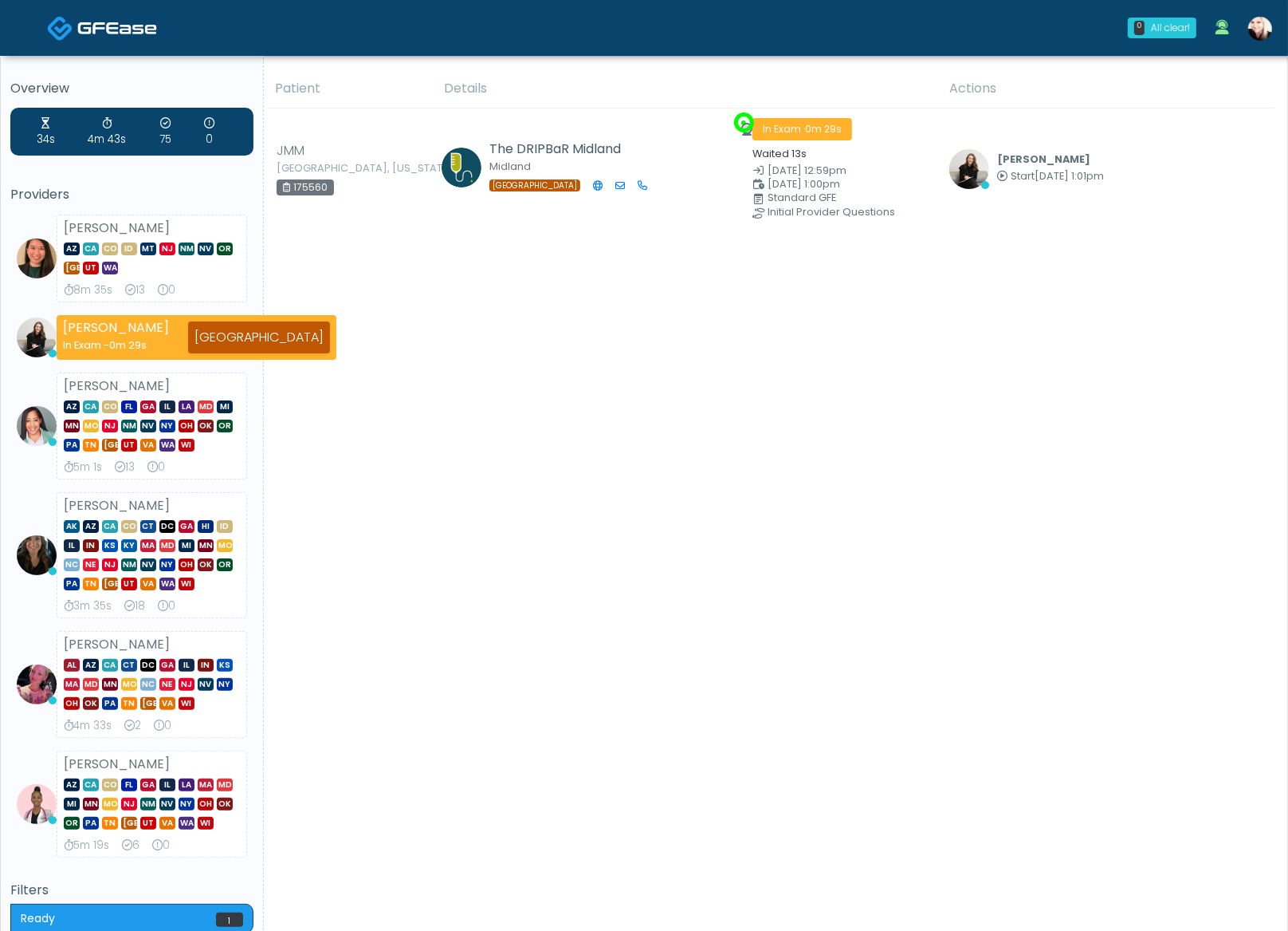
click at [1256, 35] on img at bounding box center [1260, 29] width 23 height 23
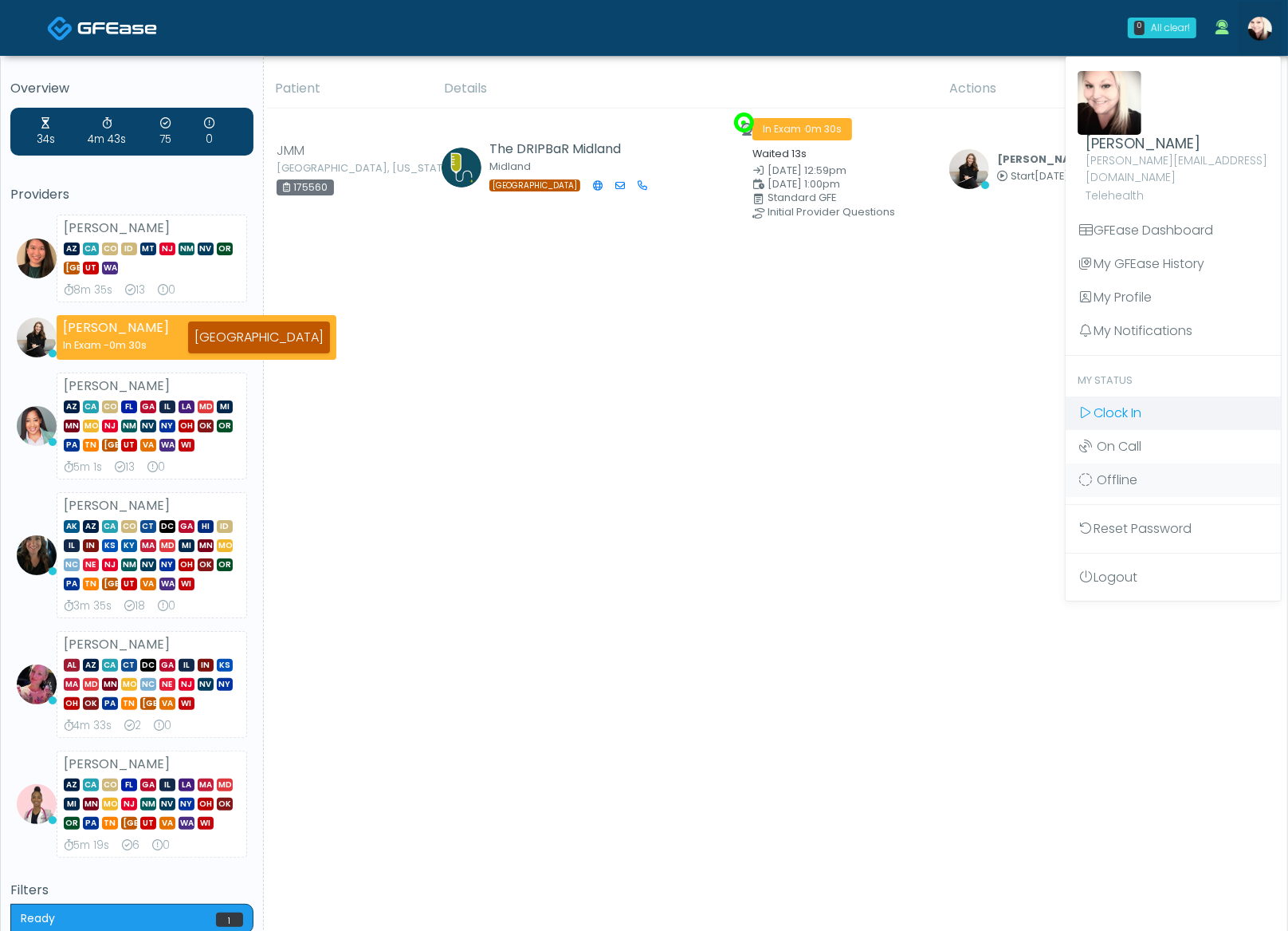
click at [1117, 404] on span "Clock In" at bounding box center [1117, 413] width 48 height 18
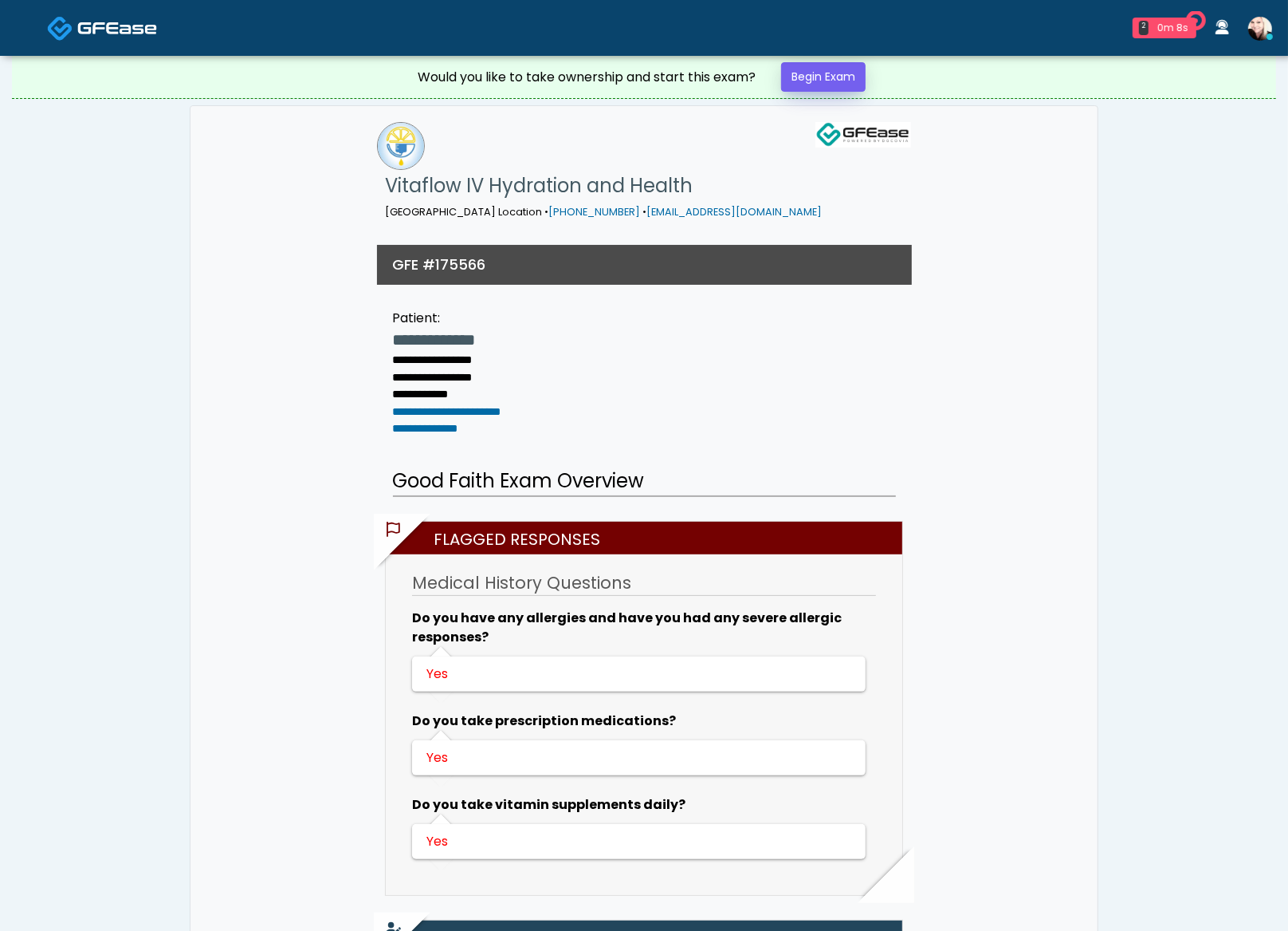
drag, startPoint x: 803, startPoint y: 58, endPoint x: 809, endPoint y: 69, distance: 12.5
click at [805, 61] on div "Would you like to take ownership and start this exam? Begin Exam" at bounding box center [644, 77] width 478 height 42
click at [810, 70] on link "Begin Exam" at bounding box center [824, 77] width 85 height 30
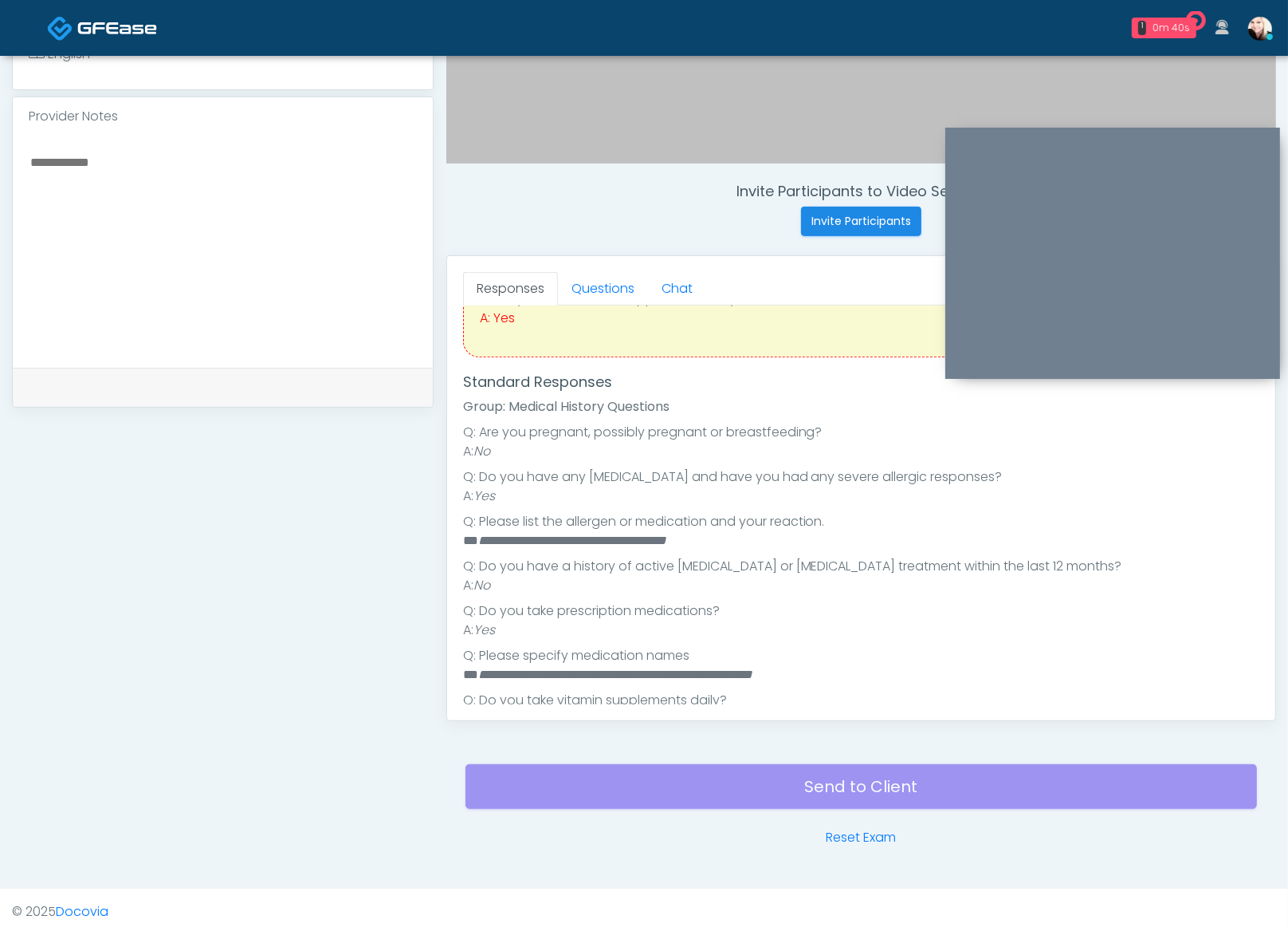
scroll to position [194, 0]
click at [256, 270] on textarea at bounding box center [223, 249] width 388 height 195
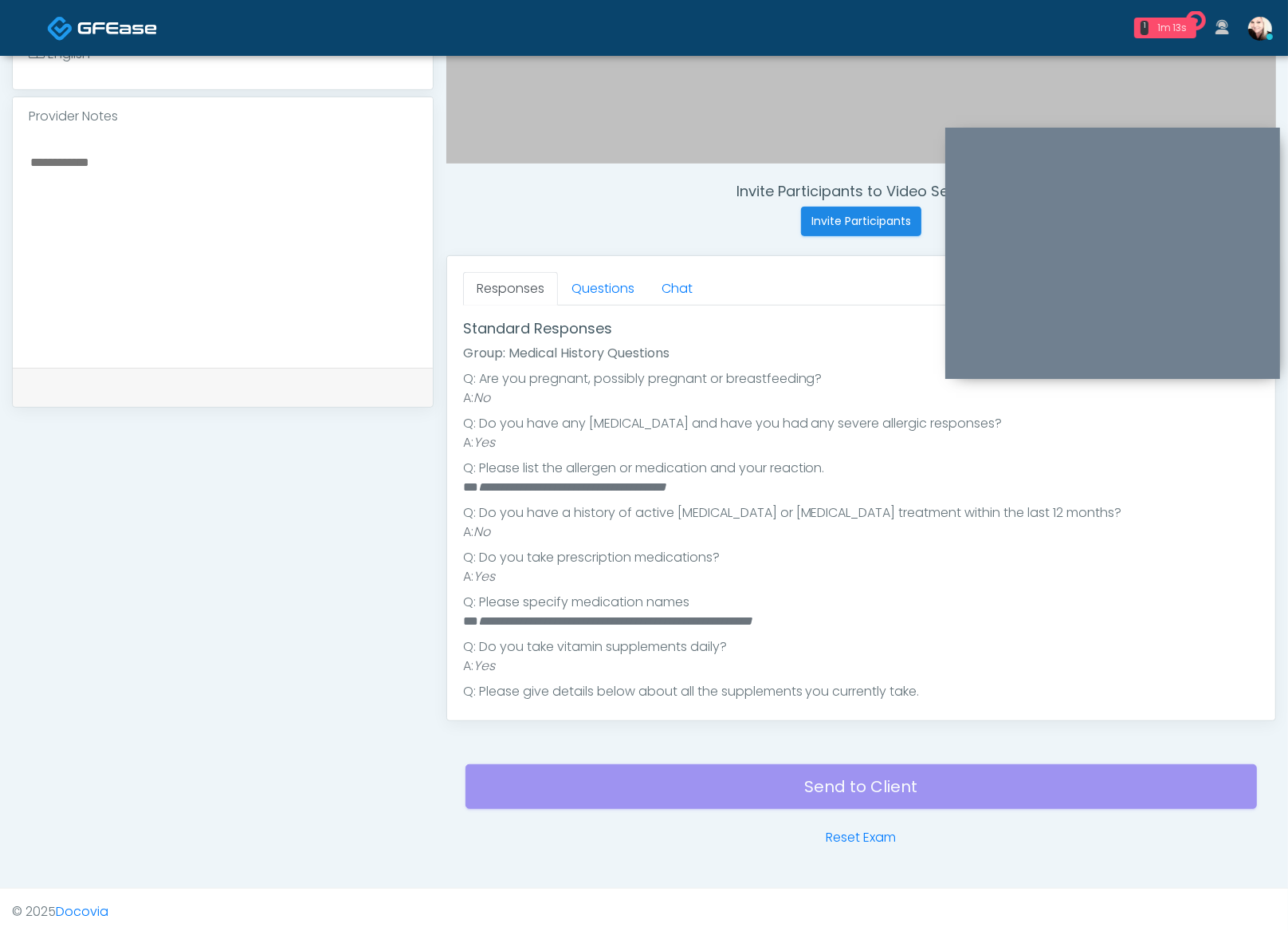
scroll to position [364, 0]
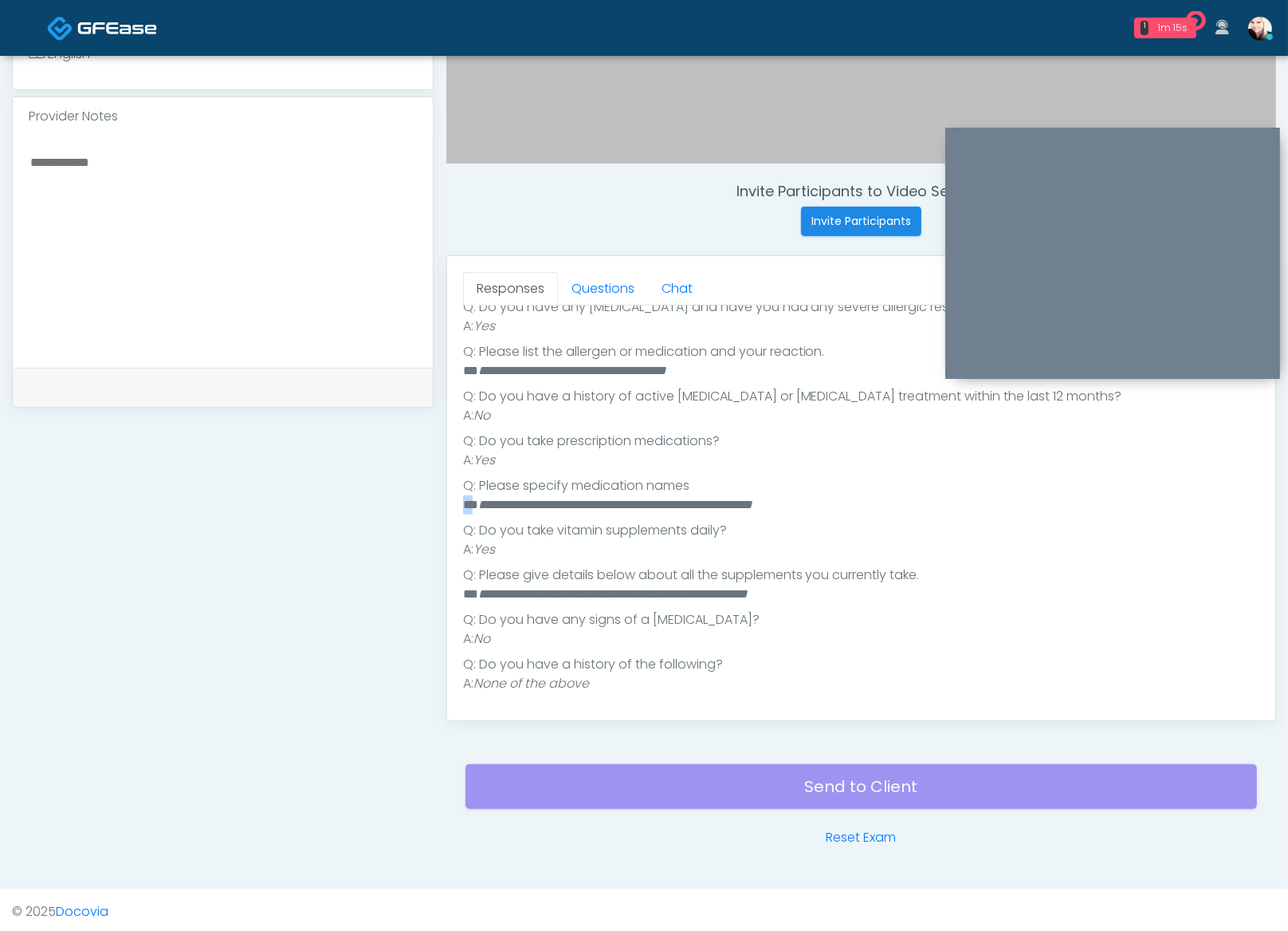
drag, startPoint x: 473, startPoint y: 502, endPoint x: 902, endPoint y: 489, distance: 429.2
click at [901, 489] on ul "**********" at bounding box center [861, 473] width 796 height 441
click at [884, 498] on li "**********" at bounding box center [854, 504] width 783 height 19
drag, startPoint x: 880, startPoint y: 500, endPoint x: 514, endPoint y: 490, distance: 366.1
click at [517, 490] on ul "**********" at bounding box center [861, 473] width 796 height 441
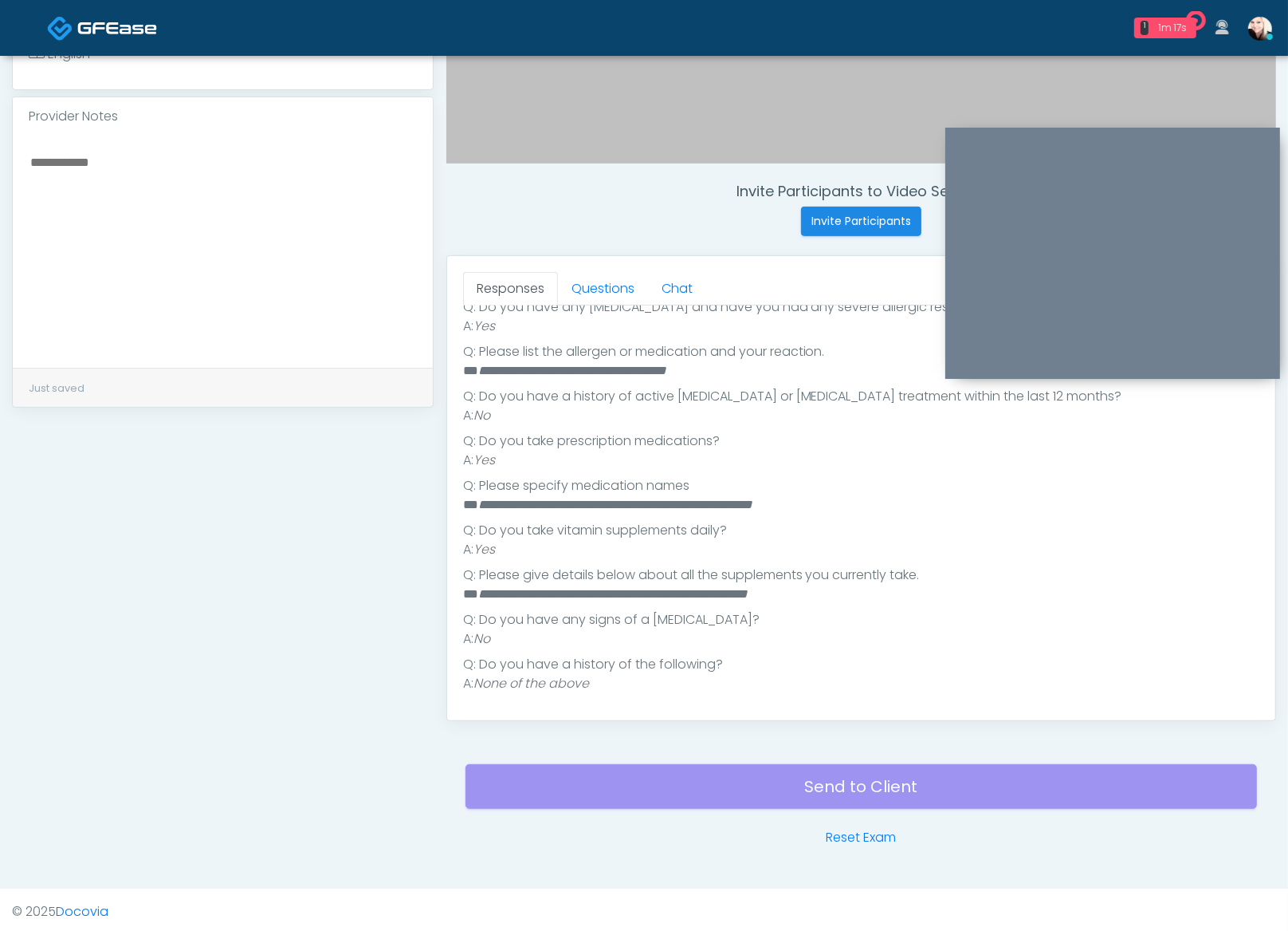
click at [656, 523] on li "Q: Do you take vitamin supplements daily?" at bounding box center [861, 530] width 796 height 19
click at [612, 280] on link "Questions" at bounding box center [603, 288] width 90 height 33
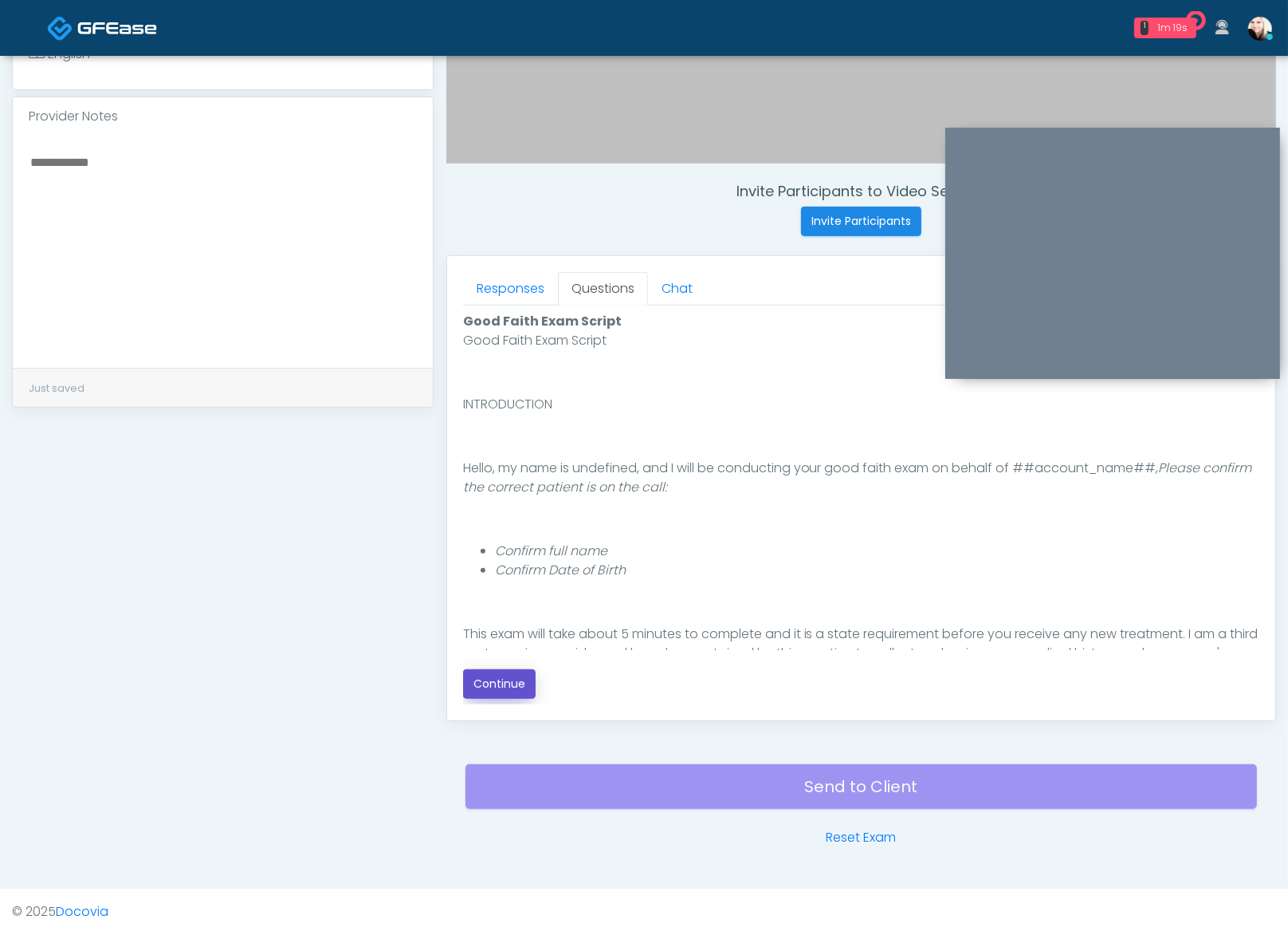
click at [512, 684] on button "Continue" at bounding box center [499, 684] width 72 height 30
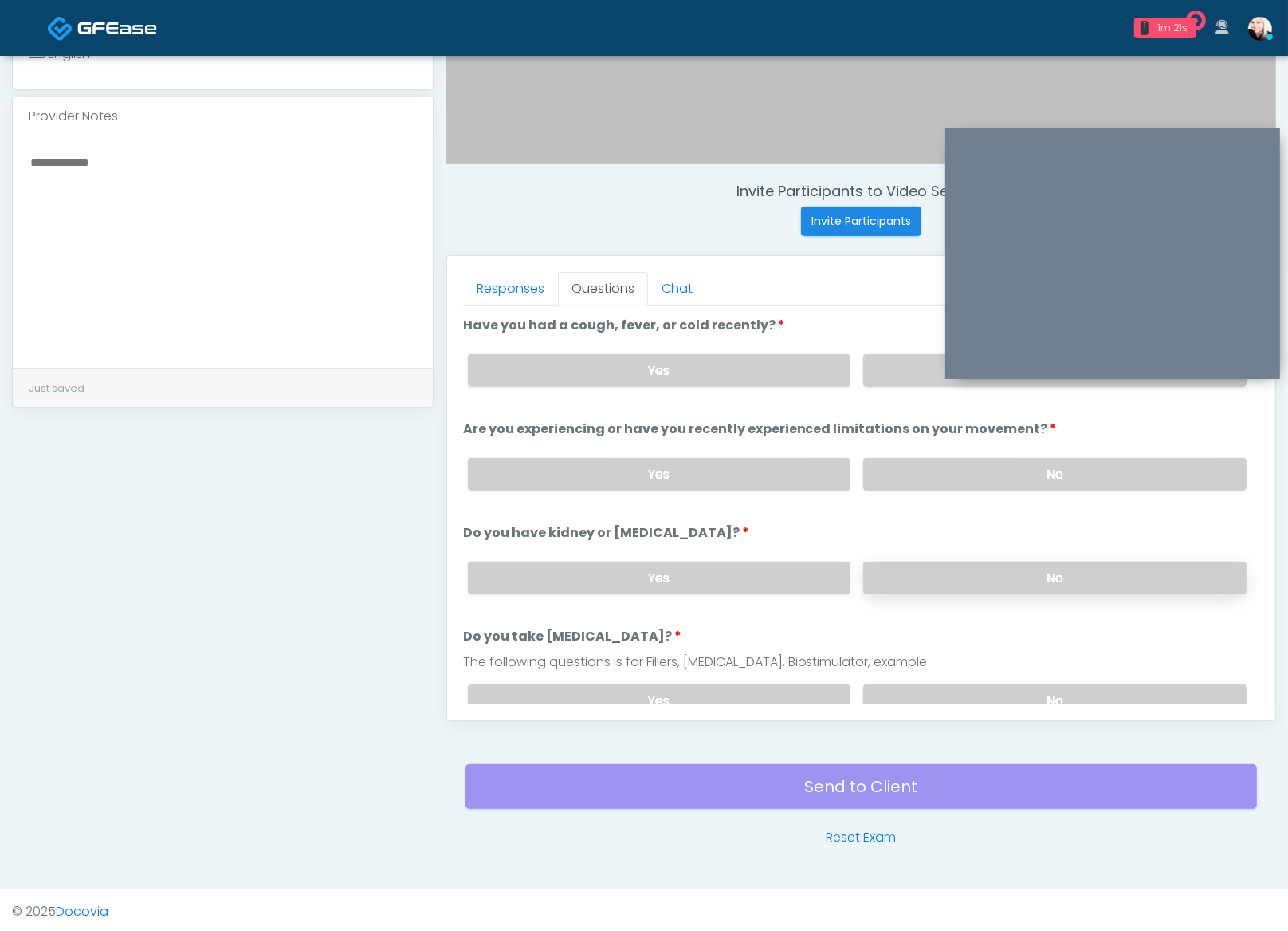
click at [982, 575] on label "No" at bounding box center [1055, 578] width 384 height 33
click at [973, 690] on label "No" at bounding box center [1055, 701] width 384 height 33
click at [965, 450] on div "Yes No" at bounding box center [857, 474] width 804 height 58
click at [947, 465] on label "No" at bounding box center [1055, 474] width 384 height 33
drag, startPoint x: 897, startPoint y: 368, endPoint x: 877, endPoint y: 369, distance: 20.0
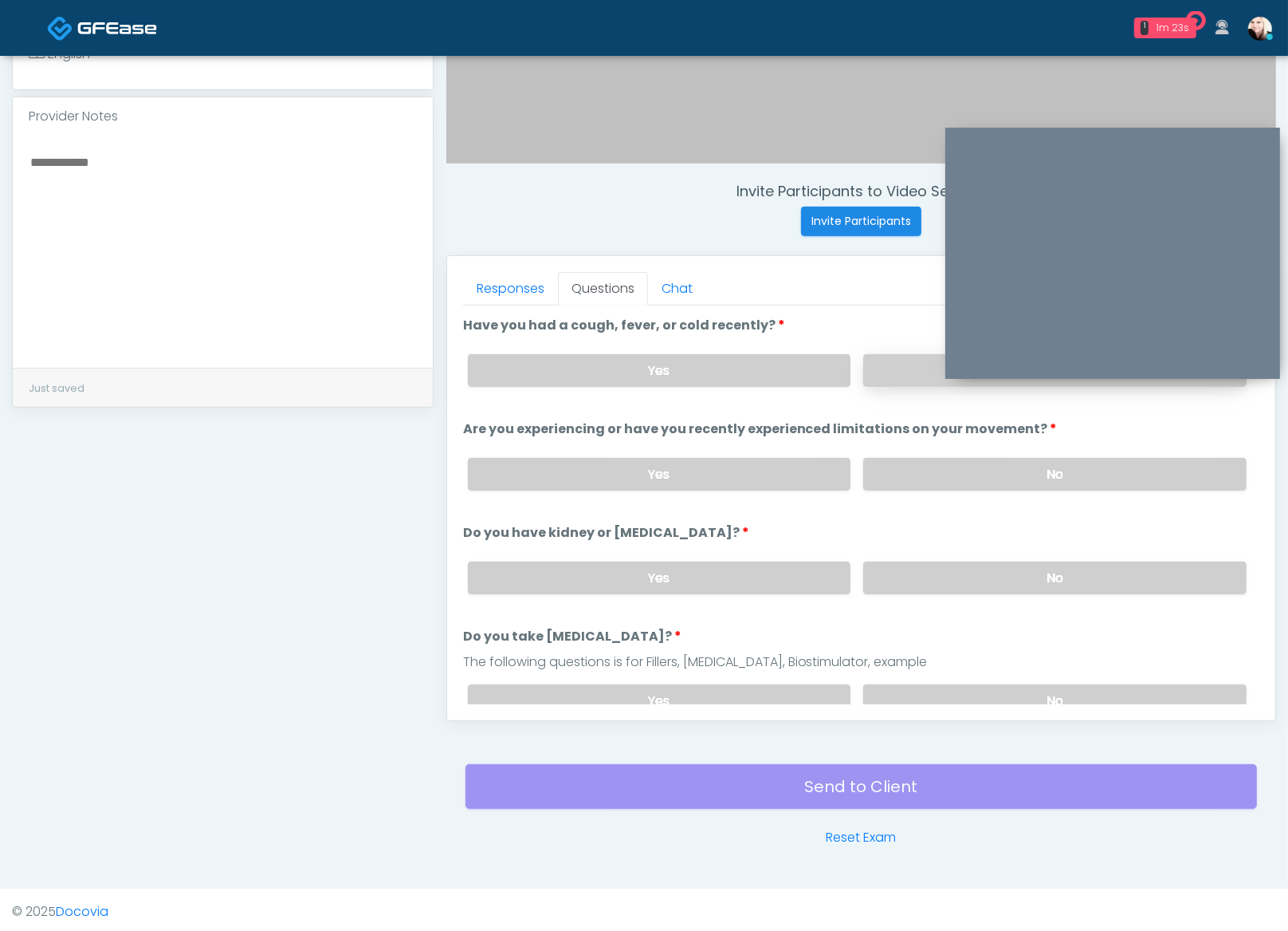
click at [896, 368] on label "No" at bounding box center [1055, 370] width 384 height 33
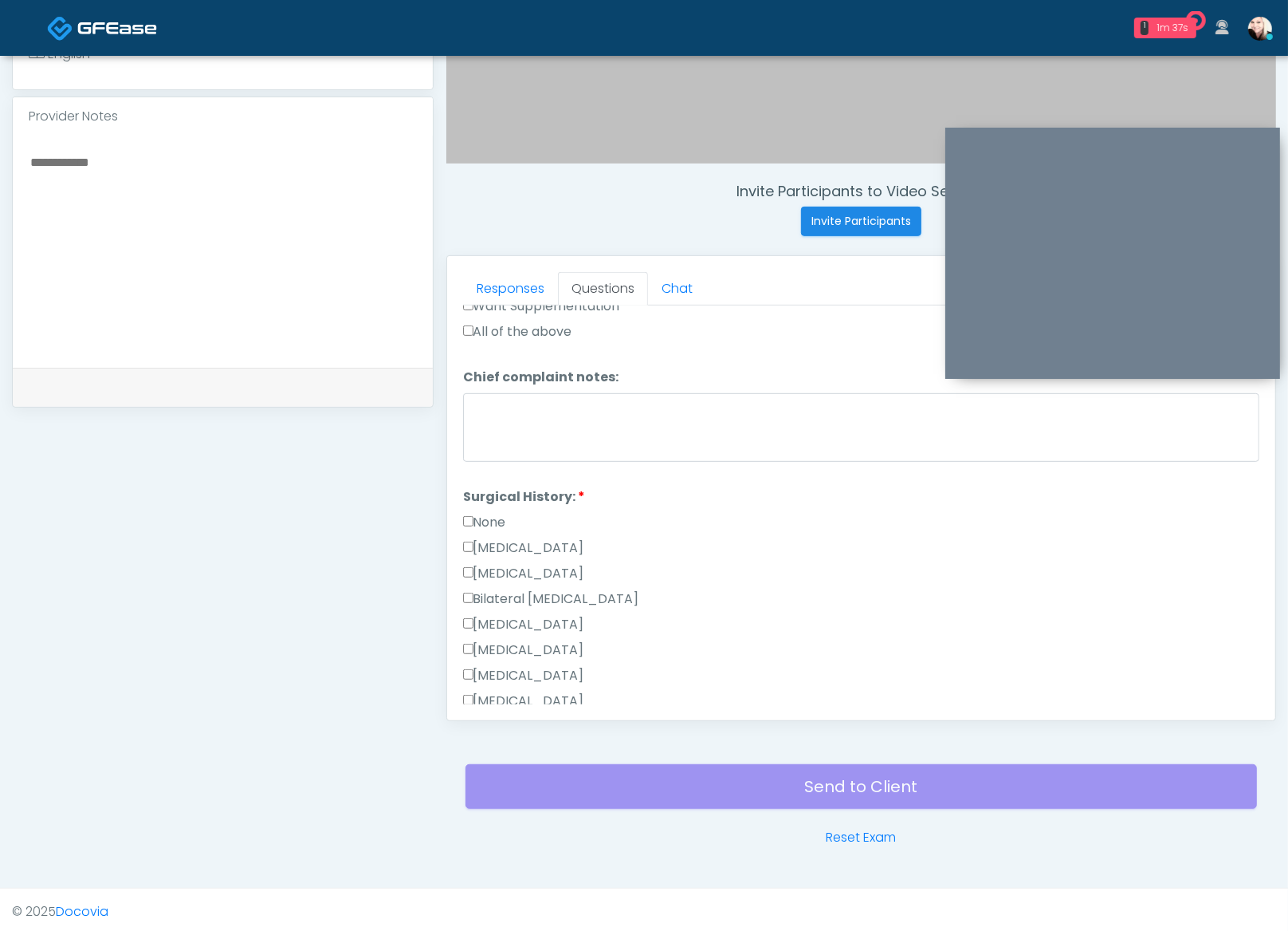
scroll to position [510, 0]
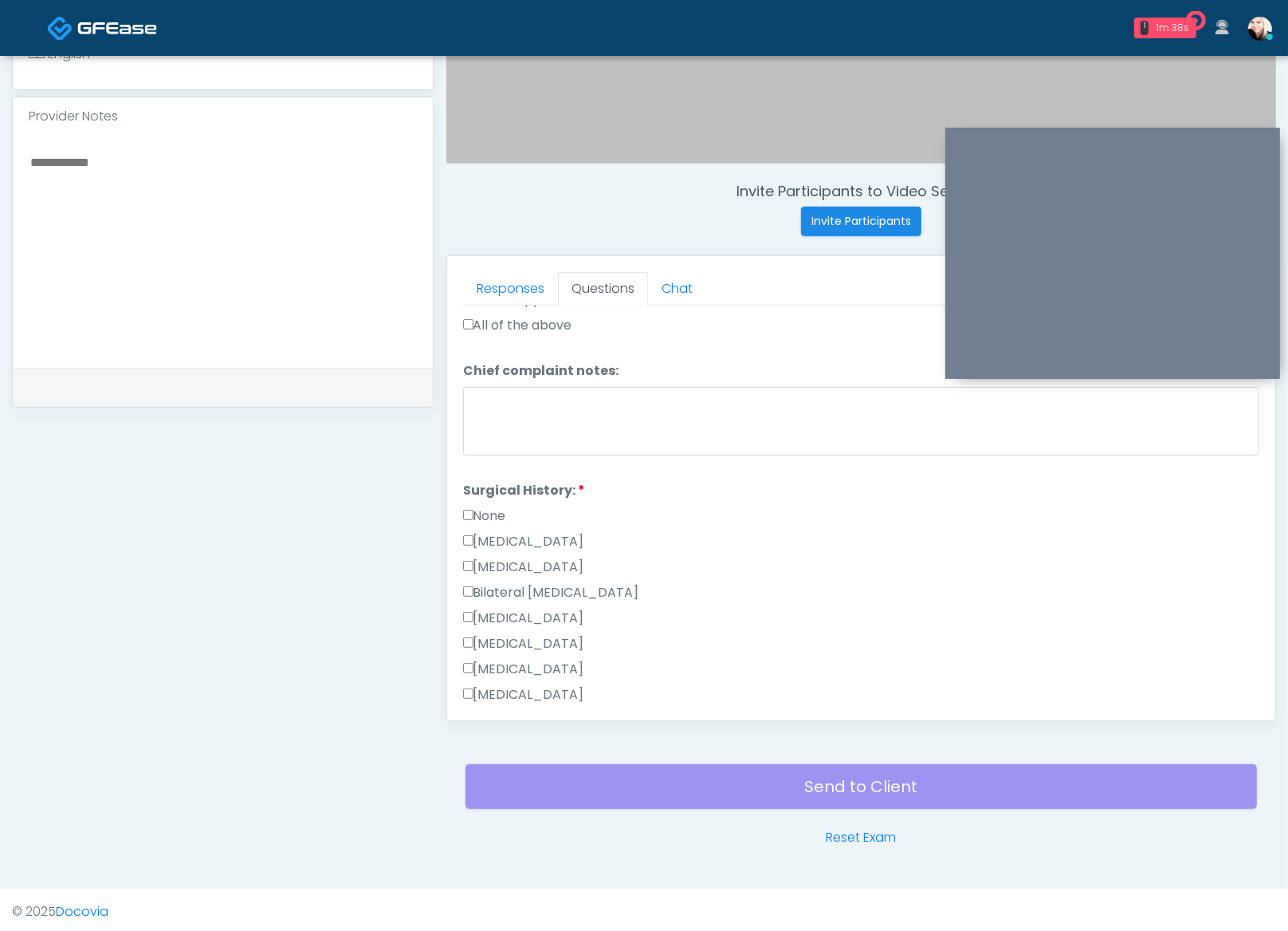
drag, startPoint x: 476, startPoint y: 499, endPoint x: 498, endPoint y: 503, distance: 22.4
click at [476, 507] on label "None" at bounding box center [485, 516] width 43 height 19
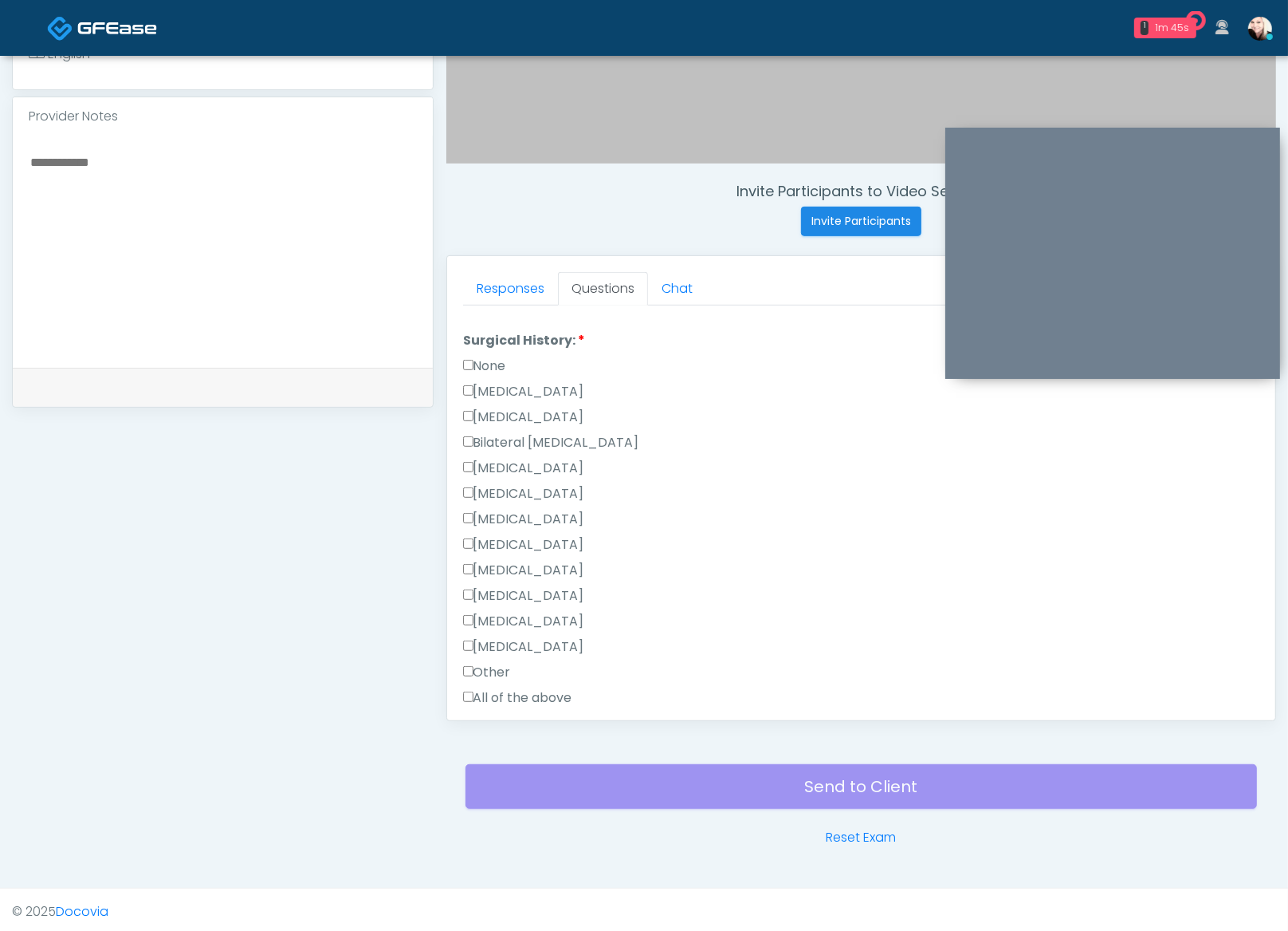
scroll to position [832, 0]
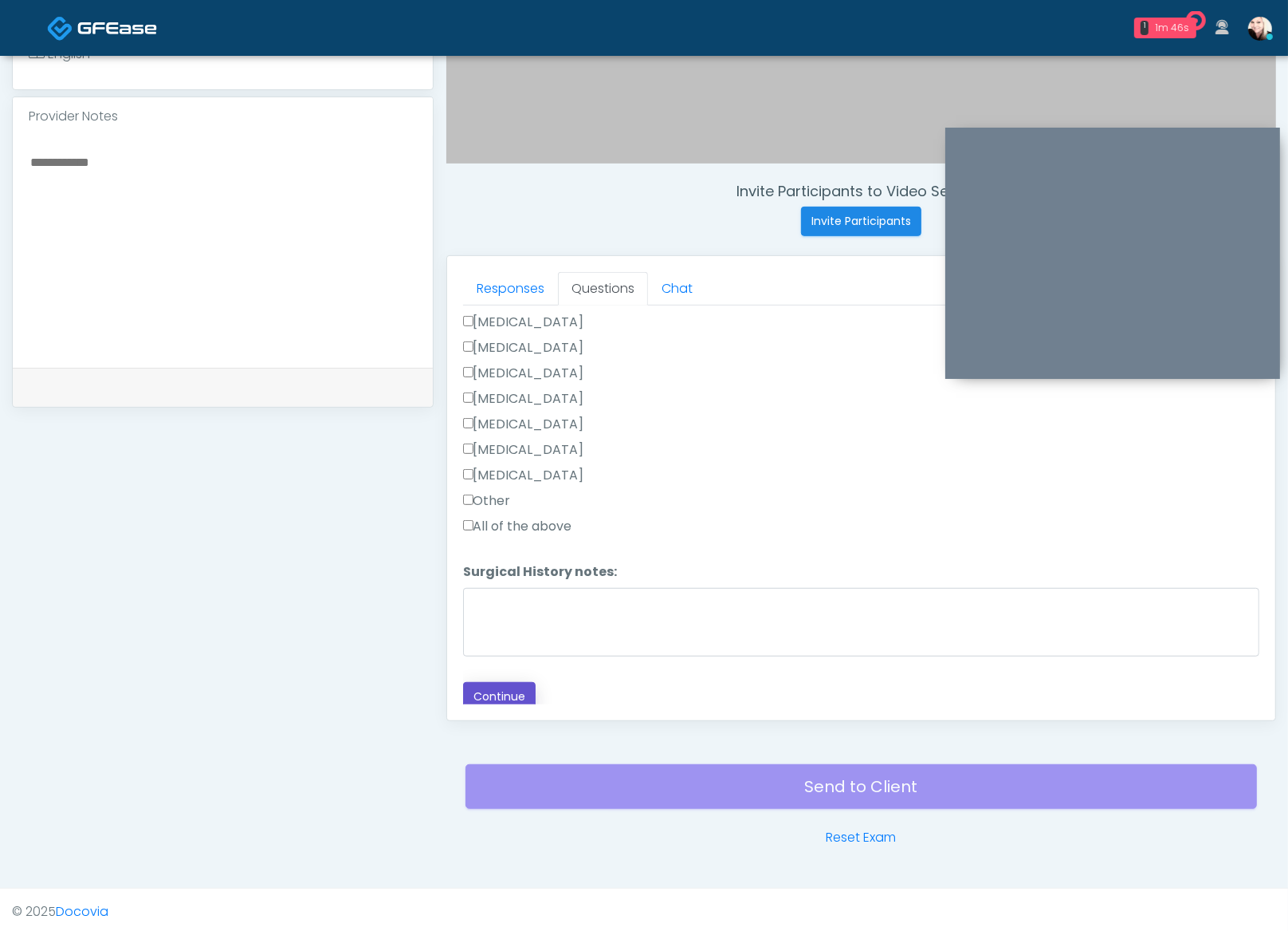
click at [494, 689] on button "Continue" at bounding box center [499, 696] width 72 height 30
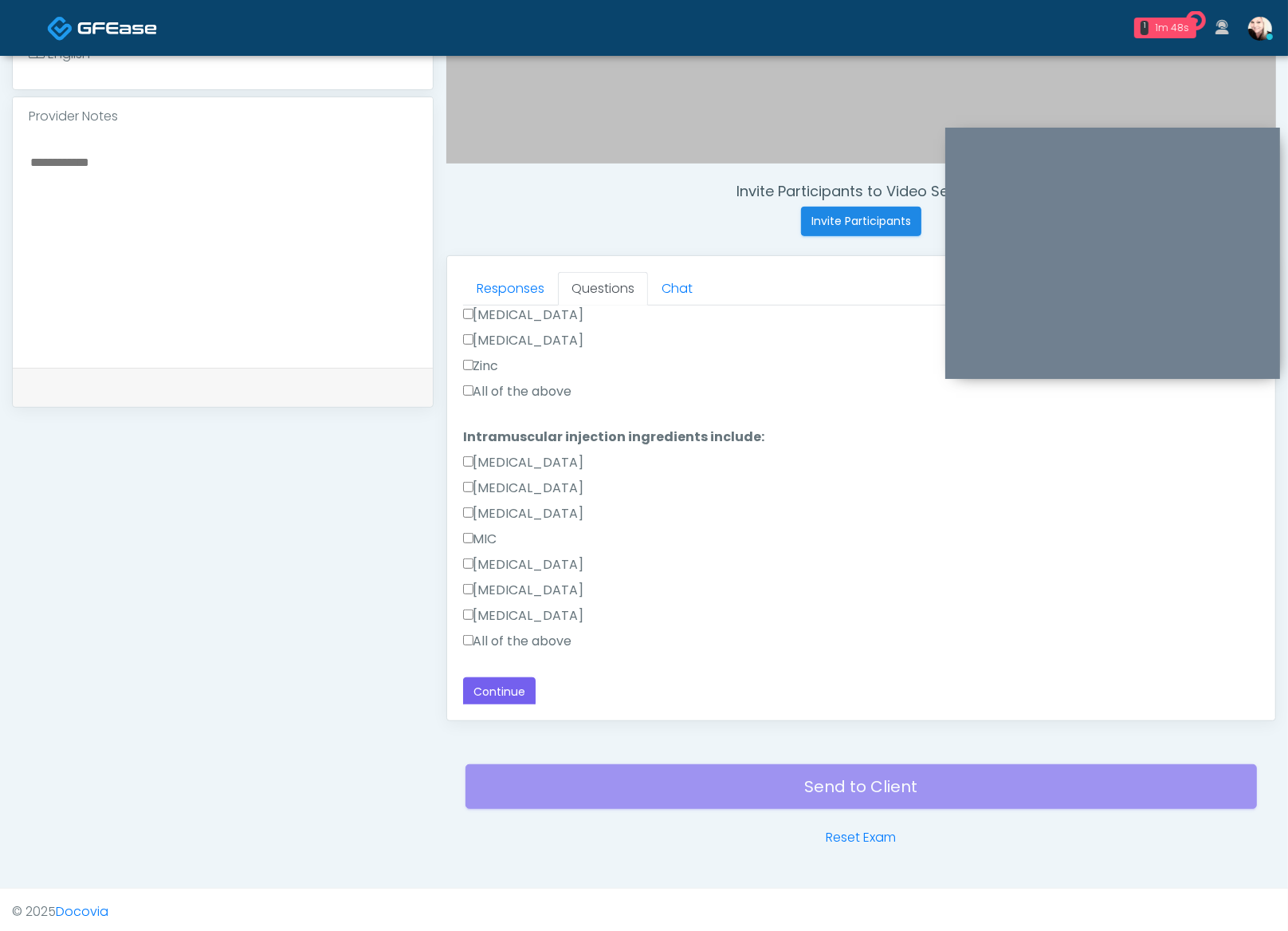
click at [474, 637] on label "All of the above" at bounding box center [517, 641] width 109 height 19
drag, startPoint x: 472, startPoint y: 393, endPoint x: 500, endPoint y: 443, distance: 57.3
click at [472, 393] on label "All of the above" at bounding box center [517, 391] width 109 height 19
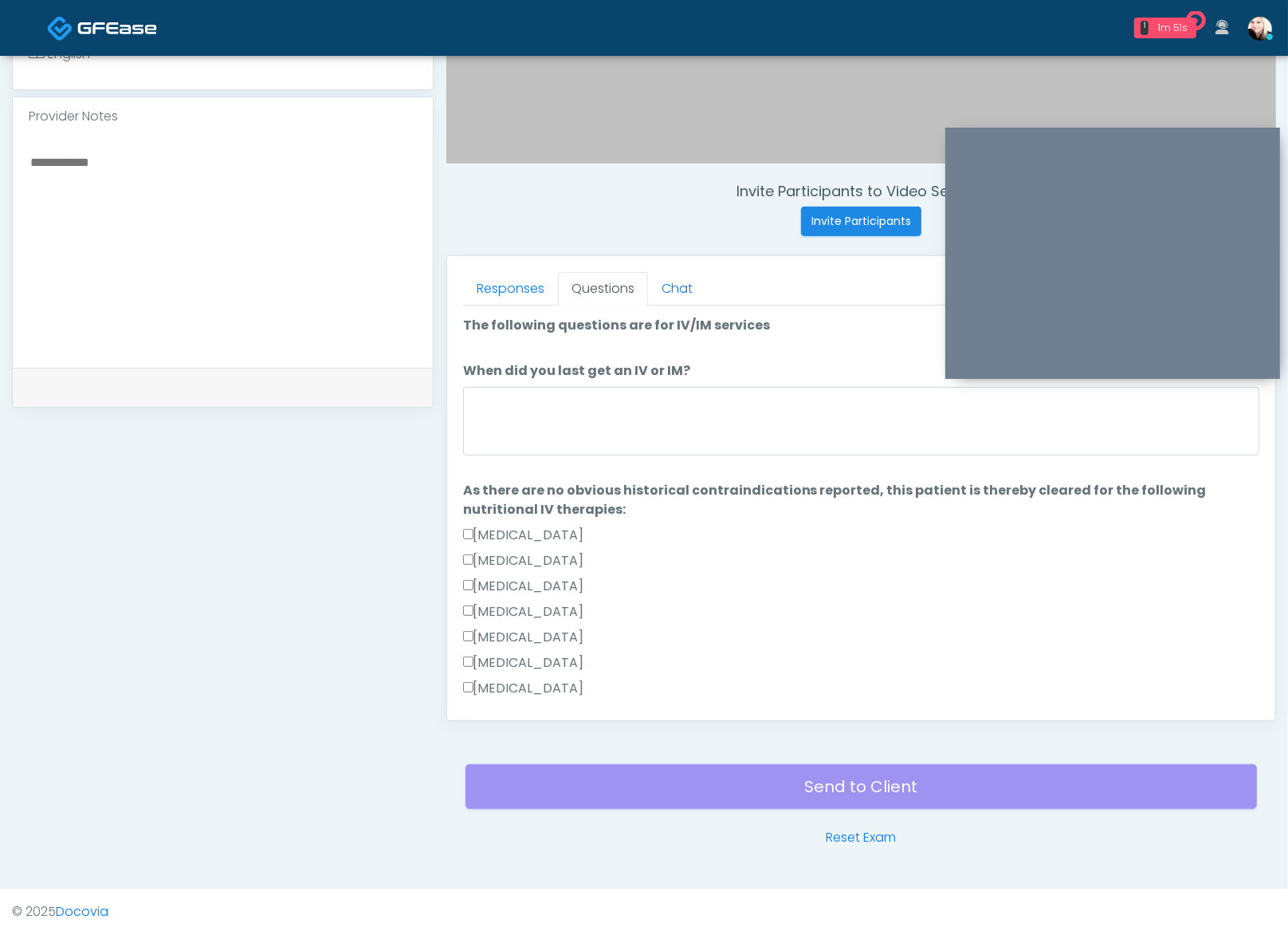
scroll to position [0, 0]
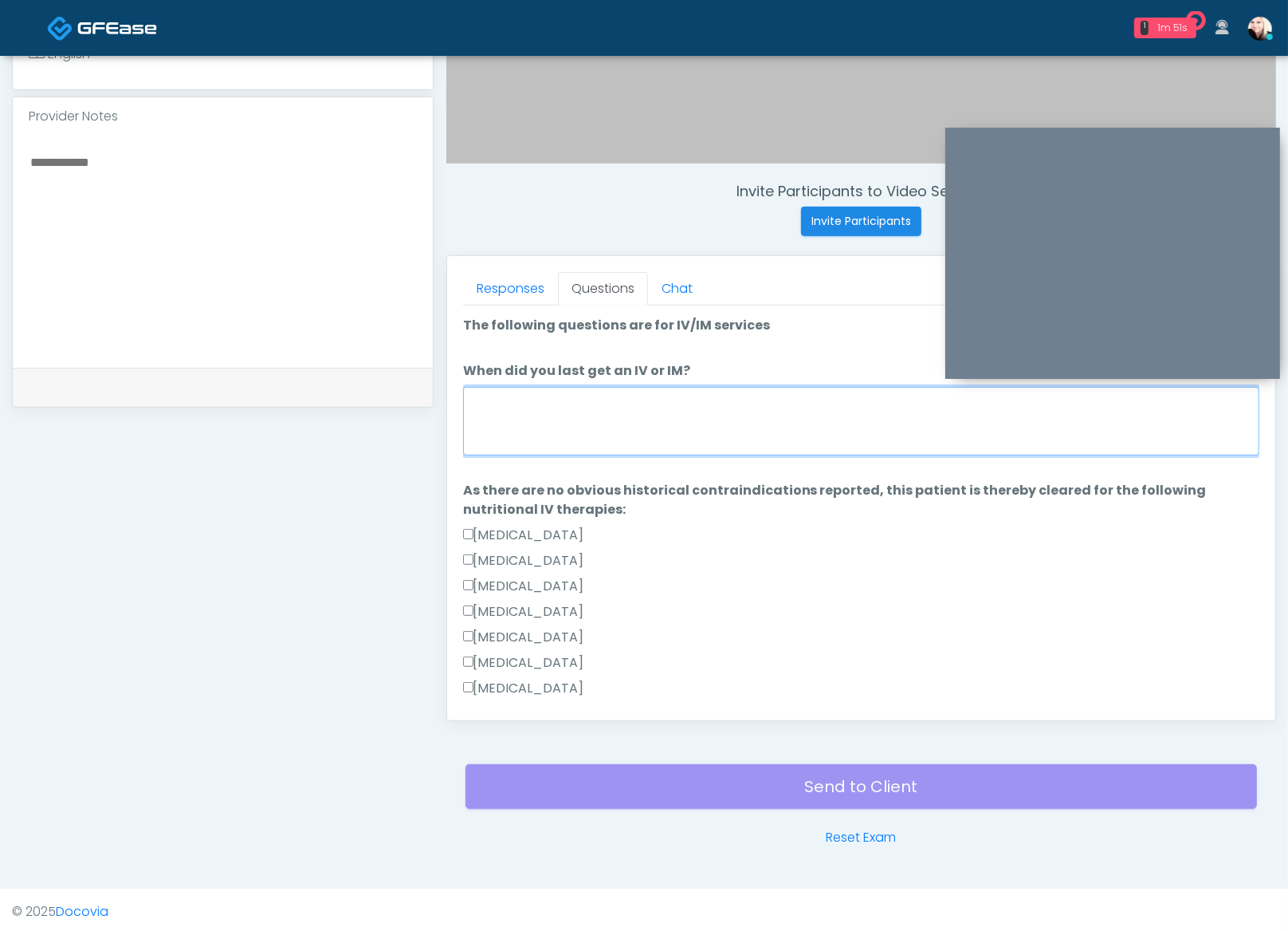
click at [522, 403] on textarea "When did you last get an IV or IM?" at bounding box center [861, 421] width 796 height 69
type textarea "*"
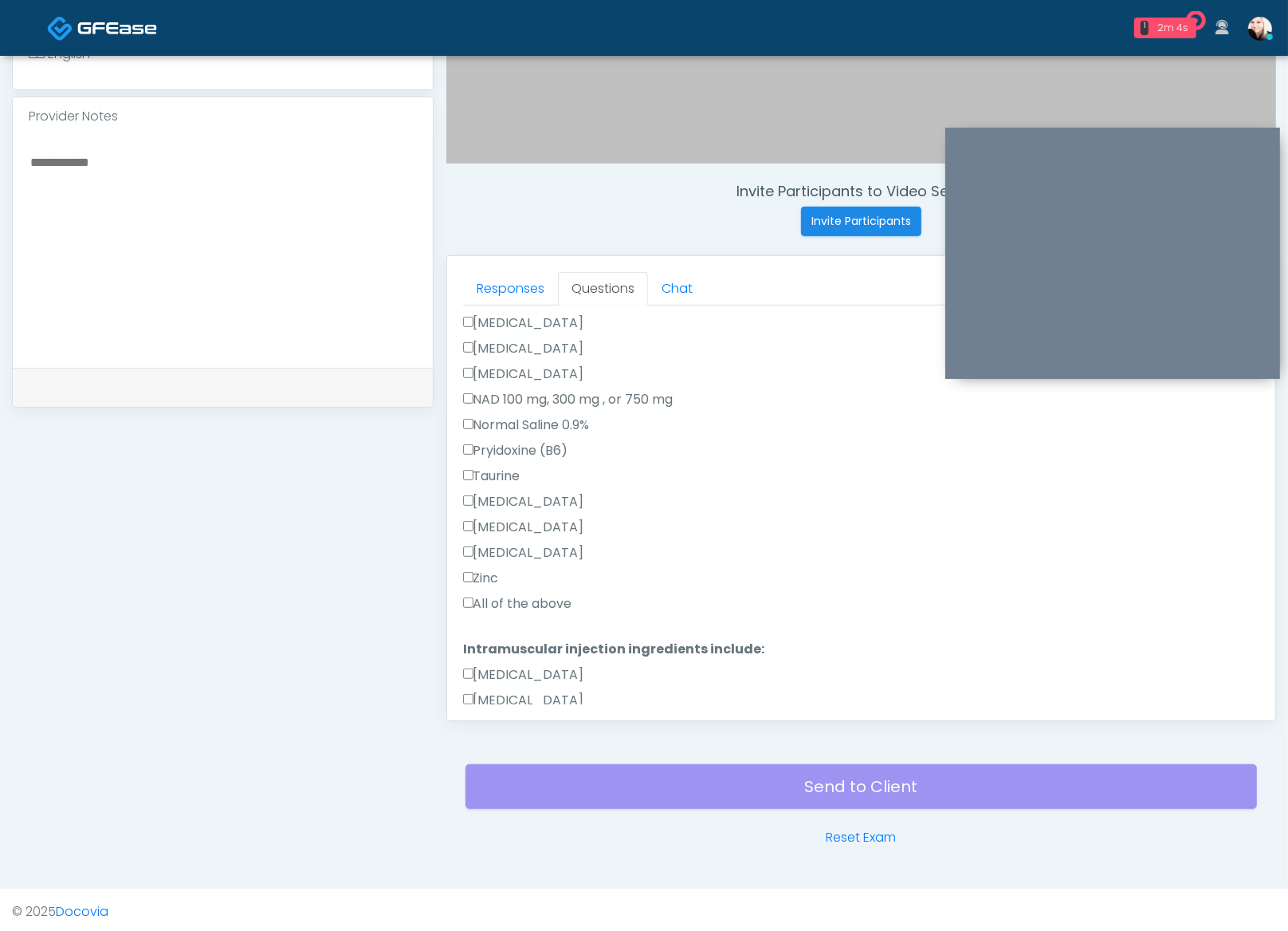
scroll to position [680, 0]
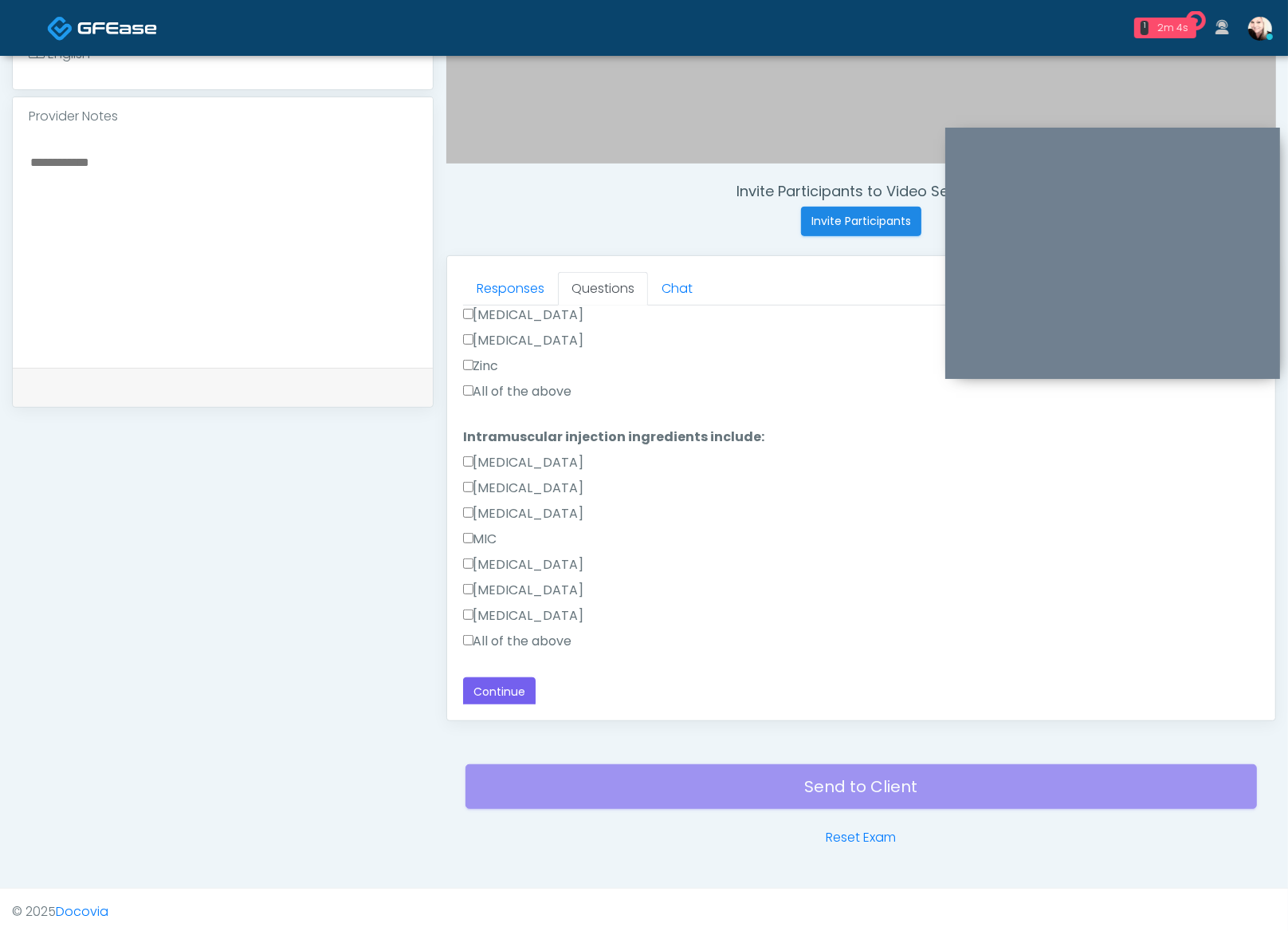
type textarea "**********"
click at [501, 704] on div "Responses Questions Chat Good Faith Exam Script Good Faith Exam Script INTRODUC…" at bounding box center [862, 489] width 829 height 464
click at [501, 693] on button "Continue" at bounding box center [499, 692] width 72 height 30
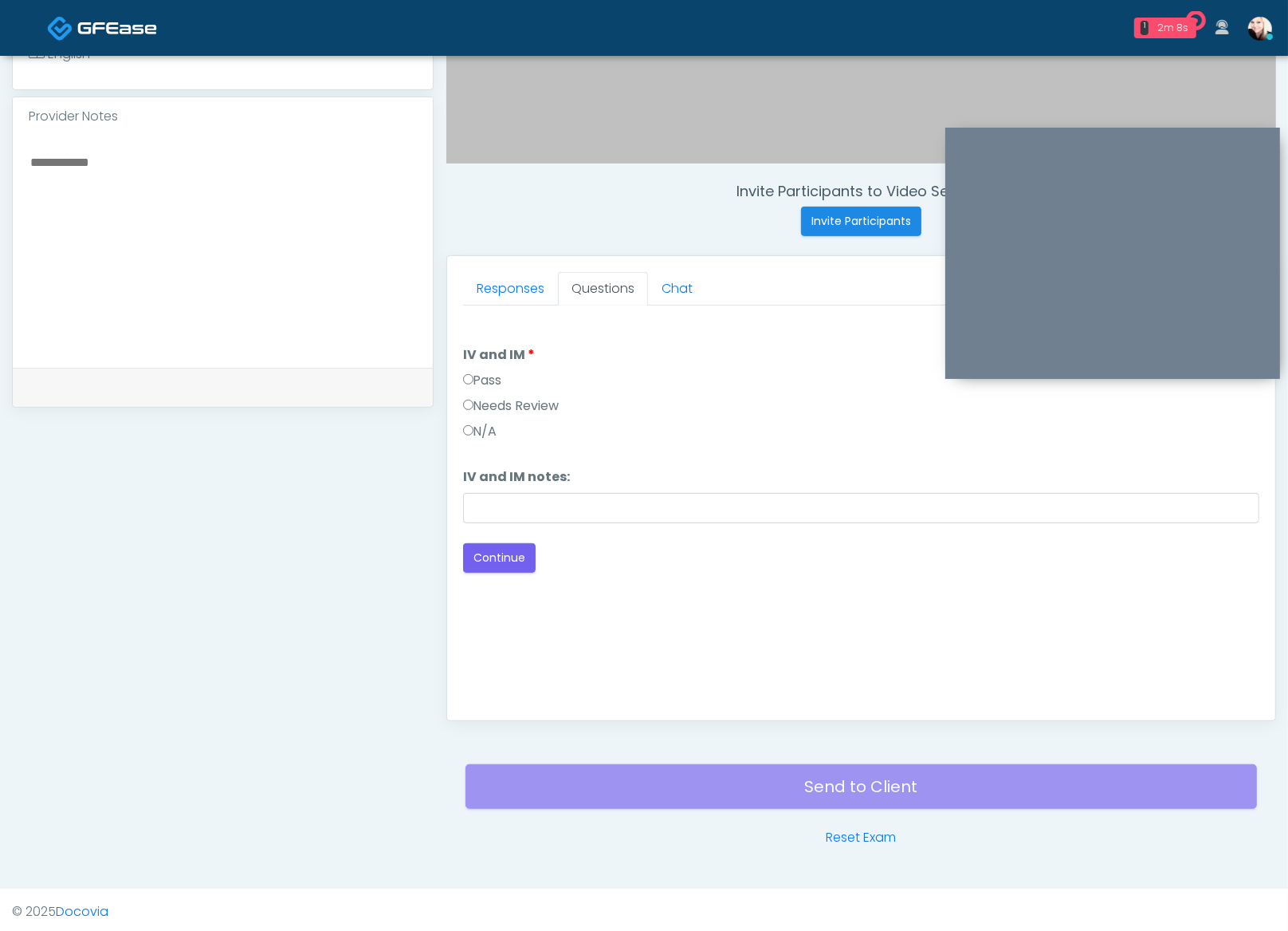
scroll to position [0, 0]
click at [487, 558] on button "Continue" at bounding box center [499, 557] width 72 height 30
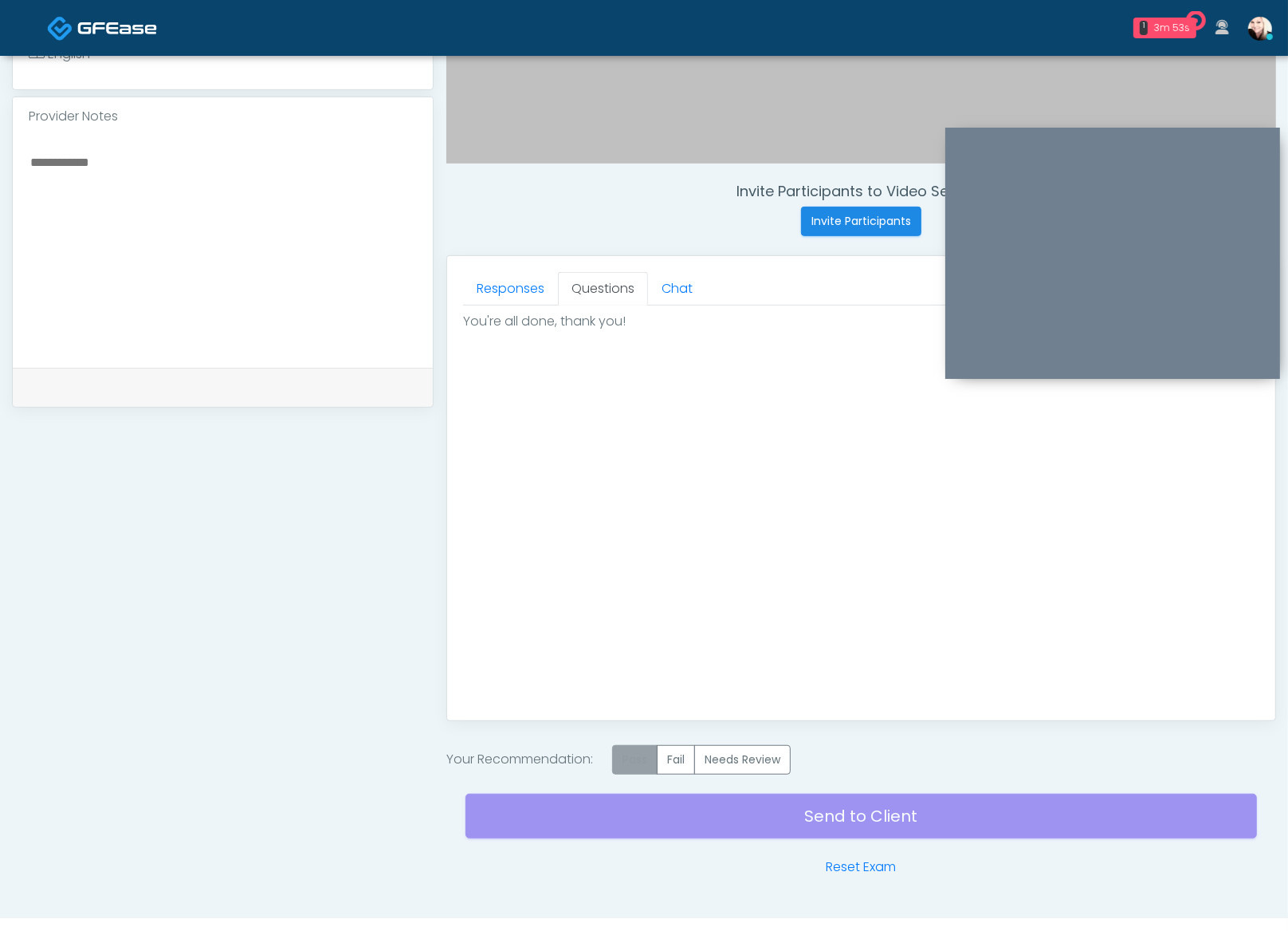
click at [652, 754] on label "Pass" at bounding box center [635, 759] width 45 height 30
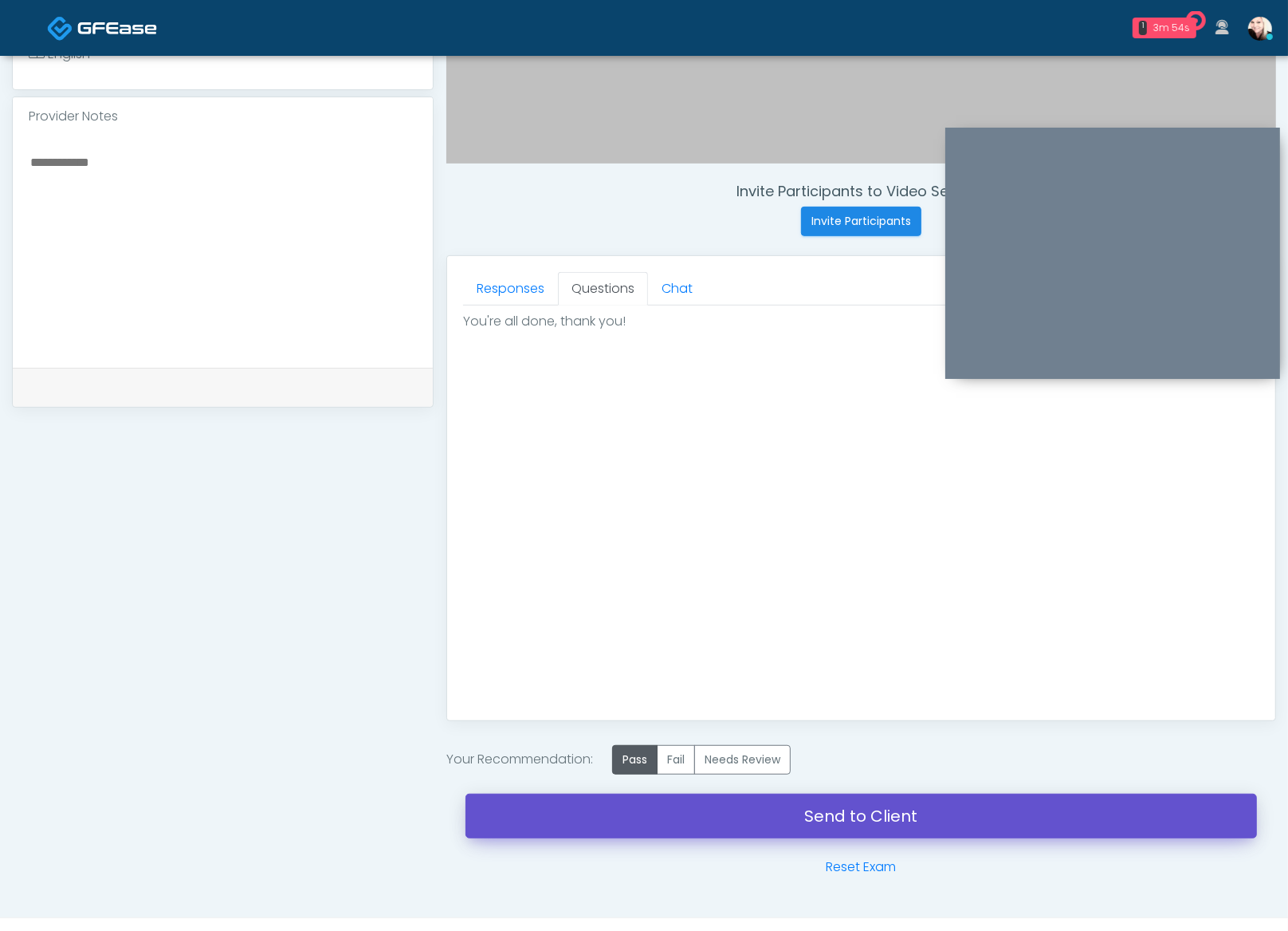
click at [830, 809] on link "Send to Client" at bounding box center [861, 815] width 792 height 44
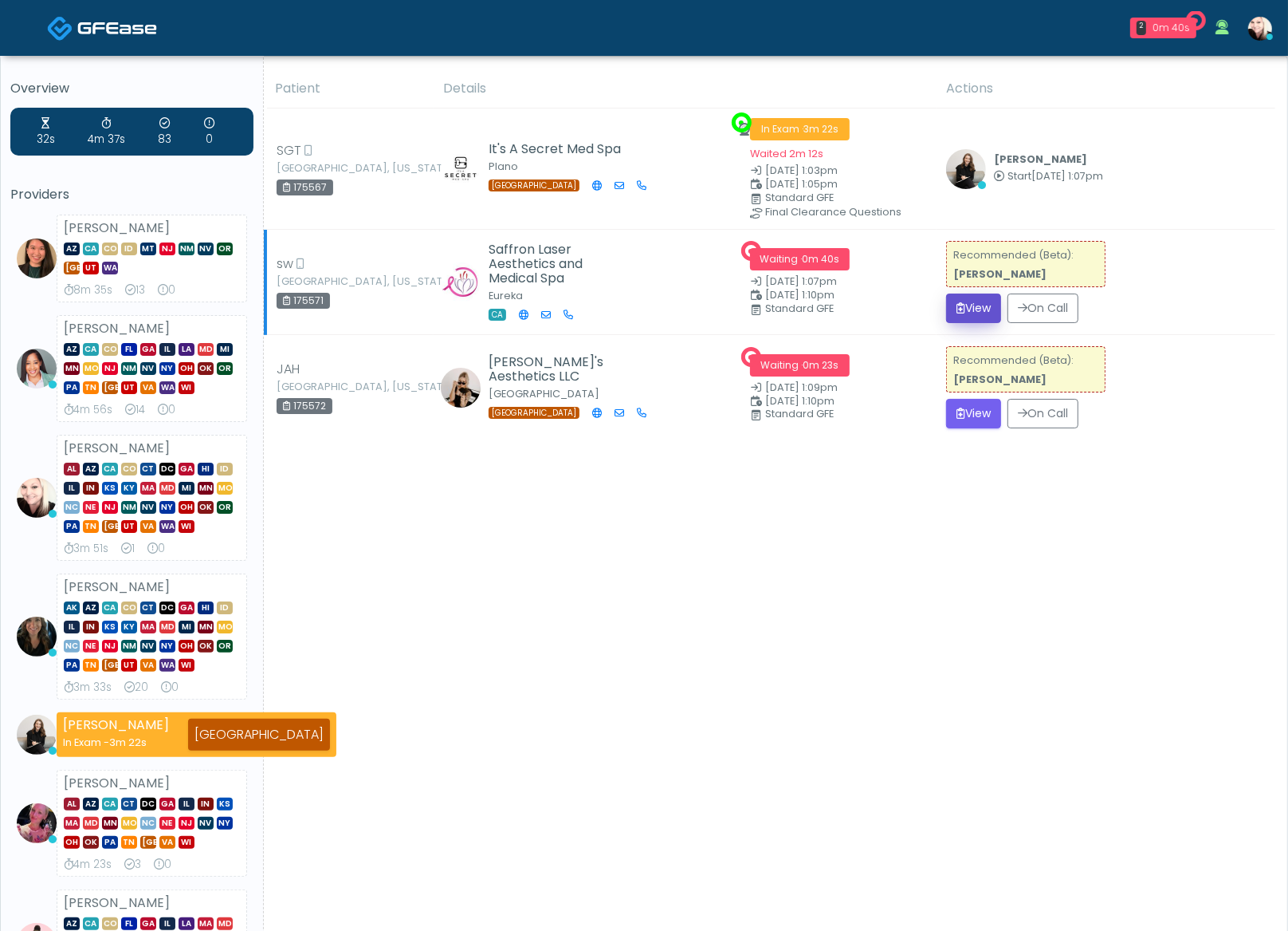
click at [959, 312] on button "View" at bounding box center [973, 308] width 55 height 30
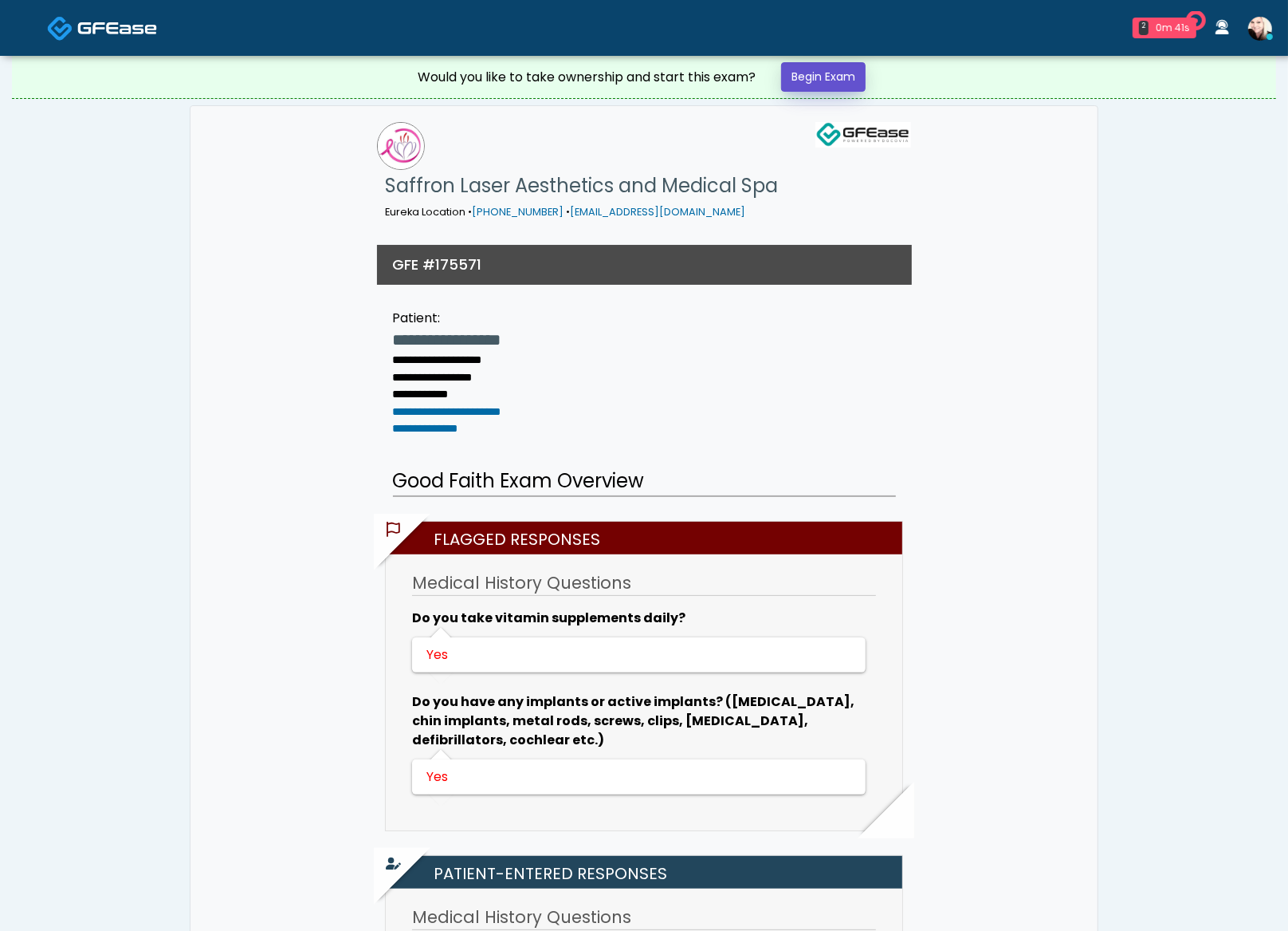
click at [838, 76] on link "Begin Exam" at bounding box center [824, 77] width 85 height 30
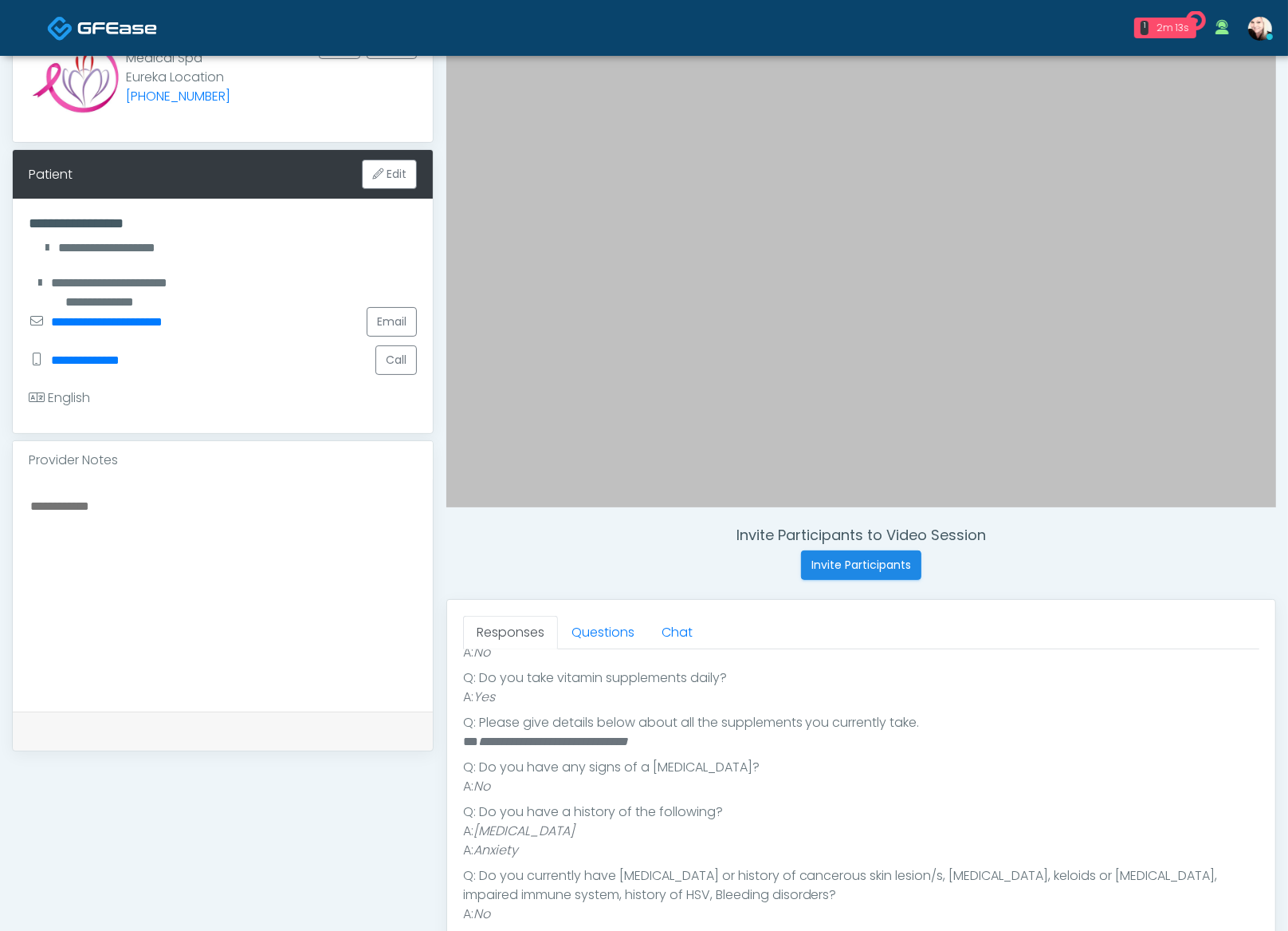
scroll to position [447, 0]
drag, startPoint x: 641, startPoint y: 734, endPoint x: 542, endPoint y: 727, distance: 99.2
click at [545, 731] on li "**********" at bounding box center [854, 740] width 783 height 19
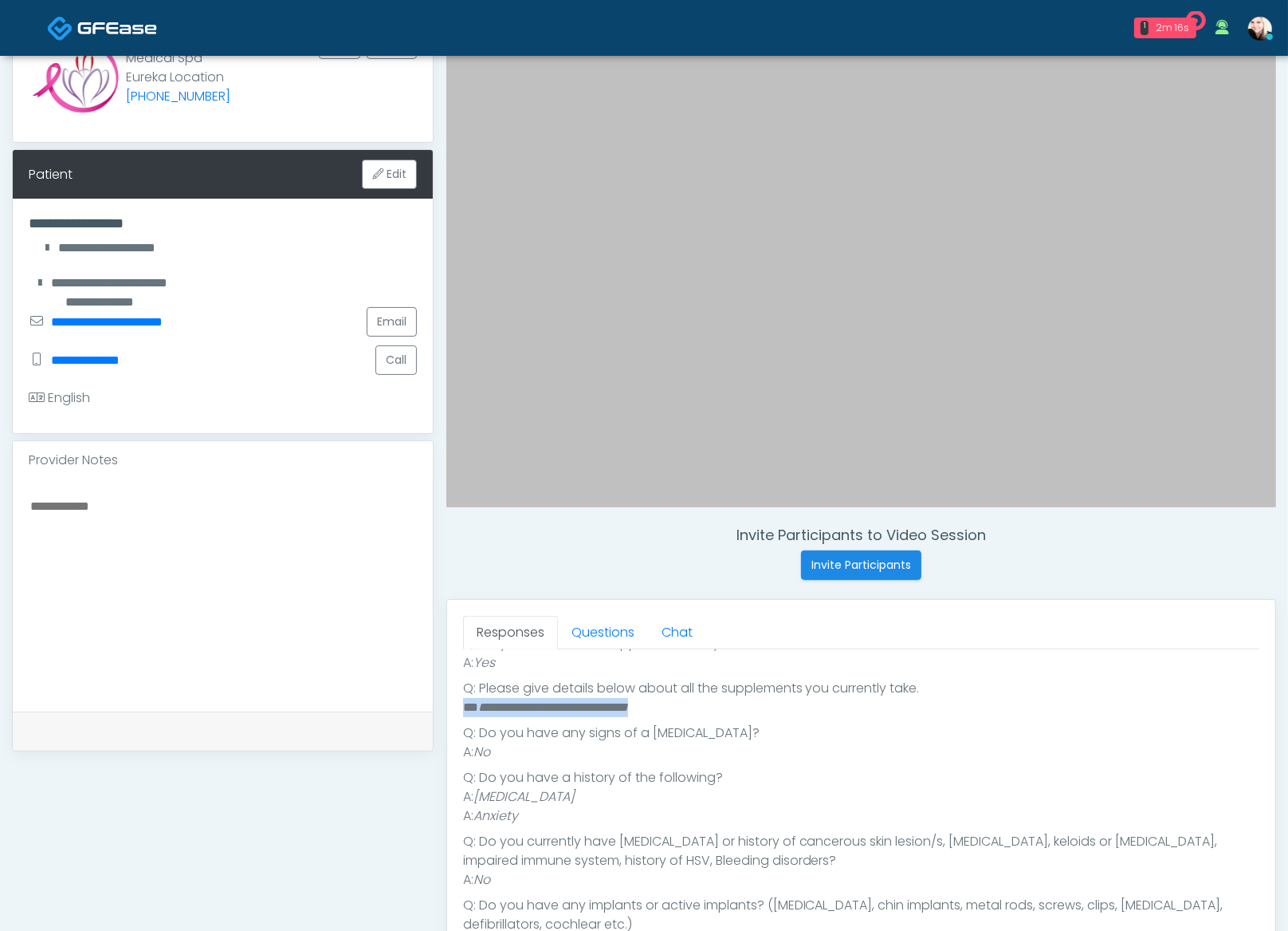
scroll to position [485, 0]
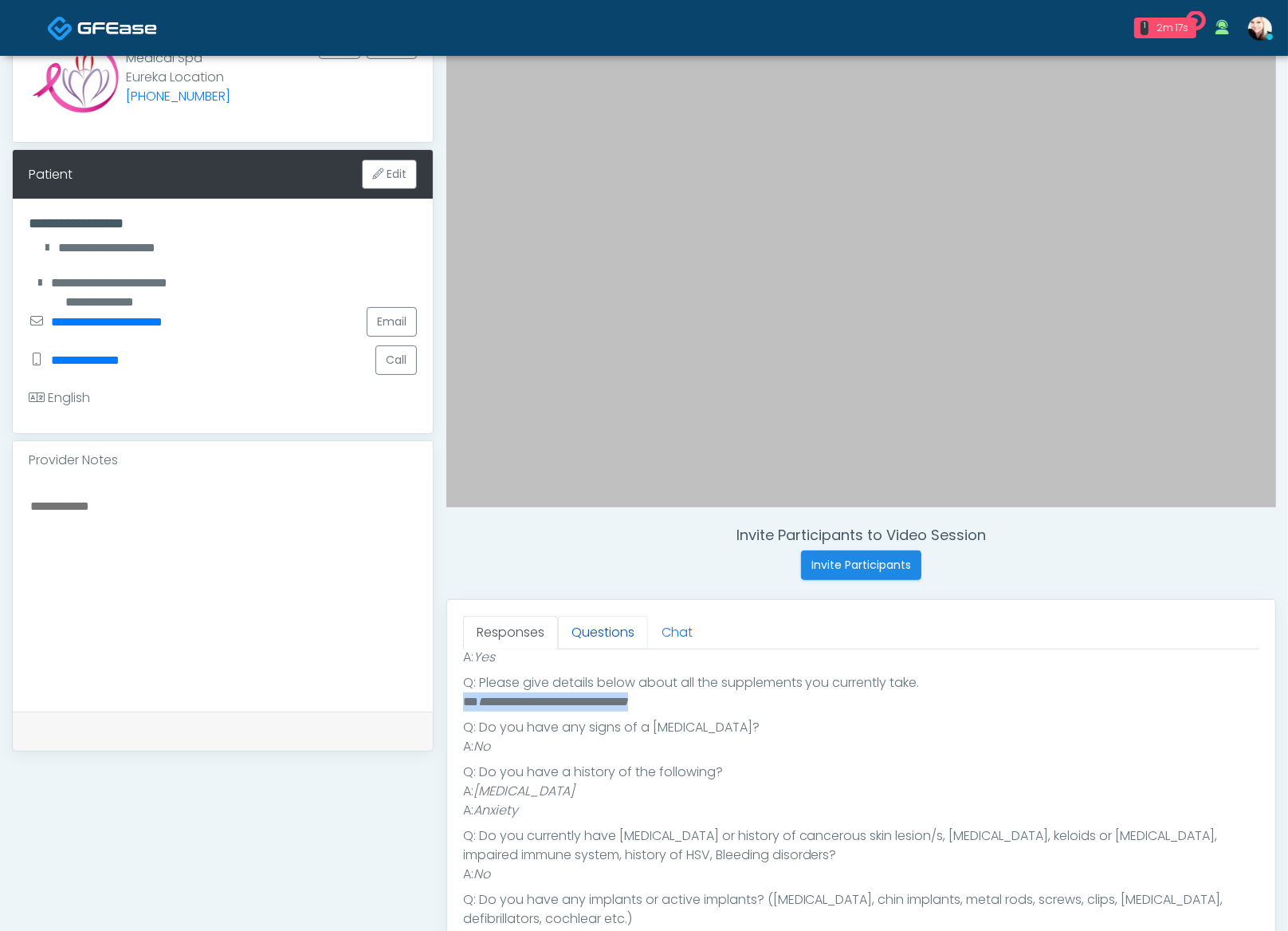
click at [588, 625] on link "Questions" at bounding box center [603, 632] width 90 height 33
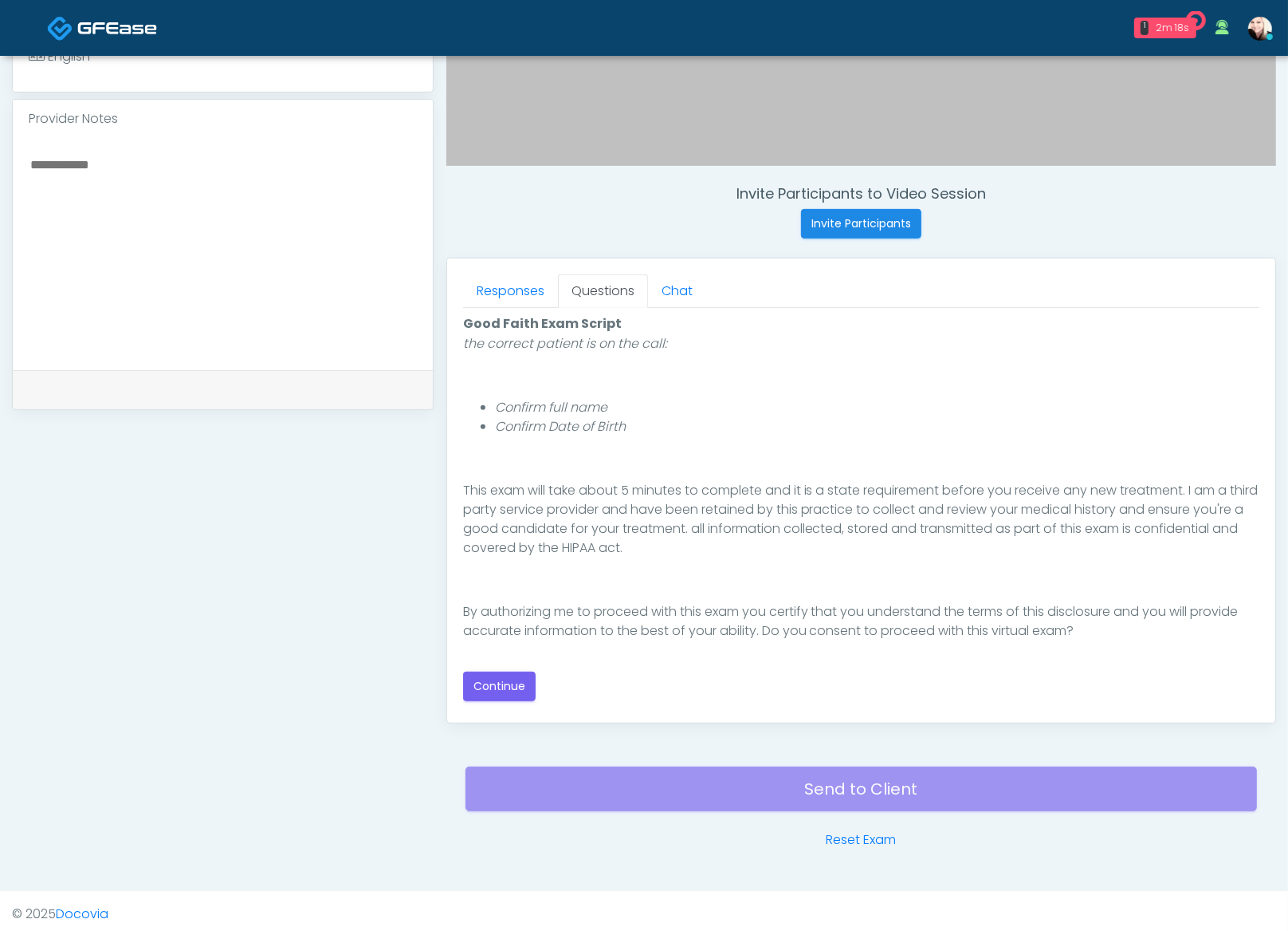
scroll to position [497, 0]
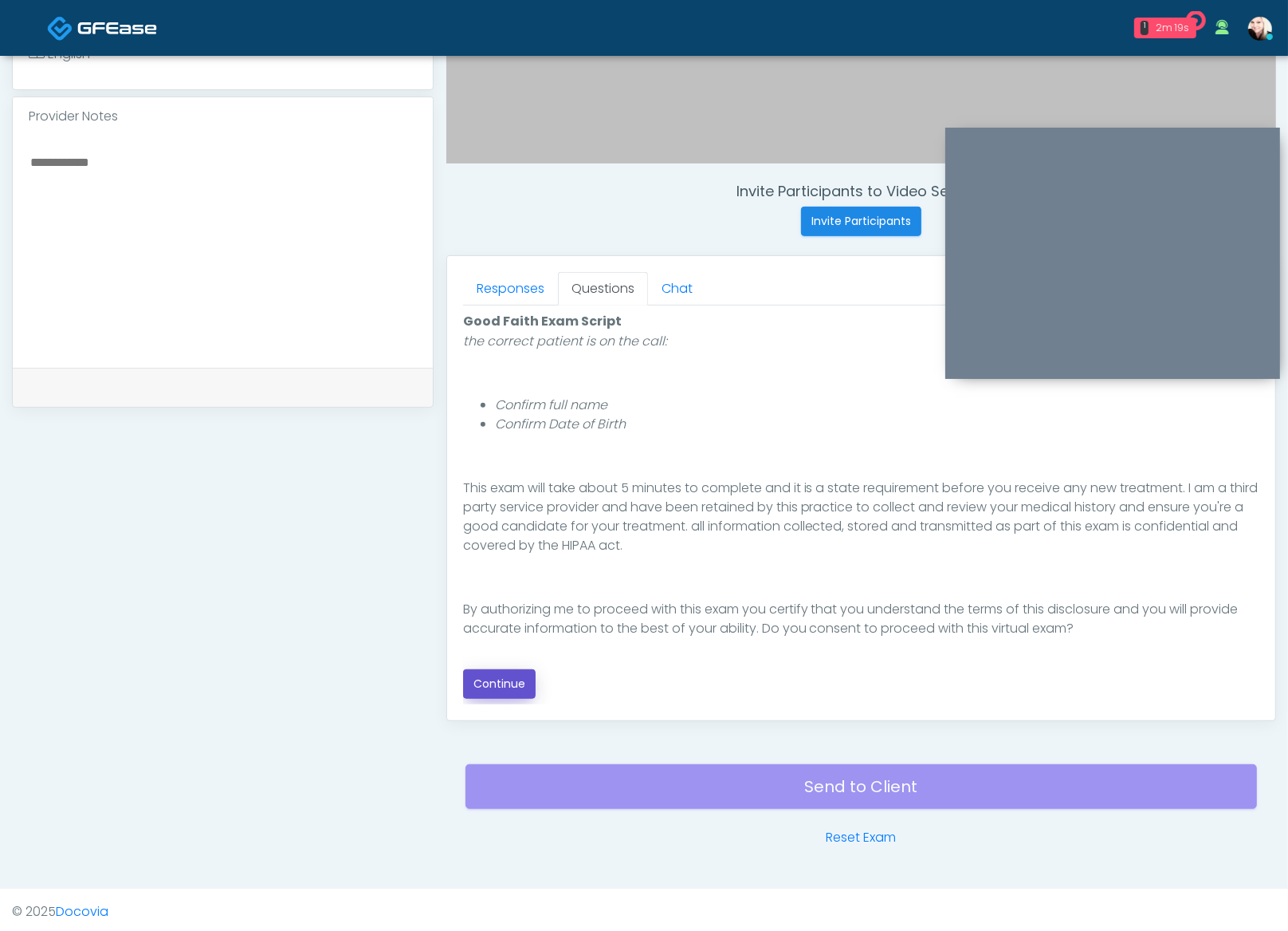
click at [516, 675] on button "Continue" at bounding box center [499, 684] width 72 height 30
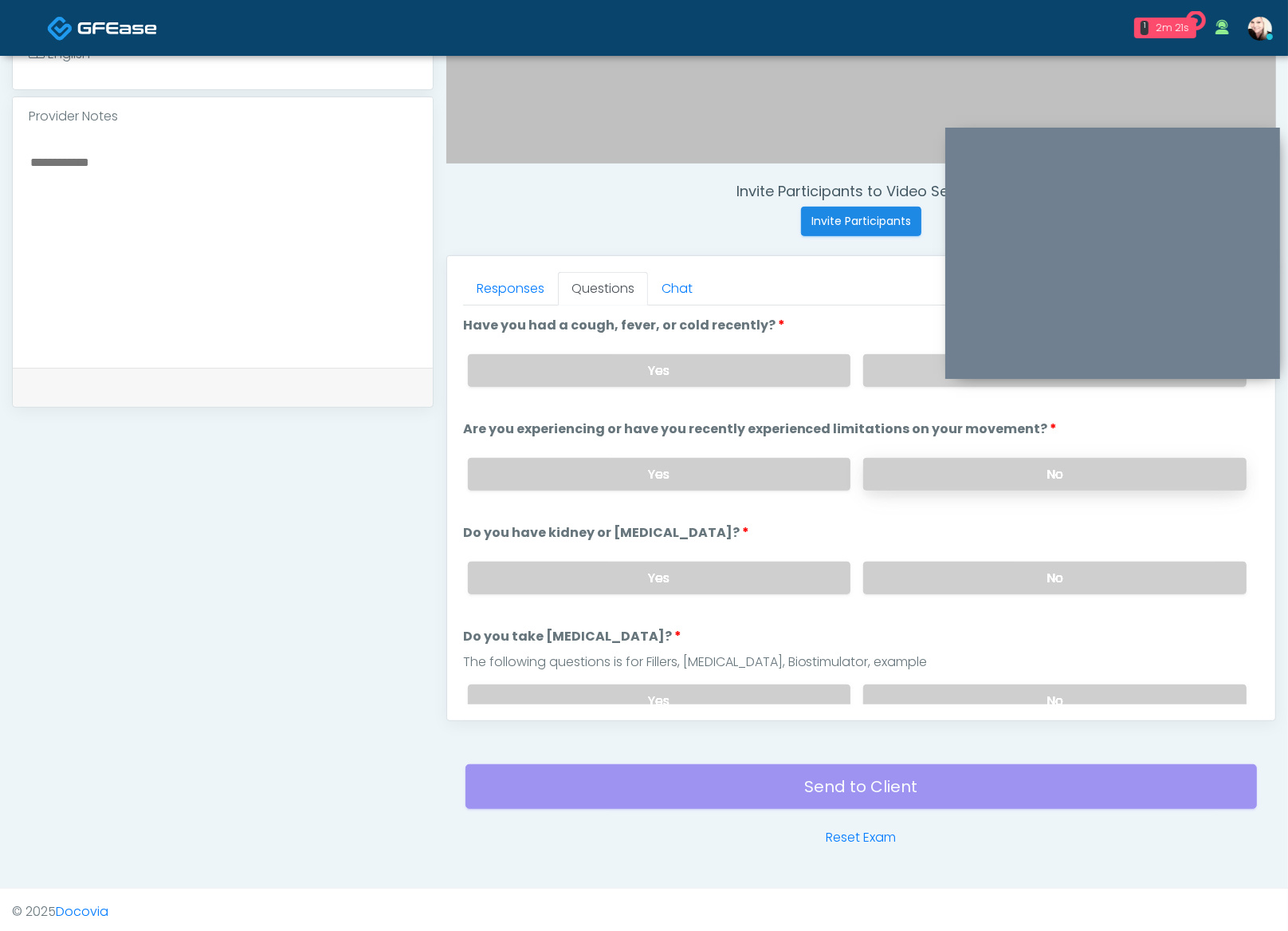
click at [1036, 469] on label "No" at bounding box center [1055, 474] width 384 height 33
click at [1011, 584] on label "No" at bounding box center [1055, 578] width 384 height 33
click at [916, 358] on label "No" at bounding box center [1055, 370] width 384 height 33
click at [946, 684] on label "No" at bounding box center [1055, 701] width 384 height 33
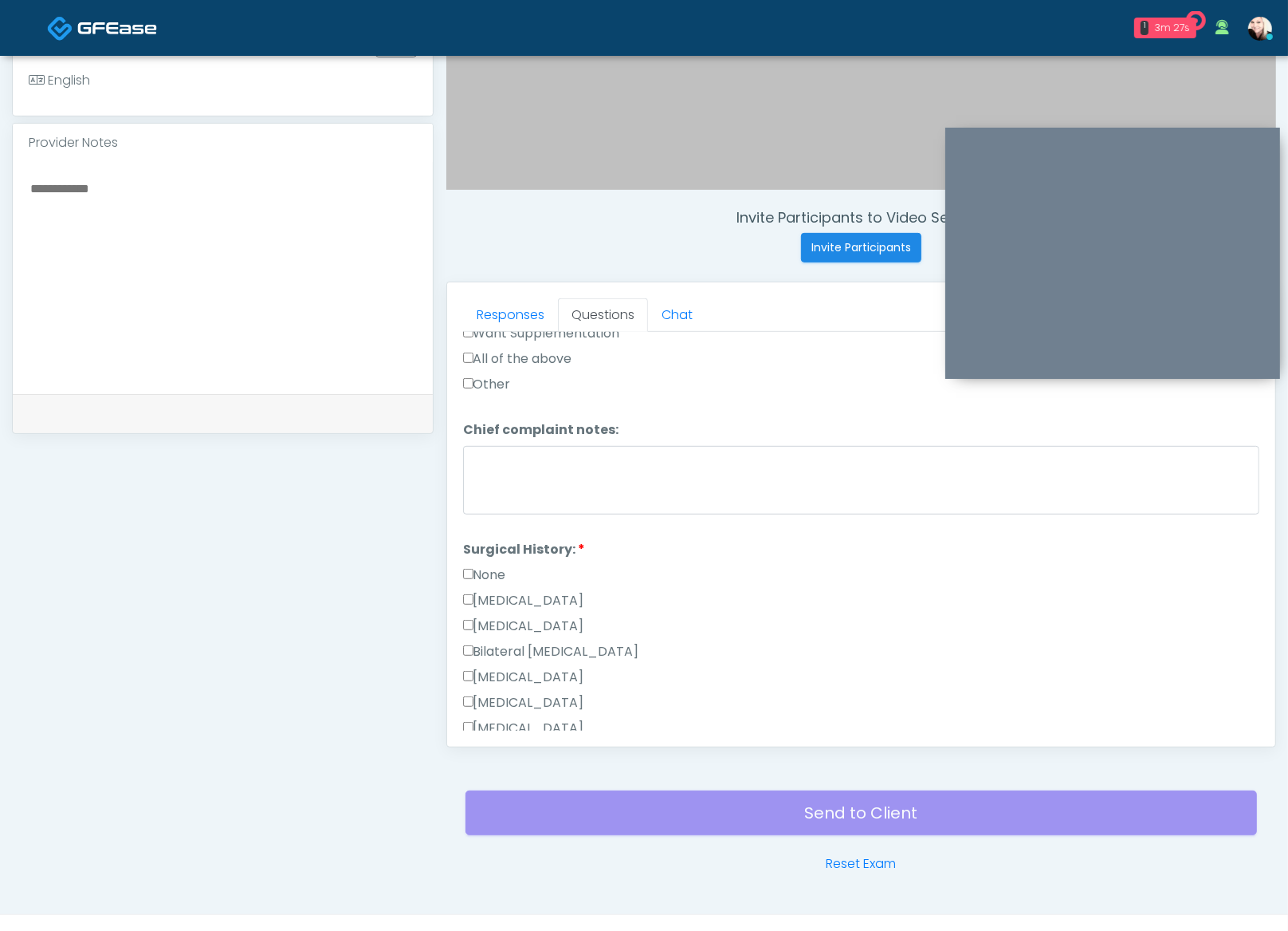
scroll to position [916, 0]
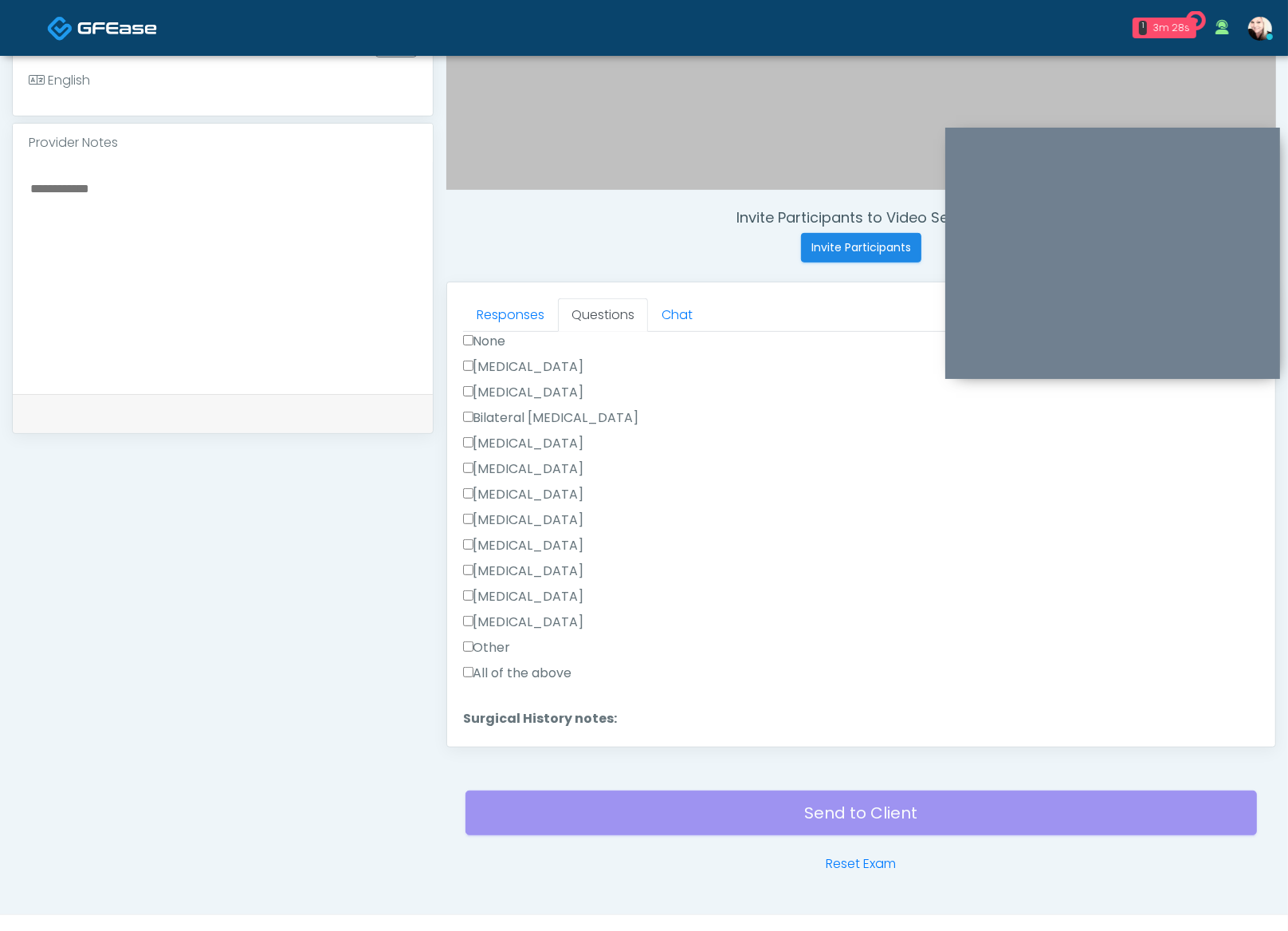
click at [485, 638] on label "Other" at bounding box center [486, 647] width 48 height 19
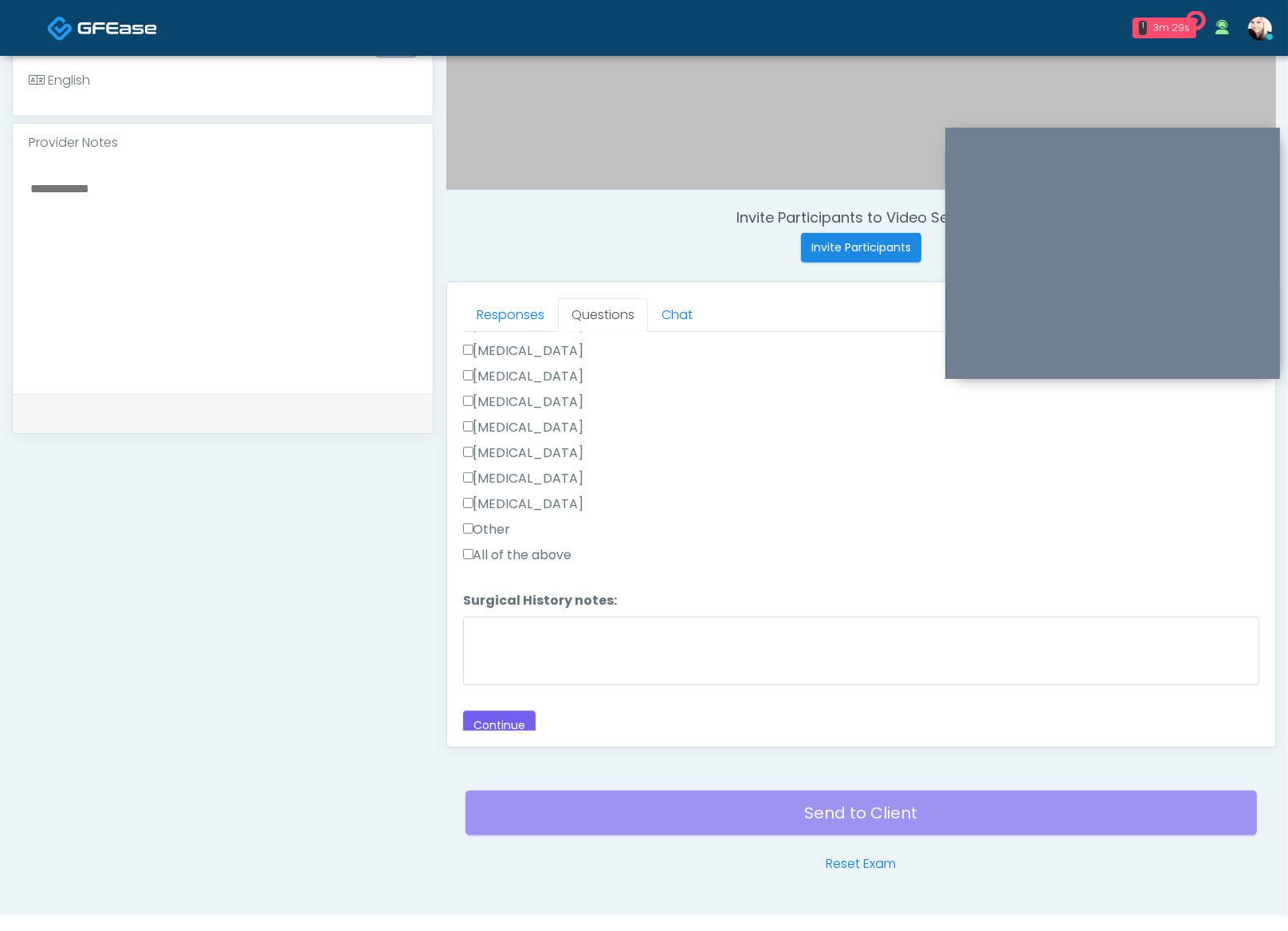
scroll to position [1035, 0]
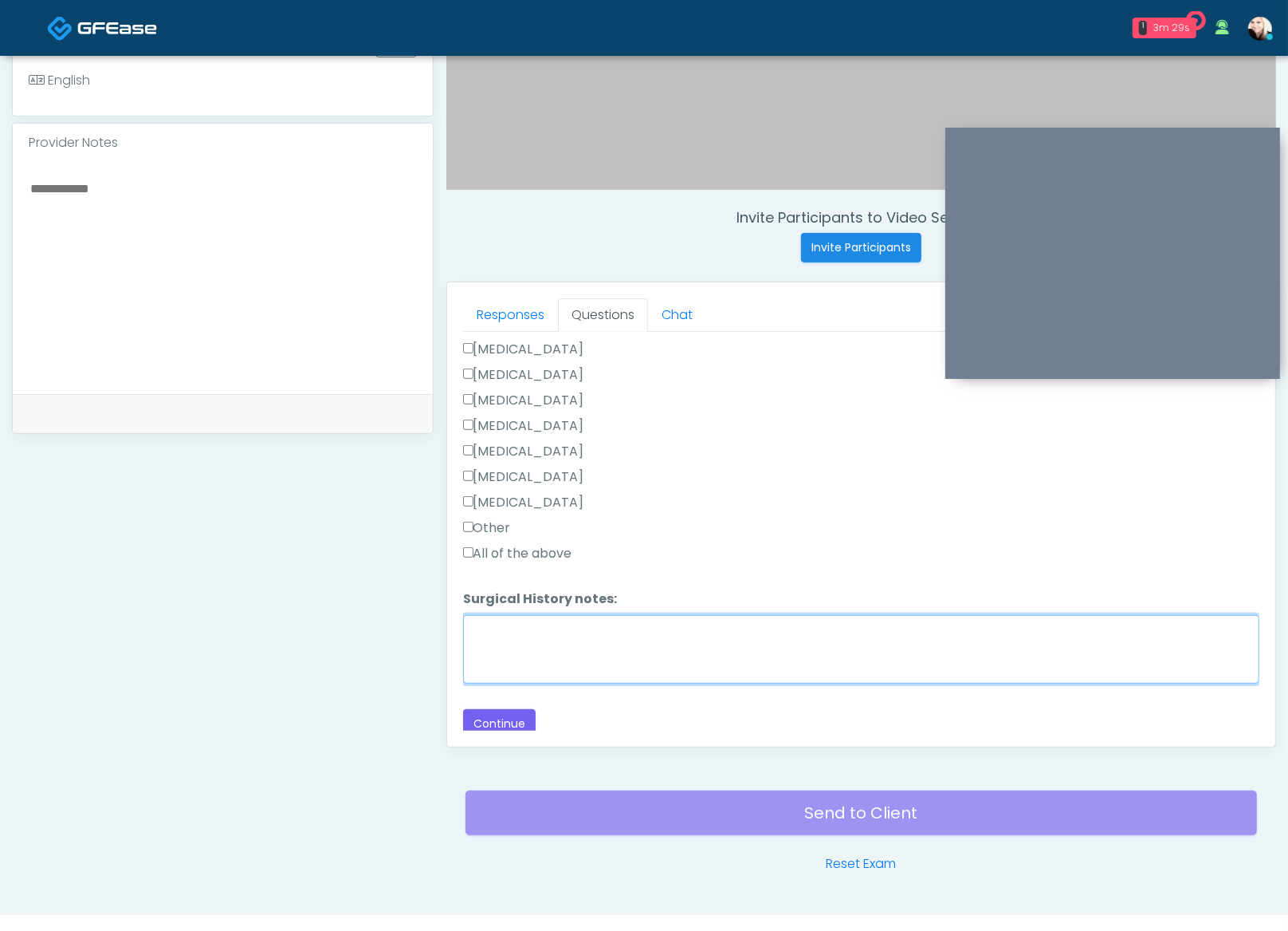
click at [563, 653] on textarea "Surgical History notes:" at bounding box center [861, 649] width 796 height 69
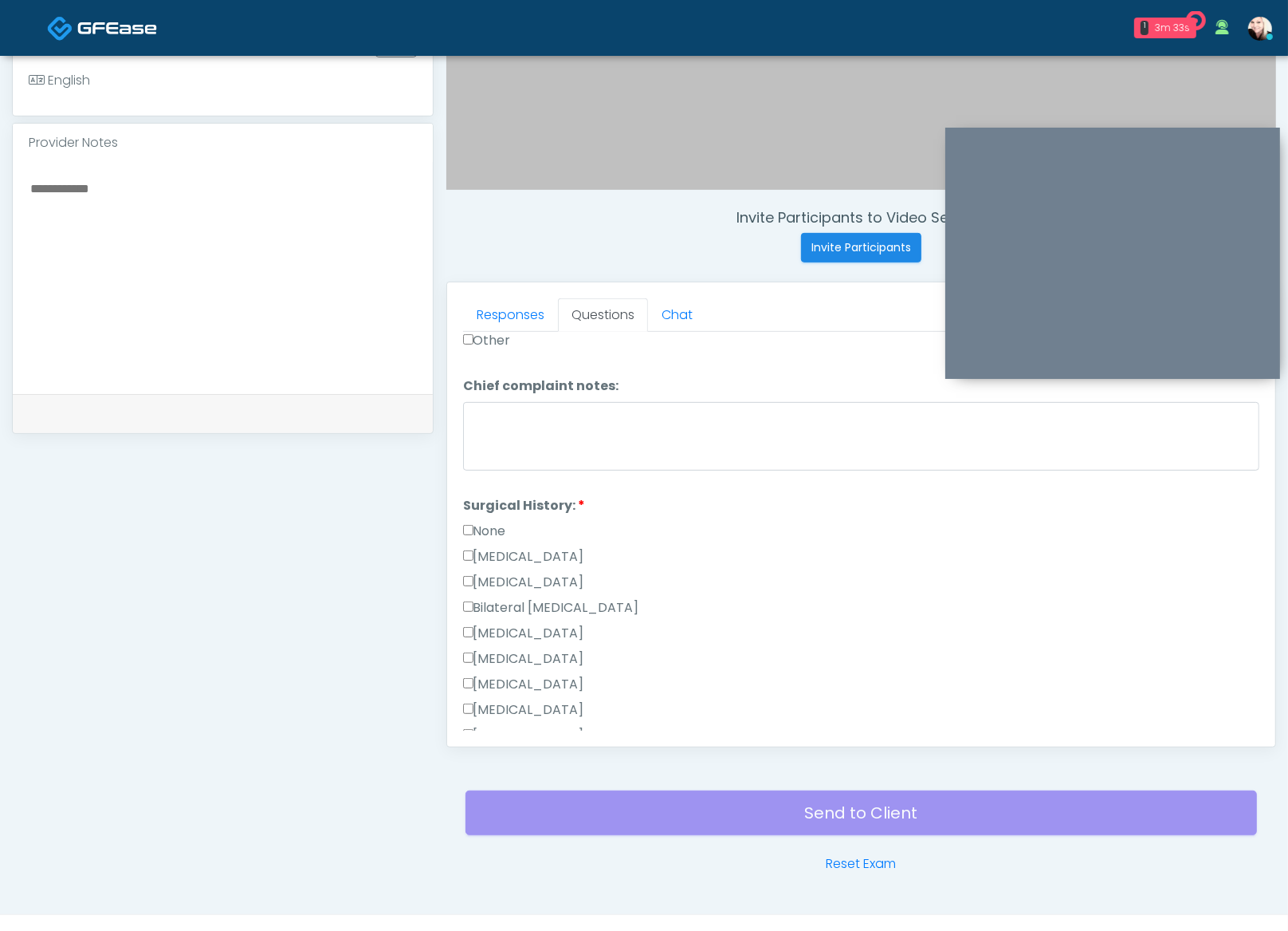
scroll to position [725, 0]
type textarea "**********"
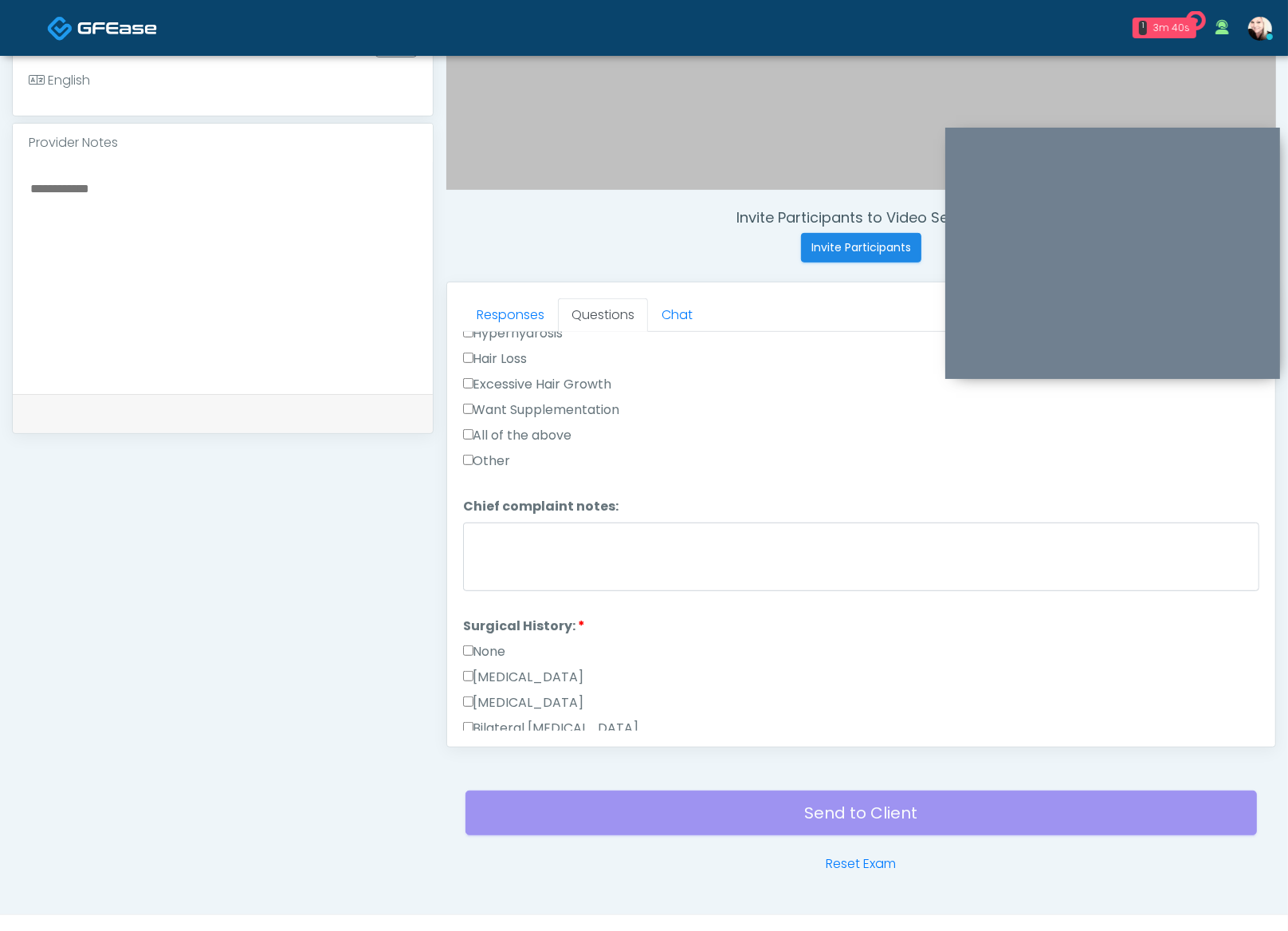
scroll to position [363, 0]
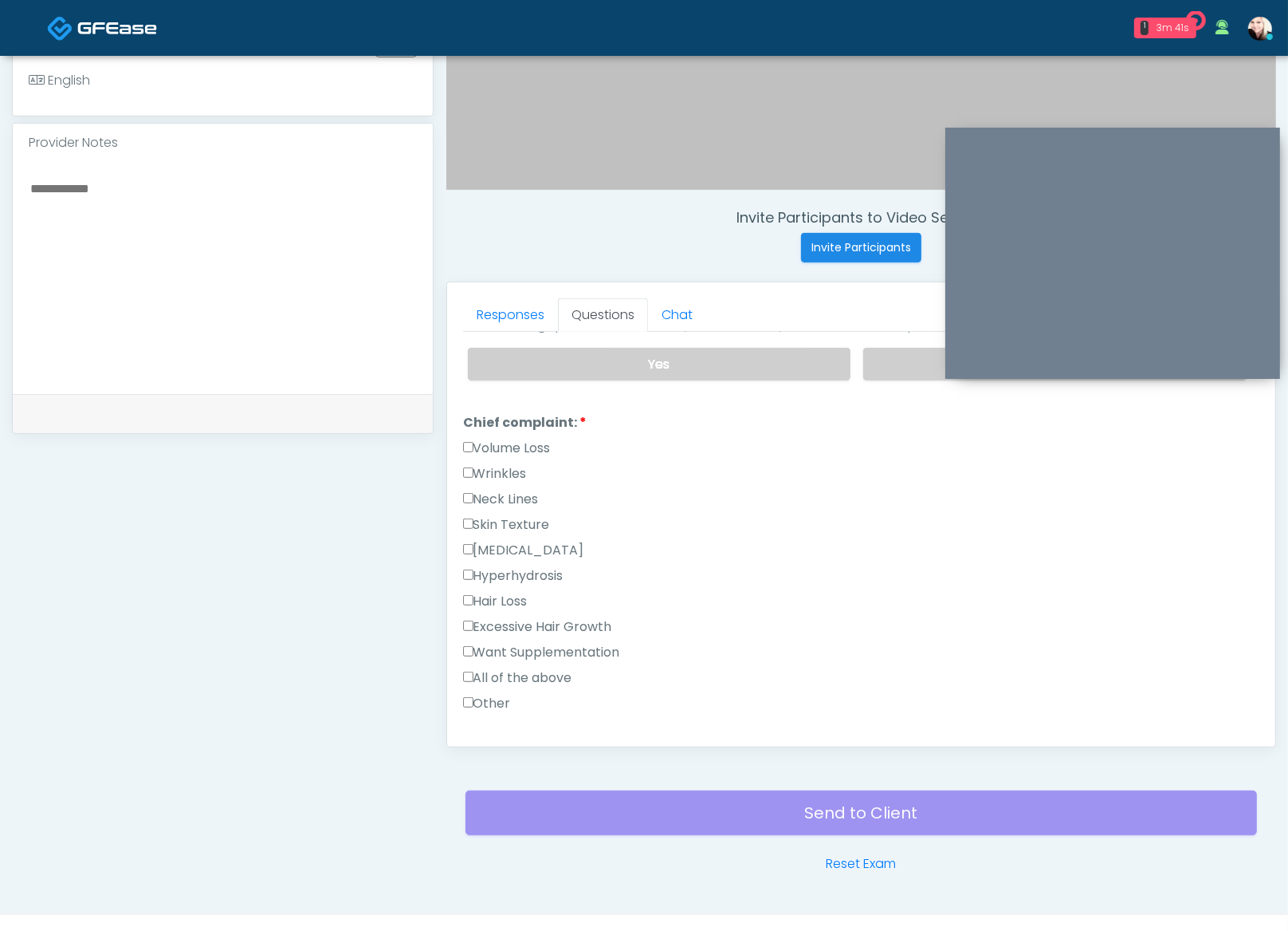
click at [472, 464] on label "Wrinkles" at bounding box center [495, 473] width 64 height 19
click at [479, 516] on label "Skin Texture" at bounding box center [506, 525] width 87 height 19
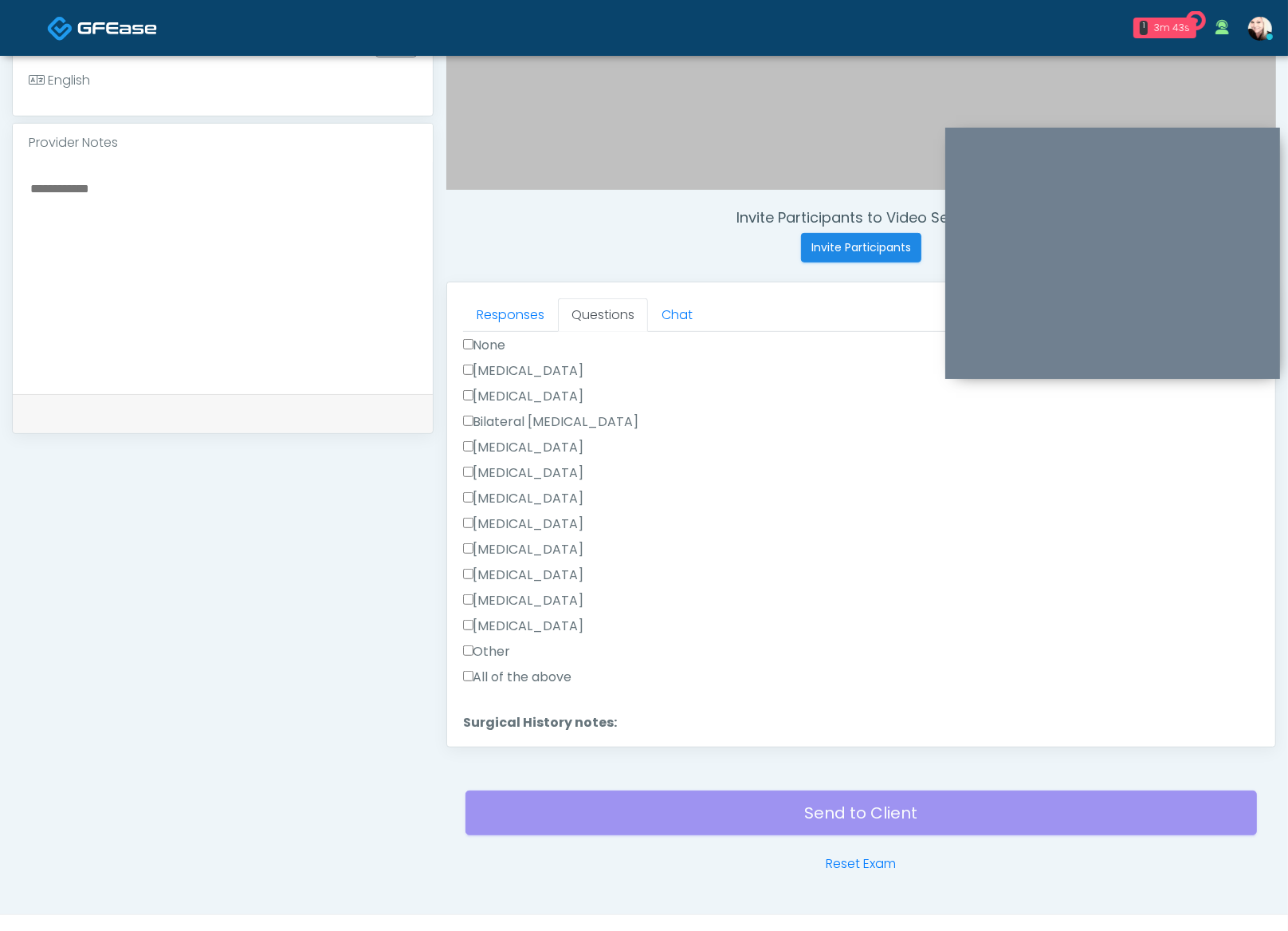
scroll to position [1035, 0]
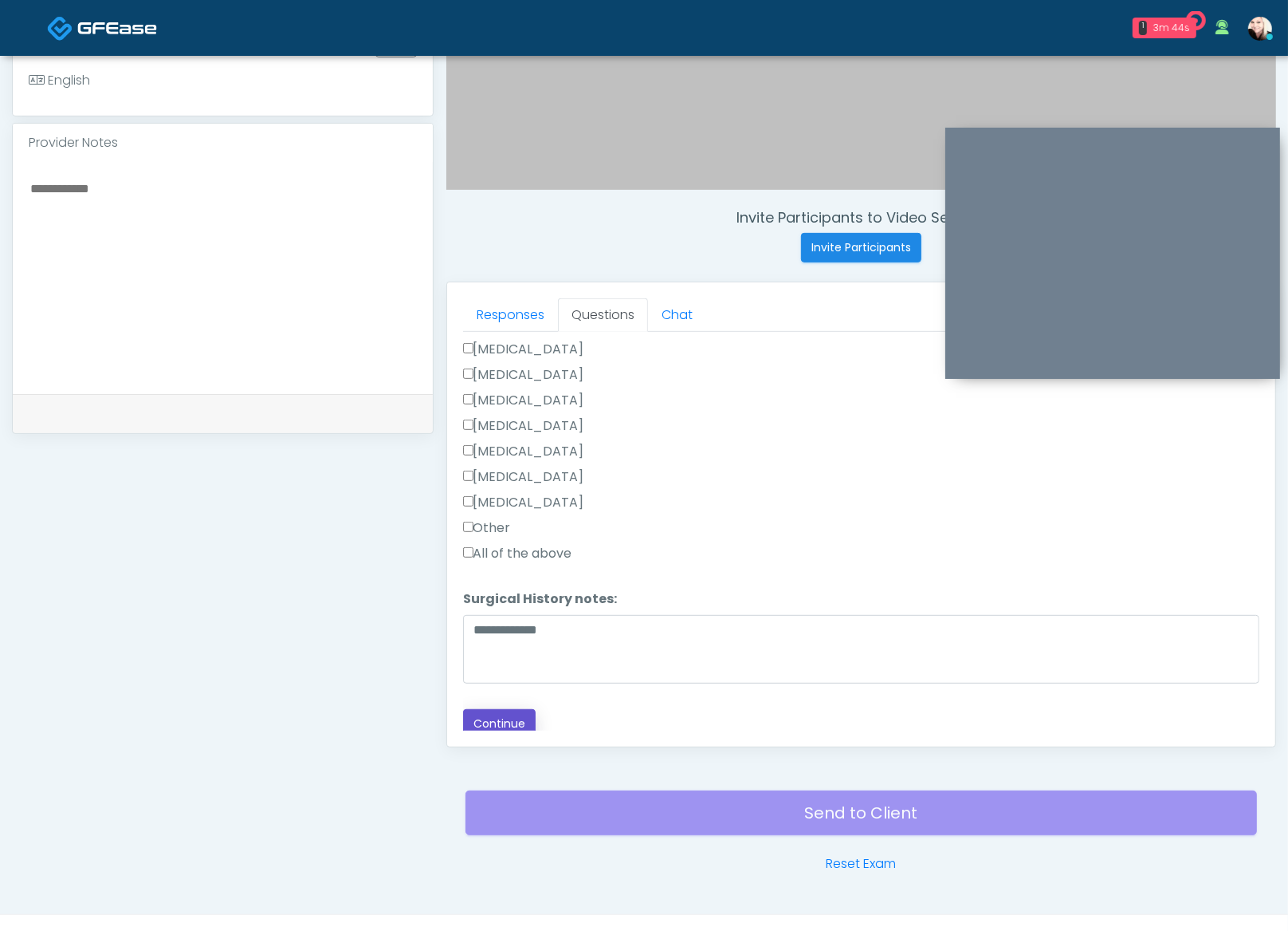
click at [498, 712] on button "Continue" at bounding box center [499, 723] width 72 height 30
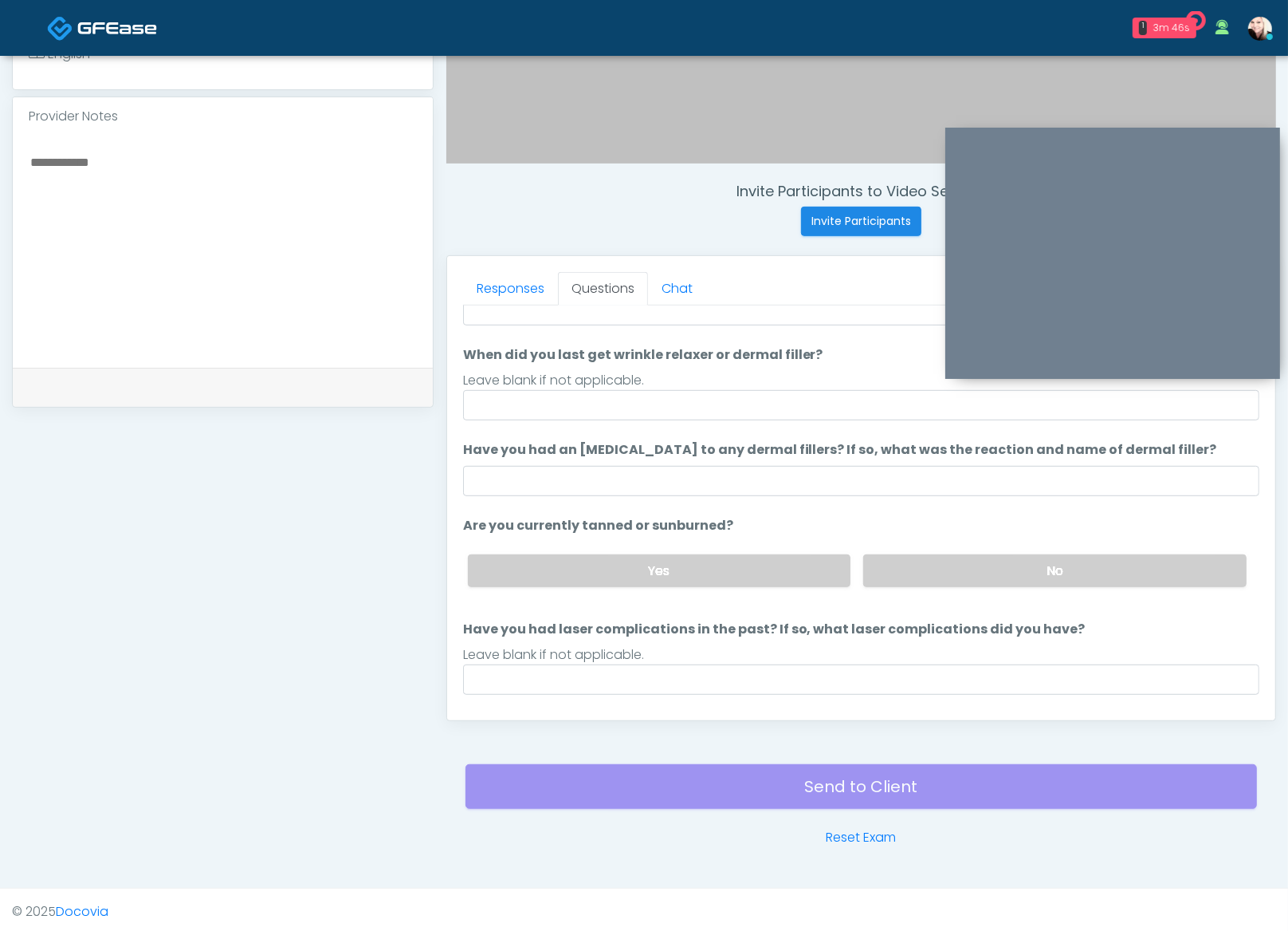
scroll to position [0, 0]
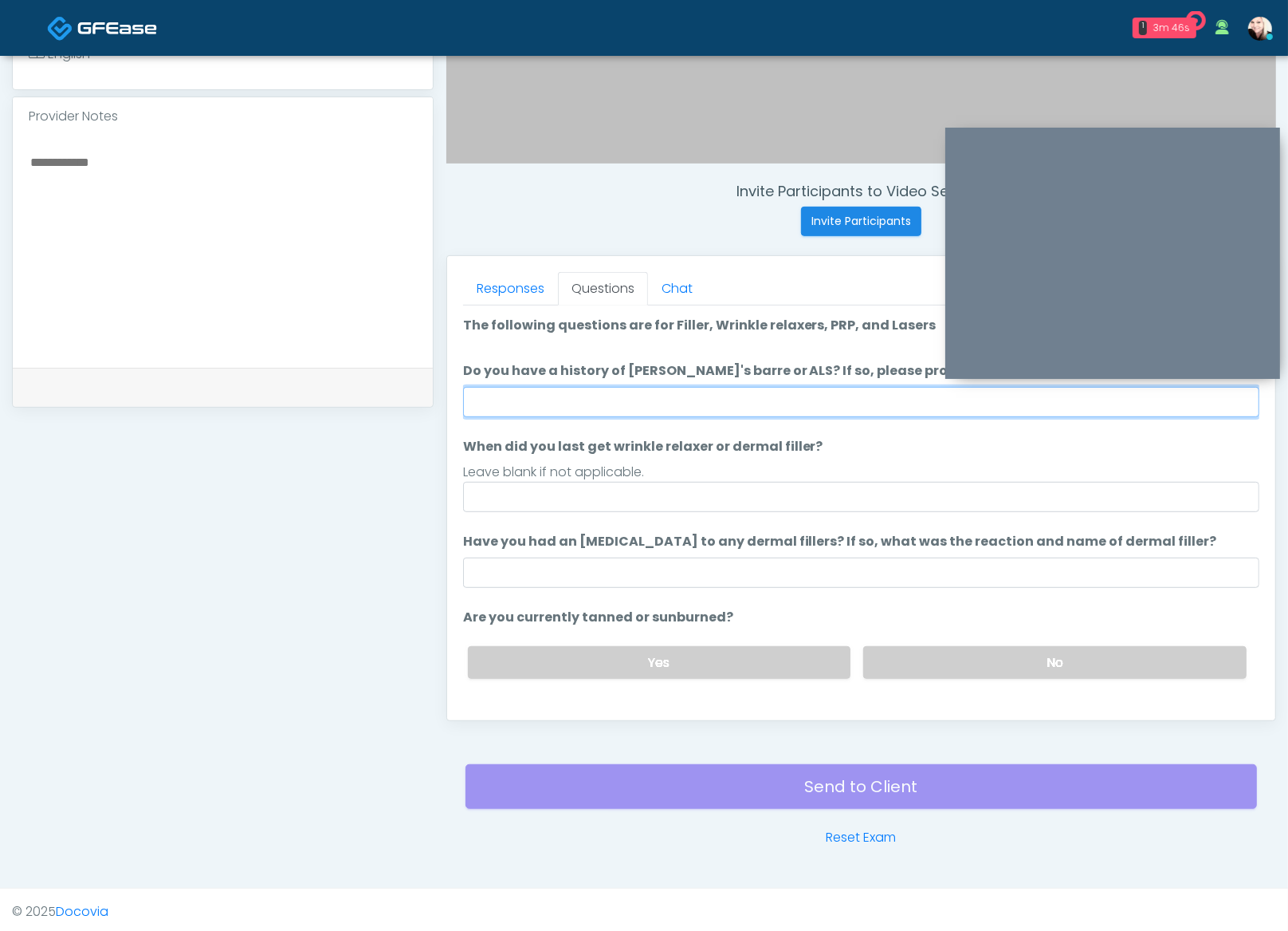
click at [577, 401] on input "Do you have a history of Guillain's barre or ALS? If so, please provide details." at bounding box center [861, 402] width 796 height 31
type input "****"
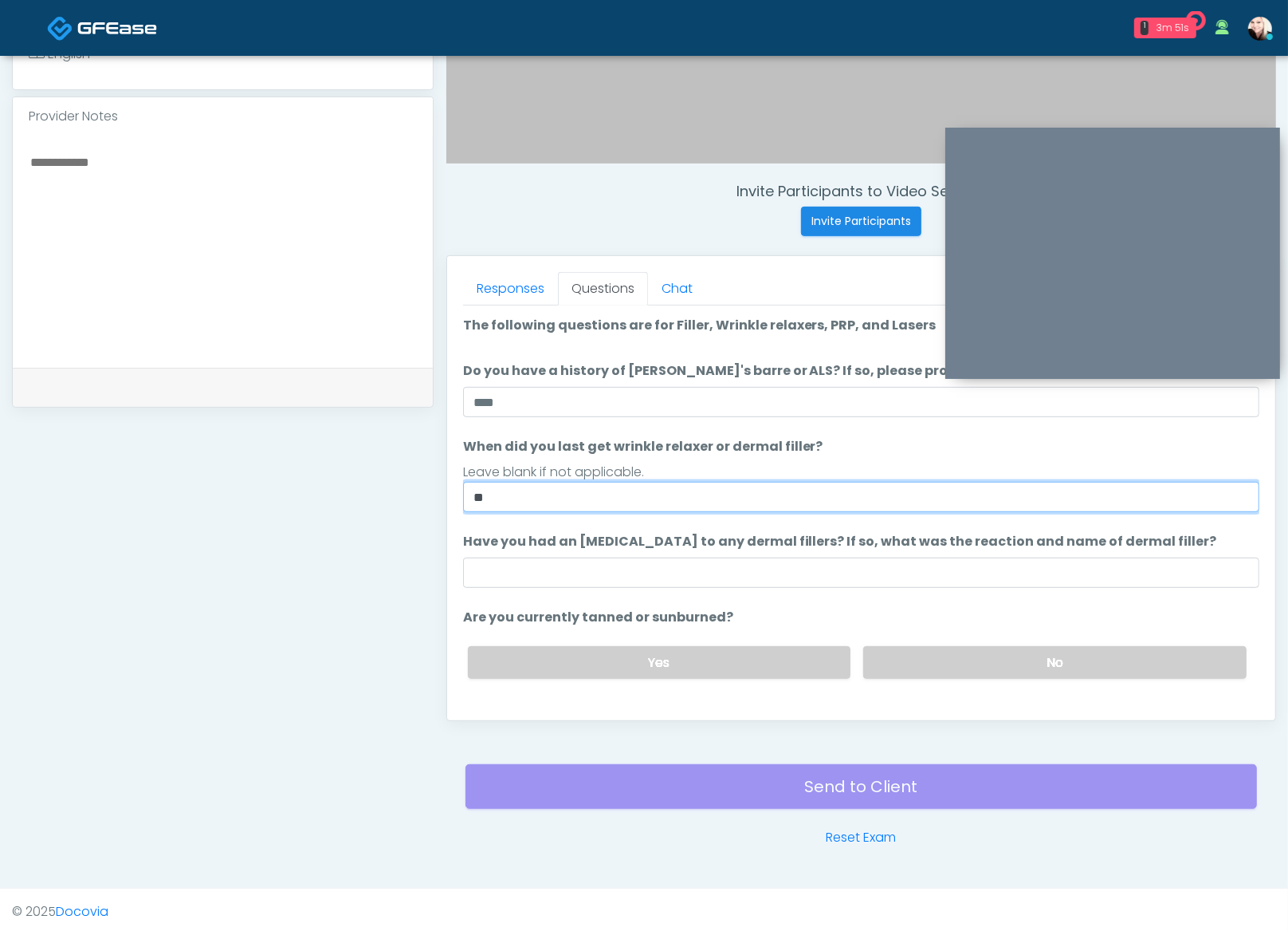
type input "*"
type input "******"
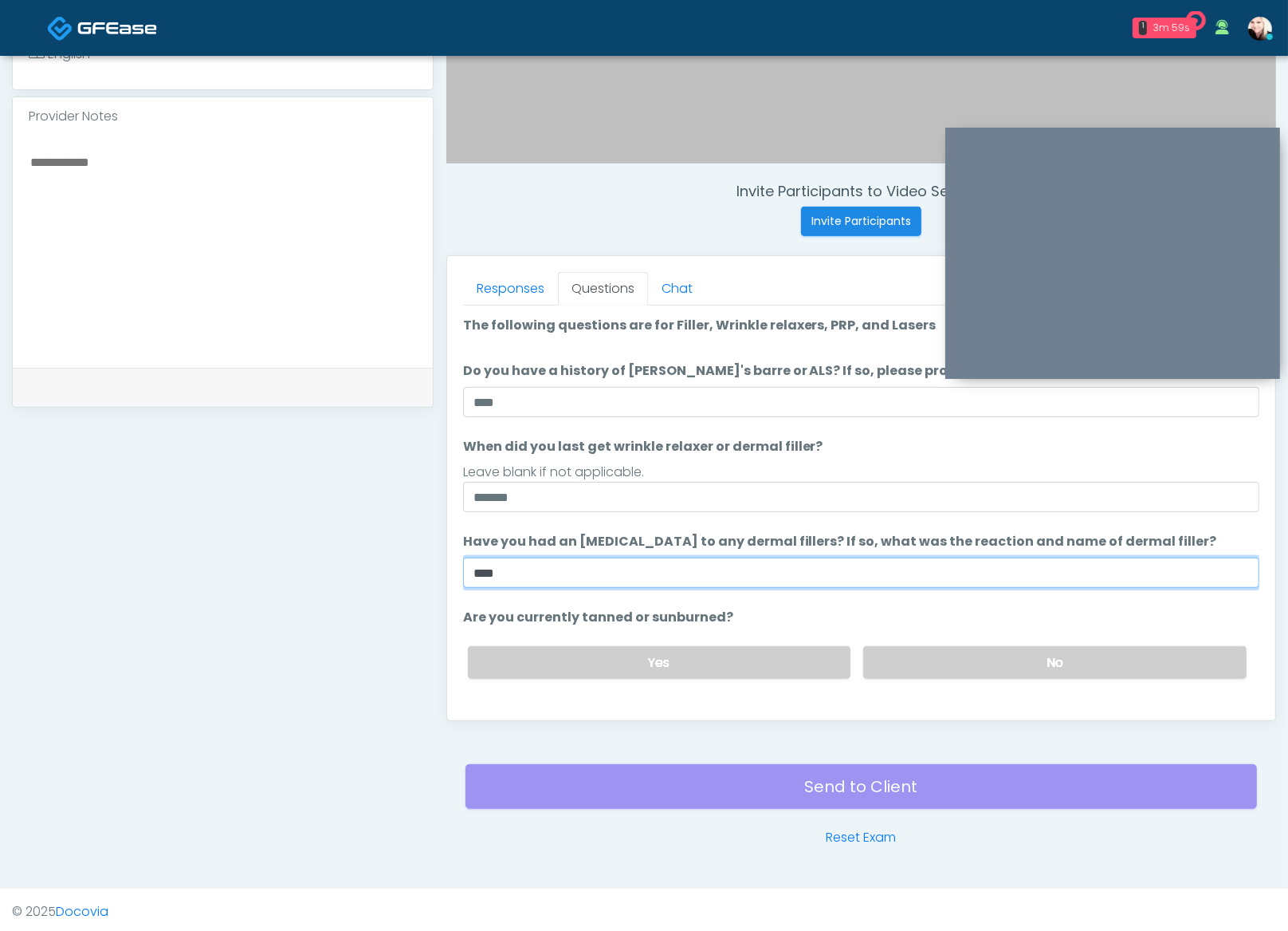
type input "****"
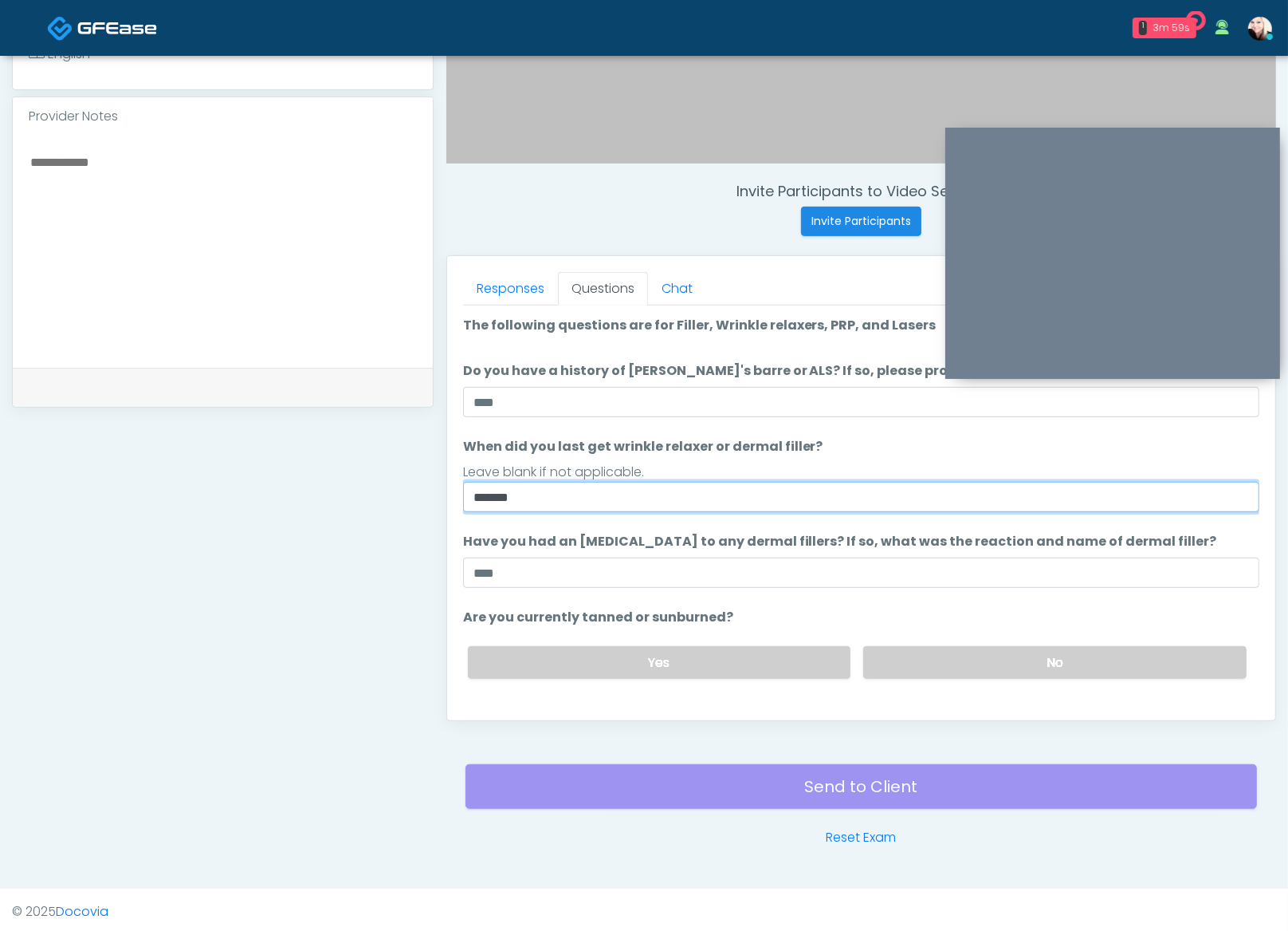
drag, startPoint x: 523, startPoint y: 496, endPoint x: 420, endPoint y: 484, distance: 103.7
click at [420, 484] on div "**********" at bounding box center [644, 238] width 1265 height 1216
type input "**********"
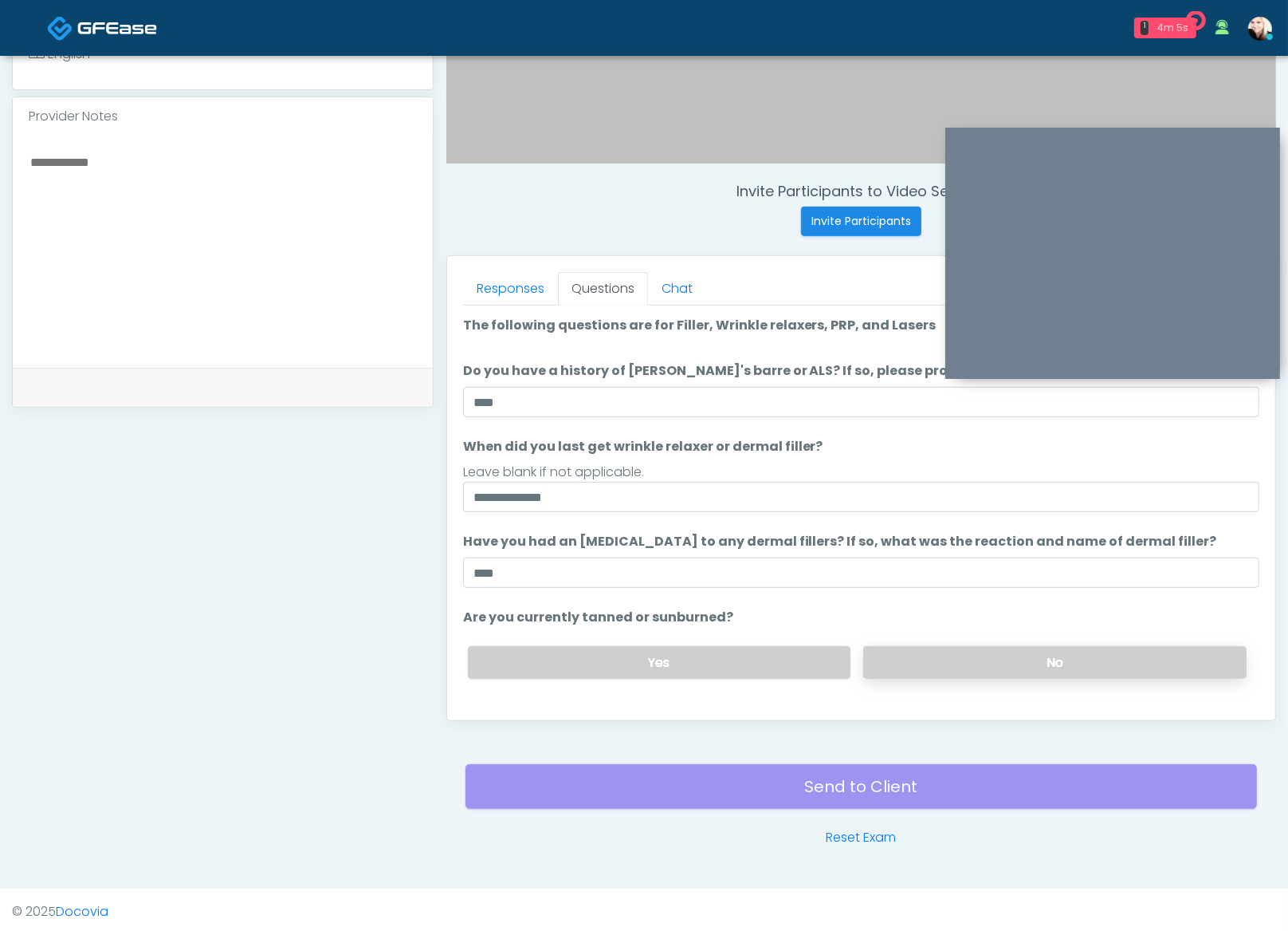
click at [1004, 663] on label "No" at bounding box center [1055, 662] width 384 height 33
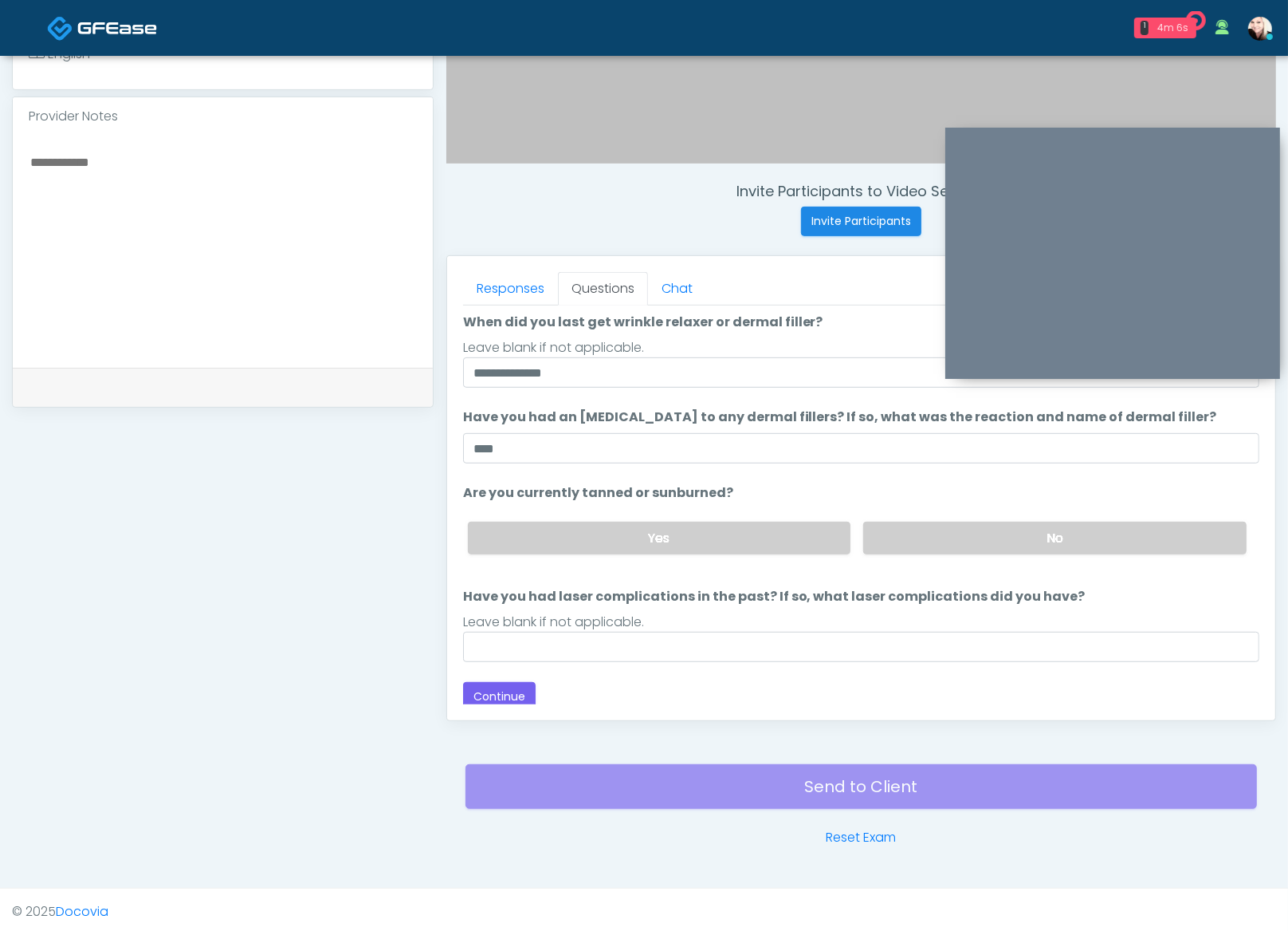
scroll to position [129, 0]
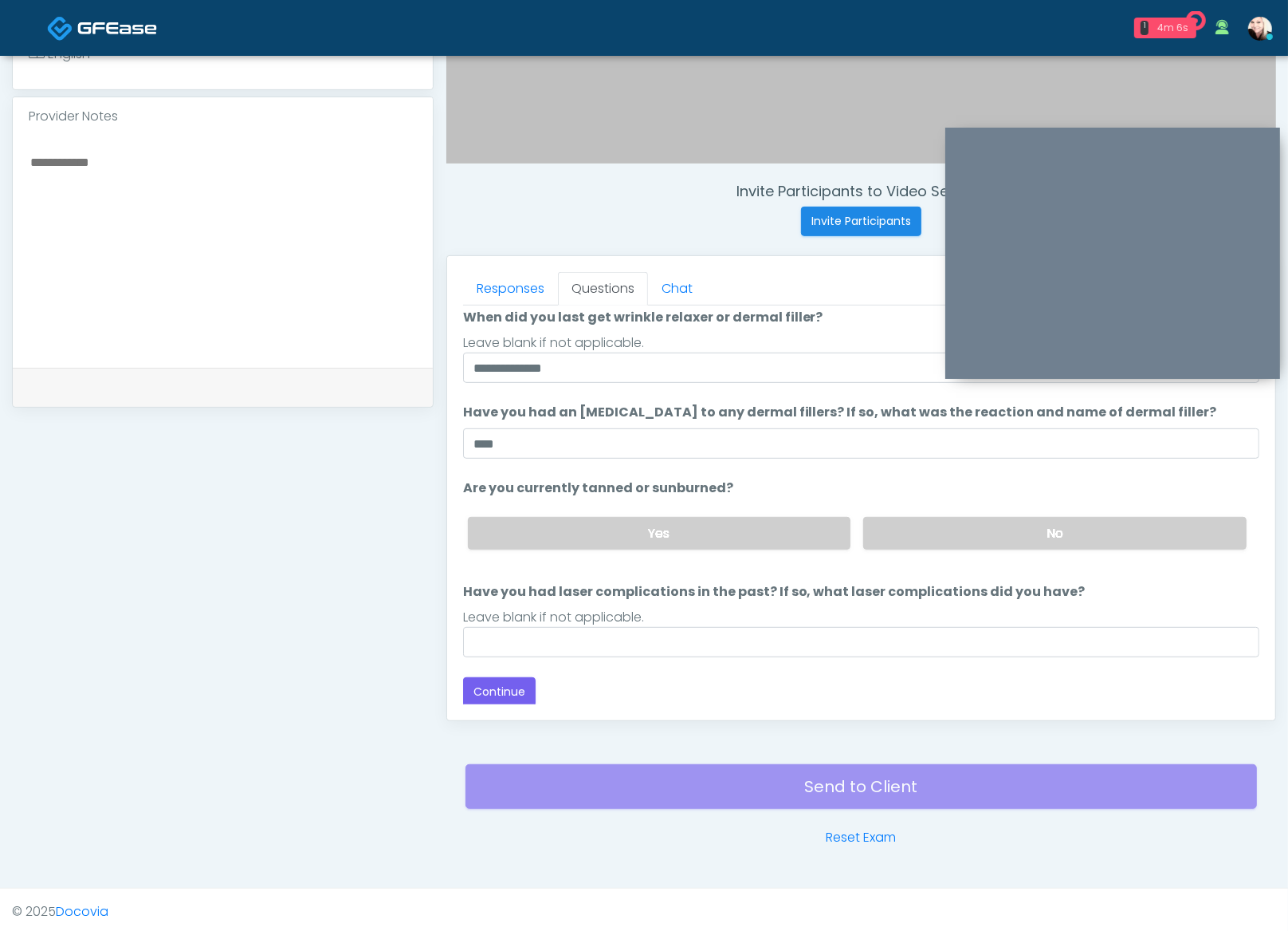
click at [549, 659] on div "Loading... Connecting to your agent... Please wait while we prepare your person…" at bounding box center [861, 447] width 796 height 520
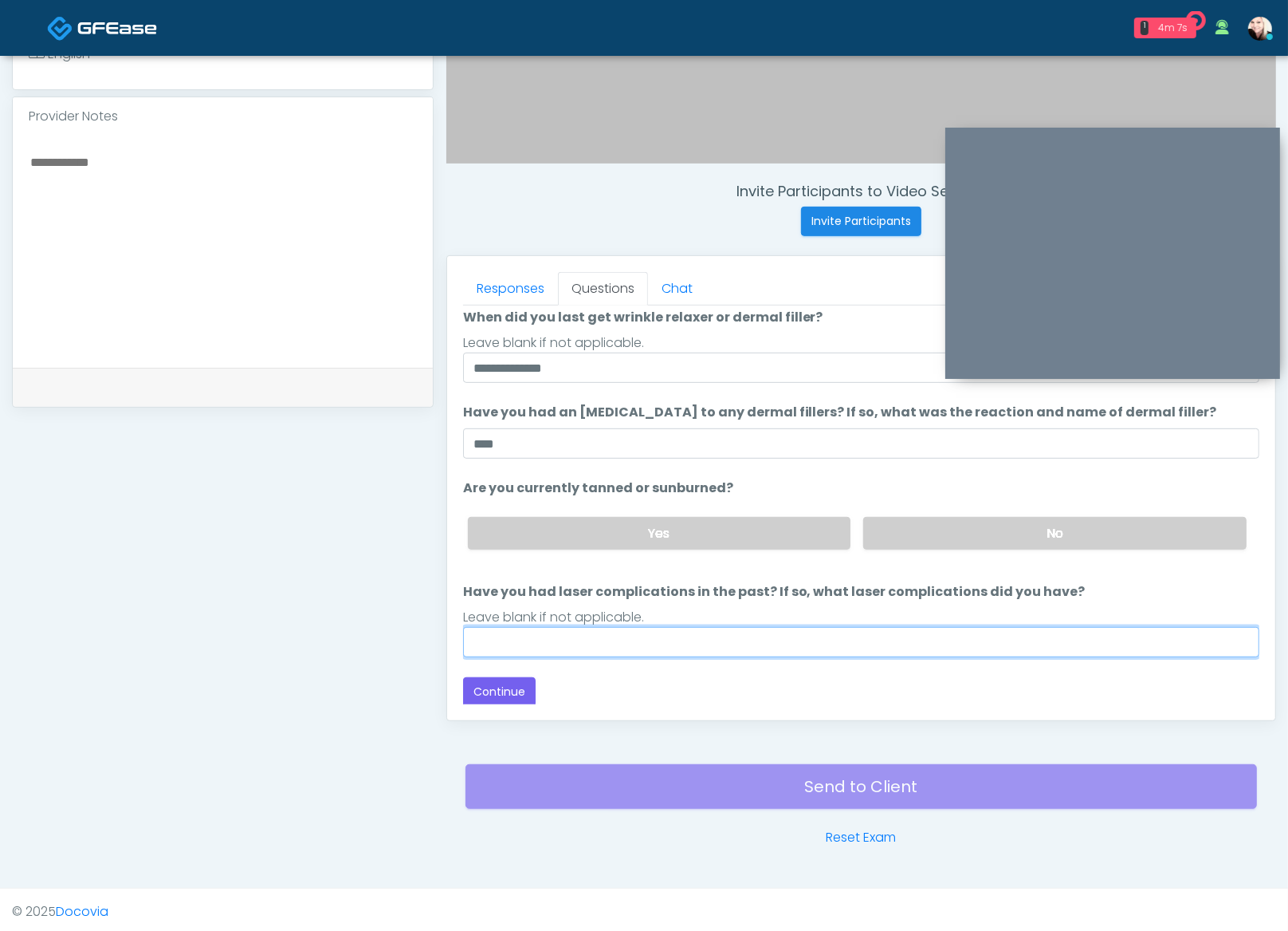
click at [553, 646] on input "Have you had laser complications in the past? If so, what laser complications d…" at bounding box center [861, 642] width 796 height 31
type input "****"
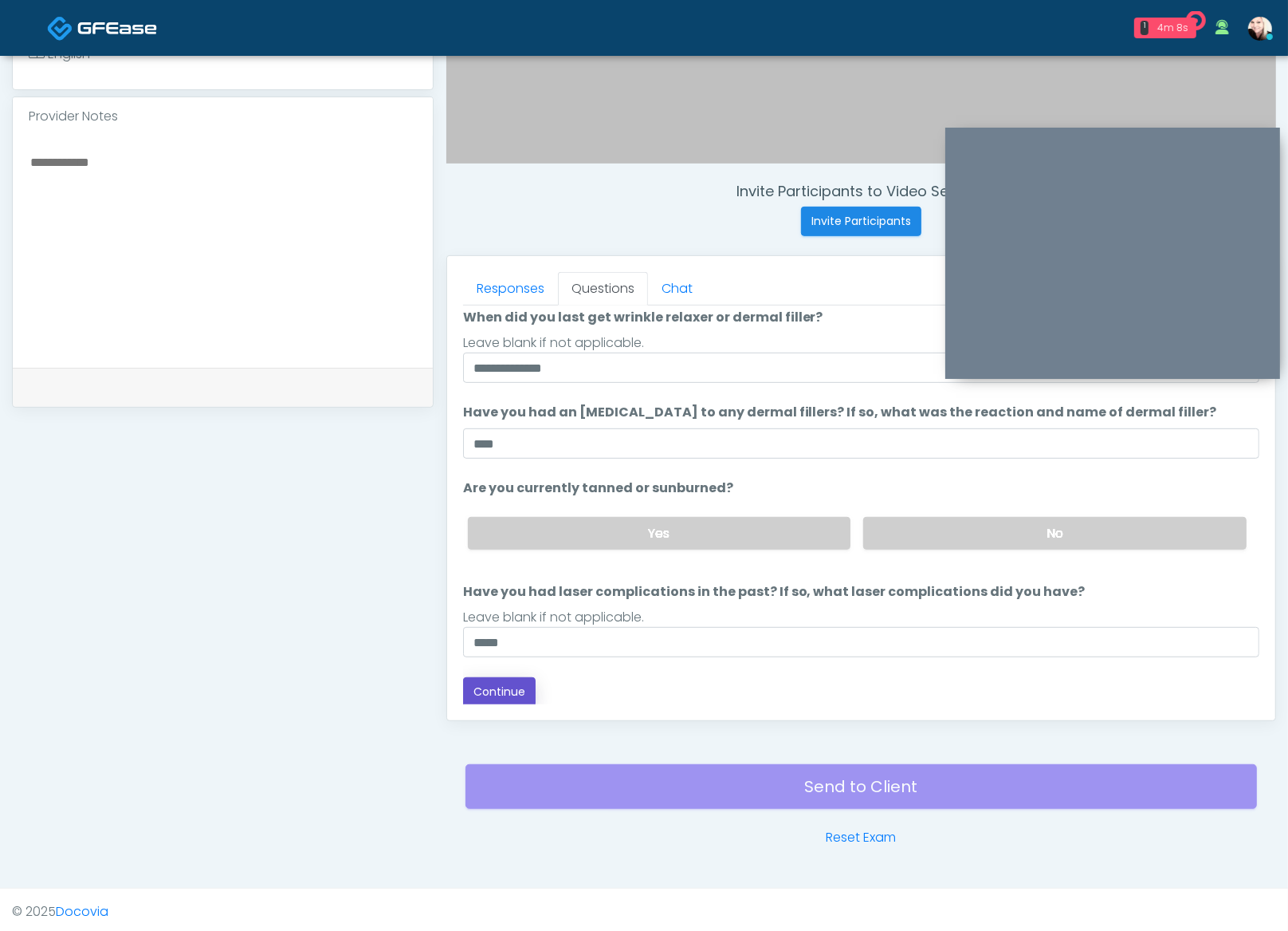
click at [500, 681] on button "Continue" at bounding box center [499, 692] width 72 height 30
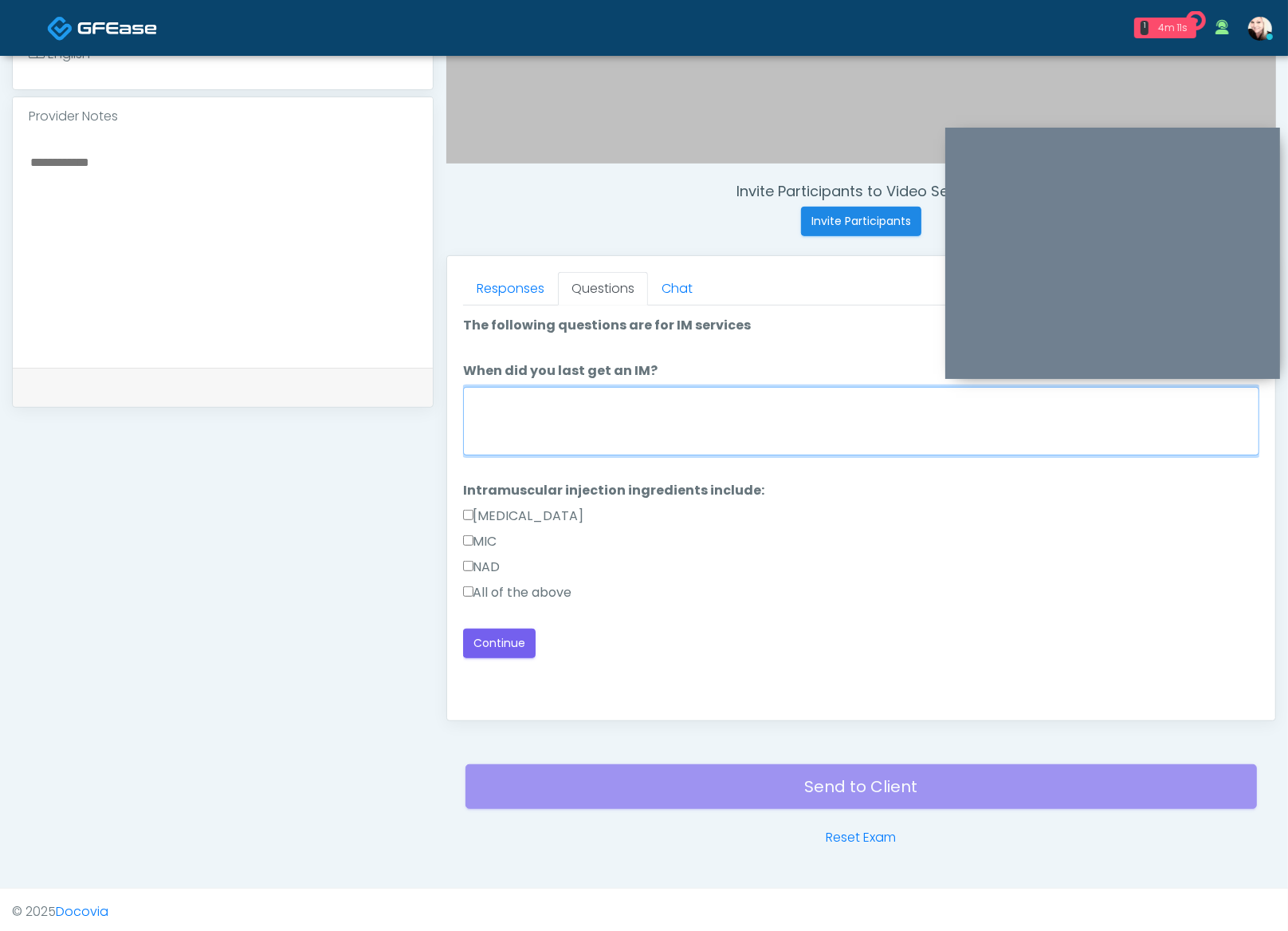
drag, startPoint x: 586, startPoint y: 433, endPoint x: 605, endPoint y: 430, distance: 19.2
click at [586, 433] on textarea "When did you last get an IM?" at bounding box center [861, 421] width 796 height 69
type textarea "****"
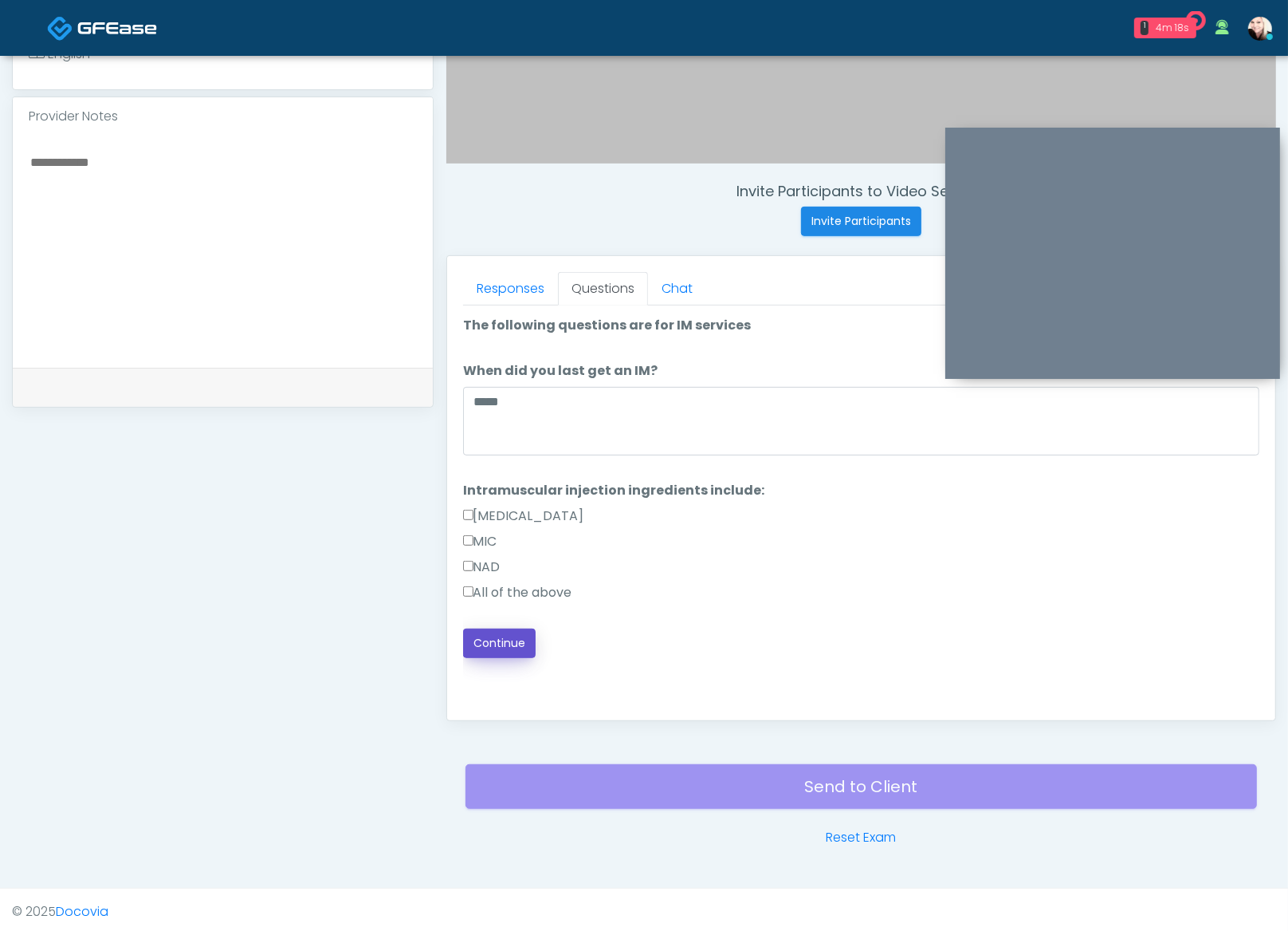
click at [521, 643] on button "Continue" at bounding box center [499, 643] width 72 height 30
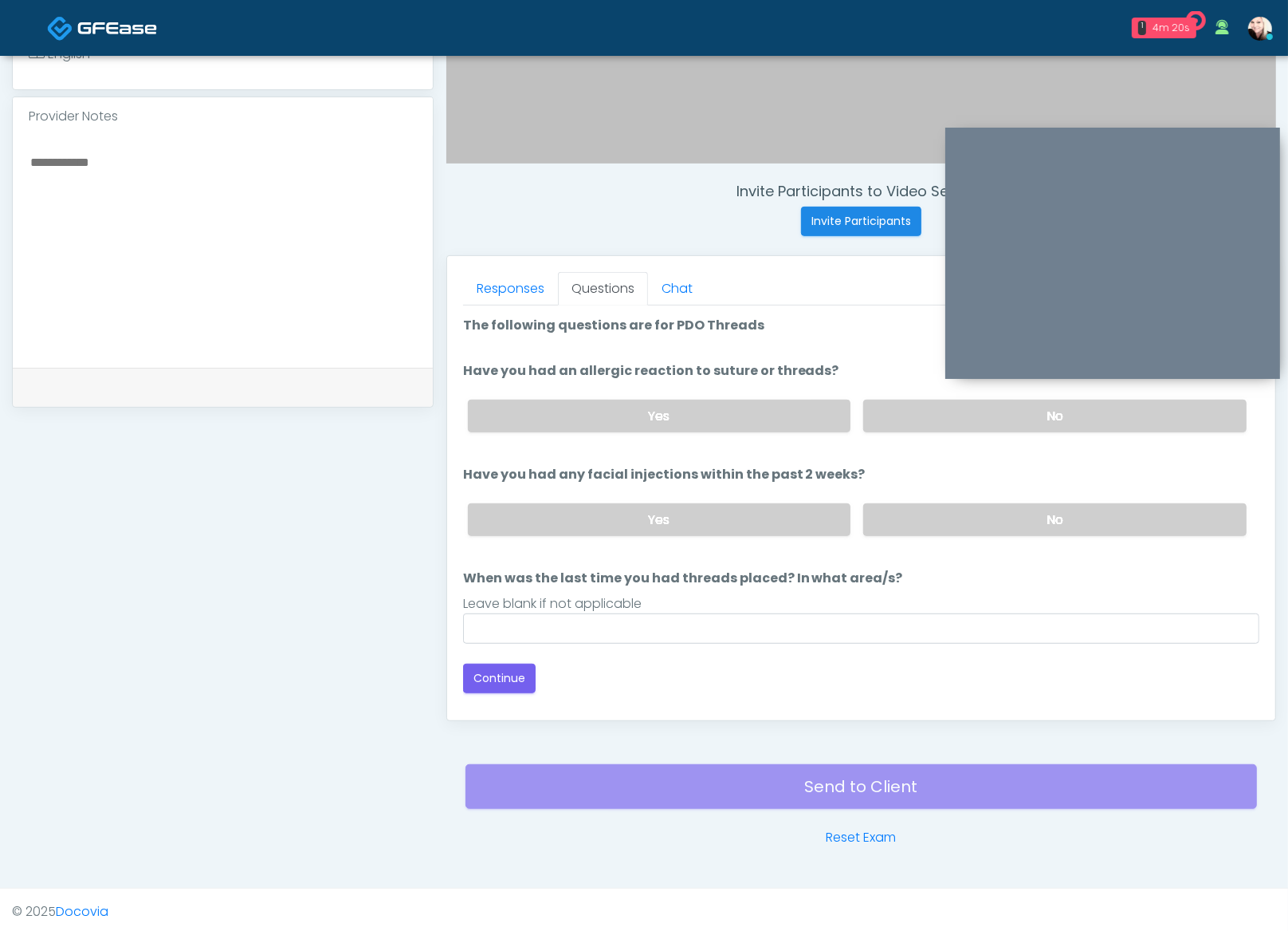
drag, startPoint x: 898, startPoint y: 395, endPoint x: 896, endPoint y: 433, distance: 38.1
click at [898, 396] on div "Yes No" at bounding box center [857, 415] width 804 height 58
click at [905, 421] on label "No" at bounding box center [1055, 416] width 384 height 33
drag, startPoint x: 904, startPoint y: 523, endPoint x: 769, endPoint y: 591, distance: 151.2
click at [903, 524] on label "No" at bounding box center [1055, 519] width 384 height 33
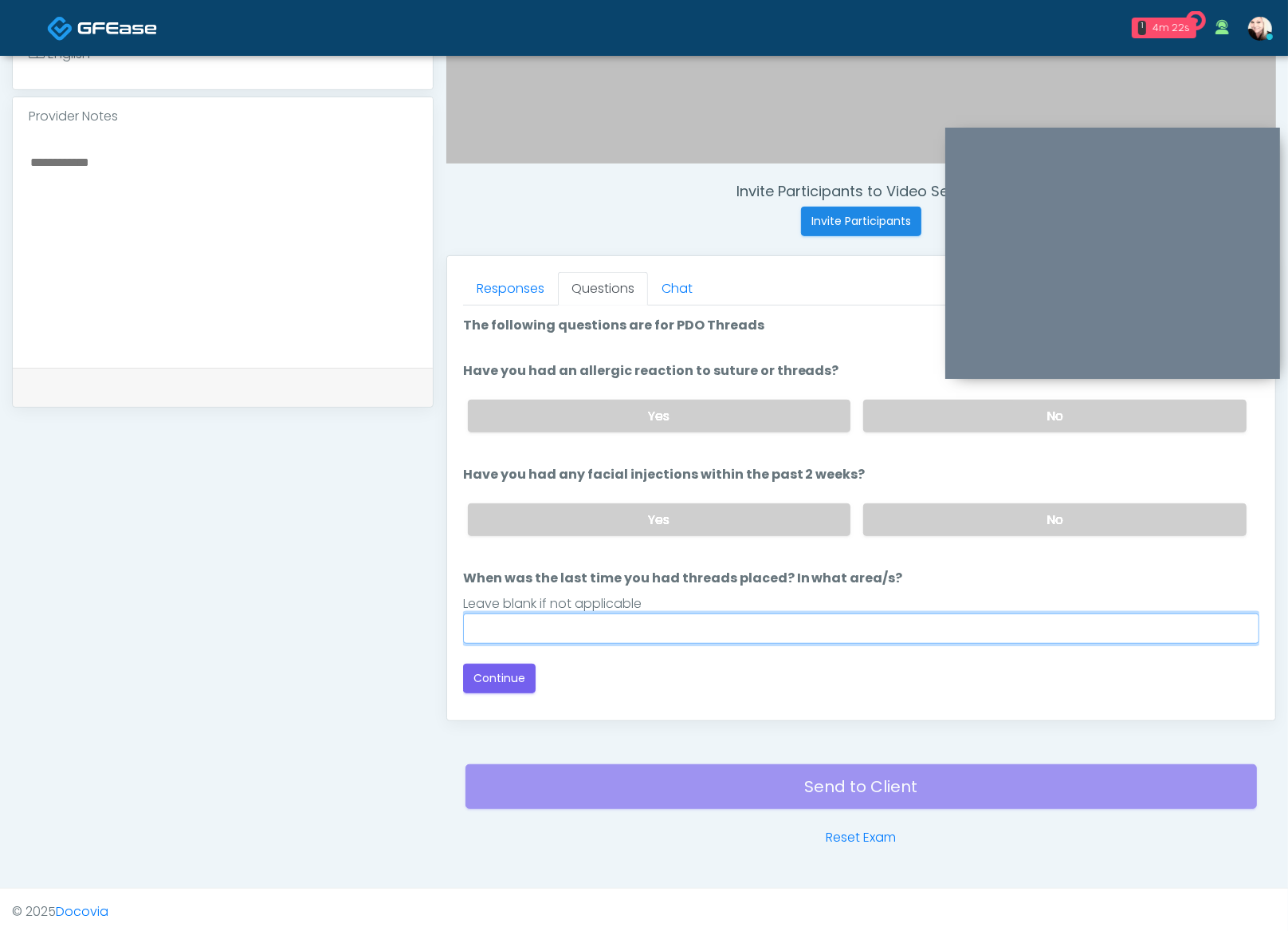
click at [668, 632] on input "When was the last time you had threads placed? In what area/s?" at bounding box center [861, 628] width 796 height 31
type input "****"
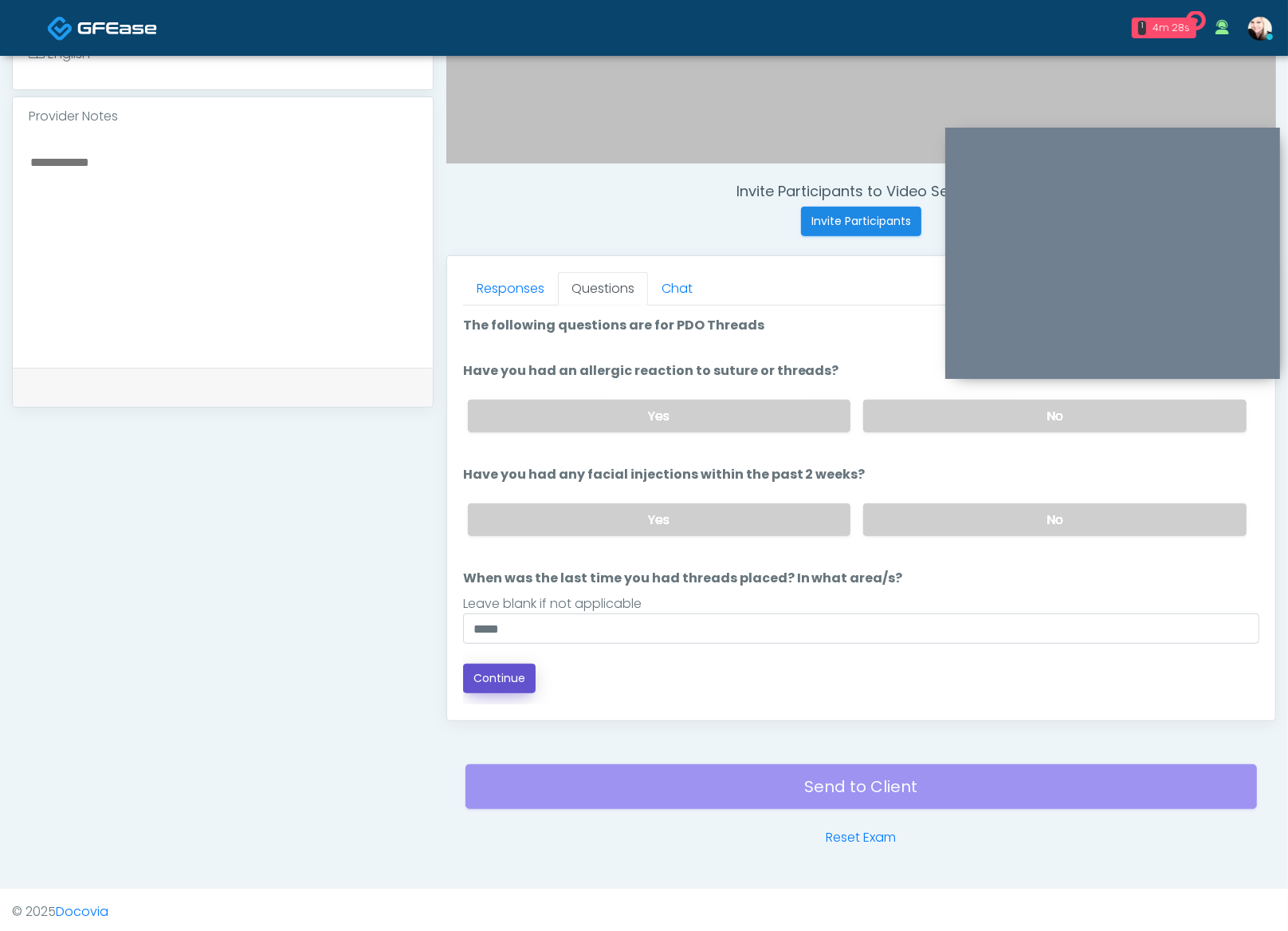
click at [495, 680] on button "Continue" at bounding box center [499, 678] width 72 height 30
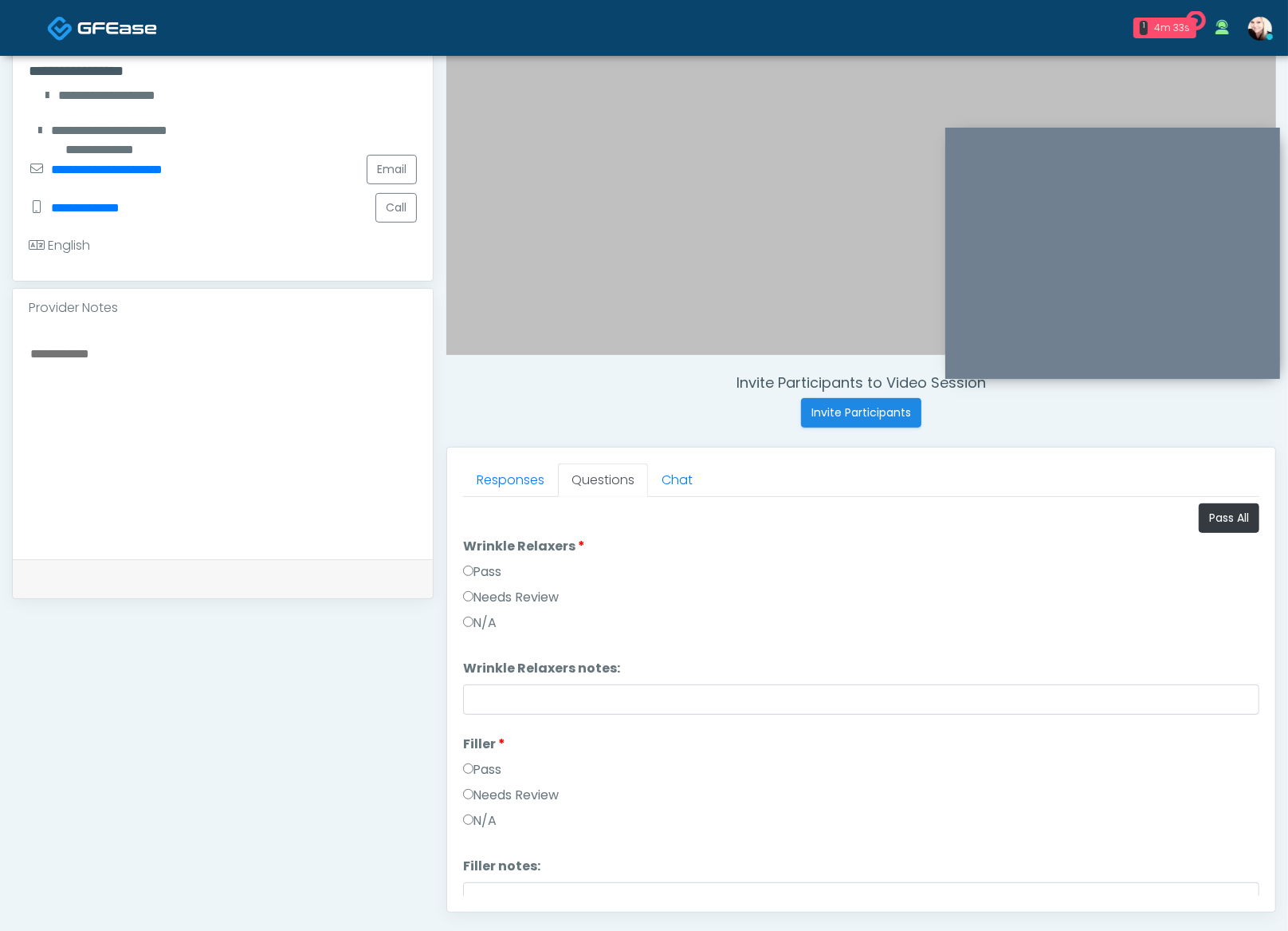
scroll to position [303, 0]
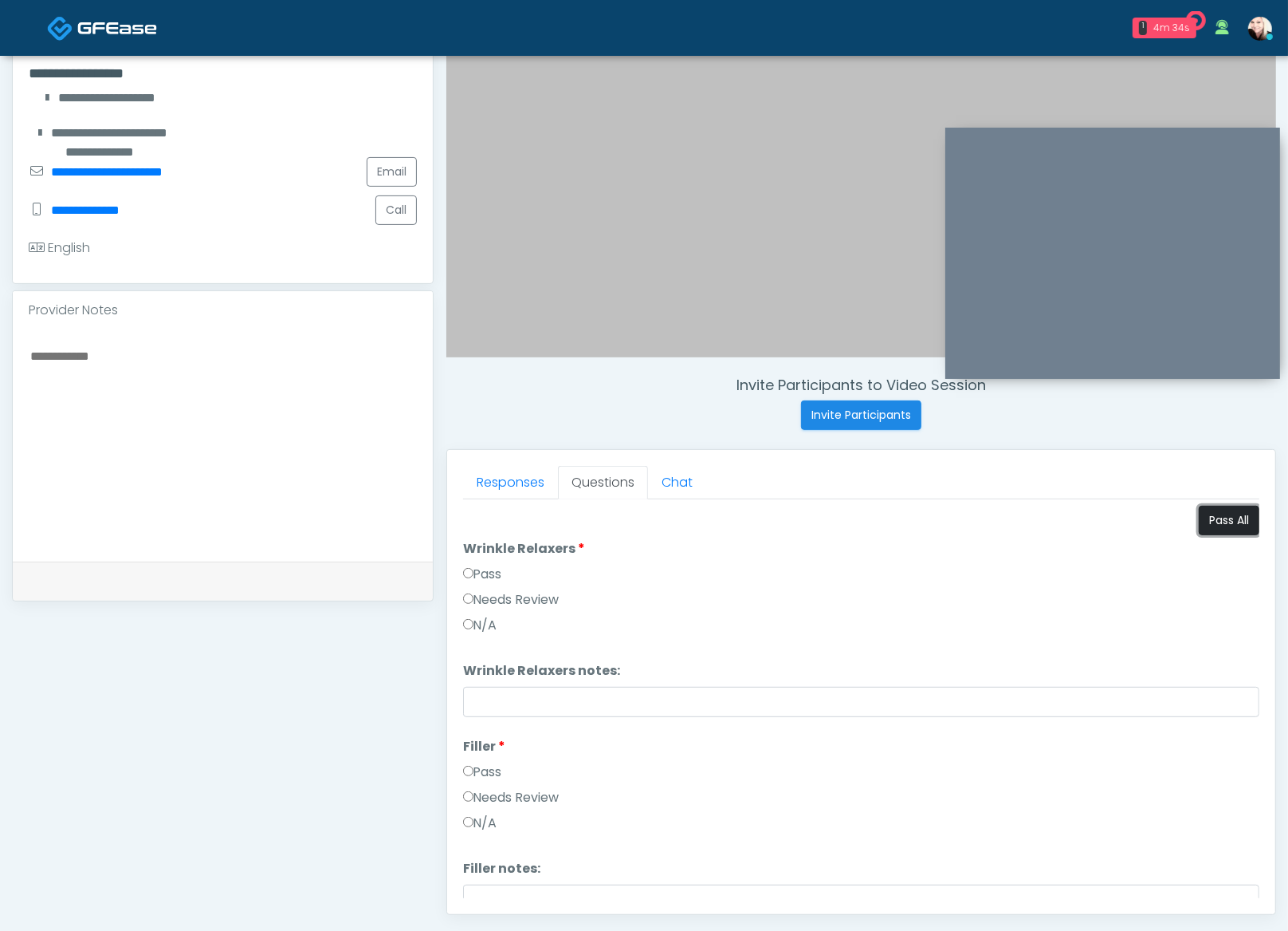
click at [1218, 514] on button "Pass All" at bounding box center [1228, 520] width 60 height 30
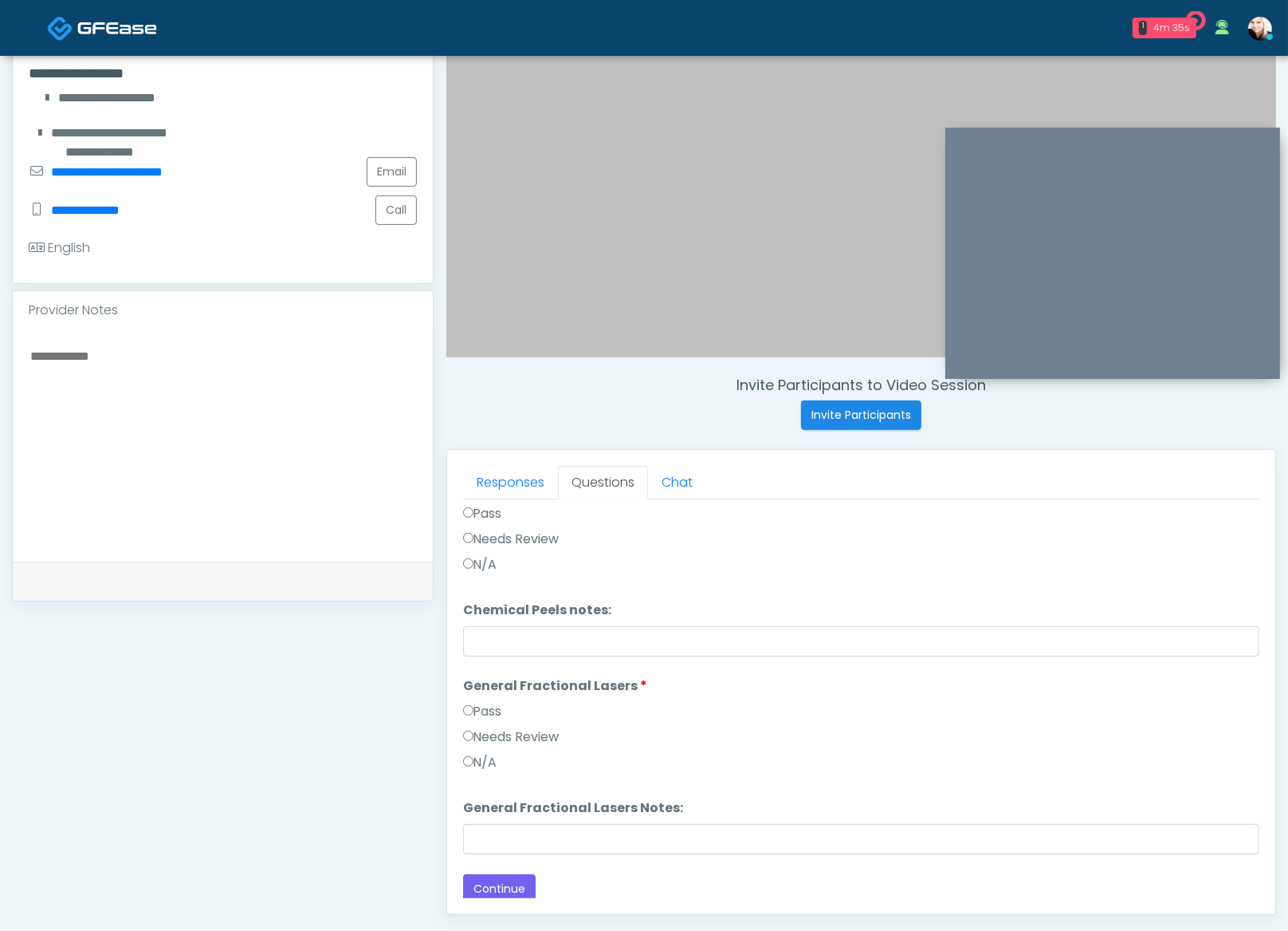
scroll to position [1647, 0]
click at [506, 882] on button "Continue" at bounding box center [499, 885] width 72 height 30
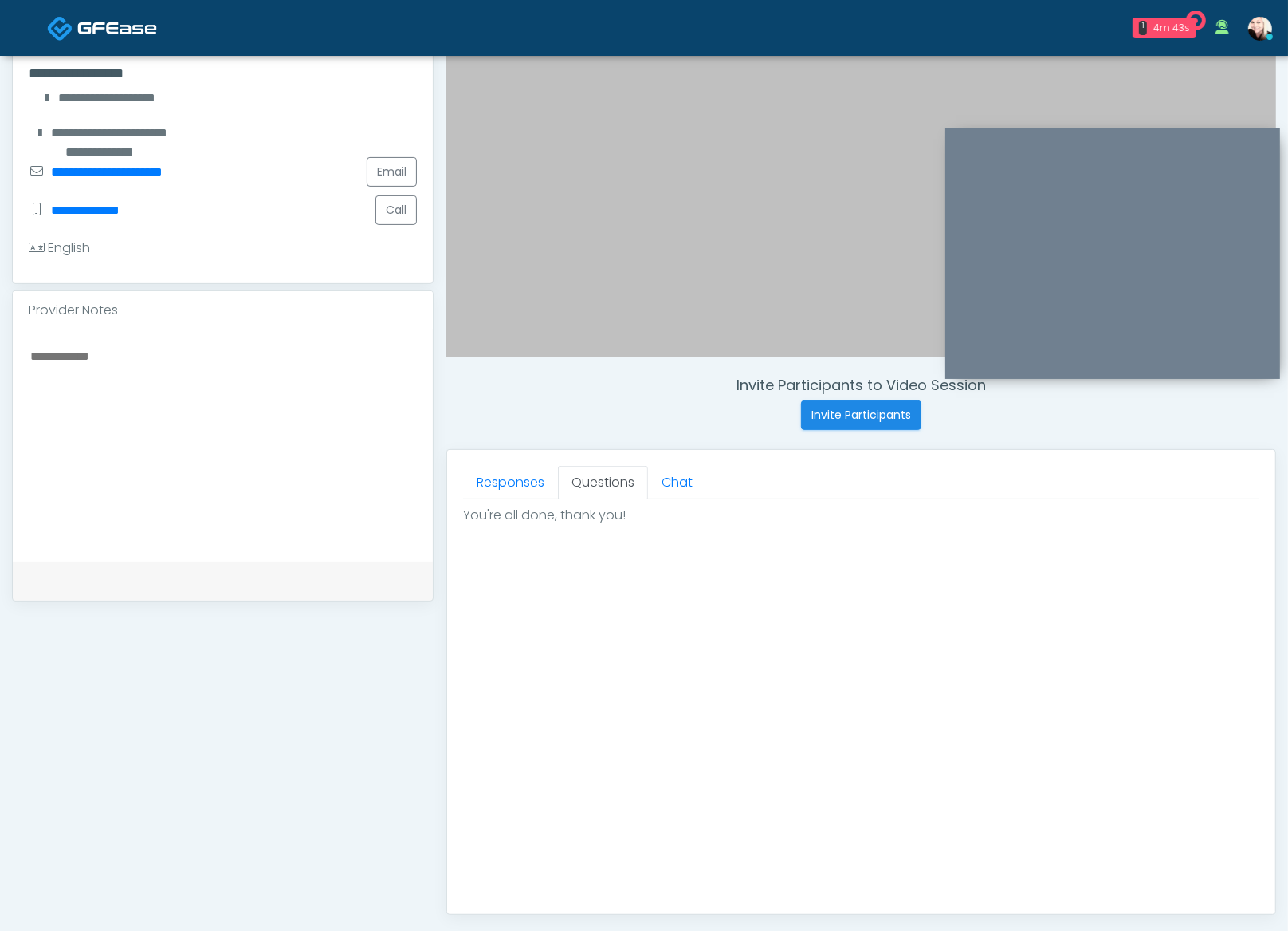
scroll to position [526, 0]
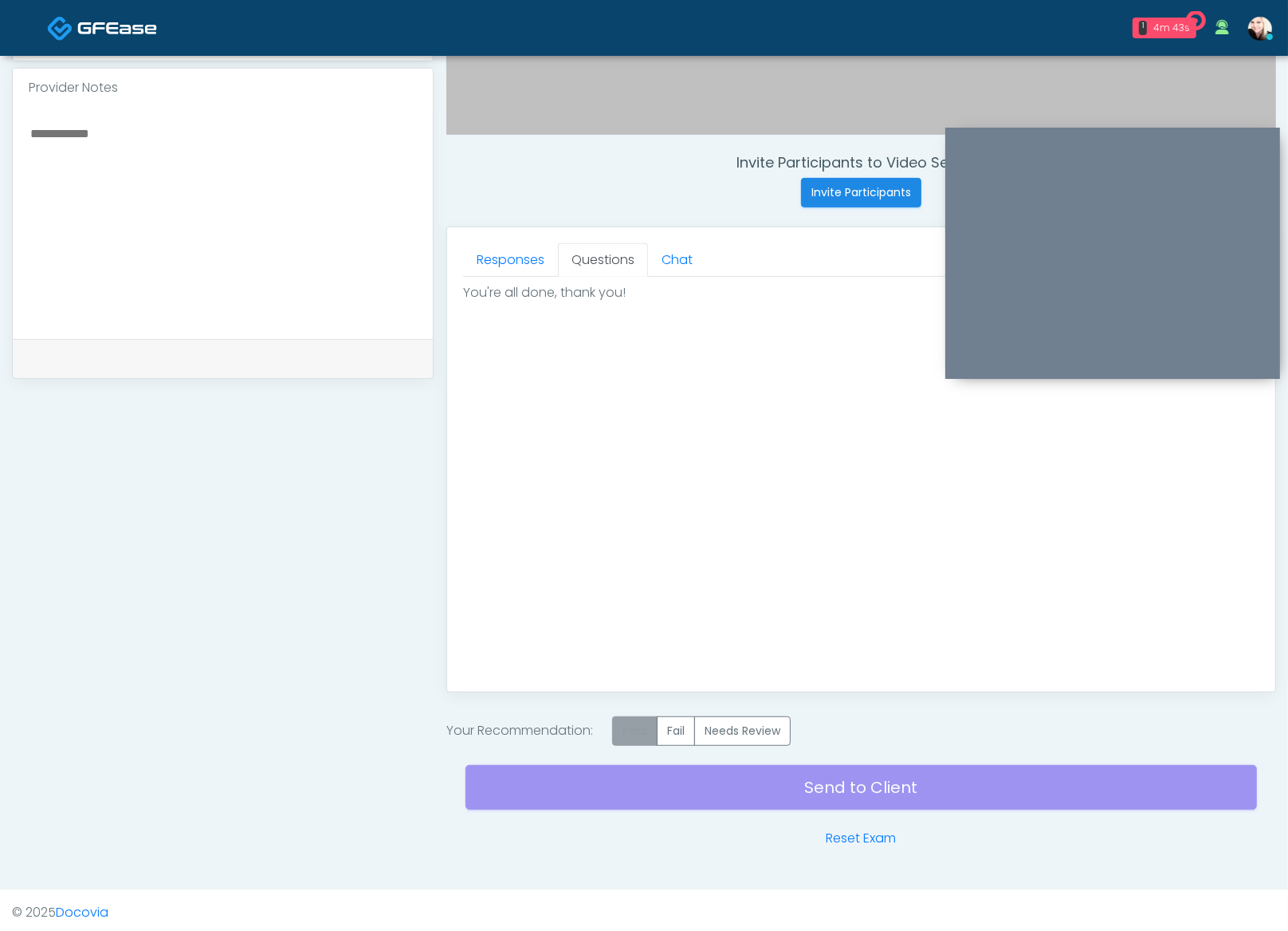
click at [637, 734] on label "Pass" at bounding box center [635, 731] width 45 height 30
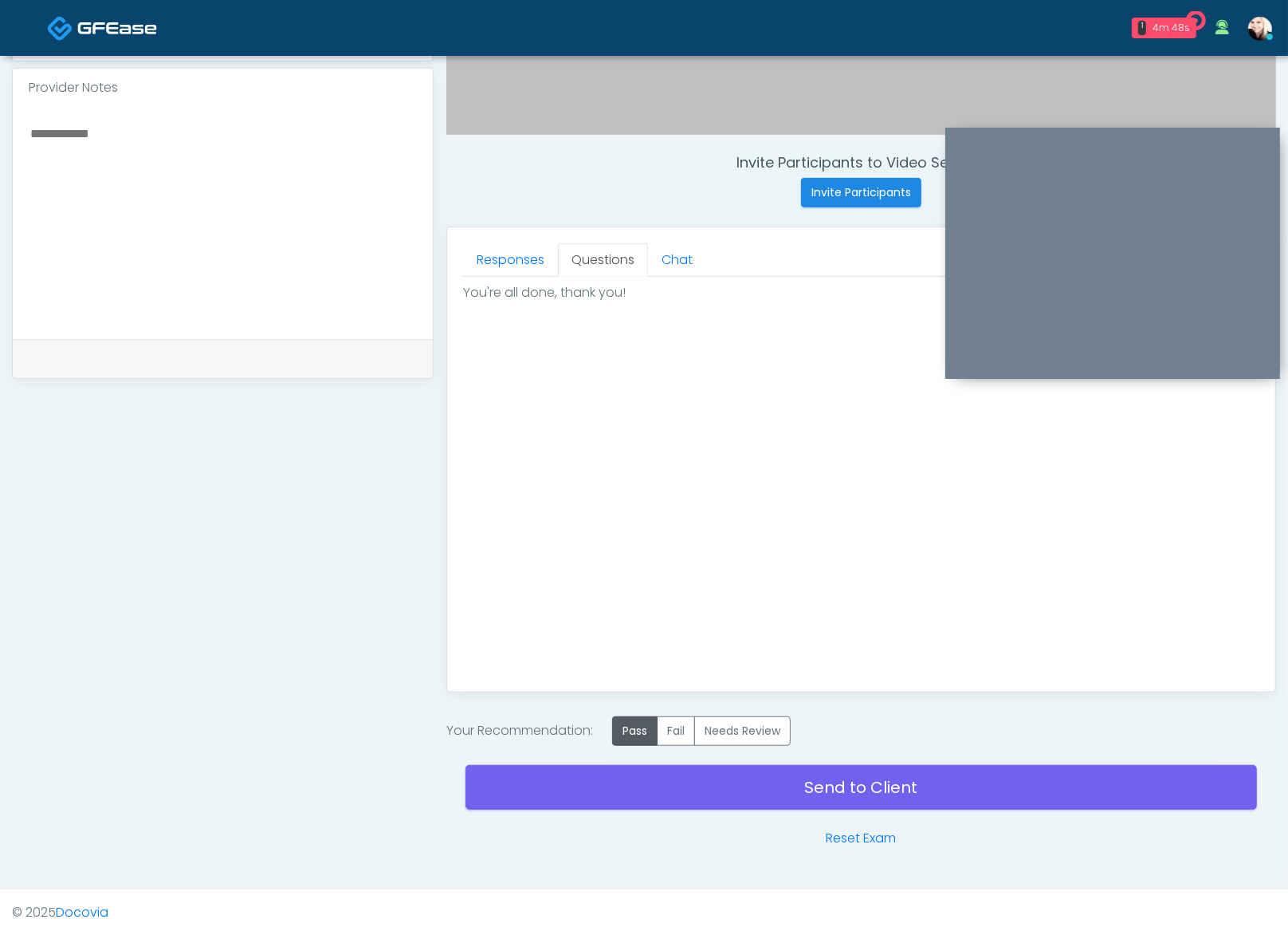
click at [853, 728] on div "Your Recommendation: Pass Fail Needs Review" at bounding box center [861, 731] width 829 height 30
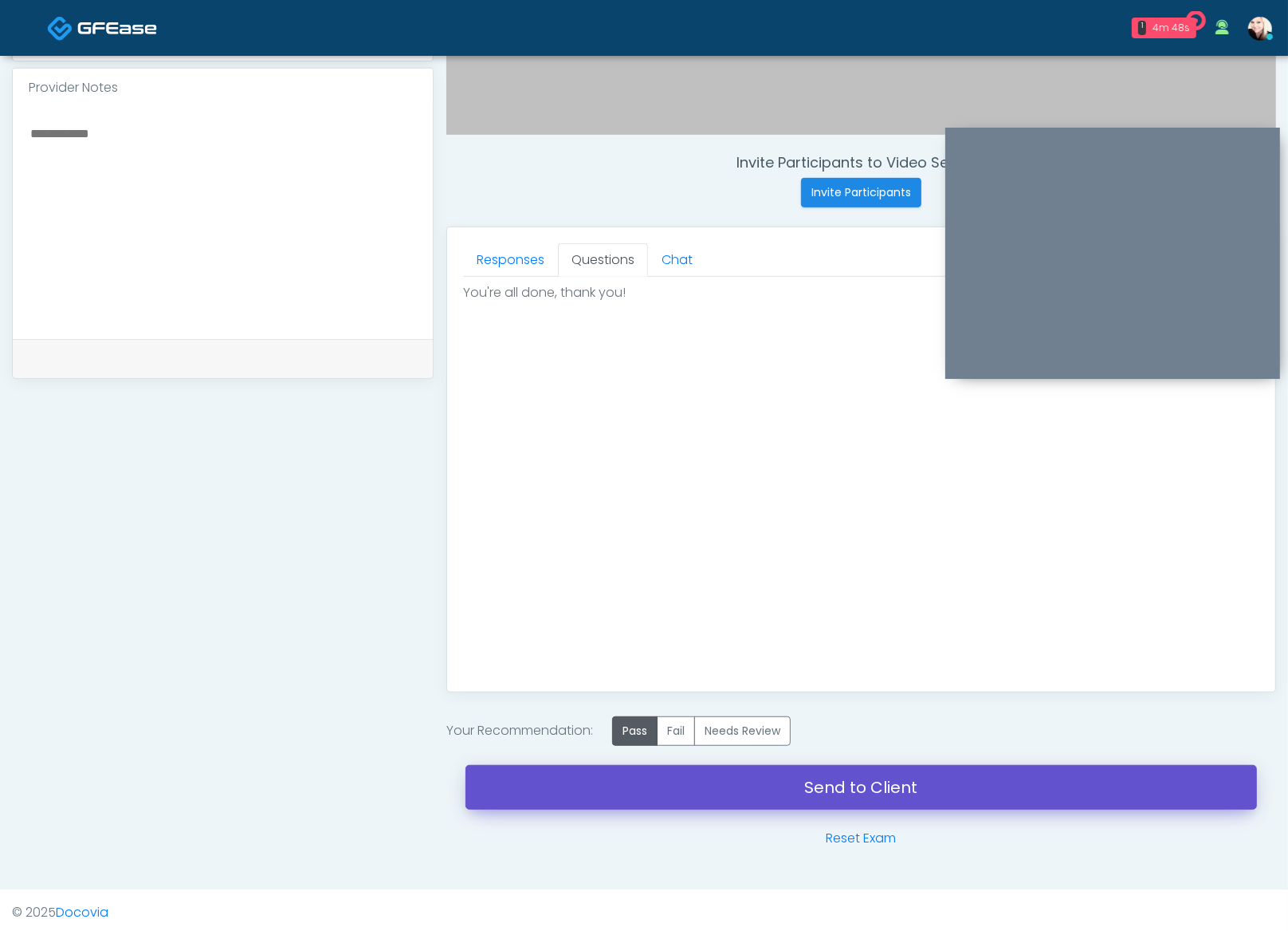
click at [848, 791] on link "Send to Client" at bounding box center [861, 787] width 792 height 44
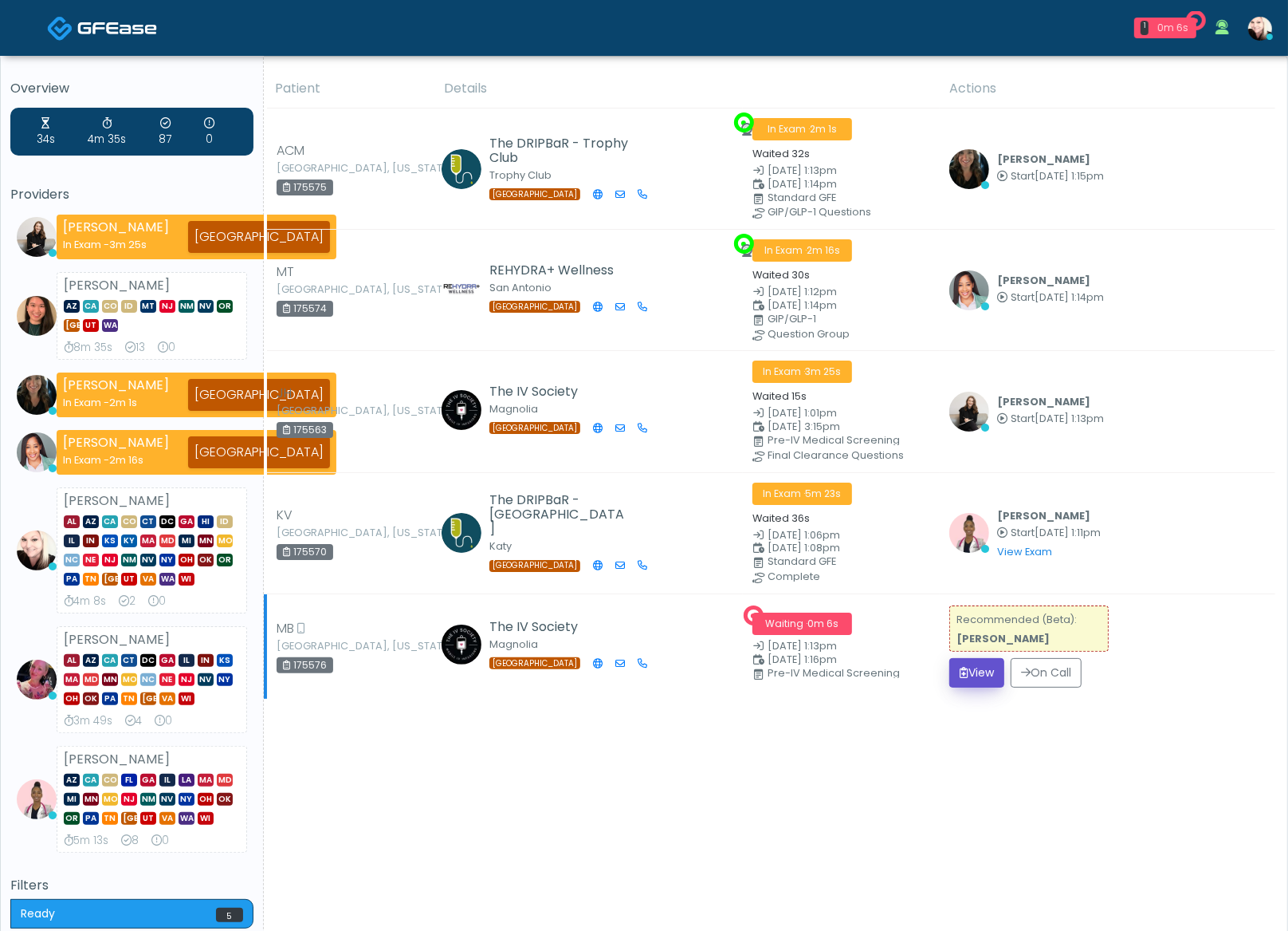
click at [959, 669] on icon "submit" at bounding box center [964, 672] width 9 height 11
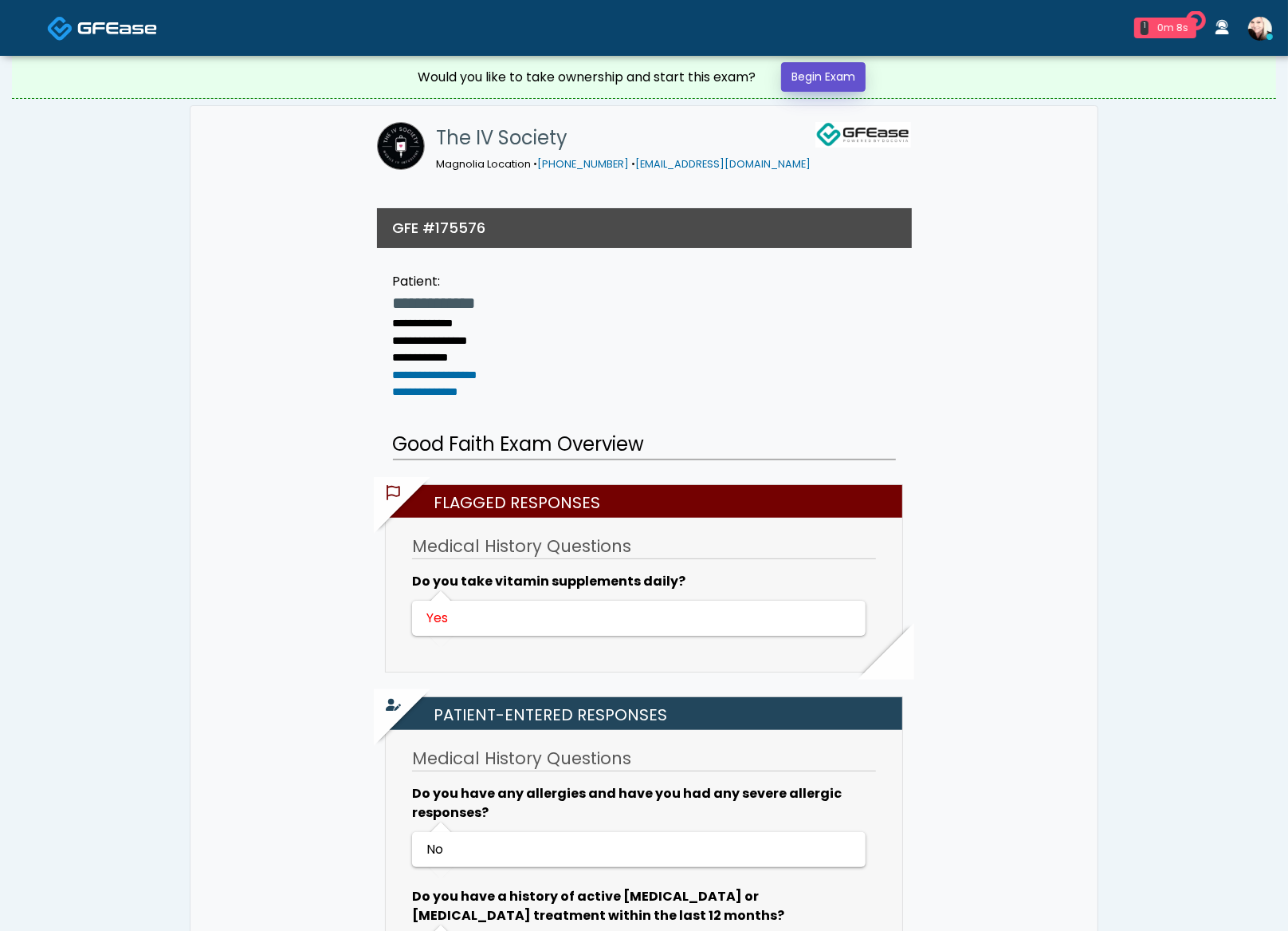
drag, startPoint x: 807, startPoint y: 75, endPoint x: 1042, endPoint y: 178, distance: 256.6
click at [808, 75] on link "Begin Exam" at bounding box center [824, 77] width 85 height 30
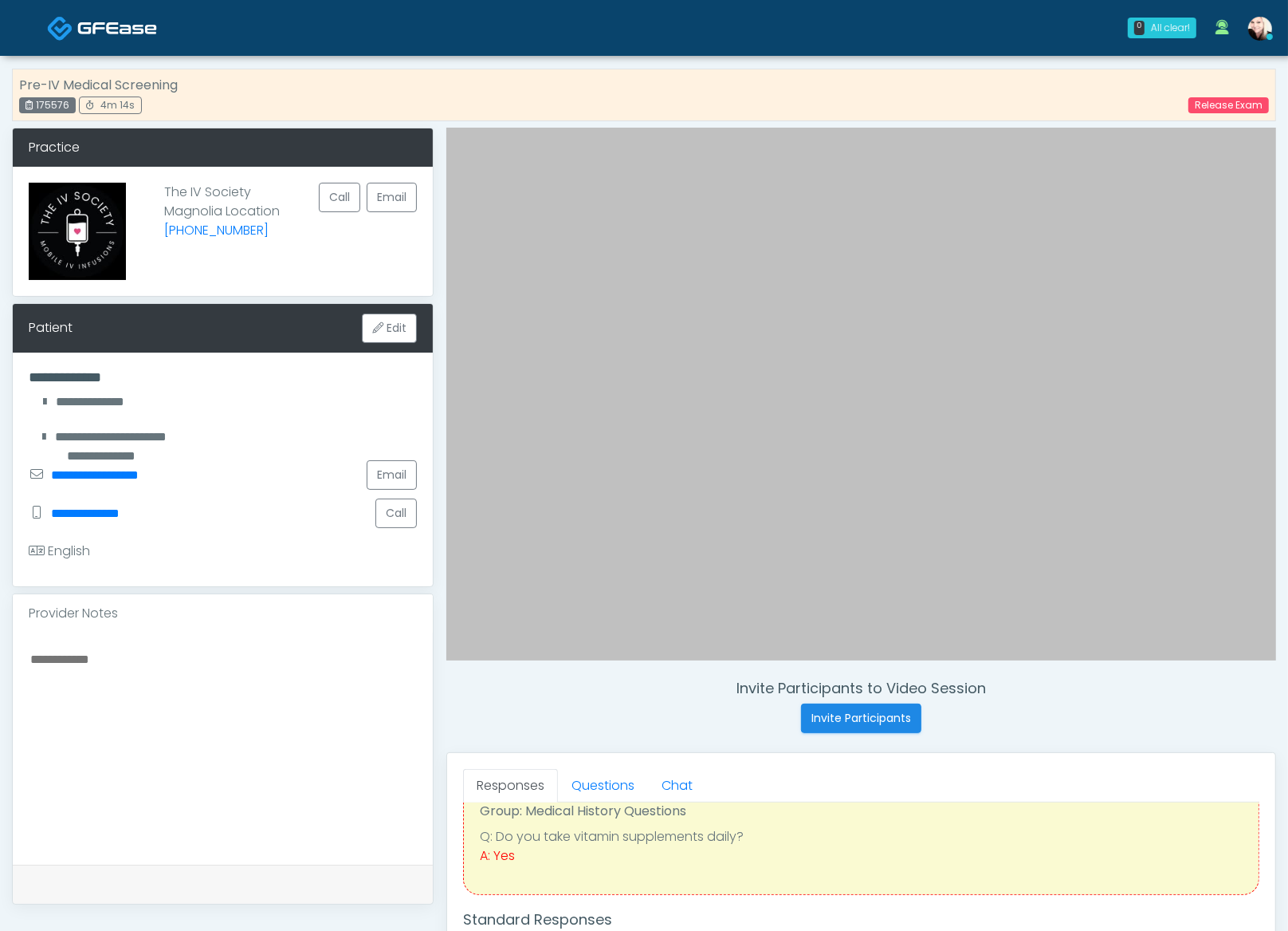
scroll to position [140, 0]
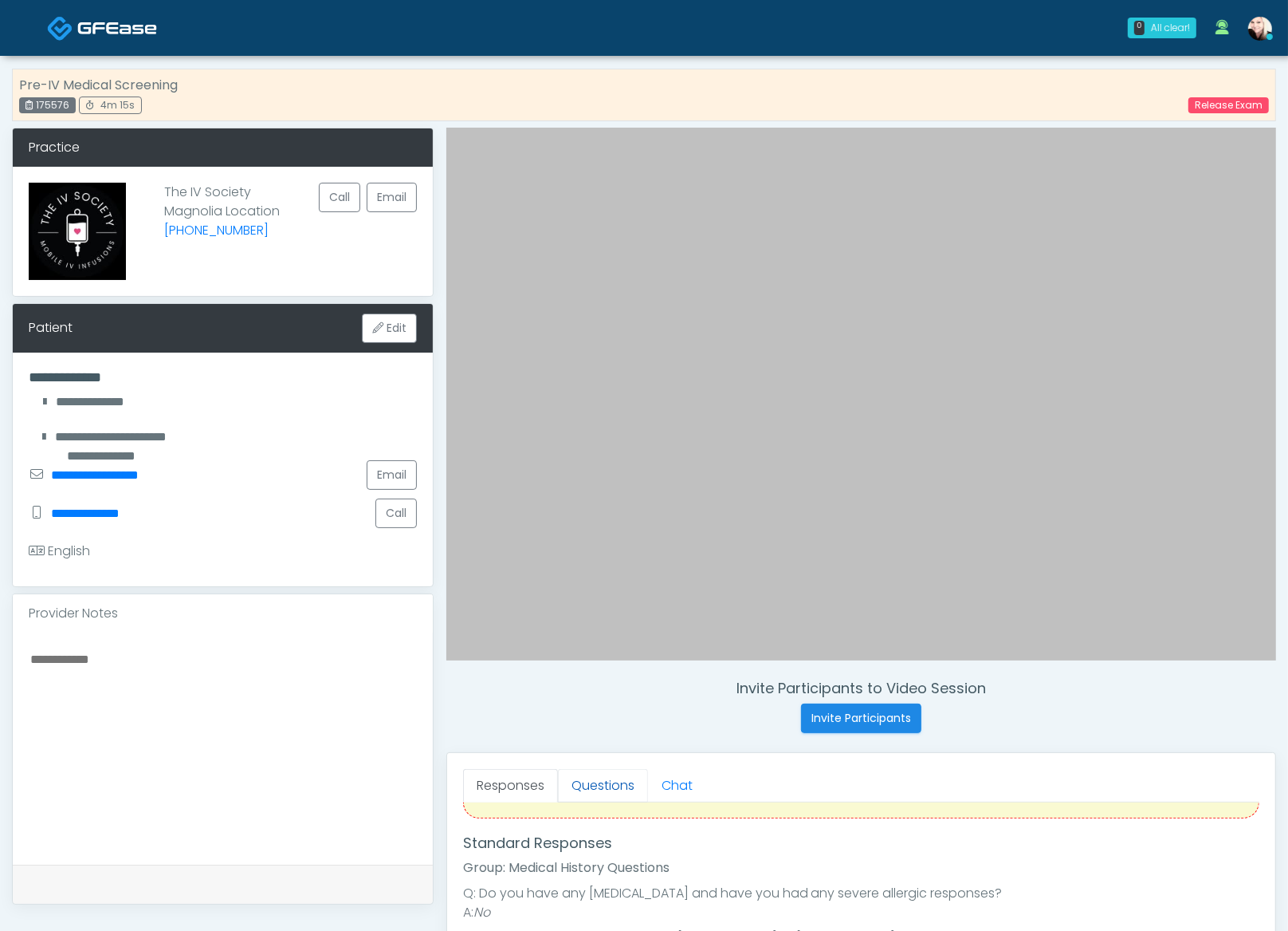
click at [588, 782] on link "Questions" at bounding box center [603, 785] width 90 height 33
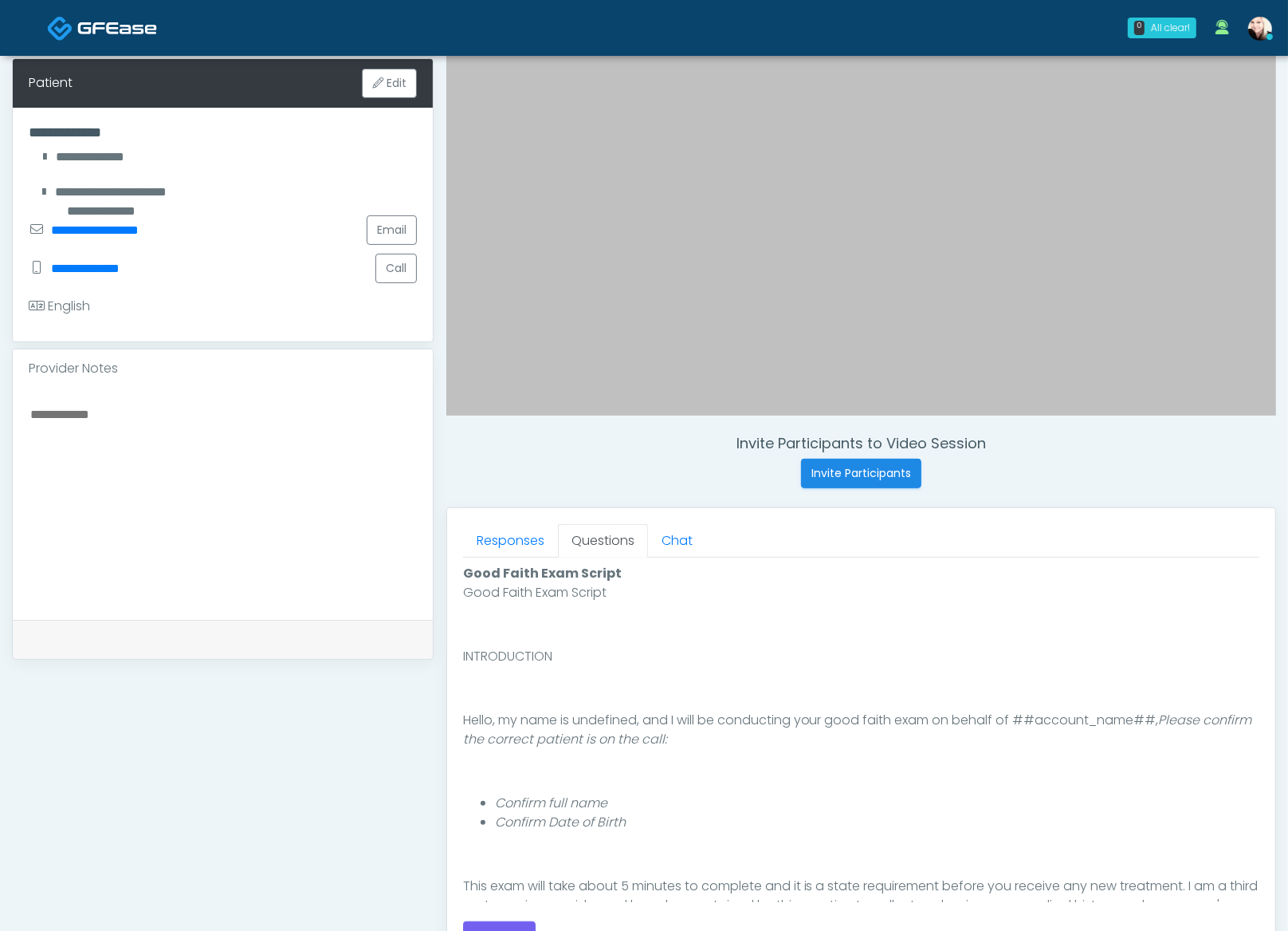
scroll to position [497, 0]
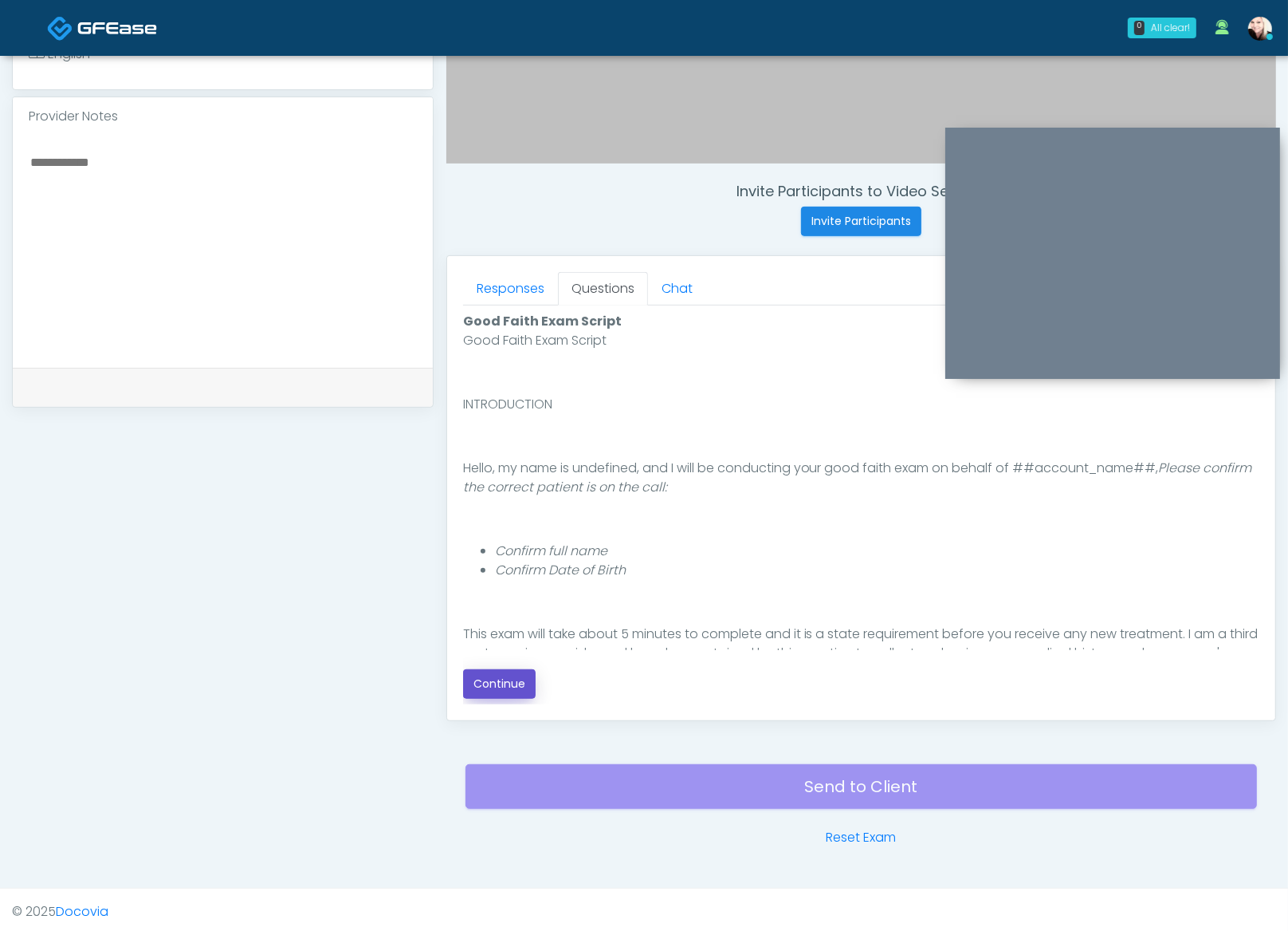
click at [500, 676] on button "Continue" at bounding box center [499, 684] width 72 height 30
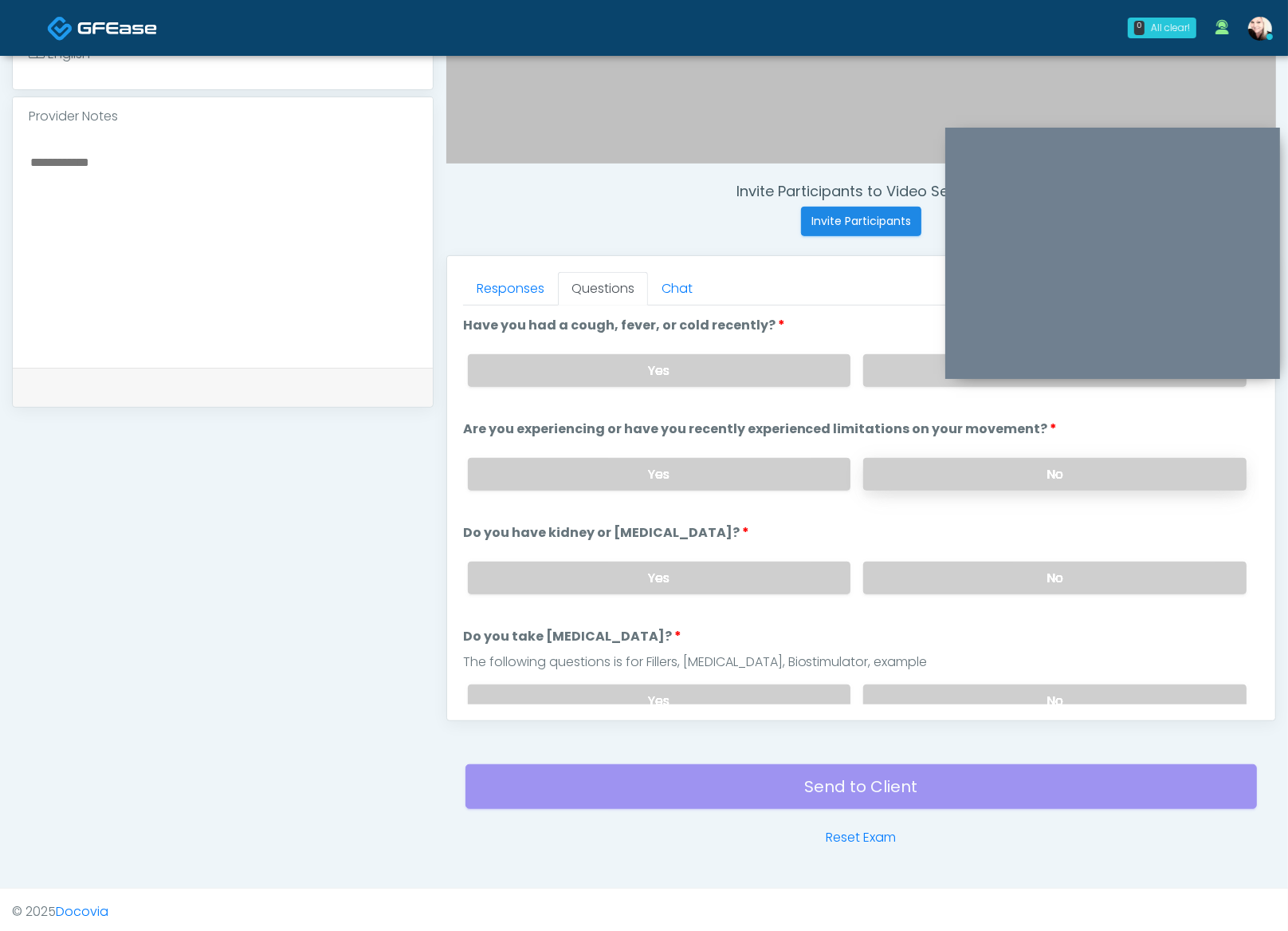
click at [947, 475] on label "No" at bounding box center [1055, 474] width 384 height 33
click at [904, 358] on label "No" at bounding box center [1055, 370] width 384 height 33
click at [915, 584] on label "No" at bounding box center [1055, 578] width 384 height 33
click at [959, 694] on label "No" at bounding box center [1055, 701] width 384 height 33
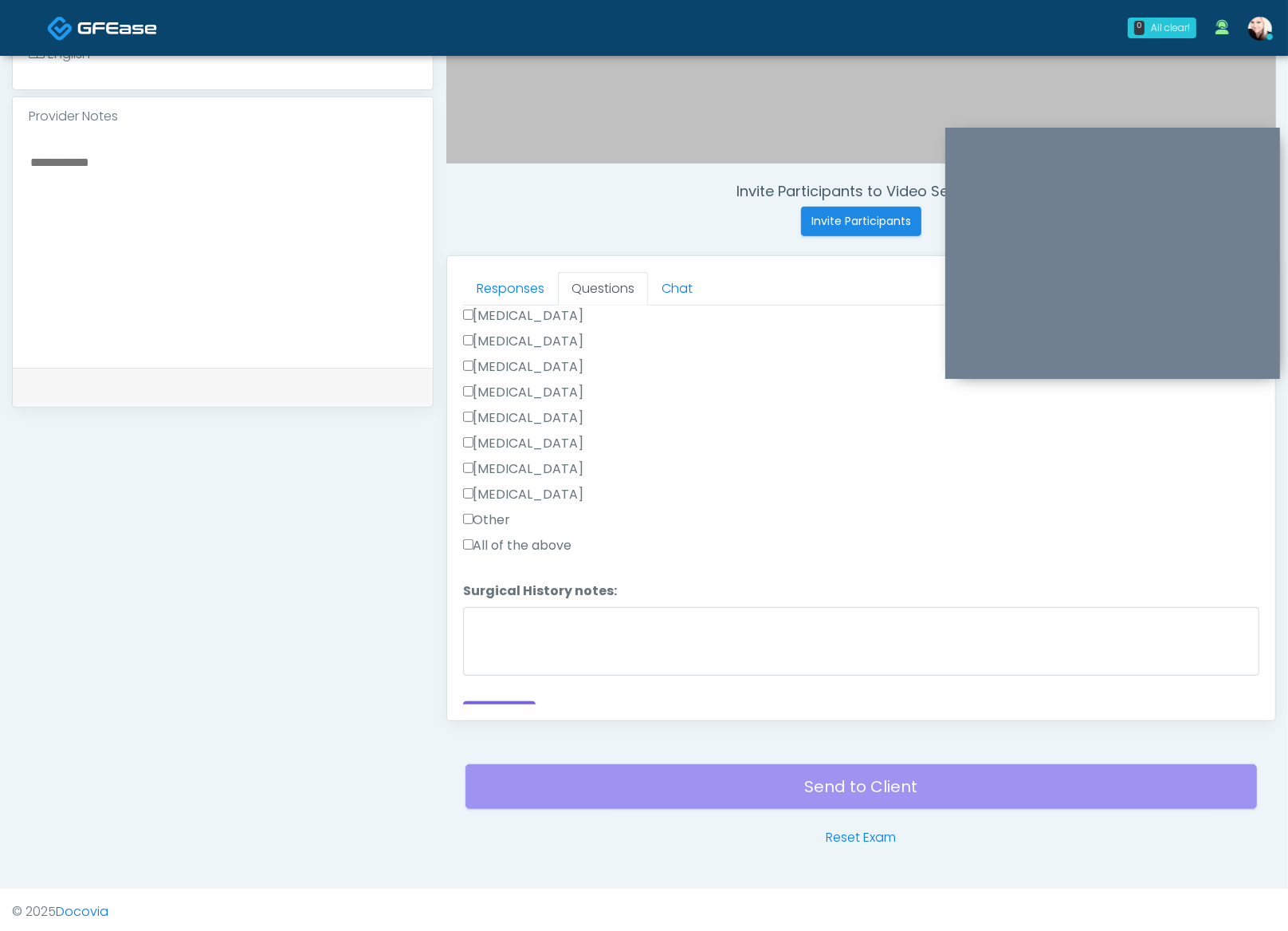
scroll to position [882, 0]
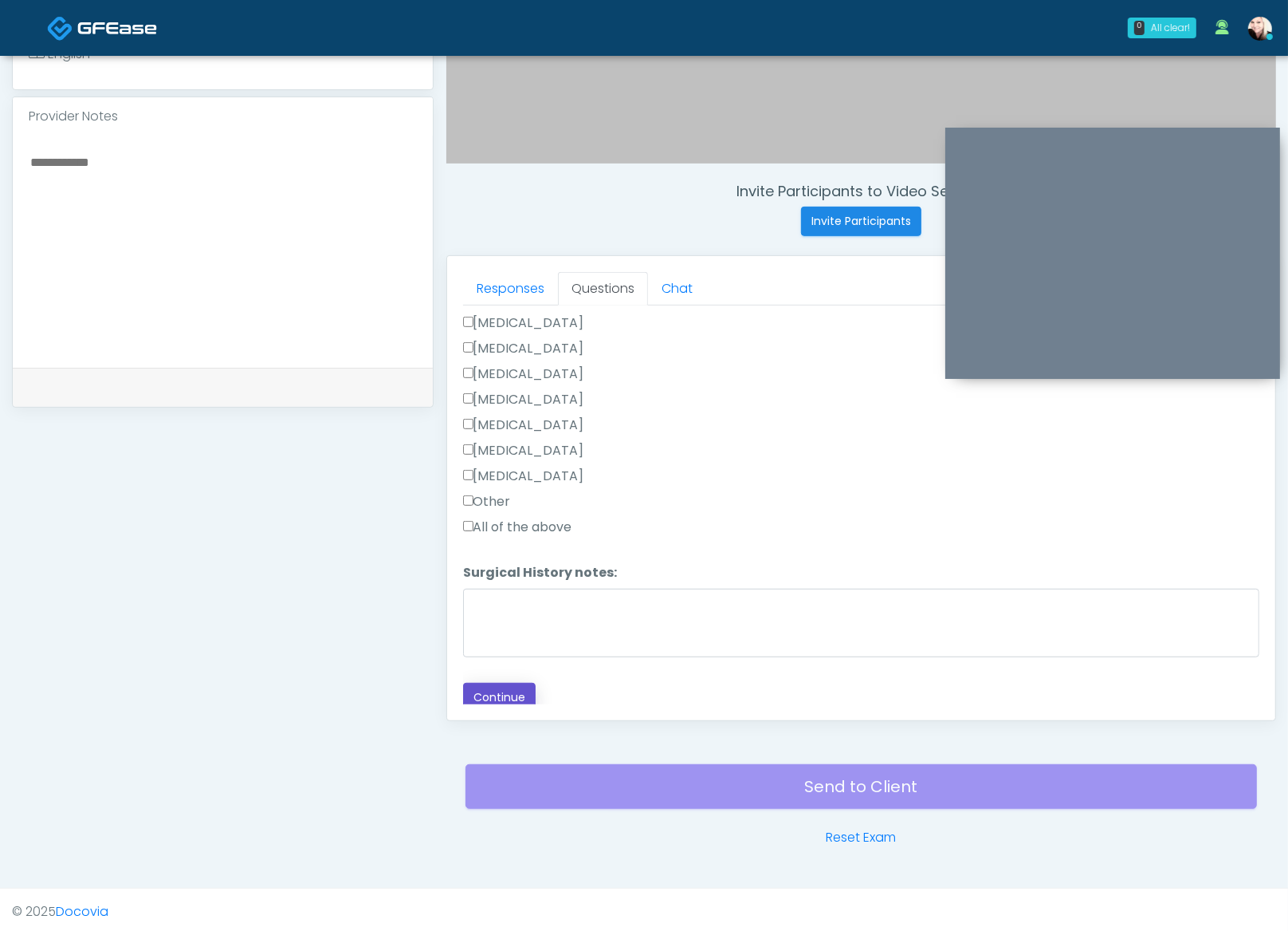
click at [502, 683] on button "Continue" at bounding box center [499, 697] width 72 height 30
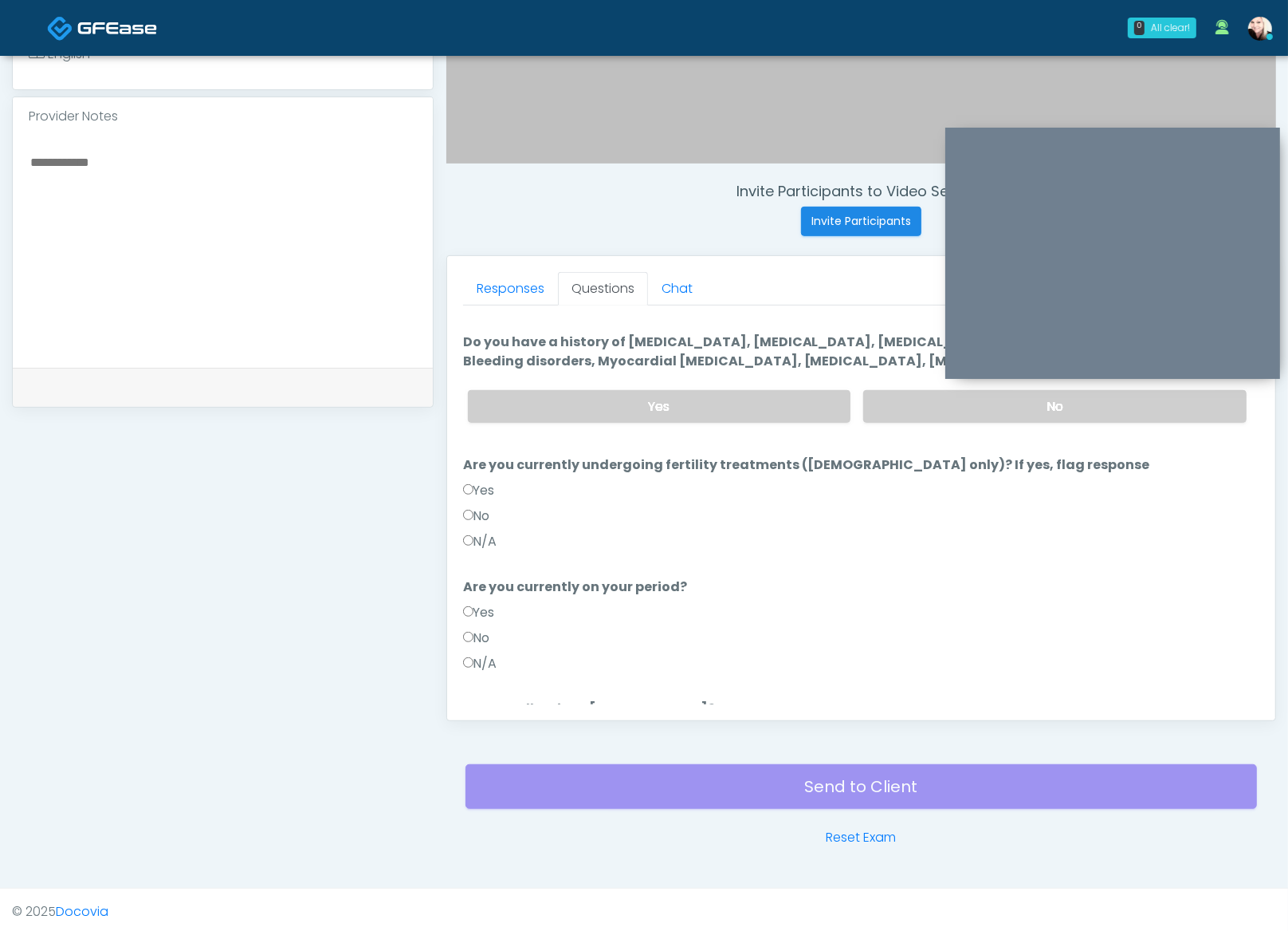
scroll to position [0, 0]
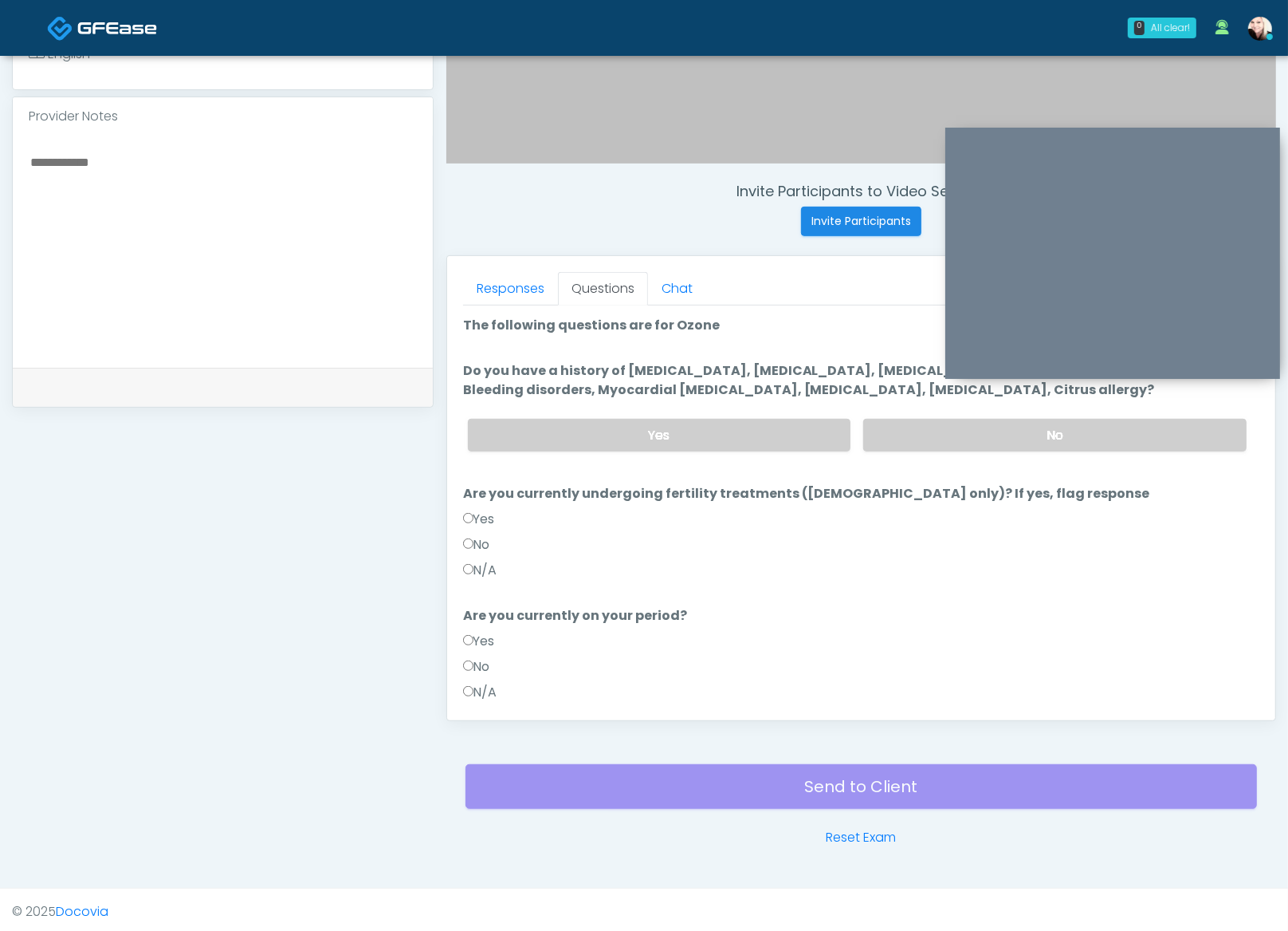
click at [258, 256] on textarea at bounding box center [223, 249] width 388 height 195
type textarea "**********"
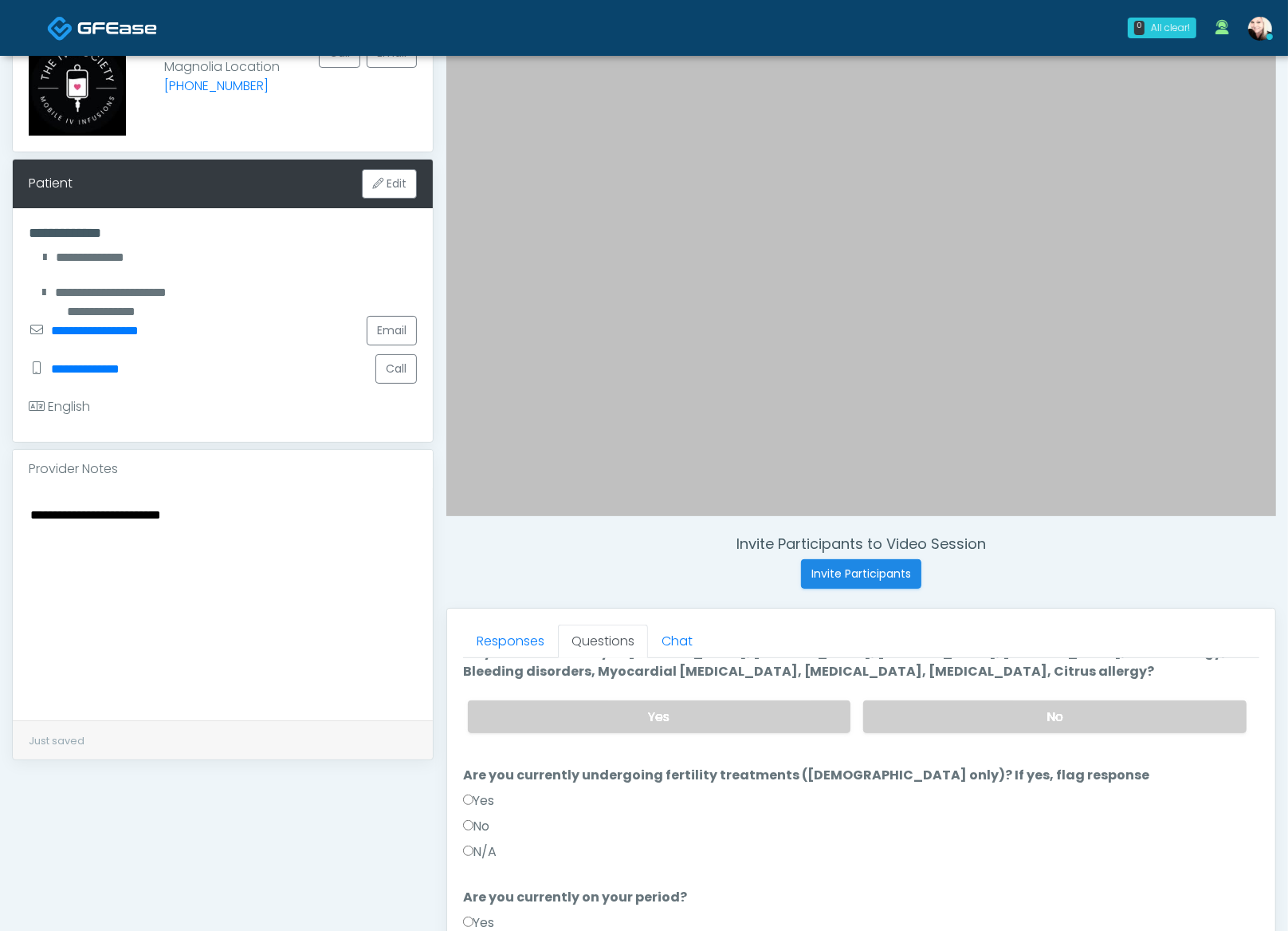
scroll to position [51, 0]
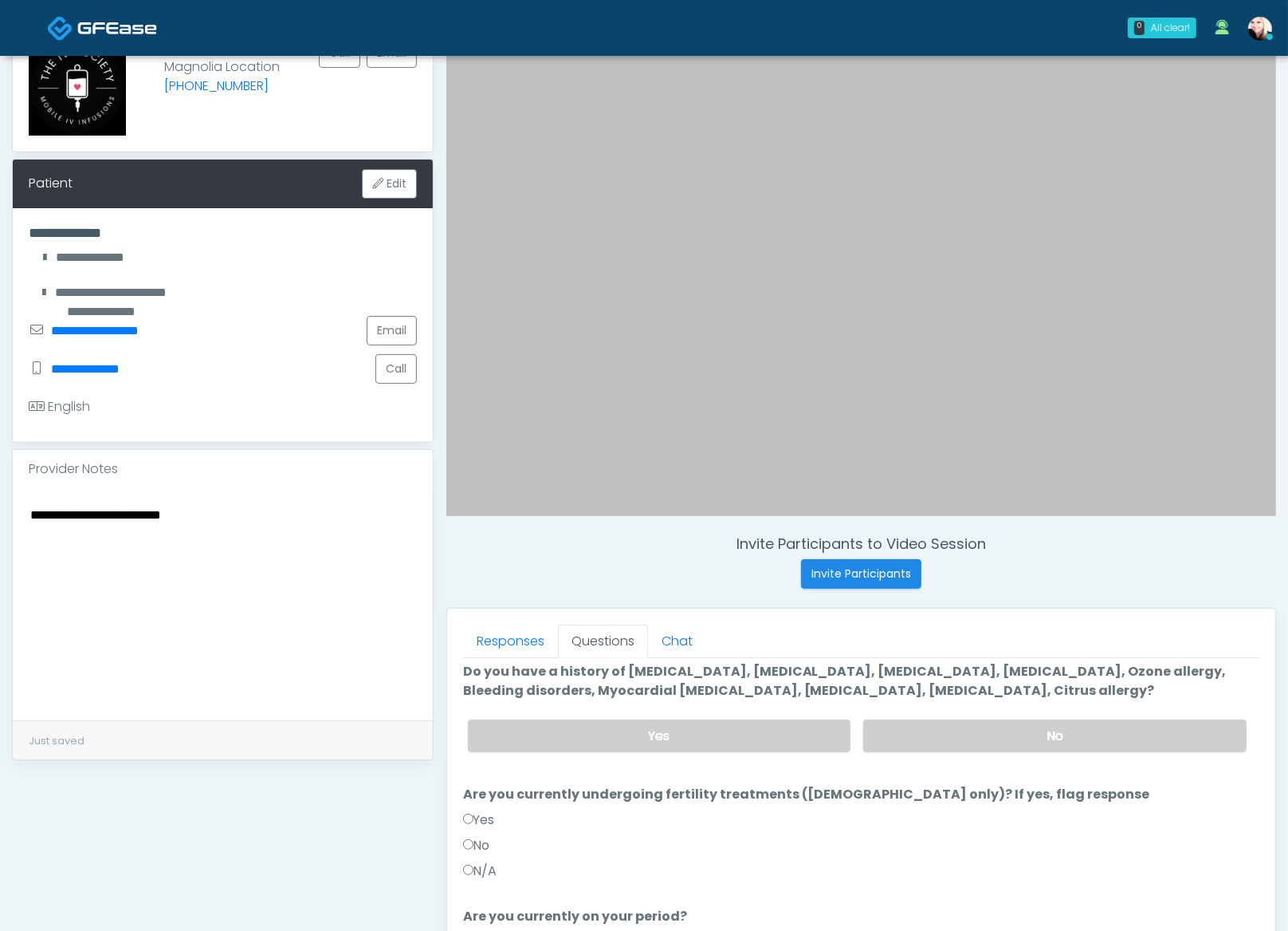
drag, startPoint x: 939, startPoint y: 728, endPoint x: 565, endPoint y: 898, distance: 410.8
click at [939, 728] on label "No" at bounding box center [1055, 736] width 384 height 33
click at [481, 840] on label "No" at bounding box center [477, 845] width 27 height 19
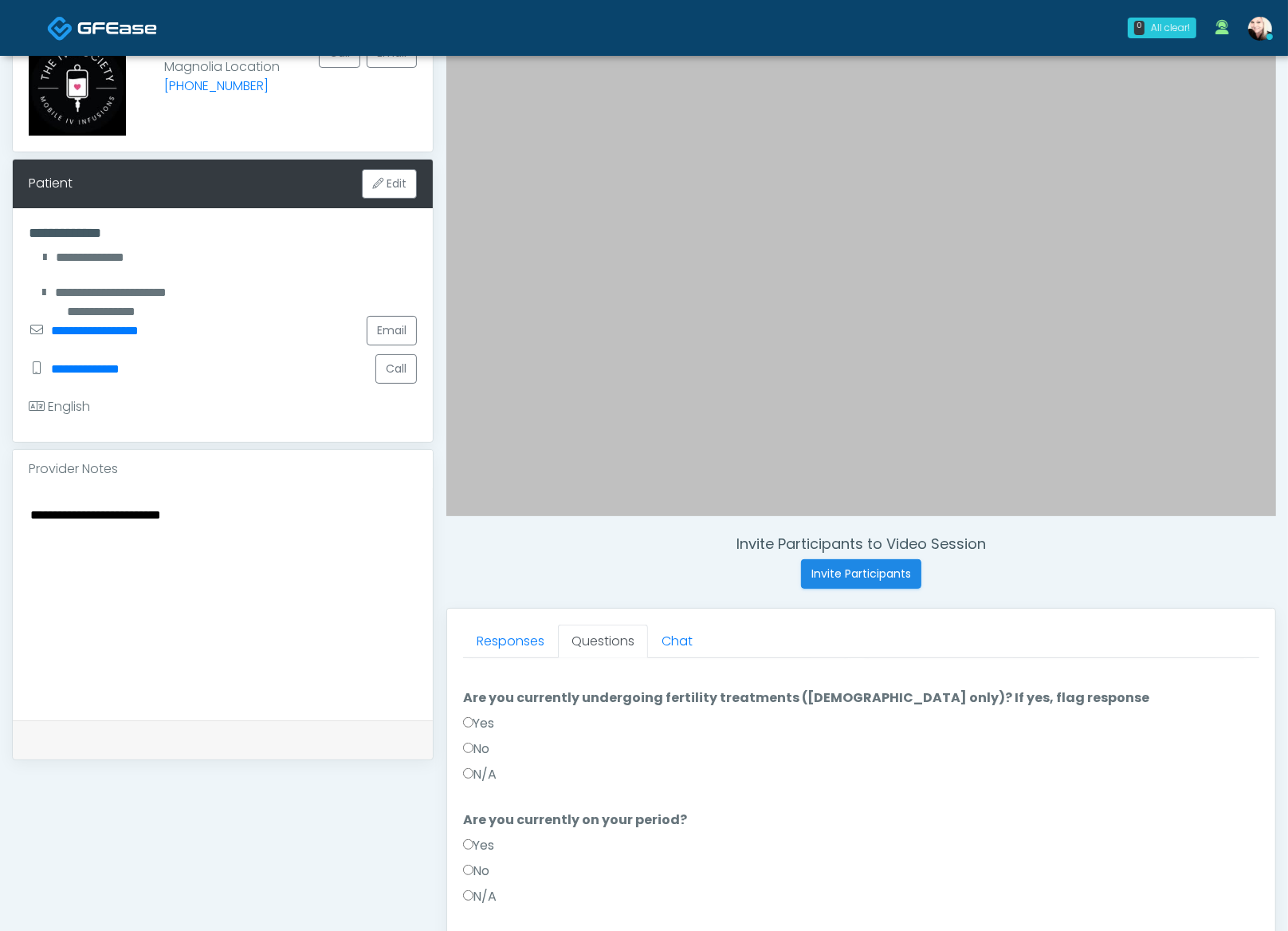
scroll to position [154, 0]
click at [475, 881] on label "N/A" at bounding box center [480, 890] width 34 height 19
click at [474, 862] on label "No" at bounding box center [477, 865] width 27 height 19
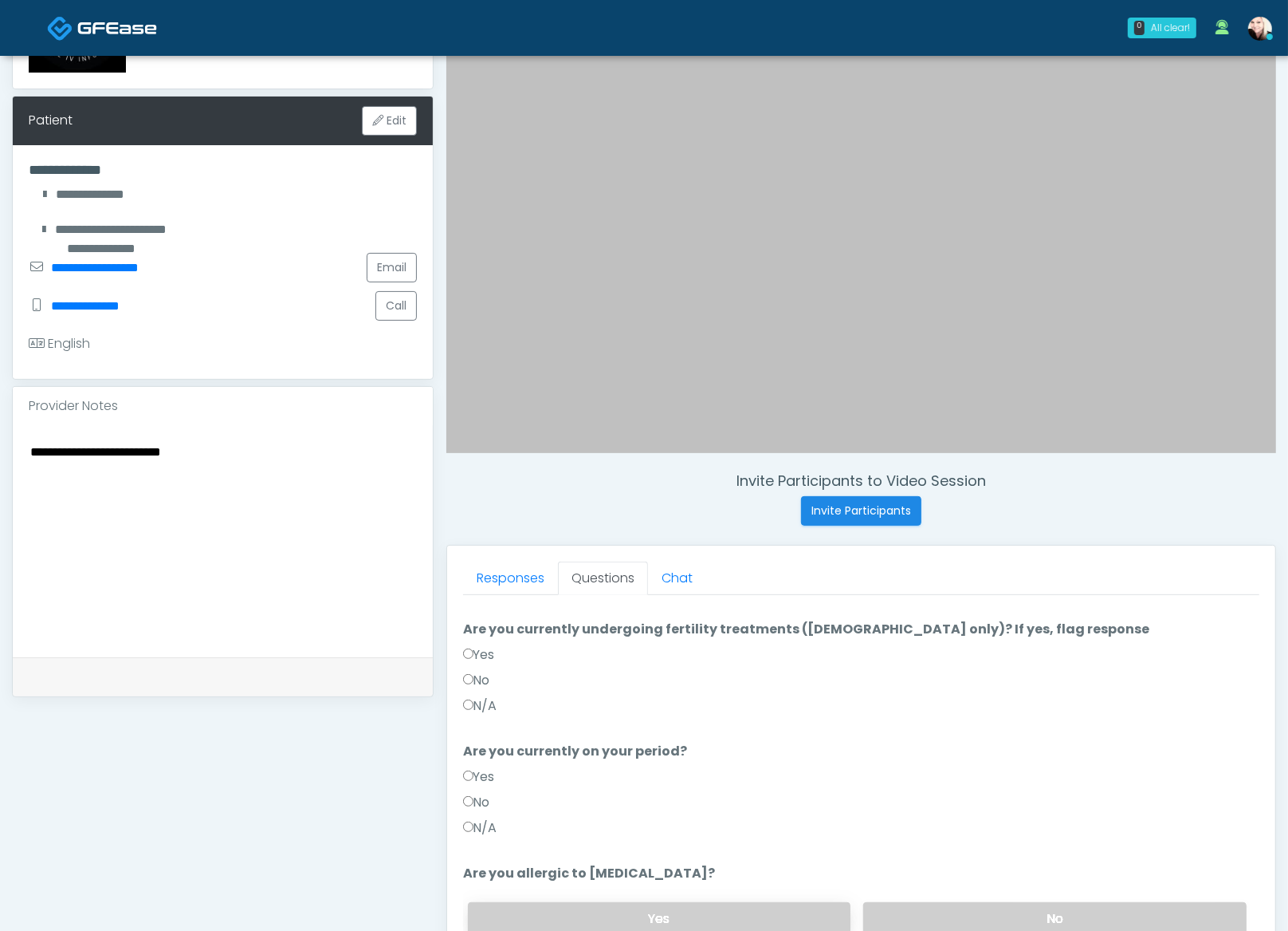
scroll to position [242, 0]
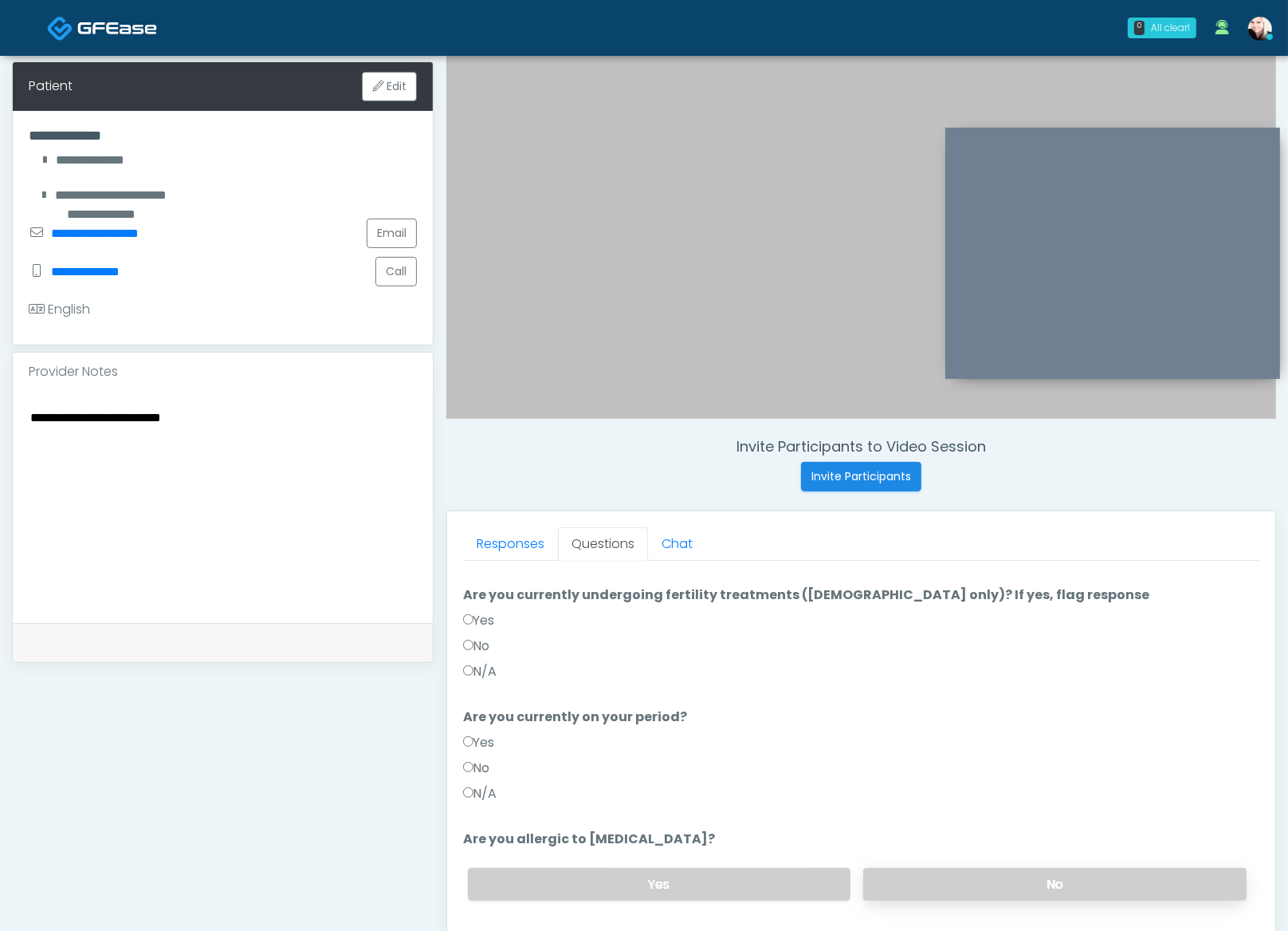
click at [981, 893] on label "No" at bounding box center [1055, 884] width 384 height 33
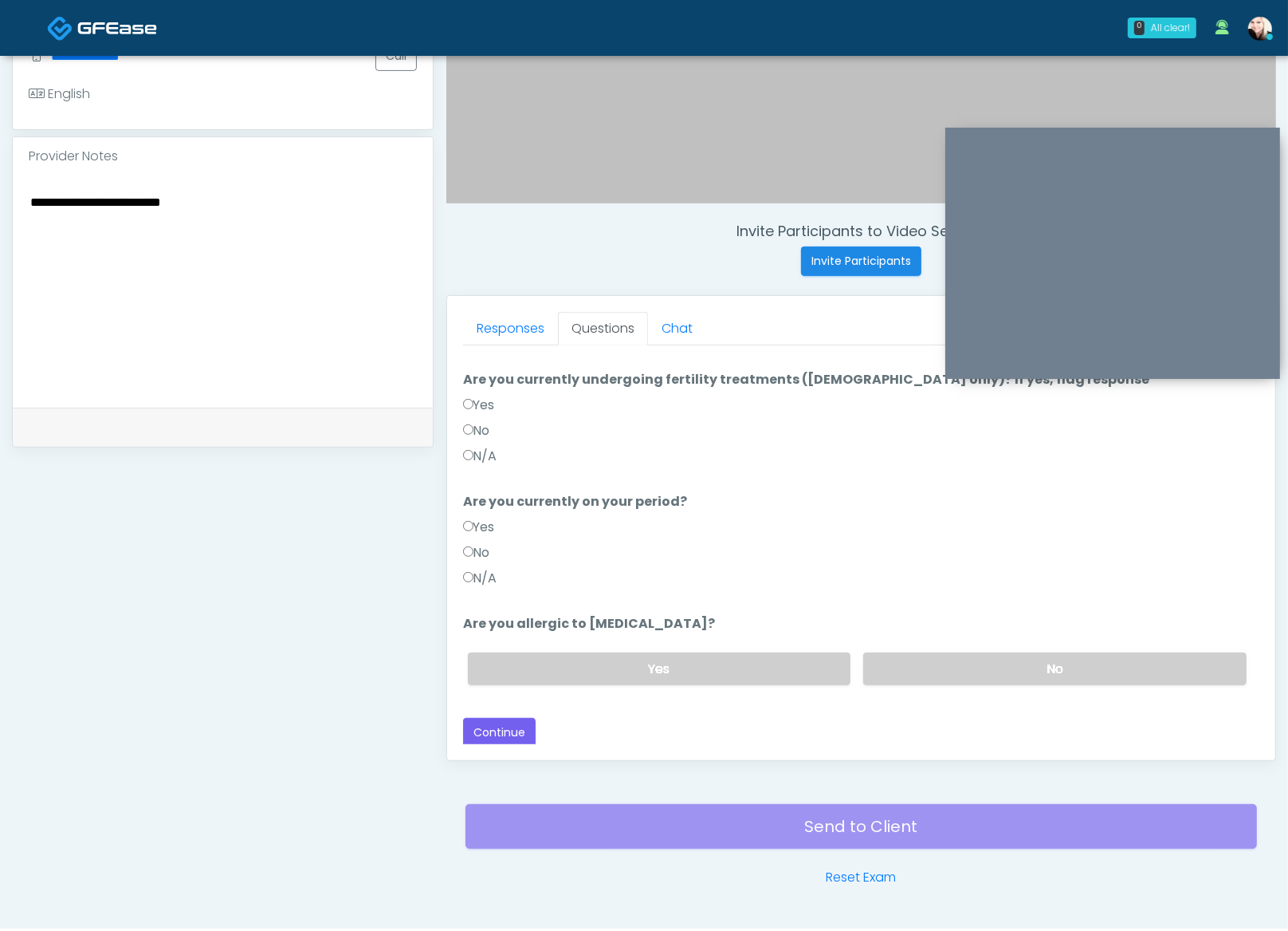
scroll to position [497, 0]
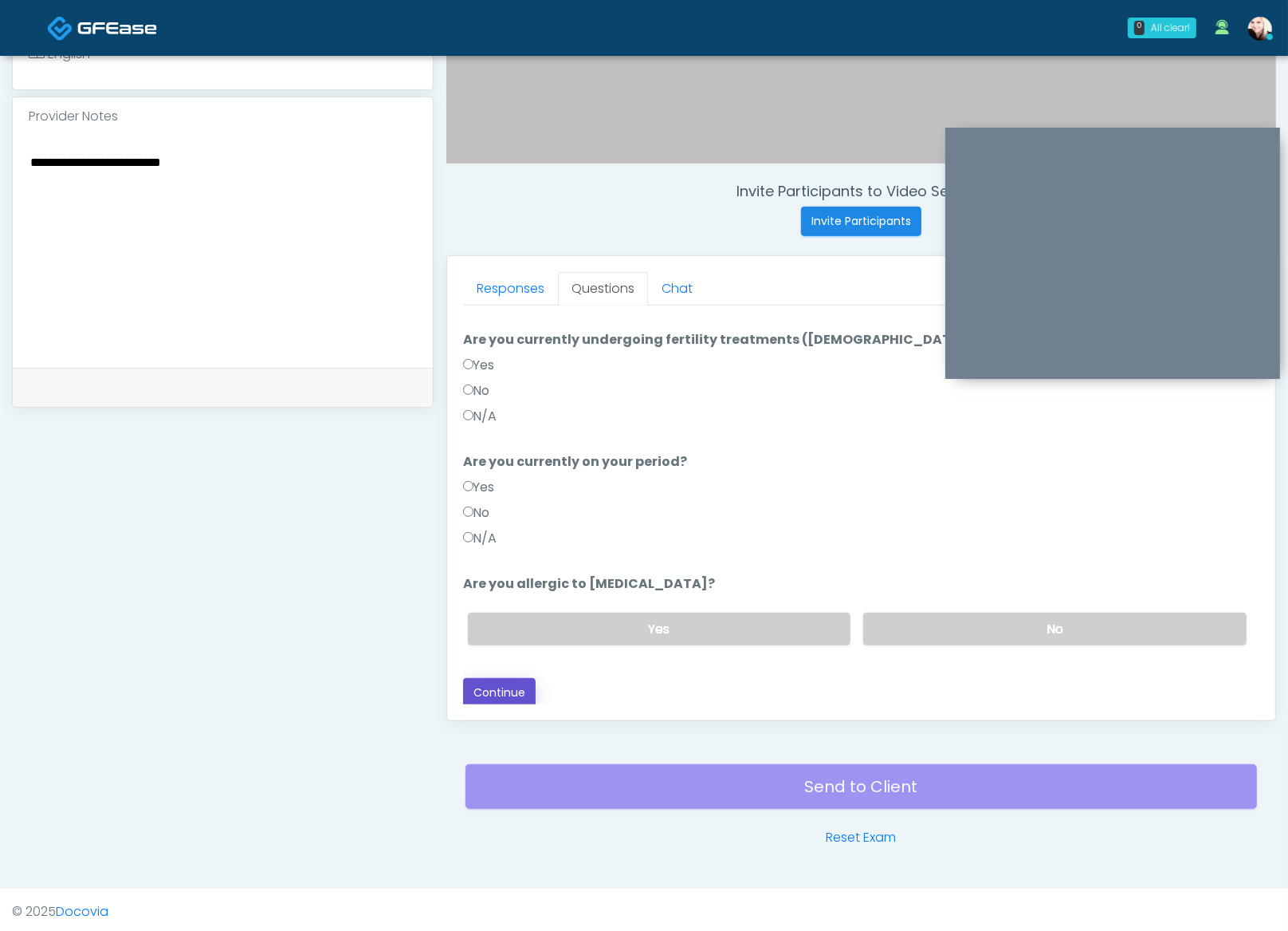
click at [531, 684] on button "Continue" at bounding box center [499, 693] width 72 height 30
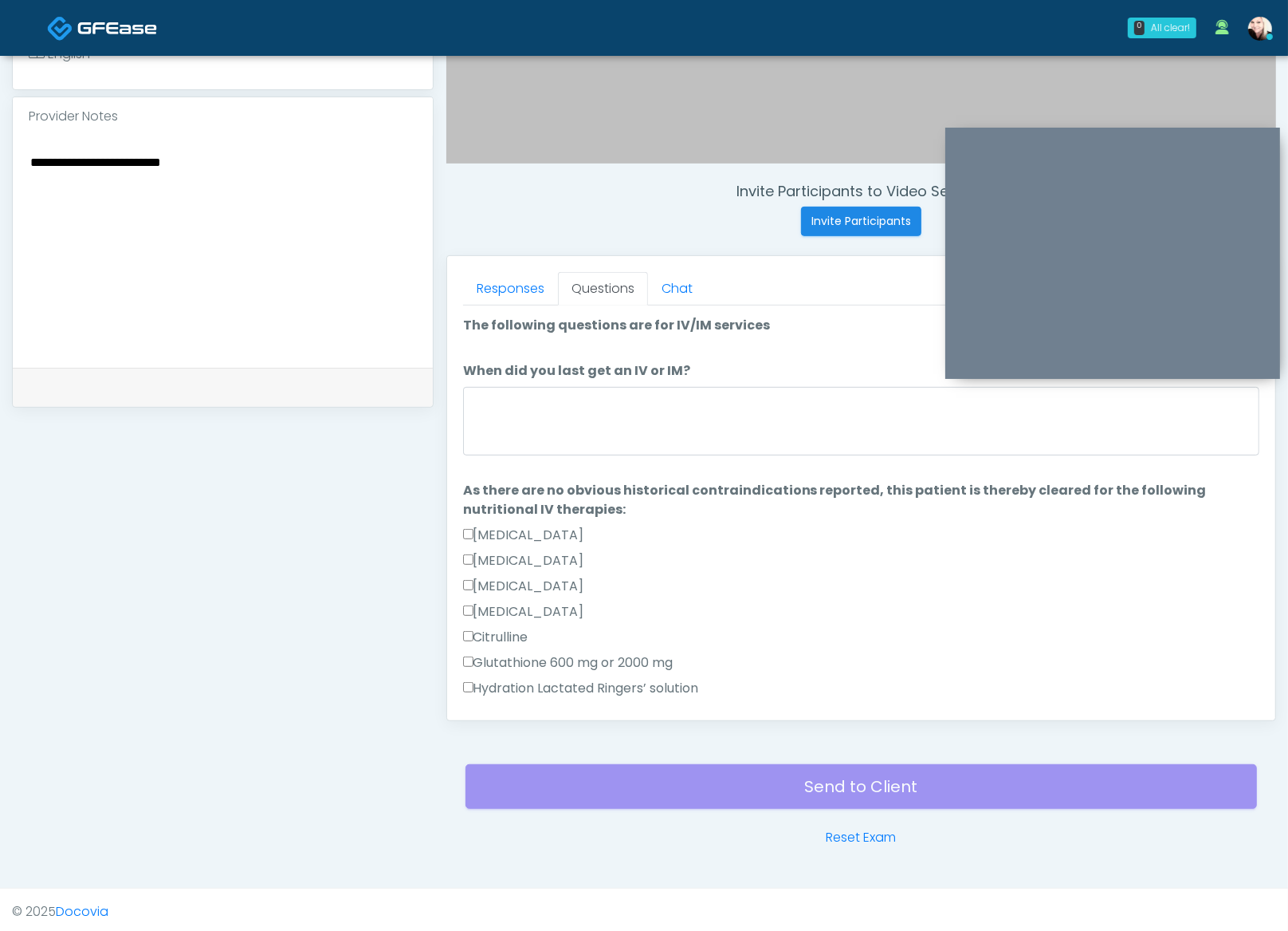
scroll to position [0, 0]
drag, startPoint x: 222, startPoint y: 157, endPoint x: 45, endPoint y: 154, distance: 177.0
click at [0, 145] on html "0 All clear! All clear! Sydney Lundberg In Exam - 8m 53s TX Aila Paredes AZ CA …" at bounding box center [644, 219] width 1288 height 1431
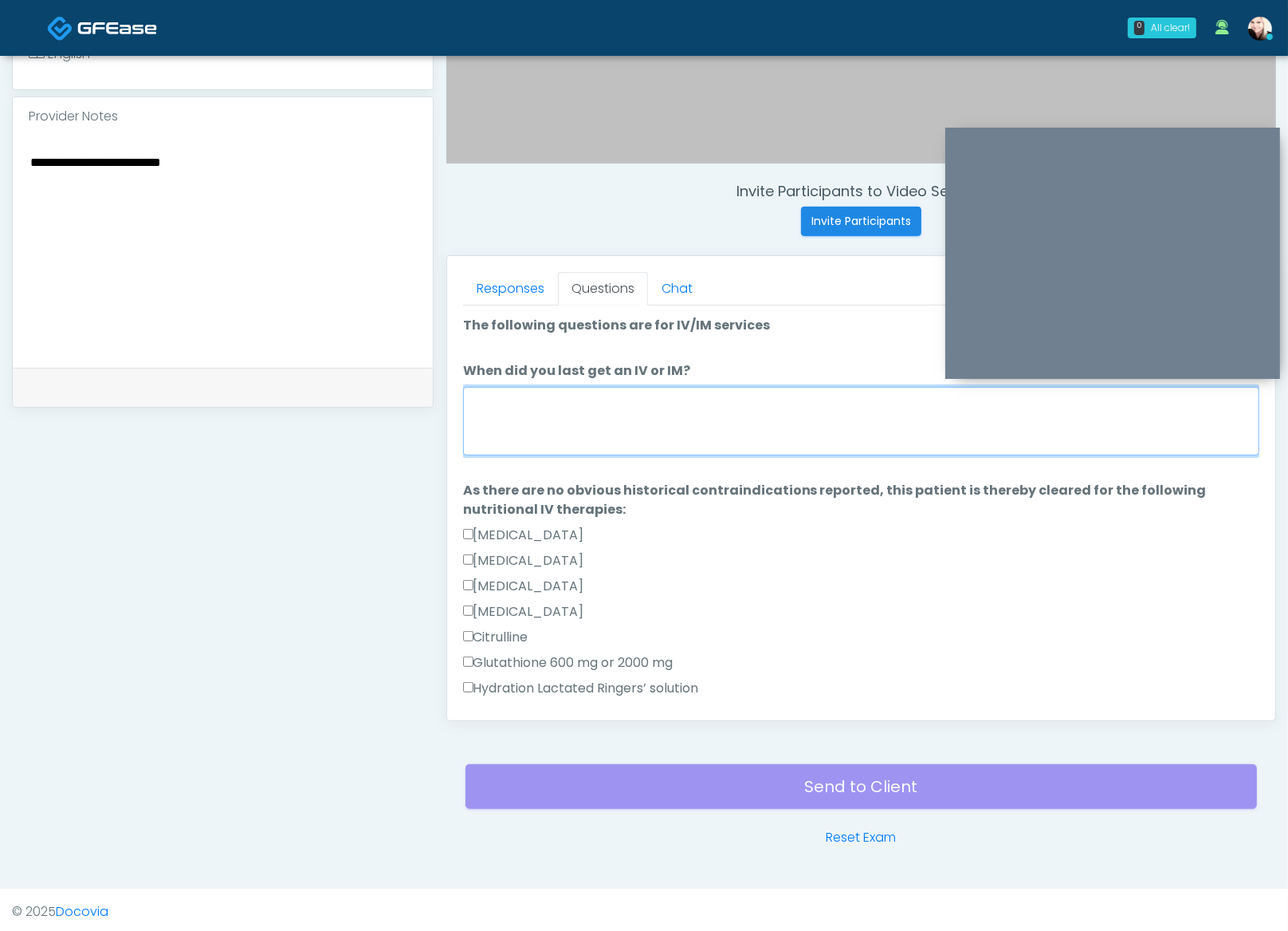
click at [540, 387] on textarea "When did you last get an IV or IM?" at bounding box center [861, 421] width 796 height 69
paste textarea "**********"
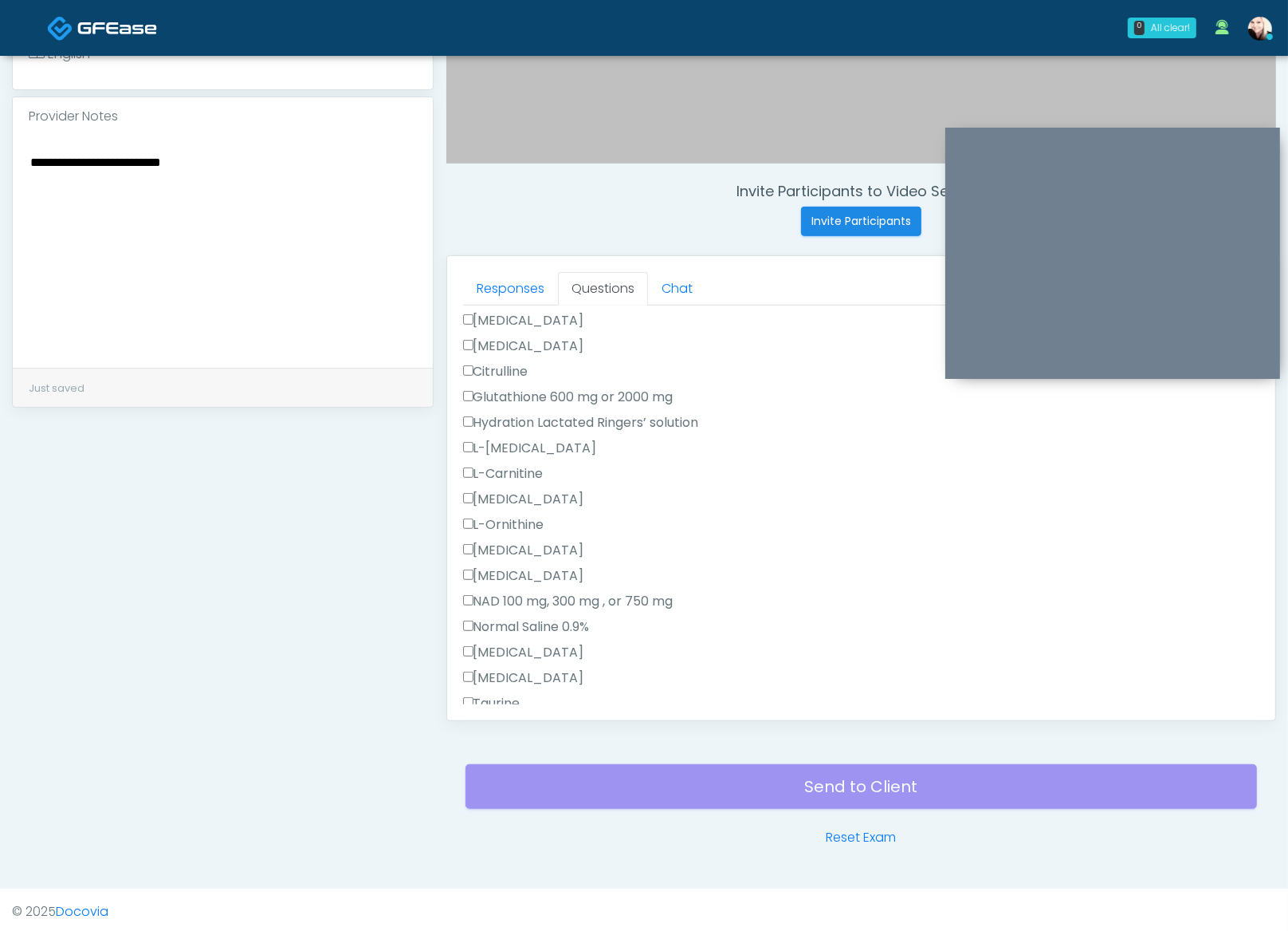
scroll to position [499, 0]
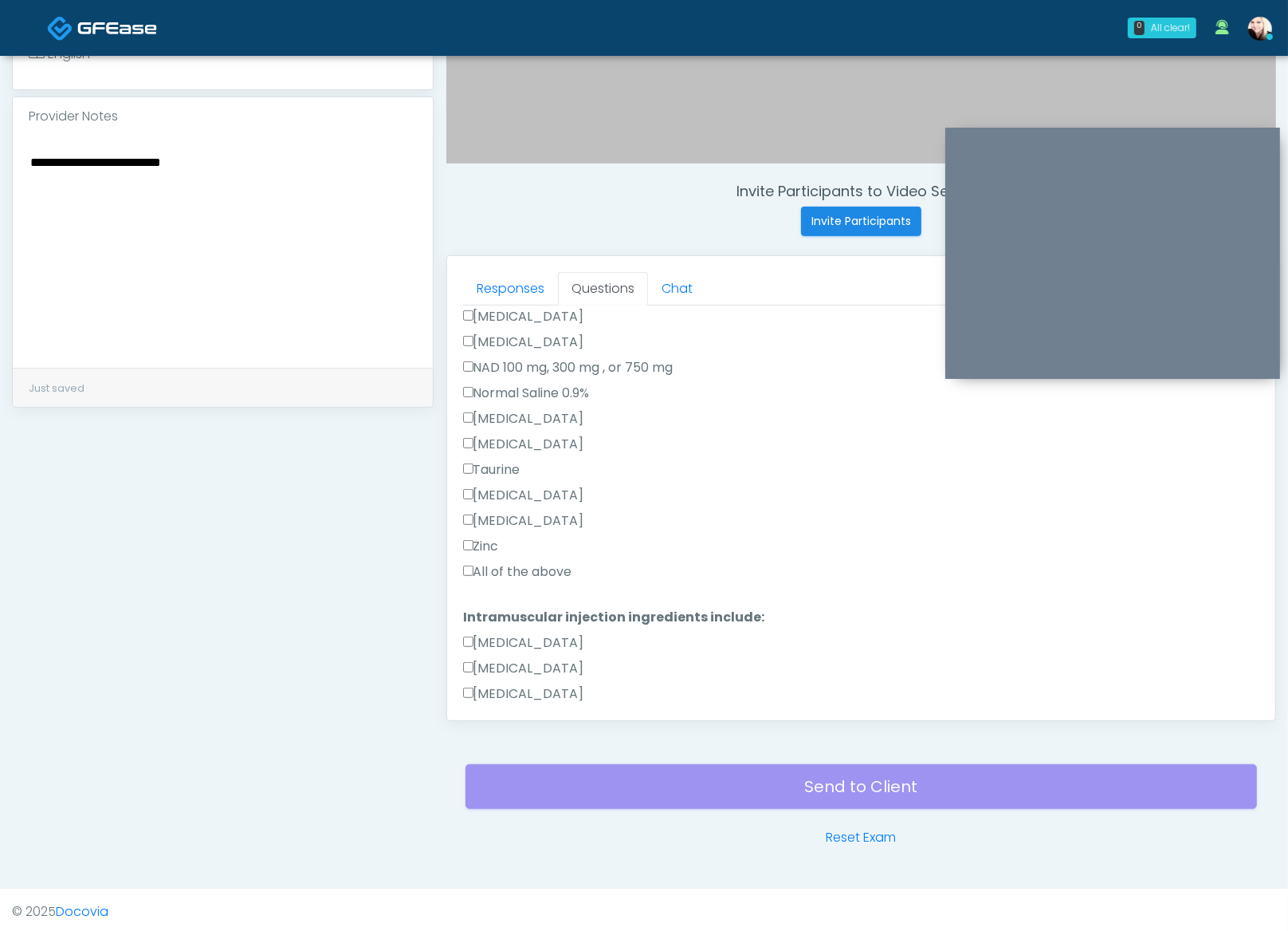
type textarea "**********"
click at [478, 554] on div "Zinc" at bounding box center [861, 549] width 796 height 25
click at [477, 563] on label "All of the above" at bounding box center [517, 572] width 109 height 19
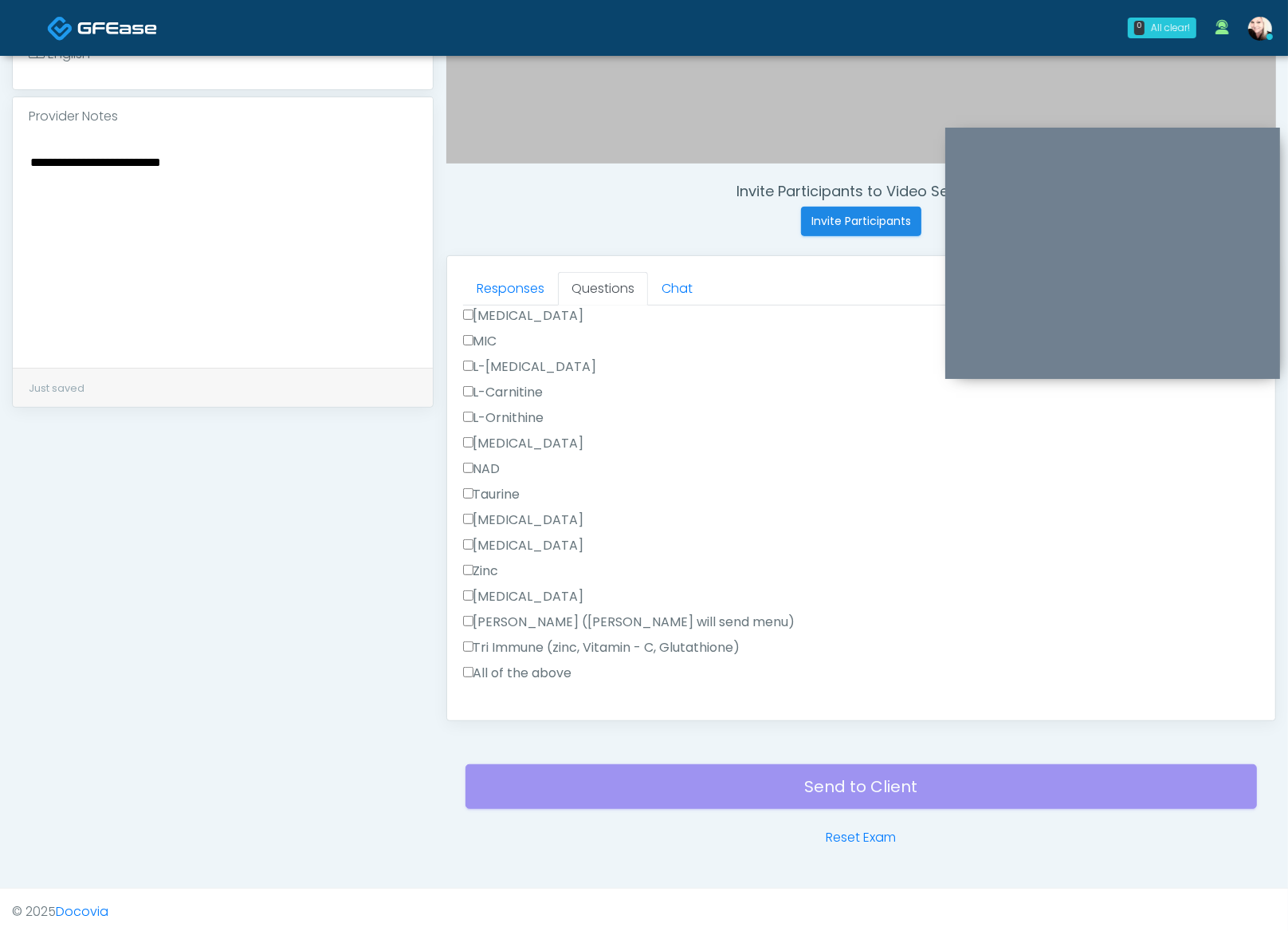
scroll to position [1011, 0]
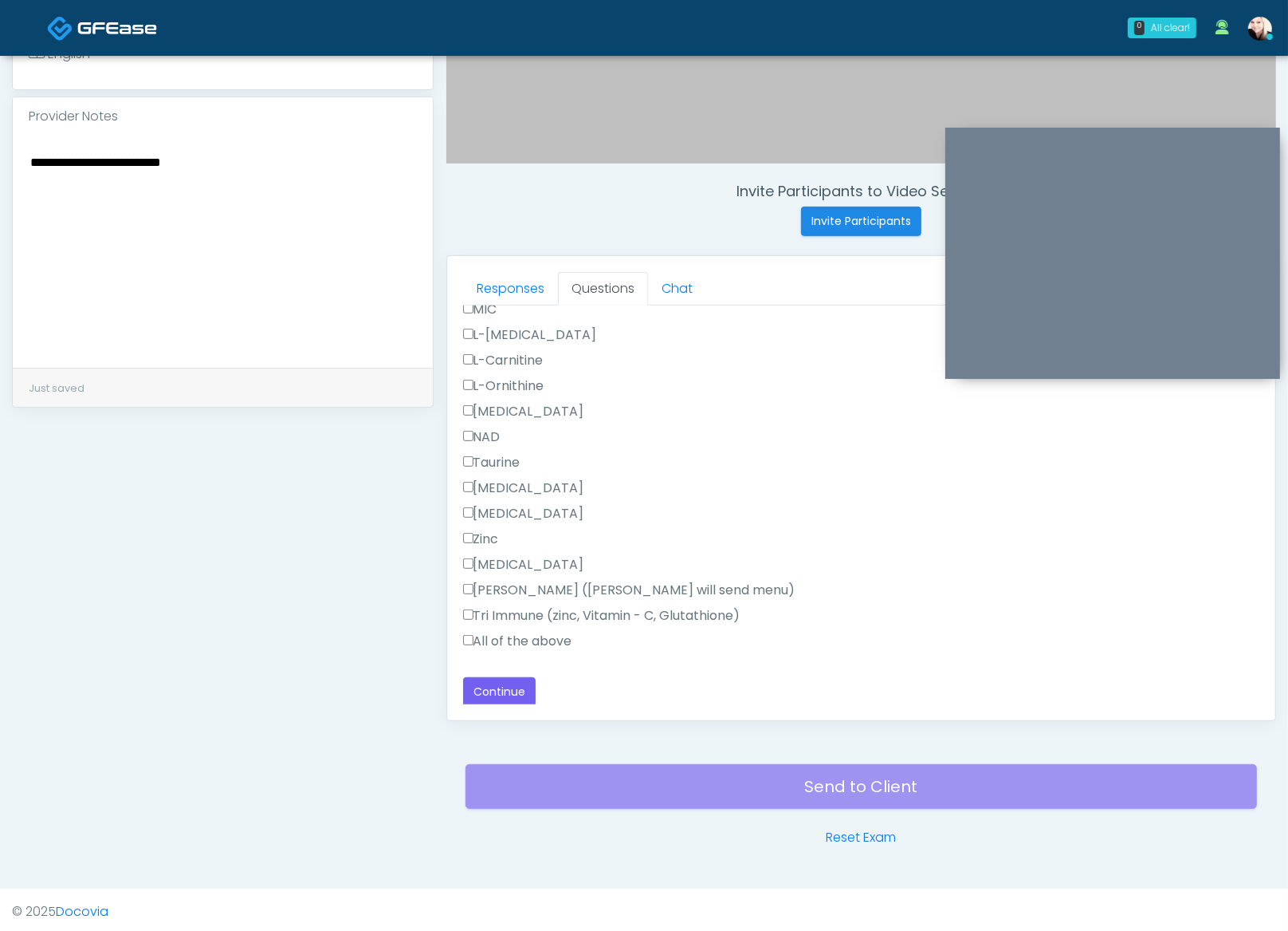
click at [469, 641] on label "All of the above" at bounding box center [517, 641] width 109 height 19
click at [499, 683] on button "Continue" at bounding box center [499, 692] width 72 height 30
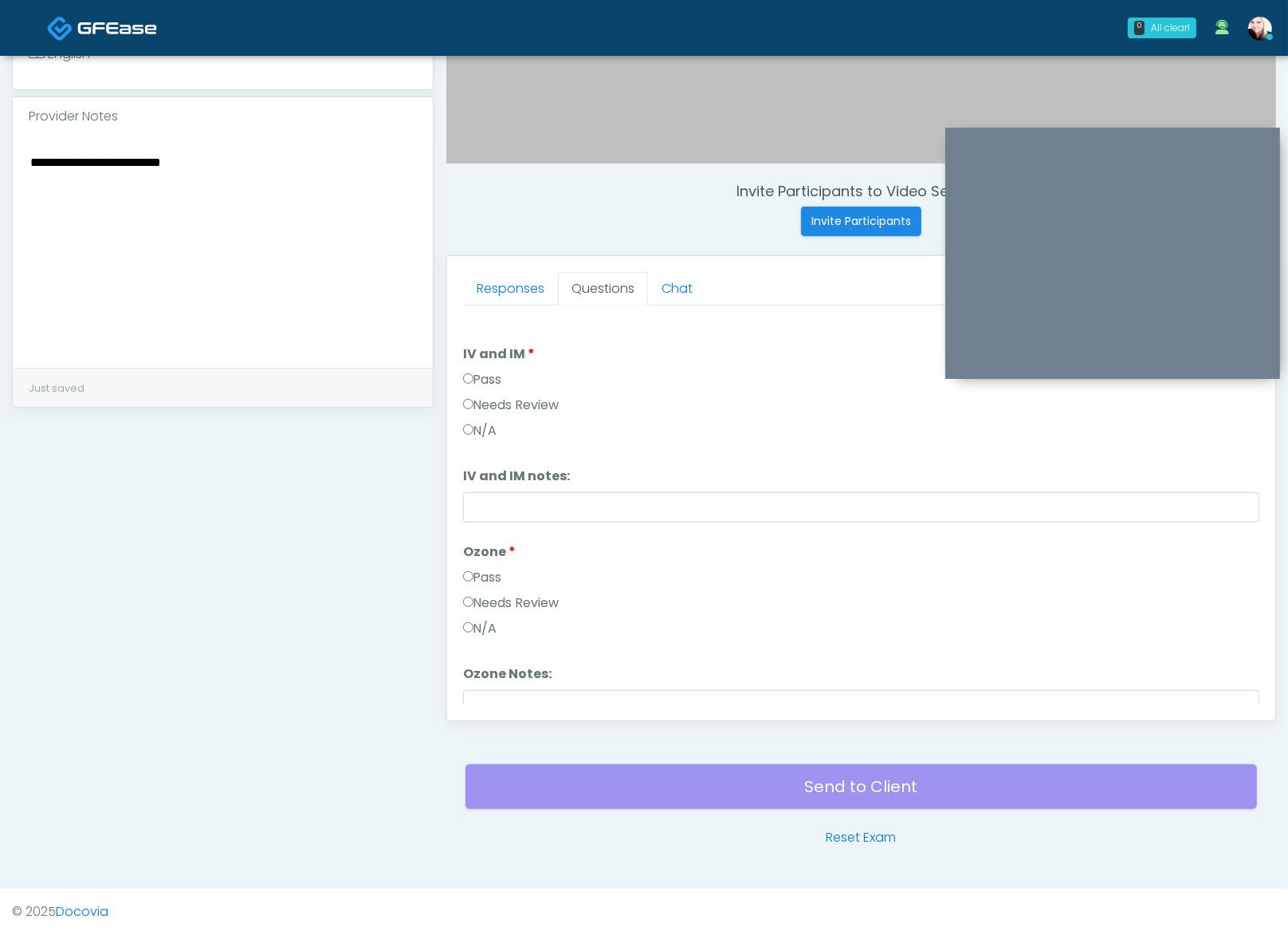
scroll to position [0, 0]
click at [449, 571] on div "Responses Questions Chat Good Faith Exam Script Good Faith Exam Script INTRODUC…" at bounding box center [862, 489] width 829 height 464
click at [475, 576] on label "Pass" at bounding box center [482, 578] width 39 height 19
click at [502, 377] on label "Pass" at bounding box center [482, 380] width 39 height 19
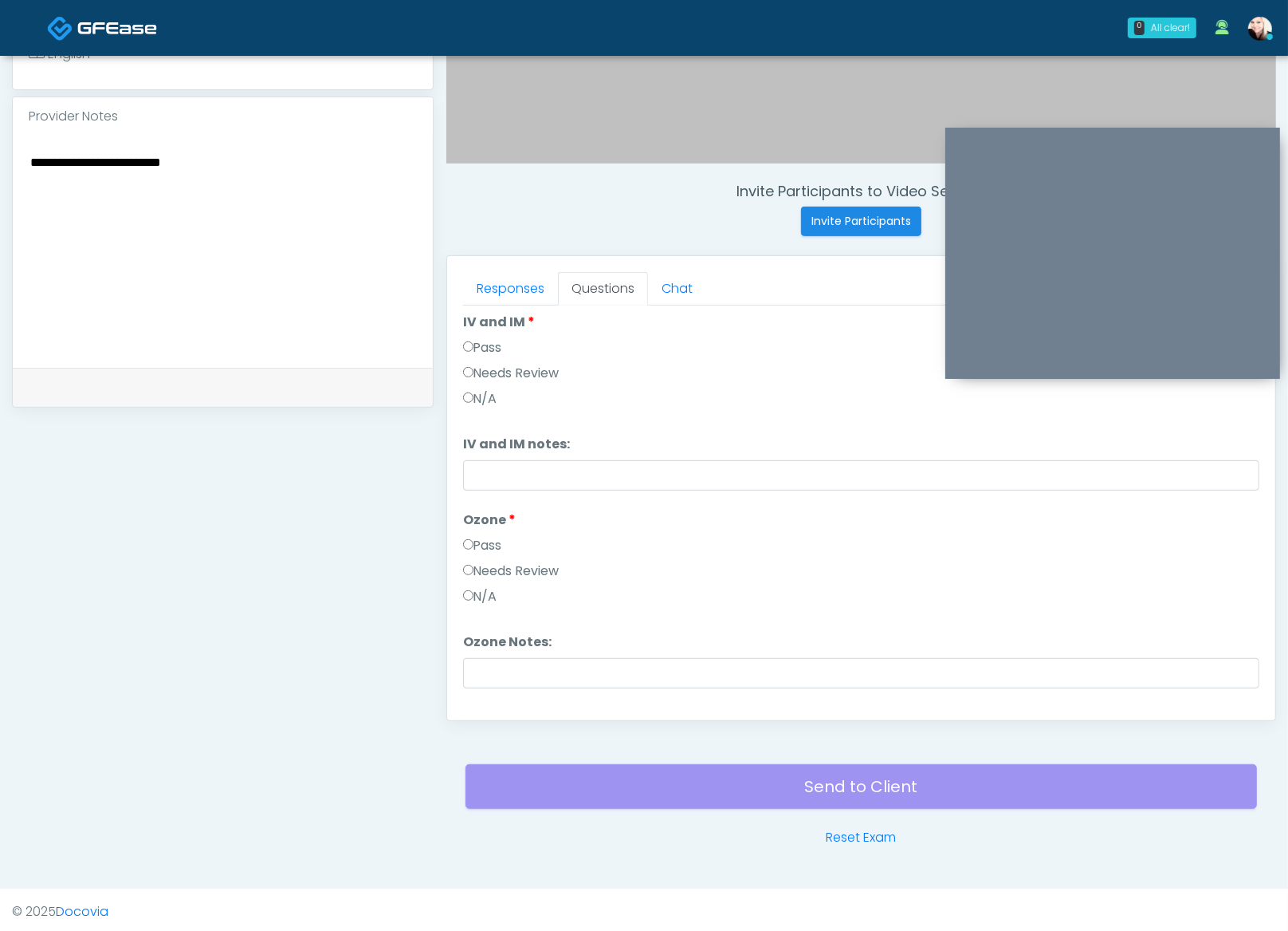
scroll to position [65, 0]
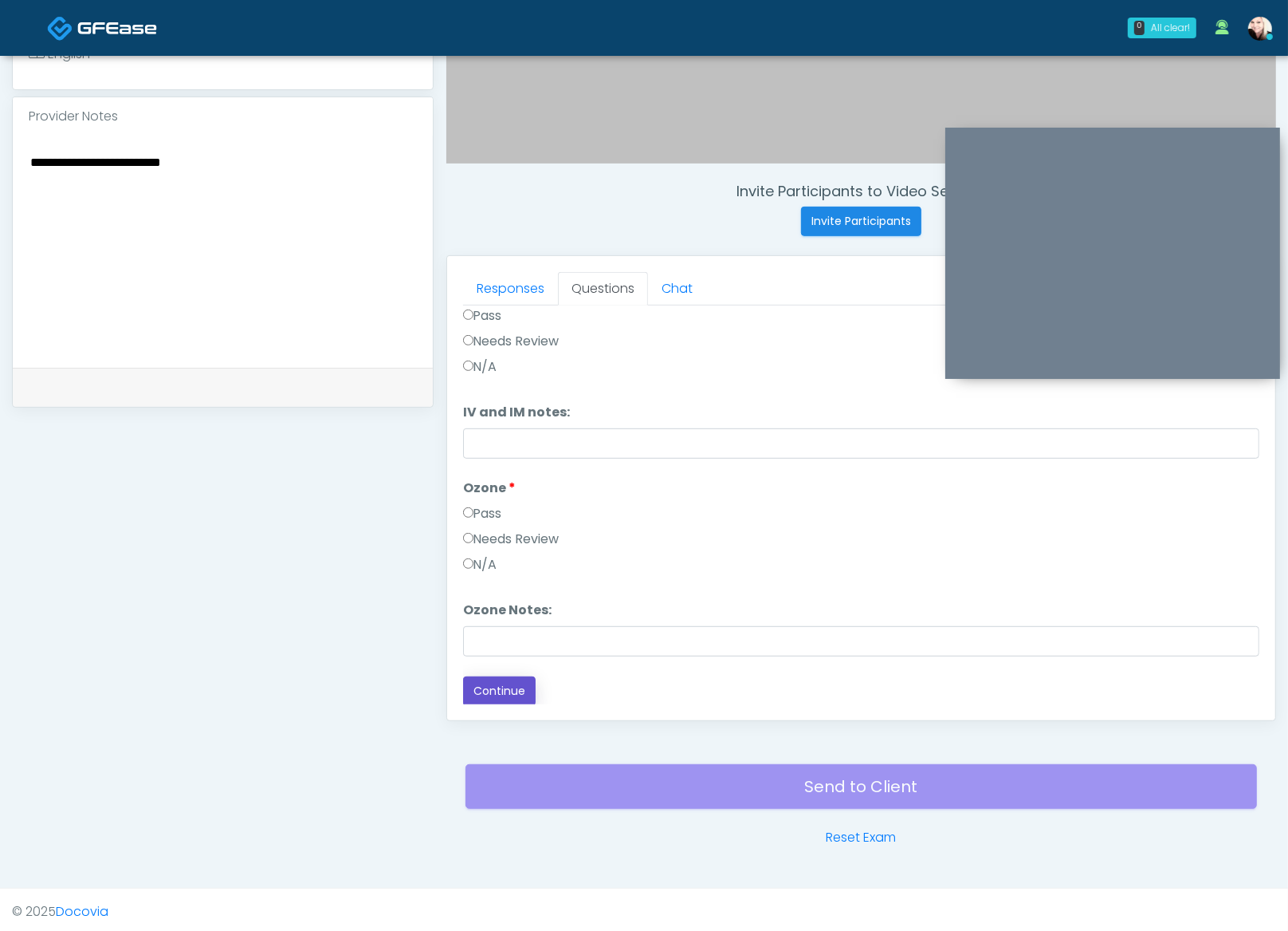
click at [497, 694] on button "Continue" at bounding box center [499, 691] width 72 height 30
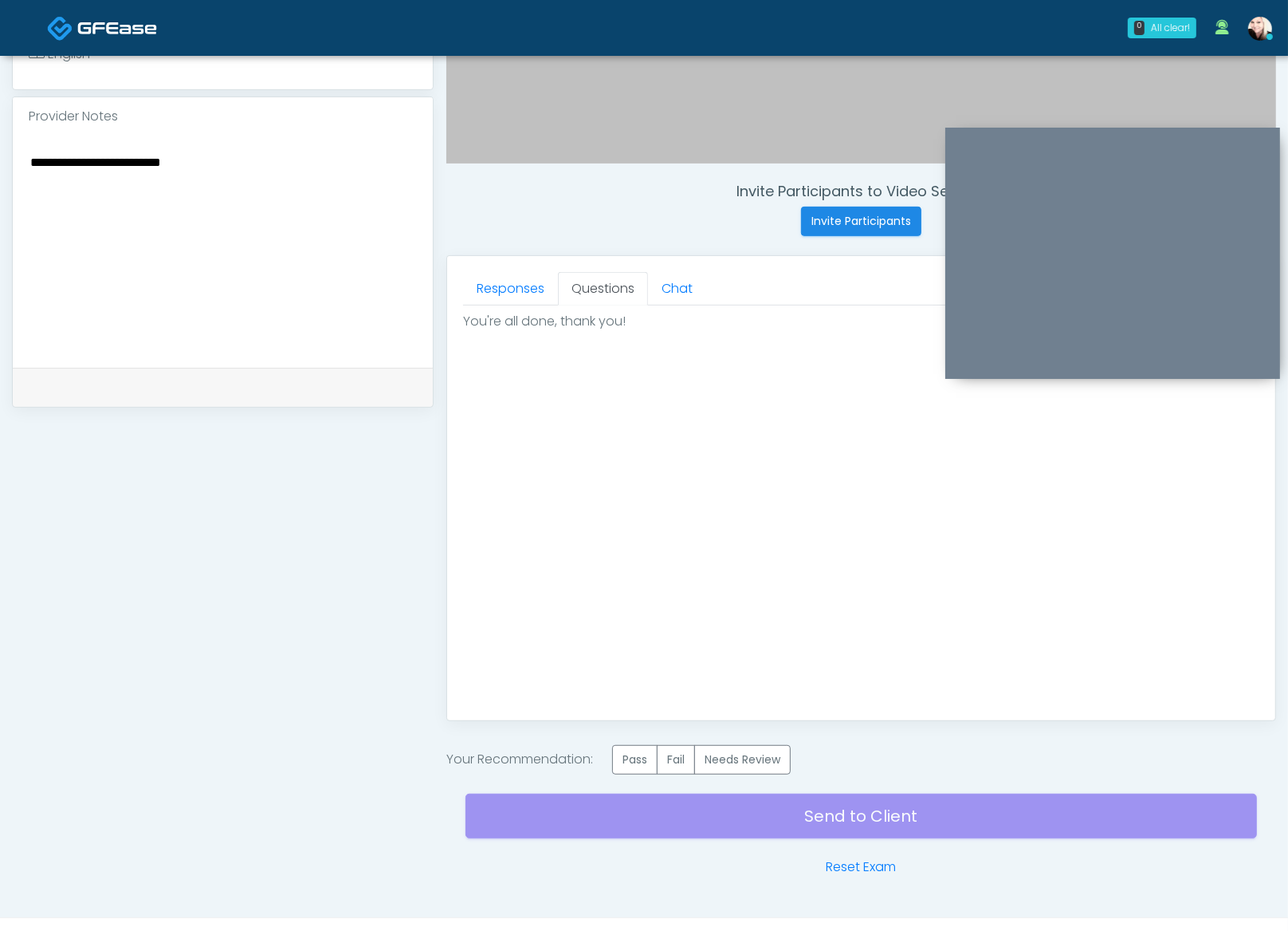
scroll to position [0, 0]
click at [648, 747] on label "Pass" at bounding box center [635, 759] width 45 height 30
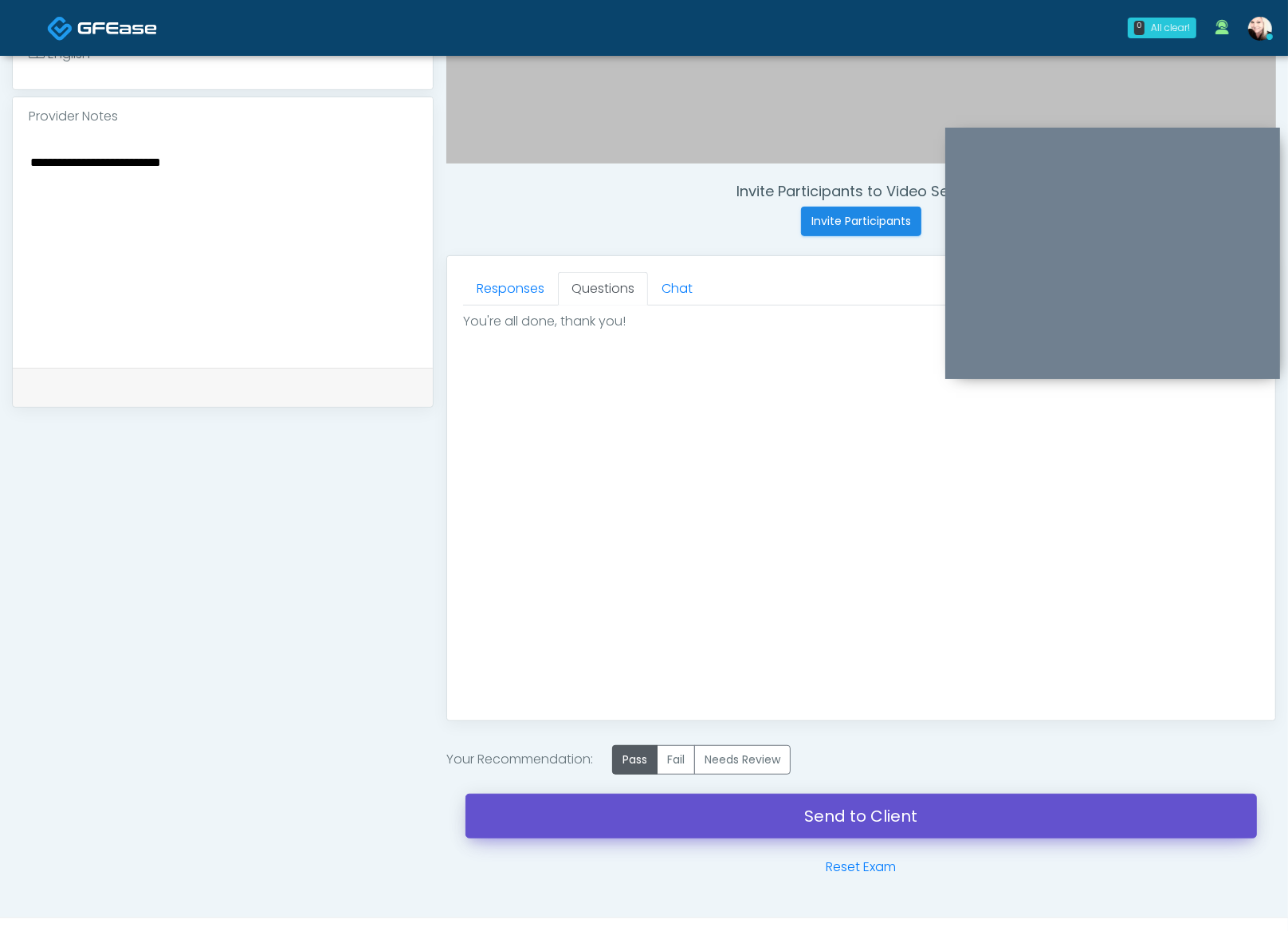
click at [805, 811] on link "Send to Client" at bounding box center [861, 815] width 792 height 44
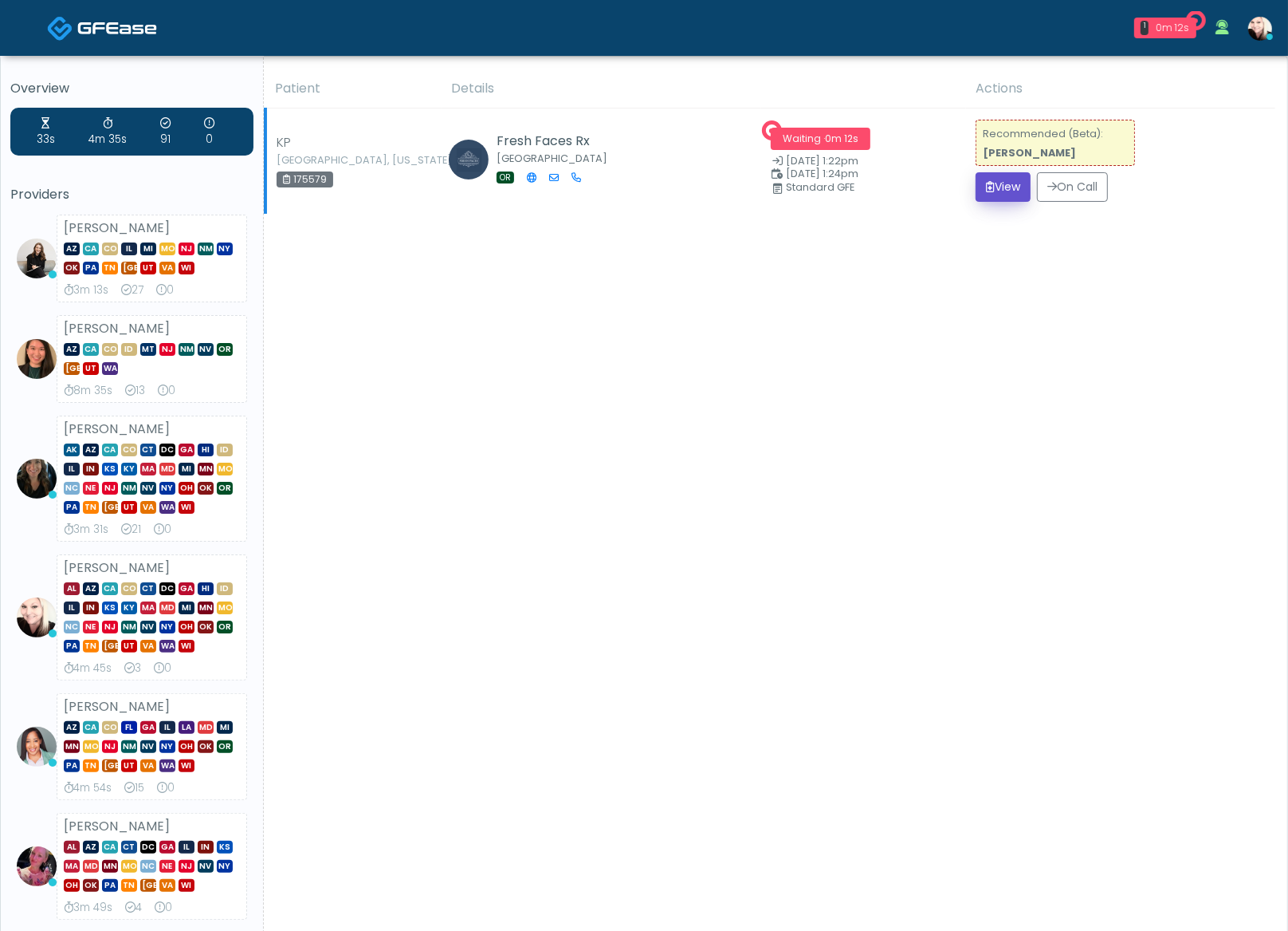
click at [989, 181] on icon "submit" at bounding box center [991, 186] width 9 height 11
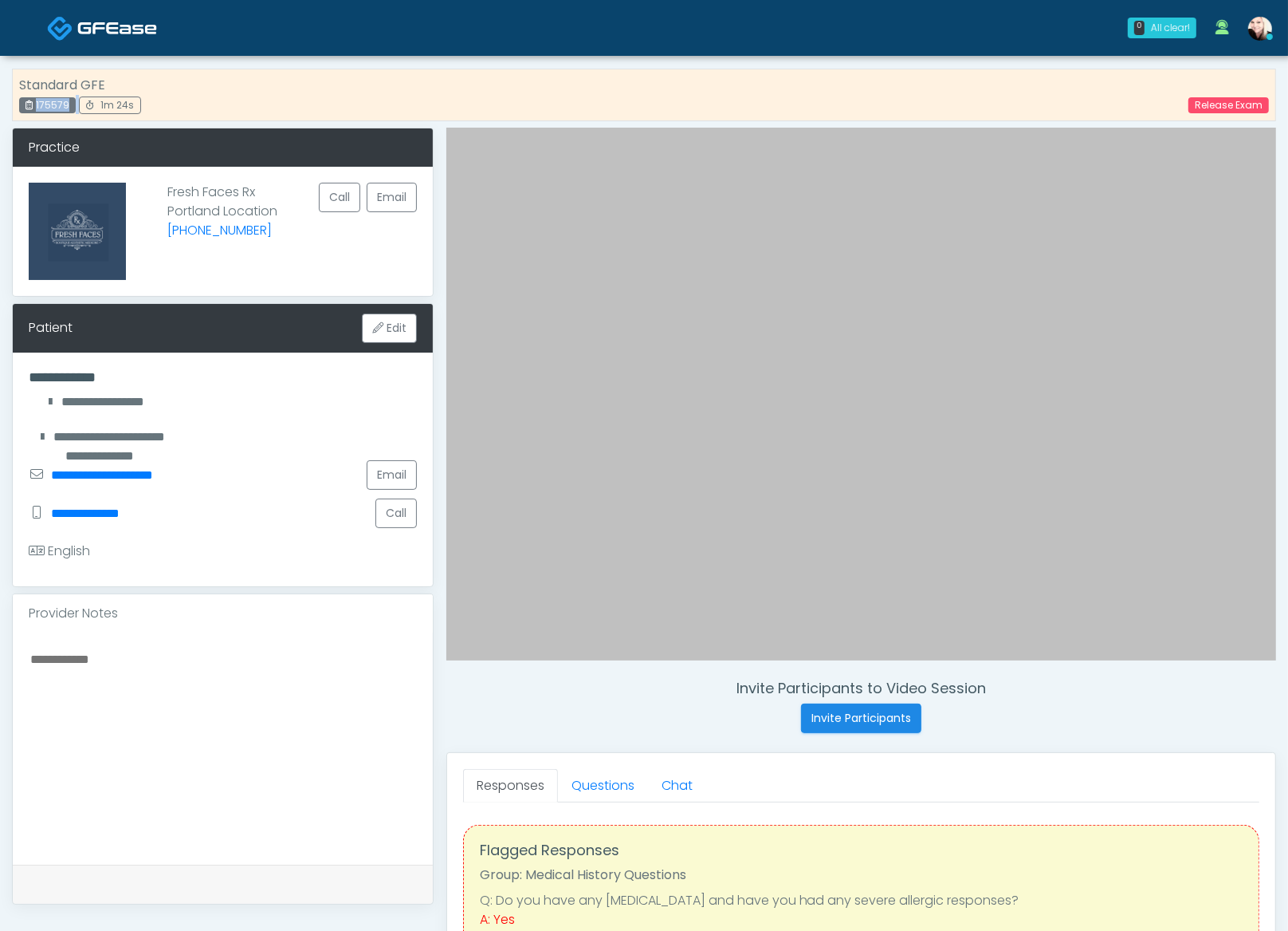
drag, startPoint x: 80, startPoint y: 106, endPoint x: 44, endPoint y: 104, distance: 36.1
click at [29, 104] on div "Standard GFE 175579 1m 24s" at bounding box center [79, 95] width 122 height 38
copy div "175579"
drag, startPoint x: 1216, startPoint y: 111, endPoint x: 1199, endPoint y: 111, distance: 17.0
click at [1216, 111] on link "Release Exam" at bounding box center [1228, 106] width 80 height 16
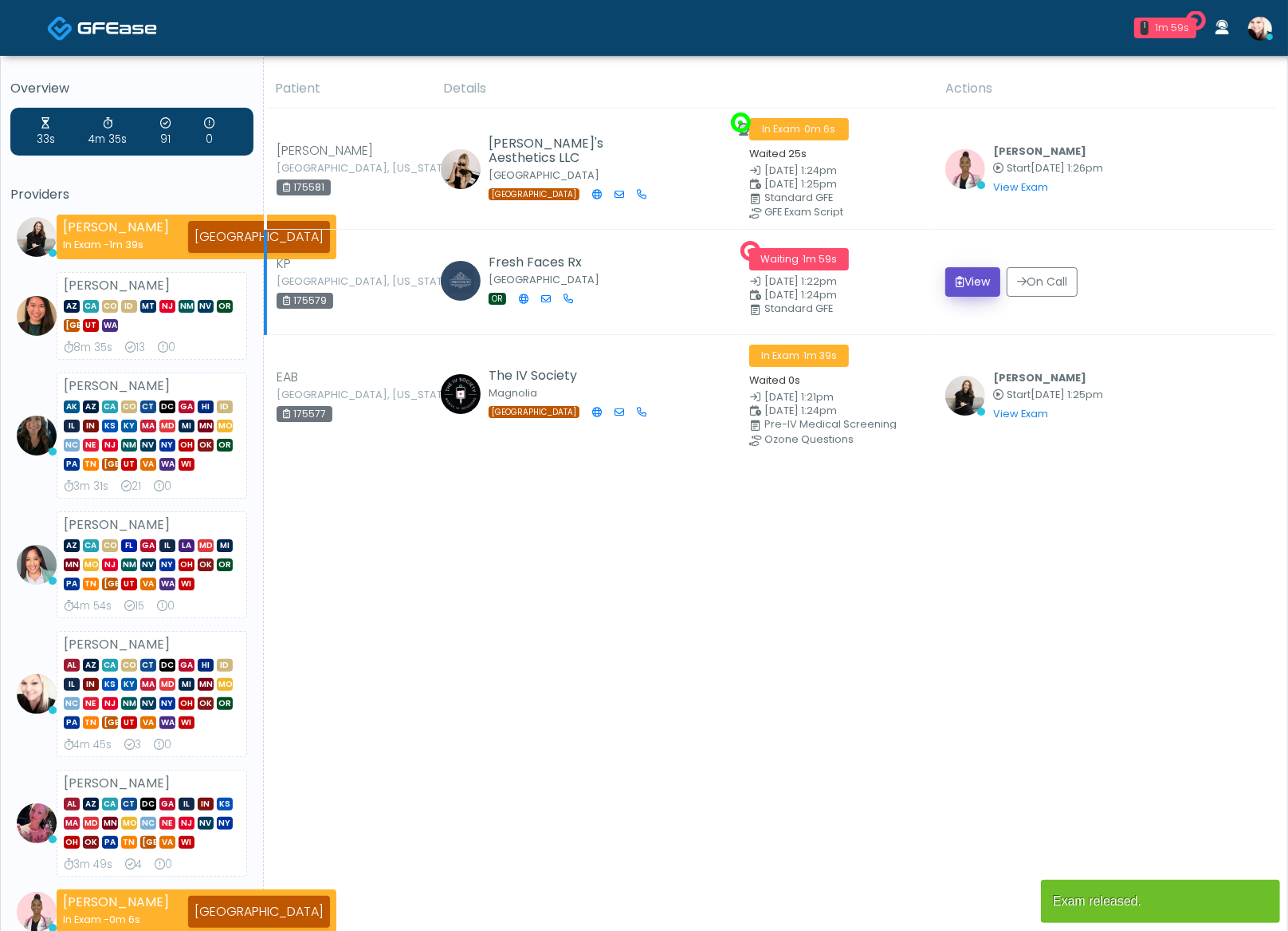
click at [957, 280] on button "View" at bounding box center [973, 282] width 55 height 30
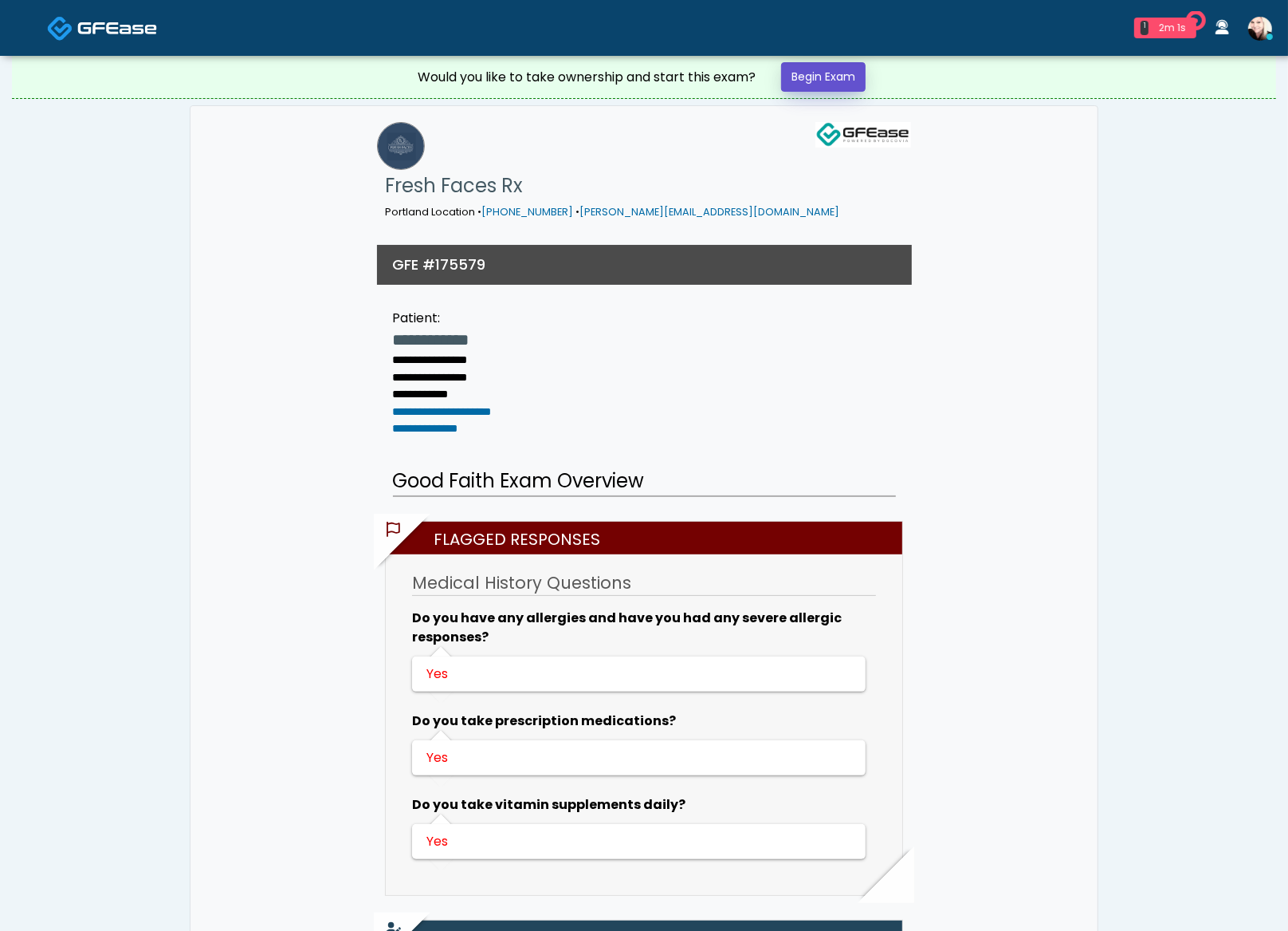
click at [839, 73] on link "Begin Exam" at bounding box center [824, 77] width 85 height 30
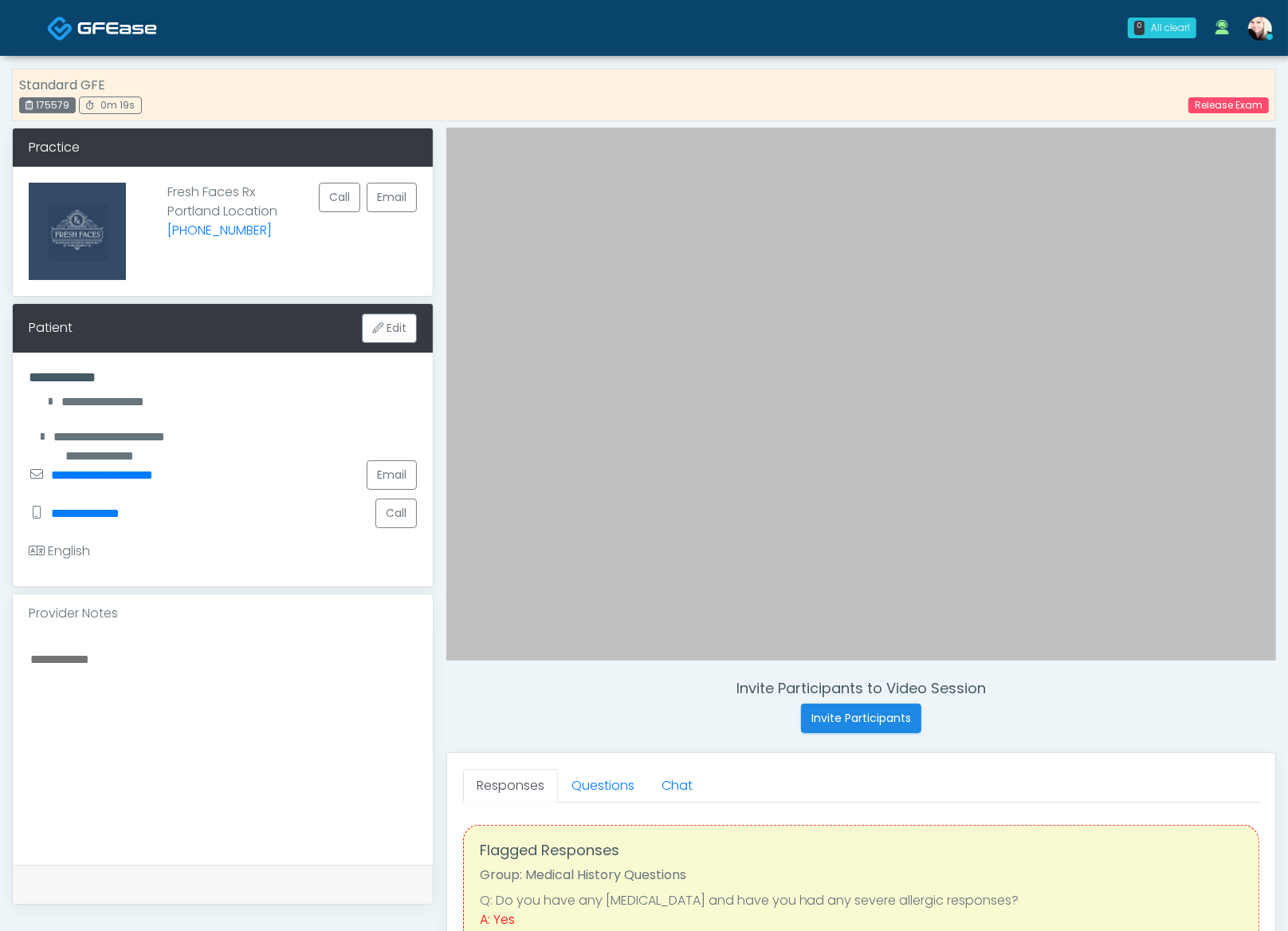
click at [1239, 95] on div "Release Exam" at bounding box center [1219, 104] width 99 height 19
click at [1239, 103] on link "Release Exam" at bounding box center [1228, 106] width 80 height 16
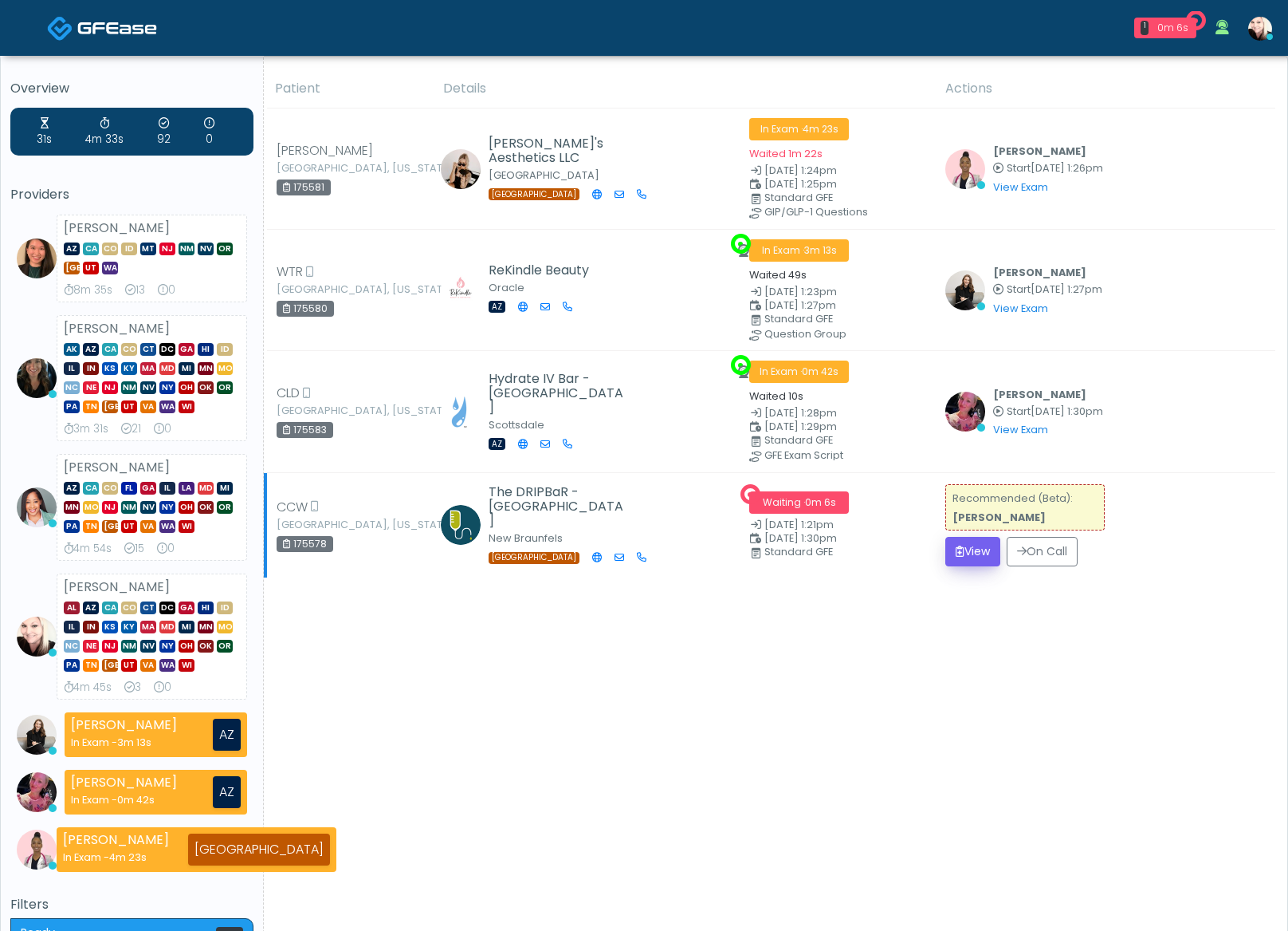
click at [885, 610] on div "Patient Details Actions" at bounding box center [769, 591] width 1012 height 1042
click at [968, 558] on button "View" at bounding box center [973, 551] width 55 height 30
click at [970, 544] on button "View" at bounding box center [973, 551] width 55 height 30
click at [959, 551] on button "View" at bounding box center [973, 551] width 55 height 30
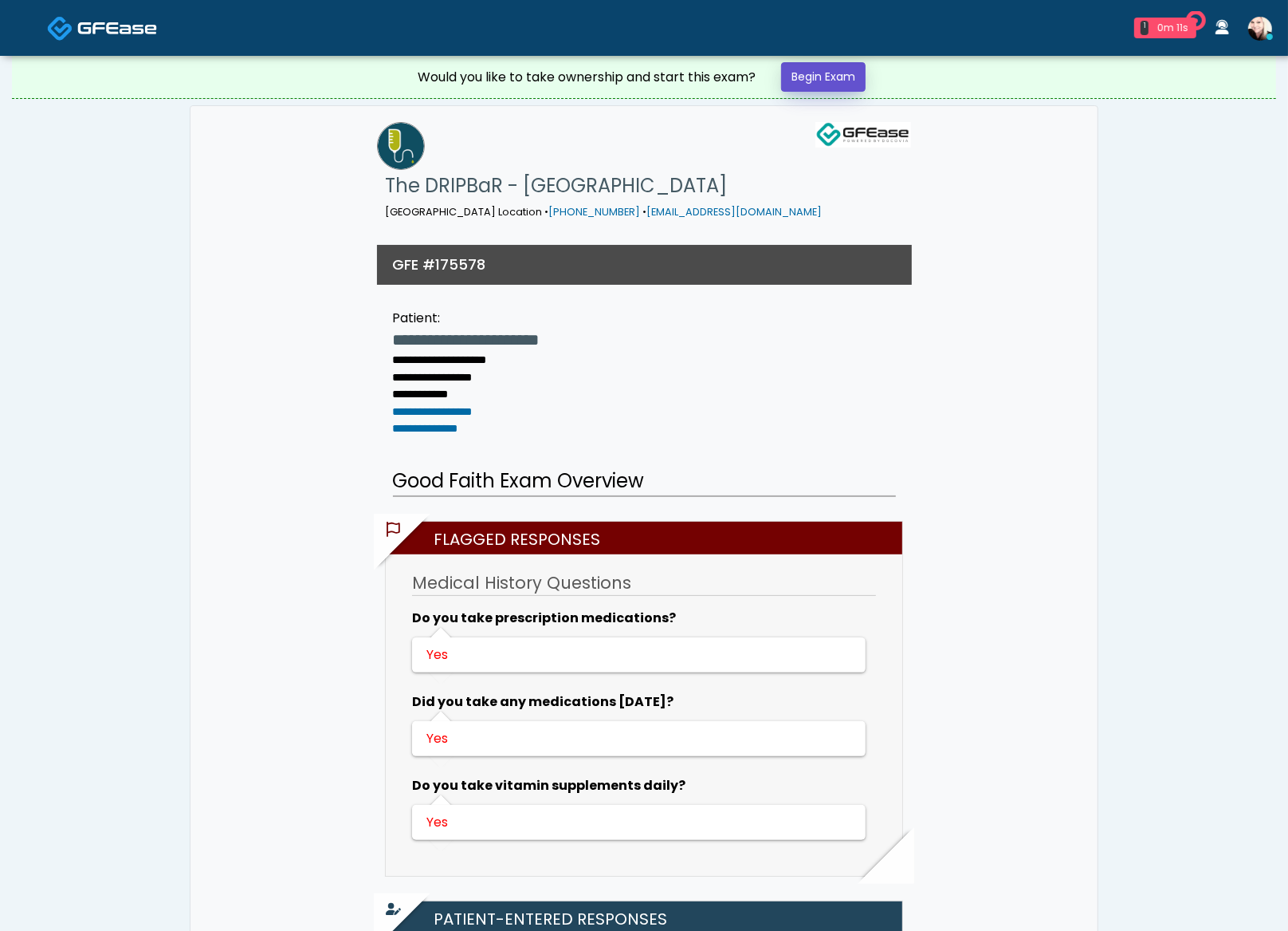
click at [789, 75] on link "Begin Exam" at bounding box center [824, 77] width 85 height 30
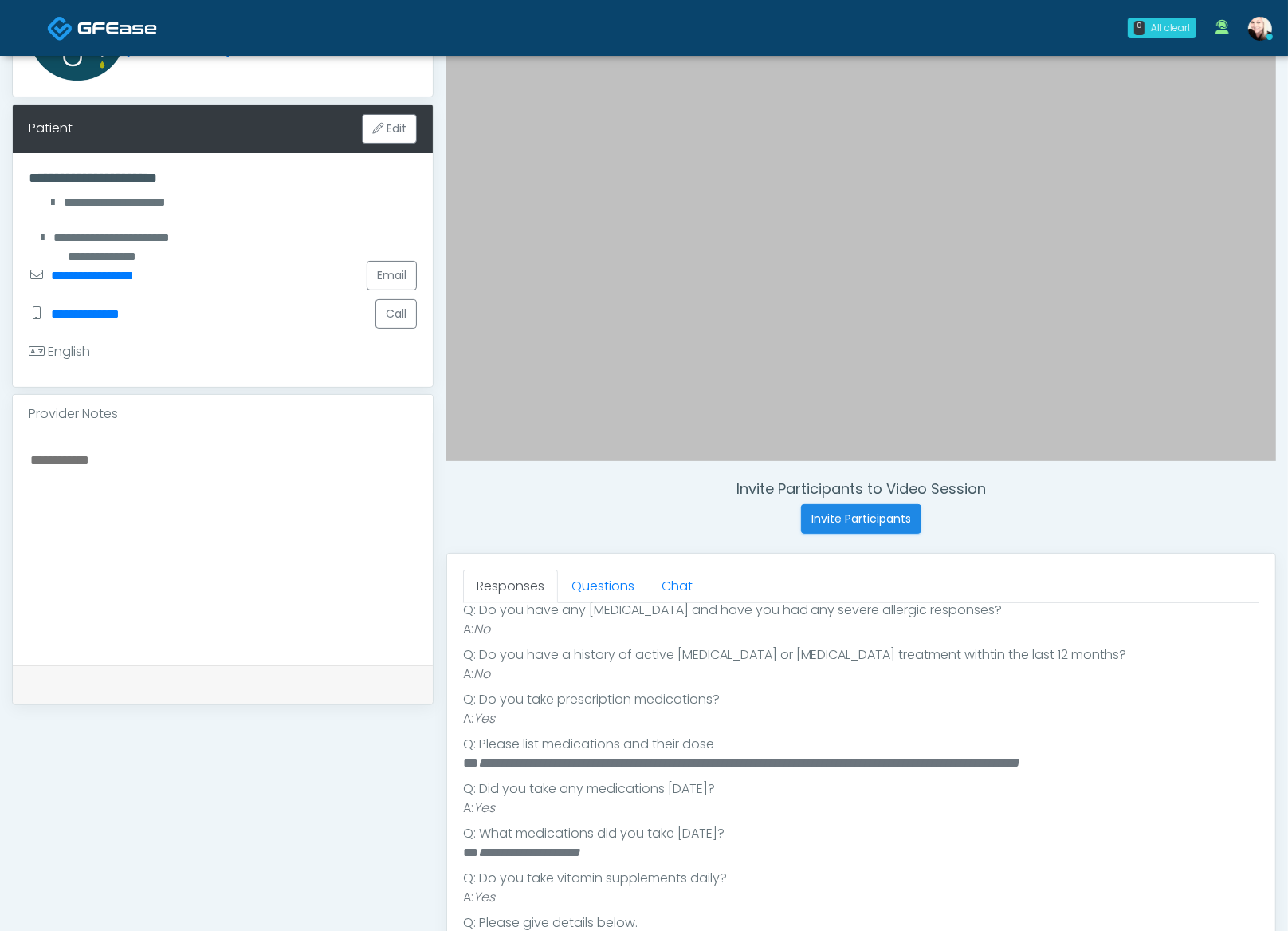
scroll to position [404, 0]
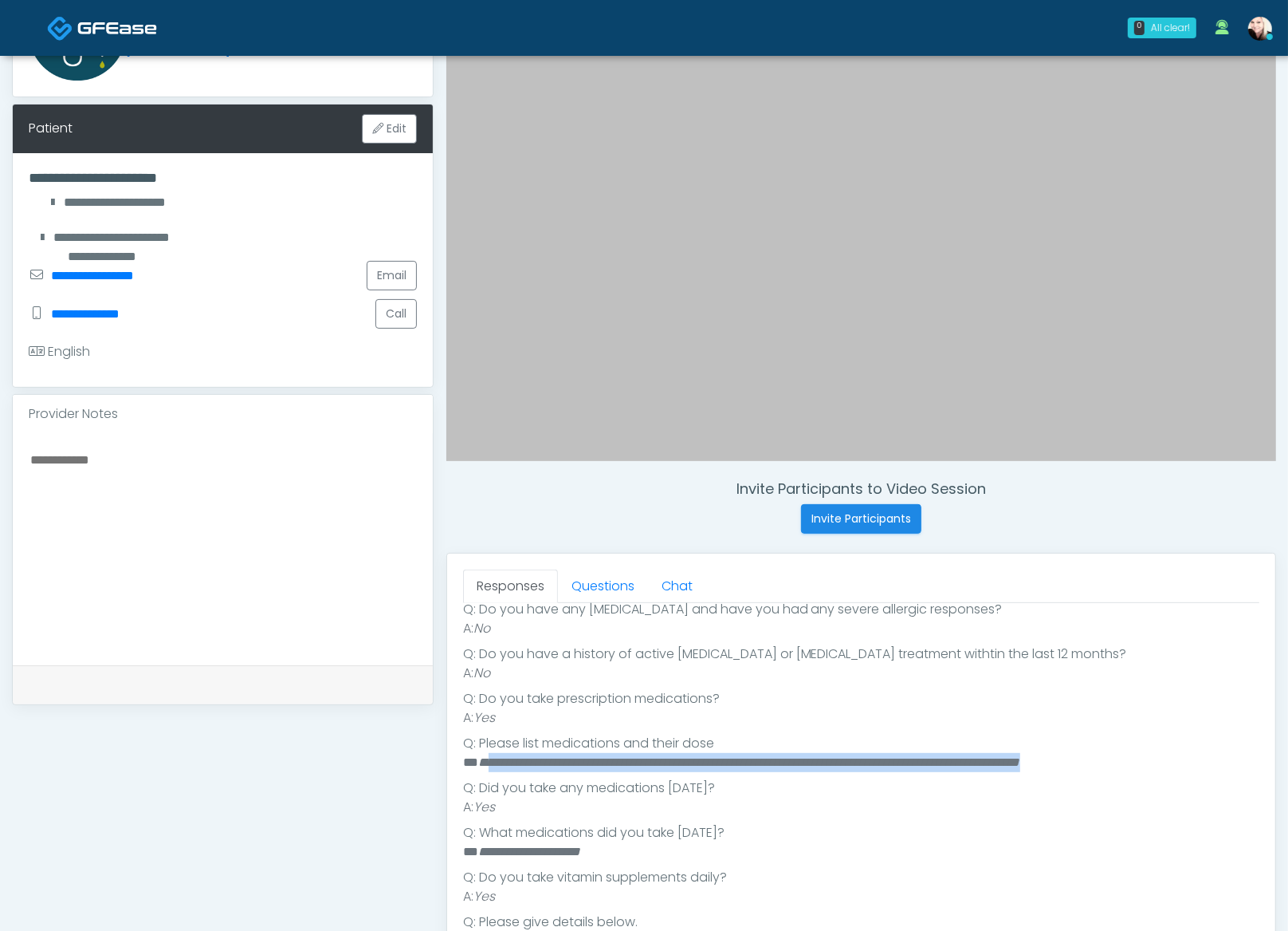
drag, startPoint x: 612, startPoint y: 767, endPoint x: 1249, endPoint y: 759, distance: 637.1
click at [1249, 759] on div "Good Faith Exam Script Good Faith Exam Script INTRODUCTION Hello, my name is un…" at bounding box center [861, 803] width 796 height 399
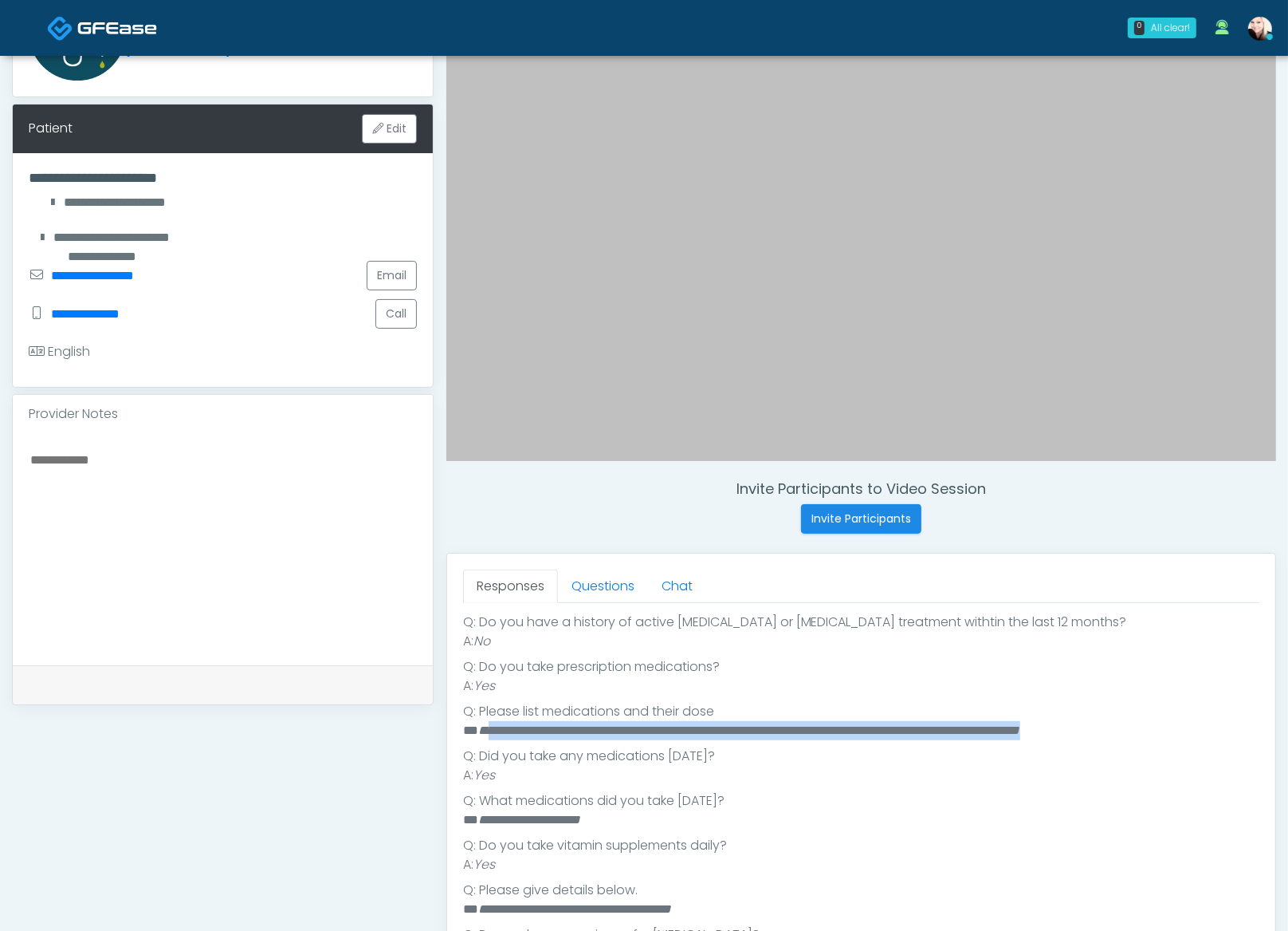
scroll to position [215, 0]
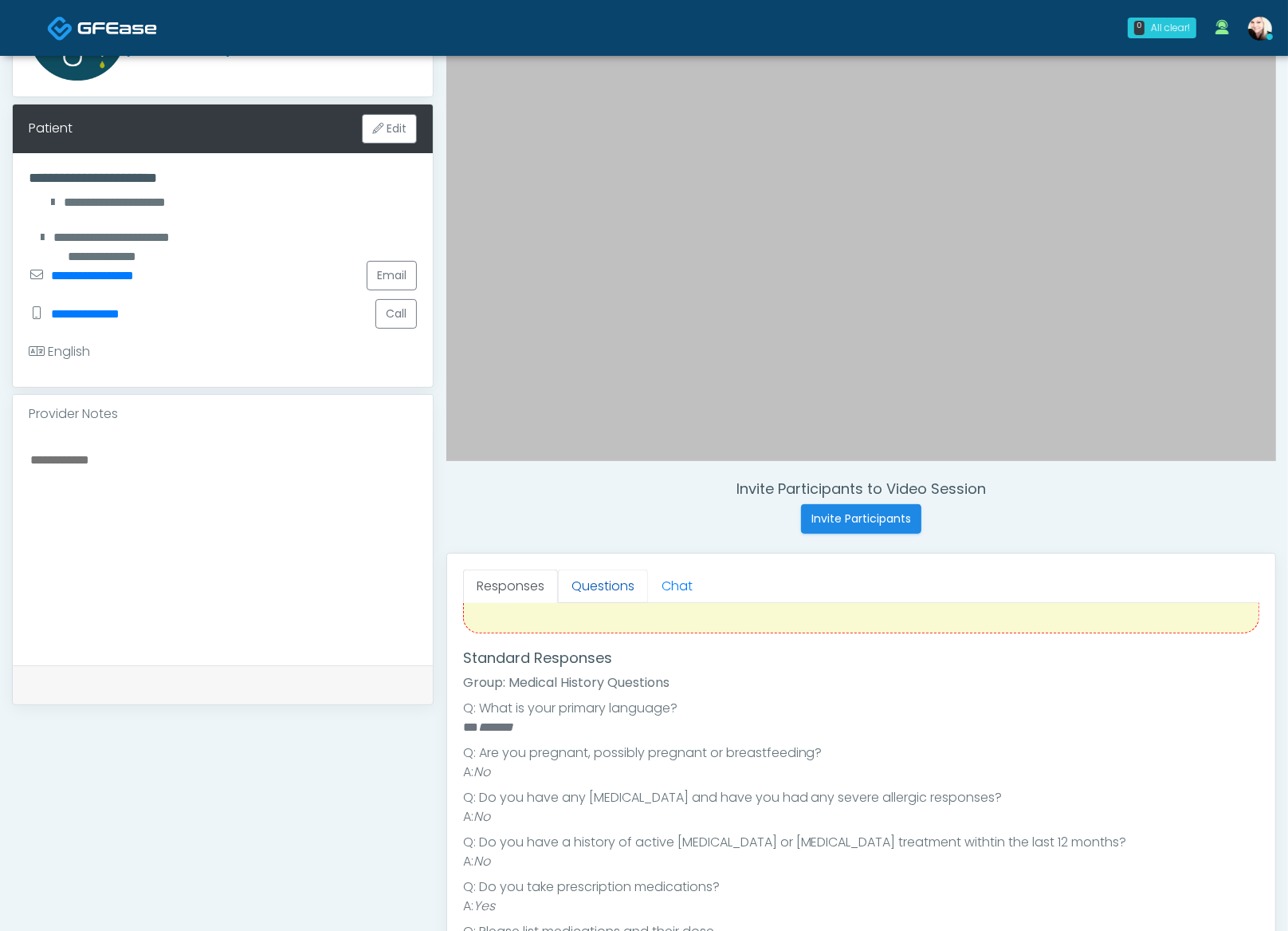
click at [600, 582] on link "Questions" at bounding box center [603, 586] width 90 height 33
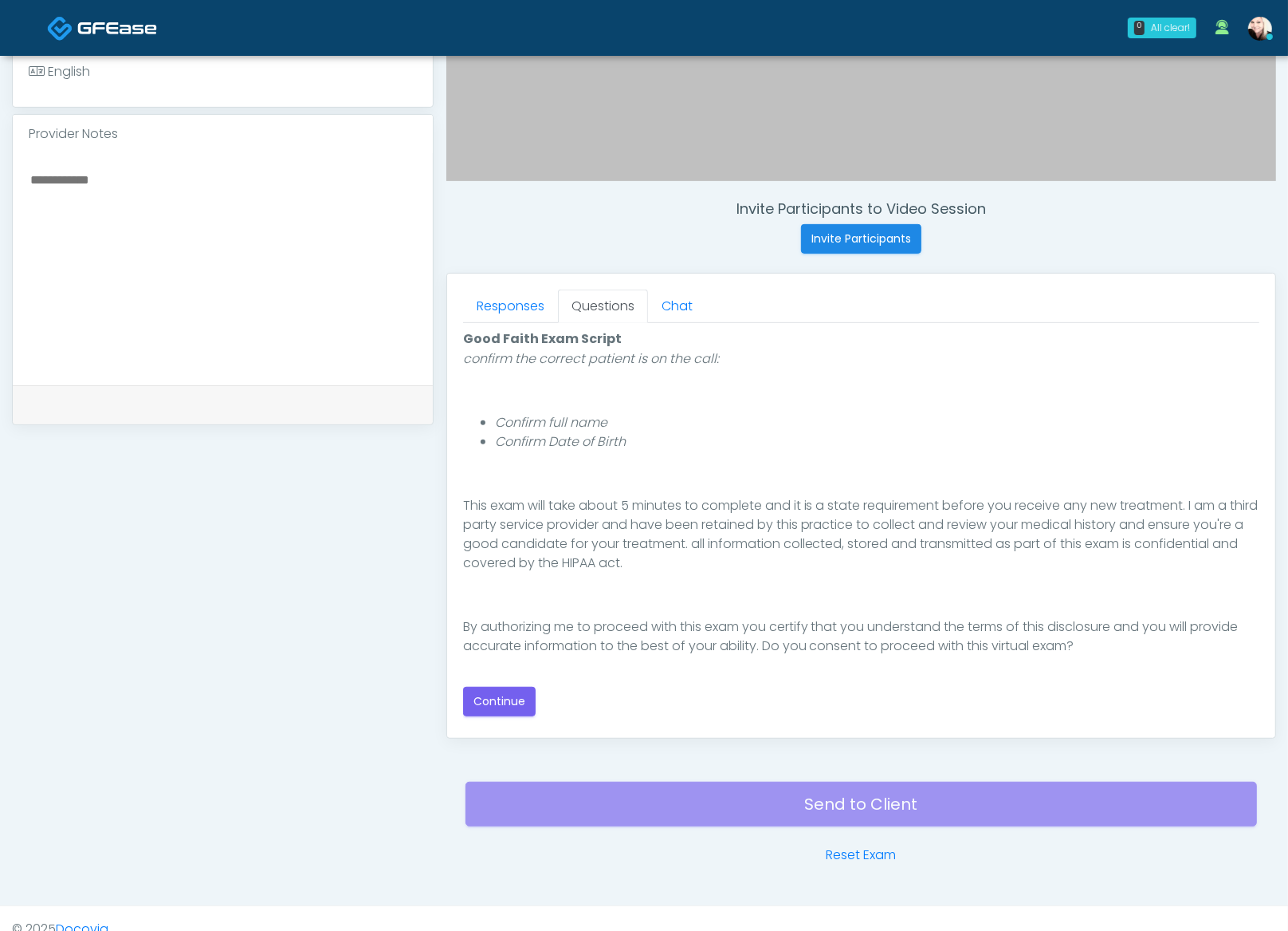
scroll to position [481, 0]
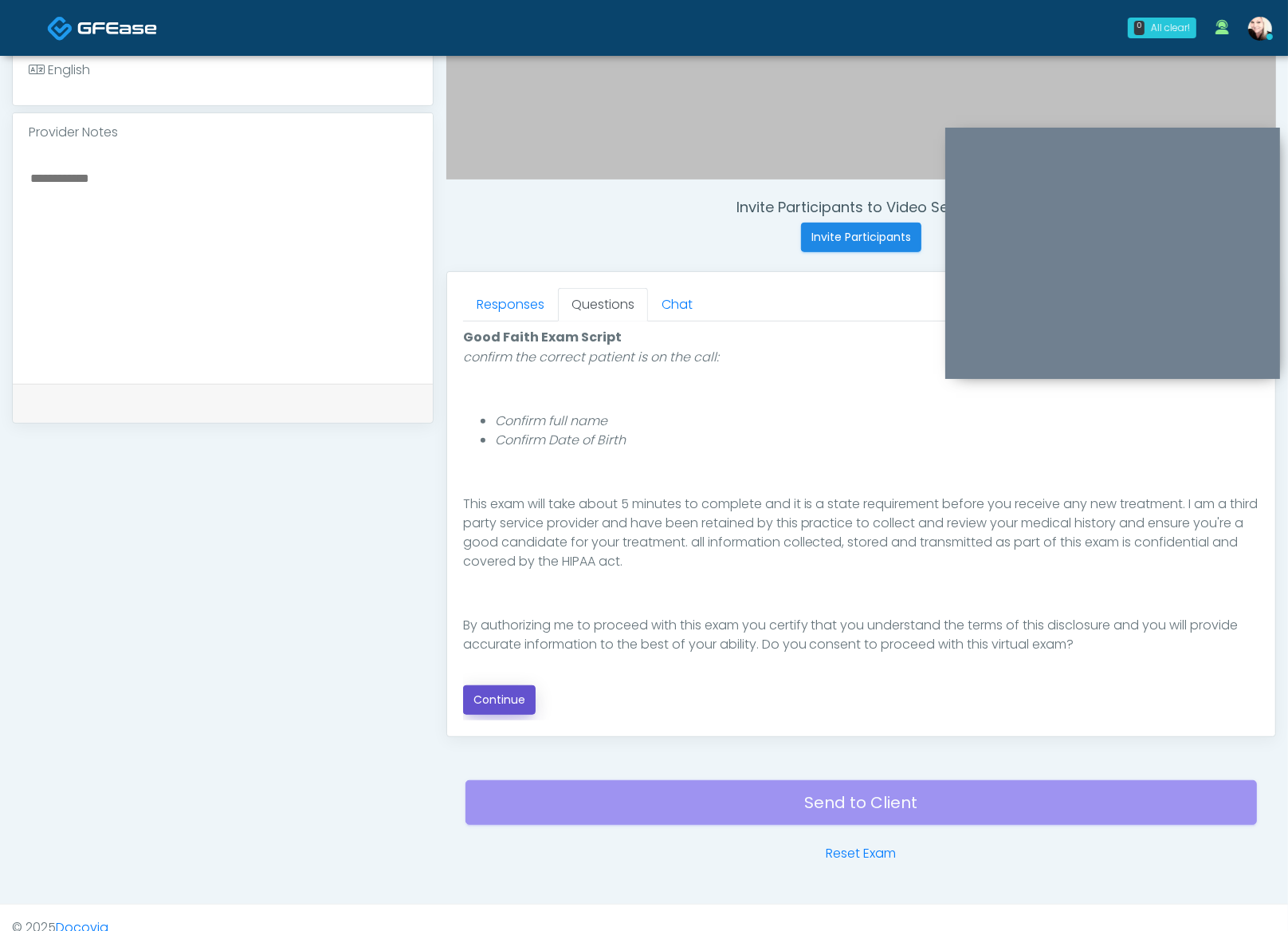
click at [515, 696] on button "Continue" at bounding box center [499, 700] width 72 height 30
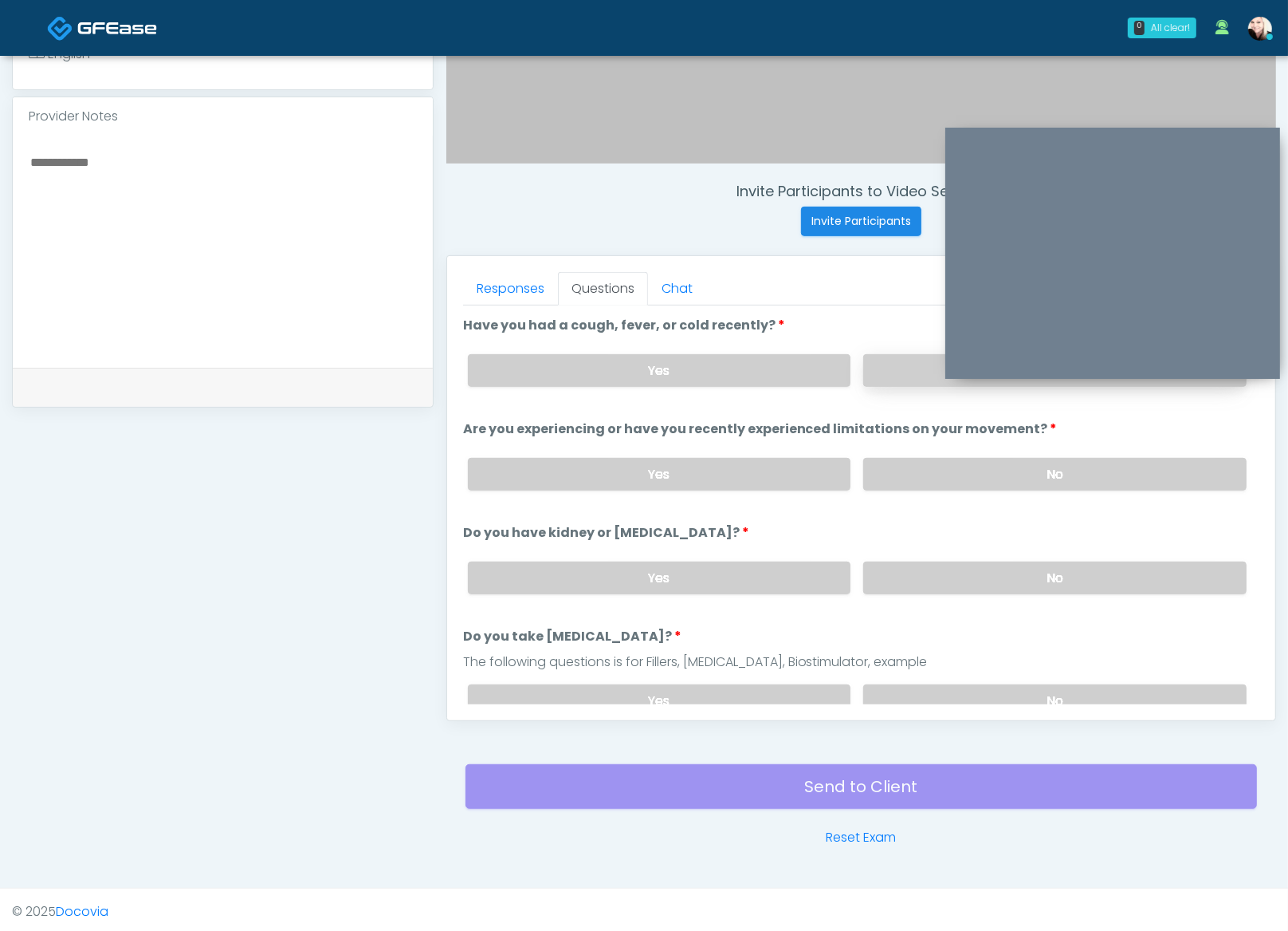
click at [928, 372] on label "No" at bounding box center [1055, 370] width 384 height 33
click at [914, 469] on label "No" at bounding box center [1055, 474] width 384 height 33
click at [916, 579] on label "No" at bounding box center [1055, 578] width 384 height 33
click at [925, 684] on label "No" at bounding box center [1055, 701] width 384 height 33
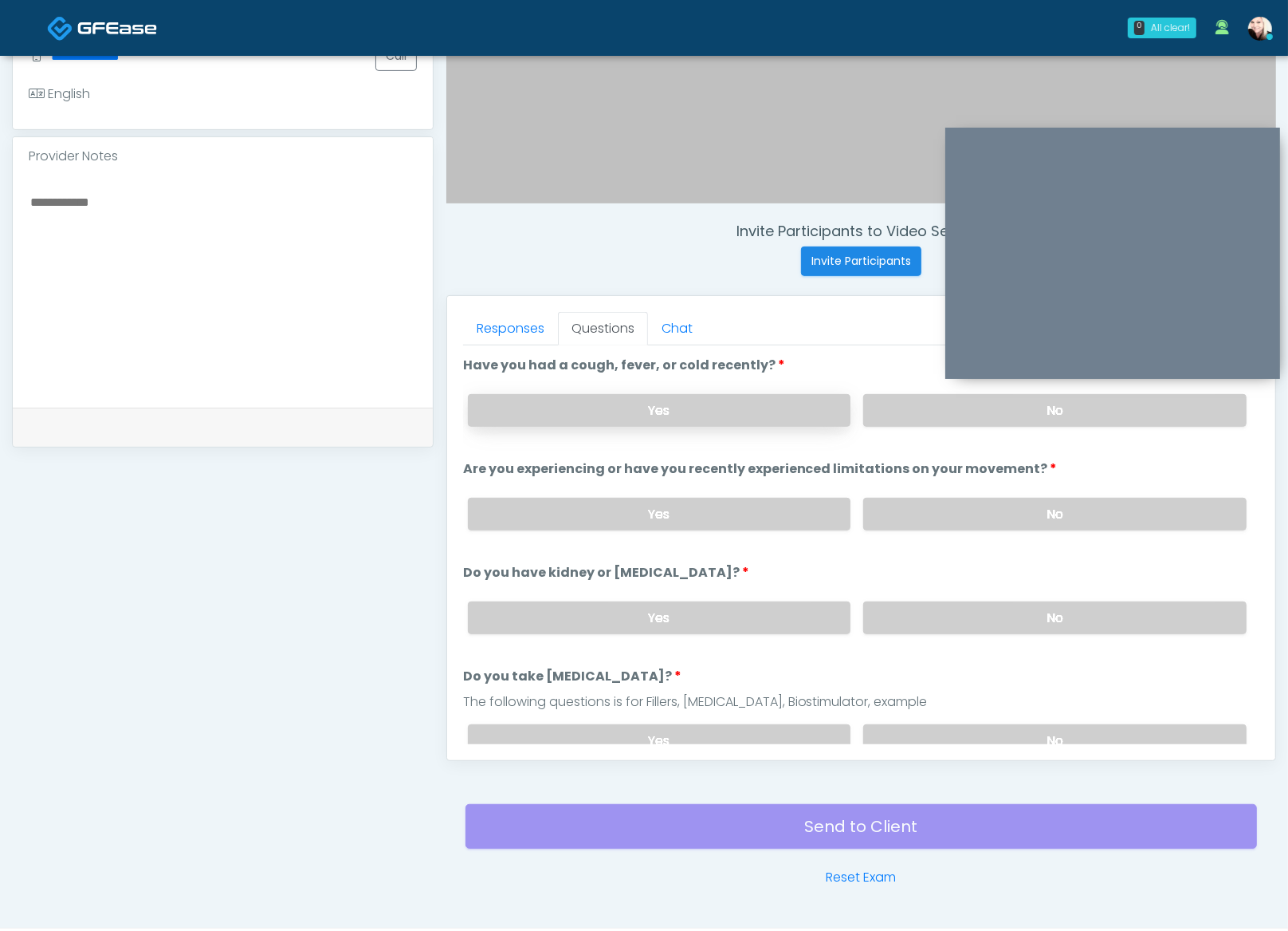
scroll to position [358, 0]
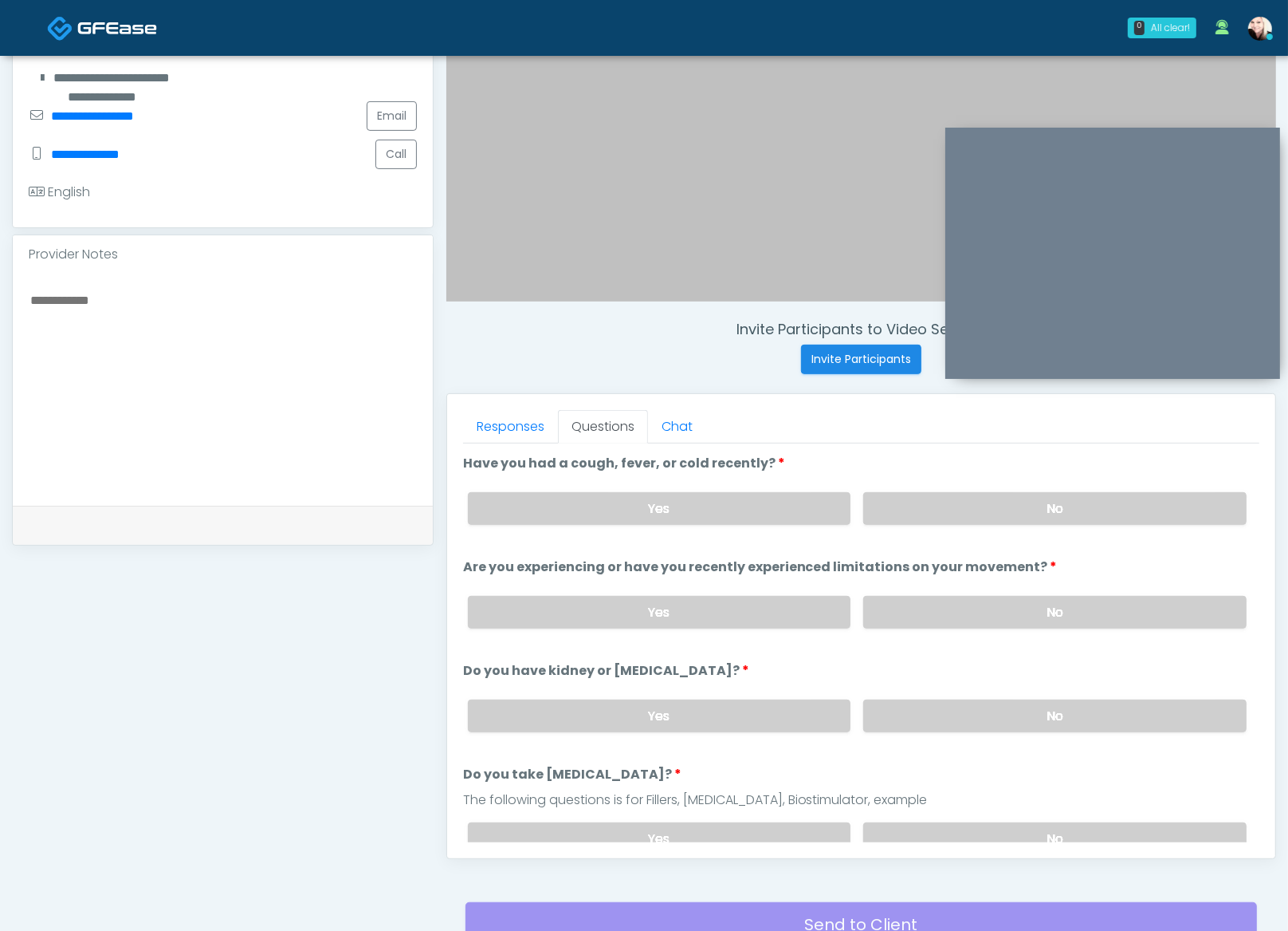
click at [231, 323] on textarea at bounding box center [223, 387] width 388 height 195
type textarea "**********"
click at [490, 423] on link "Responses" at bounding box center [510, 426] width 95 height 33
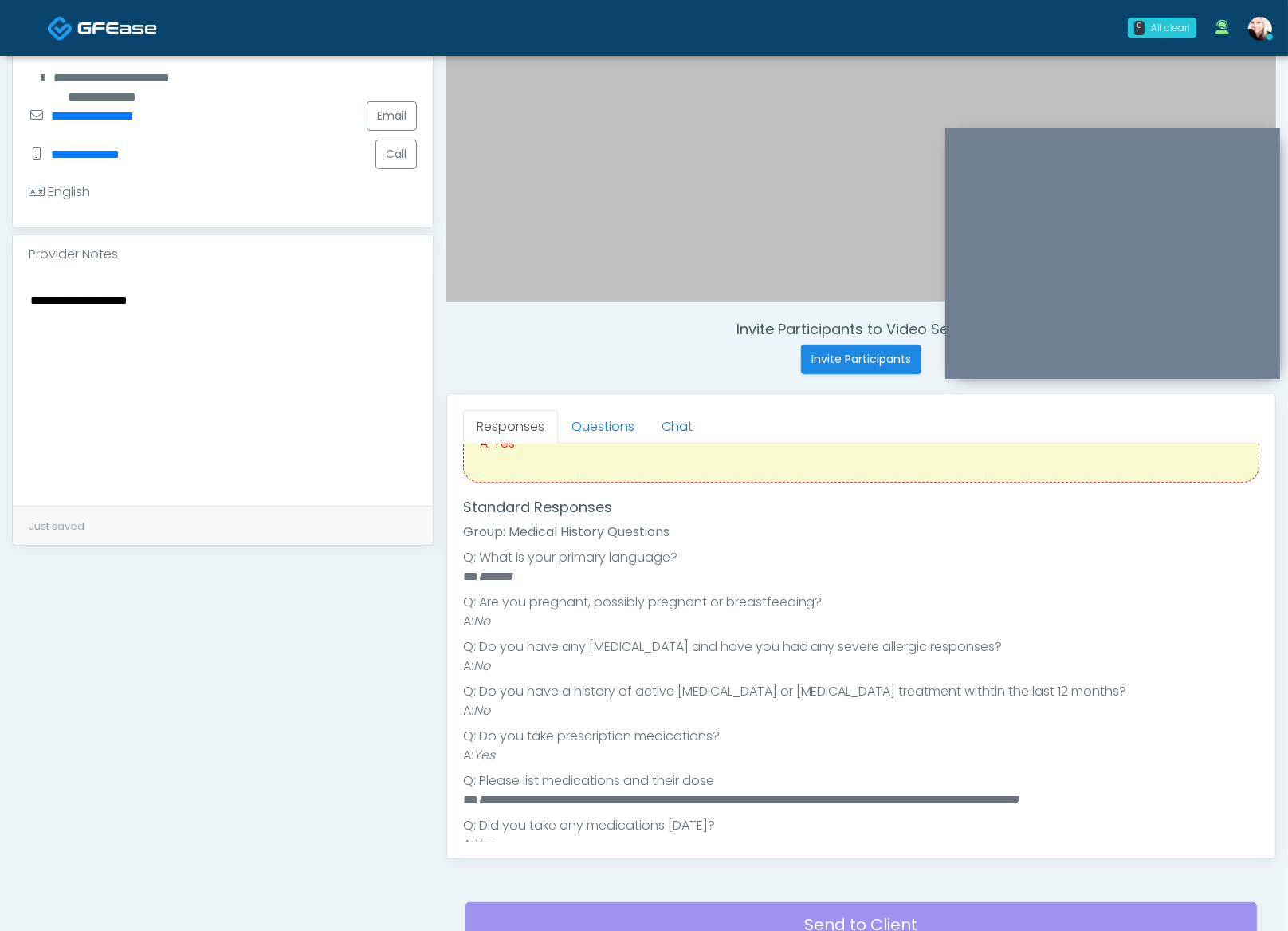
scroll to position [536, 0]
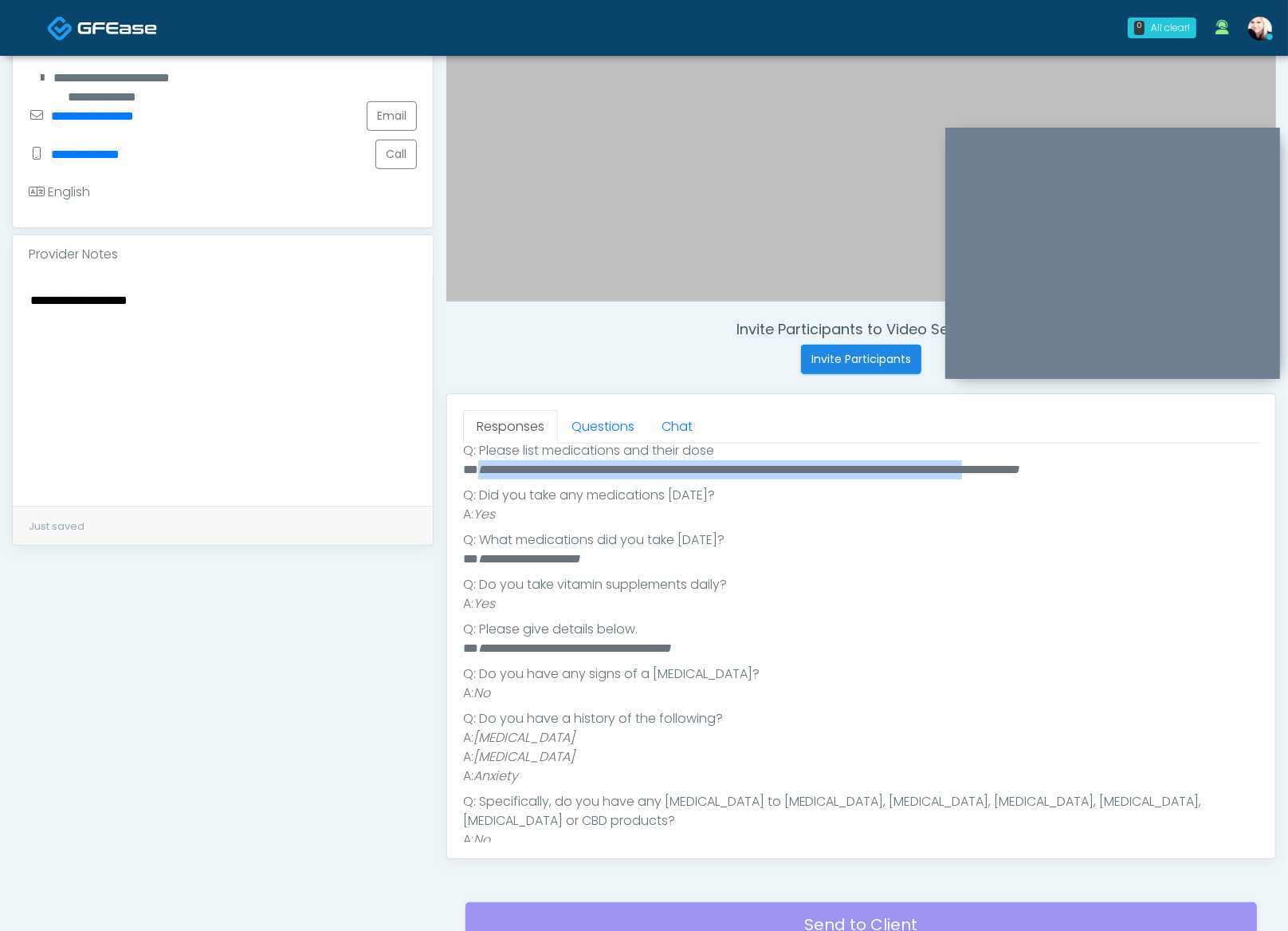
drag, startPoint x: 478, startPoint y: 466, endPoint x: 1156, endPoint y: 463, distance: 678.0
click at [1021, 463] on em "**********" at bounding box center [749, 469] width 542 height 12
click at [598, 425] on link "Questions" at bounding box center [603, 426] width 90 height 33
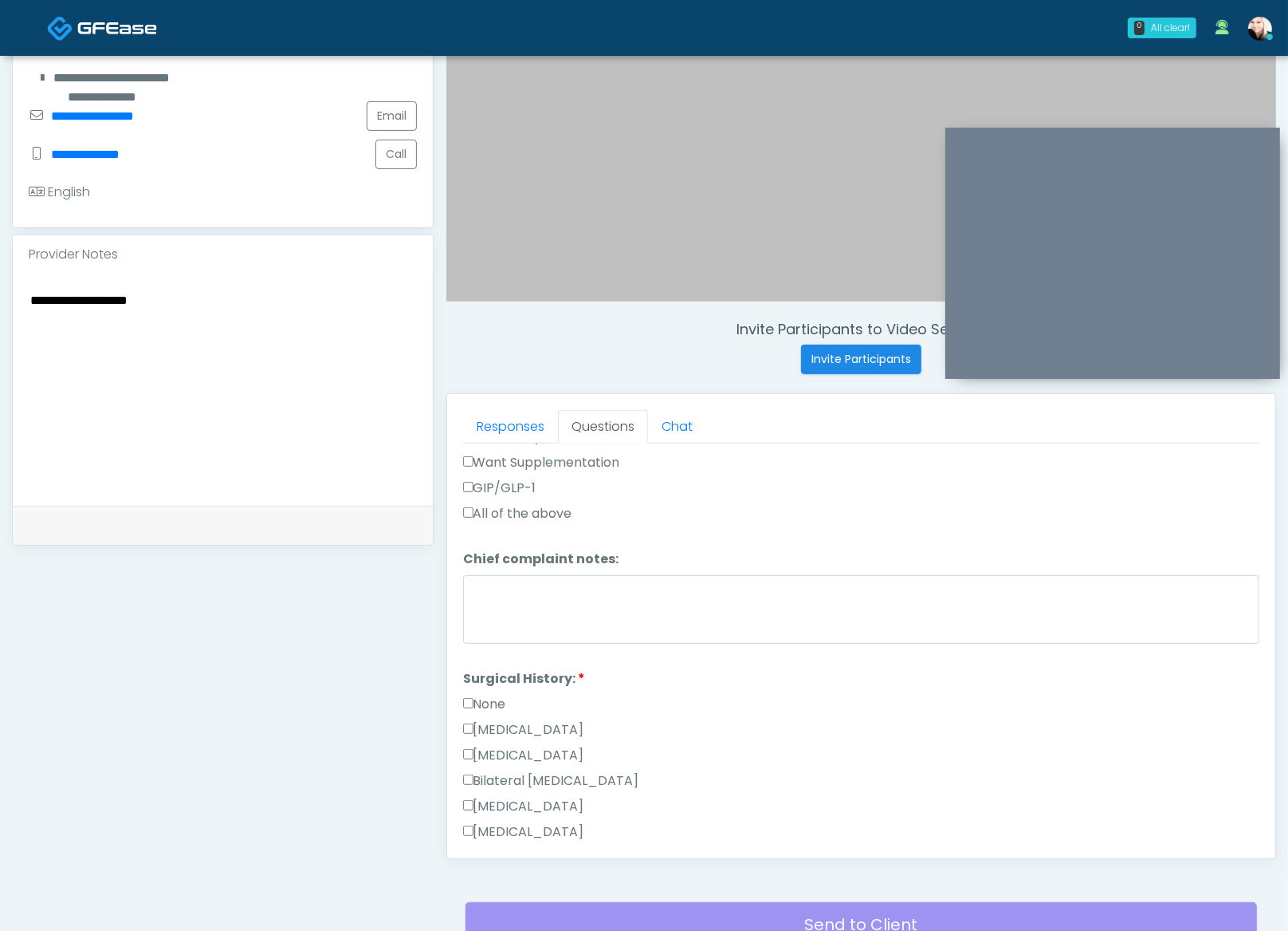
click at [489, 694] on label "None" at bounding box center [485, 703] width 43 height 19
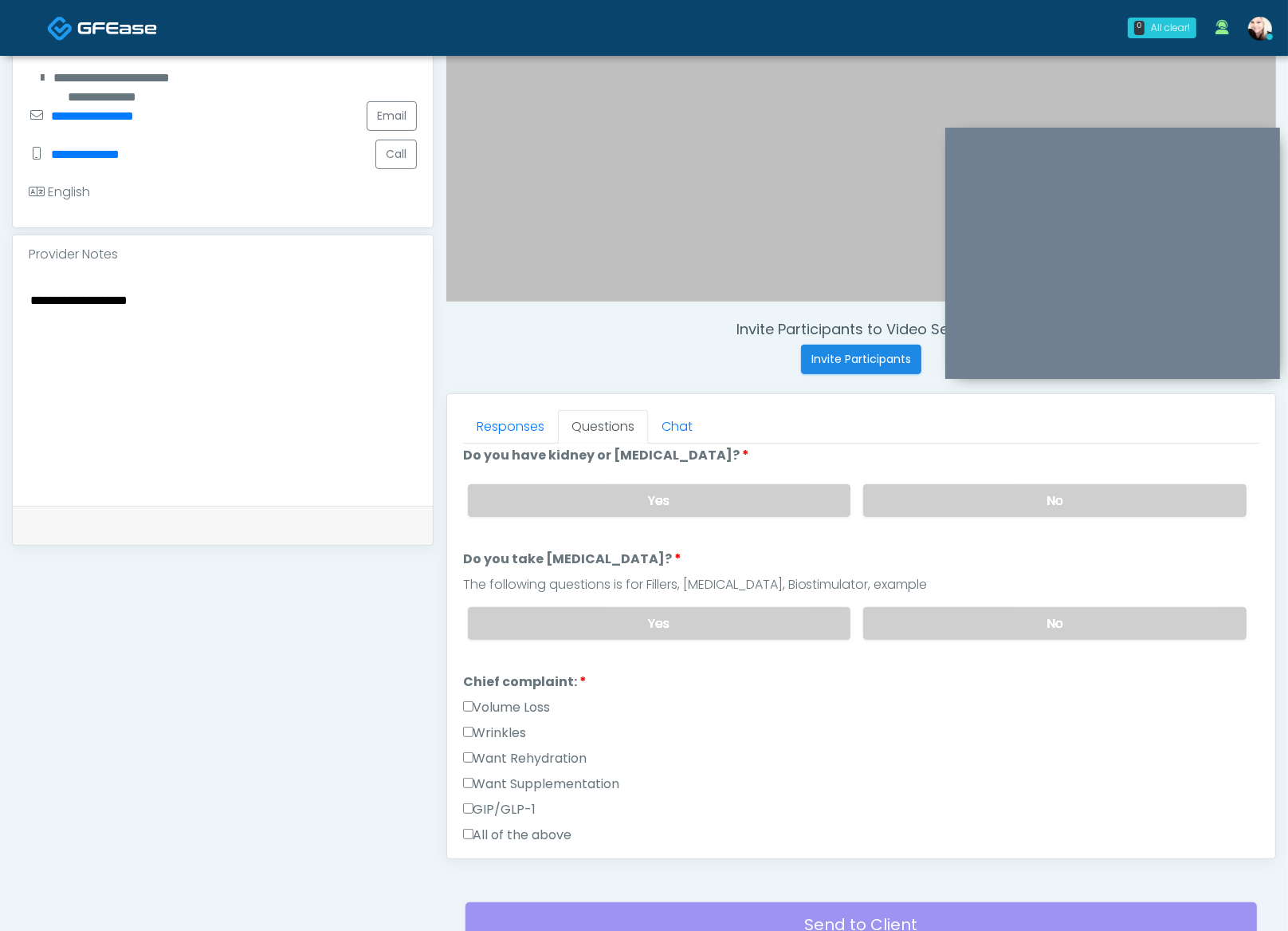
scroll to position [0, 0]
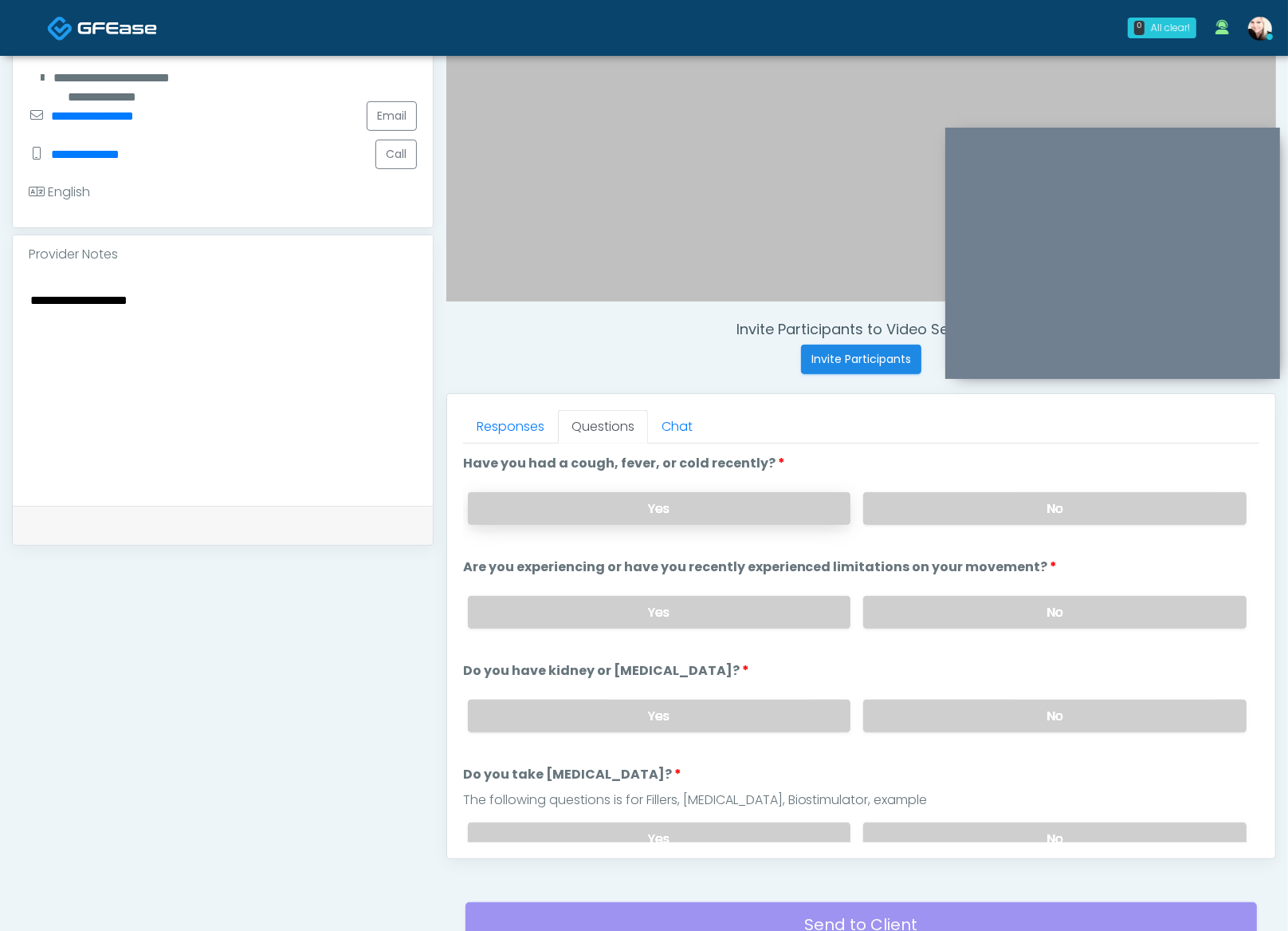
click at [678, 502] on label "Yes" at bounding box center [659, 508] width 384 height 33
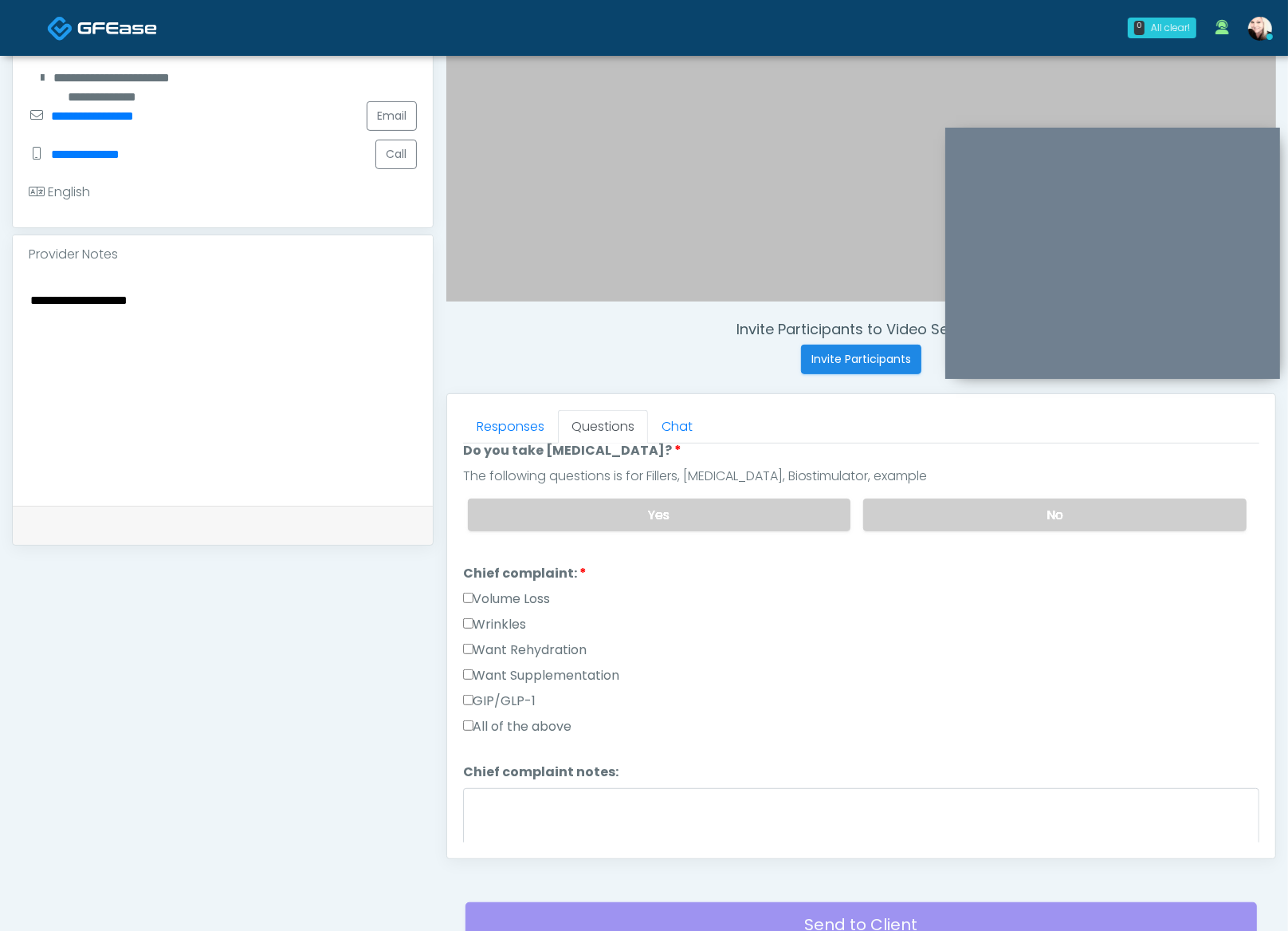
drag, startPoint x: 486, startPoint y: 670, endPoint x: 476, endPoint y: 663, distance: 12.2
click at [486, 670] on label "Want Supplementation" at bounding box center [542, 675] width 157 height 19
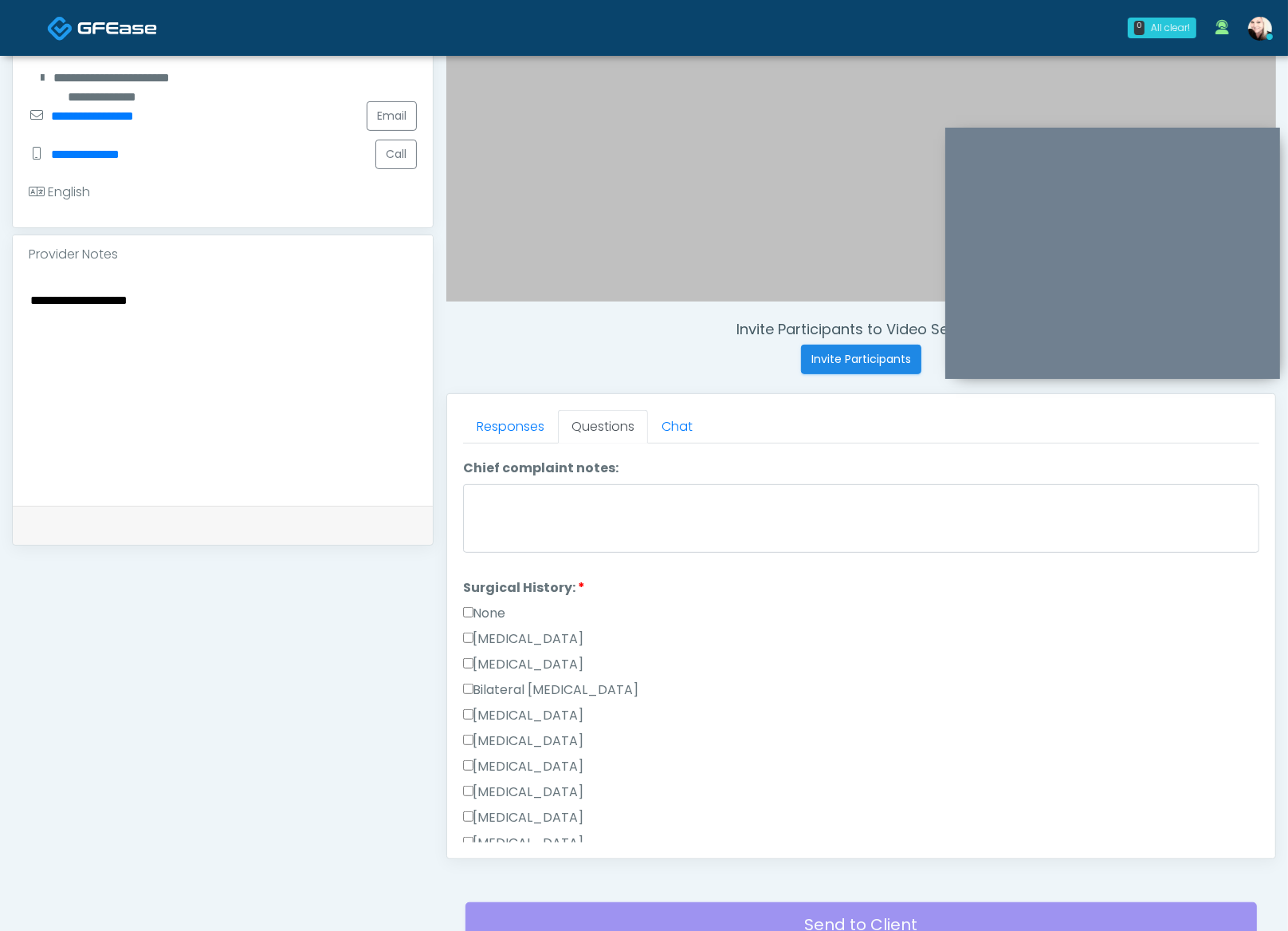
scroll to position [882, 0]
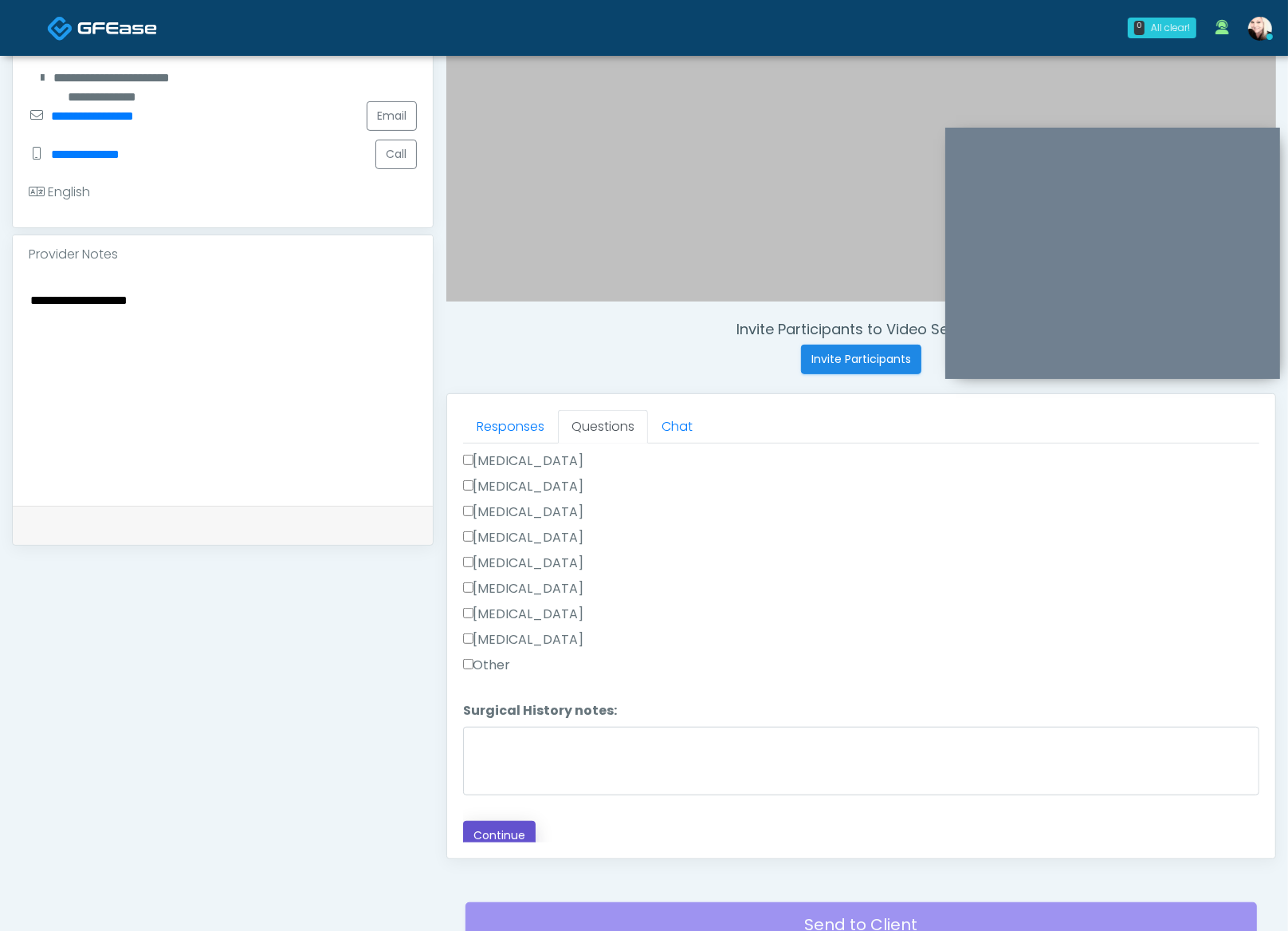
click at [506, 821] on button "Continue" at bounding box center [499, 835] width 72 height 30
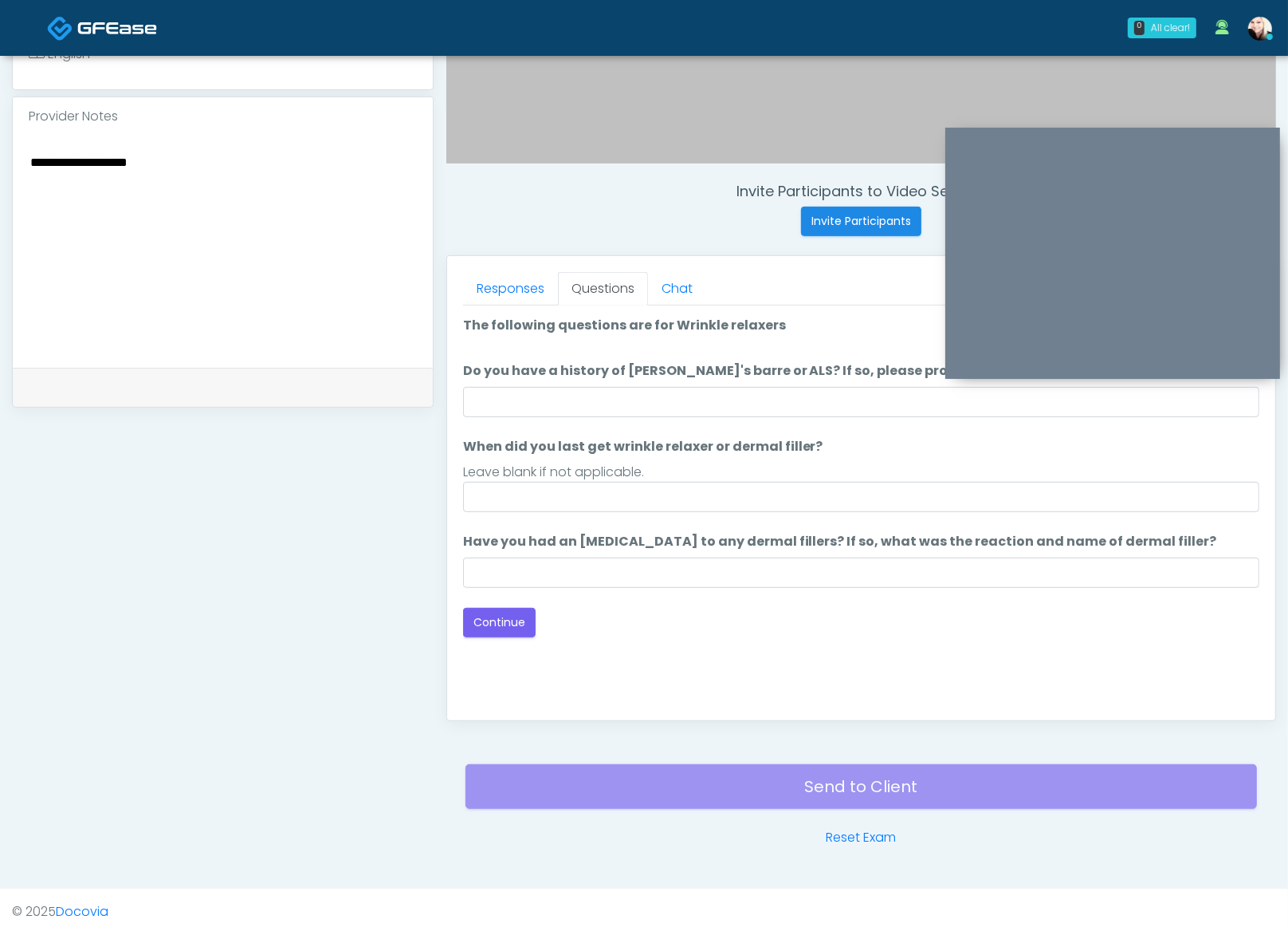
scroll to position [0, 0]
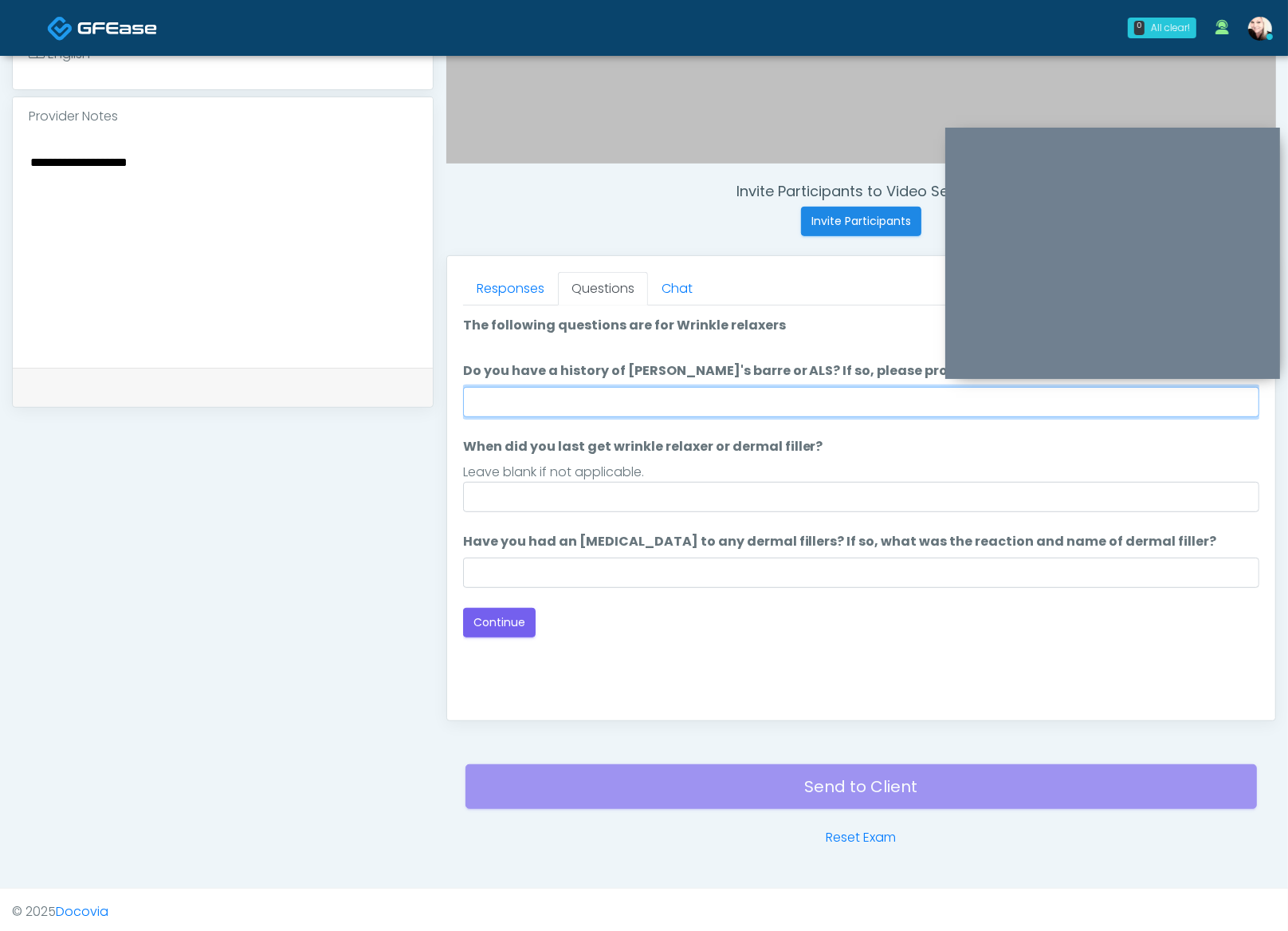
click at [612, 386] on input "Do you have a history of Guillain's barre or ALS? If so, please provide details." at bounding box center [861, 402] width 796 height 31
type input "****"
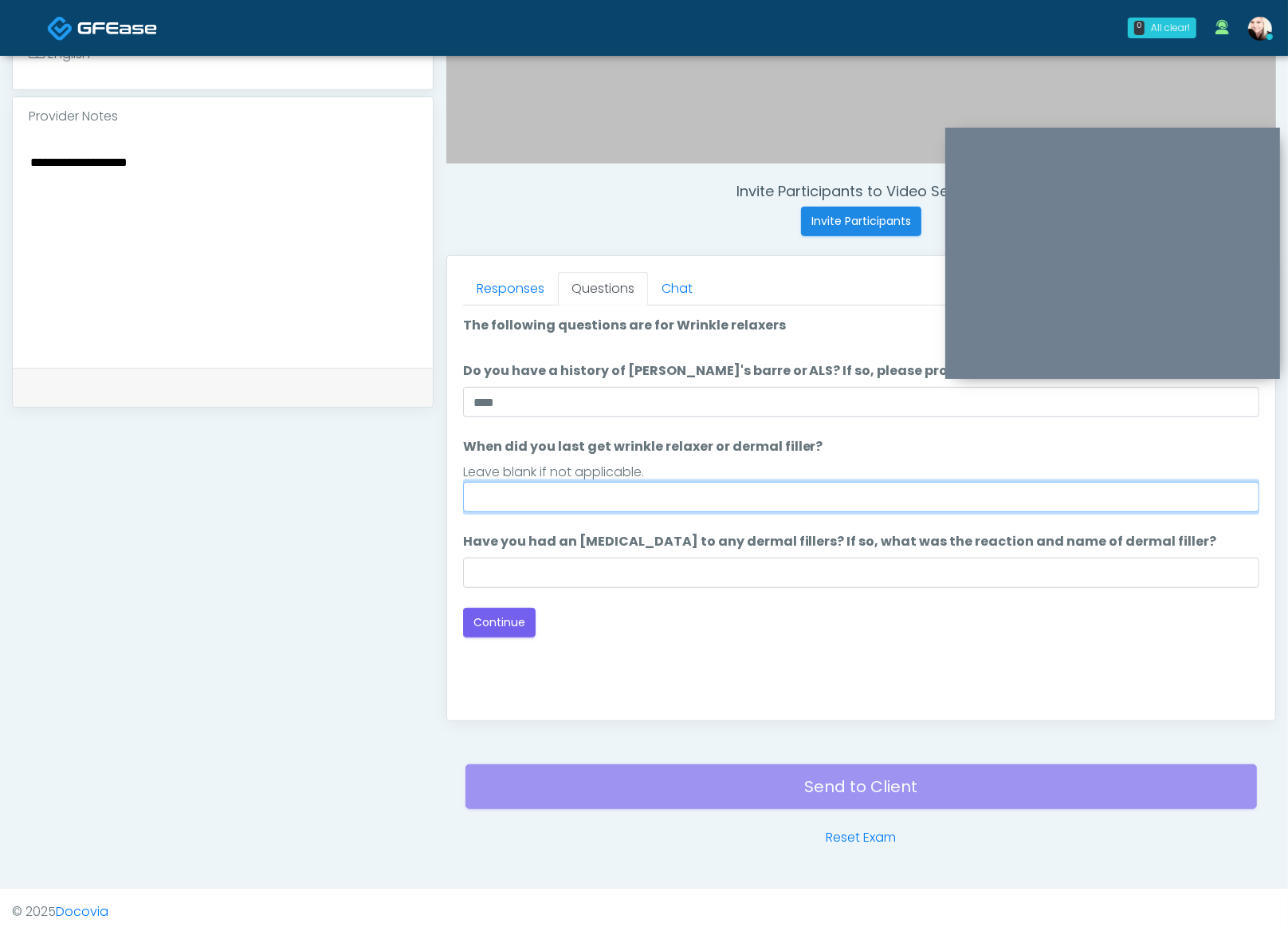
click at [595, 498] on input "When did you last get wrinkle relaxer or dermal filler?" at bounding box center [861, 497] width 796 height 31
click at [482, 507] on input "When did you last get wrinkle relaxer or dermal filler?" at bounding box center [861, 497] width 796 height 31
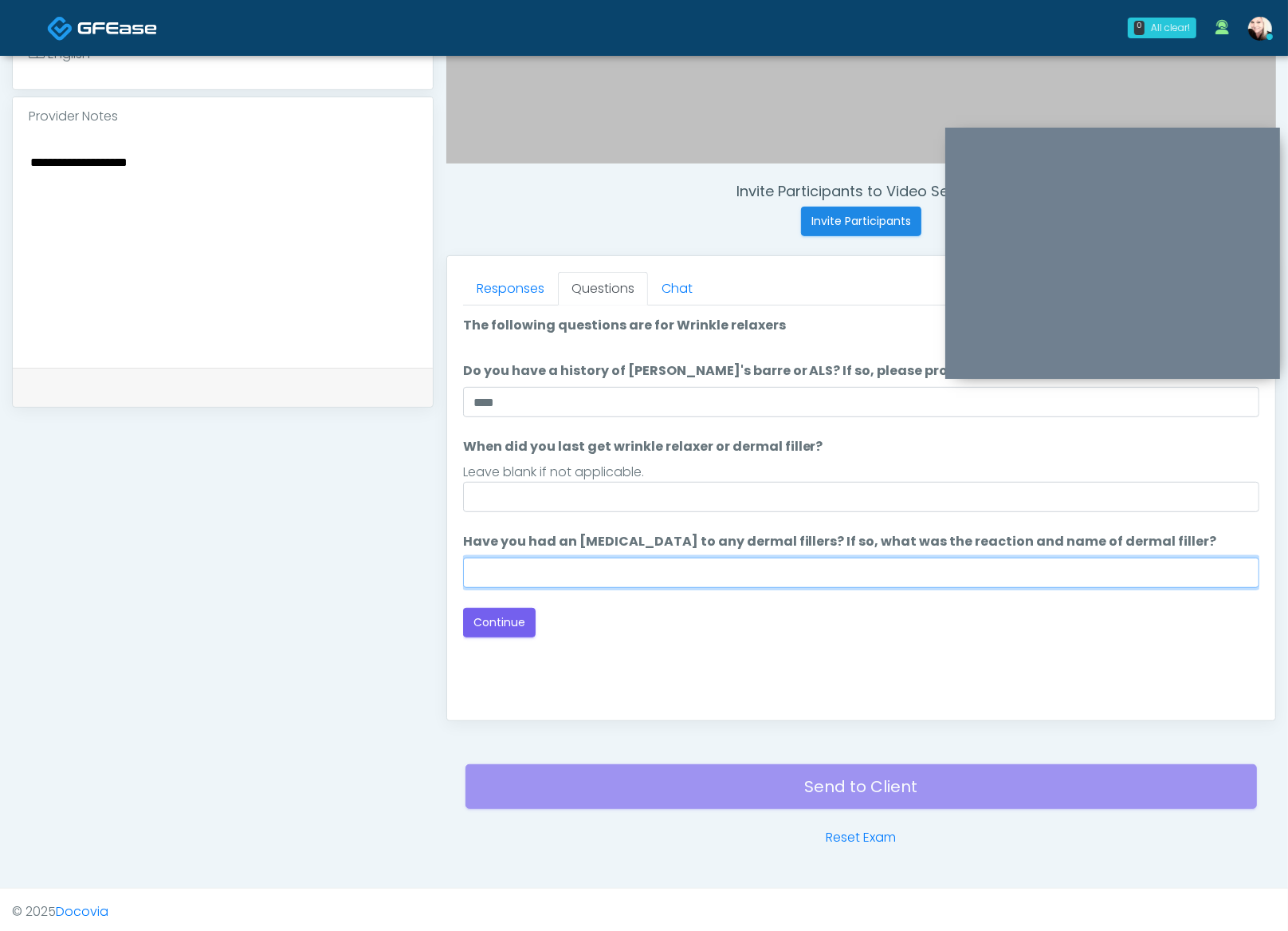
click at [527, 578] on input "Have you had an allergic response to any dermal fillers? If so, what was the re…" at bounding box center [861, 573] width 796 height 31
type input "****"
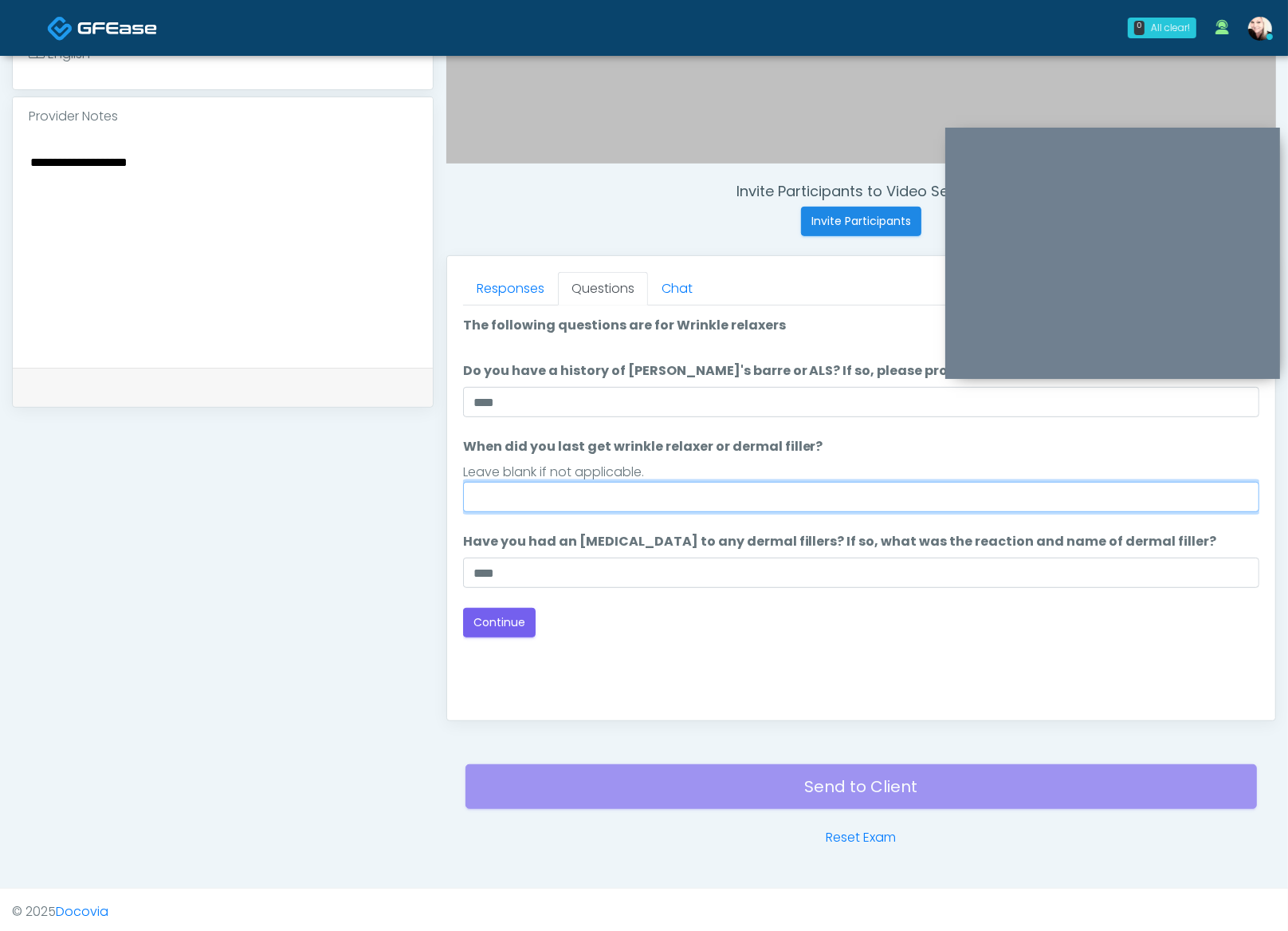
click at [488, 489] on input "When did you last get wrinkle relaxer or dermal filler?" at bounding box center [861, 497] width 796 height 31
click at [756, 490] on input "When did you last get wrinkle relaxer or dermal filler?" at bounding box center [861, 497] width 796 height 31
click at [543, 487] on input "When did you last get wrinkle relaxer or dermal filler?" at bounding box center [861, 497] width 796 height 31
type input "****"
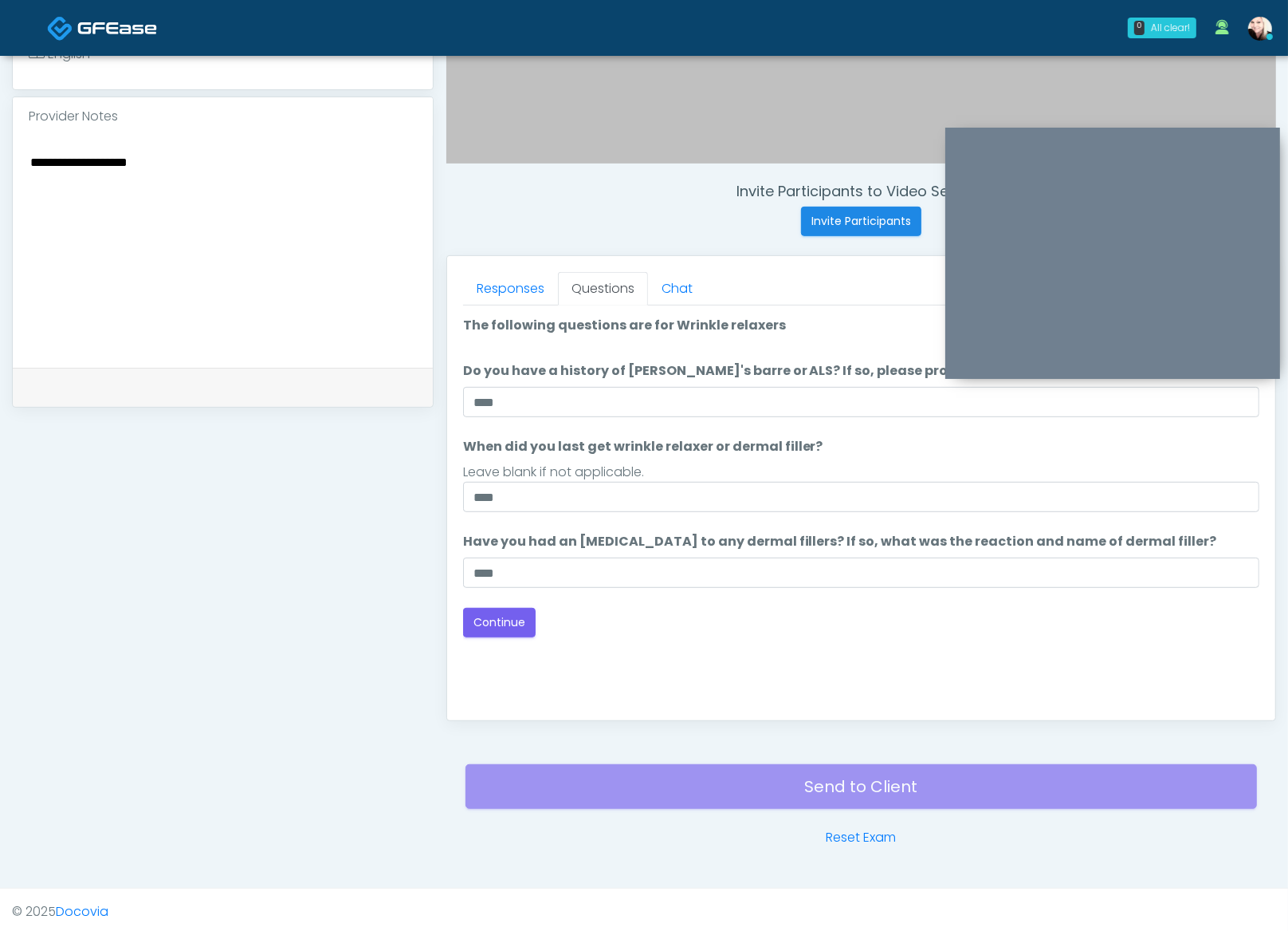
click at [461, 602] on div "Responses Questions Chat Good Faith Exam Script Good Faith Exam Script INTRODUC…" at bounding box center [862, 489] width 829 height 464
click at [477, 610] on button "Continue" at bounding box center [499, 622] width 72 height 30
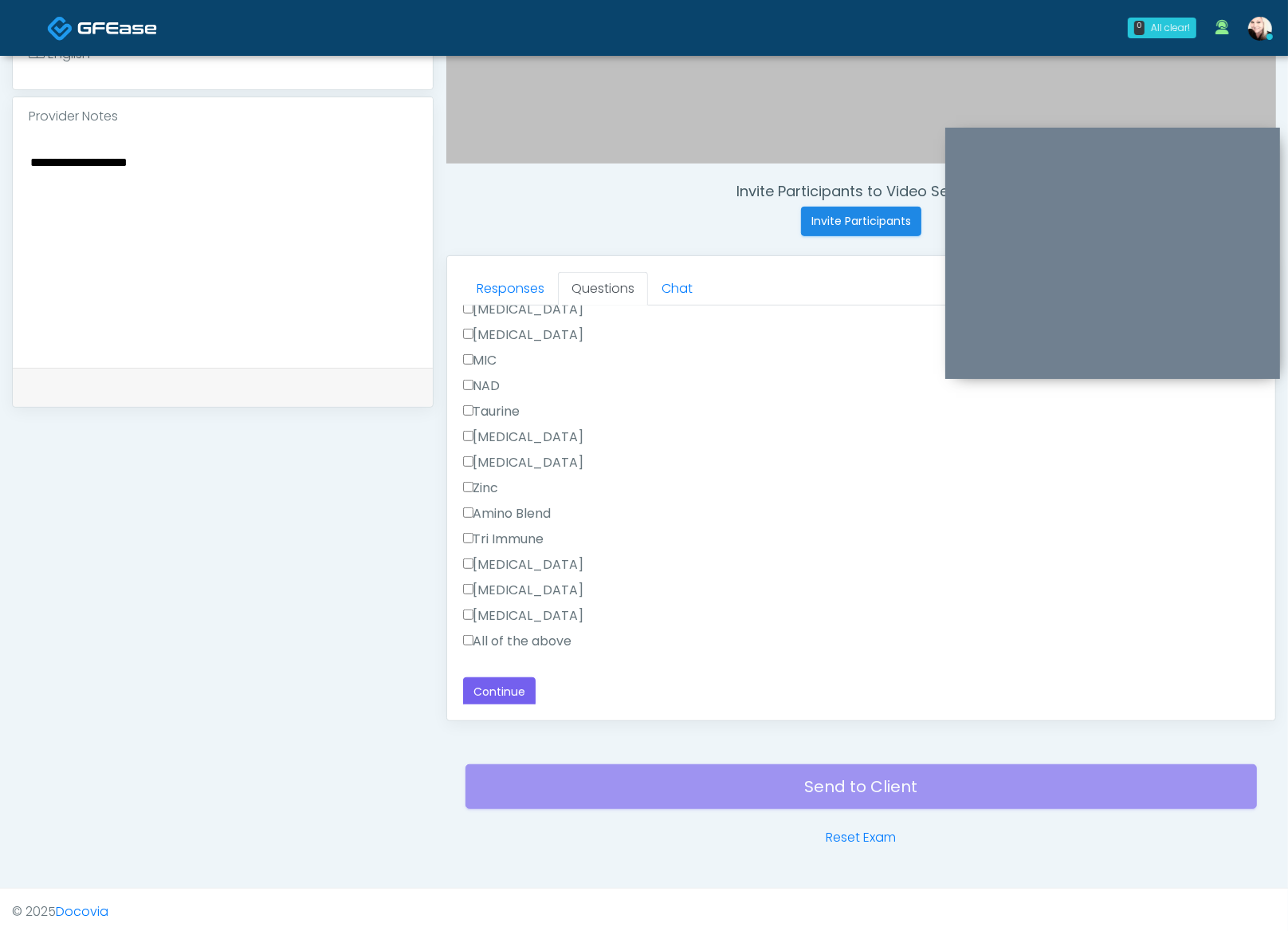
click at [481, 632] on label "All of the above" at bounding box center [517, 641] width 109 height 19
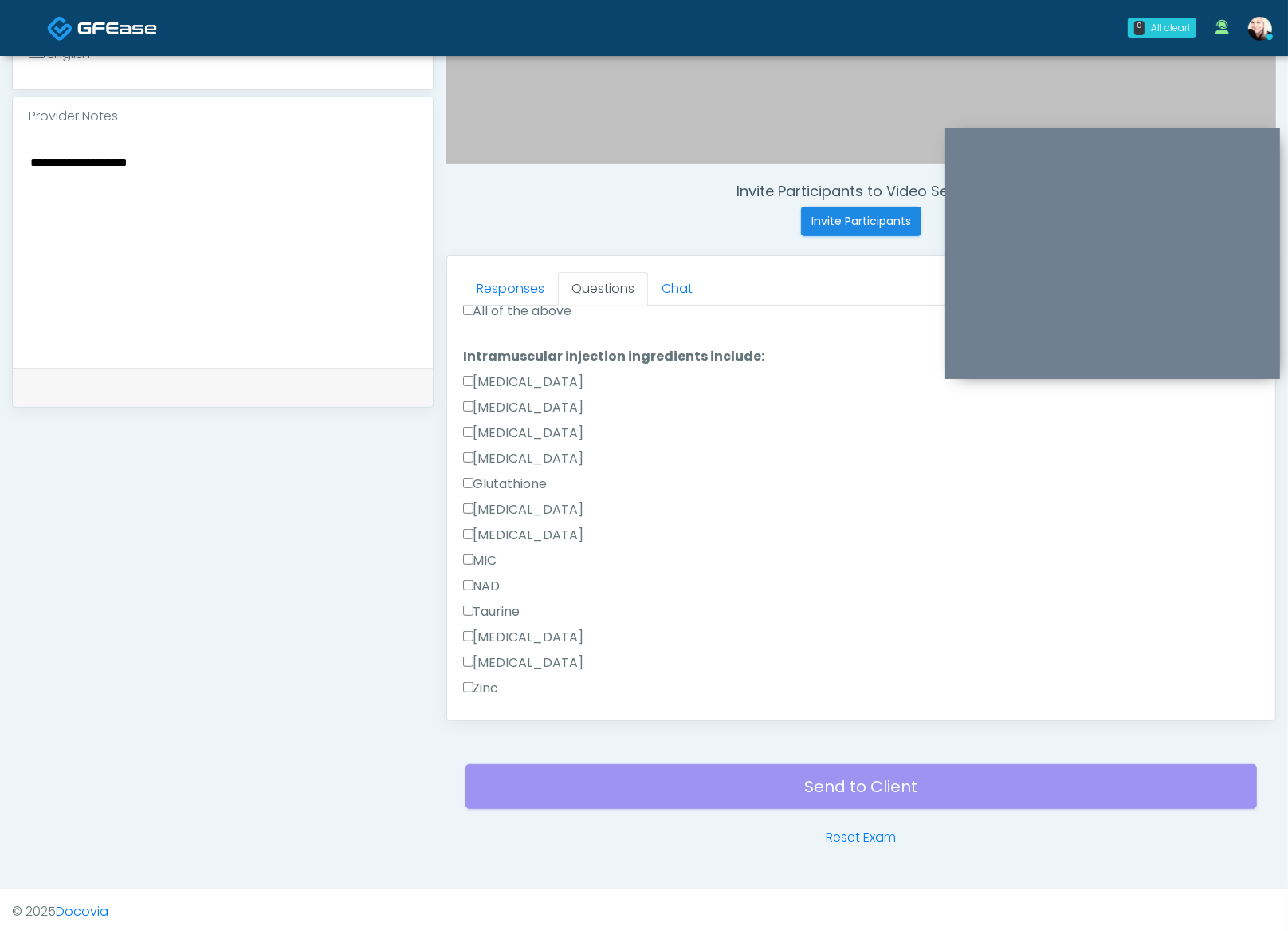
scroll to position [817, 0]
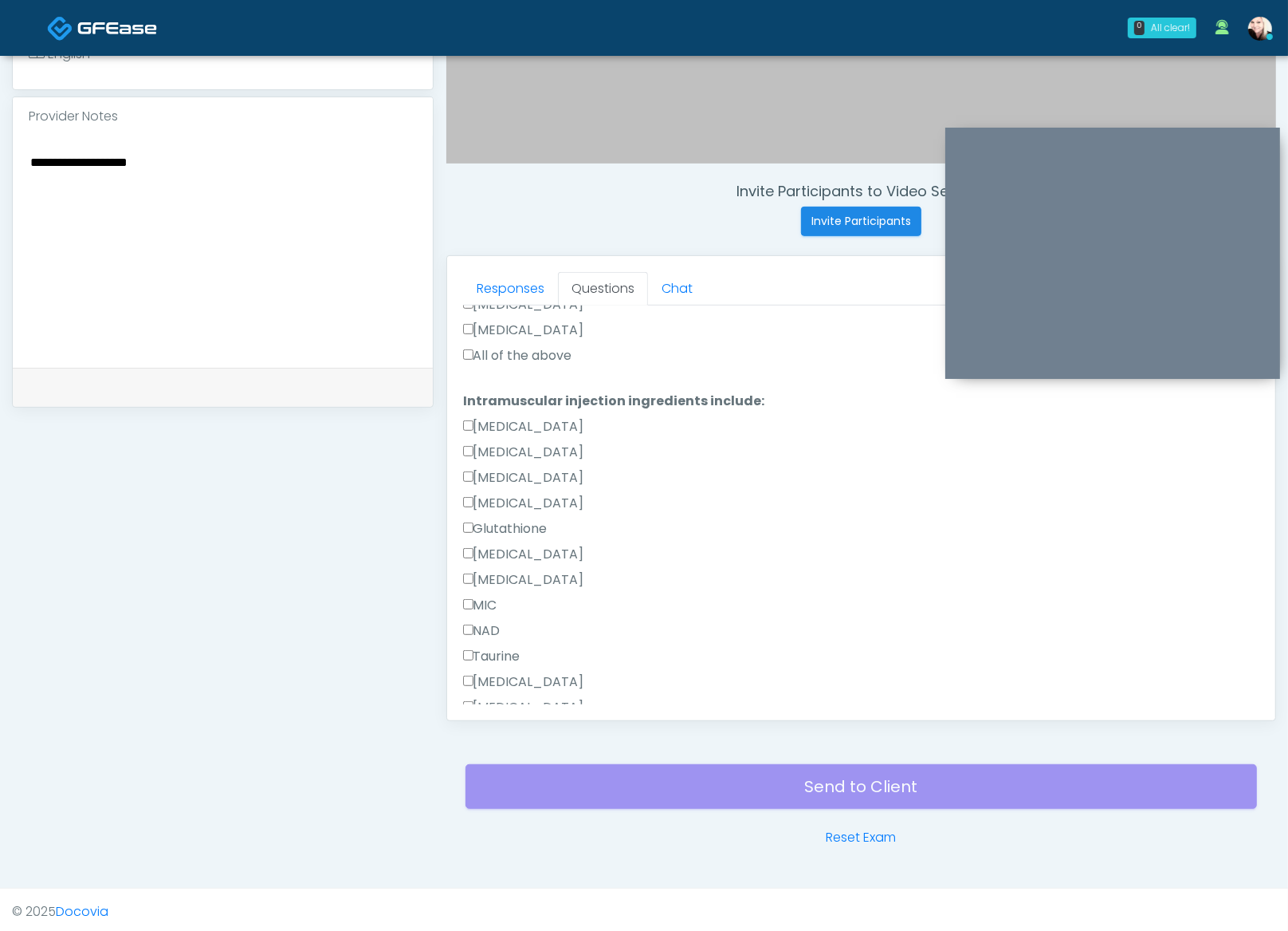
click at [476, 351] on label "All of the above" at bounding box center [517, 355] width 109 height 19
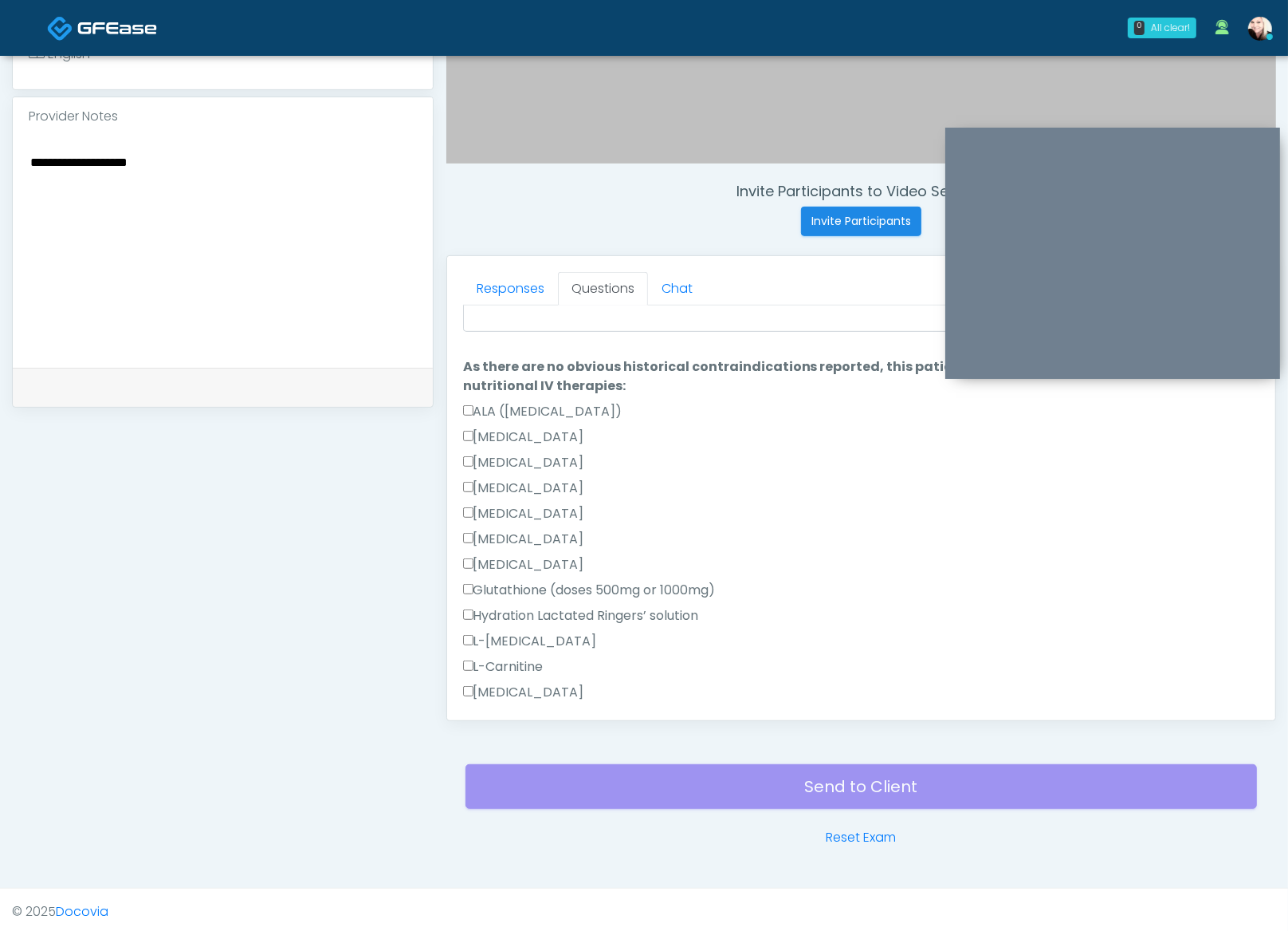
scroll to position [0, 0]
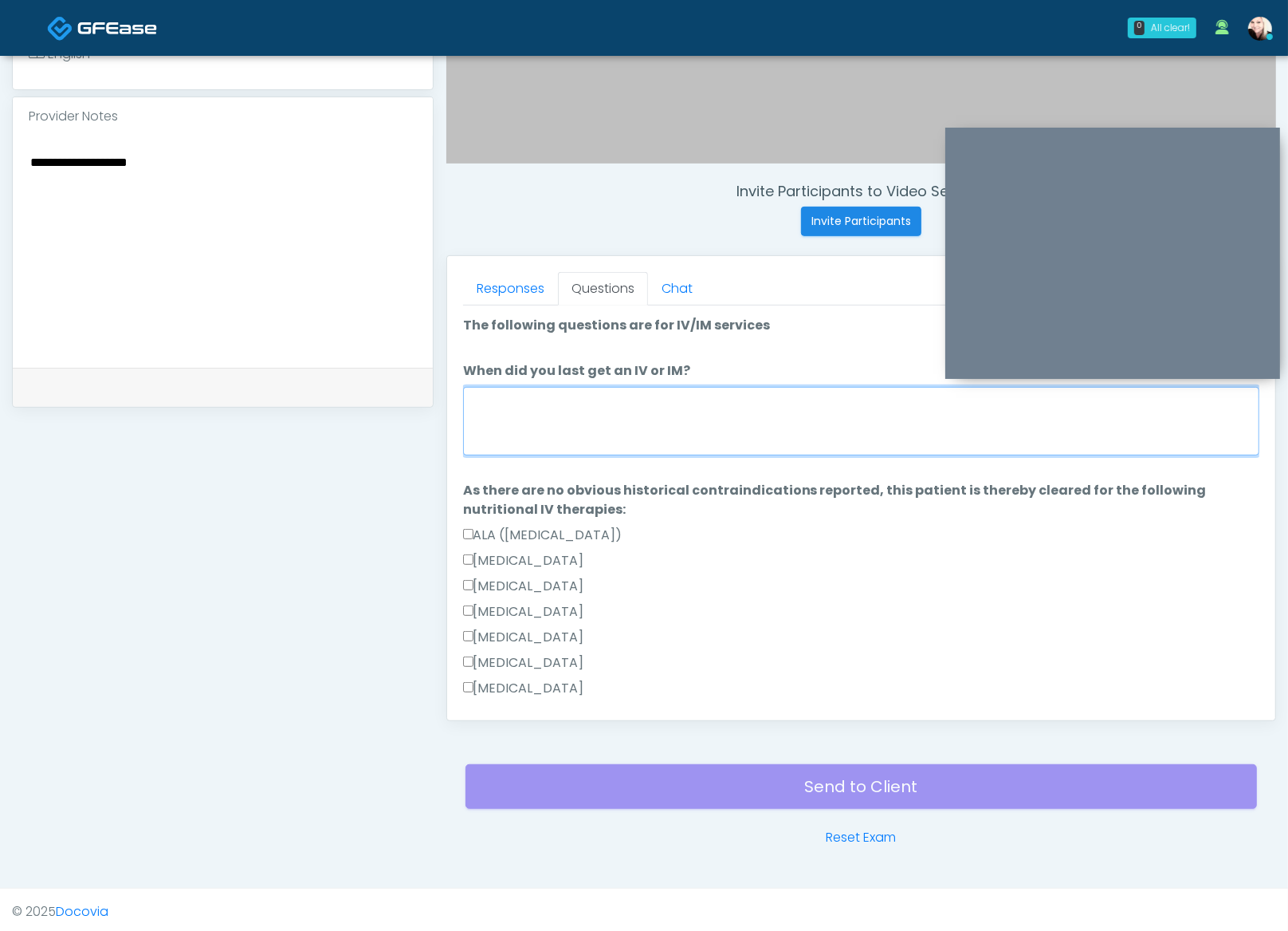
click at [550, 406] on textarea "When did you last get an IV or IM?" at bounding box center [861, 421] width 796 height 69
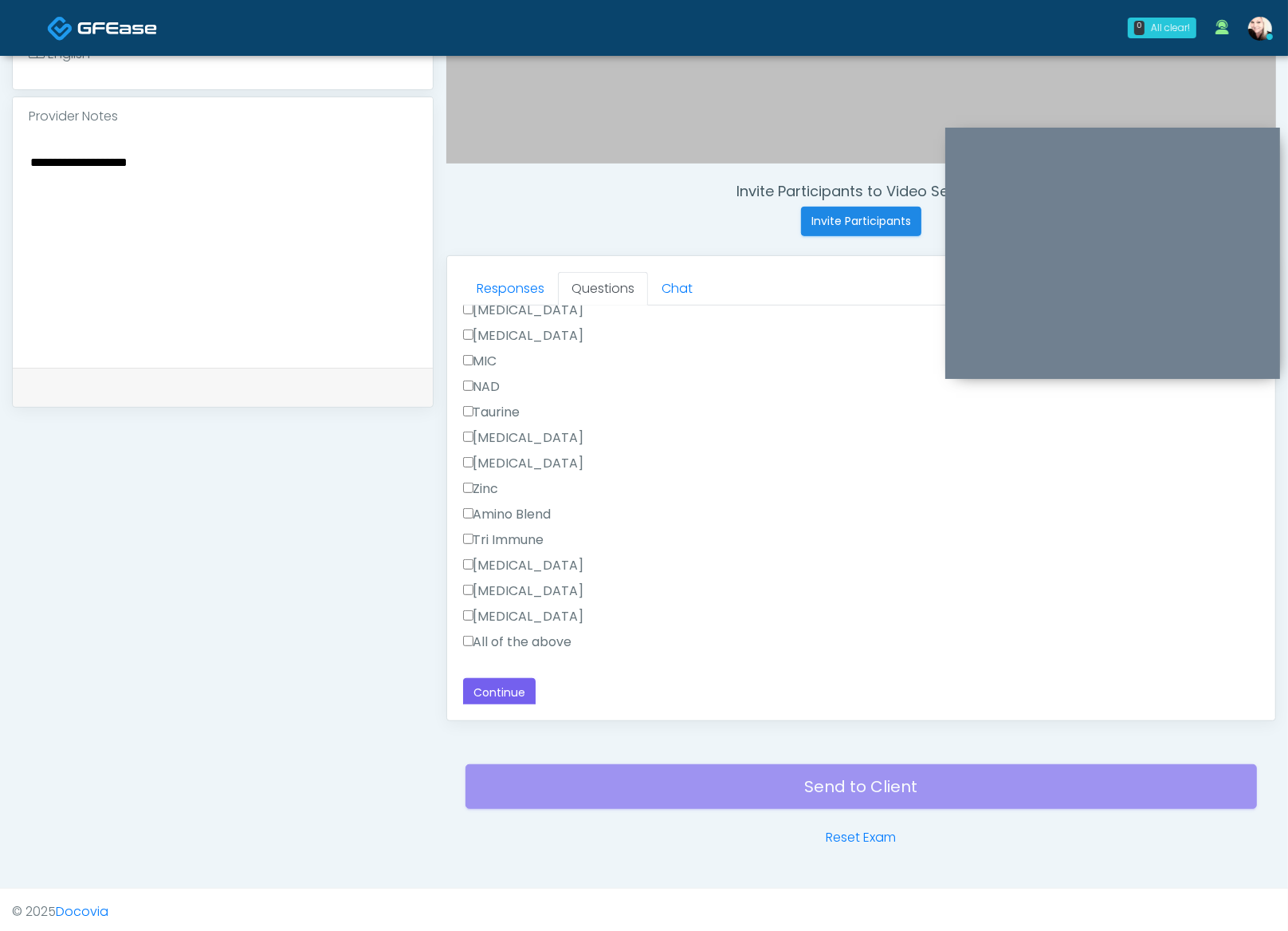
scroll to position [1062, 0]
type textarea "****"
click at [524, 694] on button "Continue" at bounding box center [499, 692] width 72 height 30
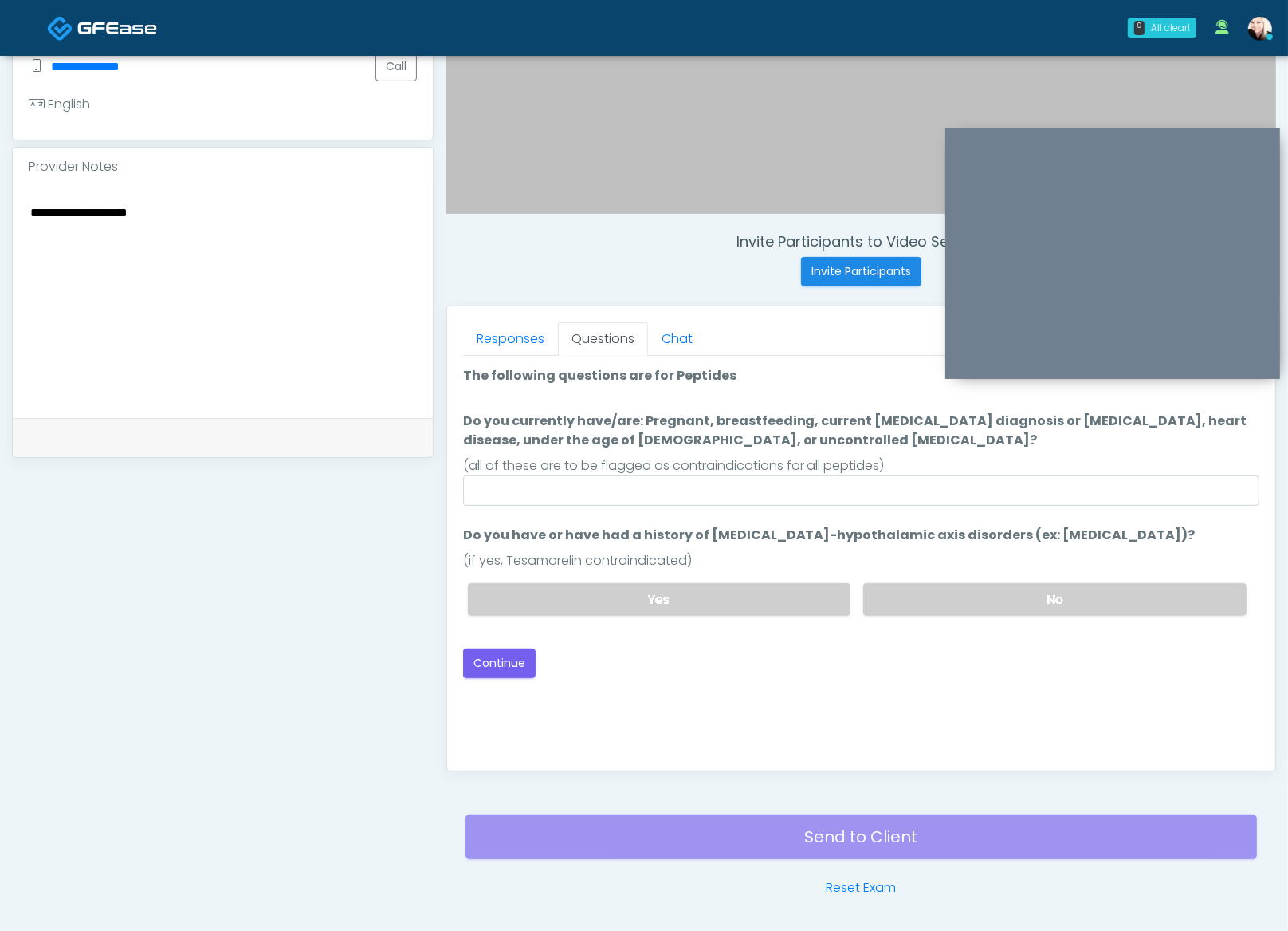
scroll to position [411, 0]
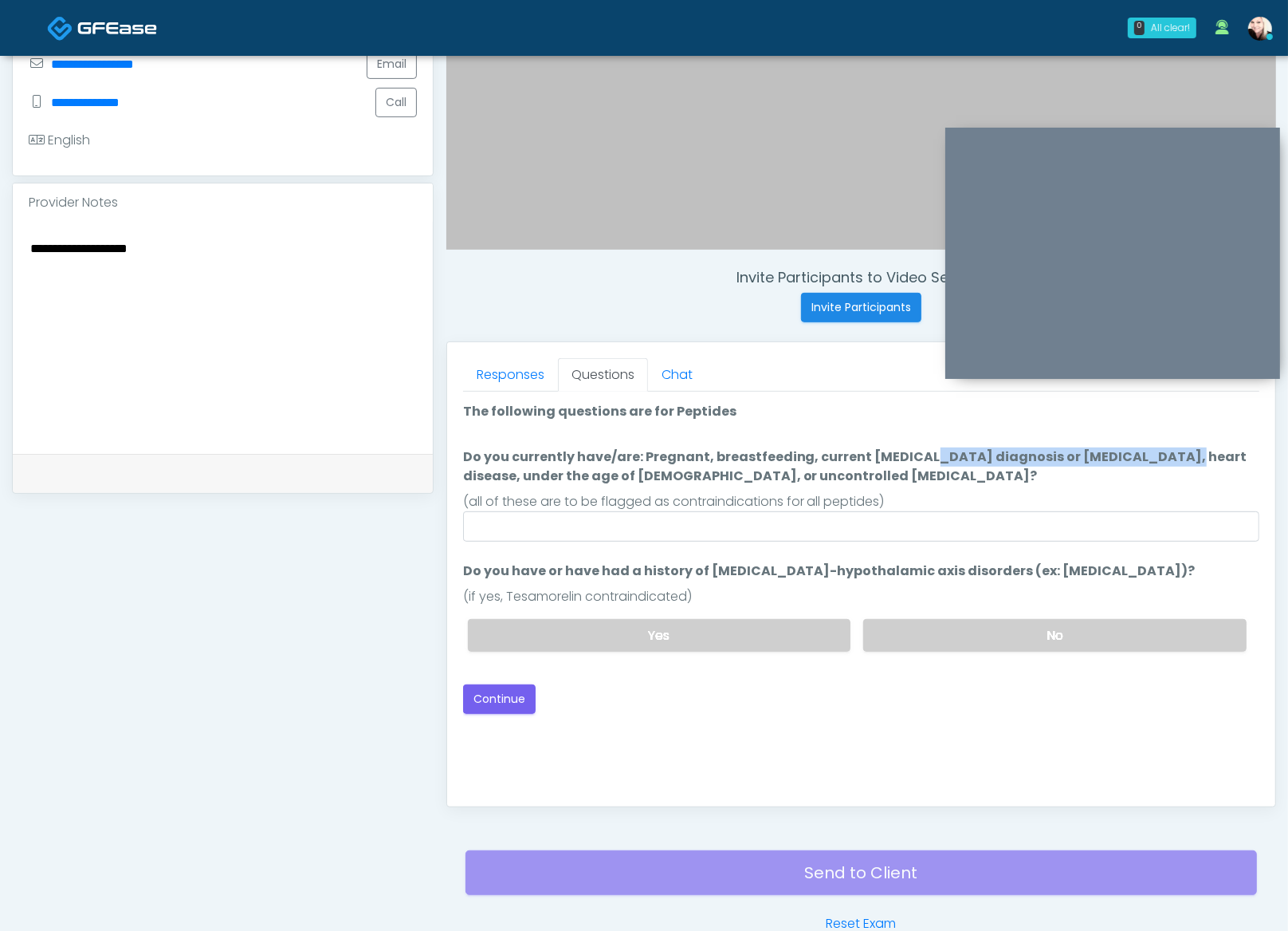
drag, startPoint x: 812, startPoint y: 457, endPoint x: 1050, endPoint y: 461, distance: 238.0
click at [1049, 460] on label "Do you currently have/are: Pregnant, breastfeeding, current cancer diagnosis or…" at bounding box center [861, 467] width 796 height 38
click at [1042, 464] on label "Do you currently have/are: Pregnant, breastfeeding, current cancer diagnosis or…" at bounding box center [861, 467] width 796 height 38
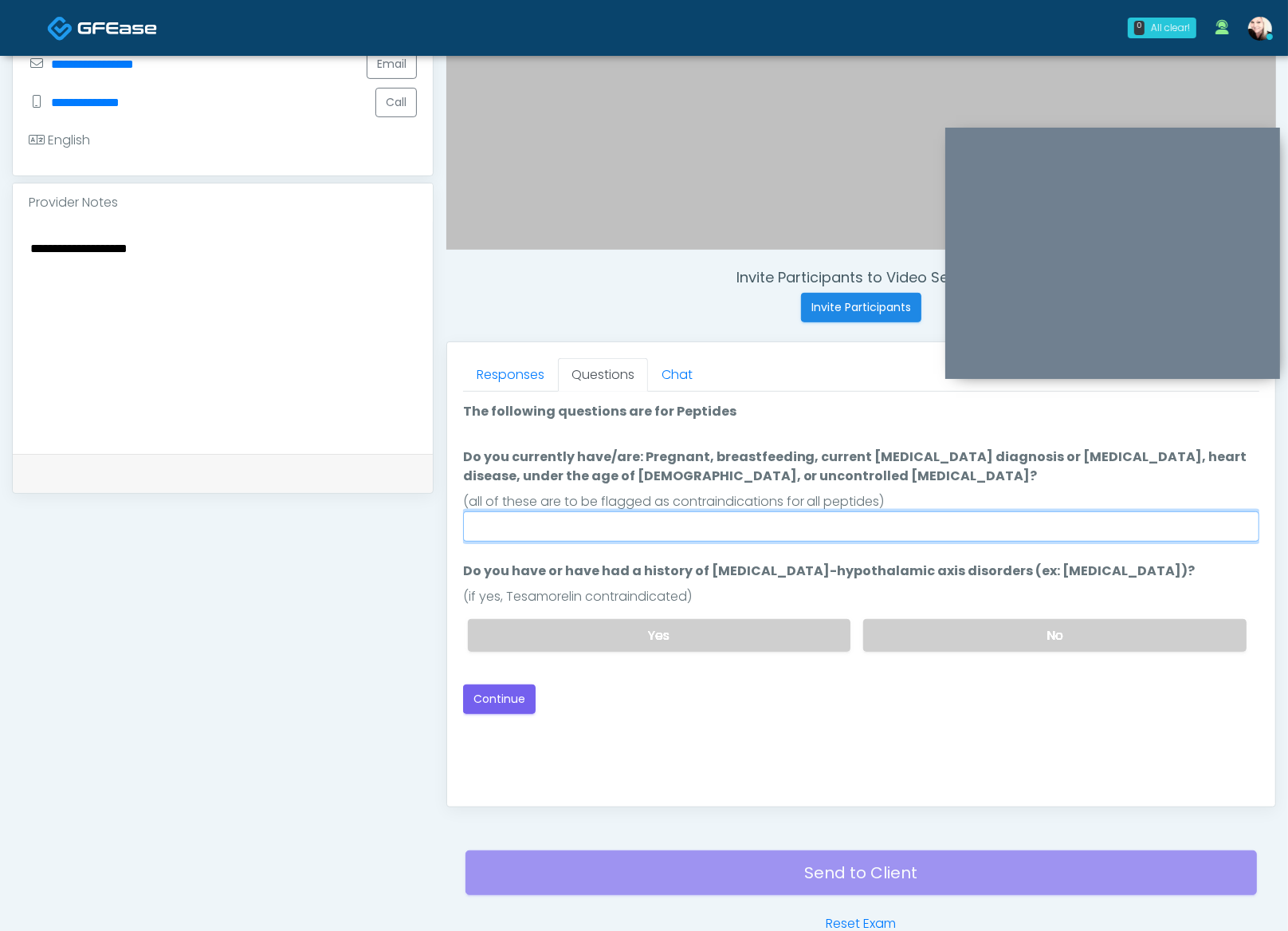
click at [1042, 511] on input "Do you currently have/are: Pregnant, breastfeeding, current cancer diagnosis or…" at bounding box center [861, 526] width 796 height 31
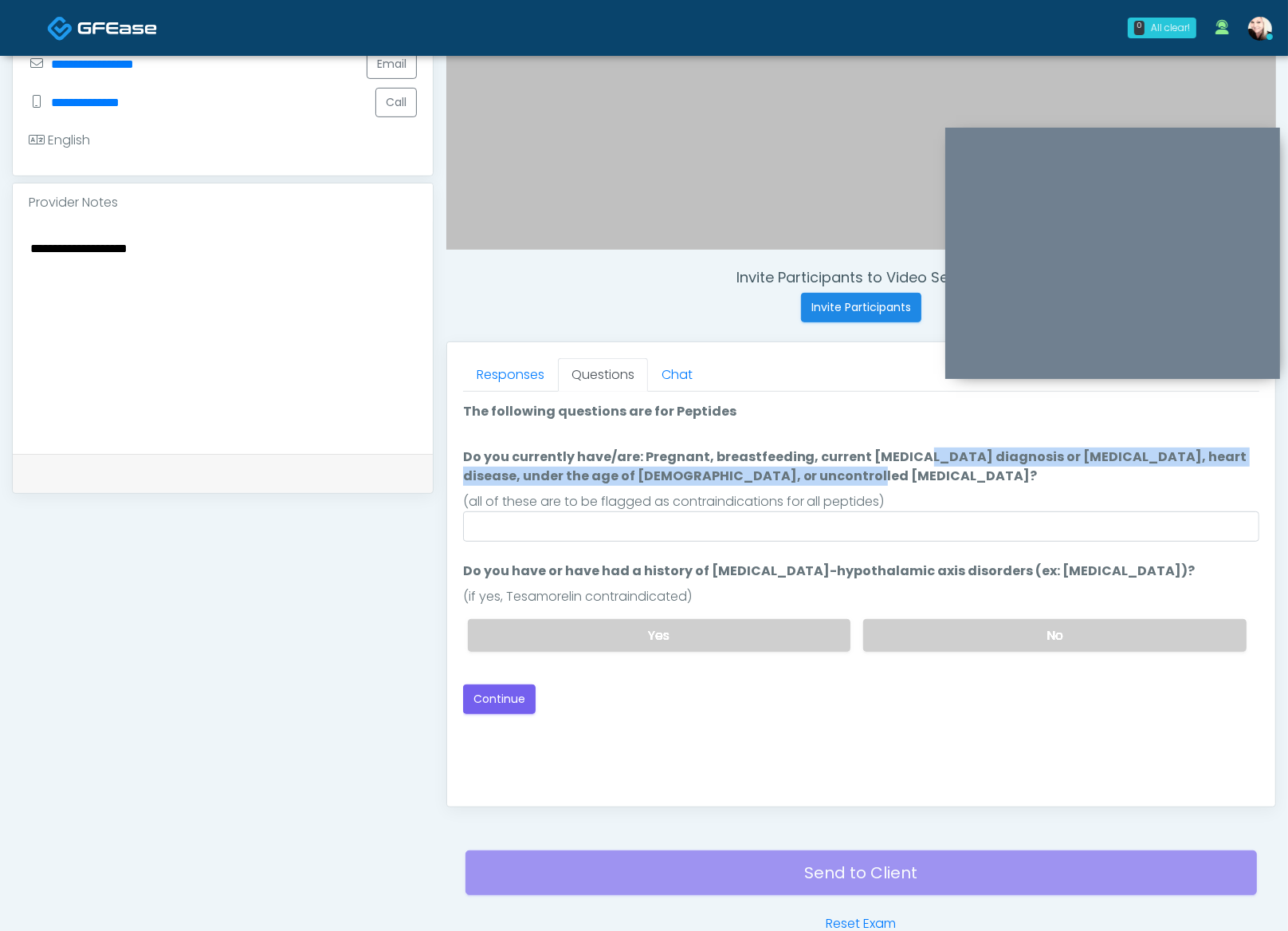
drag, startPoint x: 1018, startPoint y: 465, endPoint x: 805, endPoint y: 452, distance: 213.4
click at [805, 452] on label "Do you currently have/are: Pregnant, breastfeeding, current cancer diagnosis or…" at bounding box center [861, 467] width 796 height 38
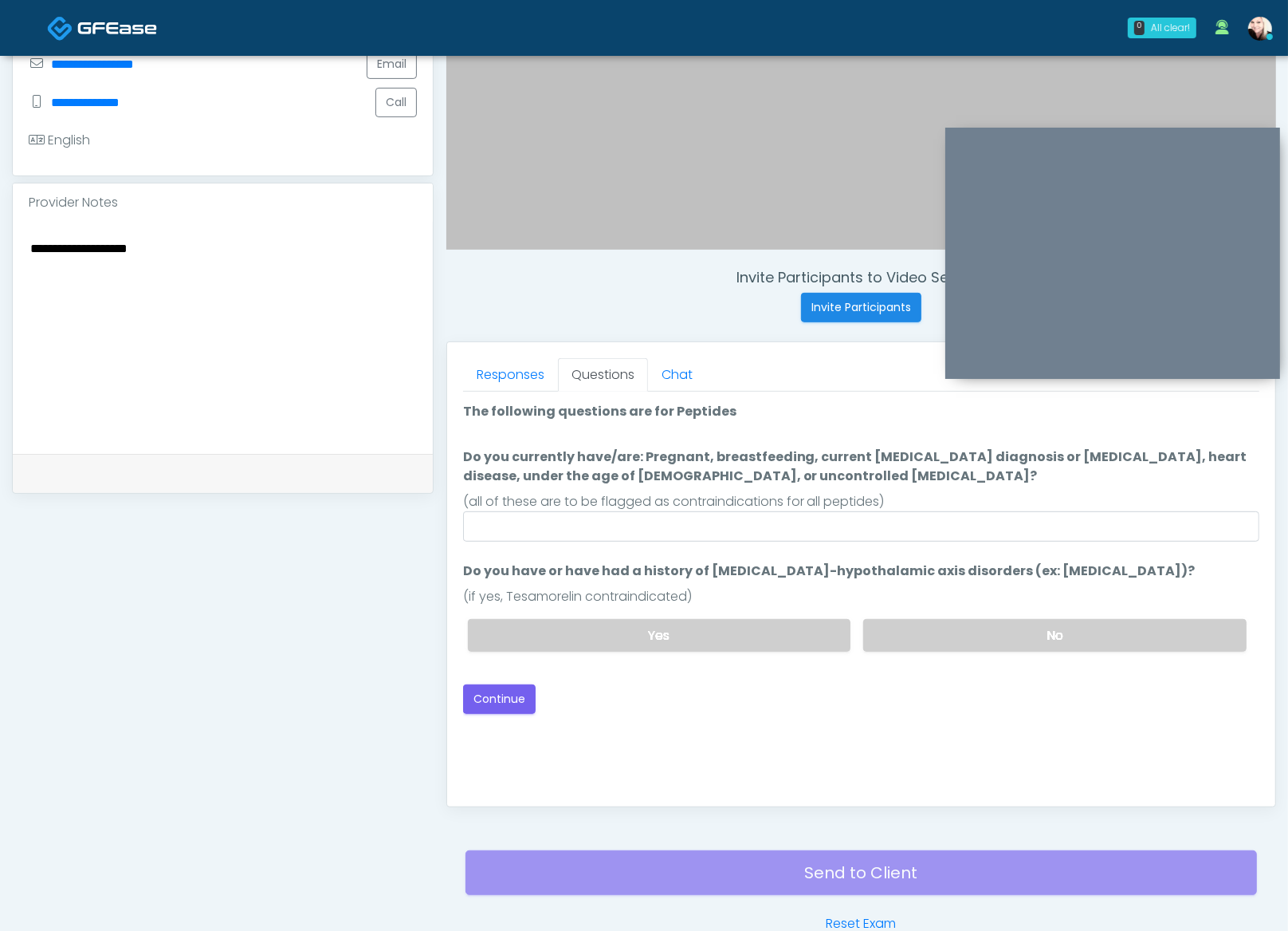
click at [801, 455] on label "Do you currently have/are: Pregnant, breastfeeding, current cancer diagnosis or…" at bounding box center [861, 467] width 796 height 38
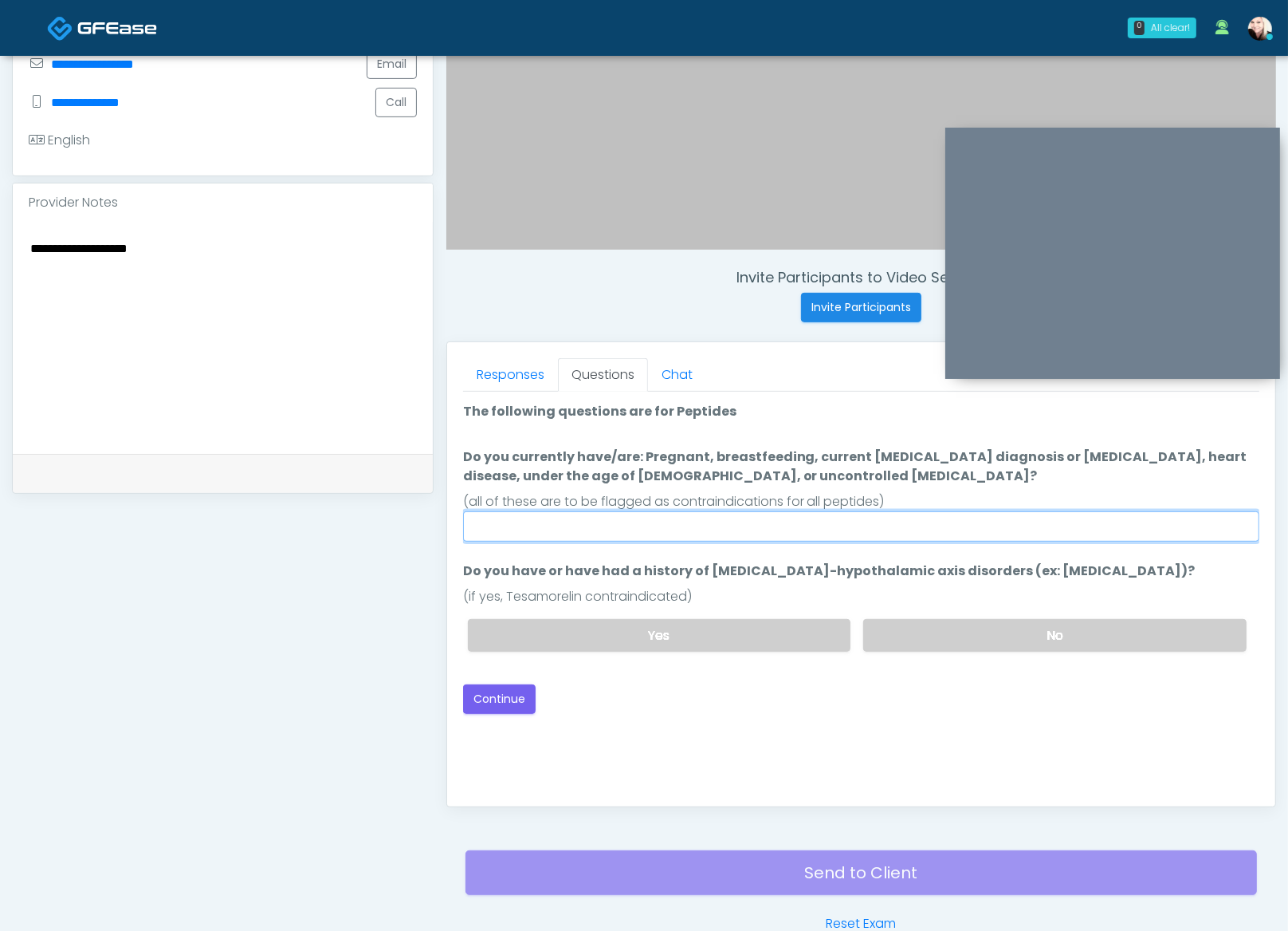
click at [801, 511] on input "Do you currently have/are: Pregnant, breastfeeding, current cancer diagnosis or…" at bounding box center [861, 526] width 796 height 31
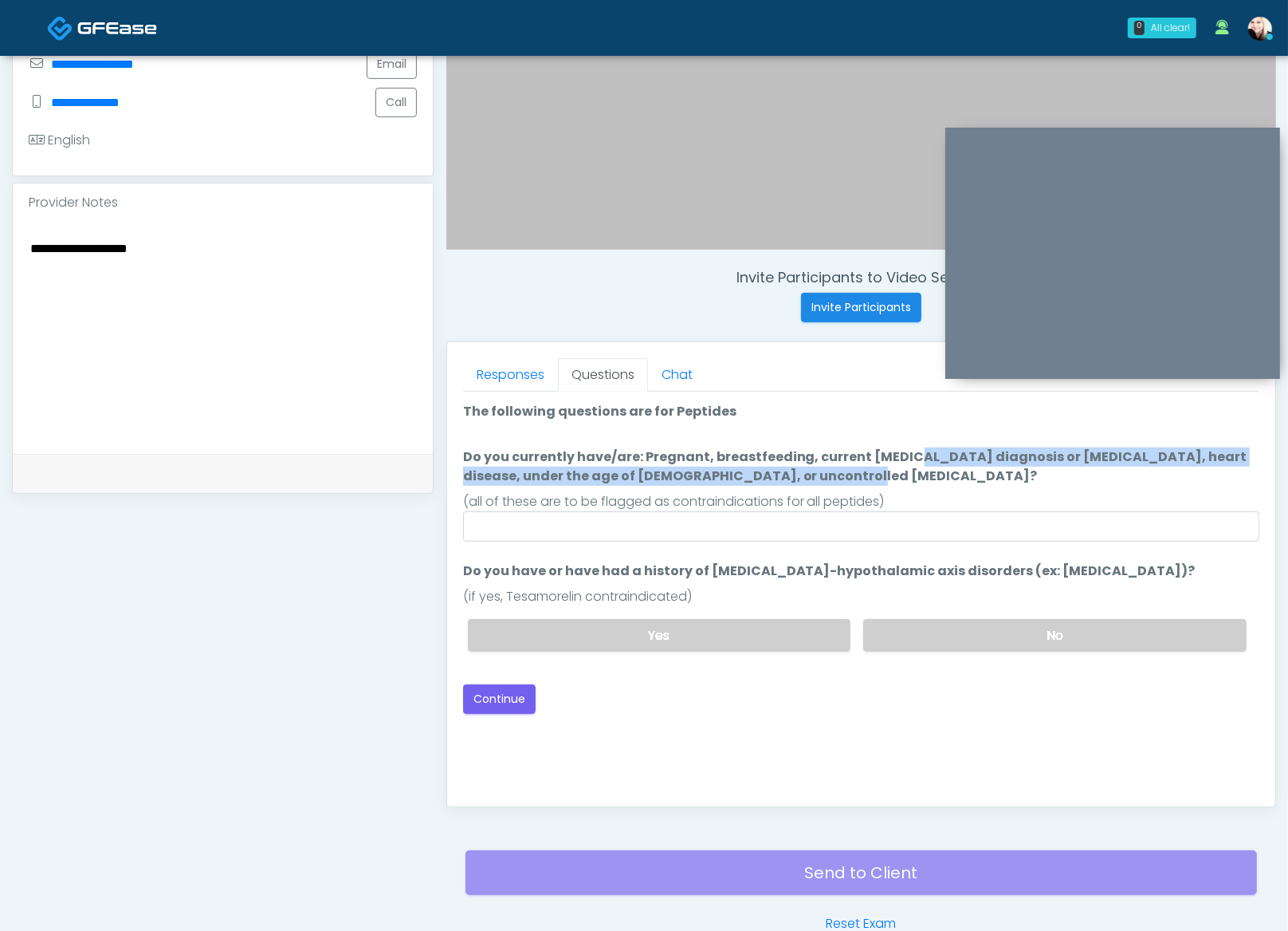
drag, startPoint x: 806, startPoint y: 457, endPoint x: 1172, endPoint y: 476, distance: 366.5
click at [1172, 476] on label "Do you currently have/are: Pregnant, breastfeeding, current cancer diagnosis or…" at bounding box center [861, 467] width 796 height 38
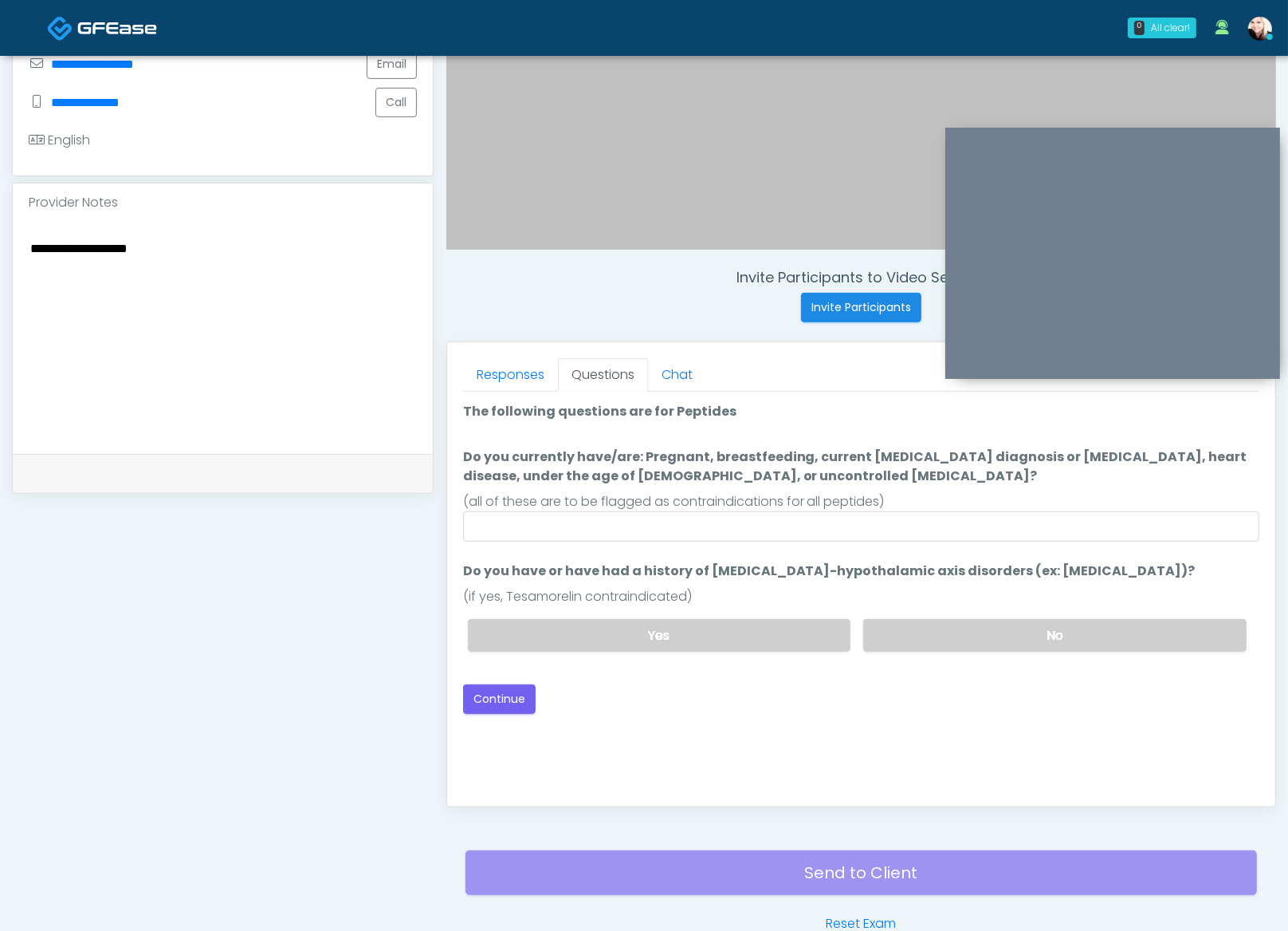
click at [959, 489] on li "Do you currently have/are: Pregnant, breastfeeding, current cancer diagnosis or…" at bounding box center [861, 495] width 796 height 94
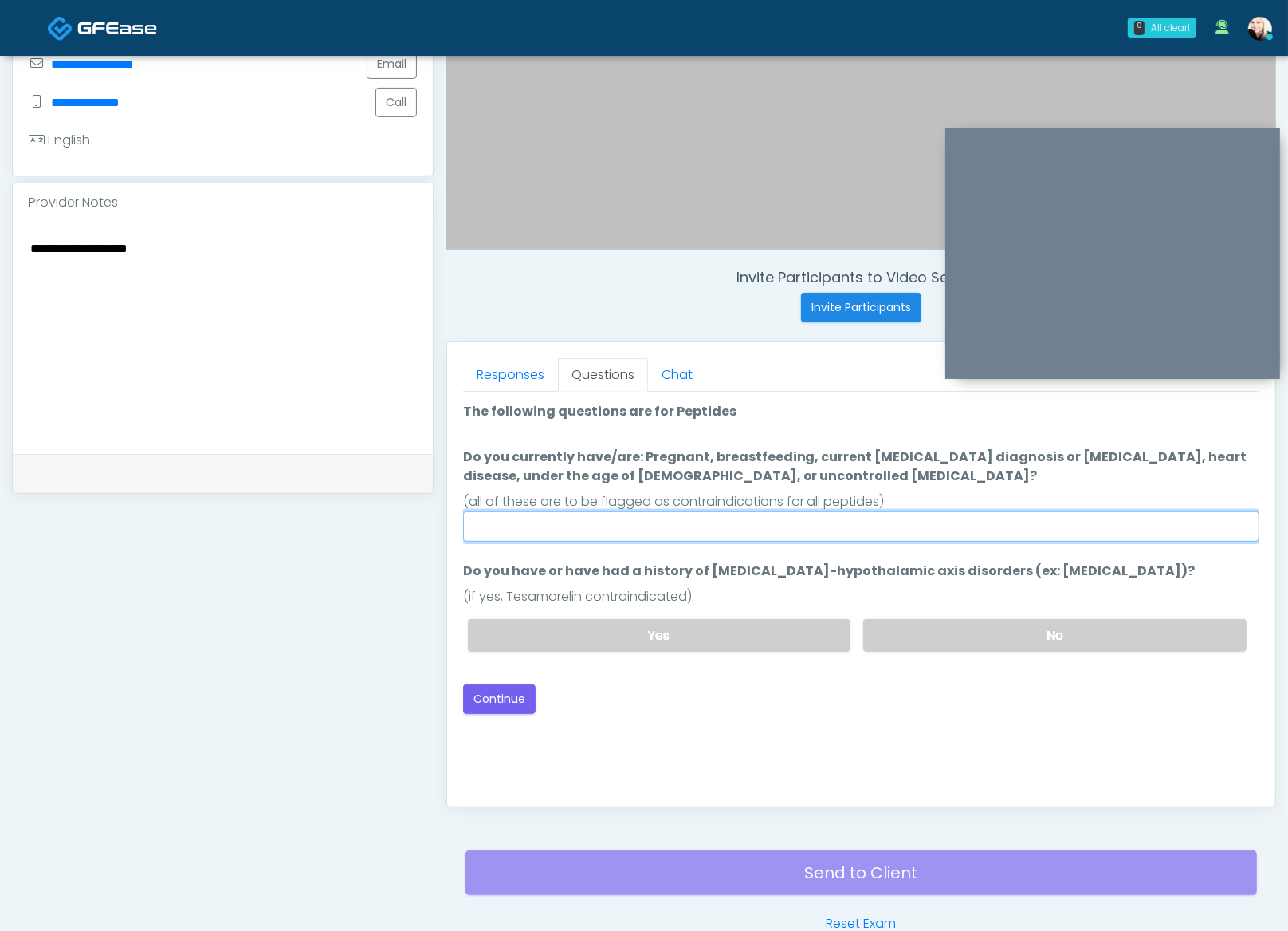
click at [564, 517] on input "Do you currently have/are: Pregnant, breastfeeding, current cancer diagnosis or…" at bounding box center [861, 526] width 796 height 31
click at [593, 518] on input "Do you currently have/are: Pregnant, breastfeeding, current cancer diagnosis or…" at bounding box center [861, 526] width 796 height 31
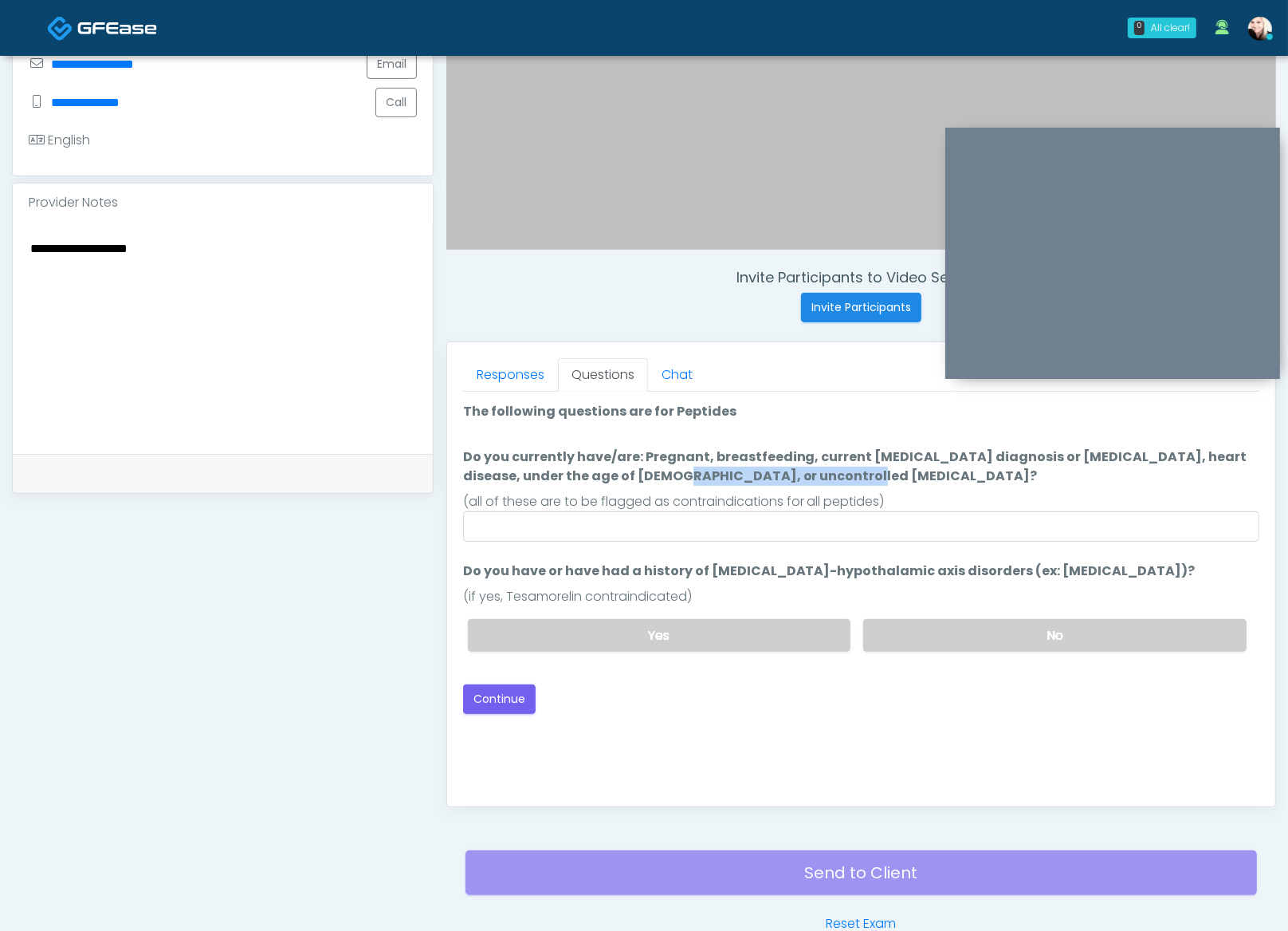
drag, startPoint x: 690, startPoint y: 464, endPoint x: 502, endPoint y: 477, distance: 188.4
click at [502, 477] on label "Do you currently have/are: Pregnant, breastfeeding, current cancer diagnosis or…" at bounding box center [861, 467] width 796 height 38
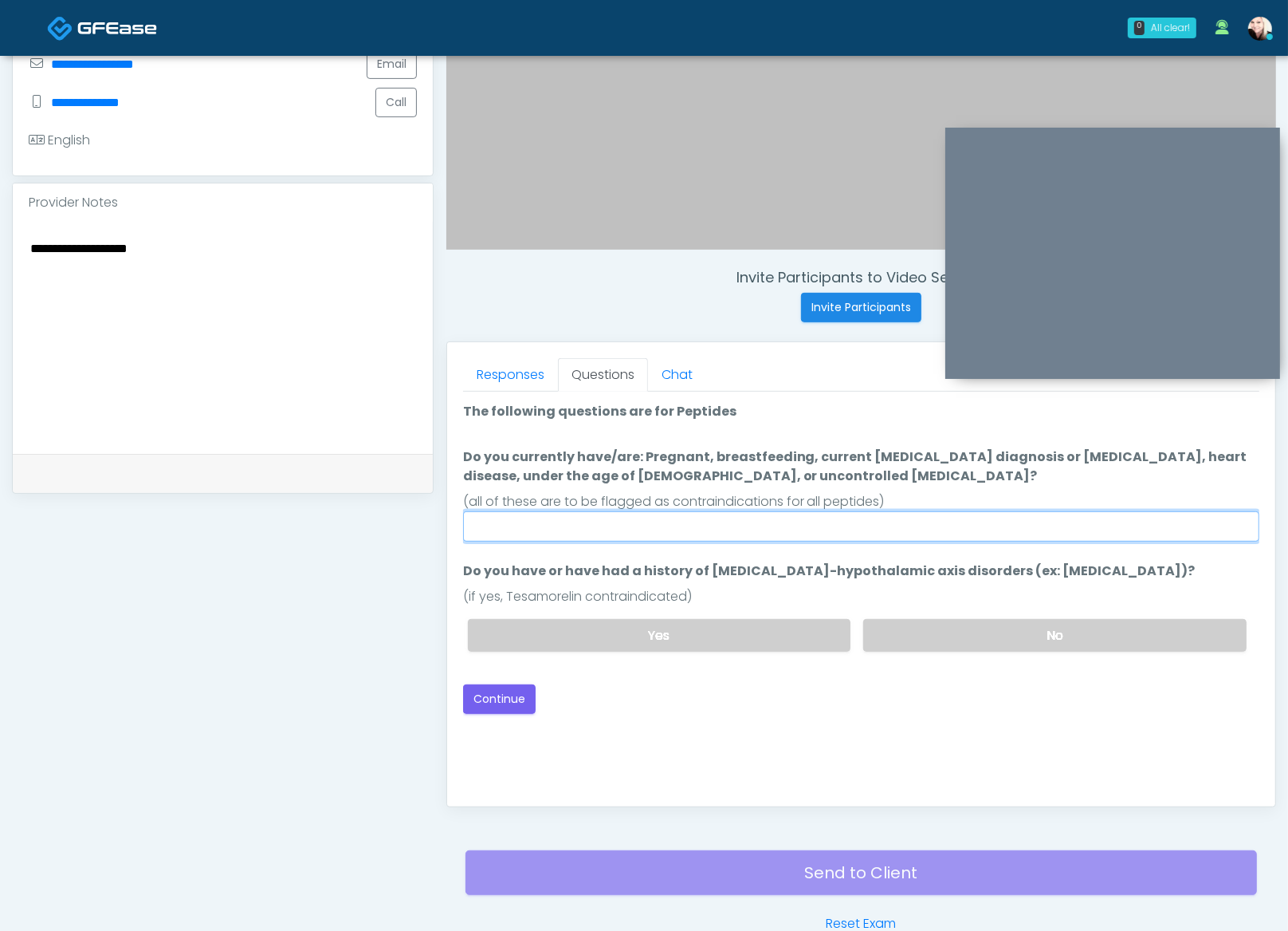
click at [560, 531] on input "Do you currently have/are: Pregnant, breastfeeding, current cancer diagnosis or…" at bounding box center [861, 526] width 796 height 31
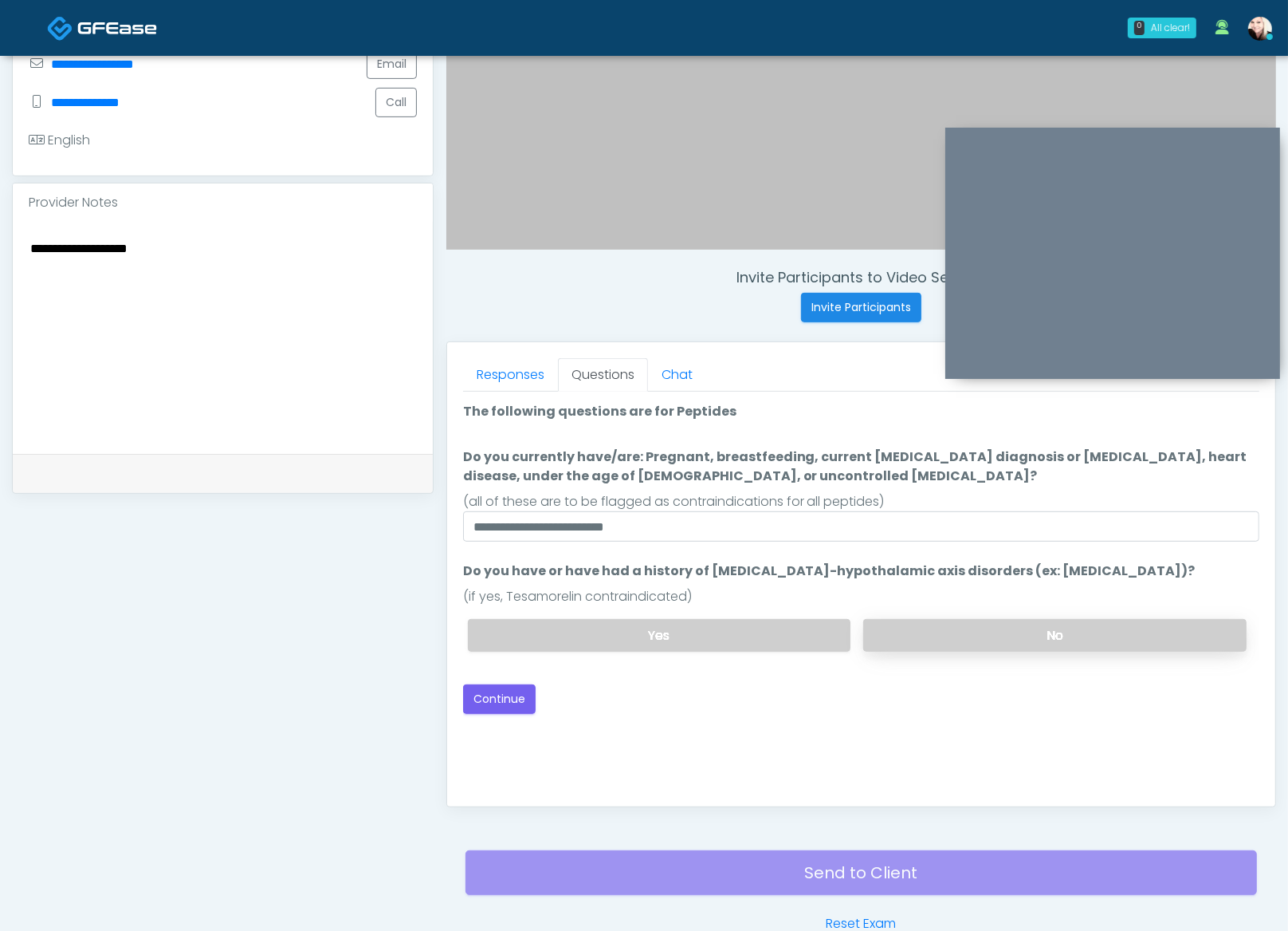
click at [905, 636] on label "No" at bounding box center [1055, 635] width 384 height 33
drag, startPoint x: 688, startPoint y: 567, endPoint x: 1142, endPoint y: 582, distance: 454.2
click at [1140, 582] on li "Do you have or have had a history of Pituitary-hypothalamic axis disorders (ex:…" at bounding box center [861, 613] width 796 height 103
drag, startPoint x: 1137, startPoint y: 582, endPoint x: 682, endPoint y: 523, distance: 458.8
click at [1130, 580] on li "Do you have or have had a history of Pituitary-hypothalamic axis disorders (ex:…" at bounding box center [861, 613] width 796 height 103
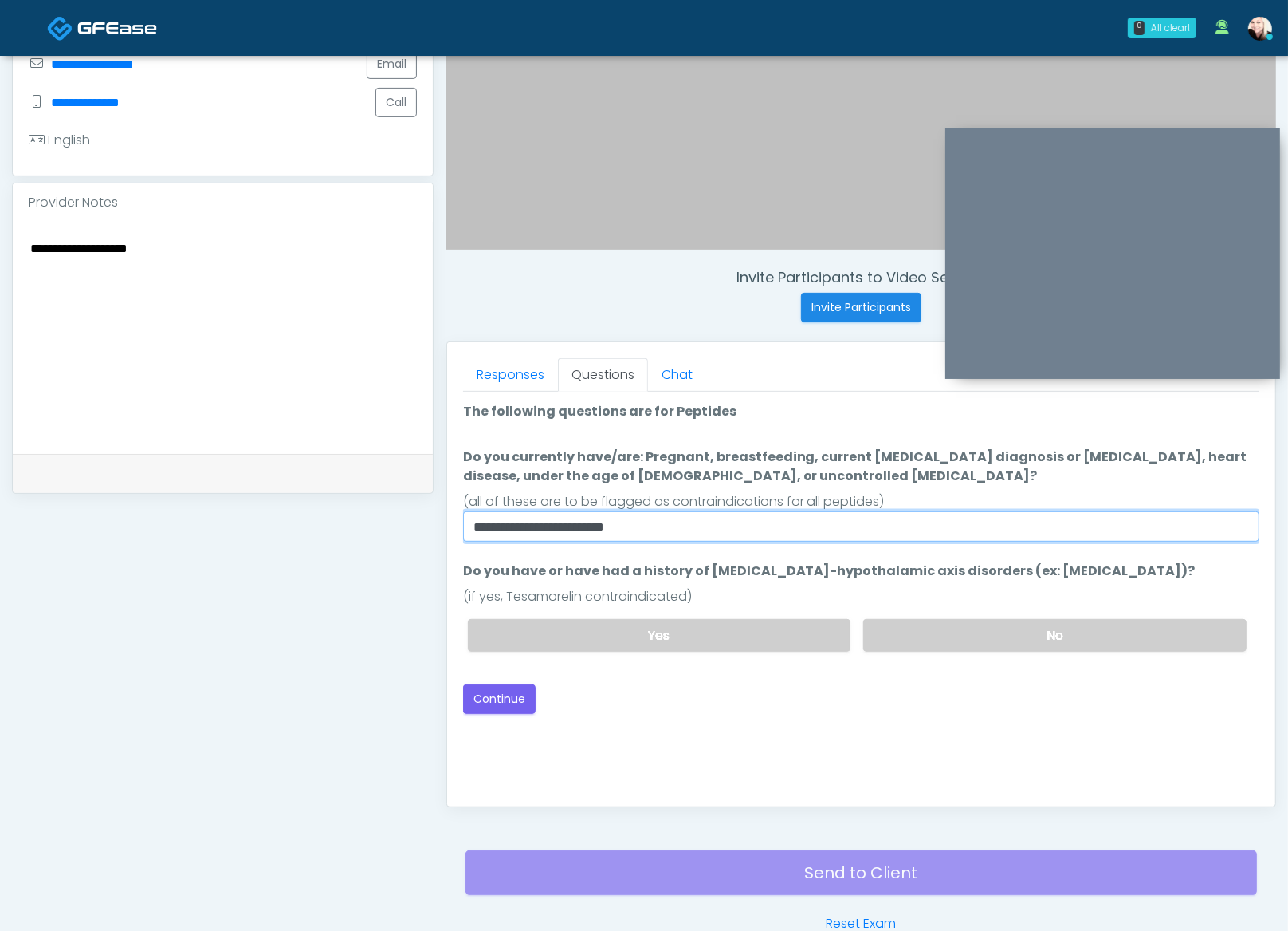
drag, startPoint x: 572, startPoint y: 521, endPoint x: 423, endPoint y: 523, distance: 149.0
click at [423, 523] on div "**********" at bounding box center [644, 324] width 1265 height 1216
type input "**********"
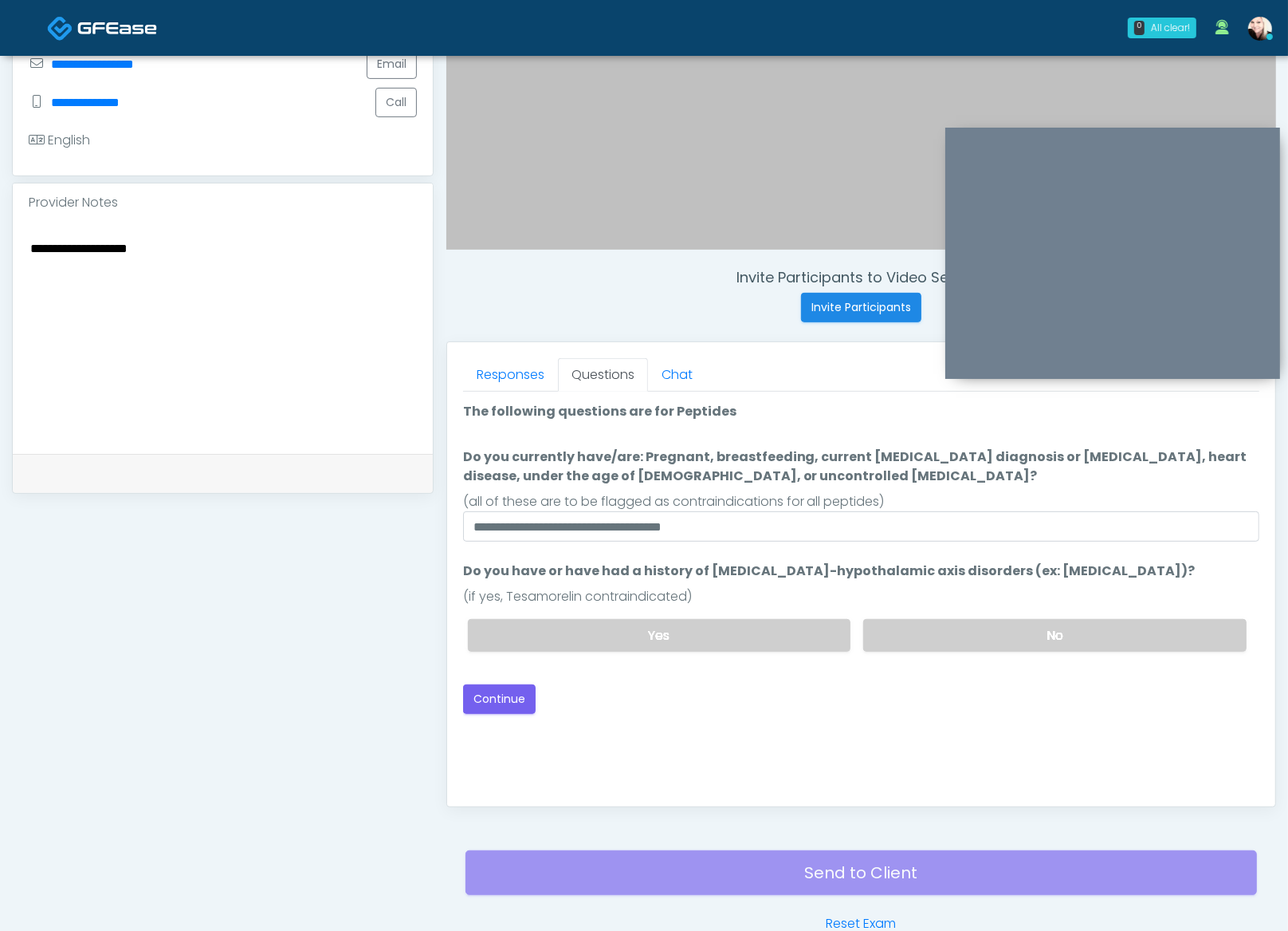
drag, startPoint x: 714, startPoint y: 566, endPoint x: 1071, endPoint y: 586, distance: 357.6
click at [1061, 584] on li "Do you have or have had a history of Pituitary-hypothalamic axis disorders (ex:…" at bounding box center [861, 613] width 796 height 103
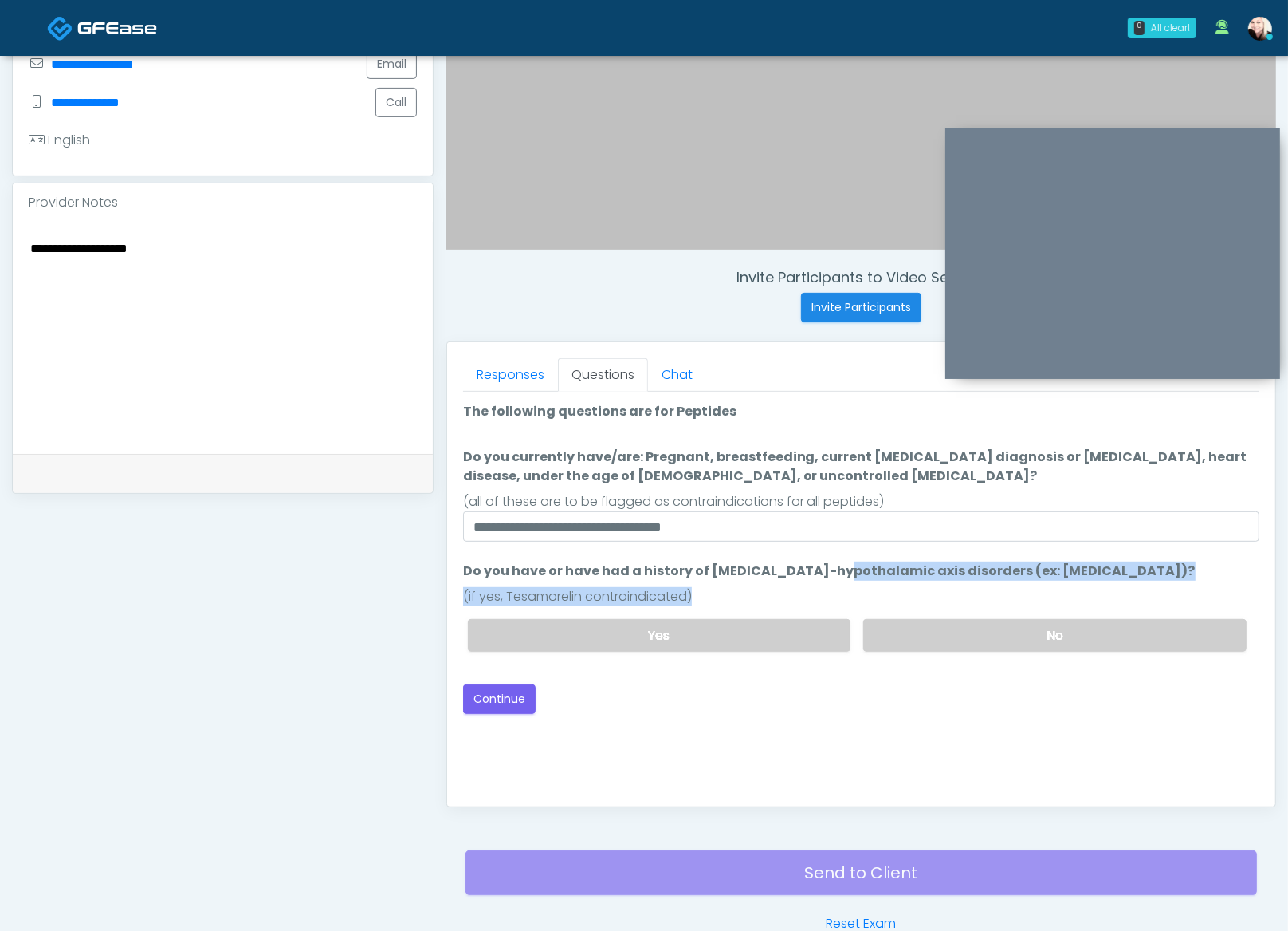
click at [1089, 587] on div "(if yes, Tesamorelin contraindicated)" at bounding box center [861, 596] width 796 height 19
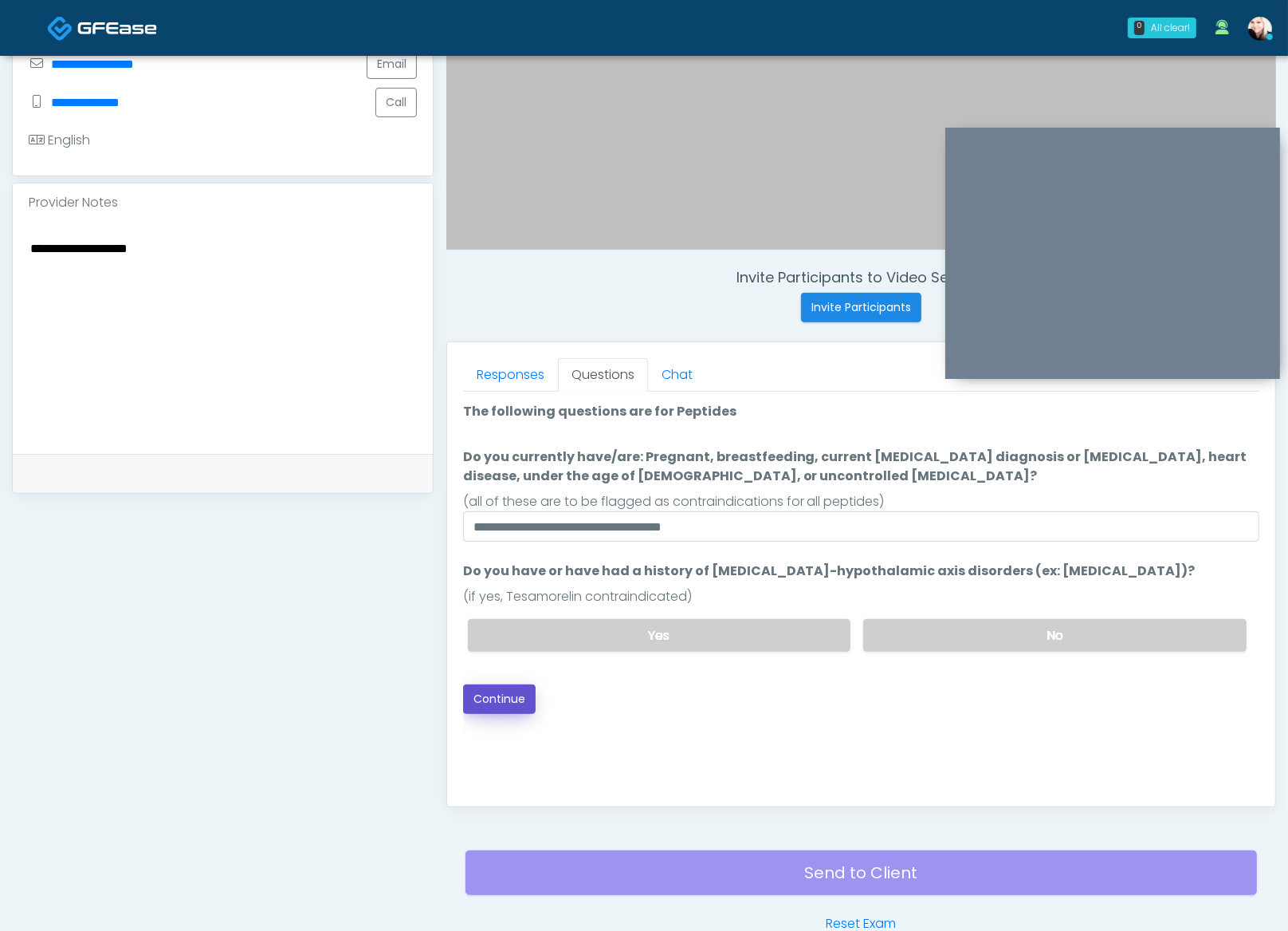
click at [508, 690] on button "Continue" at bounding box center [499, 699] width 72 height 30
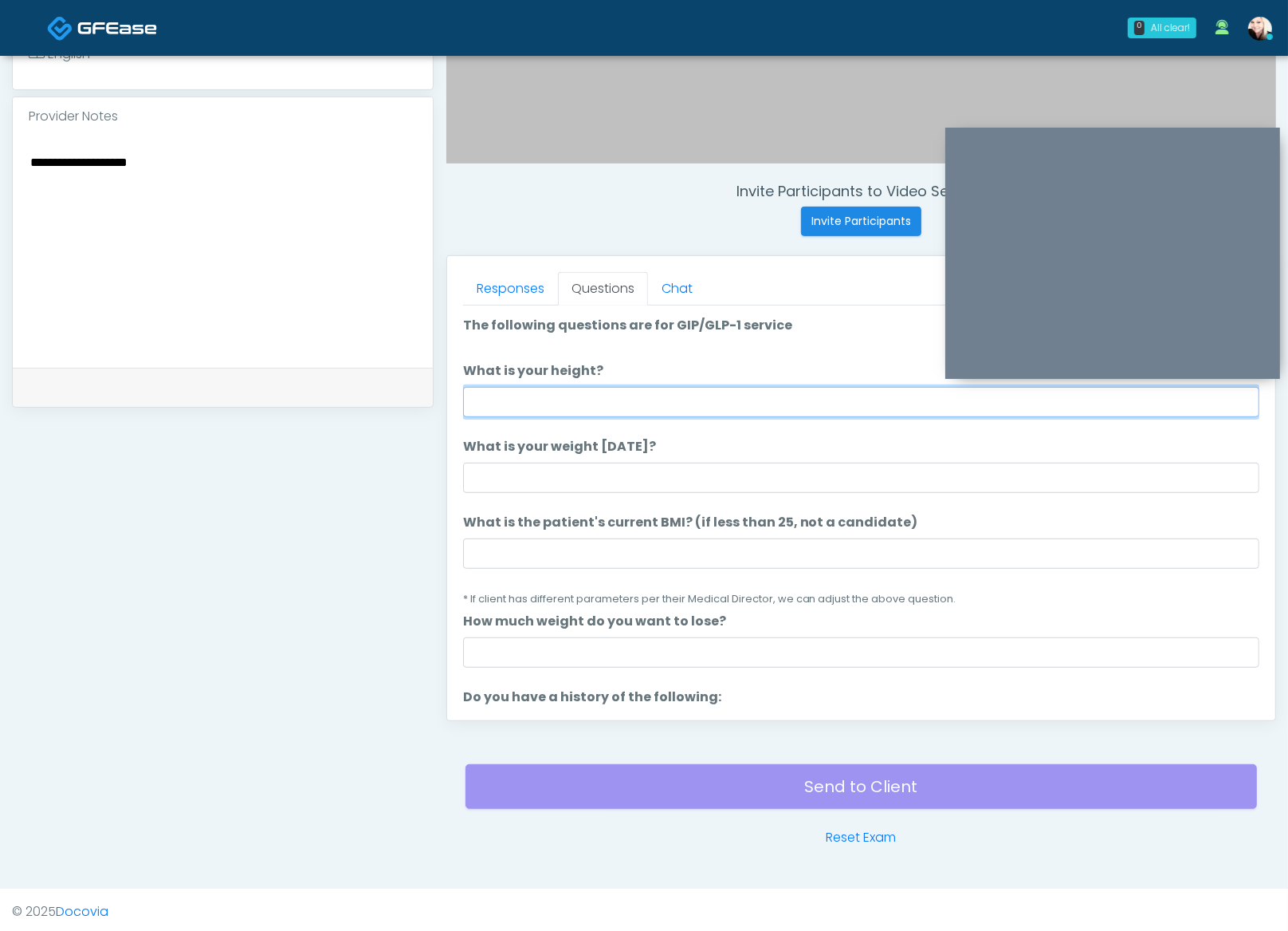
click at [586, 403] on input "What is your height?" at bounding box center [861, 402] width 796 height 31
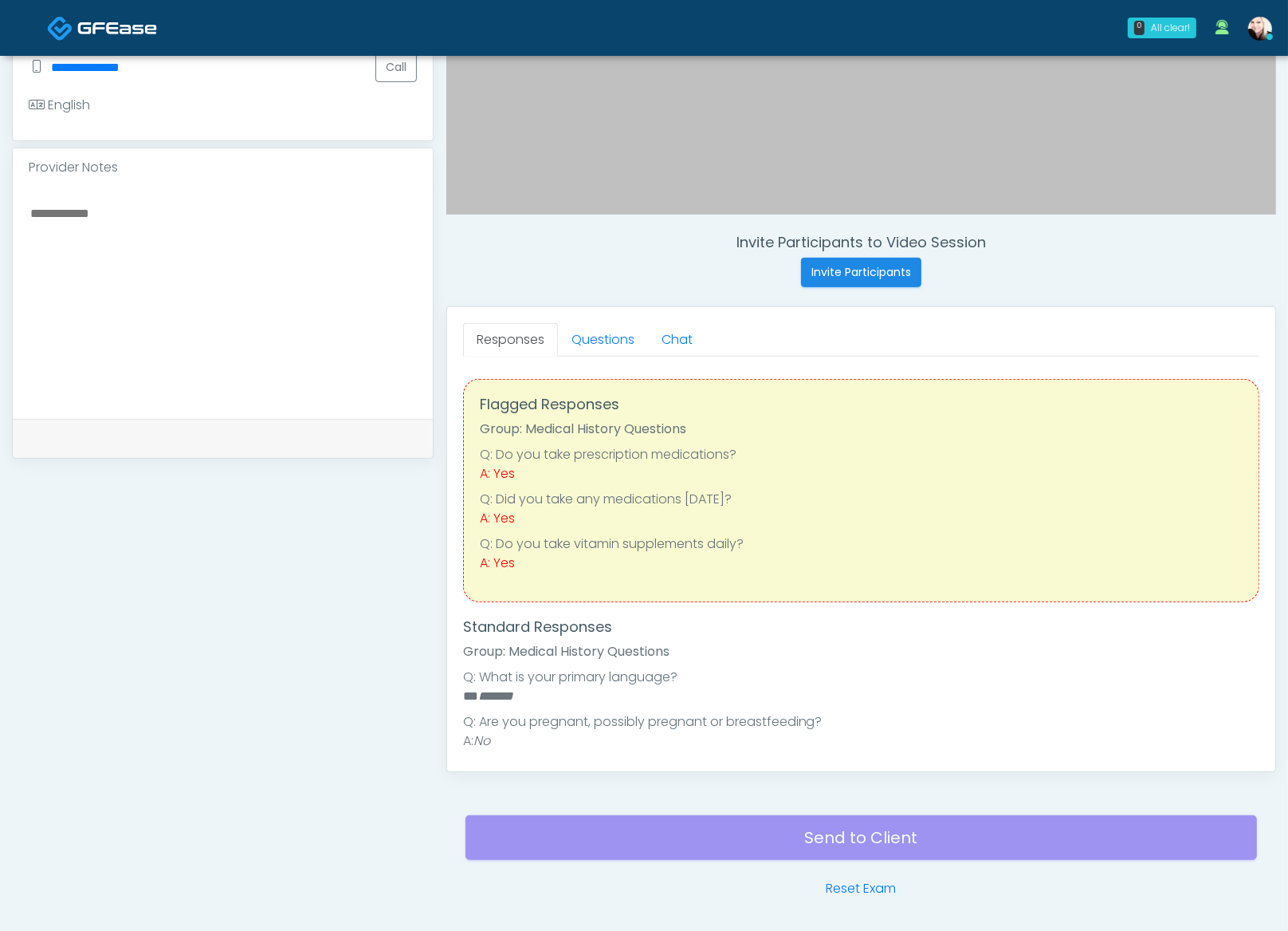
scroll to position [497, 0]
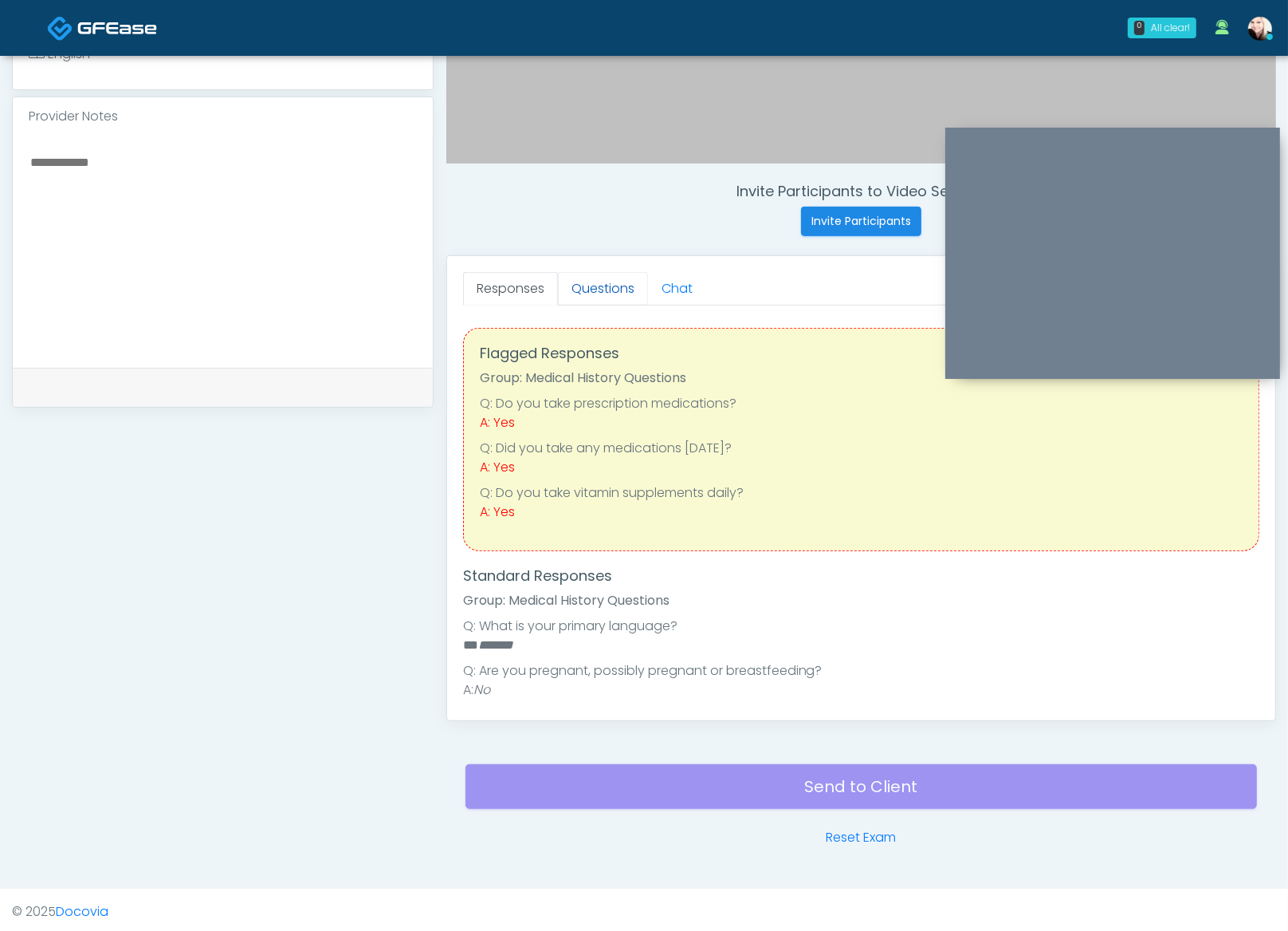
click at [627, 283] on link "Questions" at bounding box center [603, 288] width 90 height 33
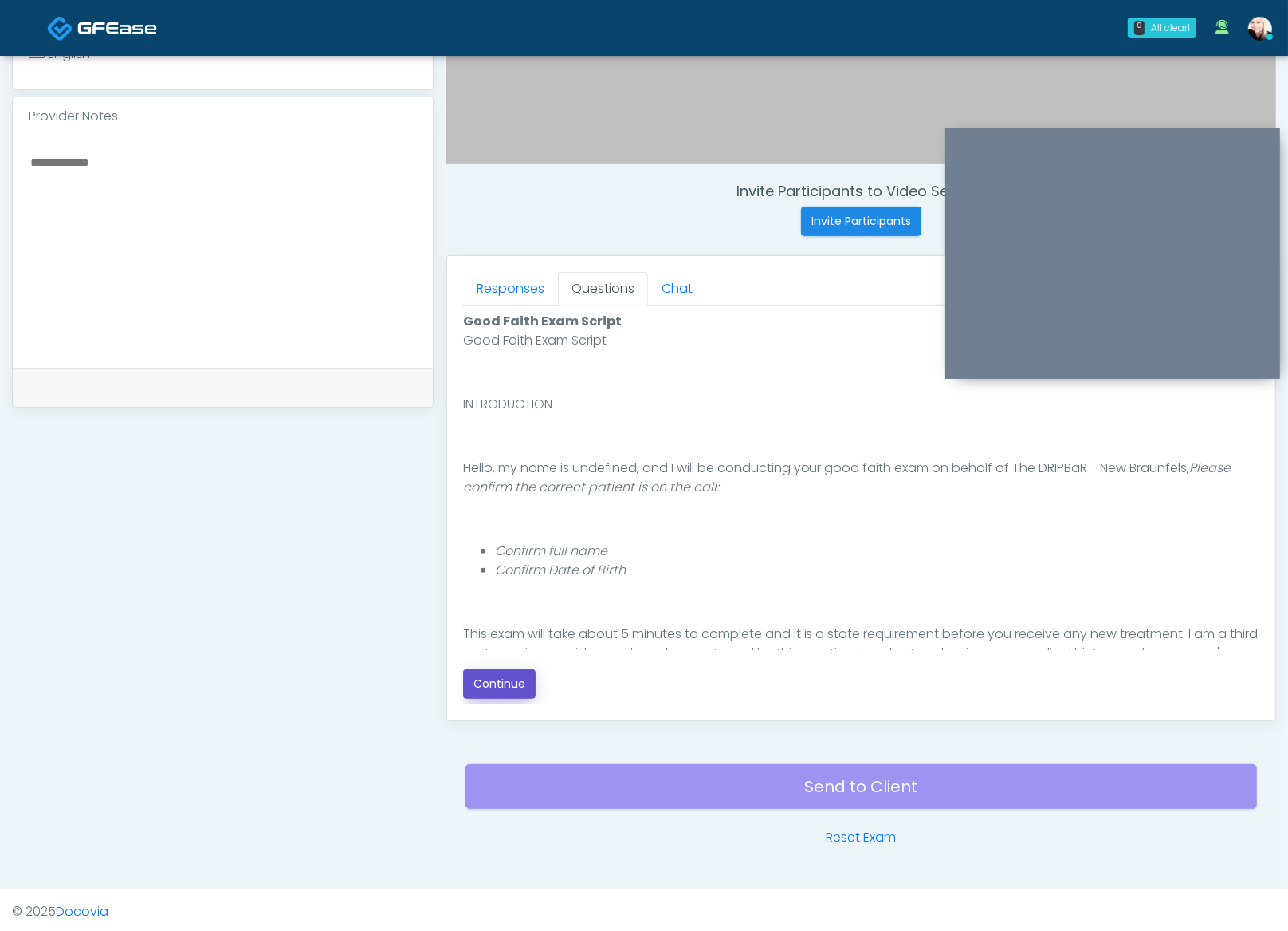
click at [529, 686] on button "Continue" at bounding box center [499, 684] width 72 height 30
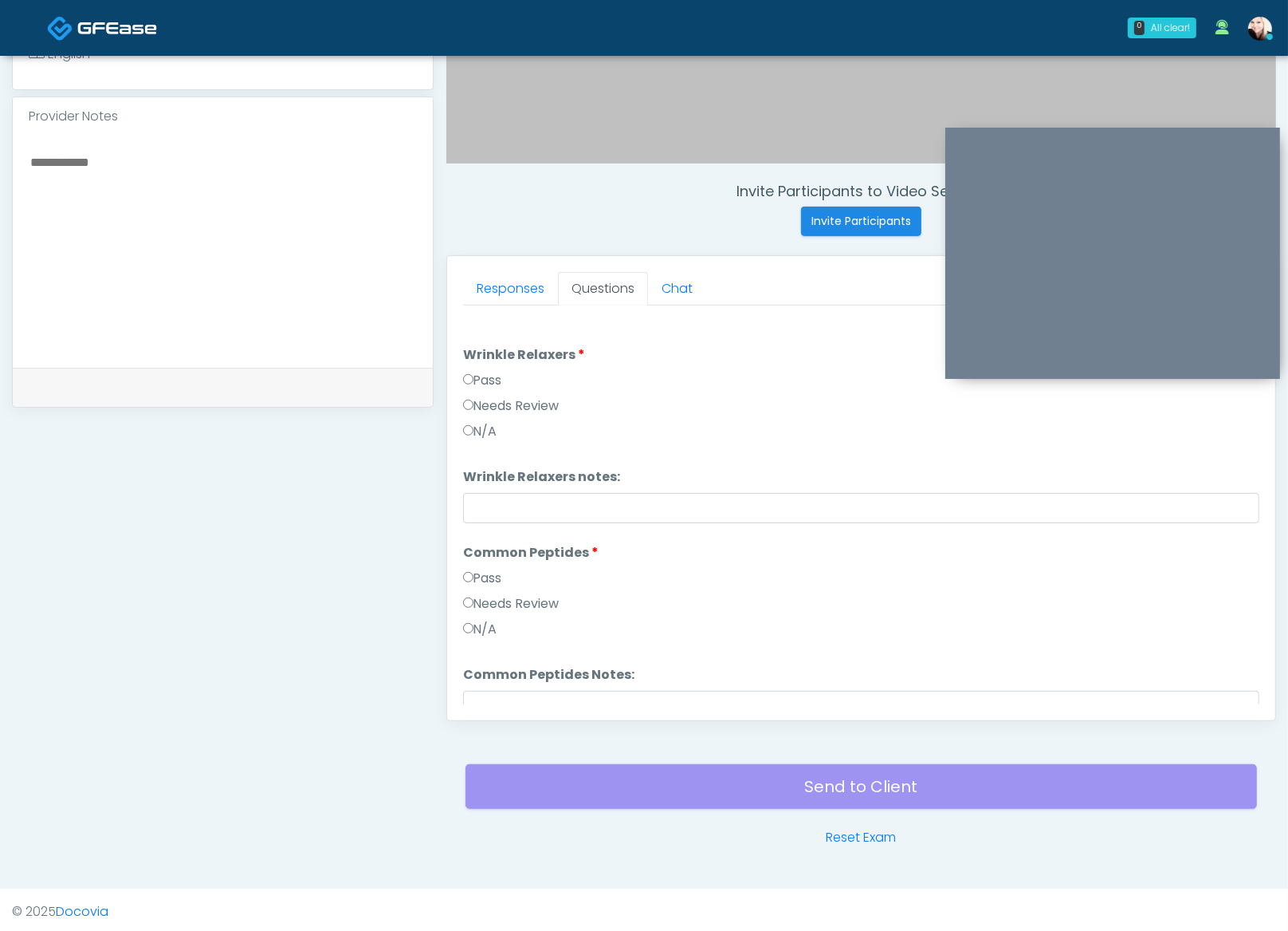
click at [489, 383] on label "Pass" at bounding box center [482, 380] width 39 height 19
click at [468, 594] on label "Needs Review" at bounding box center [511, 603] width 97 height 19
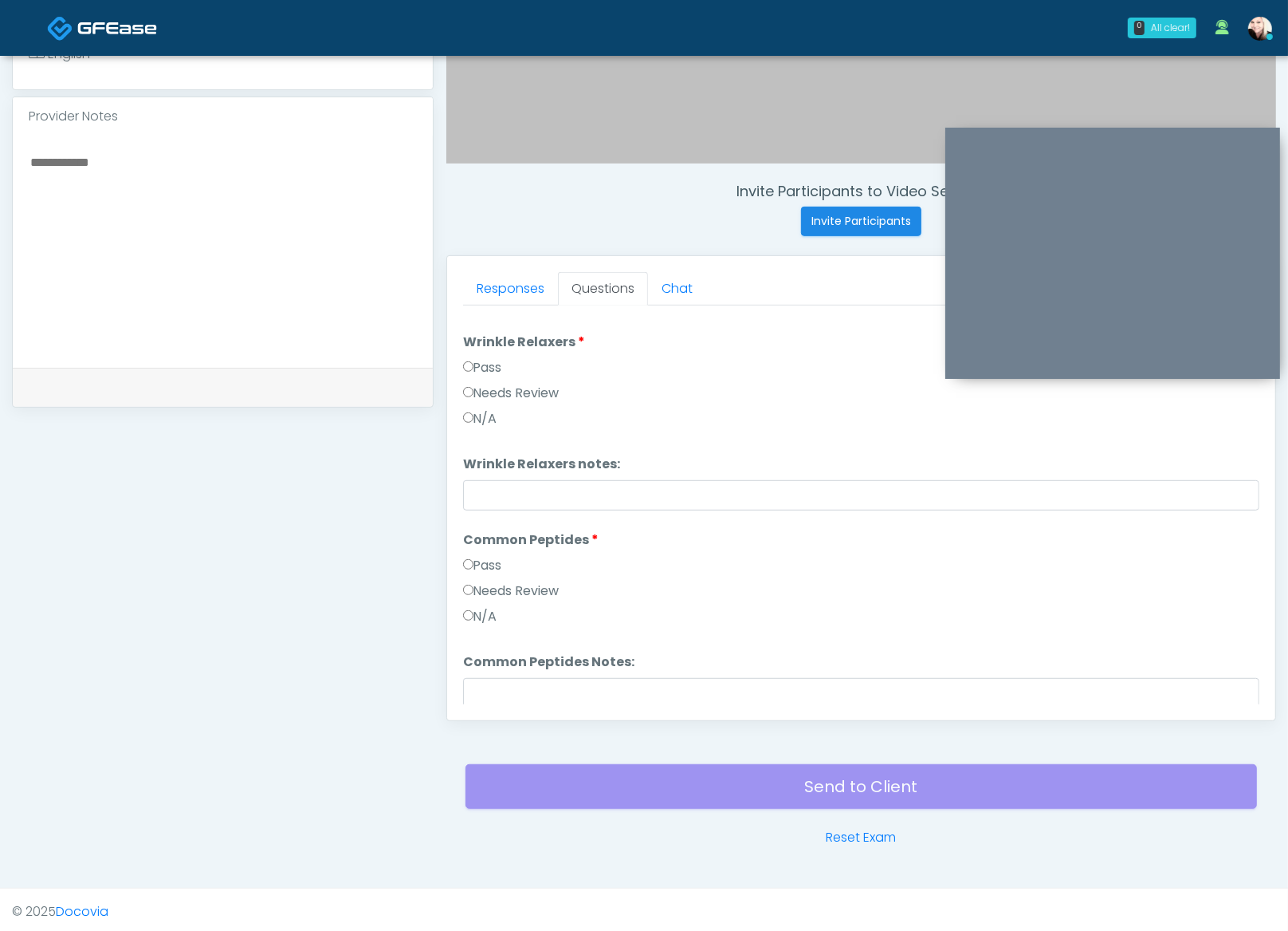
scroll to position [110, 0]
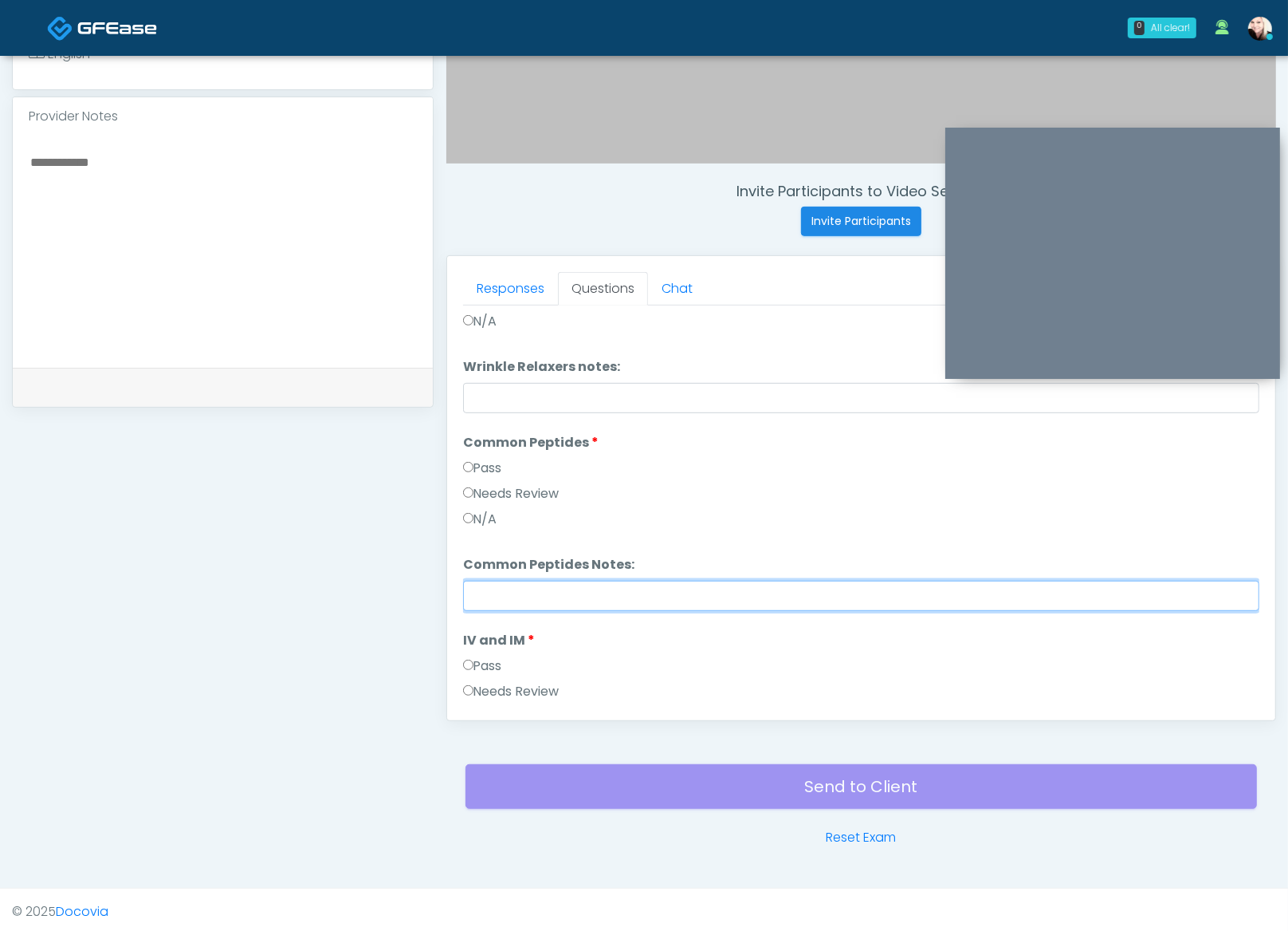
drag, startPoint x: 506, startPoint y: 585, endPoint x: 523, endPoint y: 582, distance: 17.3
click at [514, 584] on input "Common Peptides Notes:" at bounding box center [861, 596] width 796 height 31
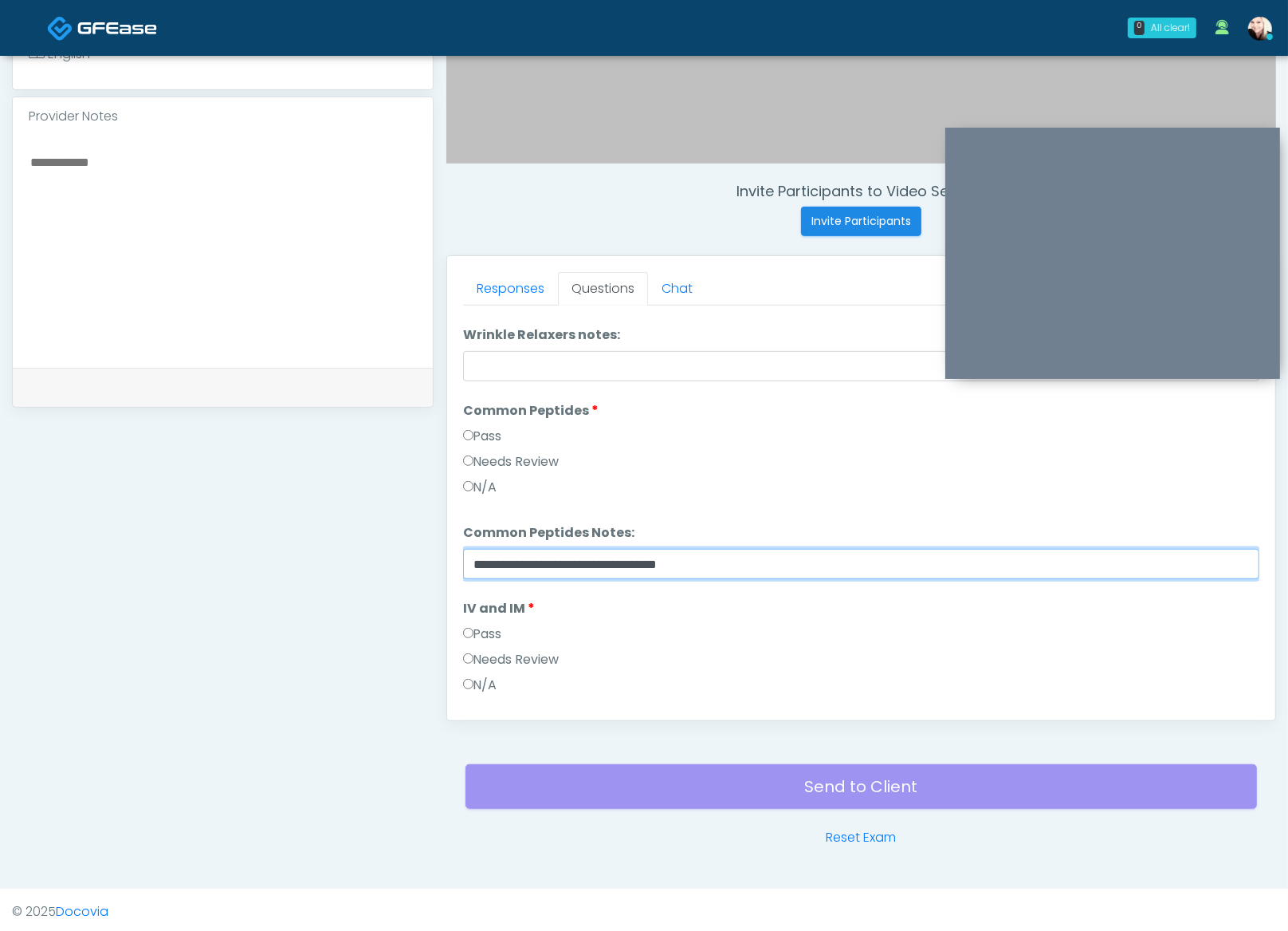
type input "**********"
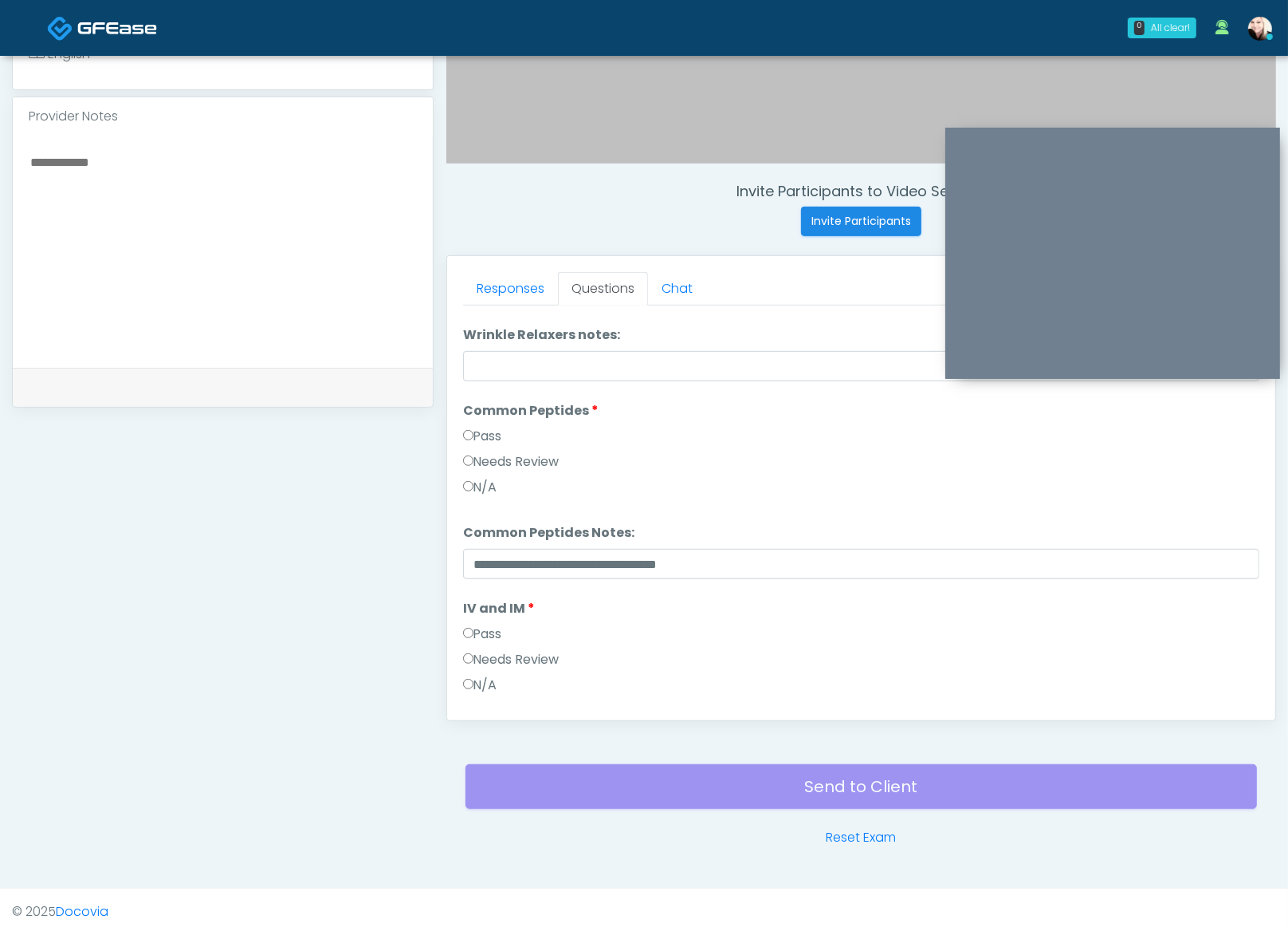
click at [462, 638] on div "Responses Questions Chat Good Faith Exam Script Good Faith Exam Script INTRODUC…" at bounding box center [862, 489] width 829 height 464
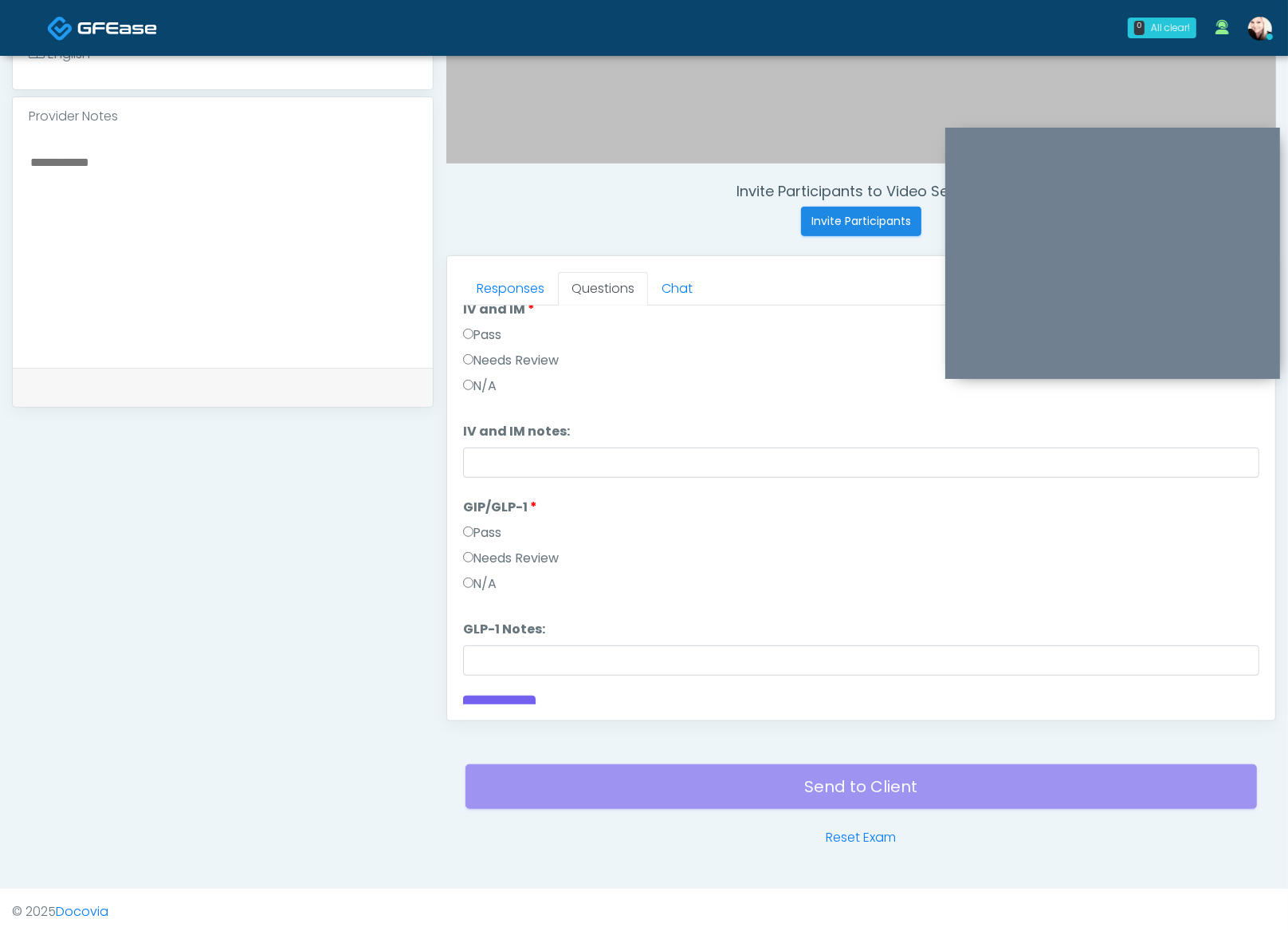
scroll to position [444, 0]
click at [486, 527] on label "Pass" at bounding box center [482, 529] width 39 height 19
drag, startPoint x: 491, startPoint y: 571, endPoint x: 477, endPoint y: 628, distance: 58.7
click at [491, 571] on label "N/A" at bounding box center [480, 580] width 34 height 19
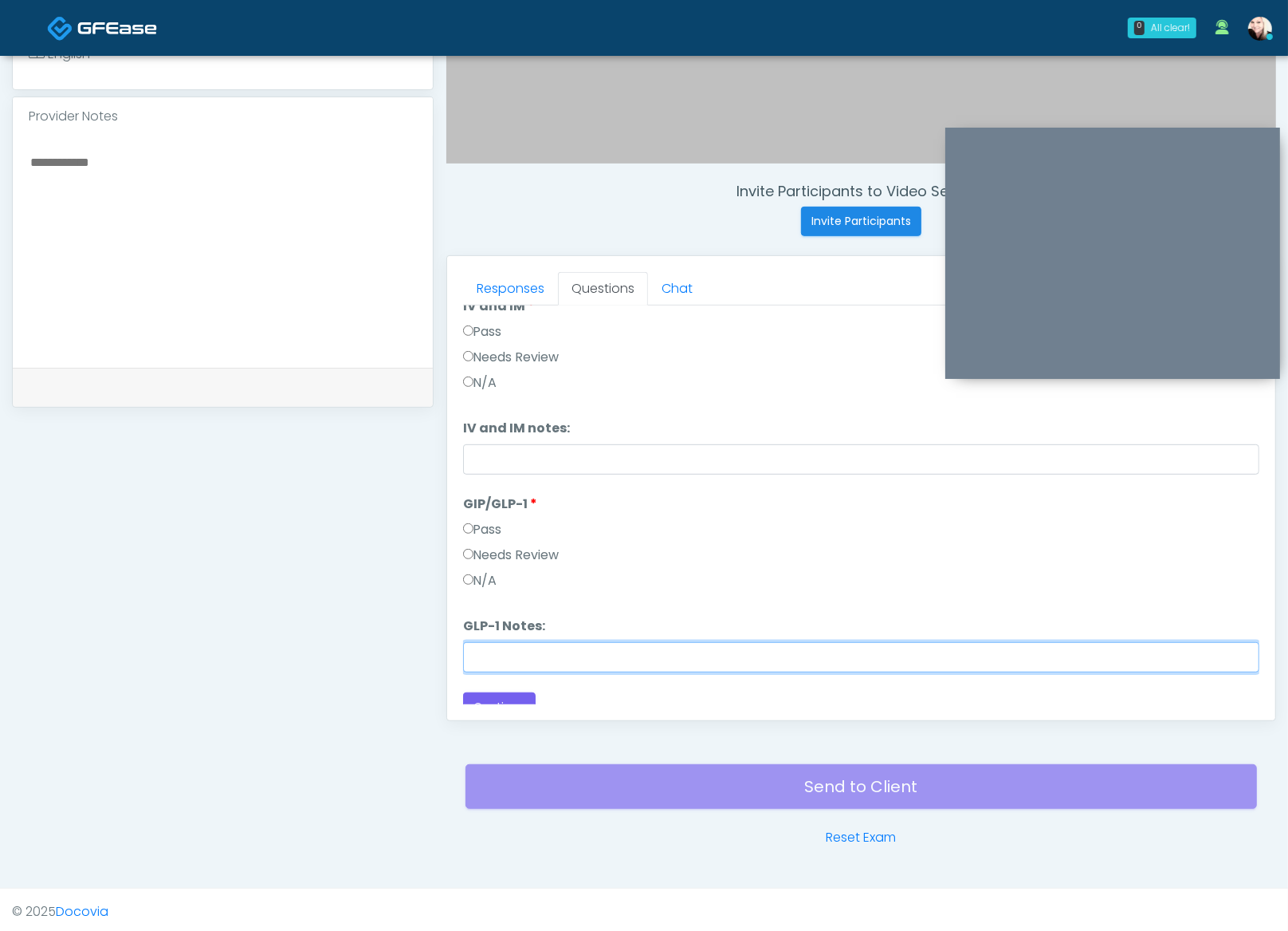
drag, startPoint x: 489, startPoint y: 649, endPoint x: 505, endPoint y: 646, distance: 16.3
click at [502, 647] on input "GLP-1 Notes:" at bounding box center [861, 657] width 796 height 31
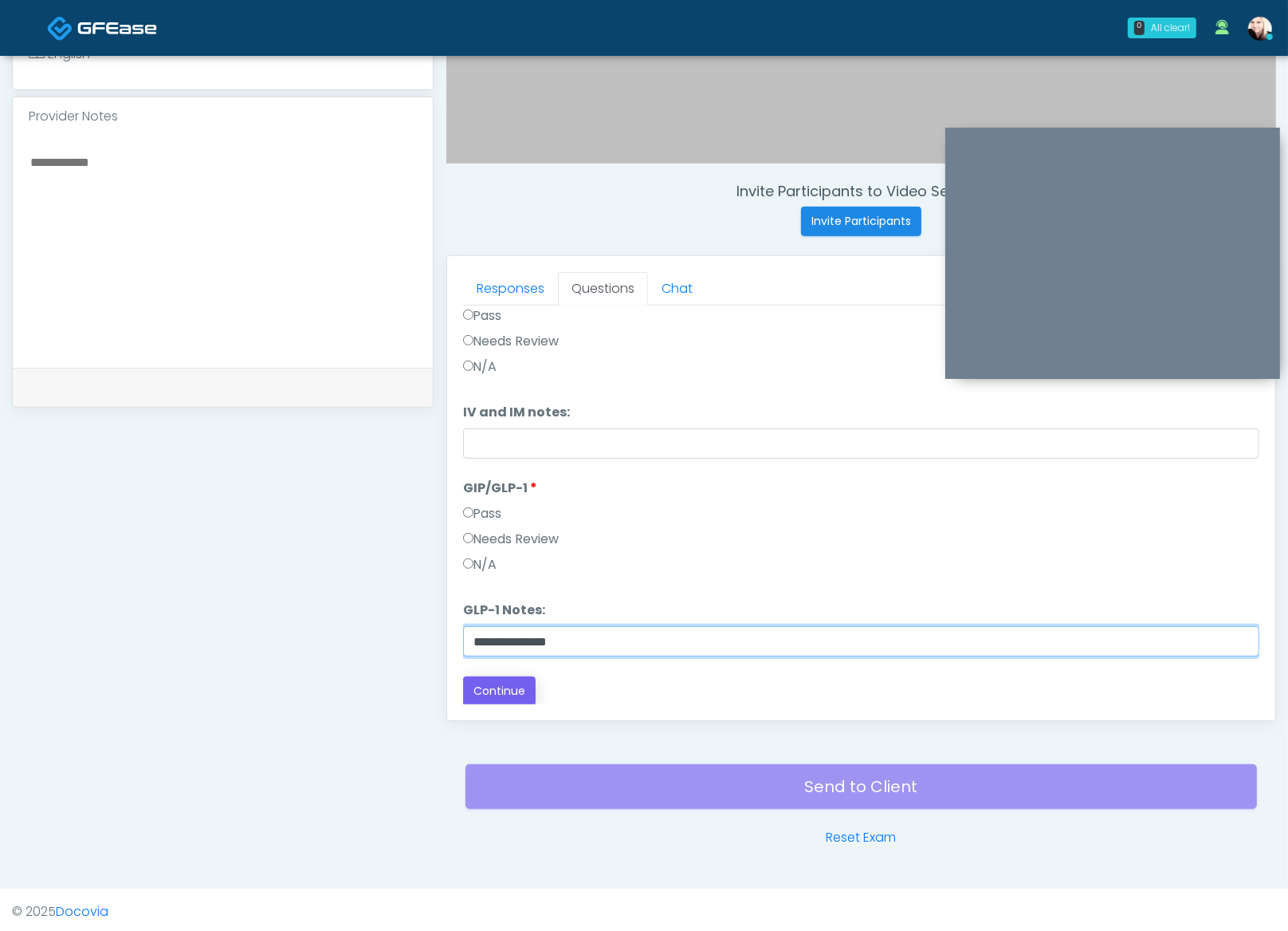
type input "**********"
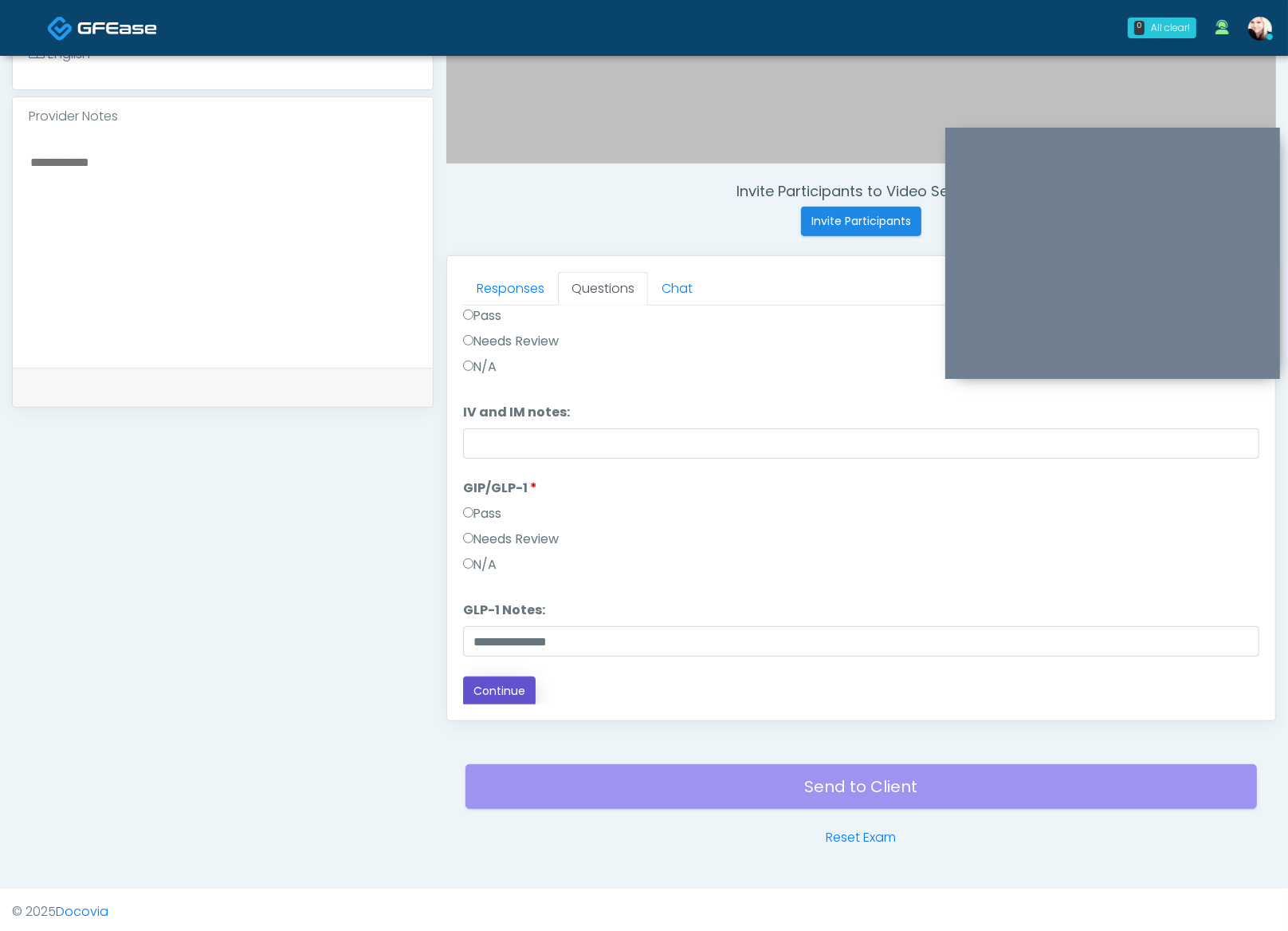
click at [497, 697] on button "Continue" at bounding box center [499, 691] width 72 height 30
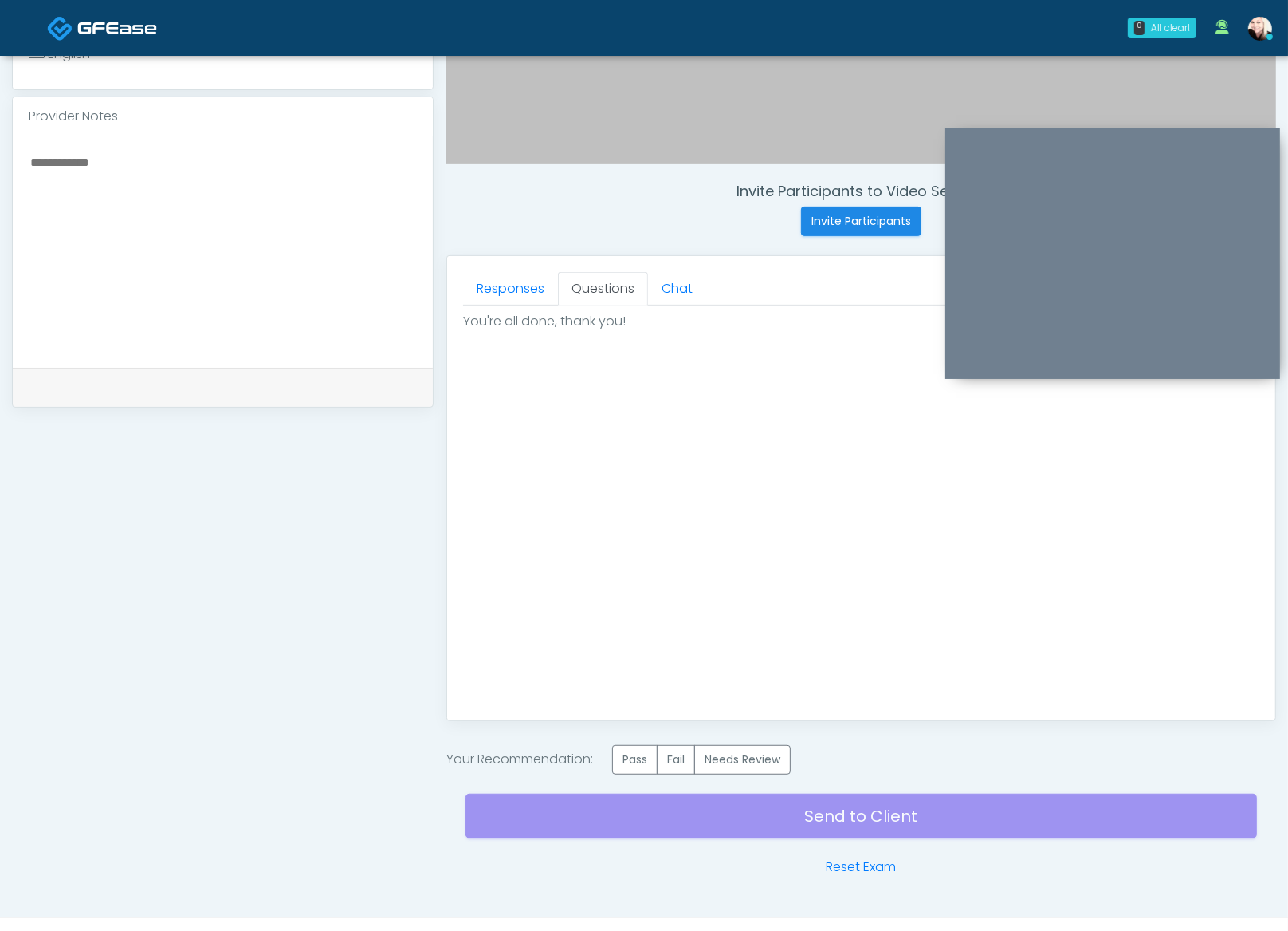
scroll to position [0, 0]
click at [652, 756] on label "Pass" at bounding box center [635, 759] width 45 height 30
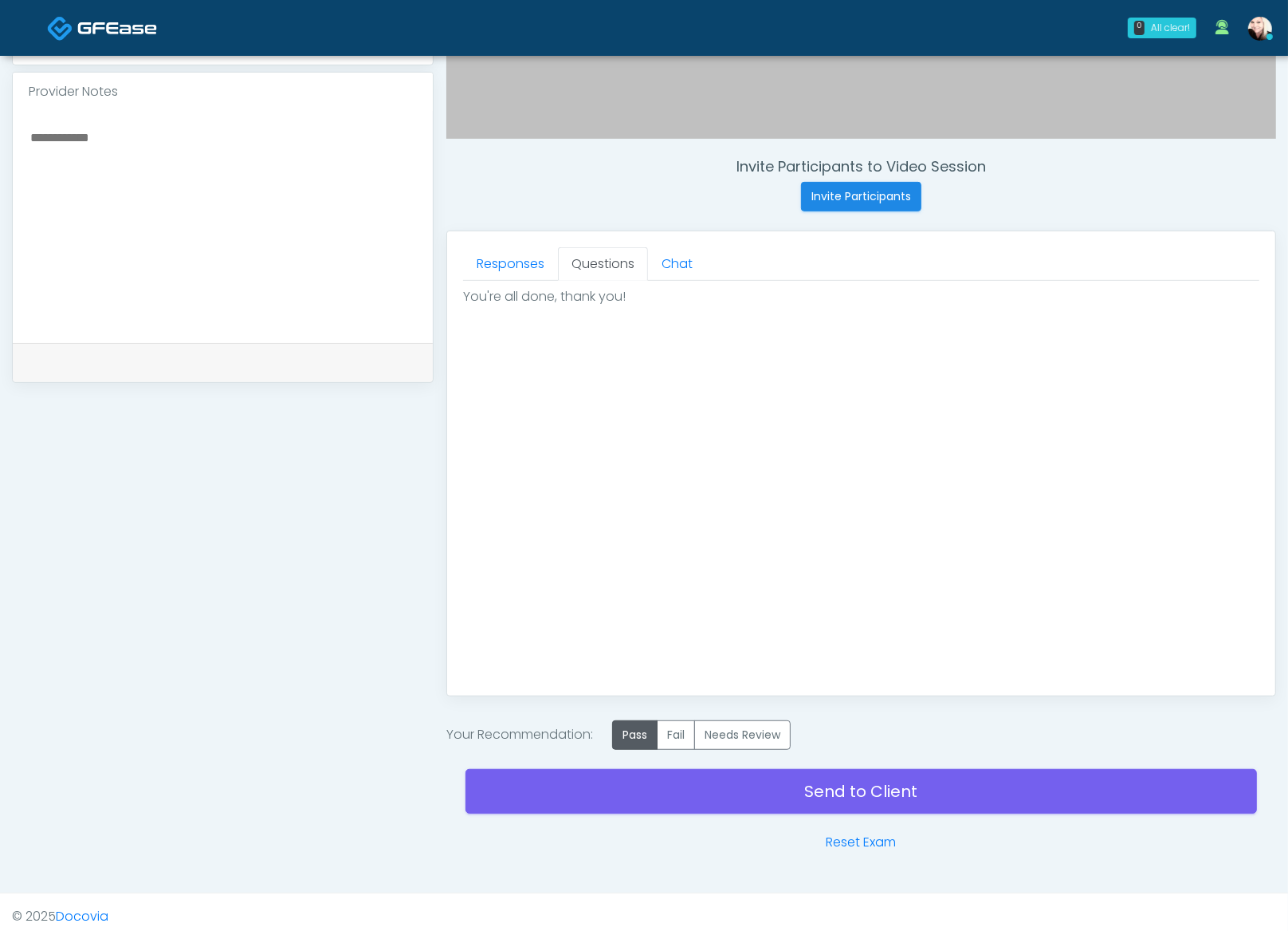
scroll to position [526, 0]
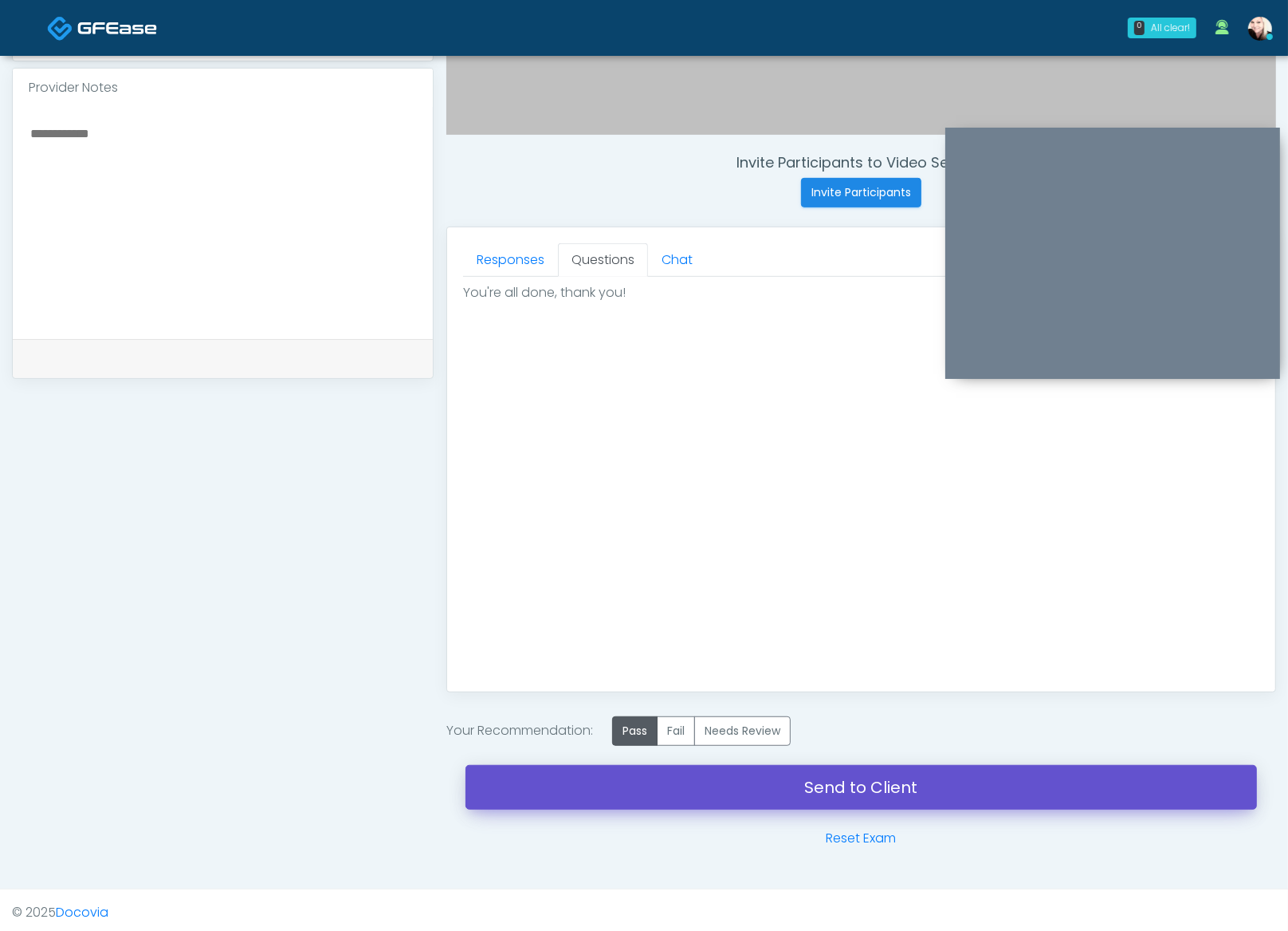
click at [932, 779] on link "Send to Client" at bounding box center [861, 787] width 792 height 44
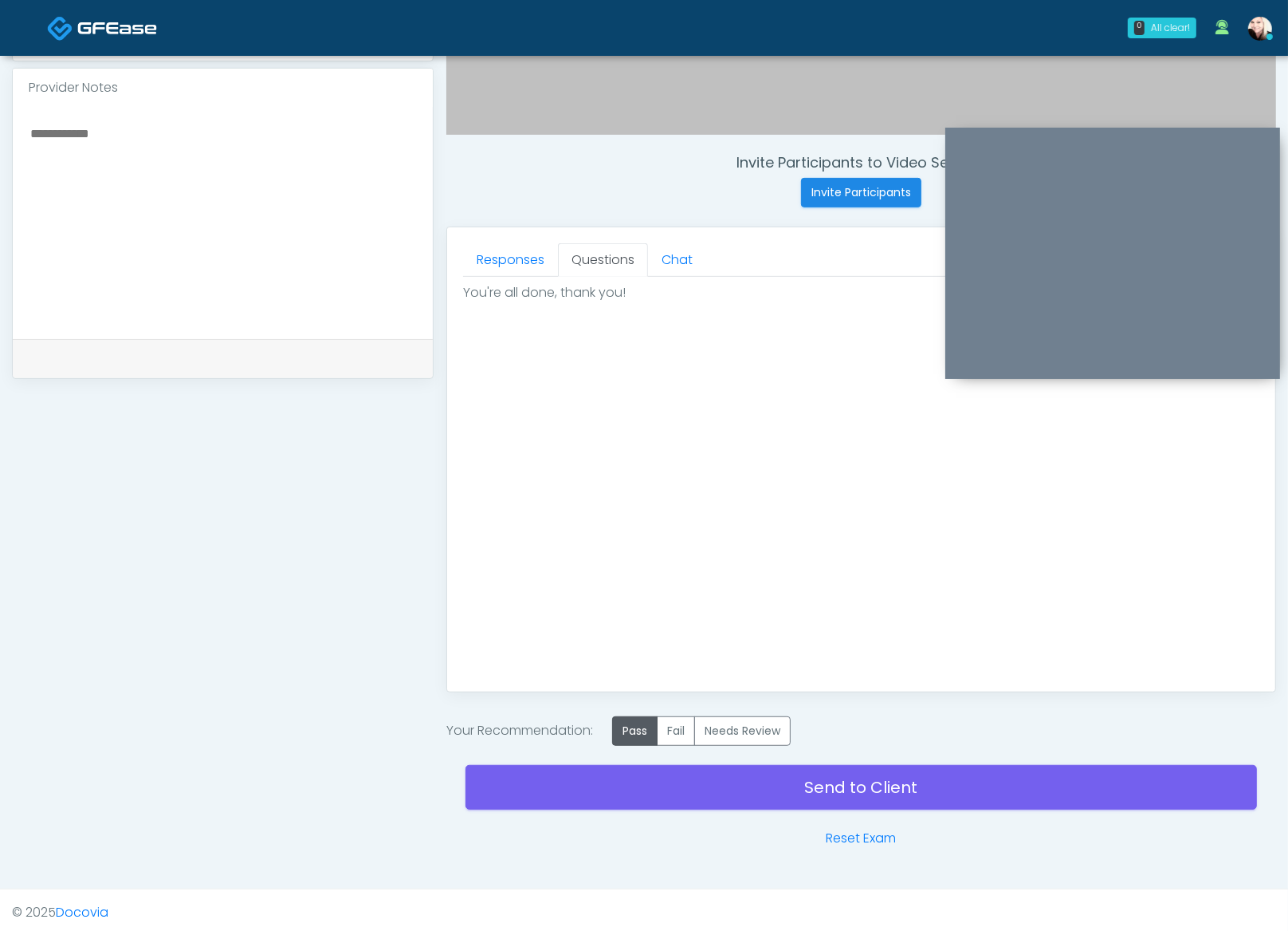
click at [727, 489] on div "Good Faith Exam Script Good Faith Exam Script INTRODUCTION Hello, my name is un…" at bounding box center [861, 476] width 796 height 399
click at [1018, 476] on div "Good Faith Exam Script Good Faith Exam Script INTRODUCTION Hello, my name is un…" at bounding box center [861, 476] width 796 height 399
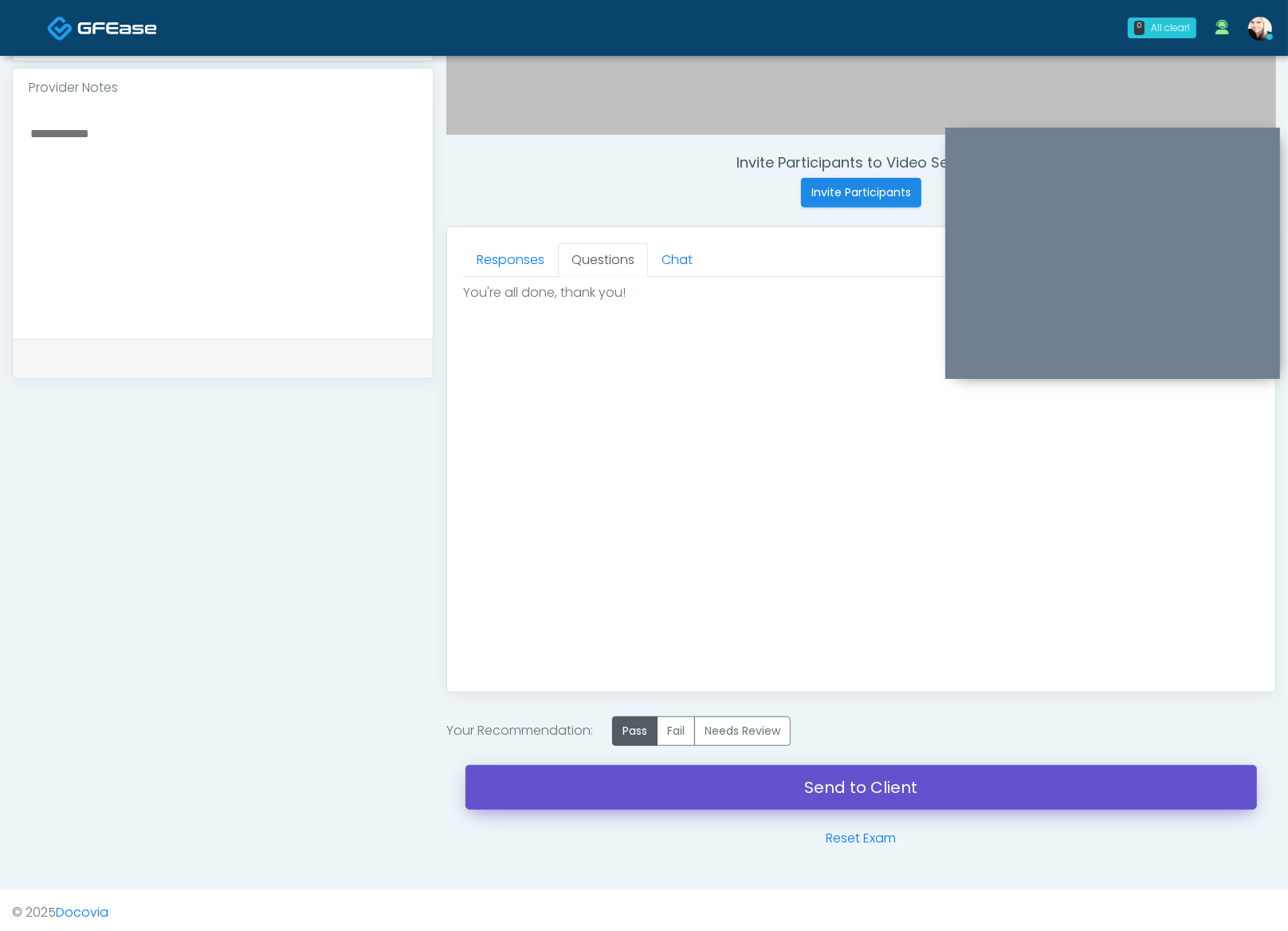
click at [807, 799] on link "Send to Client" at bounding box center [861, 787] width 792 height 44
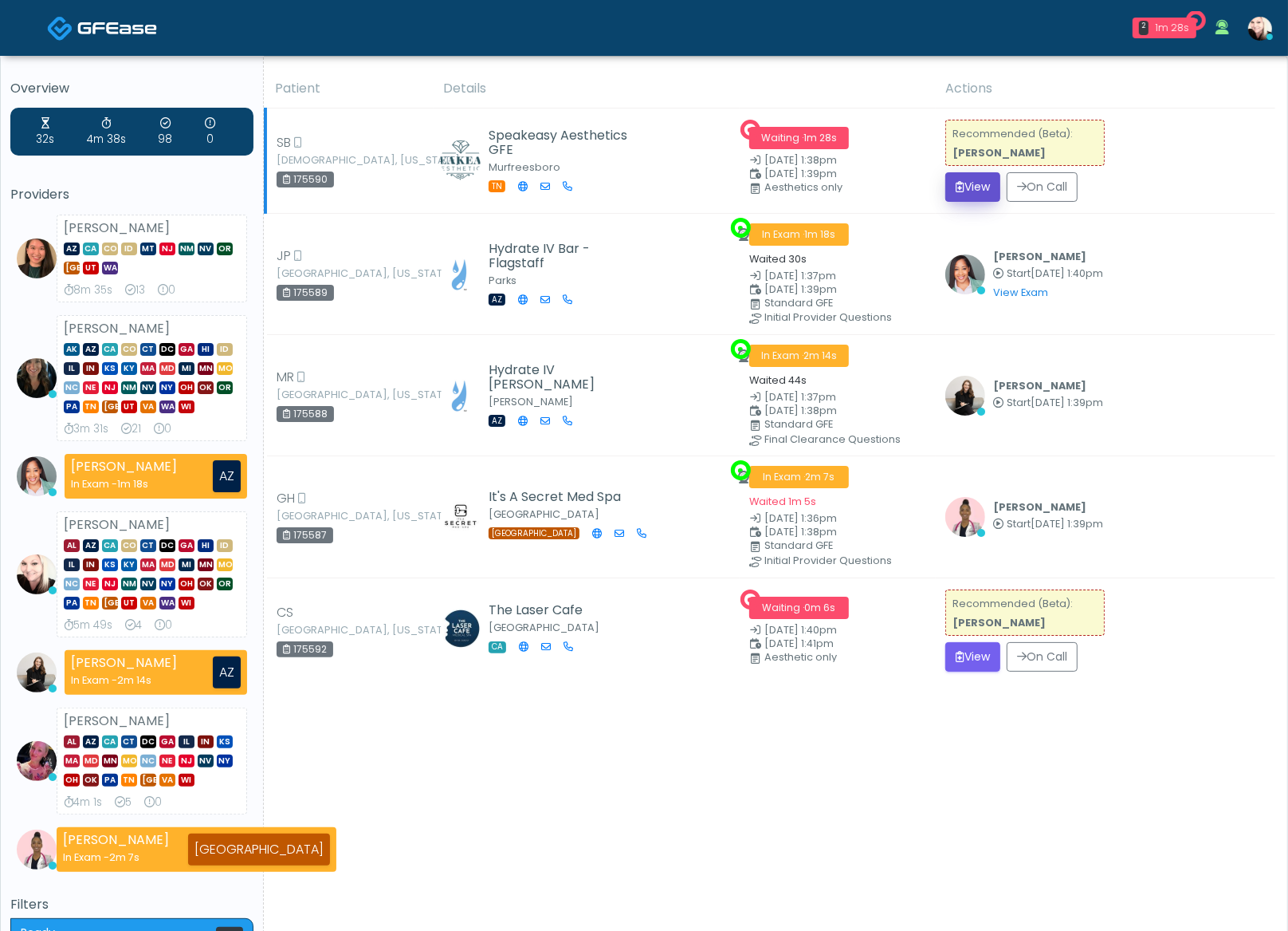
click at [961, 191] on button "View" at bounding box center [973, 187] width 55 height 30
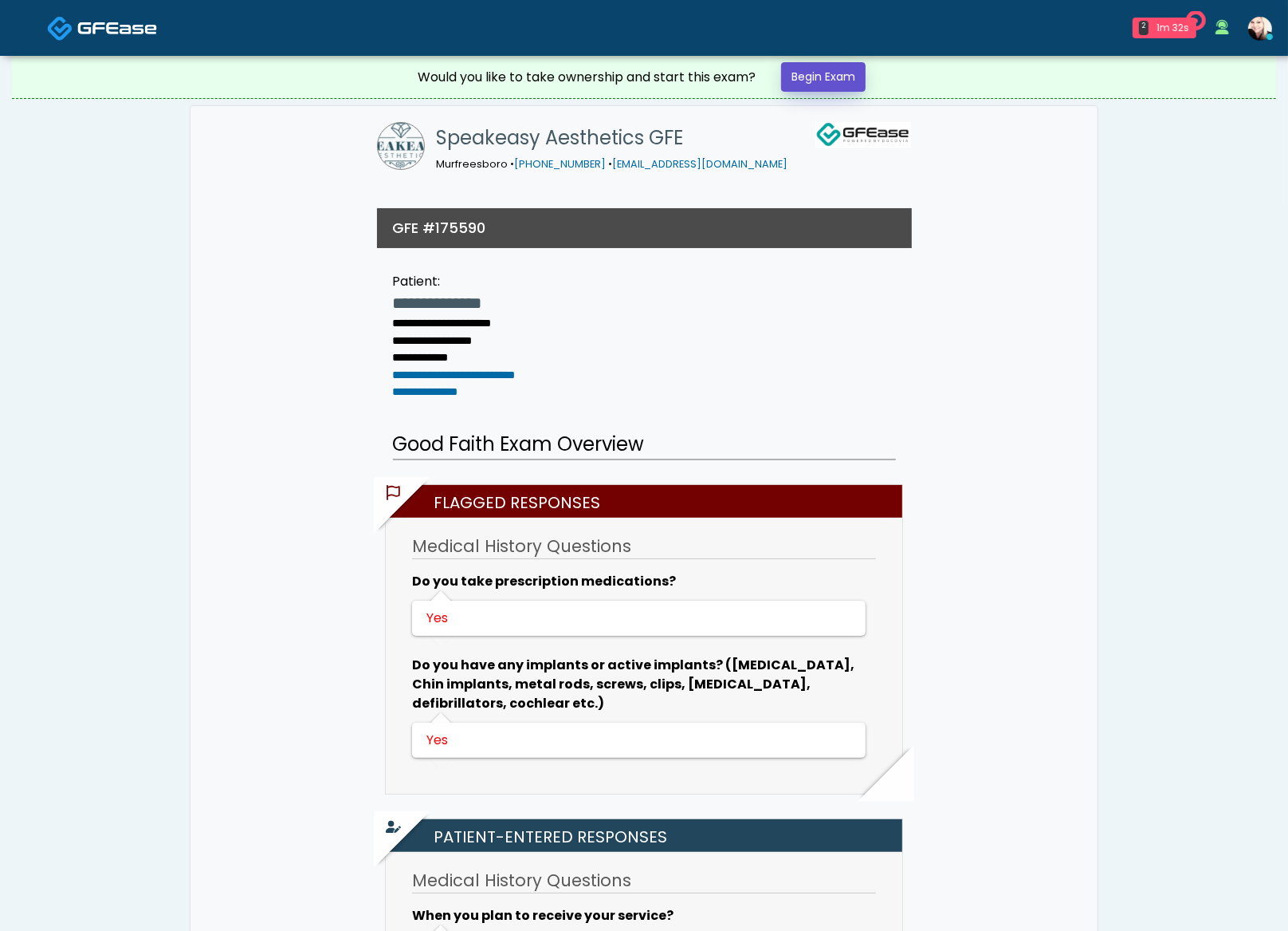
drag, startPoint x: 839, startPoint y: 78, endPoint x: 895, endPoint y: 77, distance: 56.0
click at [840, 77] on link "Begin Exam" at bounding box center [824, 77] width 85 height 30
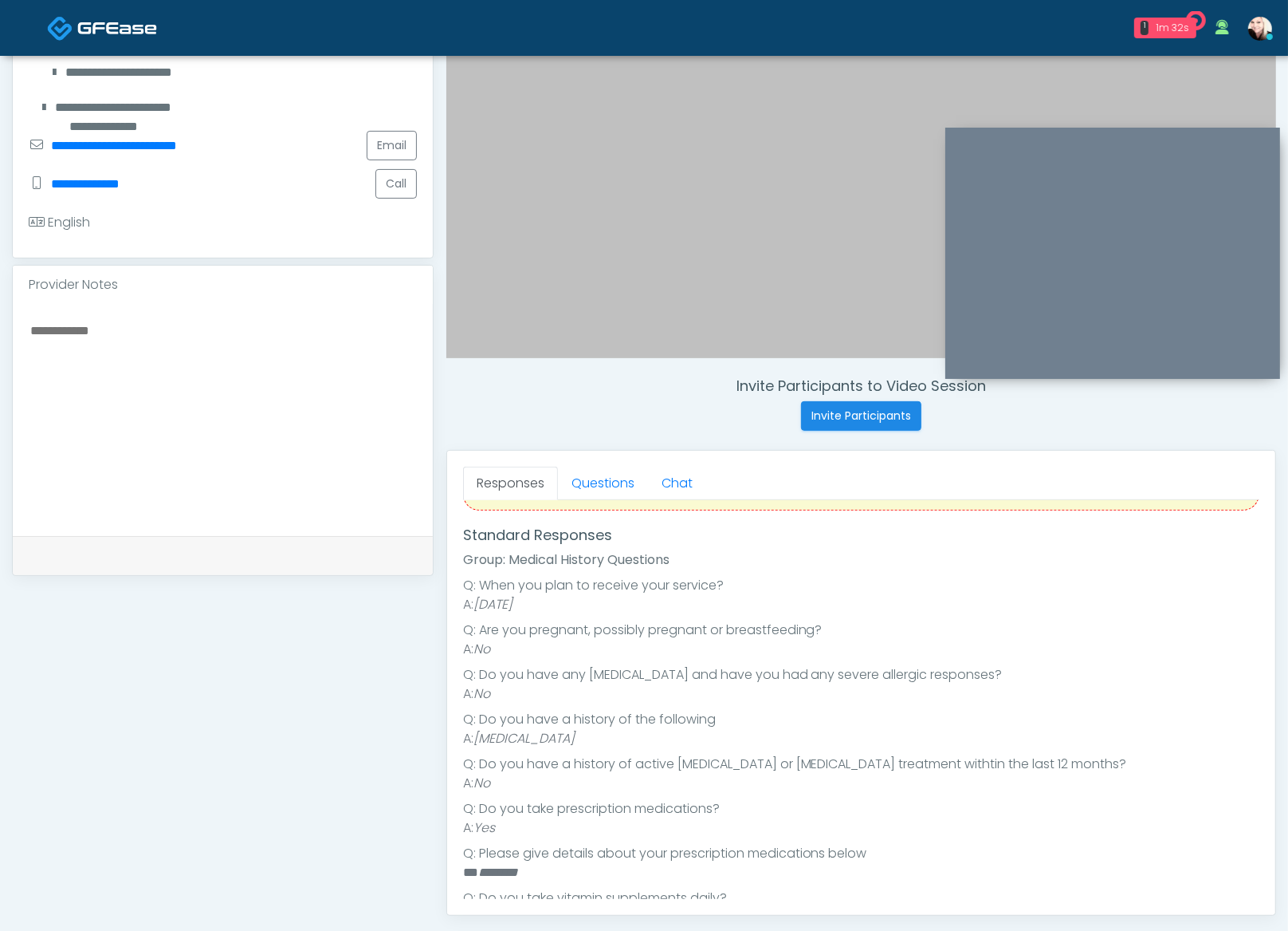
scroll to position [397, 0]
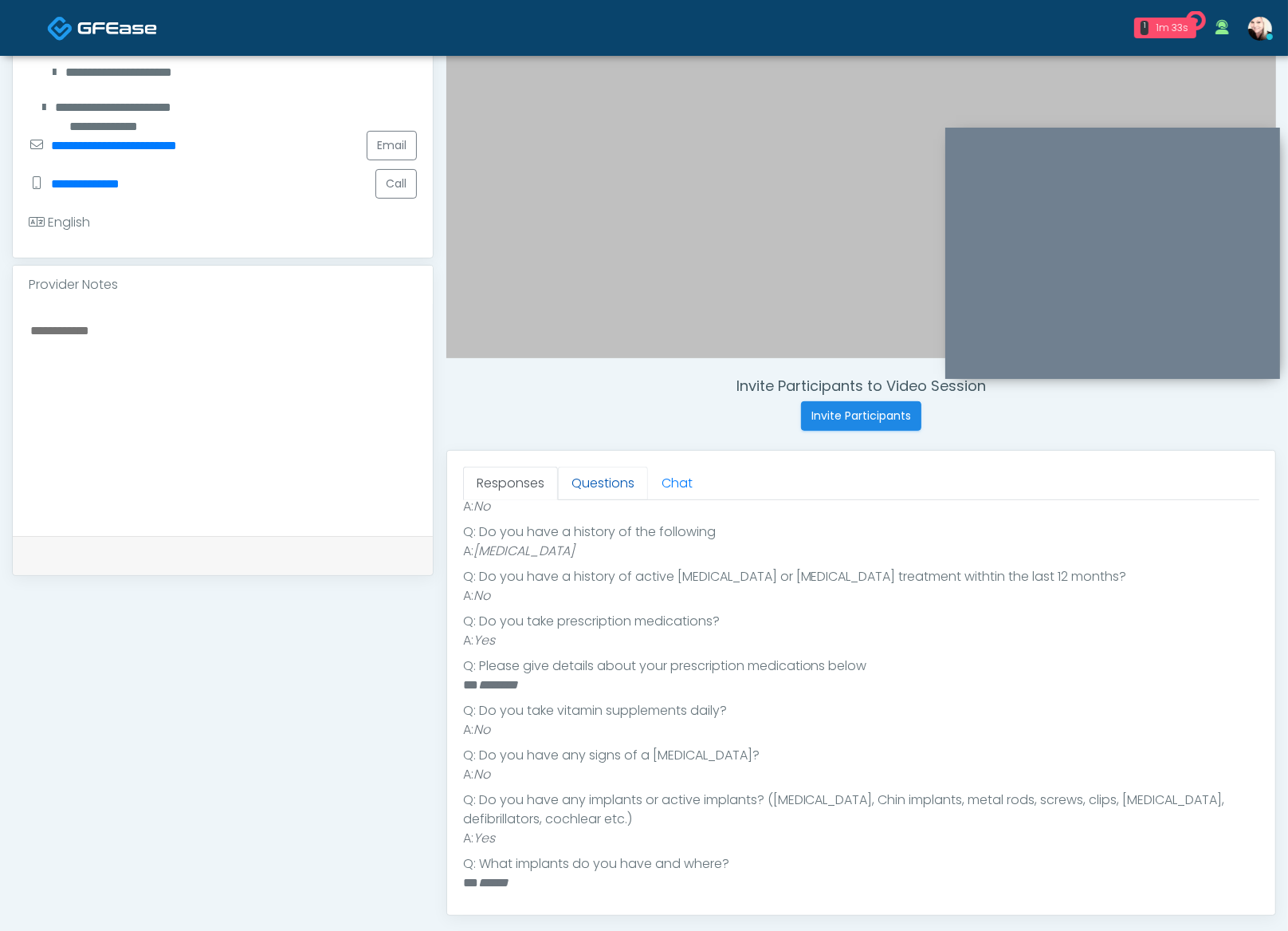
click at [598, 476] on link "Questions" at bounding box center [603, 483] width 90 height 33
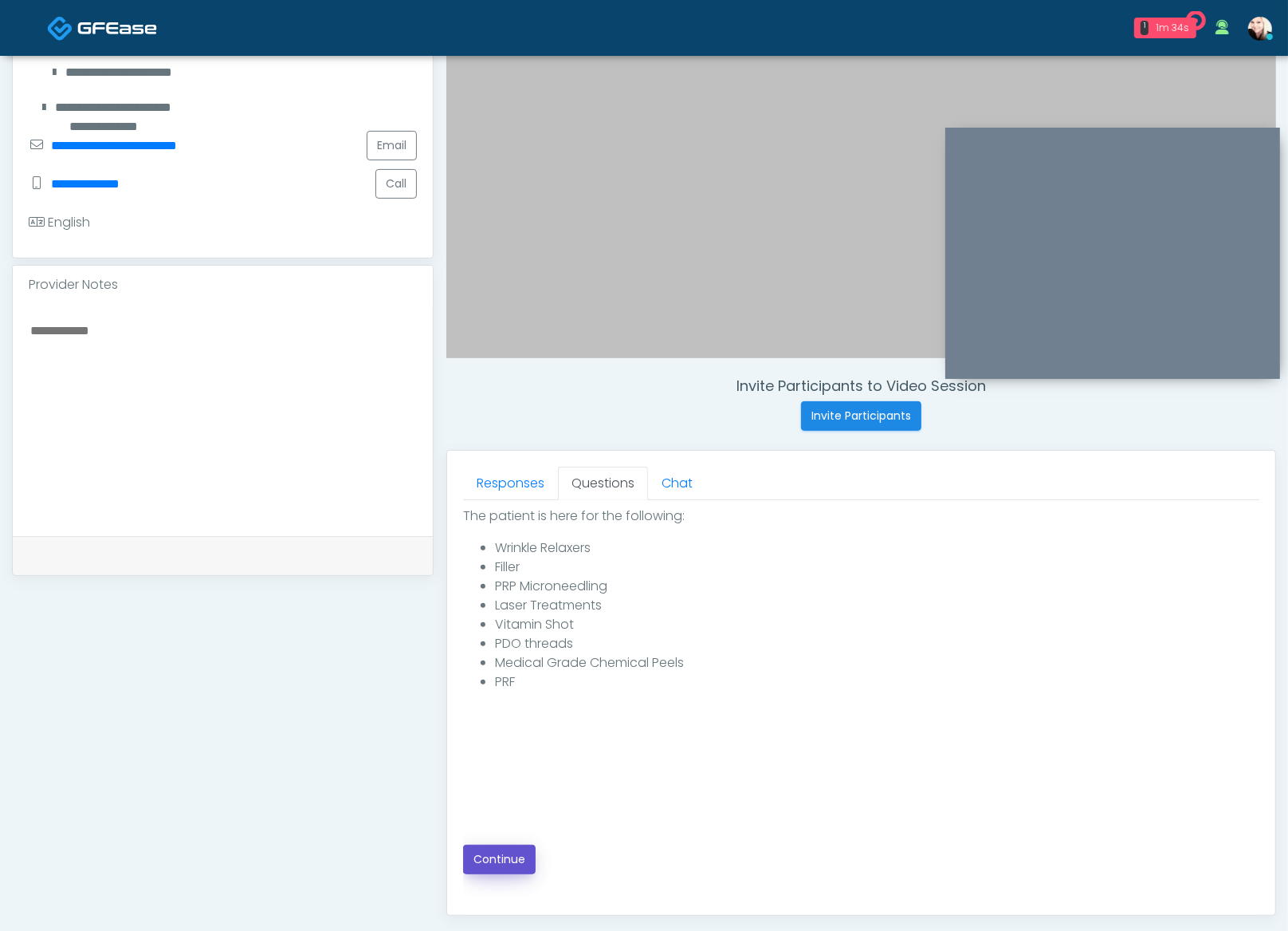
click at [520, 856] on button "Continue" at bounding box center [499, 859] width 72 height 30
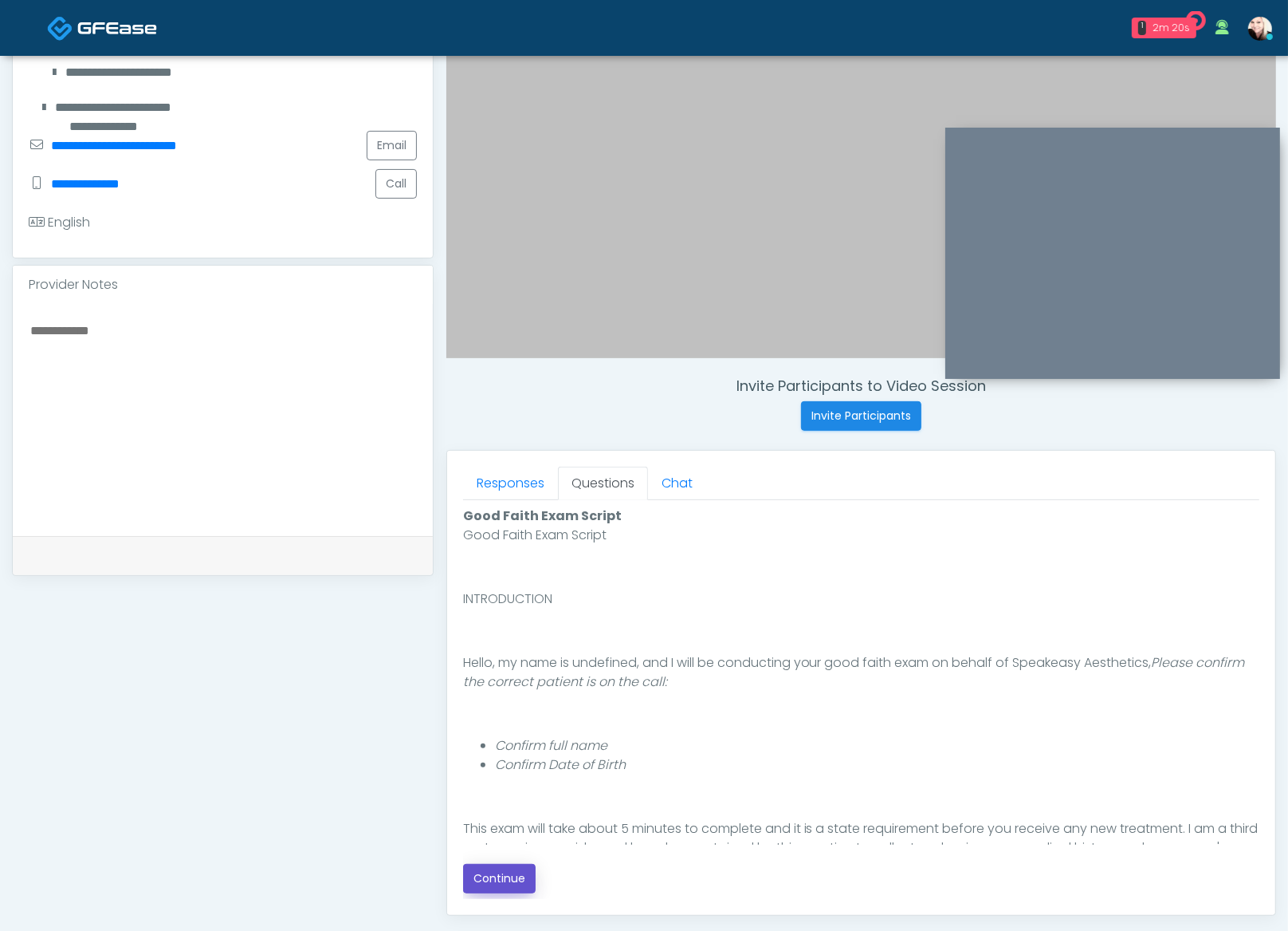
click at [514, 878] on button "Continue" at bounding box center [499, 879] width 72 height 30
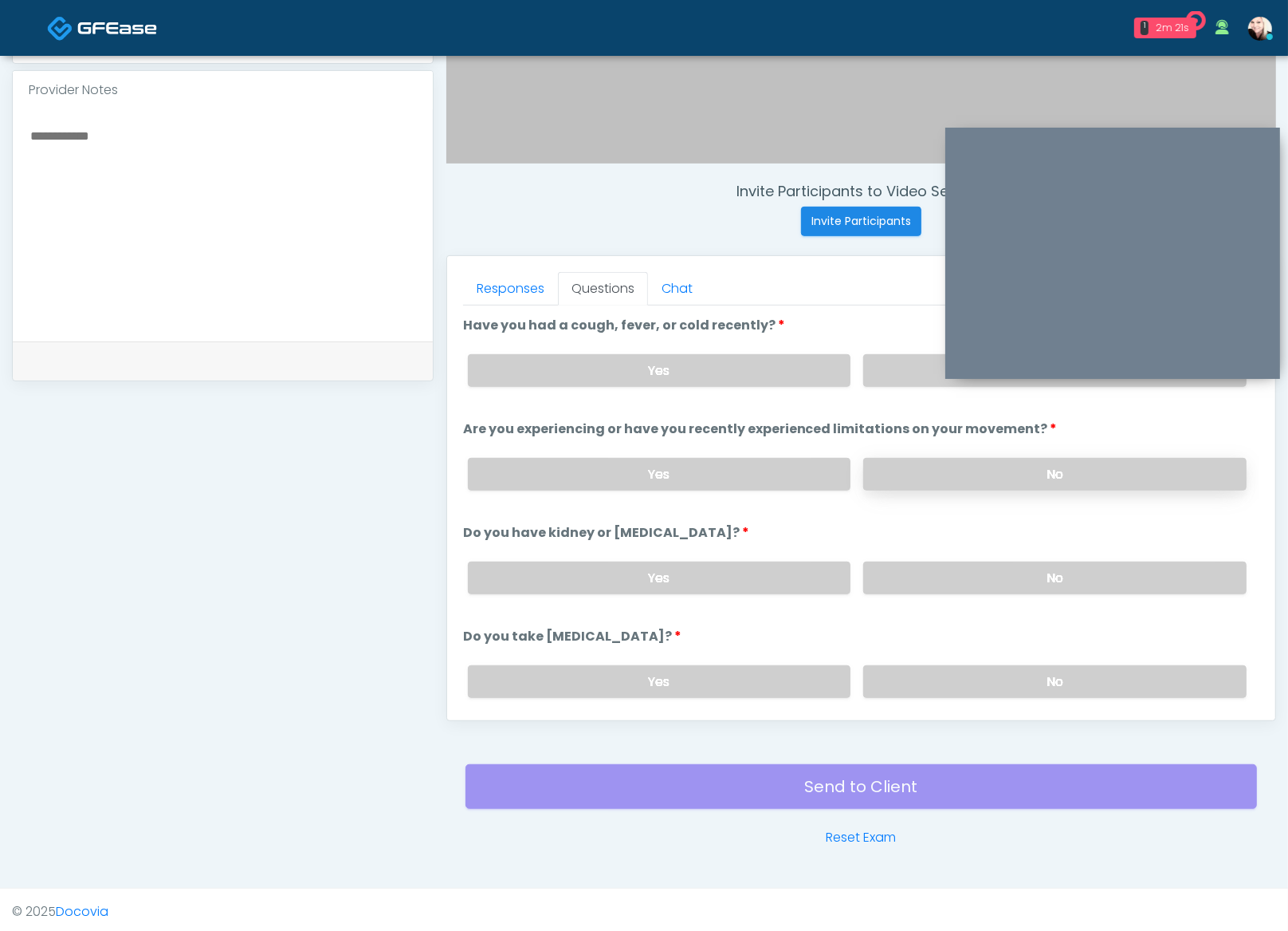
drag, startPoint x: 1025, startPoint y: 451, endPoint x: 1021, endPoint y: 465, distance: 14.6
click at [1024, 453] on div "Yes No" at bounding box center [857, 474] width 804 height 58
click at [1002, 481] on label "No" at bounding box center [1055, 474] width 384 height 33
click at [984, 579] on label "No" at bounding box center [1055, 578] width 384 height 33
click at [989, 677] on label "No" at bounding box center [1055, 682] width 384 height 33
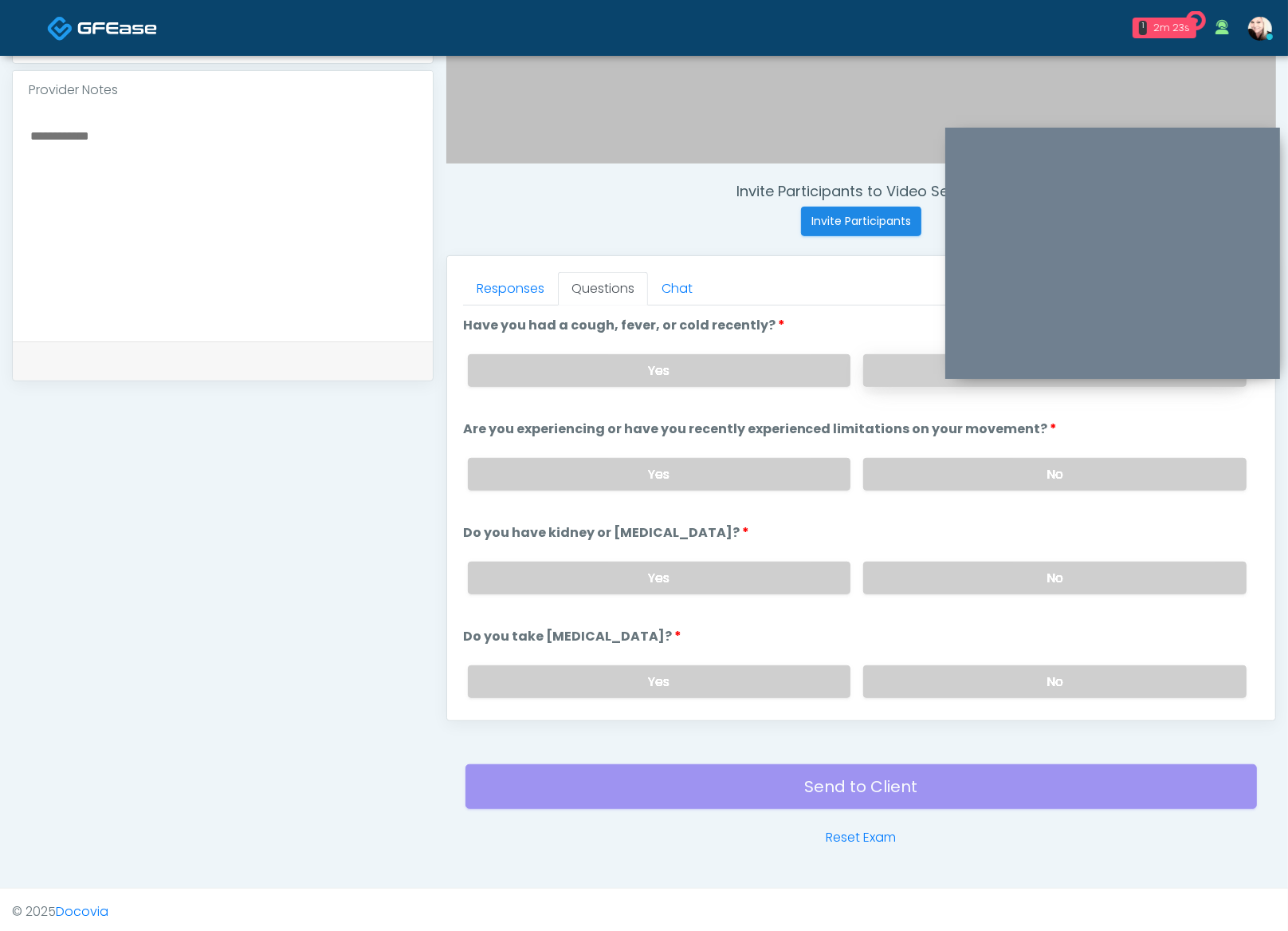
click at [888, 374] on label "No" at bounding box center [1055, 370] width 384 height 33
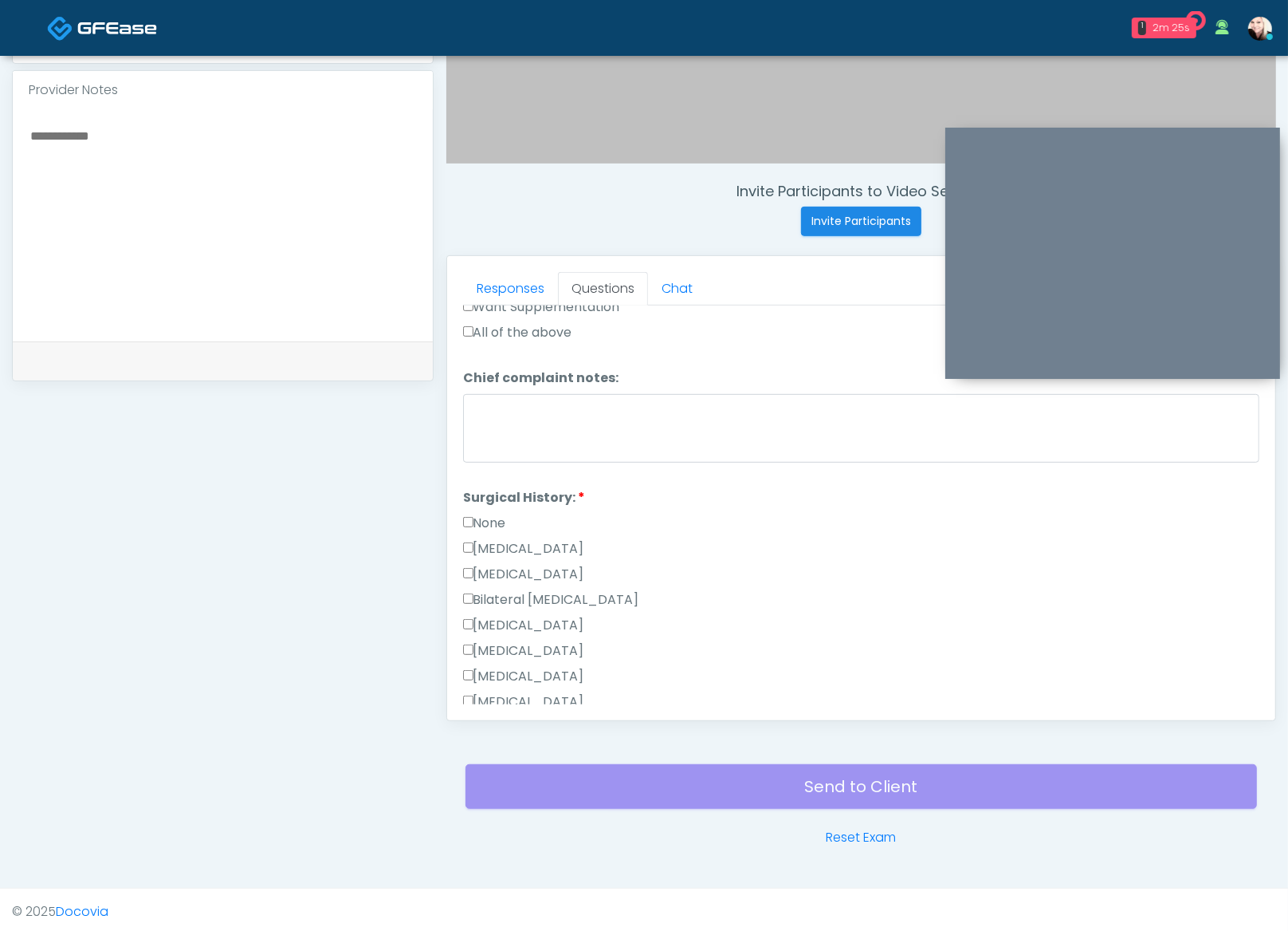
scroll to position [804, 0]
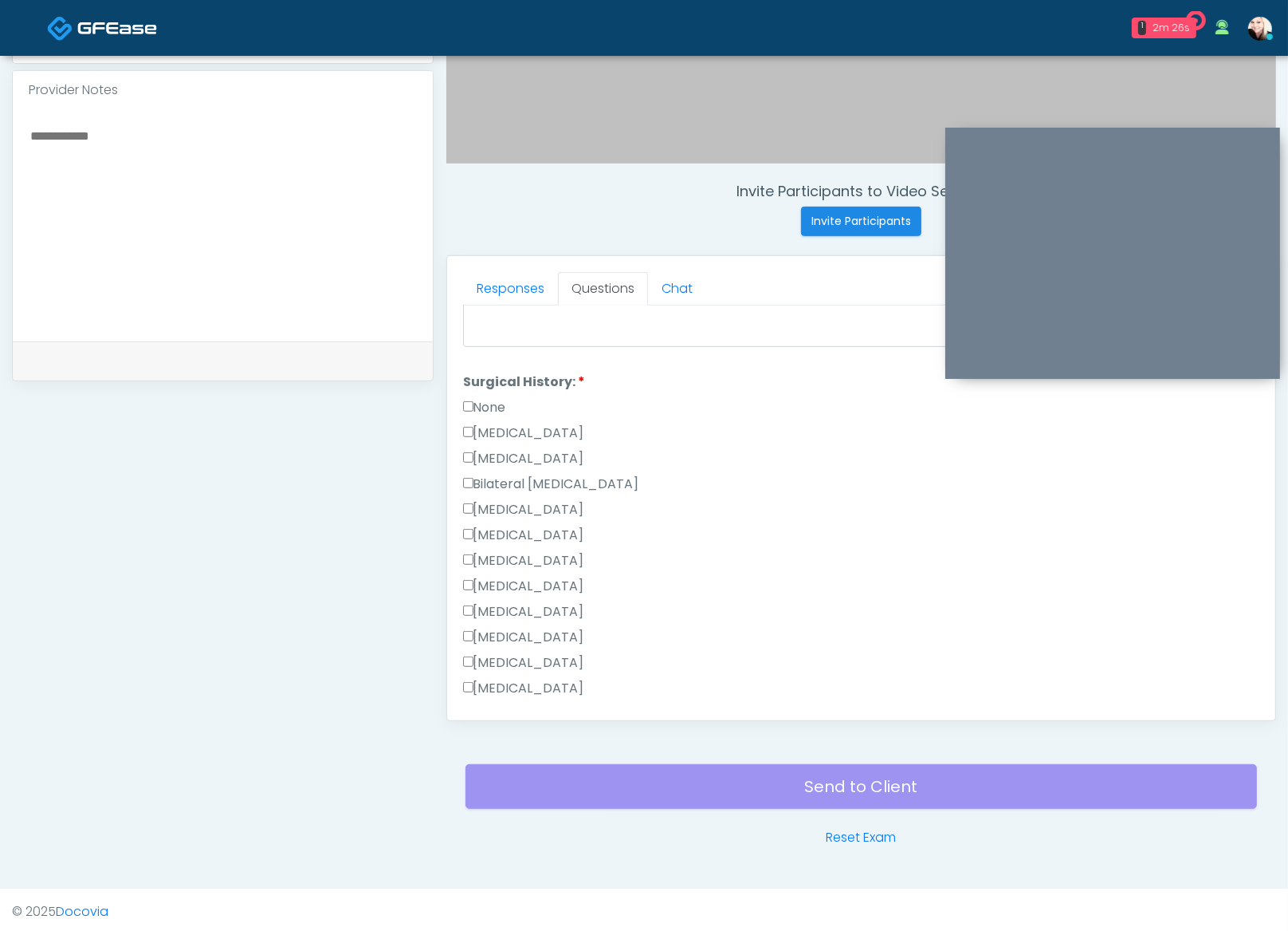
click at [471, 633] on label "Cholecystectomy" at bounding box center [524, 637] width 121 height 19
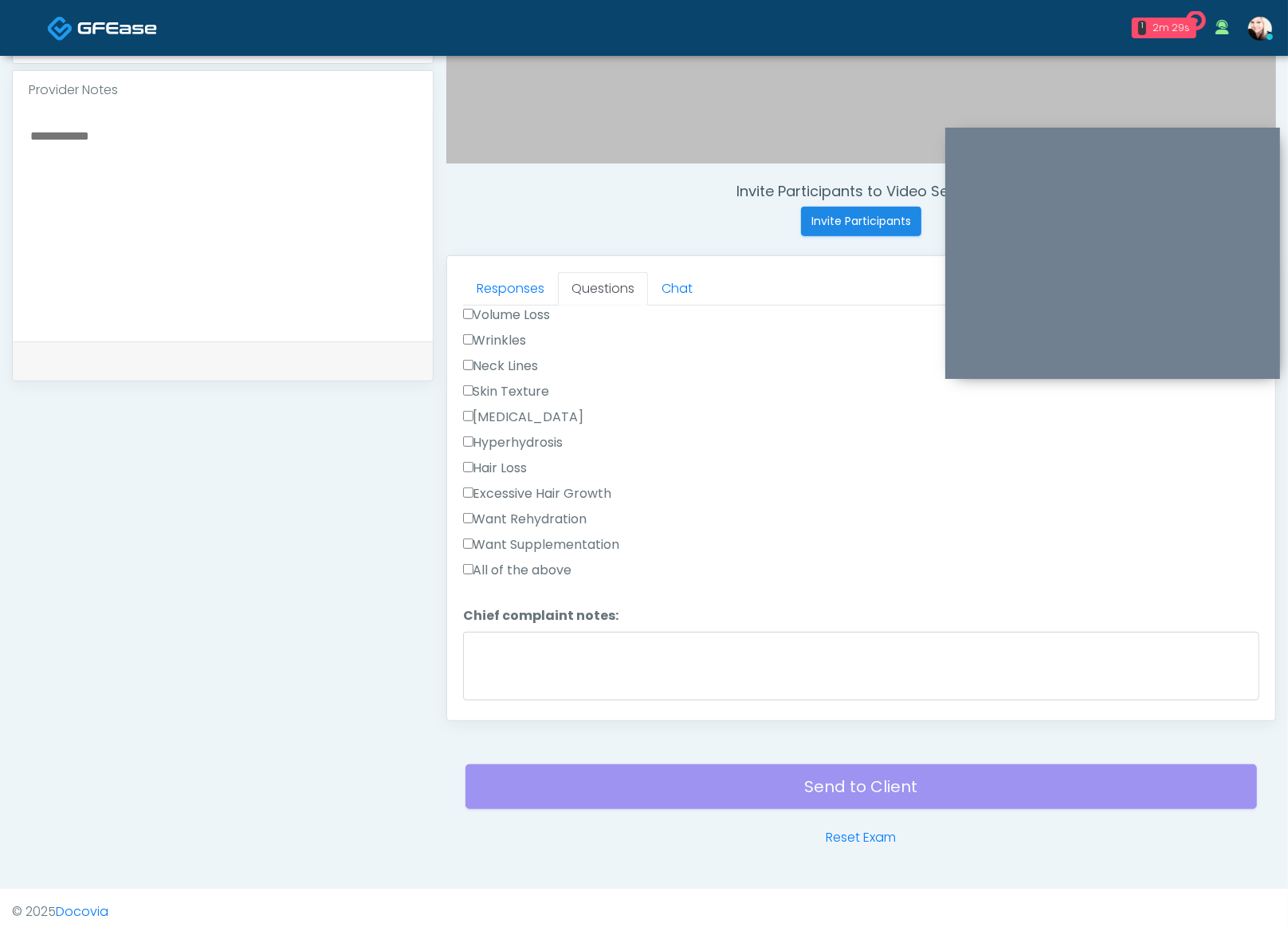
click at [489, 331] on label "Wrinkles" at bounding box center [495, 340] width 64 height 19
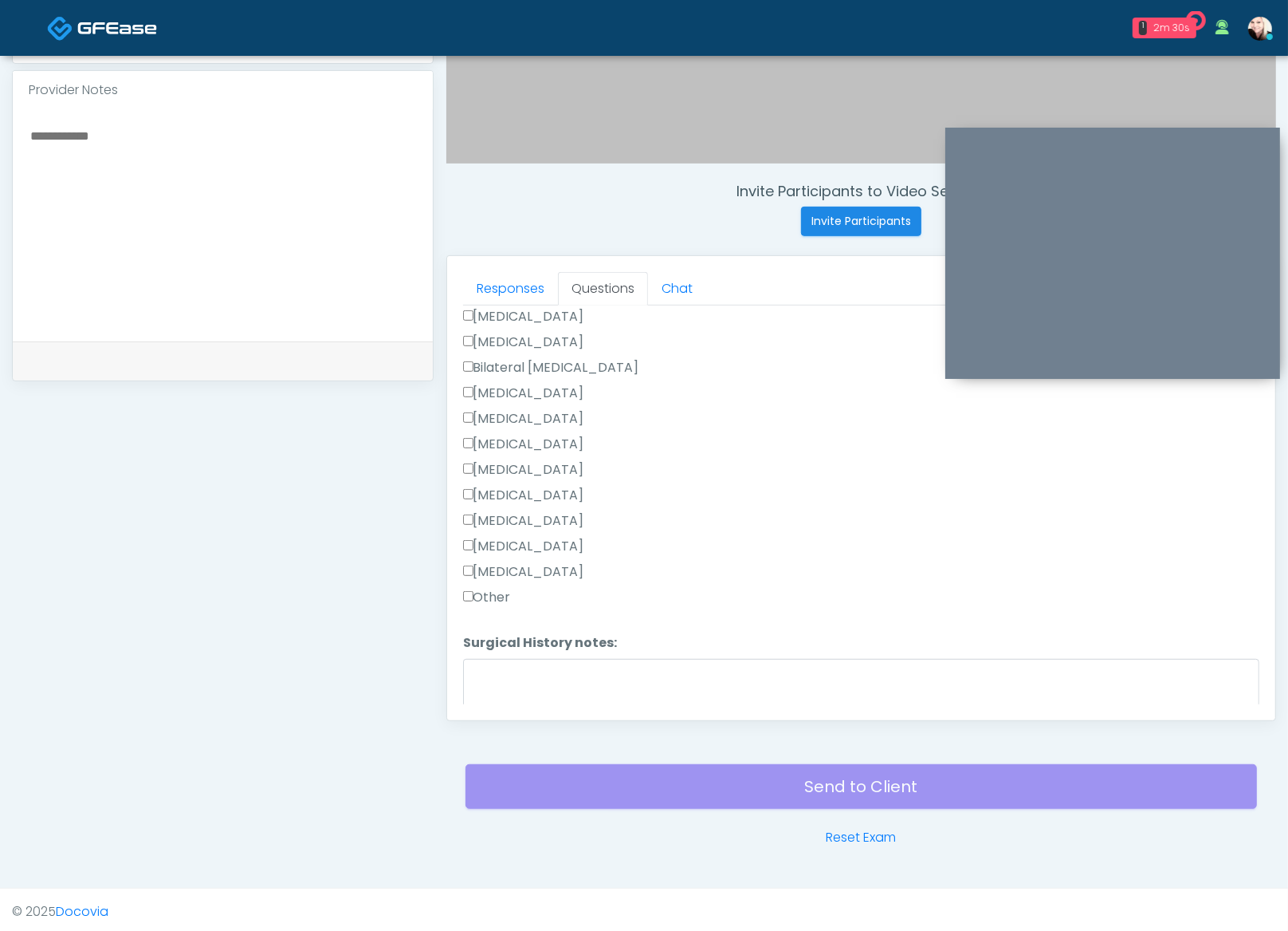
scroll to position [991, 0]
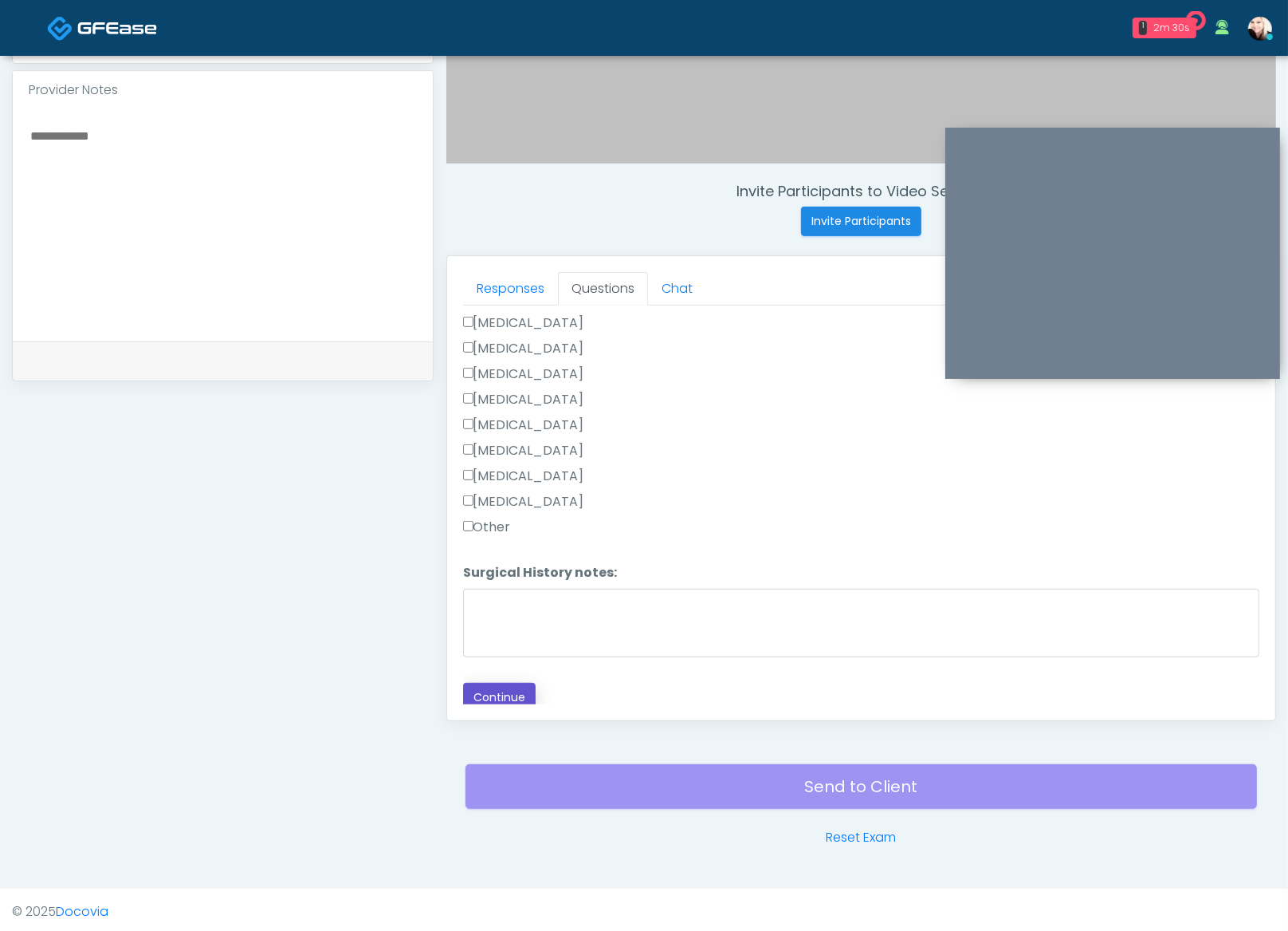
click at [509, 694] on button "Continue" at bounding box center [499, 697] width 72 height 30
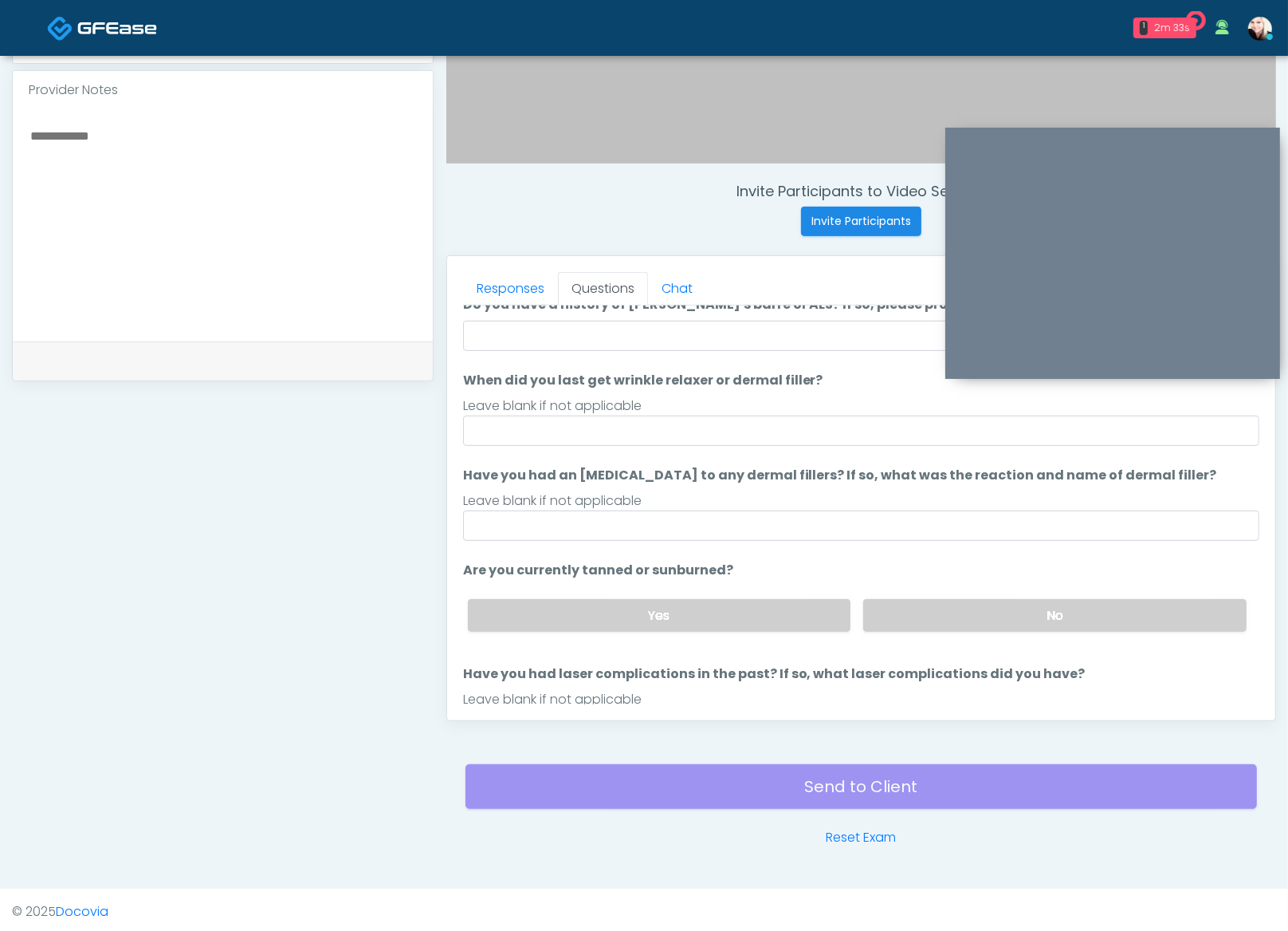
scroll to position [0, 0]
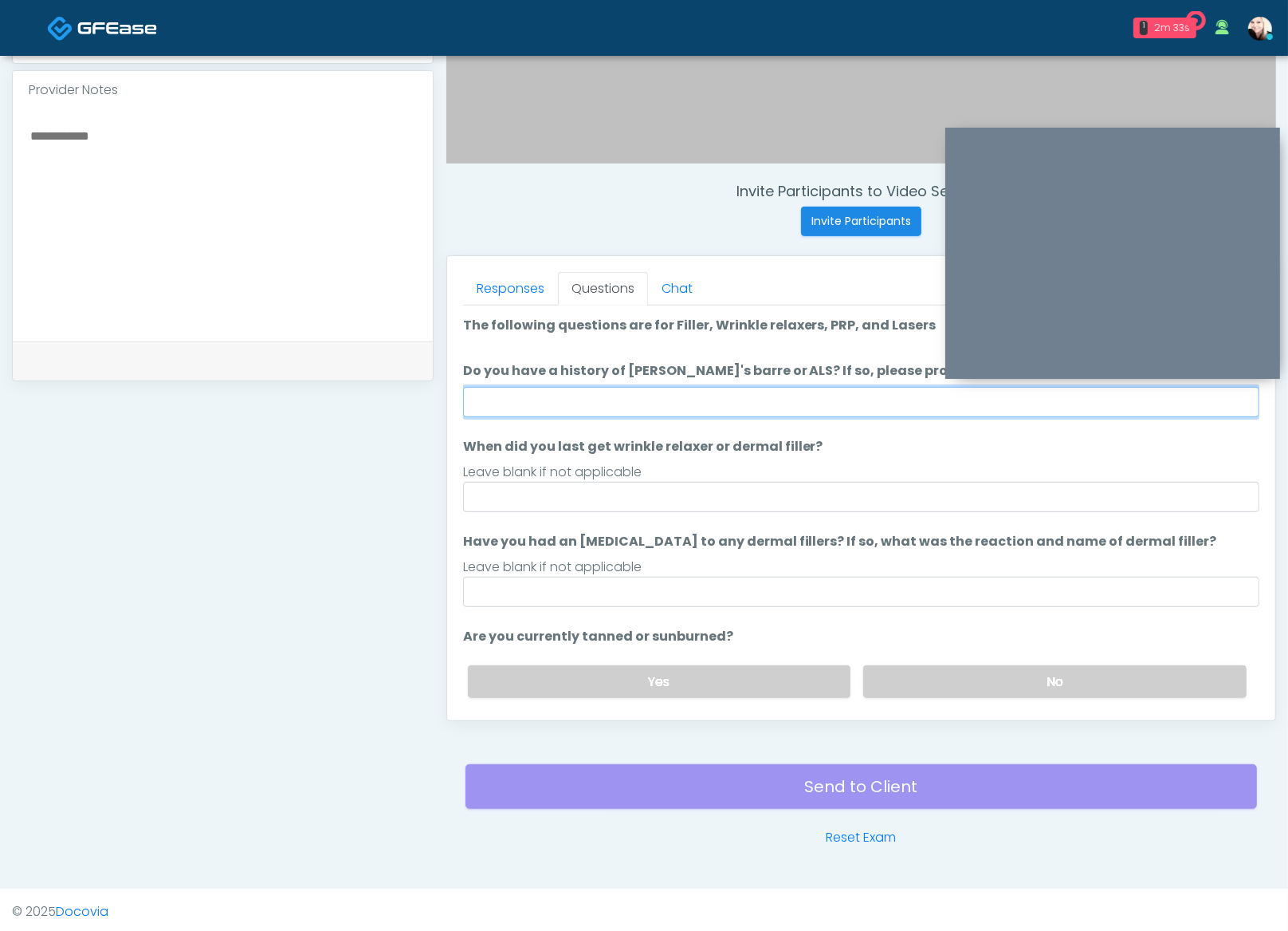
click at [651, 397] on input "Do you have a history of [PERSON_NAME]'s barre or ALS? If so, please provide de…" at bounding box center [861, 402] width 796 height 31
type input "****"
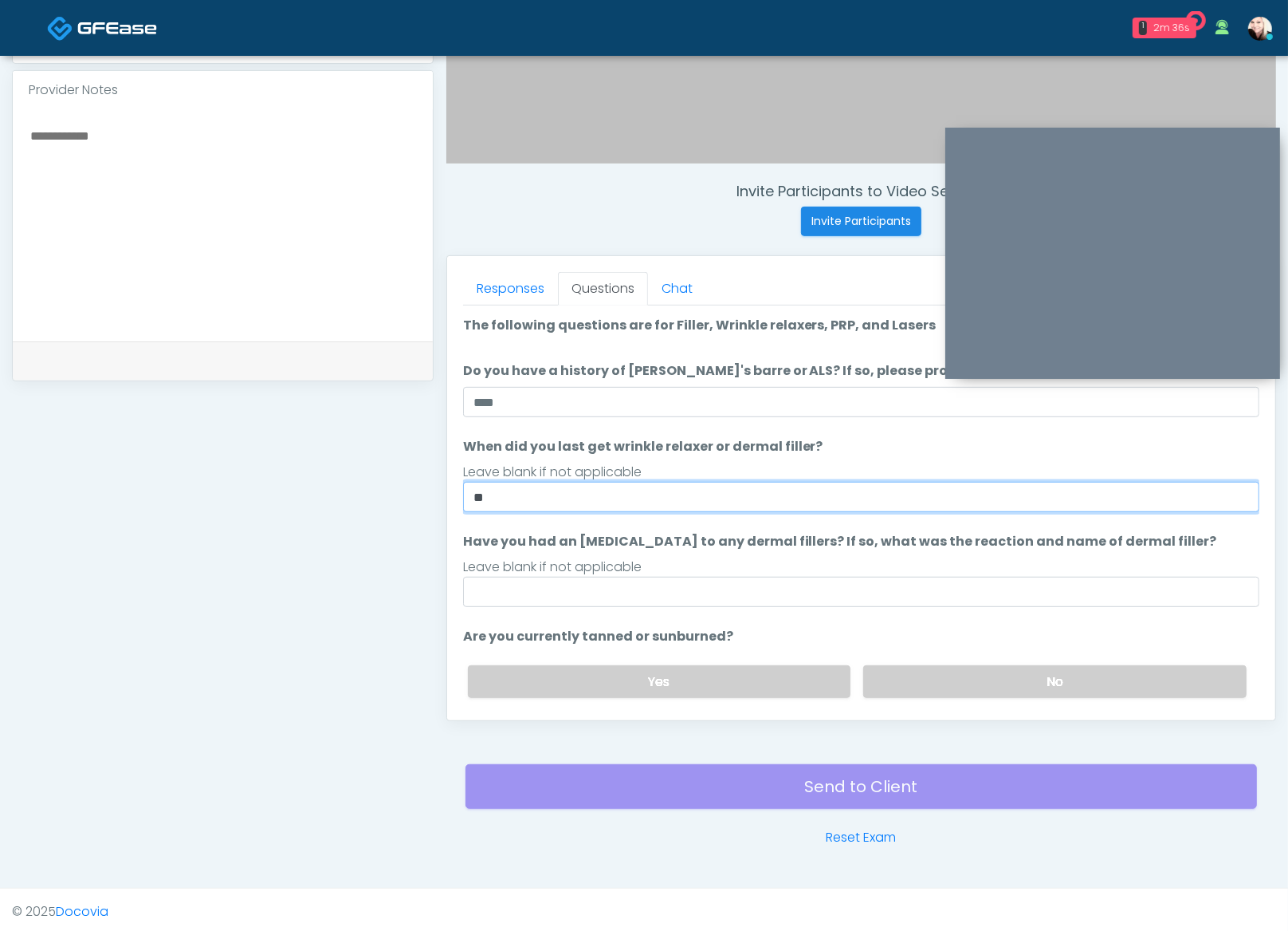
type input "*"
type input "*********"
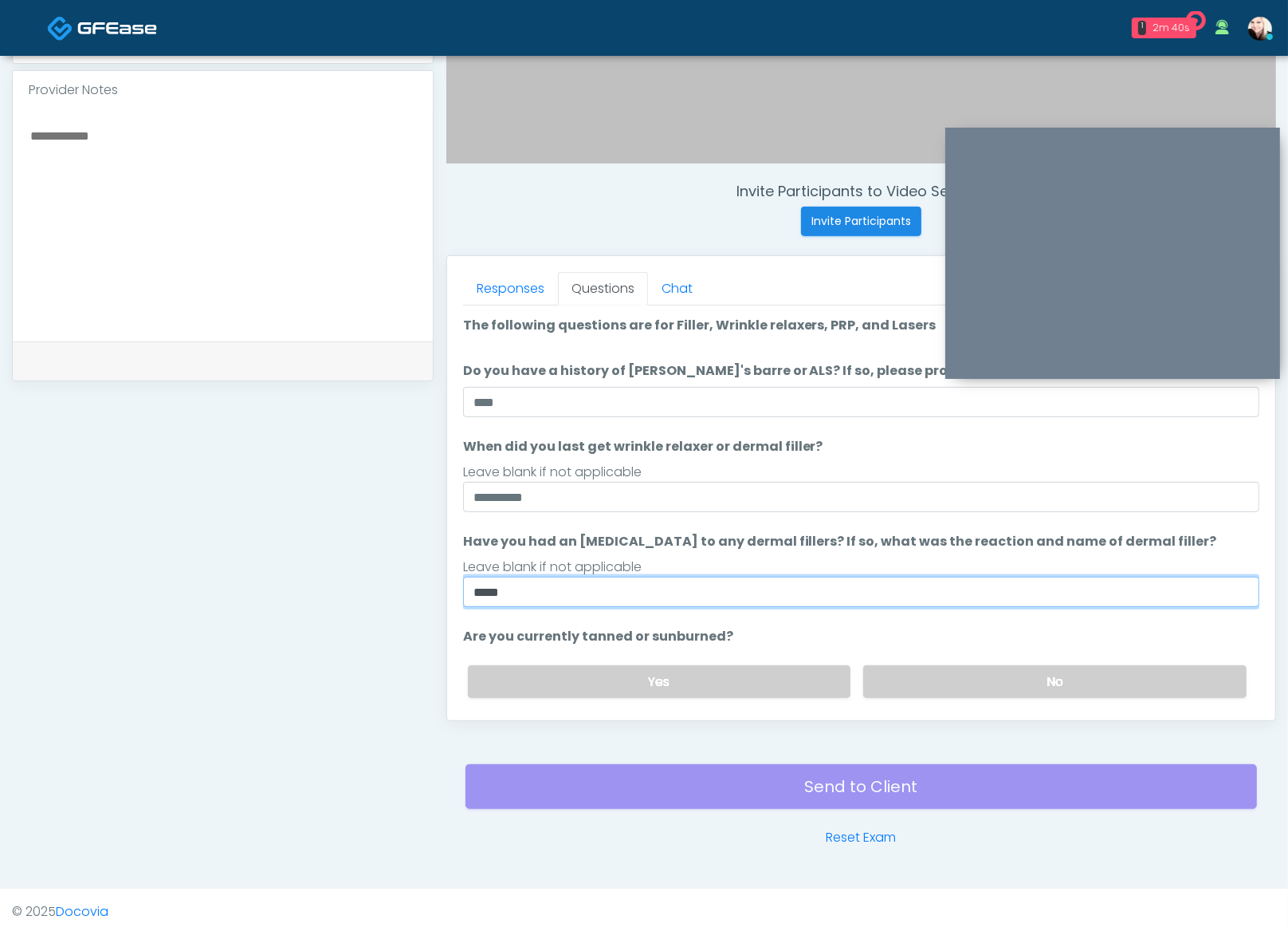
type input "****"
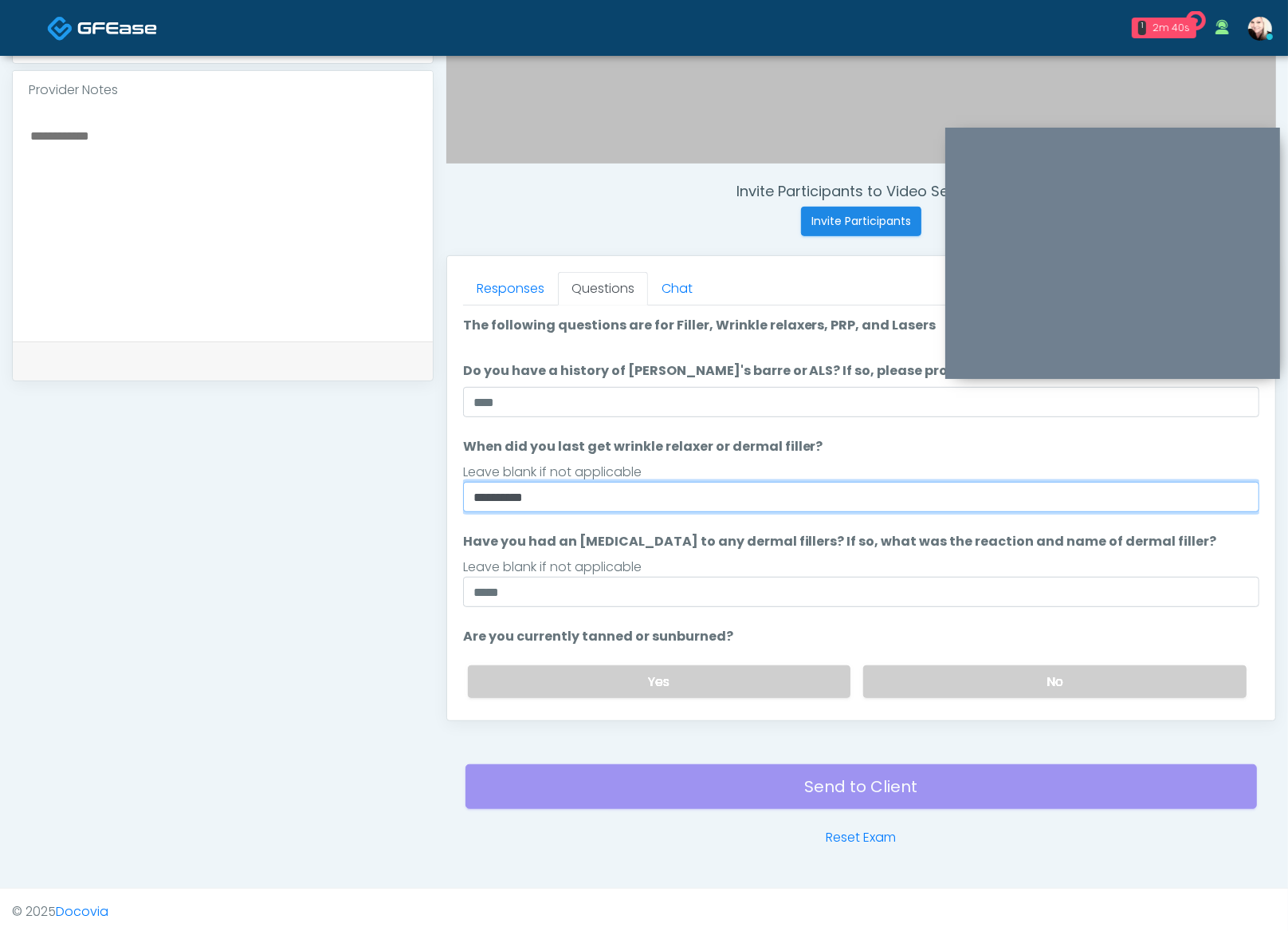
drag, startPoint x: 902, startPoint y: 503, endPoint x: 887, endPoint y: 516, distance: 19.8
click at [901, 503] on input "*********" at bounding box center [861, 497] width 796 height 31
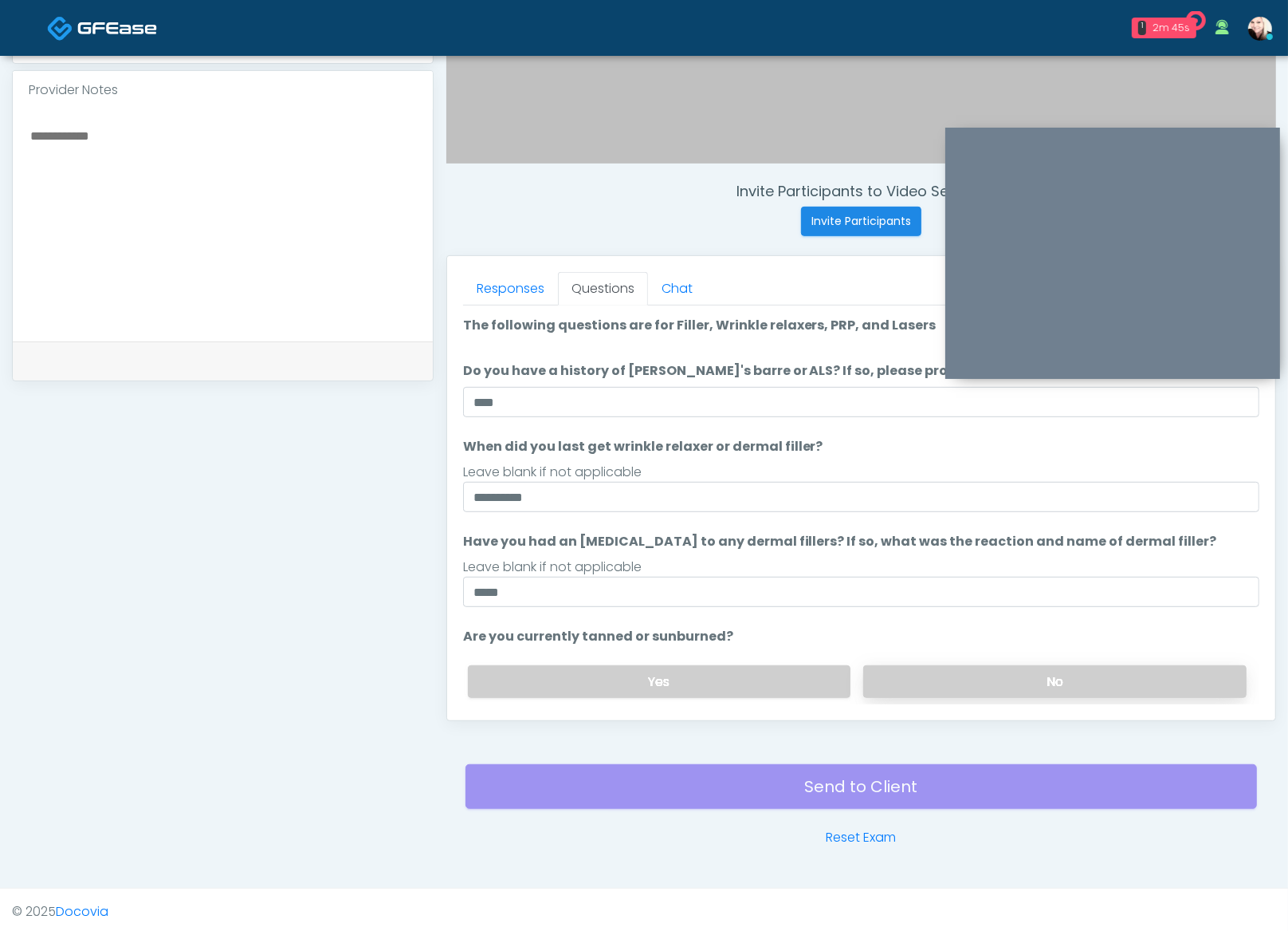
drag, startPoint x: 924, startPoint y: 677, endPoint x: 939, endPoint y: 676, distance: 15.0
click at [924, 677] on label "No" at bounding box center [1055, 682] width 384 height 33
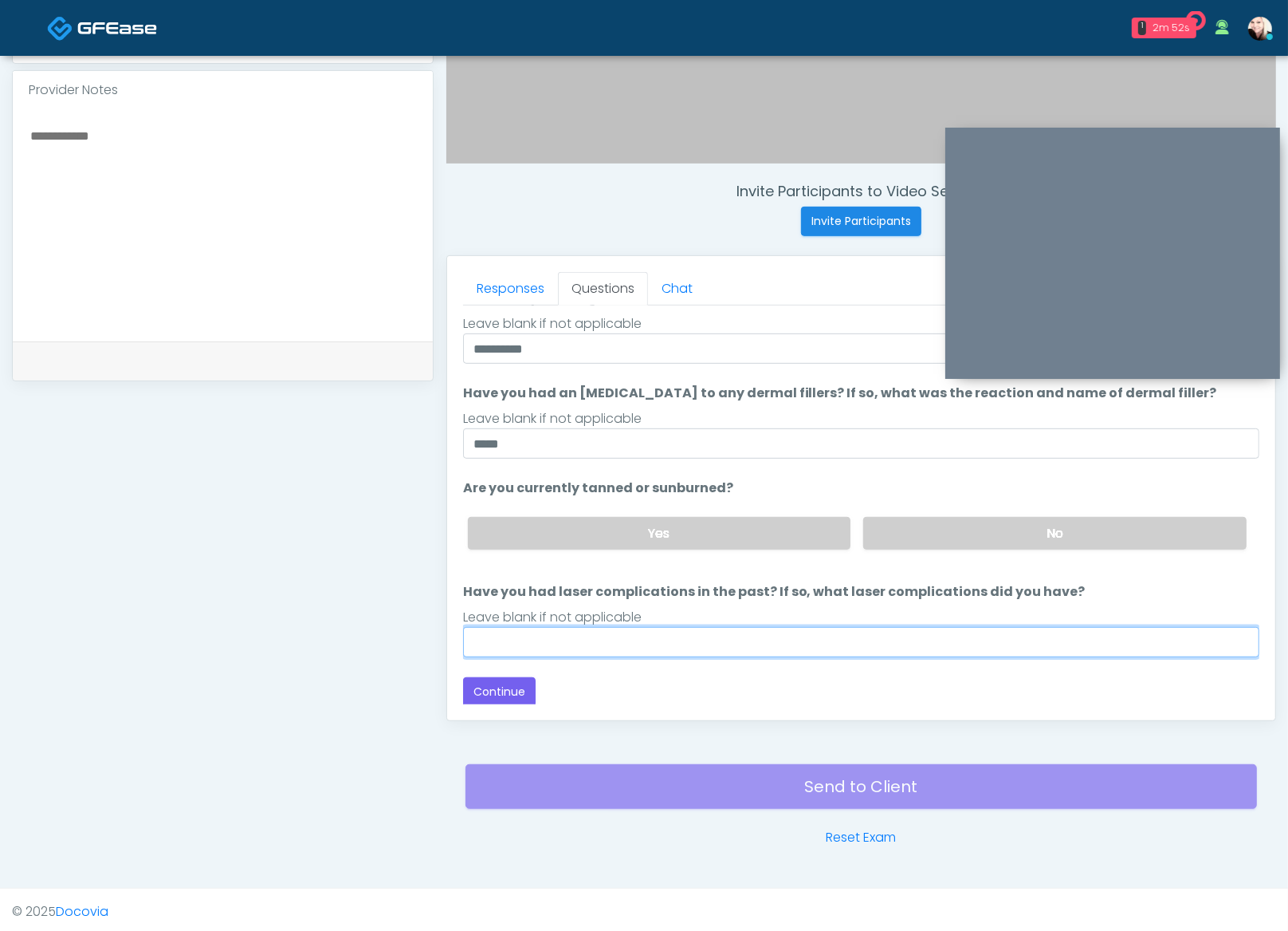
drag, startPoint x: 630, startPoint y: 629, endPoint x: 653, endPoint y: 629, distance: 23.0
click at [635, 629] on input "Have you had laser complications in the past? If so, what laser complications d…" at bounding box center [861, 642] width 796 height 31
type input "****"
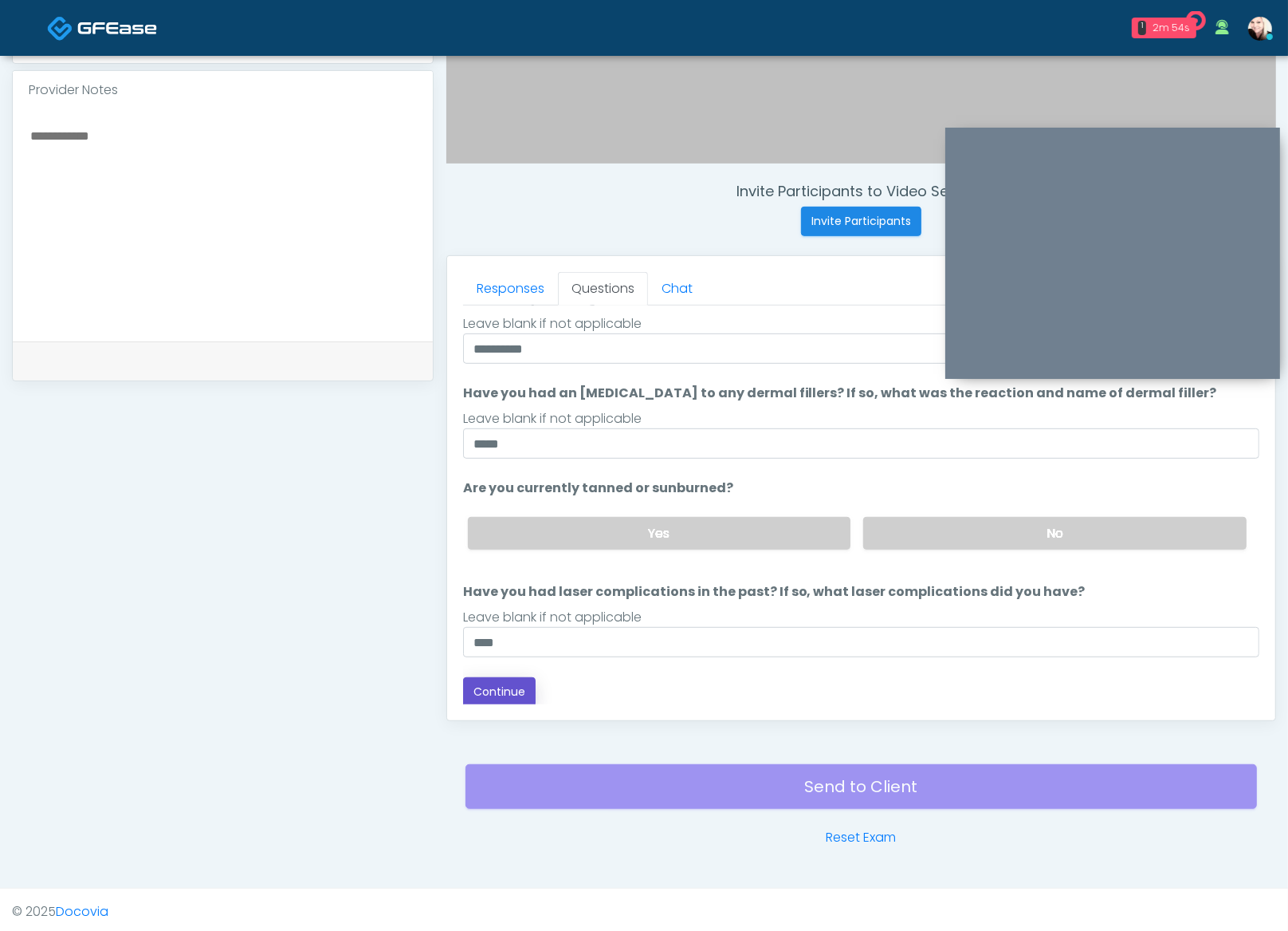
click at [504, 694] on button "Continue" at bounding box center [499, 692] width 72 height 30
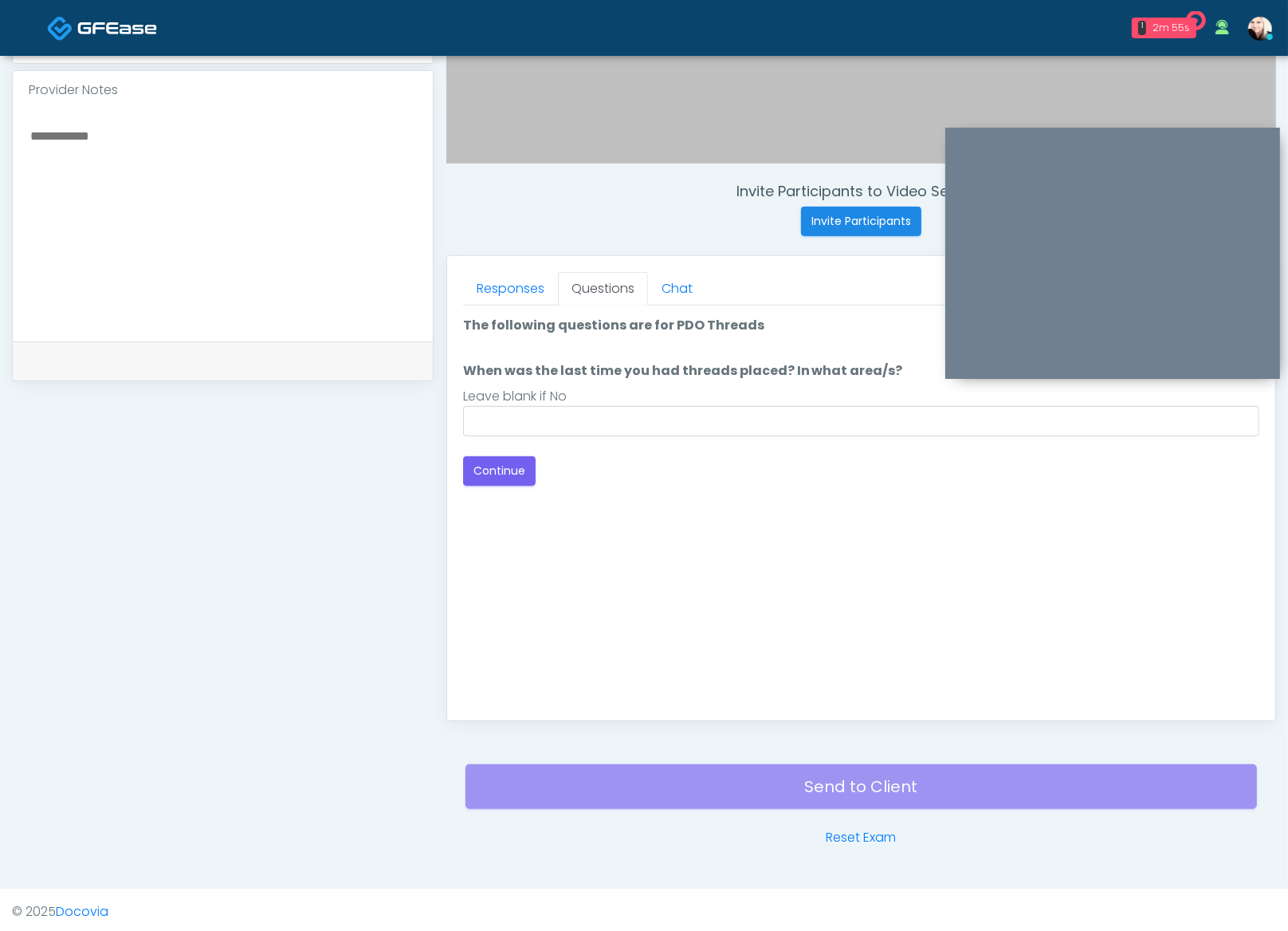
scroll to position [0, 0]
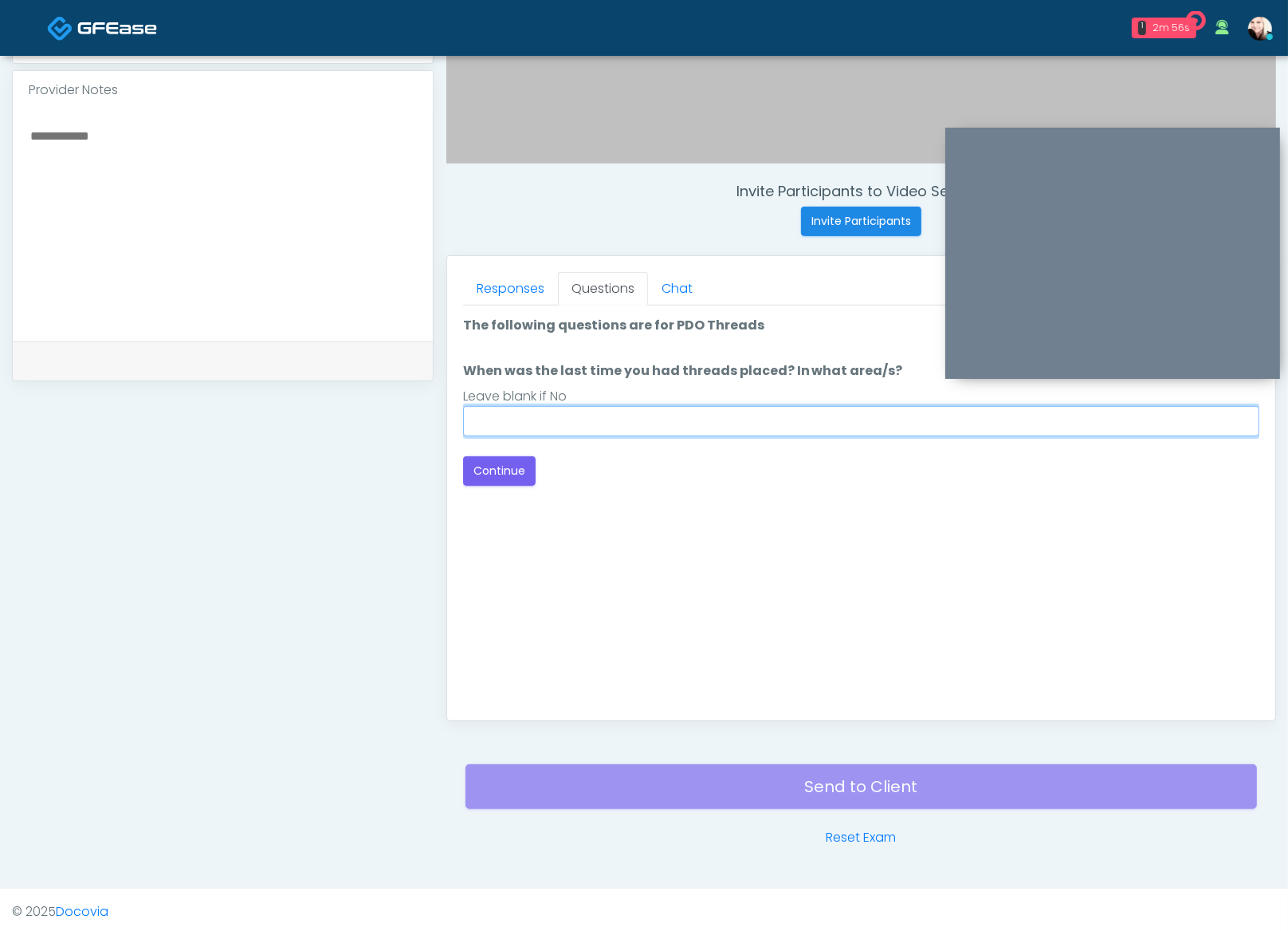
click at [529, 413] on input "When was the last time you had threads placed? In what area/s?" at bounding box center [861, 422] width 796 height 31
type input "****"
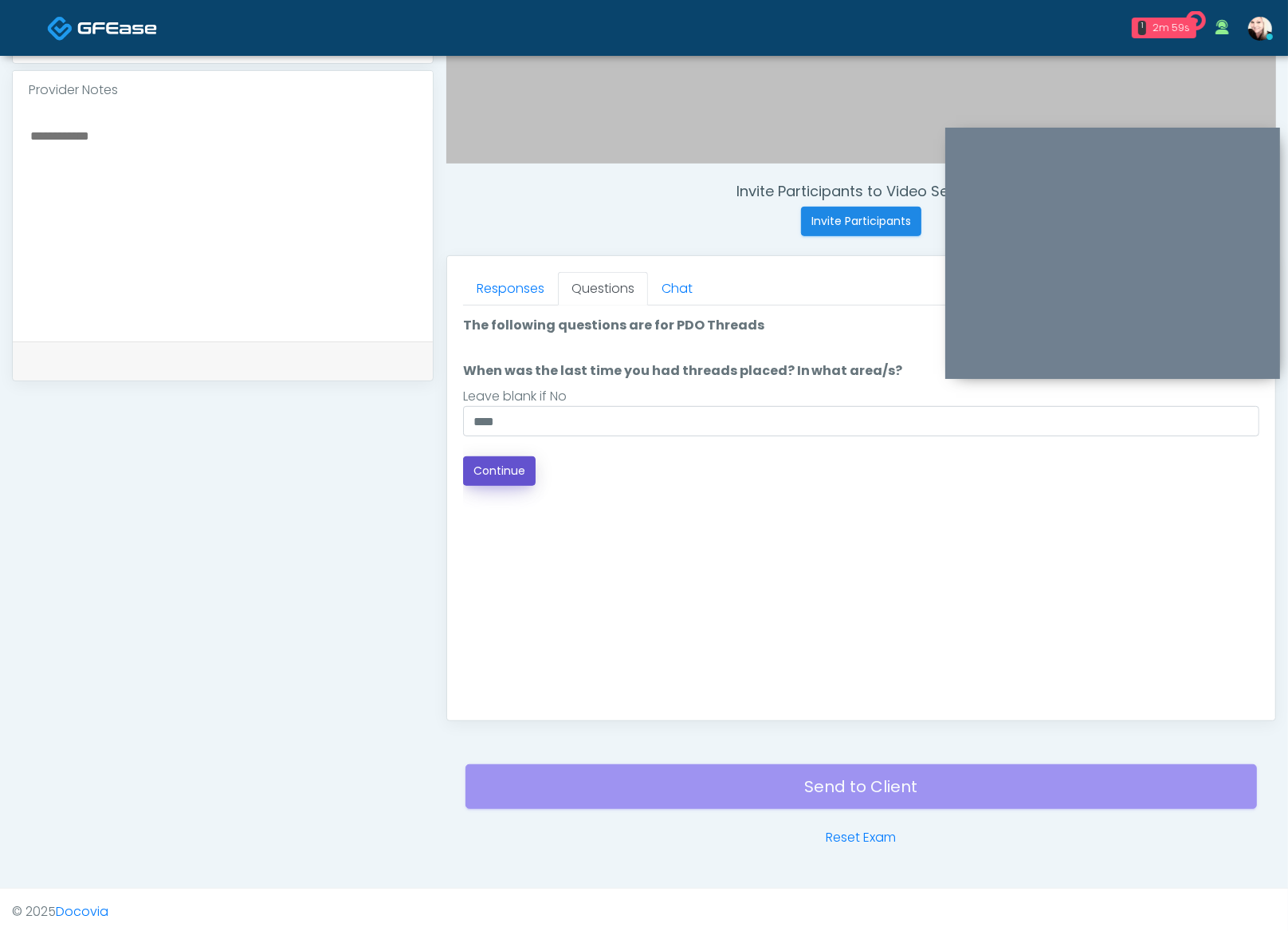
click at [507, 478] on button "Continue" at bounding box center [499, 470] width 72 height 30
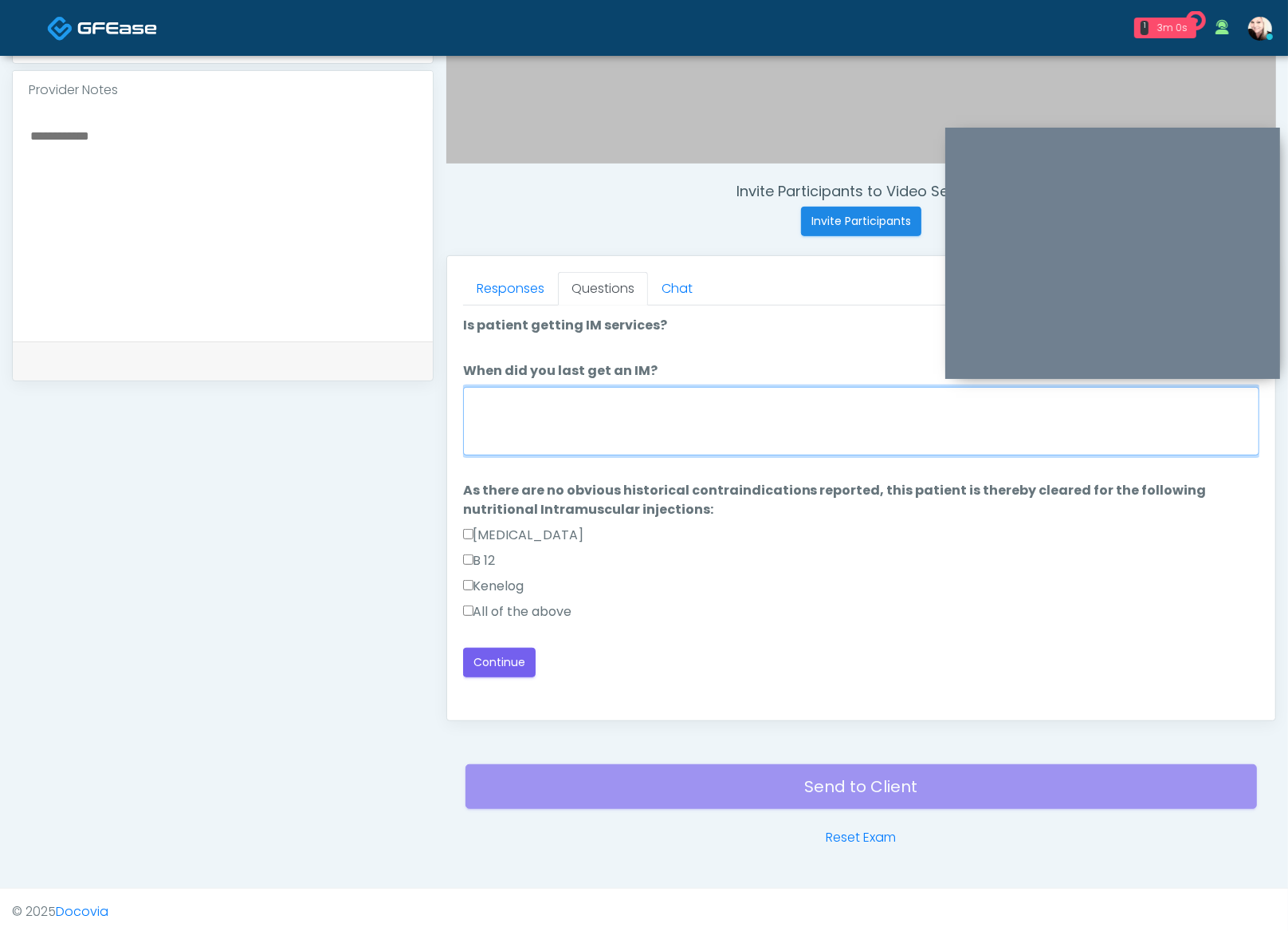
click at [686, 418] on textarea "When did you last get an IM?" at bounding box center [861, 421] width 796 height 69
click at [529, 429] on textarea "When did you last get an IM?" at bounding box center [861, 421] width 796 height 69
drag, startPoint x: 488, startPoint y: 388, endPoint x: 447, endPoint y: 386, distance: 41.0
click at [448, 386] on div "Responses Questions Chat The patient is here for the following: Wrinkle Relaxer…" at bounding box center [862, 489] width 829 height 464
type textarea "**********"
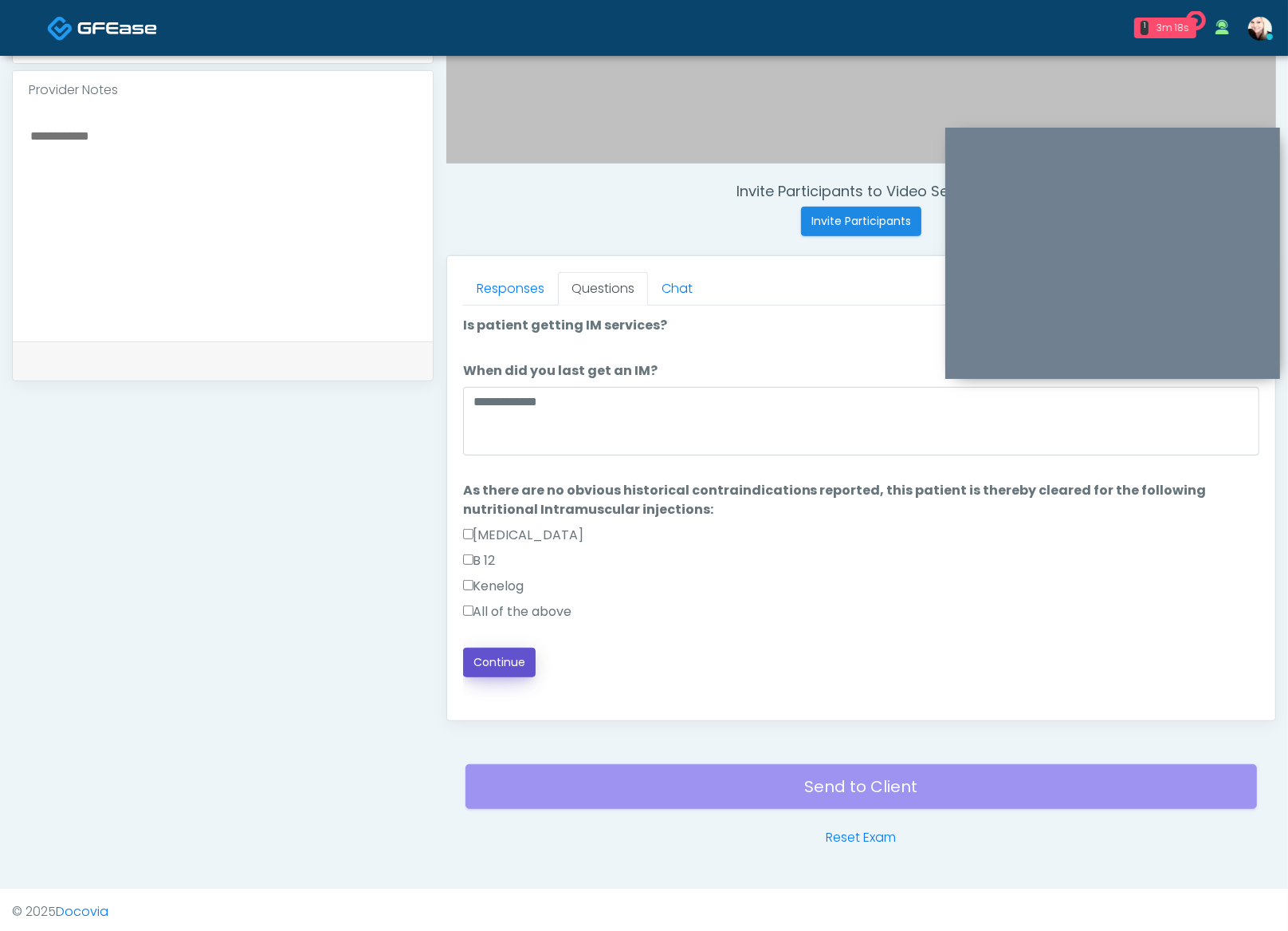
click at [486, 651] on button "Continue" at bounding box center [499, 662] width 72 height 30
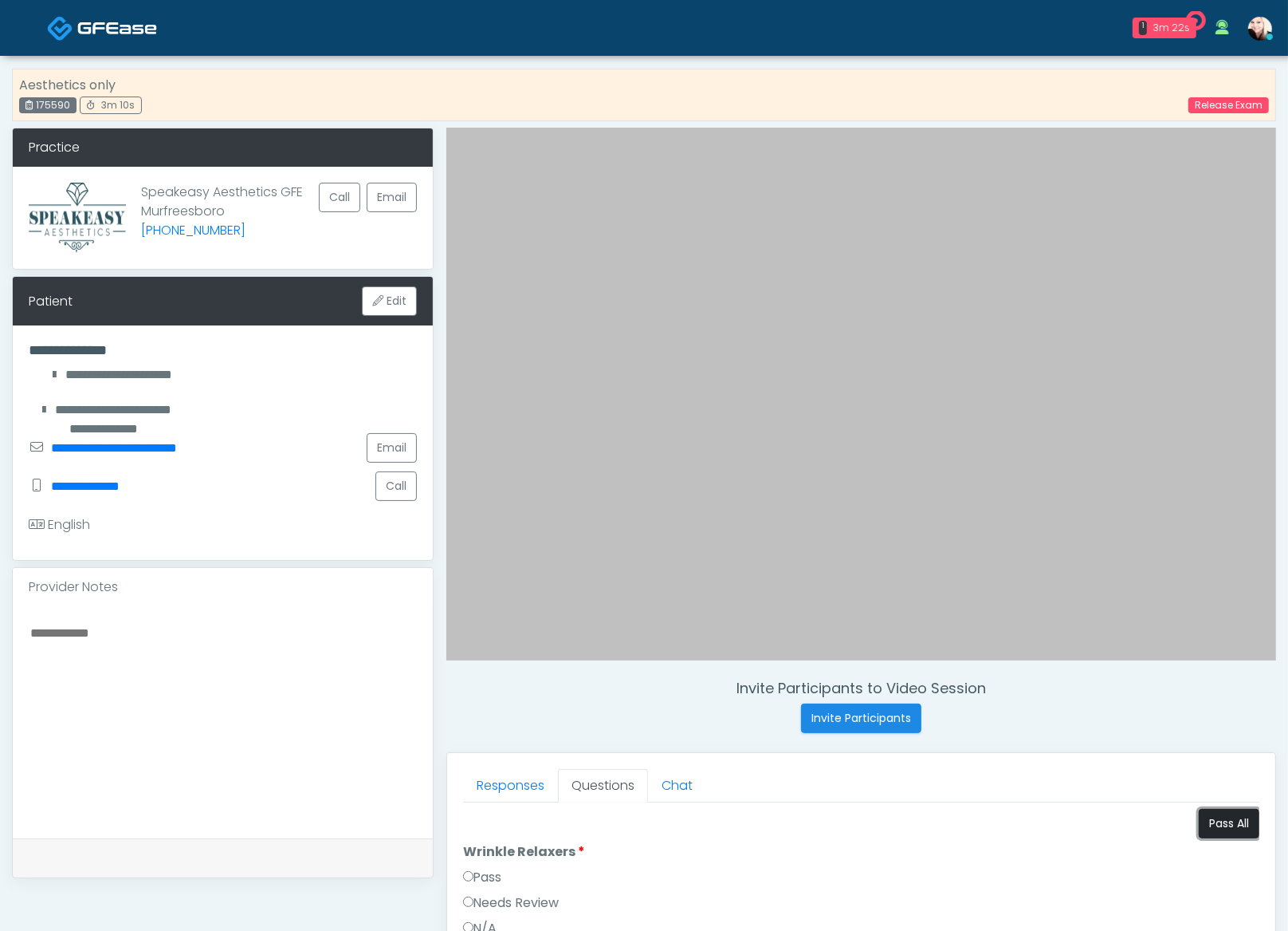
click at [1237, 815] on button "Pass All" at bounding box center [1228, 824] width 60 height 30
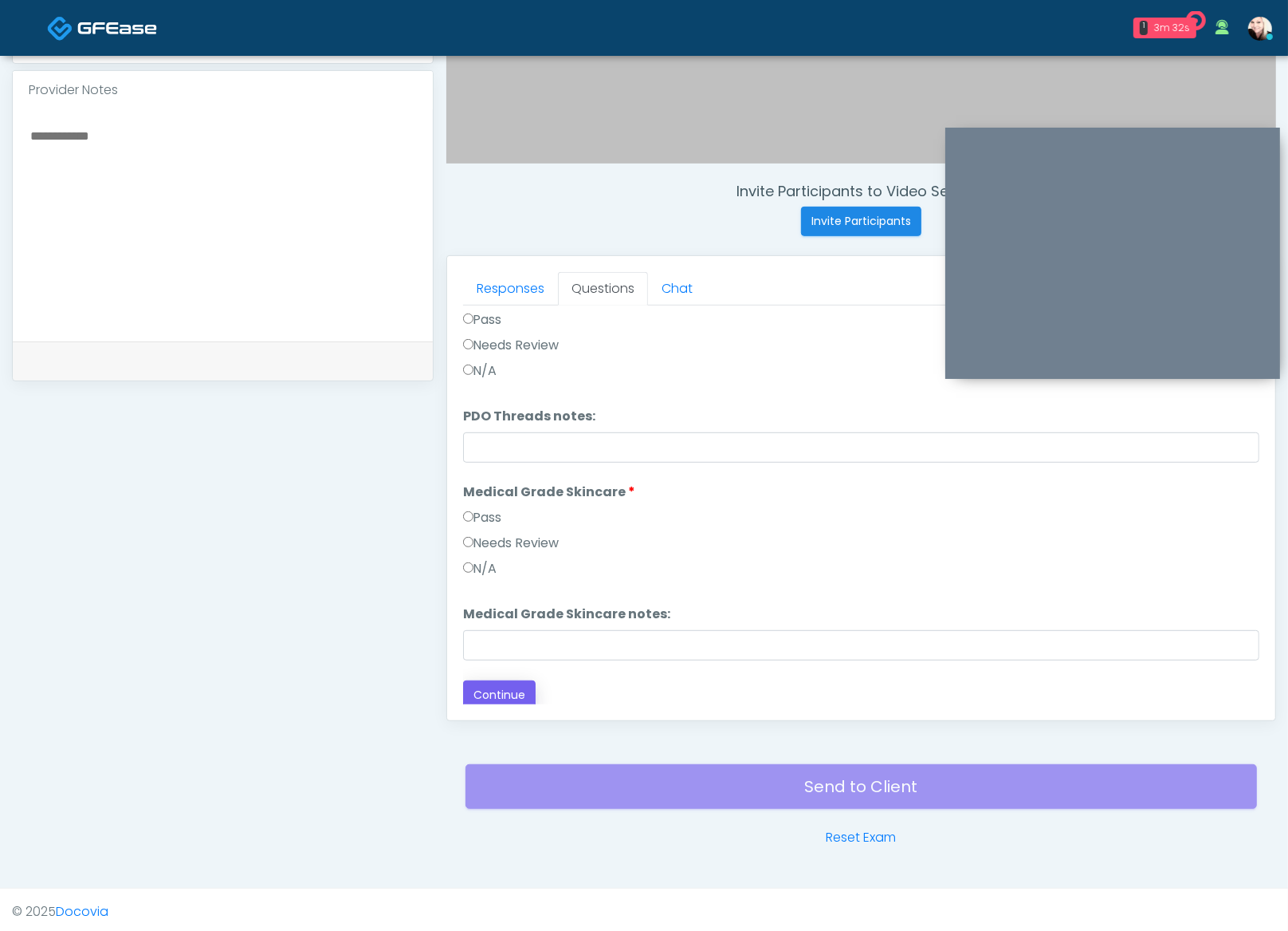
scroll to position [1049, 0]
click at [510, 685] on button "Continue" at bounding box center [499, 694] width 72 height 30
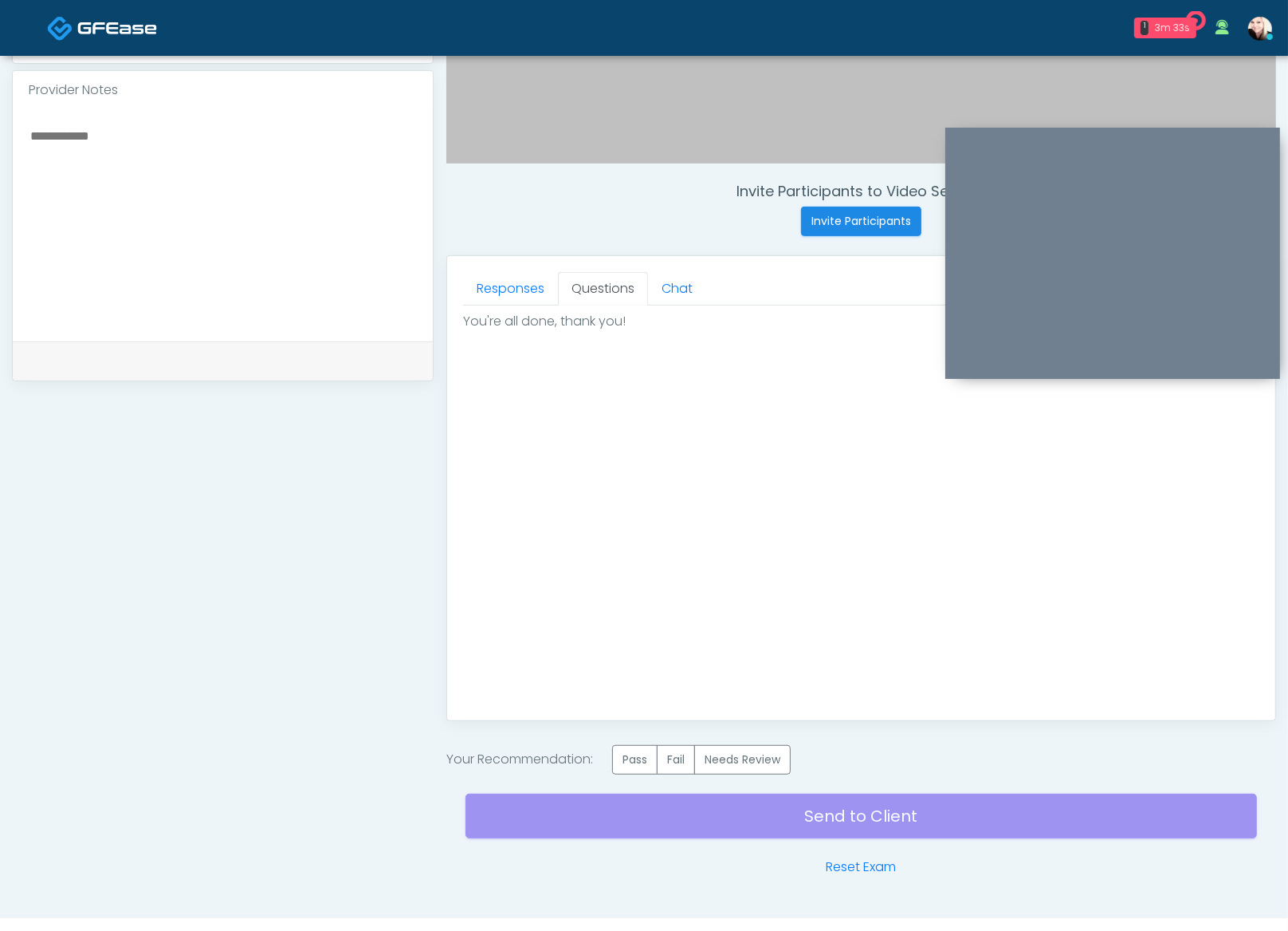
scroll to position [0, 0]
click at [624, 770] on label "Pass" at bounding box center [635, 759] width 45 height 30
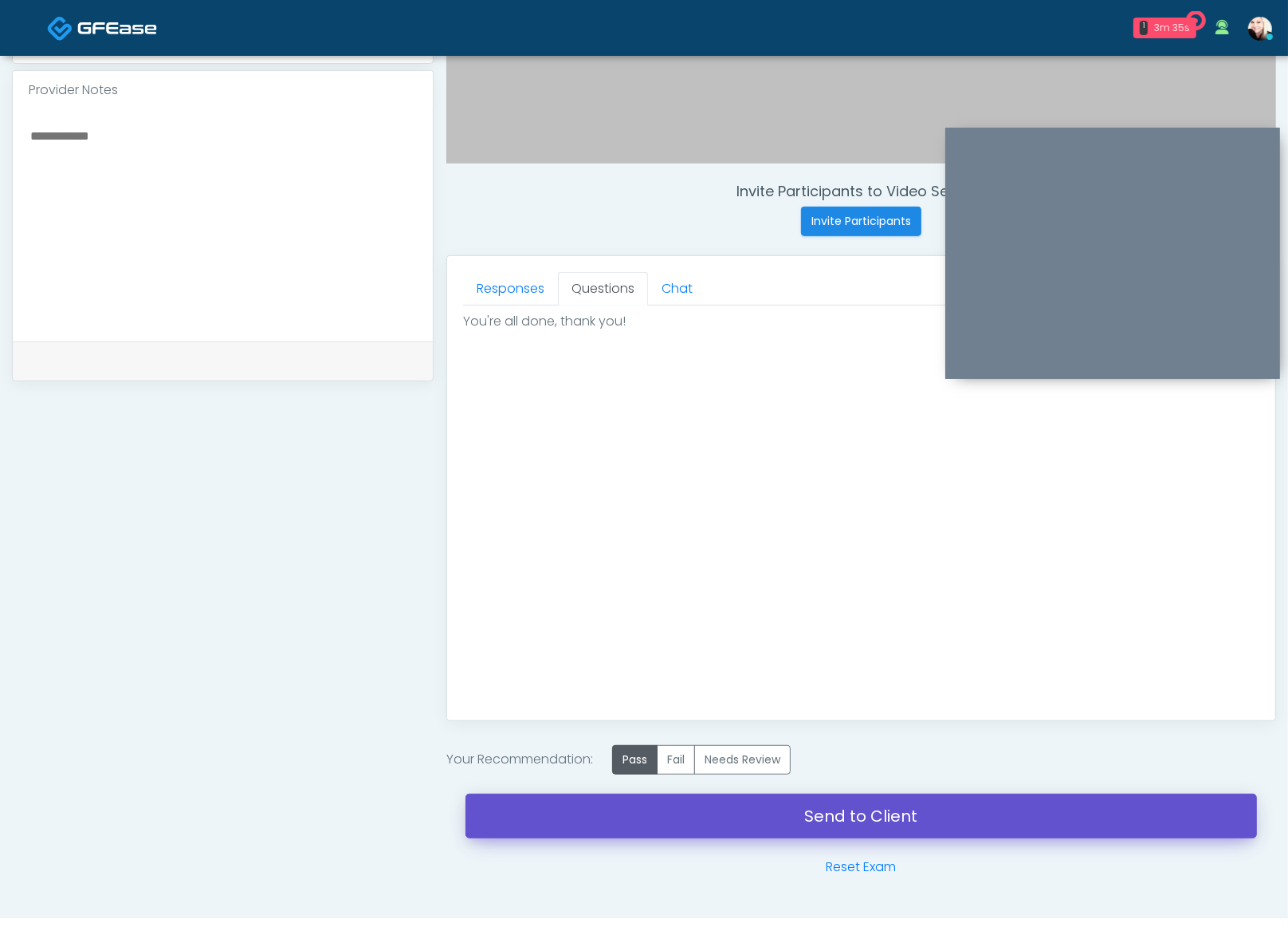
click at [880, 821] on link "Send to Client" at bounding box center [861, 815] width 792 height 44
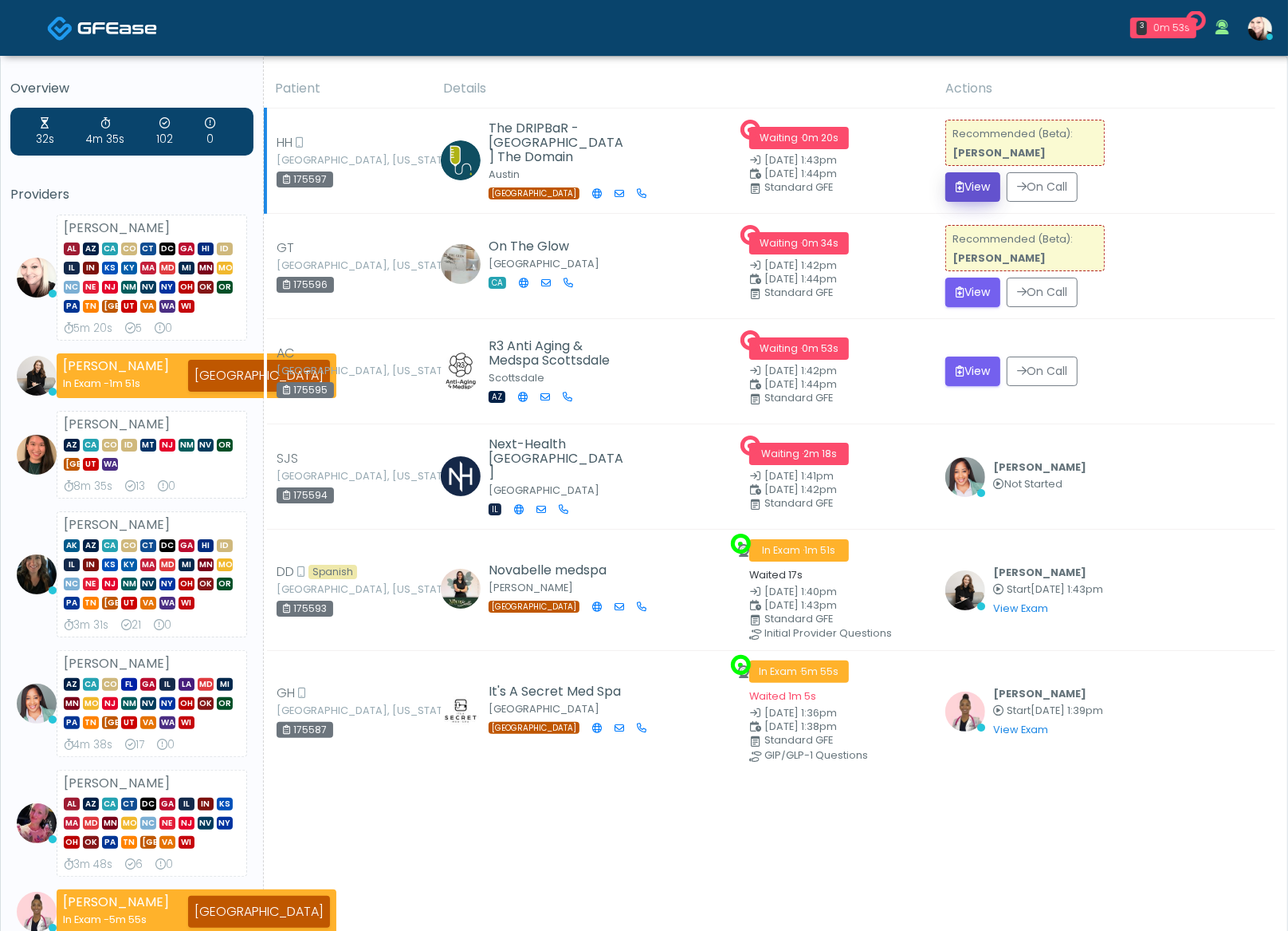
click at [979, 191] on button "View" at bounding box center [973, 187] width 55 height 30
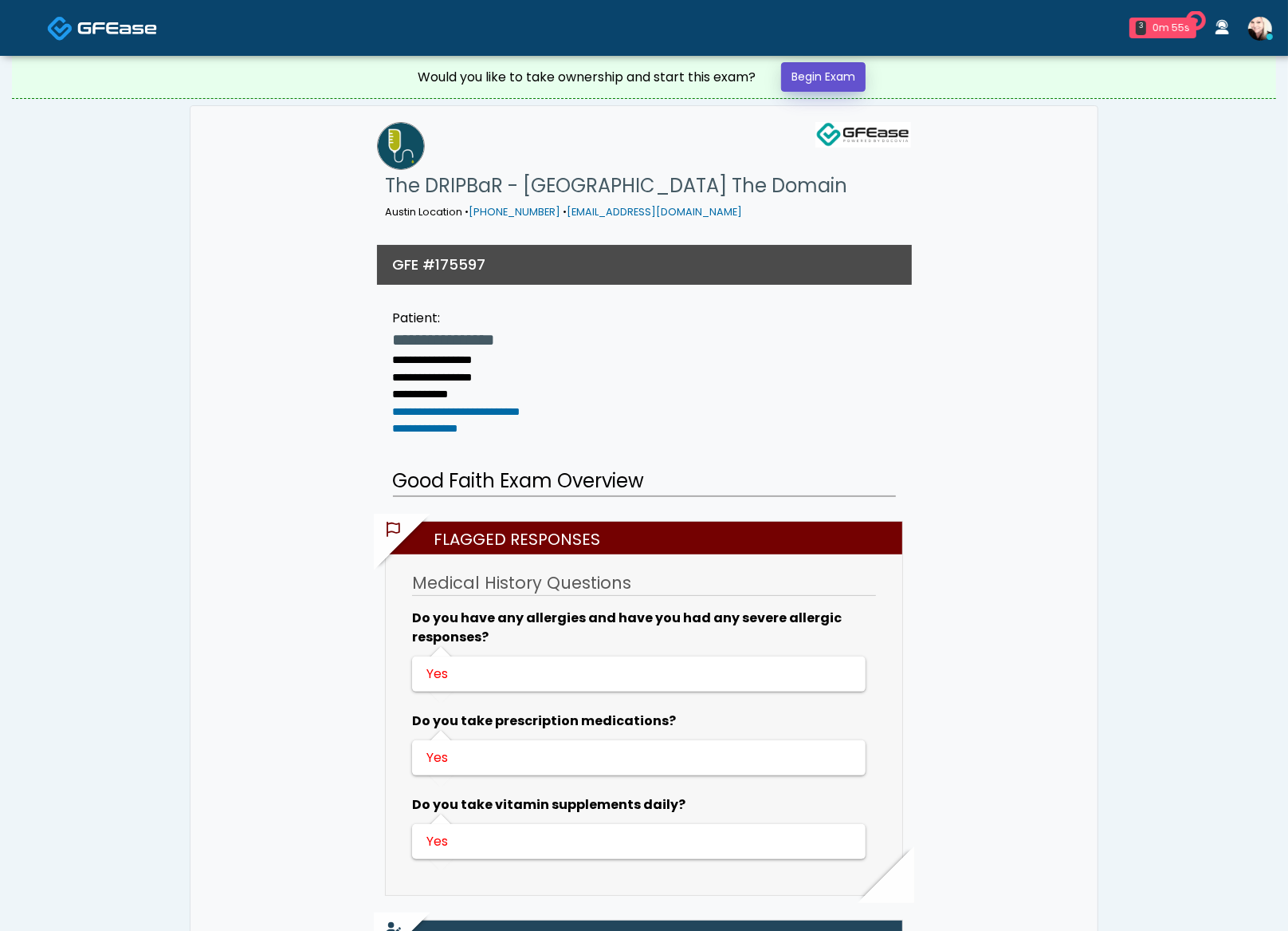
click at [814, 79] on link "Begin Exam" at bounding box center [824, 77] width 85 height 30
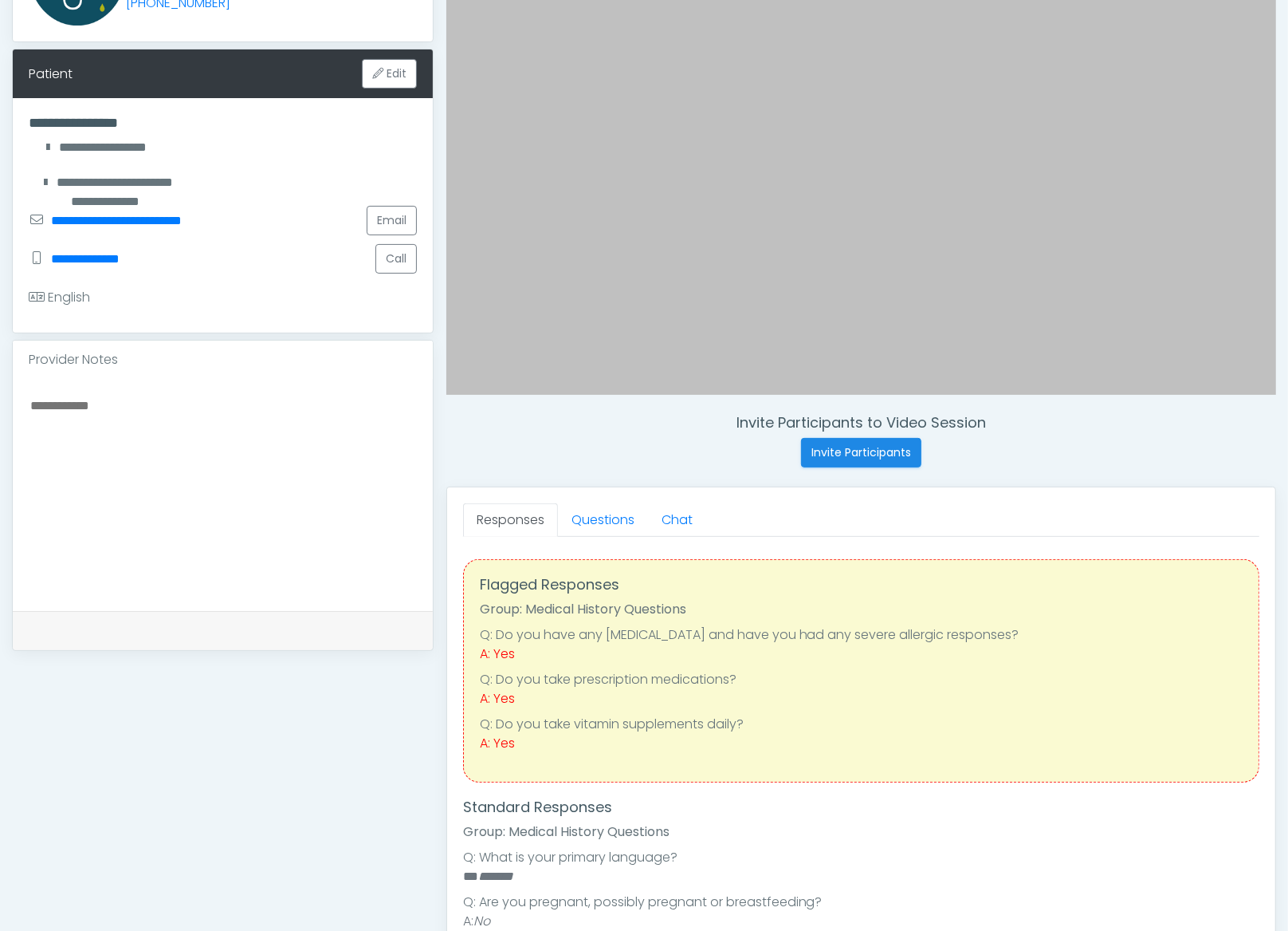
scroll to position [497, 0]
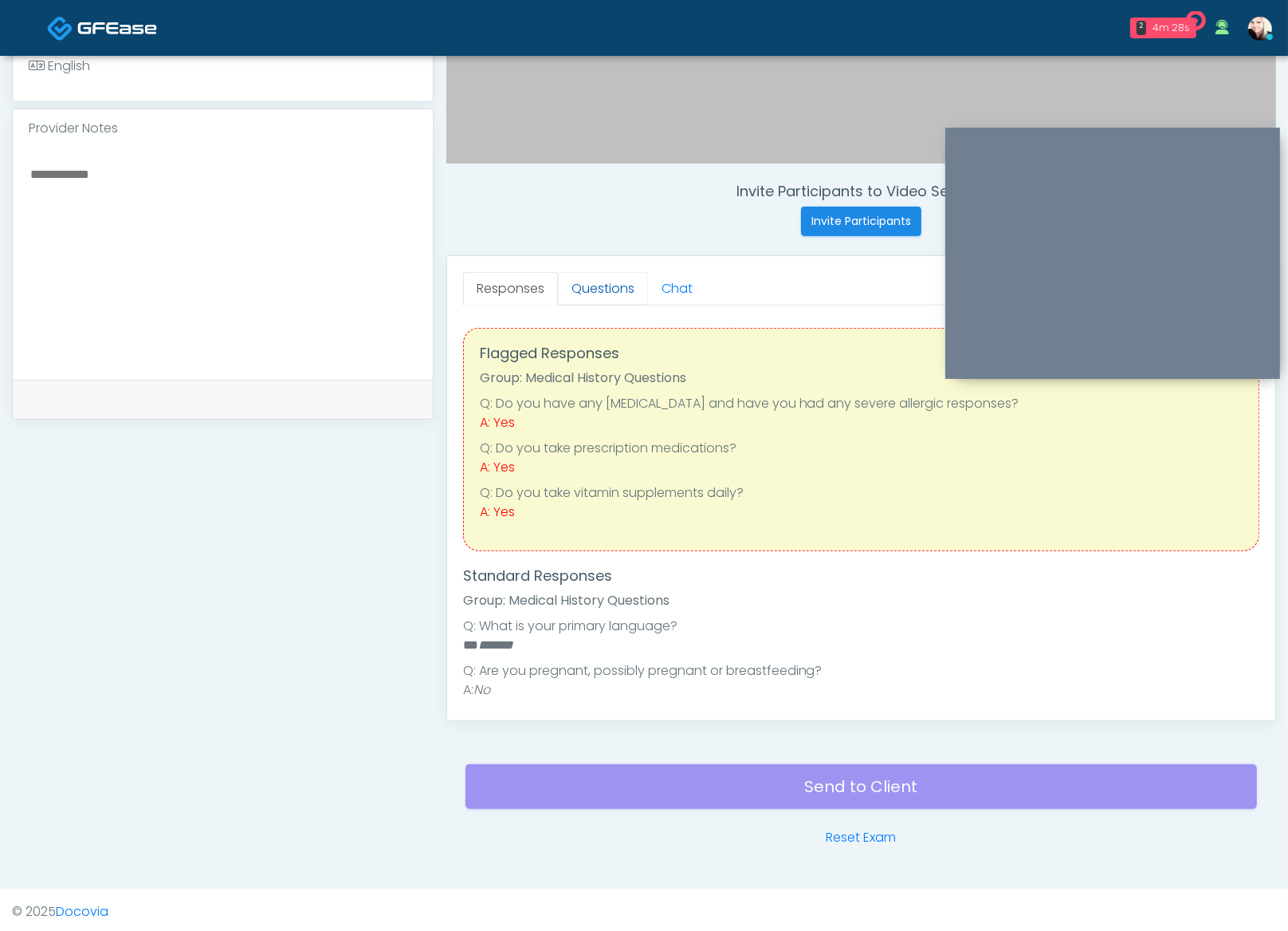
click at [589, 302] on link "Questions" at bounding box center [603, 288] width 90 height 33
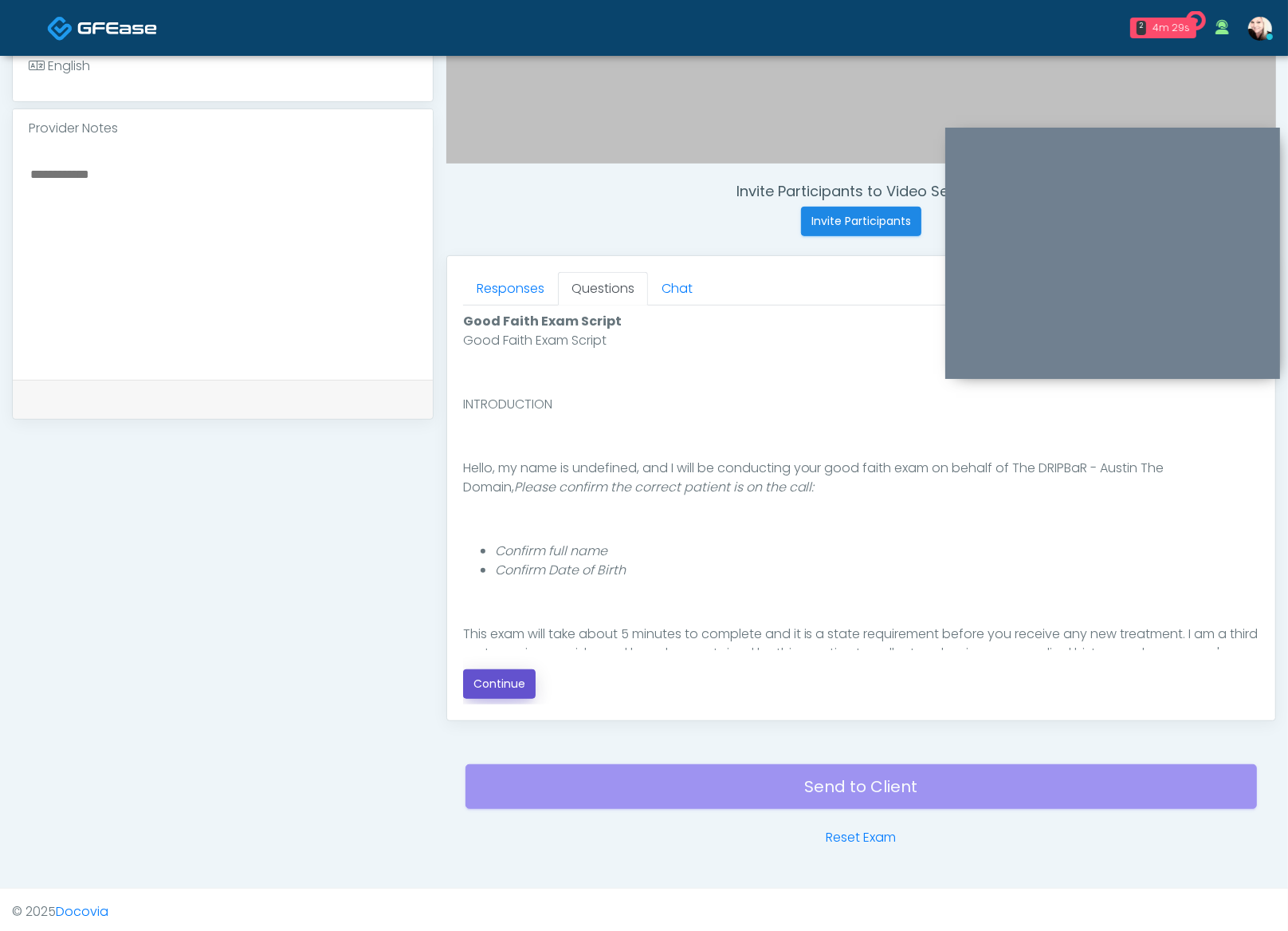
click at [513, 693] on button "Continue" at bounding box center [499, 684] width 72 height 30
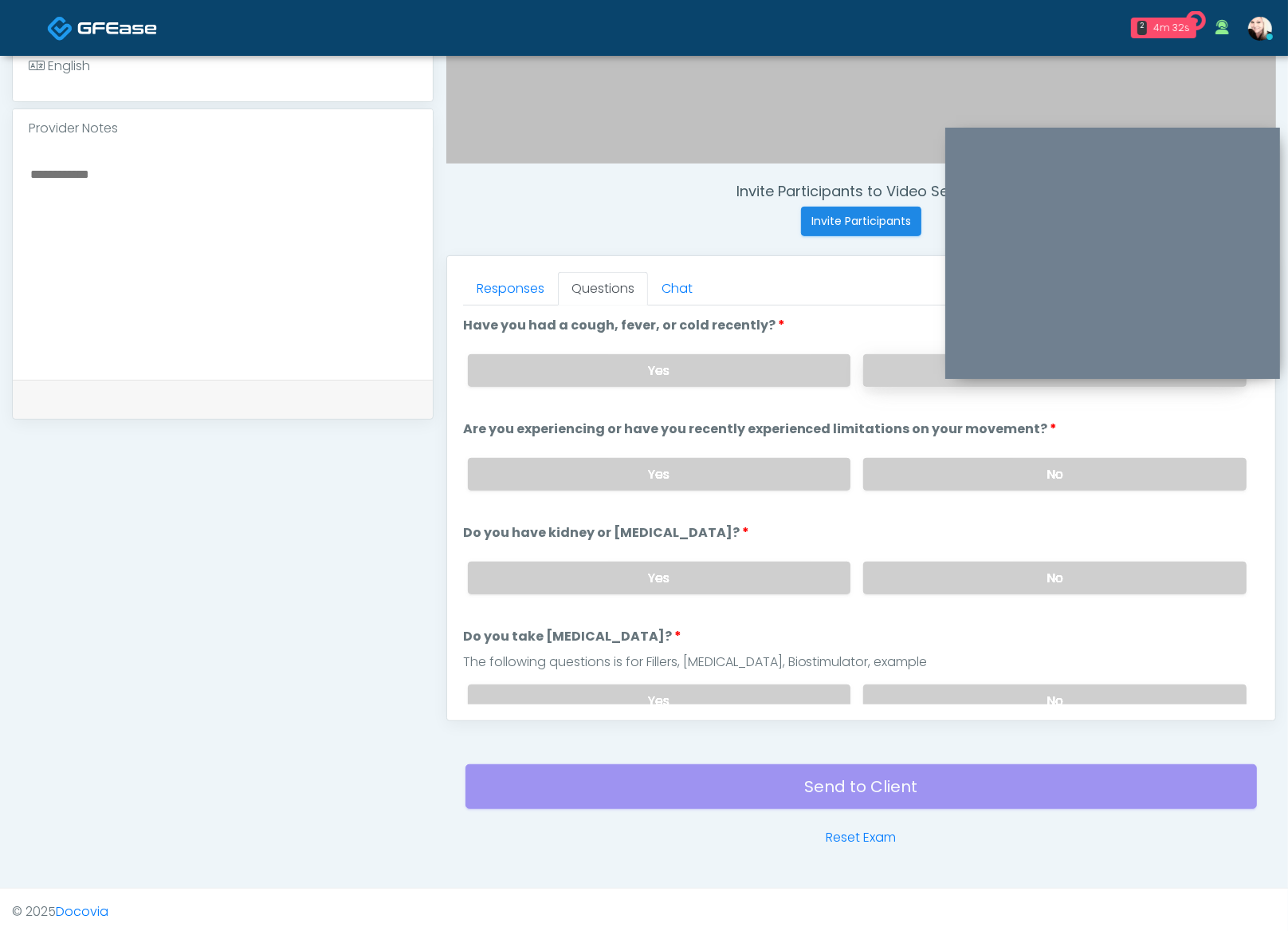
drag, startPoint x: 912, startPoint y: 358, endPoint x: 913, endPoint y: 368, distance: 10.0
click at [912, 358] on label "No" at bounding box center [1055, 370] width 384 height 33
click at [904, 489] on div "Yes No" at bounding box center [857, 474] width 804 height 58
drag, startPoint x: 910, startPoint y: 464, endPoint x: 919, endPoint y: 500, distance: 37.1
click at [910, 465] on label "No" at bounding box center [1055, 474] width 384 height 33
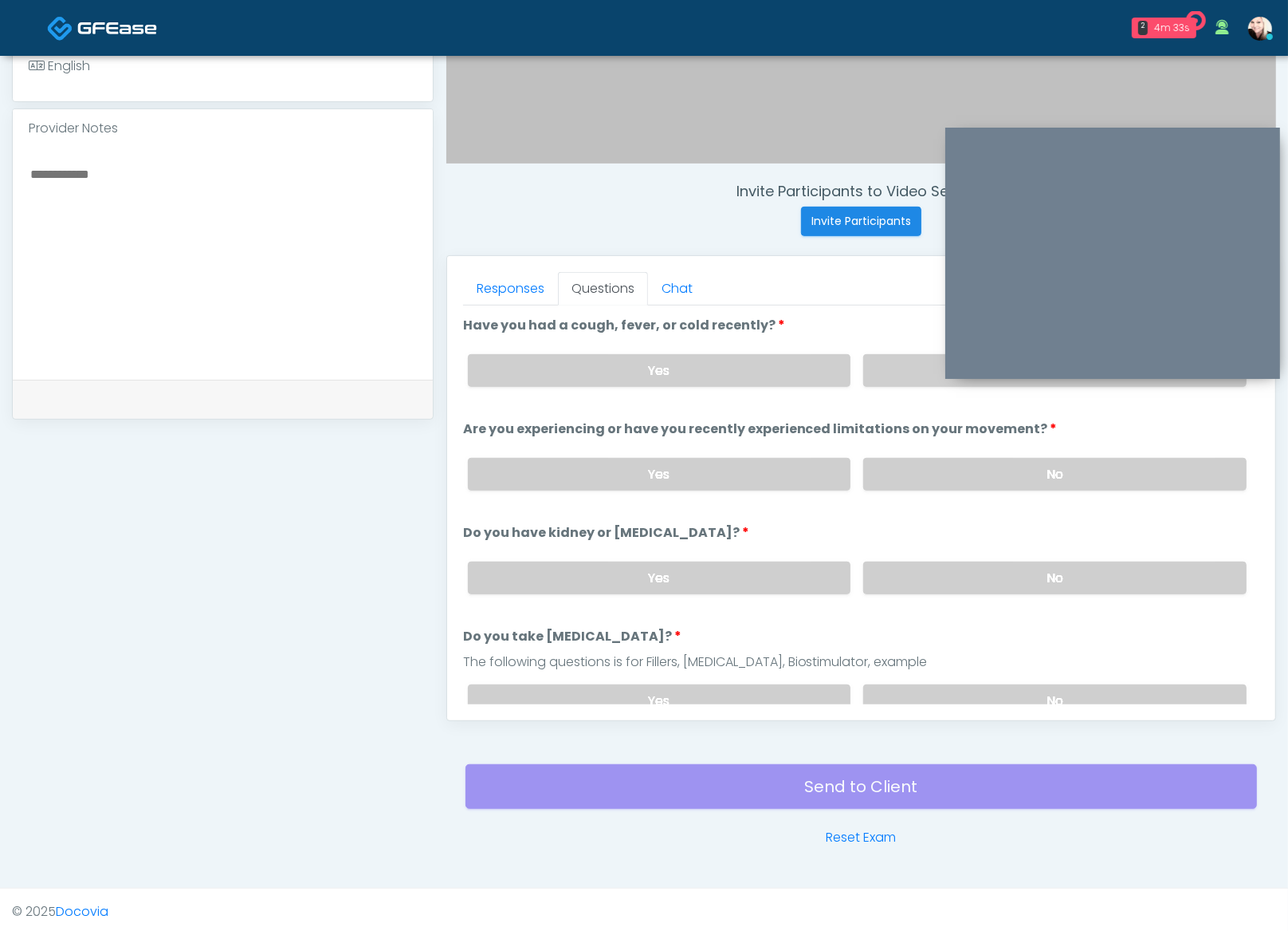
drag, startPoint x: 932, startPoint y: 563, endPoint x: 933, endPoint y: 596, distance: 33.0
click at [932, 563] on label "No" at bounding box center [1055, 578] width 384 height 33
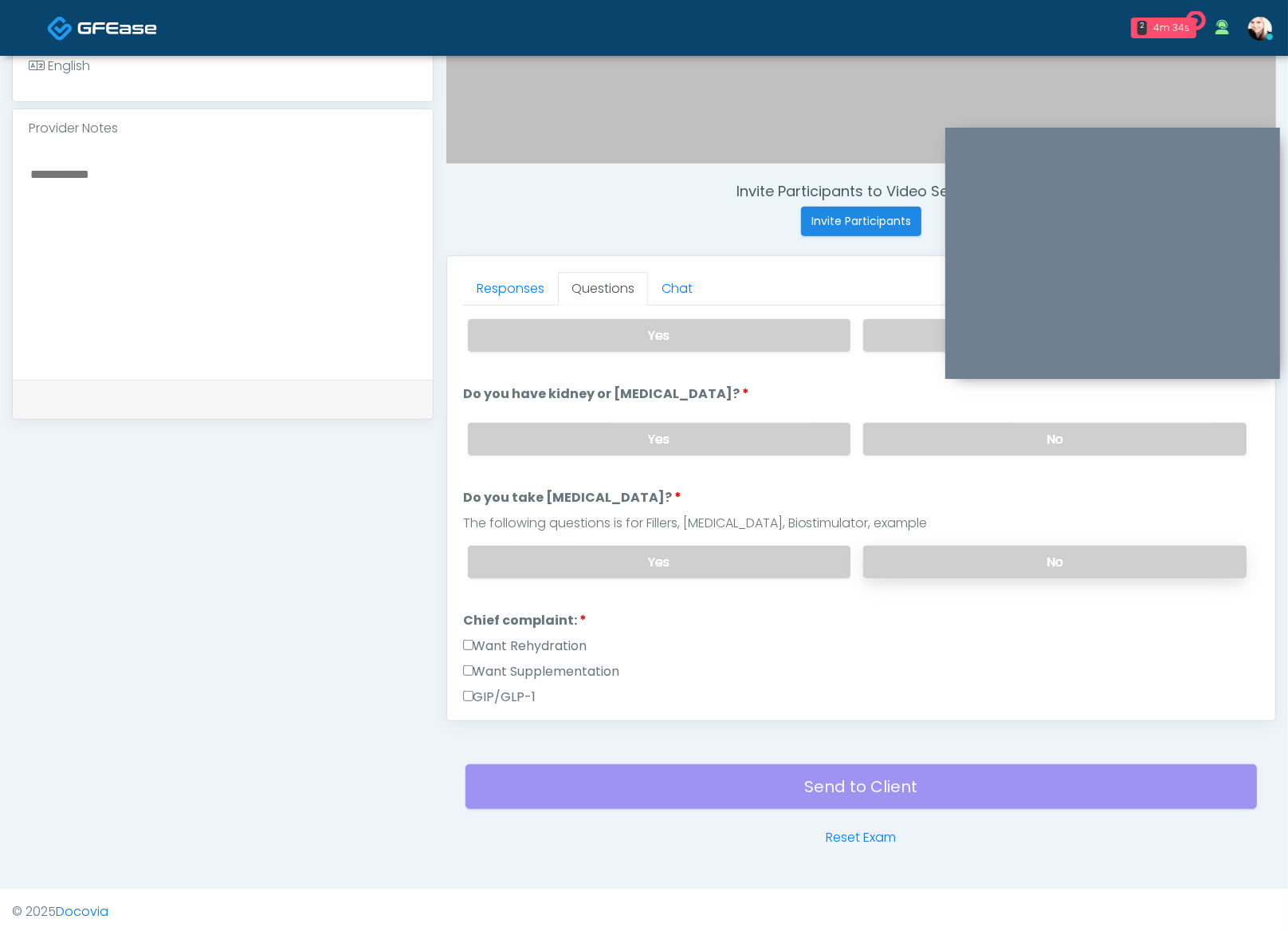
click at [919, 553] on label "No" at bounding box center [1055, 562] width 384 height 33
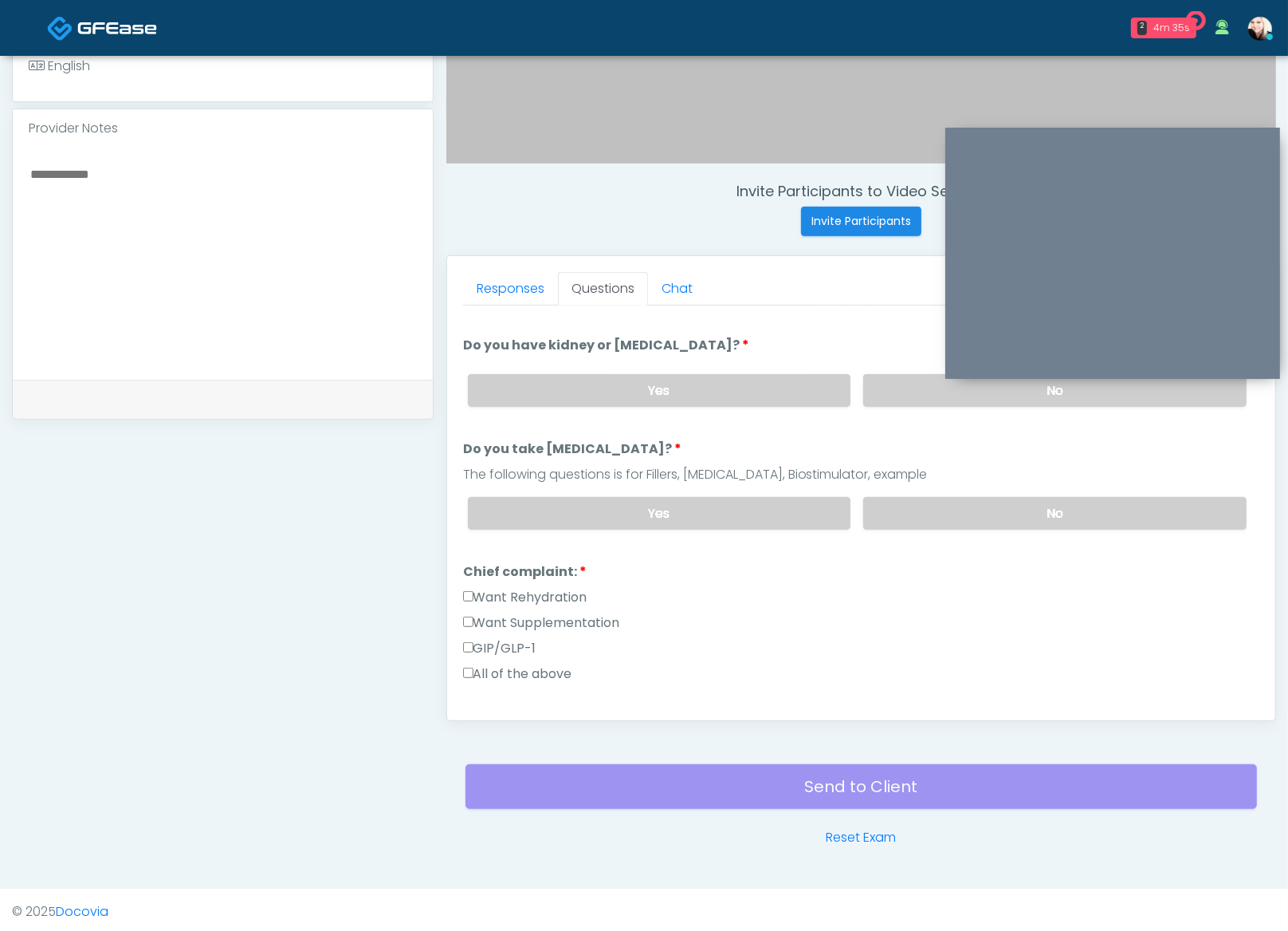
scroll to position [470, 0]
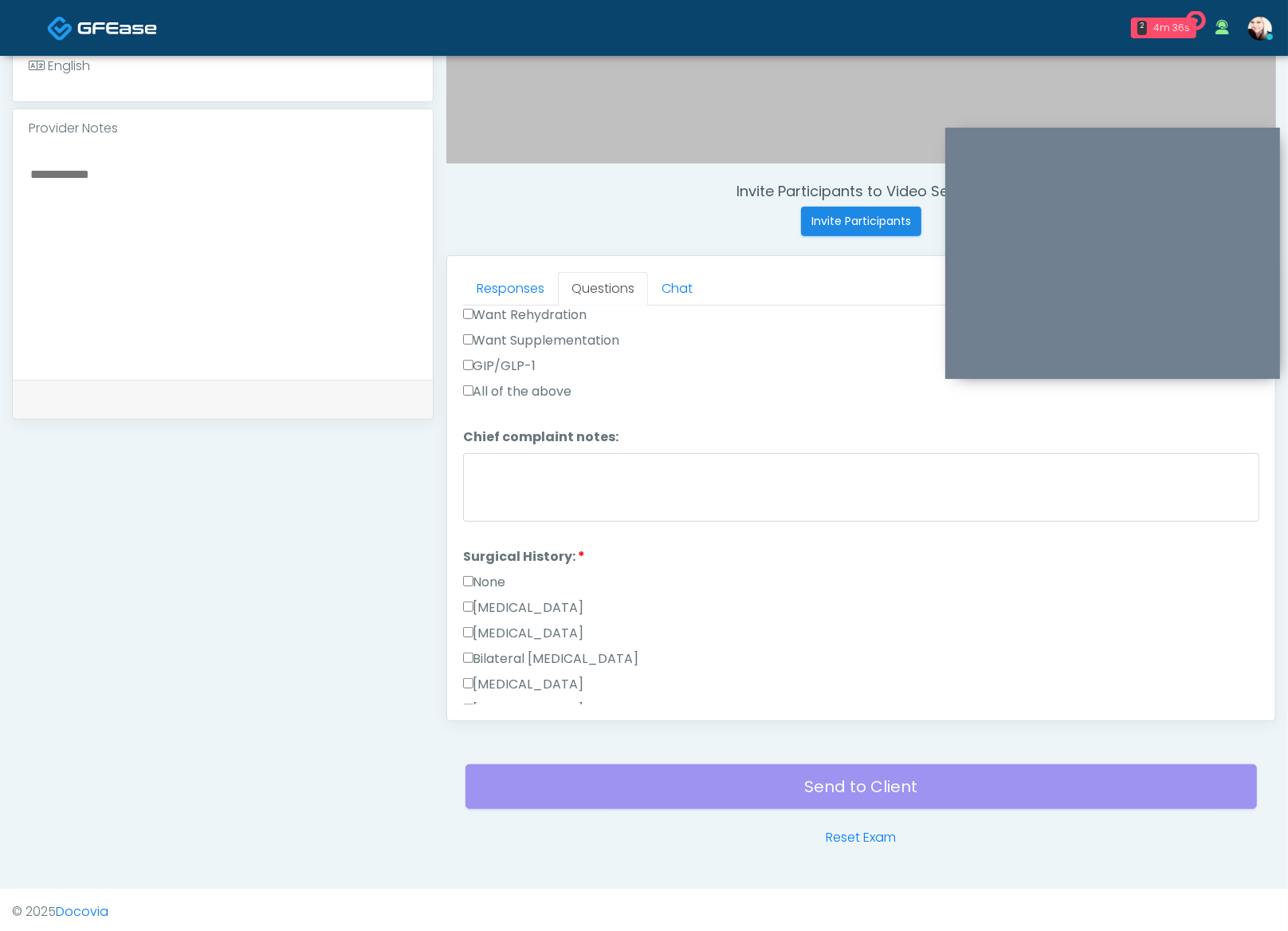
click at [477, 576] on label "None" at bounding box center [485, 582] width 43 height 19
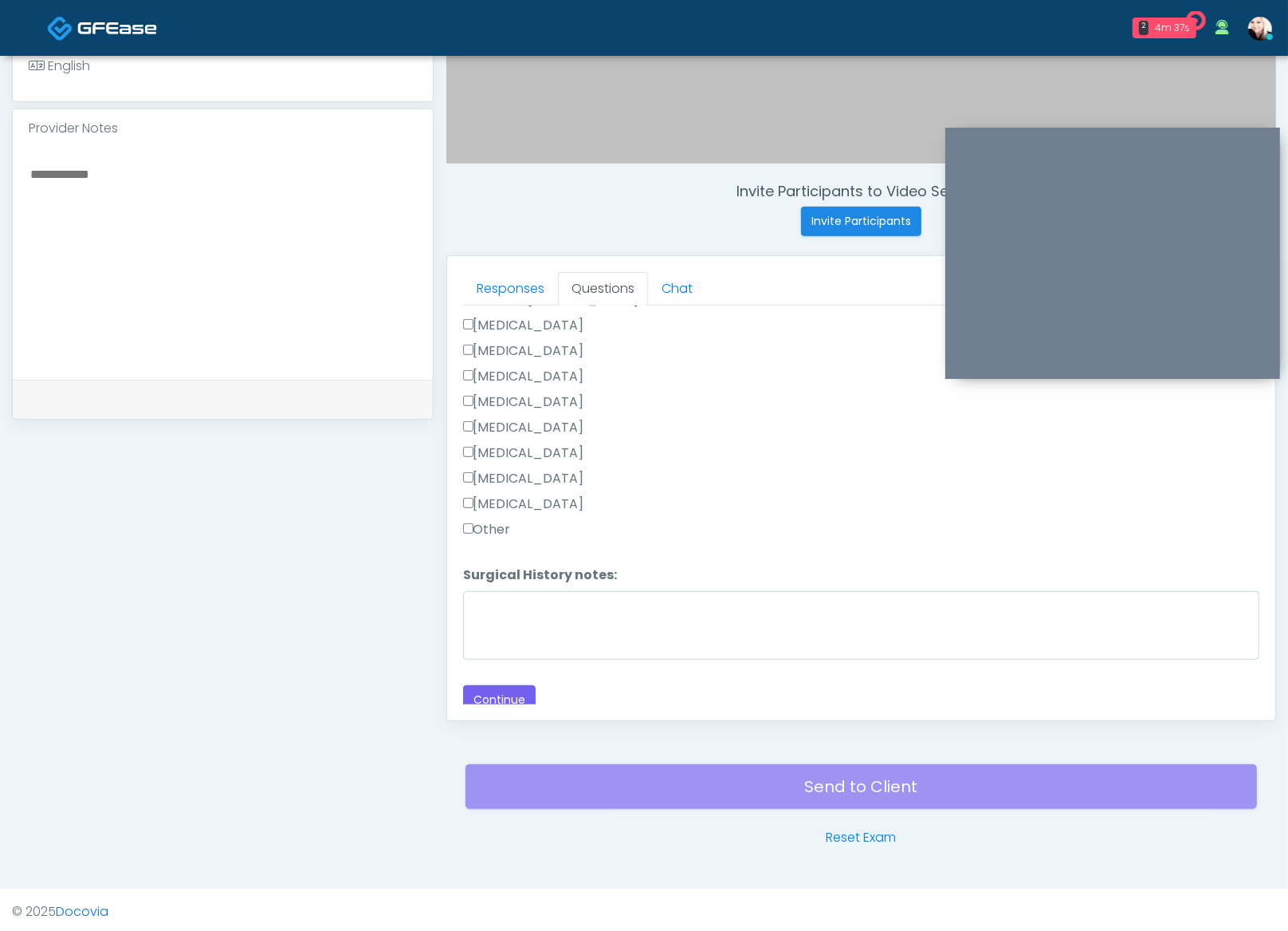
scroll to position [832, 0]
click at [489, 518] on label "Other" at bounding box center [486, 526] width 48 height 19
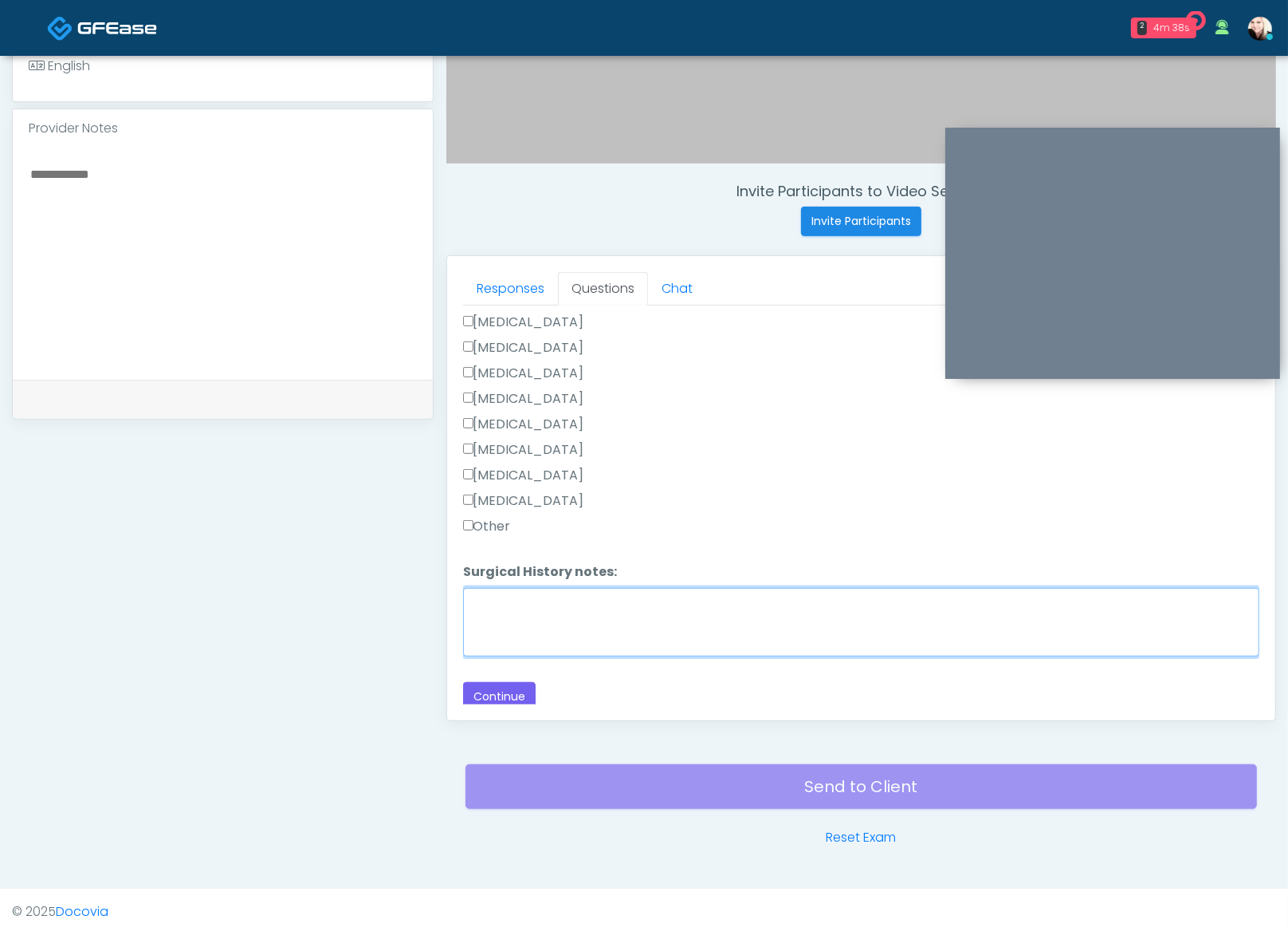
click at [504, 598] on textarea "Surgical History notes:" at bounding box center [861, 622] width 796 height 69
type textarea "*"
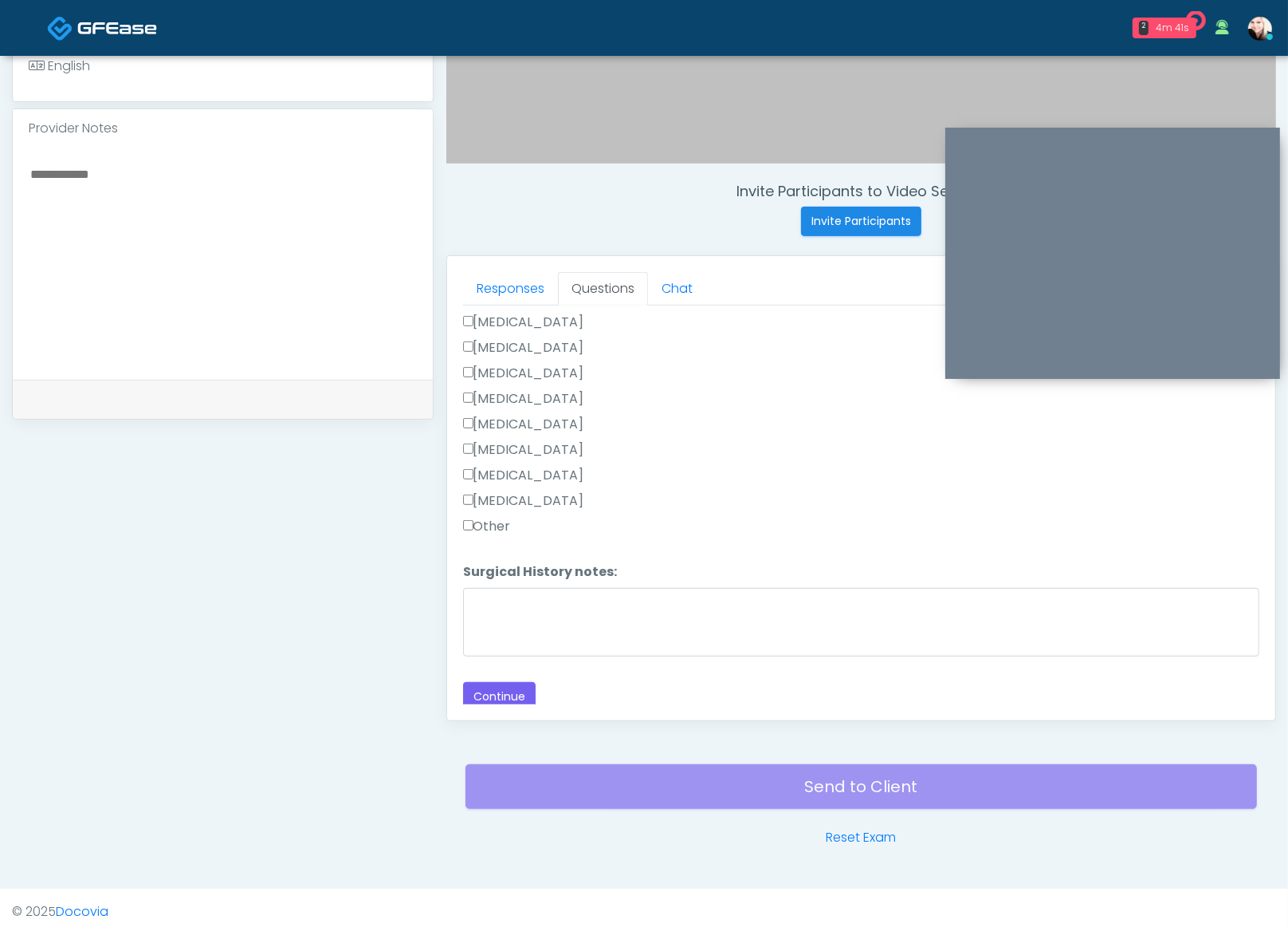
click at [475, 518] on label "Other" at bounding box center [486, 526] width 48 height 19
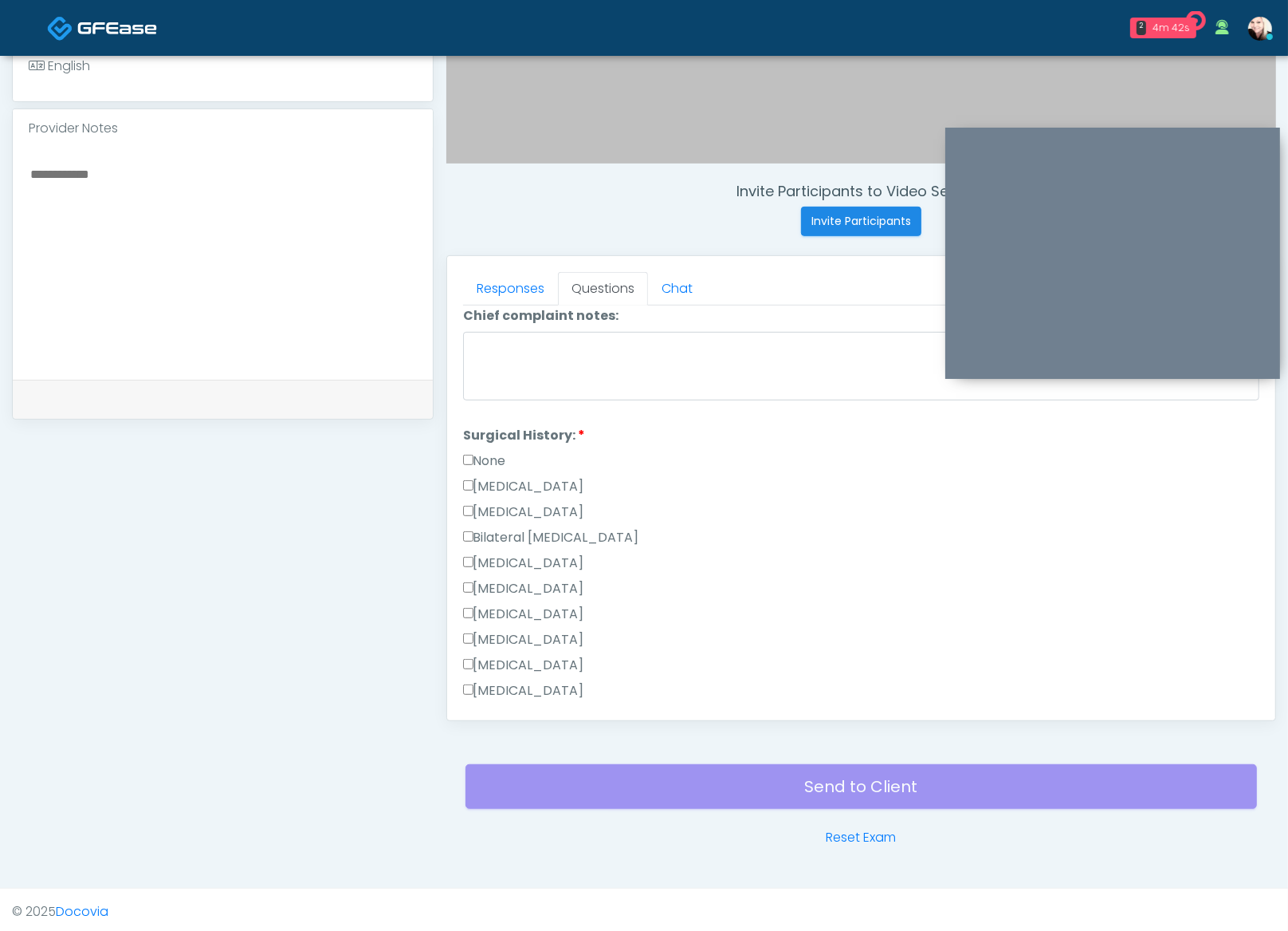
scroll to position [445, 0]
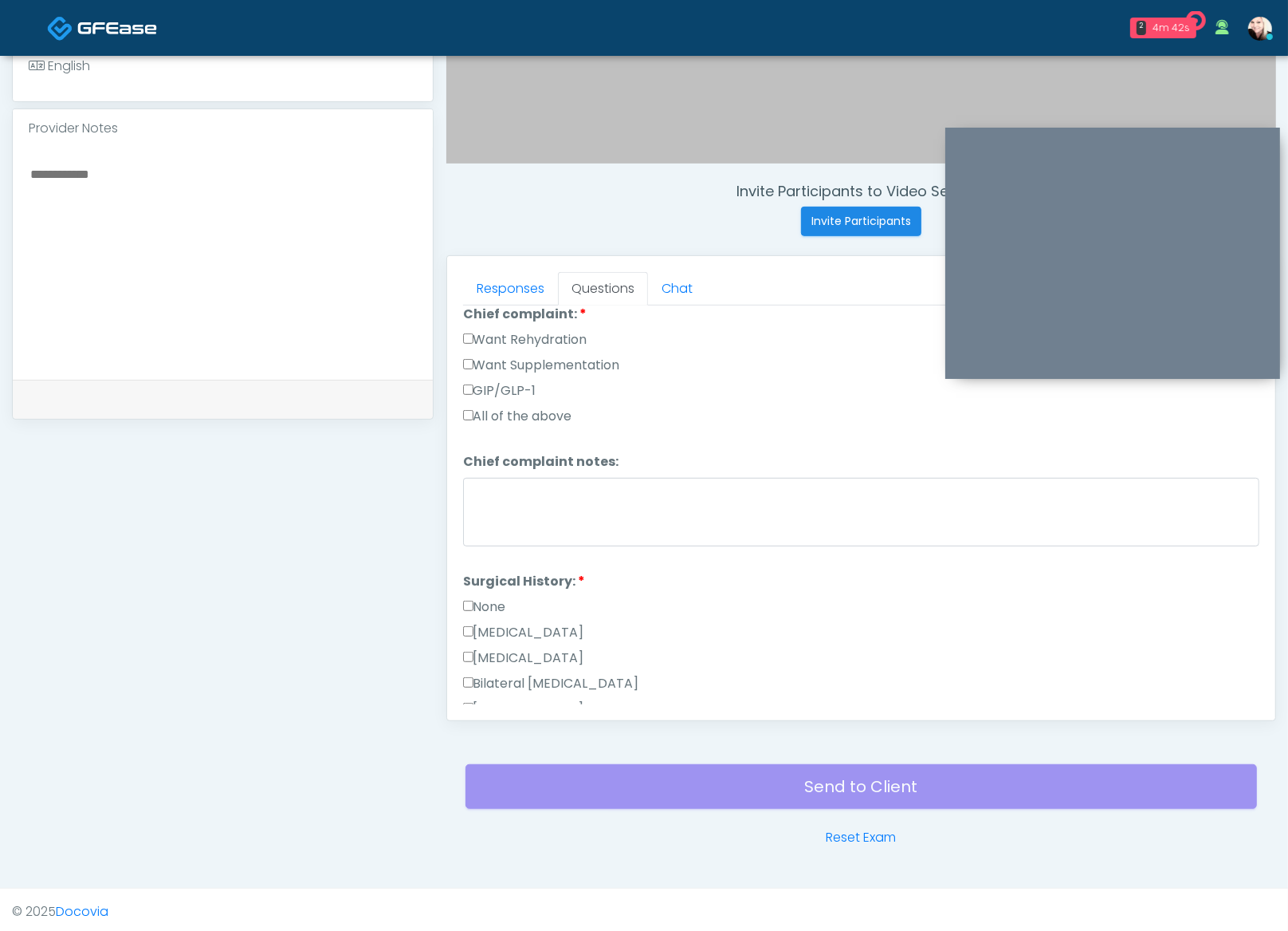
click at [475, 598] on label "None" at bounding box center [485, 607] width 43 height 19
drag, startPoint x: 472, startPoint y: 591, endPoint x: 498, endPoint y: 590, distance: 26.0
click at [472, 598] on label "None" at bounding box center [485, 607] width 43 height 19
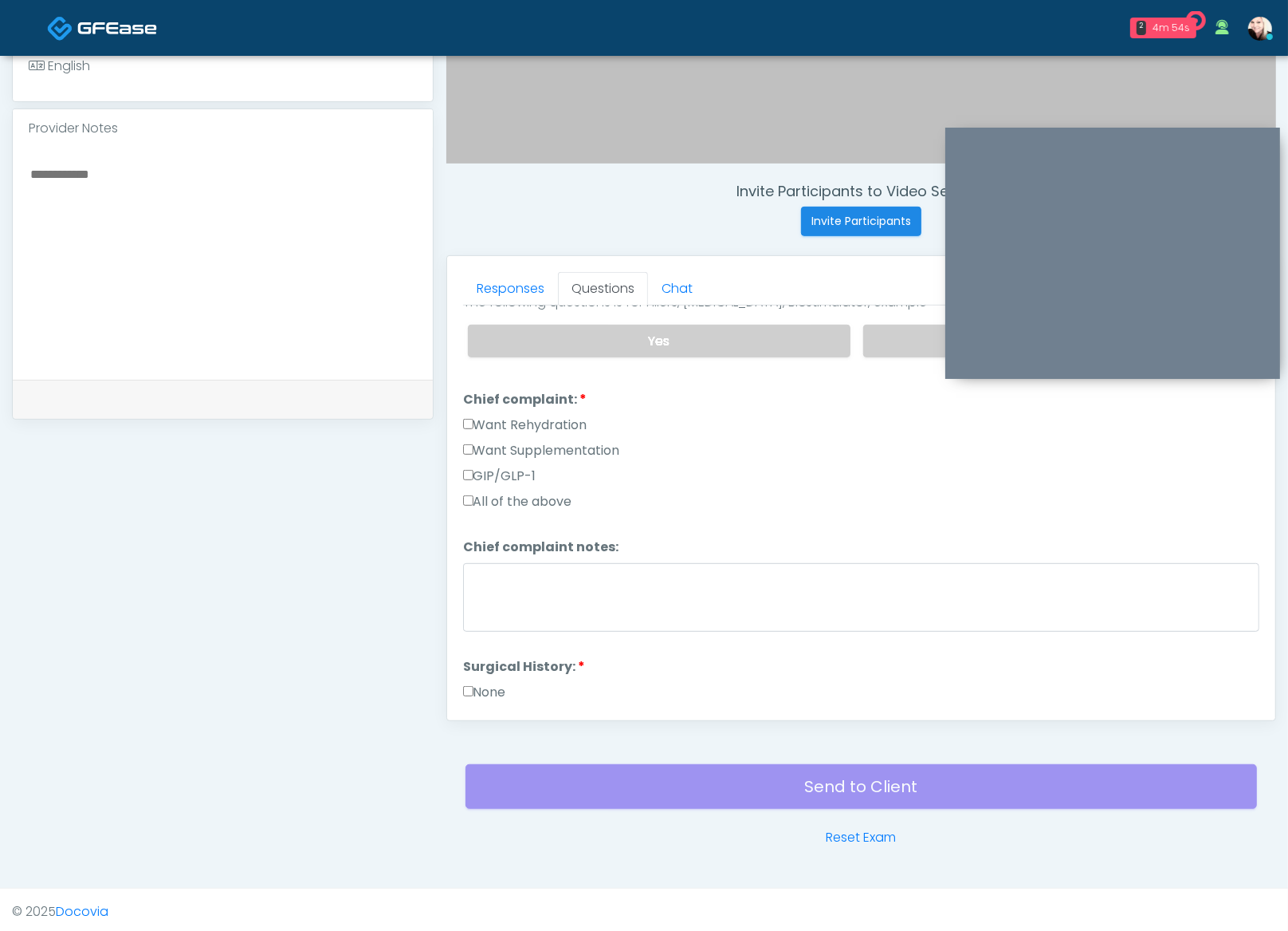
scroll to position [290, 0]
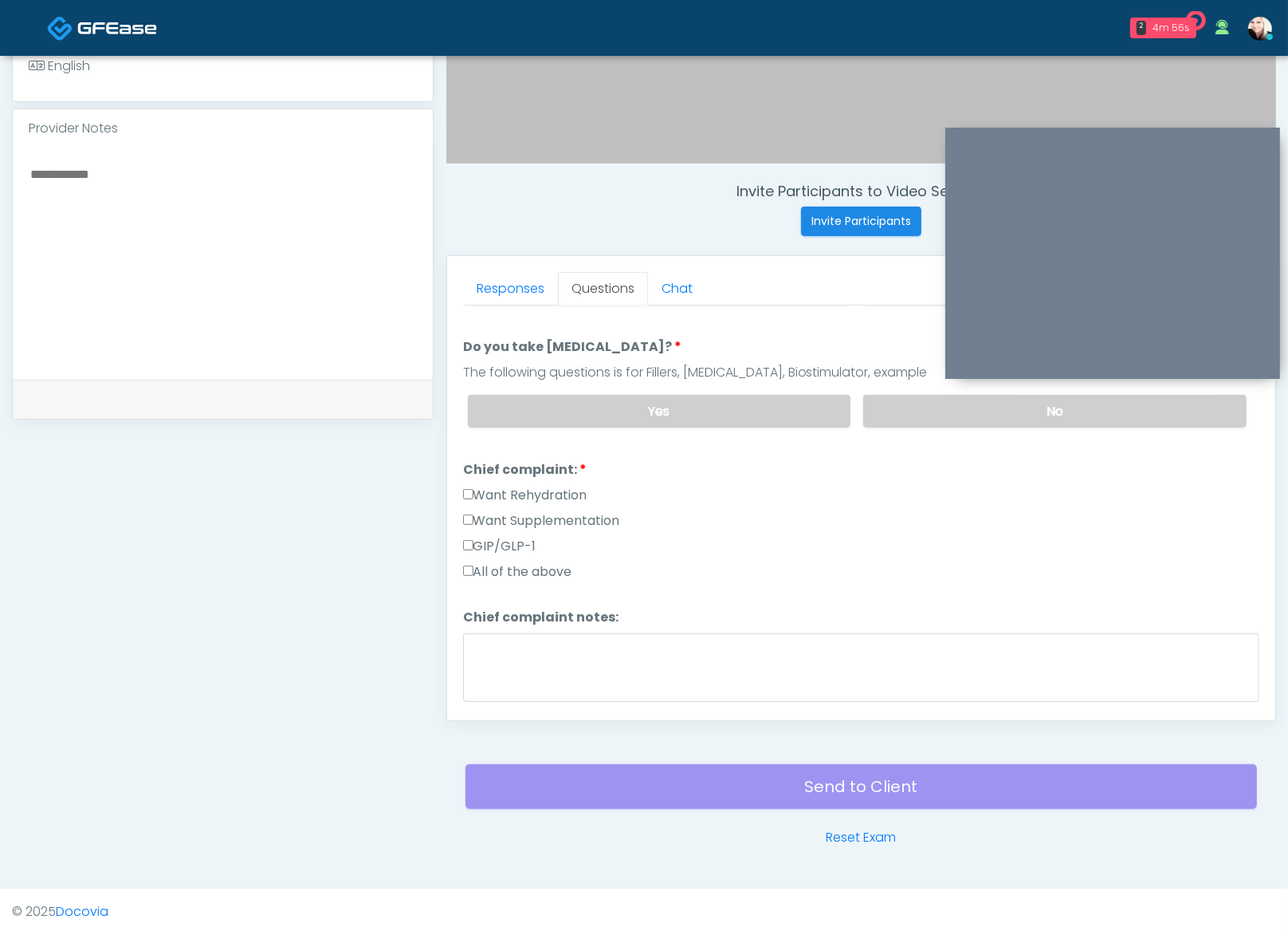
click at [470, 516] on label "Want Supplementation" at bounding box center [542, 520] width 157 height 19
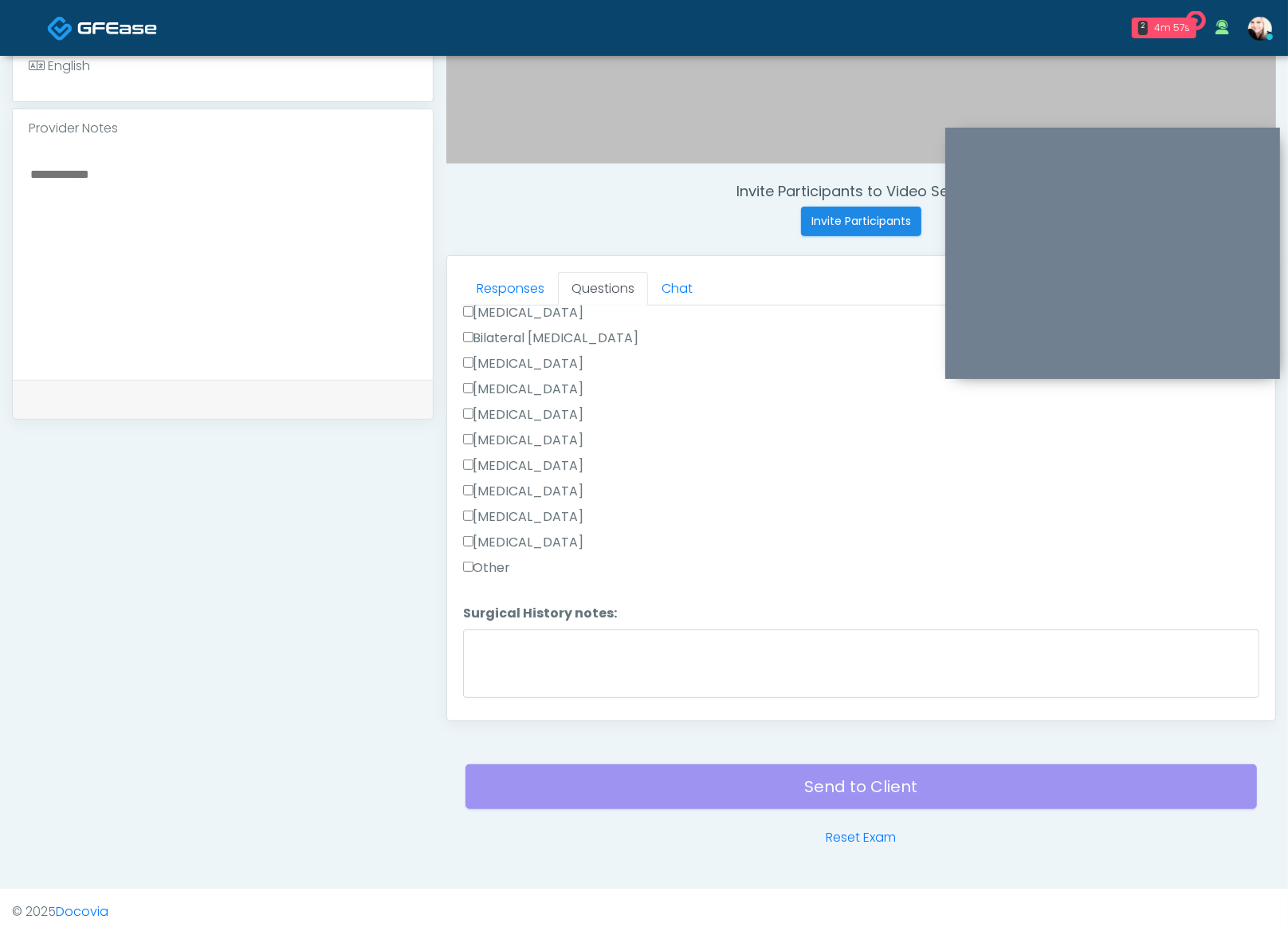
scroll to position [832, 0]
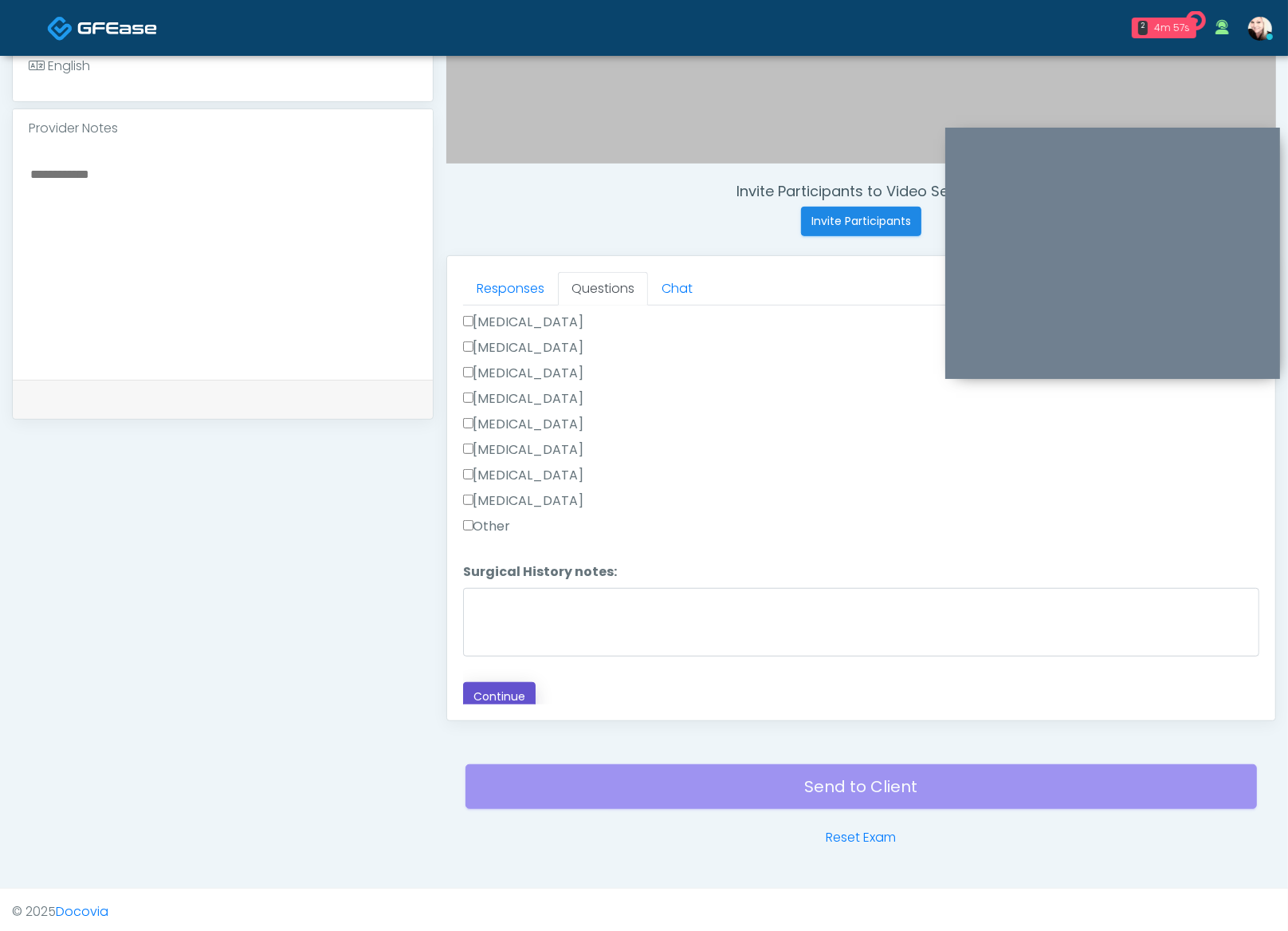
click at [480, 688] on button "Continue" at bounding box center [499, 696] width 72 height 30
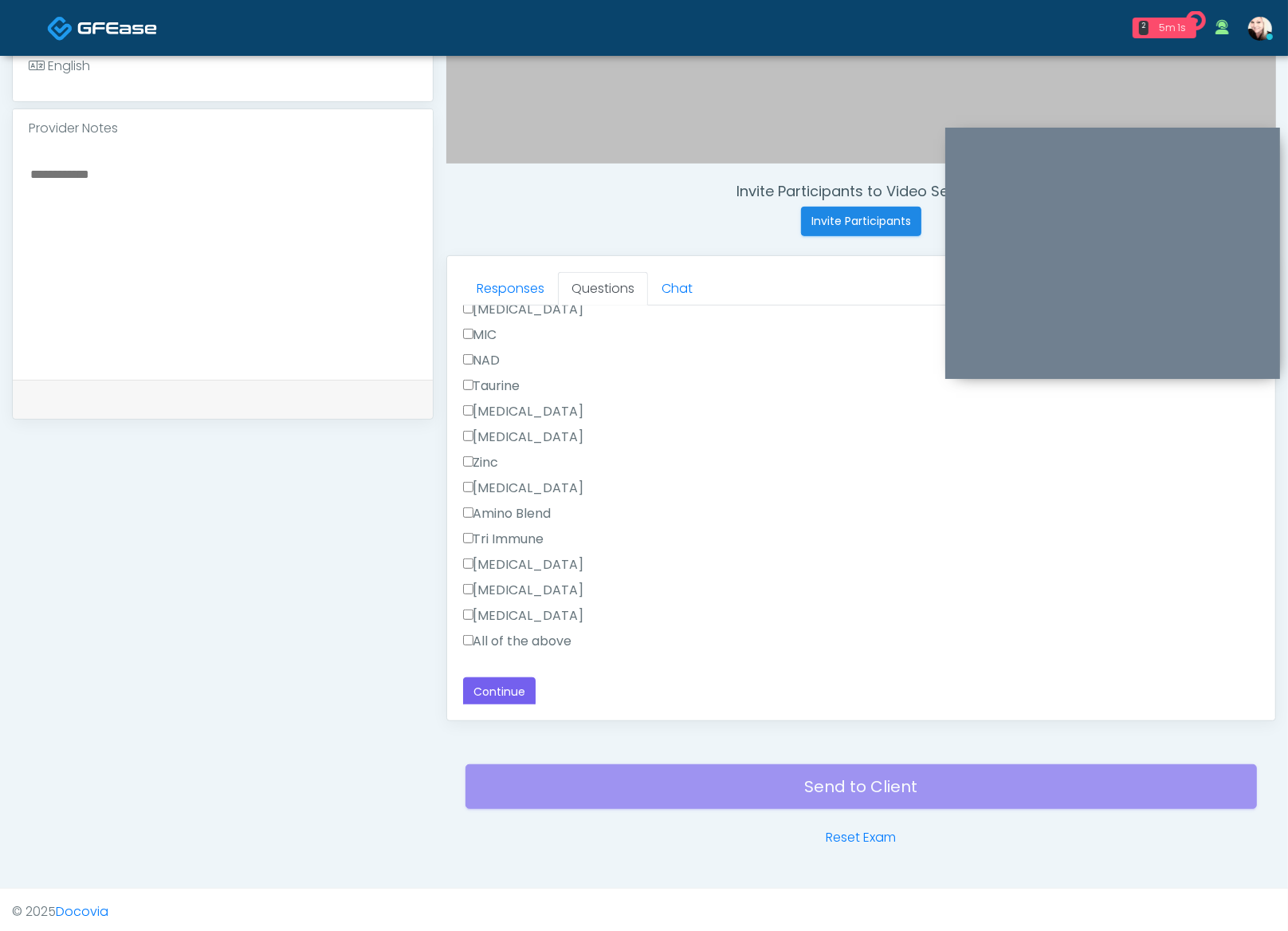
click at [494, 635] on label "All of the above" at bounding box center [517, 641] width 109 height 19
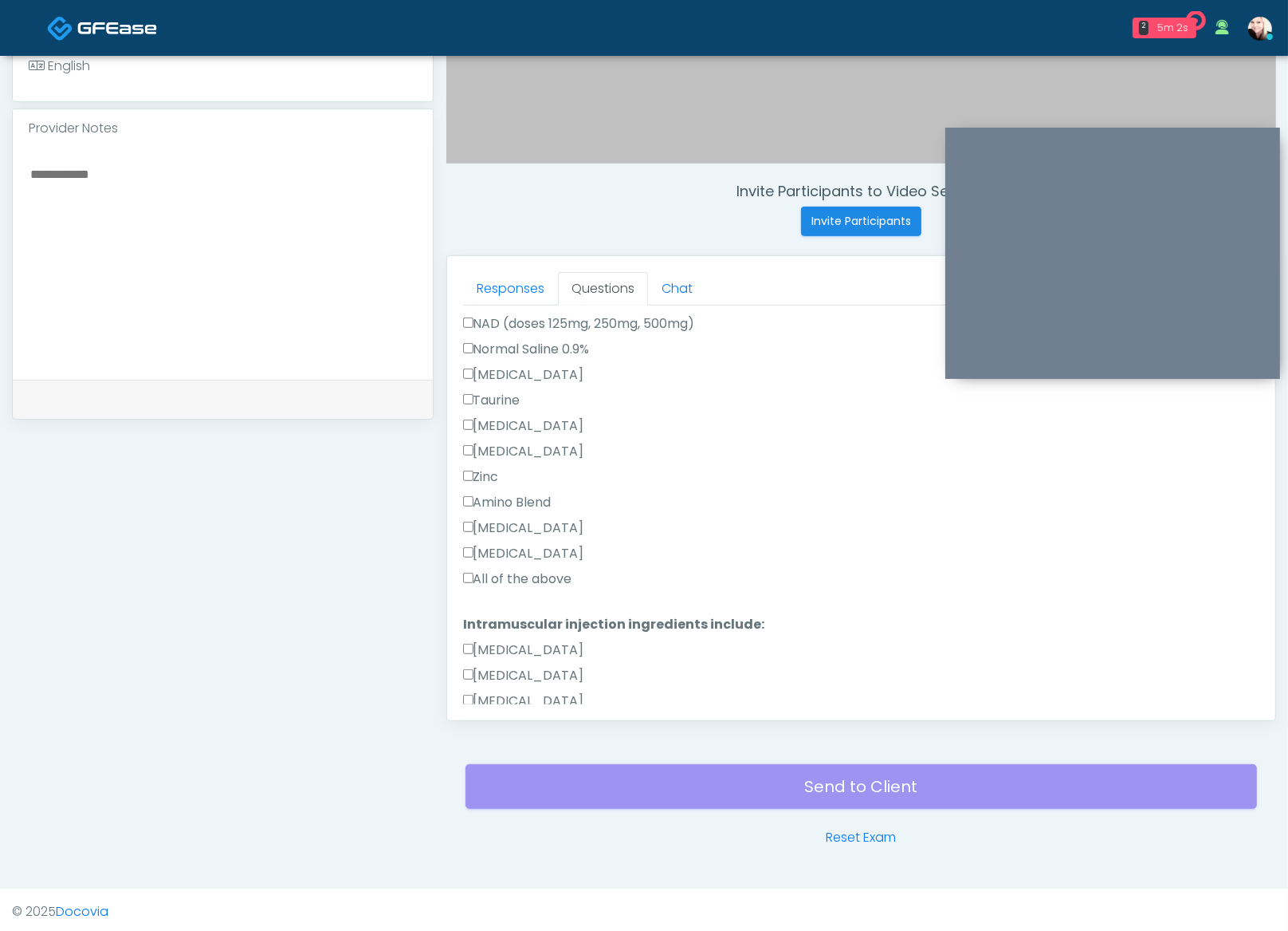
scroll to position [563, 0]
click at [472, 590] on label "All of the above" at bounding box center [517, 584] width 109 height 19
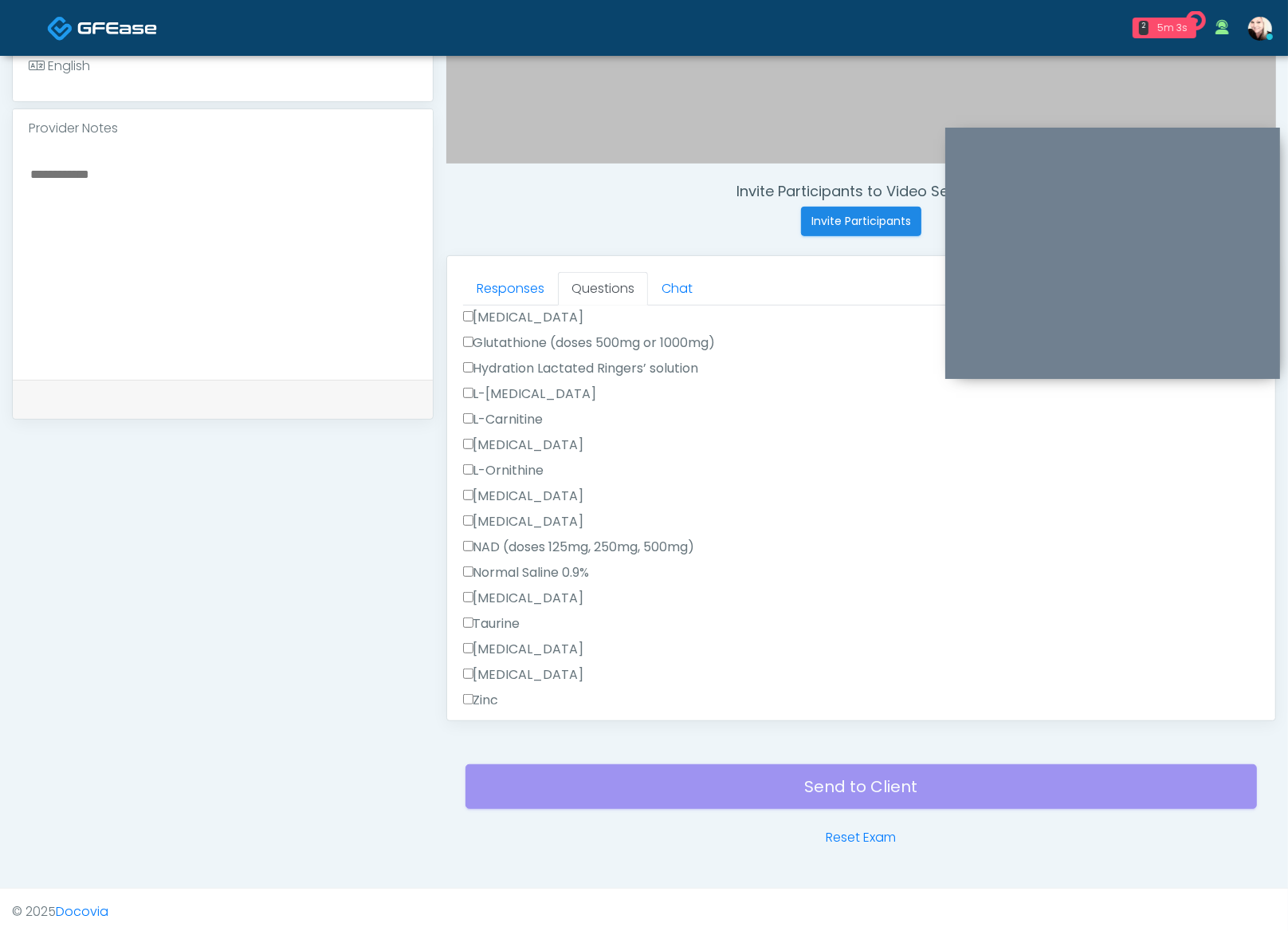
scroll to position [0, 0]
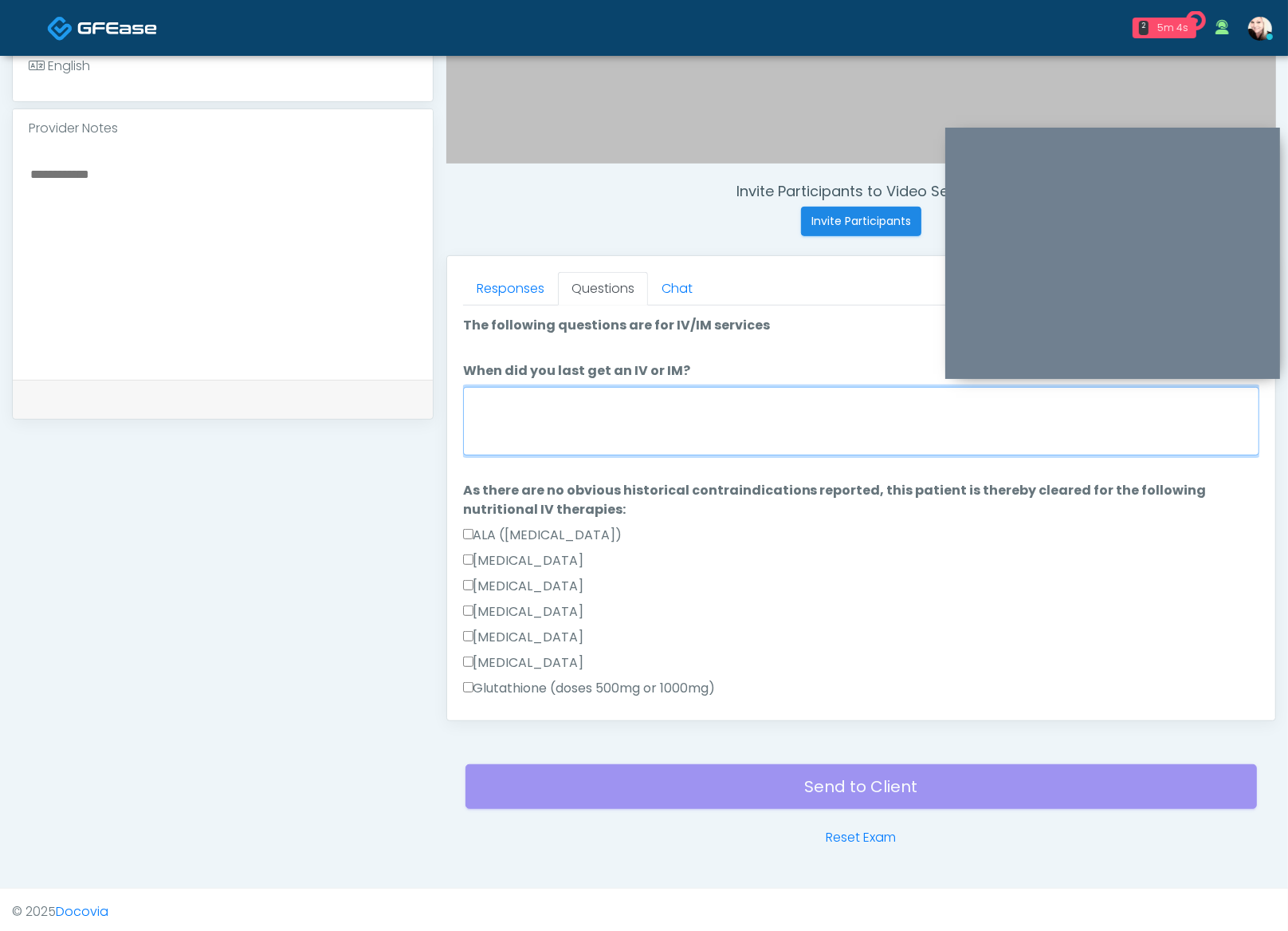
click at [549, 413] on textarea "When did you last get an IV or IM?" at bounding box center [861, 421] width 796 height 69
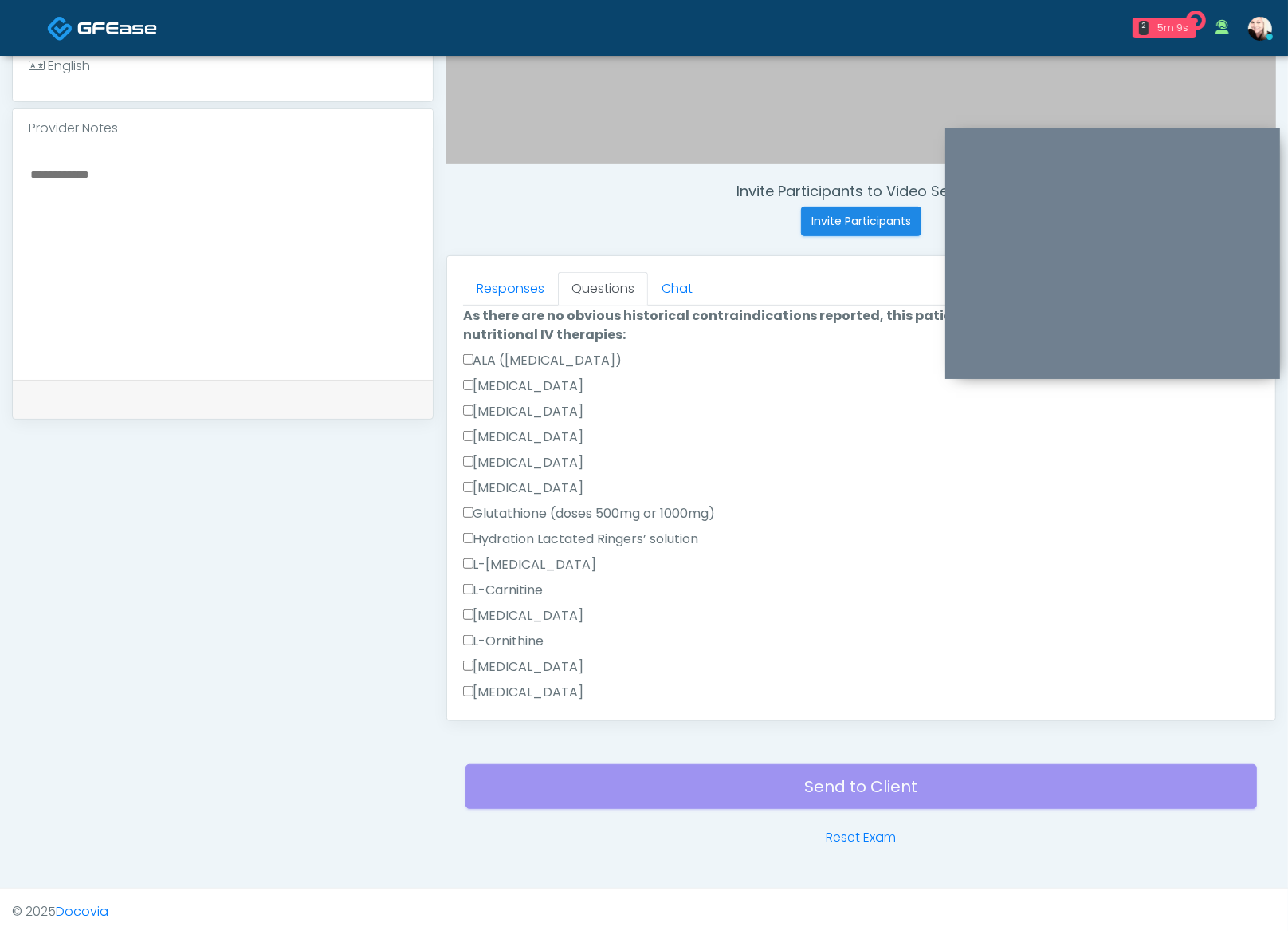
scroll to position [1062, 0]
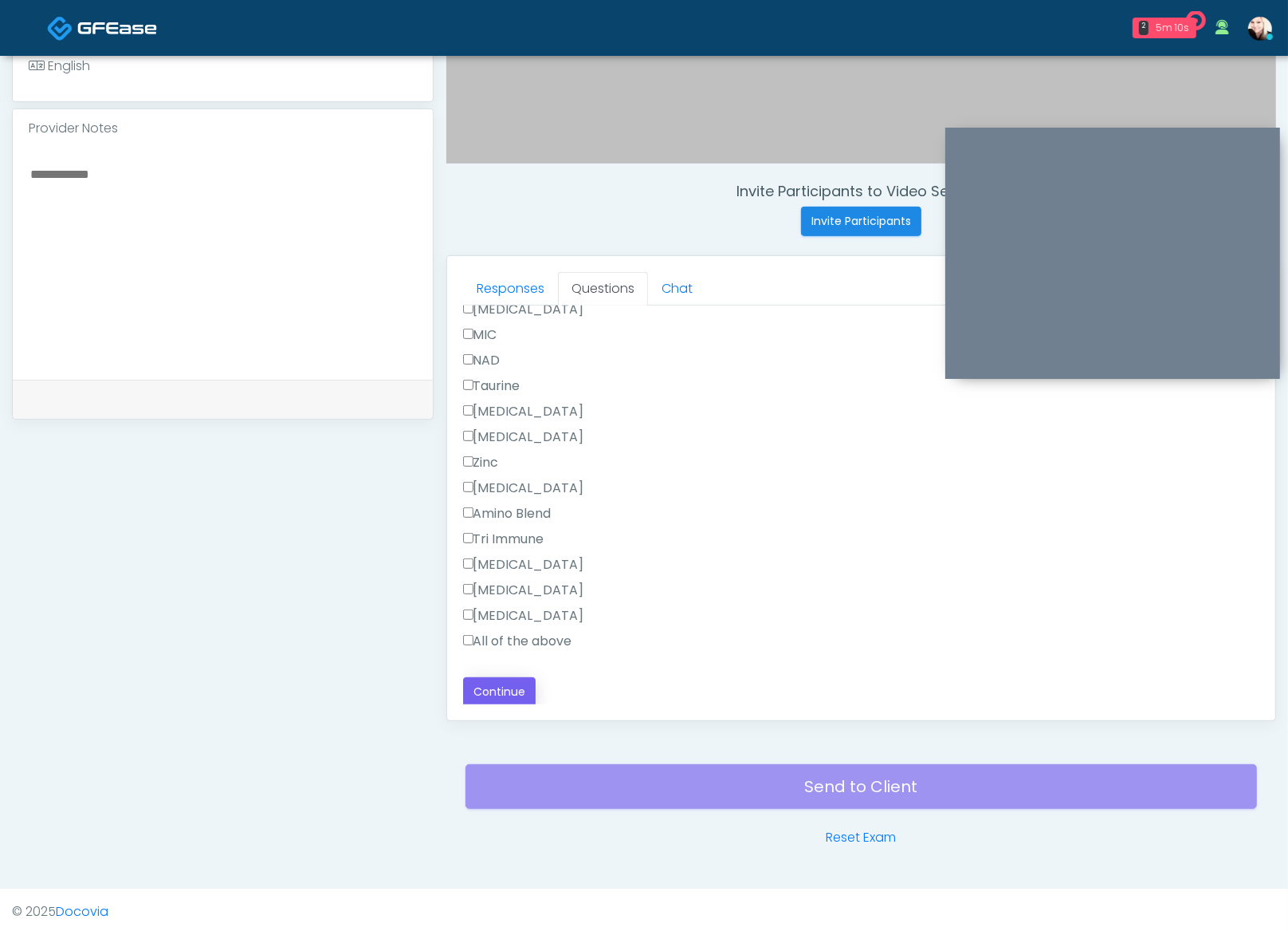
type textarea "********"
click at [516, 680] on button "Continue" at bounding box center [499, 692] width 72 height 30
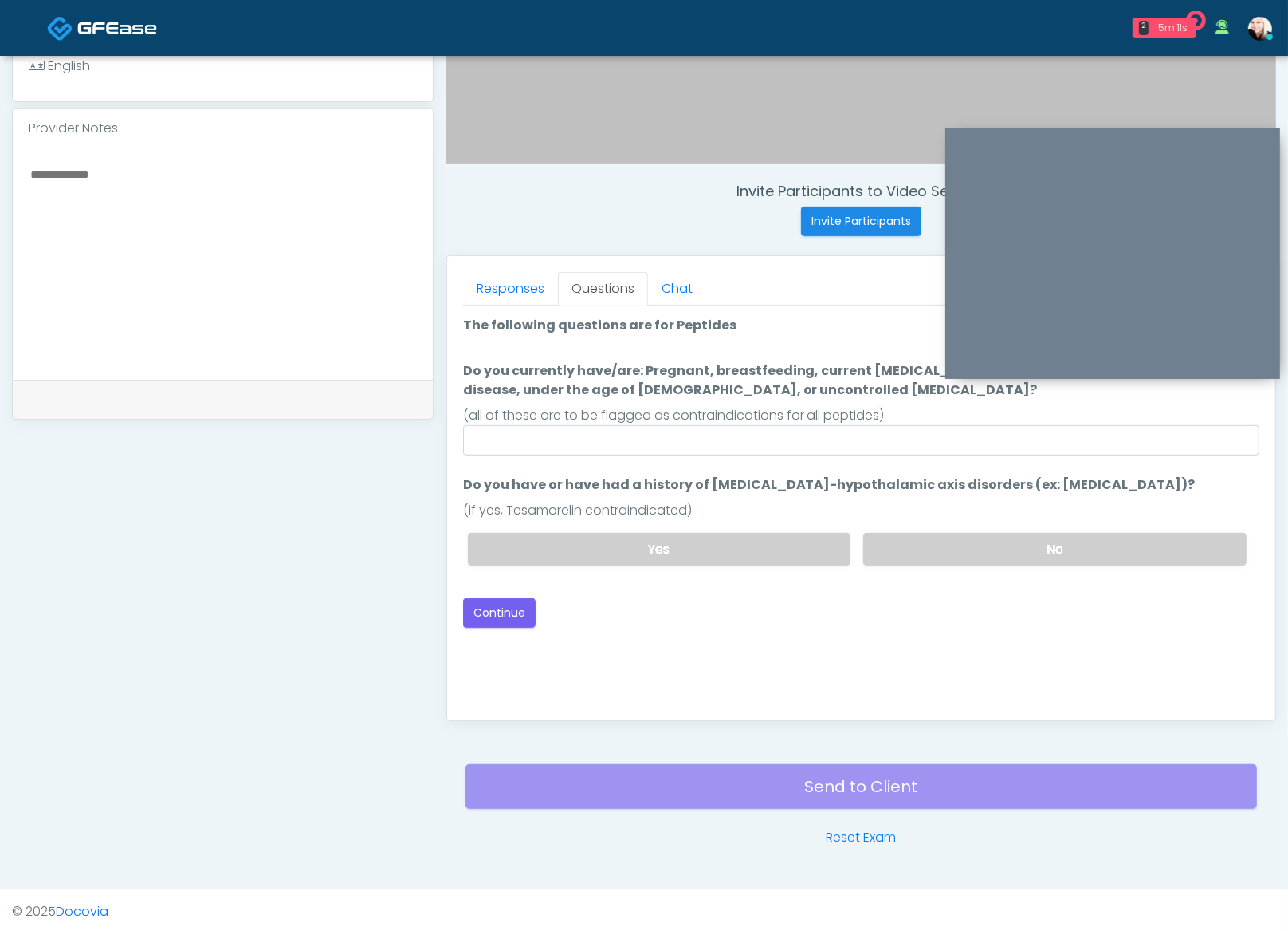
scroll to position [0, 0]
click at [667, 415] on div "(all of these are to be flagged as contraindications for all peptides)" at bounding box center [861, 415] width 796 height 19
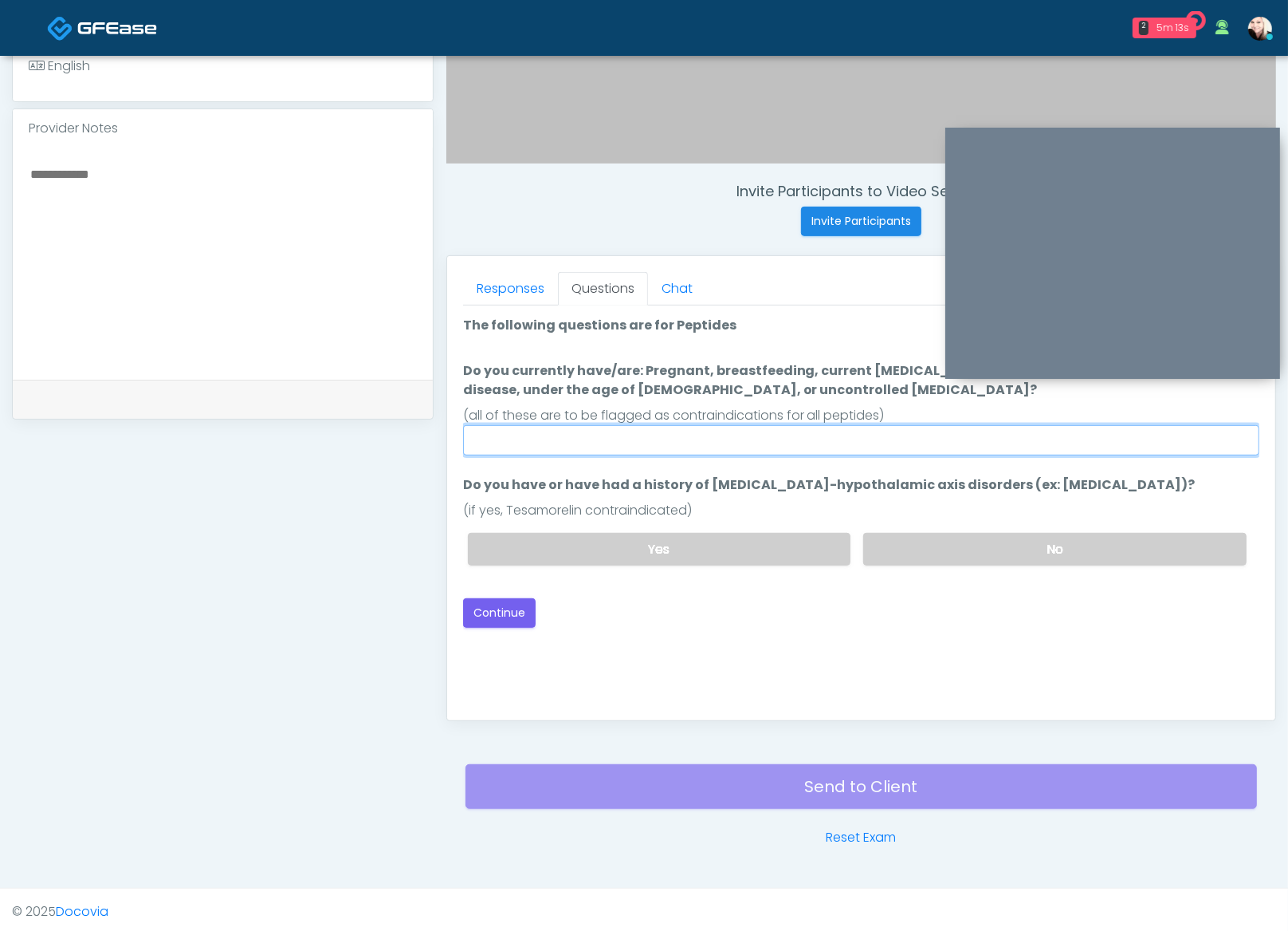
click at [680, 436] on input "Do you currently have/are: Pregnant, breastfeeding, current cancer diagnosis or…" at bounding box center [861, 441] width 796 height 31
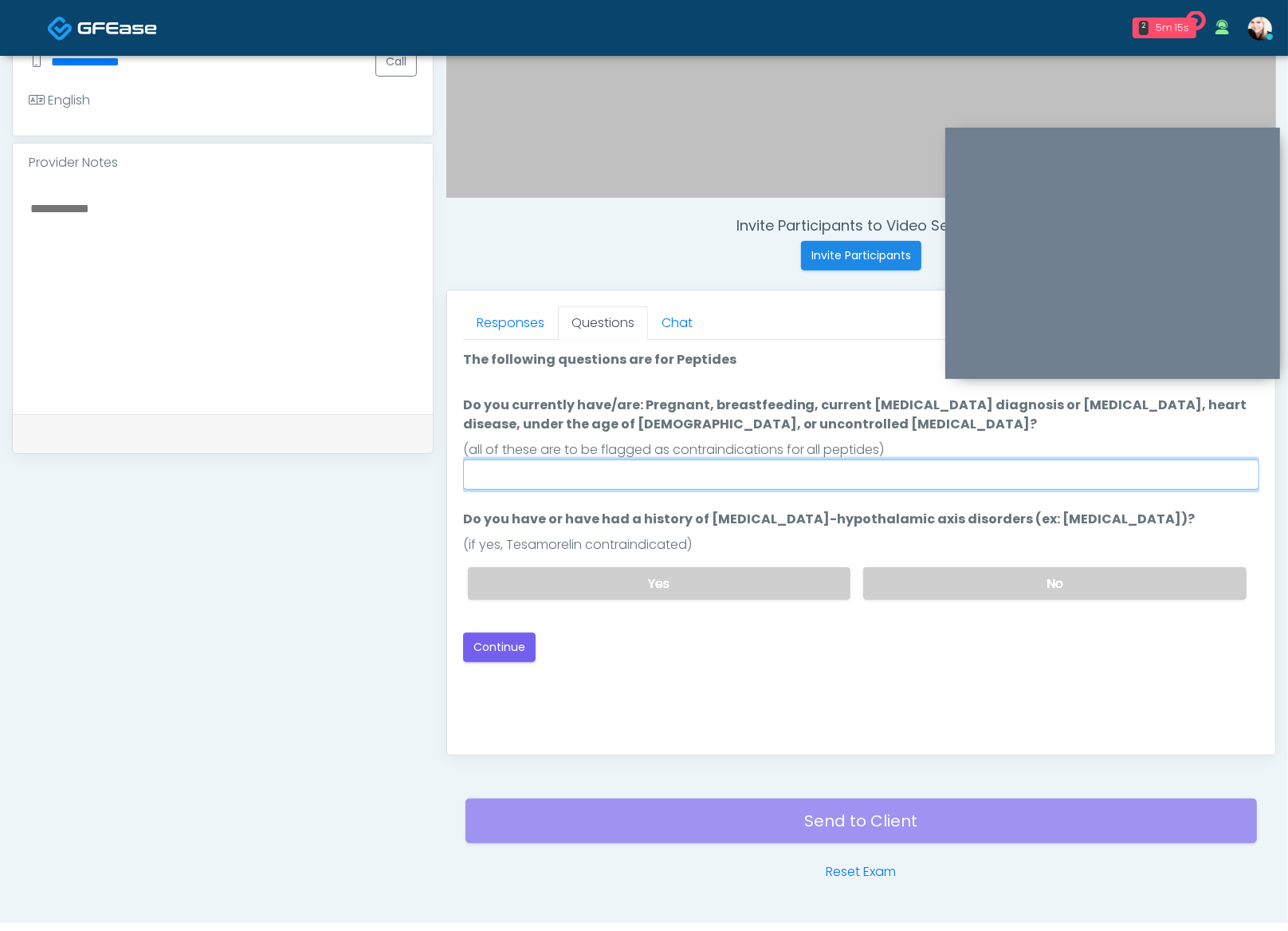
scroll to position [461, 0]
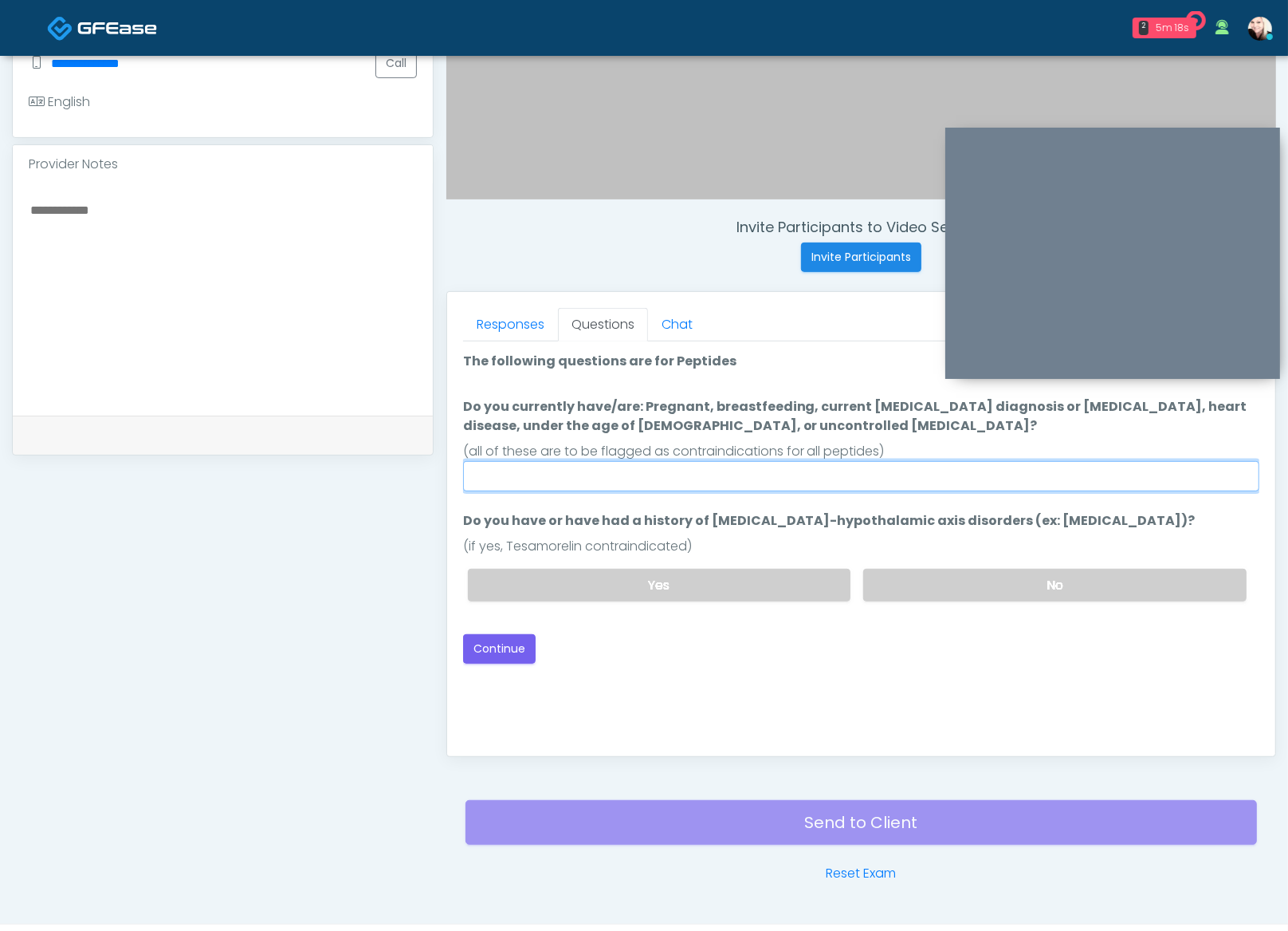
click at [608, 489] on input "Do you currently have/are: Pregnant, breastfeeding, current cancer diagnosis or…" at bounding box center [861, 477] width 796 height 31
type input "**********"
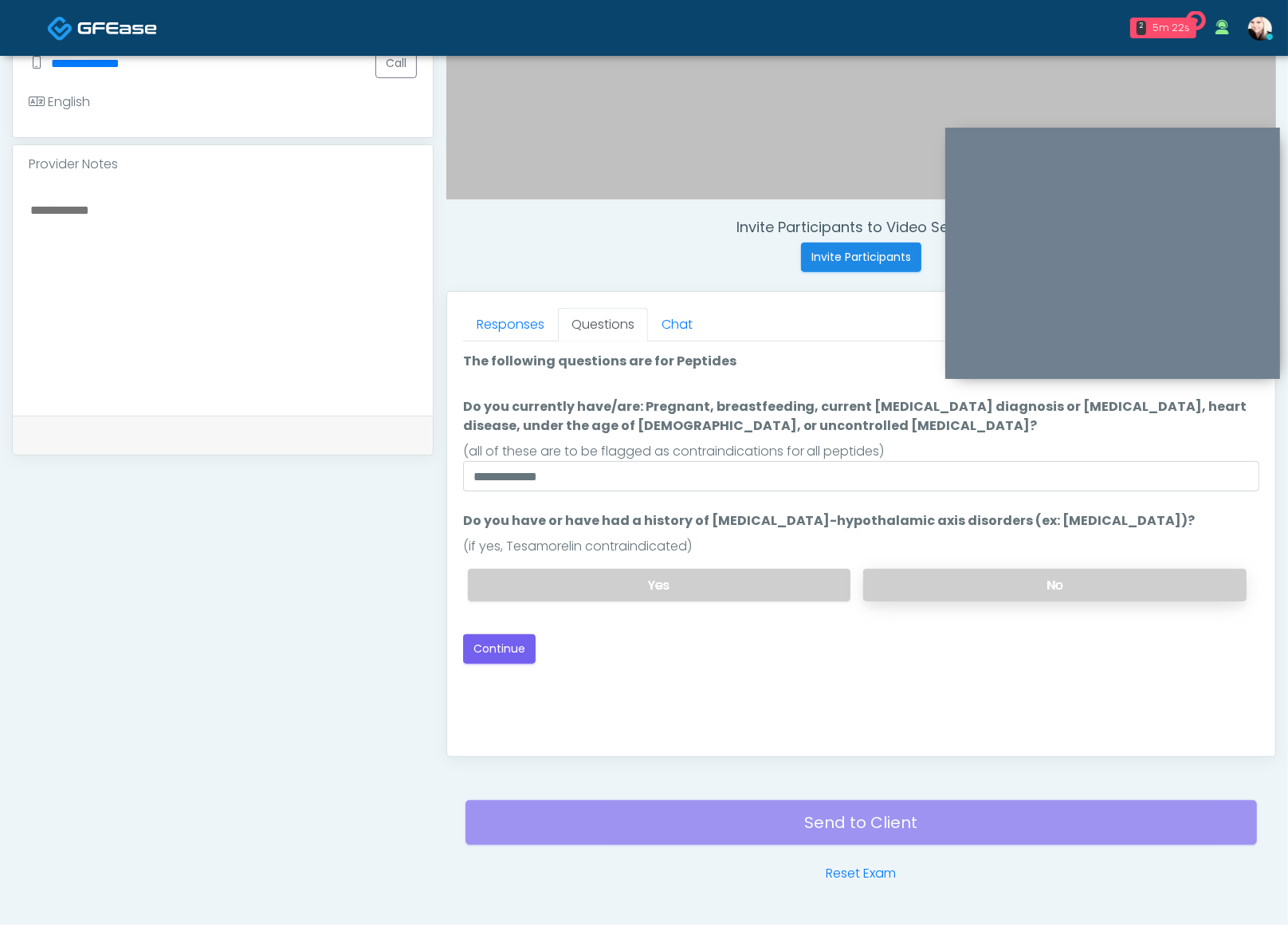
drag, startPoint x: 1049, startPoint y: 577, endPoint x: 969, endPoint y: 573, distance: 80.1
click at [1048, 577] on label "No" at bounding box center [1055, 585] width 384 height 33
click at [490, 640] on button "Continue" at bounding box center [499, 648] width 72 height 30
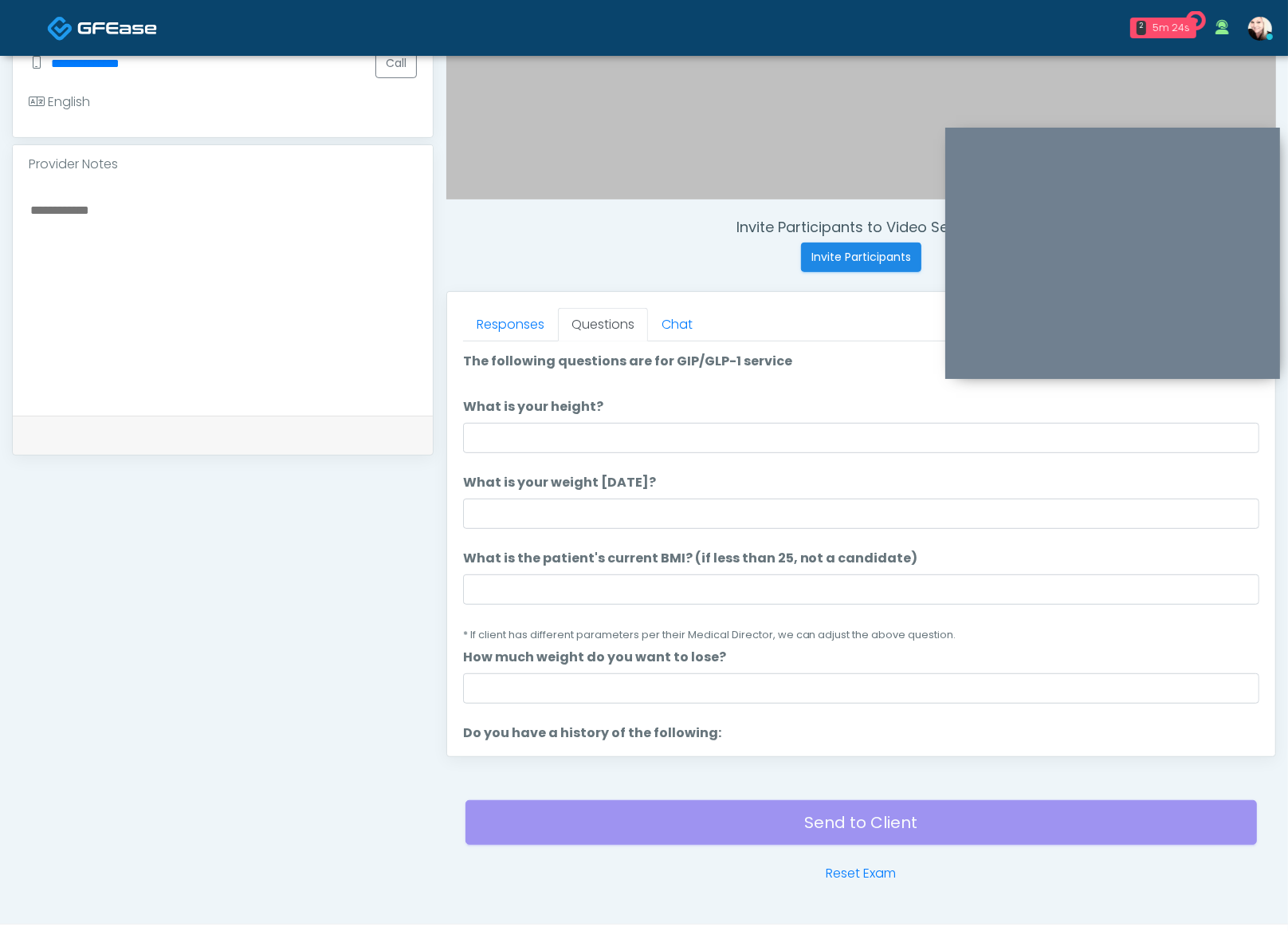
scroll to position [497, 0]
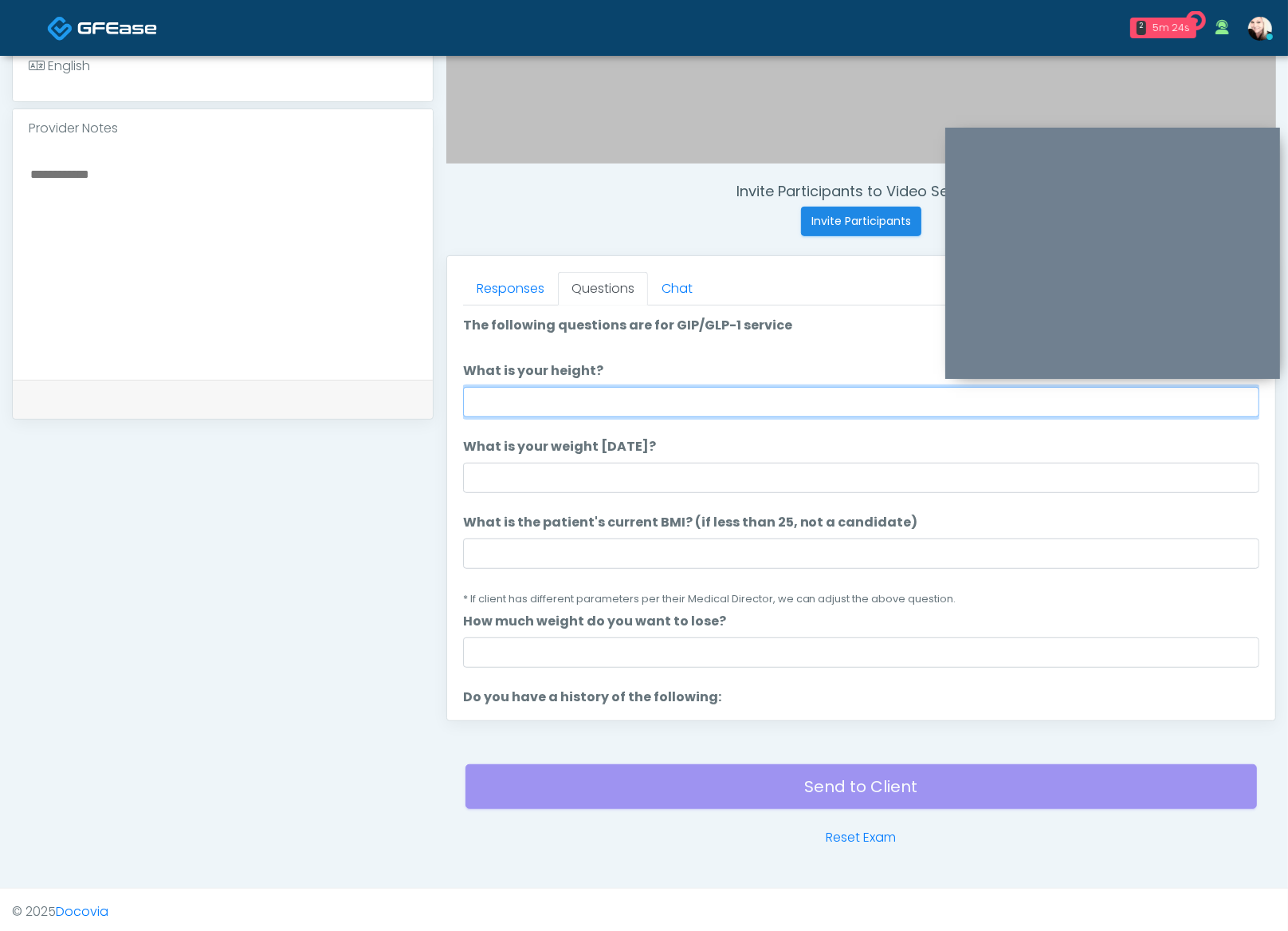
drag, startPoint x: 644, startPoint y: 394, endPoint x: 642, endPoint y: 405, distance: 11.2
click at [644, 394] on input "What is your height?" at bounding box center [861, 402] width 796 height 31
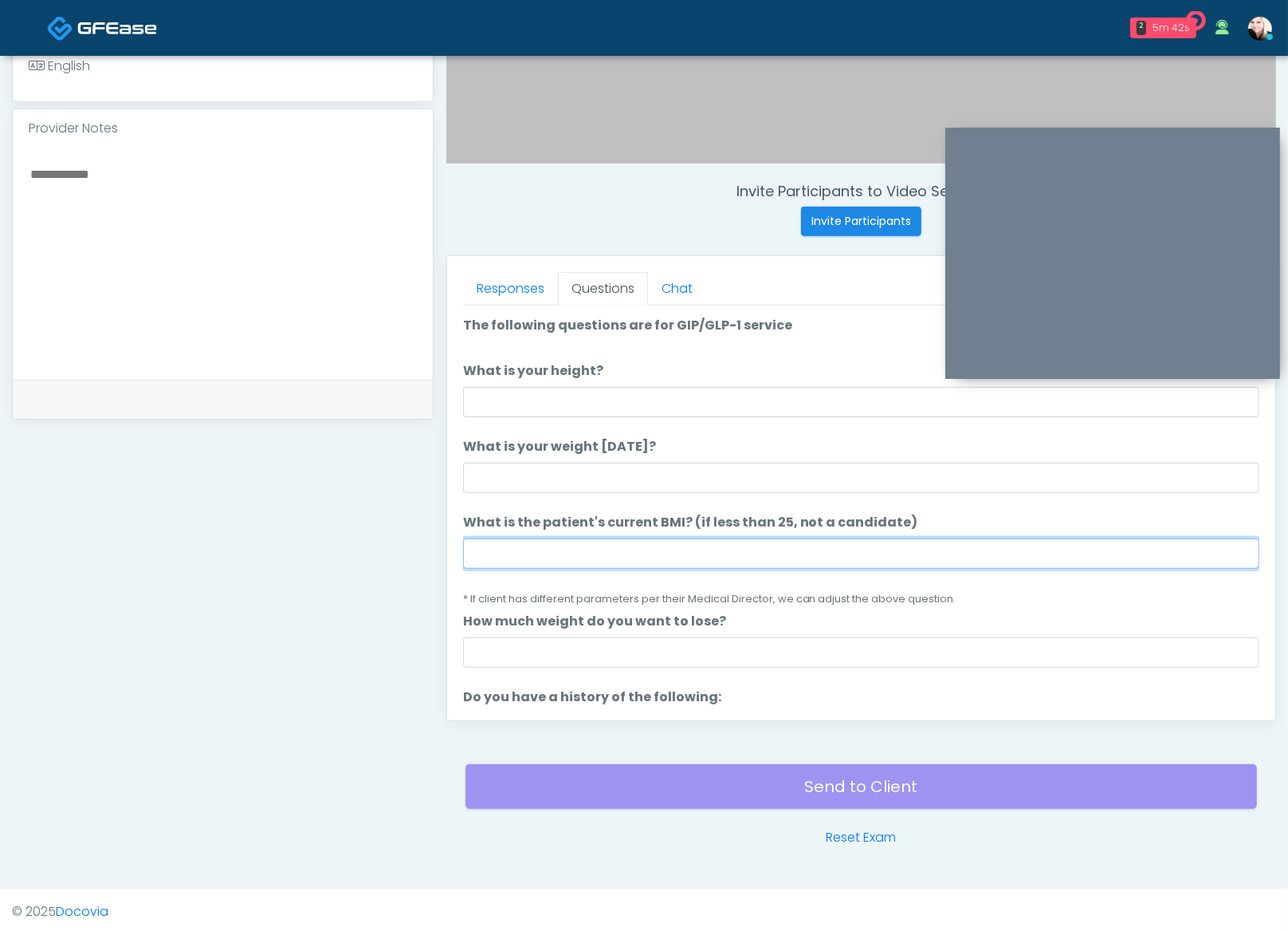
click at [633, 544] on input "What is the patient's current BMI? (if less than 25, not a candidate)" at bounding box center [861, 554] width 796 height 31
paste input "****"
type input "****"
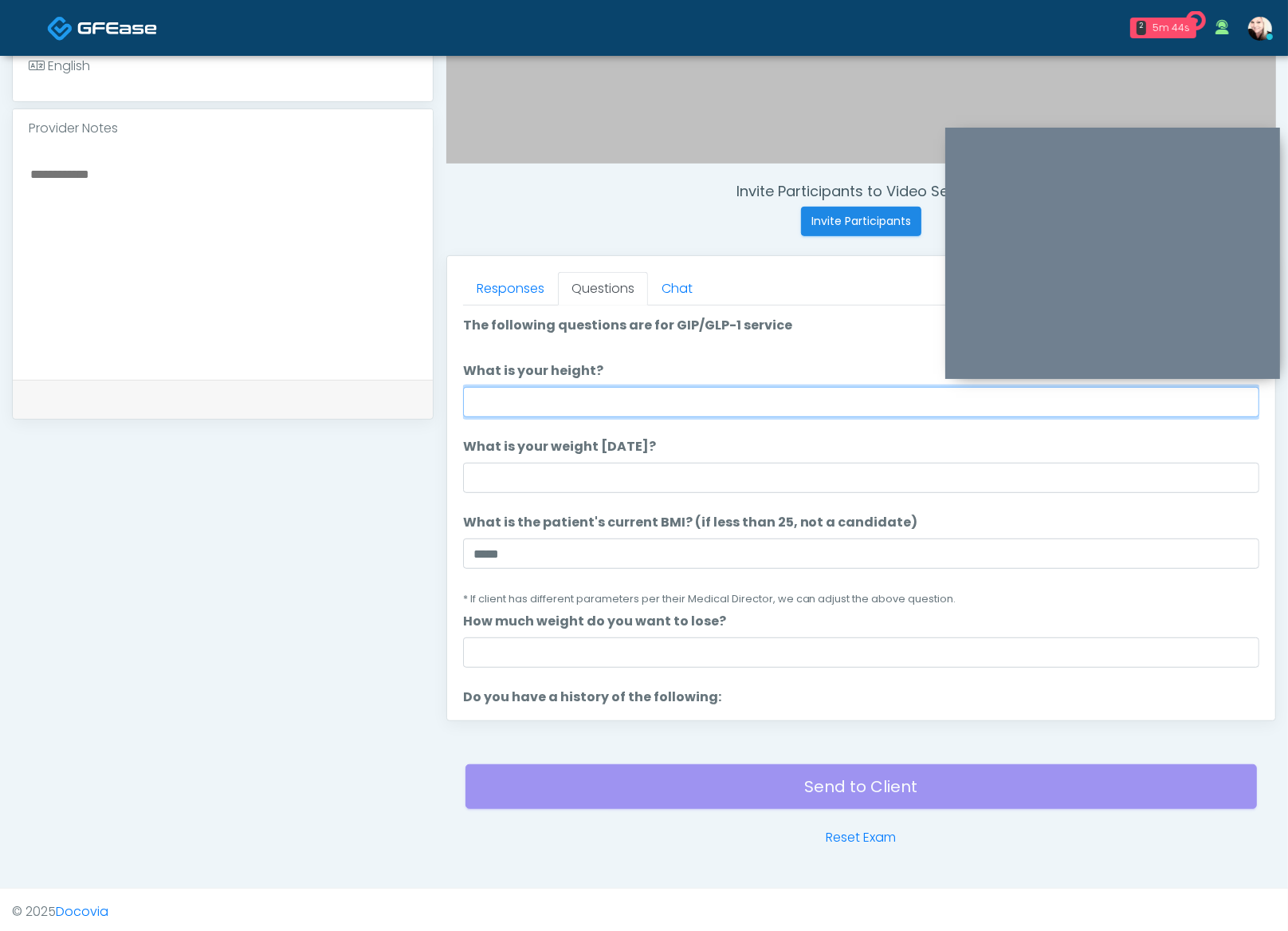
click at [530, 393] on input "What is your height?" at bounding box center [861, 402] width 796 height 31
type input "*"
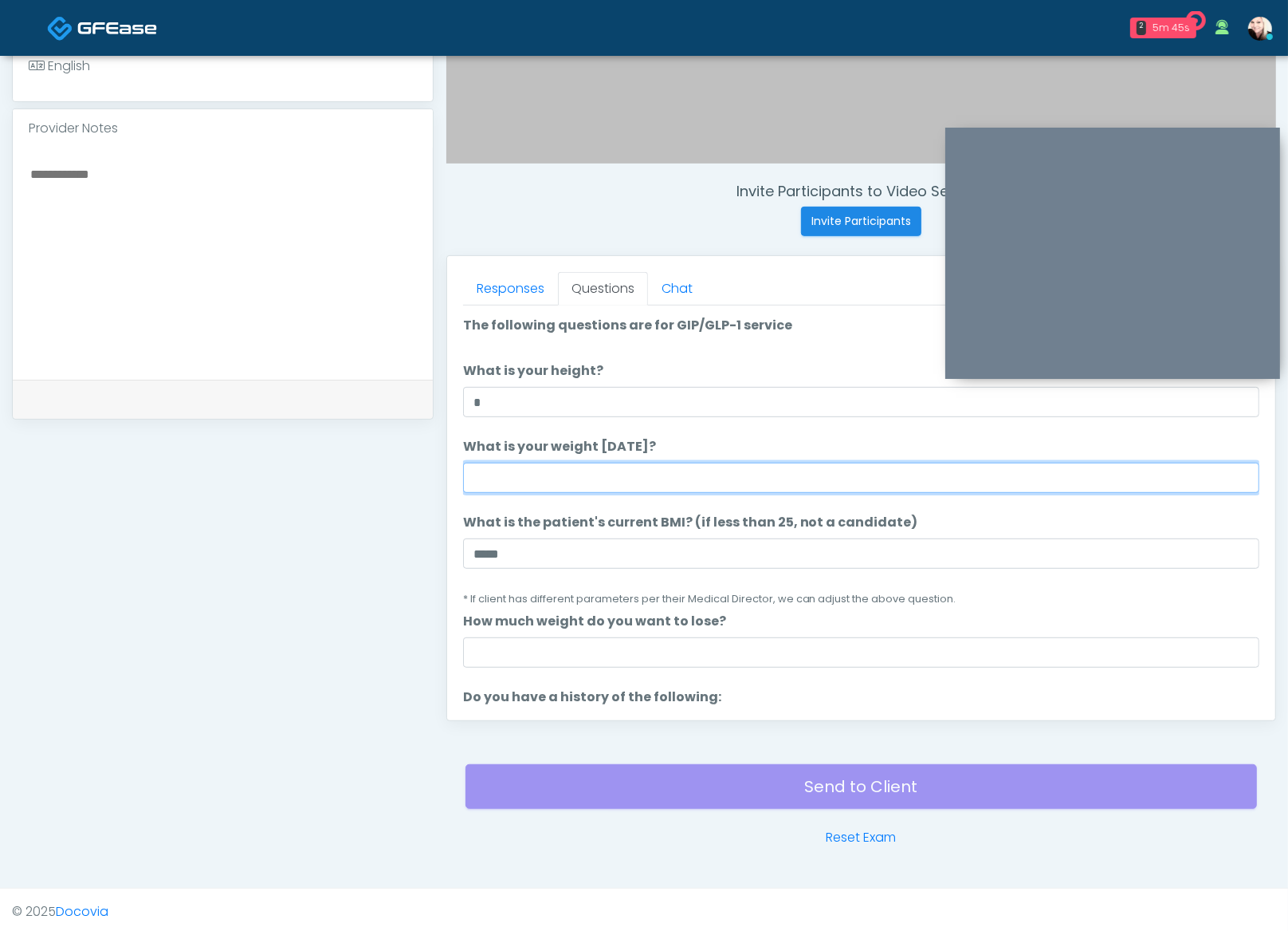
drag, startPoint x: 509, startPoint y: 470, endPoint x: 533, endPoint y: 458, distance: 26.8
click at [509, 470] on input "What is your weight today?" at bounding box center [861, 478] width 796 height 31
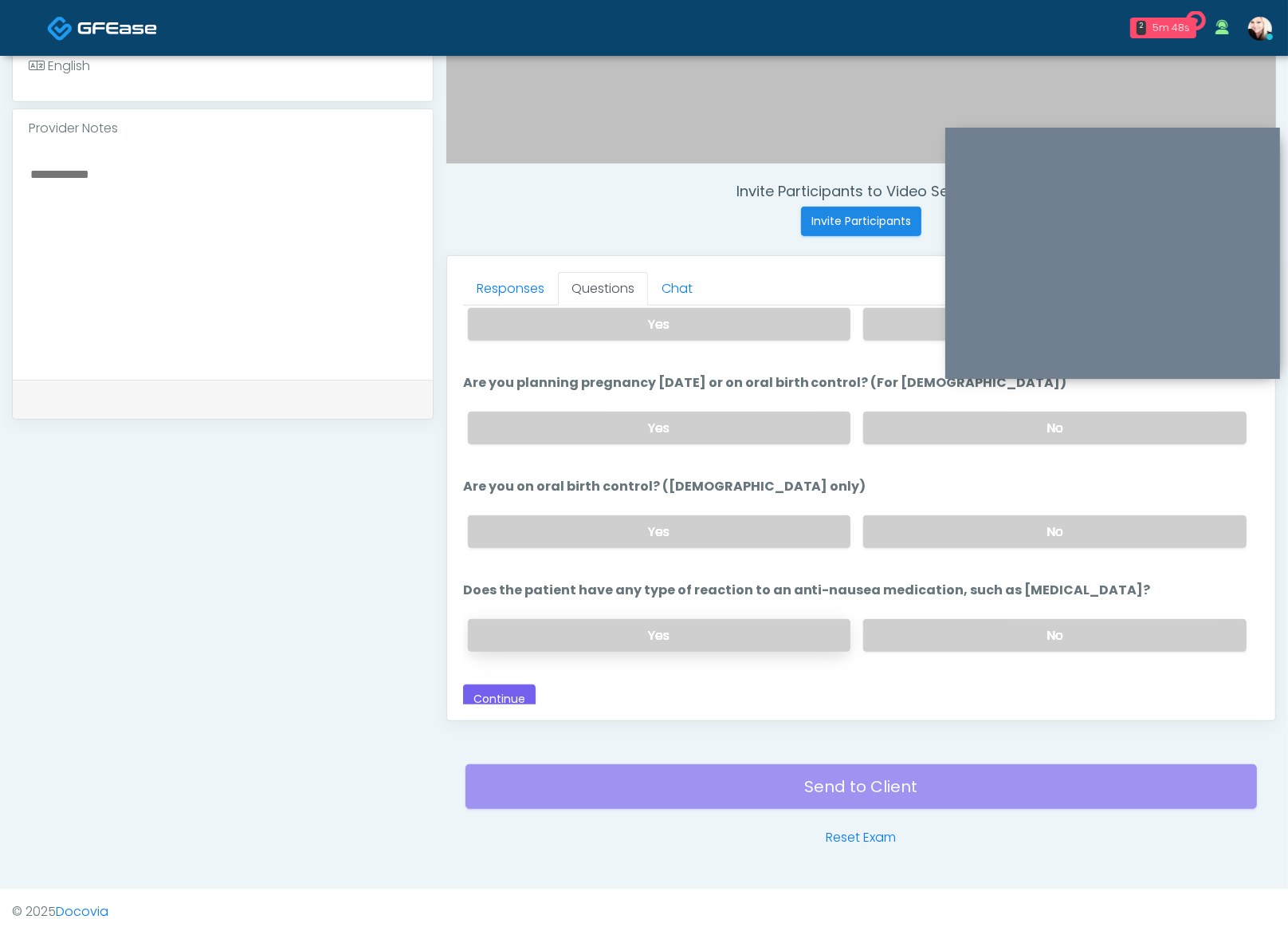
scroll to position [877, 0]
type input "***"
click at [509, 684] on button "Continue" at bounding box center [499, 697] width 72 height 30
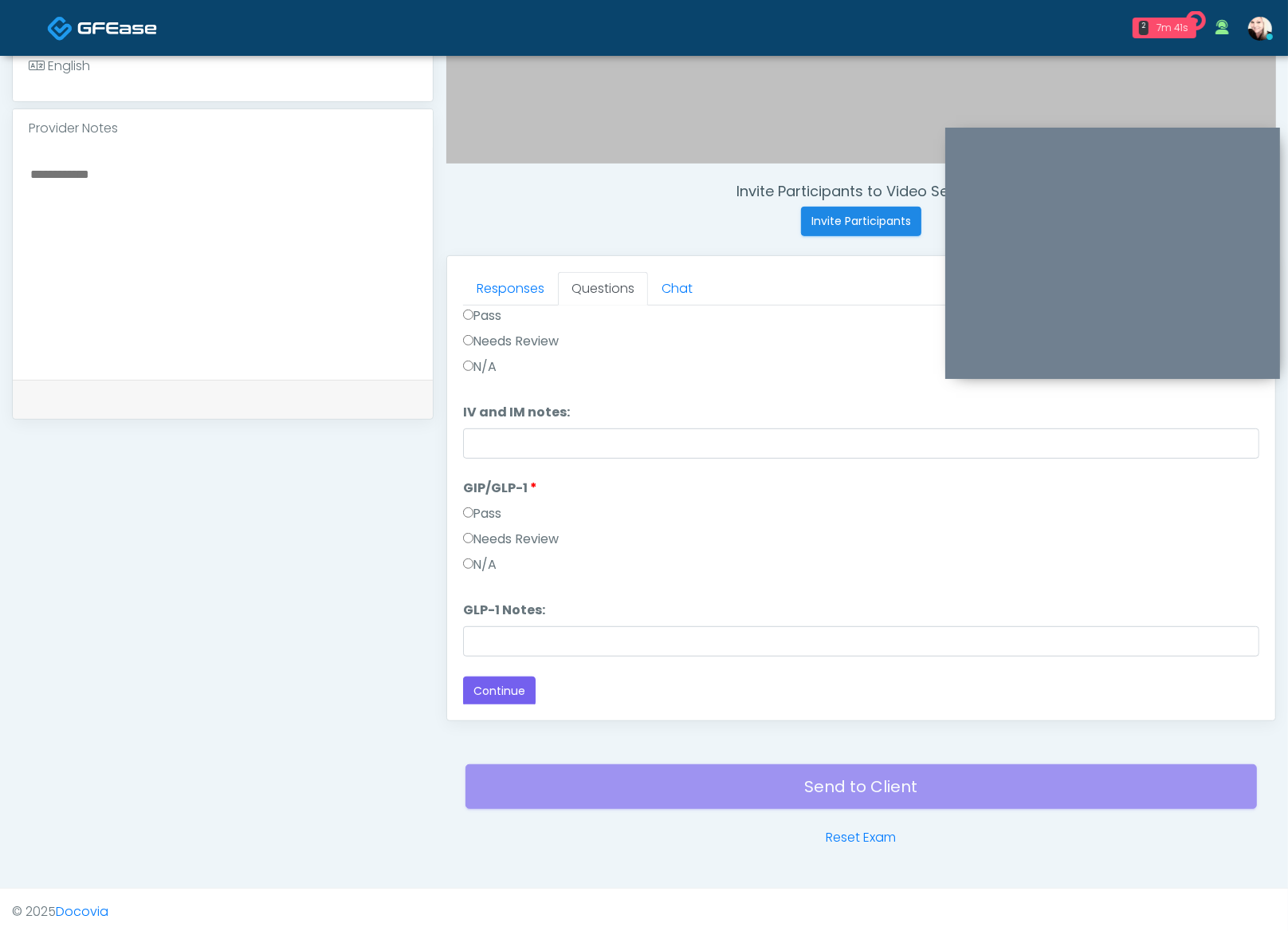
click at [512, 518] on div "Pass" at bounding box center [861, 517] width 796 height 25
click at [487, 542] on label "Needs Review" at bounding box center [511, 538] width 97 height 19
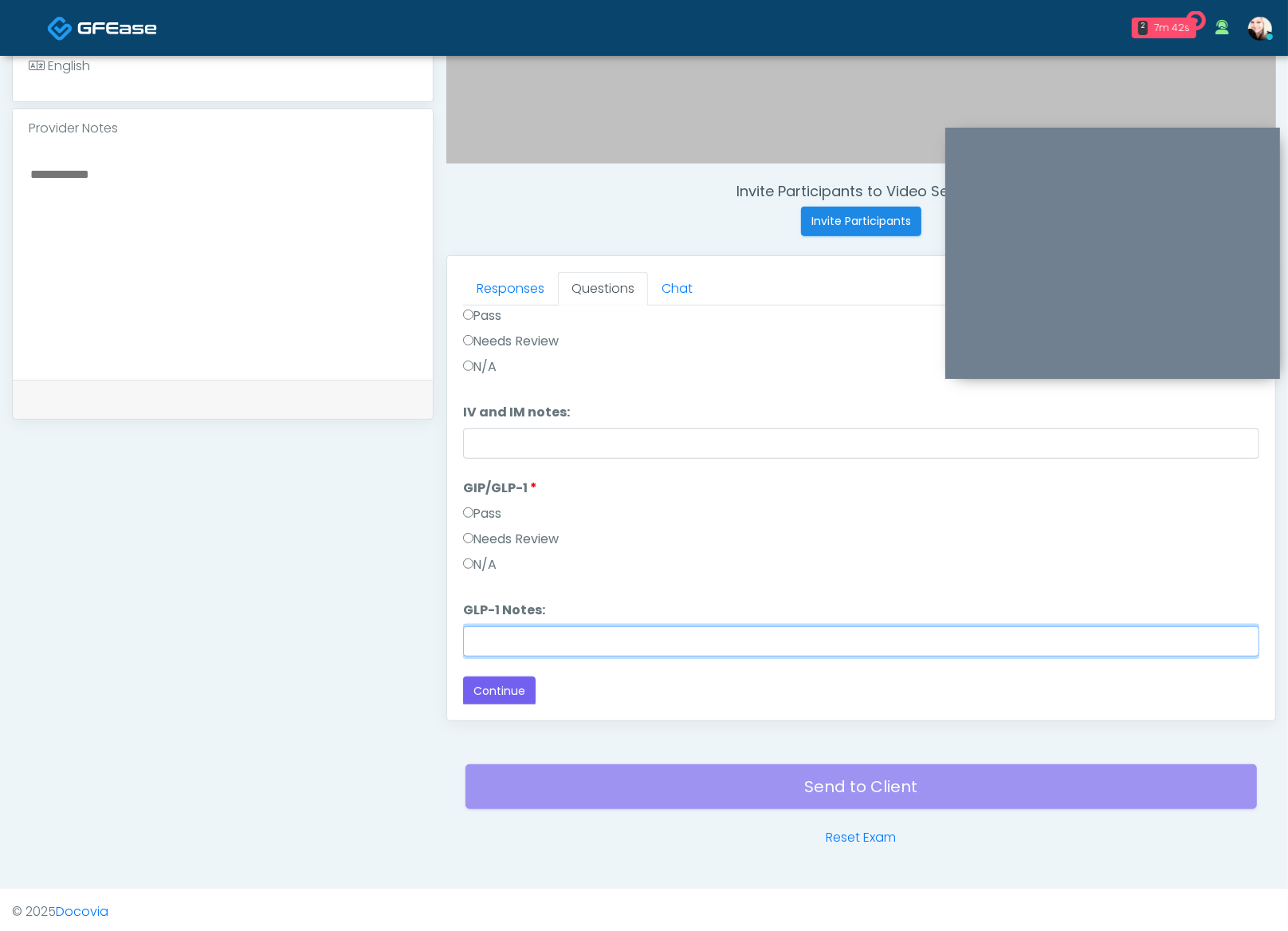
click at [507, 635] on input "GLP-1 Notes:" at bounding box center [861, 641] width 796 height 31
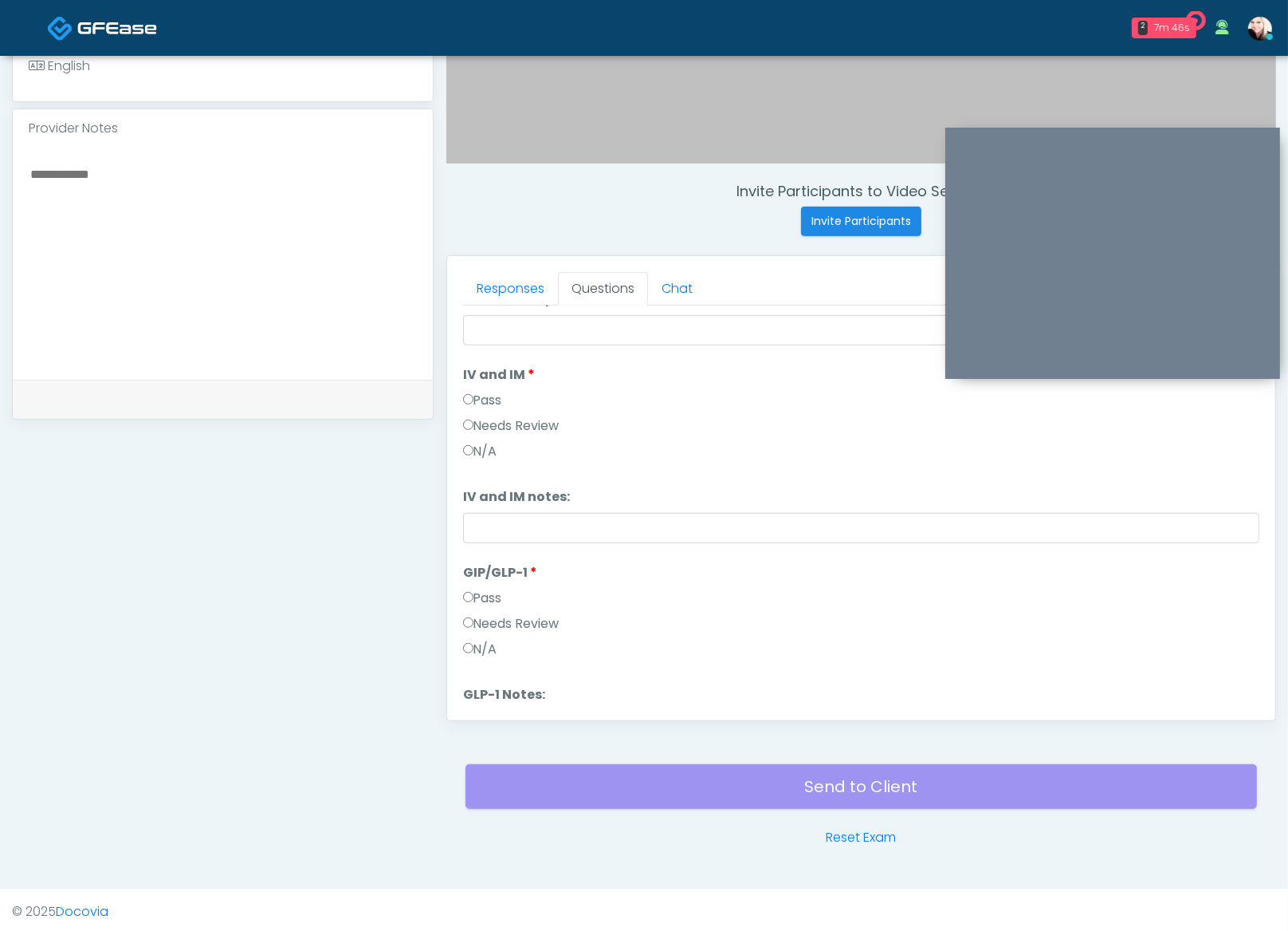
scroll to position [176, 0]
type input "*******"
click at [480, 395] on label "Pass" at bounding box center [482, 402] width 39 height 19
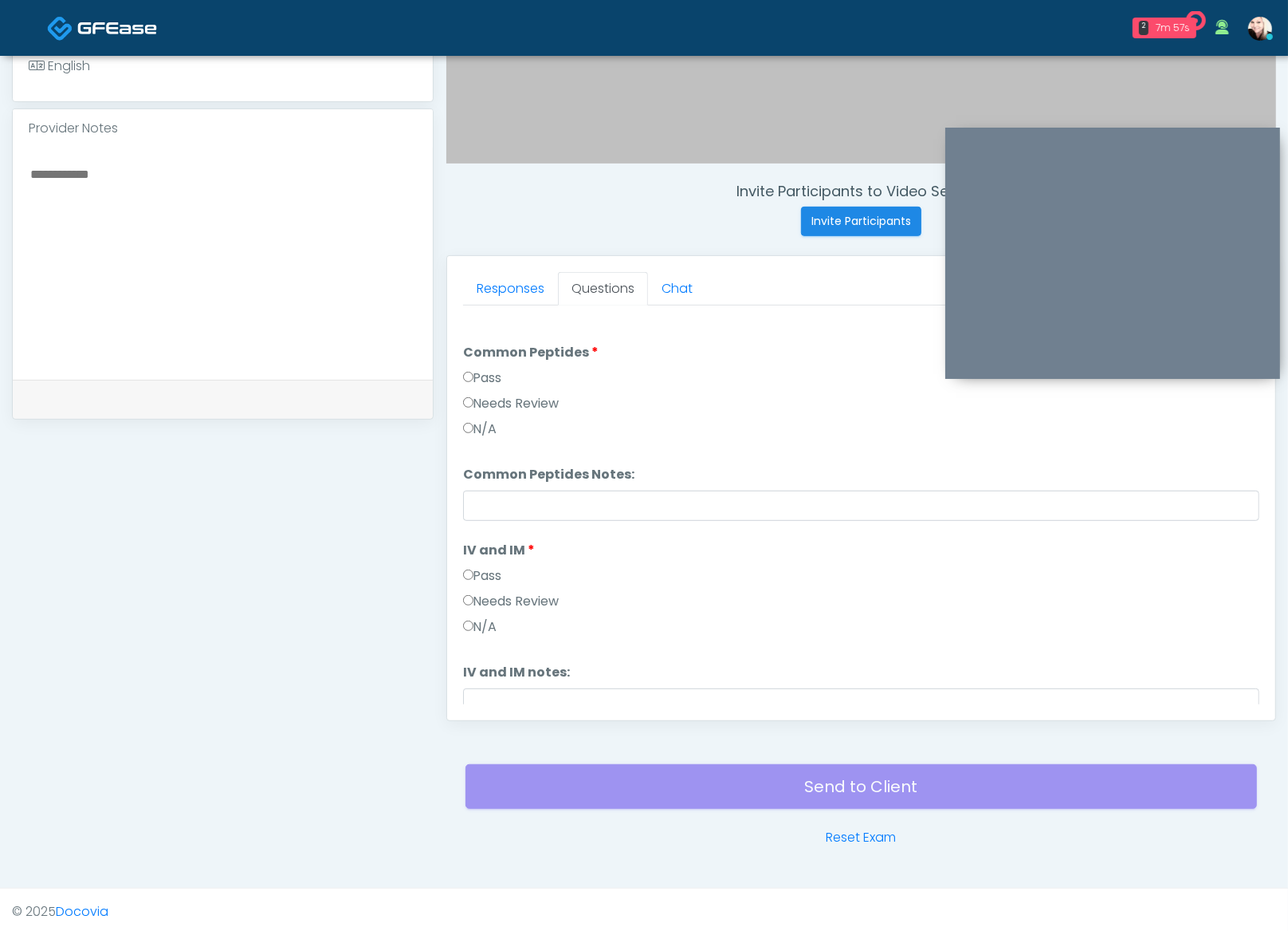
scroll to position [0, 0]
click at [495, 401] on label "Needs Review" at bounding box center [511, 405] width 97 height 19
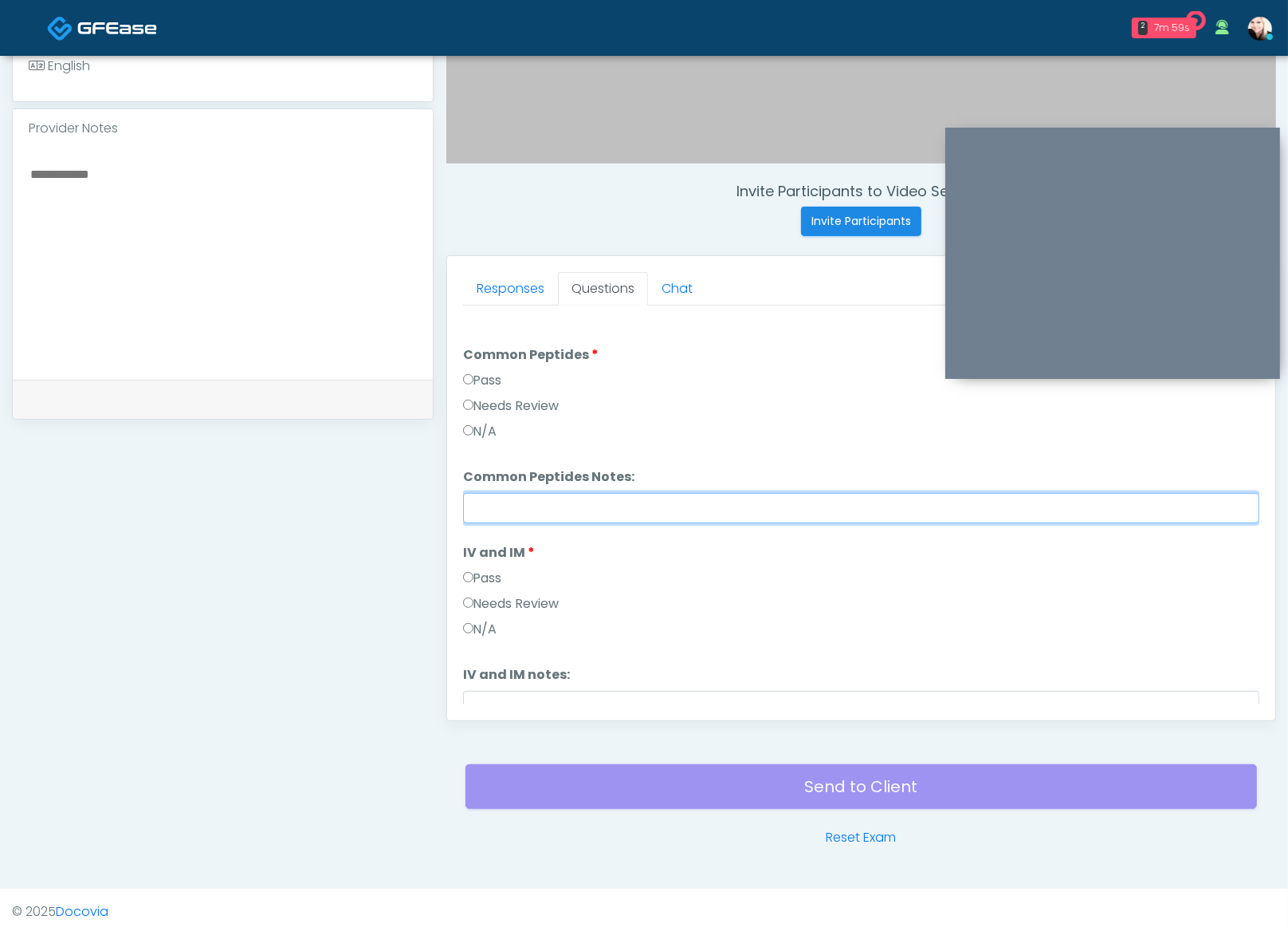
click at [547, 498] on input "Common Peptides Notes:" at bounding box center [861, 508] width 796 height 31
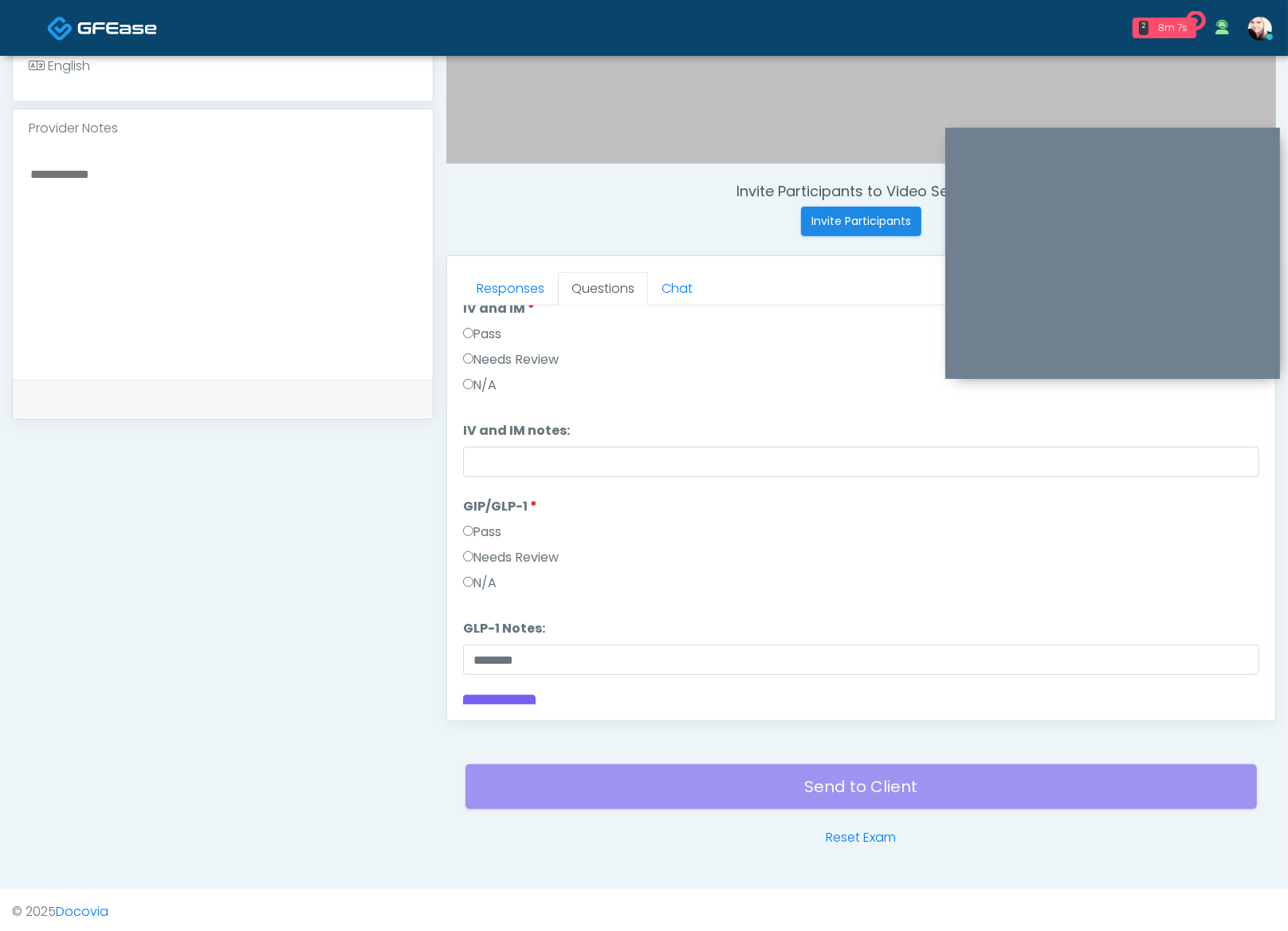
scroll to position [263, 0]
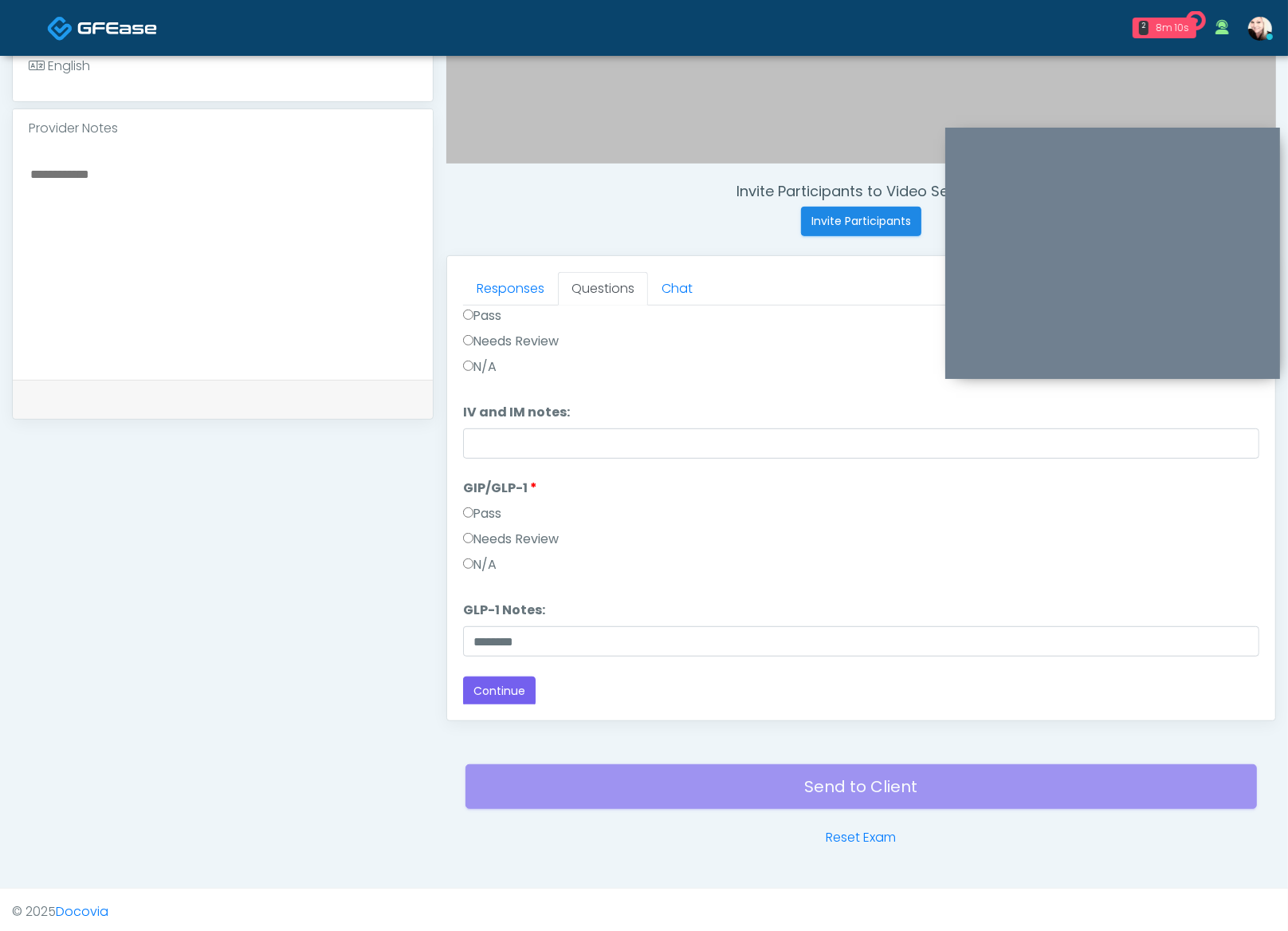
type input "*******"
click at [525, 689] on button "Continue" at bounding box center [499, 691] width 72 height 30
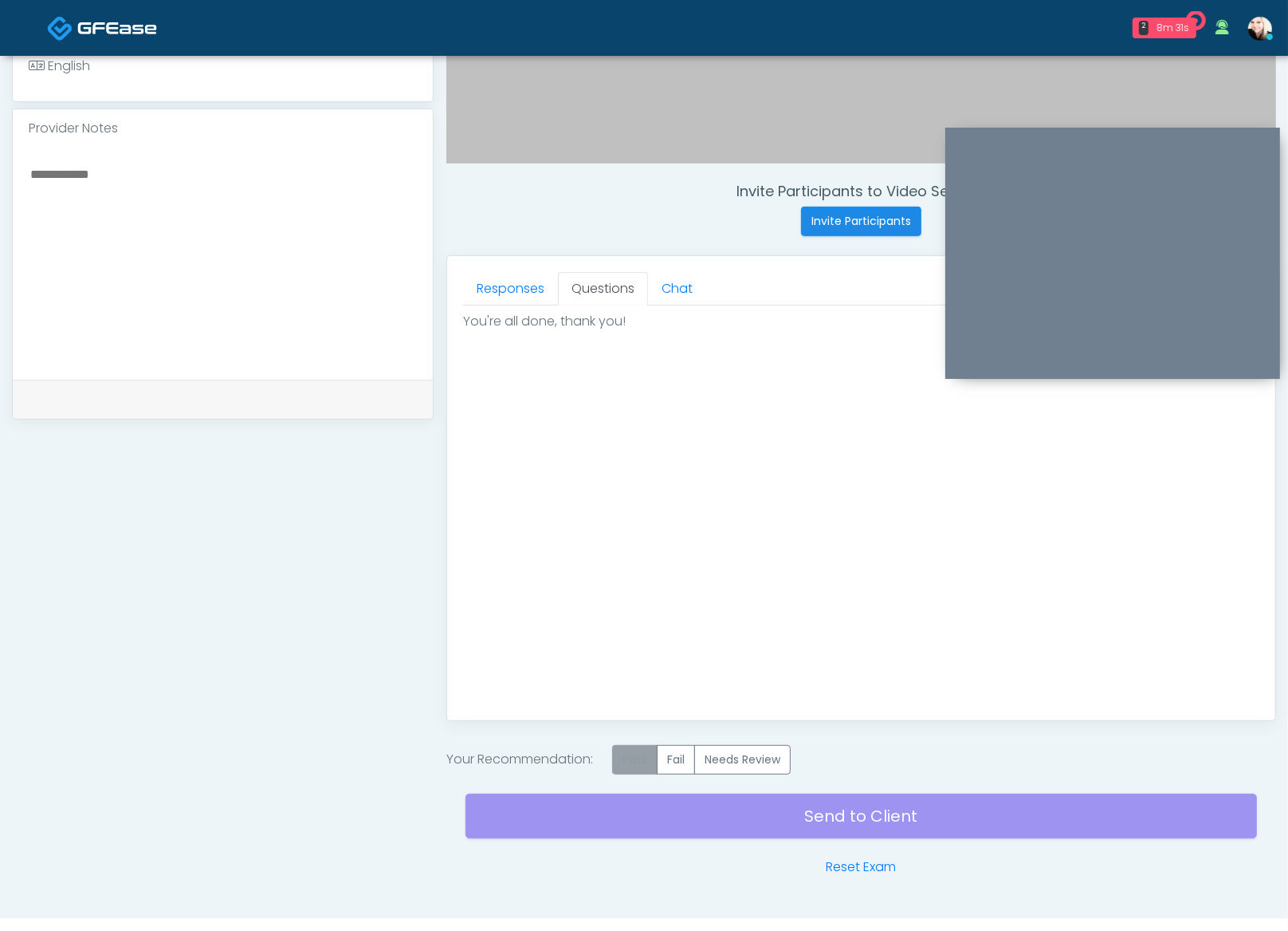
click at [635, 761] on label "Pass" at bounding box center [635, 759] width 45 height 30
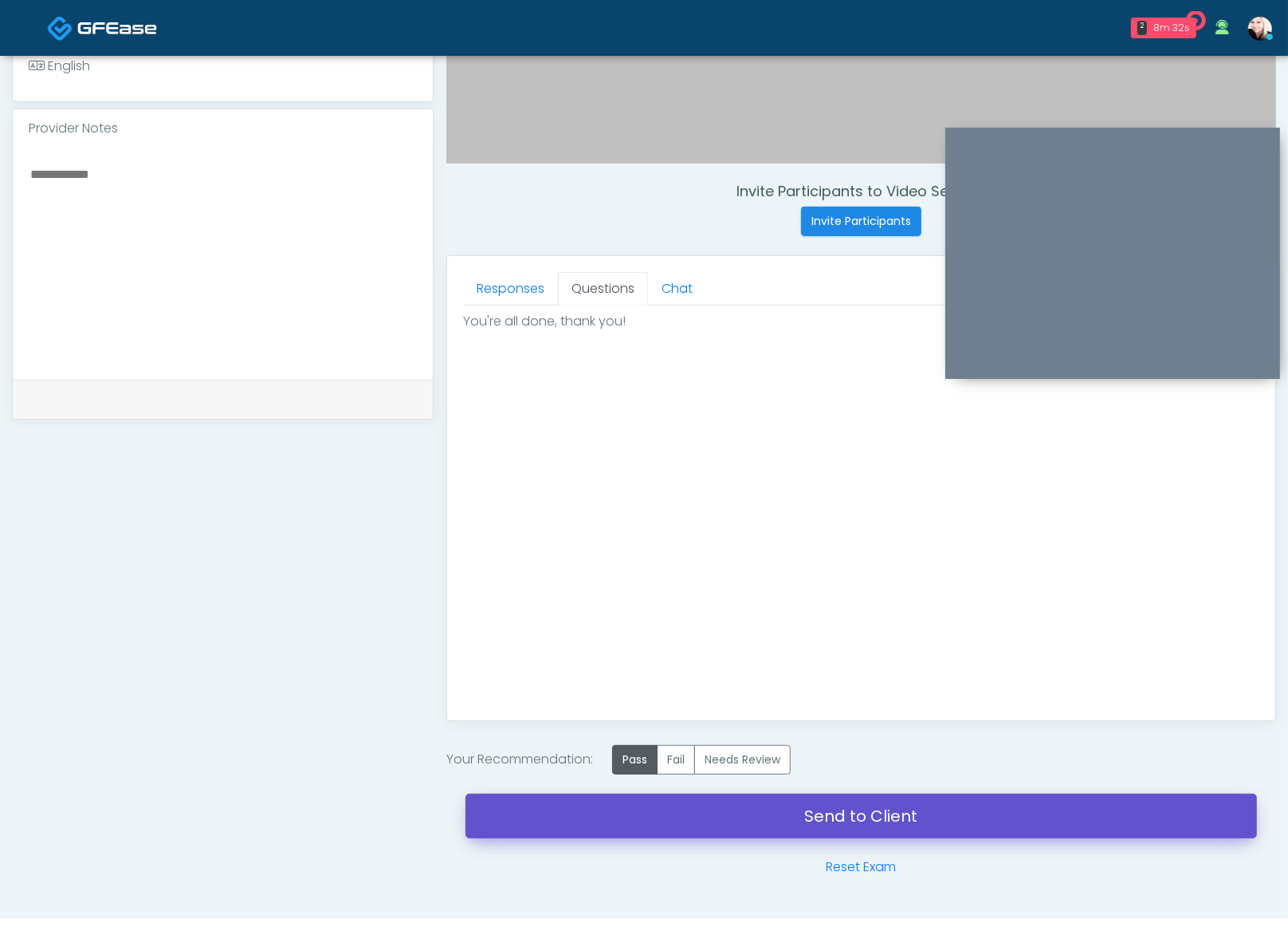
click at [798, 799] on link "Send to Client" at bounding box center [861, 815] width 792 height 44
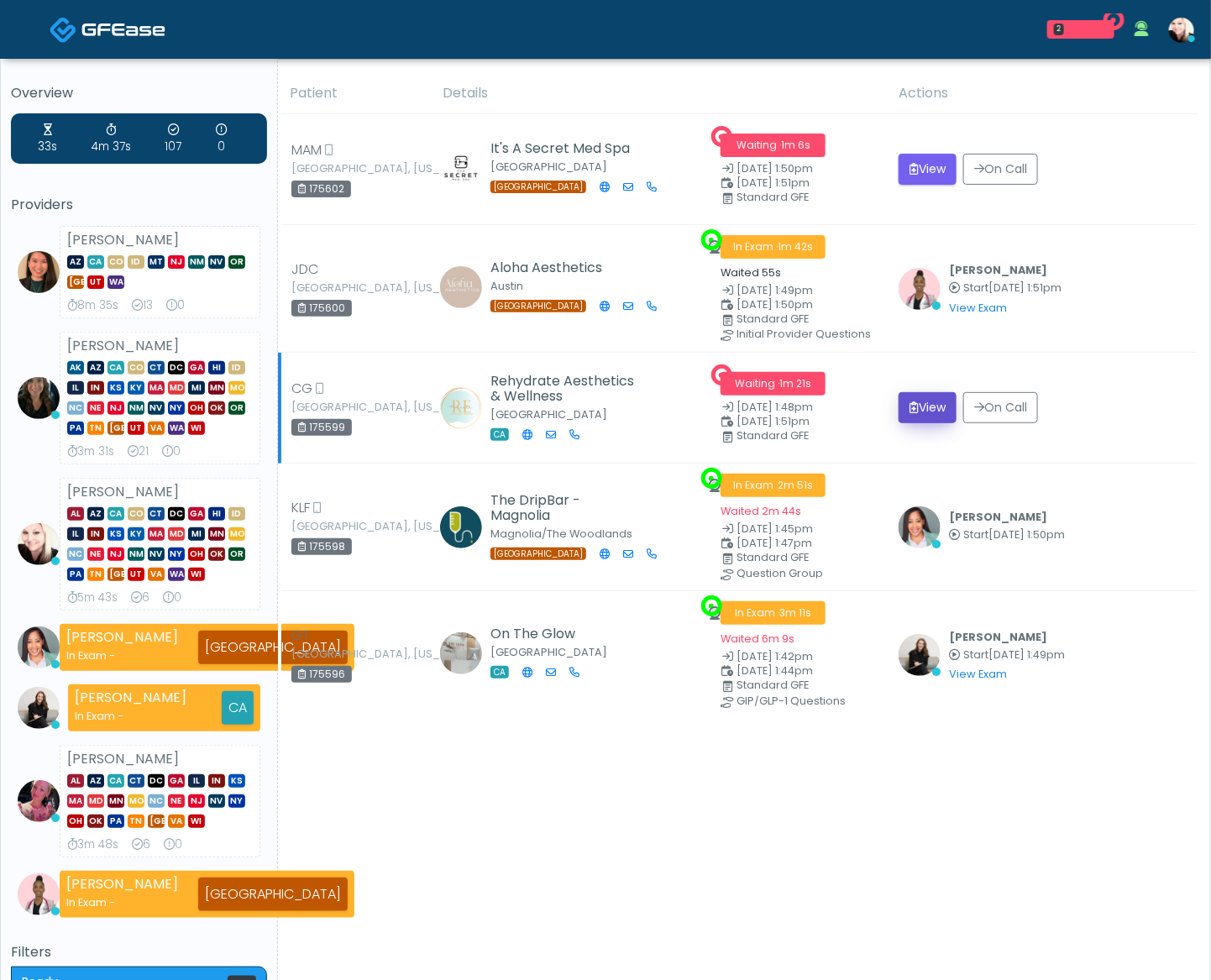
click at [919, 404] on button "View" at bounding box center [927, 407] width 58 height 31
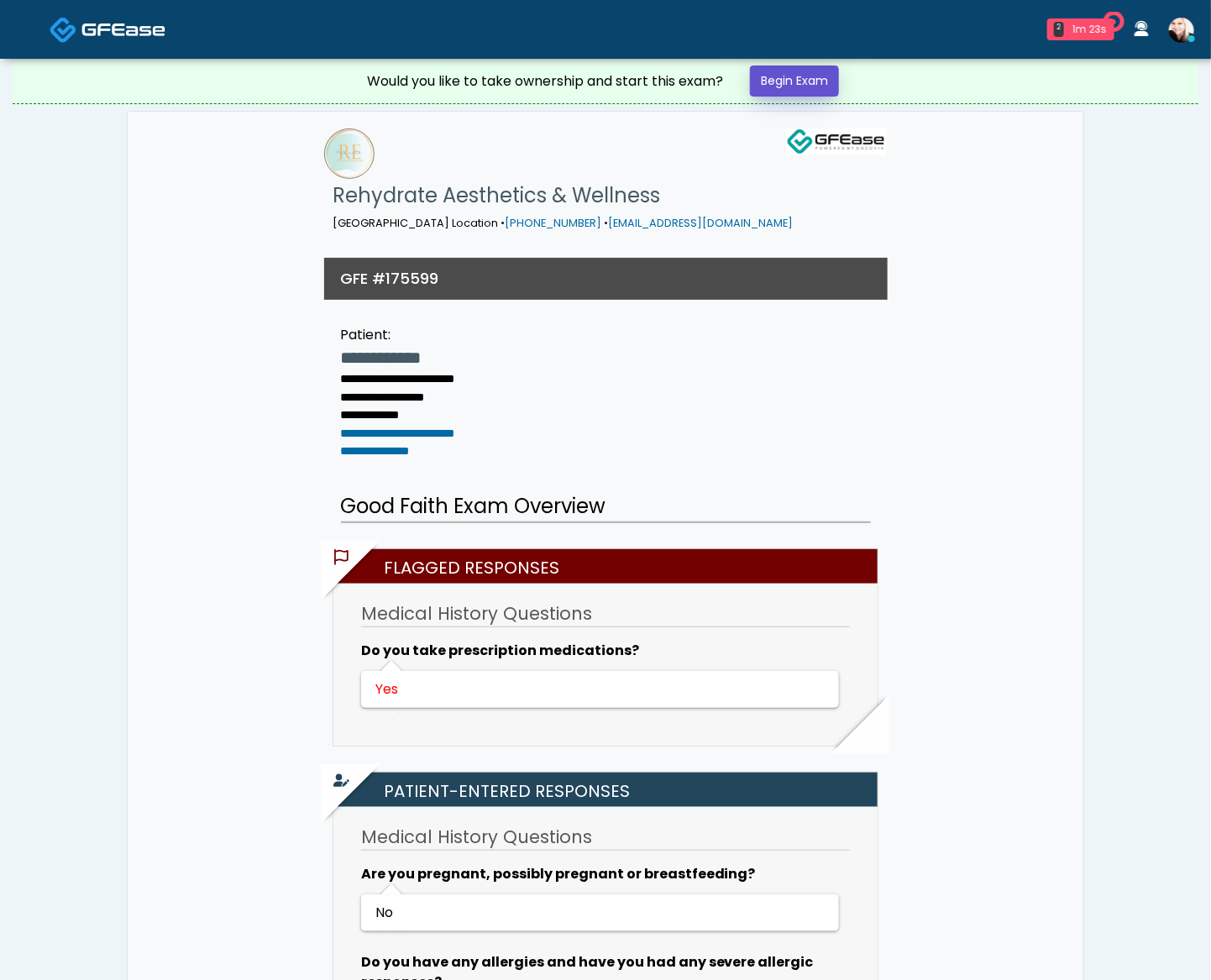
click at [809, 75] on link "Begin Exam" at bounding box center [795, 81] width 89 height 31
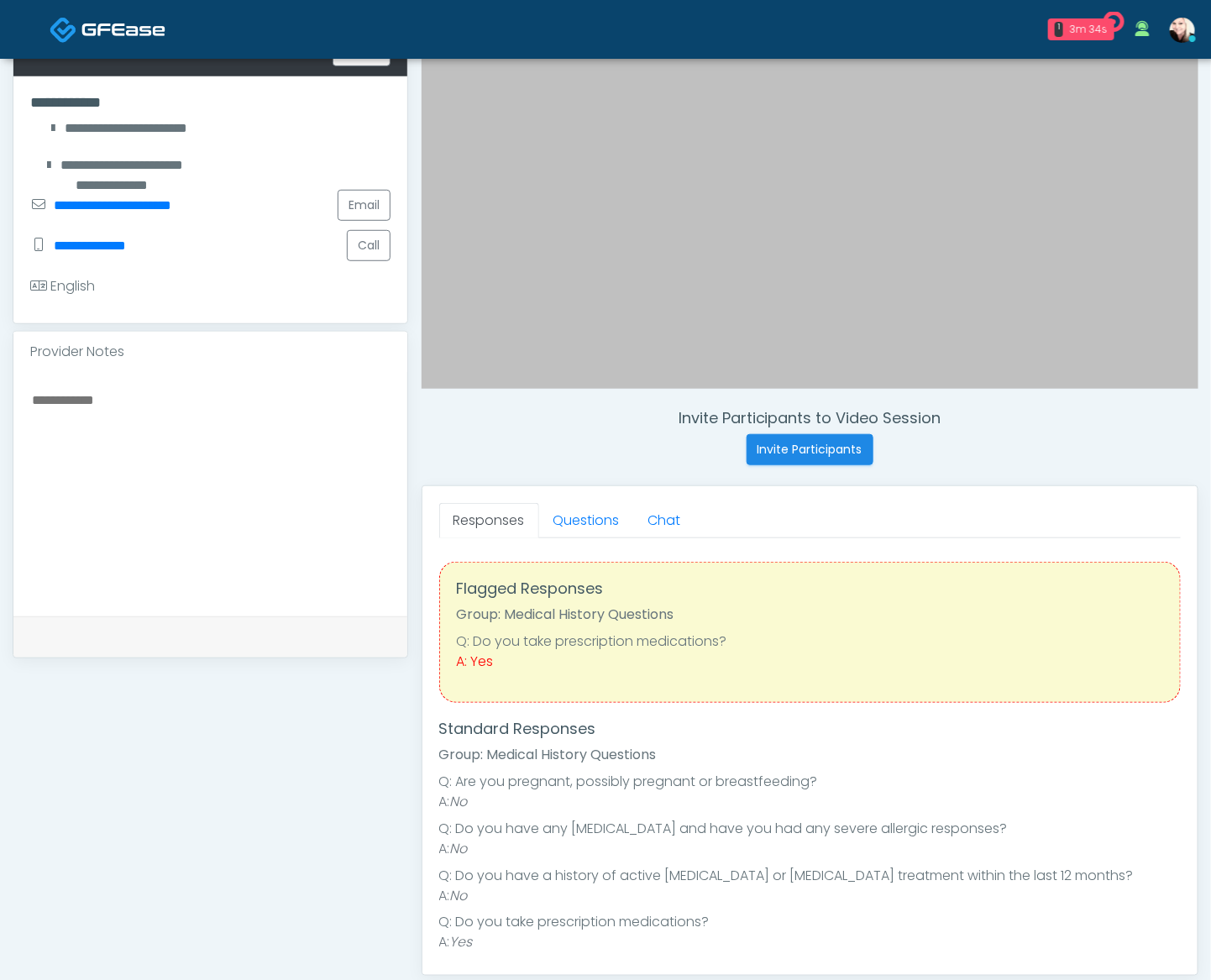
scroll to position [523, 0]
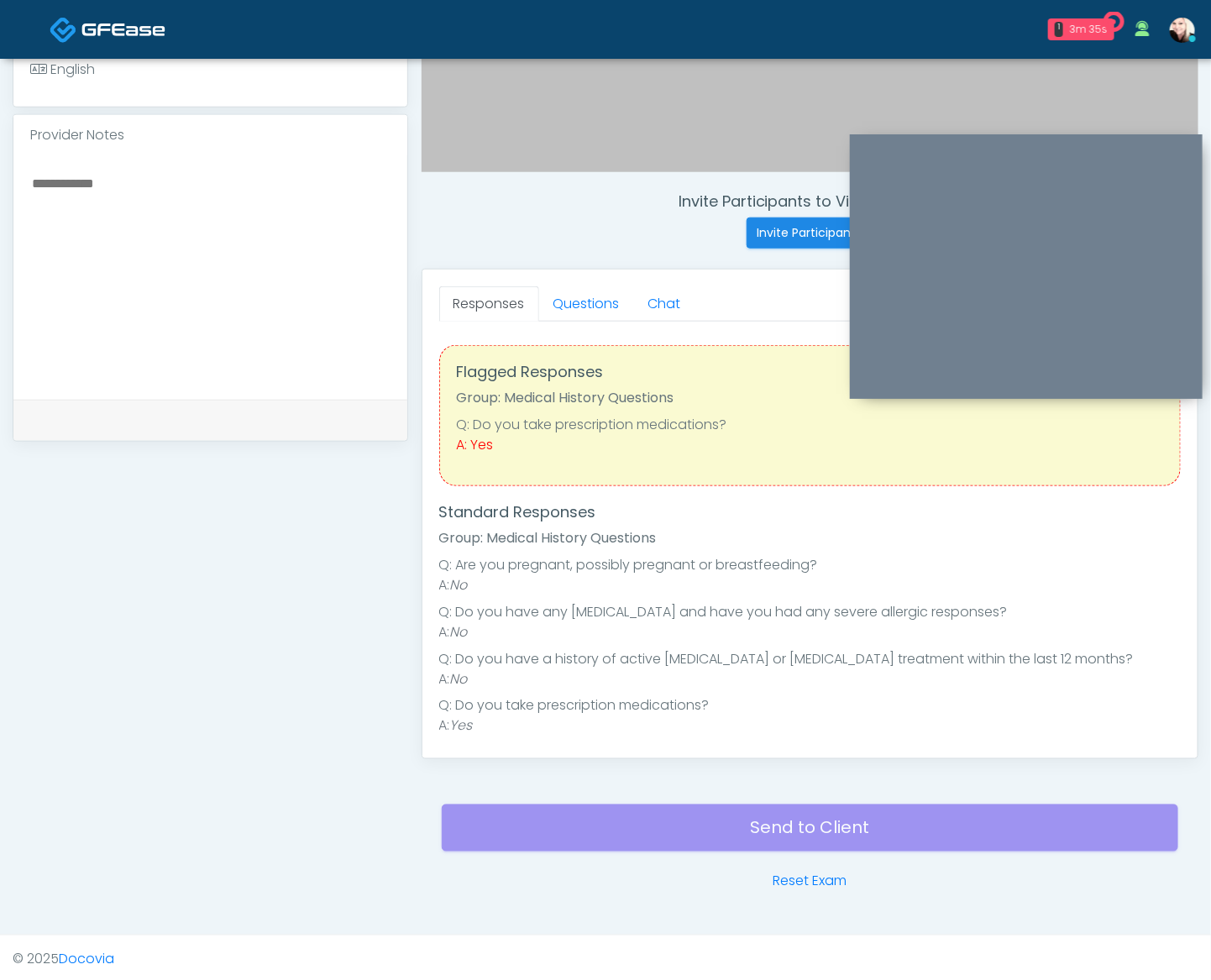
drag, startPoint x: 572, startPoint y: 237, endPoint x: 571, endPoint y: 252, distance: 15.0
click at [571, 239] on div "Invite Participants to Video Session Invite Participants" at bounding box center [809, 220] width 777 height 56
click at [563, 306] on link "Questions" at bounding box center [586, 303] width 95 height 35
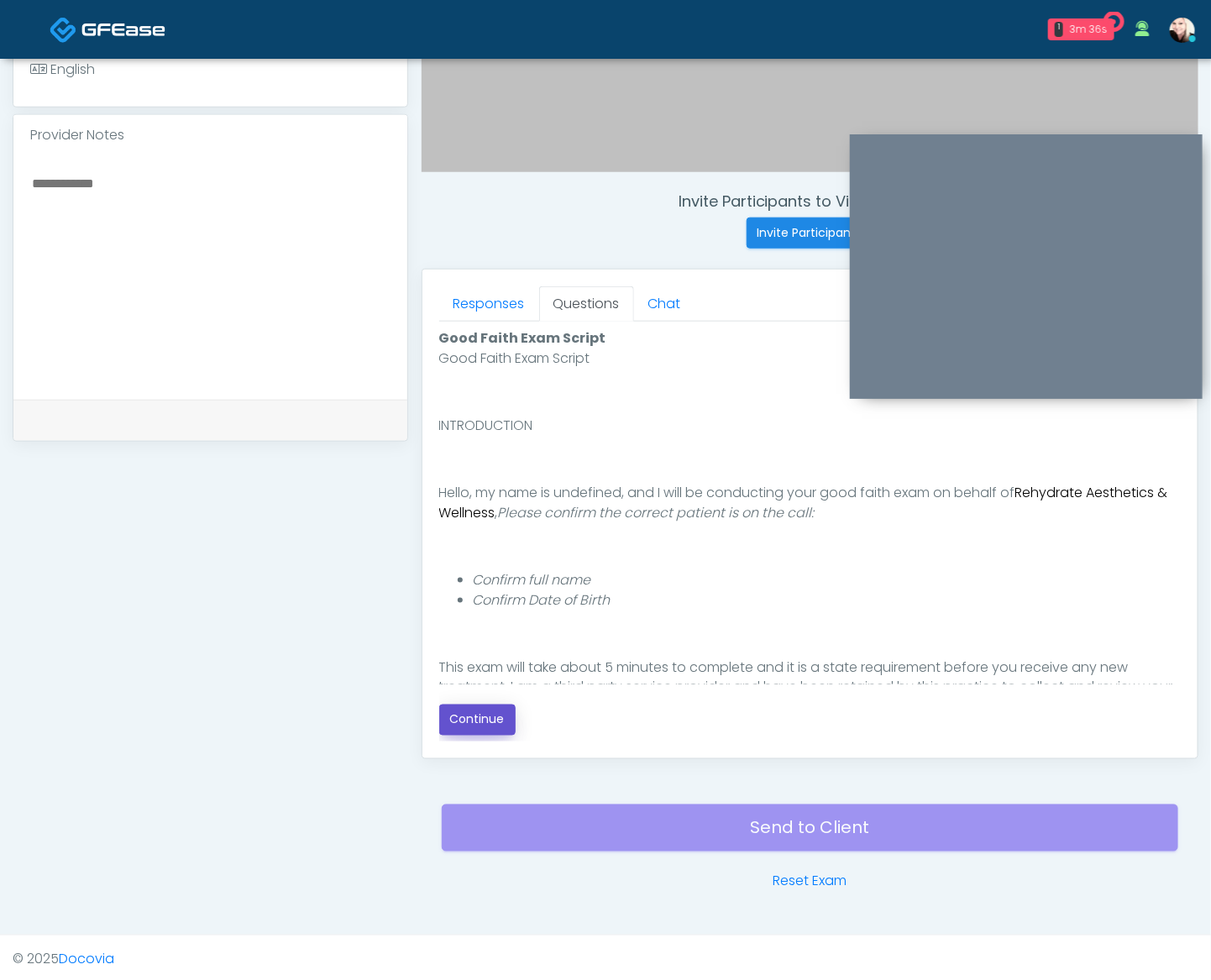
click at [488, 716] on button "Continue" at bounding box center [477, 720] width 76 height 31
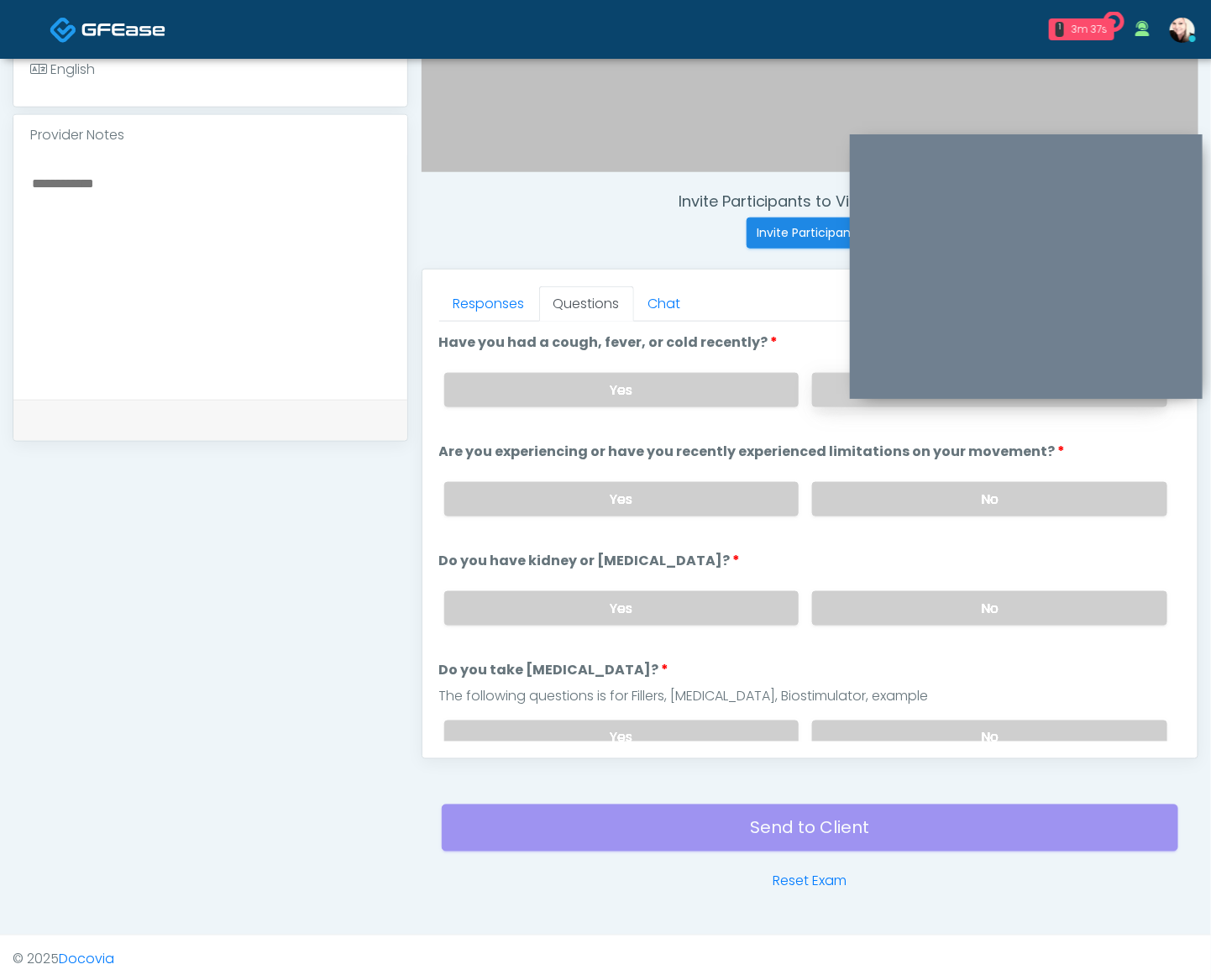
click at [839, 380] on label "No" at bounding box center [990, 390] width 356 height 34
drag, startPoint x: 854, startPoint y: 500, endPoint x: 878, endPoint y: 552, distance: 57.3
click at [855, 500] on label "No" at bounding box center [990, 499] width 356 height 34
drag, startPoint x: 902, startPoint y: 590, endPoint x: 930, endPoint y: 658, distance: 73.5
click at [902, 591] on label "No" at bounding box center [990, 608] width 356 height 34
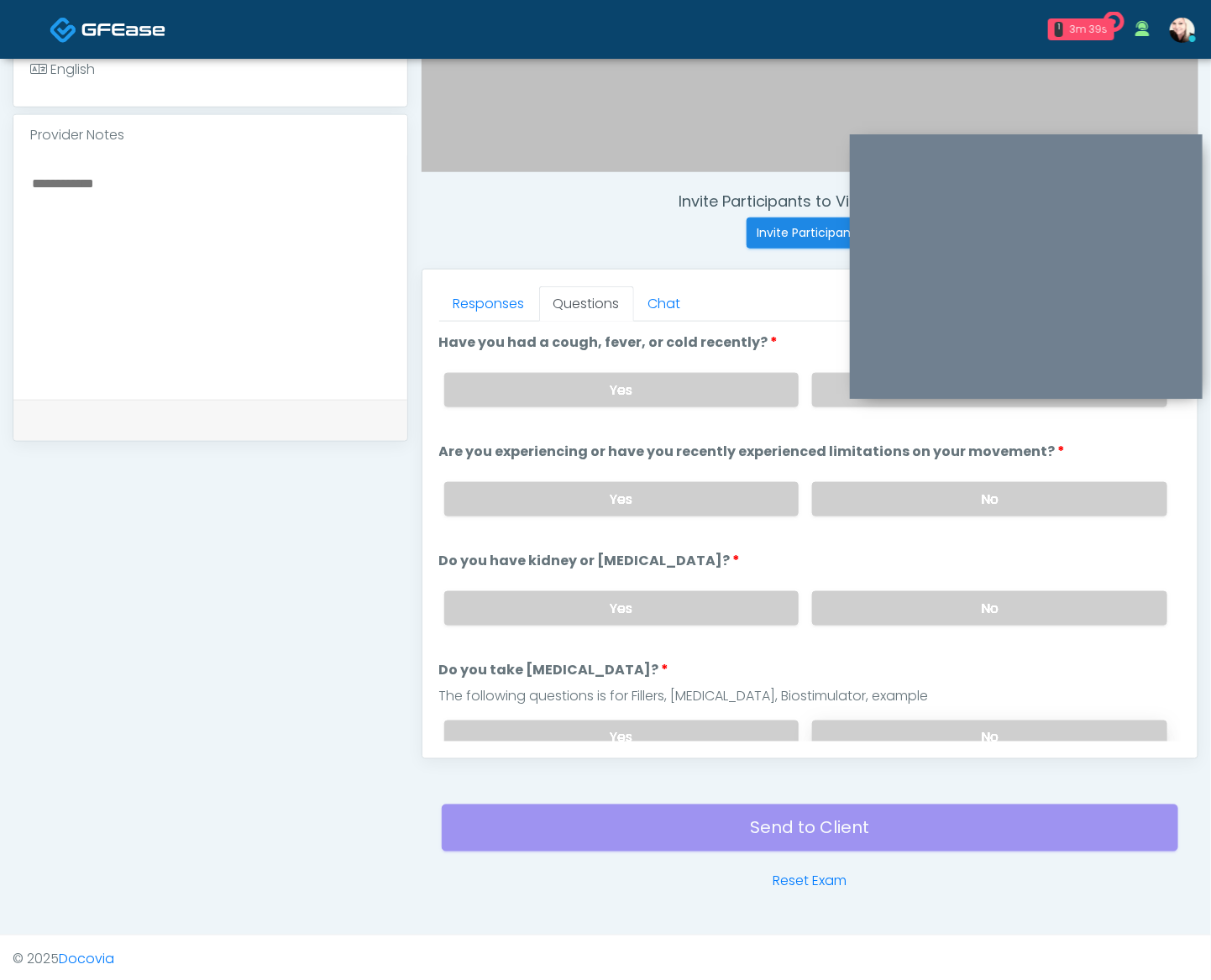
click at [946, 722] on label "No" at bounding box center [990, 738] width 356 height 34
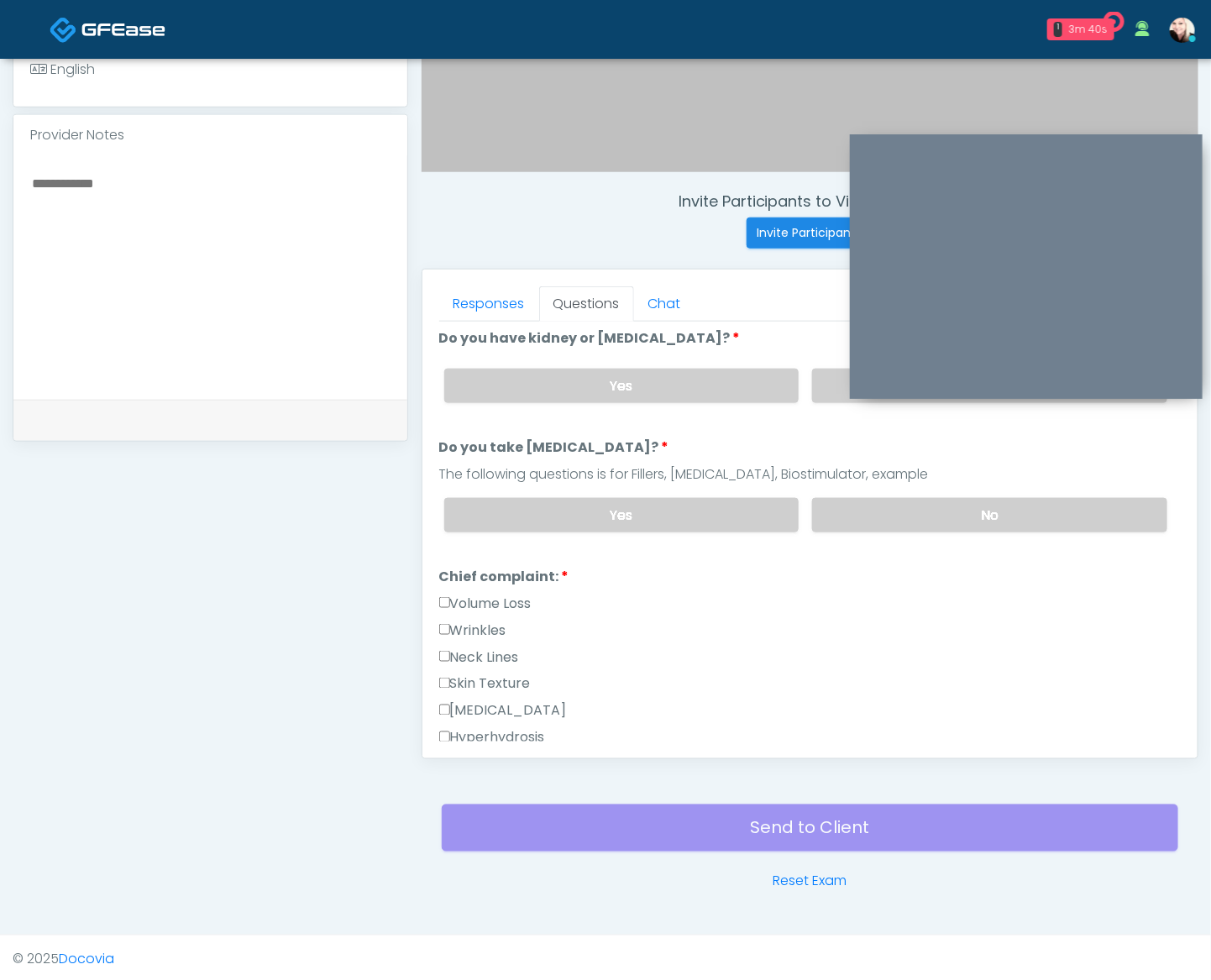
scroll to position [463, 0]
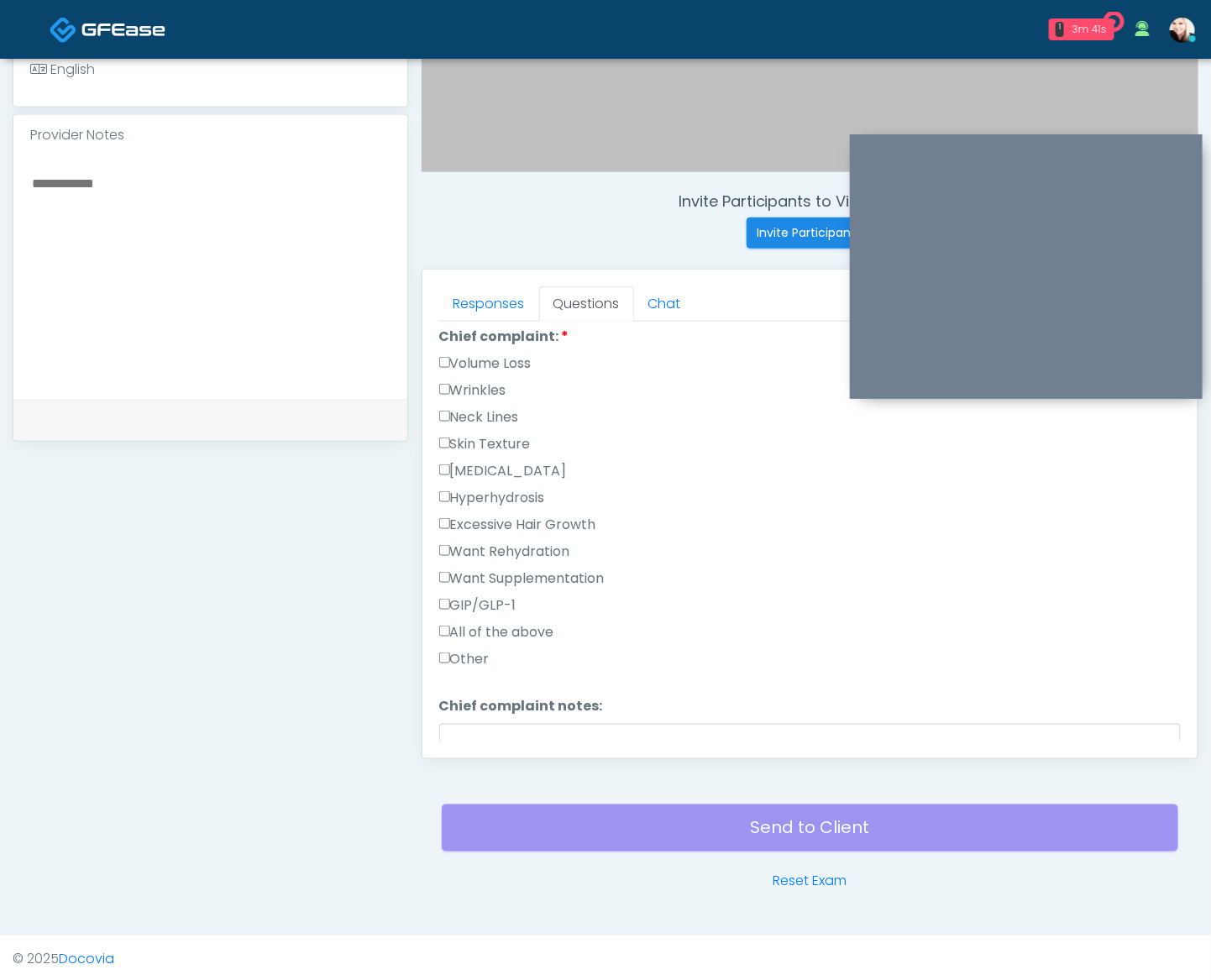
click at [450, 596] on label "GIP/GLP-1" at bounding box center [477, 605] width 77 height 20
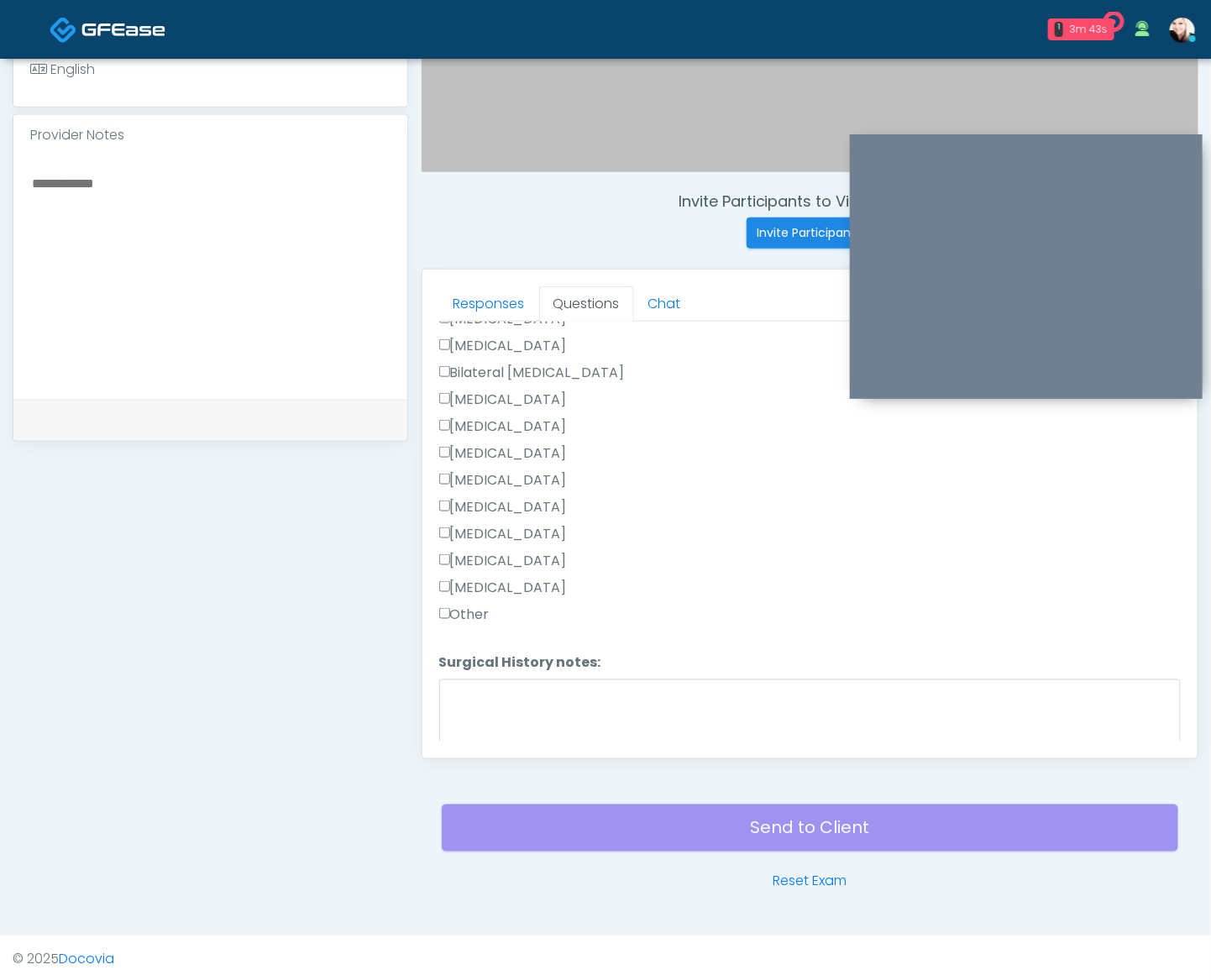
scroll to position [1089, 0]
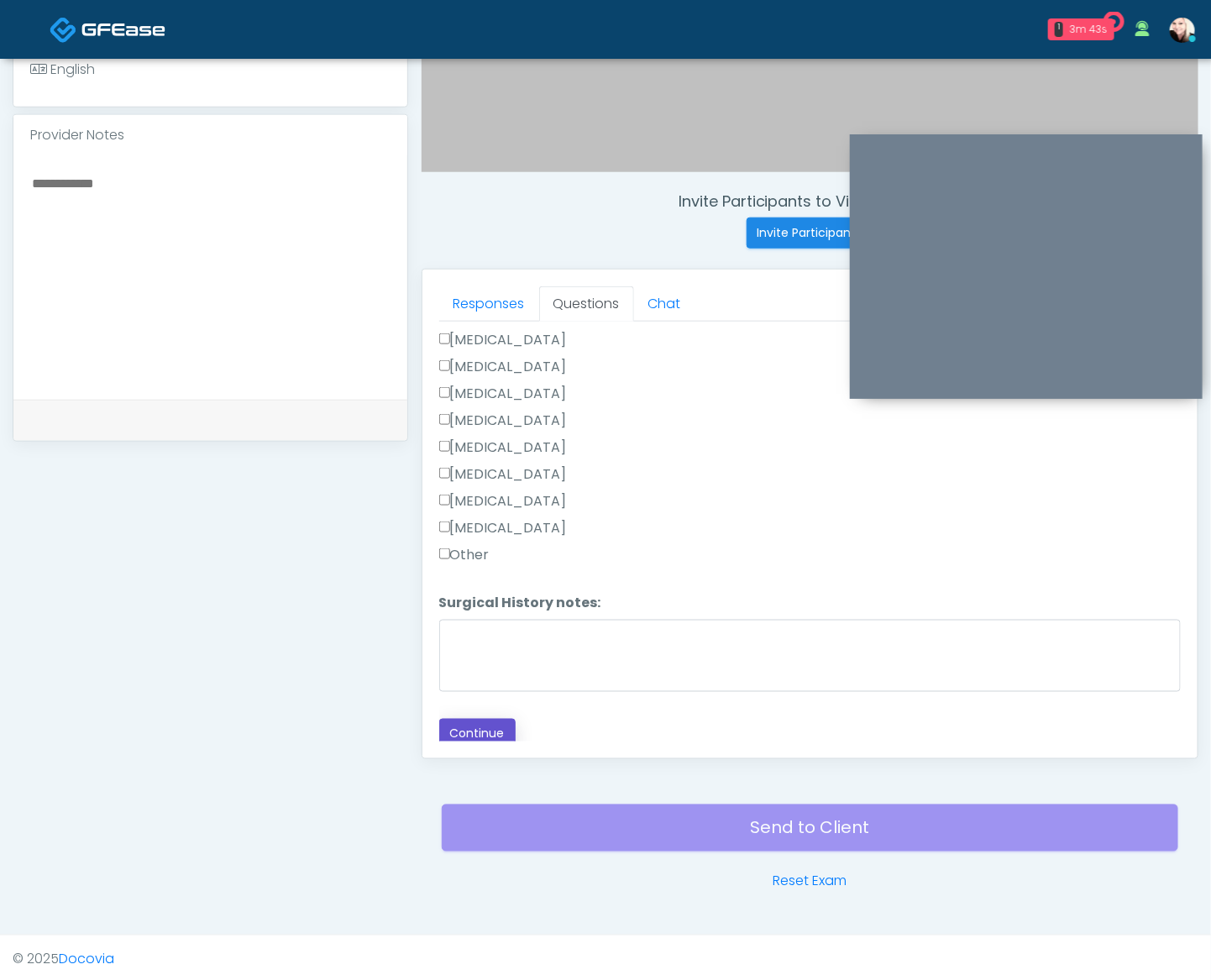
click at [496, 720] on button "Continue" at bounding box center [477, 734] width 76 height 31
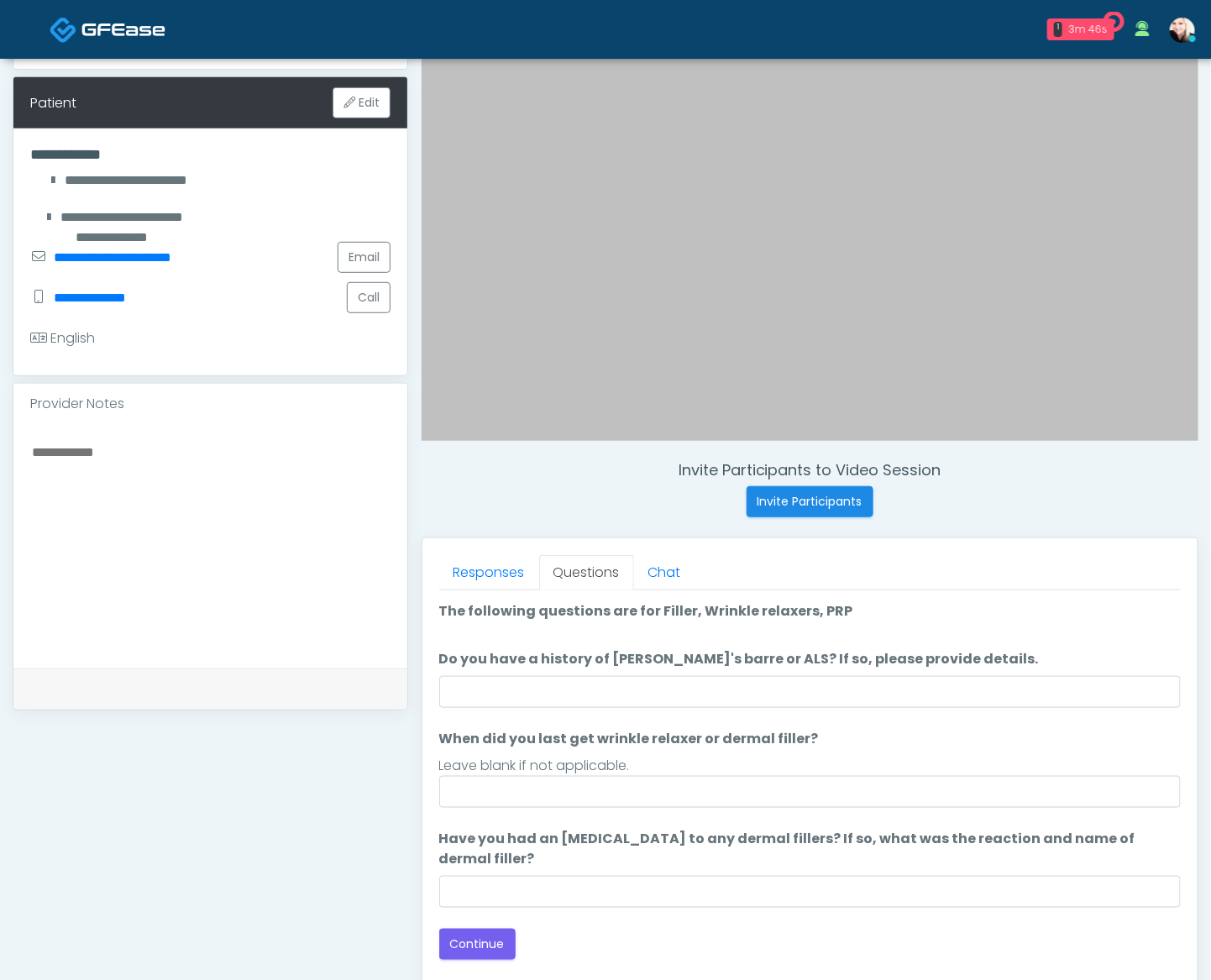
scroll to position [271, 0]
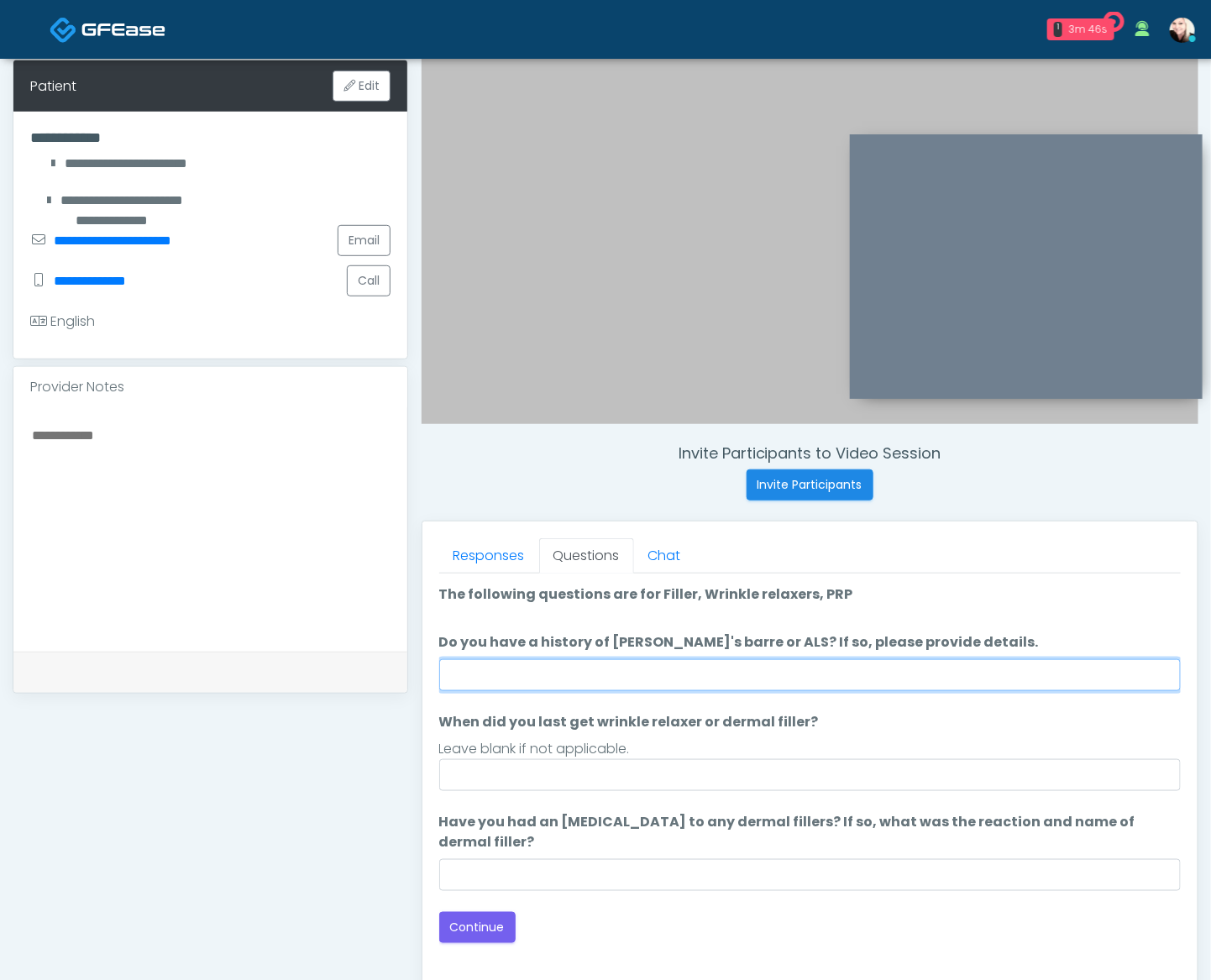
drag, startPoint x: 583, startPoint y: 673, endPoint x: 599, endPoint y: 661, distance: 20.0
click at [584, 673] on input "Do you have a history of Guillain's barre or ALS? If so, please provide details." at bounding box center [810, 675] width 741 height 32
type input "****"
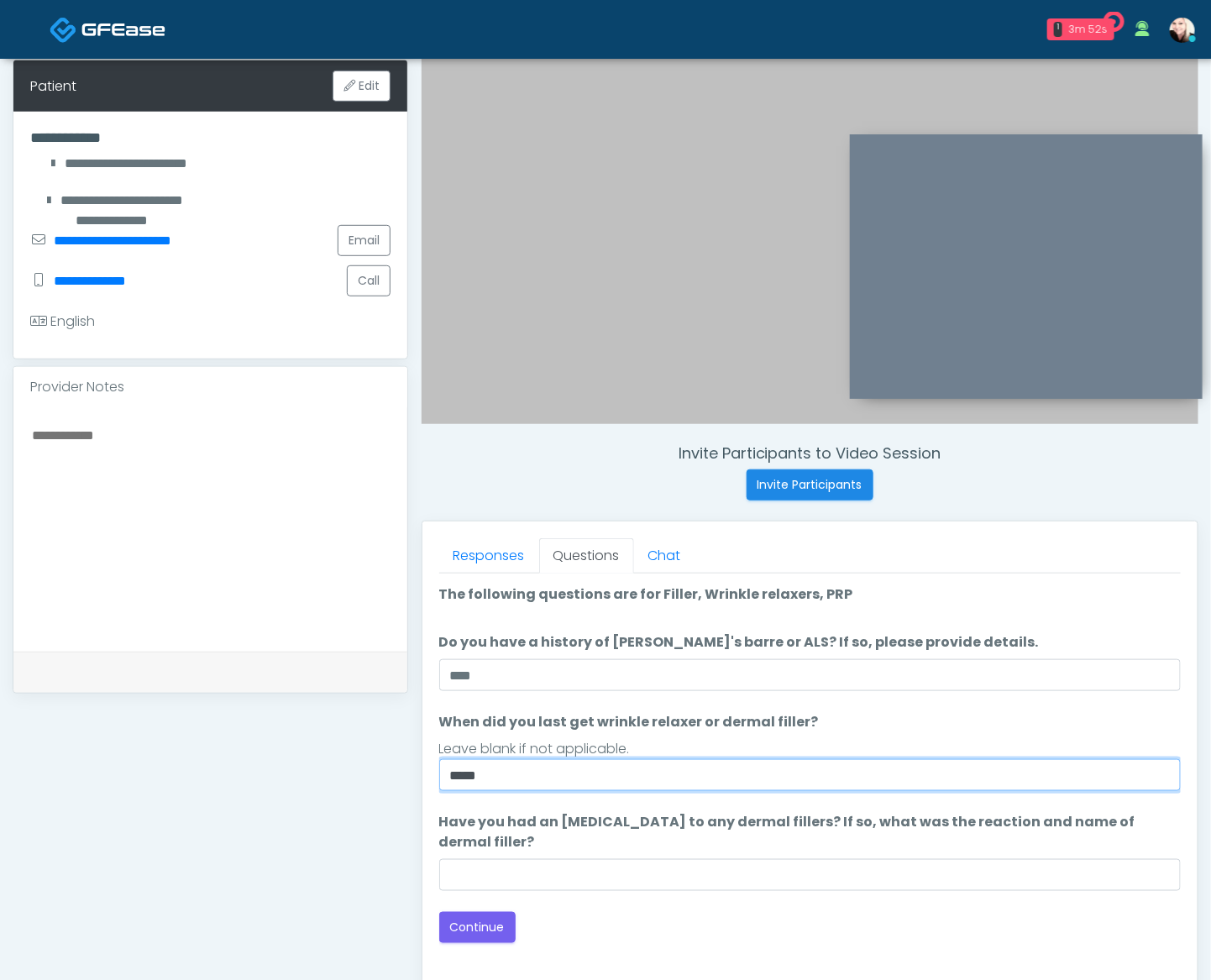
type input "****"
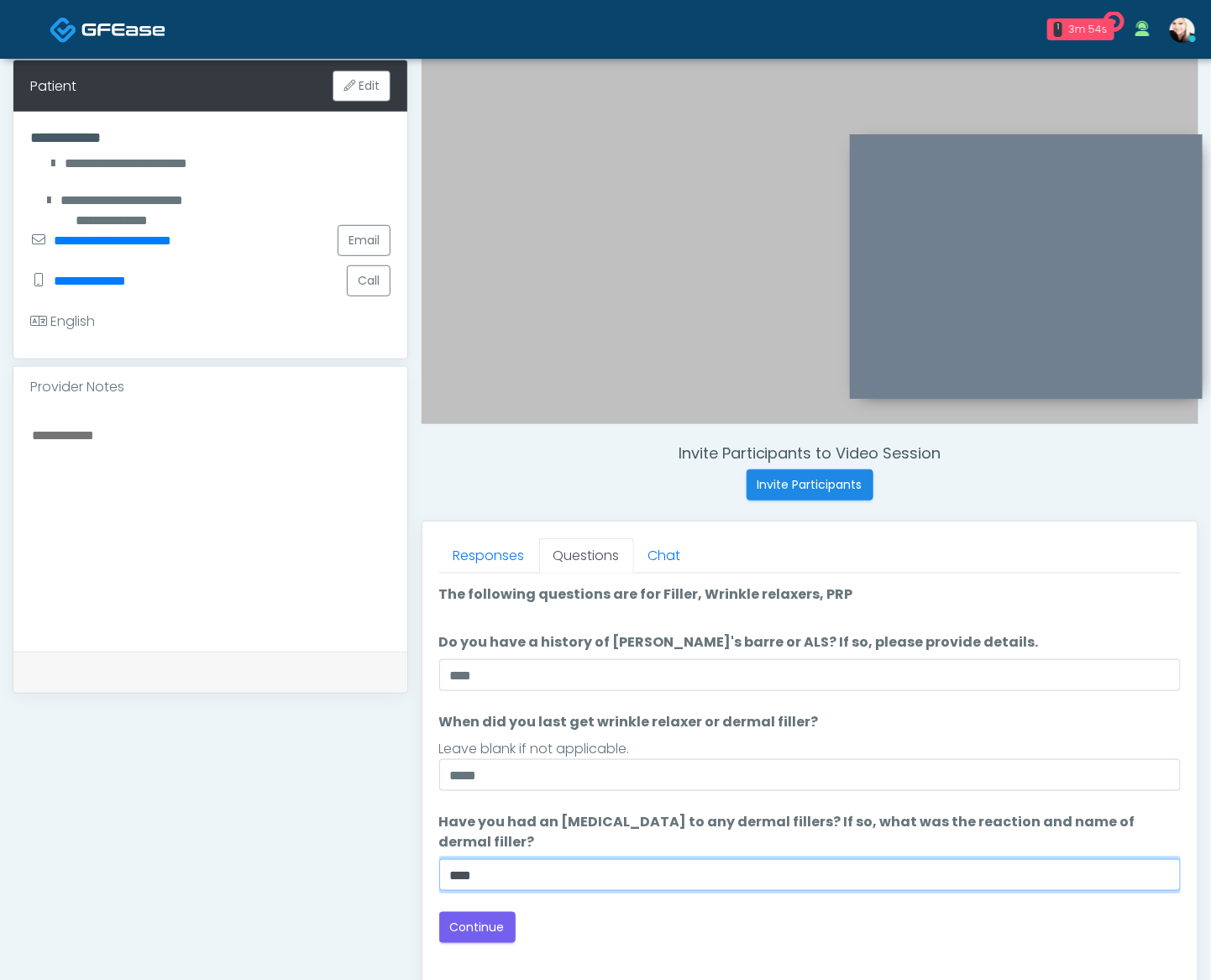
type input "****"
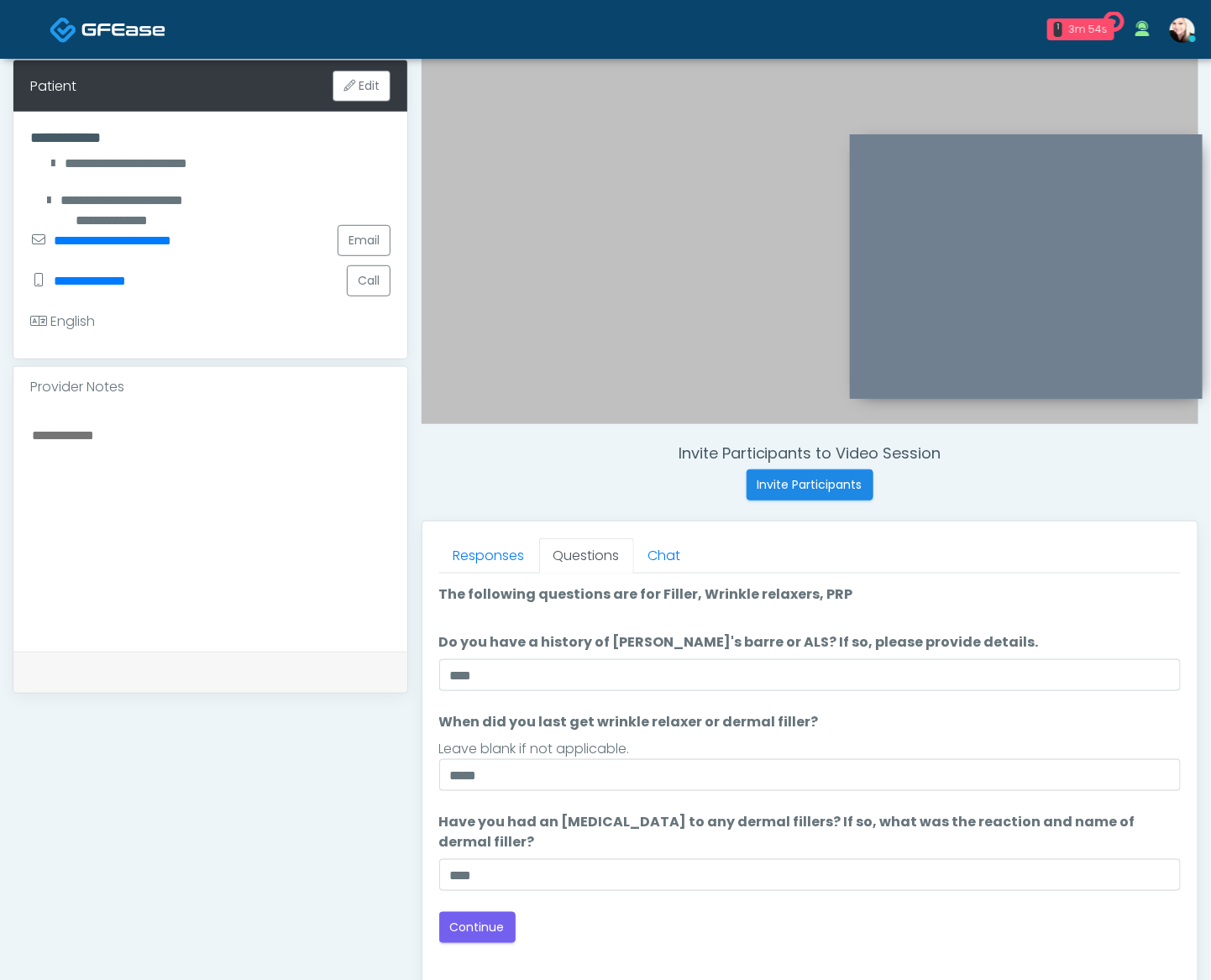
click at [859, 834] on label "Have you had an allergic response to any dermal fillers? If so, what was the re…" at bounding box center [810, 832] width 741 height 40
click at [859, 859] on input "****" at bounding box center [810, 875] width 741 height 32
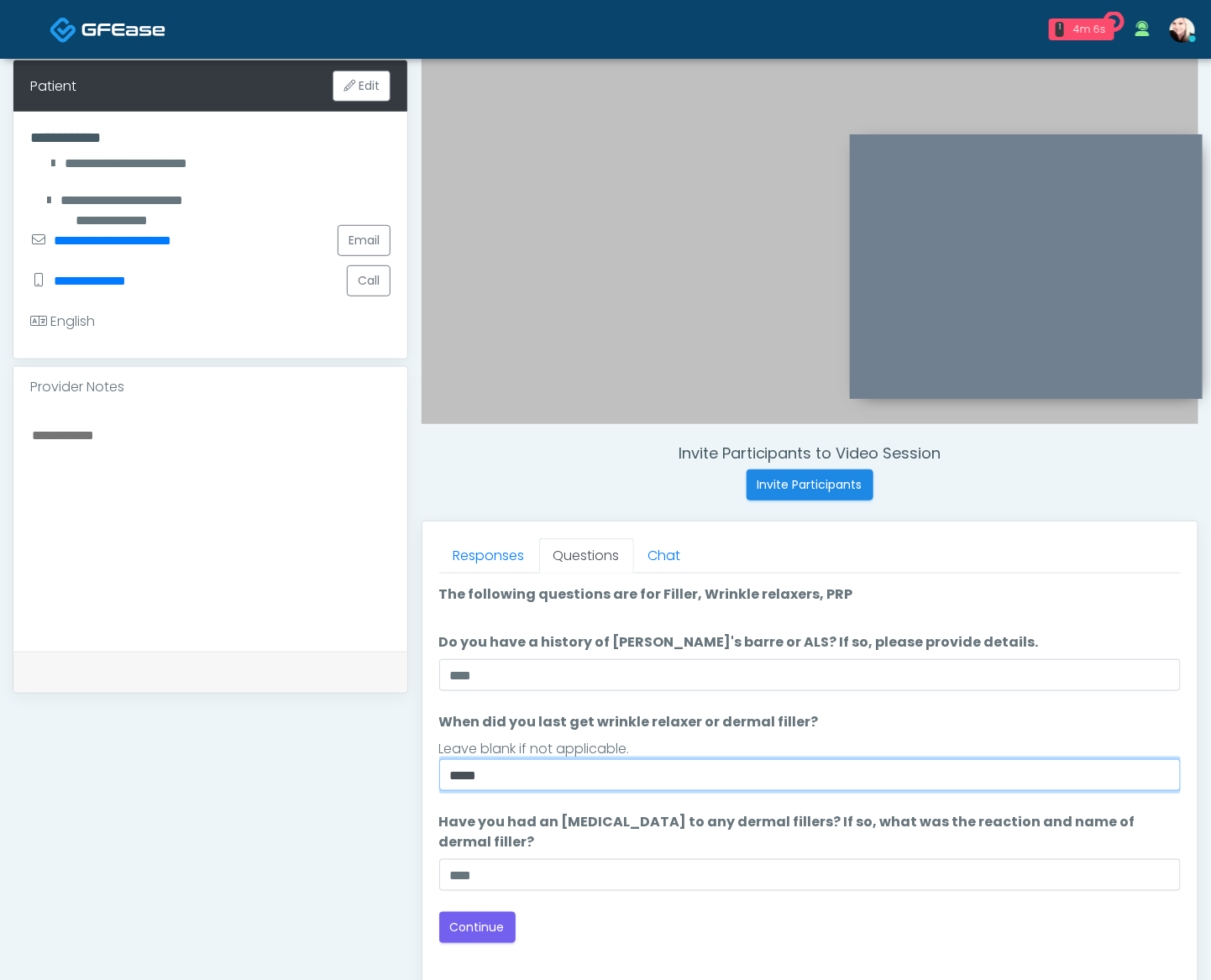
drag, startPoint x: 491, startPoint y: 776, endPoint x: 419, endPoint y: 764, distance: 73.0
click at [419, 764] on div "Invite Participants to Video Session Invite Participants Responses Questions Ch…" at bounding box center [802, 503] width 790 height 1280
type input "*********"
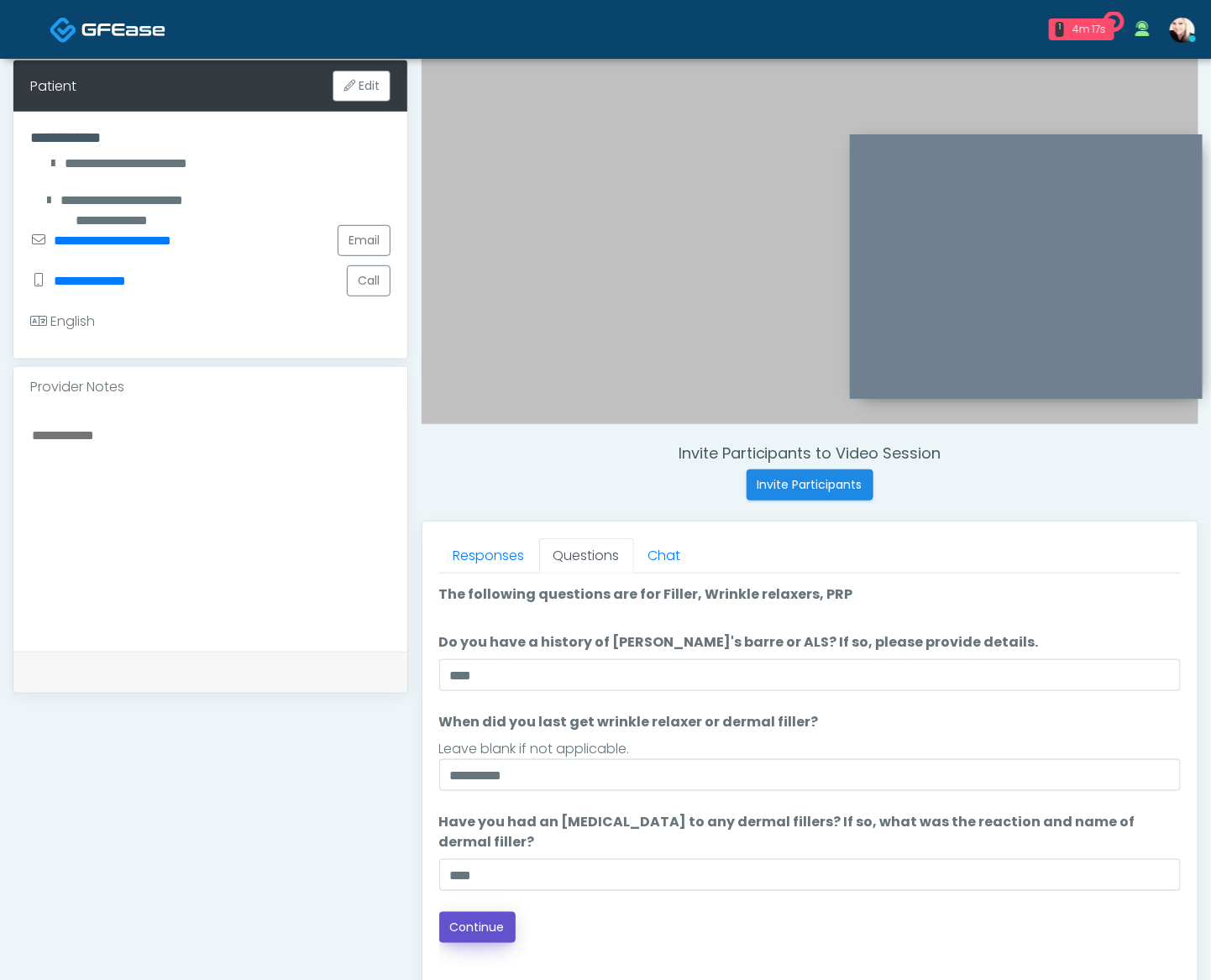
click at [477, 912] on button "Continue" at bounding box center [477, 927] width 76 height 31
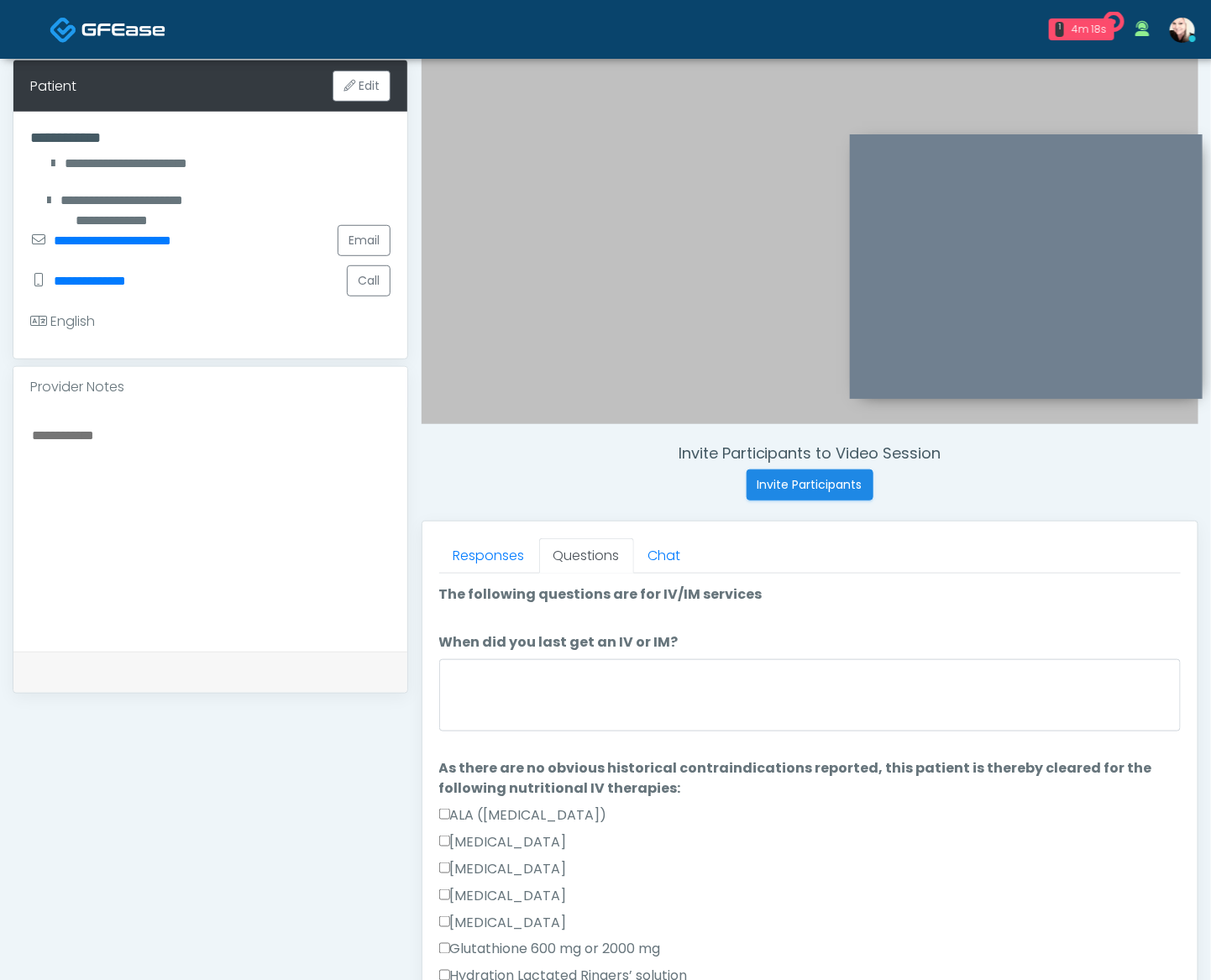
scroll to position [523, 0]
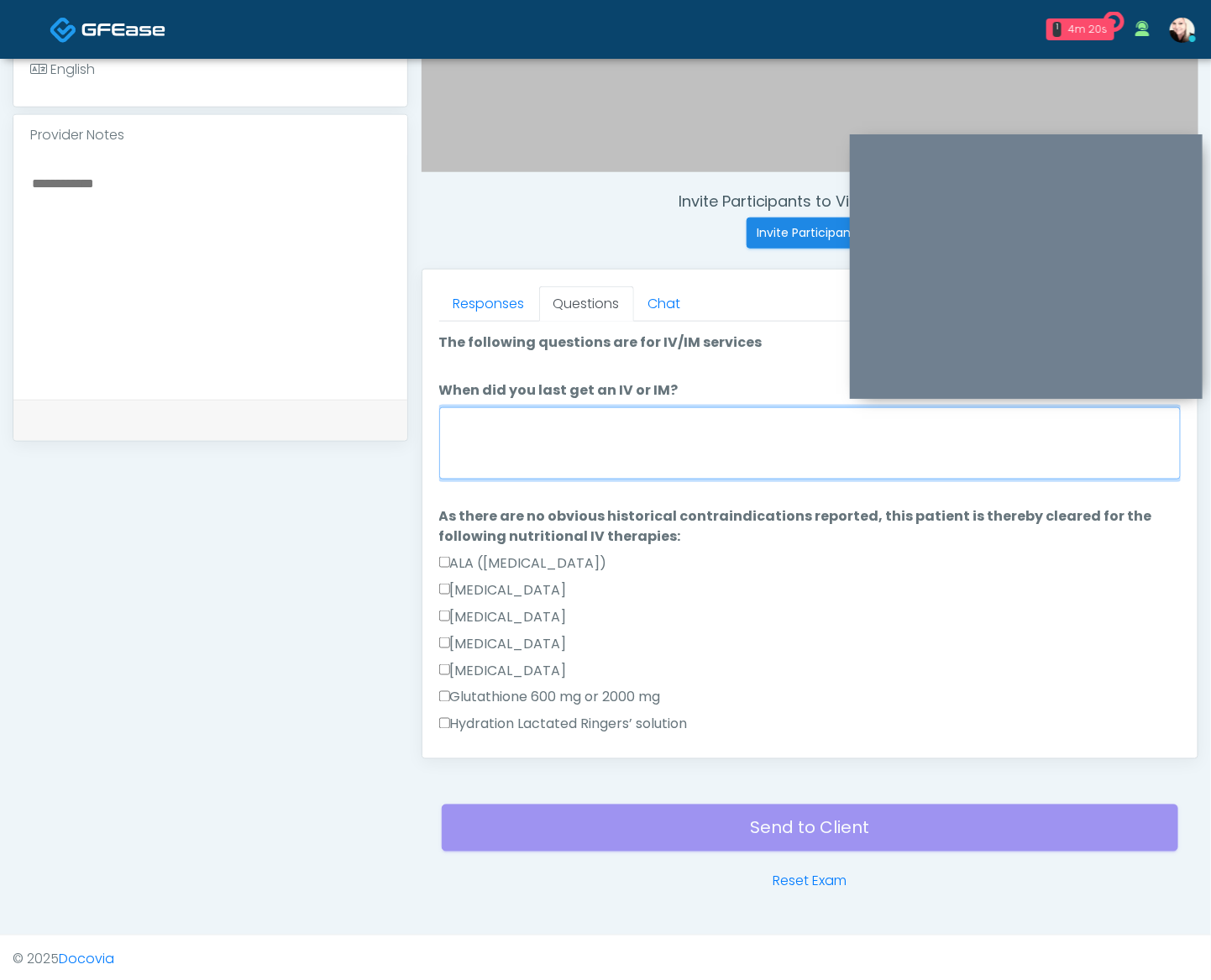
click at [532, 452] on textarea "When did you last get an IV or IM?" at bounding box center [810, 443] width 741 height 72
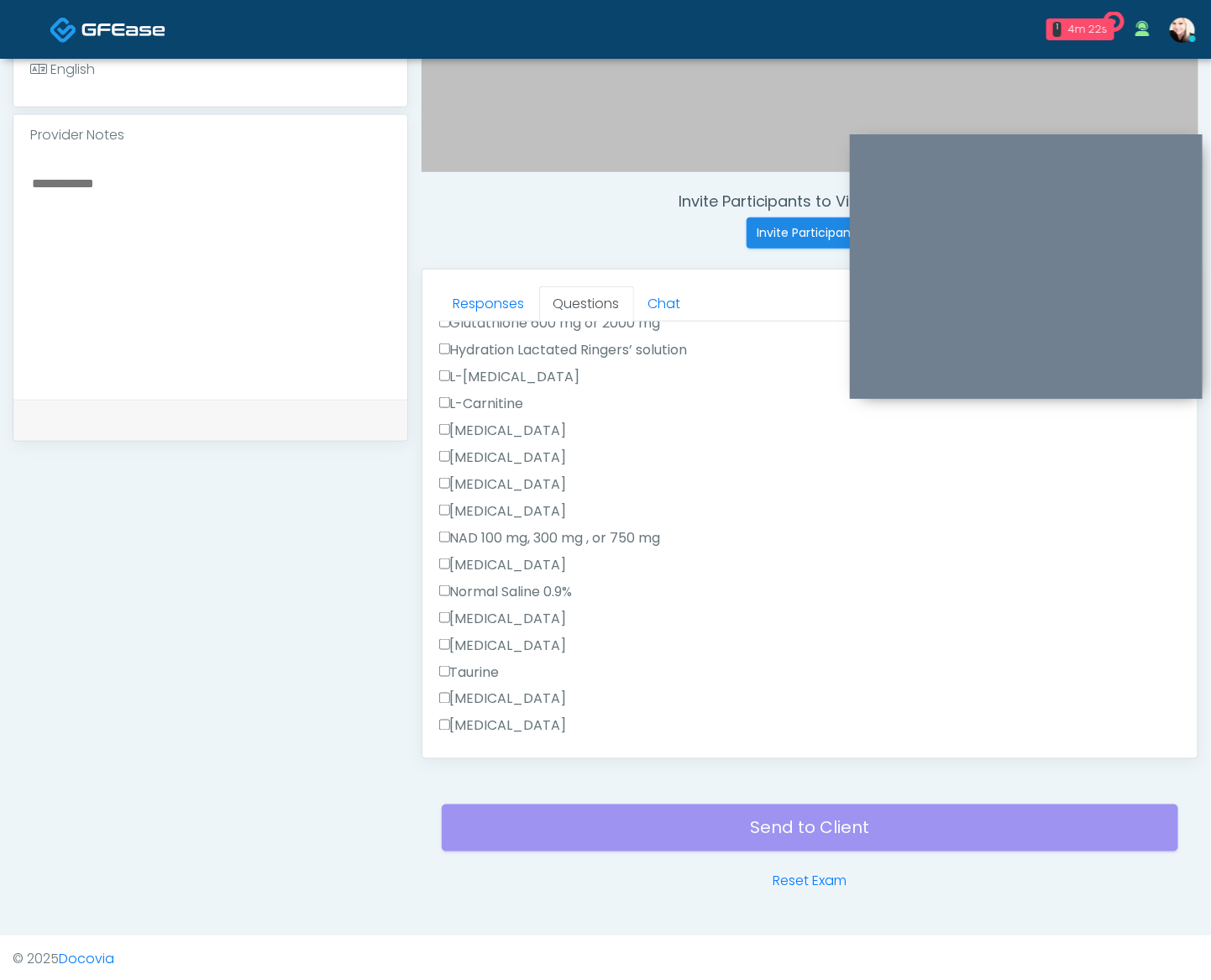
scroll to position [1145, 0]
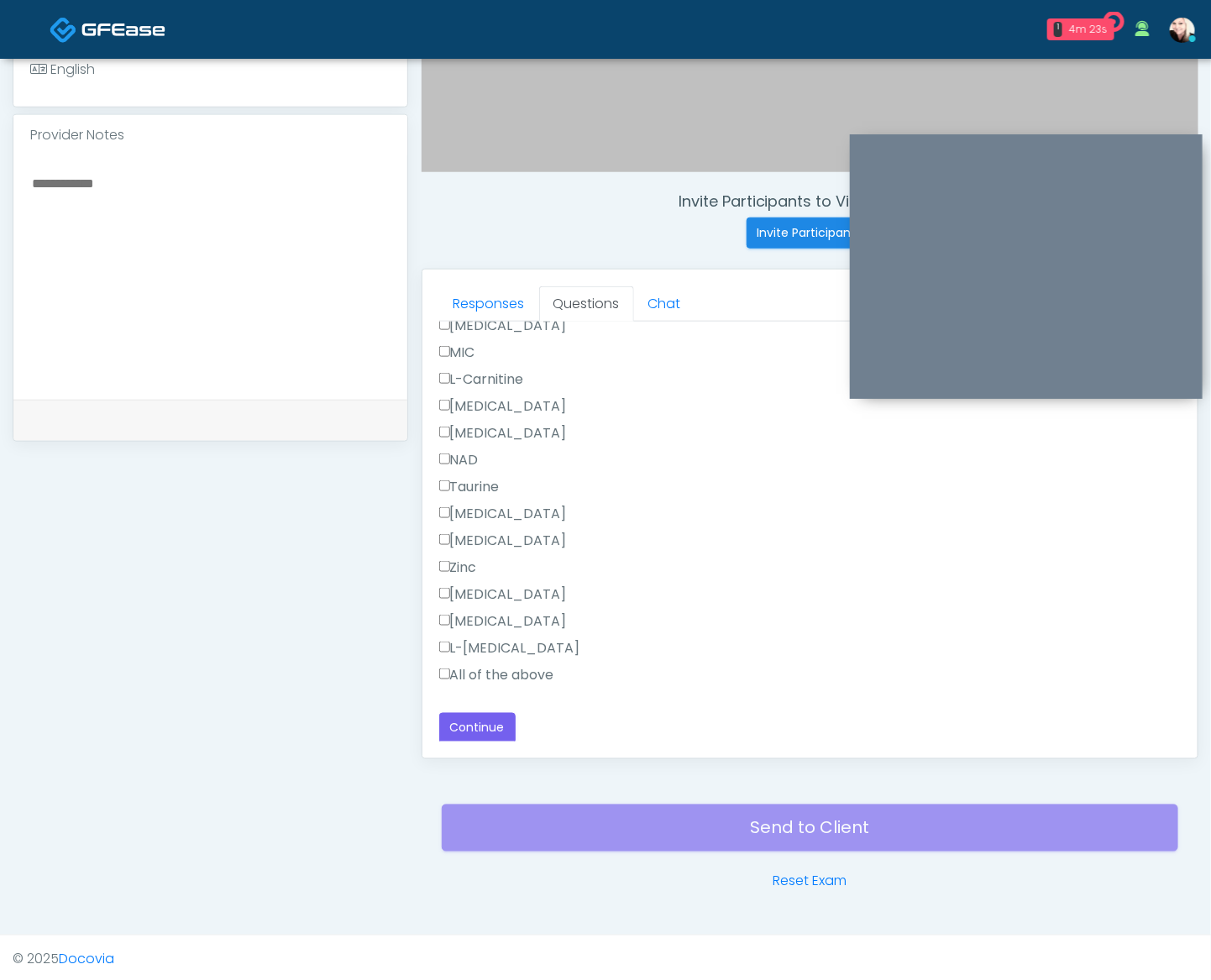
type textarea "****"
click at [471, 665] on label "All of the above" at bounding box center [496, 675] width 115 height 20
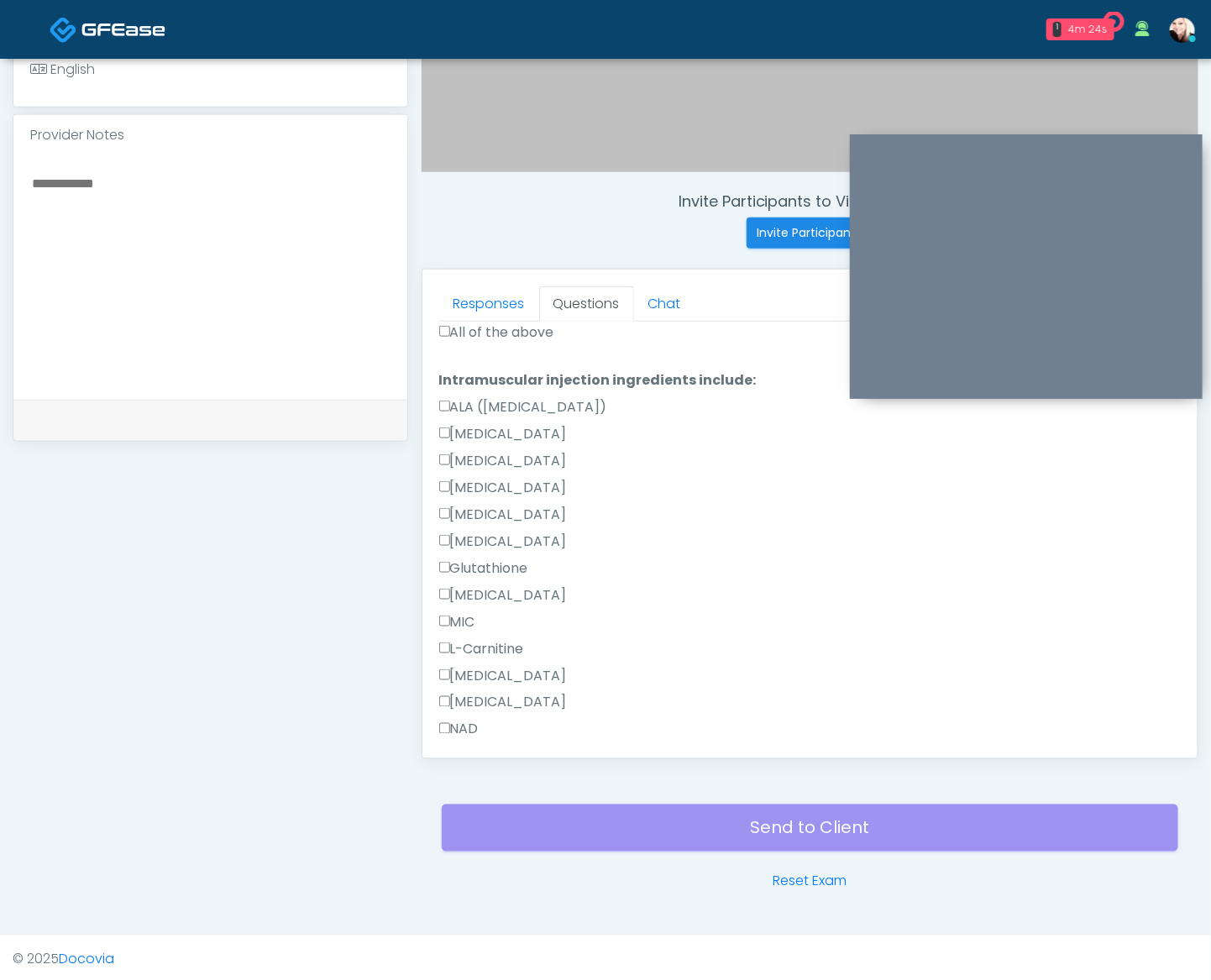
scroll to position [836, 0]
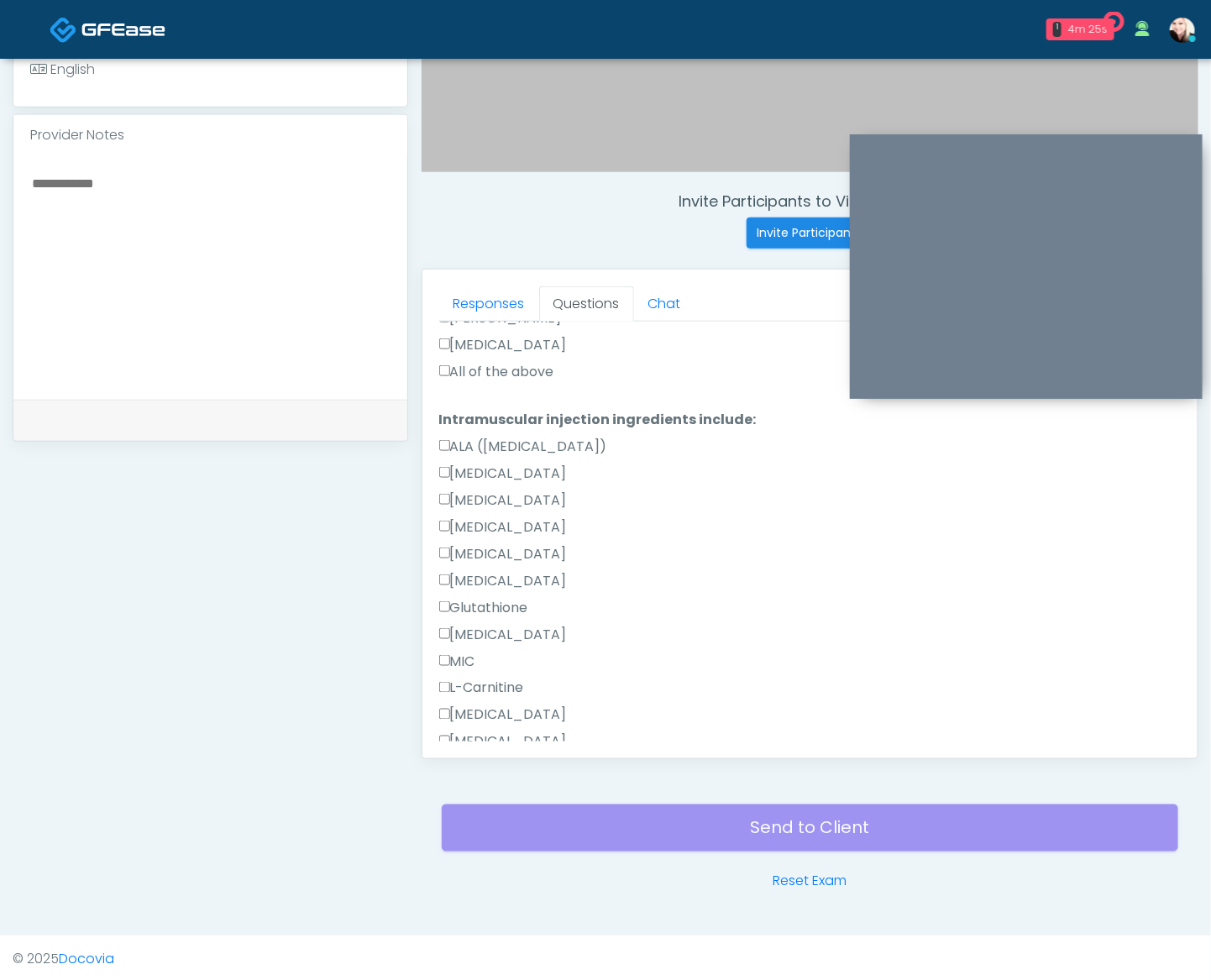
click at [464, 364] on label "All of the above" at bounding box center [496, 372] width 115 height 20
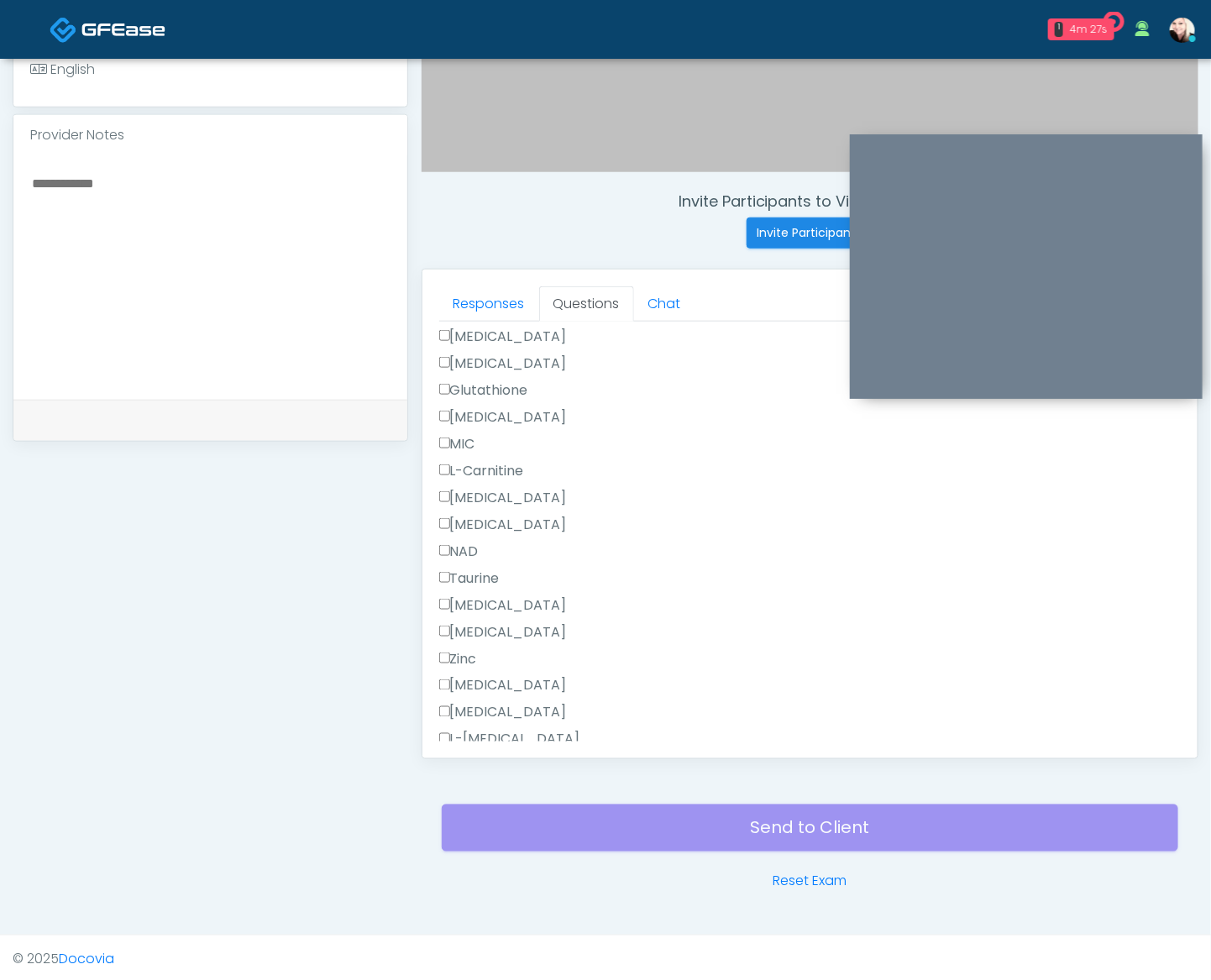
scroll to position [1145, 0]
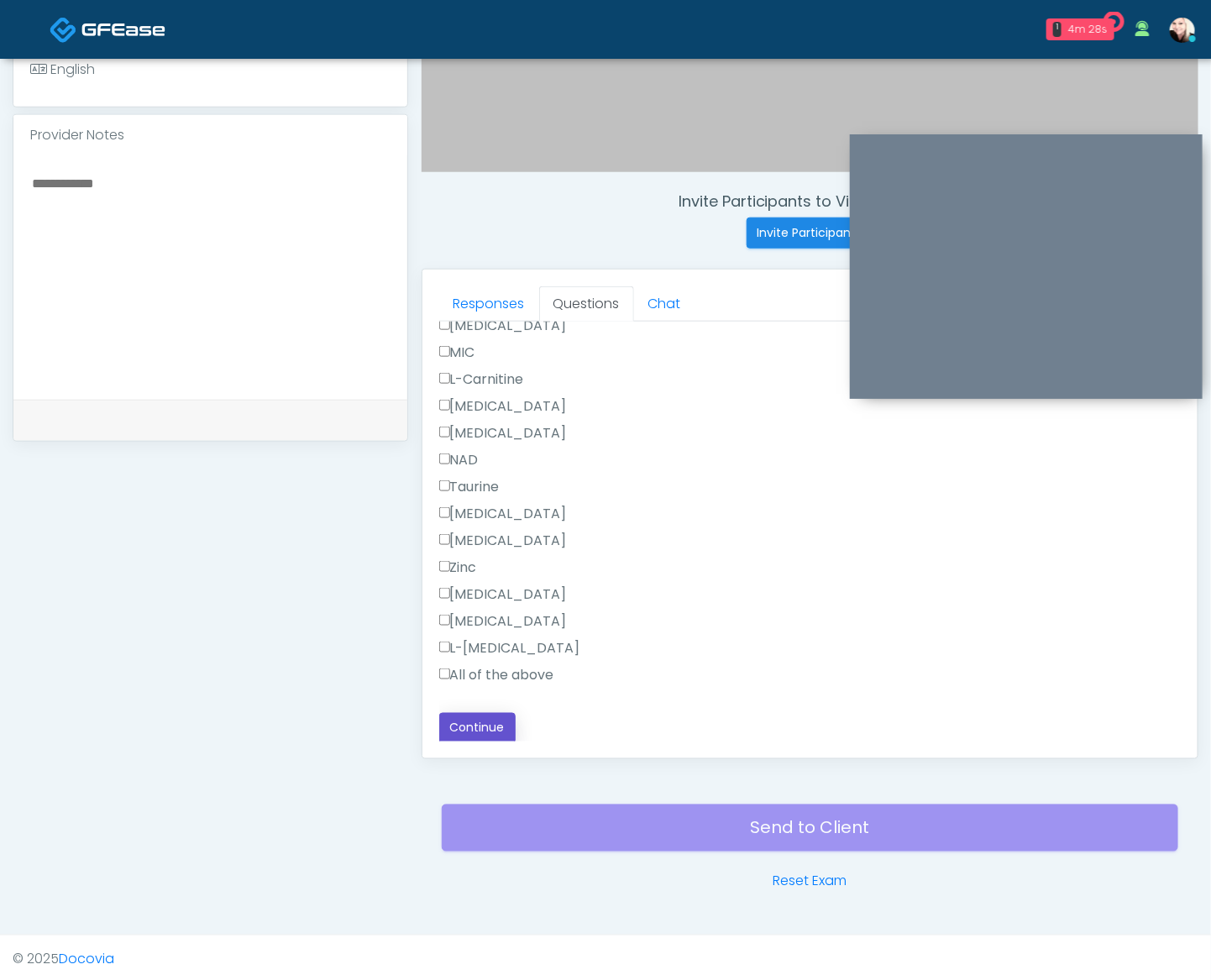
click at [484, 730] on button "Continue" at bounding box center [477, 728] width 76 height 31
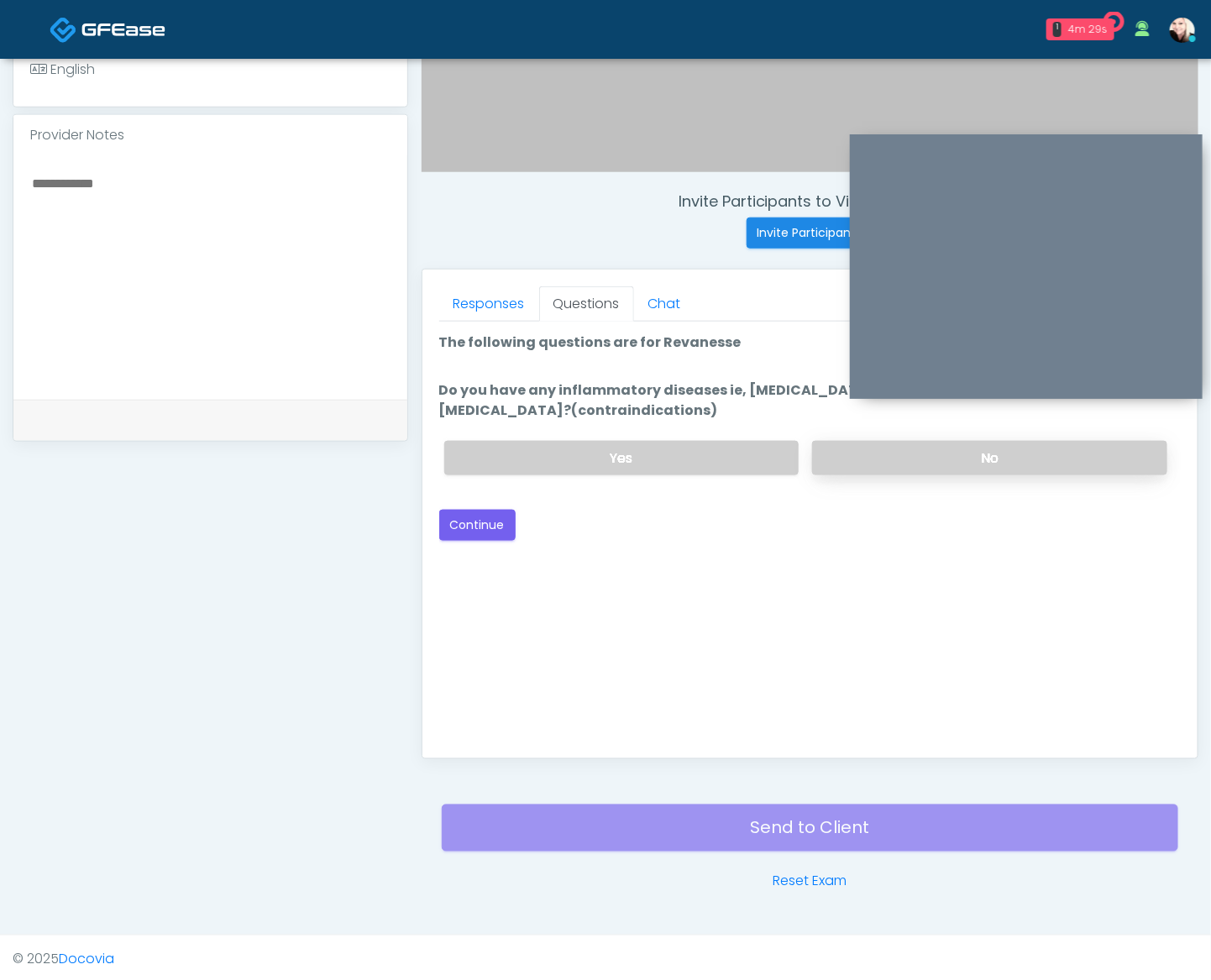
click at [863, 460] on label "No" at bounding box center [990, 458] width 356 height 34
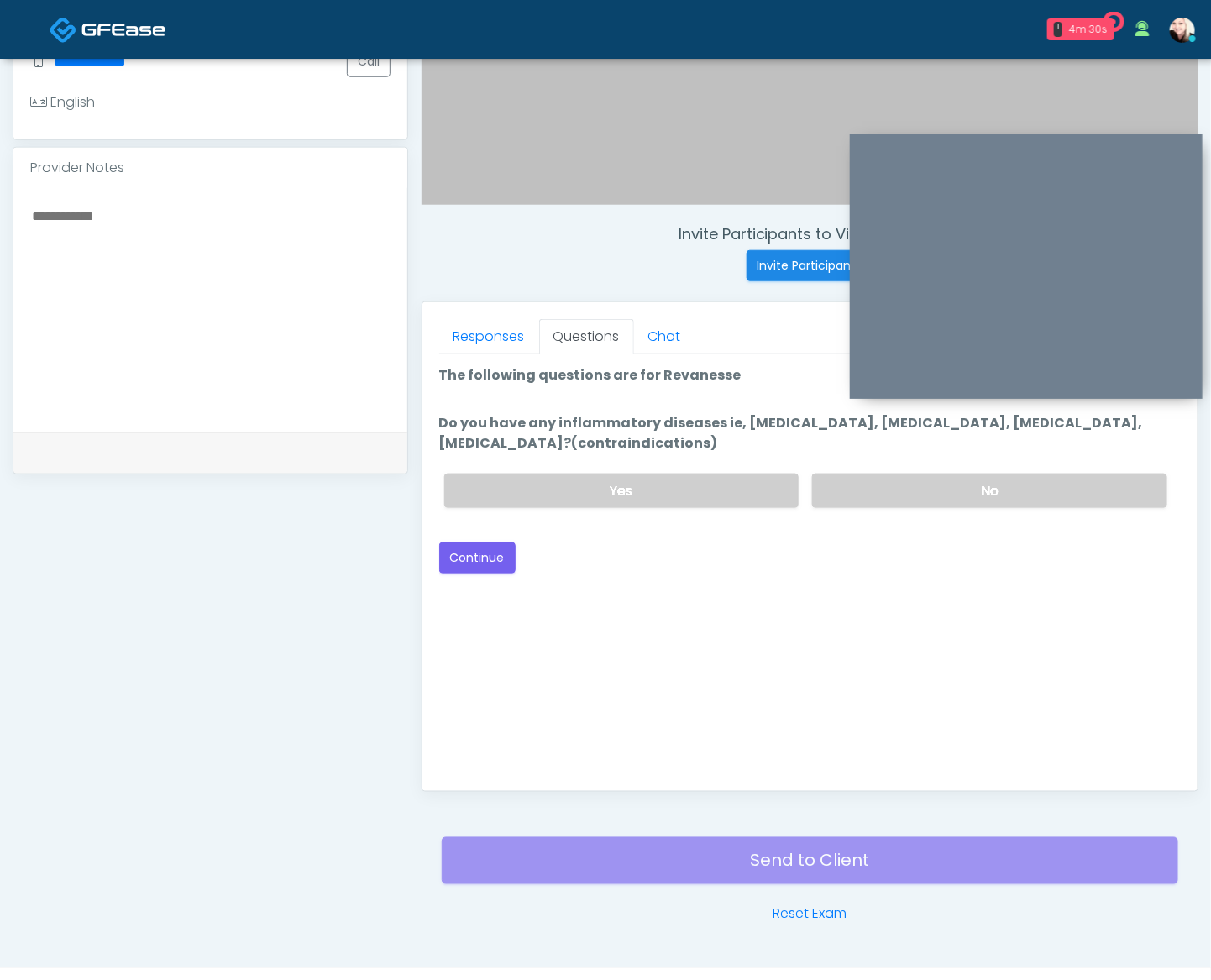
scroll to position [490, 0]
click at [500, 554] on button "Continue" at bounding box center [477, 558] width 76 height 31
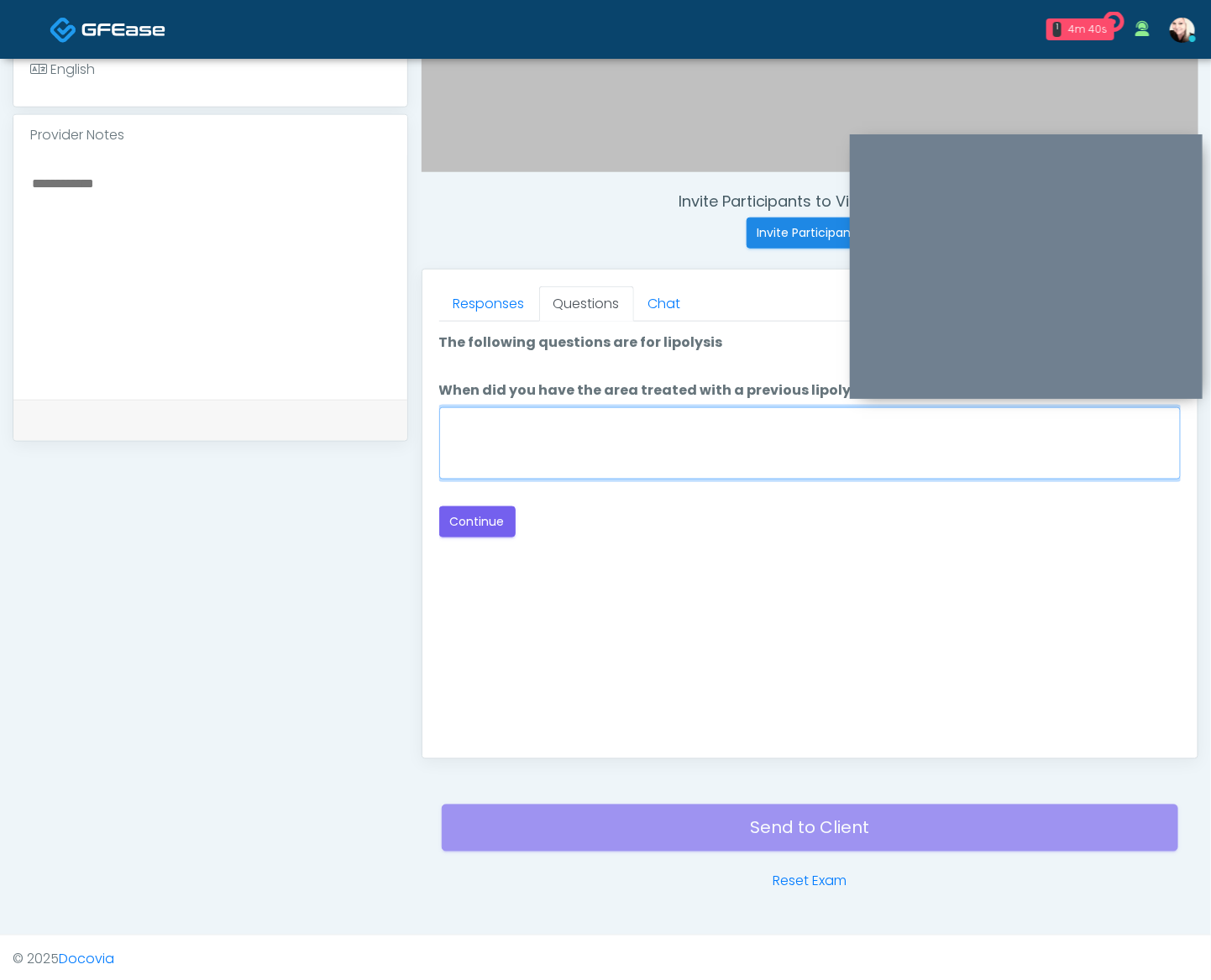
drag, startPoint x: 577, startPoint y: 451, endPoint x: 588, endPoint y: 447, distance: 11.7
click at [578, 451] on textarea "When did you have the area treated with a previous lipolysis treatment?" at bounding box center [810, 443] width 741 height 72
type textarea "****"
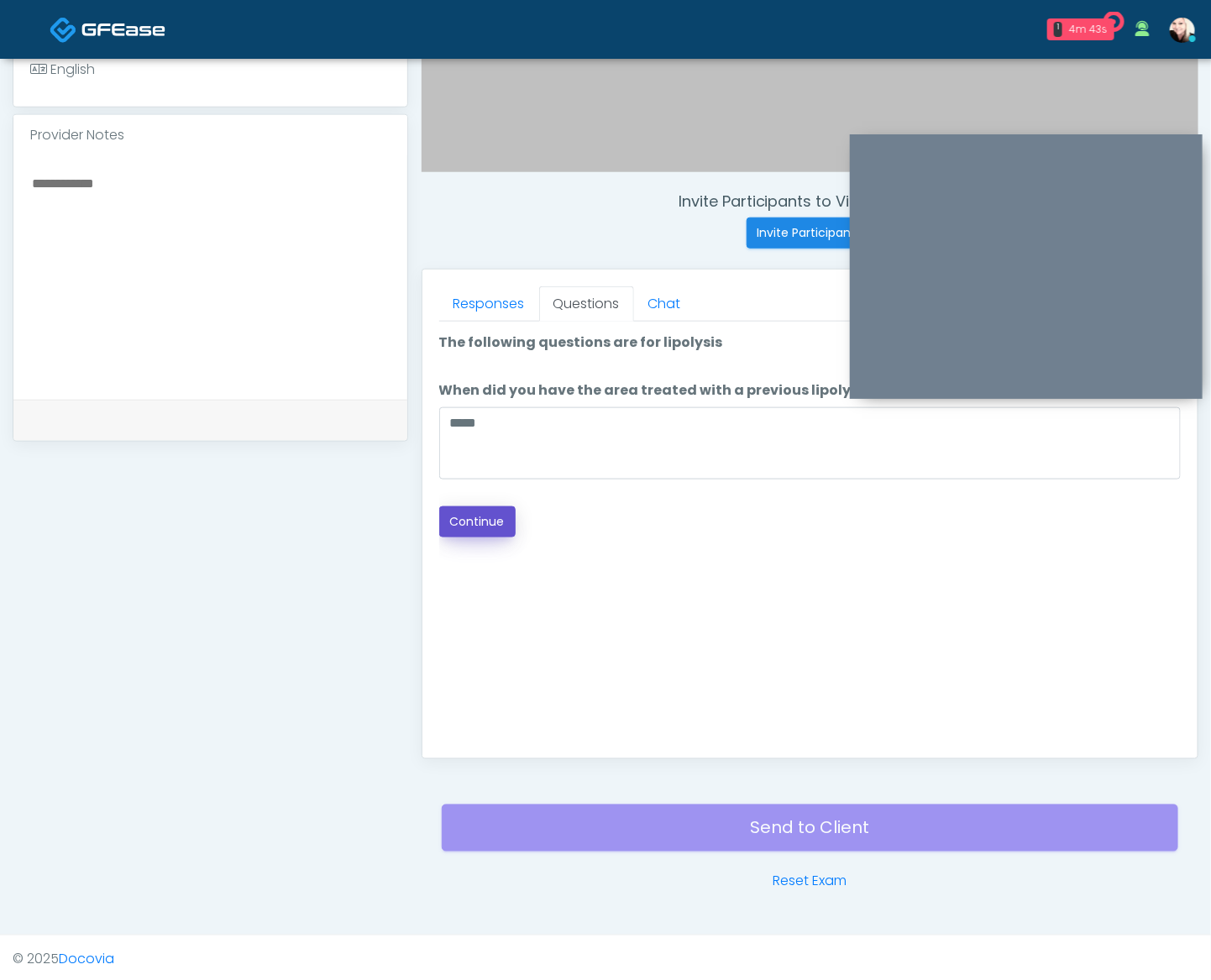
click at [456, 528] on button "Continue" at bounding box center [477, 522] width 76 height 31
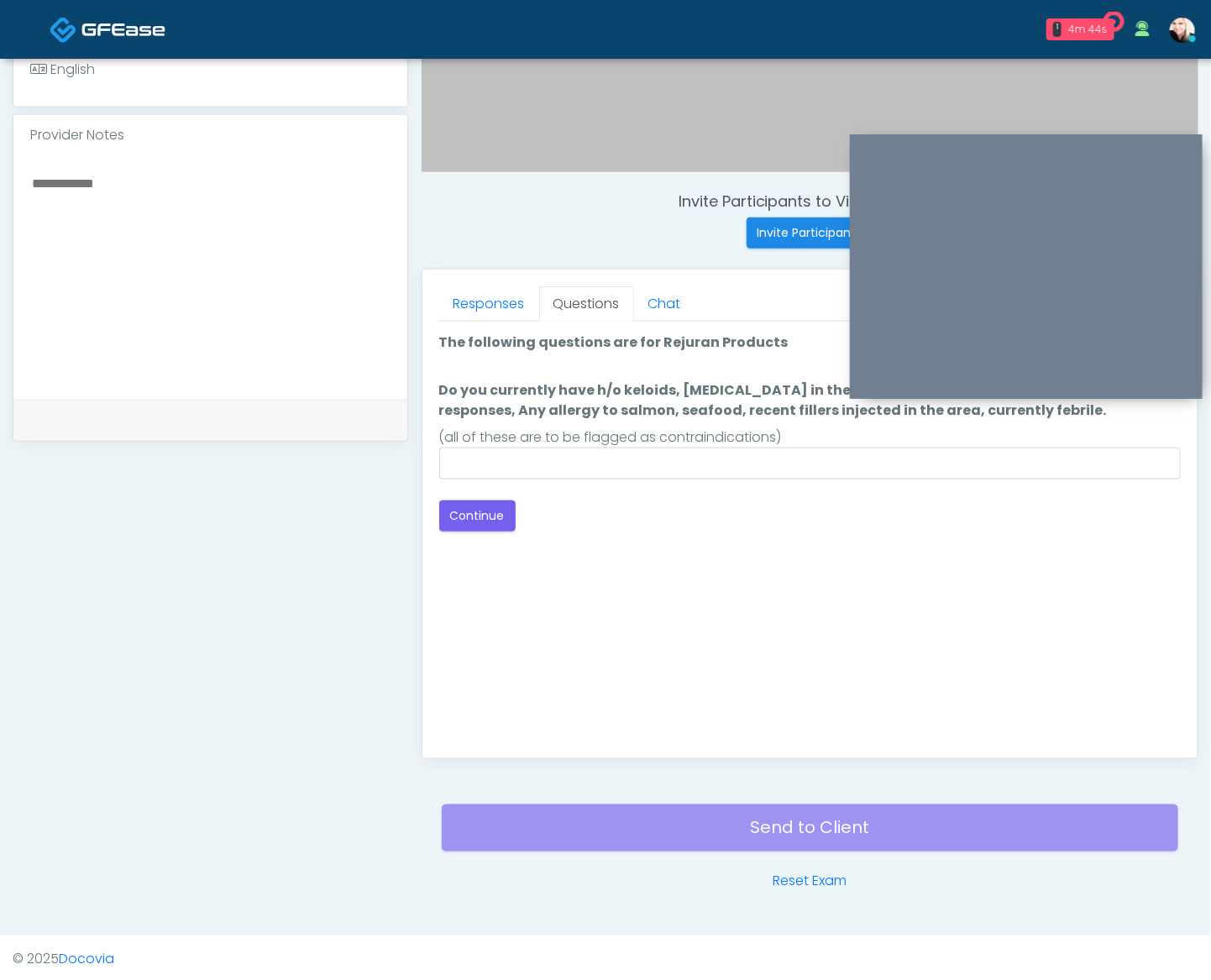
click at [767, 438] on div "(all of these are to be flagged as contraindications)" at bounding box center [810, 437] width 741 height 20
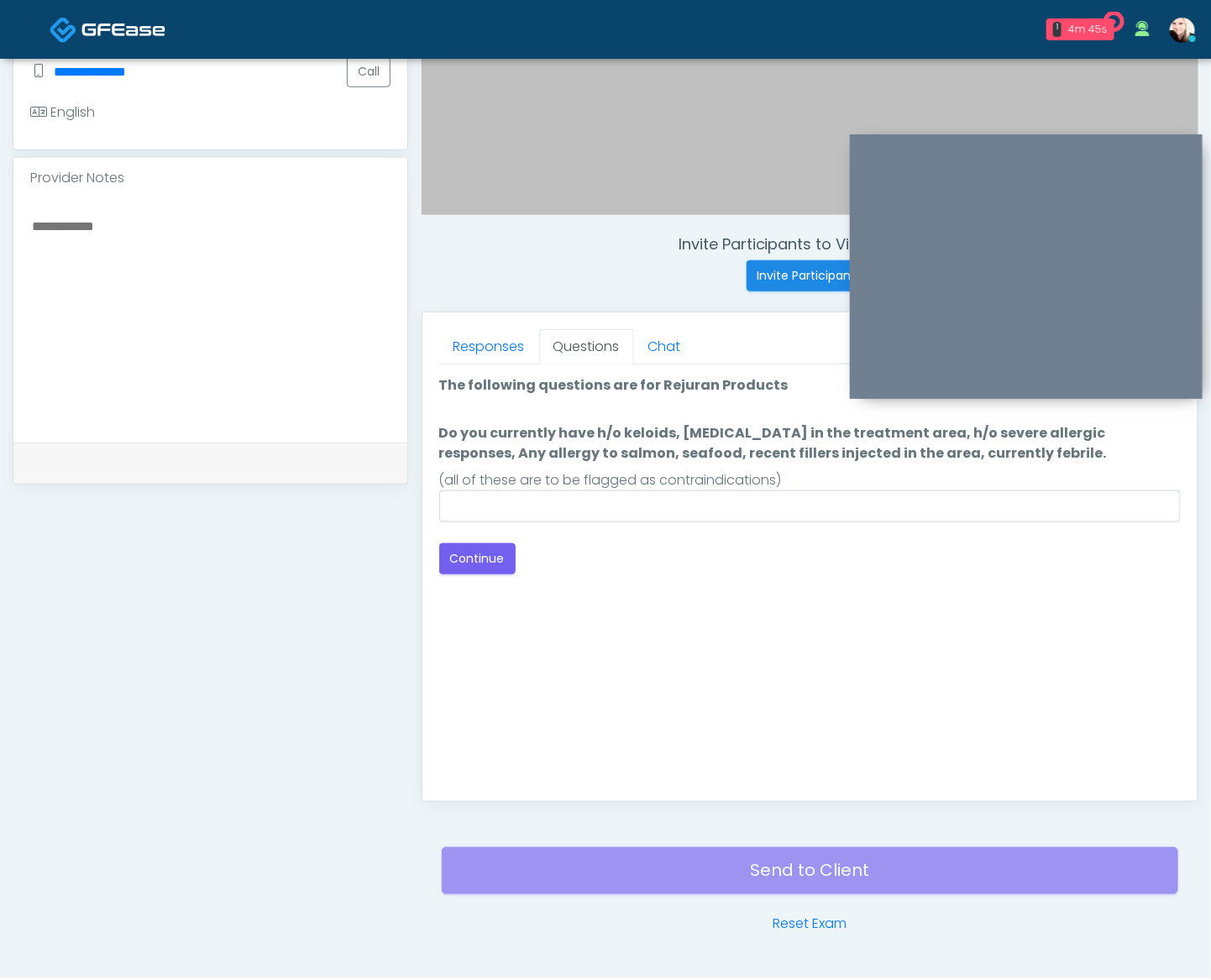
scroll to position [369, 0]
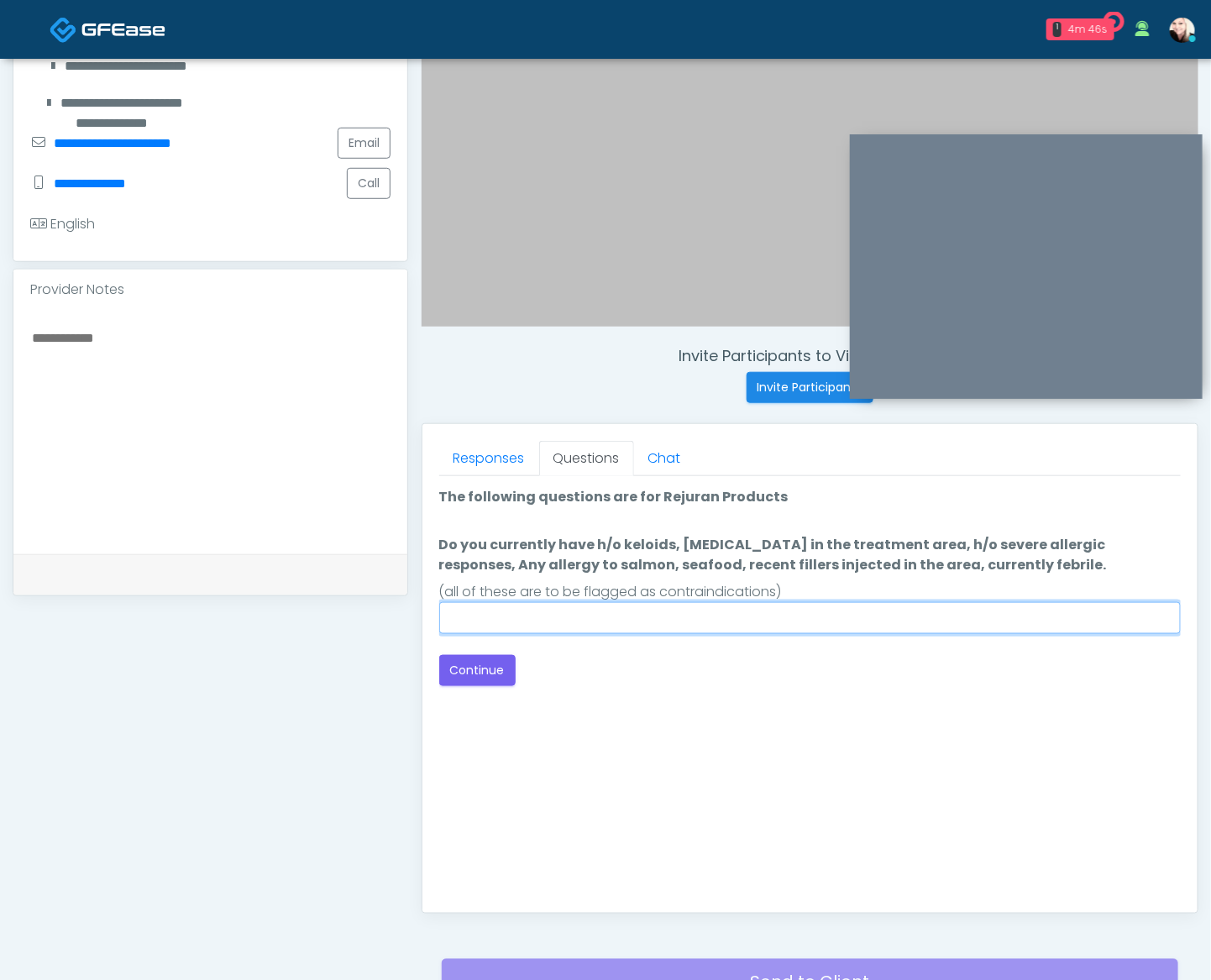
click at [754, 610] on input "Do you currently have h/o keloids, skin infection in the treatment area, h/o se…" at bounding box center [810, 618] width 741 height 32
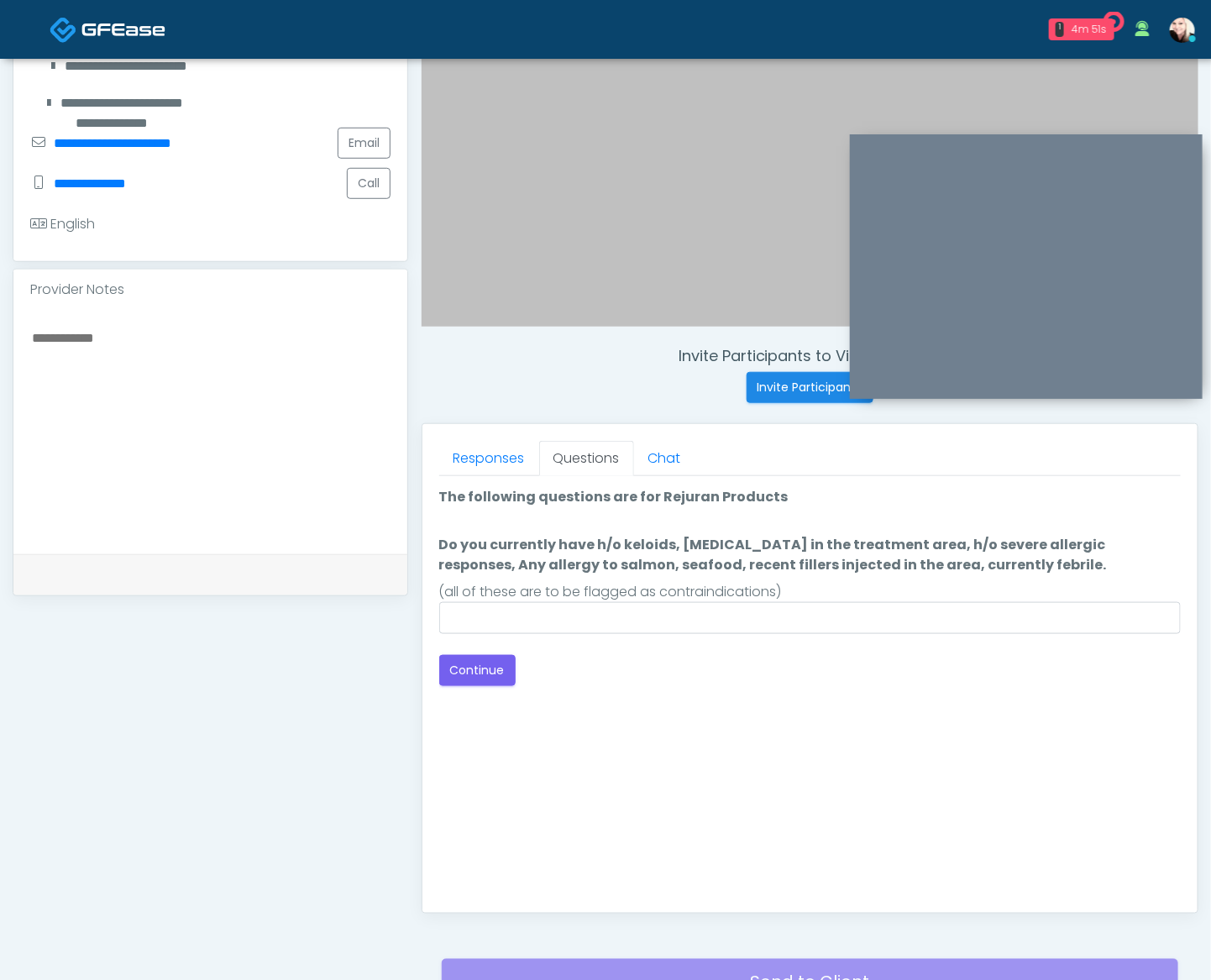
drag, startPoint x: 668, startPoint y: 564, endPoint x: 981, endPoint y: 562, distance: 313.0
click at [953, 565] on label "Do you currently have h/o keloids, skin infection in the treatment area, h/o se…" at bounding box center [810, 555] width 741 height 40
click at [1003, 560] on label "Do you currently have h/o keloids, skin infection in the treatment area, h/o se…" at bounding box center [810, 555] width 741 height 40
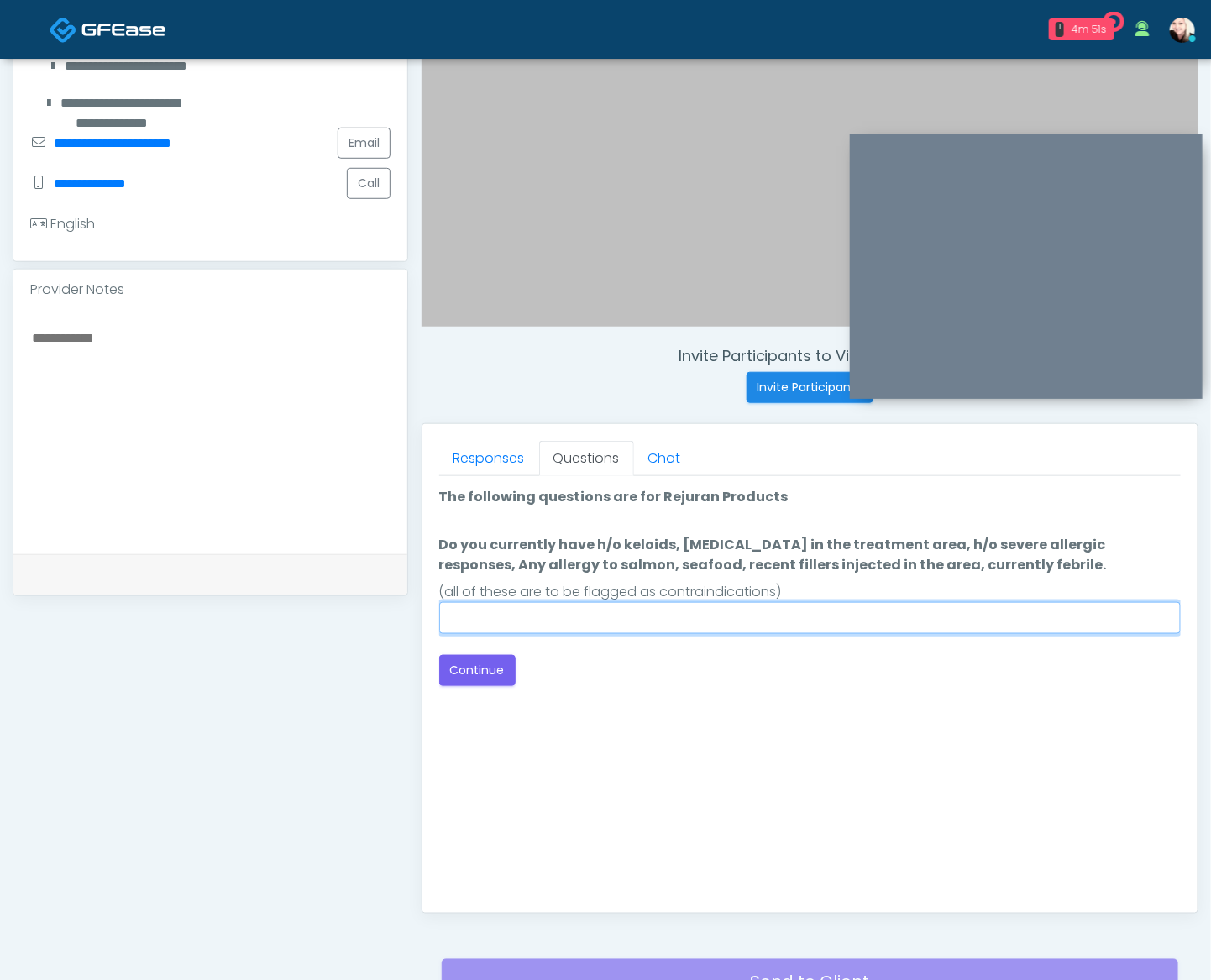
click at [1003, 602] on input "Do you currently have h/o keloids, skin infection in the treatment area, h/o se…" at bounding box center [810, 618] width 741 height 32
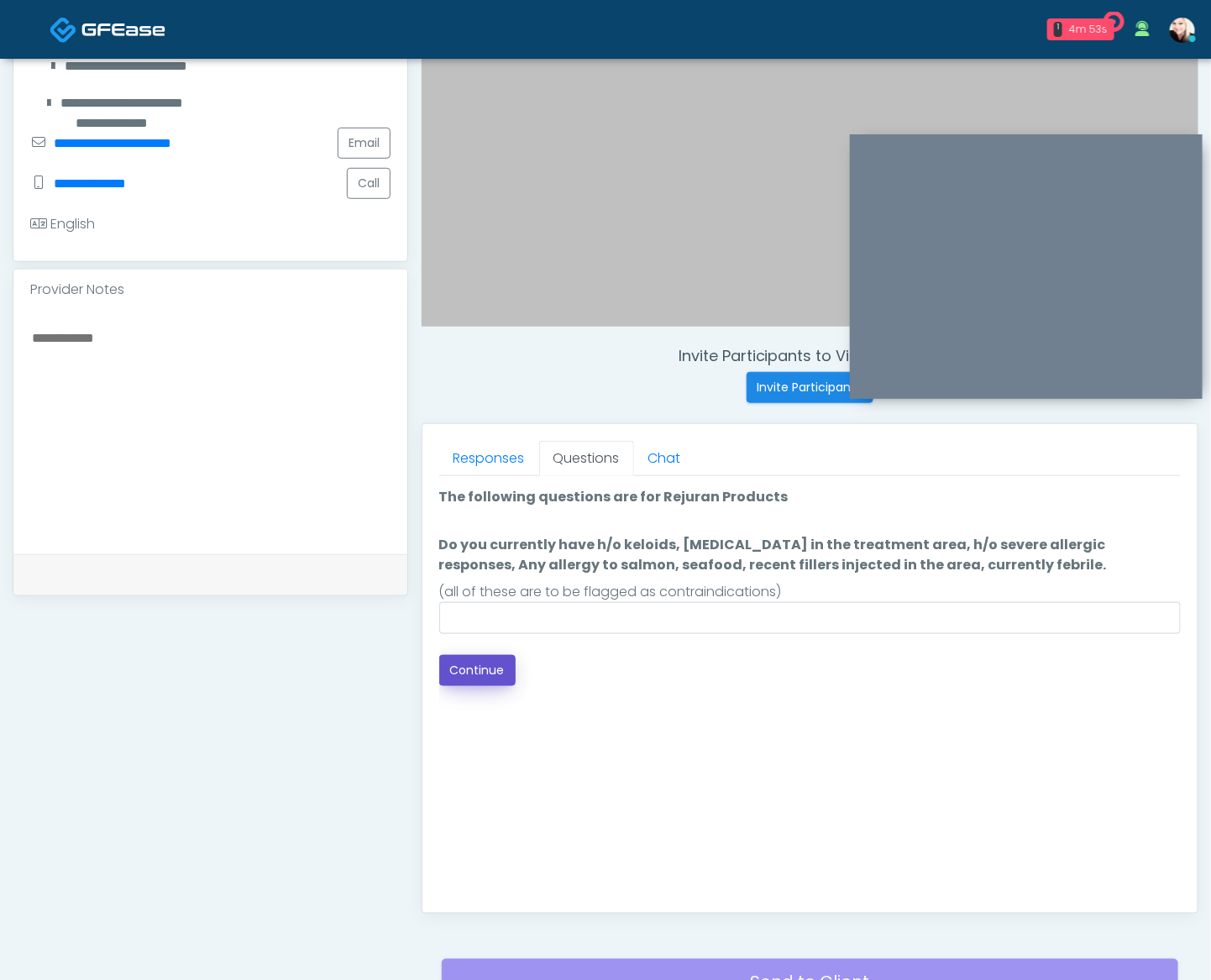
click at [472, 665] on button "Continue" at bounding box center [477, 670] width 76 height 31
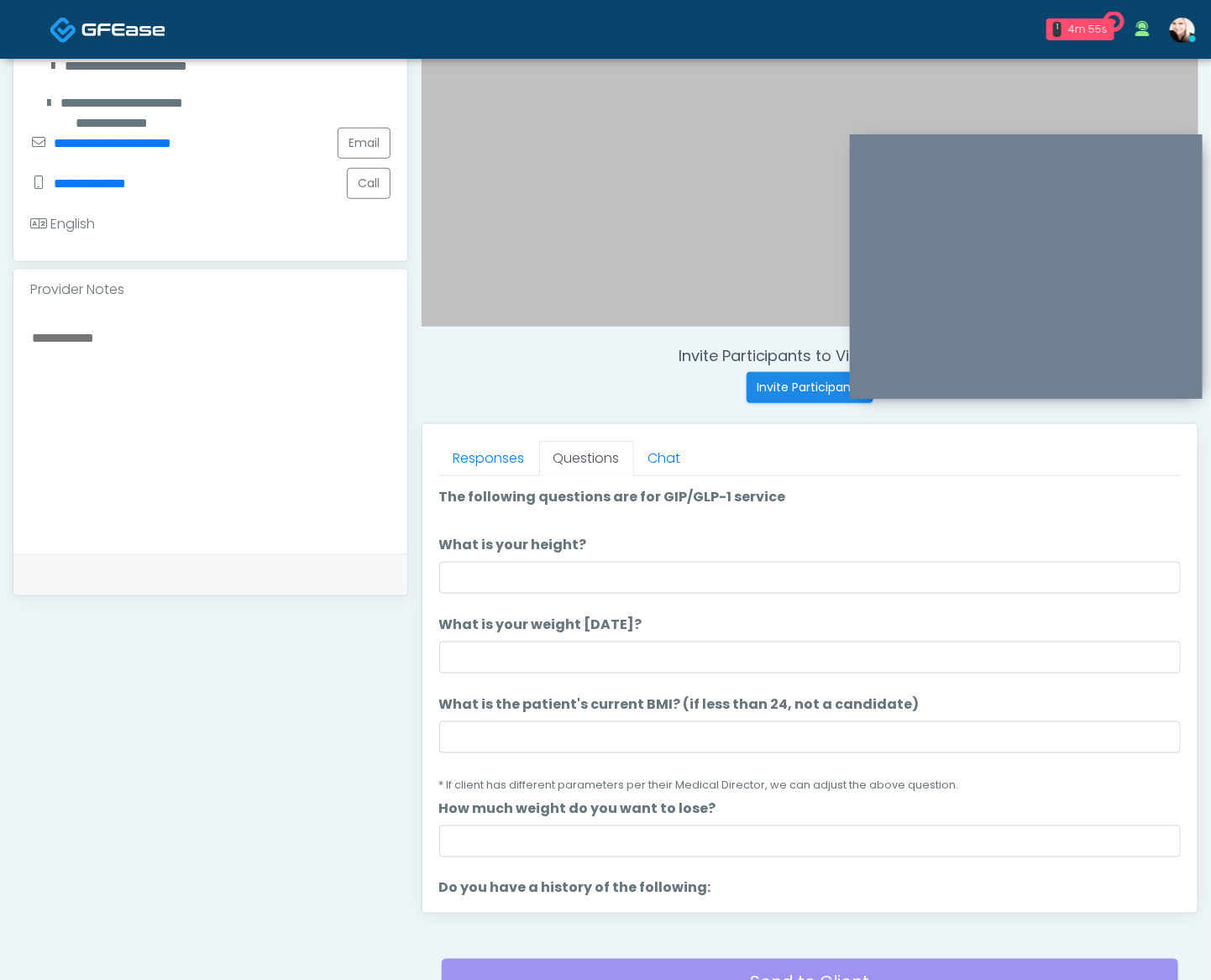
scroll to position [523, 0]
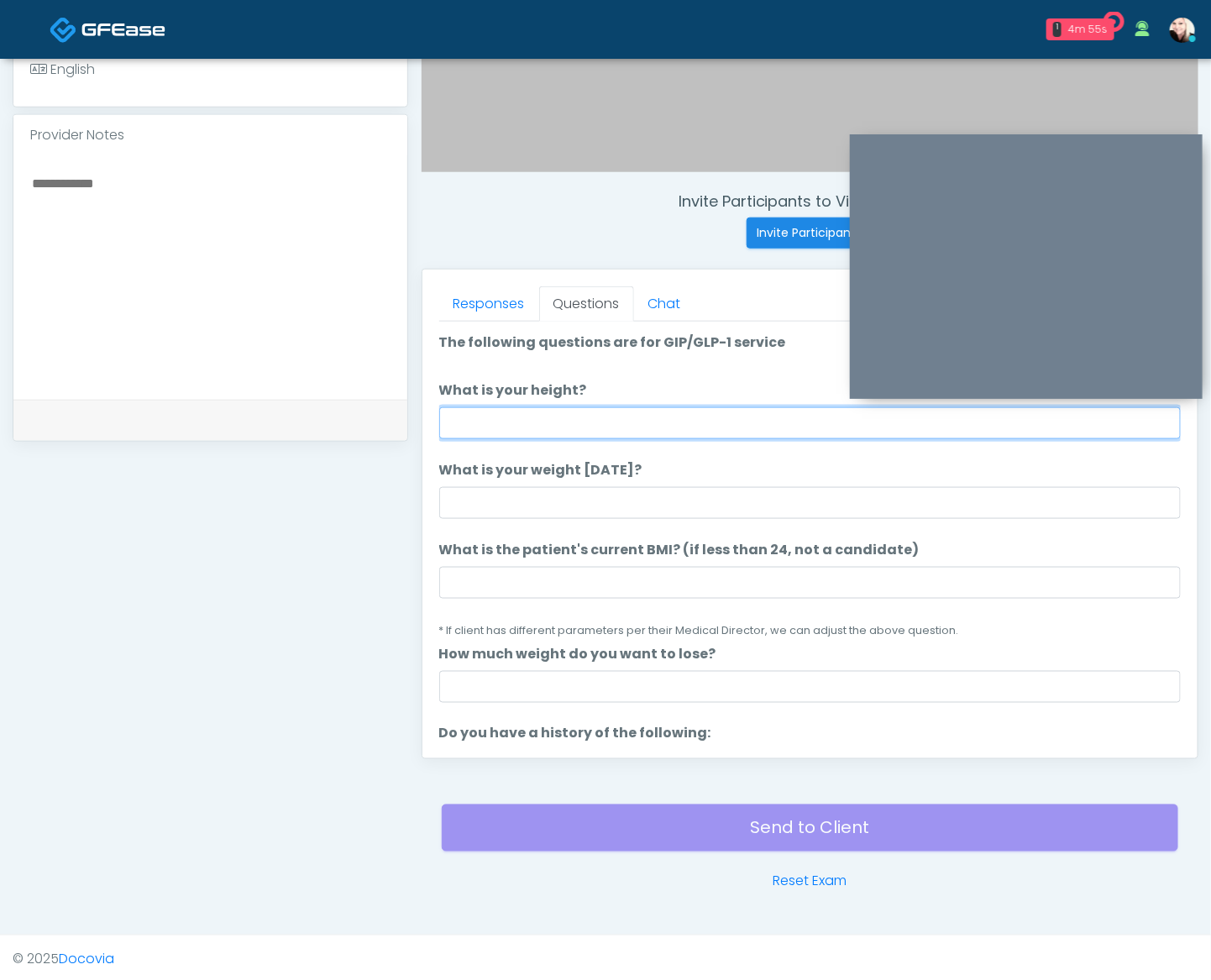
click at [586, 407] on input "What is your height?" at bounding box center [810, 423] width 741 height 32
click at [564, 428] on input "What is your height?" at bounding box center [810, 423] width 741 height 32
type input "****"
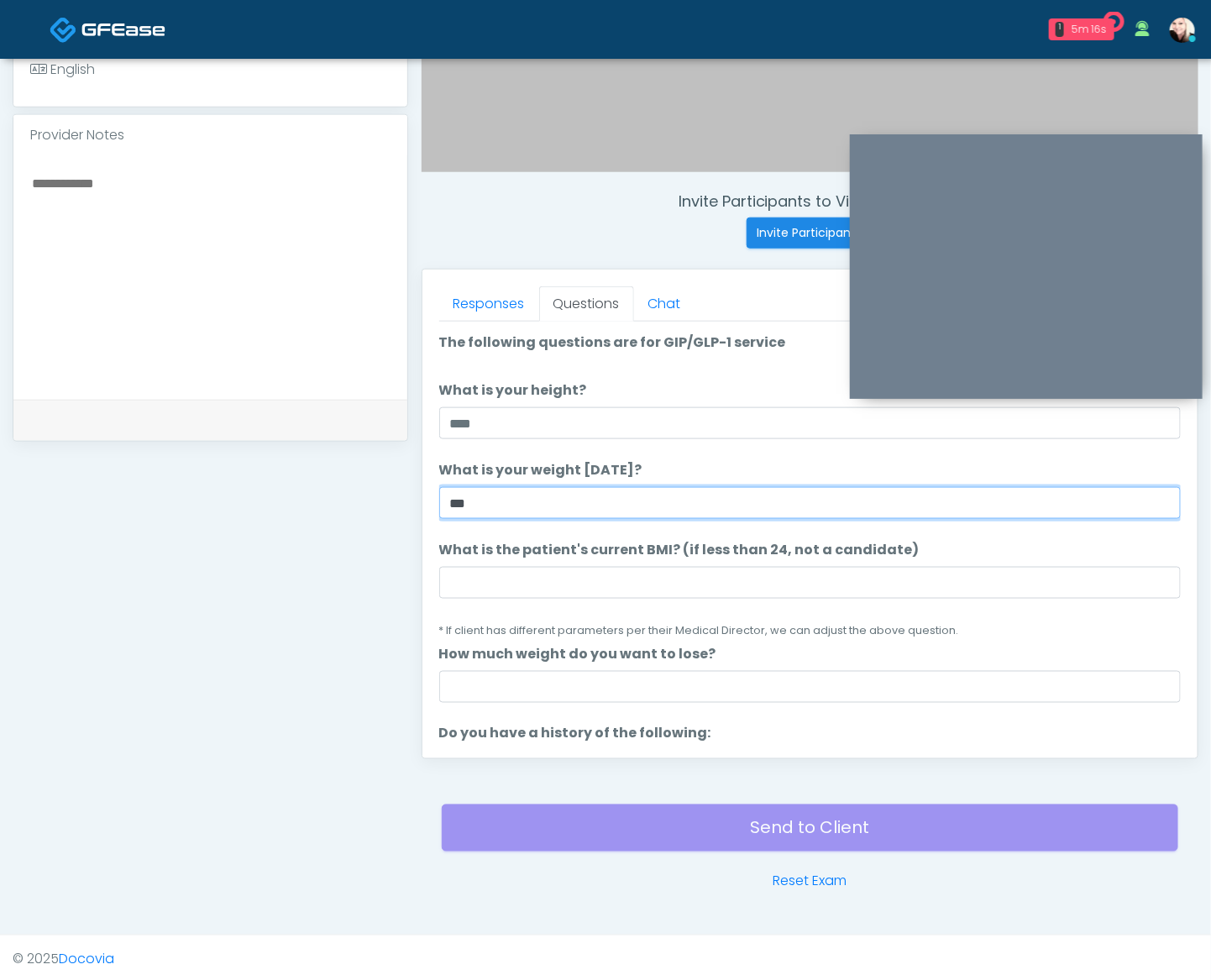
type input "***"
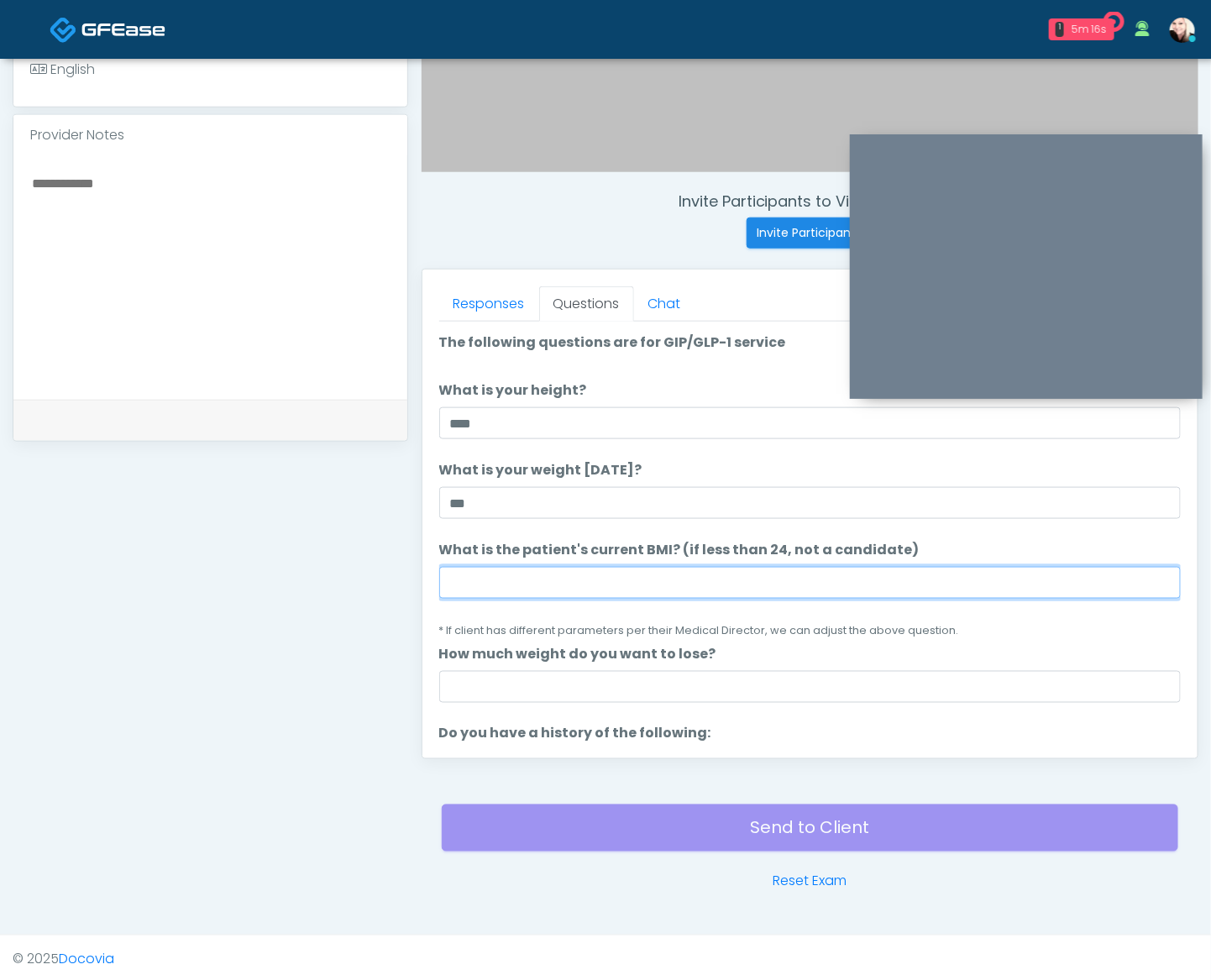
click at [508, 567] on input "What is the patient's current BMI? (if less than 24, not a candidate)" at bounding box center [810, 583] width 741 height 32
paste input "****"
type input "****"
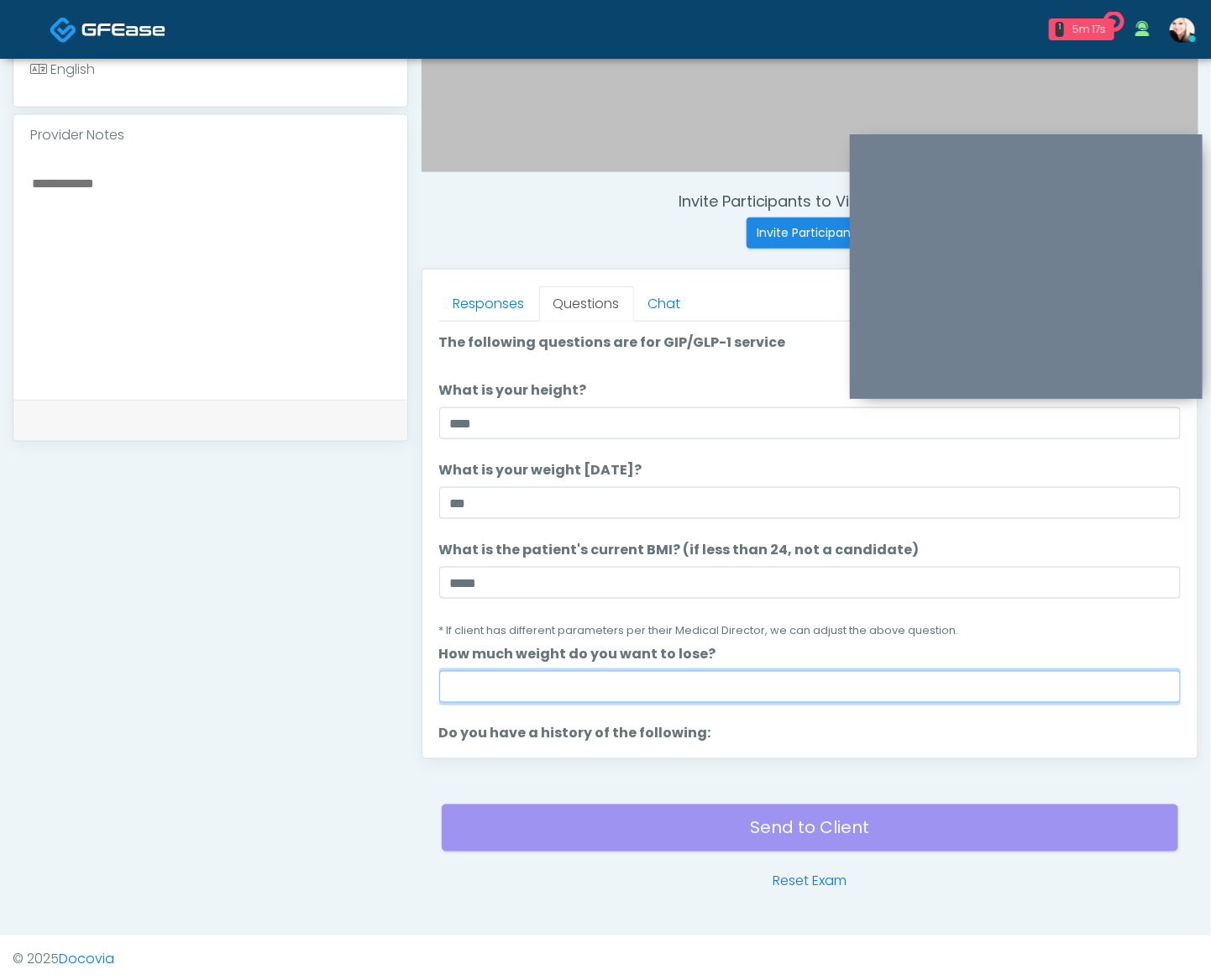
click at [565, 671] on input "How much weight do you want to lose?" at bounding box center [810, 687] width 741 height 32
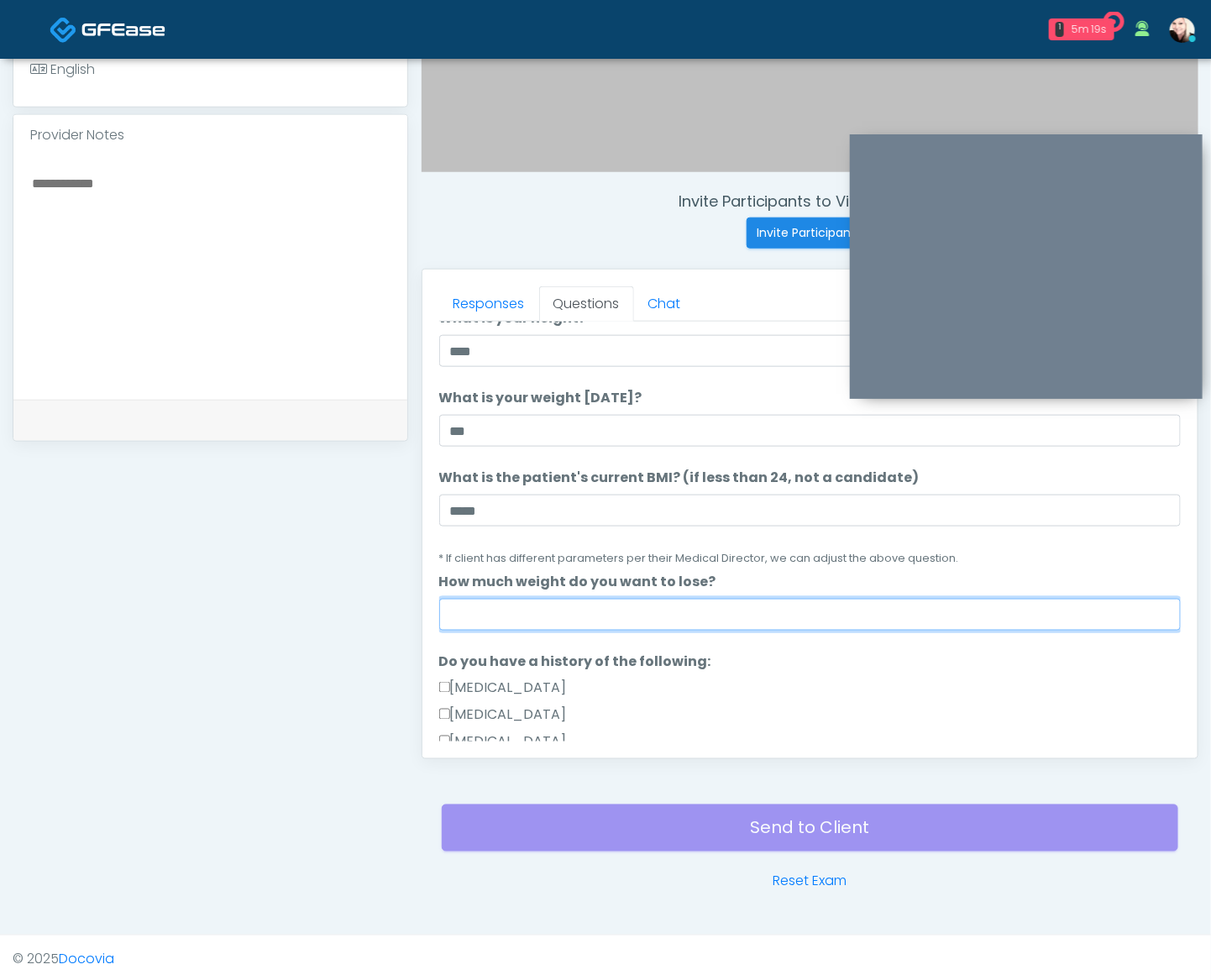
scroll to position [330, 0]
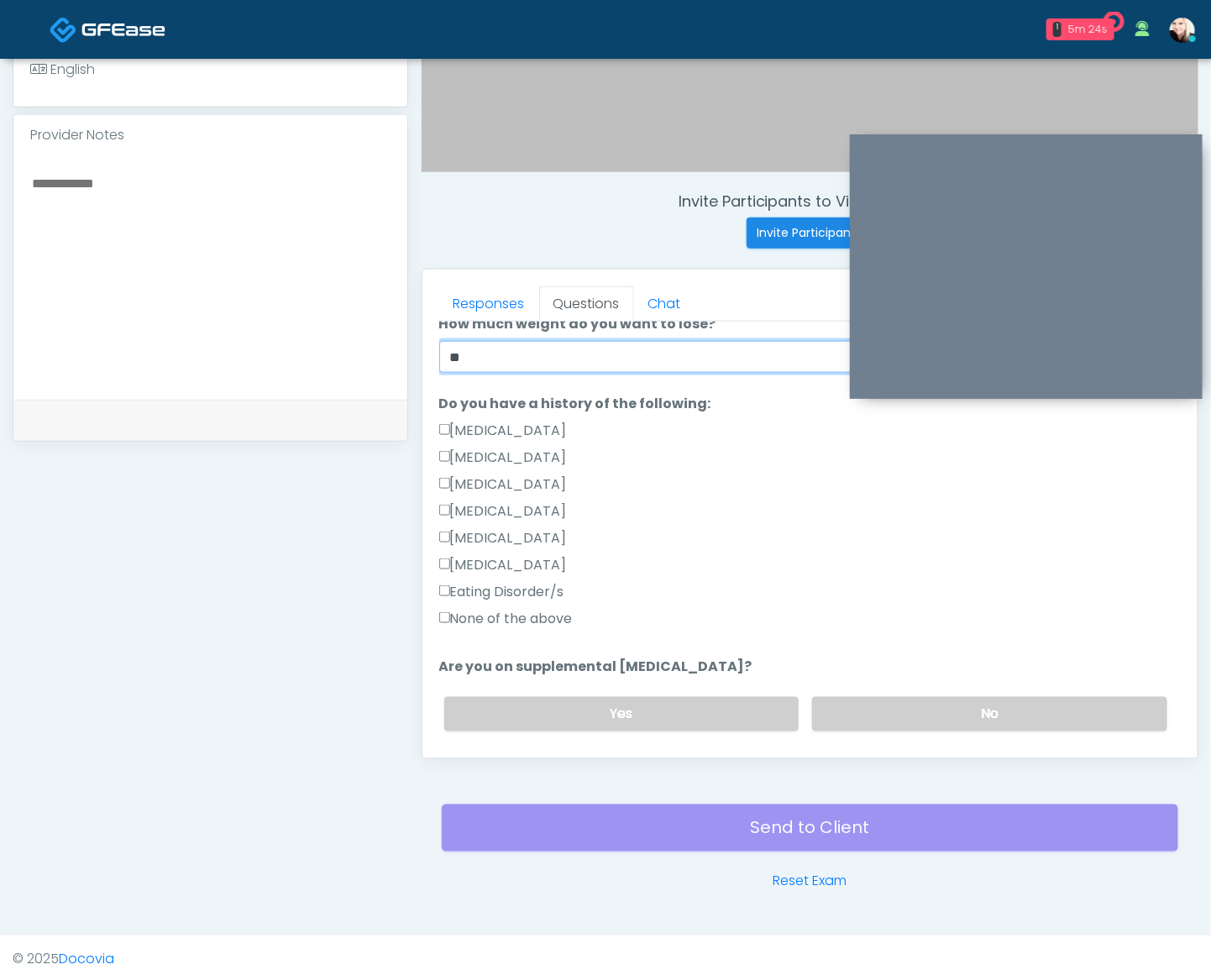
type input "**"
click at [501, 615] on label "None of the above" at bounding box center [506, 618] width 133 height 20
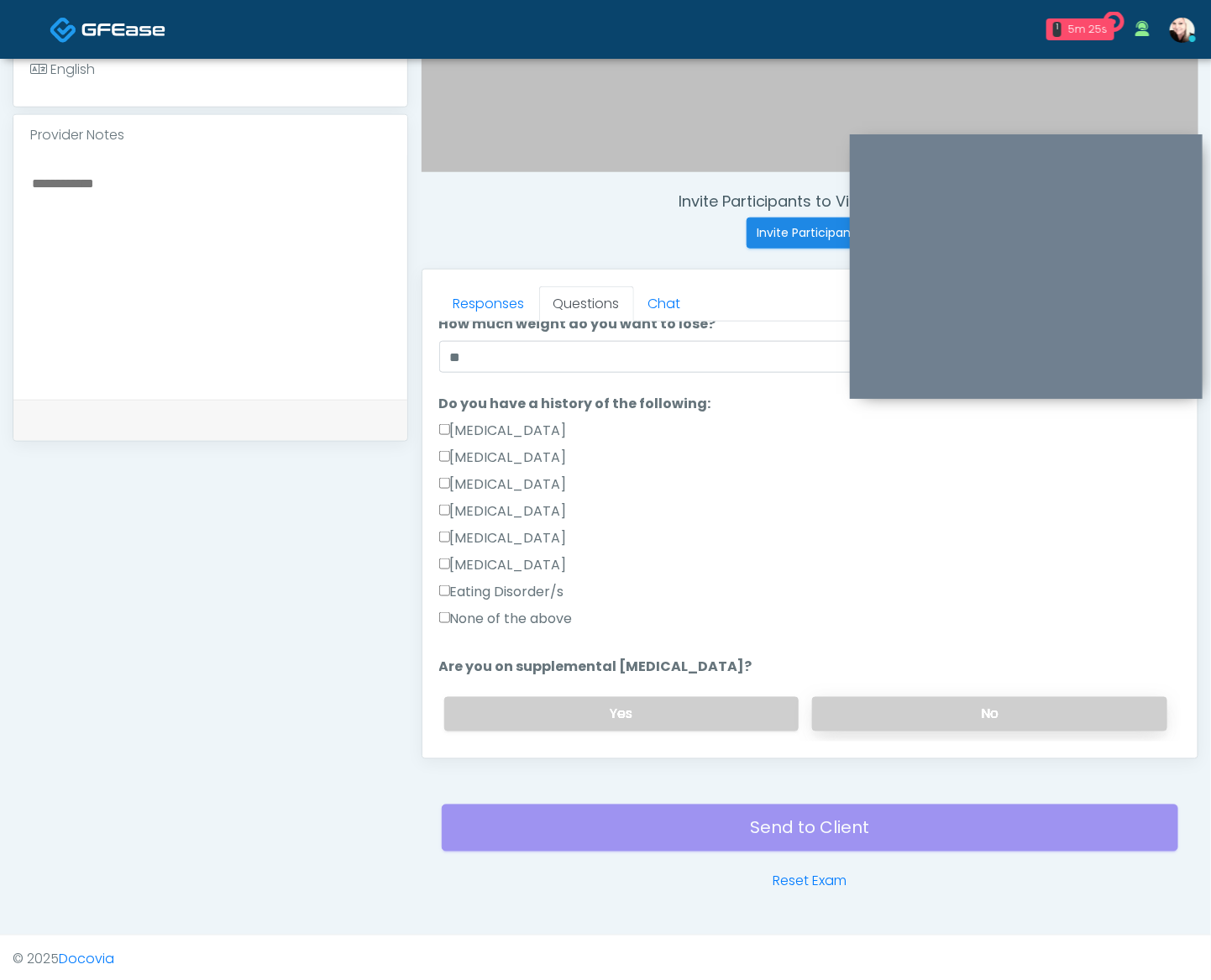
drag, startPoint x: 913, startPoint y: 701, endPoint x: 875, endPoint y: 705, distance: 38.2
click at [913, 701] on label "No" at bounding box center [990, 714] width 356 height 34
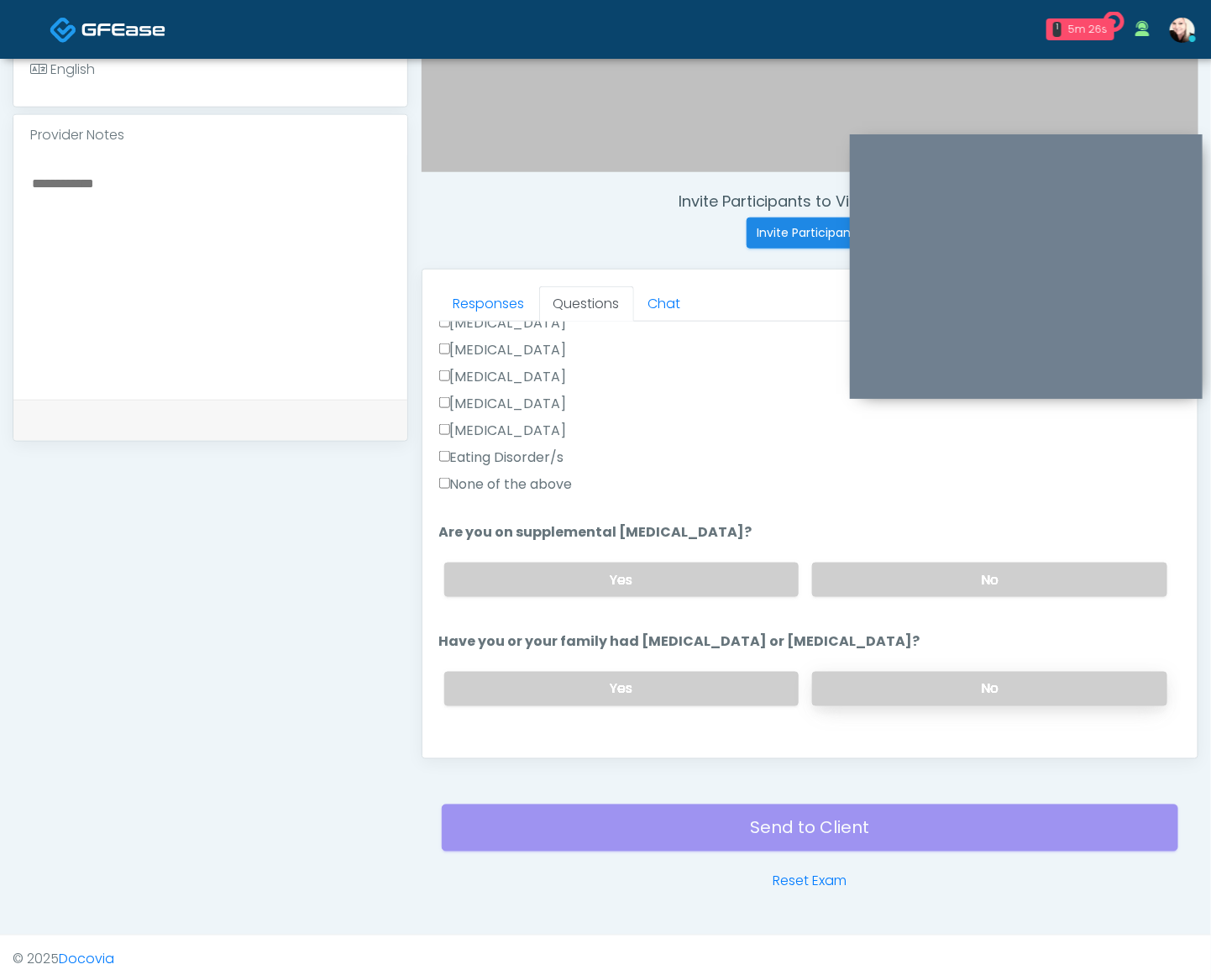
click at [894, 700] on label "No" at bounding box center [990, 689] width 356 height 34
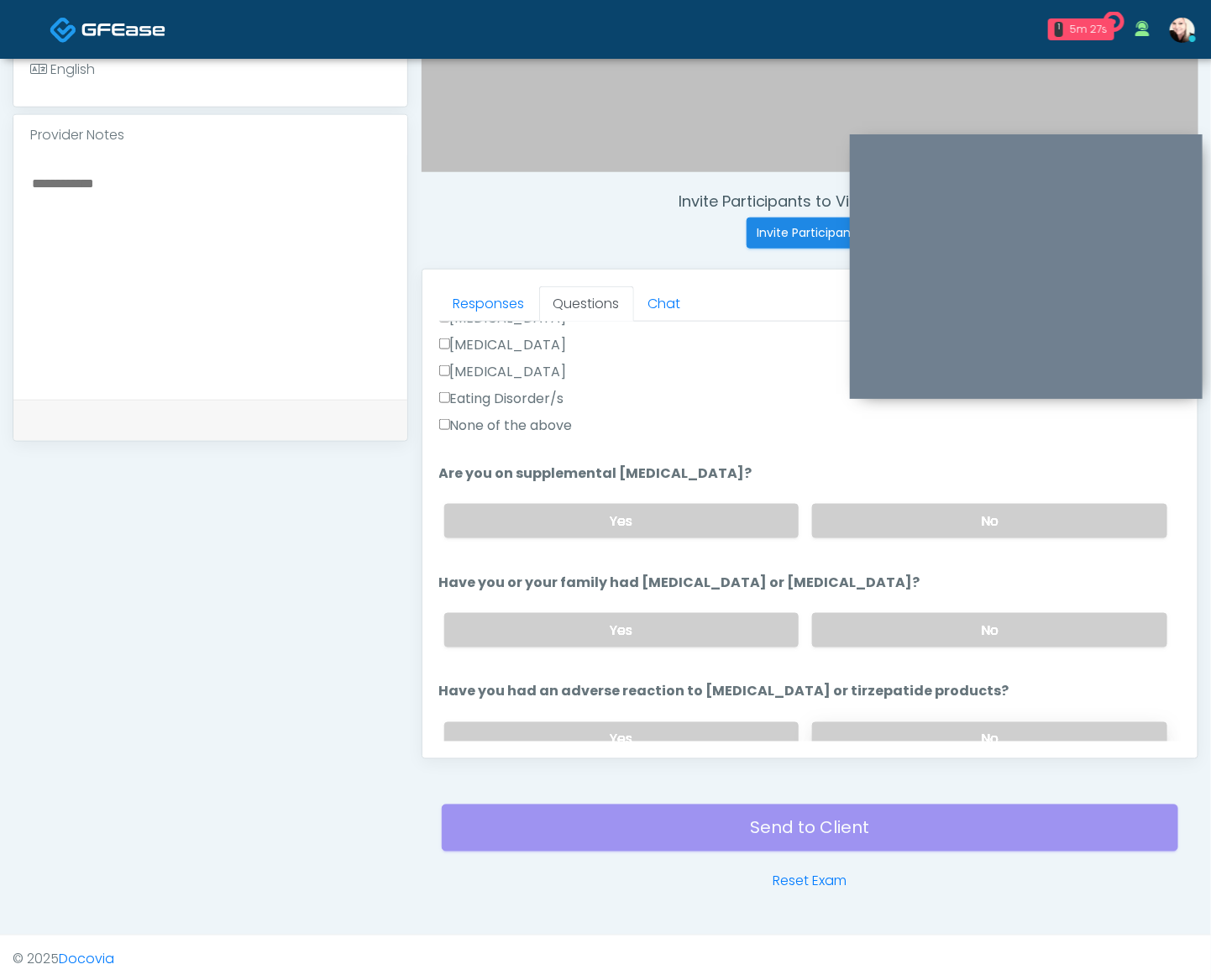
click at [885, 722] on label "No" at bounding box center [990, 740] width 356 height 34
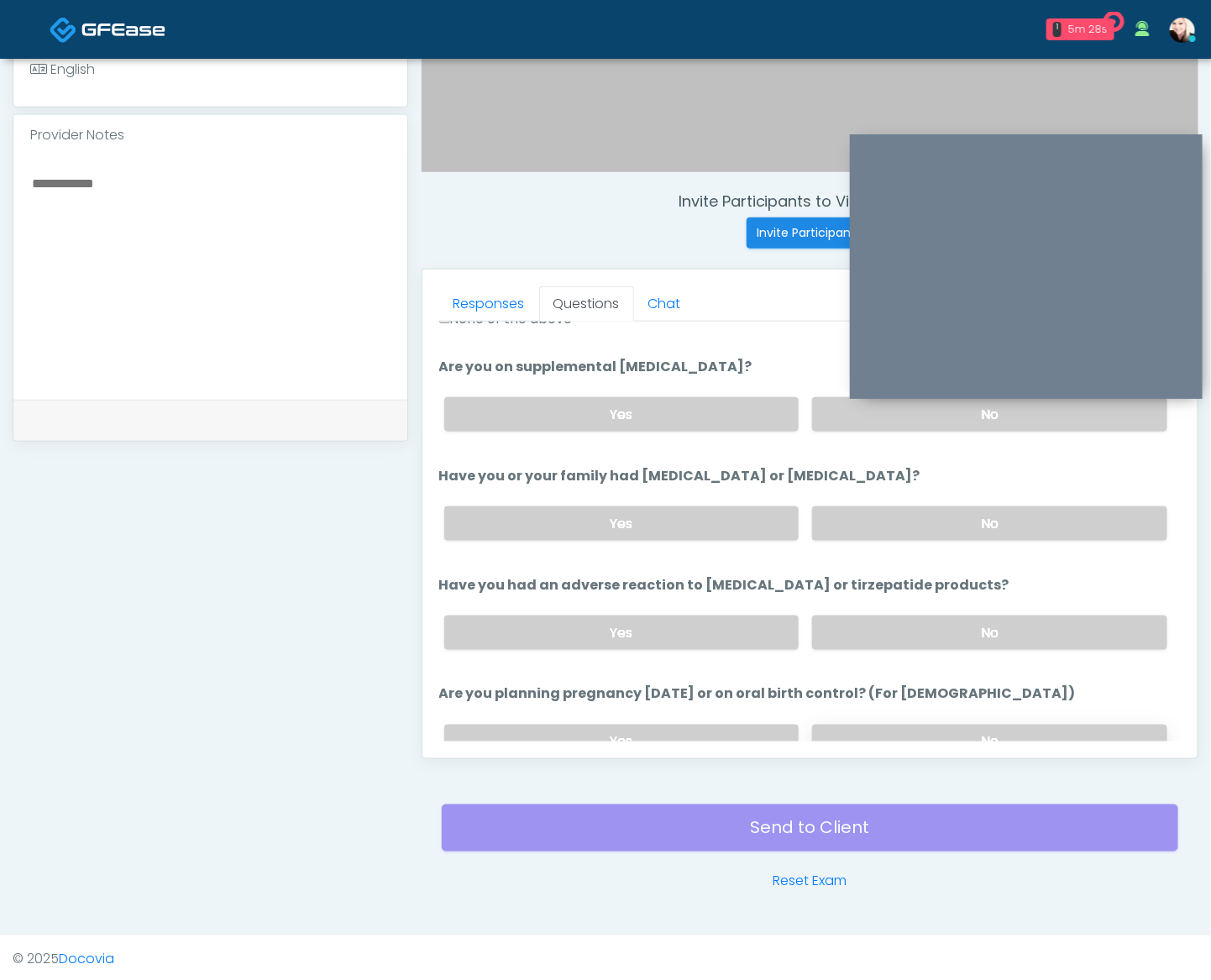
click at [881, 736] on label "No" at bounding box center [990, 741] width 356 height 34
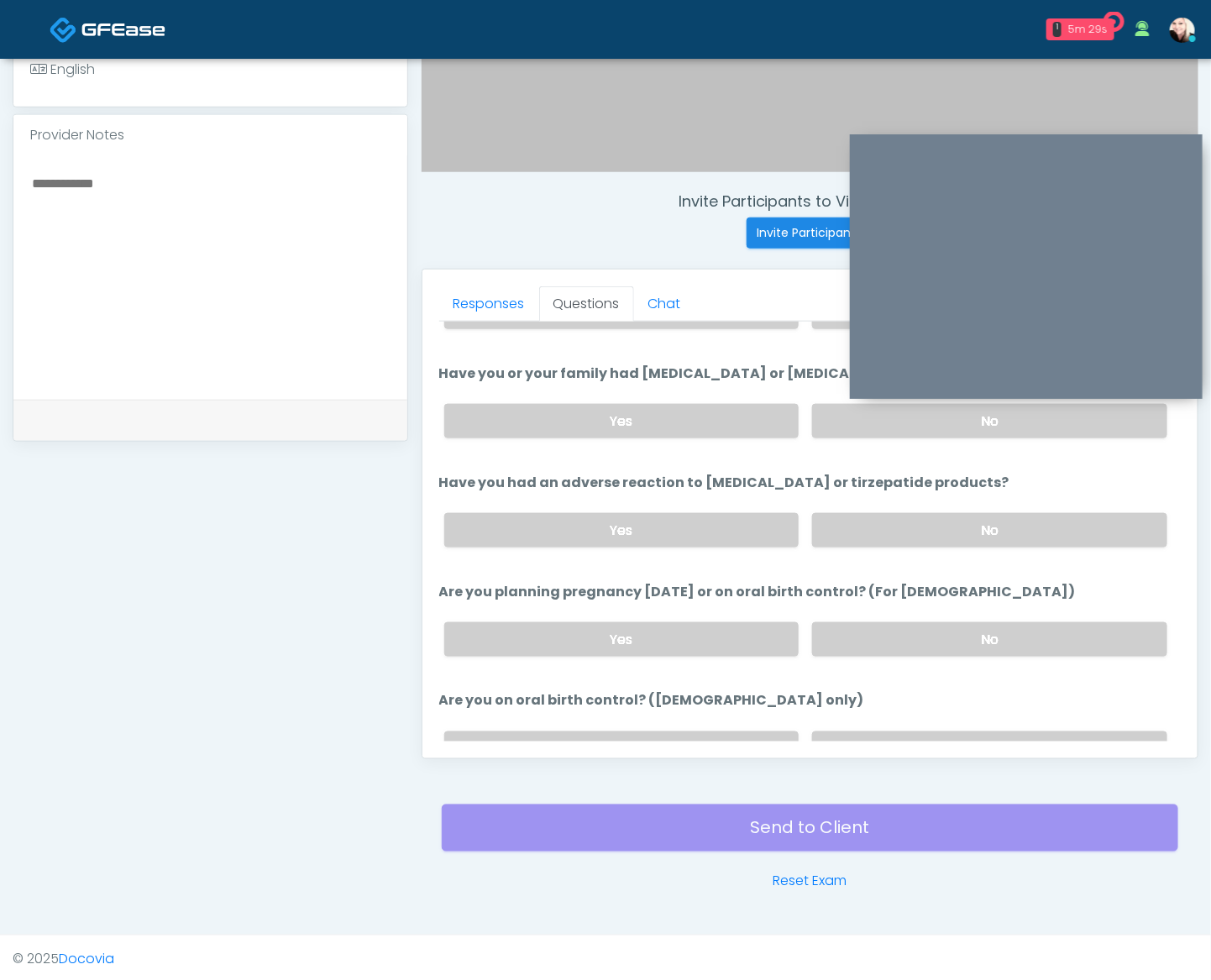
scroll to position [743, 0]
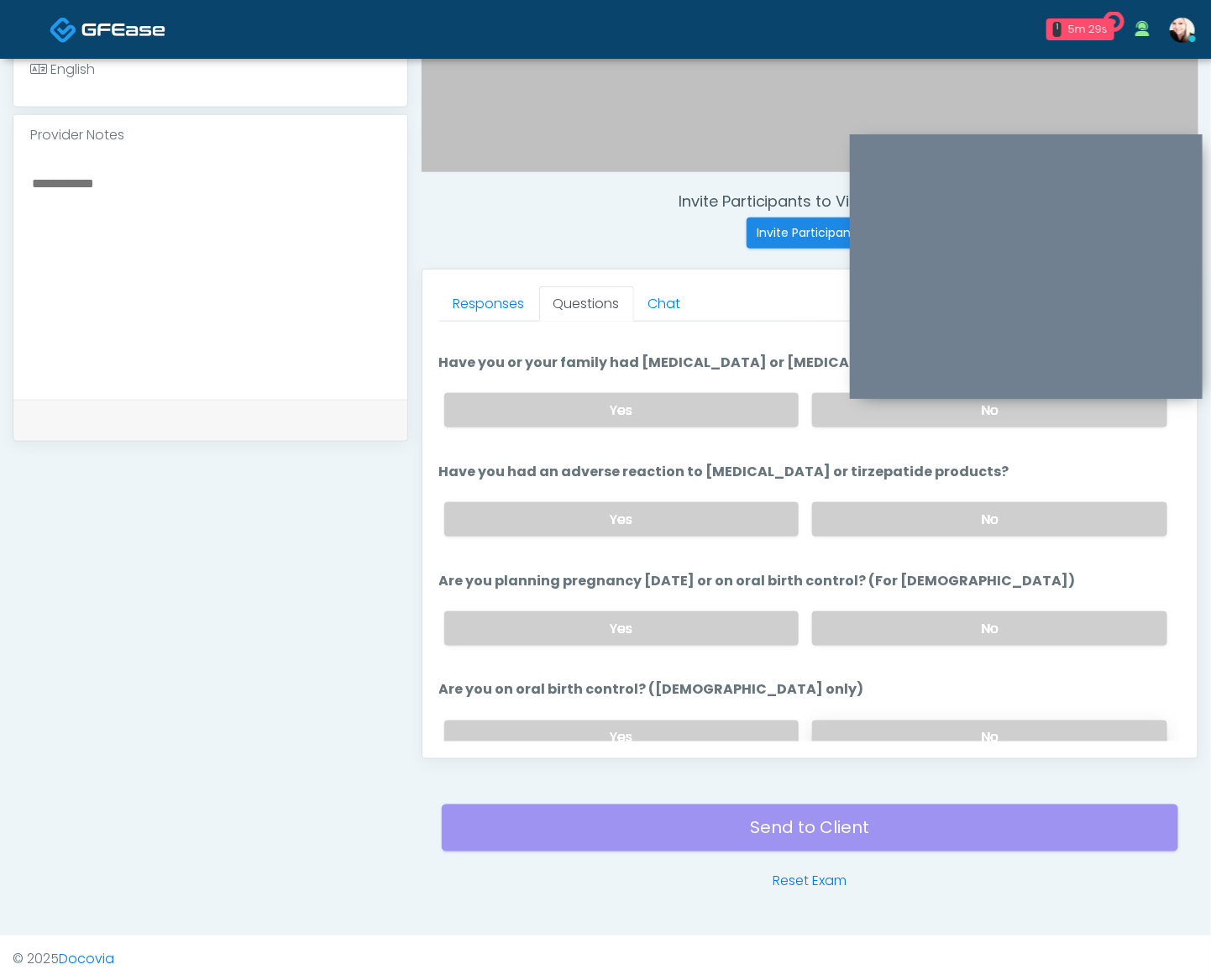
drag, startPoint x: 867, startPoint y: 707, endPoint x: 870, endPoint y: 716, distance: 9.5
click at [867, 708] on div "Yes No" at bounding box center [805, 738] width 750 height 61
click at [870, 721] on label "No" at bounding box center [990, 738] width 356 height 34
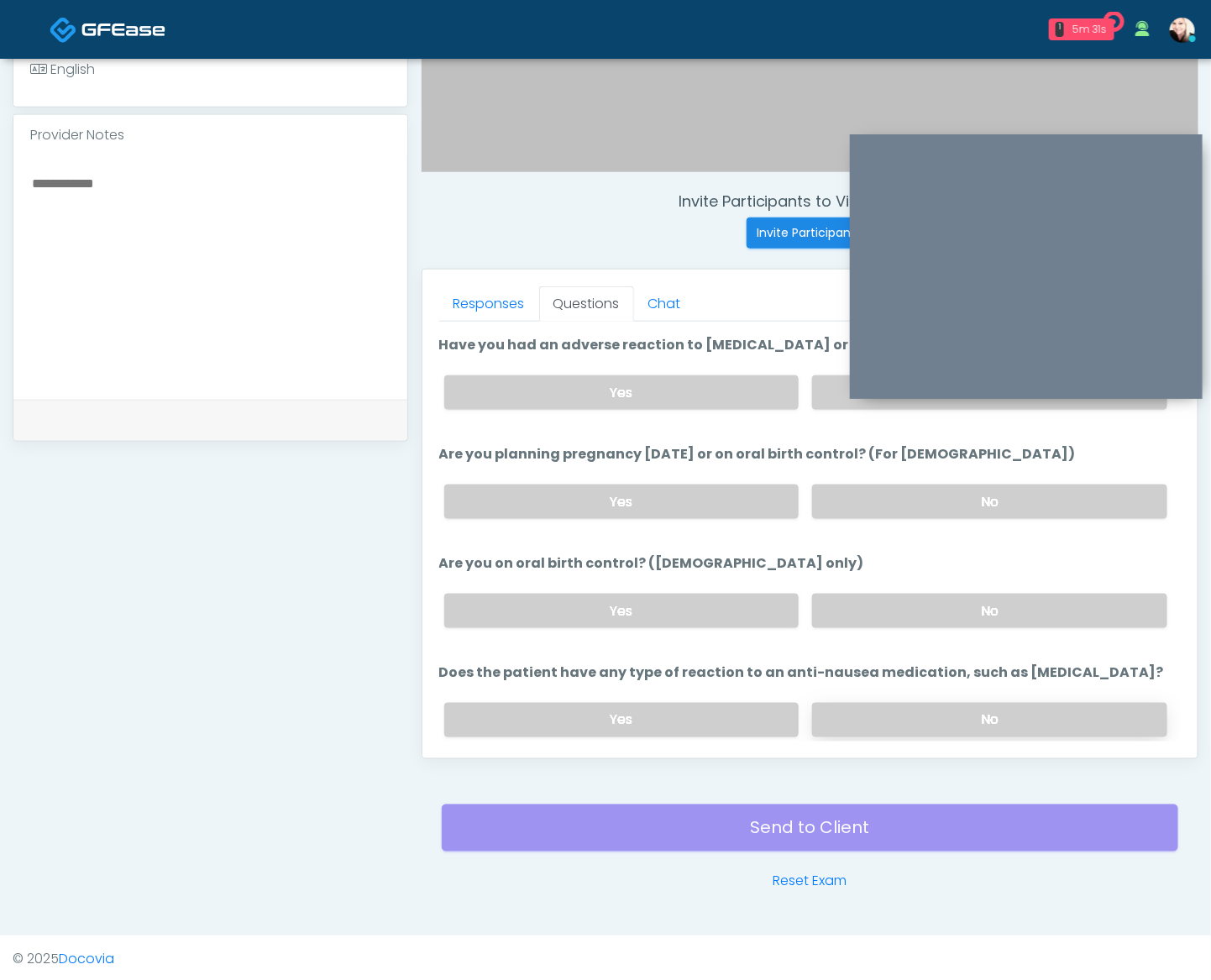
click at [865, 707] on label "No" at bounding box center [990, 720] width 356 height 34
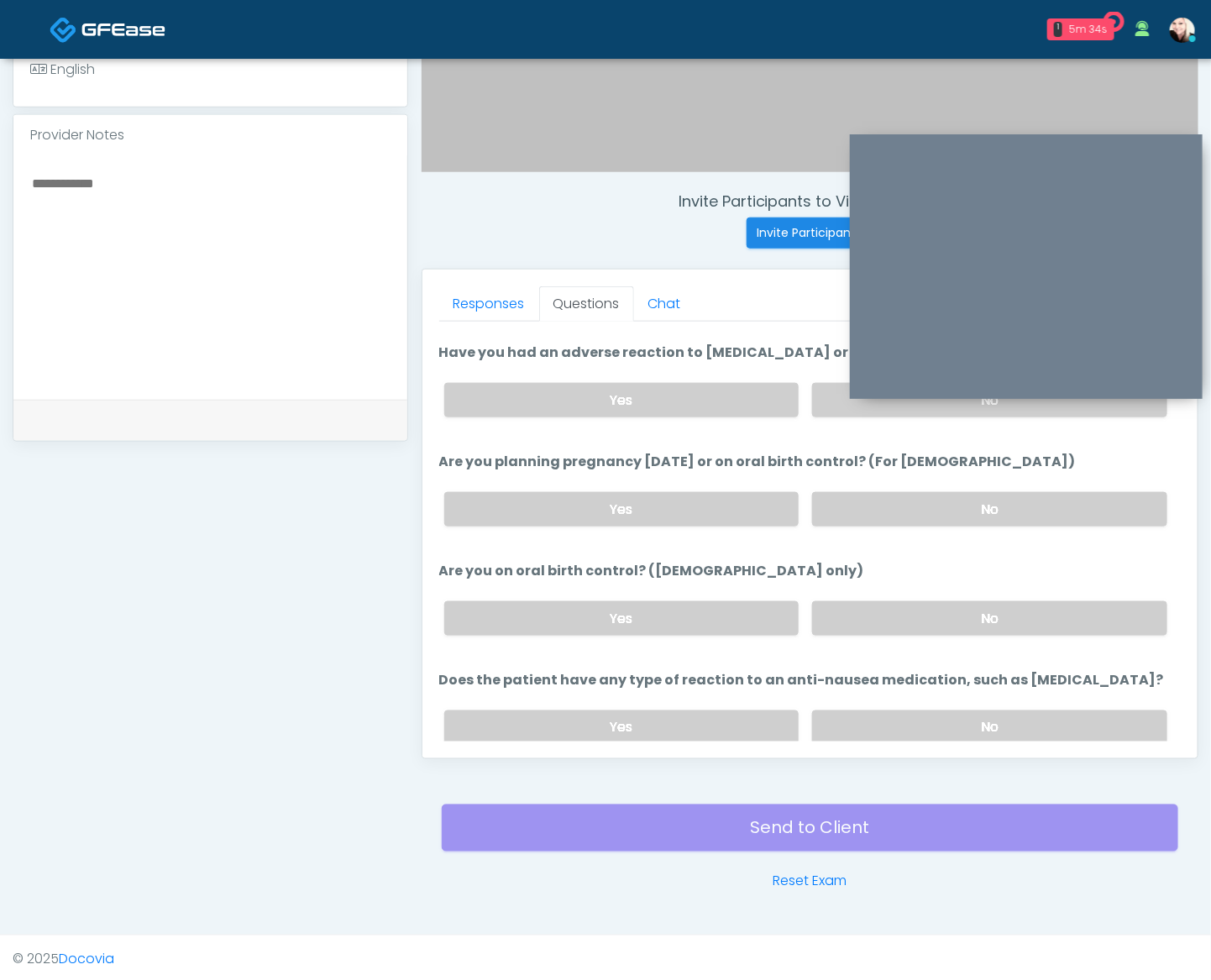
scroll to position [923, 0]
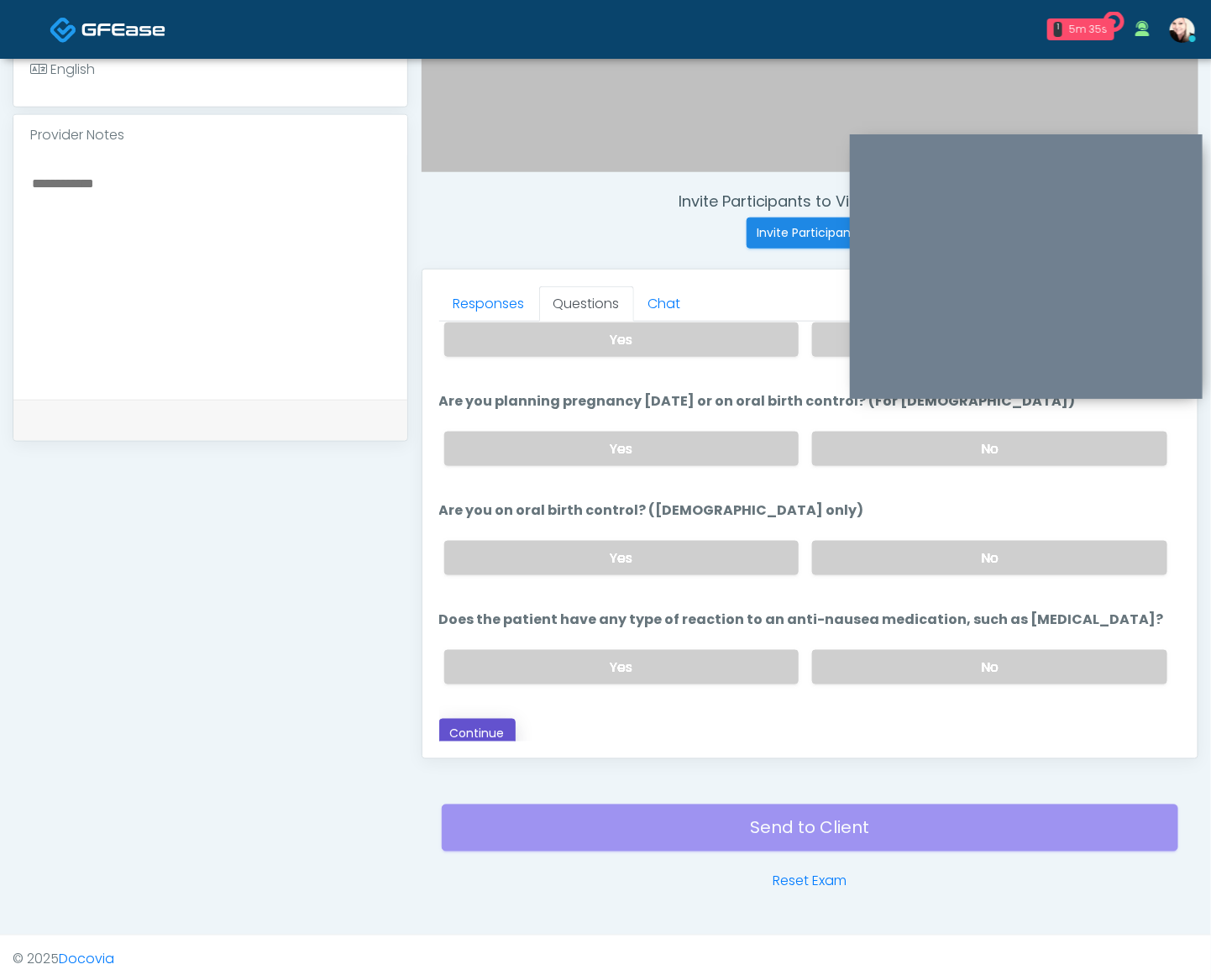
click at [466, 726] on button "Continue" at bounding box center [477, 734] width 76 height 31
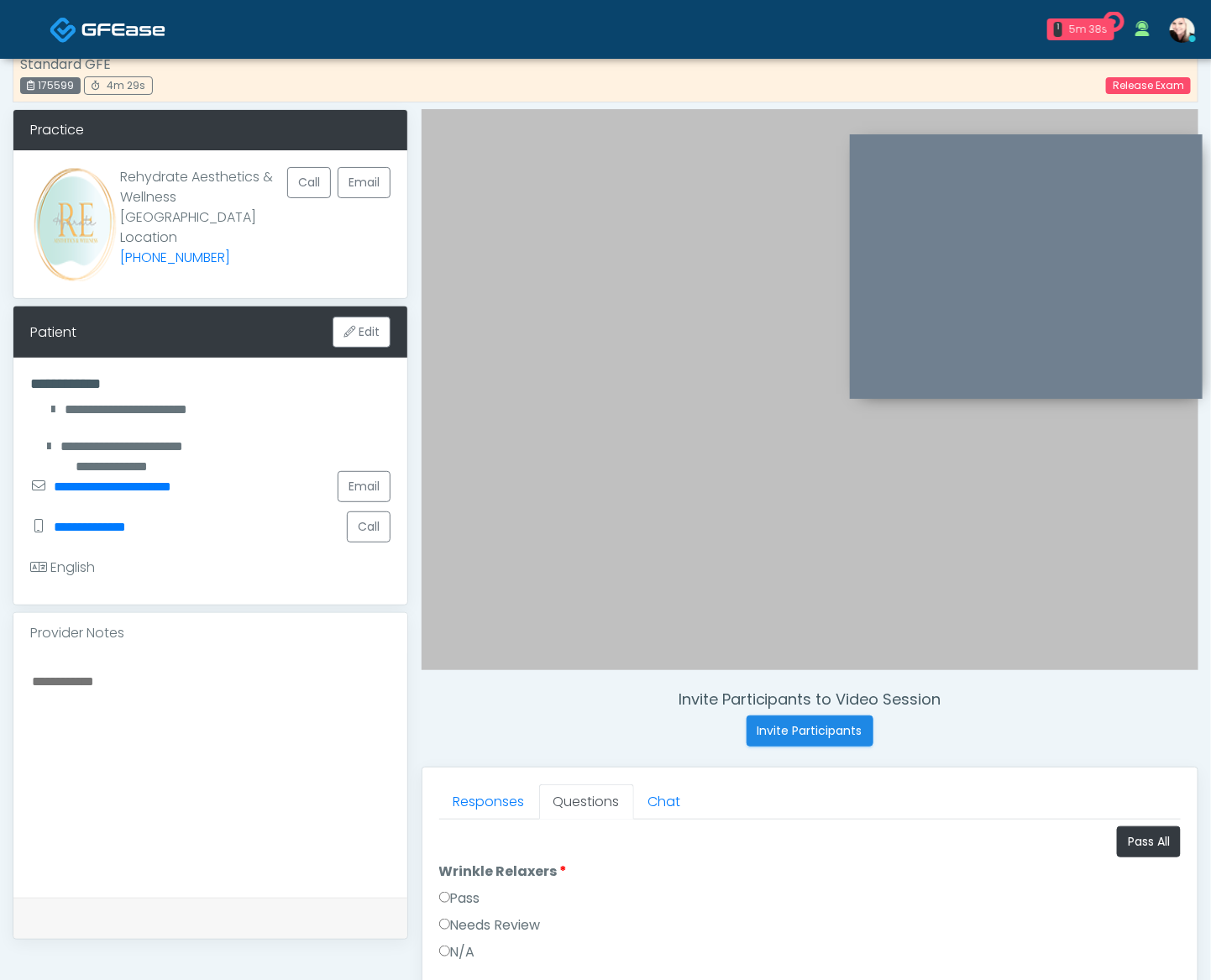
scroll to position [0, 0]
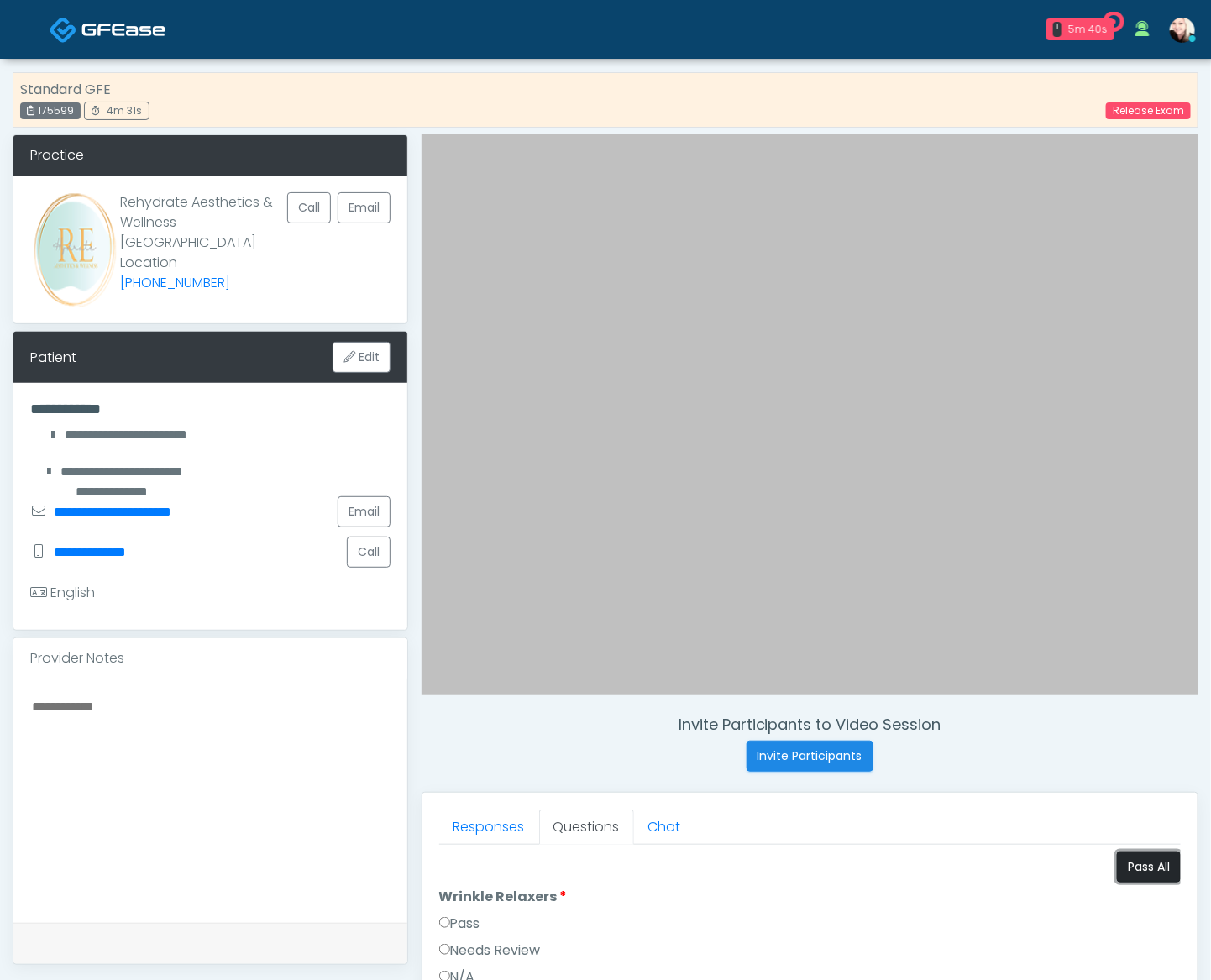
click at [1149, 862] on button "Pass All" at bounding box center [1148, 867] width 64 height 31
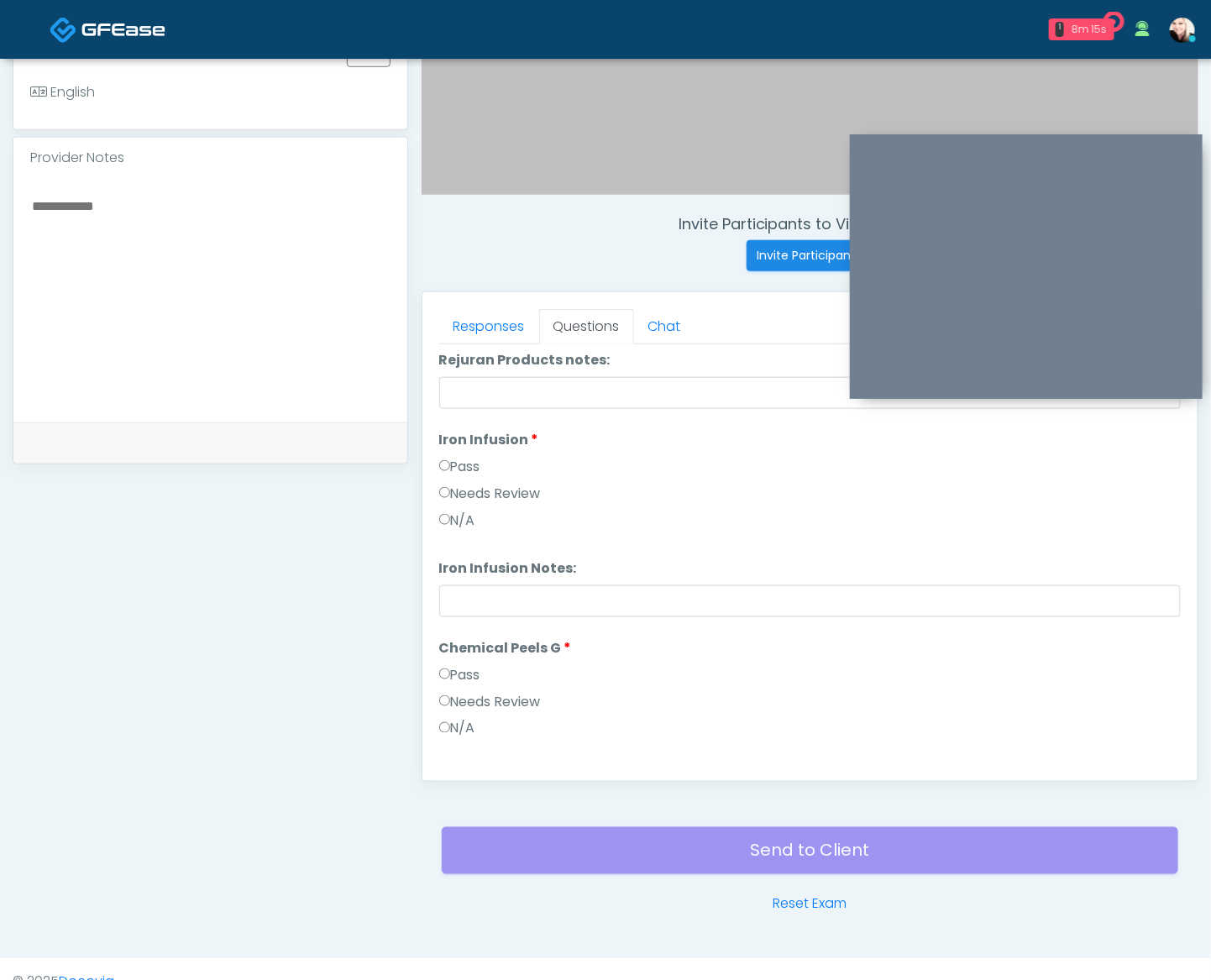
scroll to position [1942, 0]
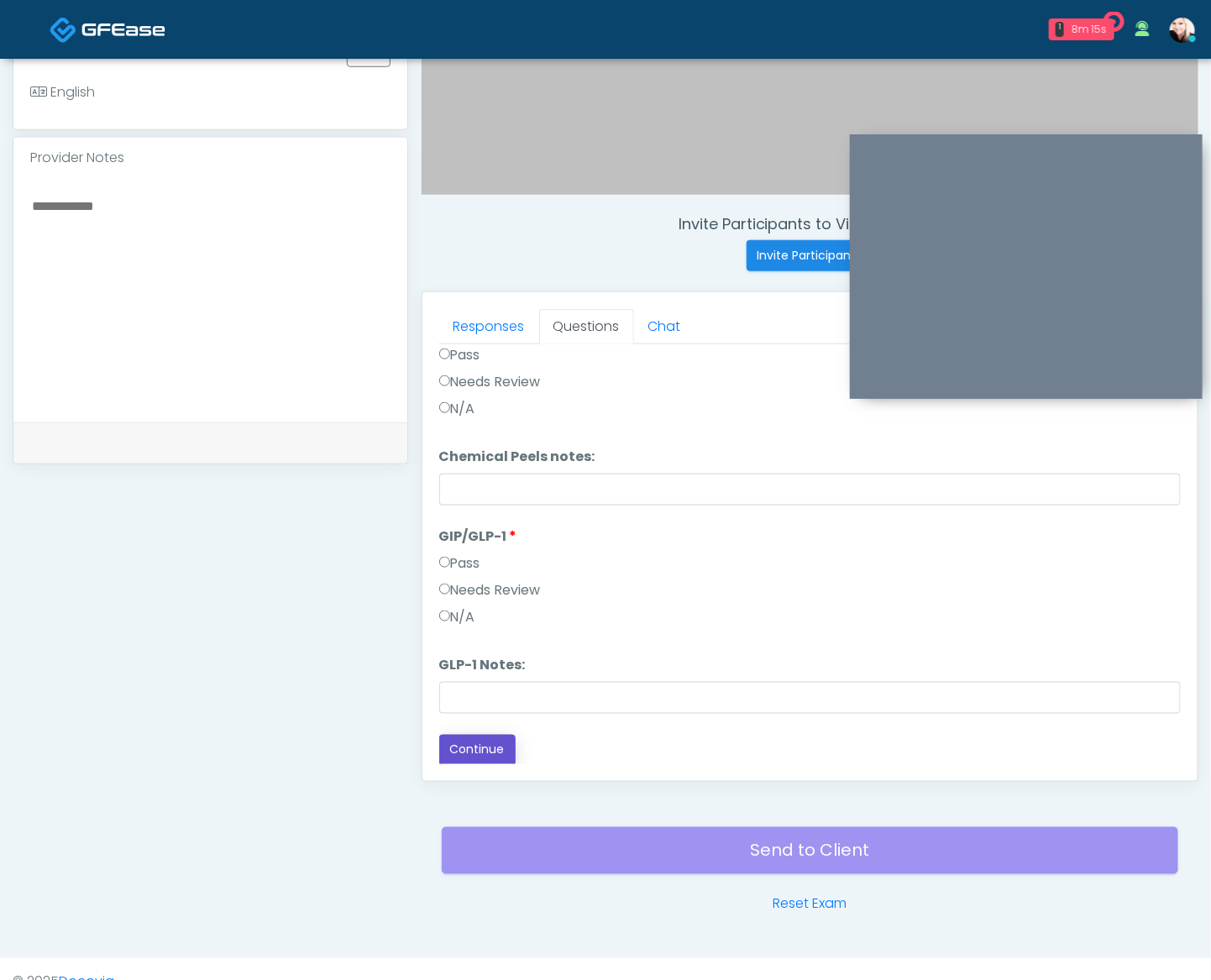
click at [476, 735] on button "Continue" at bounding box center [477, 750] width 76 height 31
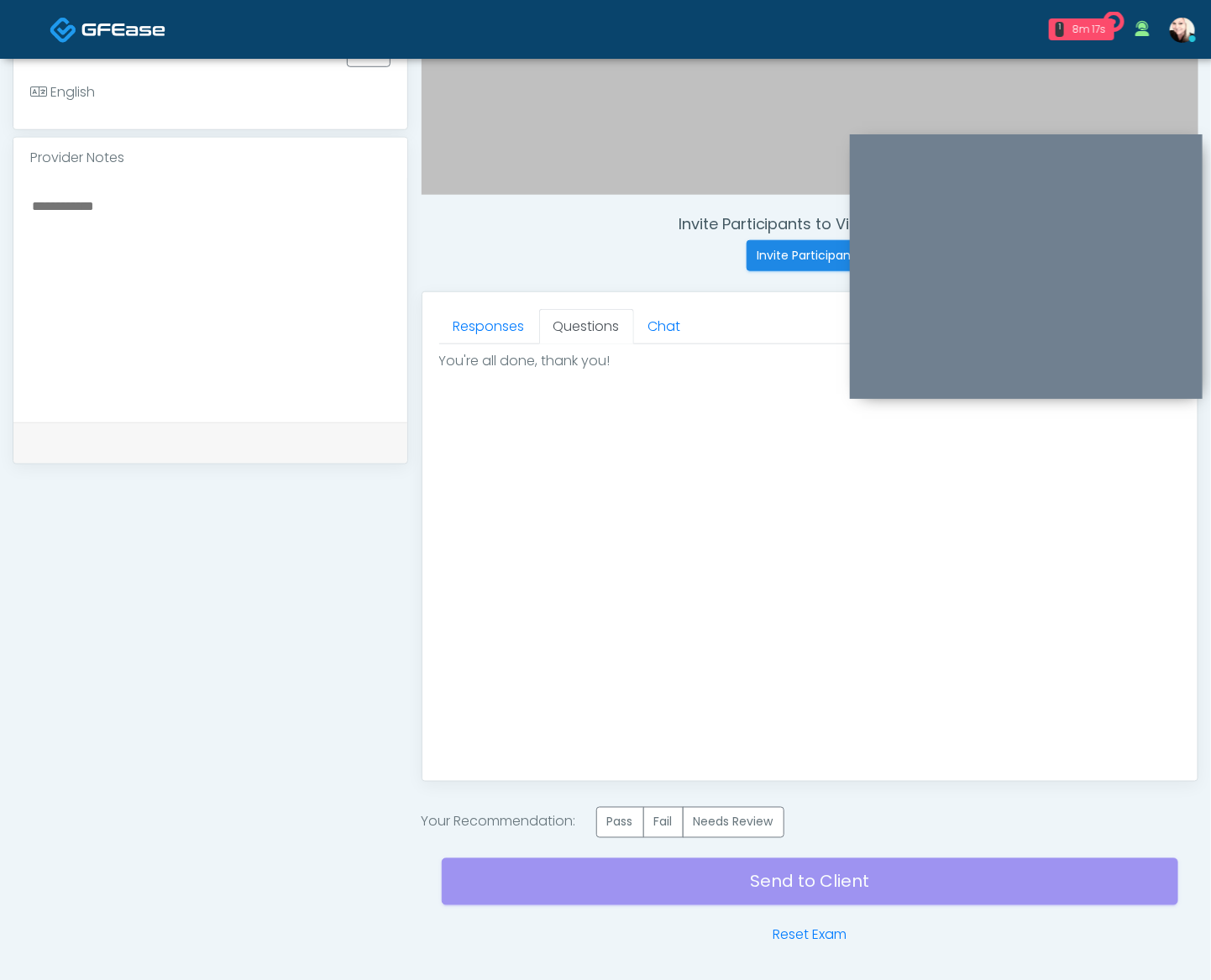
scroll to position [0, 0]
click at [612, 822] on label "Pass" at bounding box center [620, 822] width 48 height 31
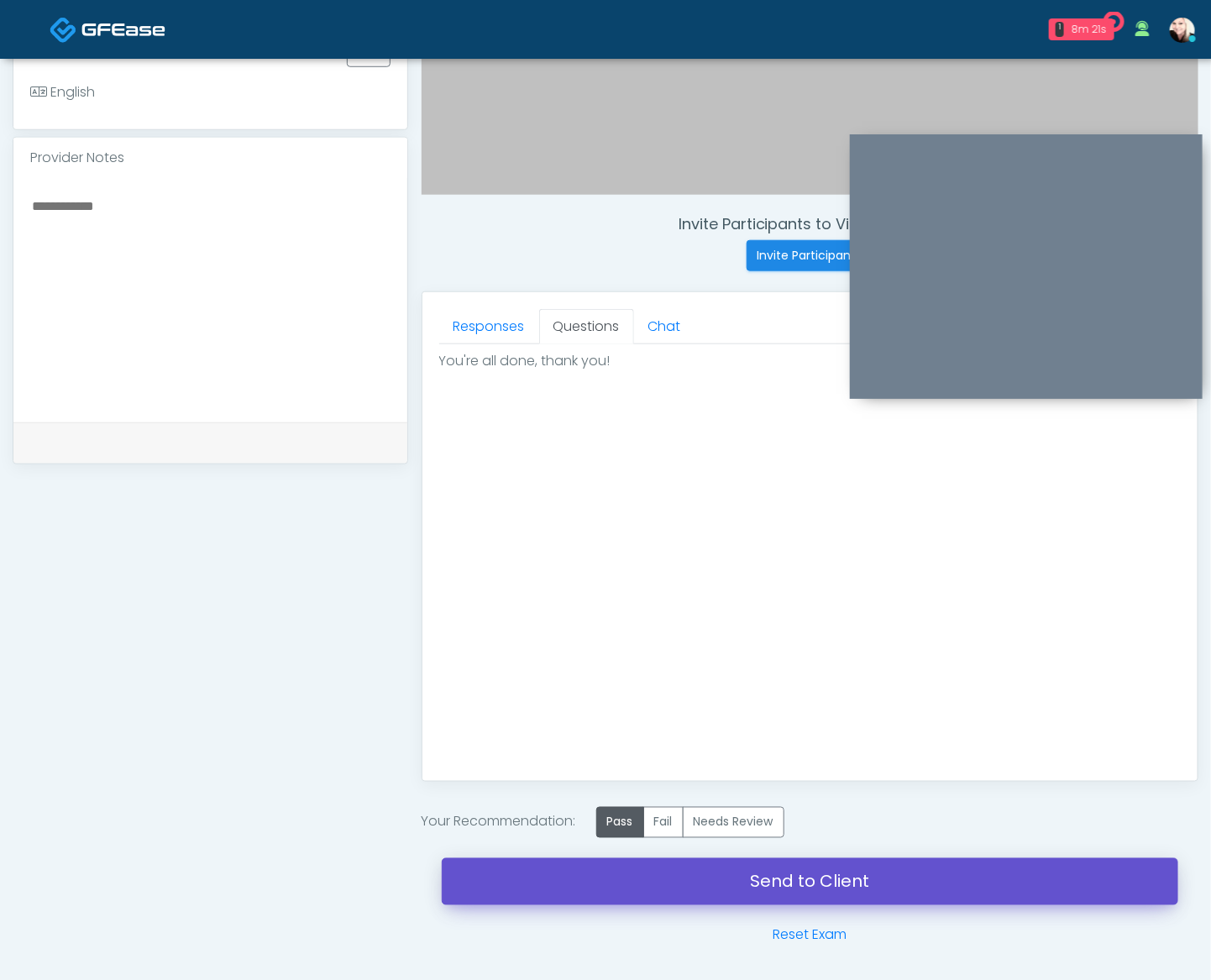
click at [754, 895] on link "Send to Client" at bounding box center [810, 881] width 737 height 47
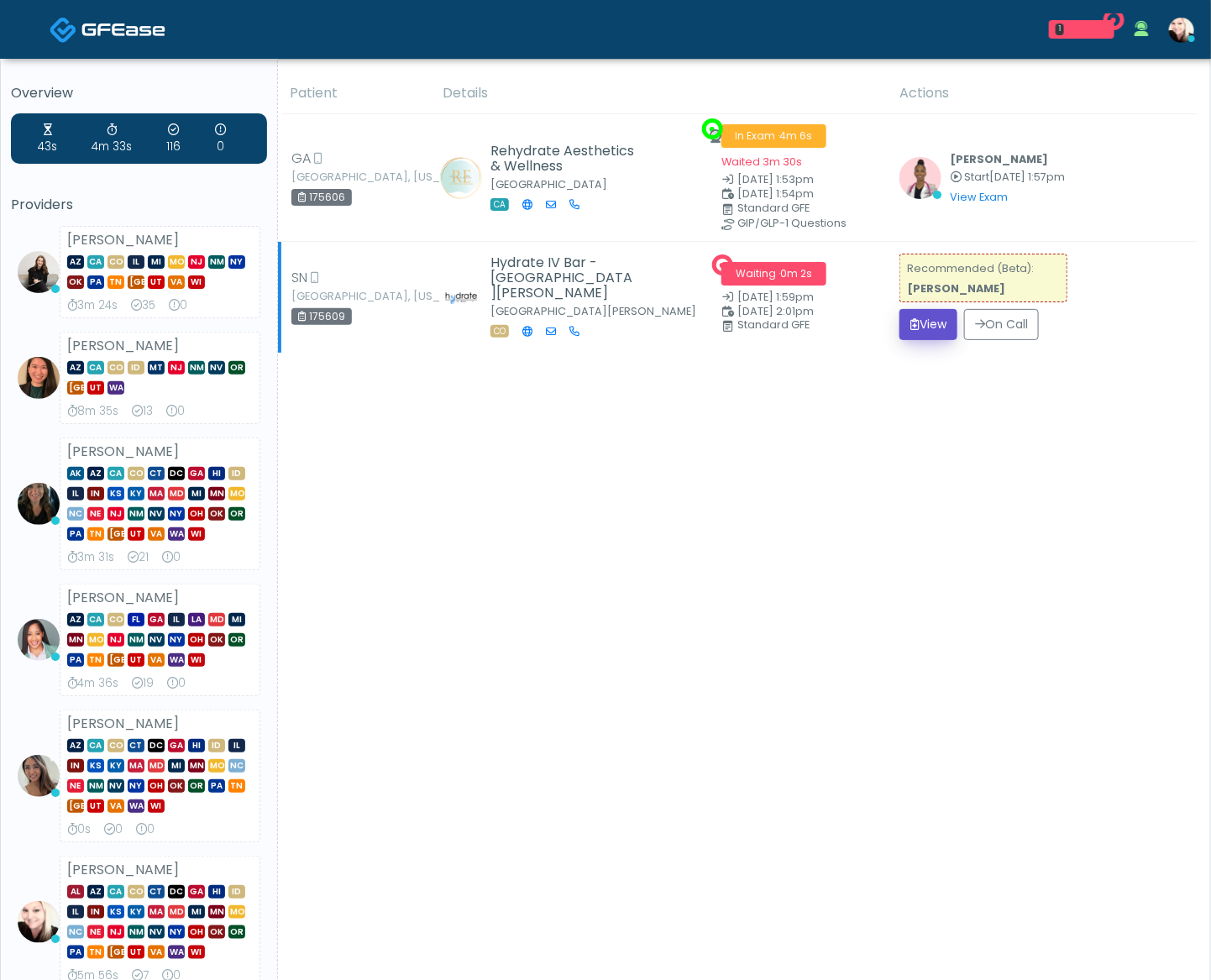
click at [913, 329] on button "View" at bounding box center [928, 324] width 58 height 31
click at [917, 329] on button "View" at bounding box center [928, 324] width 58 height 31
click at [934, 325] on button "View" at bounding box center [928, 324] width 58 height 31
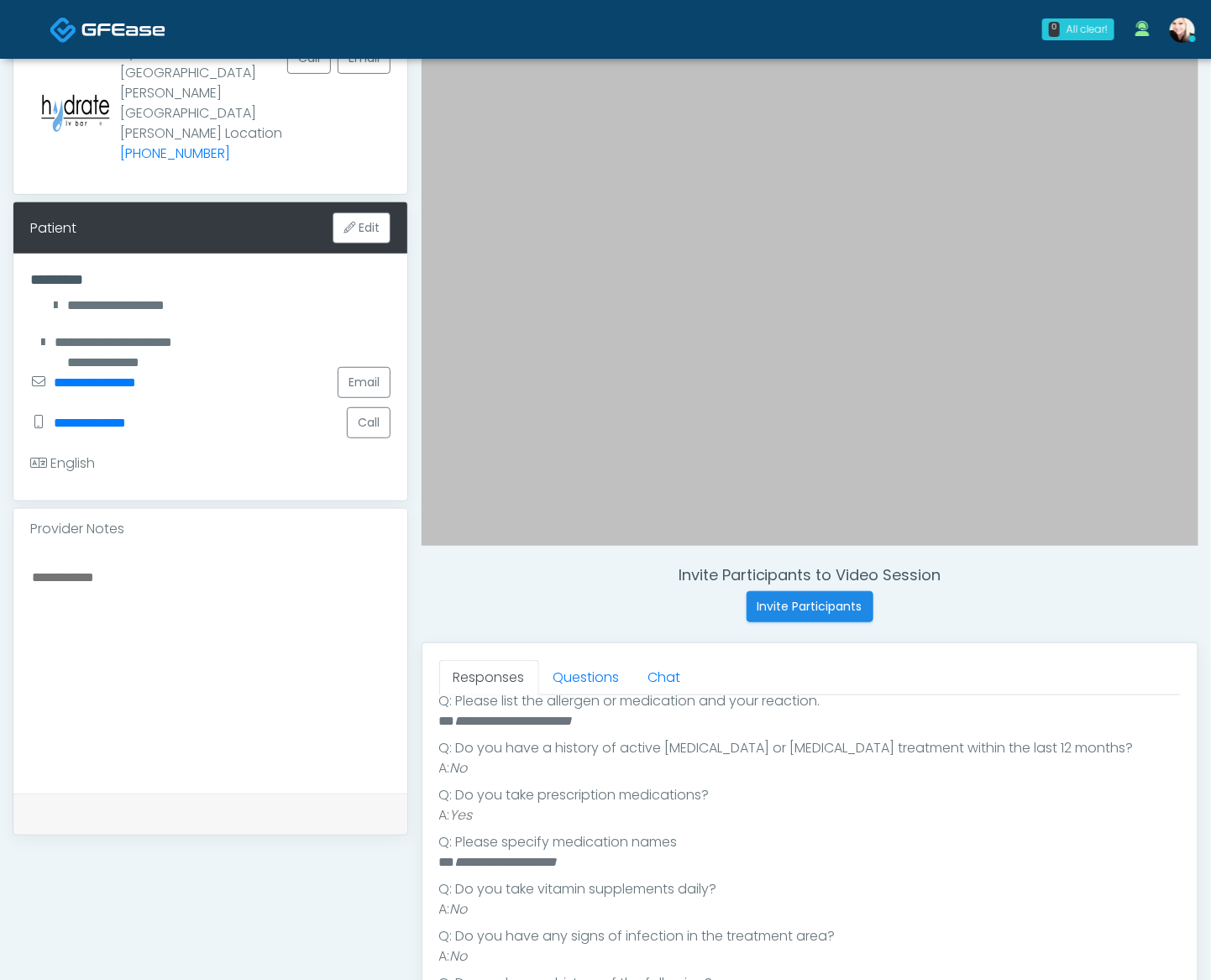
scroll to position [383, 0]
click at [526, 853] on li "**********" at bounding box center [802, 857] width 727 height 20
click at [586, 664] on link "Questions" at bounding box center [586, 677] width 95 height 35
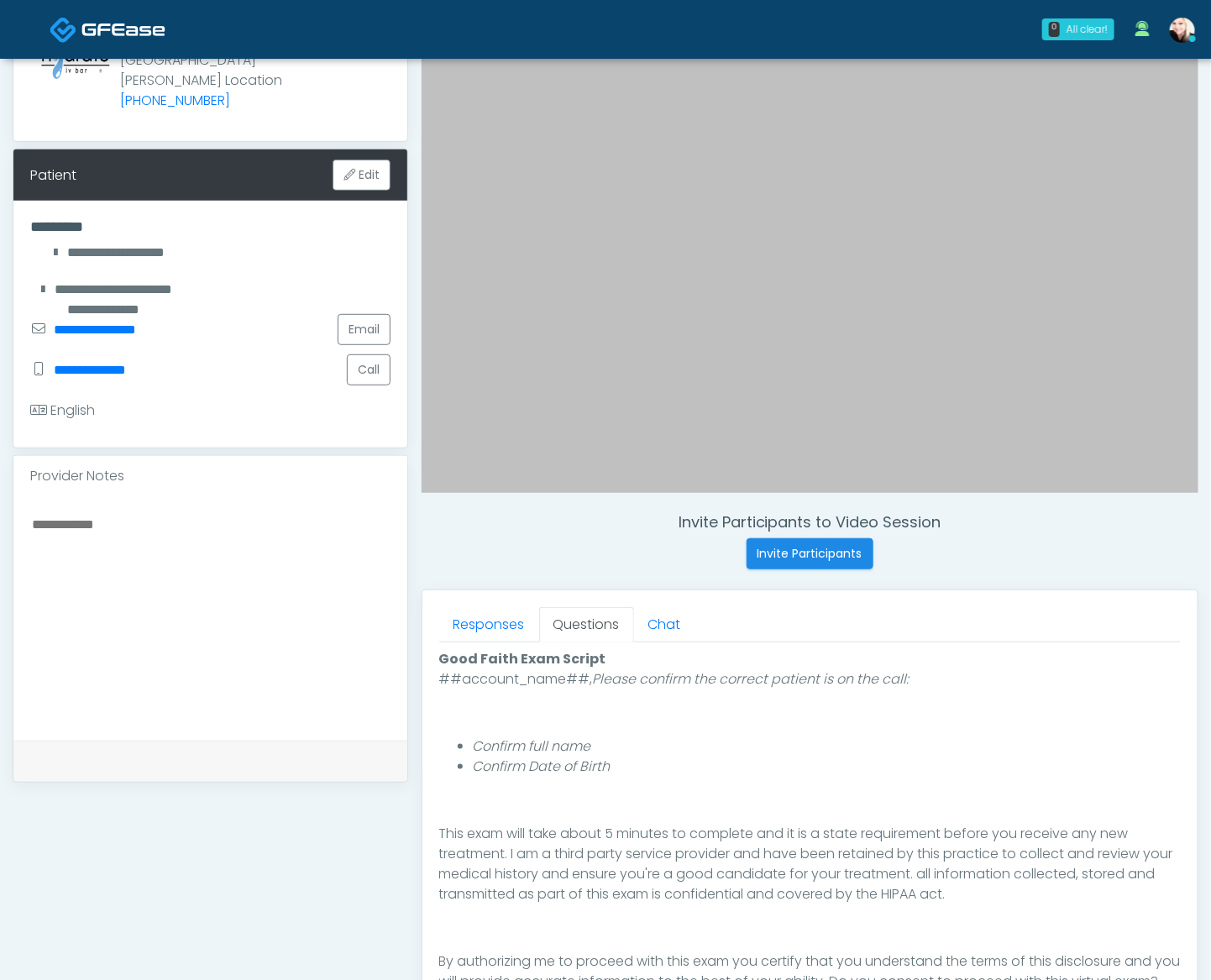
scroll to position [487, 0]
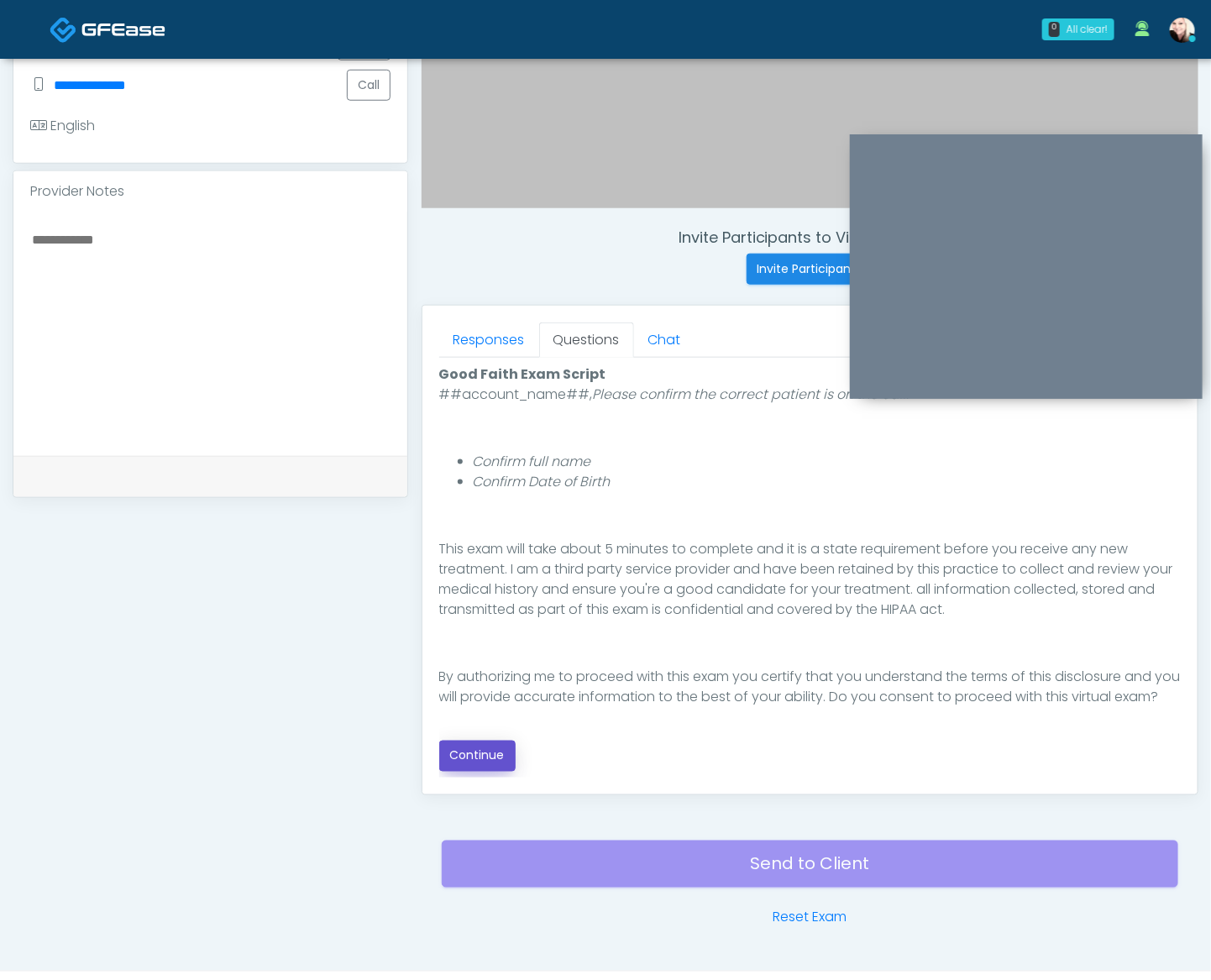
click at [490, 750] on button "Continue" at bounding box center [477, 756] width 76 height 31
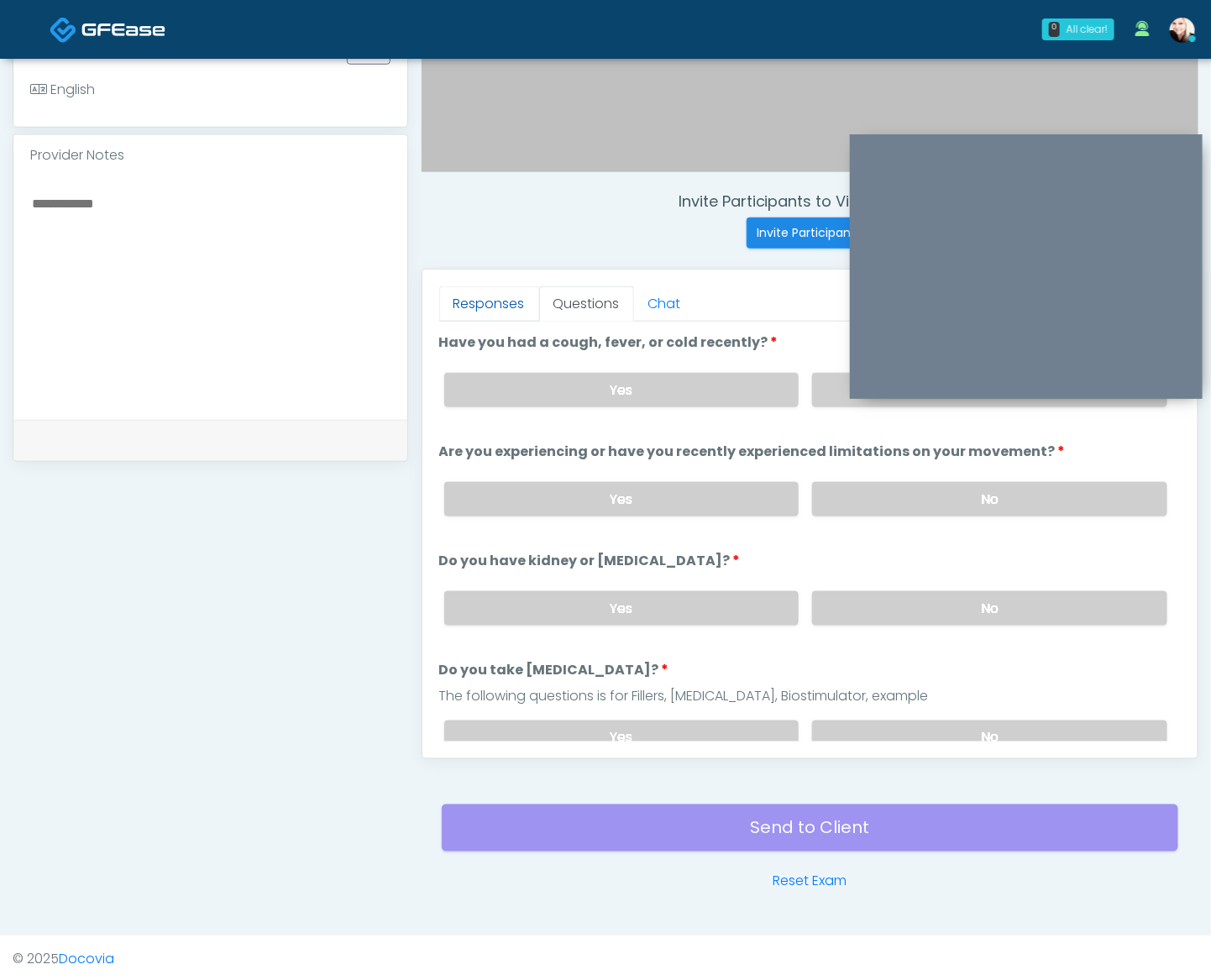
click at [492, 306] on link "Responses" at bounding box center [489, 303] width 100 height 35
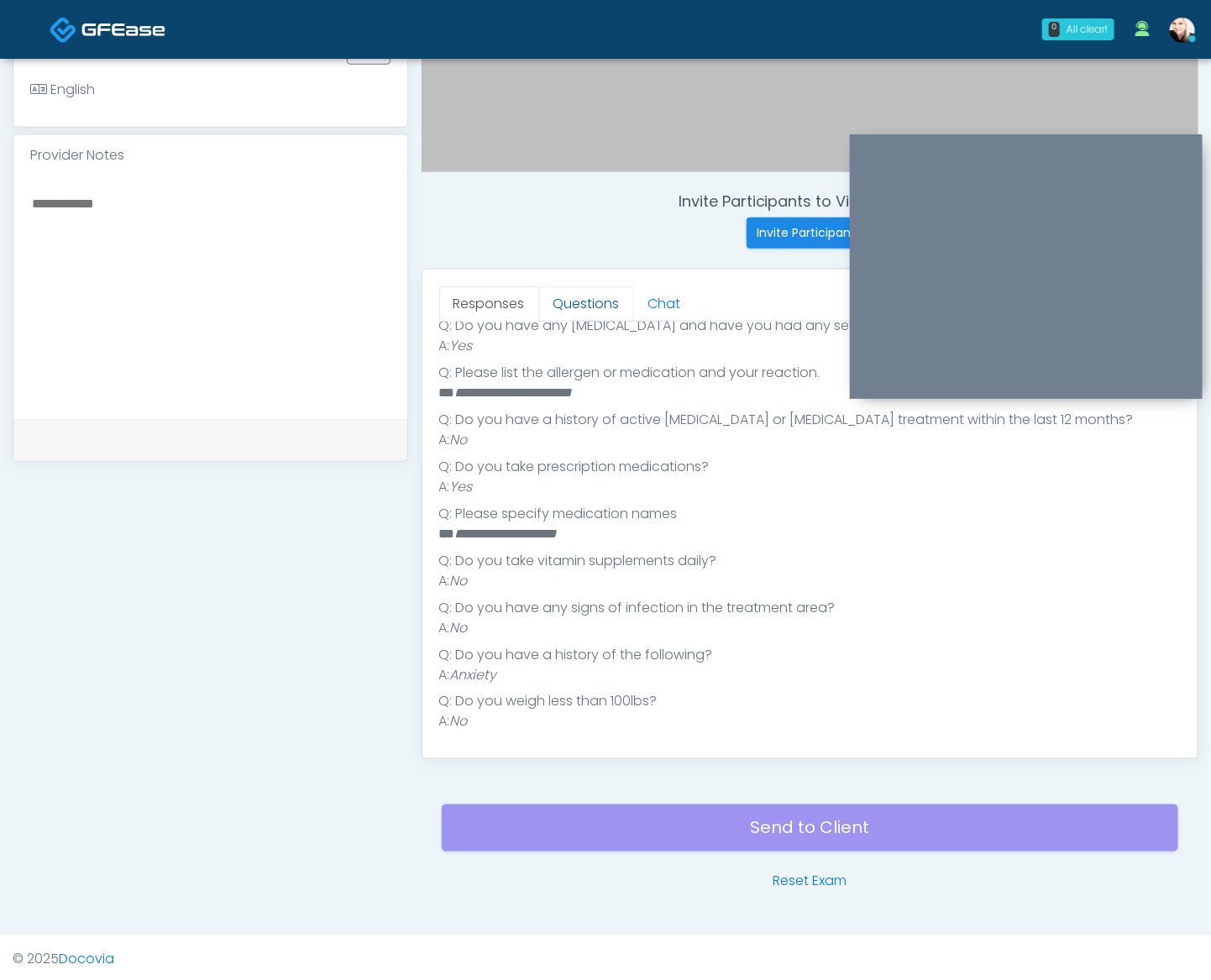
scroll to position [333, 0]
click at [619, 305] on link "Questions" at bounding box center [586, 303] width 95 height 35
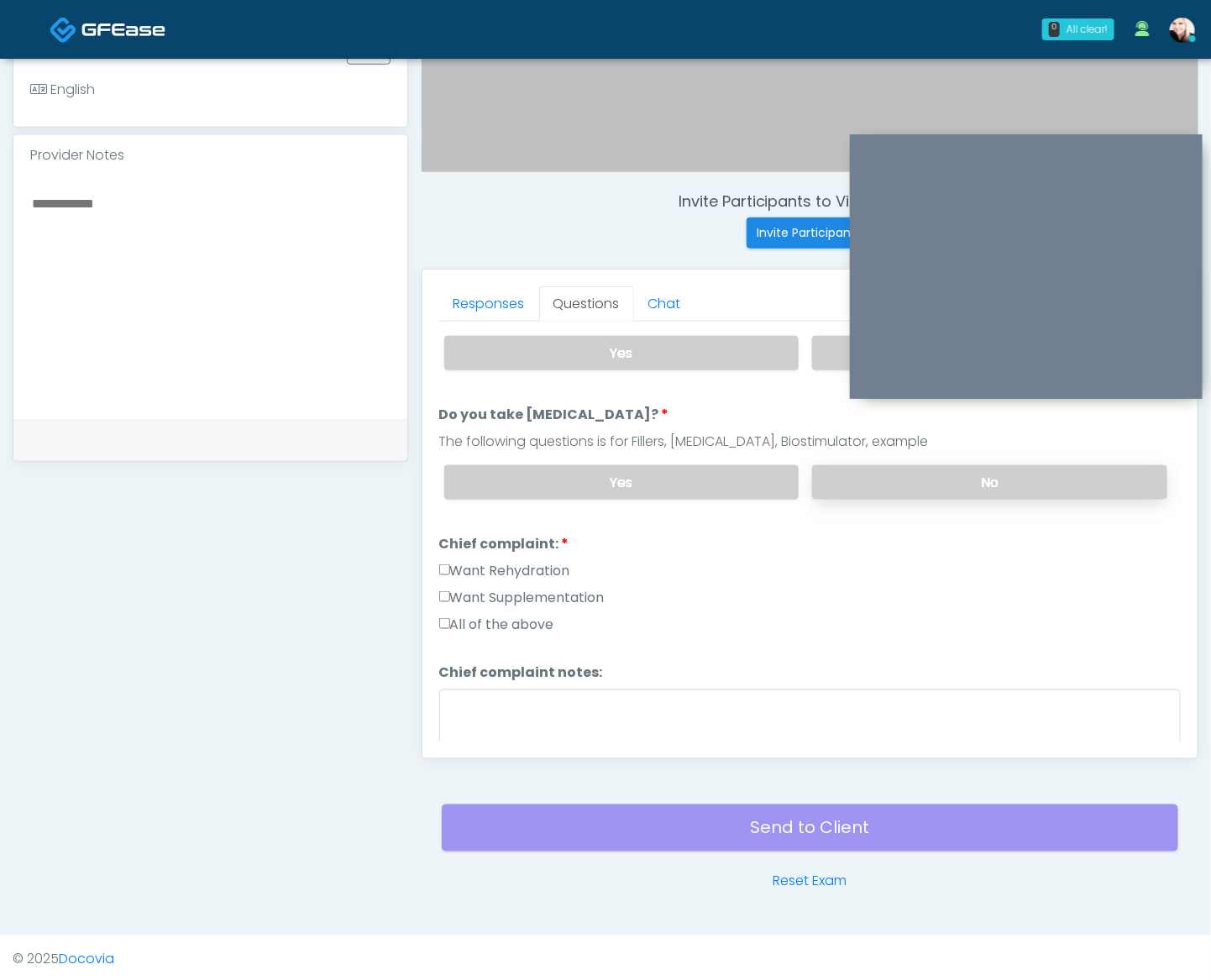
scroll to position [0, 0]
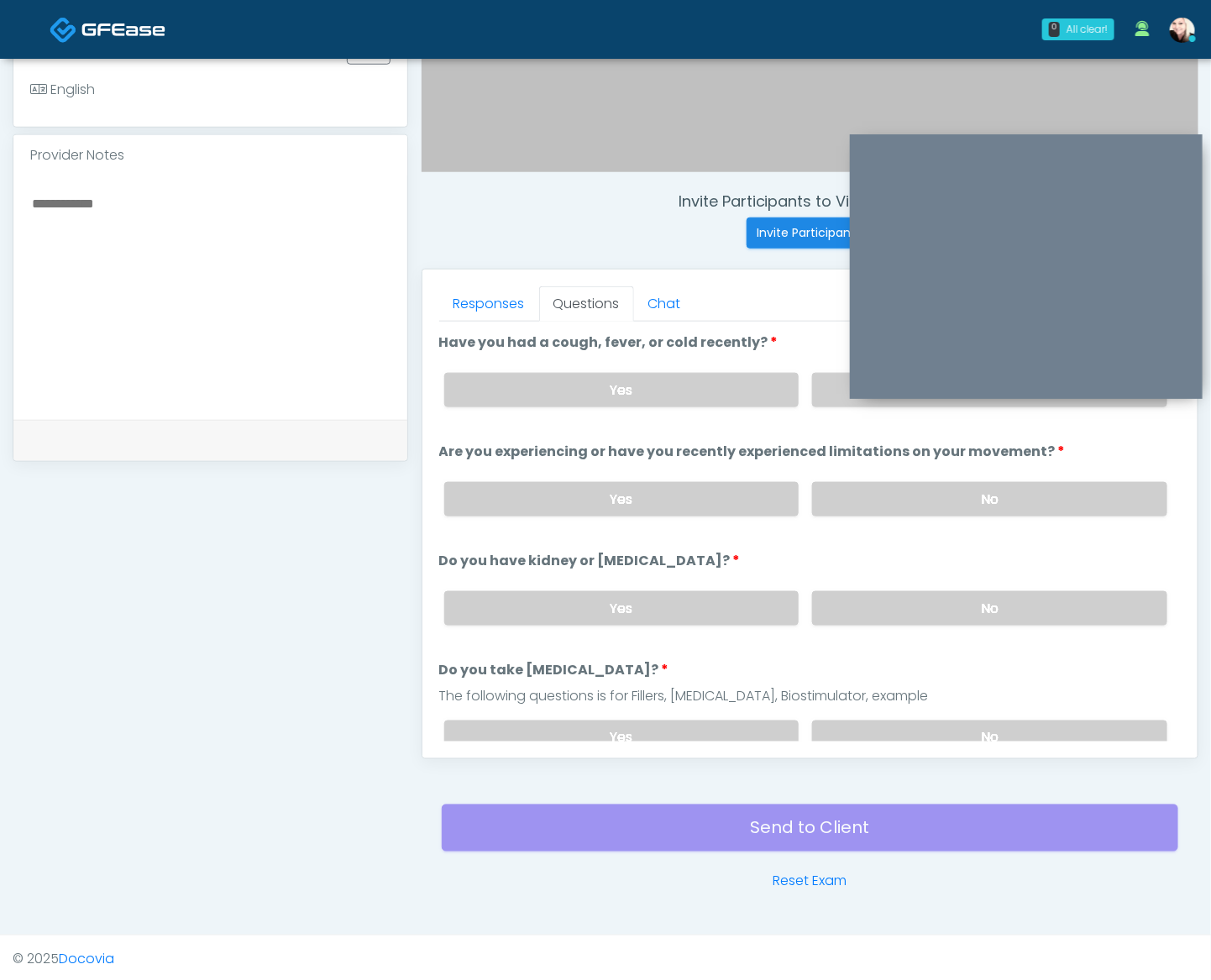
click at [882, 620] on div "Yes No" at bounding box center [805, 608] width 750 height 61
click at [875, 605] on label "No" at bounding box center [990, 608] width 356 height 34
click at [913, 721] on label "No" at bounding box center [990, 738] width 356 height 34
click at [800, 388] on div "Yes No" at bounding box center [805, 390] width 750 height 61
click at [812, 391] on label "No" at bounding box center [990, 390] width 356 height 34
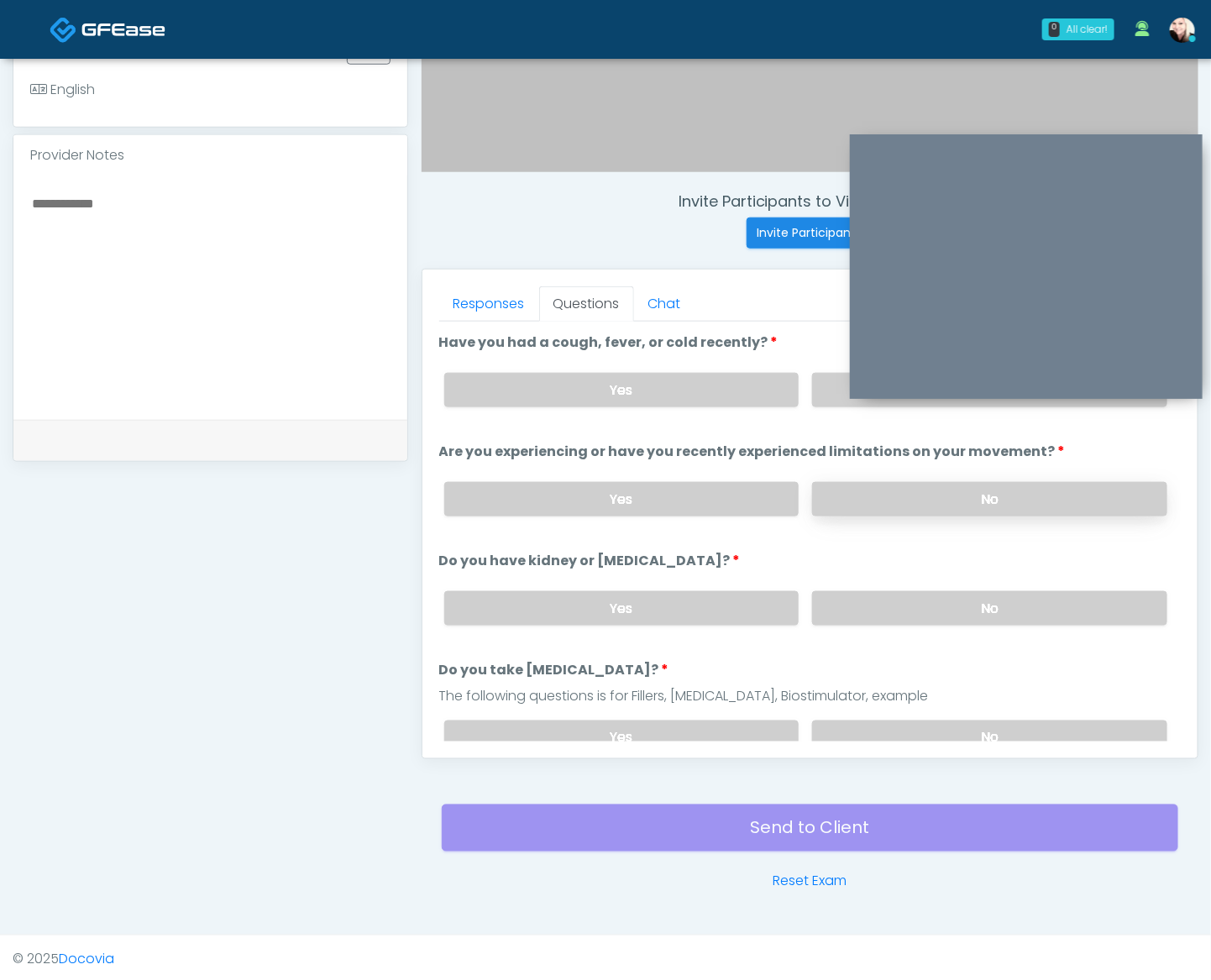
click at [820, 510] on label "No" at bounding box center [990, 499] width 356 height 34
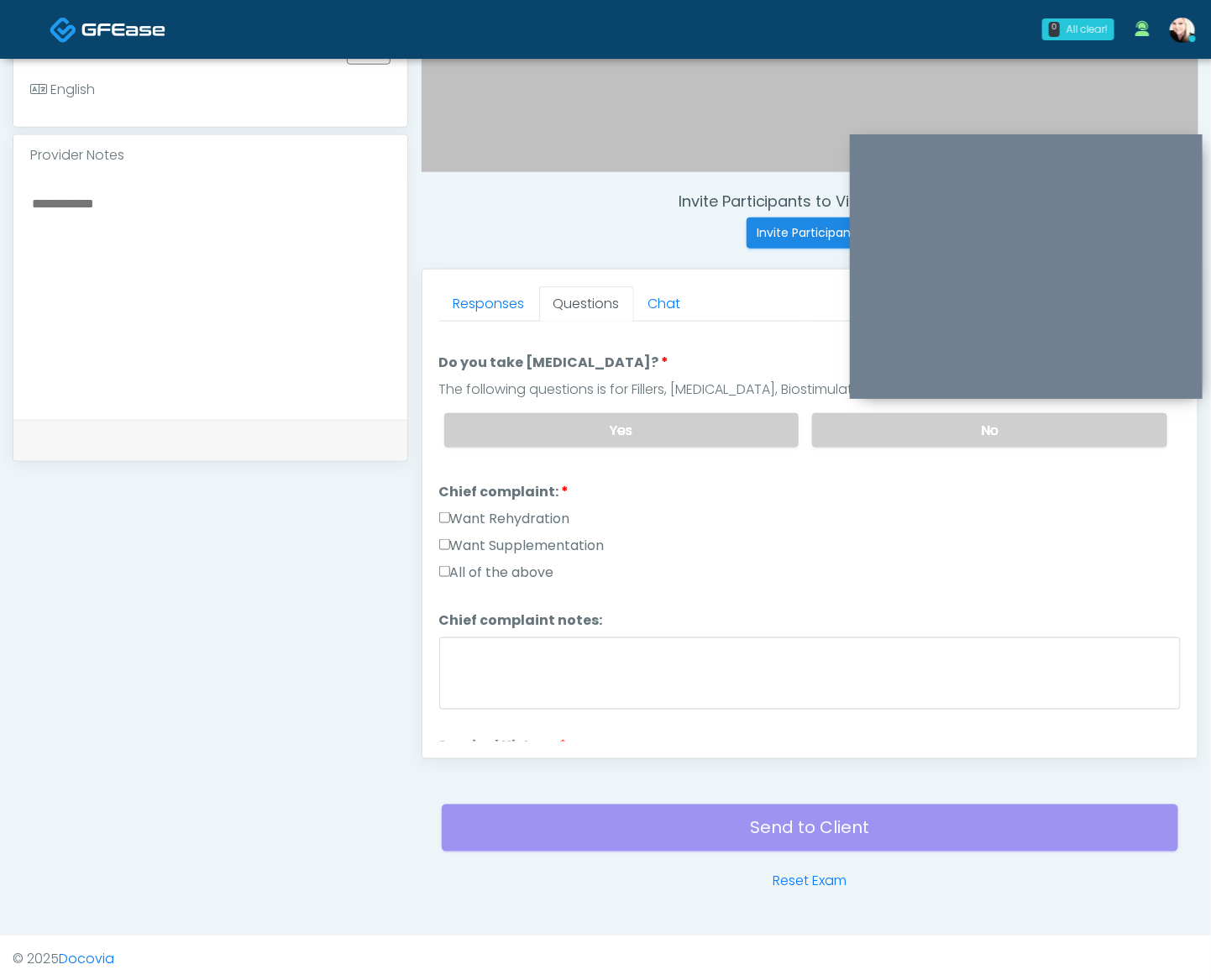
drag, startPoint x: 479, startPoint y: 567, endPoint x: 499, endPoint y: 568, distance: 20.0
click at [480, 567] on label "All of the above" at bounding box center [496, 572] width 115 height 20
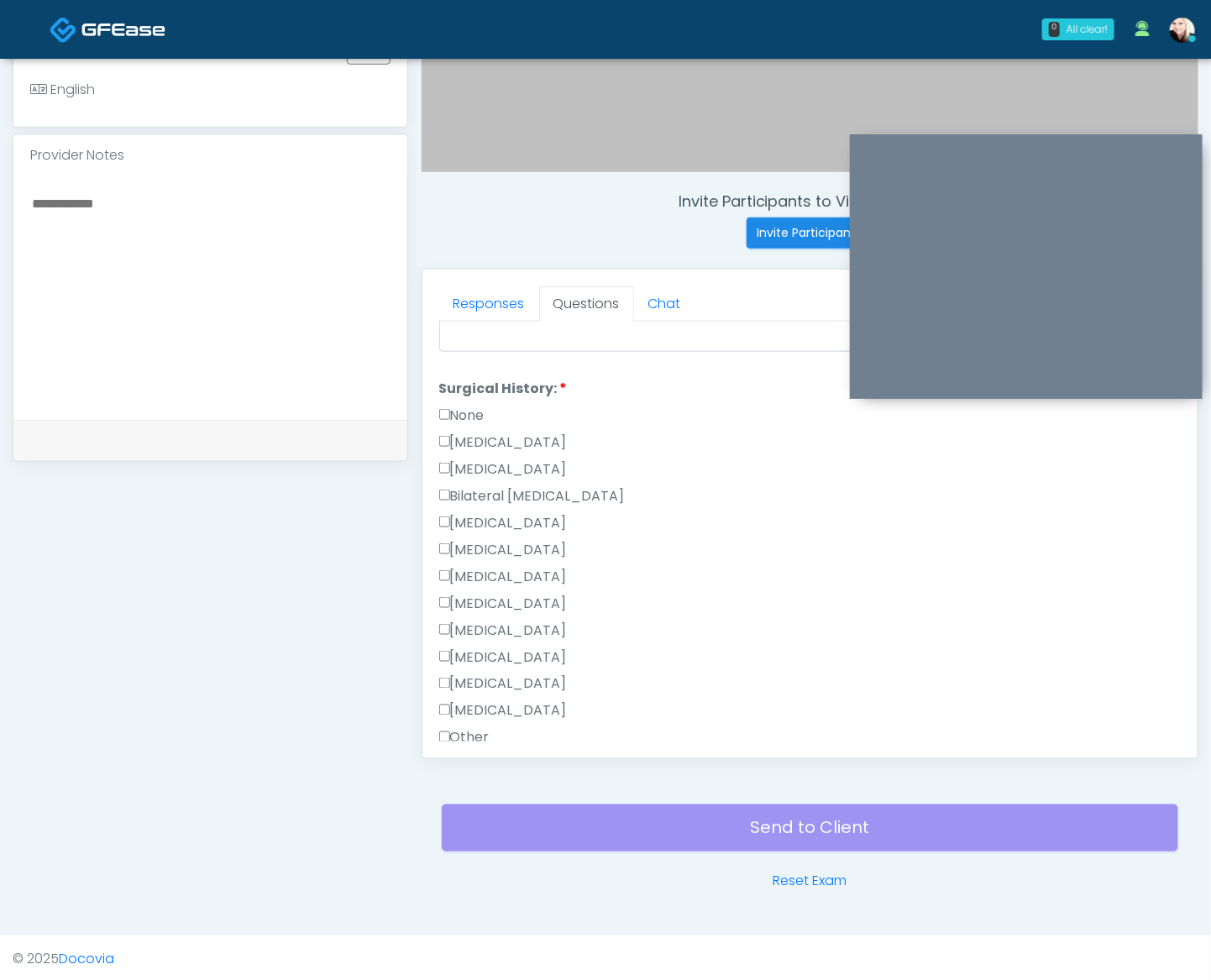
scroll to position [676, 0]
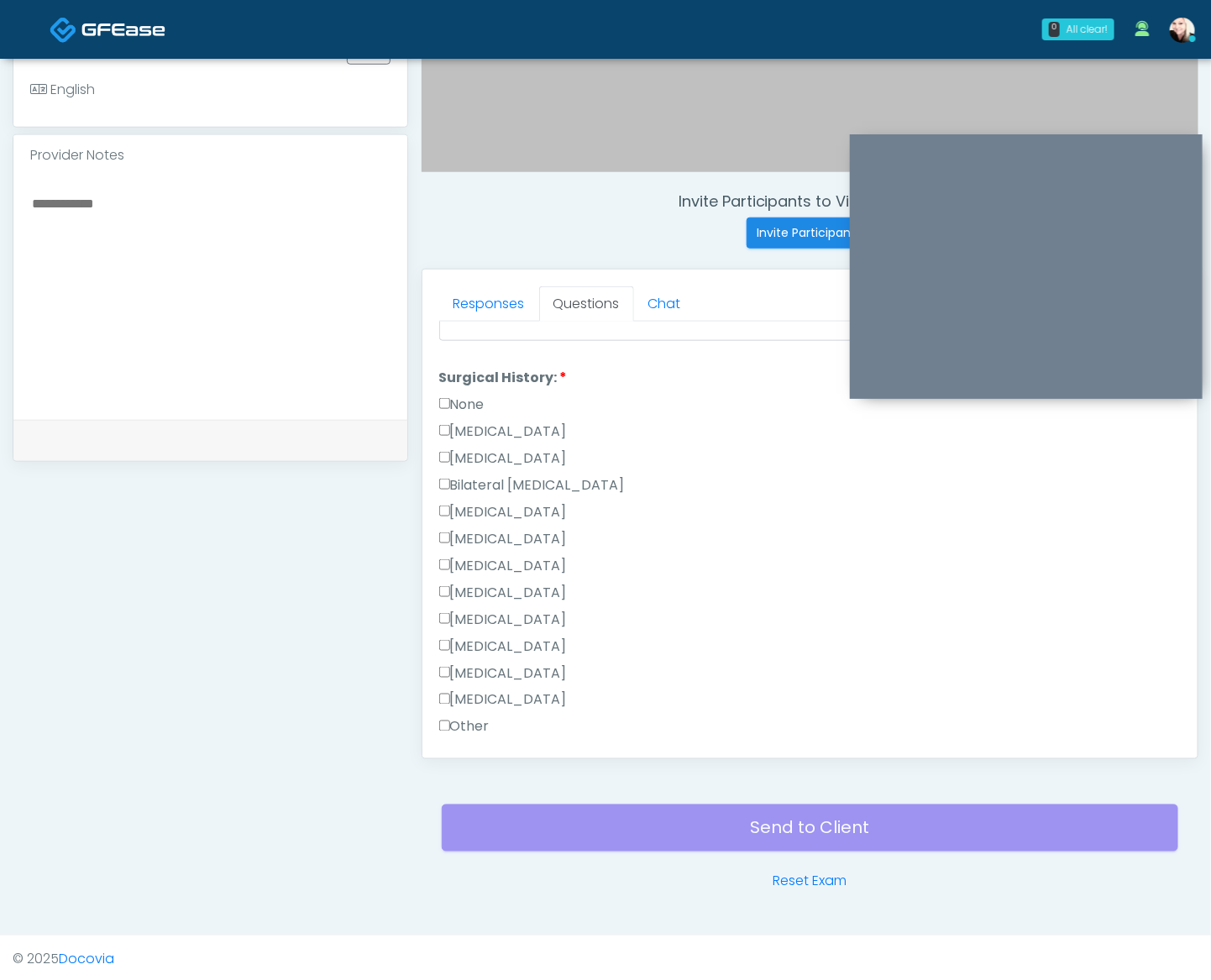
click at [455, 395] on label "None" at bounding box center [462, 404] width 46 height 20
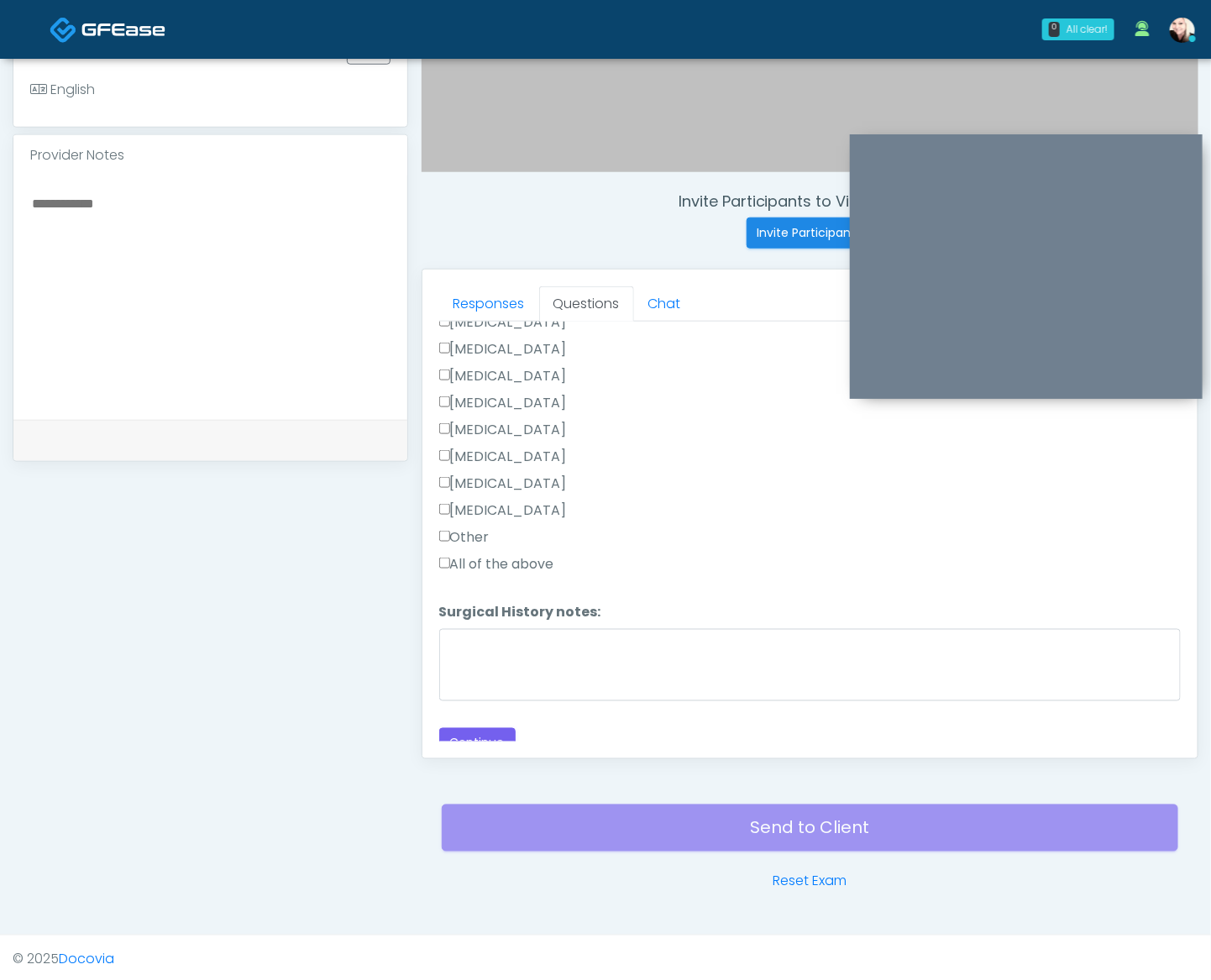
scroll to position [0, 0]
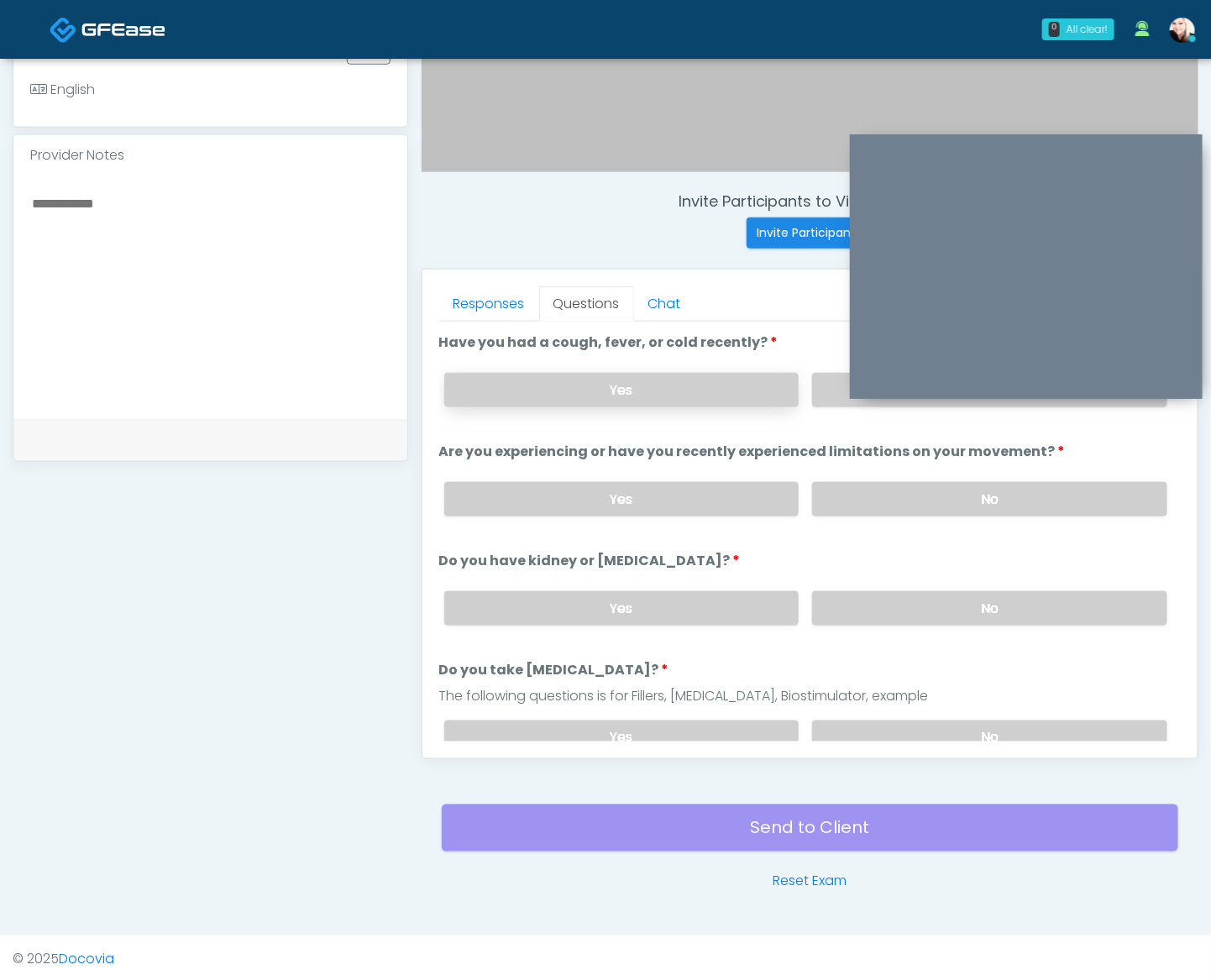
click at [639, 377] on label "Yes" at bounding box center [622, 390] width 356 height 34
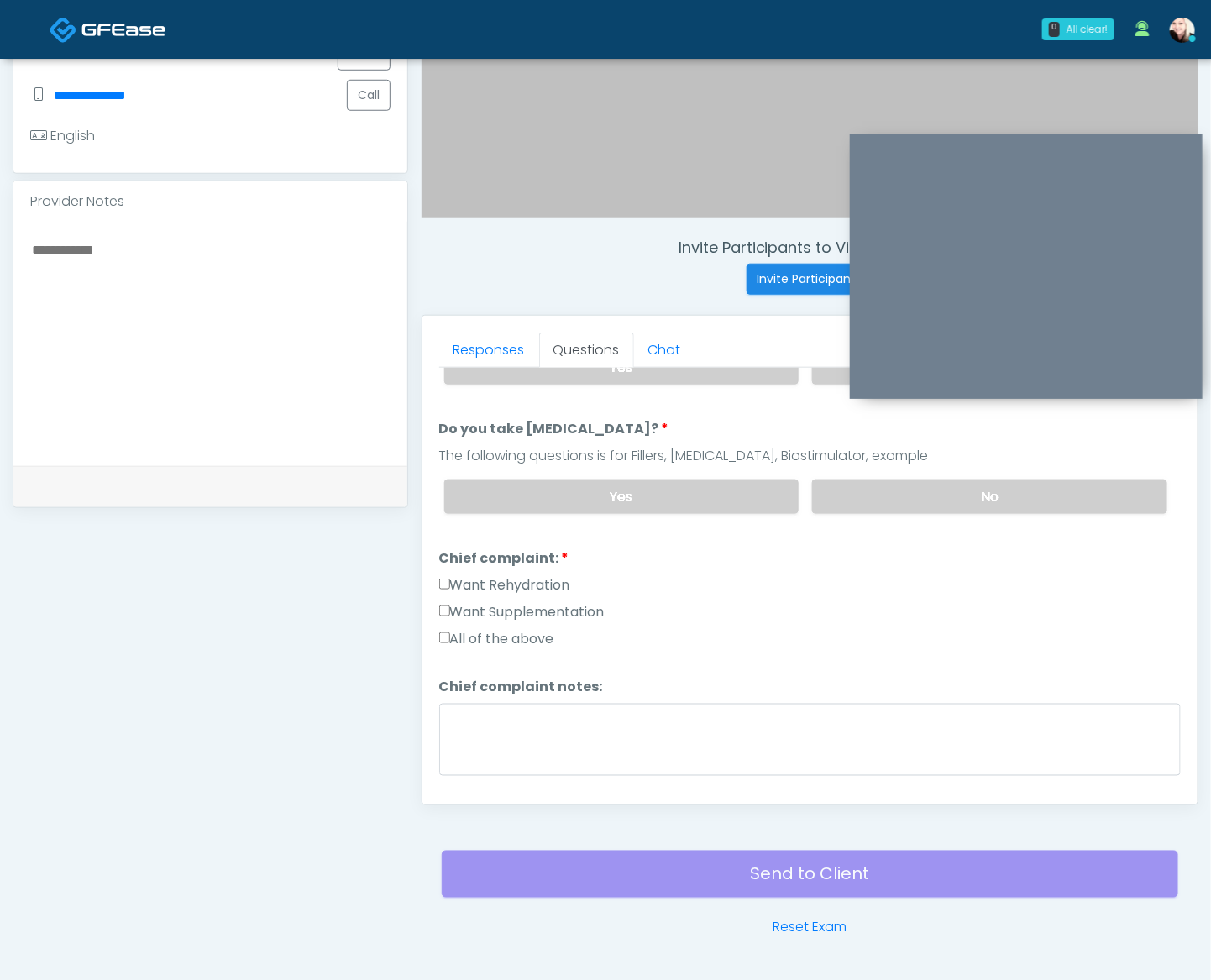
scroll to position [336, 0]
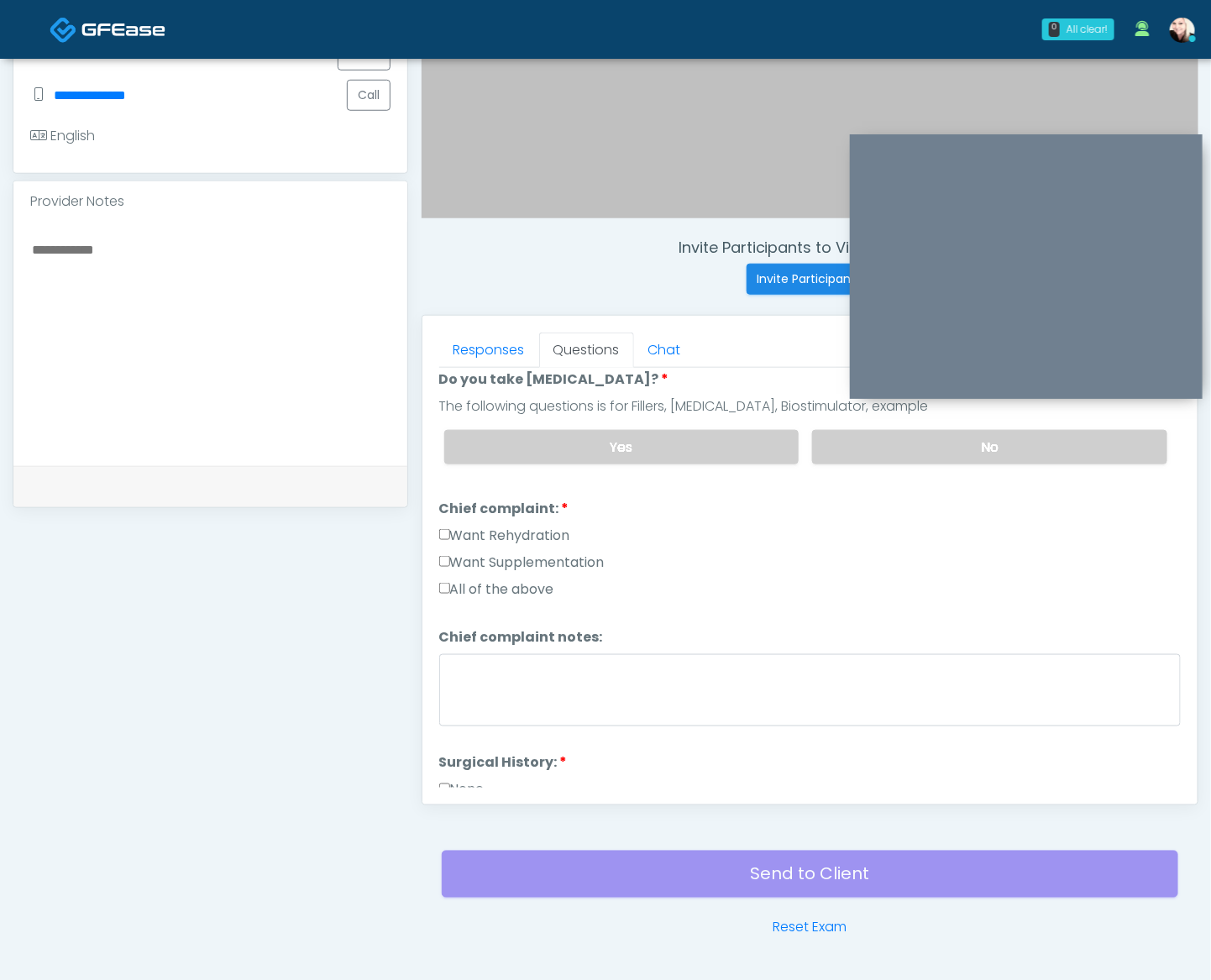
click at [497, 587] on label "All of the above" at bounding box center [496, 588] width 115 height 20
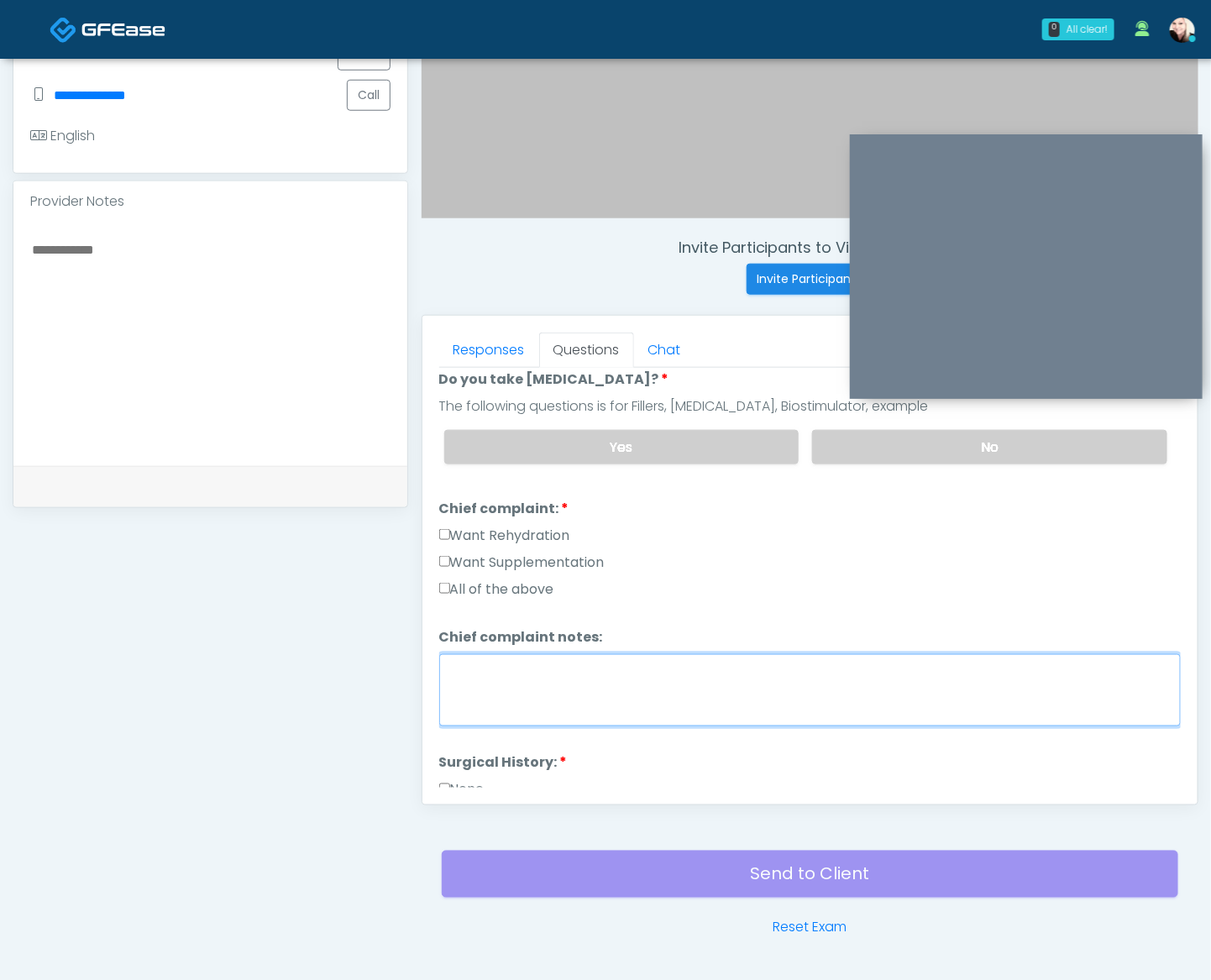
click at [512, 663] on textarea "Chief complaint notes:" at bounding box center [810, 690] width 741 height 72
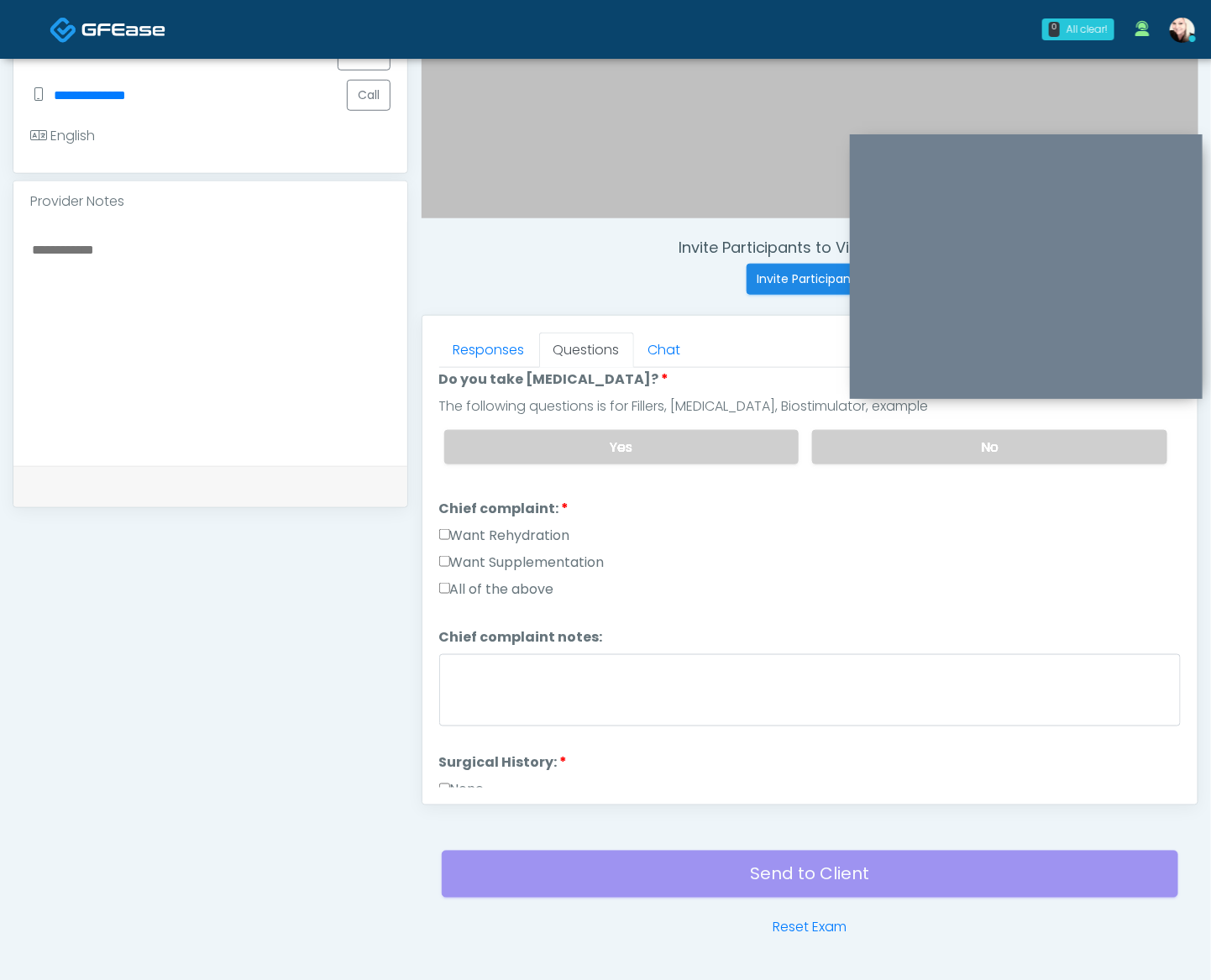
click at [485, 593] on div "All of the above" at bounding box center [810, 592] width 741 height 27
click at [484, 581] on label "All of the above" at bounding box center [496, 588] width 115 height 20
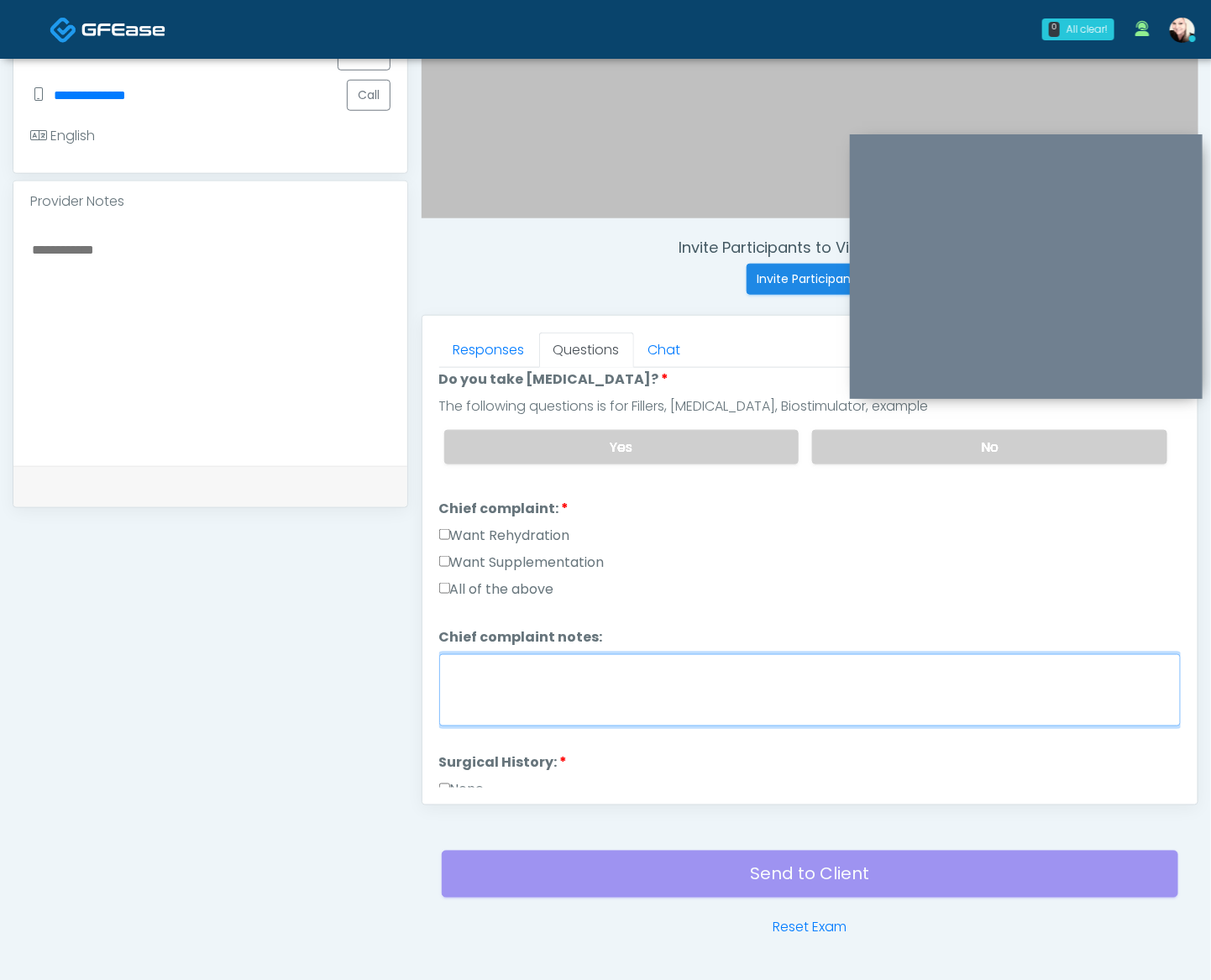
click at [521, 672] on textarea "Chief complaint notes:" at bounding box center [810, 690] width 741 height 72
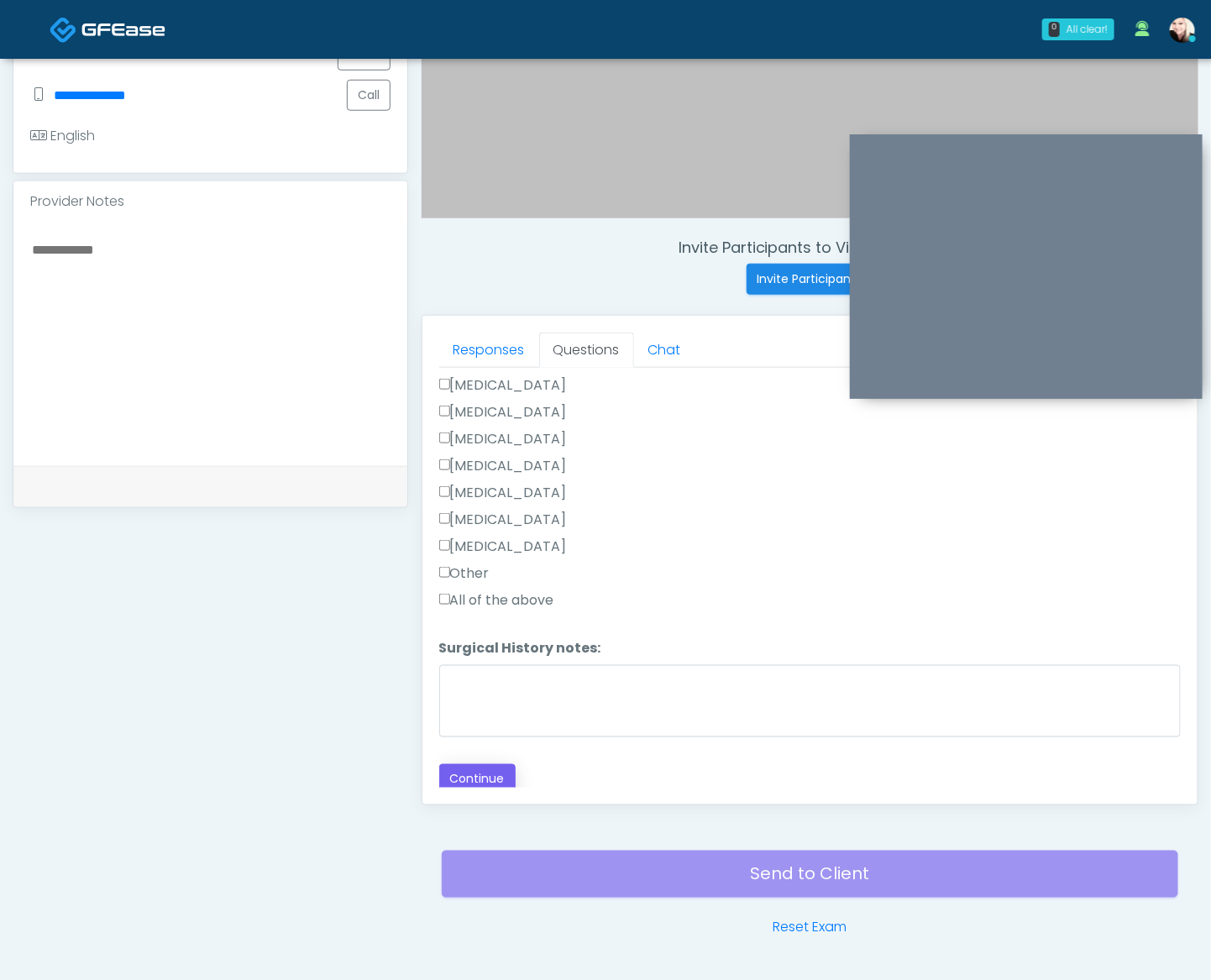
type textarea "**********"
click at [487, 779] on button "Continue" at bounding box center [477, 779] width 76 height 31
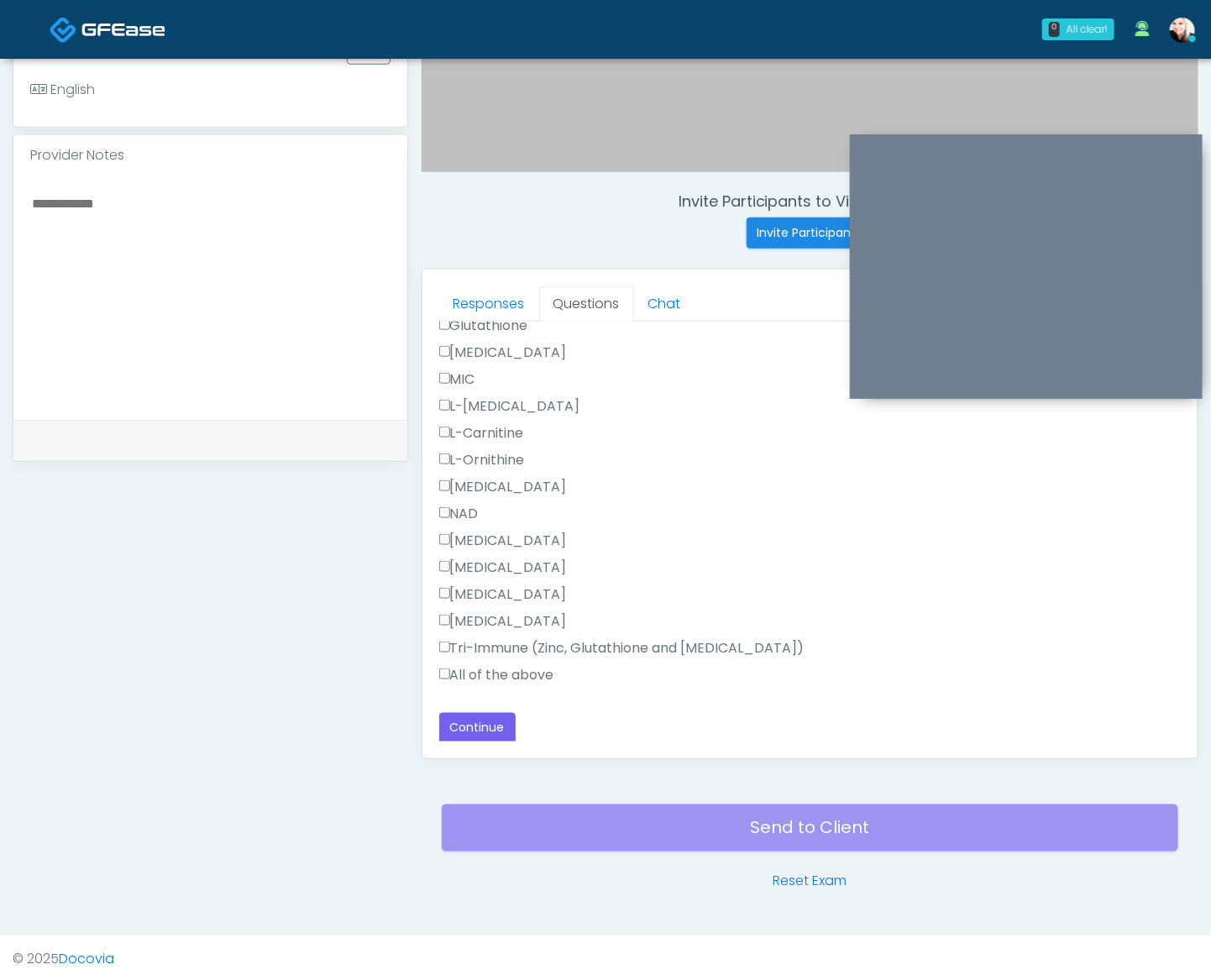
click at [462, 667] on label "All of the above" at bounding box center [496, 675] width 115 height 20
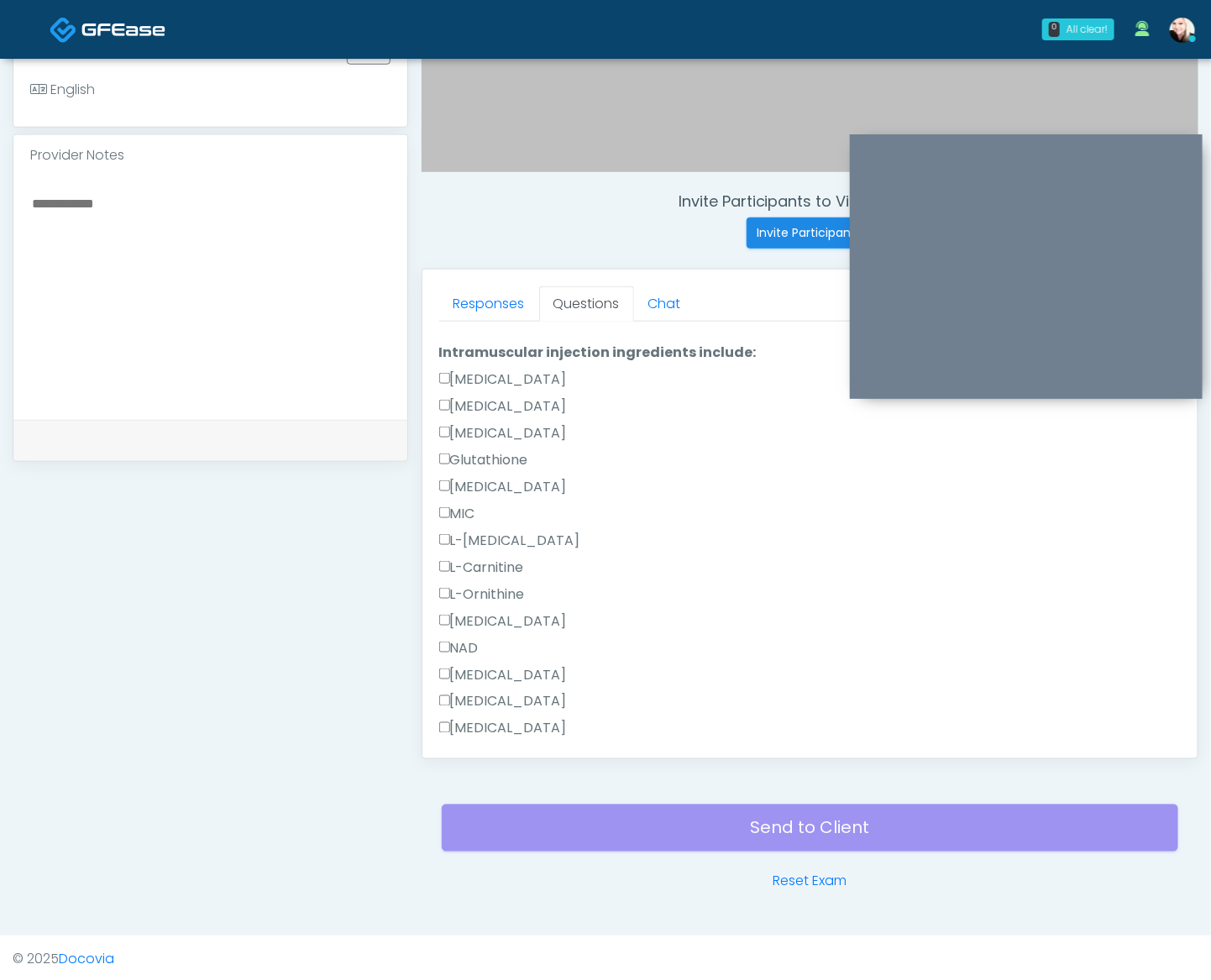
scroll to position [516, 0]
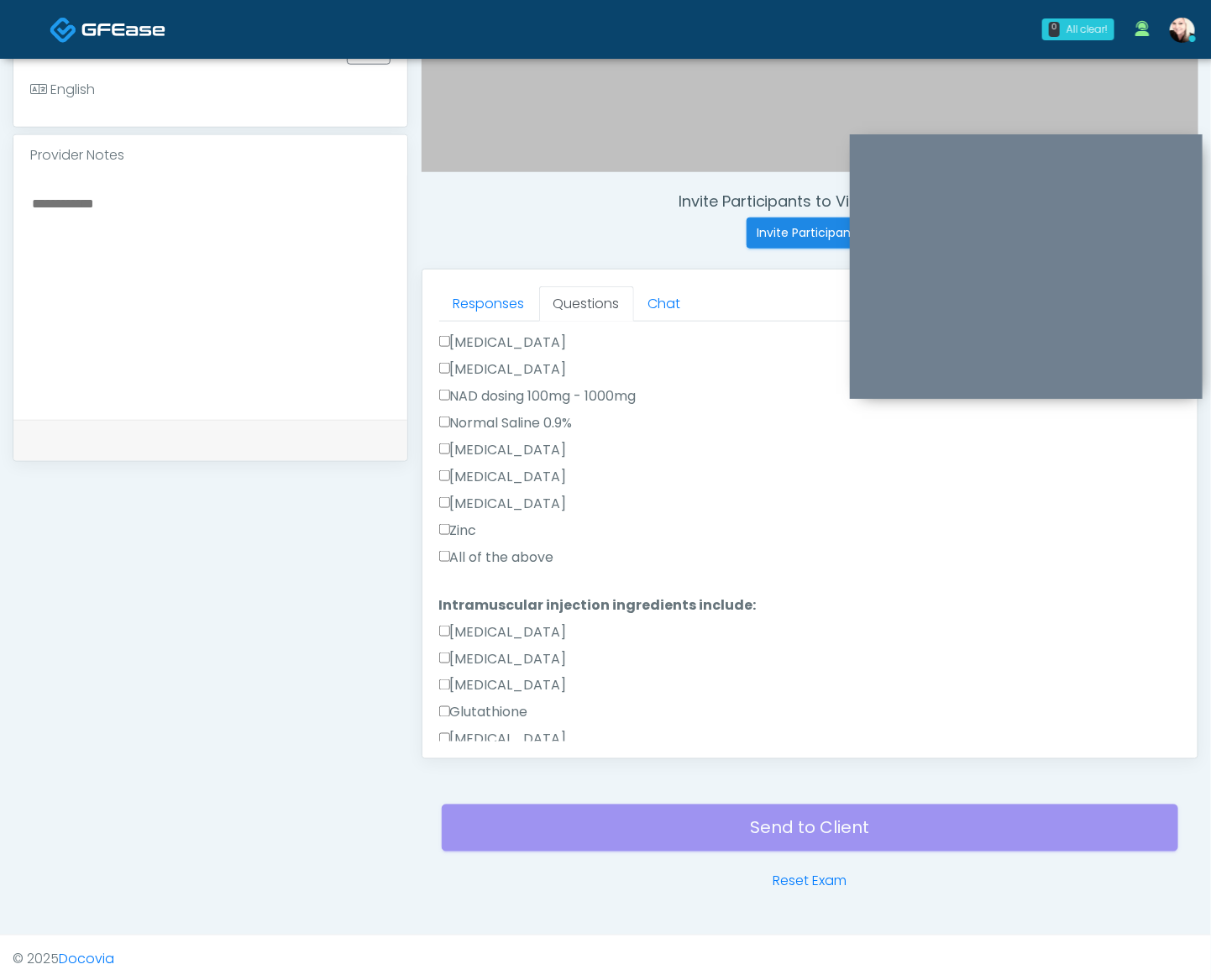
click at [453, 570] on div "All of the above" at bounding box center [810, 561] width 741 height 27
click at [453, 557] on label "All of the above" at bounding box center [496, 557] width 115 height 20
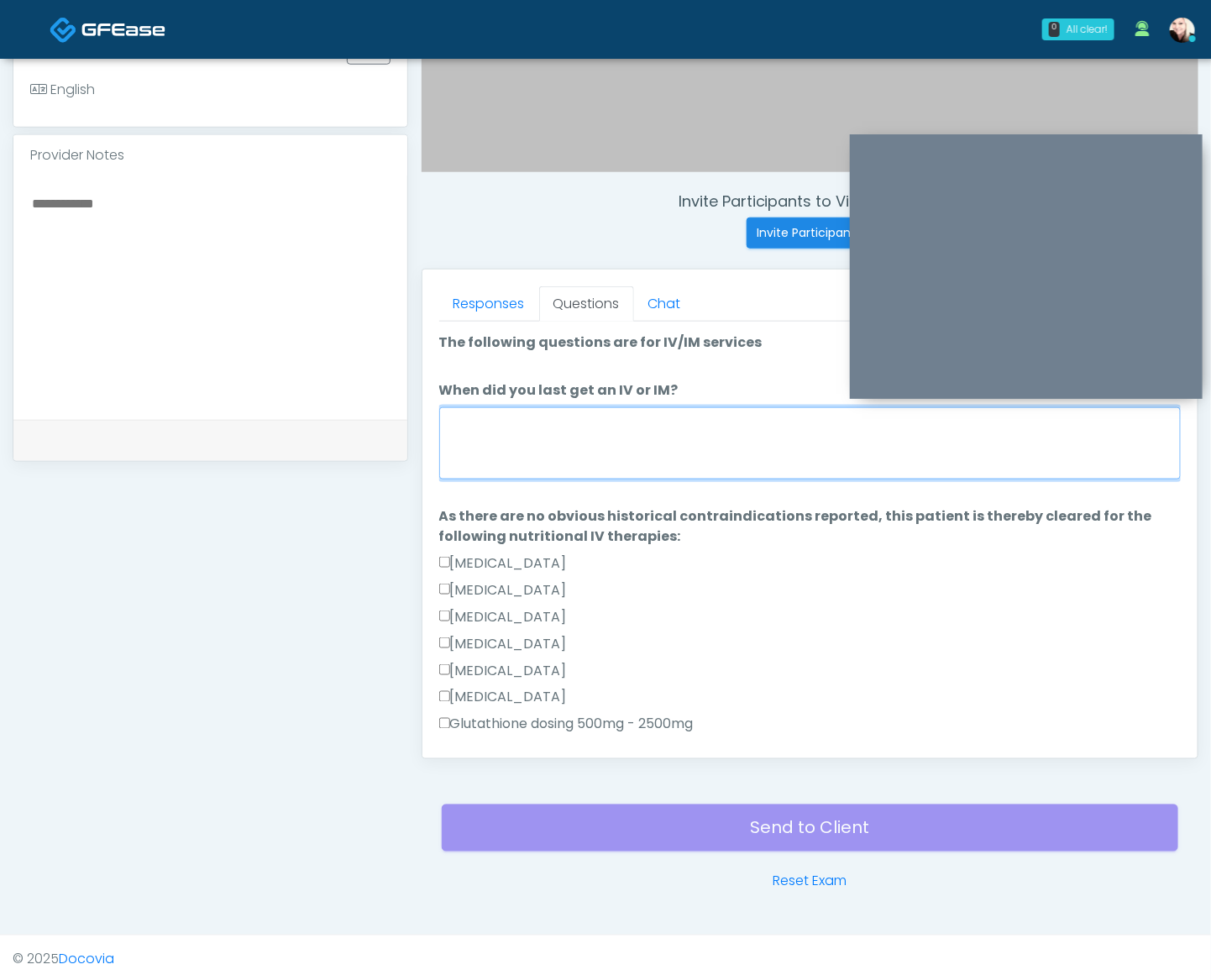
click at [526, 458] on textarea "When did you last get an IV or IM?" at bounding box center [810, 443] width 741 height 72
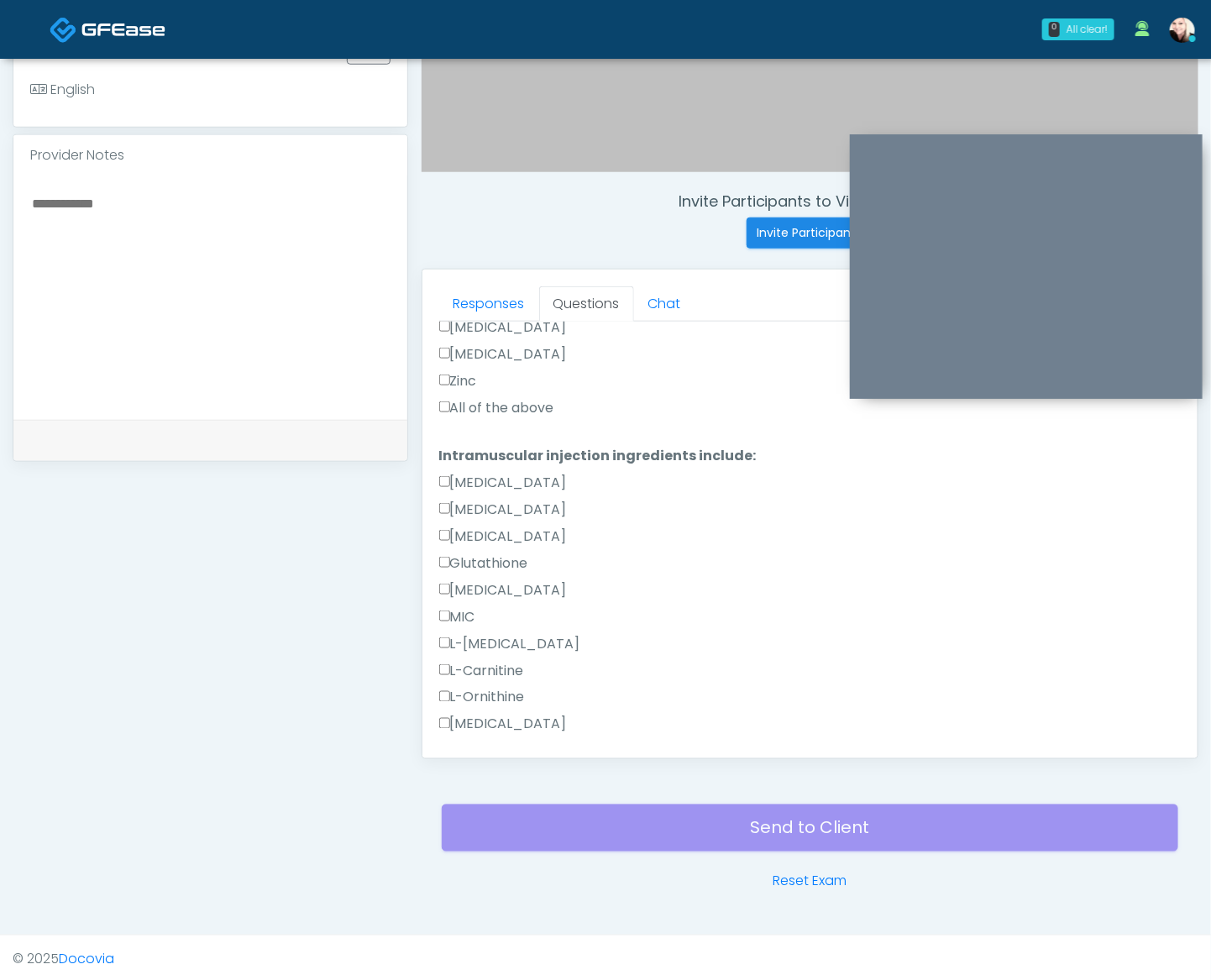
scroll to position [903, 0]
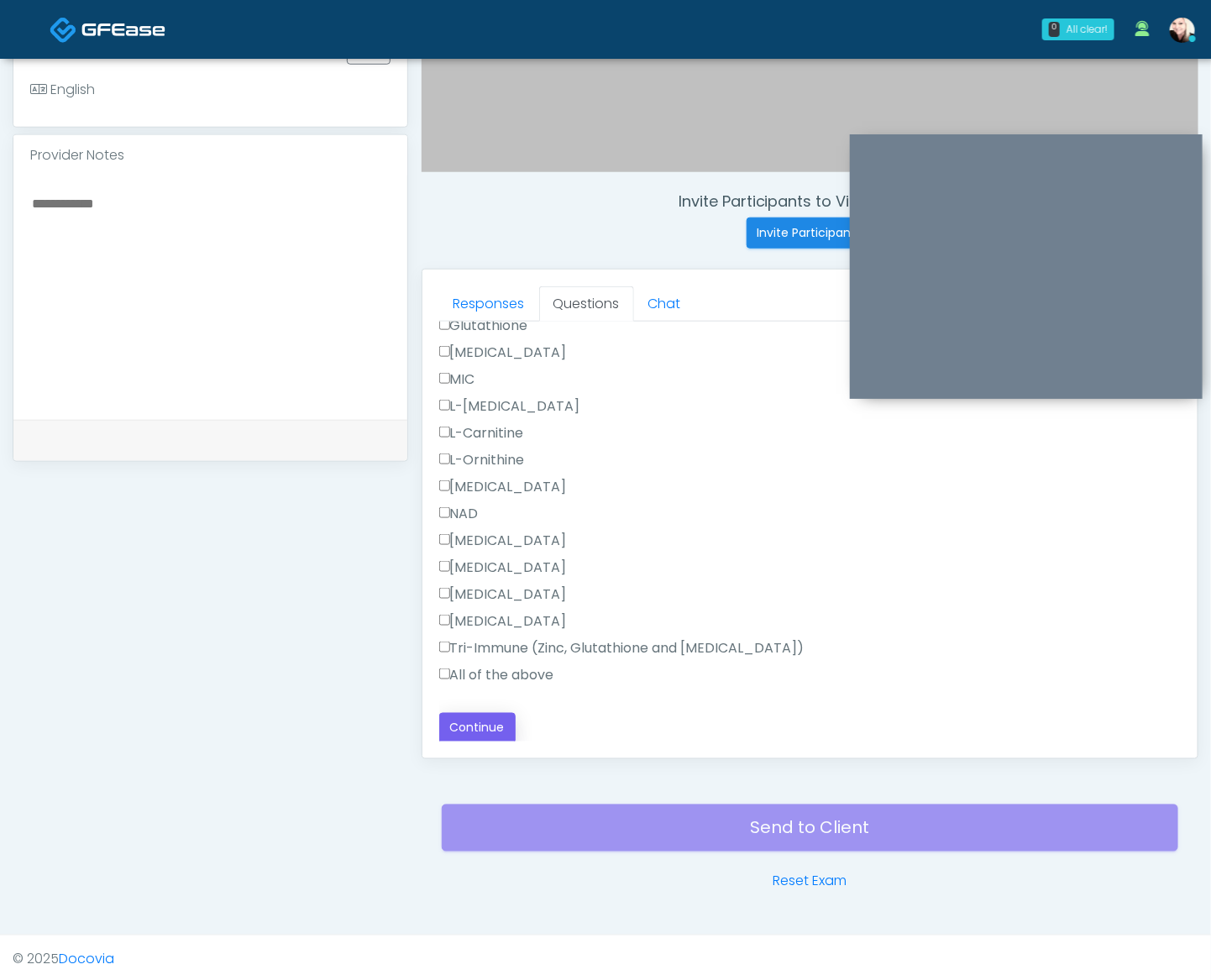
type textarea "**********"
click at [478, 713] on button "Continue" at bounding box center [477, 728] width 76 height 31
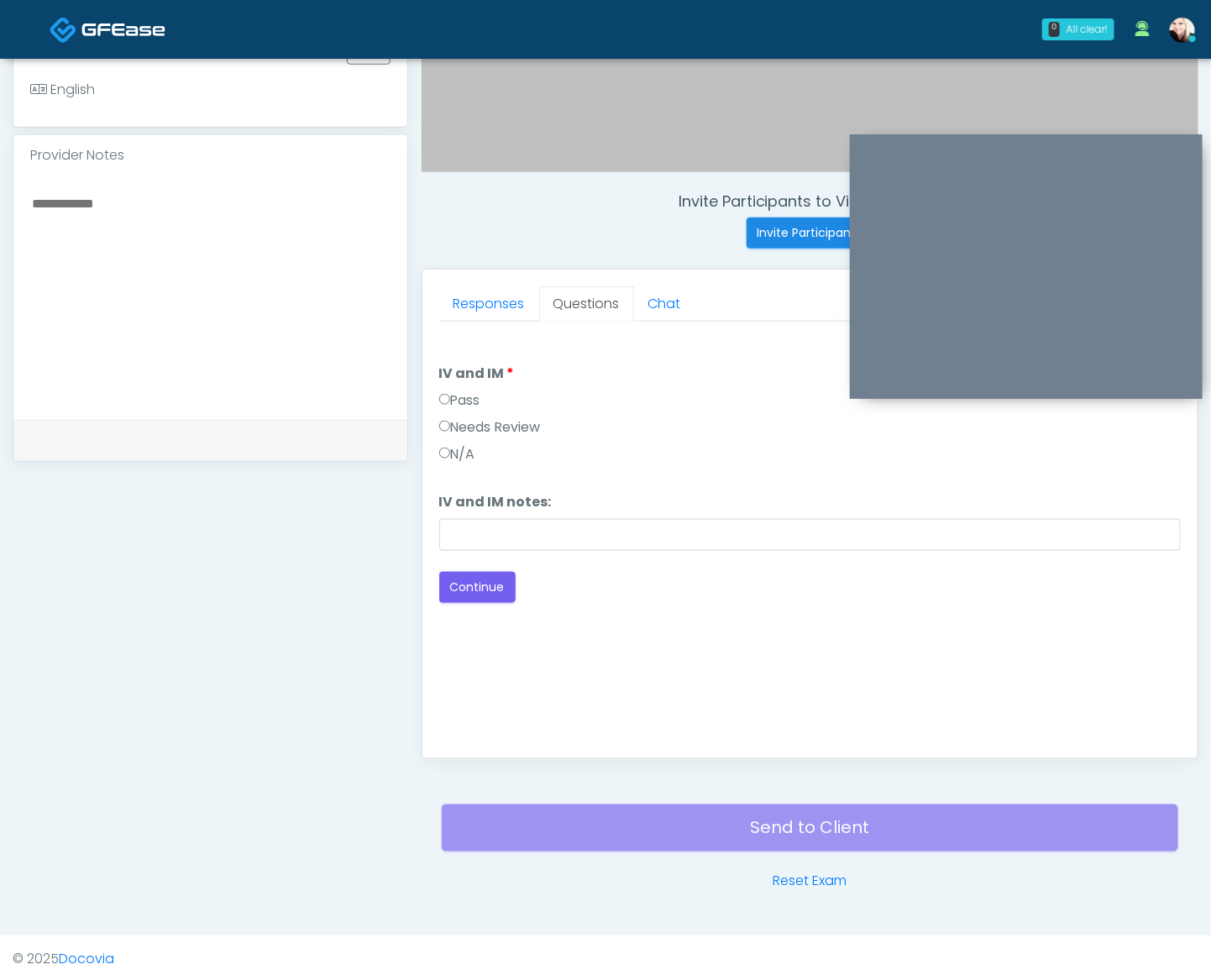
scroll to position [0, 0]
click at [464, 391] on label "Pass" at bounding box center [459, 400] width 41 height 20
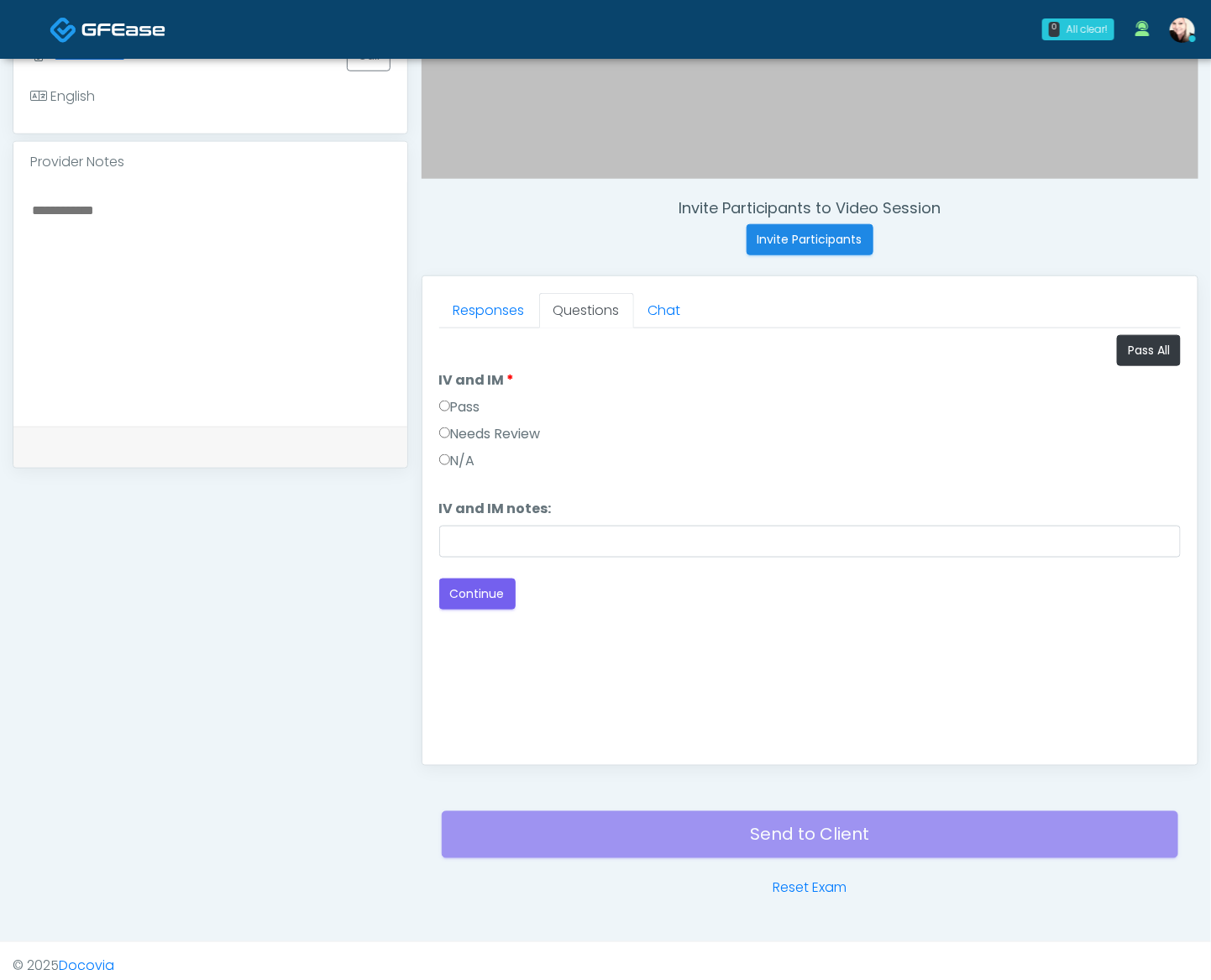
scroll to position [523, 0]
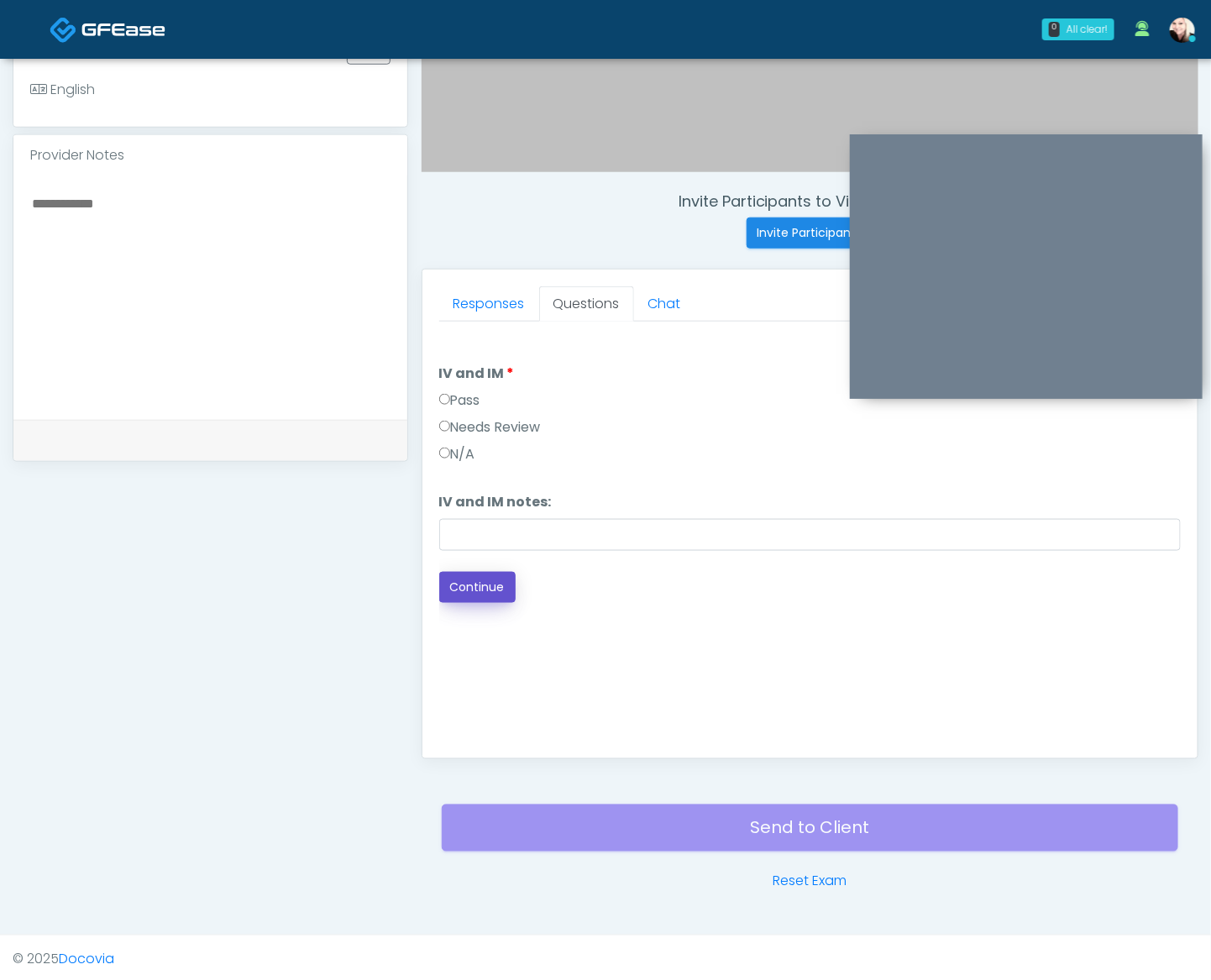
click at [497, 583] on button "Continue" at bounding box center [477, 586] width 76 height 31
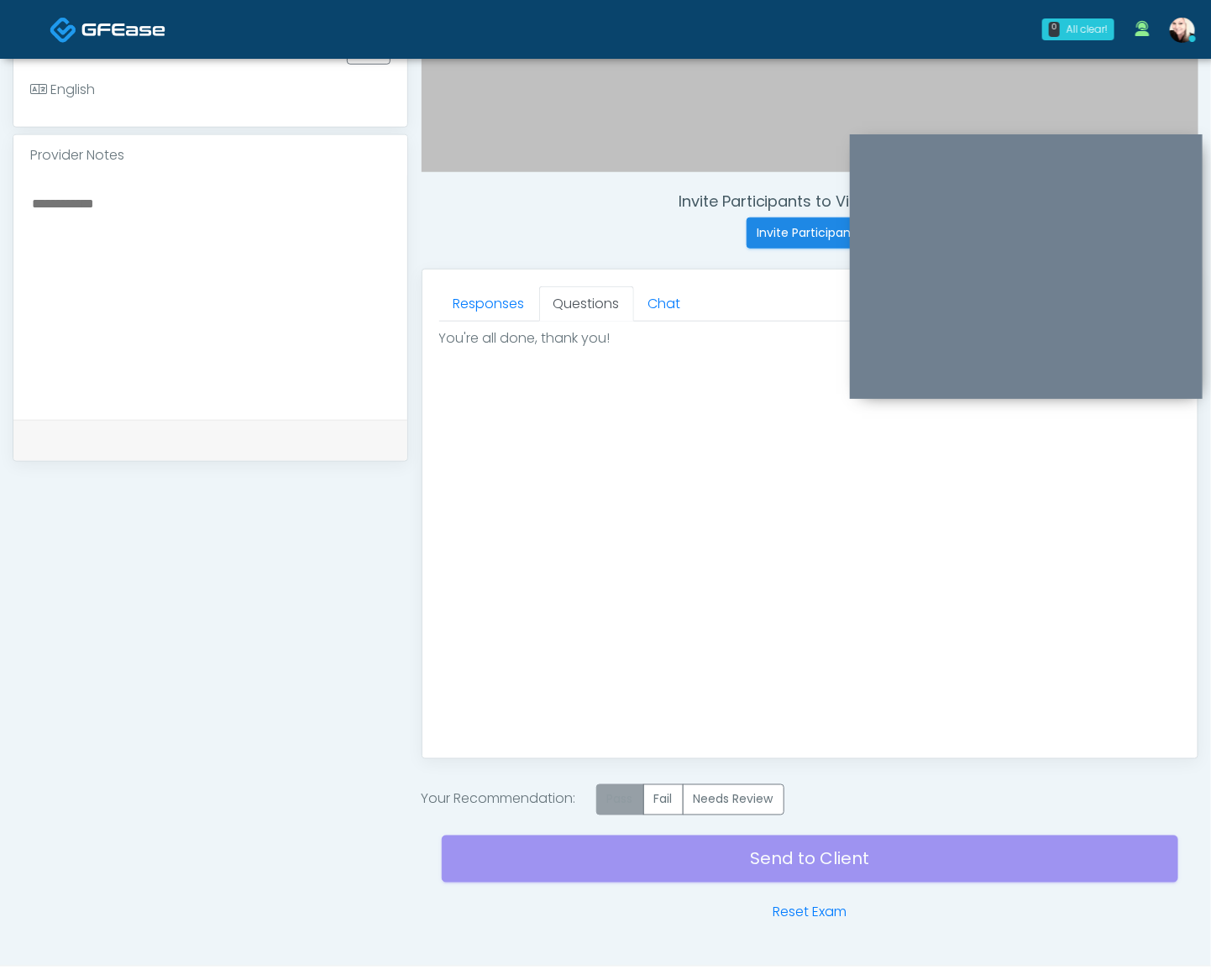
click at [613, 791] on label "Pass" at bounding box center [620, 799] width 48 height 31
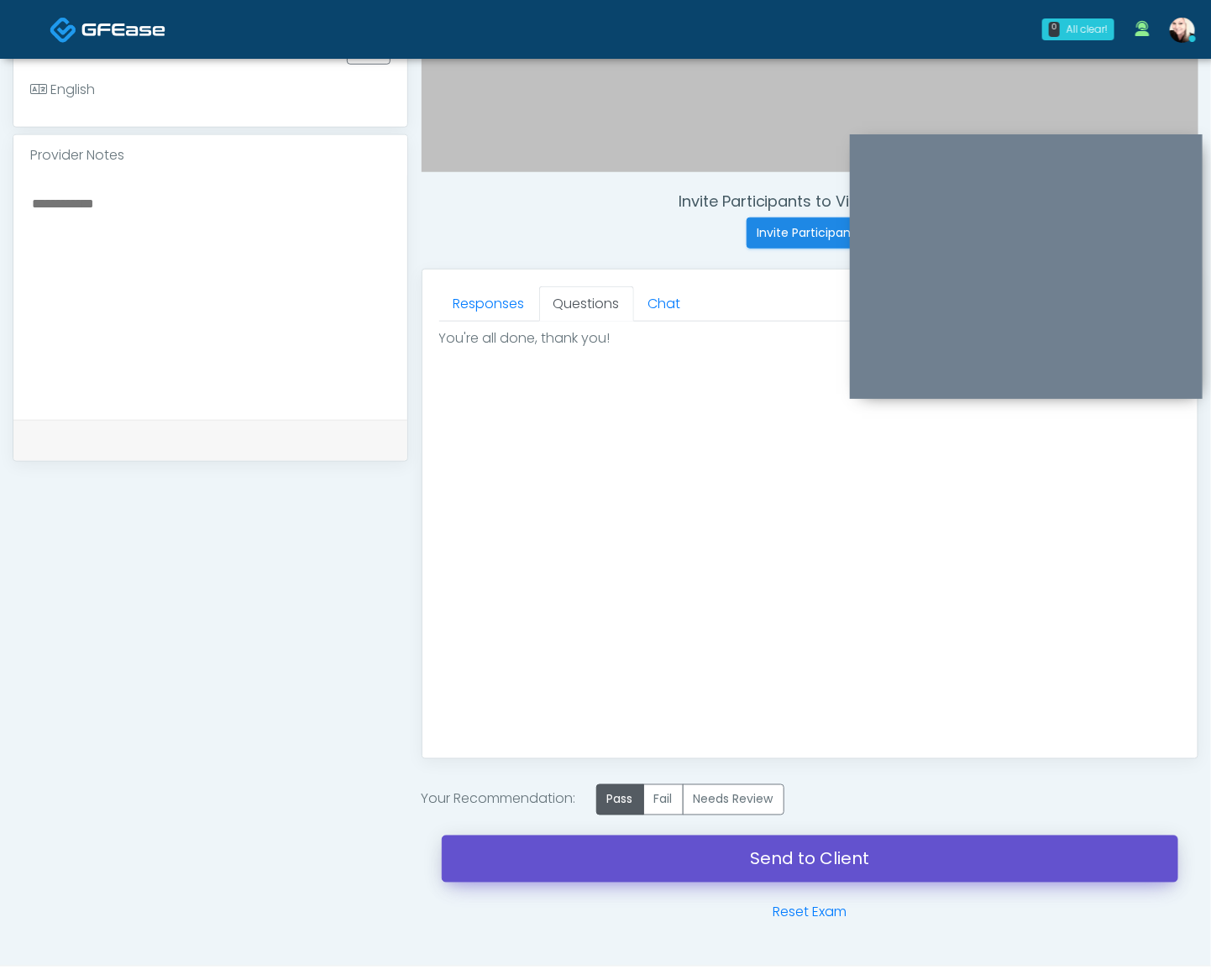
click at [769, 850] on link "Send to Client" at bounding box center [810, 858] width 737 height 47
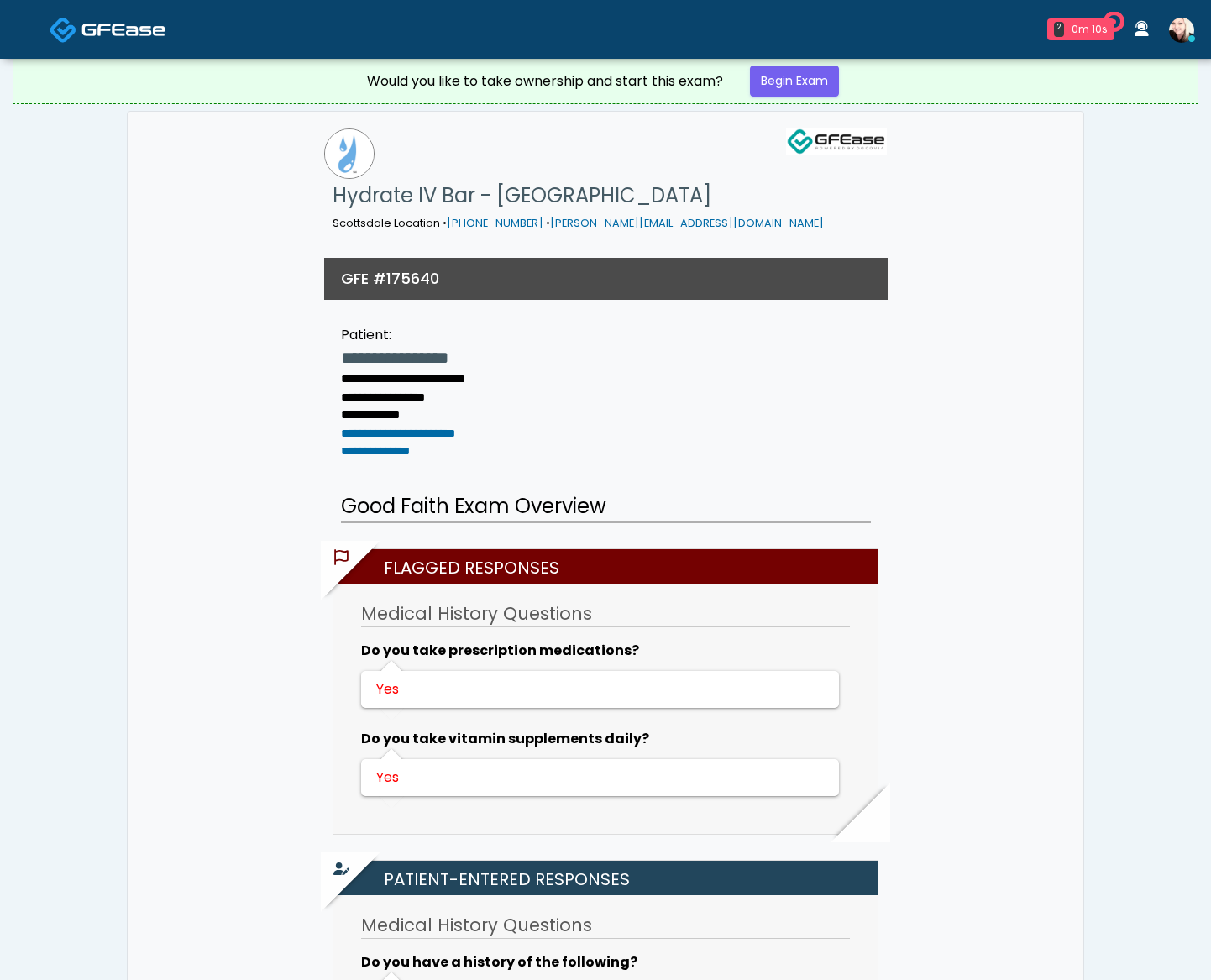
click at [806, 75] on link "Begin Exam" at bounding box center [795, 81] width 89 height 31
click at [810, 80] on link "Begin Exam" at bounding box center [795, 81] width 89 height 31
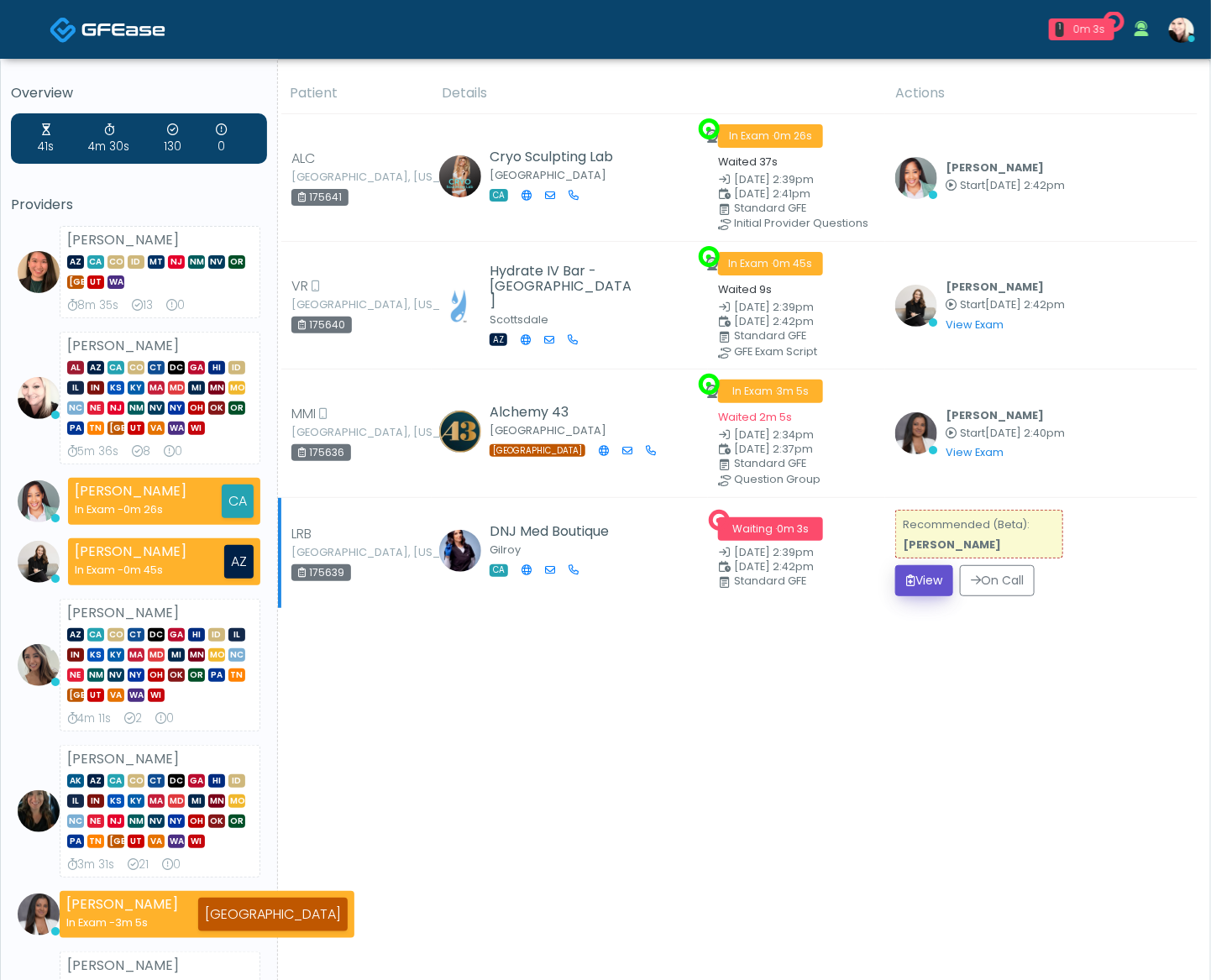
click at [912, 581] on button "View" at bounding box center [924, 580] width 58 height 31
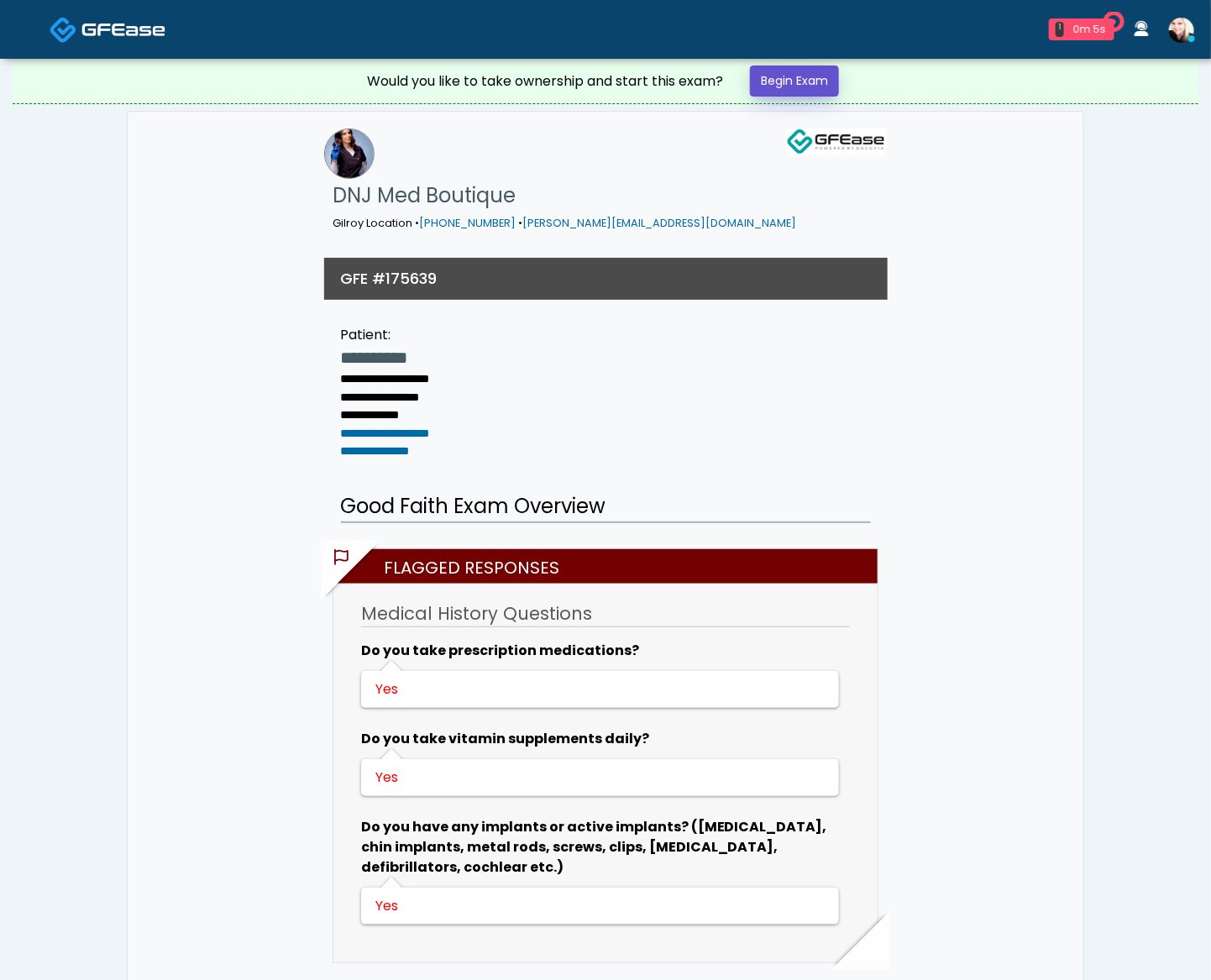
click at [808, 83] on link "Begin Exam" at bounding box center [795, 81] width 89 height 31
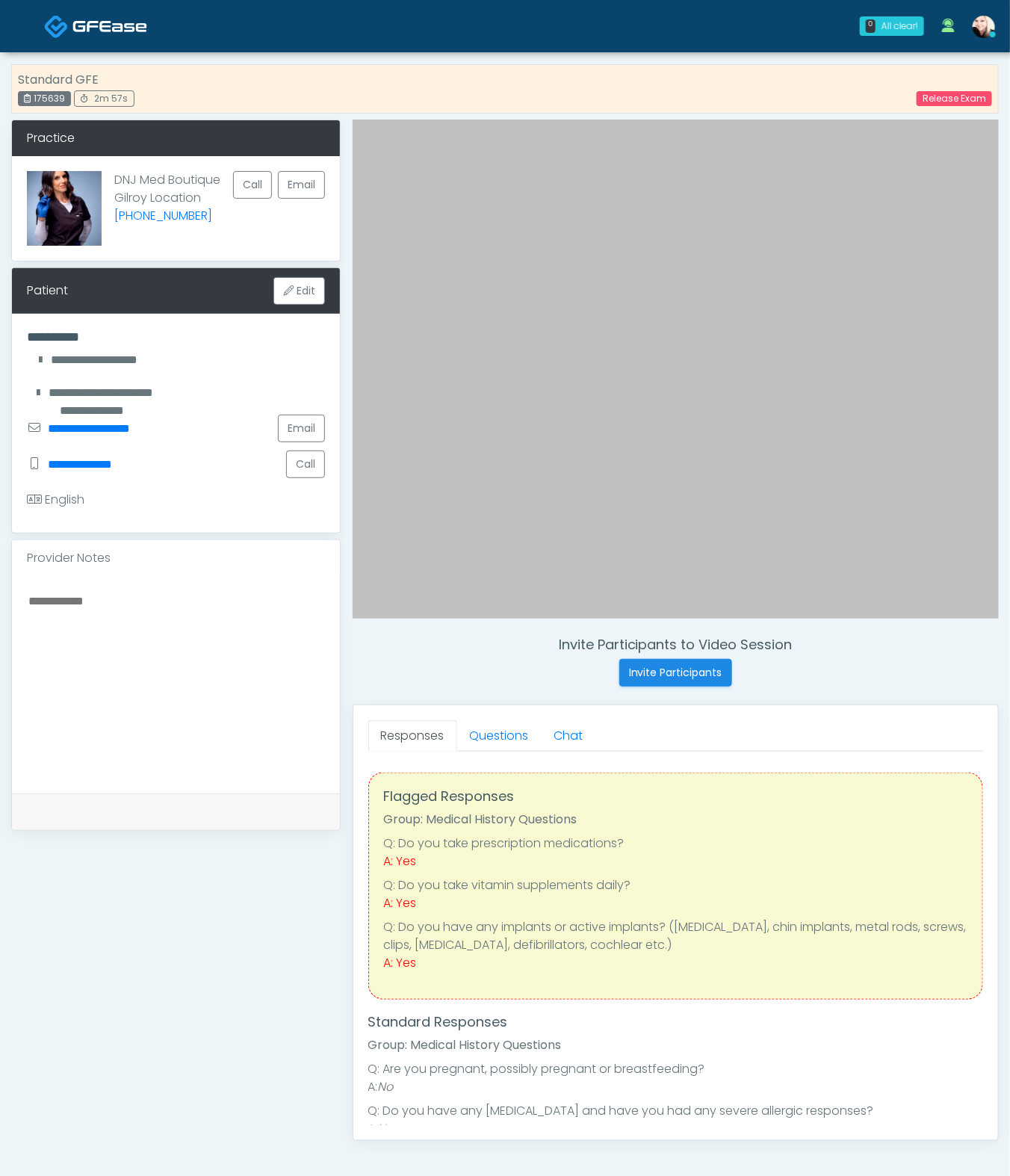
click at [526, 96] on div "Standard GFE 175639 2m 57s Release Exam" at bounding box center [505, 89] width 988 height 49
click at [519, 80] on div "Standard GFE 175639 3m 5s Release Exam" at bounding box center [505, 89] width 988 height 49
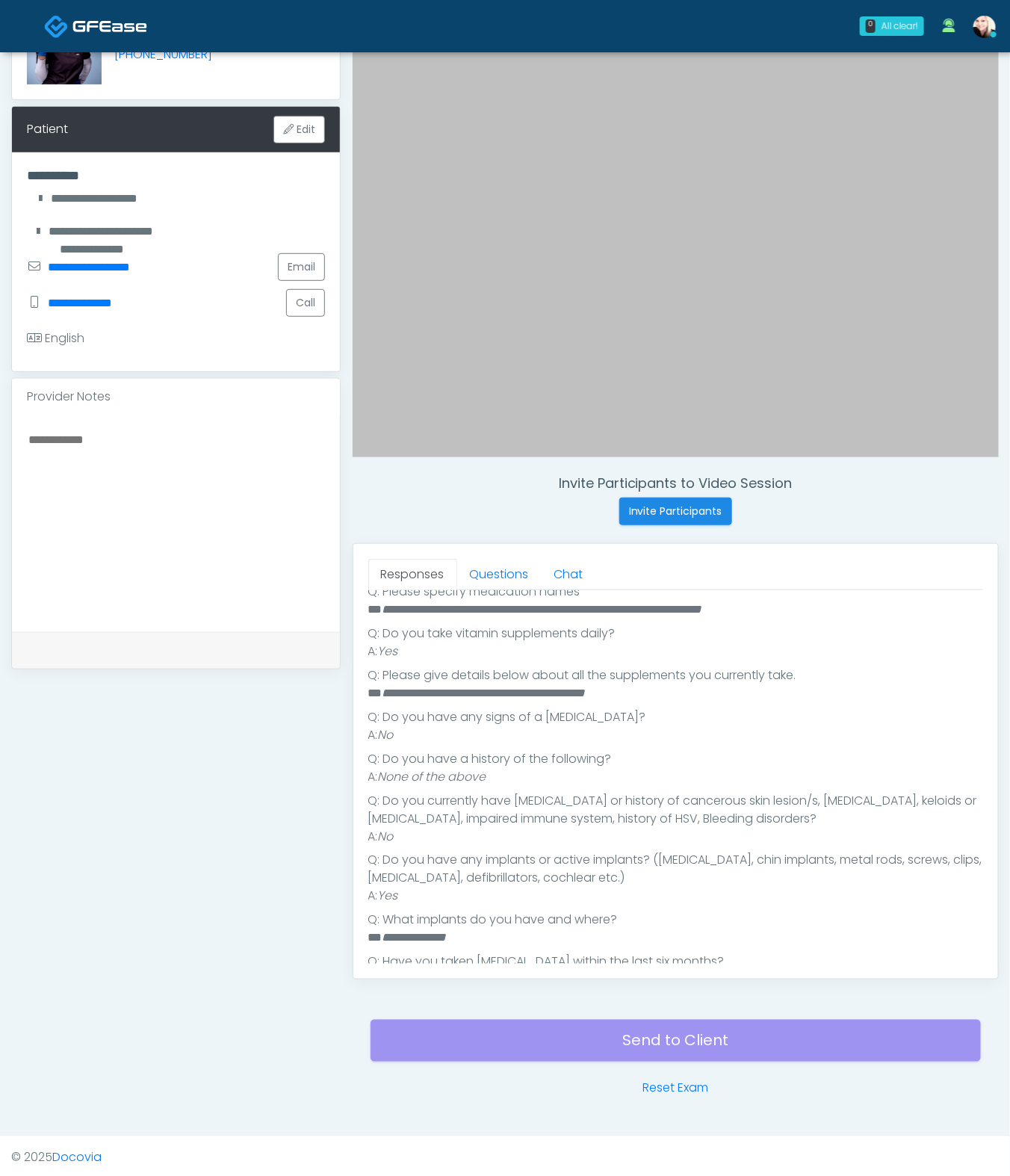
scroll to position [520, 0]
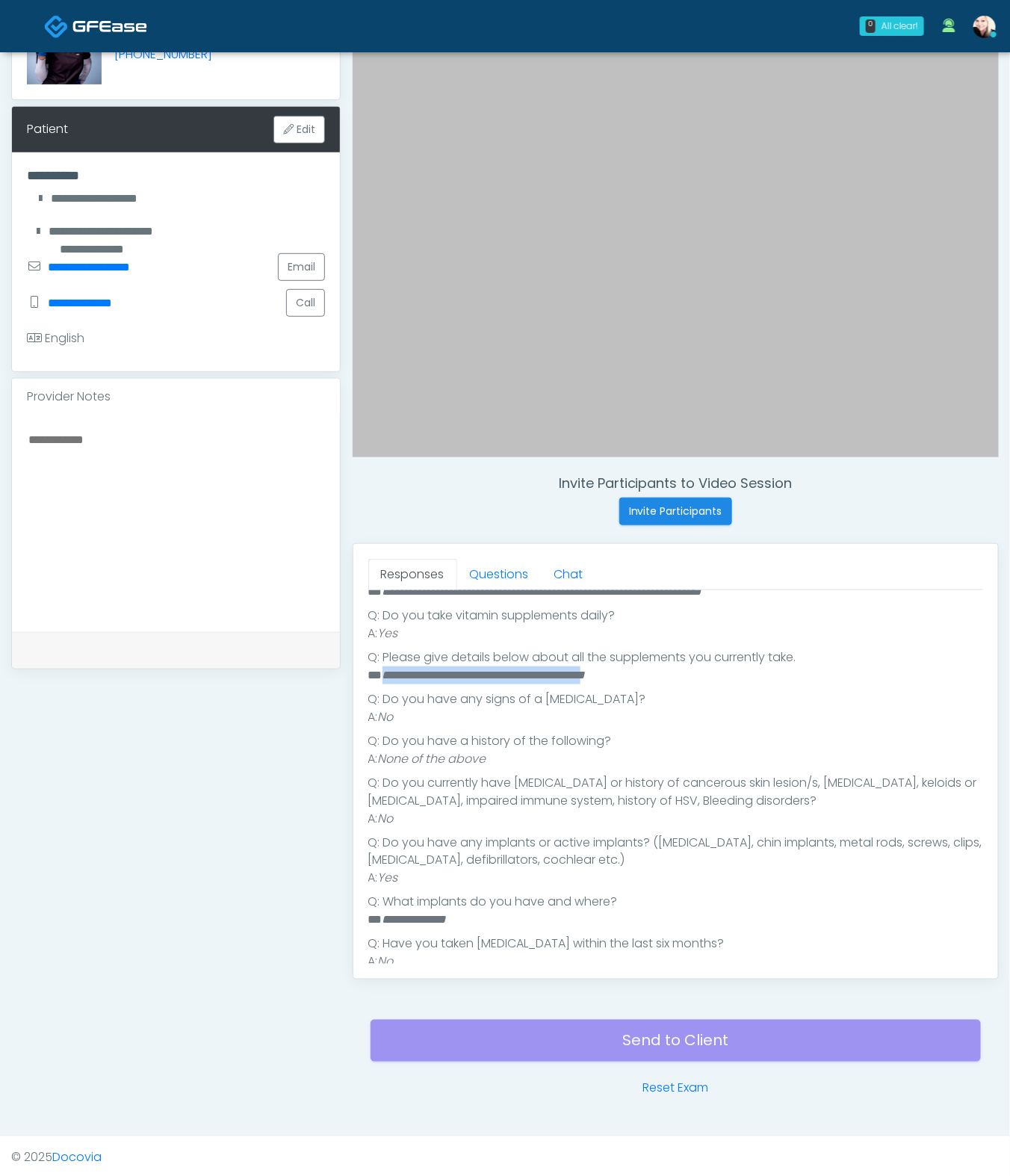
drag, startPoint x: 440, startPoint y: 661, endPoint x: 630, endPoint y: 661, distance: 190.0
click at [585, 669] on em "**********" at bounding box center [484, 674] width 203 height 11
click at [637, 667] on ul "**********" at bounding box center [675, 676] width 615 height 592
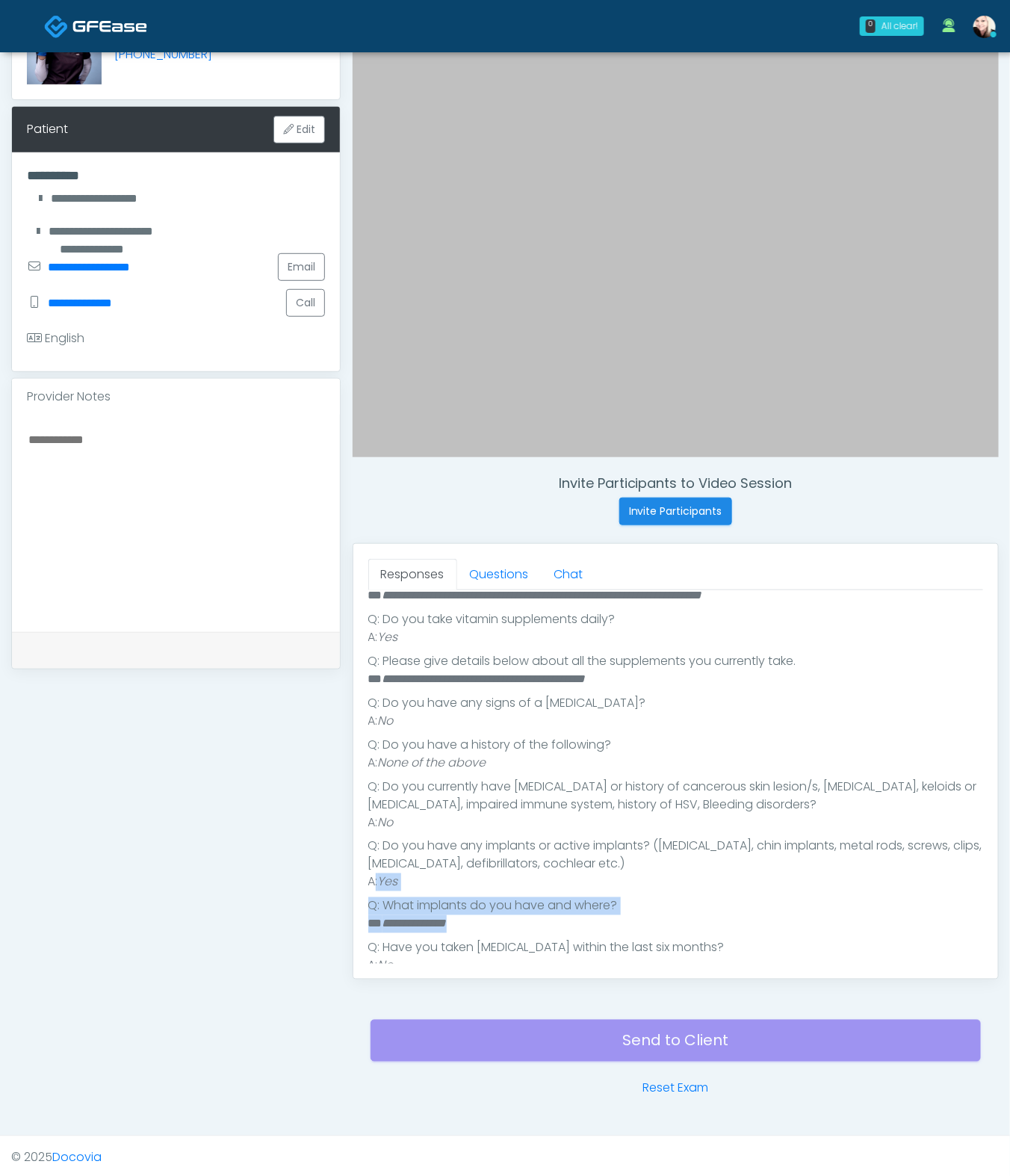
drag, startPoint x: 506, startPoint y: 909, endPoint x: 373, endPoint y: 858, distance: 142.4
click at [373, 858] on ul "**********" at bounding box center [675, 679] width 615 height 592
drag, startPoint x: 470, startPoint y: 918, endPoint x: 402, endPoint y: 784, distance: 150.3
click at [471, 871] on li "Q: Have you taken accutane within the last six months?" at bounding box center [675, 948] width 615 height 18
click at [173, 487] on textarea at bounding box center [176, 521] width 298 height 183
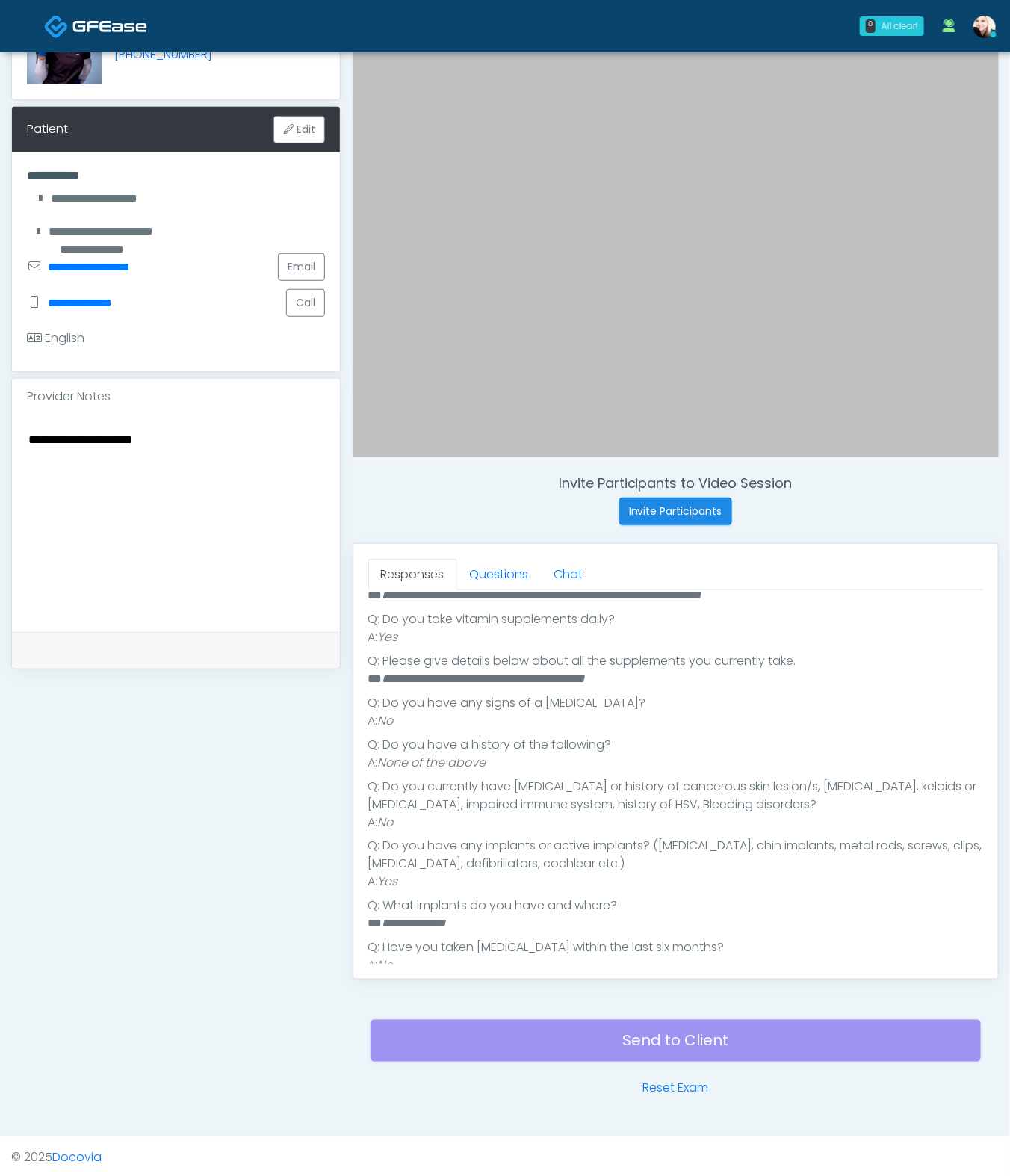
type textarea "**********"
drag, startPoint x: 619, startPoint y: 746, endPoint x: 607, endPoint y: 743, distance: 12.4
click at [616, 754] on li "A: None of the above" at bounding box center [675, 762] width 615 height 18
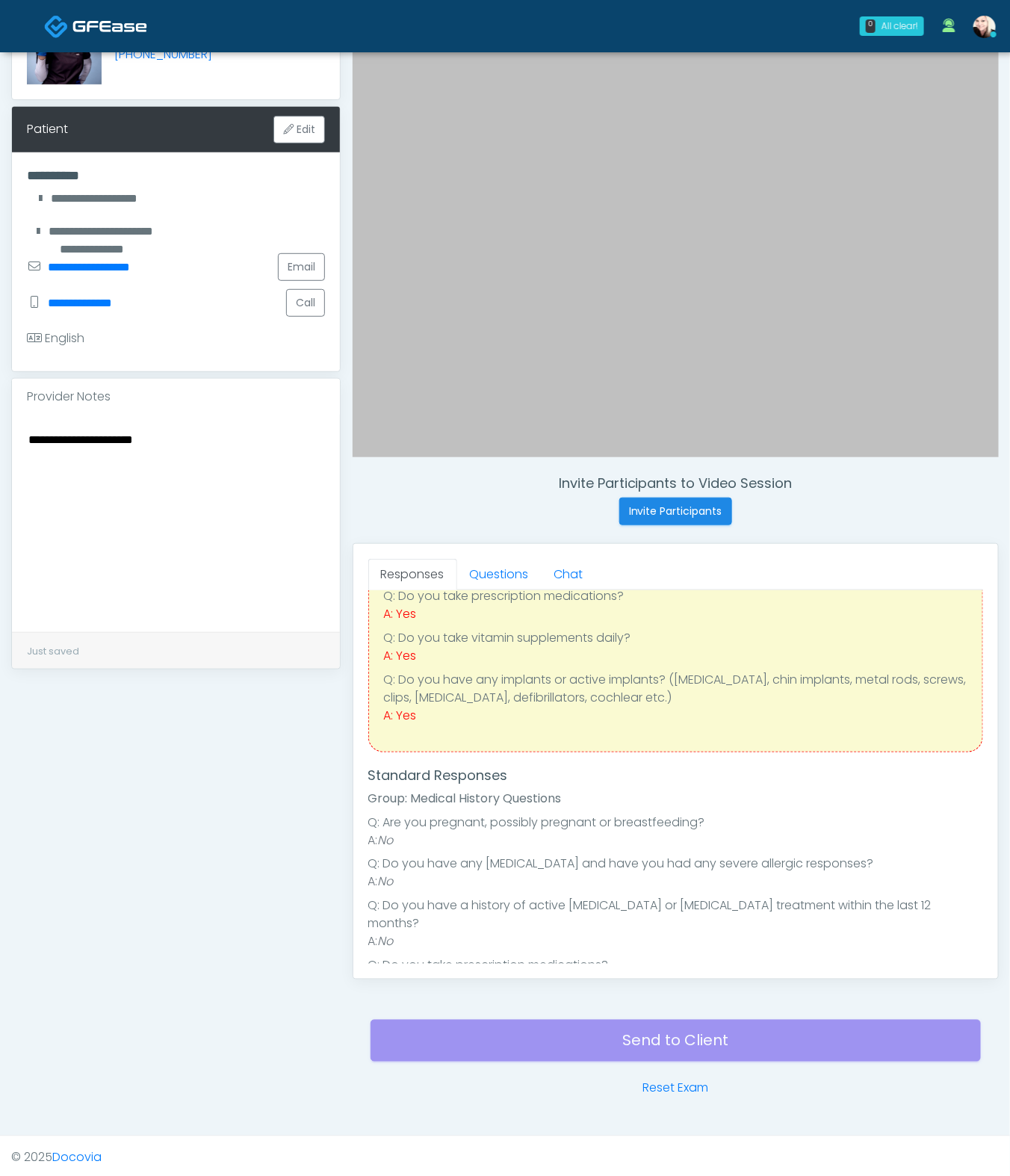
scroll to position [0, 0]
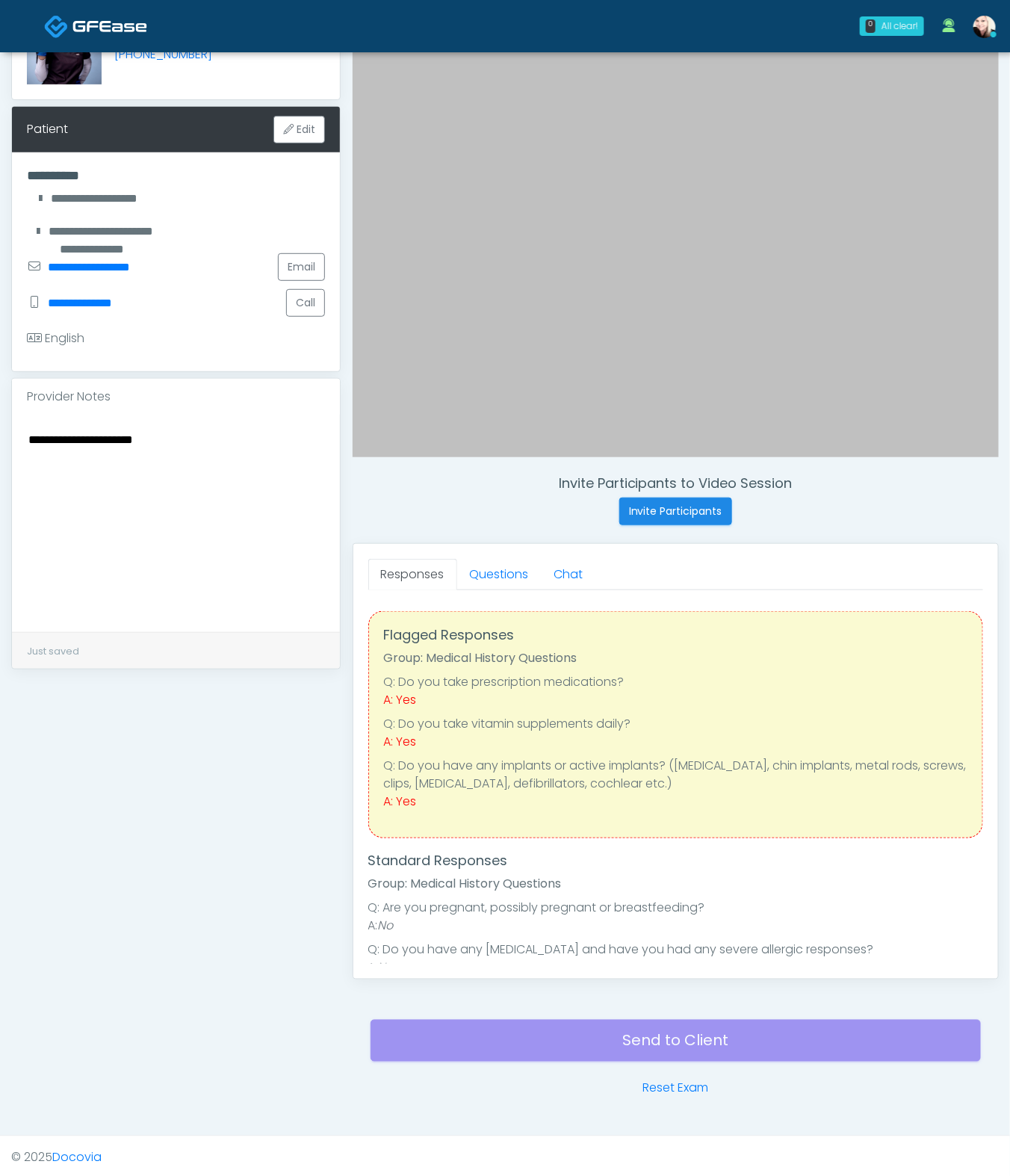
click at [511, 555] on div "Responses Questions Chat Good Faith Exam Script Good Faith Exam Script INTRODUC…" at bounding box center [676, 761] width 645 height 435
click at [511, 569] on link "Questions" at bounding box center [500, 574] width 85 height 31
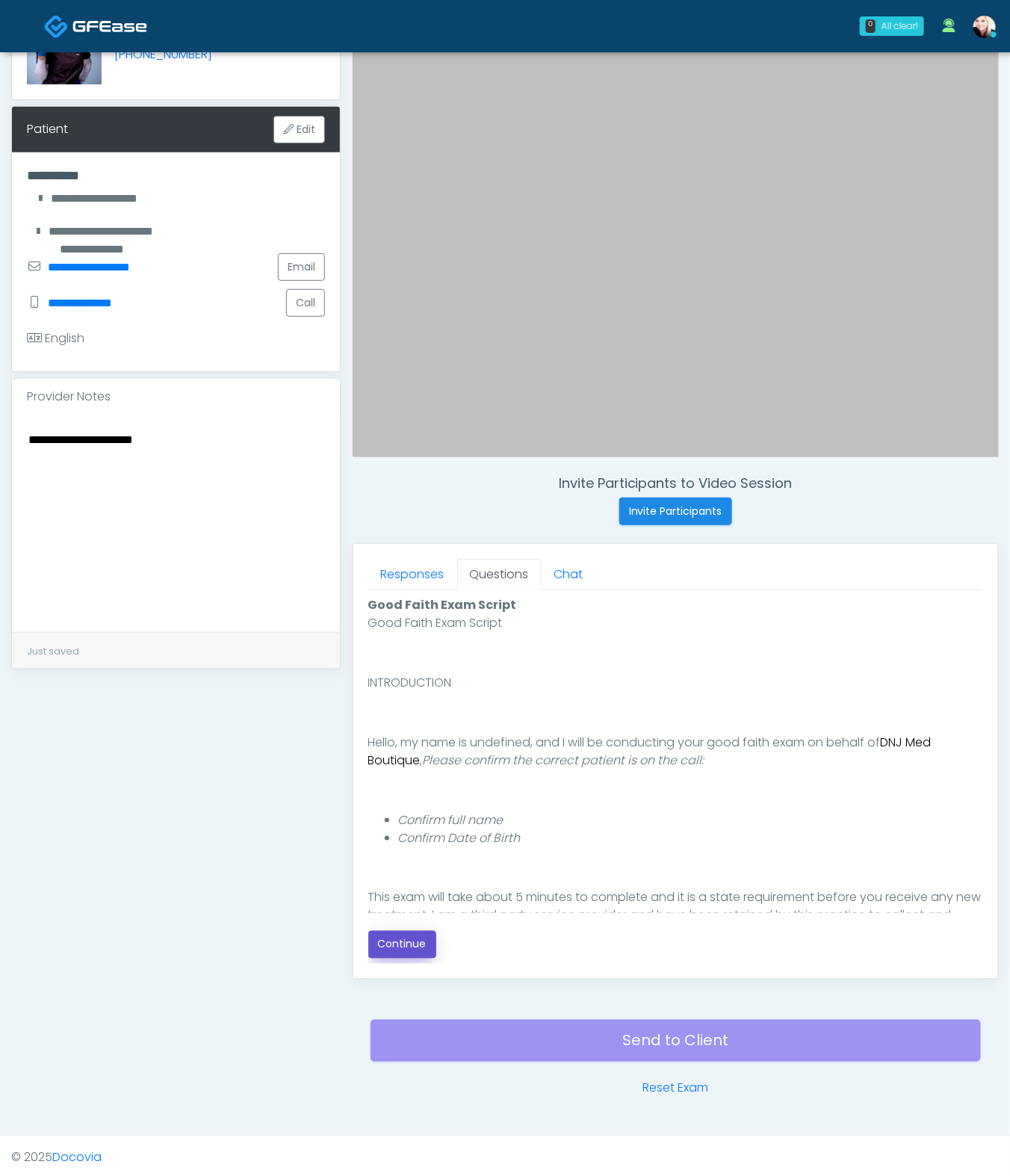
click at [428, 871] on button "Continue" at bounding box center [402, 945] width 68 height 28
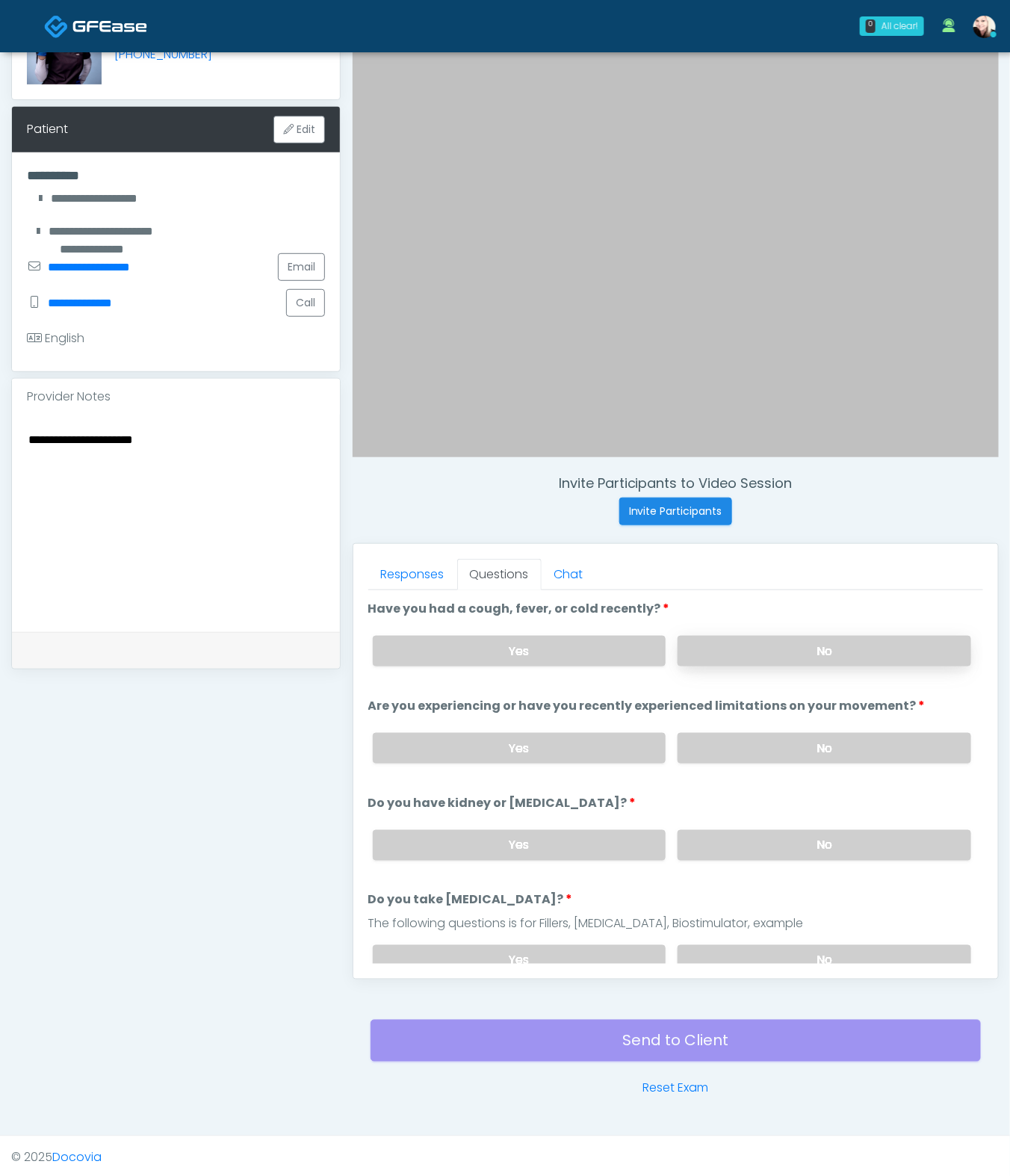
click at [842, 630] on div "Yes No" at bounding box center [672, 651] width 623 height 54
click at [840, 651] on label "No" at bounding box center [824, 651] width 294 height 30
drag, startPoint x: 808, startPoint y: 733, endPoint x: 818, endPoint y: 822, distance: 89.6
click at [806, 733] on label "No" at bounding box center [824, 748] width 294 height 30
click at [813, 840] on label "No" at bounding box center [824, 845] width 294 height 30
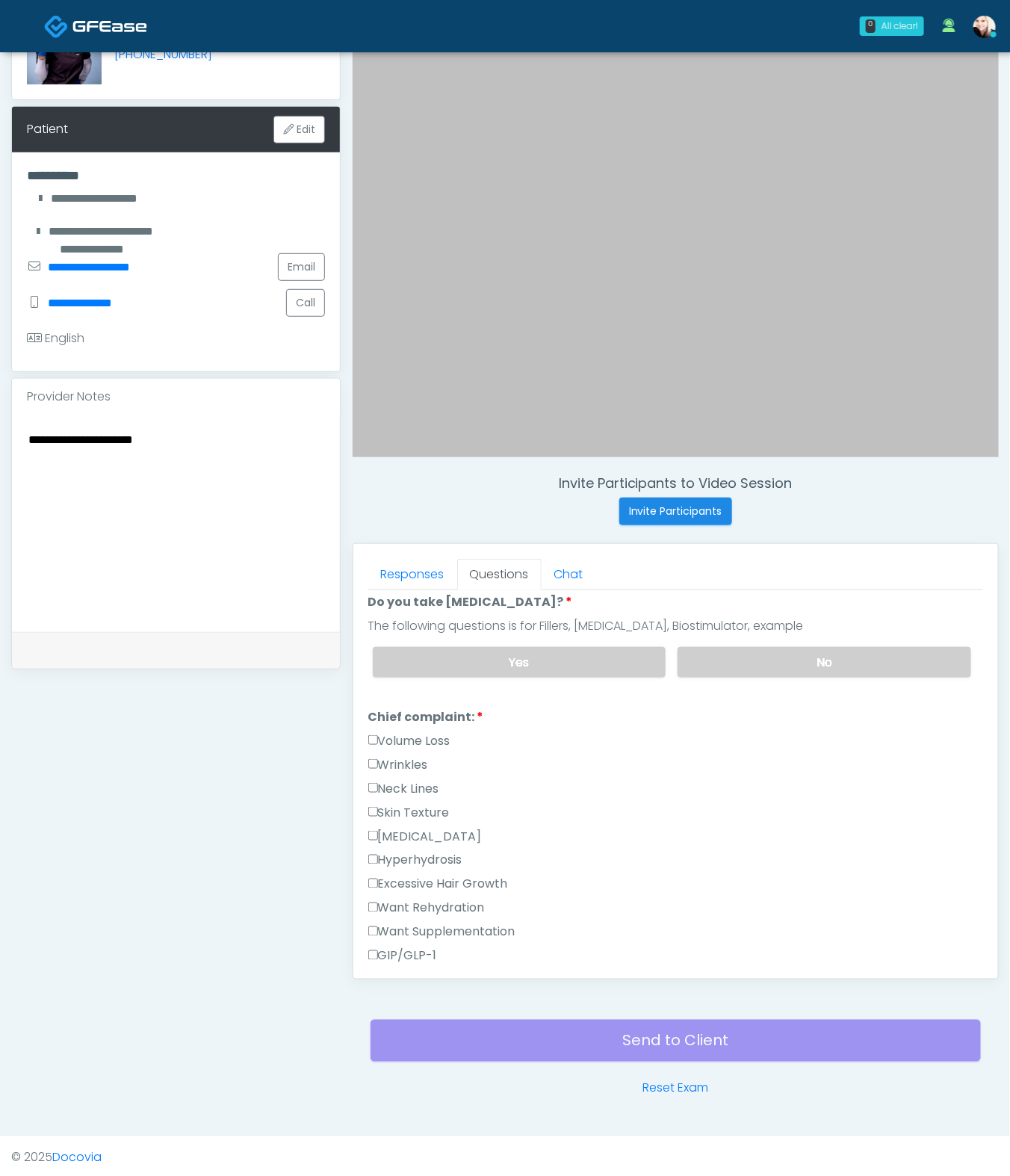
click at [767, 671] on div "Yes No" at bounding box center [672, 662] width 623 height 54
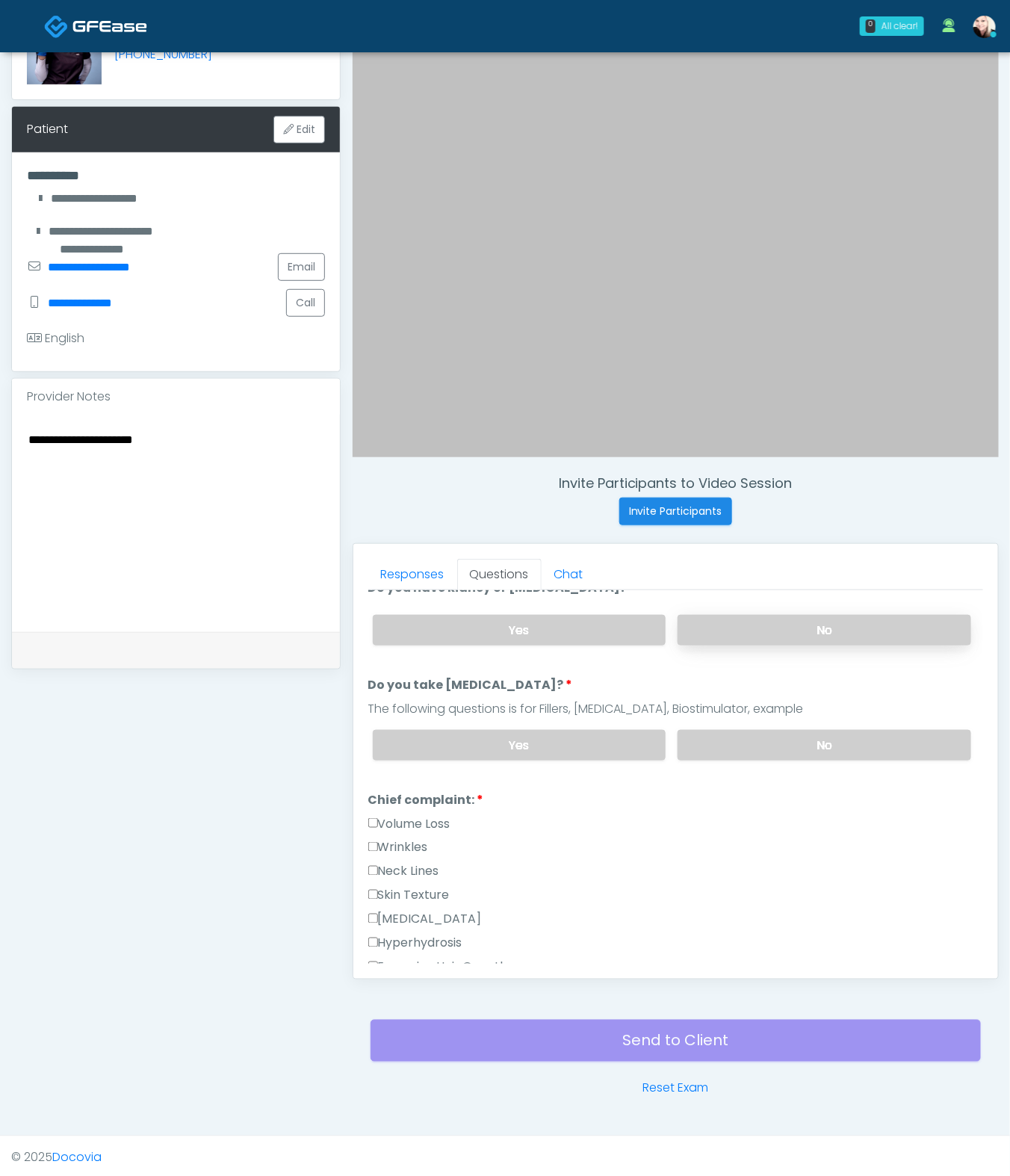
scroll to position [134, 0]
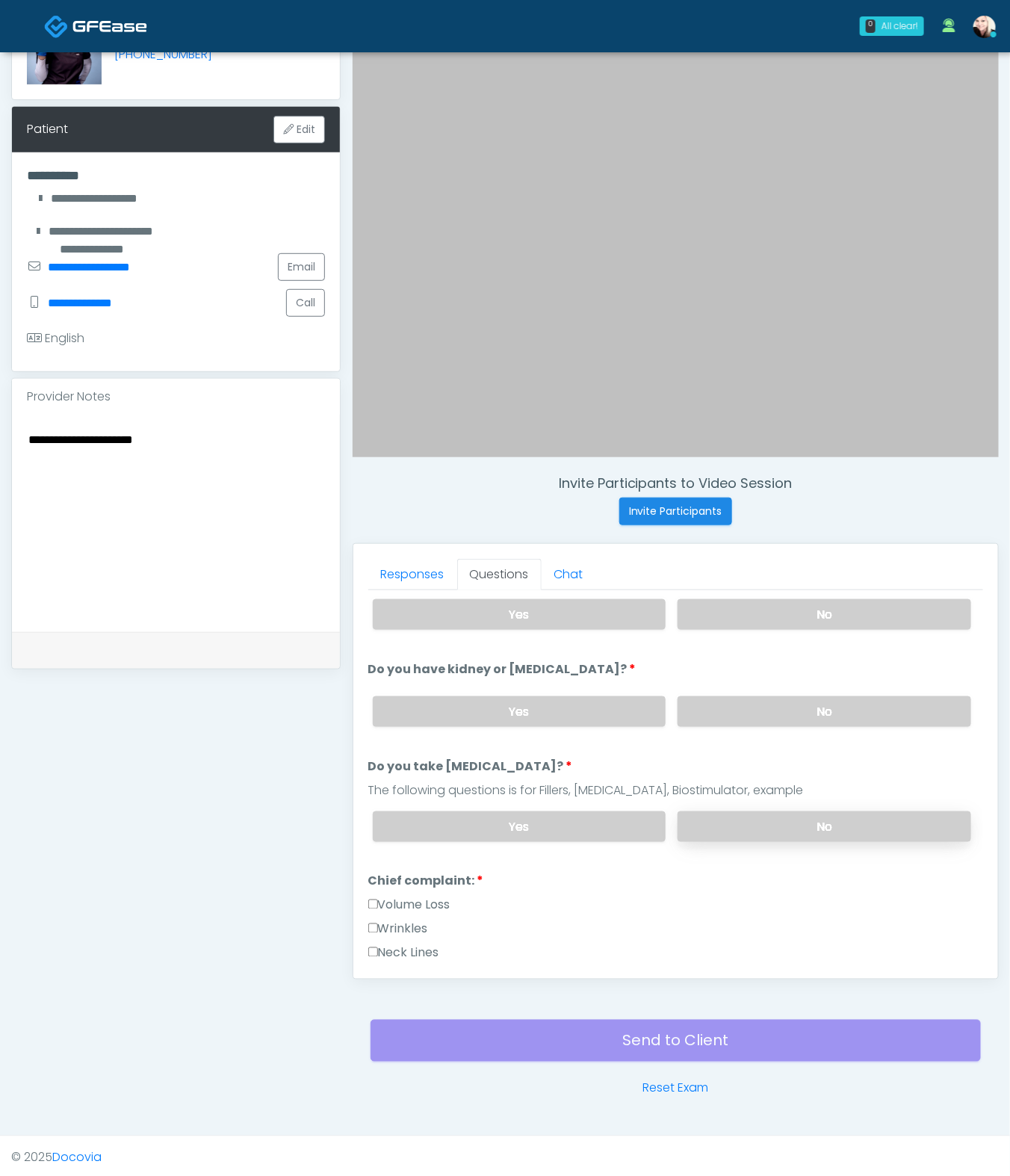
click at [743, 821] on label "No" at bounding box center [824, 827] width 294 height 30
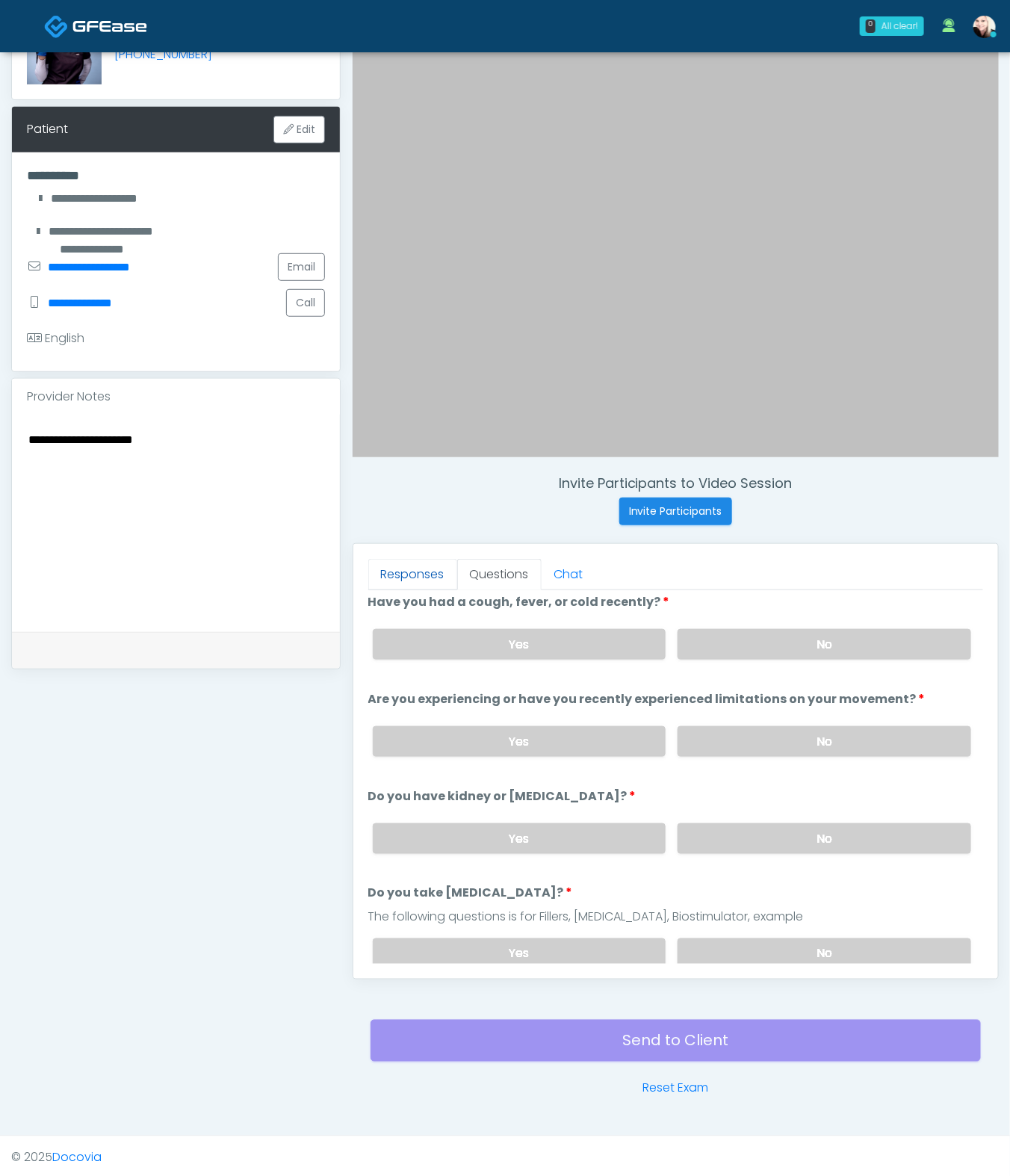
scroll to position [0, 0]
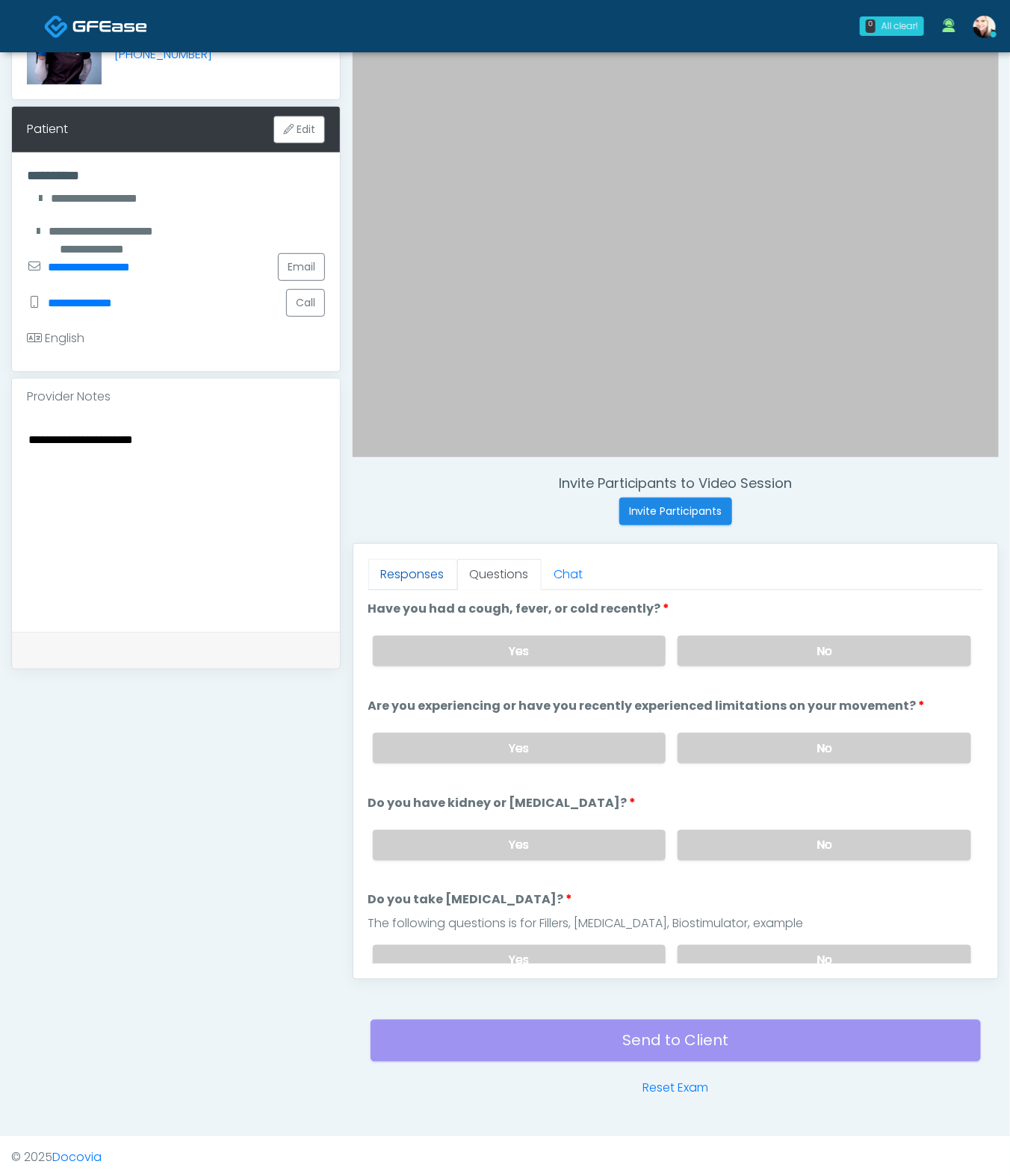
click at [412, 567] on link "Responses" at bounding box center [412, 574] width 89 height 31
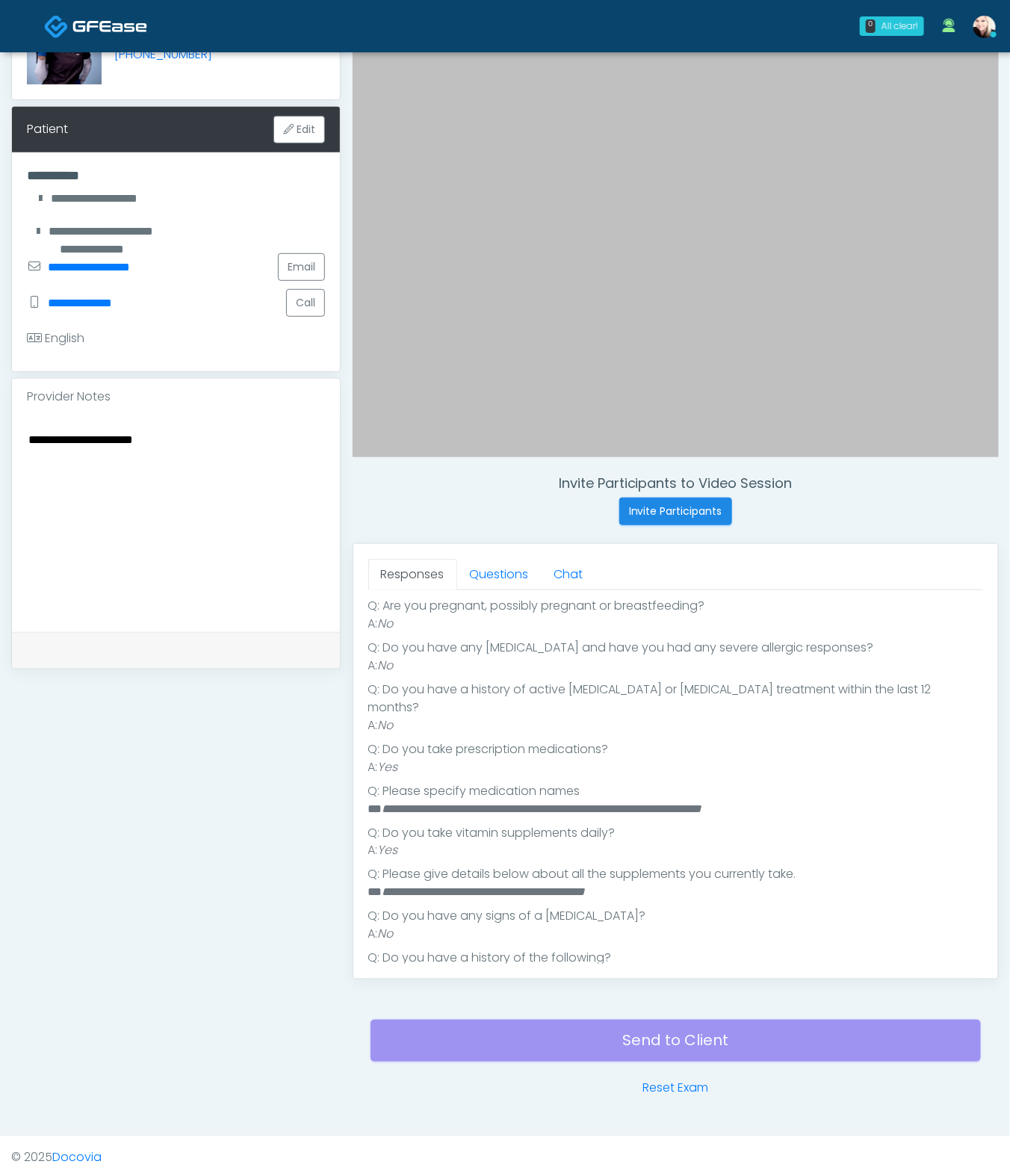
scroll to position [304, 0]
drag, startPoint x: 397, startPoint y: 791, endPoint x: 831, endPoint y: 788, distance: 434.0
click at [831, 800] on li "**********" at bounding box center [669, 808] width 602 height 18
click at [837, 800] on li "**********" at bounding box center [669, 808] width 602 height 18
drag, startPoint x: 702, startPoint y: 800, endPoint x: 439, endPoint y: 798, distance: 263.0
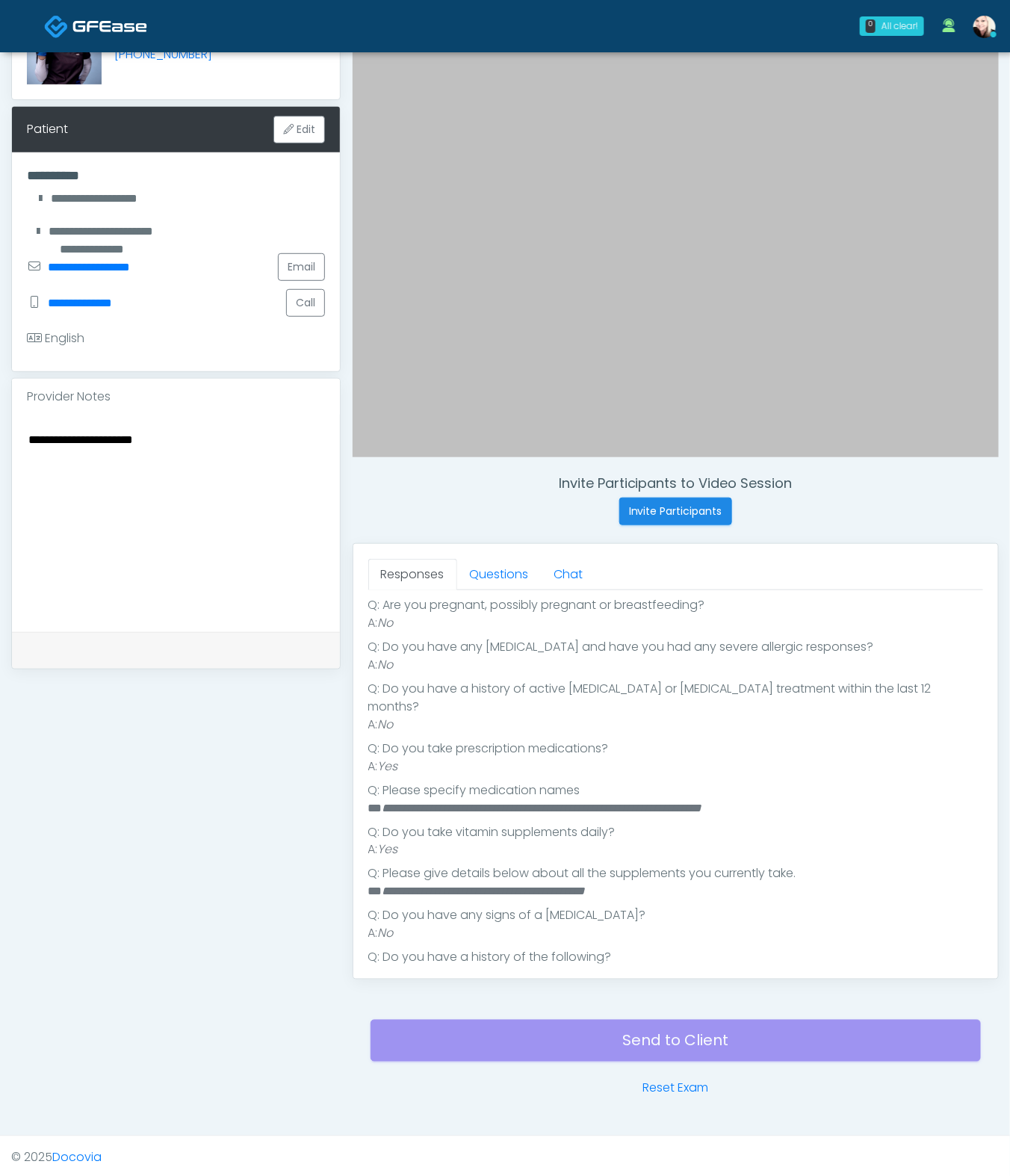
click at [439, 798] on ul "**********" at bounding box center [675, 893] width 615 height 592
drag, startPoint x: 765, startPoint y: 796, endPoint x: 755, endPoint y: 794, distance: 10.2
click at [755, 794] on ul "**********" at bounding box center [675, 893] width 615 height 592
copy ul "******"
drag, startPoint x: 494, startPoint y: 575, endPoint x: 494, endPoint y: 598, distance: 23.0
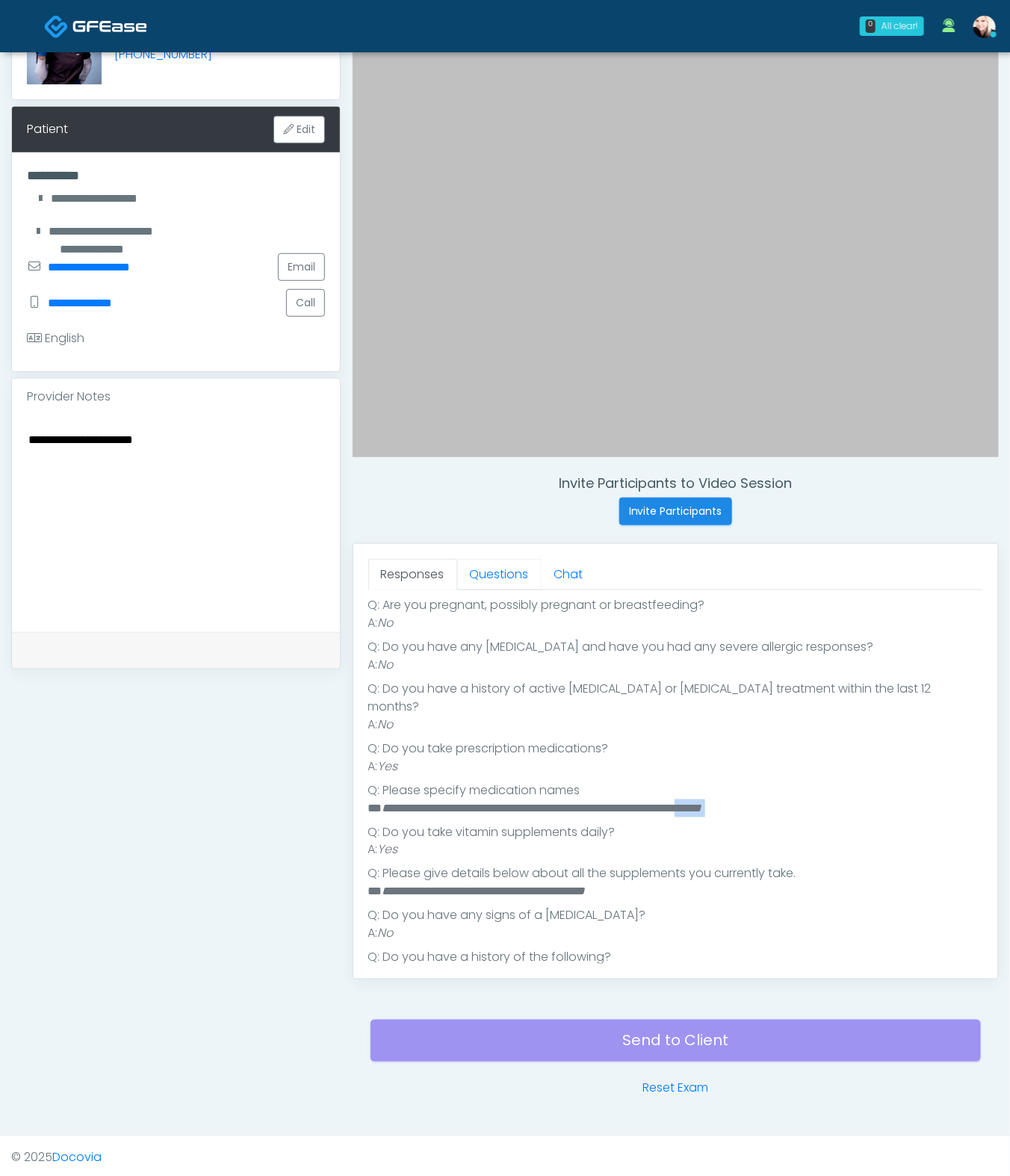
click at [494, 574] on link "Questions" at bounding box center [500, 574] width 85 height 31
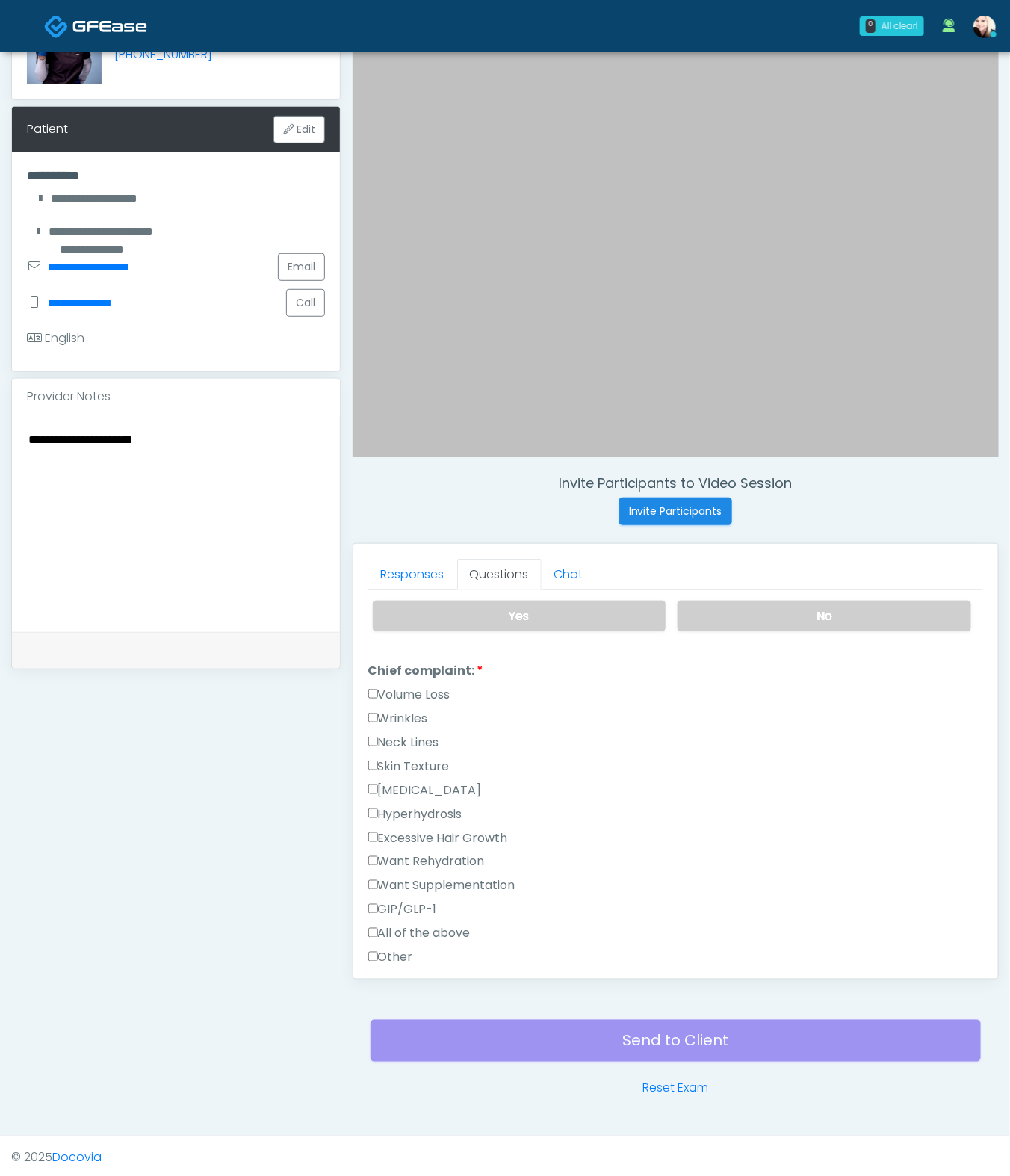
scroll to position [343, 0]
drag, startPoint x: 201, startPoint y: 435, endPoint x: 25, endPoint y: 428, distance: 176.1
click at [25, 428] on div "**********" at bounding box center [176, 523] width 328 height 217
drag, startPoint x: 659, startPoint y: 792, endPoint x: 645, endPoint y: 786, distance: 15.2
click at [650, 789] on div "Hyperpigmentation" at bounding box center [675, 794] width 615 height 24
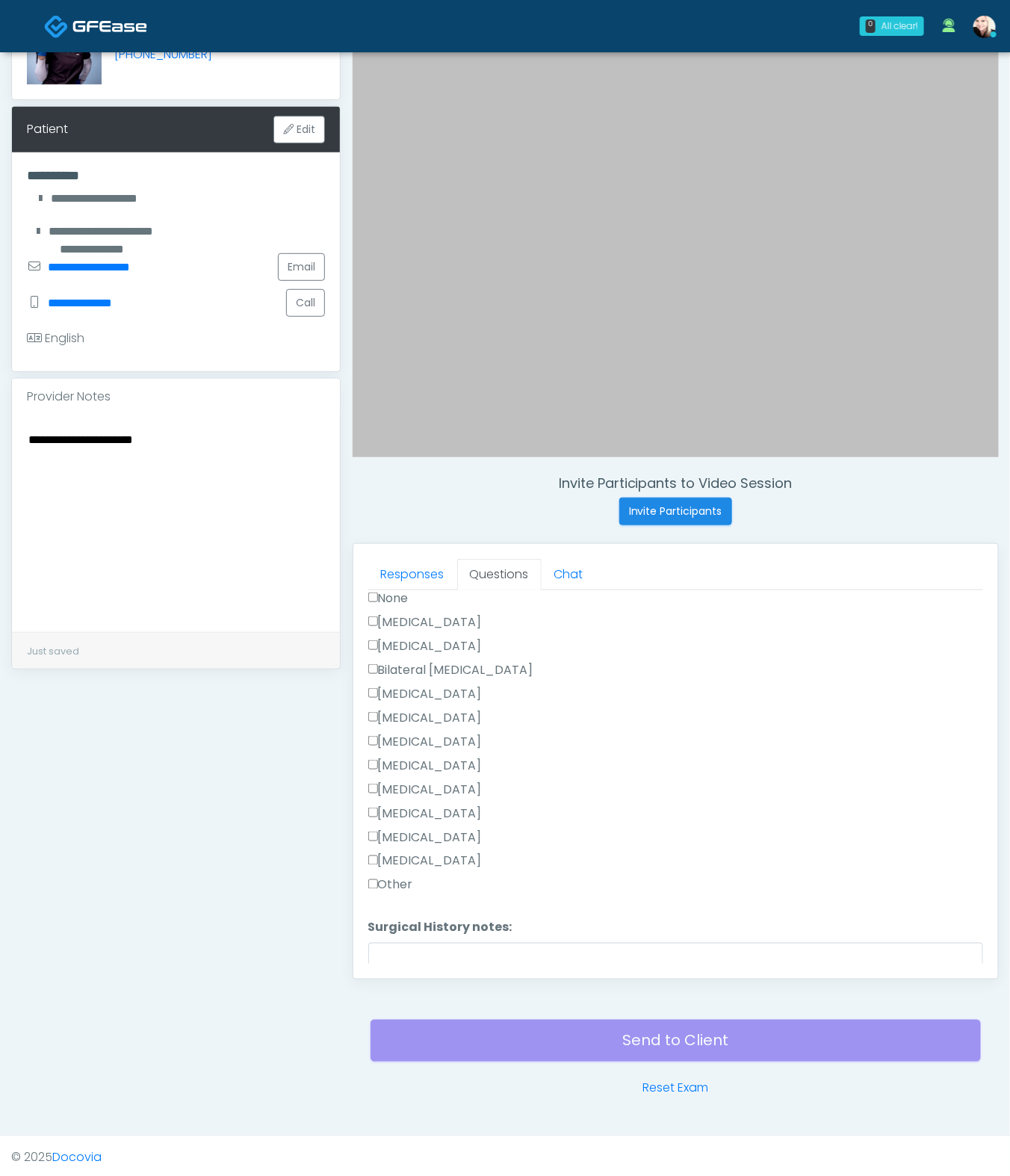
scroll to position [970, 0]
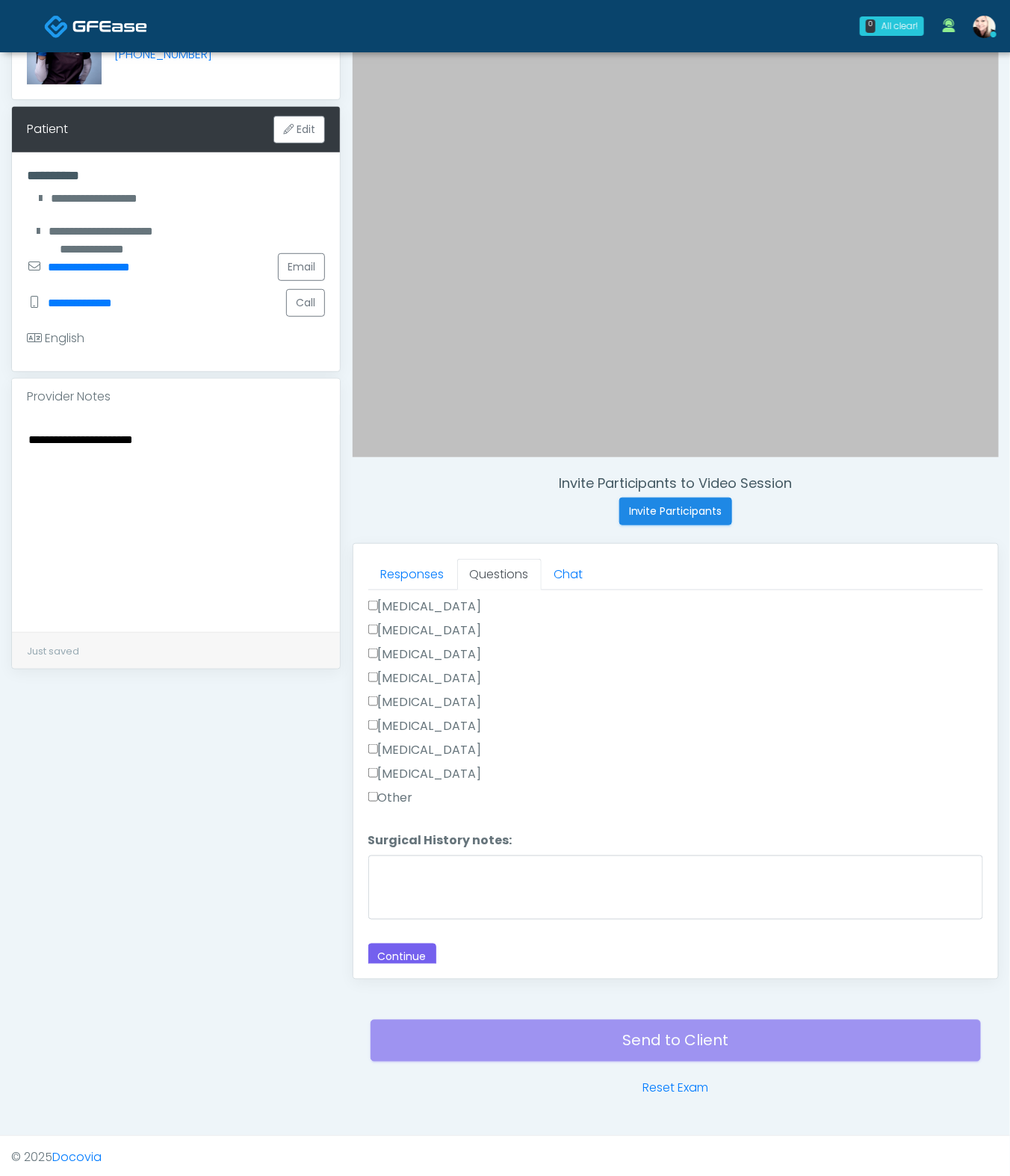
click at [366, 641] on div "Responses Questions Chat Good Faith Exam Script Good Faith Exam Script INTRODUC…" at bounding box center [676, 761] width 645 height 435
click at [380, 790] on label "Other" at bounding box center [390, 798] width 45 height 18
click at [414, 857] on textarea "Surgical History notes:" at bounding box center [675, 887] width 615 height 64
paste textarea "**********"
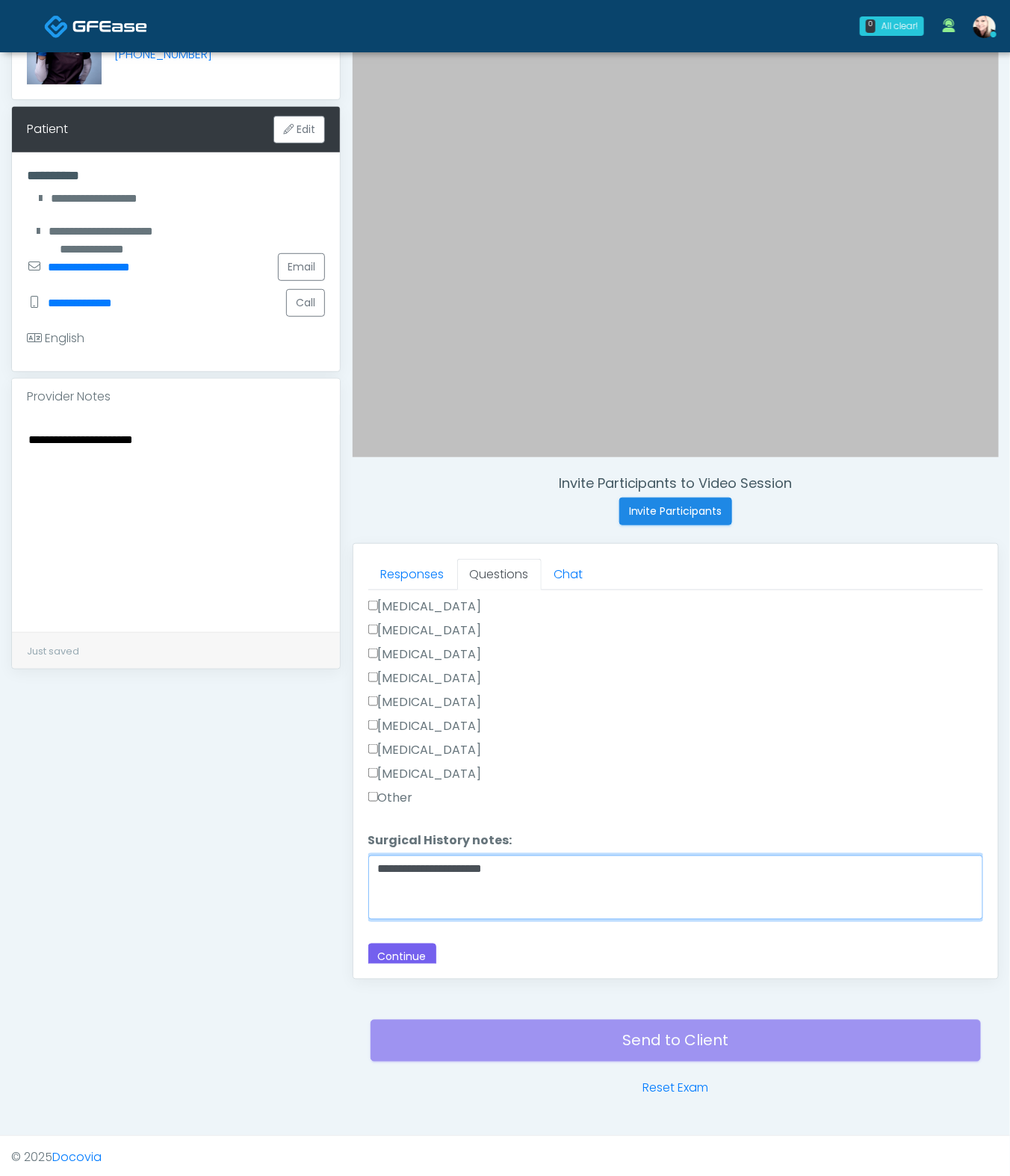
type textarea "**********"
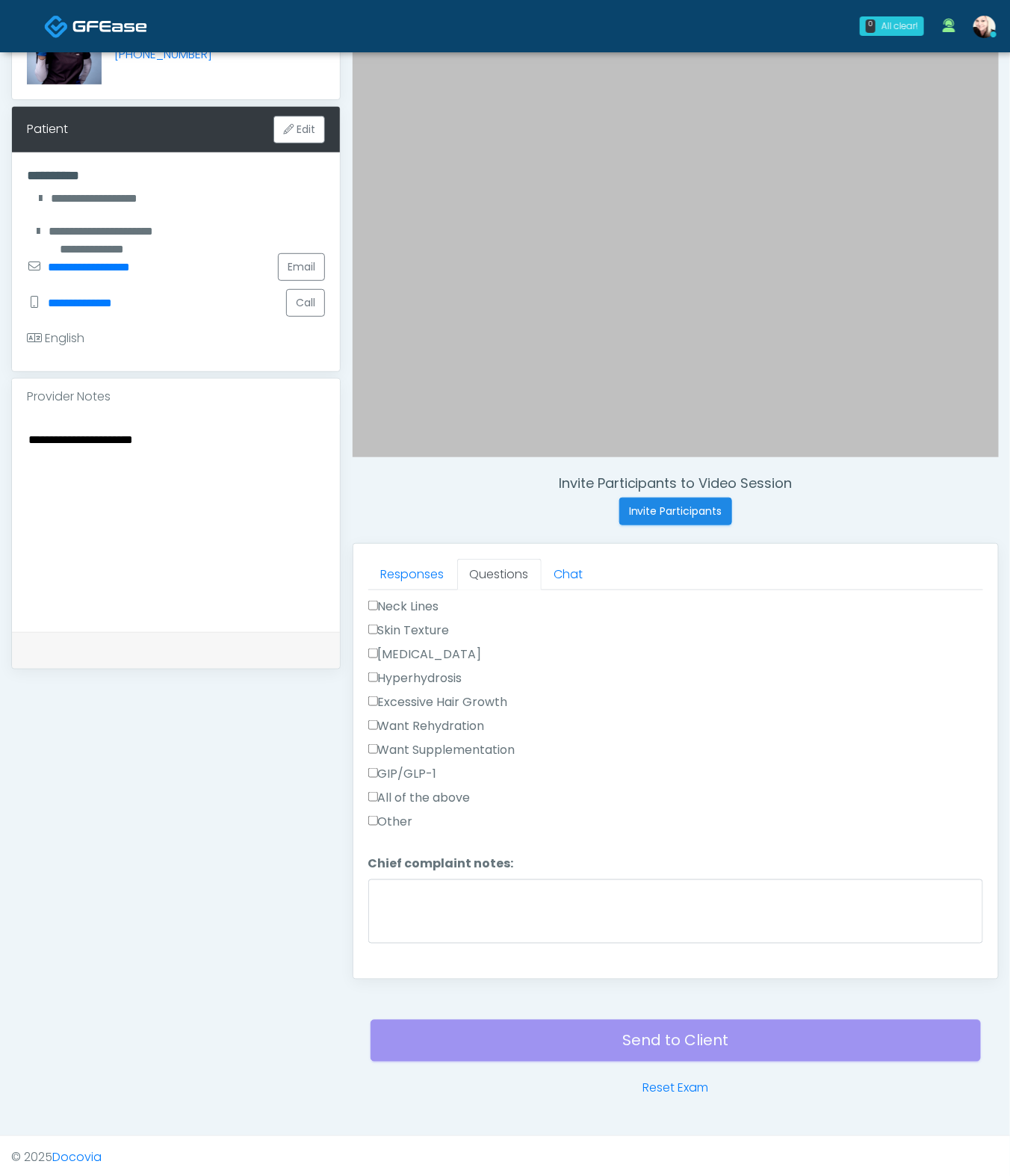
scroll to position [445, 0]
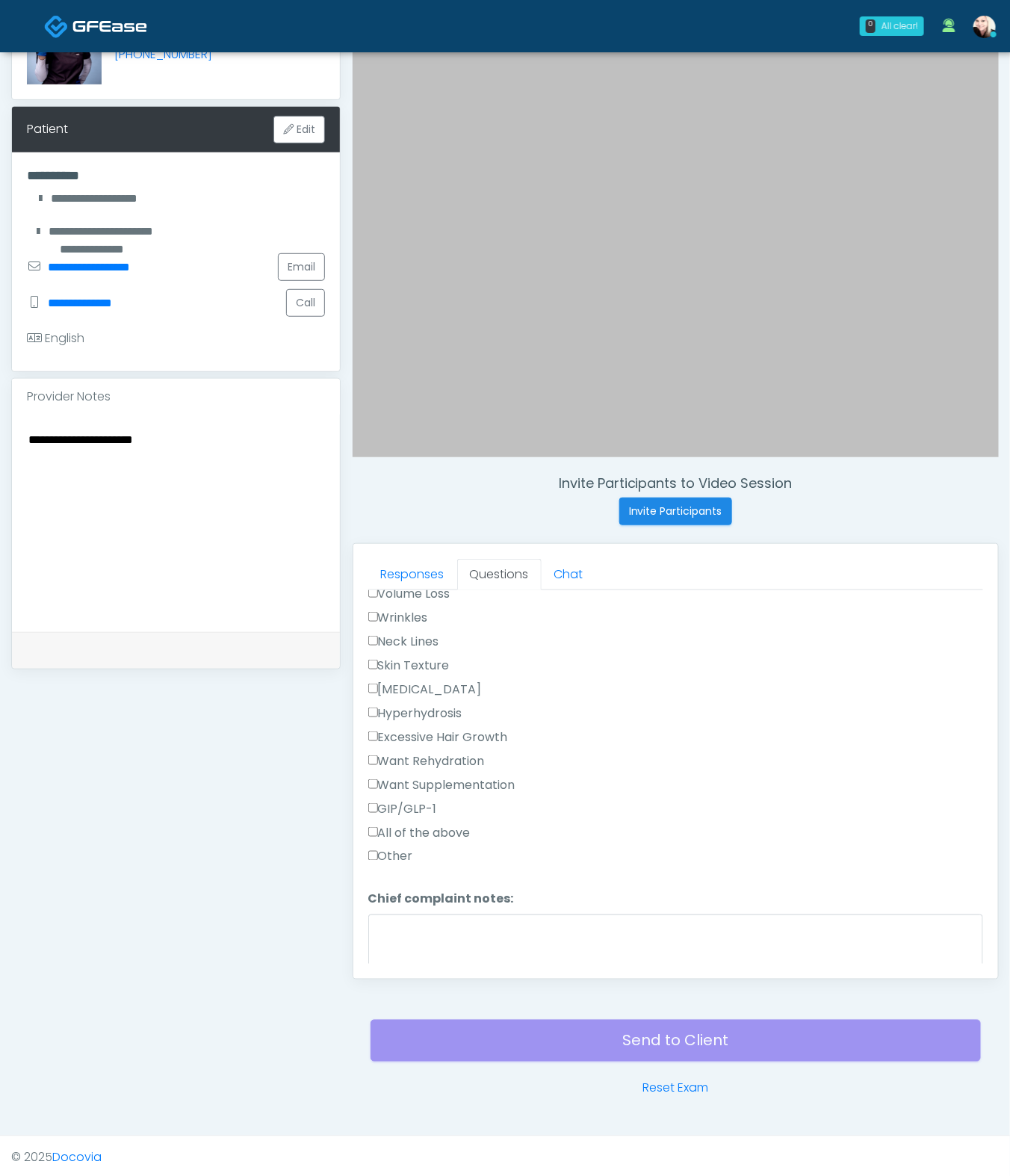
click at [378, 609] on label "Wrinkles" at bounding box center [398, 618] width 60 height 18
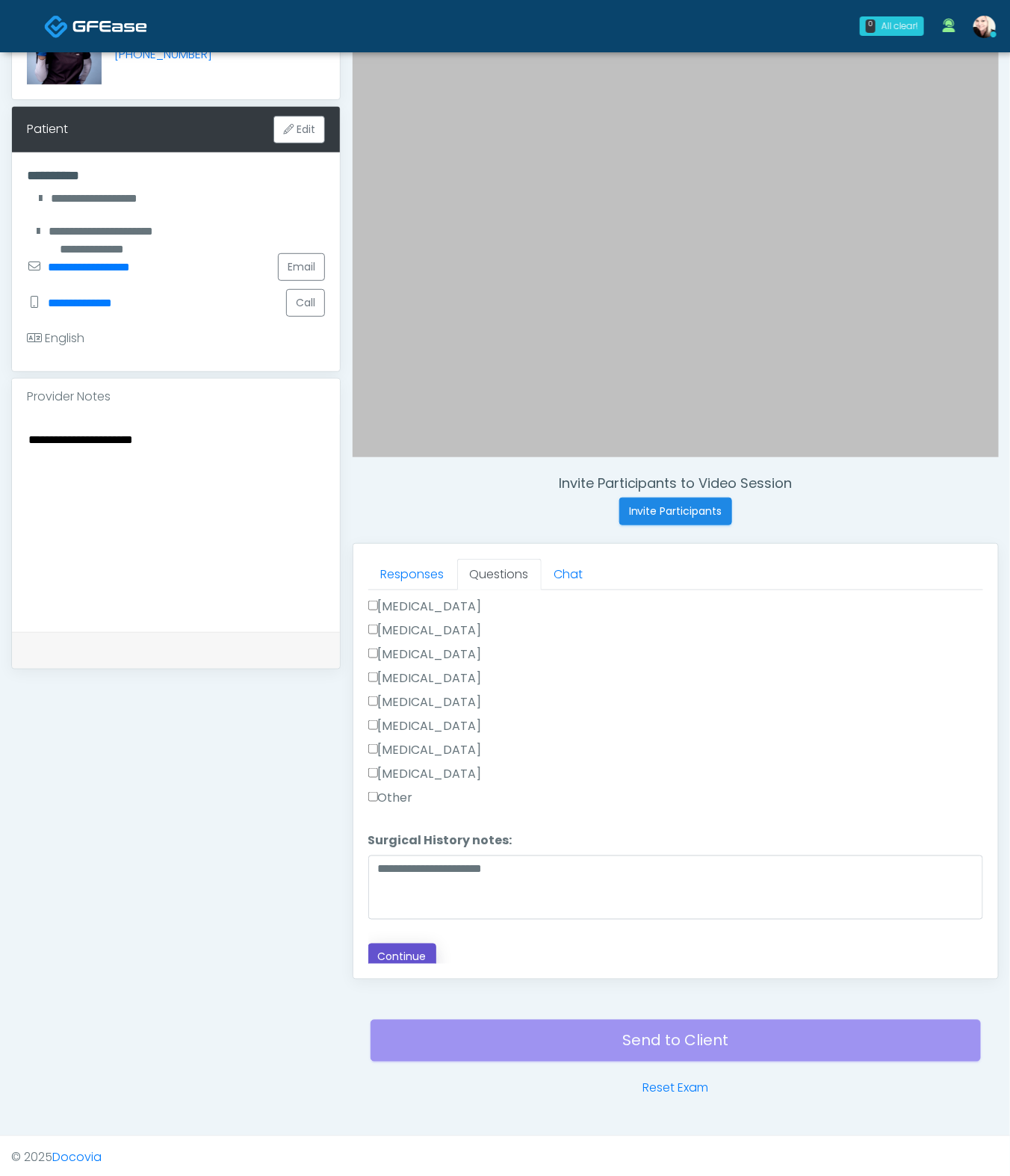
click at [406, 871] on button "Continue" at bounding box center [402, 958] width 68 height 28
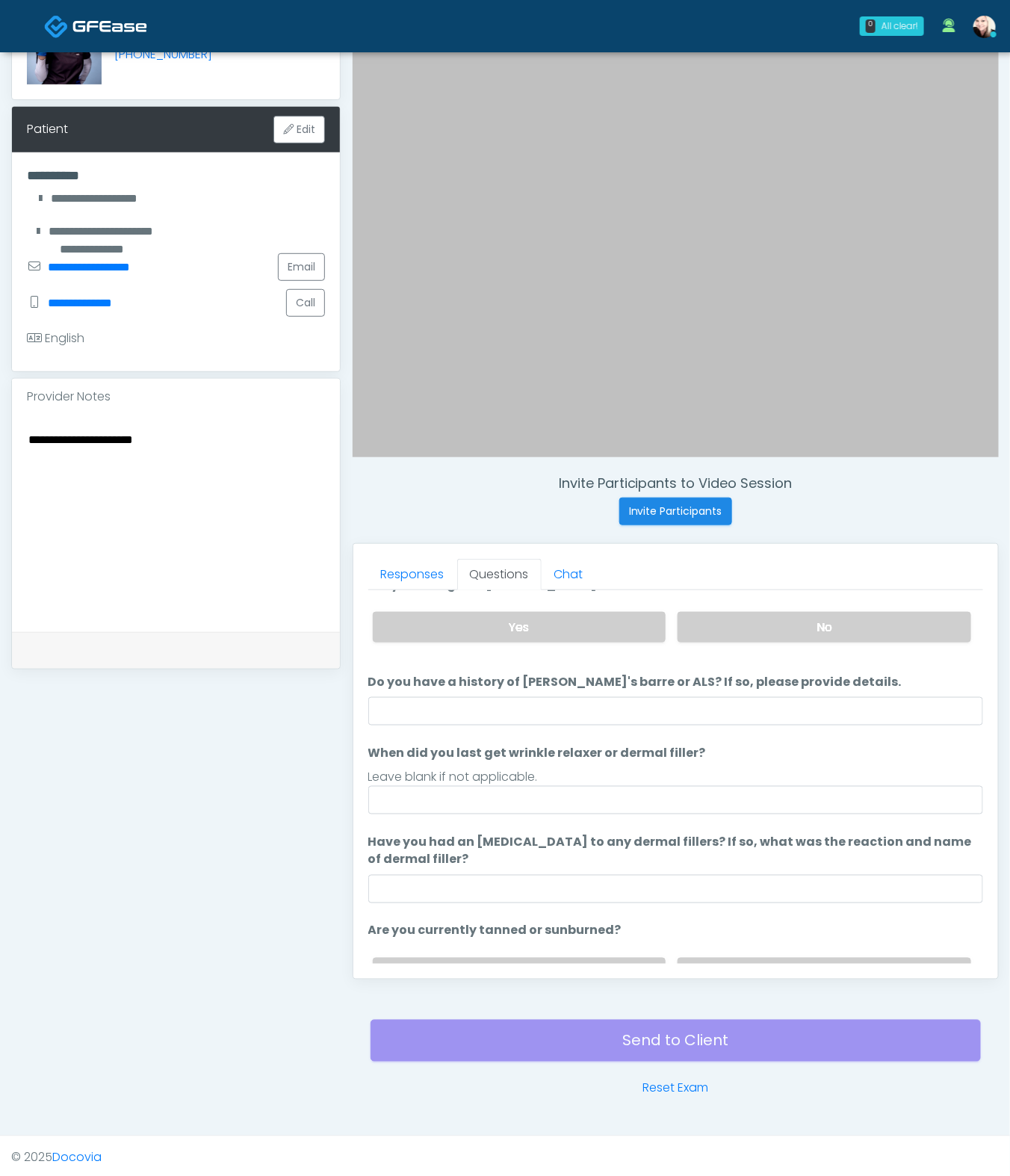
scroll to position [0, 0]
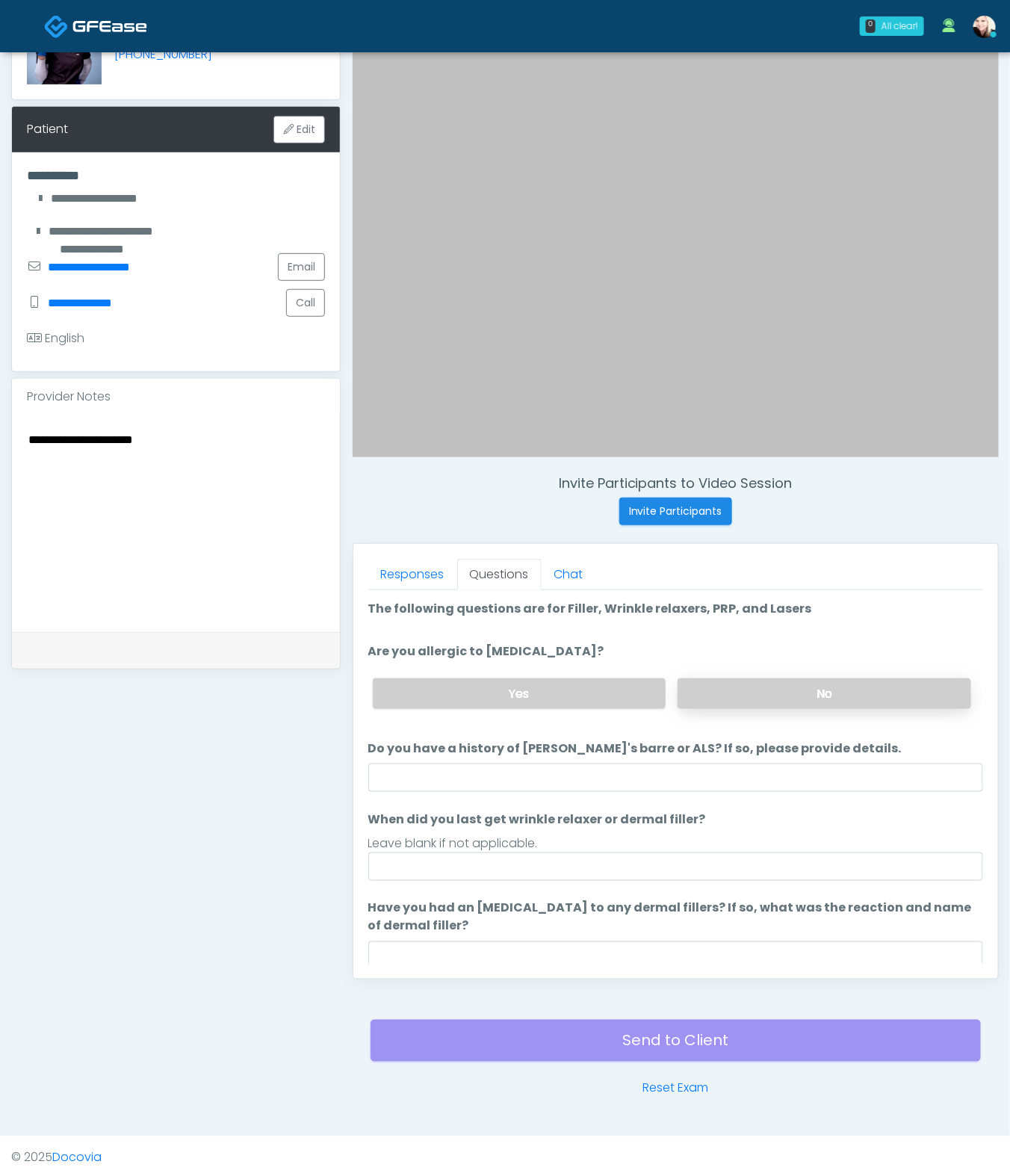
click at [761, 688] on label "No" at bounding box center [824, 694] width 294 height 30
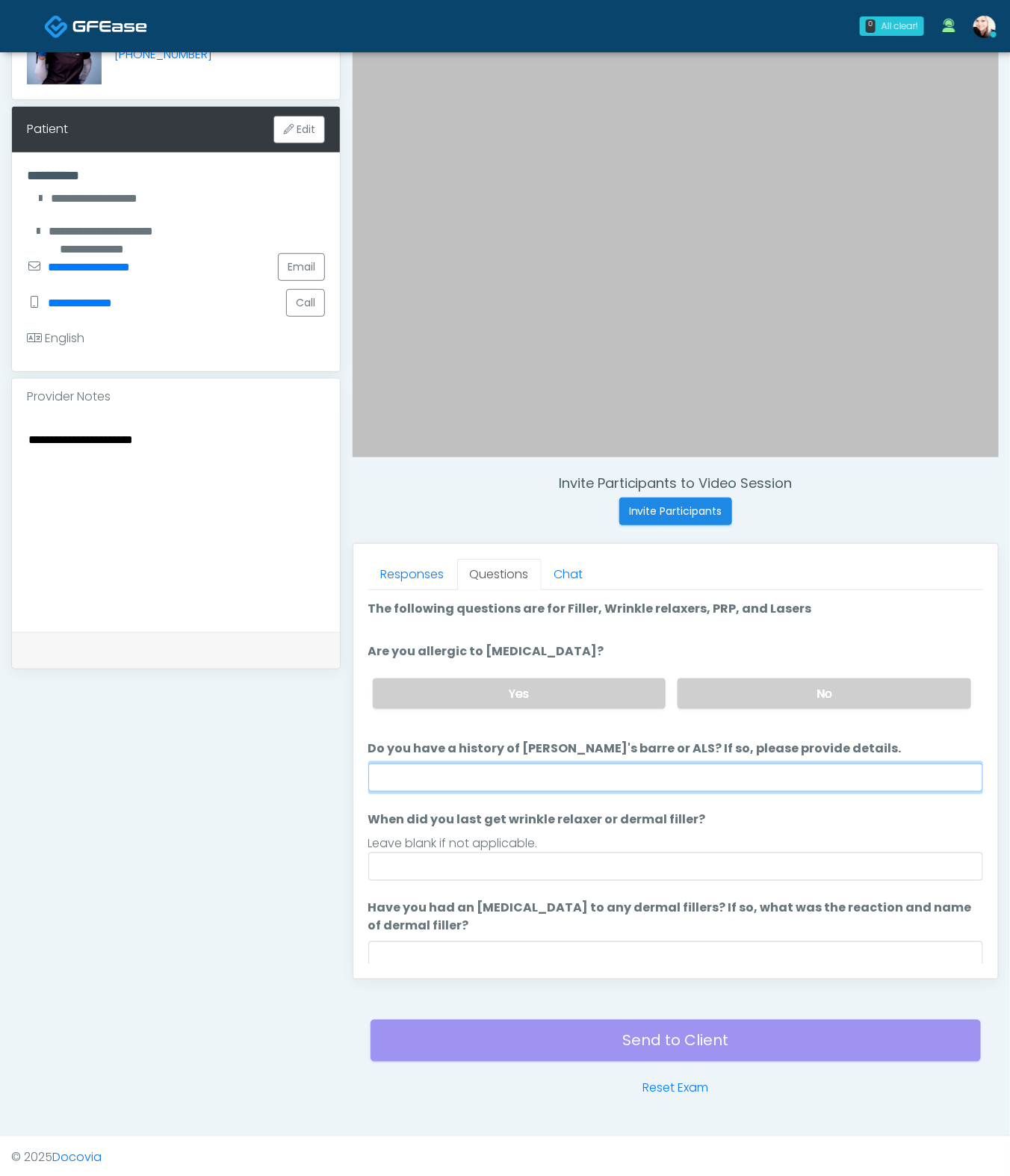
click at [442, 778] on input "Do you have a history of [PERSON_NAME]'s barre or ALS? If so, please provide de…" at bounding box center [675, 778] width 615 height 29
type input "****"
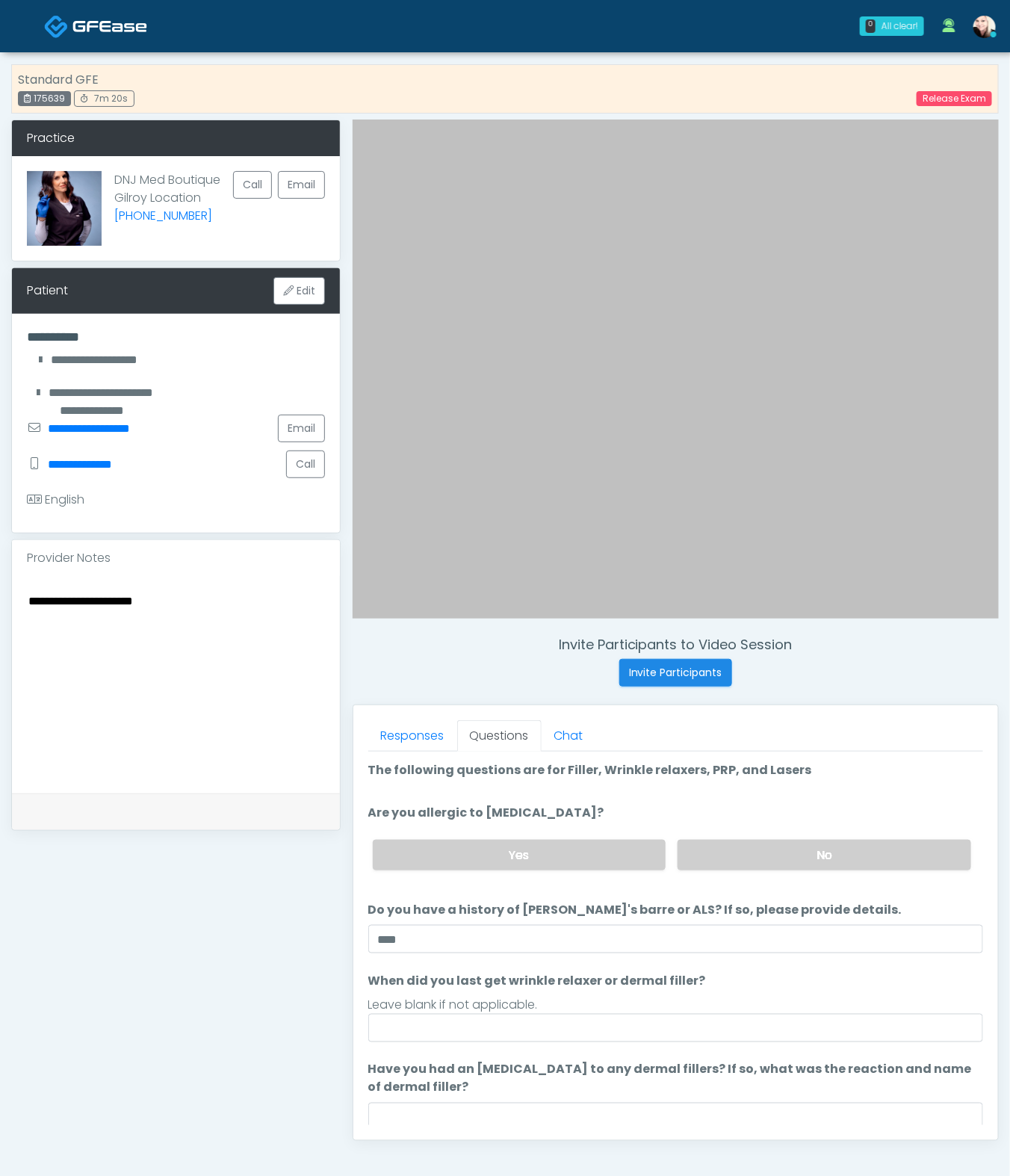
drag, startPoint x: 111, startPoint y: 183, endPoint x: 204, endPoint y: 196, distance: 93.9
click at [204, 196] on div "DNJ Med Boutique Gilroy Location (408) 707-0495 Call Email" at bounding box center [176, 209] width 328 height 105
copy p "DNJ Med Boutique Gilroy Location"
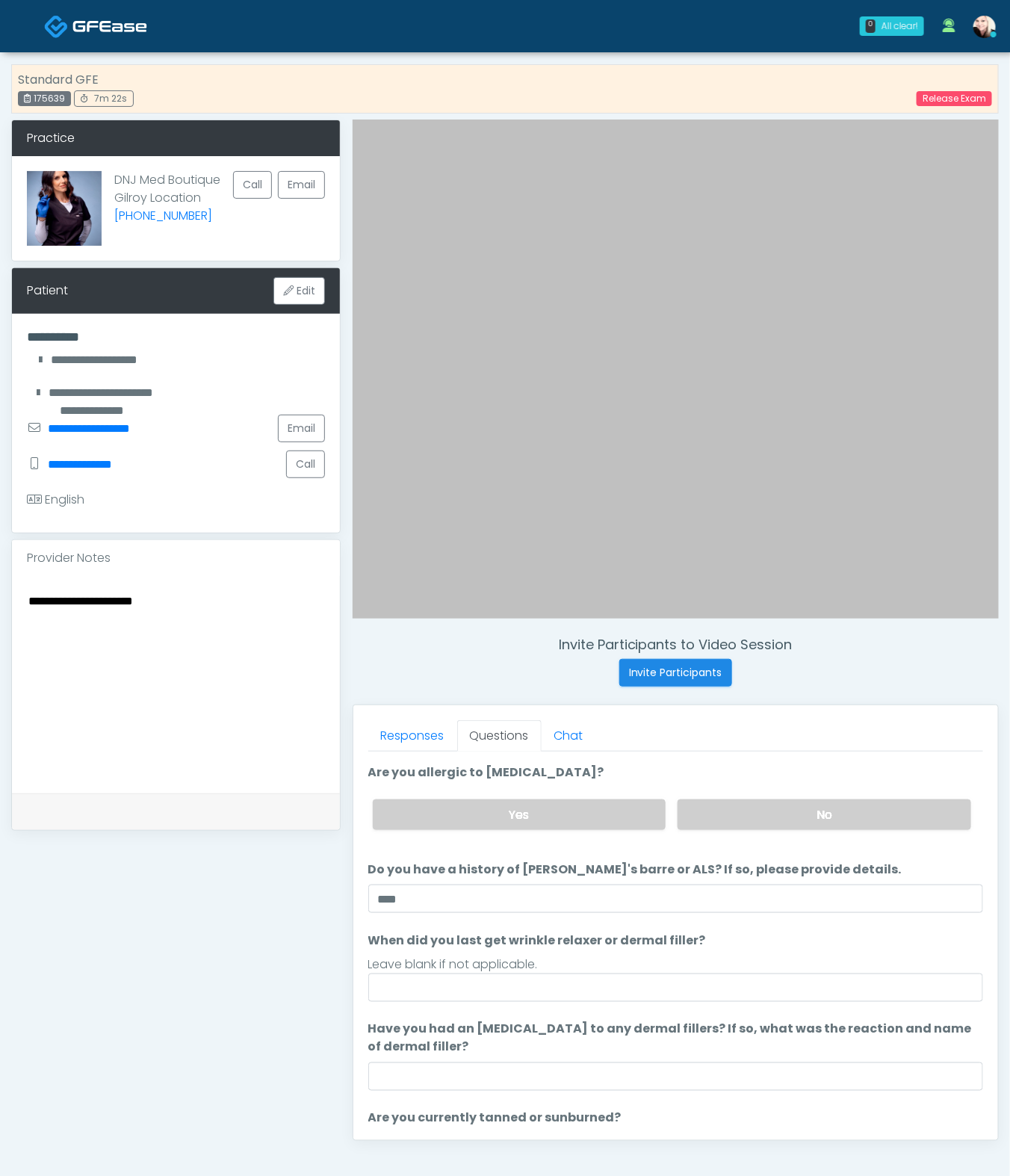
scroll to position [66, 0]
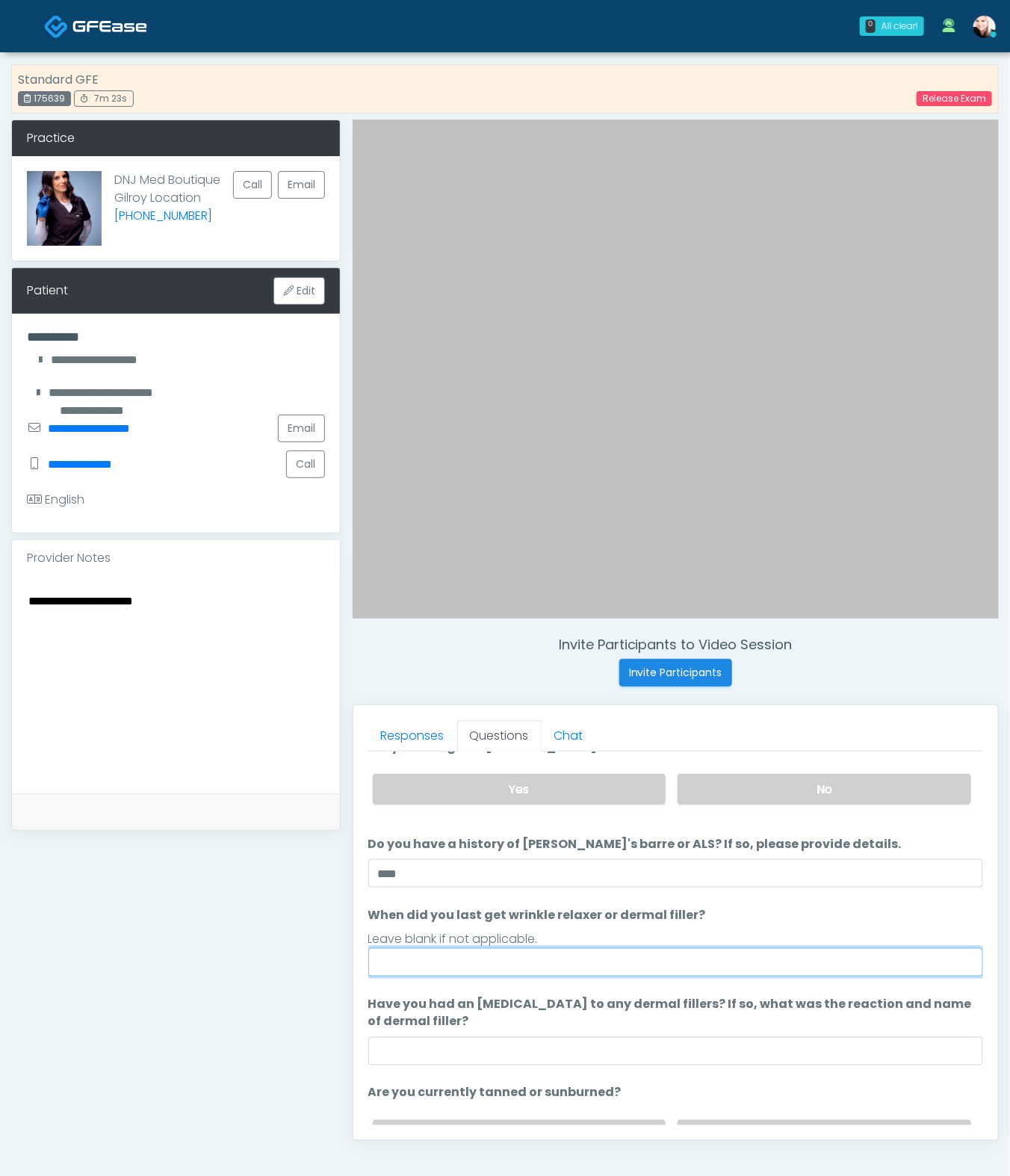
click at [553, 871] on input "When did you last get wrinkle relaxer or dermal filler?" at bounding box center [675, 963] width 615 height 29
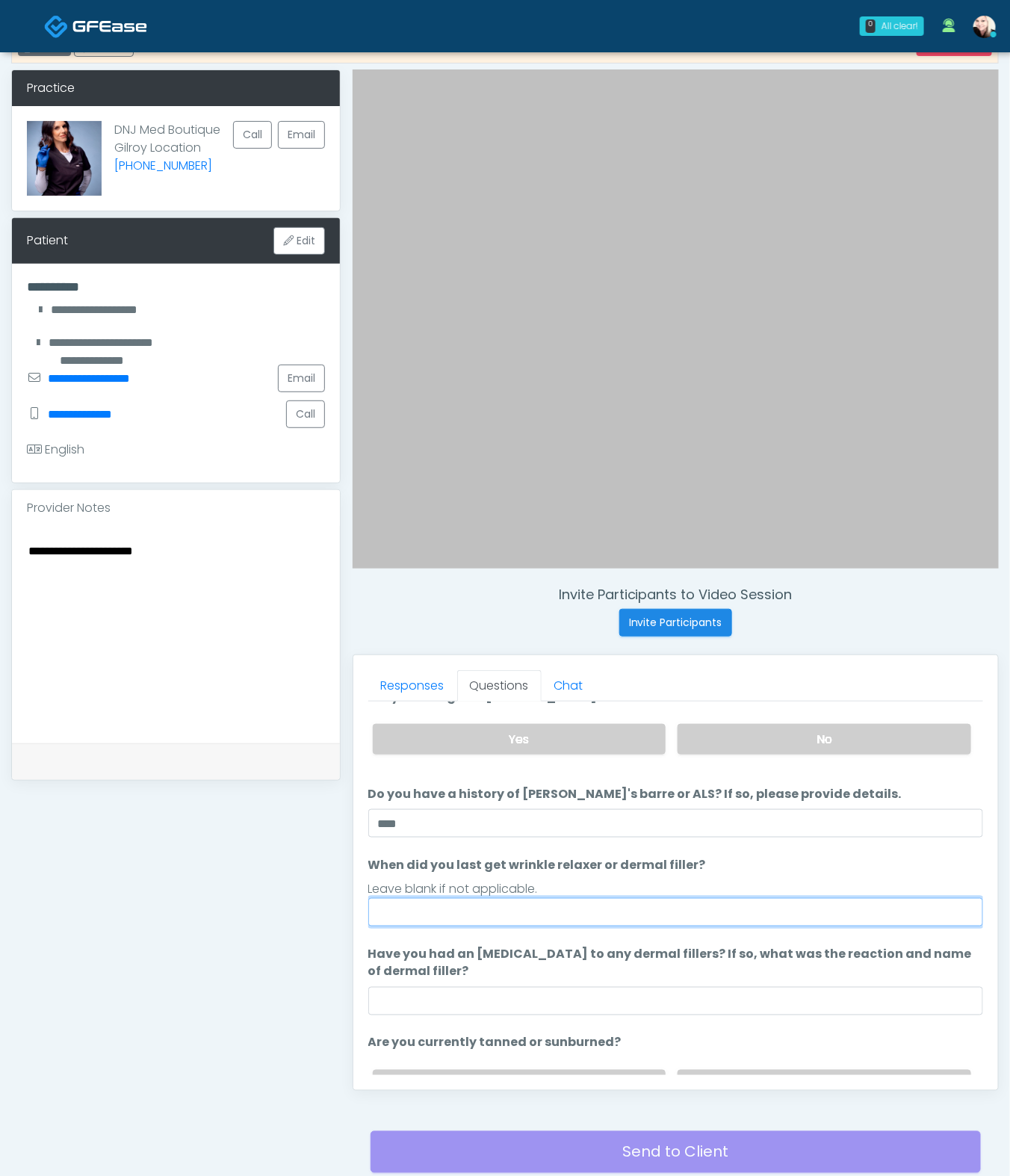
scroll to position [85, 0]
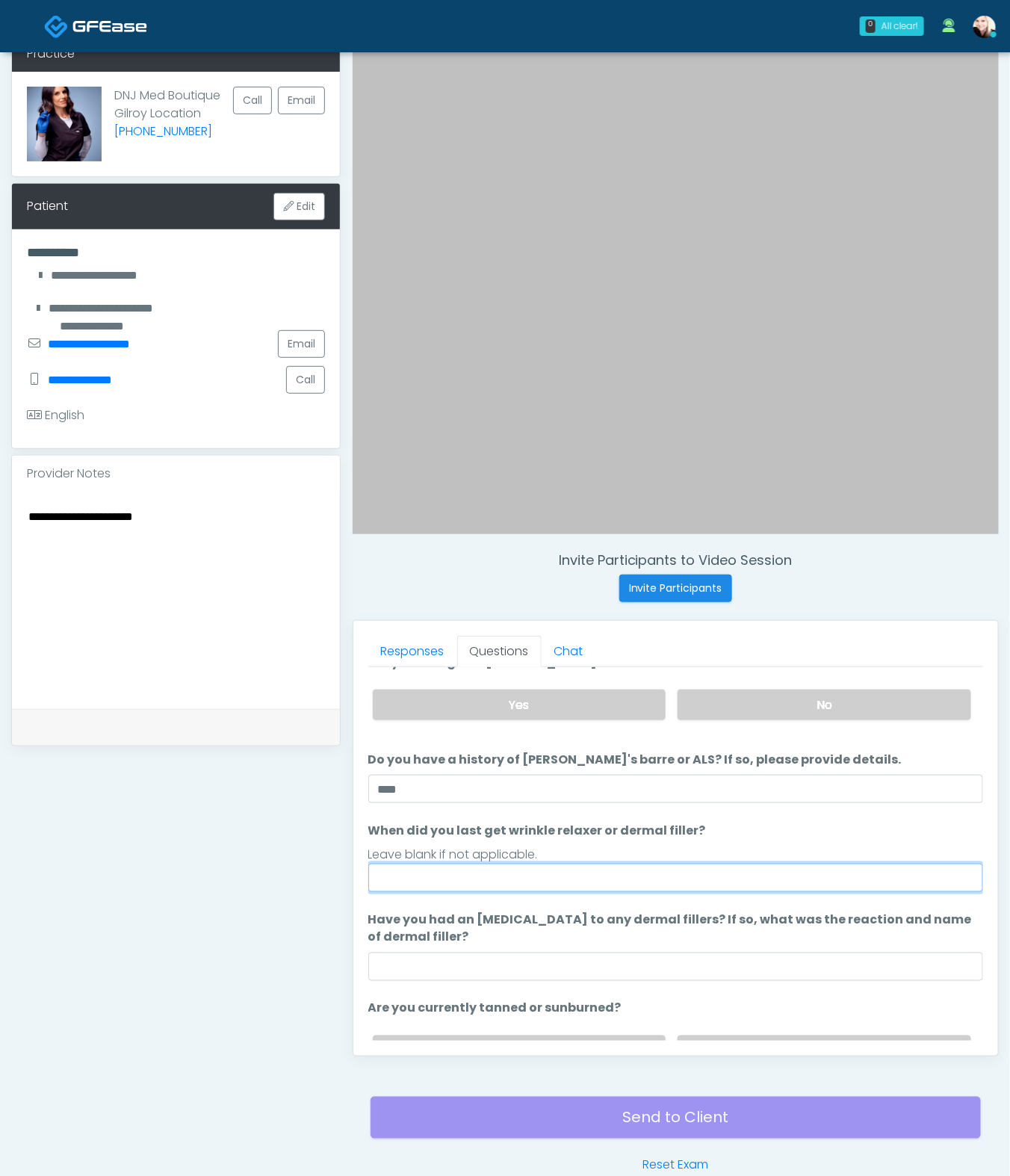
click at [463, 871] on input "When did you last get wrinkle relaxer or dermal filler?" at bounding box center [675, 878] width 615 height 29
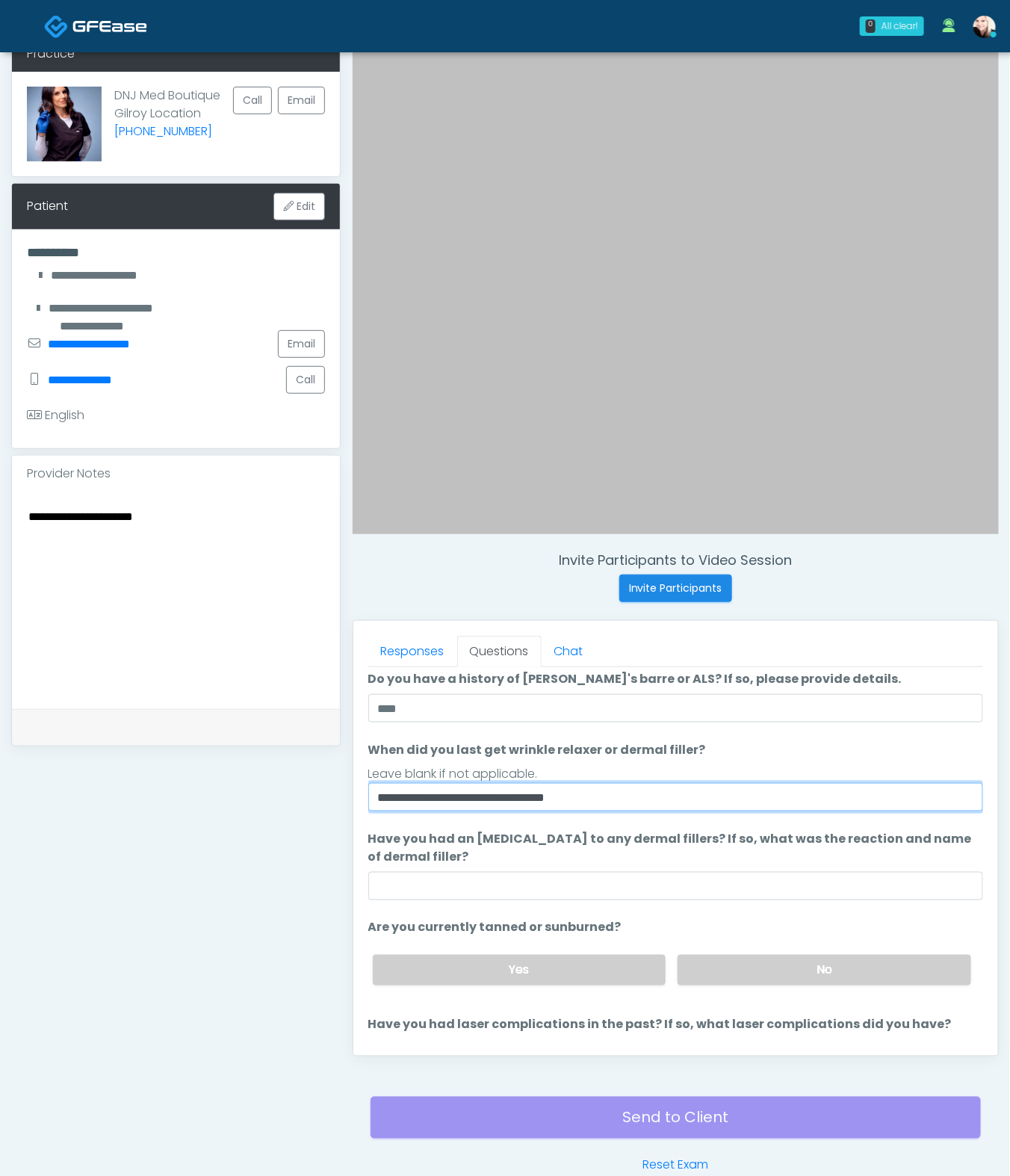
scroll to position [157, 0]
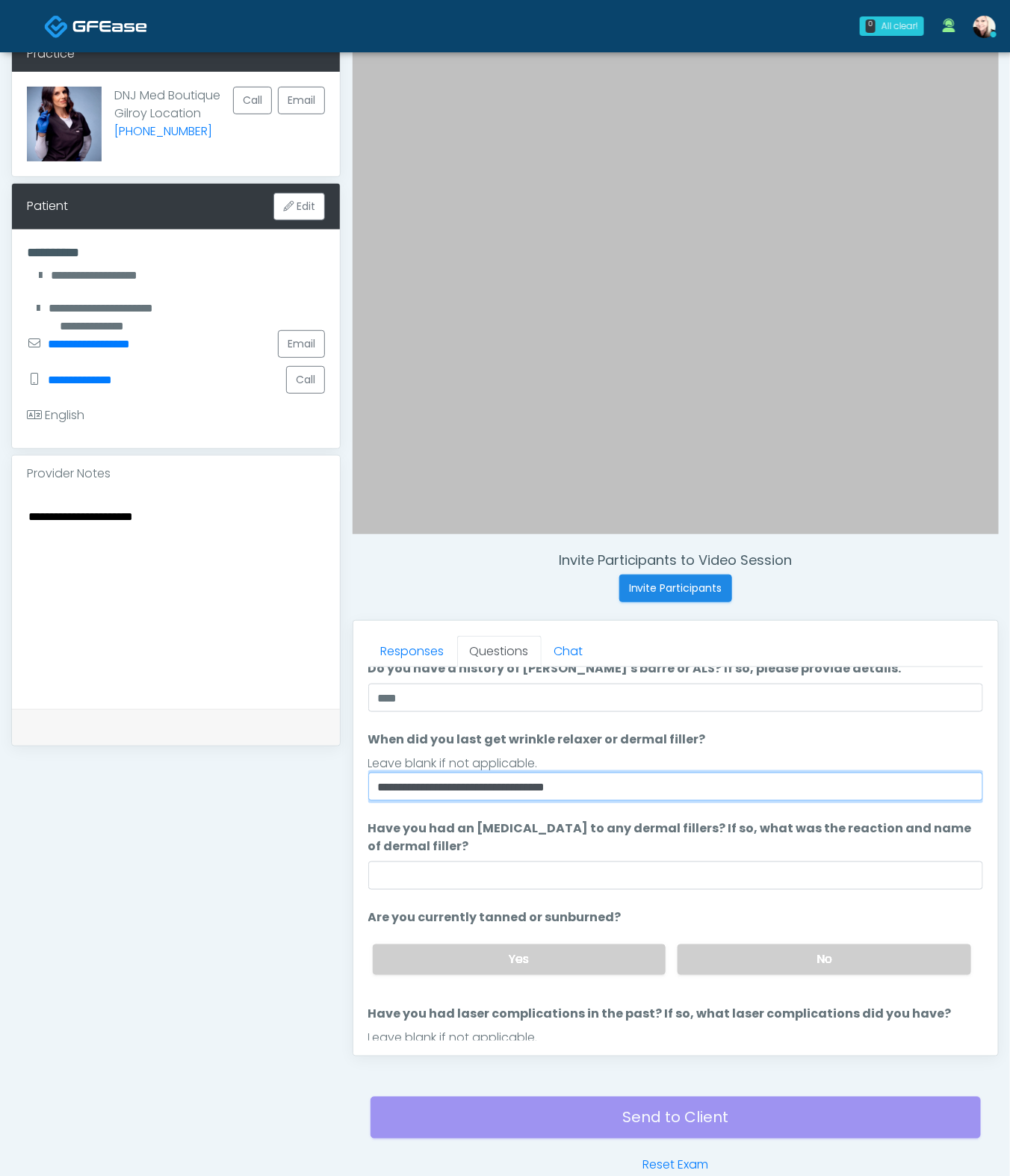
type input "**********"
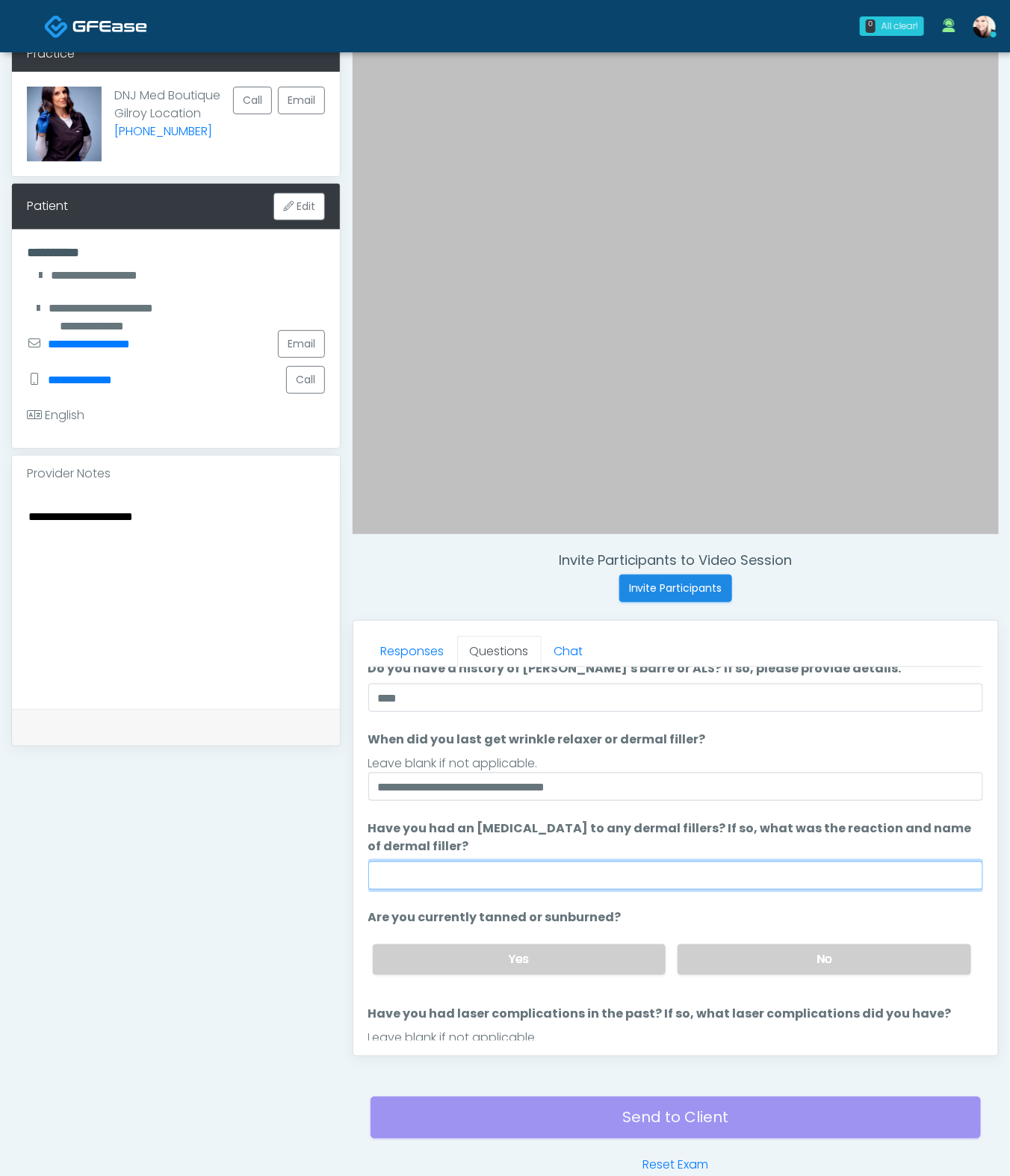
drag, startPoint x: 497, startPoint y: 874, endPoint x: 518, endPoint y: 874, distance: 21.0
click at [497, 871] on input "Have you had an [MEDICAL_DATA] to any dermal fillers? If so, what was the react…" at bounding box center [675, 876] width 615 height 29
type input "****"
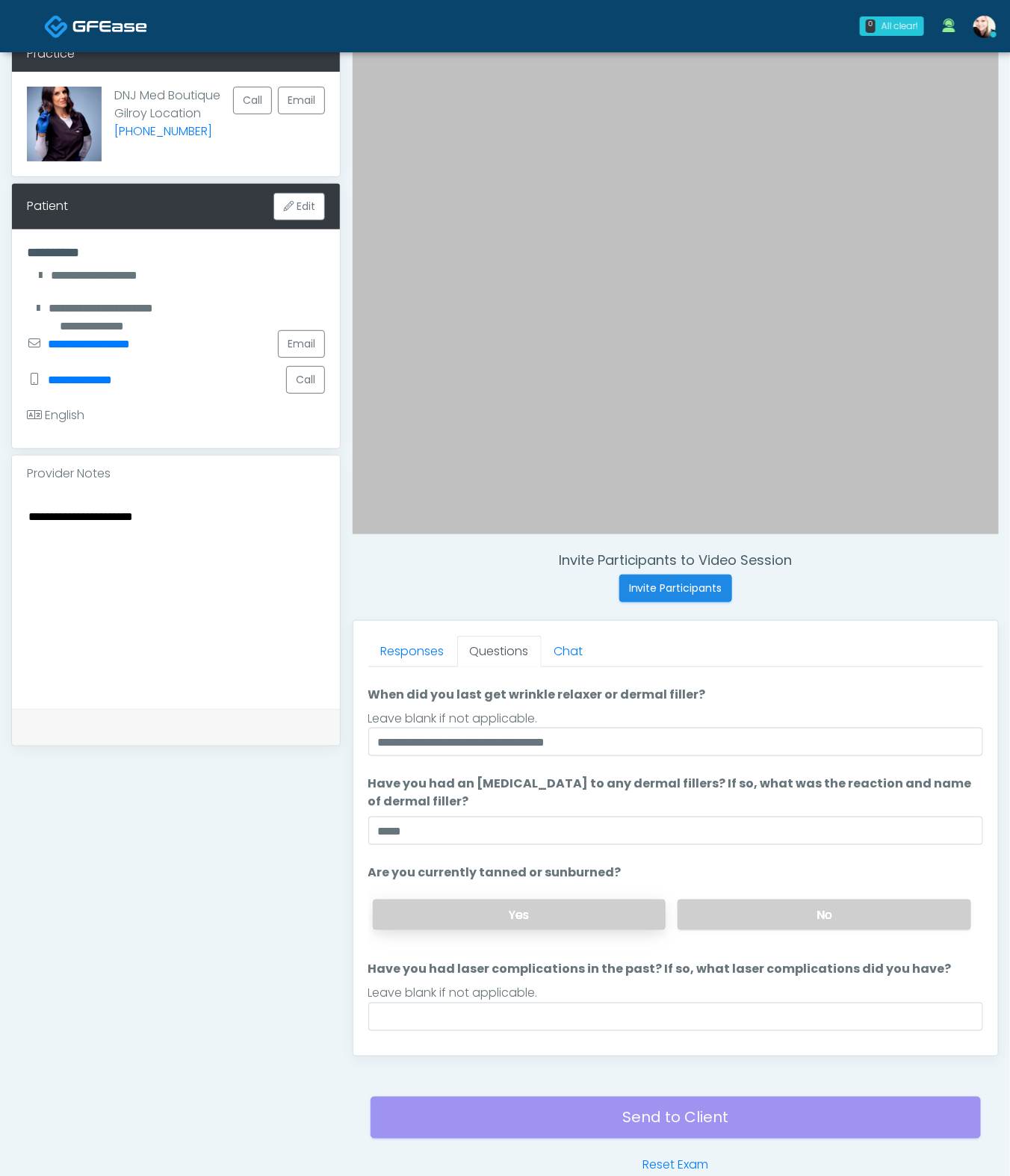
scroll to position [235, 0]
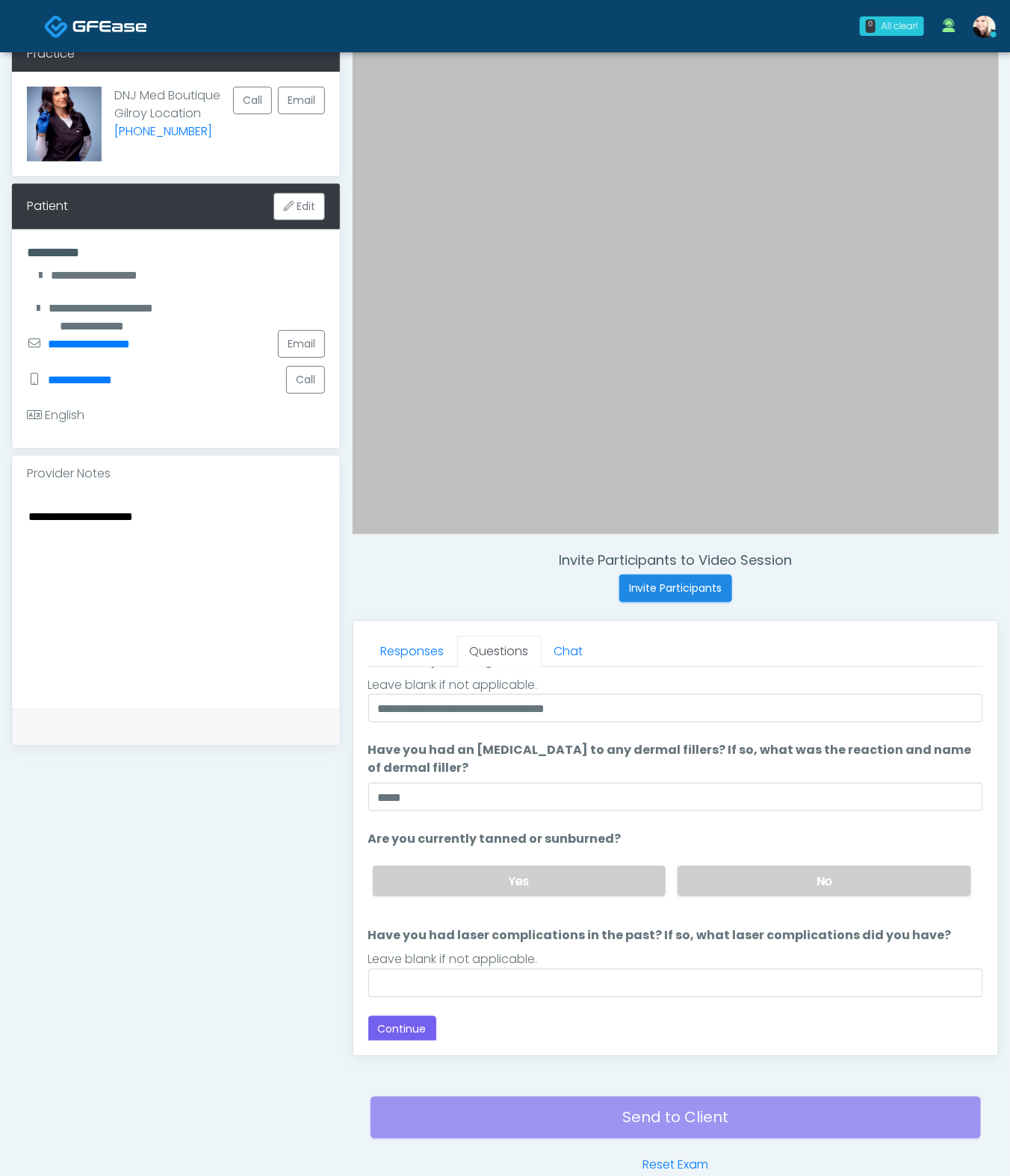
click at [711, 861] on div "Yes No" at bounding box center [672, 882] width 623 height 54
click at [736, 871] on label "No" at bounding box center [824, 882] width 294 height 30
click at [469, 790] on input "****" at bounding box center [675, 798] width 615 height 29
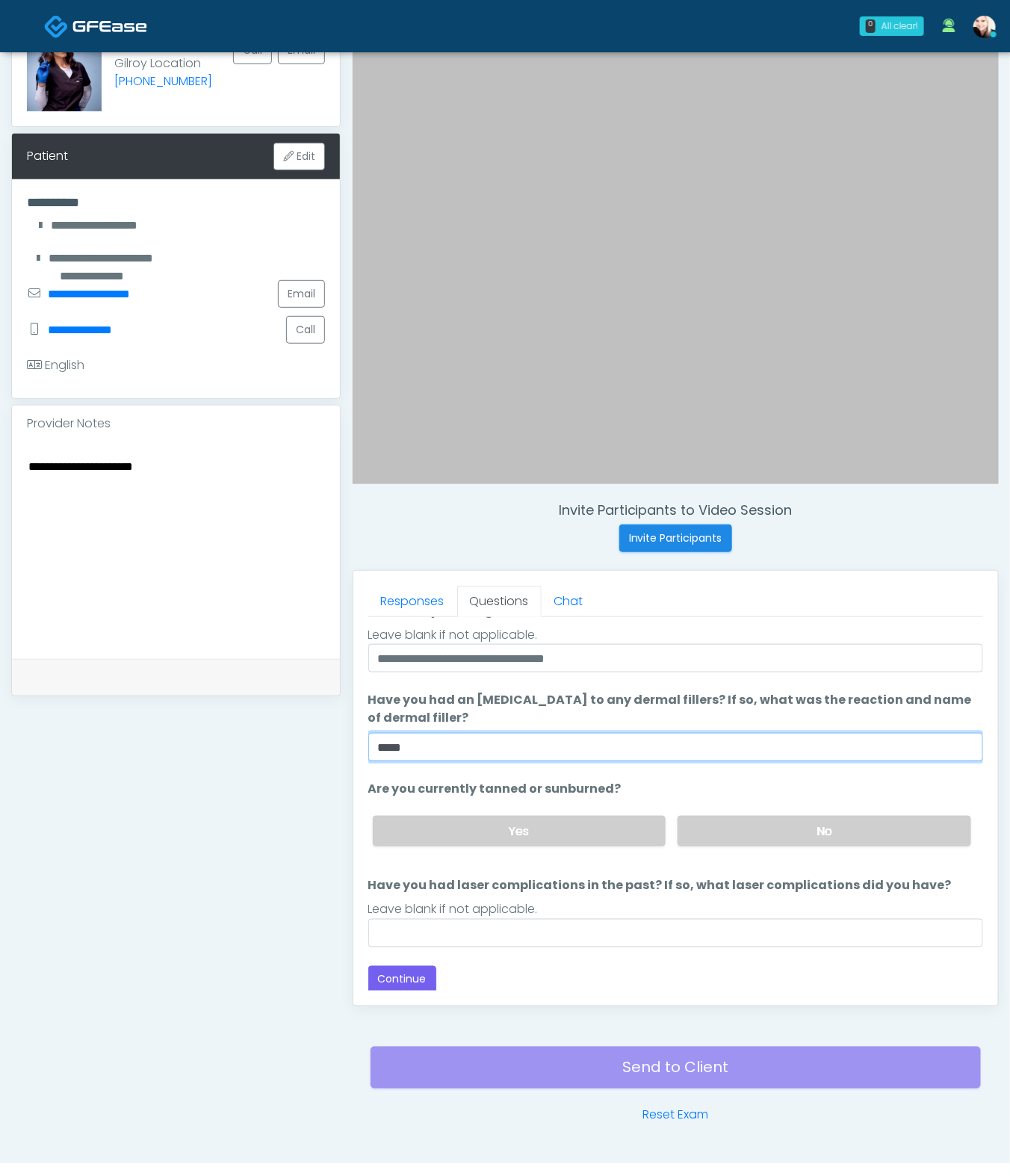
scroll to position [162, 0]
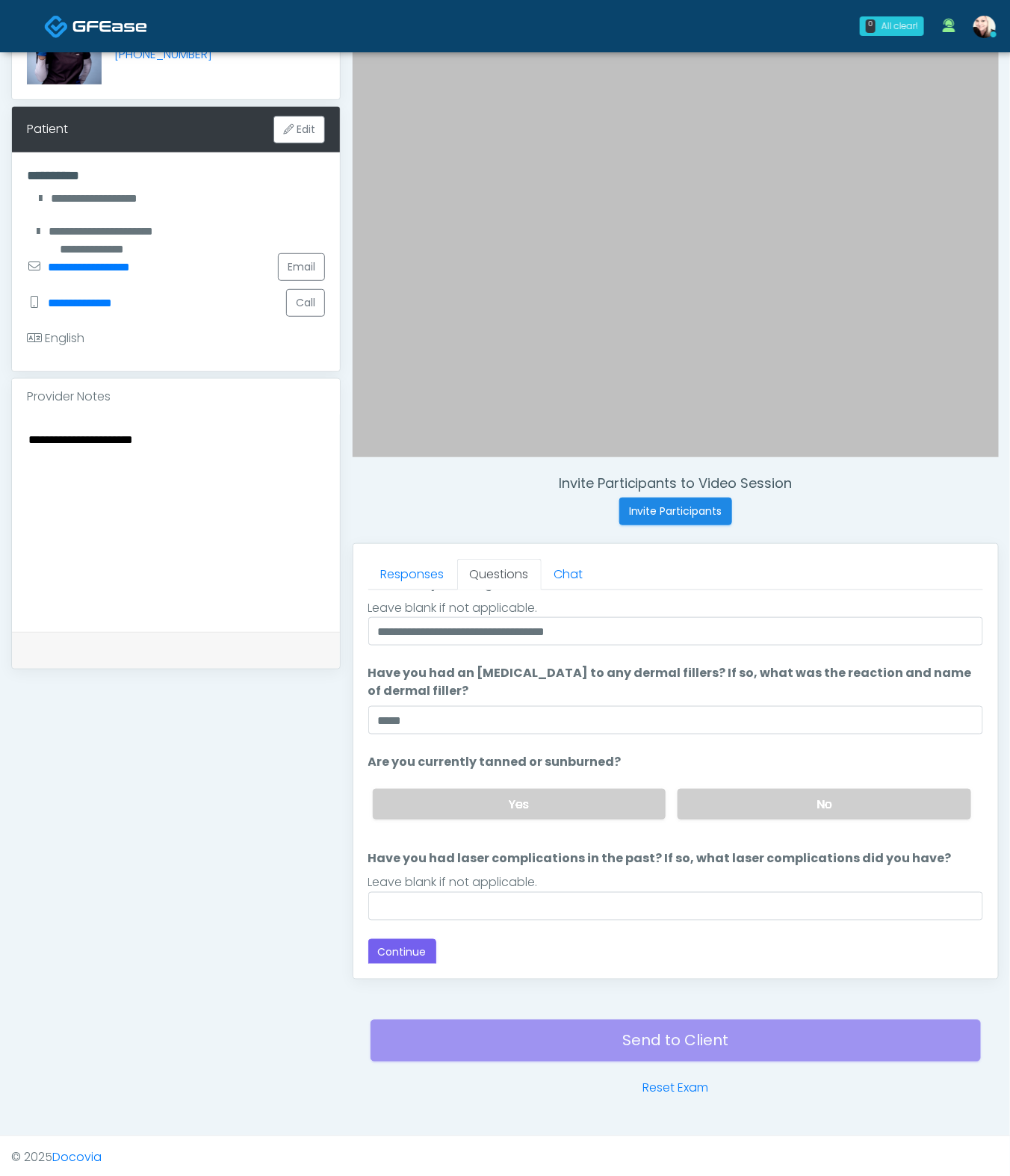
drag, startPoint x: 176, startPoint y: 436, endPoint x: 238, endPoint y: 443, distance: 62.4
click at [191, 437] on textarea "**********" at bounding box center [176, 521] width 298 height 183
click at [436, 871] on input "Have you had laser complications in the past? If so, what laser complications d…" at bounding box center [675, 907] width 615 height 29
type input "****"
click at [417, 871] on button "Continue" at bounding box center [402, 953] width 68 height 28
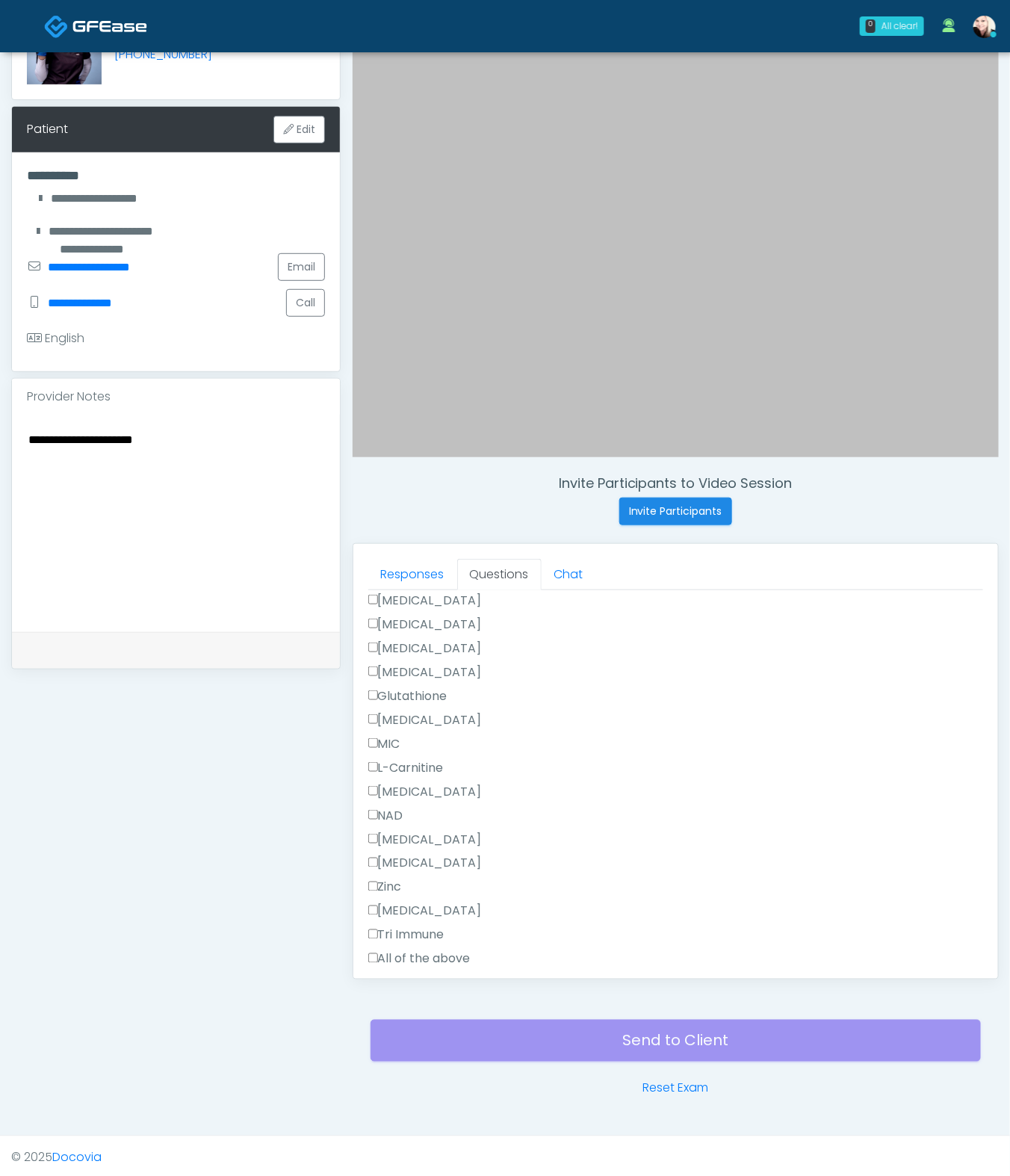
scroll to position [828, 0]
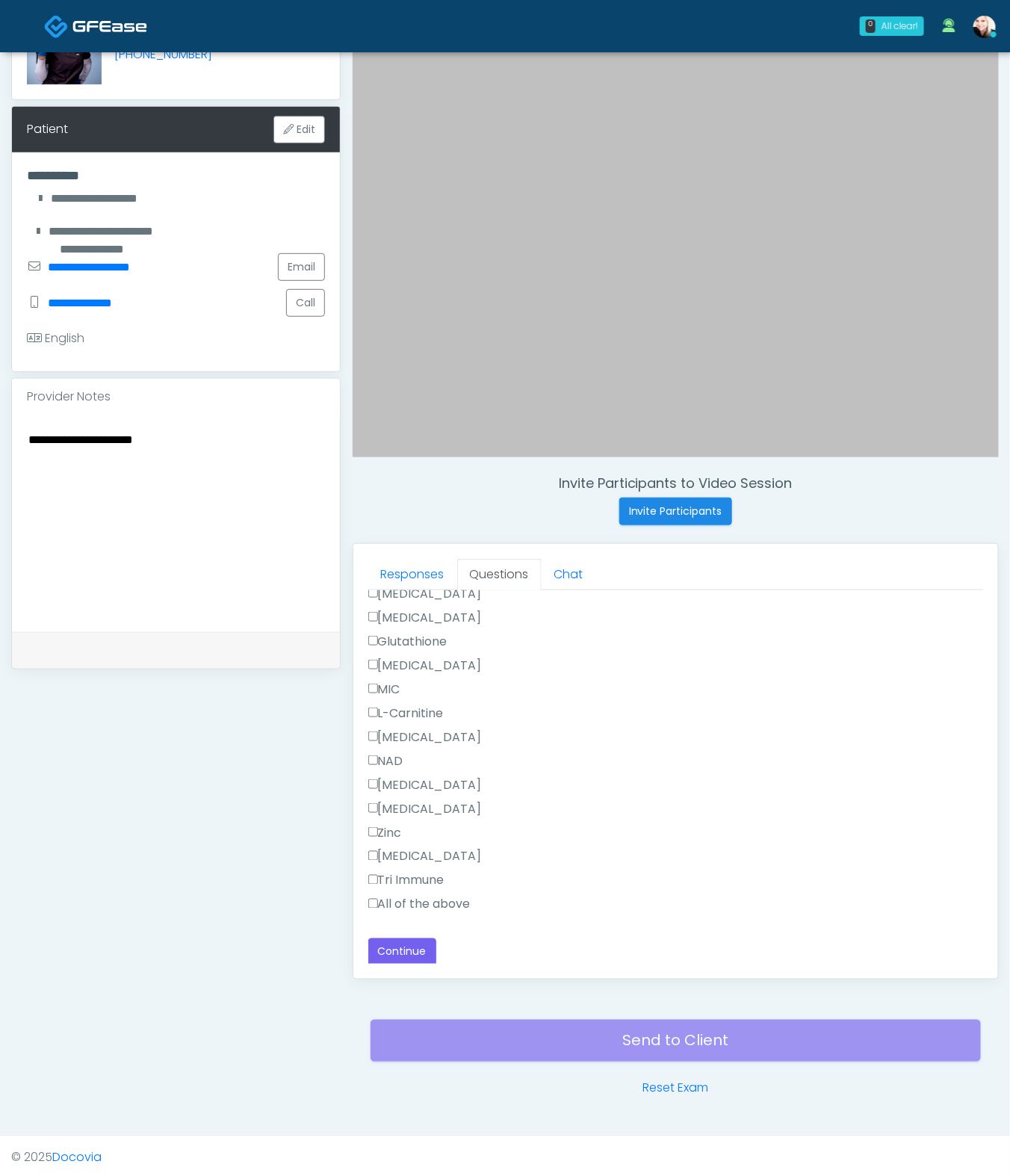
click at [245, 455] on textarea "**********" at bounding box center [176, 521] width 298 height 183
click at [81, 459] on textarea "**********" at bounding box center [176, 521] width 298 height 183
click at [80, 454] on textarea "**********" at bounding box center [176, 521] width 298 height 183
click at [77, 453] on textarea "**********" at bounding box center [176, 521] width 298 height 183
click at [77, 453] on textarea "**********" at bounding box center [176, 521] width 298 height 183
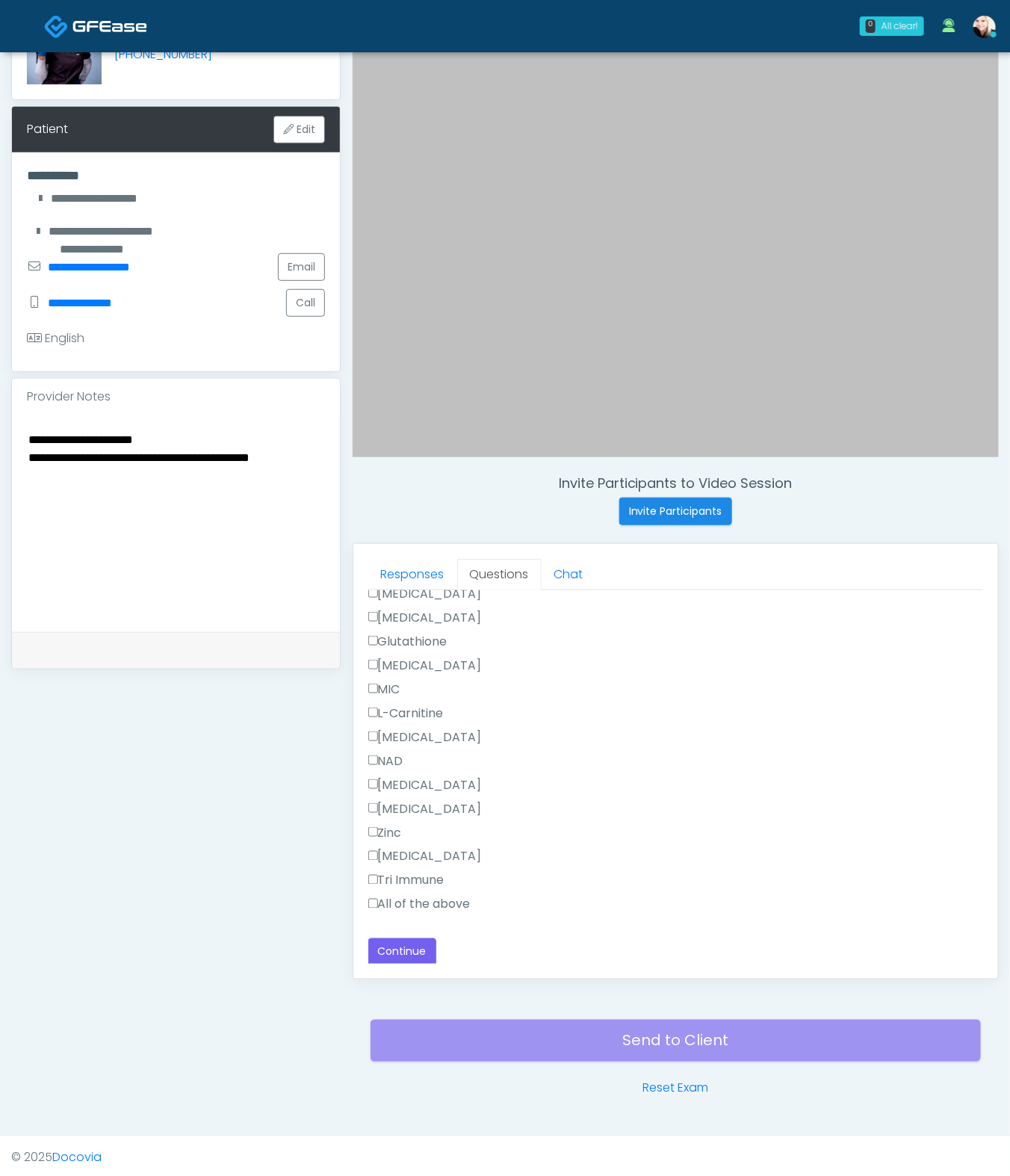
type textarea "**********"
click at [421, 871] on label "All of the above" at bounding box center [419, 904] width 102 height 18
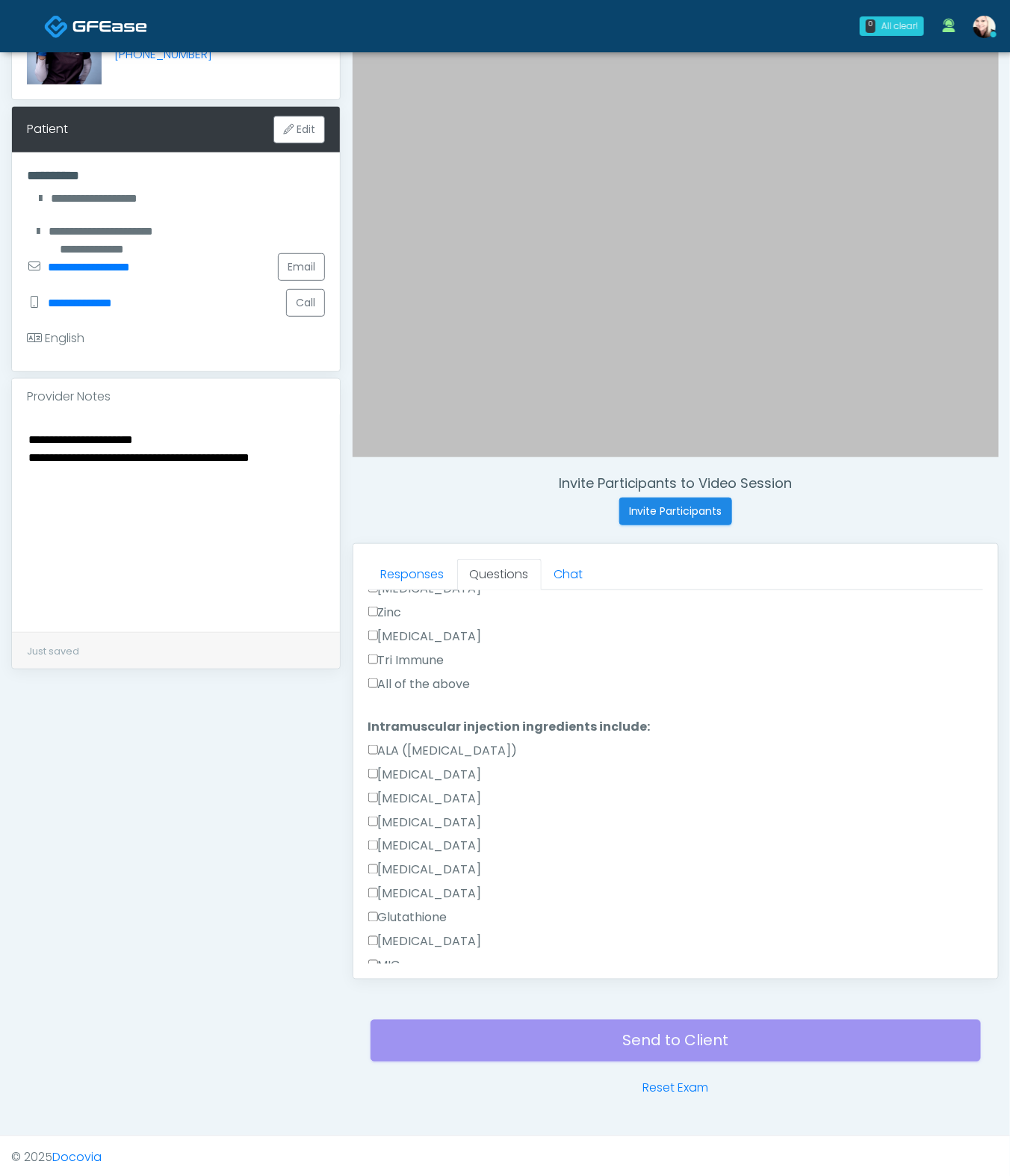
click at [405, 679] on label "All of the above" at bounding box center [419, 684] width 102 height 18
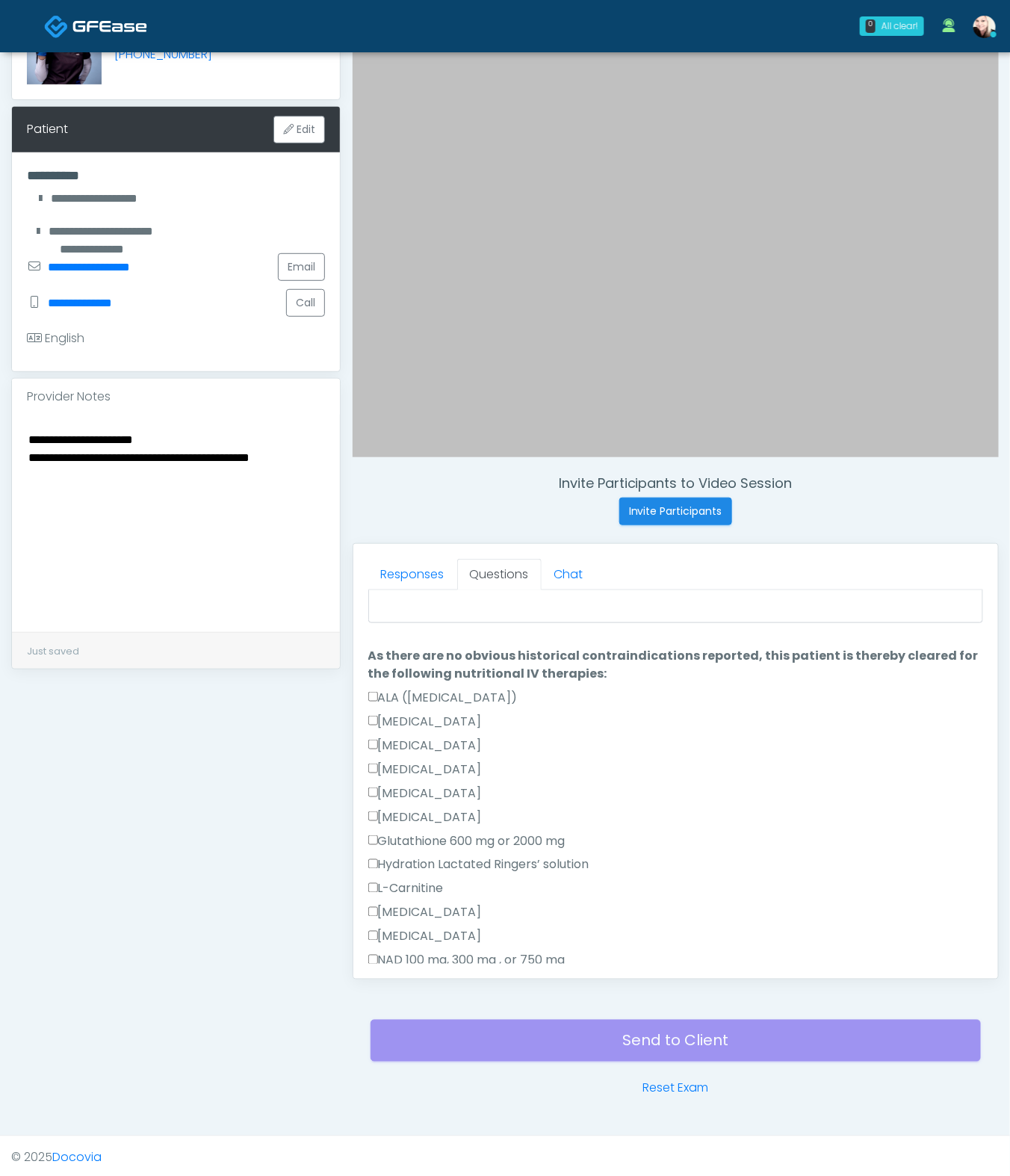
scroll to position [0, 0]
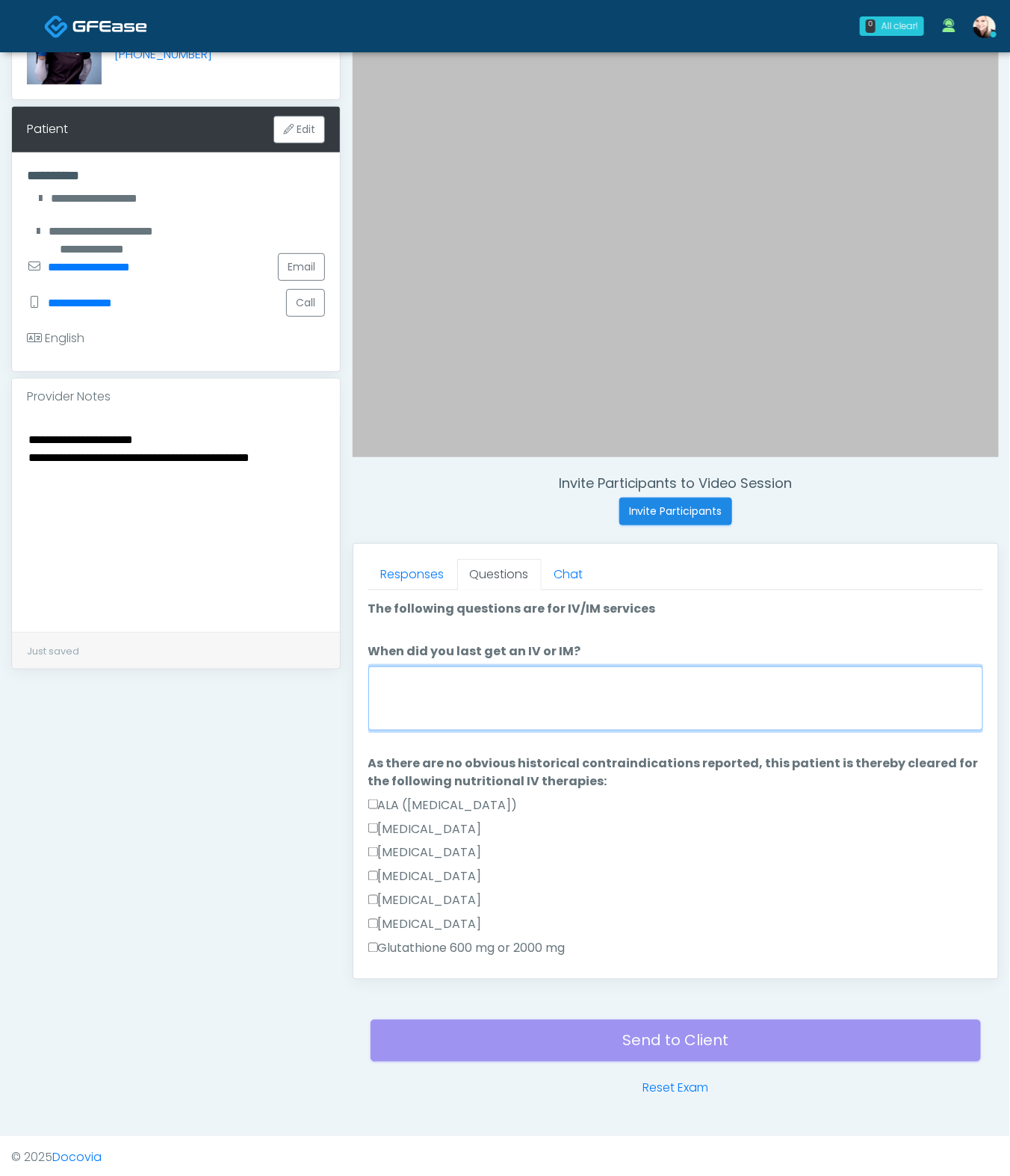
click at [458, 697] on textarea "When did you last get an IV or IM?" at bounding box center [675, 699] width 615 height 64
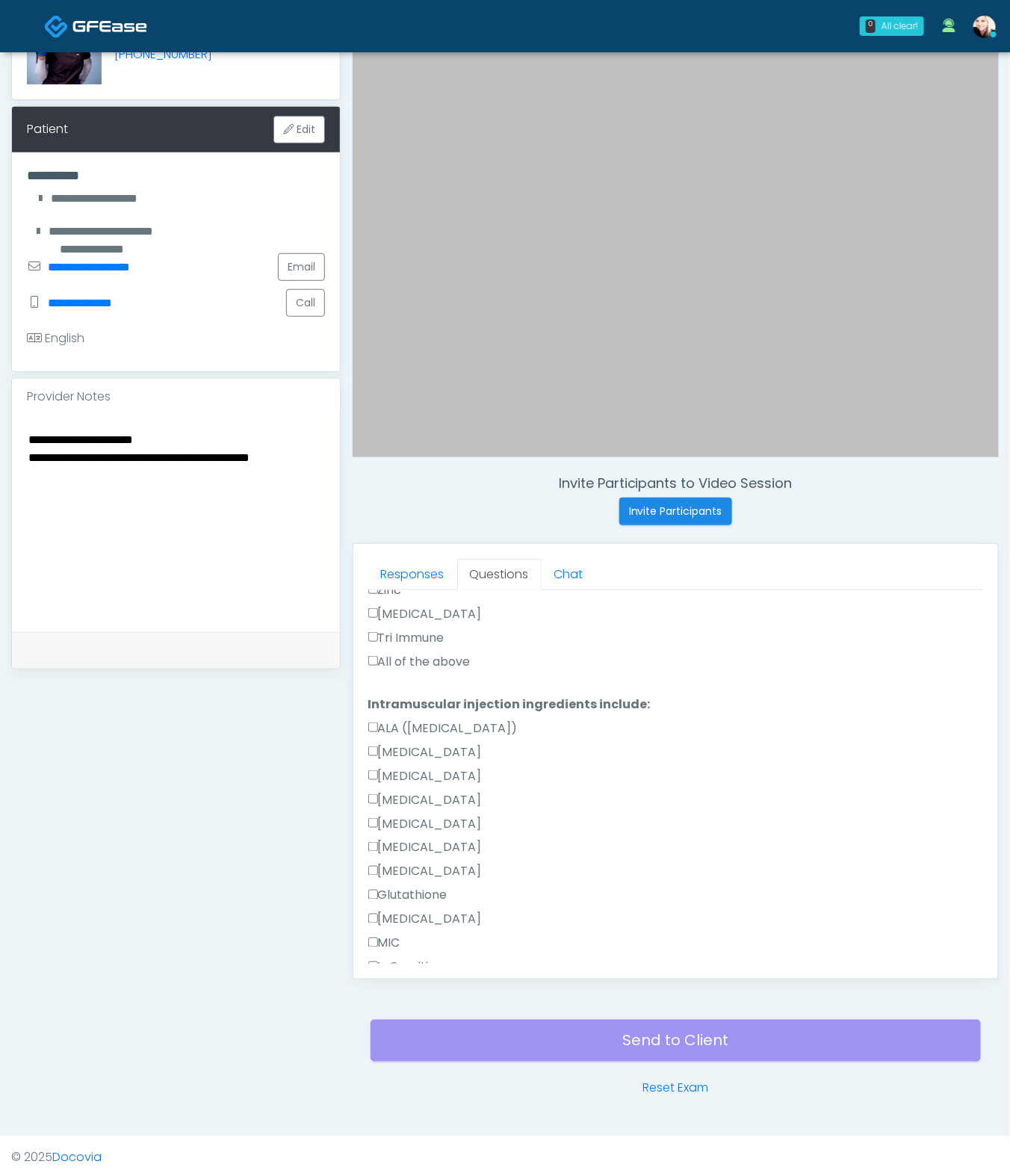
scroll to position [828, 0]
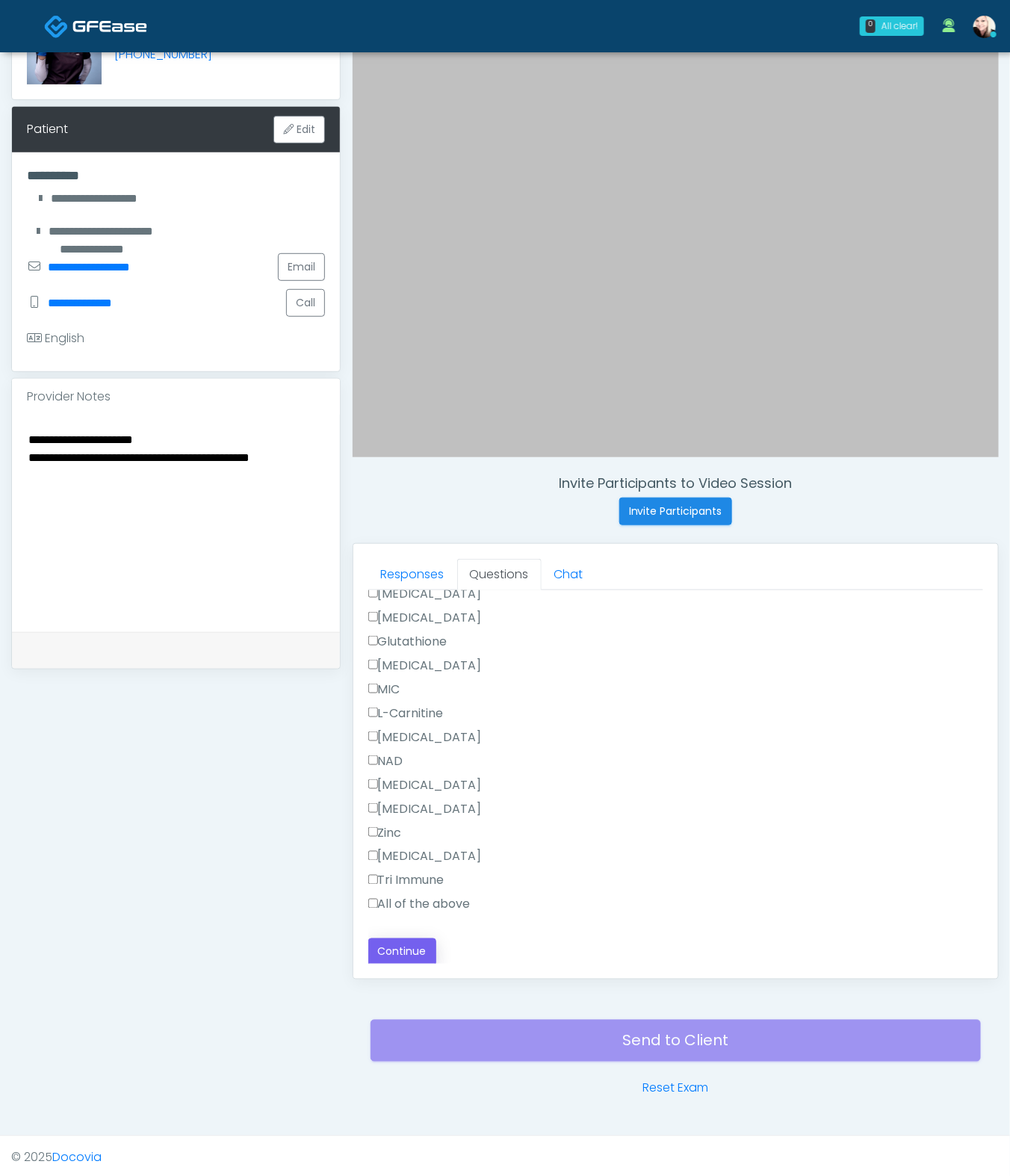
type textarea "****"
click at [420, 871] on button "Continue" at bounding box center [402, 952] width 68 height 28
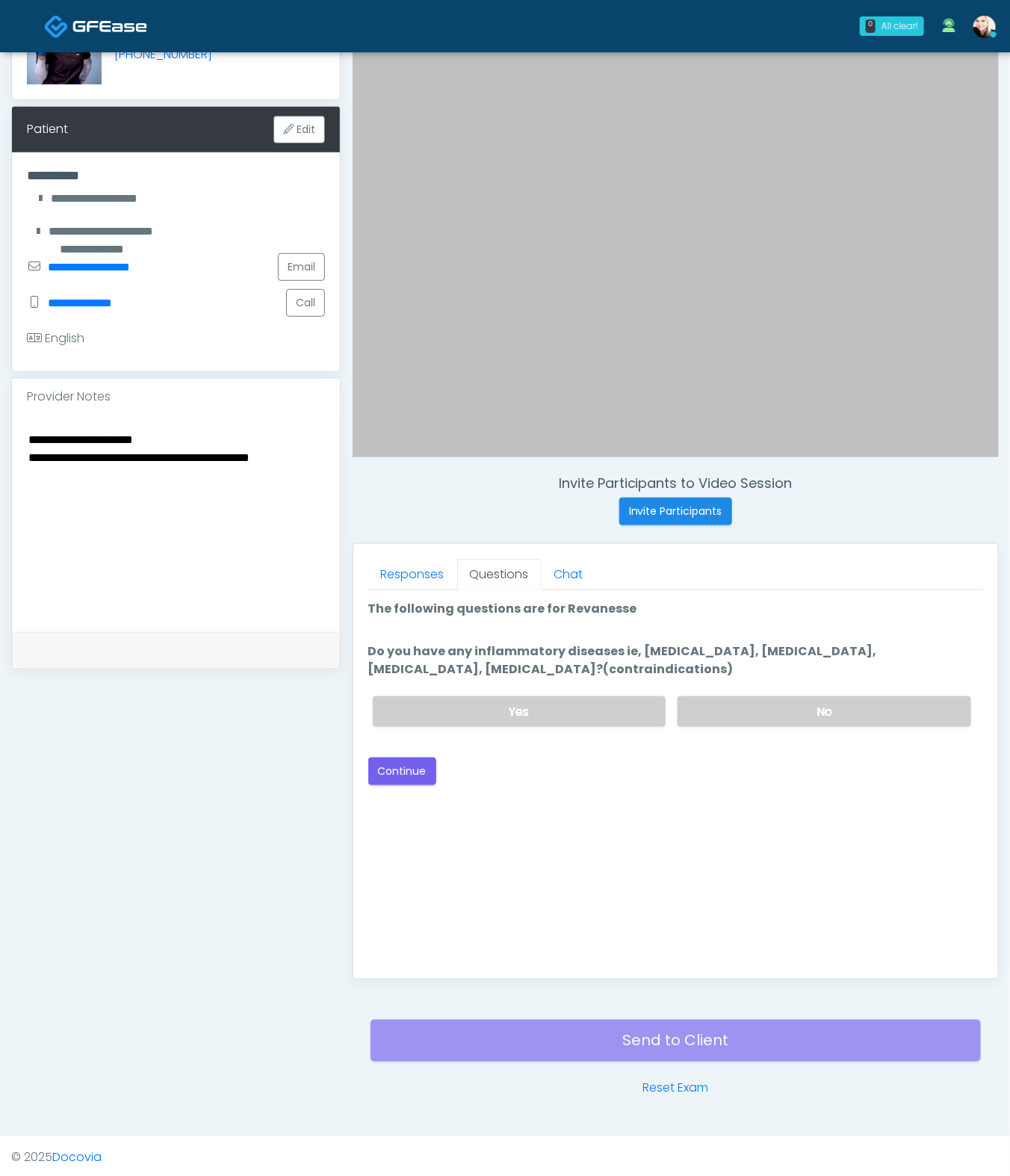
scroll to position [0, 0]
click at [761, 706] on label "No" at bounding box center [824, 712] width 294 height 30
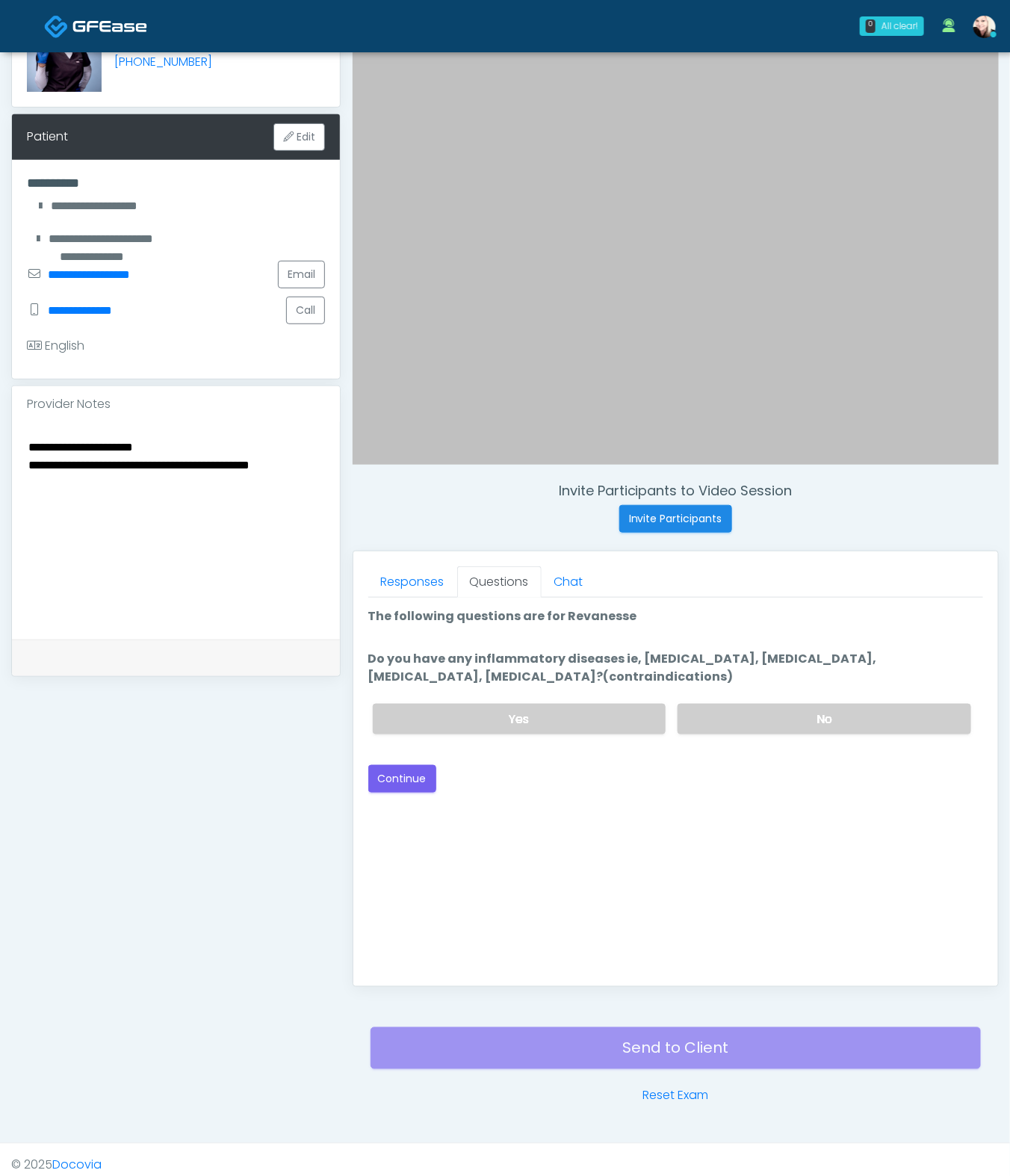
scroll to position [153, 0]
click at [406, 782] on button "Continue" at bounding box center [402, 779] width 68 height 28
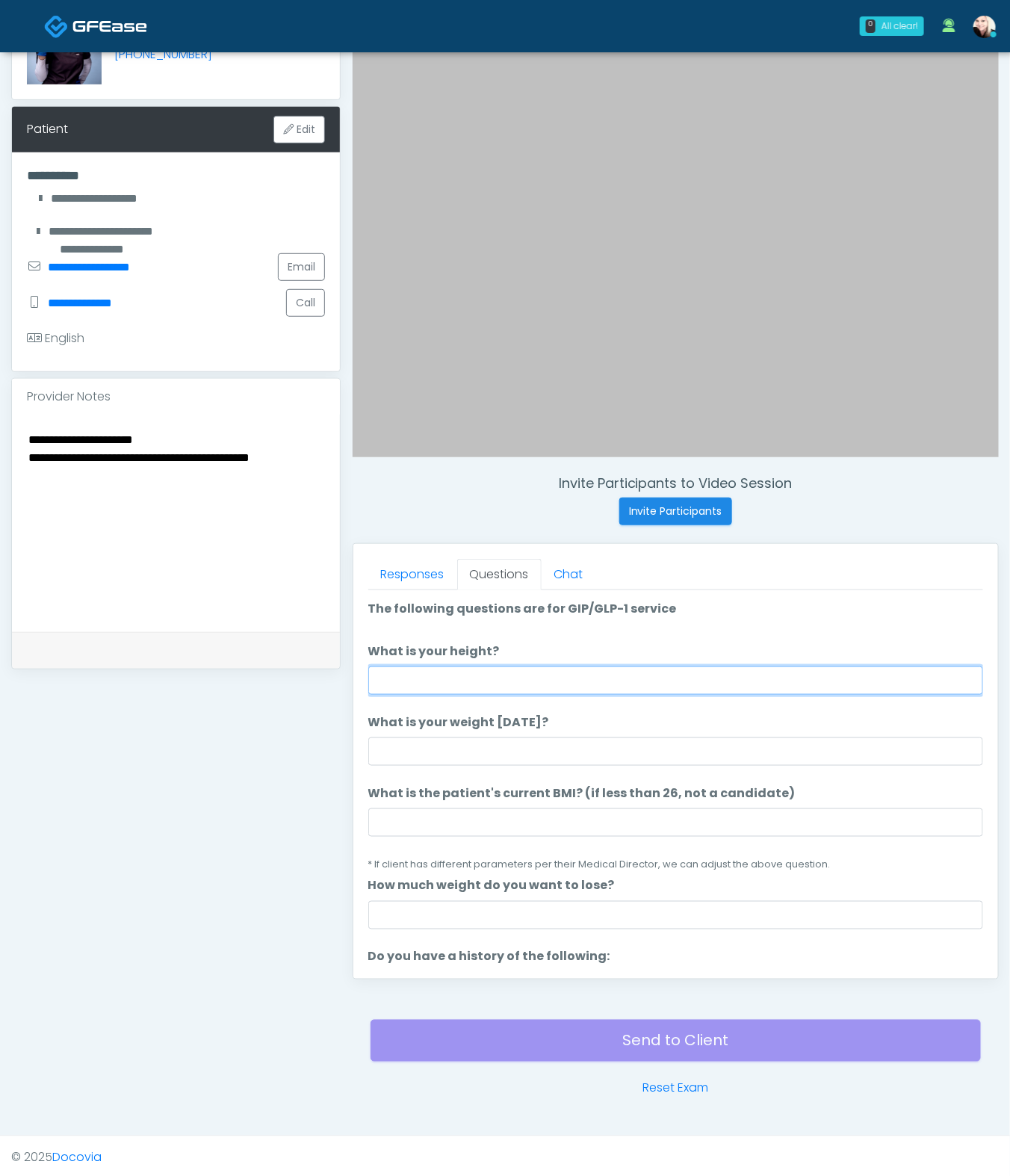
click at [508, 685] on input "What is your height?" at bounding box center [675, 681] width 615 height 29
click at [502, 842] on li "What is the patient's current BMI? (if less than 26, not a candidate) What is t…" at bounding box center [675, 828] width 615 height 89
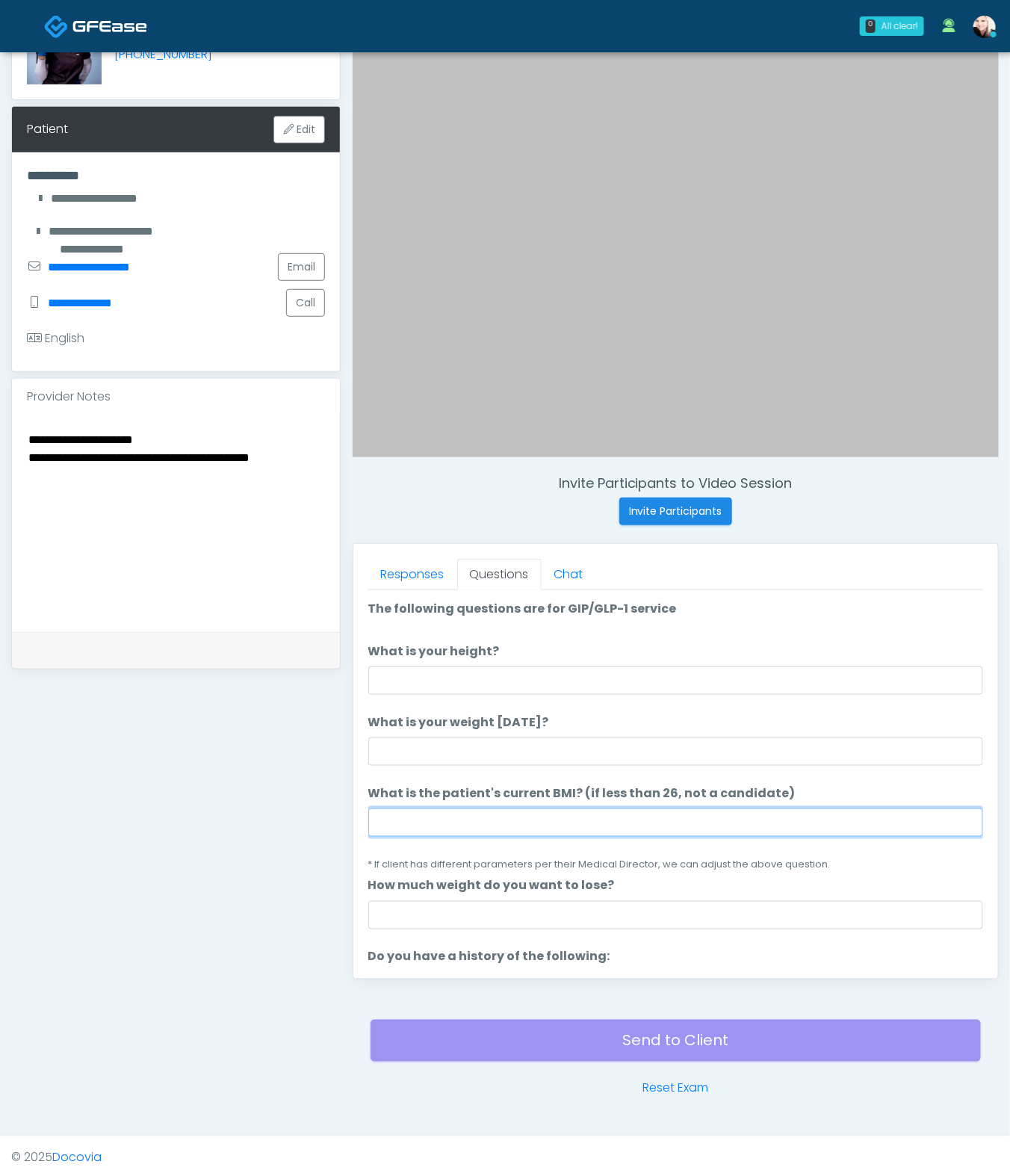
click at [497, 829] on input "What is the patient's current BMI? (if less than 26, not a candidate)" at bounding box center [675, 823] width 615 height 29
paste input "****"
type input "****"
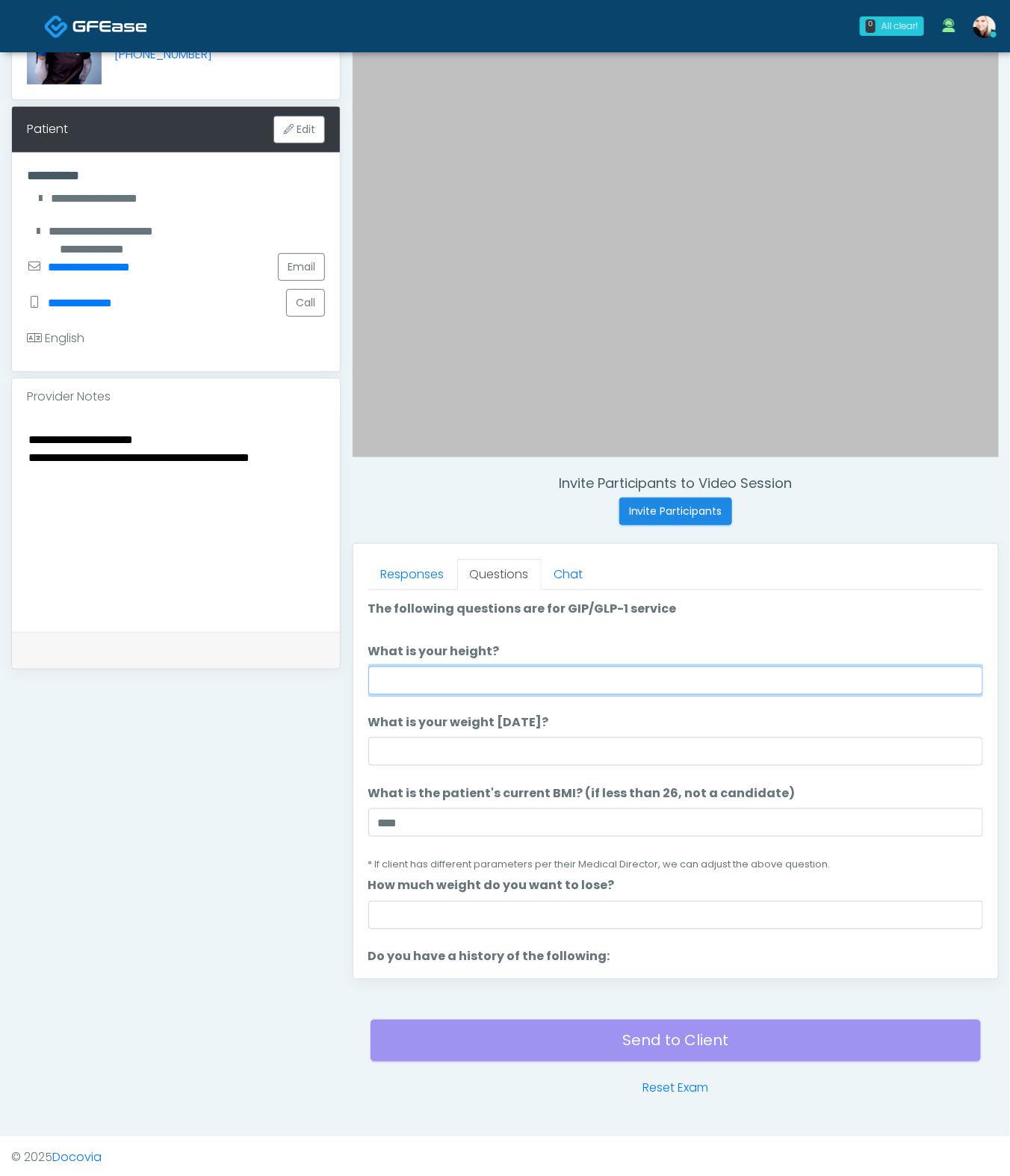
click at [399, 667] on input "What is your height?" at bounding box center [675, 681] width 615 height 29
type input "**"
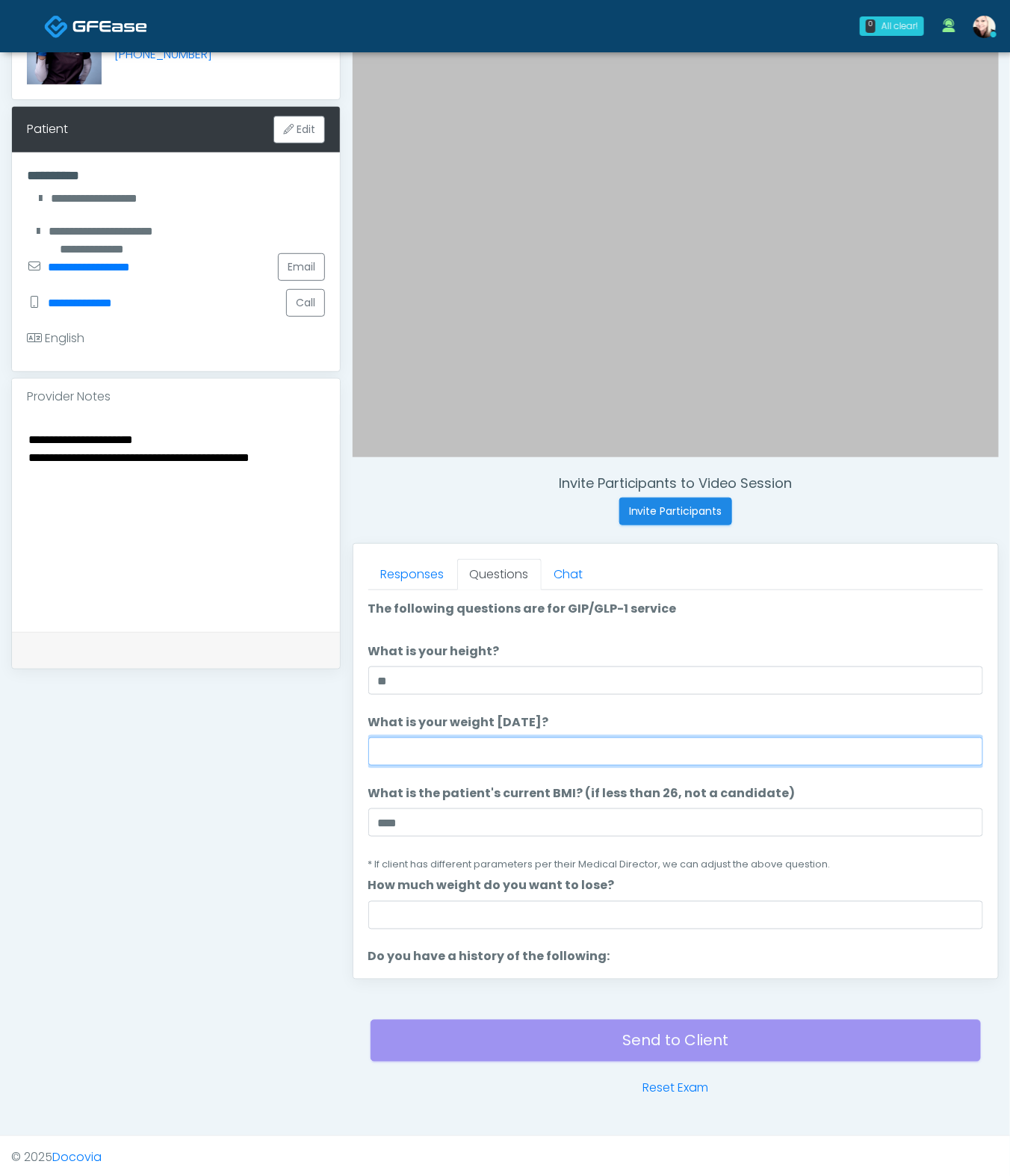
click at [447, 754] on input "What is your weight today?" at bounding box center [675, 752] width 615 height 29
type input "***"
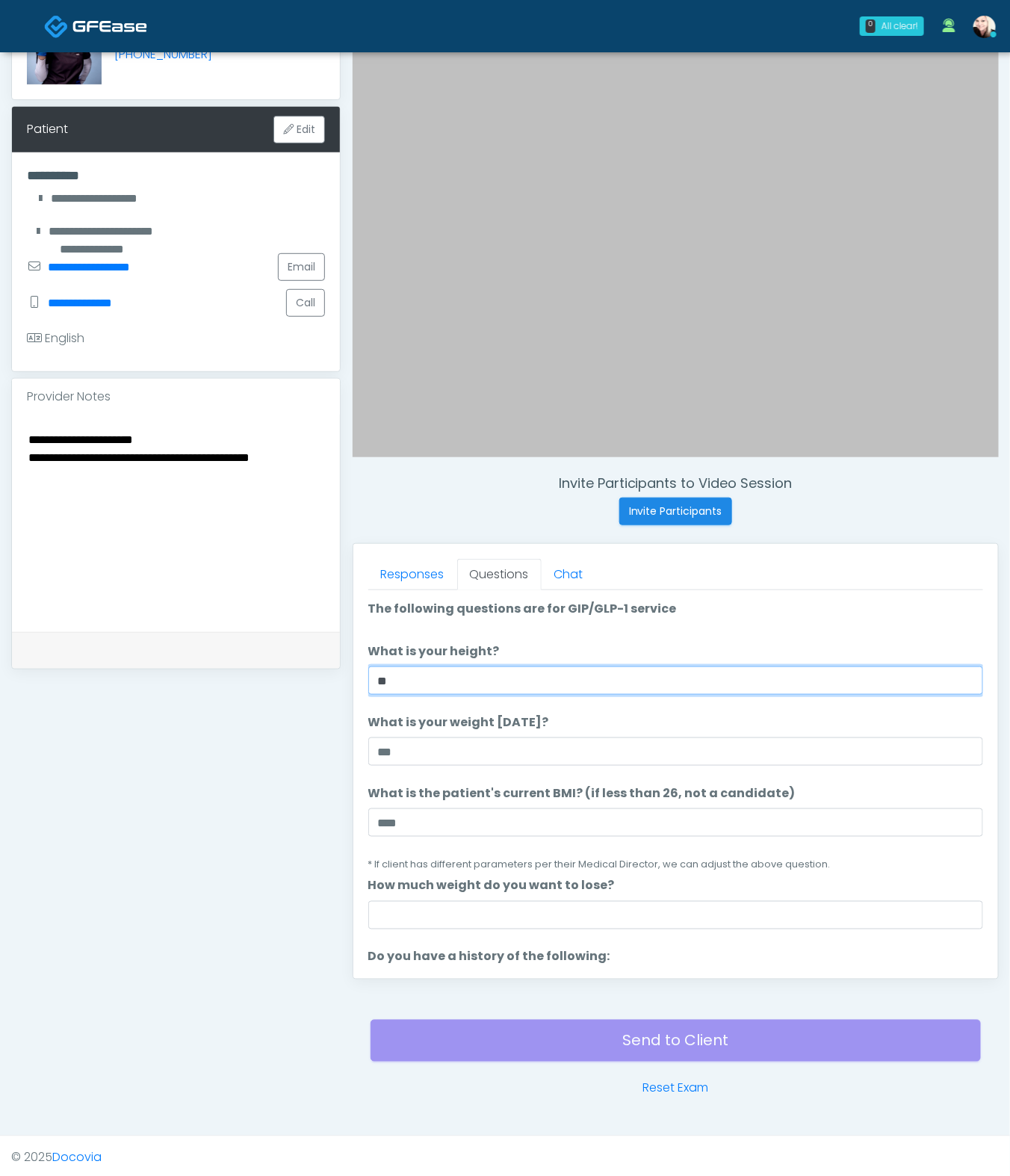
click at [432, 670] on input "**" at bounding box center [675, 681] width 615 height 29
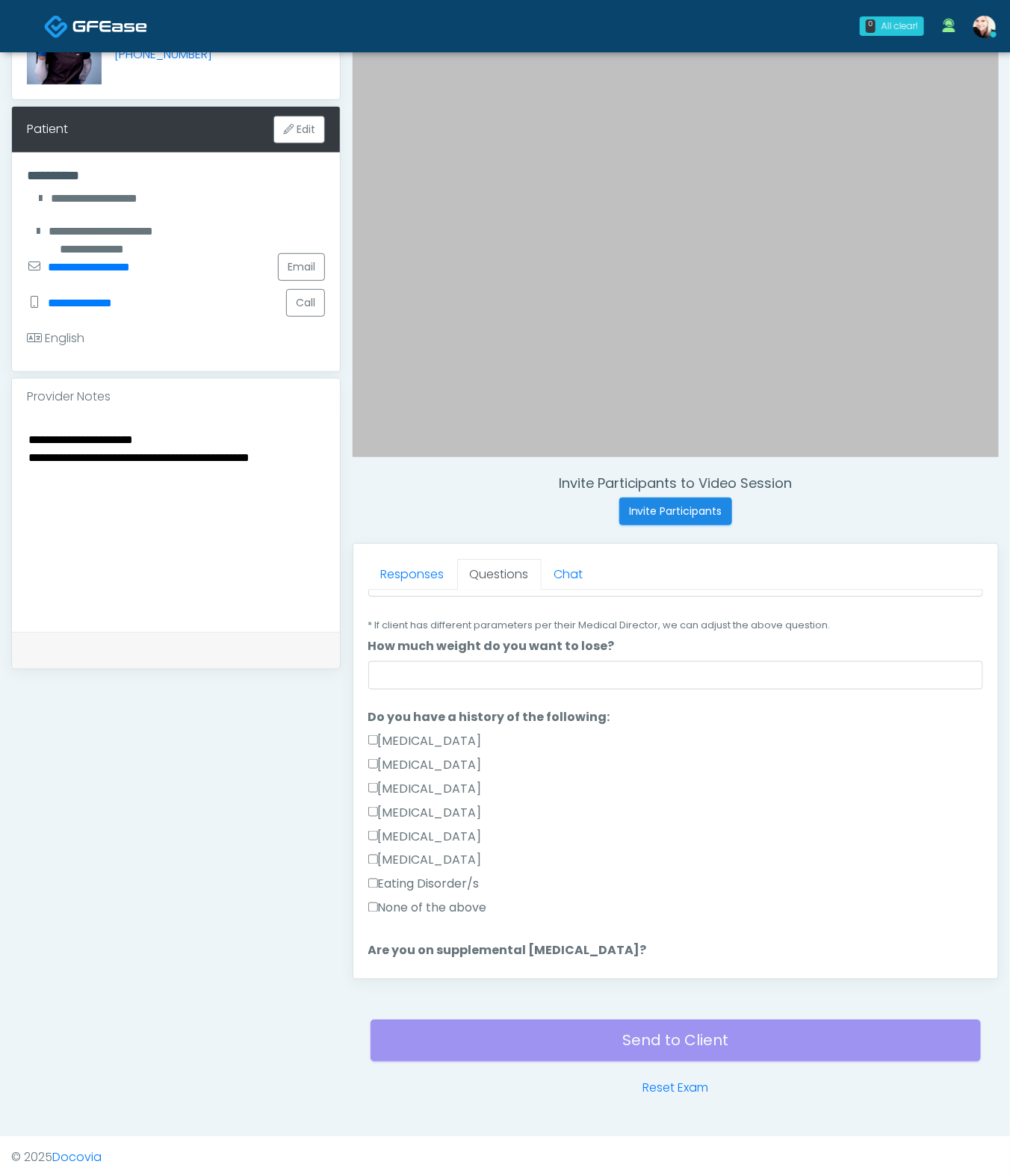
scroll to position [241, 0]
type input "***"
click at [444, 666] on input "How much weight do you want to lose?" at bounding box center [675, 674] width 615 height 29
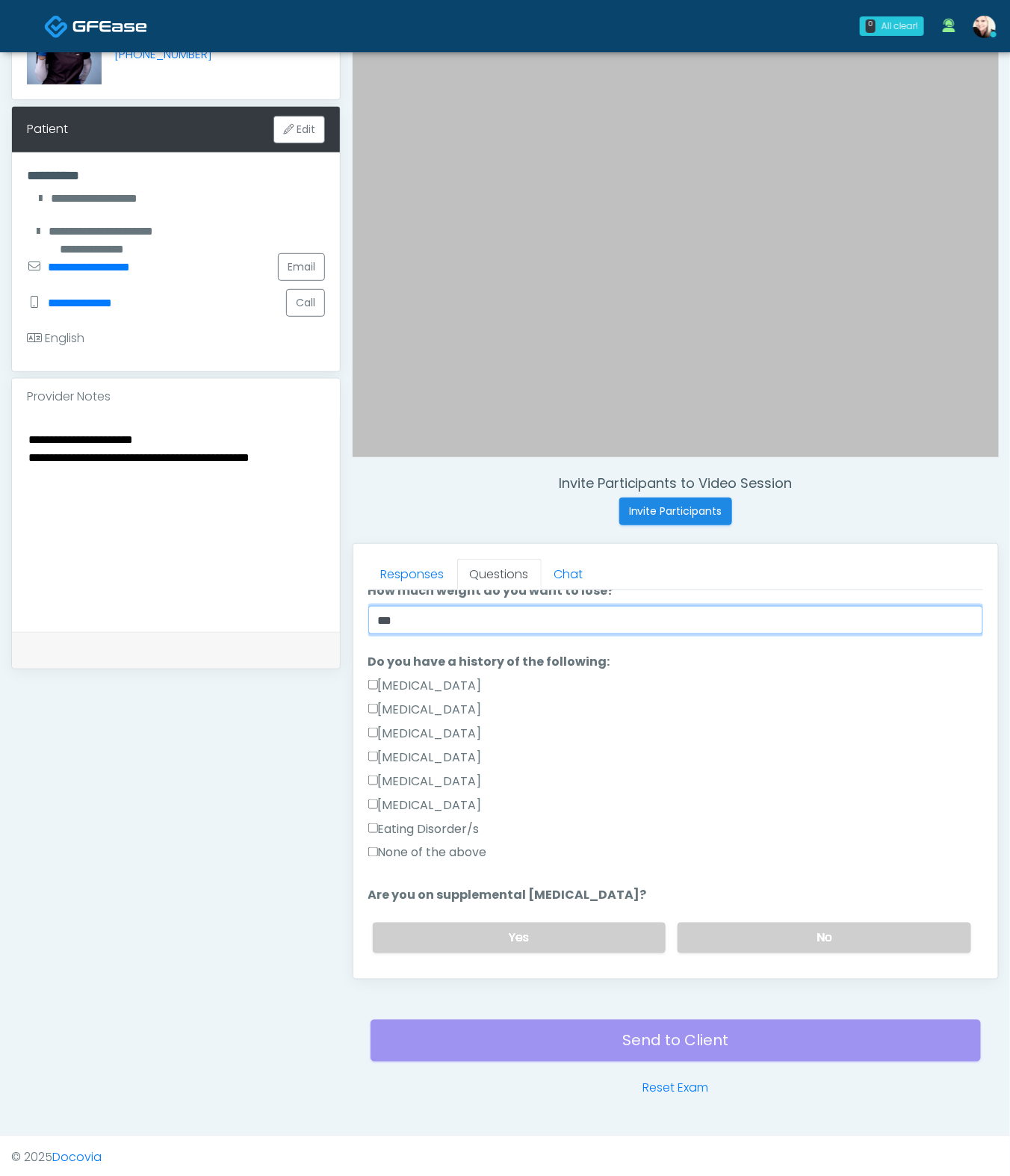
scroll to position [324, 0]
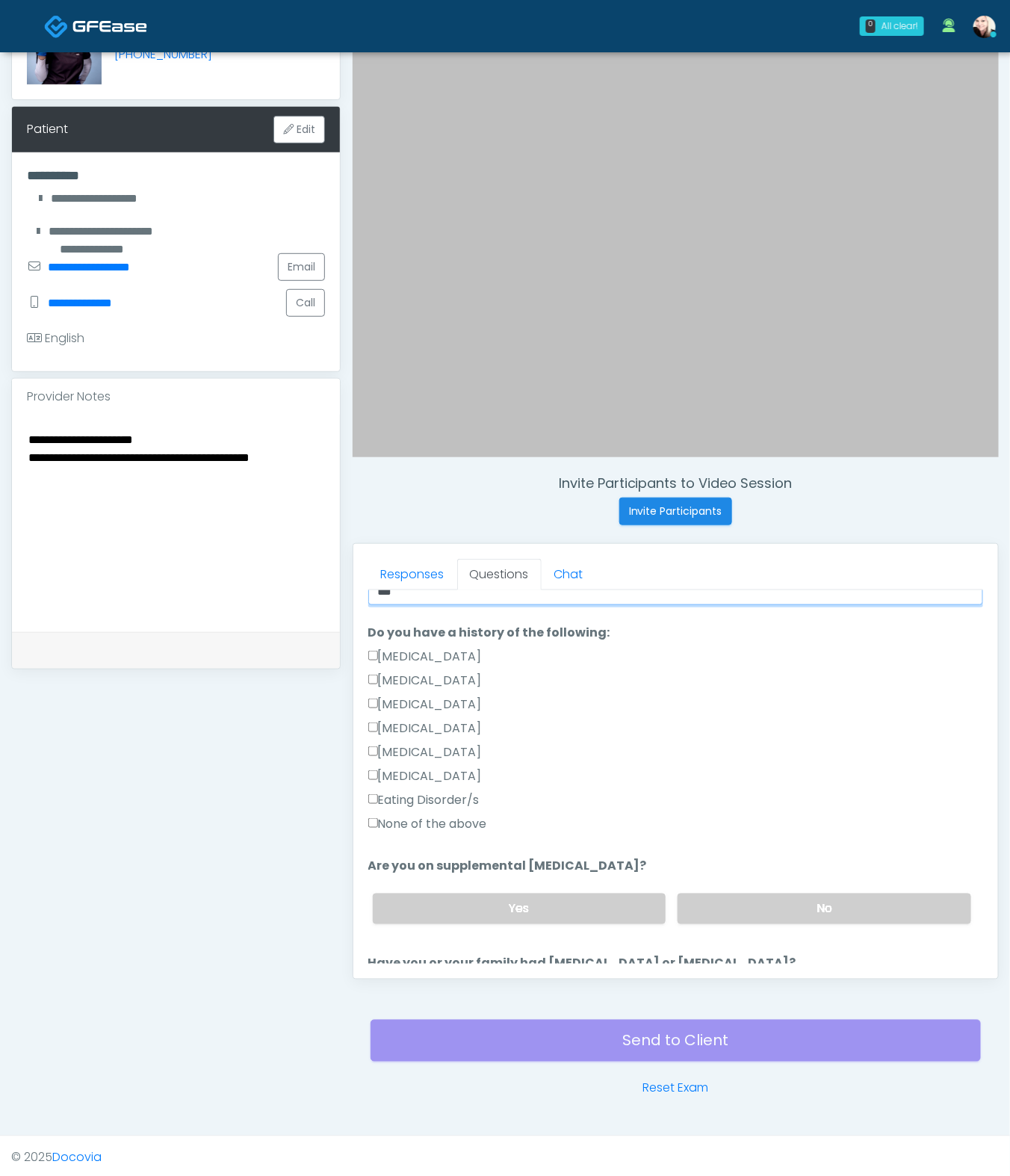
type input "***"
click at [427, 833] on div "None of the above" at bounding box center [675, 827] width 615 height 24
click at [453, 824] on label "None of the above" at bounding box center [427, 824] width 118 height 18
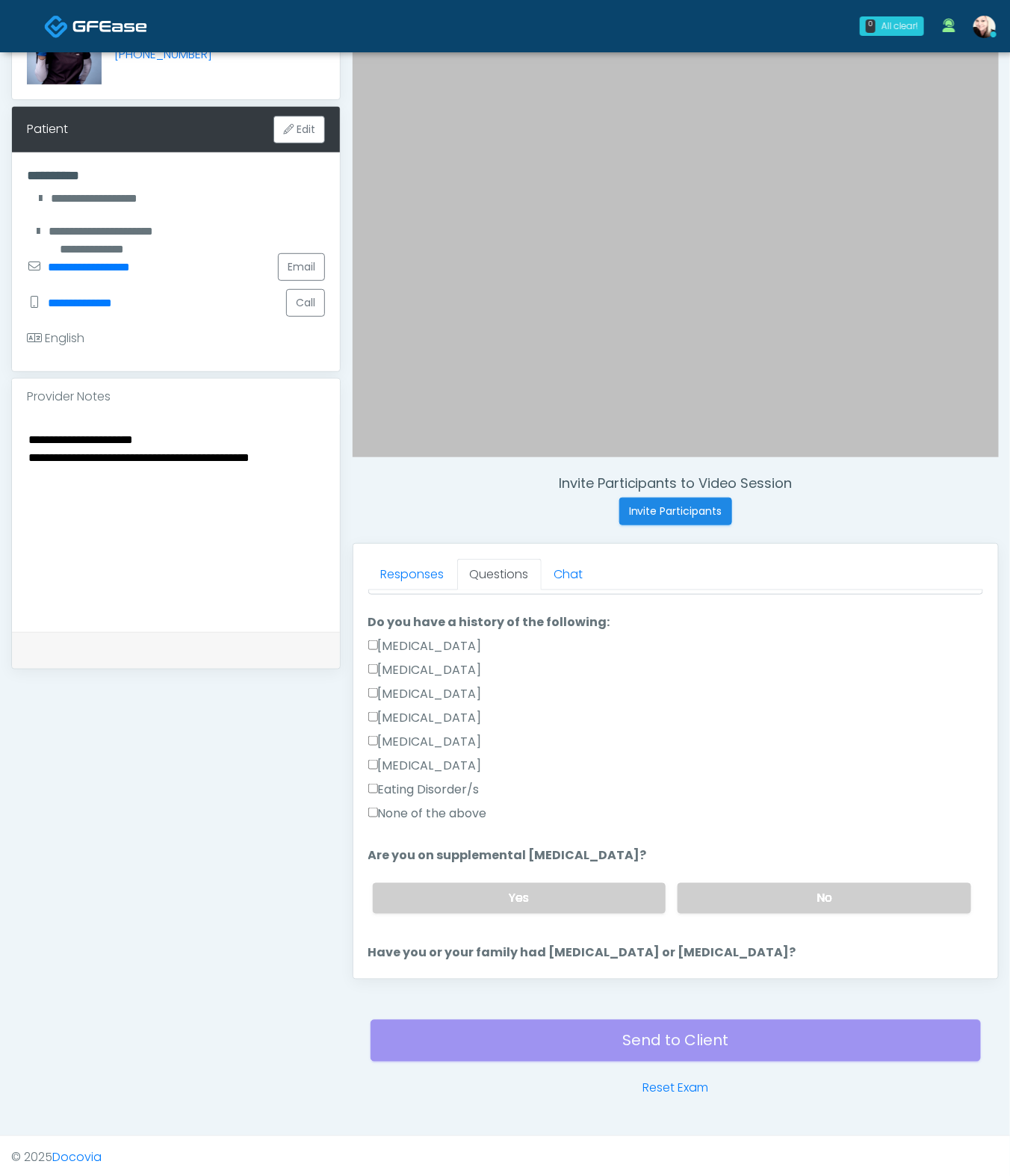
scroll to position [436, 0]
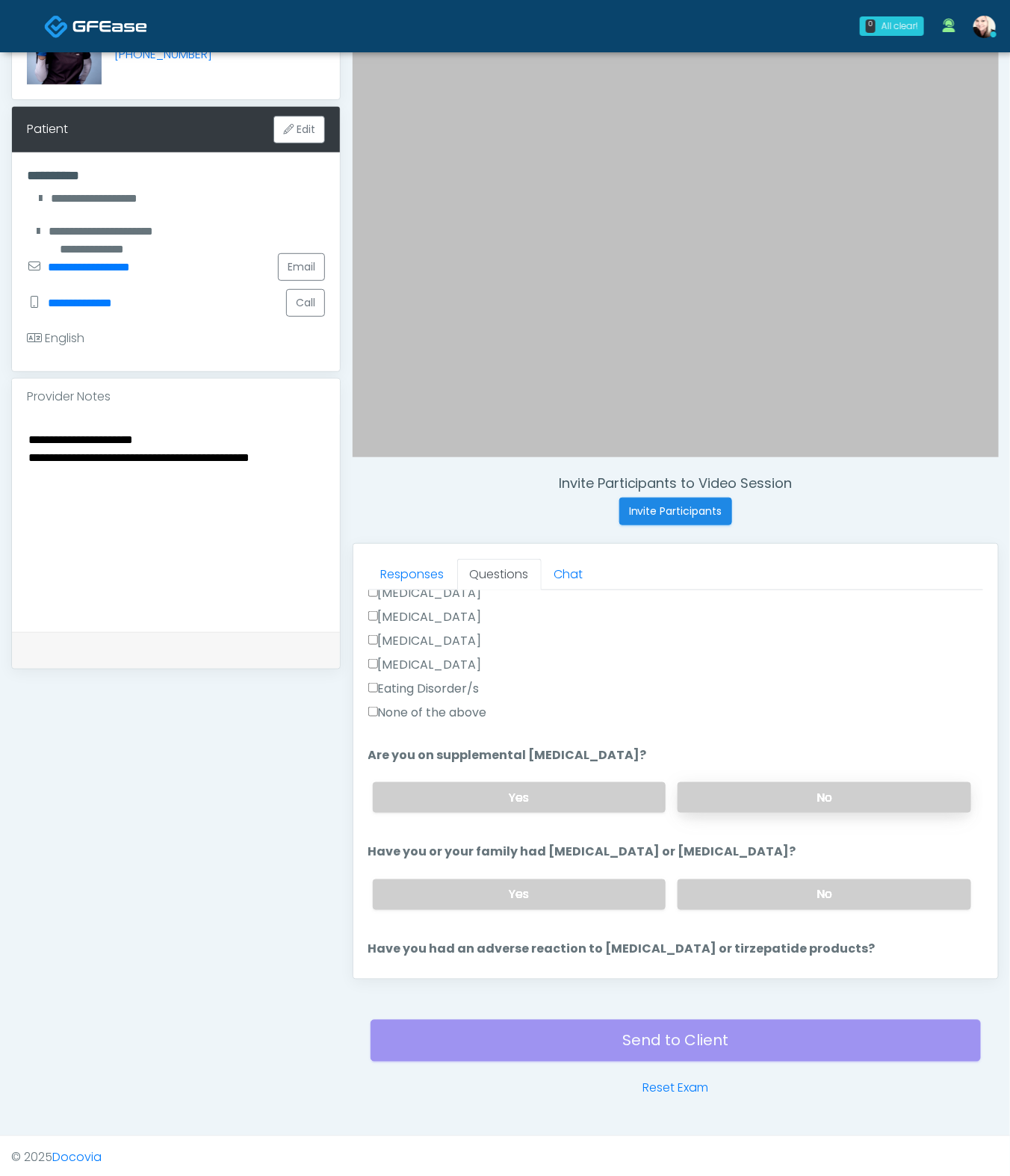
click at [793, 804] on label "No" at bounding box center [824, 798] width 294 height 30
click at [777, 871] on label "No" at bounding box center [824, 895] width 294 height 30
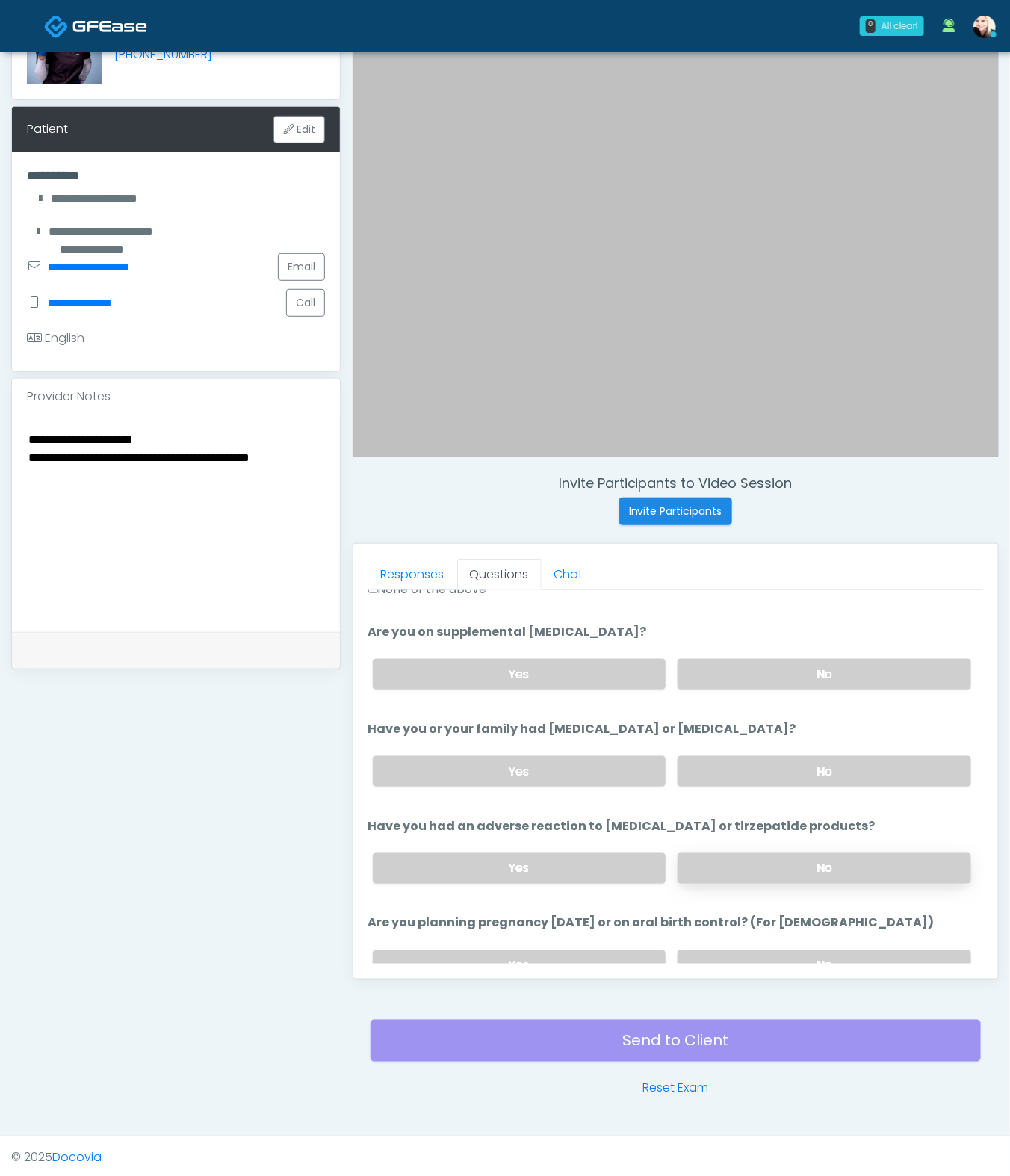
click at [785, 866] on label "No" at bounding box center [824, 869] width 294 height 30
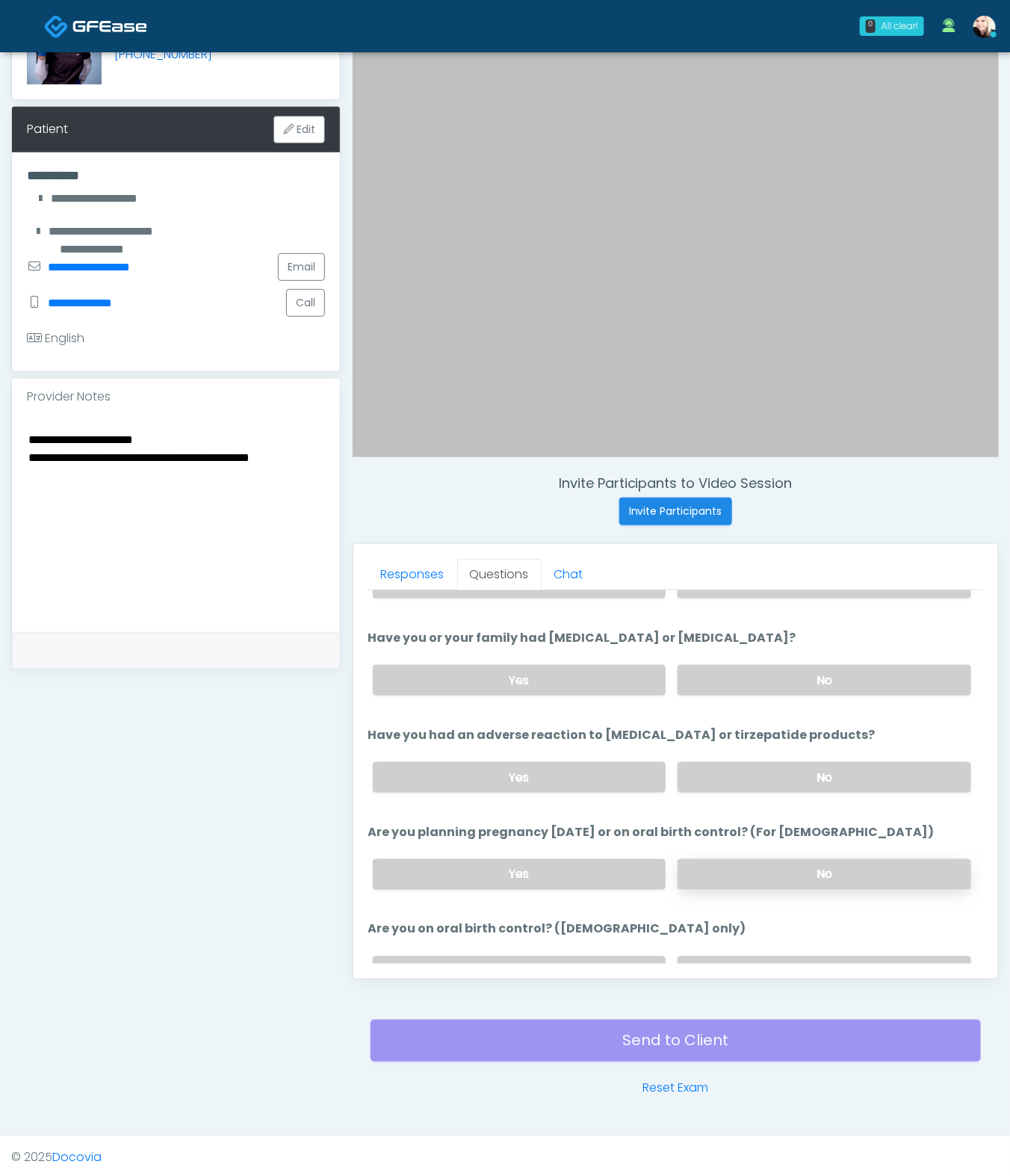
click at [775, 866] on label "No" at bounding box center [824, 875] width 294 height 30
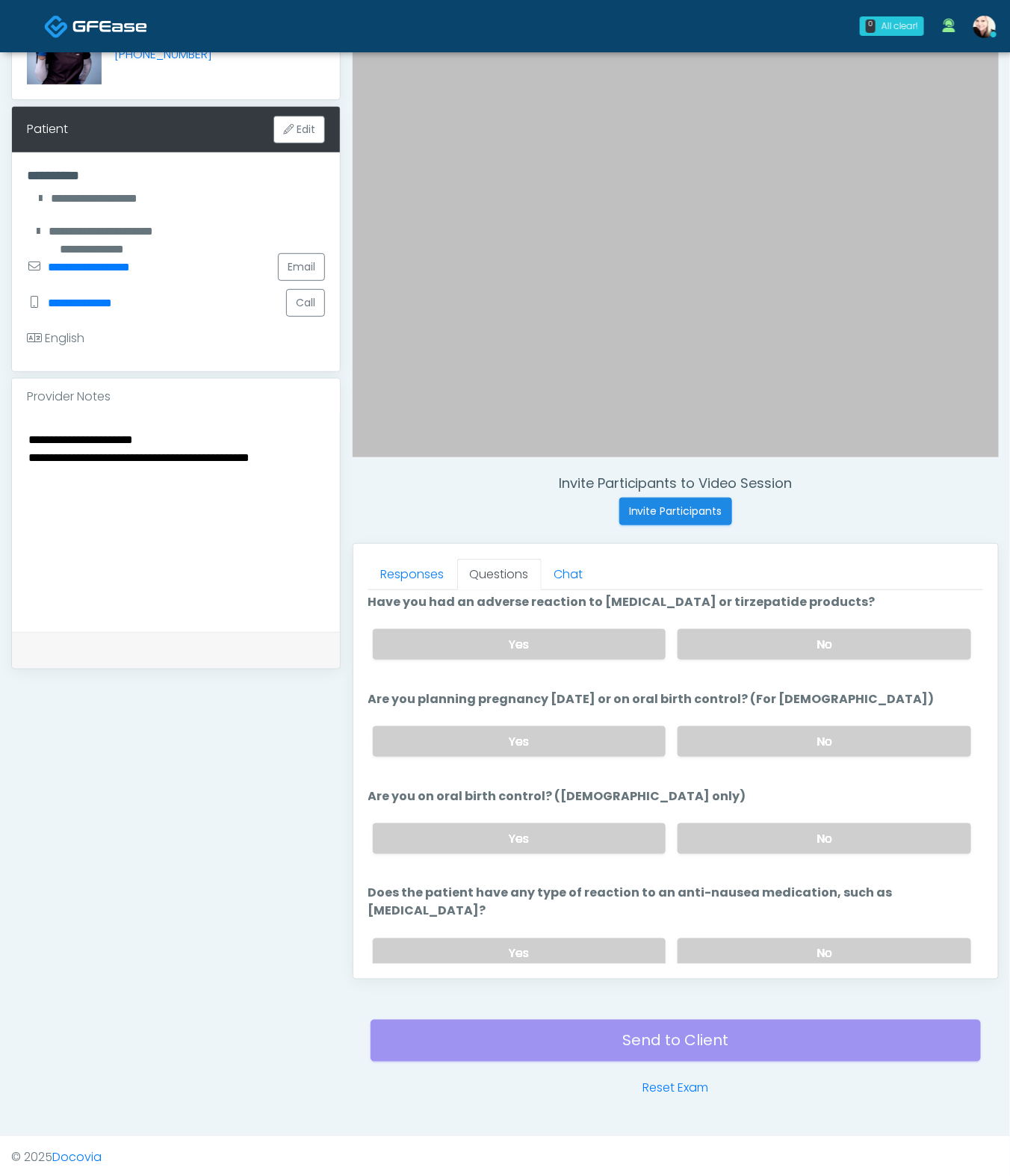
scroll to position [794, 0]
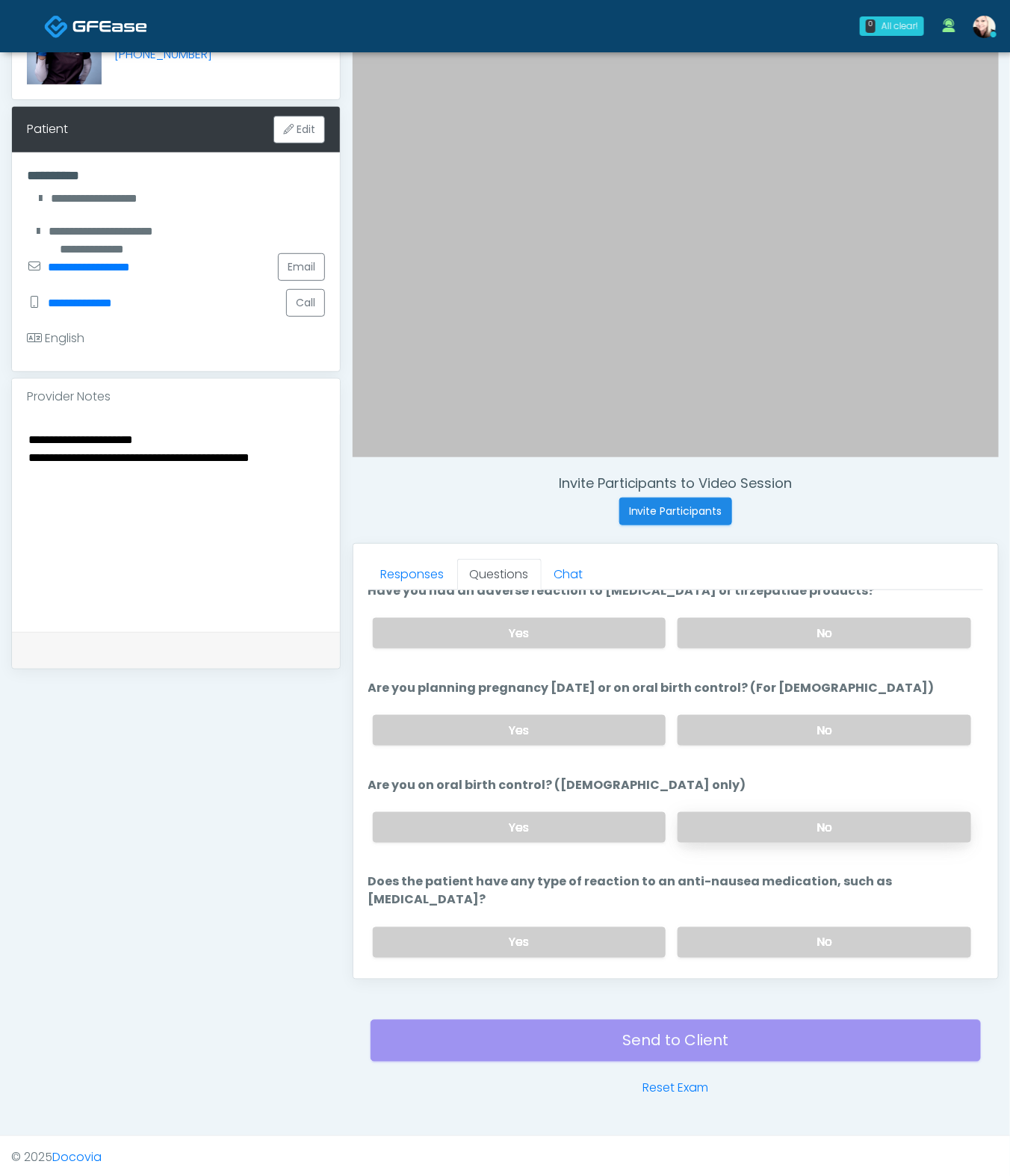
click at [760, 830] on label "No" at bounding box center [824, 827] width 294 height 30
click at [771, 871] on label "No" at bounding box center [824, 942] width 294 height 30
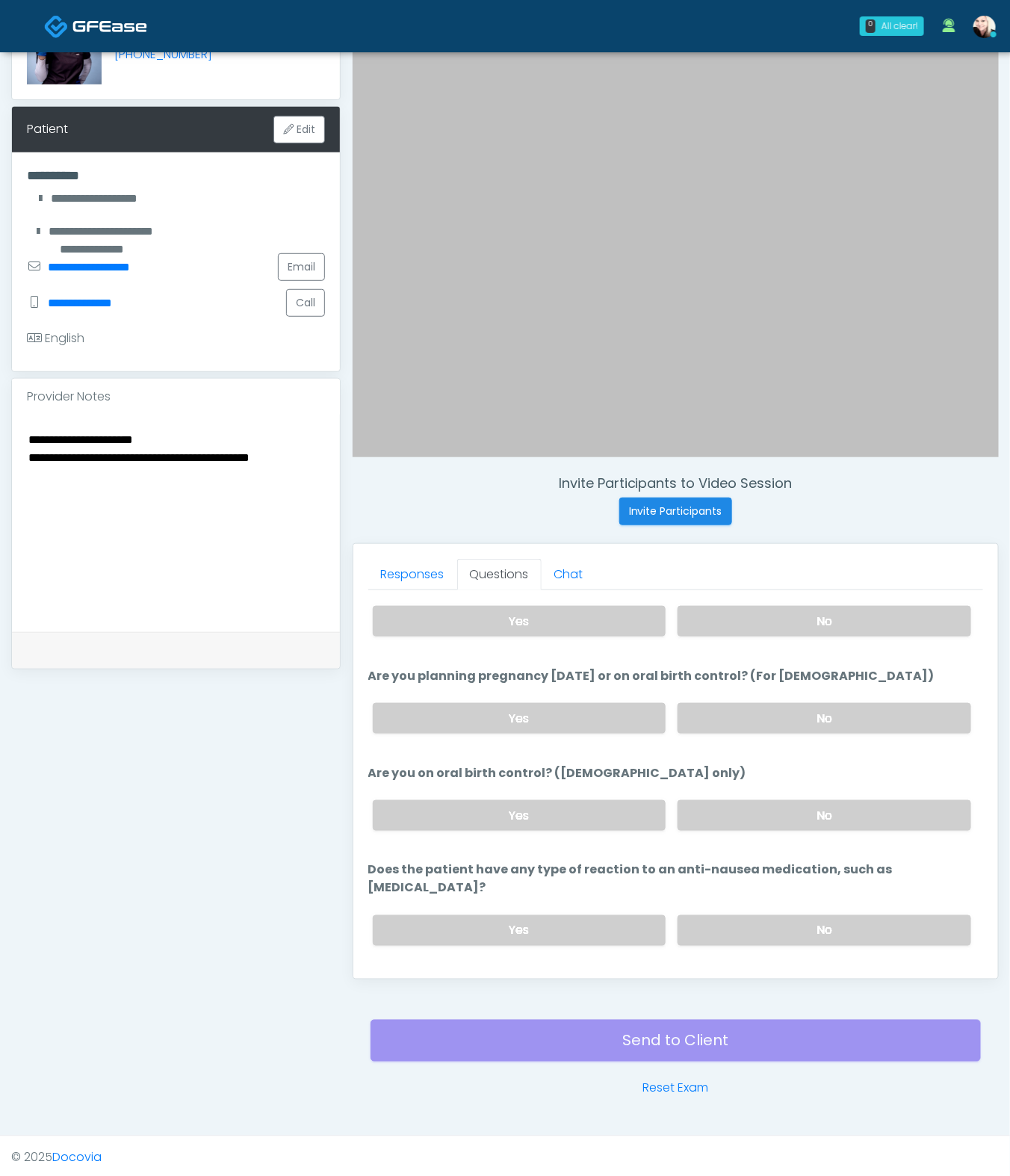
scroll to position [822, 0]
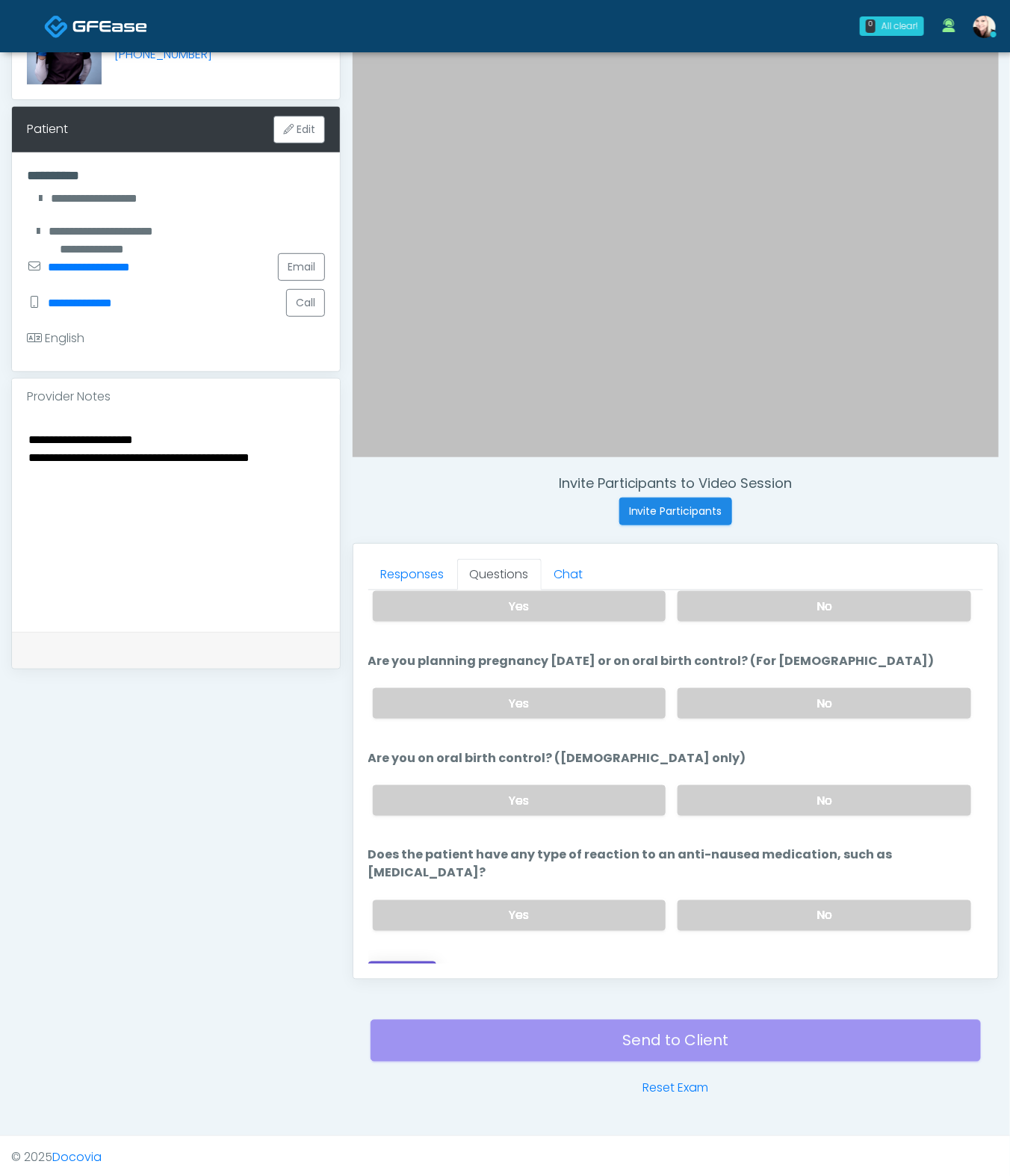
click at [408, 871] on button "Continue" at bounding box center [402, 975] width 68 height 28
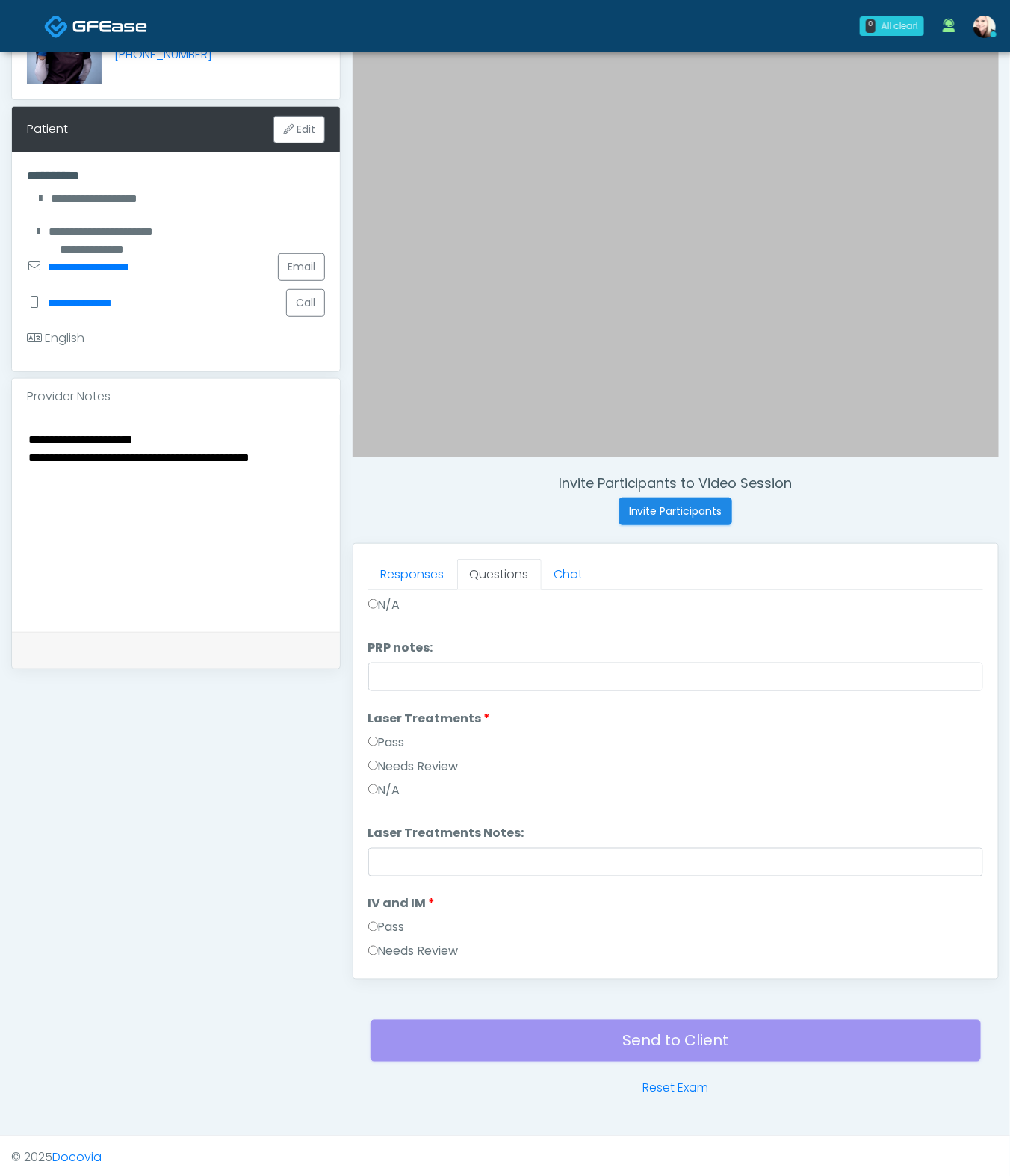
scroll to position [0, 0]
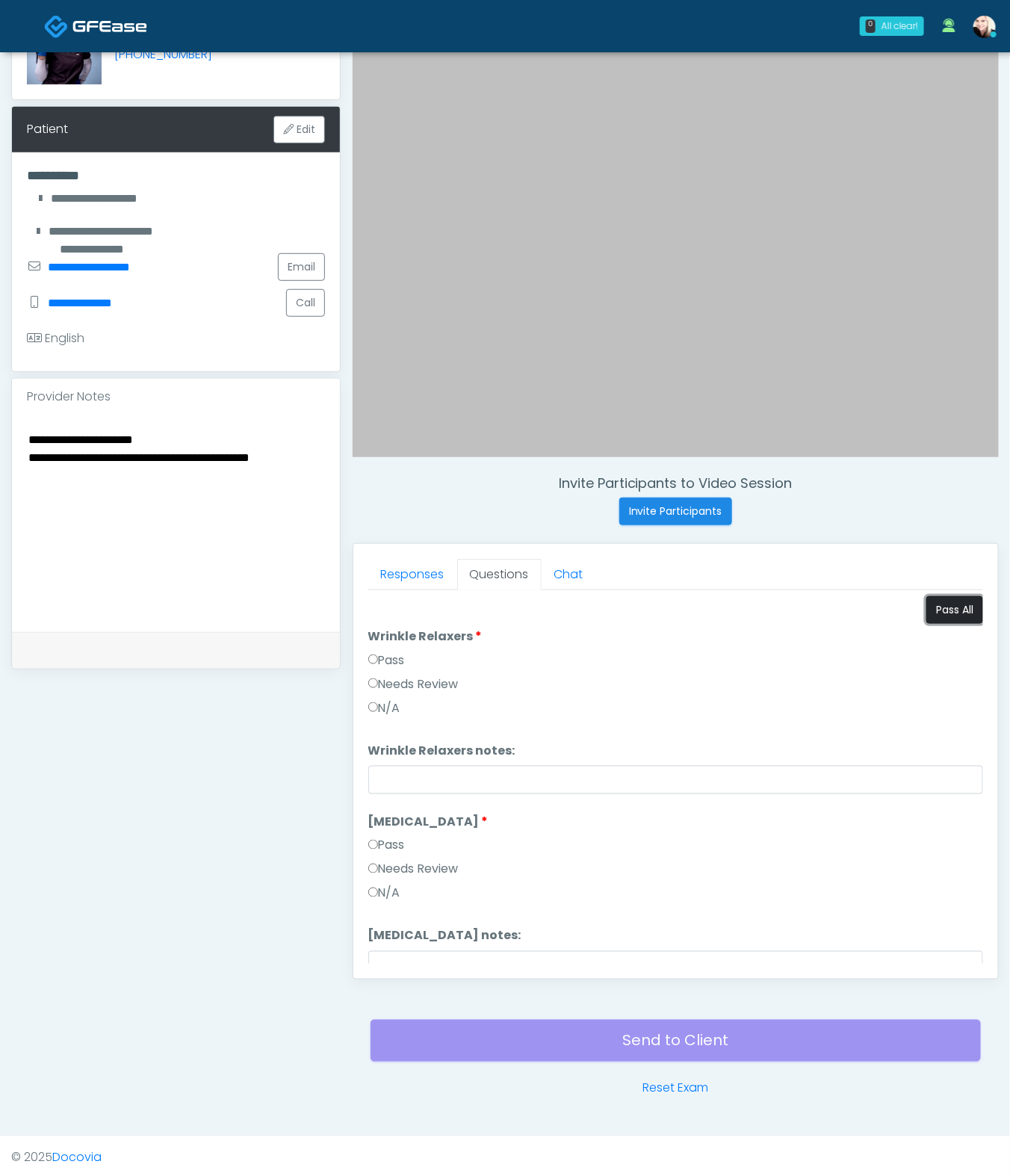
click at [956, 606] on button "Pass All" at bounding box center [954, 610] width 57 height 28
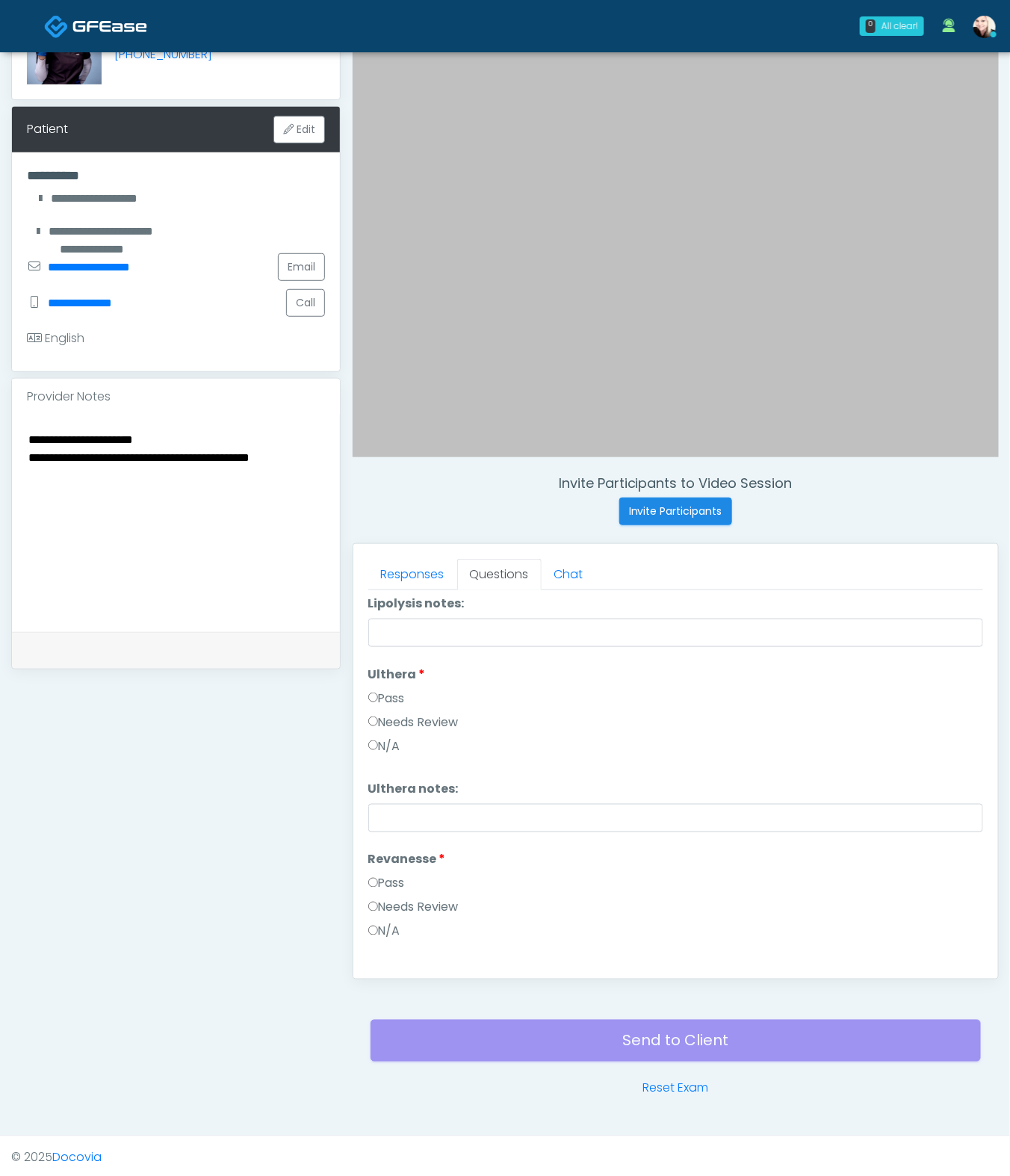
scroll to position [1074, 0]
click at [206, 440] on textarea "**********" at bounding box center [176, 521] width 298 height 183
drag, startPoint x: 26, startPoint y: 436, endPoint x: 54, endPoint y: 446, distance: 29.7
click at [28, 437] on textarea "**********" at bounding box center [176, 521] width 298 height 183
drag, startPoint x: 29, startPoint y: 489, endPoint x: 68, endPoint y: 490, distance: 39.0
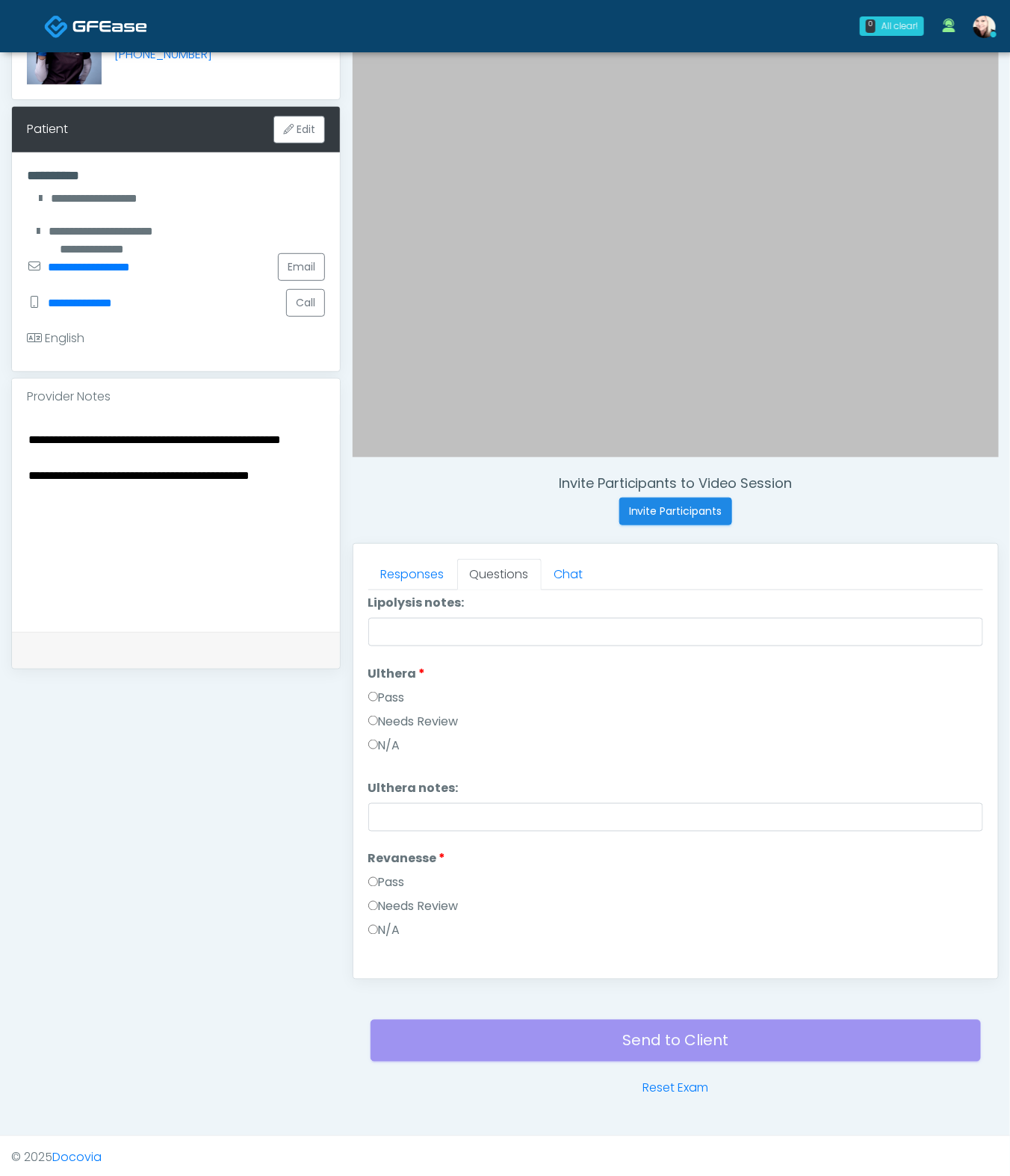
click at [29, 490] on textarea "**********" at bounding box center [176, 521] width 298 height 183
click at [240, 509] on textarea "**********" at bounding box center [176, 521] width 298 height 183
click at [200, 510] on textarea "**********" at bounding box center [176, 521] width 298 height 183
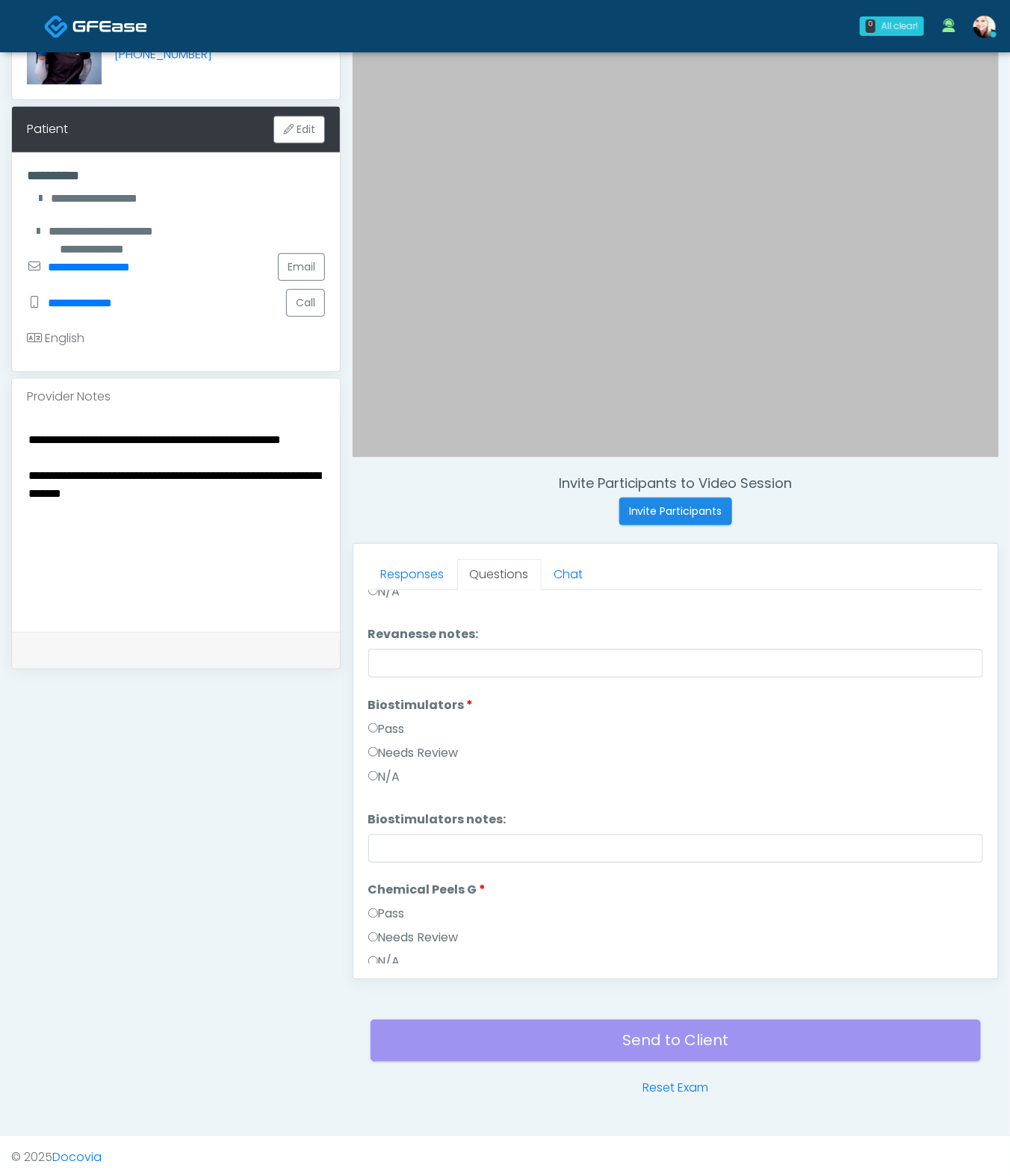
scroll to position [1438, 0]
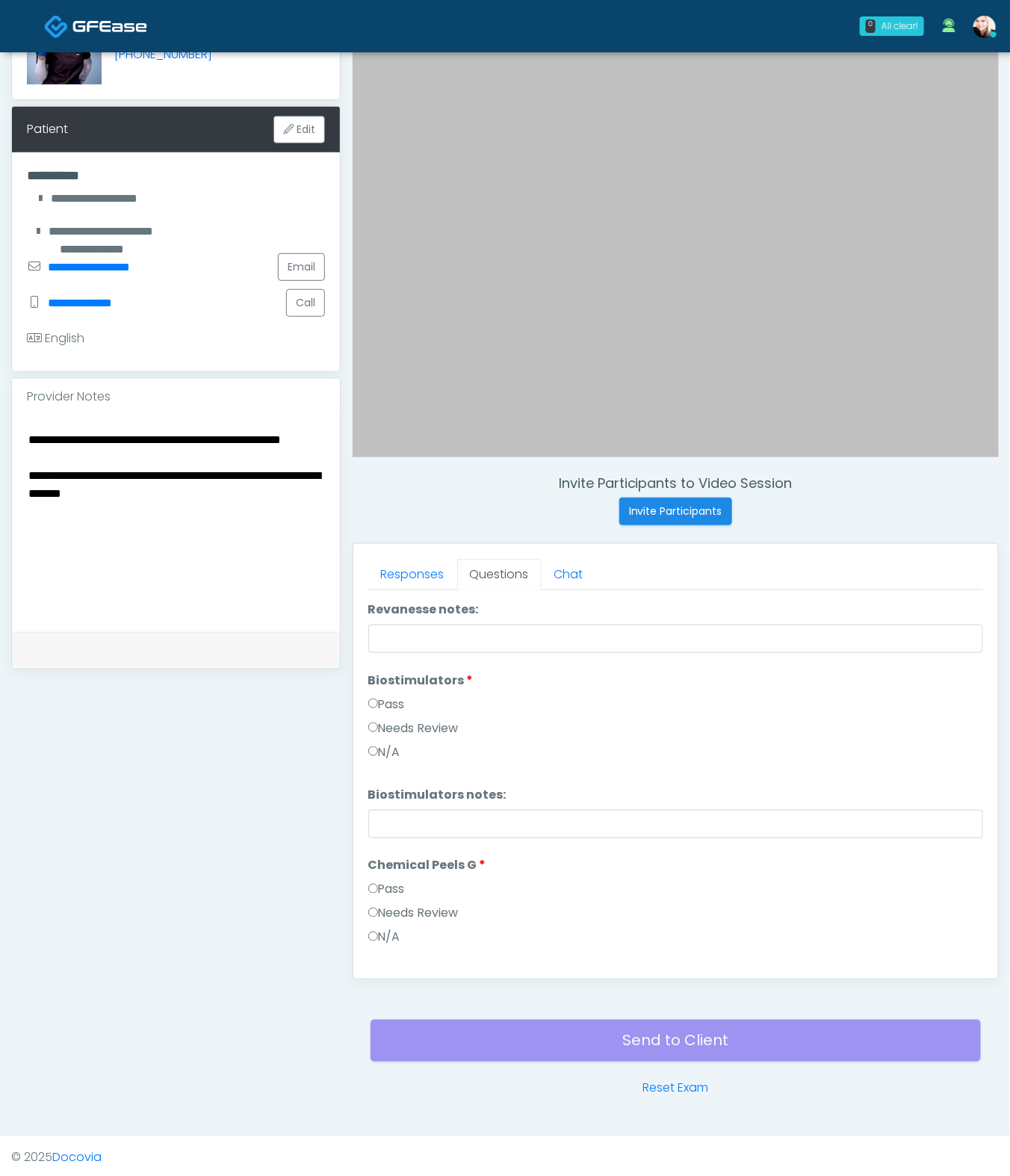
type textarea "**********"
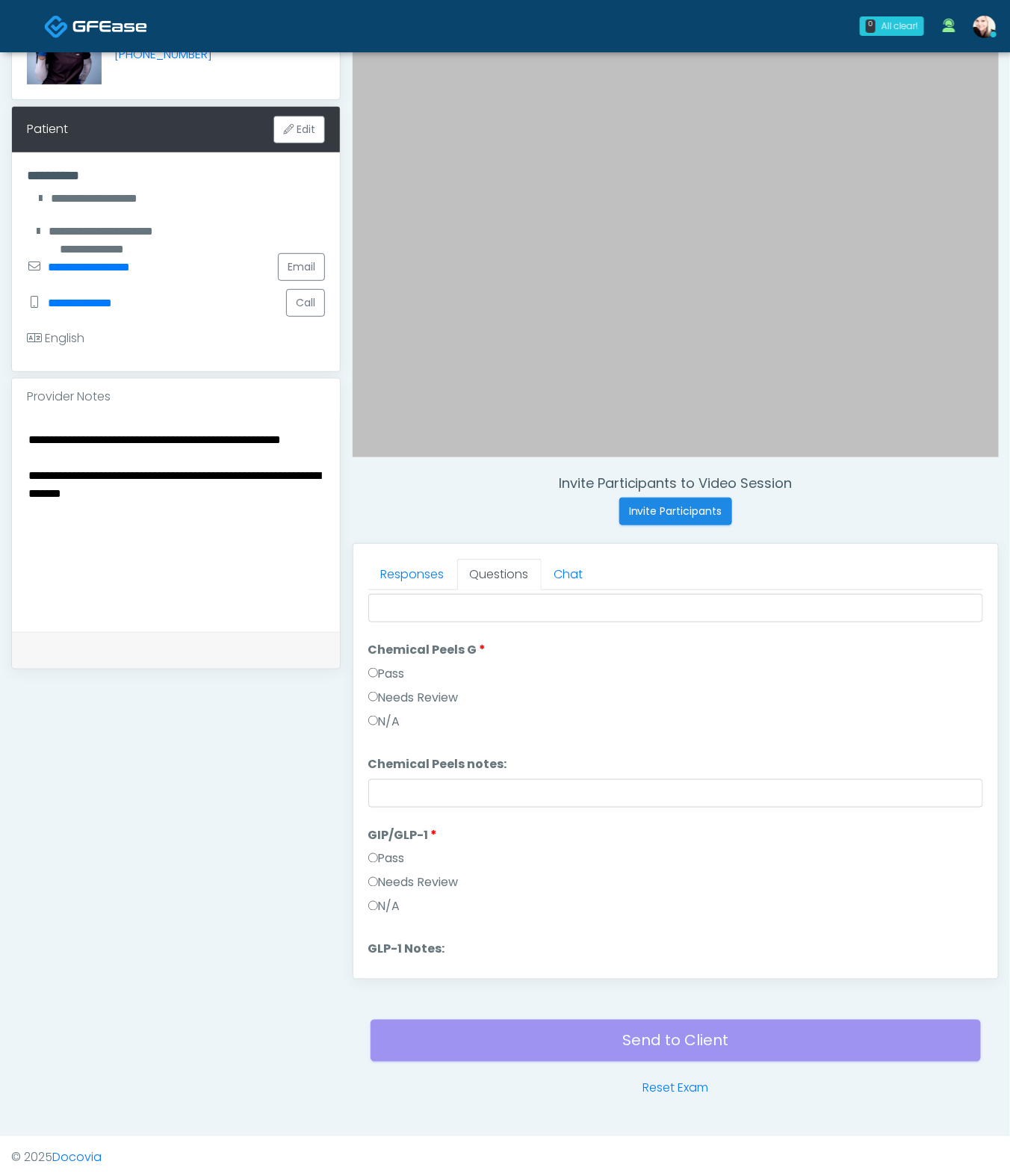
scroll to position [1653, 0]
click at [387, 871] on label "Needs Review" at bounding box center [413, 884] width 91 height 18
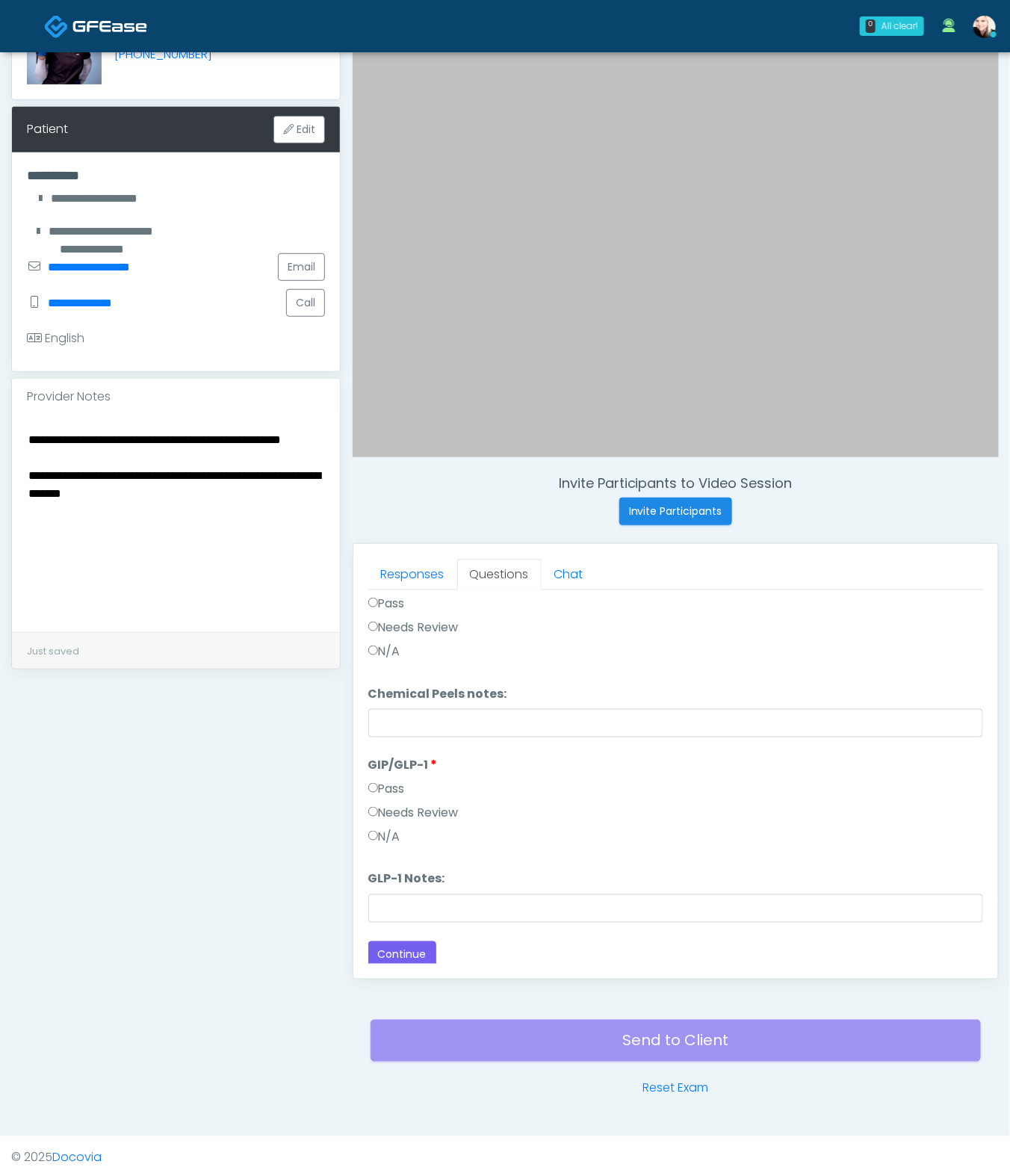
scroll to position [1728, 0]
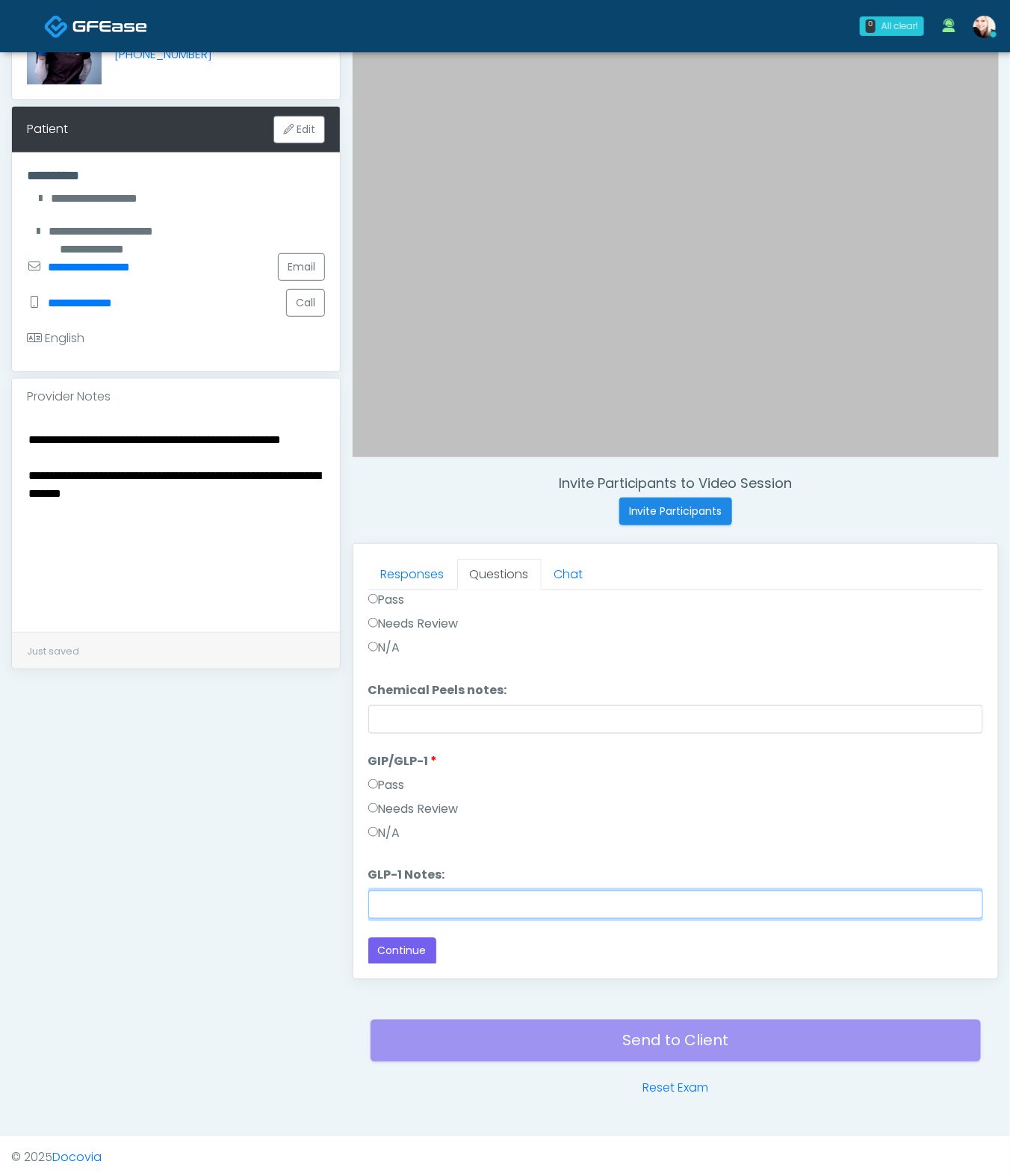
click at [436, 871] on input "GLP-1 Notes:" at bounding box center [675, 905] width 615 height 29
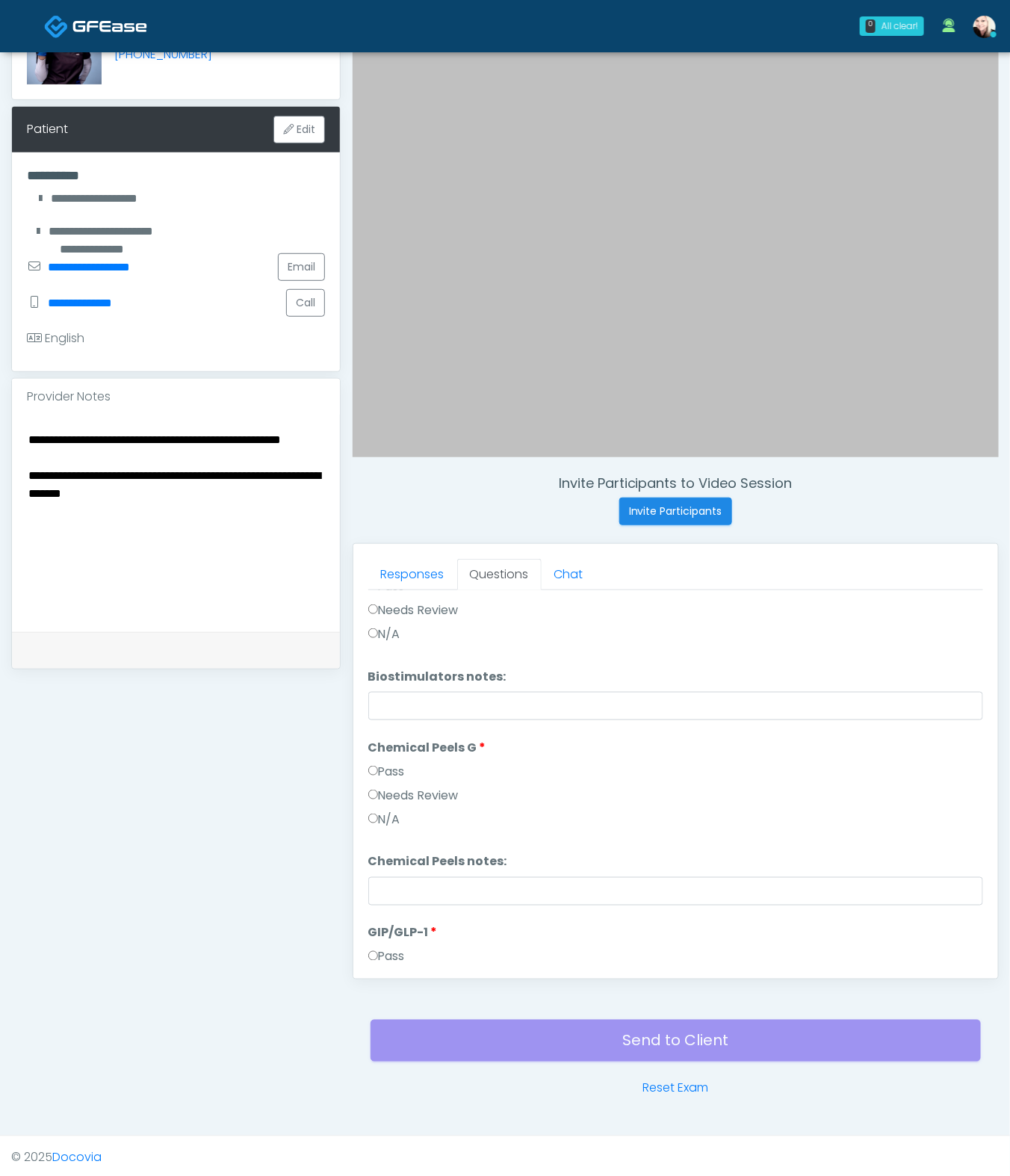
scroll to position [1512, 0]
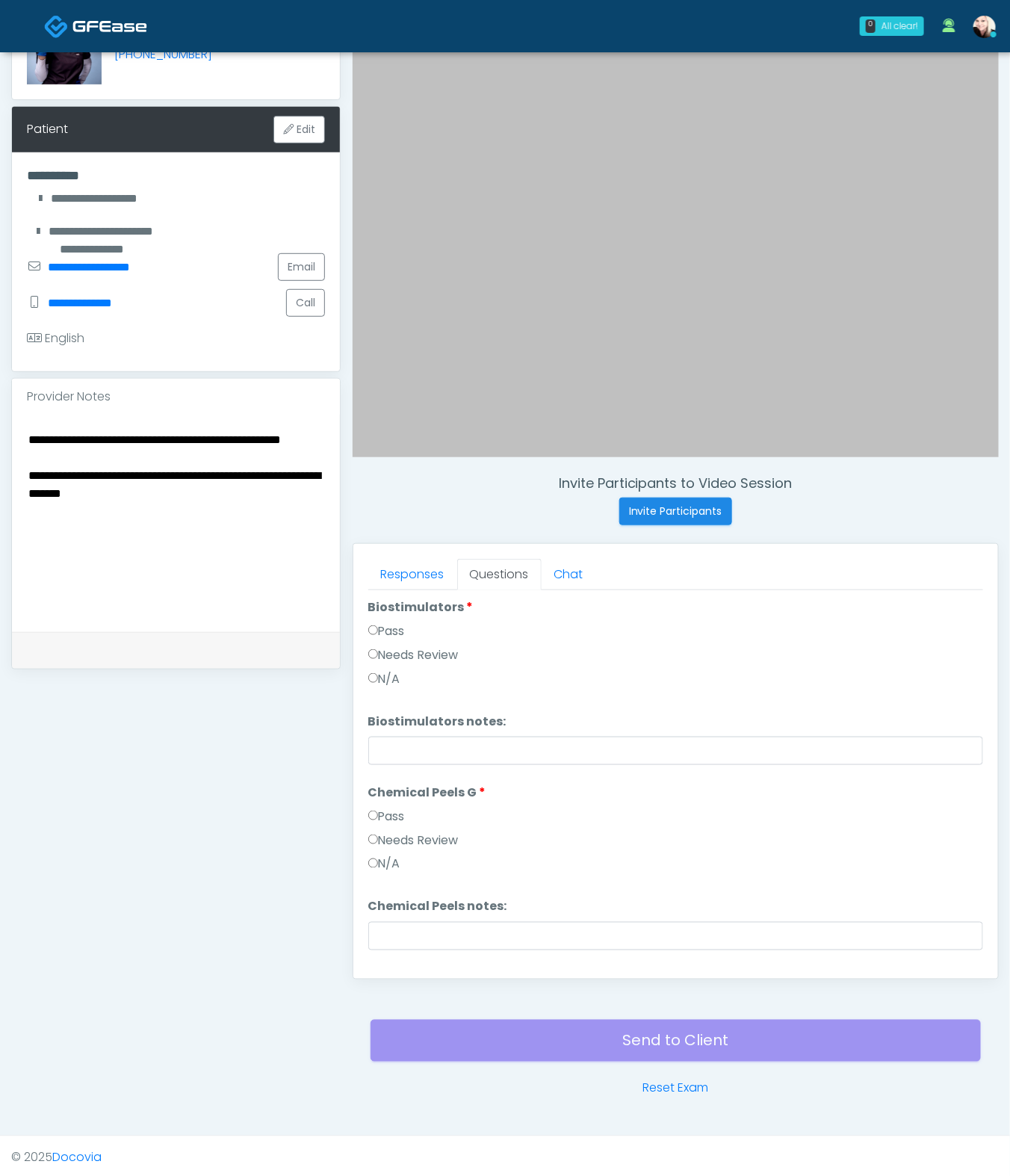
type input "**********"
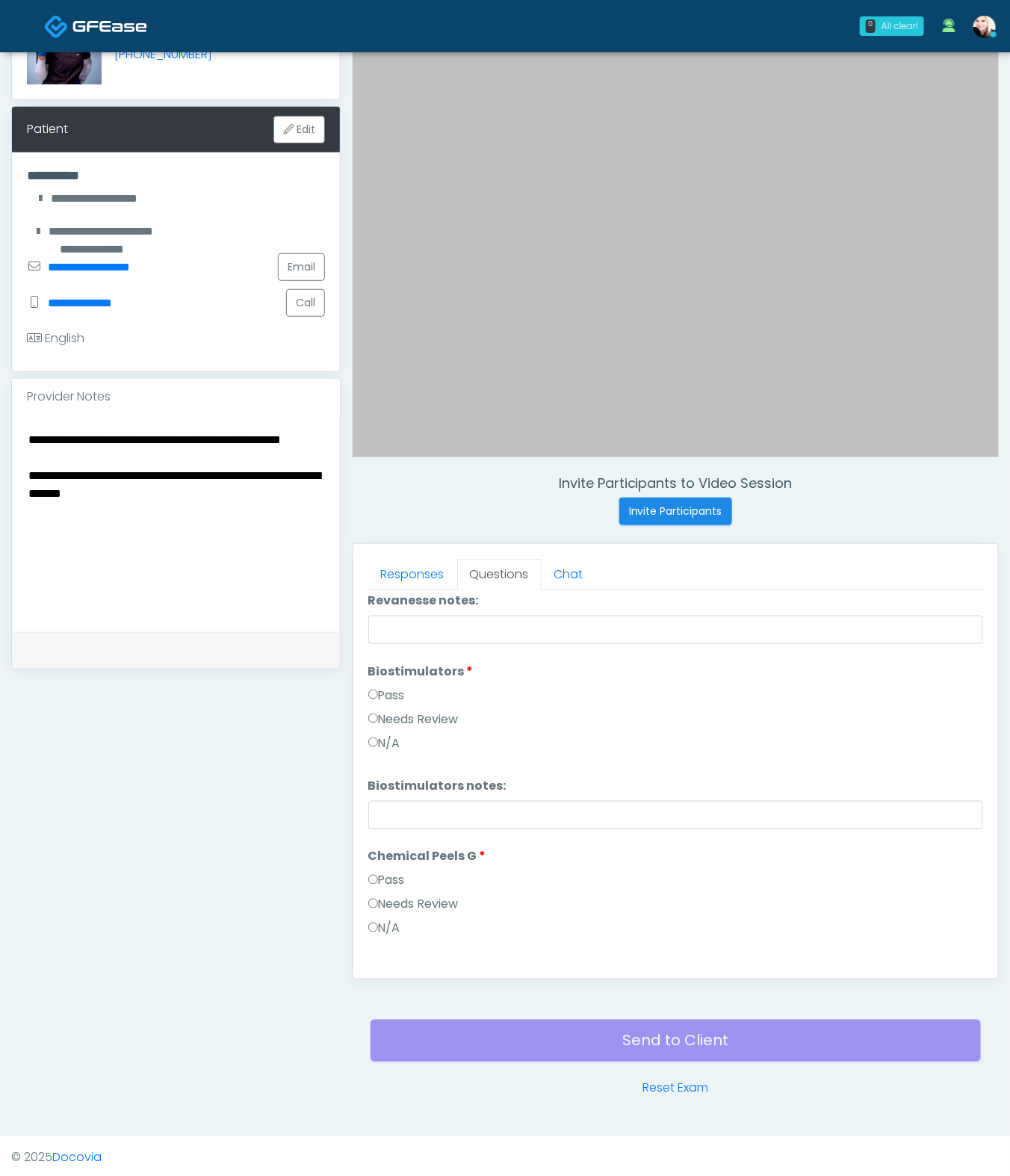
scroll to position [1728, 0]
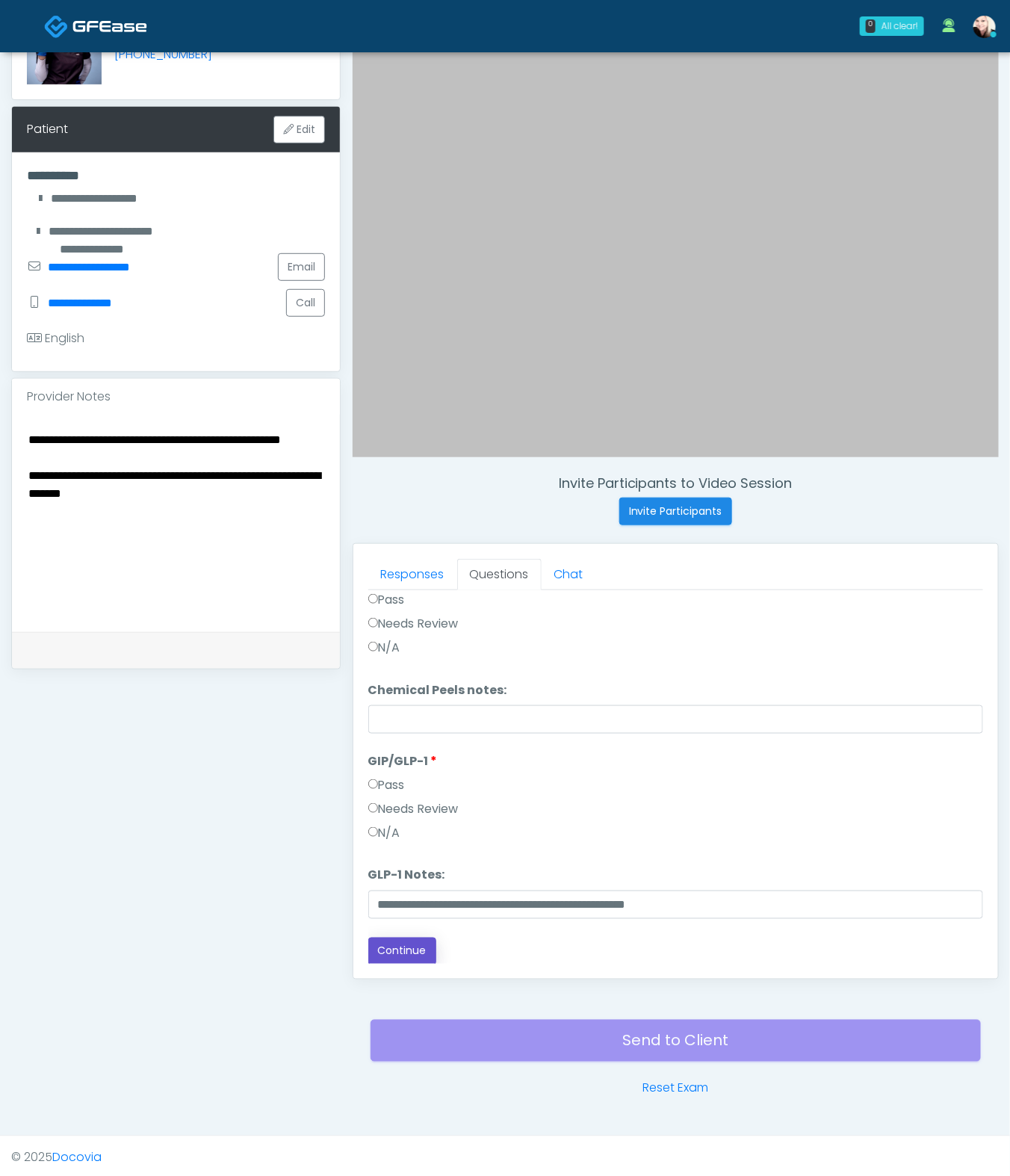
click at [409, 871] on button "Continue" at bounding box center [402, 951] width 68 height 28
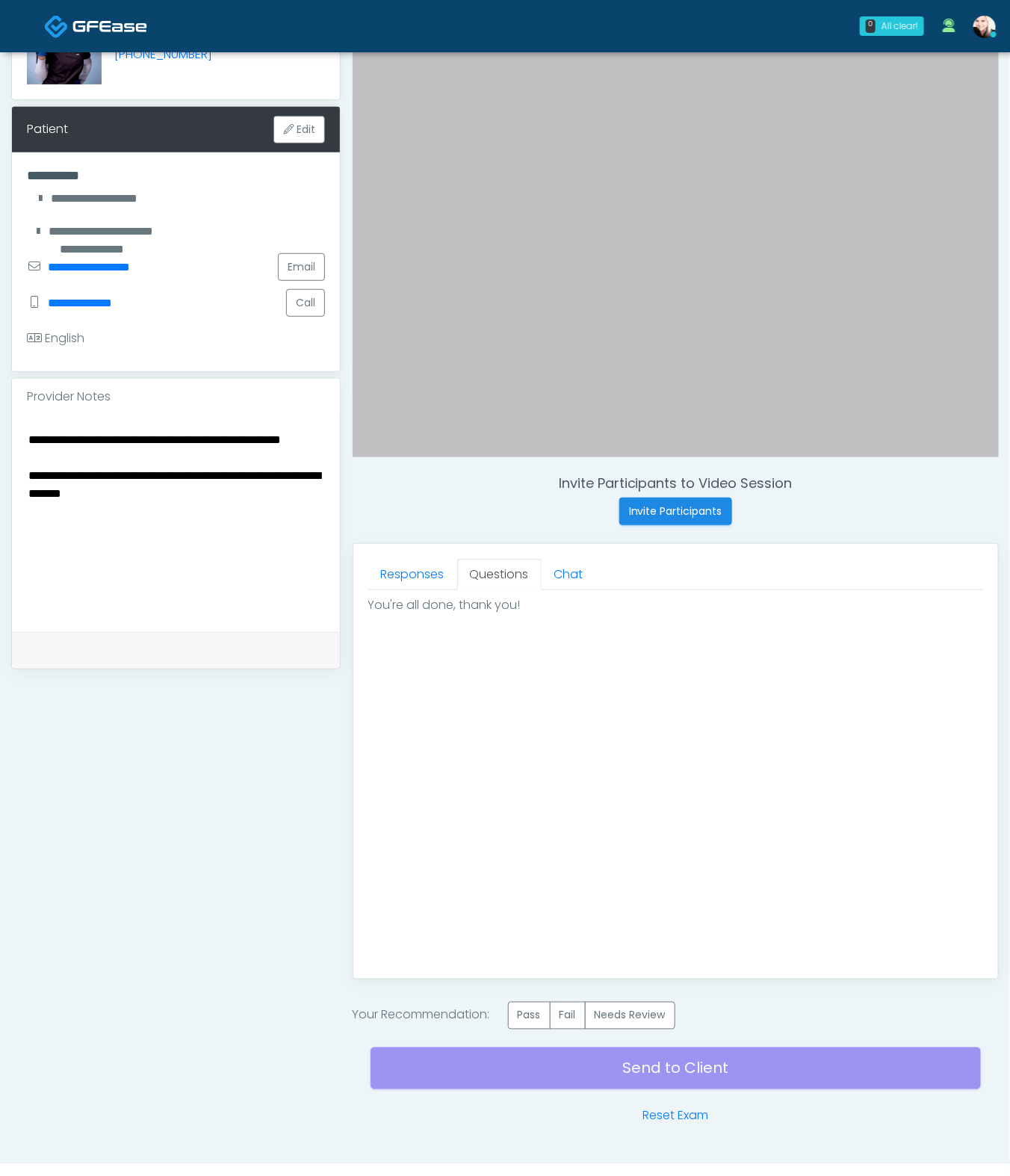
scroll to position [0, 0]
click at [532, 871] on label "Pass" at bounding box center [530, 1015] width 42 height 28
click at [734, 871] on div "Send to Client Reset Exam" at bounding box center [676, 1077] width 611 height 96
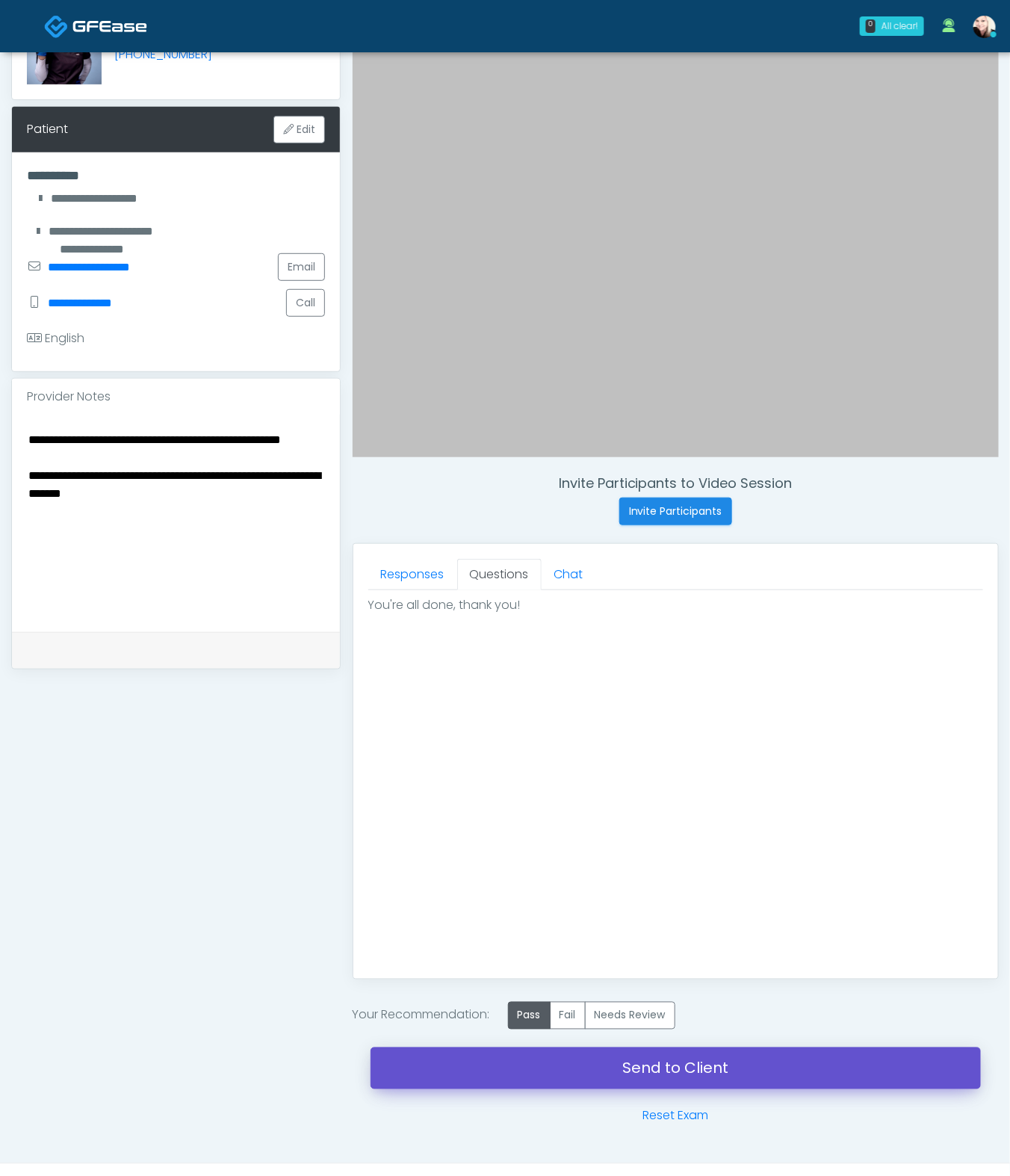
click at [734, 871] on link "Send to Client" at bounding box center [676, 1068] width 611 height 41
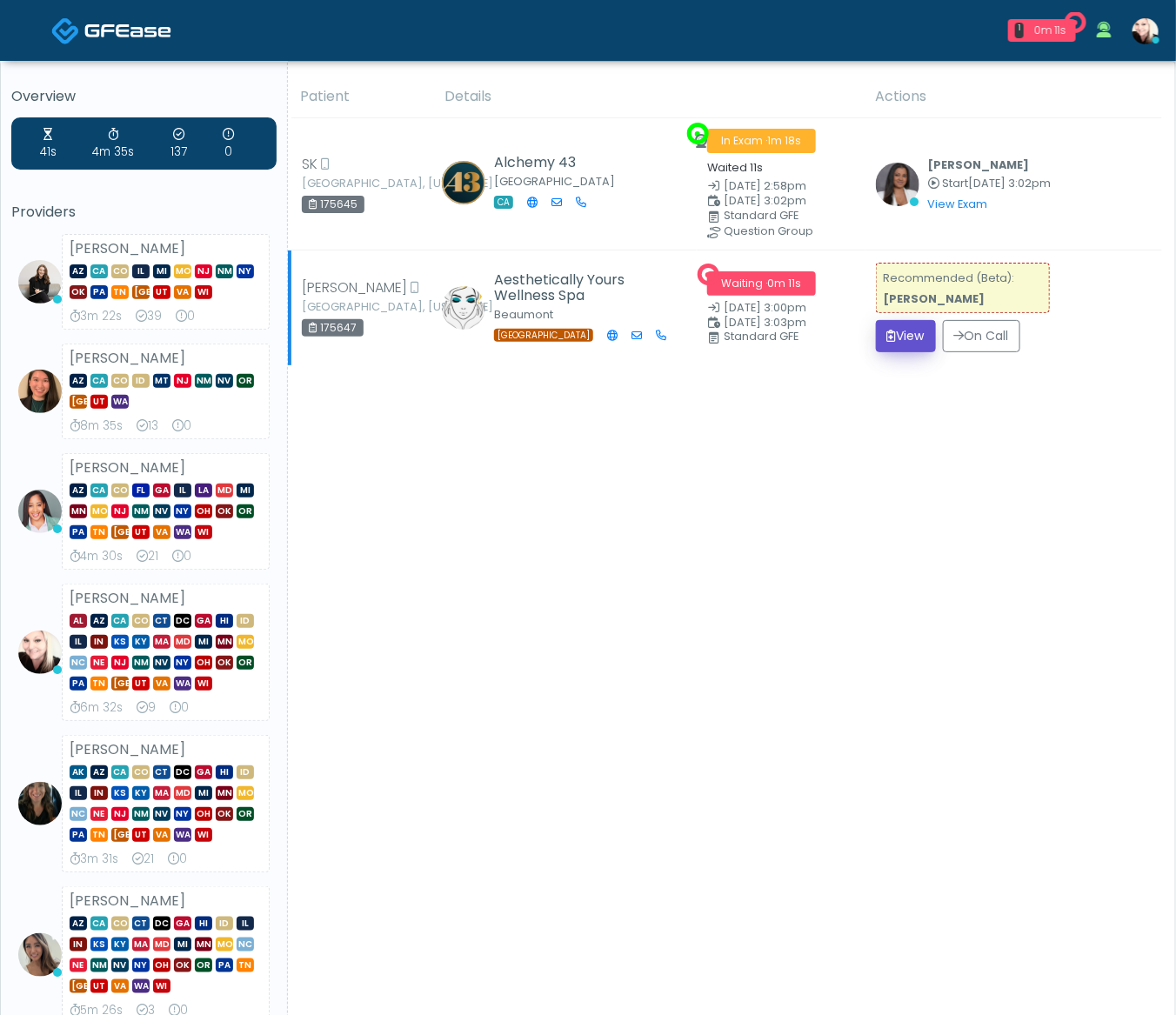
click at [905, 338] on button "View" at bounding box center [905, 336] width 60 height 32
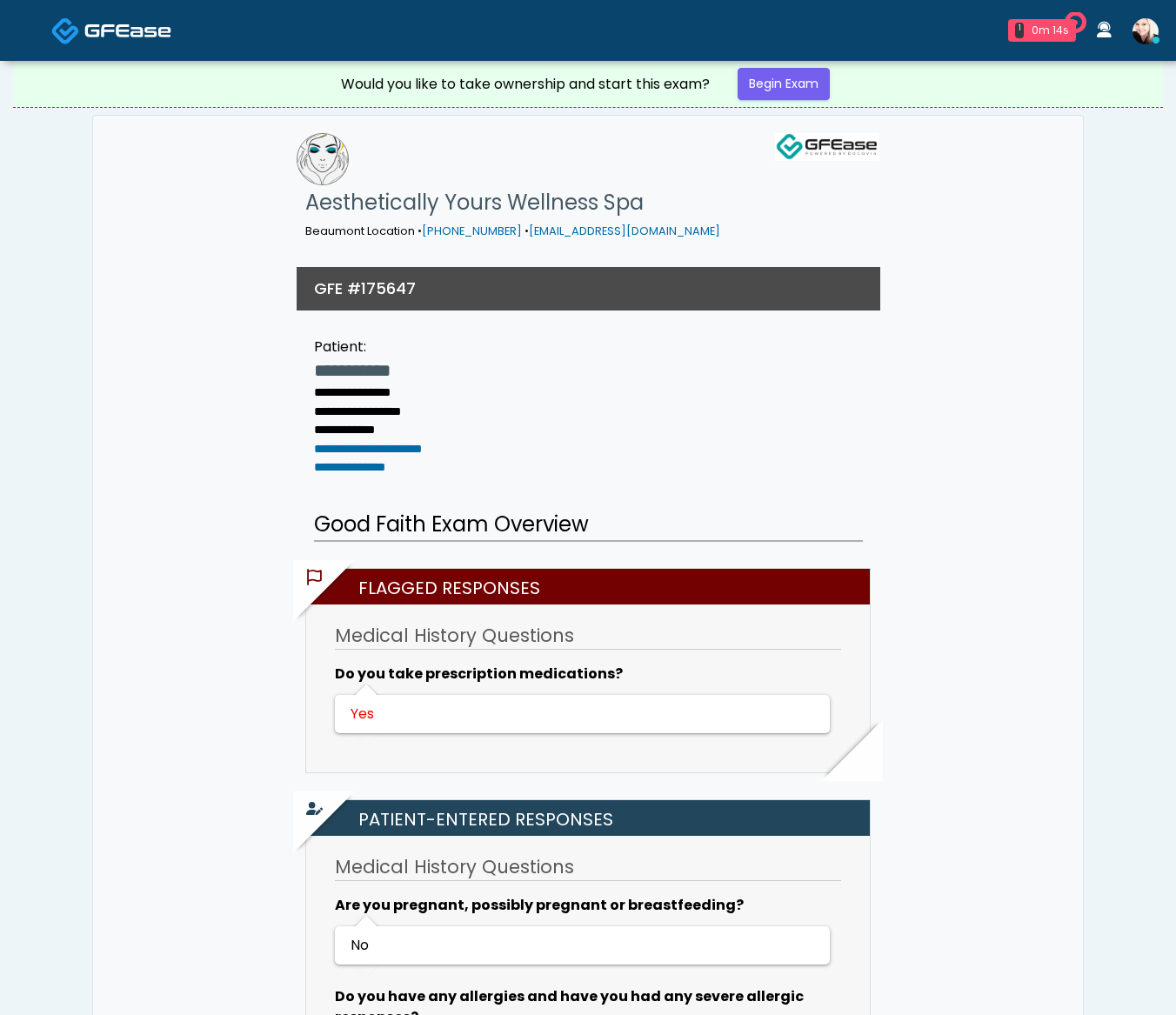
click at [771, 84] on link "Begin Exam" at bounding box center [784, 84] width 93 height 32
click at [774, 84] on link "Begin Exam" at bounding box center [784, 84] width 93 height 32
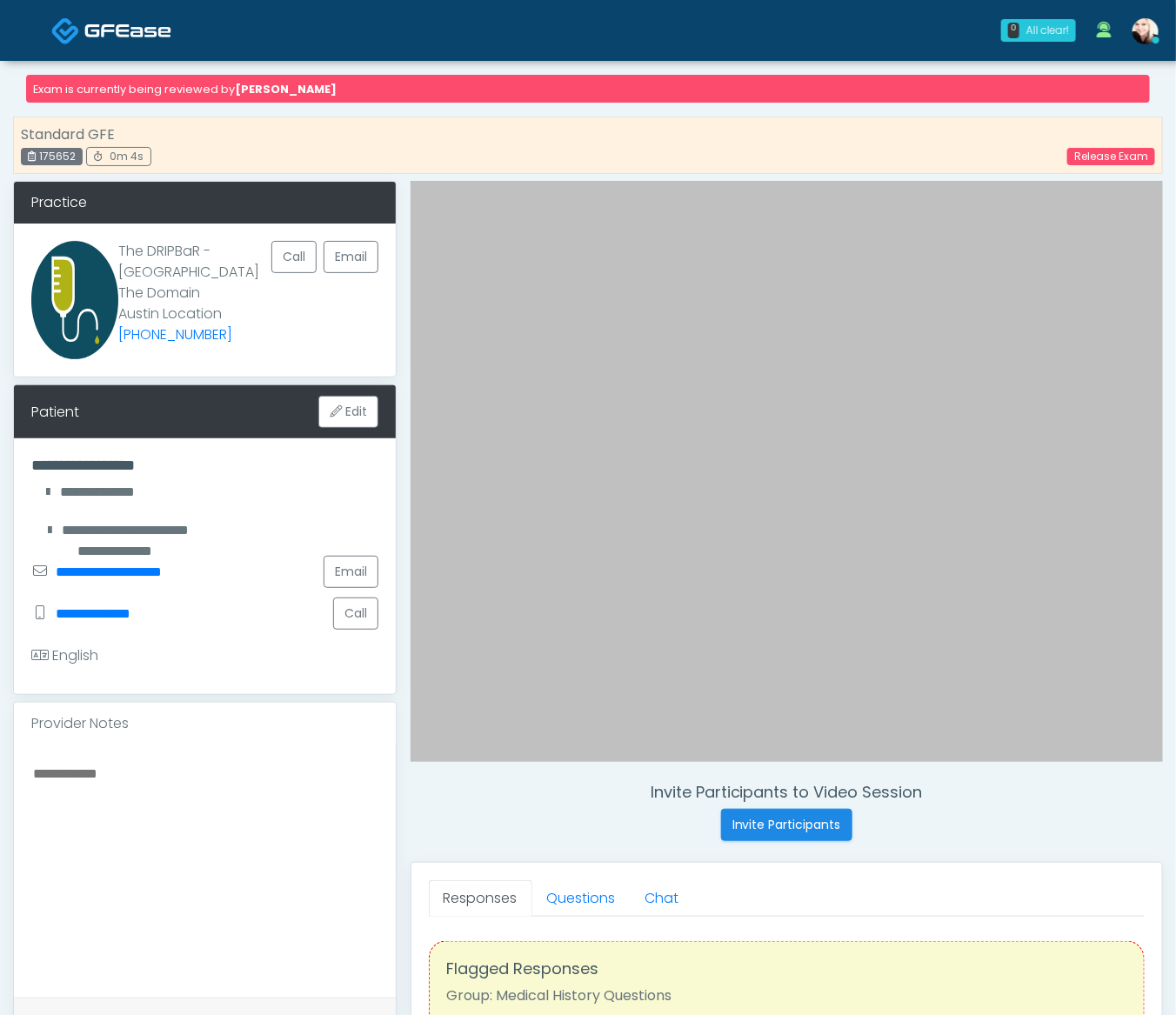
click at [146, 23] on img at bounding box center [128, 31] width 87 height 18
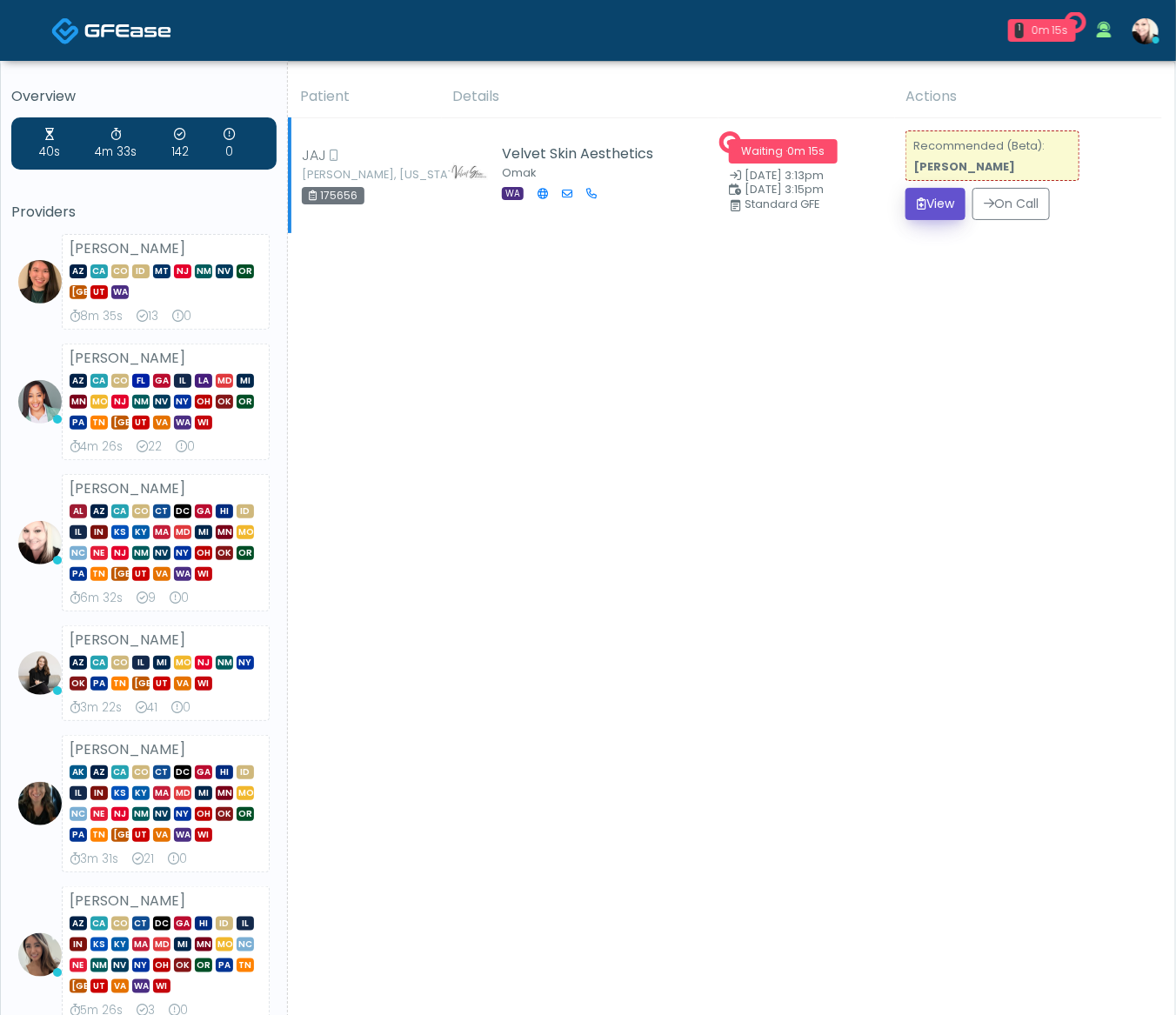
click at [925, 205] on button "View" at bounding box center [935, 204] width 60 height 32
click at [928, 205] on button "View" at bounding box center [935, 204] width 60 height 32
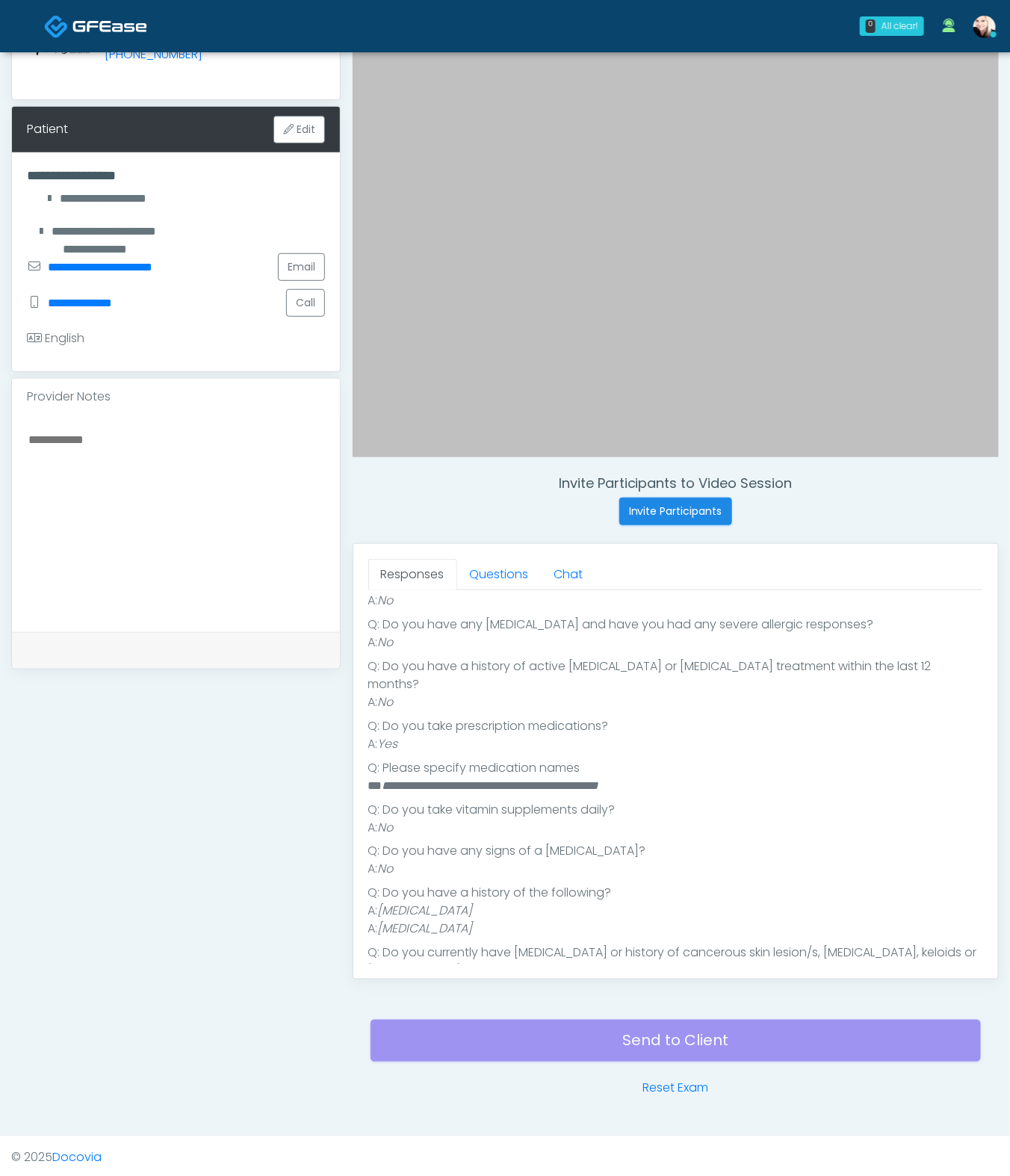
scroll to position [225, 0]
drag, startPoint x: 377, startPoint y: 758, endPoint x: 722, endPoint y: 770, distance: 345.2
click at [720, 777] on li "**********" at bounding box center [669, 785] width 602 height 18
click at [722, 777] on li "**********" at bounding box center [669, 785] width 602 height 18
drag, startPoint x: 727, startPoint y: 769, endPoint x: 656, endPoint y: 761, distance: 71.4
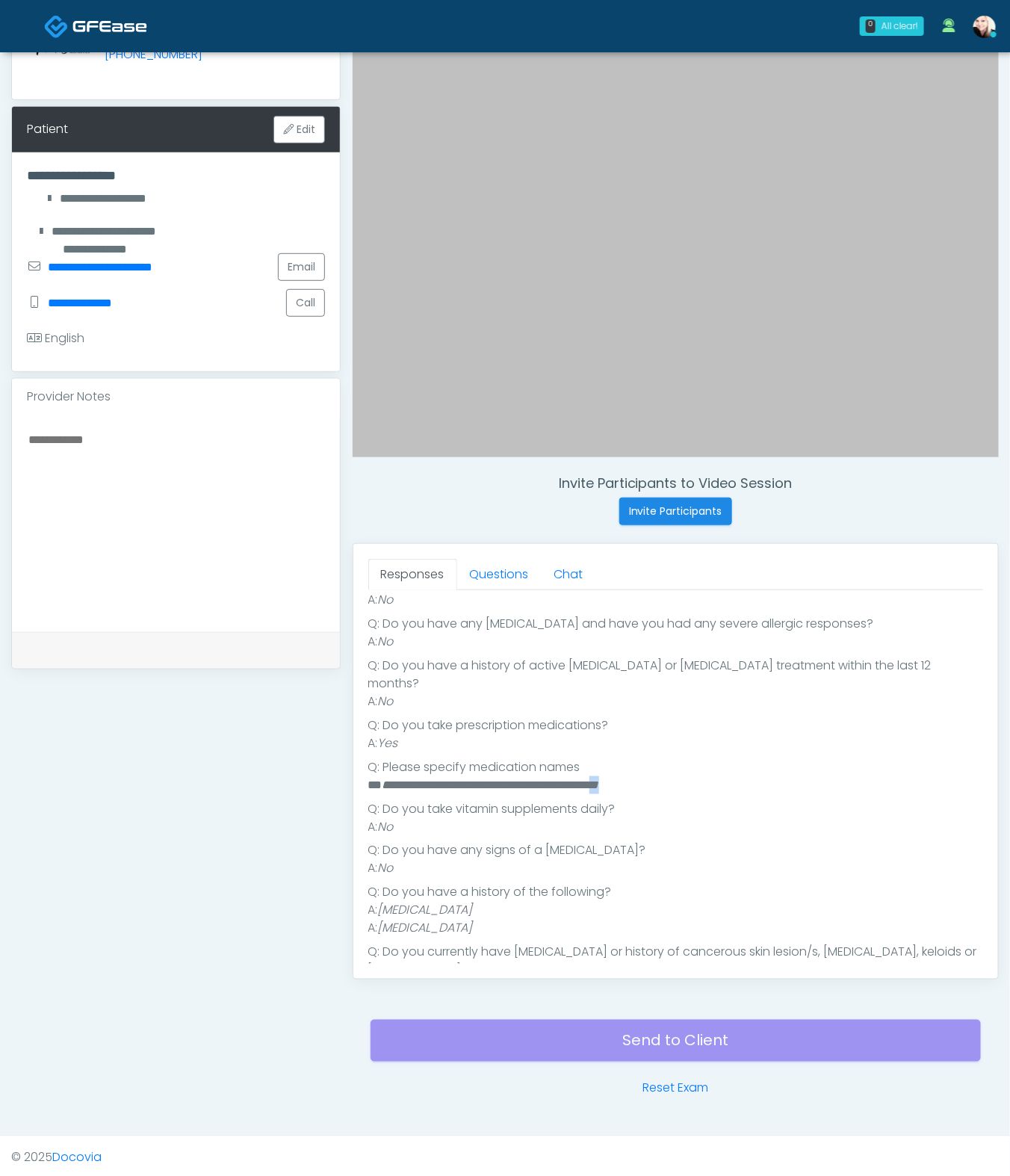
click at [656, 777] on li "**********" at bounding box center [669, 785] width 602 height 18
drag, startPoint x: 612, startPoint y: 761, endPoint x: 569, endPoint y: 761, distance: 43.0
click at [569, 779] on em "**********" at bounding box center [491, 784] width 217 height 11
copy em "********"
click at [470, 580] on link "Questions" at bounding box center [500, 574] width 85 height 31
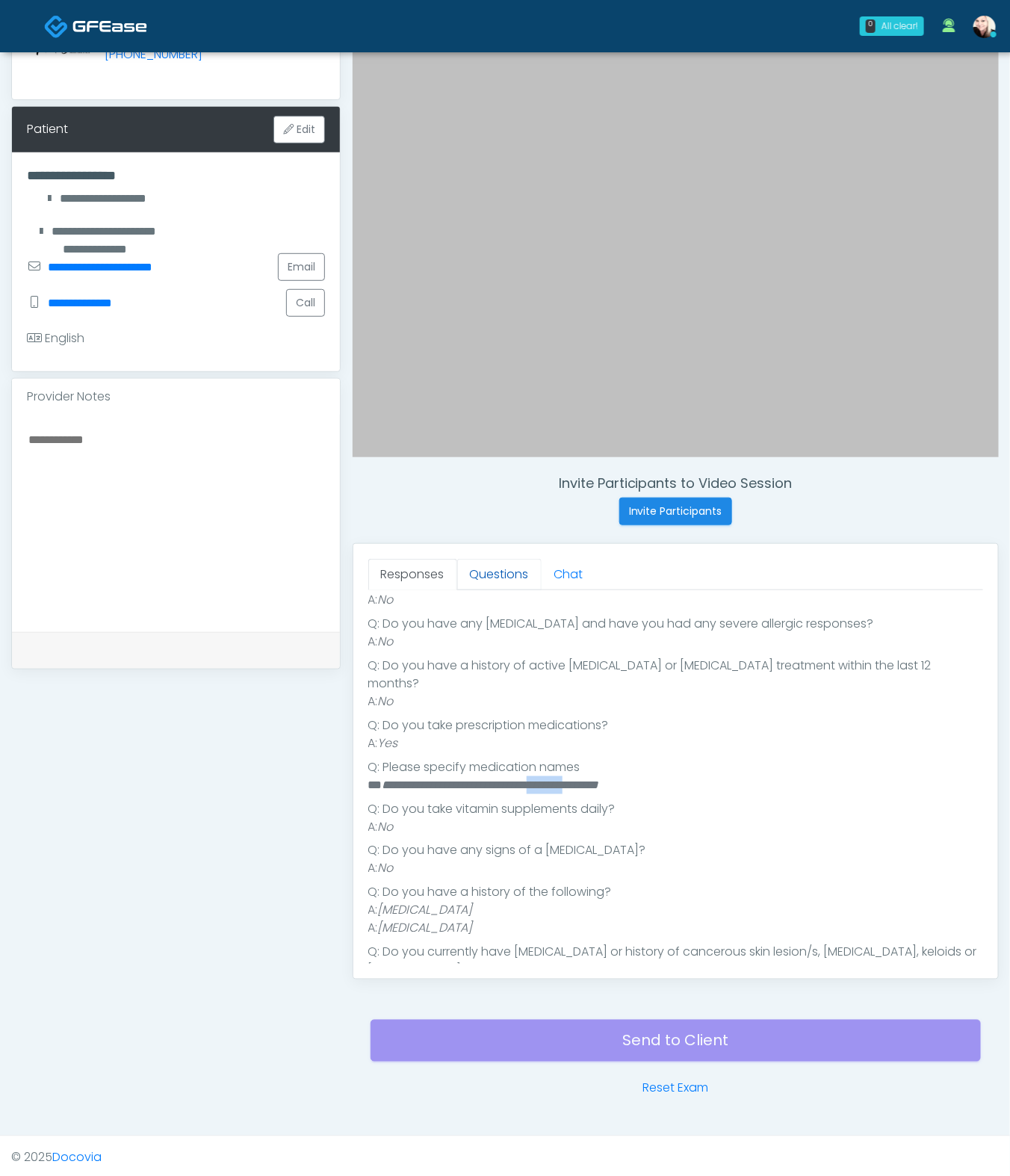
scroll to position [0, 0]
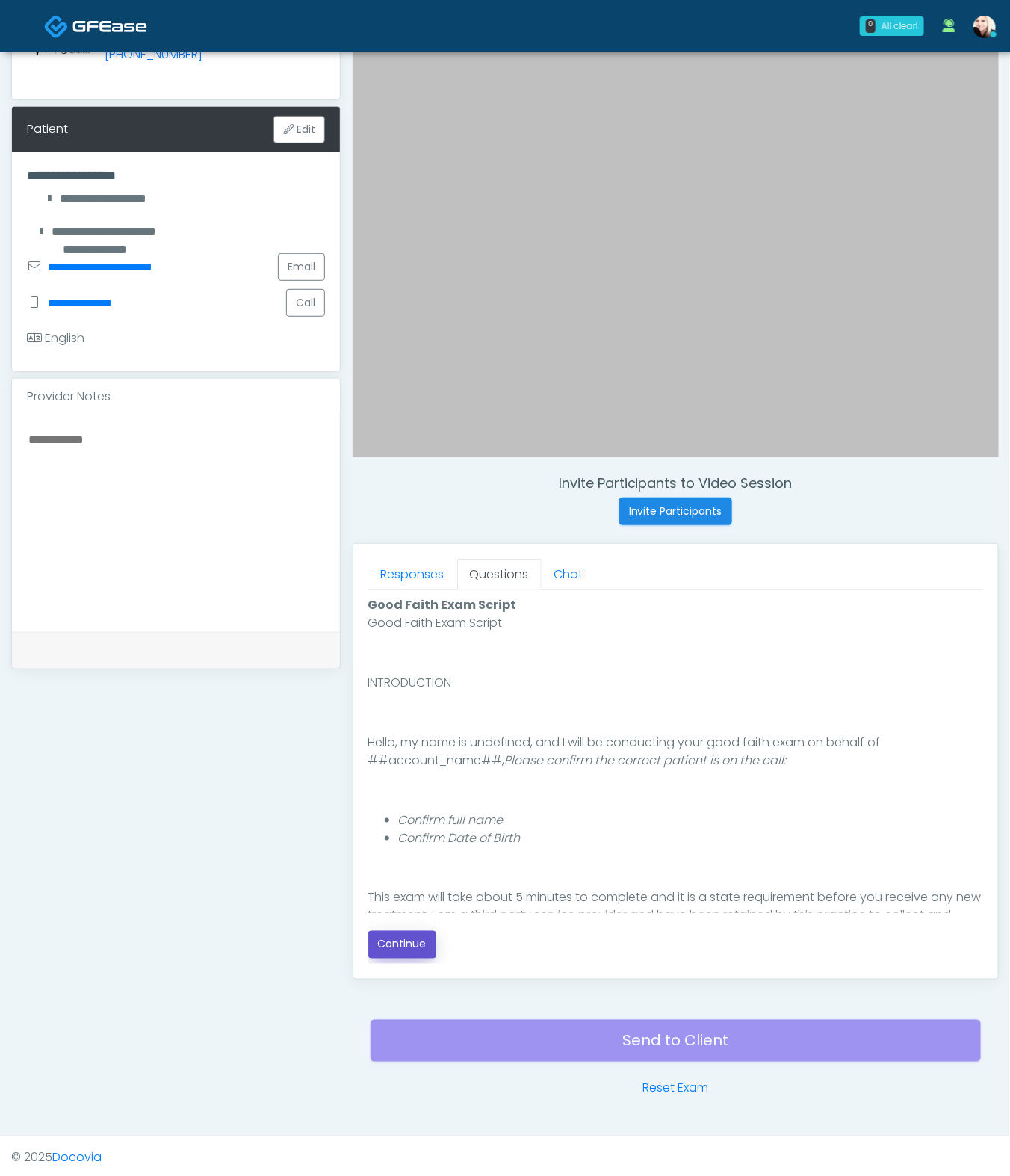
click at [400, 871] on button "Continue" at bounding box center [402, 945] width 68 height 28
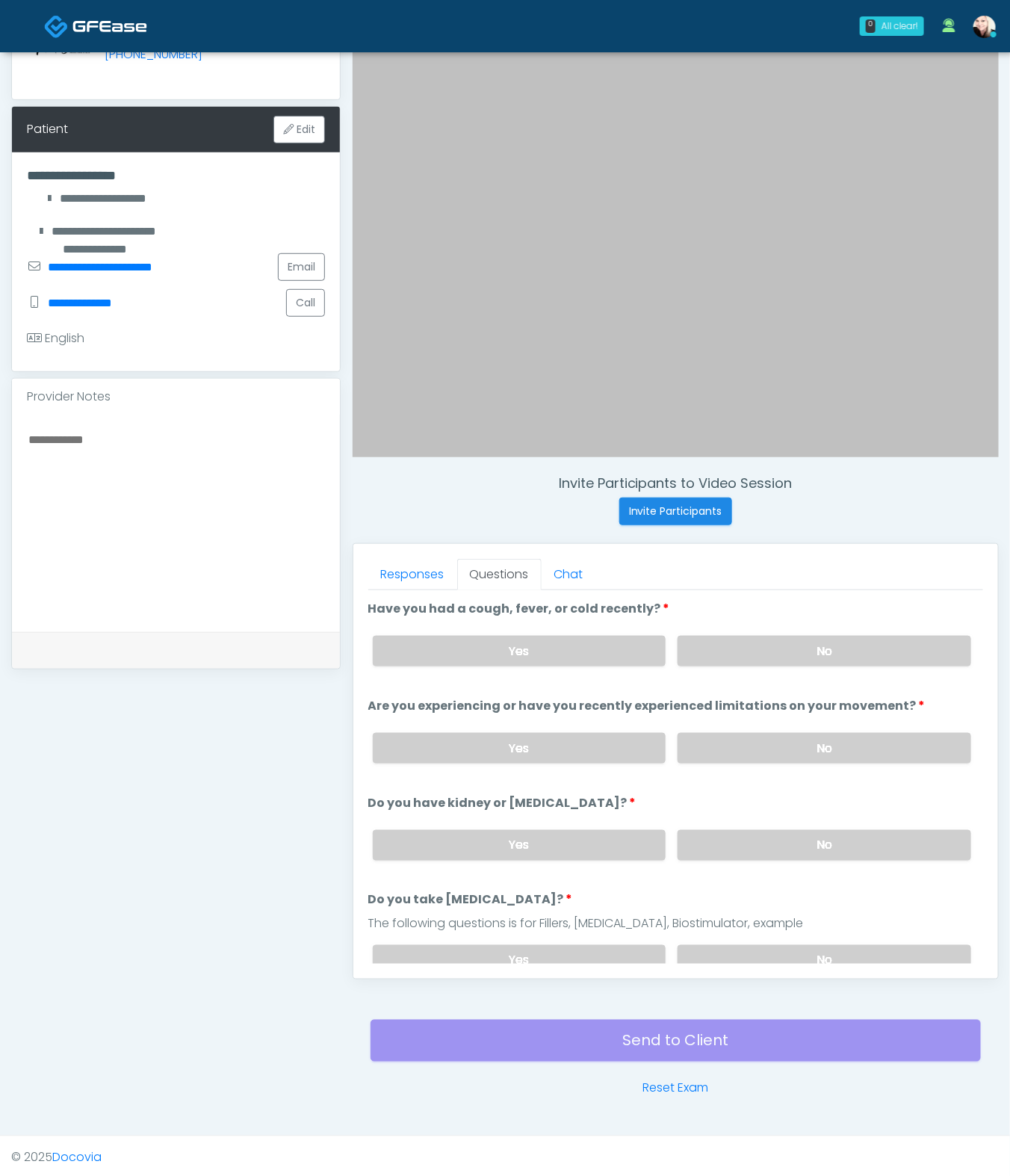
drag, startPoint x: 733, startPoint y: 637, endPoint x: 725, endPoint y: 684, distance: 47.7
click at [733, 637] on label "No" at bounding box center [824, 651] width 294 height 30
drag, startPoint x: 721, startPoint y: 731, endPoint x: 723, endPoint y: 804, distance: 73.0
click at [721, 733] on label "No" at bounding box center [824, 748] width 294 height 30
drag, startPoint x: 735, startPoint y: 841, endPoint x: 748, endPoint y: 923, distance: 83.0
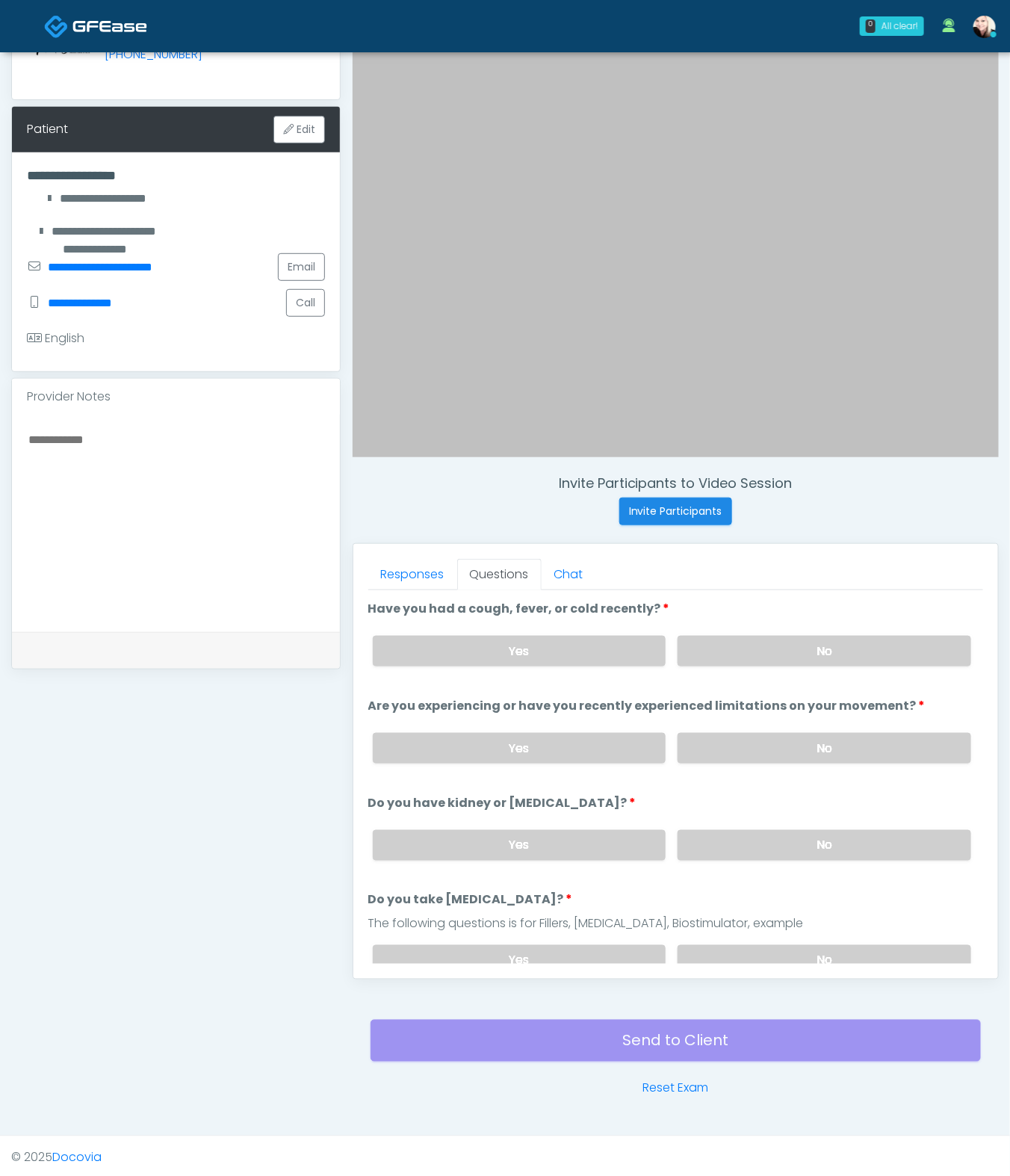
click at [735, 841] on label "No" at bounding box center [824, 845] width 294 height 30
click at [762, 871] on div "Responses Questions Chat Good Faith Exam Script Good Faith Exam Script INTRODUC…" at bounding box center [676, 761] width 645 height 435
click at [763, 871] on label "No" at bounding box center [824, 960] width 294 height 30
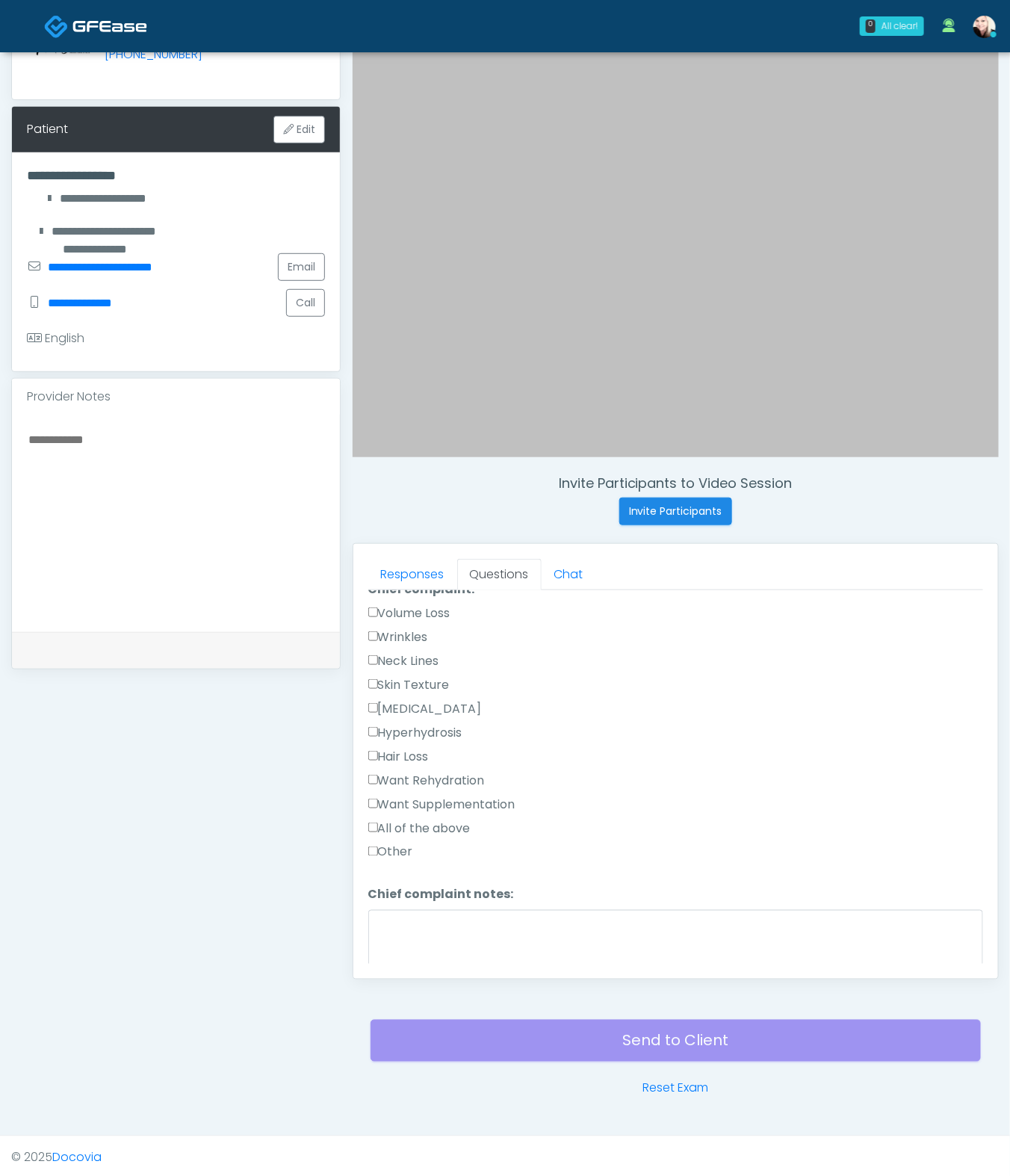
scroll to position [431, 0]
click at [375, 839] on label "Other" at bounding box center [390, 848] width 45 height 18
drag, startPoint x: 482, startPoint y: 959, endPoint x: 490, endPoint y: 957, distance: 8.2
click at [490, 871] on textarea "Chief complaint notes:" at bounding box center [675, 938] width 615 height 64
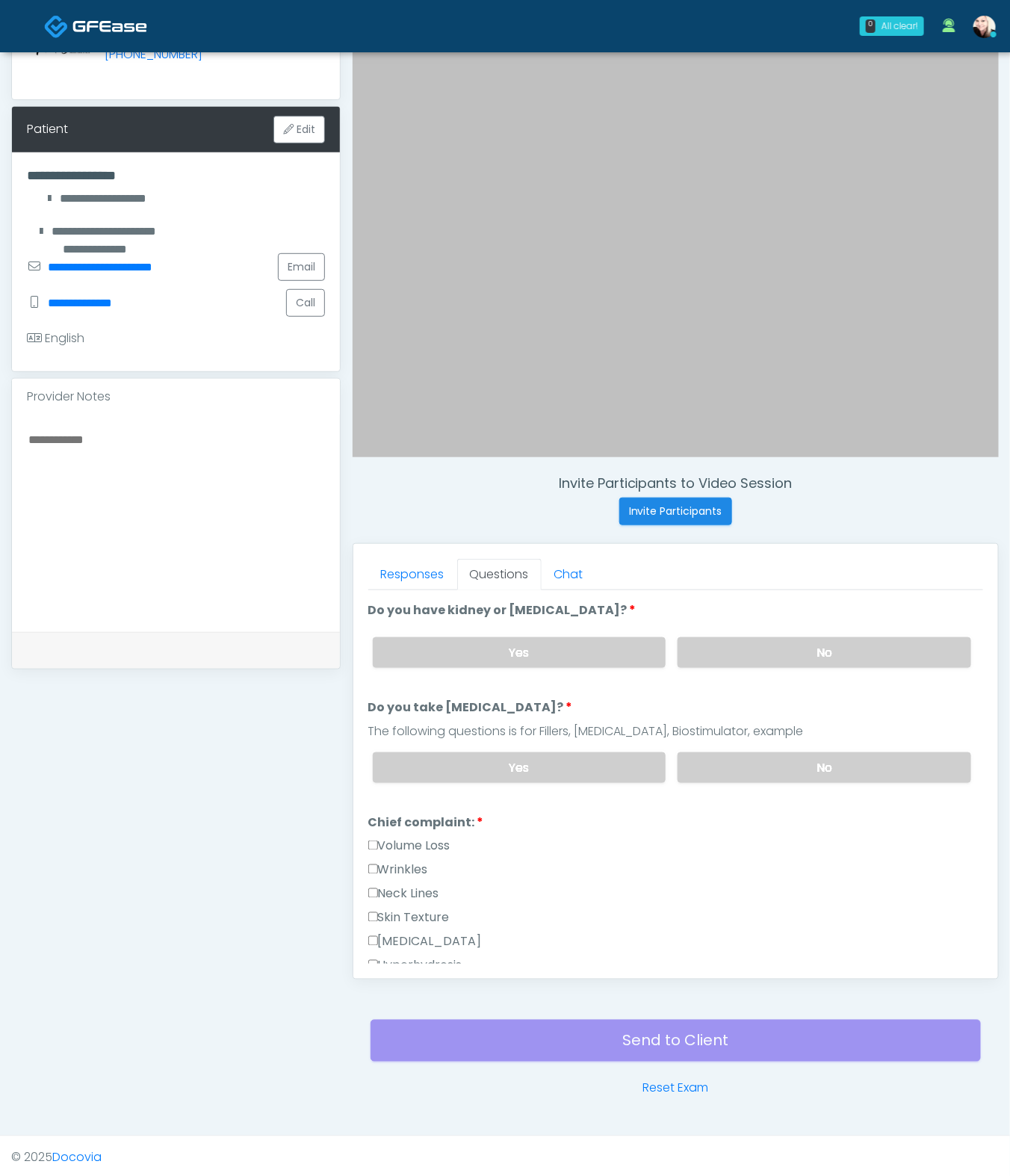
scroll to position [251, 0]
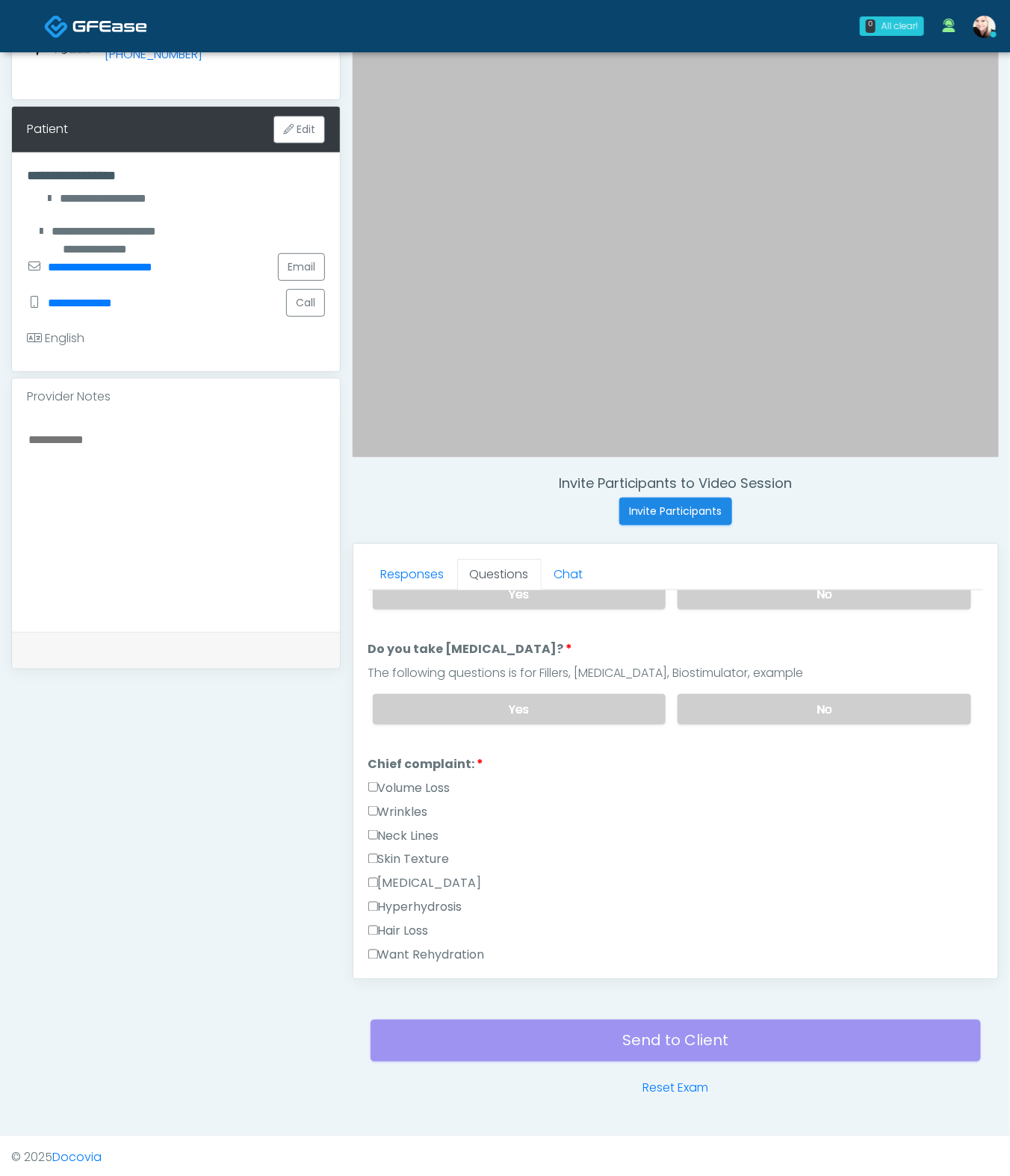
type textarea "**********"
drag, startPoint x: 23, startPoint y: 475, endPoint x: 69, endPoint y: 453, distance: 51.0
click at [29, 472] on div at bounding box center [176, 523] width 328 height 217
click at [69, 453] on textarea at bounding box center [176, 521] width 298 height 183
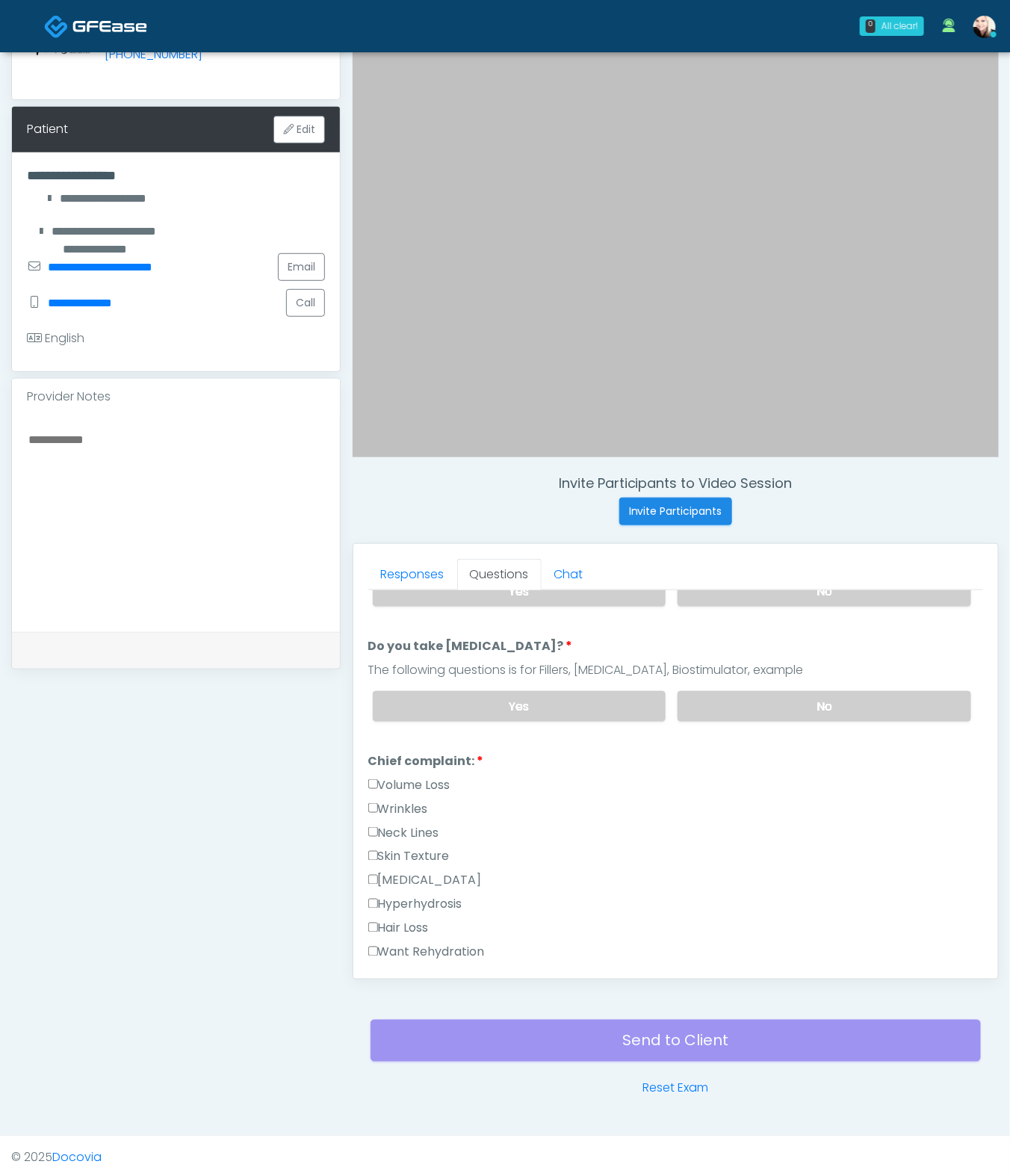
scroll to position [255, 0]
click at [400, 801] on label "Wrinkles" at bounding box center [398, 808] width 60 height 18
click at [384, 776] on label "Volume Loss" at bounding box center [409, 784] width 82 height 18
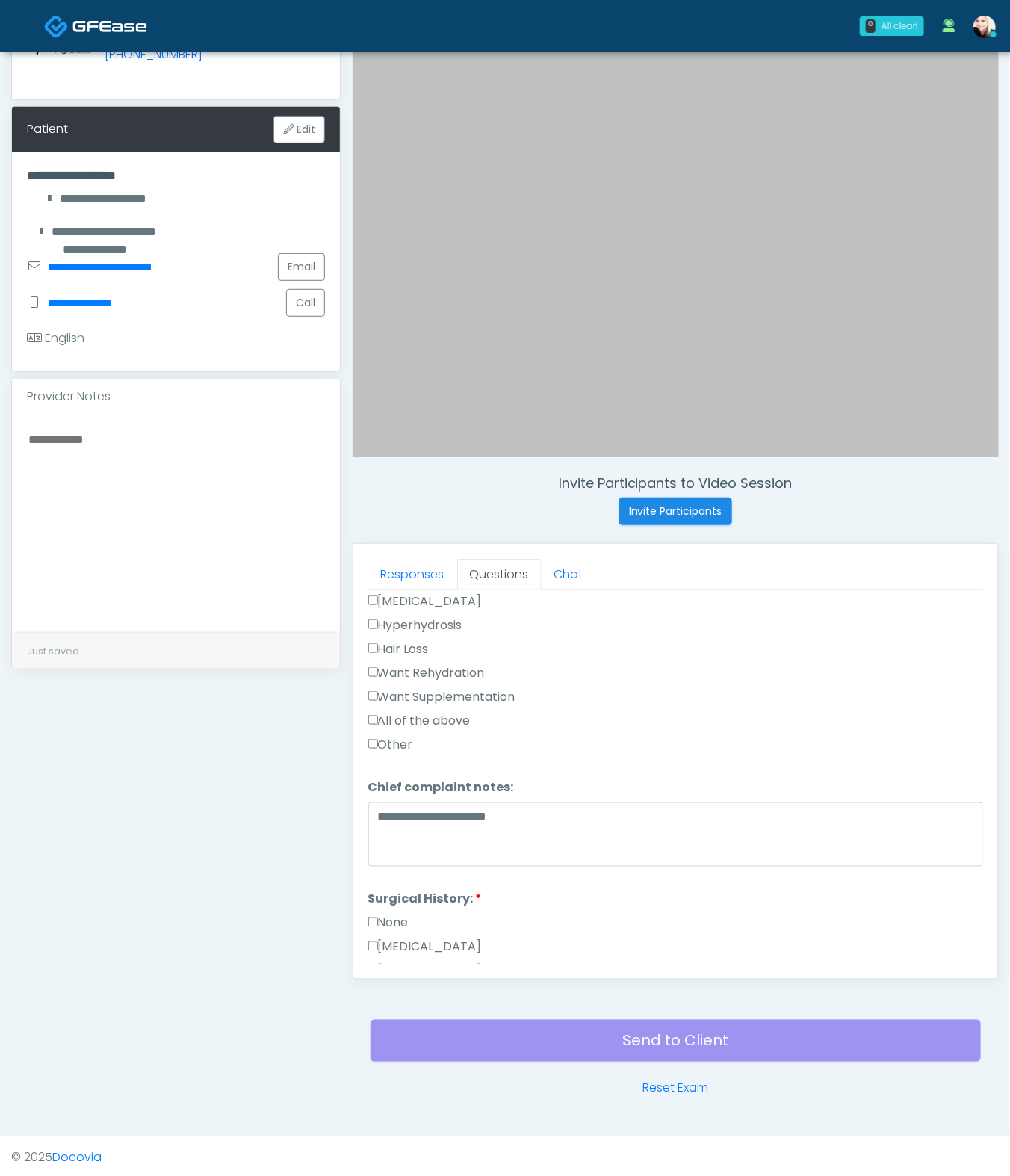
scroll to position [970, 0]
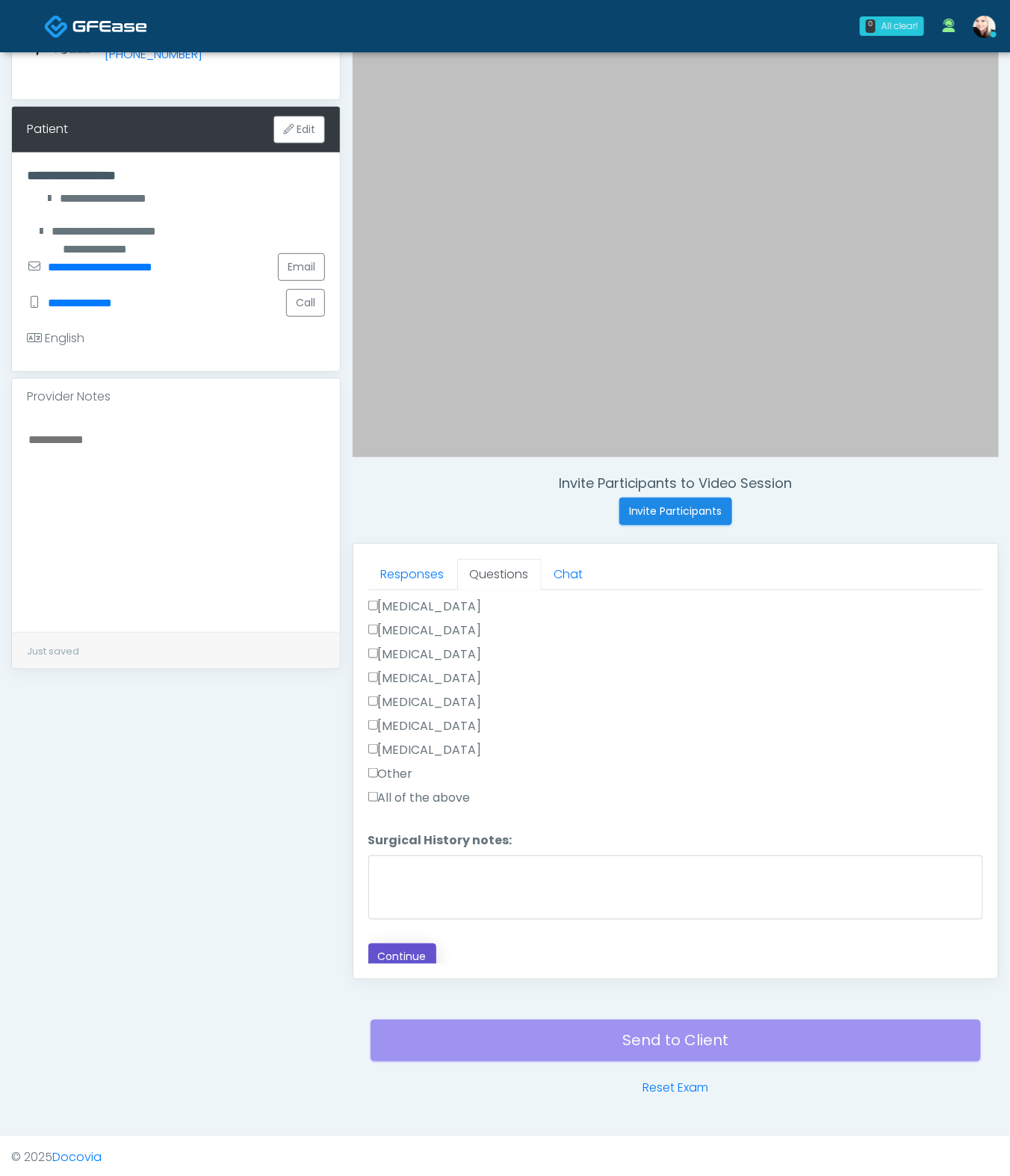
click at [400, 871] on button "Continue" at bounding box center [402, 958] width 68 height 28
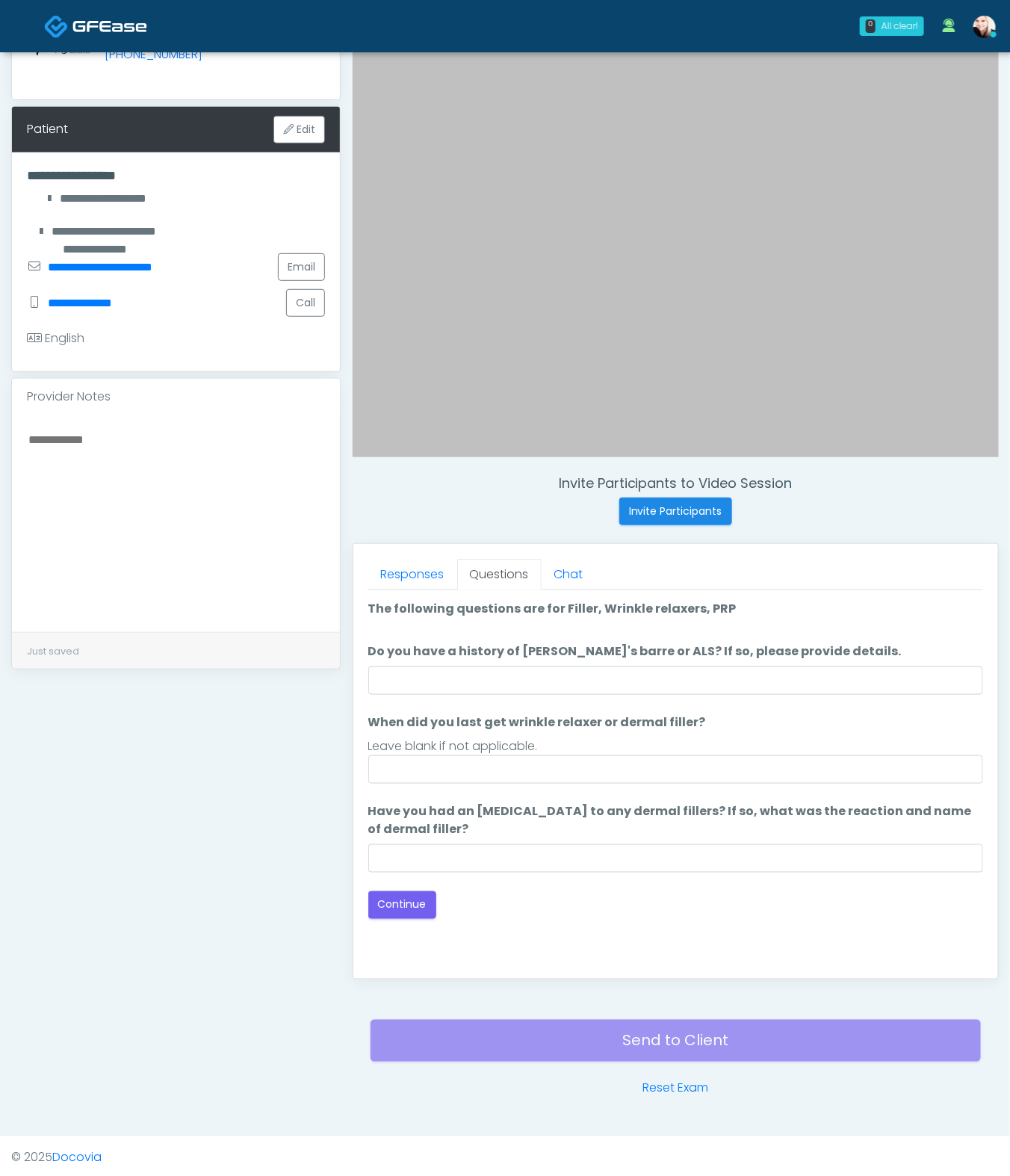
scroll to position [0, 0]
drag, startPoint x: 448, startPoint y: 701, endPoint x: 454, endPoint y: 680, distance: 21.8
click at [448, 700] on ol "The following questions are for Filler, Wrinkle relaxers, PRP The following que…" at bounding box center [675, 736] width 615 height 272
click at [455, 678] on input "Do you have a history of [PERSON_NAME]'s barre or ALS? If so, please provide de…" at bounding box center [675, 681] width 615 height 29
type input "*"
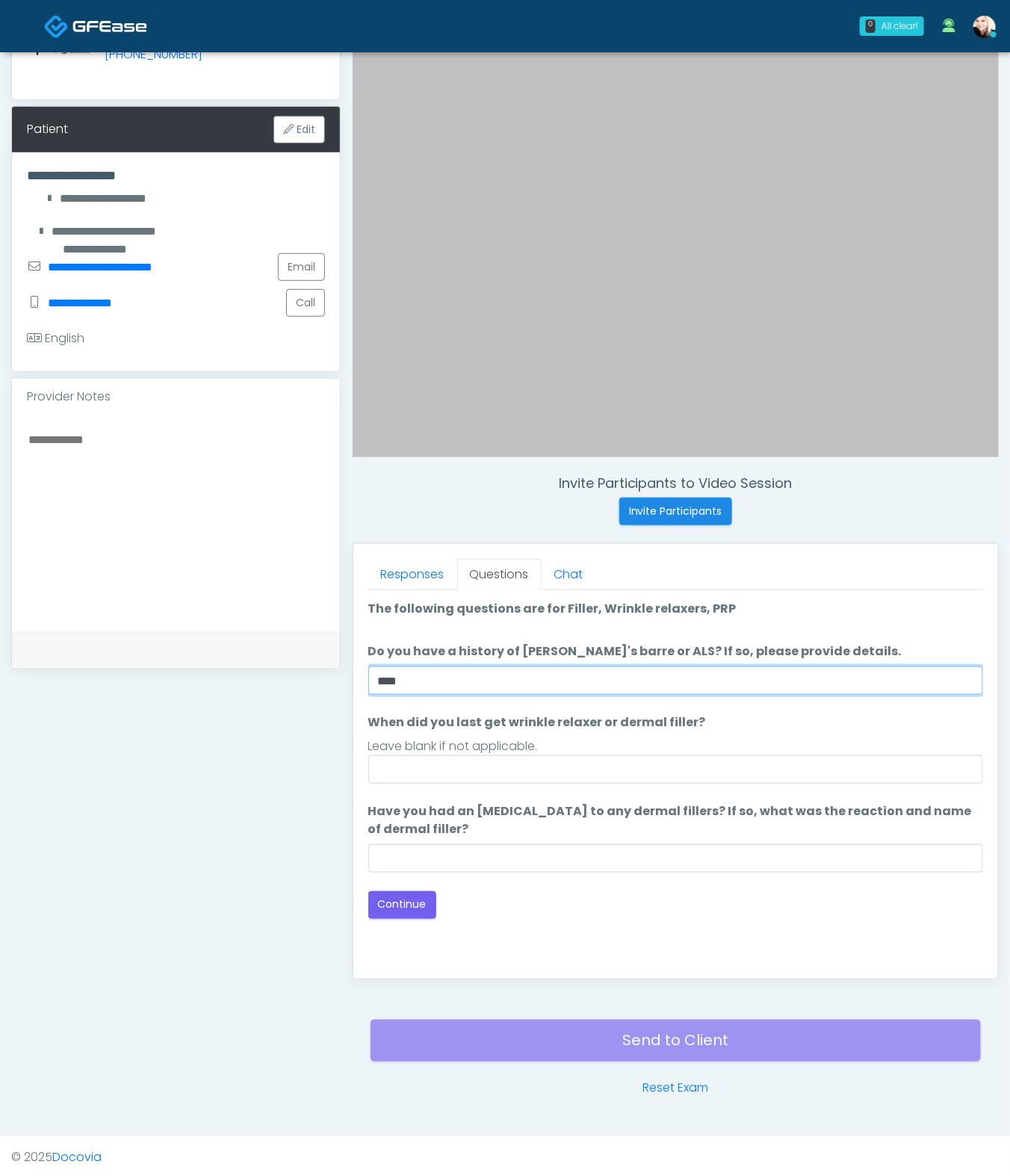
type input "****"
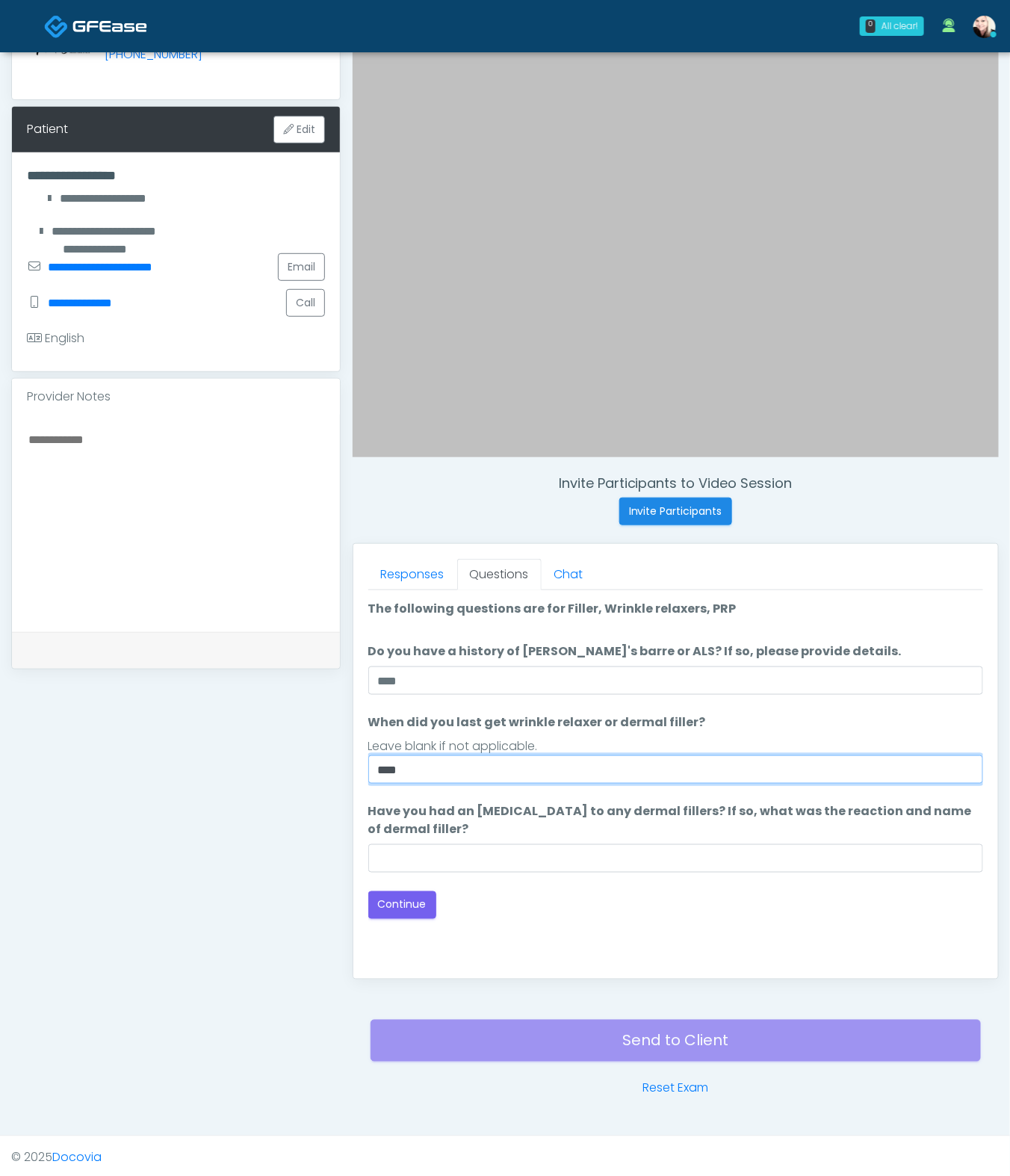
type input "****"
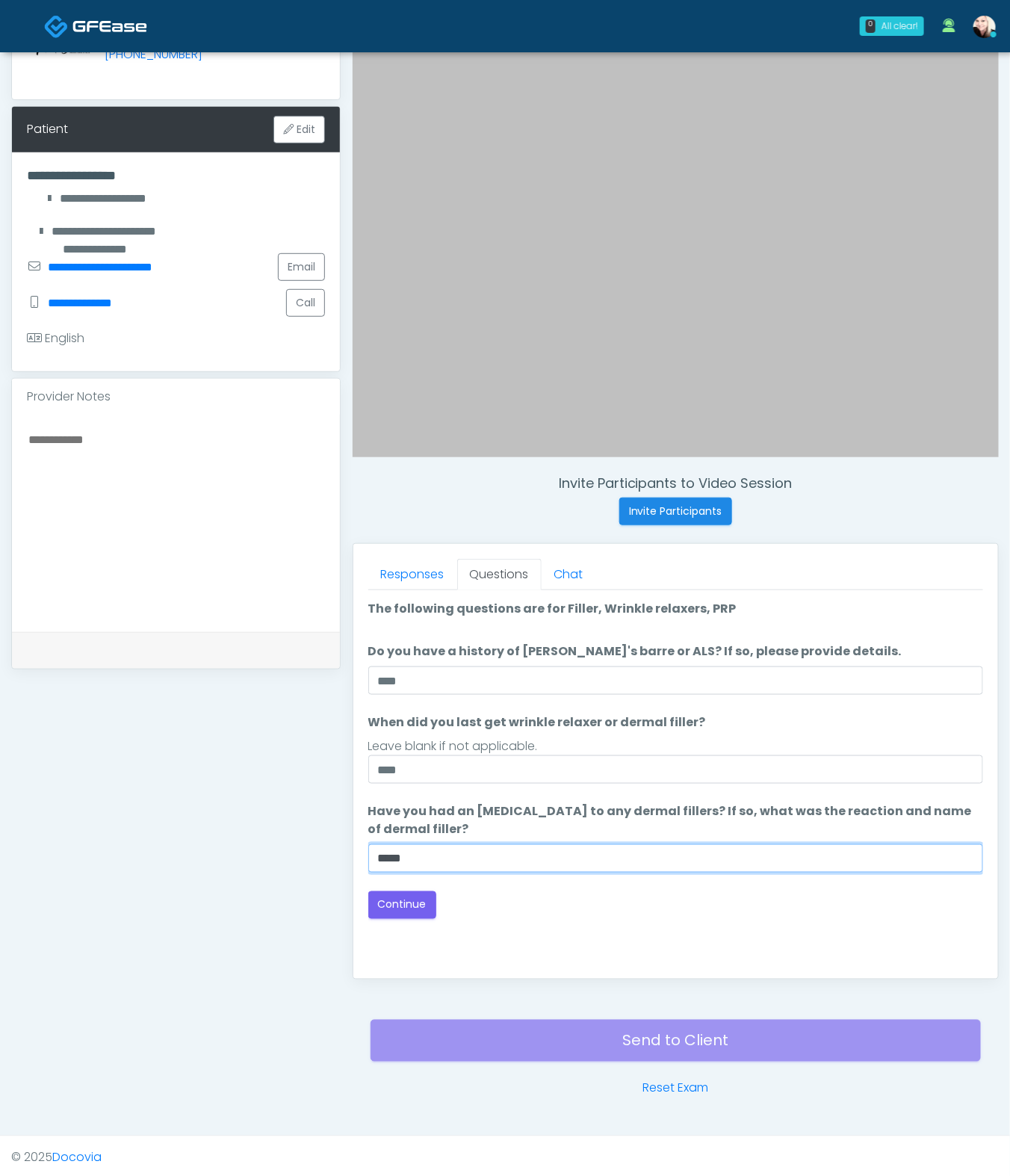
type input "****"
drag, startPoint x: 402, startPoint y: 924, endPoint x: 396, endPoint y: 904, distance: 20.9
click at [401, 871] on div "Good Faith Exam Script Good Faith Exam Script INTRODUCTION Hello, my name is un…" at bounding box center [675, 778] width 615 height 374
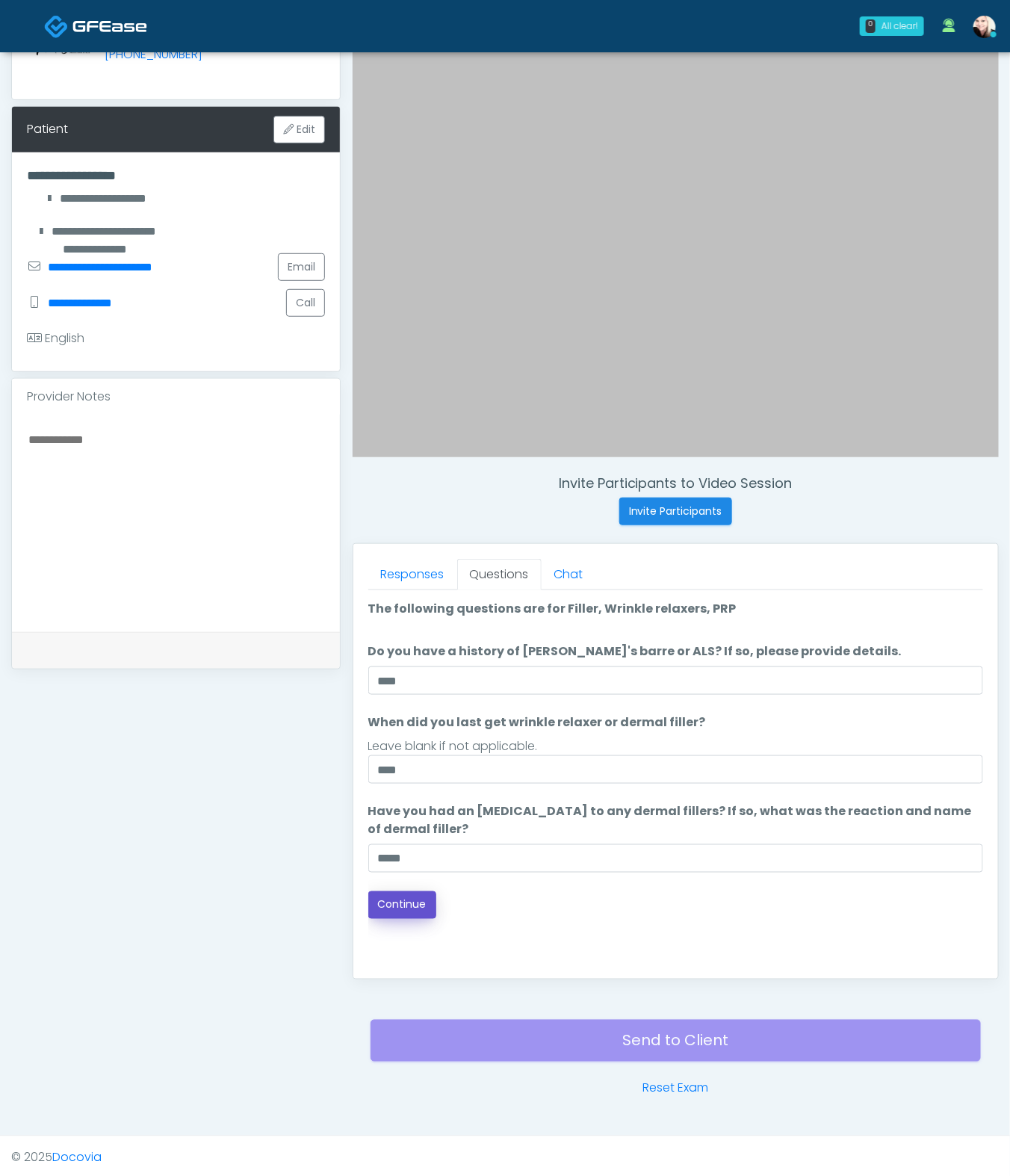
click at [396, 871] on button "Continue" at bounding box center [402, 905] width 68 height 28
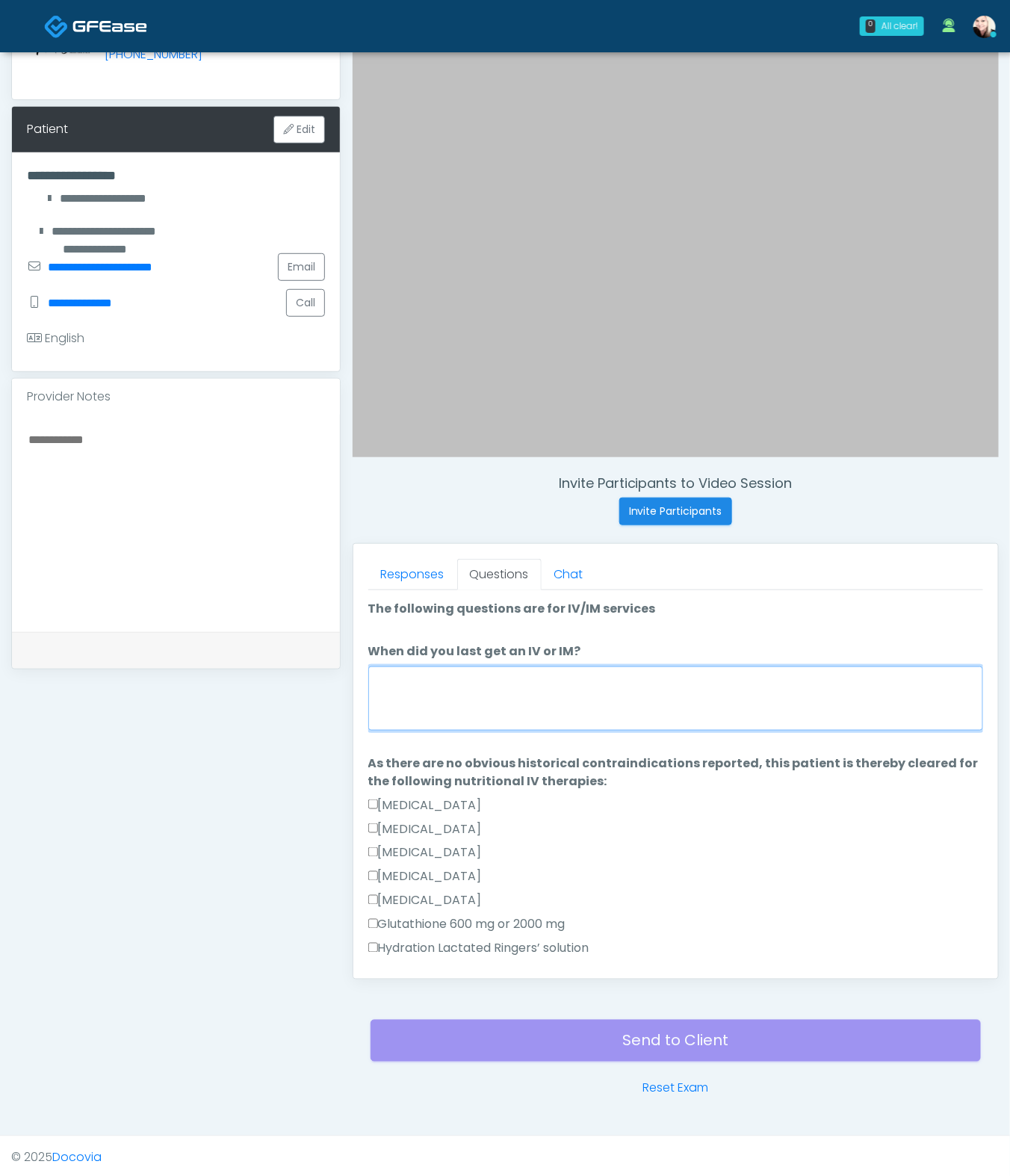
click at [526, 676] on textarea "When did you last get an IV or IM?" at bounding box center [675, 699] width 615 height 64
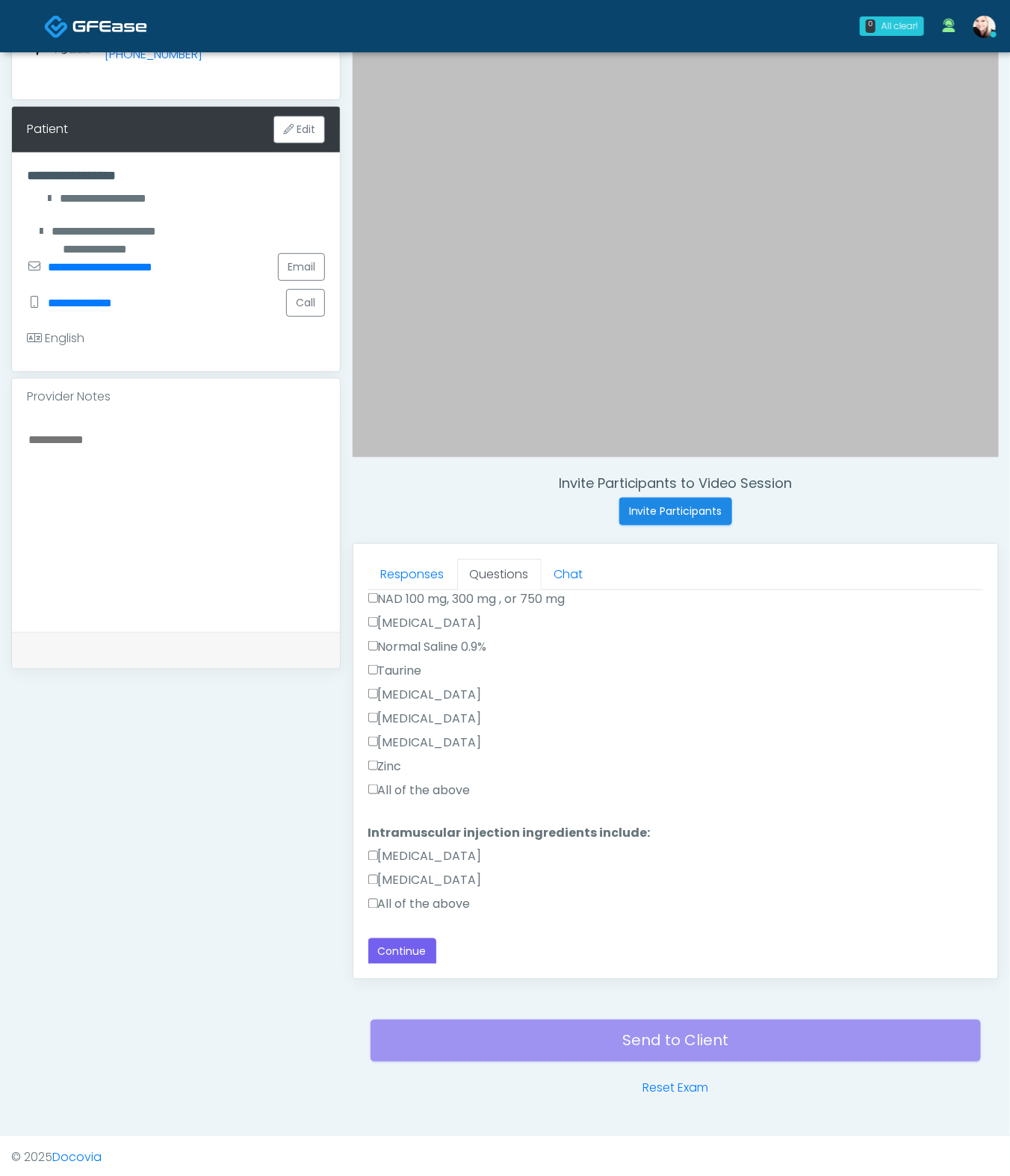
type textarea "****"
click at [397, 871] on label "All of the above" at bounding box center [419, 904] width 102 height 18
click at [396, 871] on button "Continue" at bounding box center [402, 952] width 68 height 28
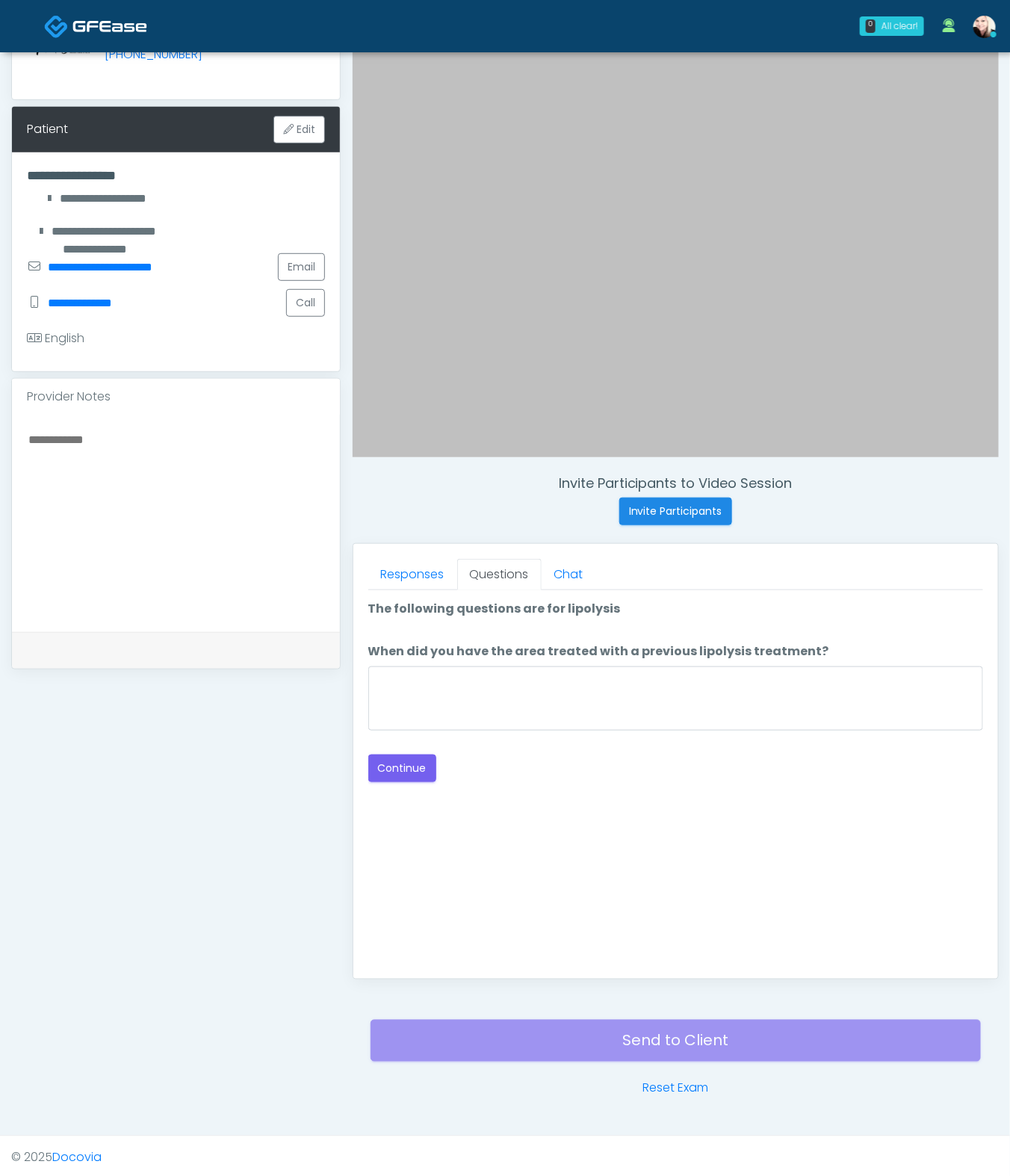
scroll to position [0, 0]
drag, startPoint x: 612, startPoint y: 662, endPoint x: 605, endPoint y: 667, distance: 8.6
click at [605, 667] on li "When did you have the area treated with a previous lipolysis treatment? When di…" at bounding box center [675, 690] width 615 height 93
click at [596, 669] on textarea "When did you have the area treated with a previous lipolysis treatment?" at bounding box center [675, 699] width 615 height 64
type textarea "****"
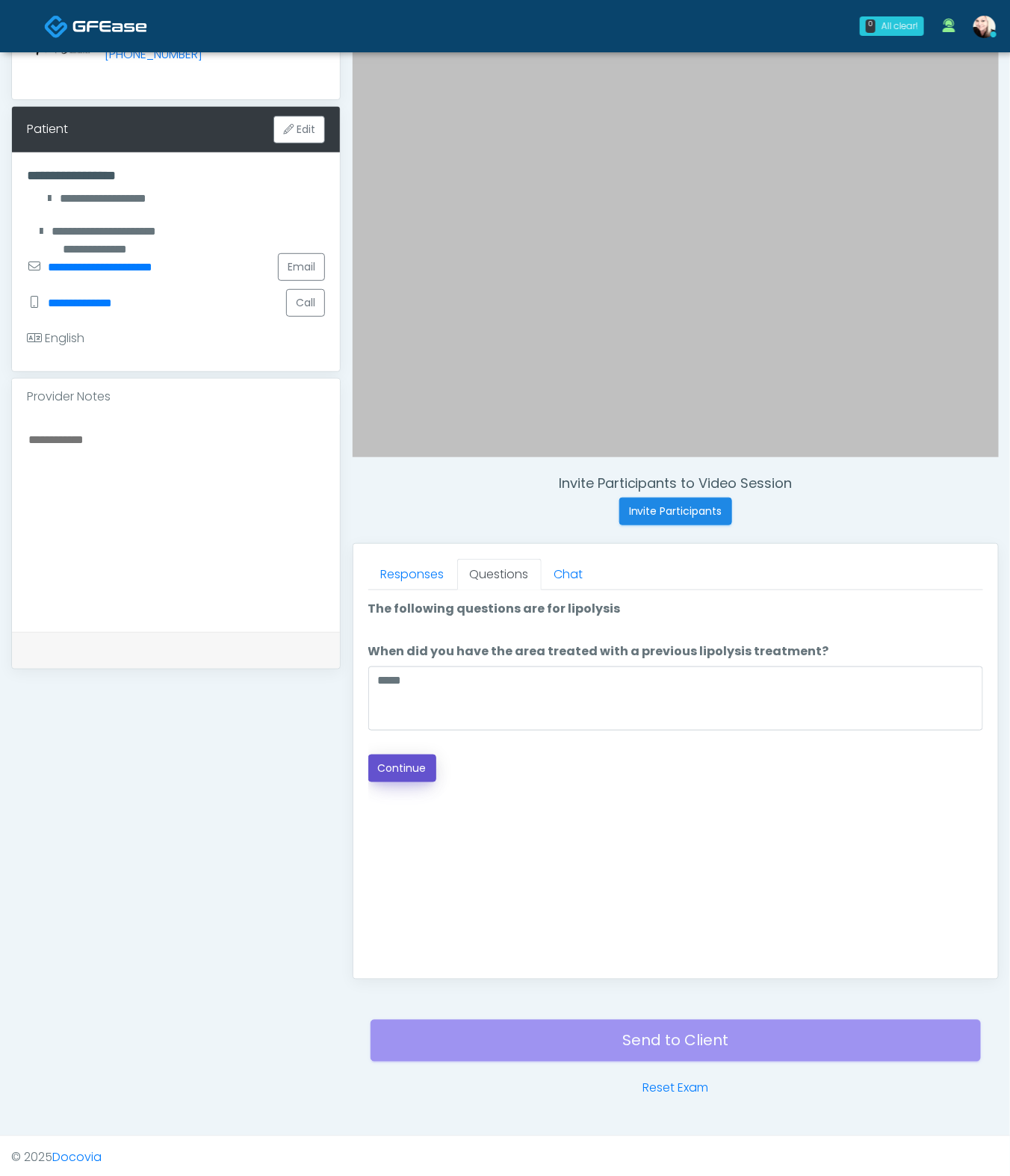
click at [421, 769] on button "Continue" at bounding box center [402, 768] width 68 height 28
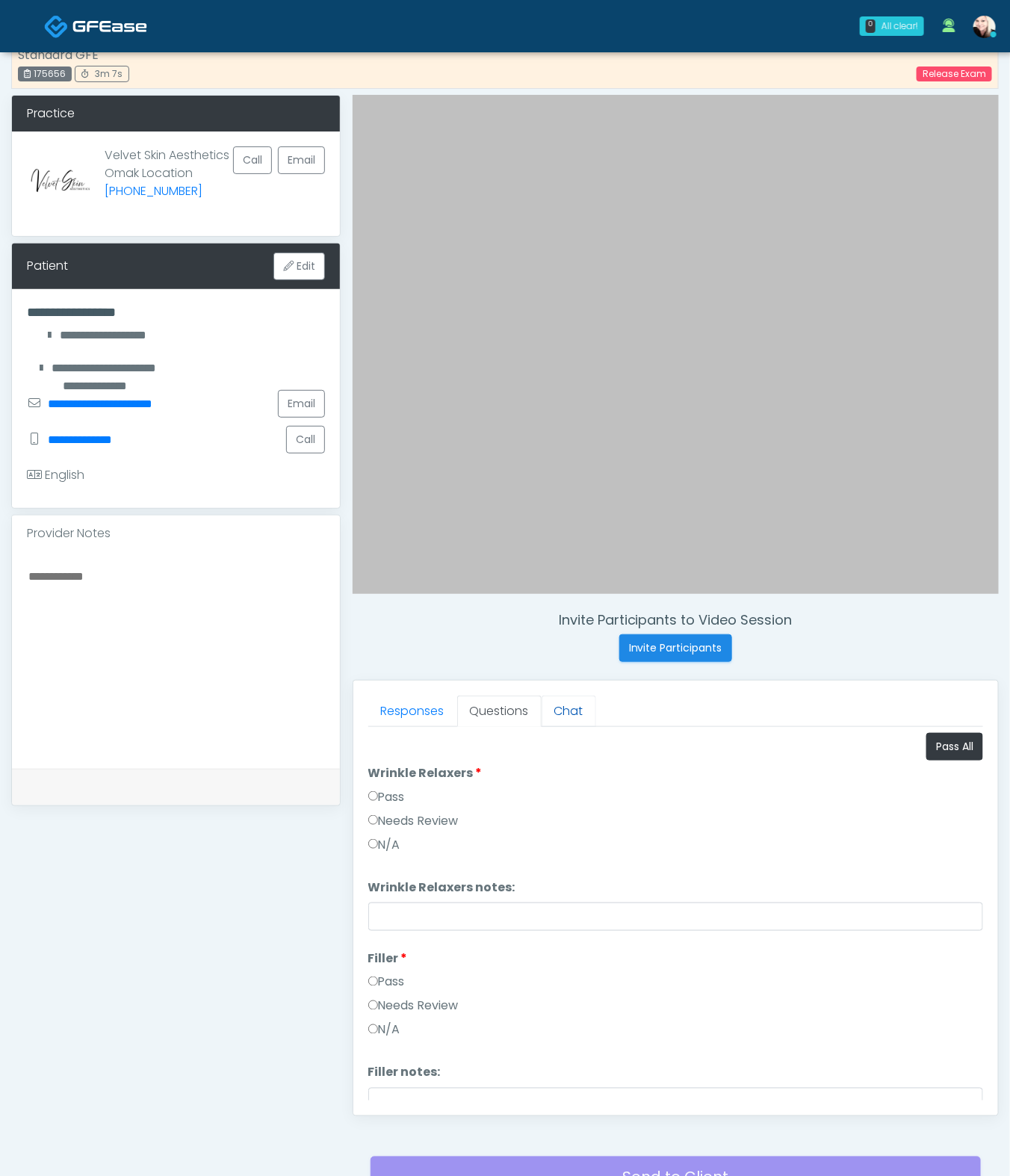
scroll to position [47, 0]
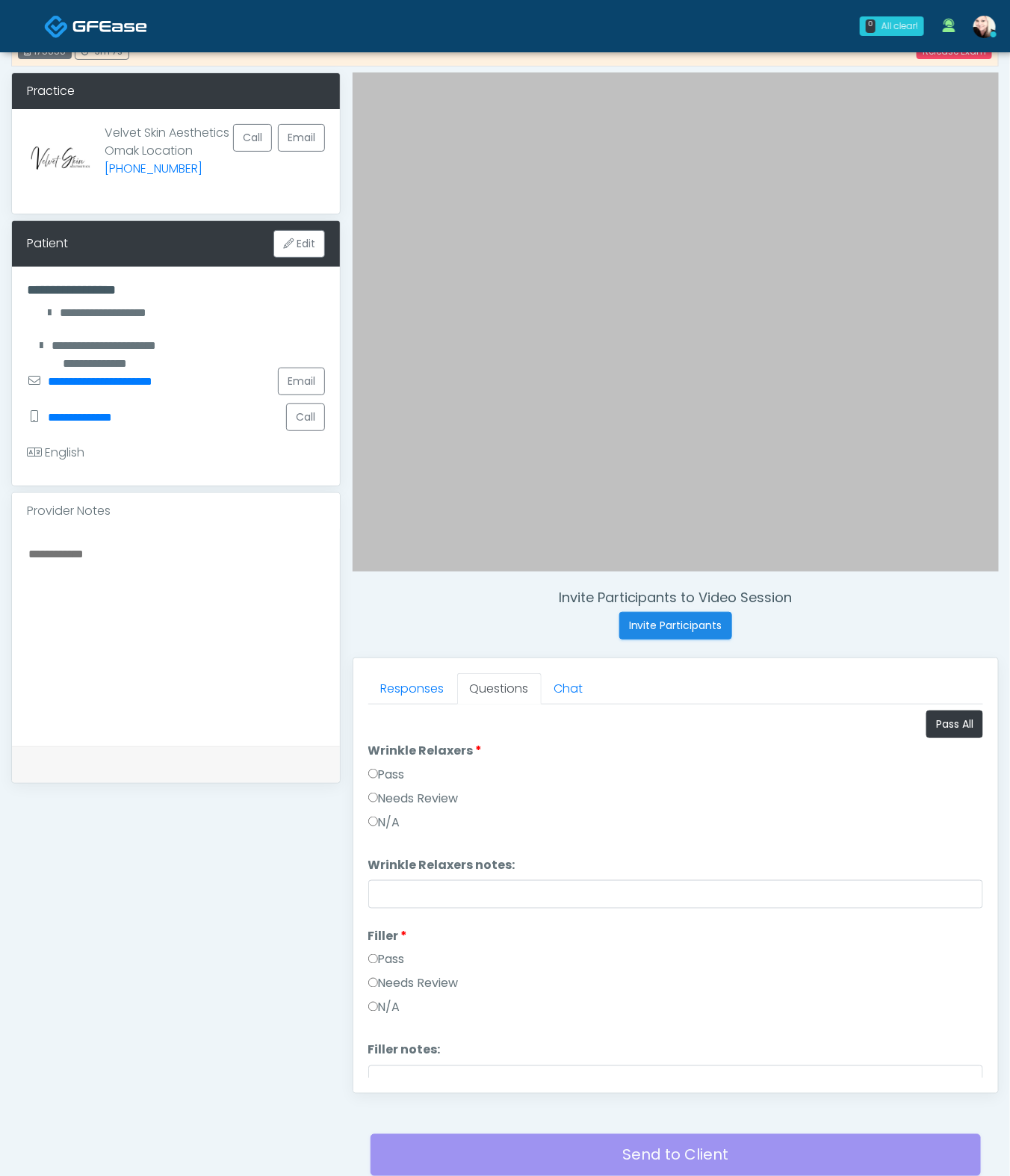
drag, startPoint x: 432, startPoint y: 789, endPoint x: 439, endPoint y: 798, distance: 11.4
click at [432, 790] on label "Needs Review" at bounding box center [413, 799] width 91 height 18
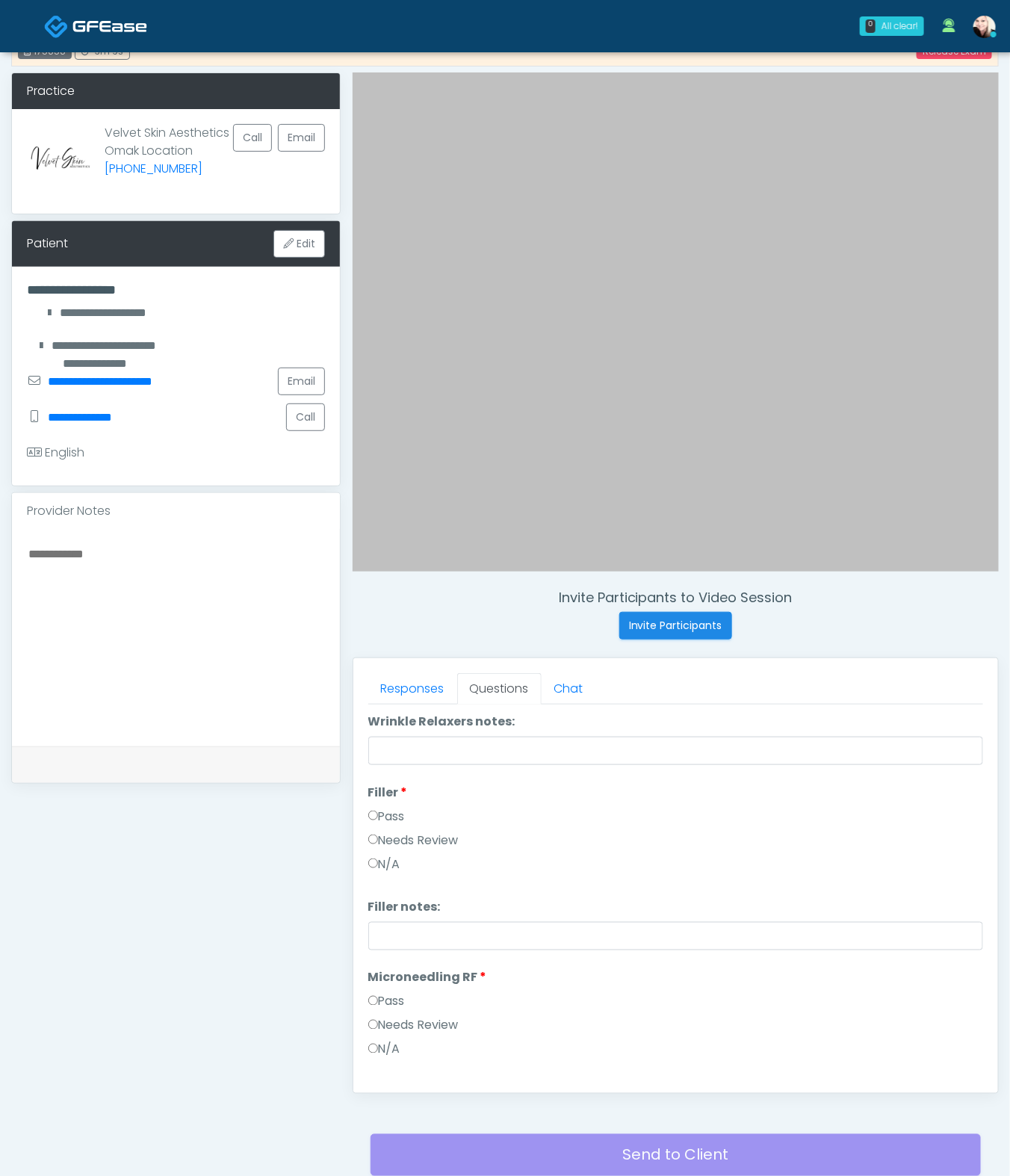
scroll to position [176, 0]
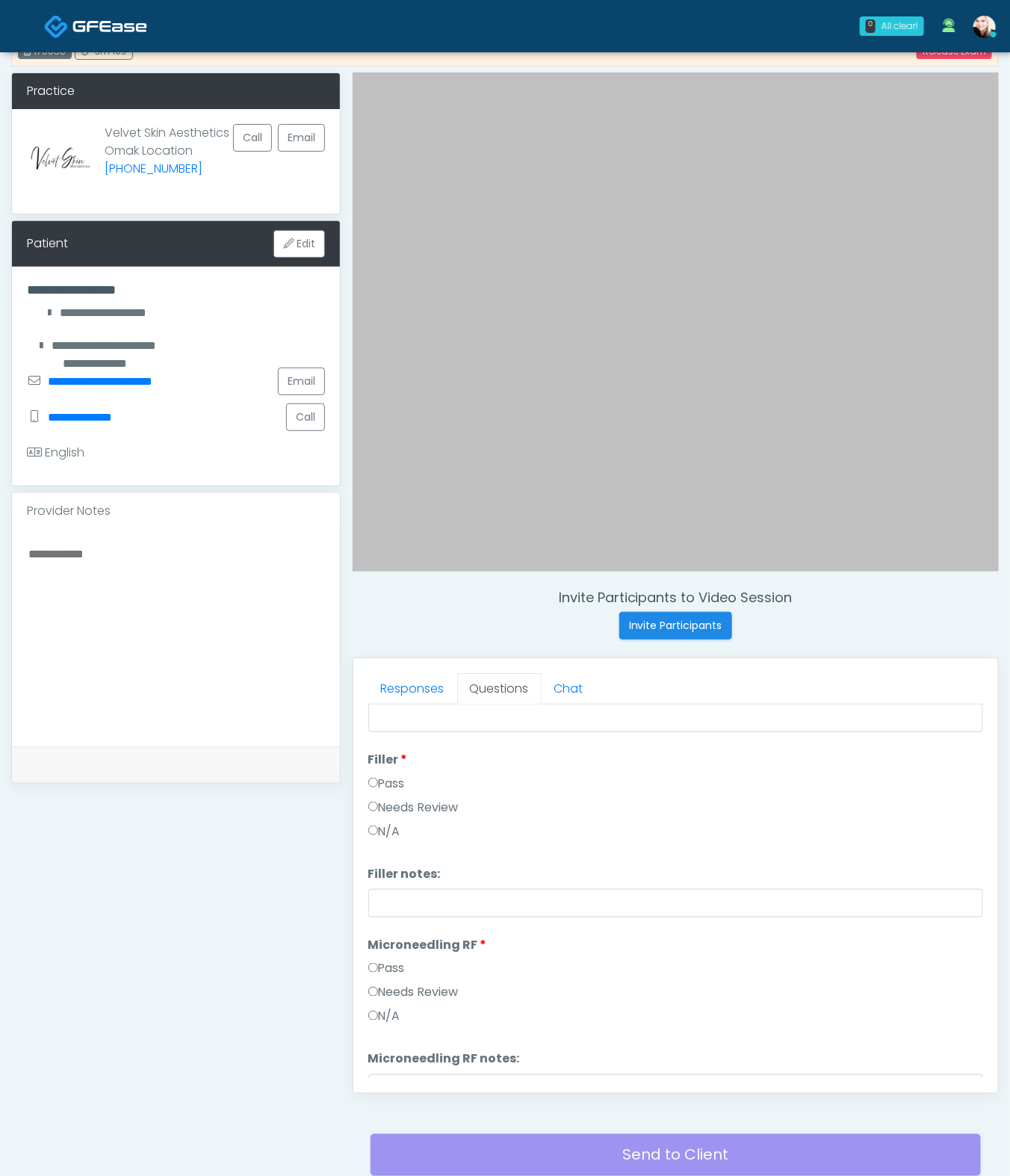
click at [397, 807] on label "Needs Review" at bounding box center [413, 807] width 91 height 18
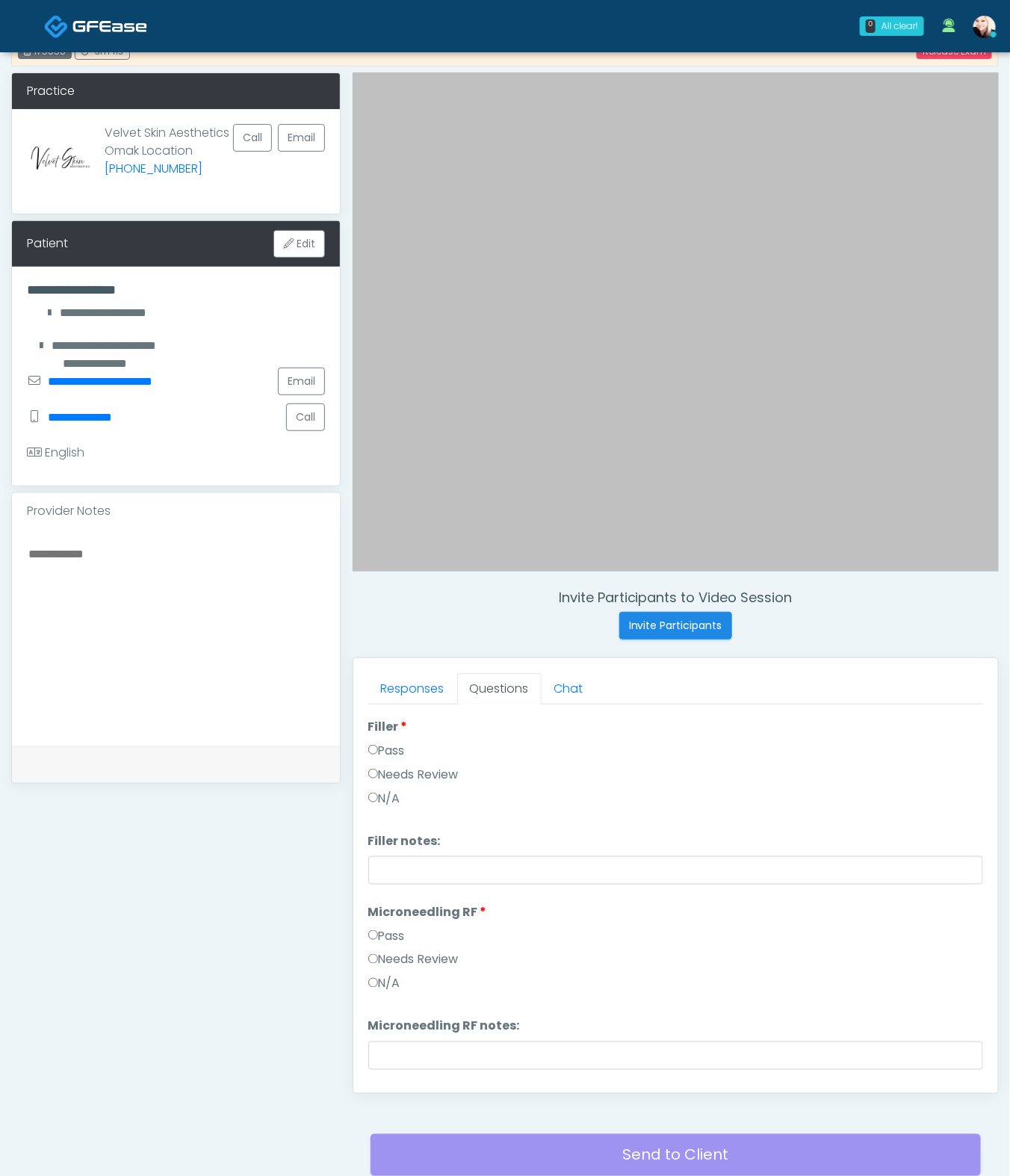
click at [402, 871] on label "Needs Review" at bounding box center [413, 959] width 91 height 18
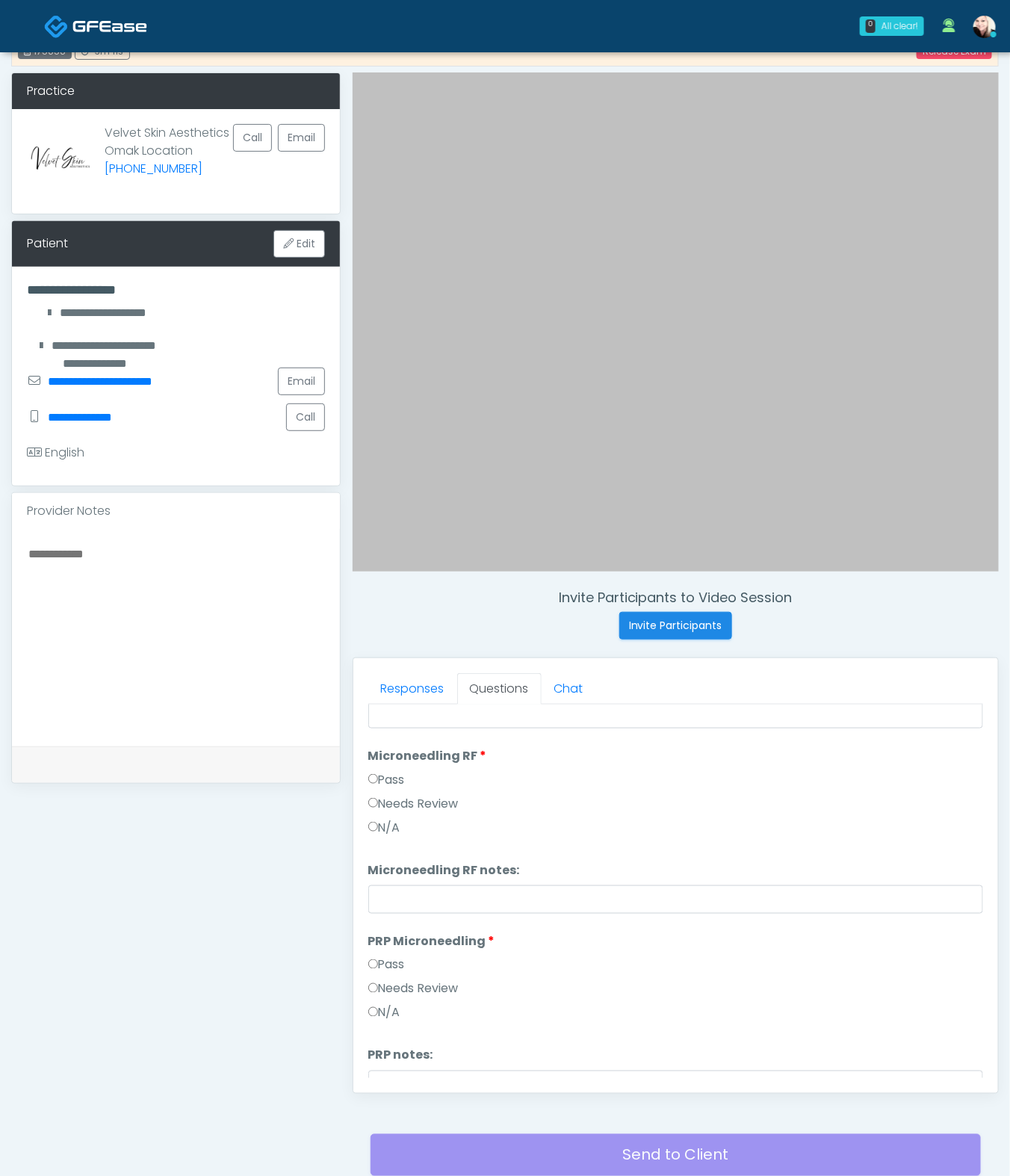
scroll to position [421, 0]
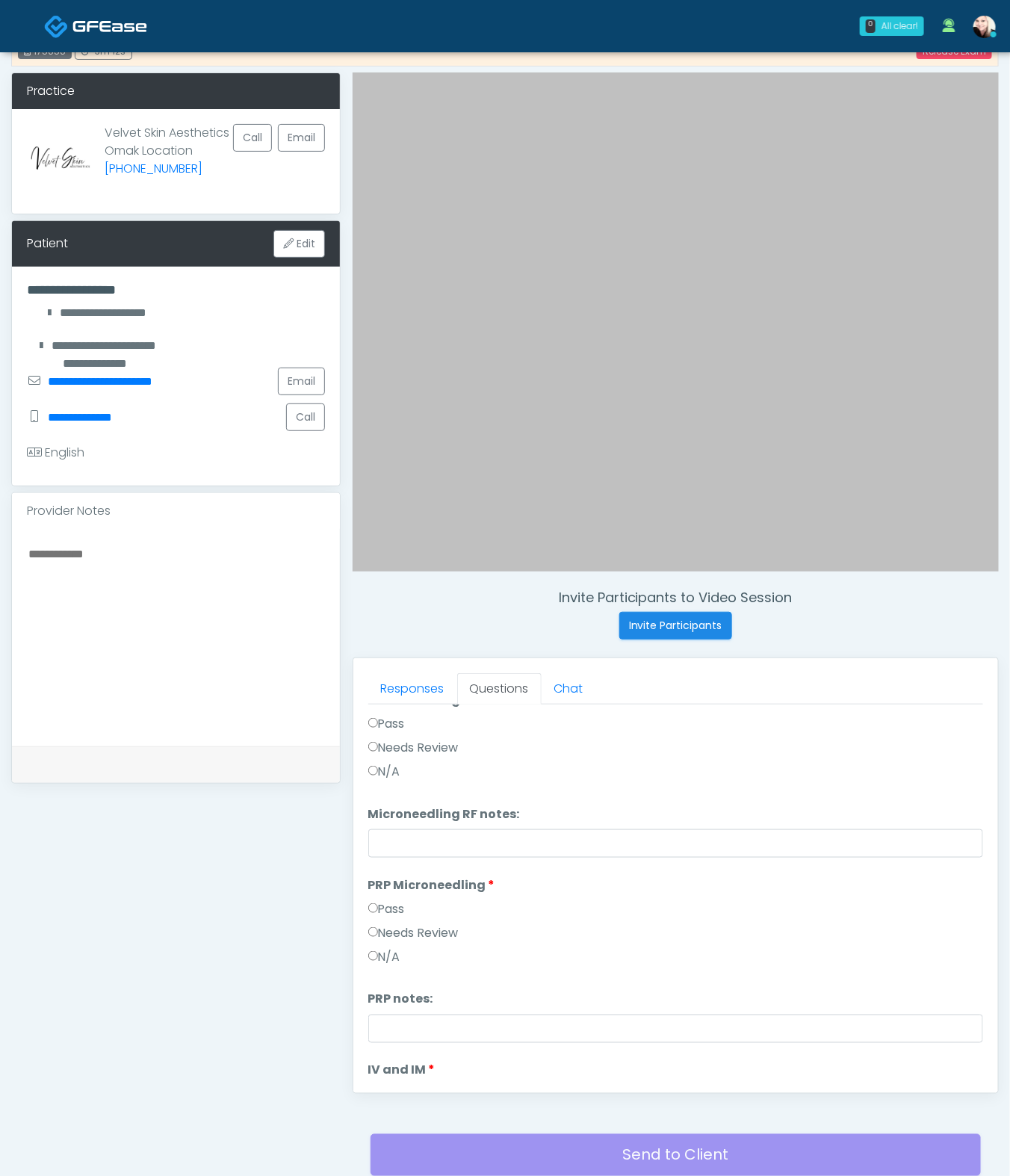
drag, startPoint x: 395, startPoint y: 931, endPoint x: 434, endPoint y: 941, distance: 40.3
click at [396, 871] on label "Needs Review" at bounding box center [413, 933] width 91 height 18
click at [401, 871] on label "Needs Review" at bounding box center [413, 926] width 91 height 18
click at [387, 871] on label "Pass" at bounding box center [386, 901] width 36 height 18
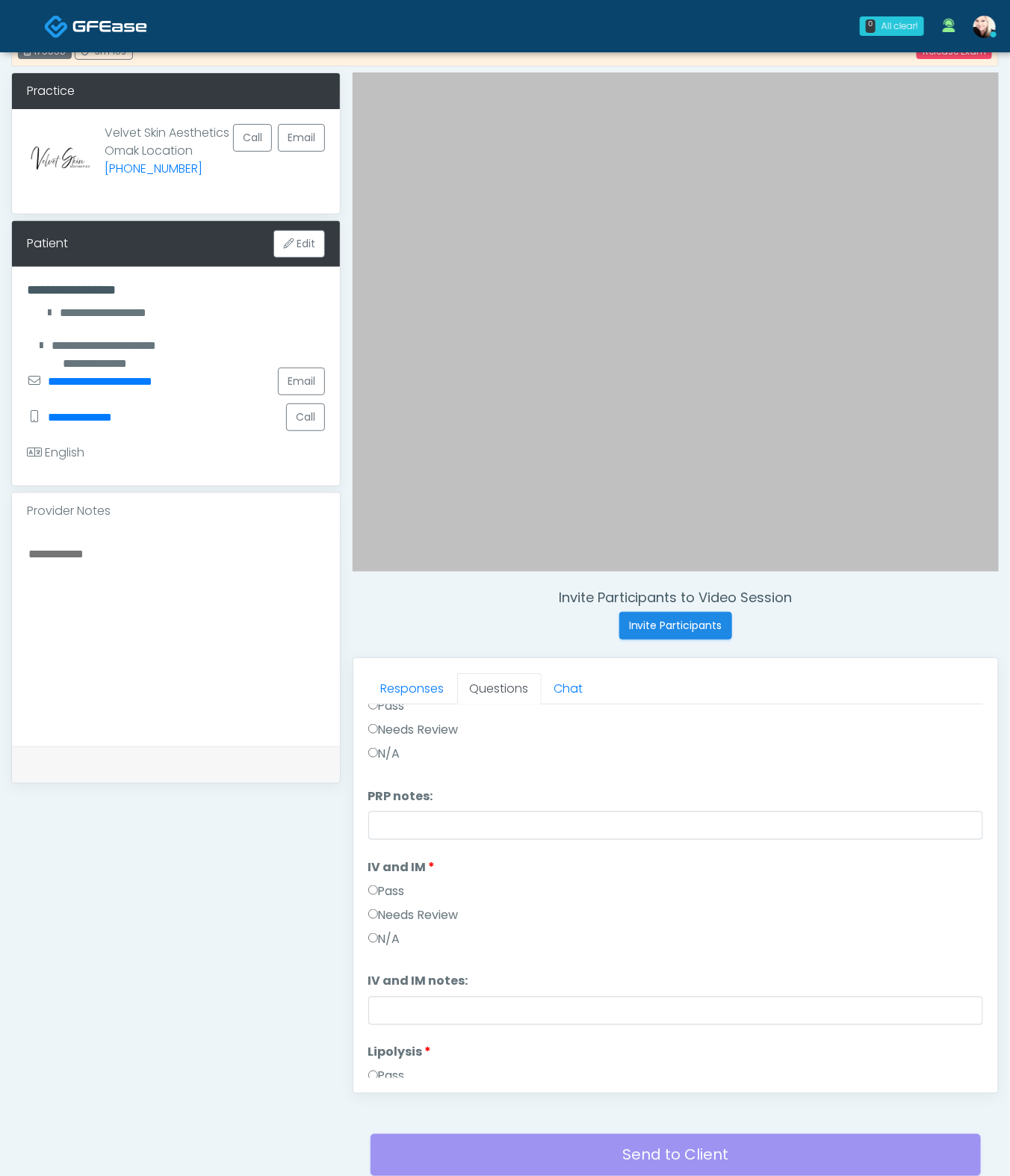
scroll to position [708, 0]
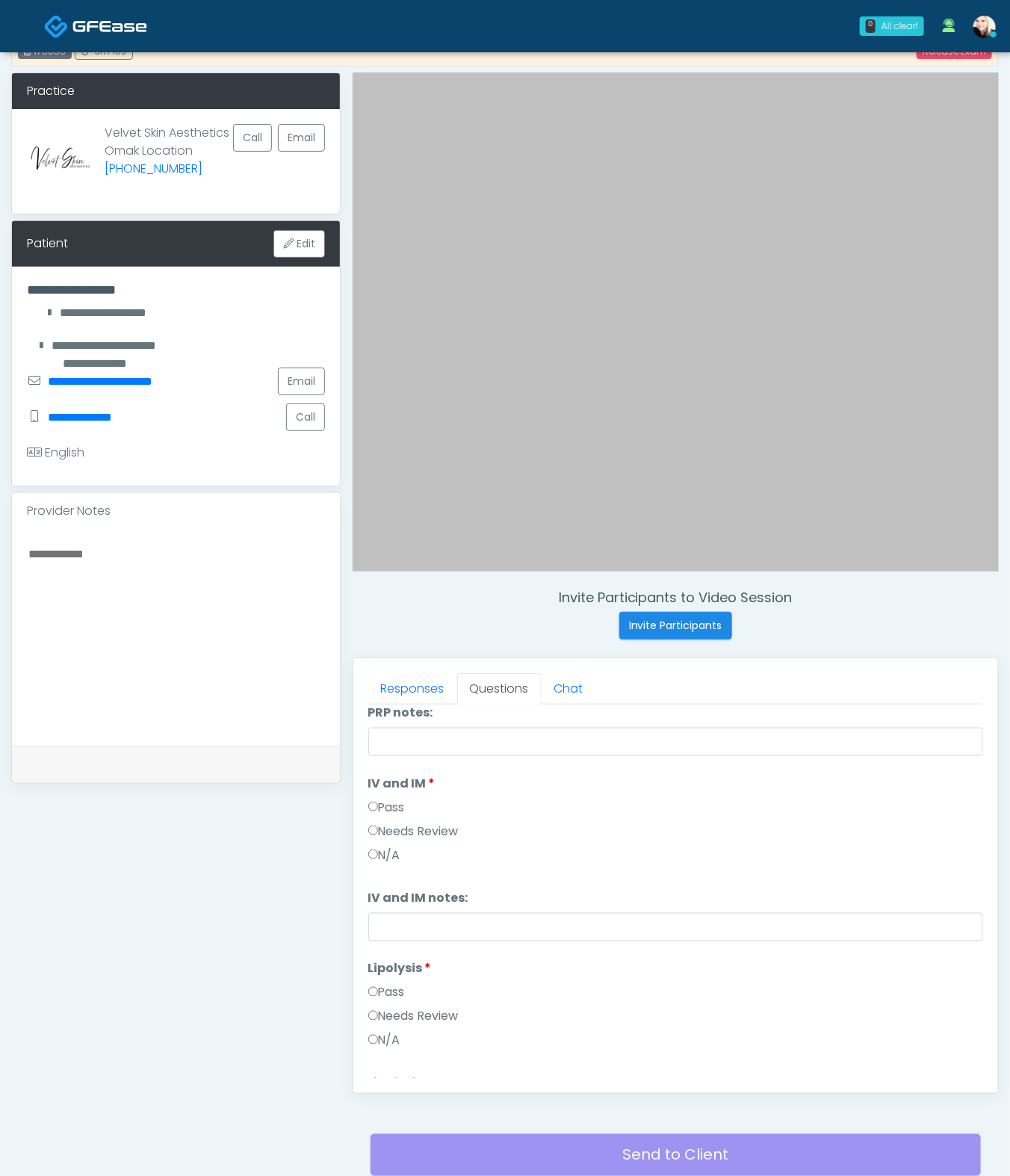
click at [403, 871] on label "Needs Review" at bounding box center [413, 1017] width 91 height 18
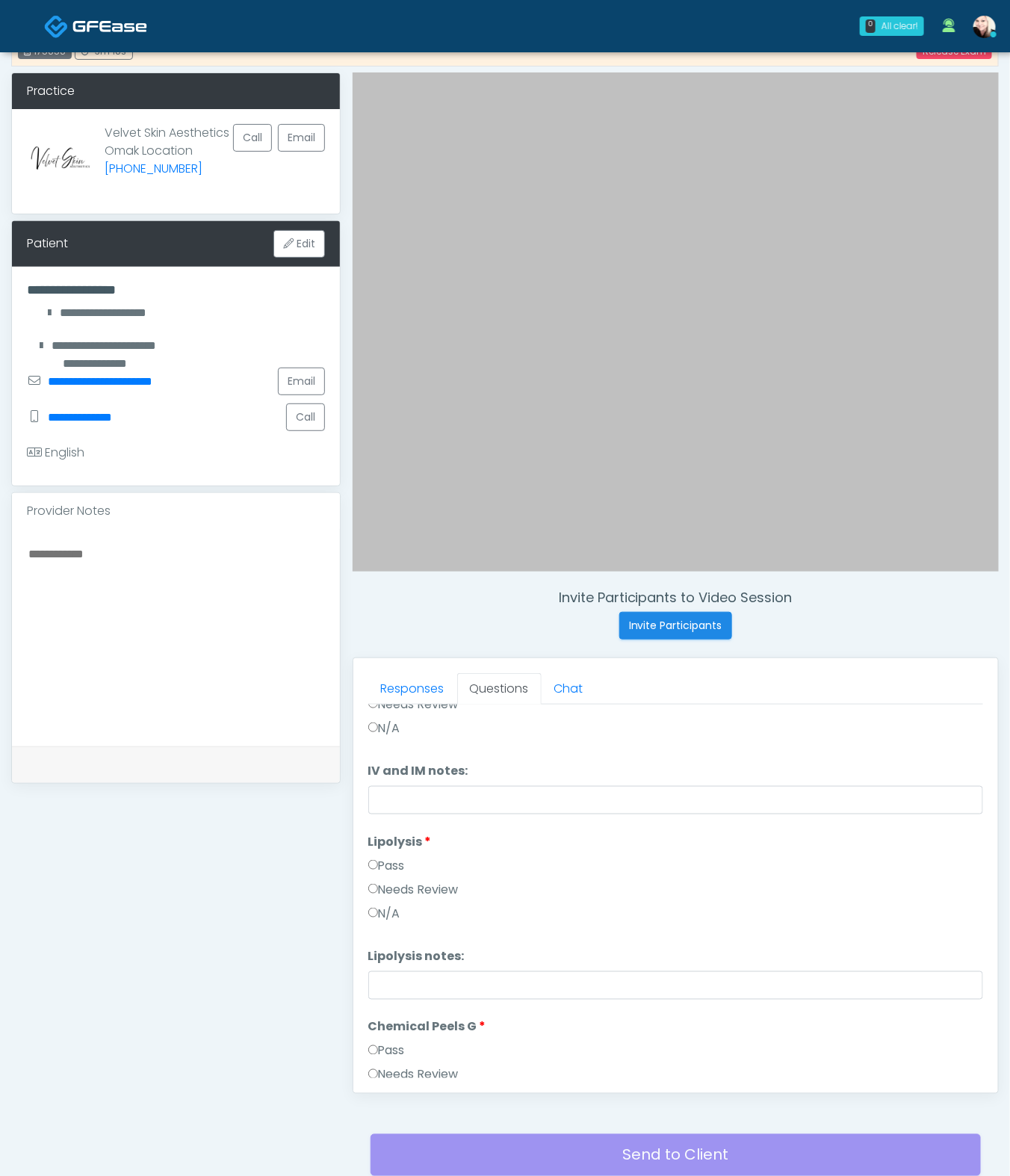
scroll to position [987, 0]
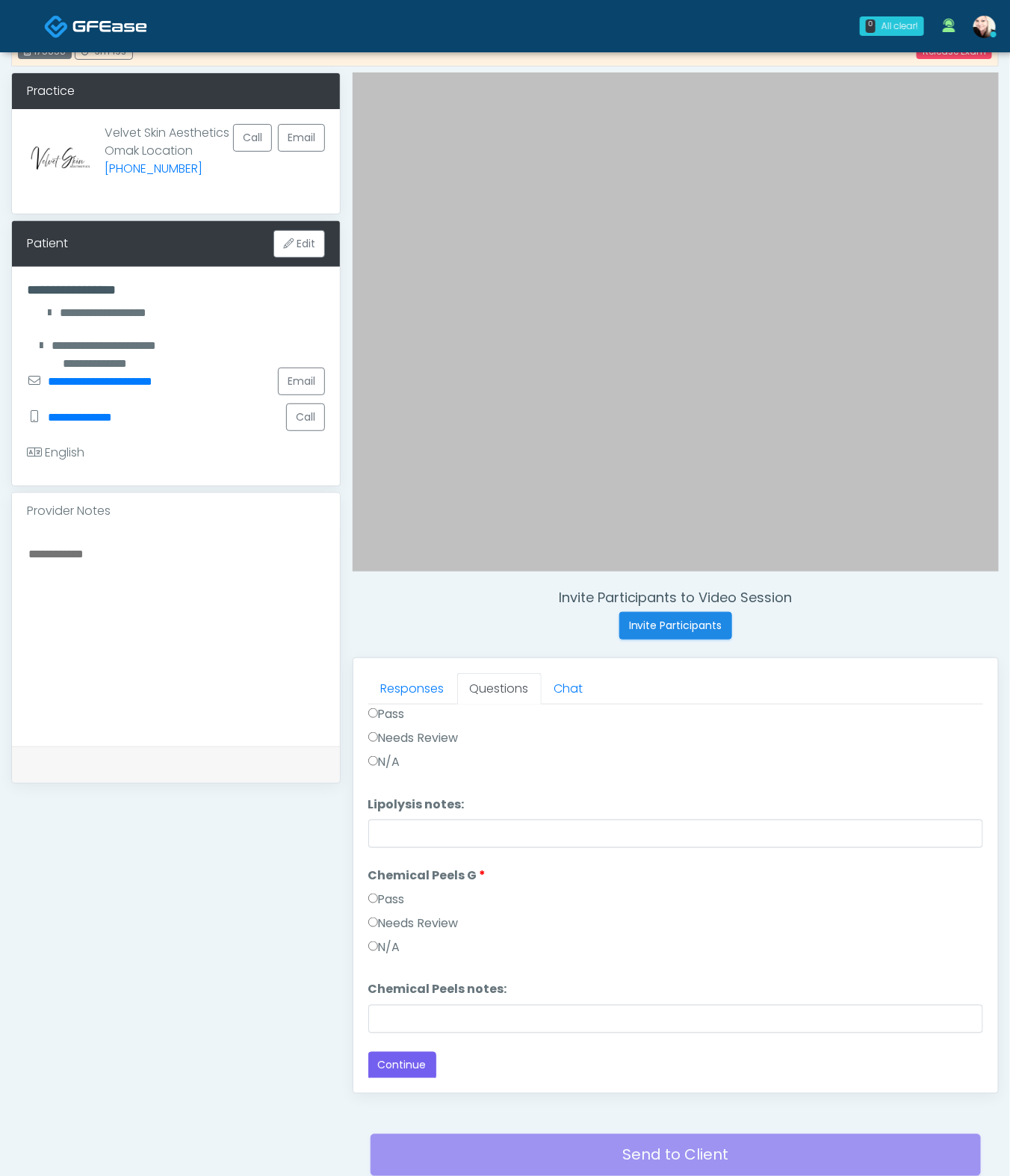
click at [393, 871] on label "Pass" at bounding box center [386, 899] width 36 height 18
click at [405, 871] on label "Needs Review" at bounding box center [413, 923] width 91 height 18
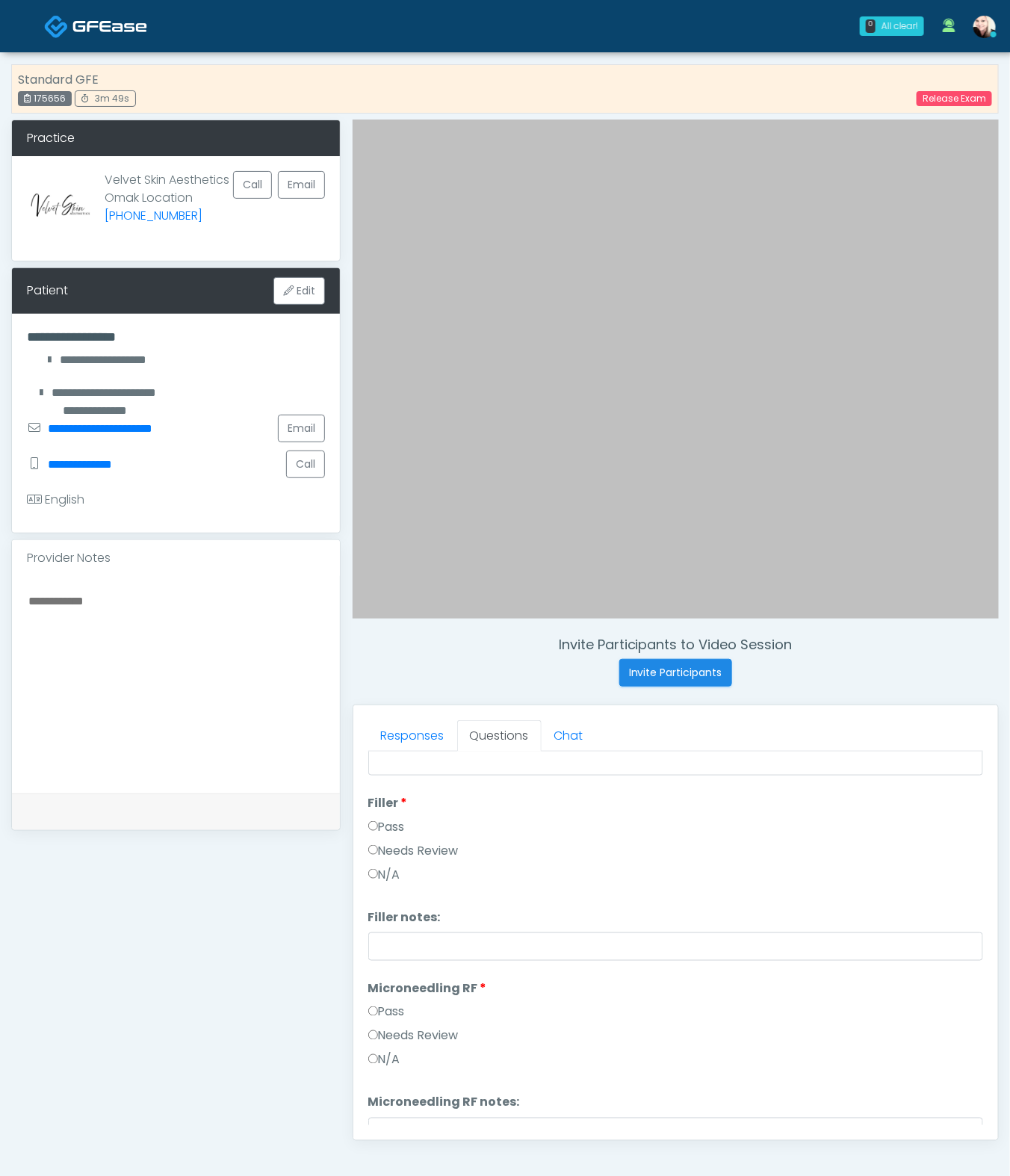
scroll to position [297, 0]
drag, startPoint x: 200, startPoint y: 710, endPoint x: 194, endPoint y: 700, distance: 11.7
click at [199, 708] on textarea at bounding box center [176, 683] width 298 height 183
click at [171, 600] on textarea "**********" at bounding box center [176, 683] width 298 height 183
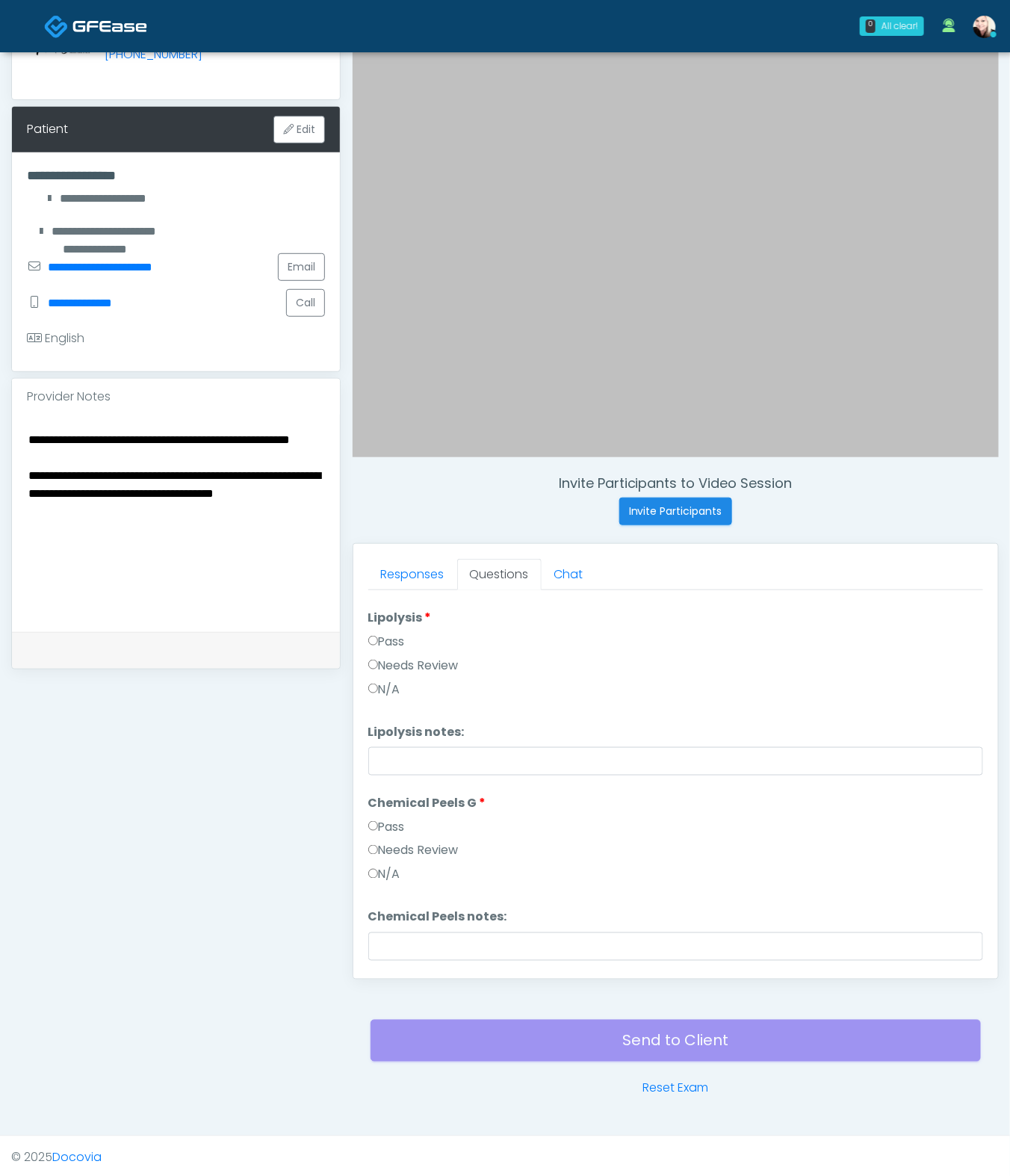
scroll to position [987, 0]
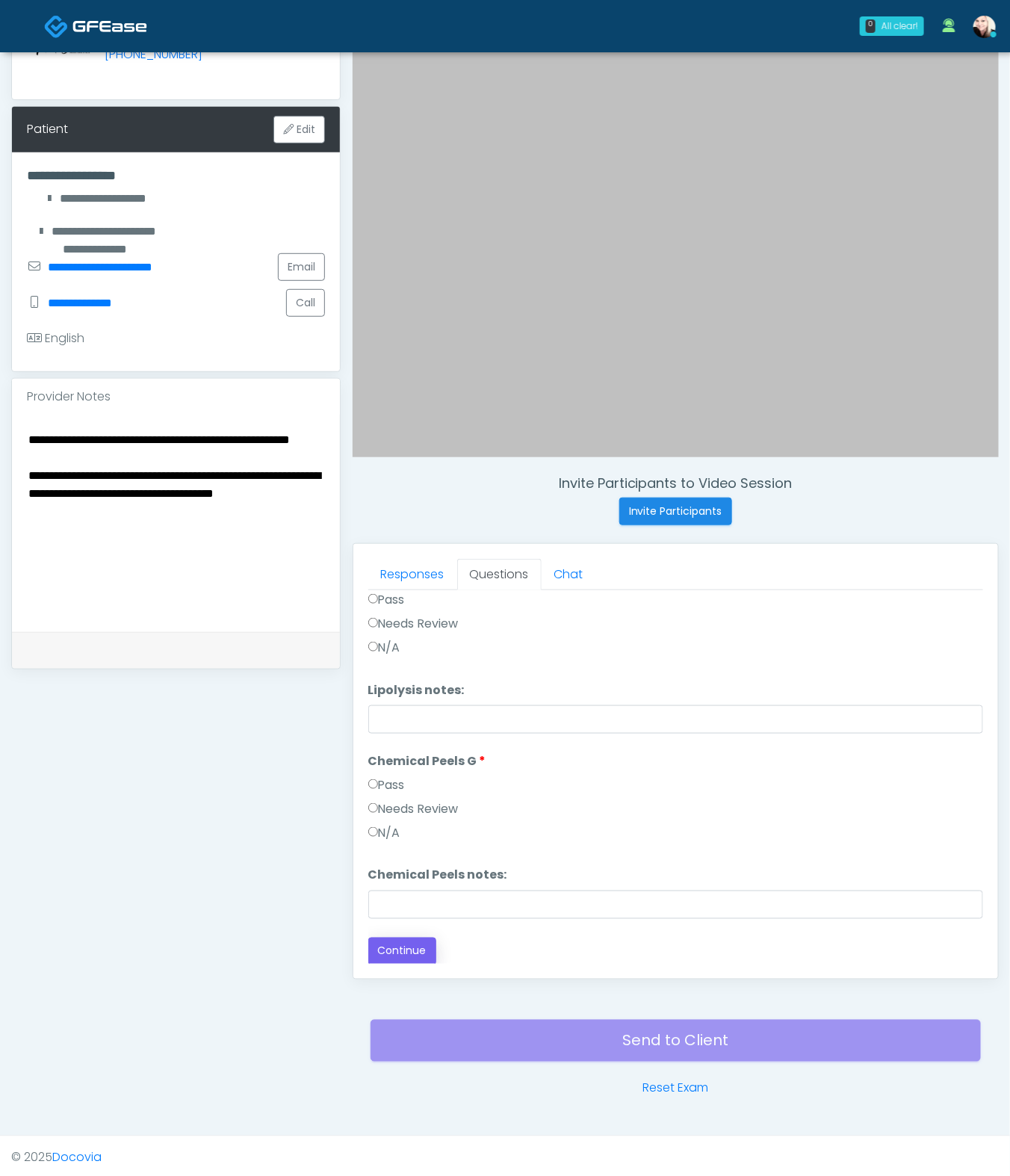
type textarea "**********"
click at [396, 871] on button "Continue" at bounding box center [402, 951] width 68 height 28
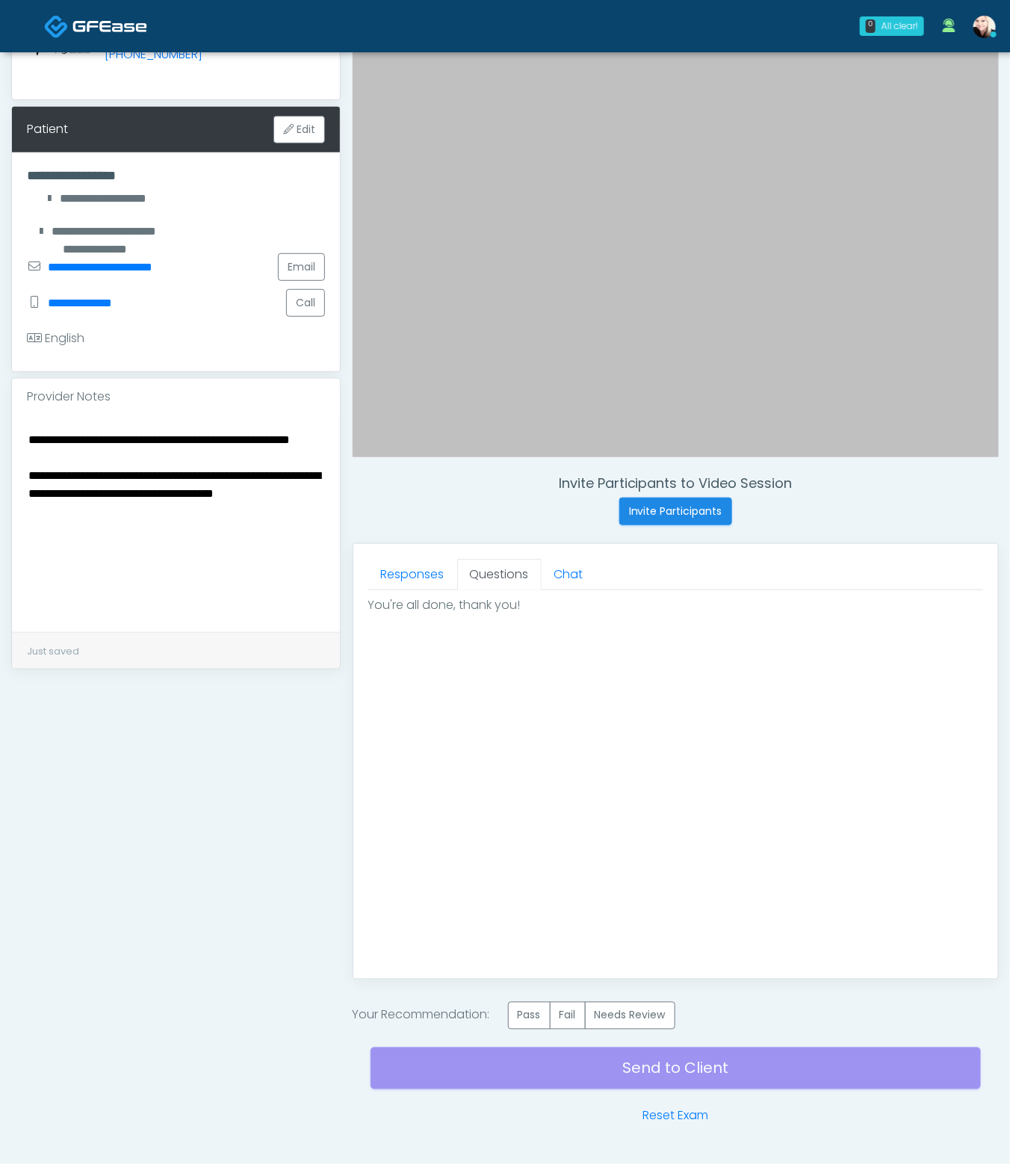
click at [658, 871] on div "Send to Client Reset Exam" at bounding box center [676, 1077] width 611 height 96
click at [656, 871] on label "Needs Review" at bounding box center [630, 1015] width 91 height 28
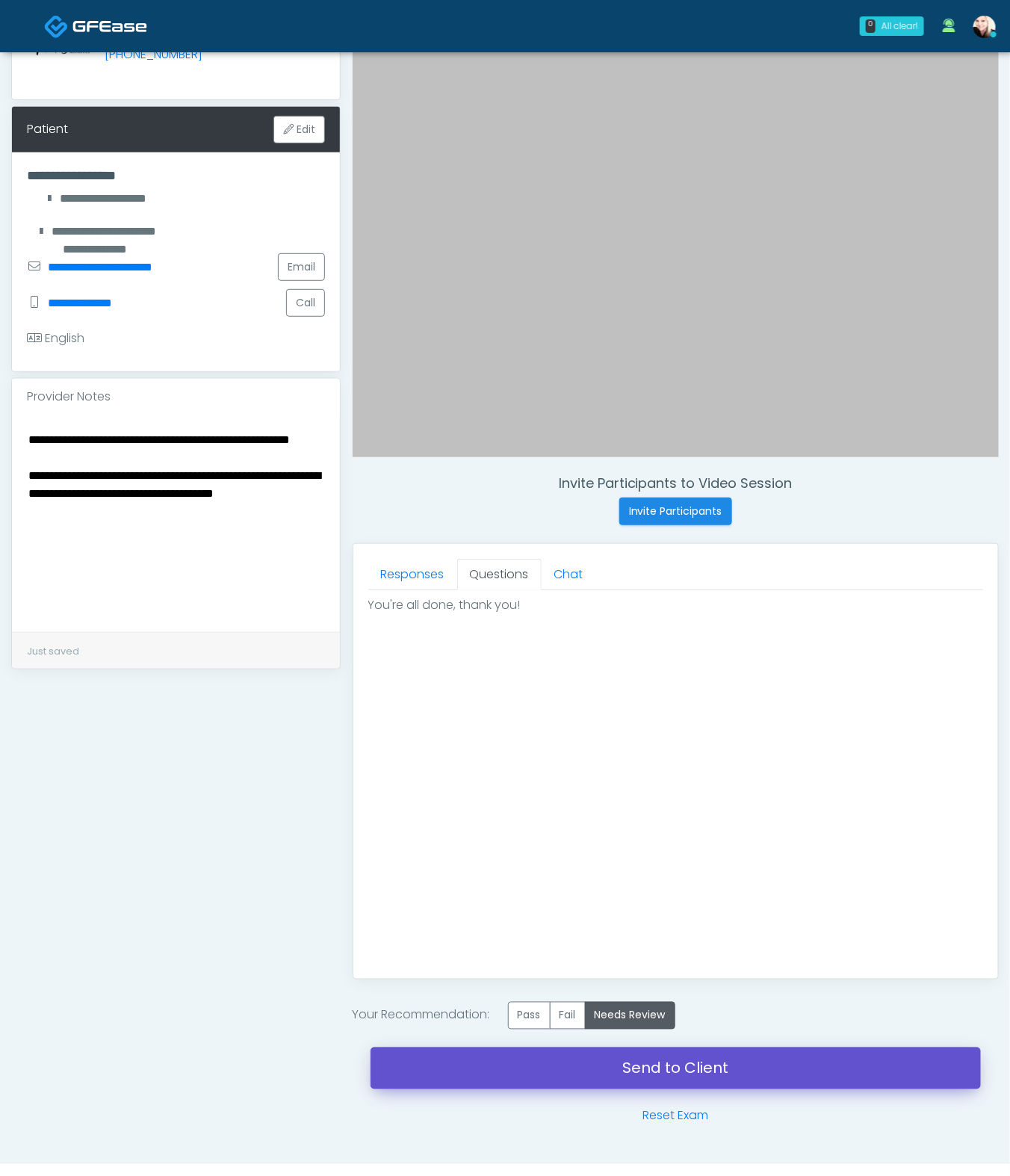
click at [699, 871] on link "Send to Client" at bounding box center [676, 1068] width 611 height 41
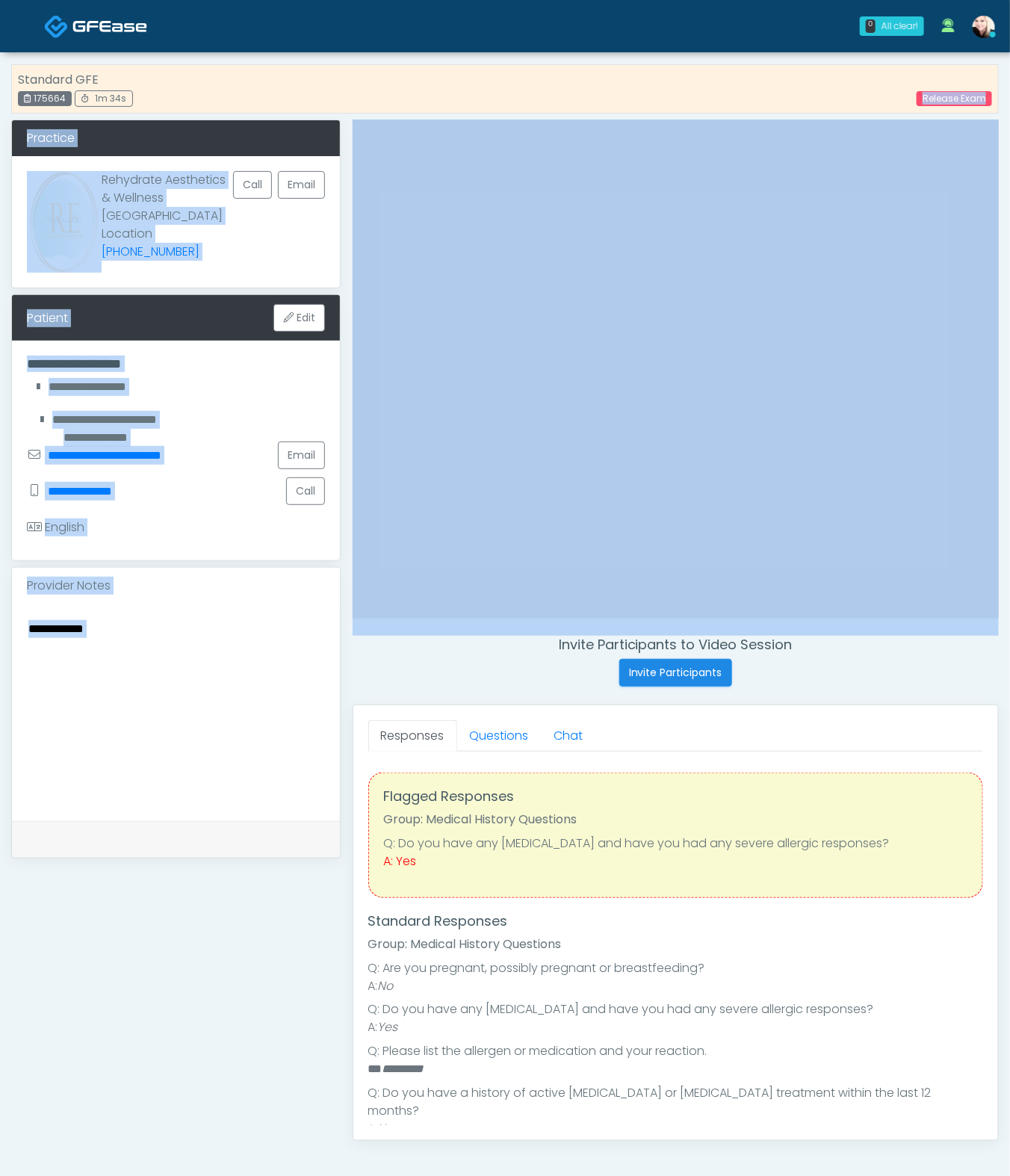
drag, startPoint x: 826, startPoint y: 96, endPoint x: 803, endPoint y: 125, distance: 37.0
click at [224, 167] on div "**********" at bounding box center [504, 668] width 965 height 1219
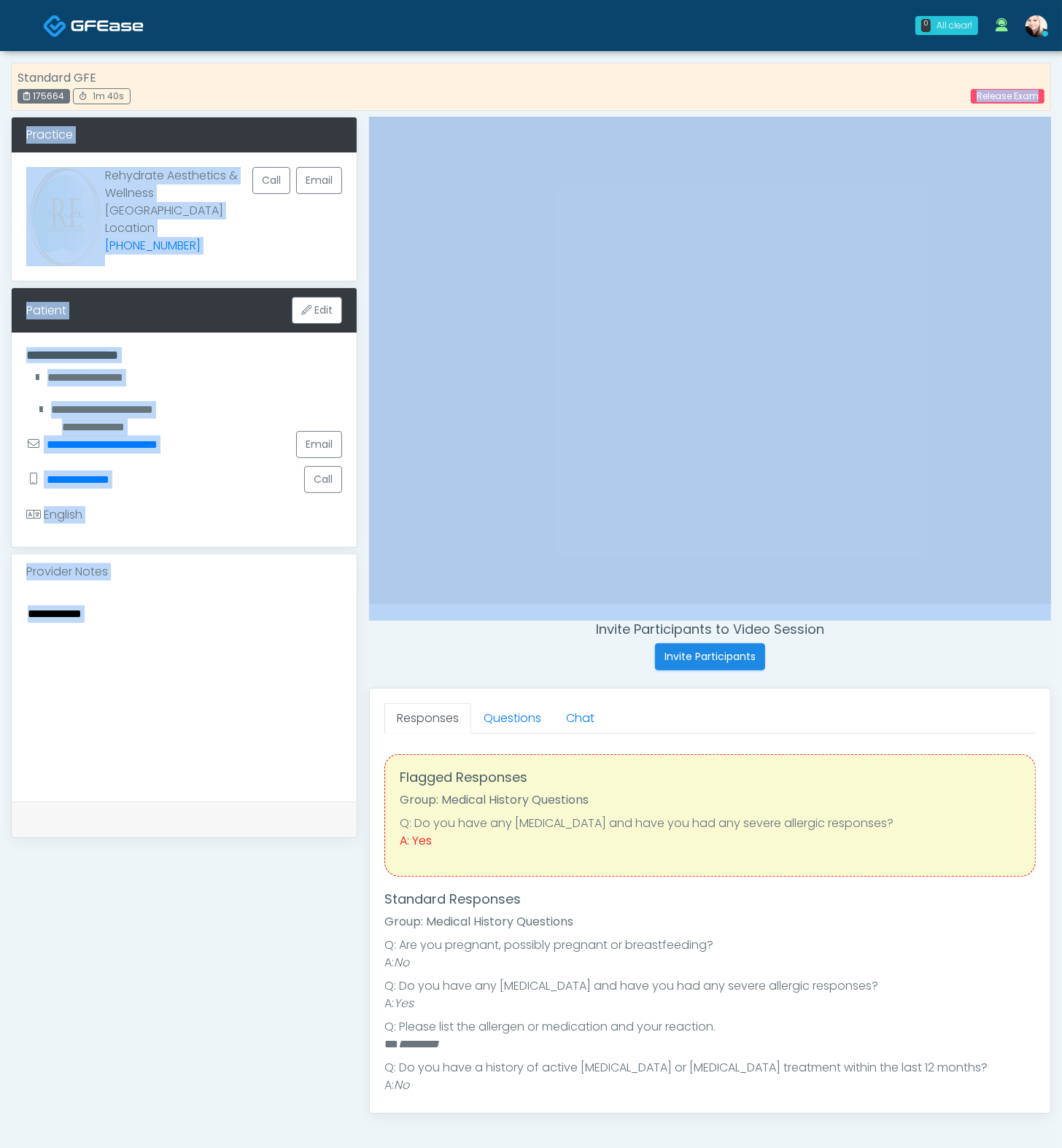
click at [315, 604] on textarea at bounding box center [184, 693] width 315 height 178
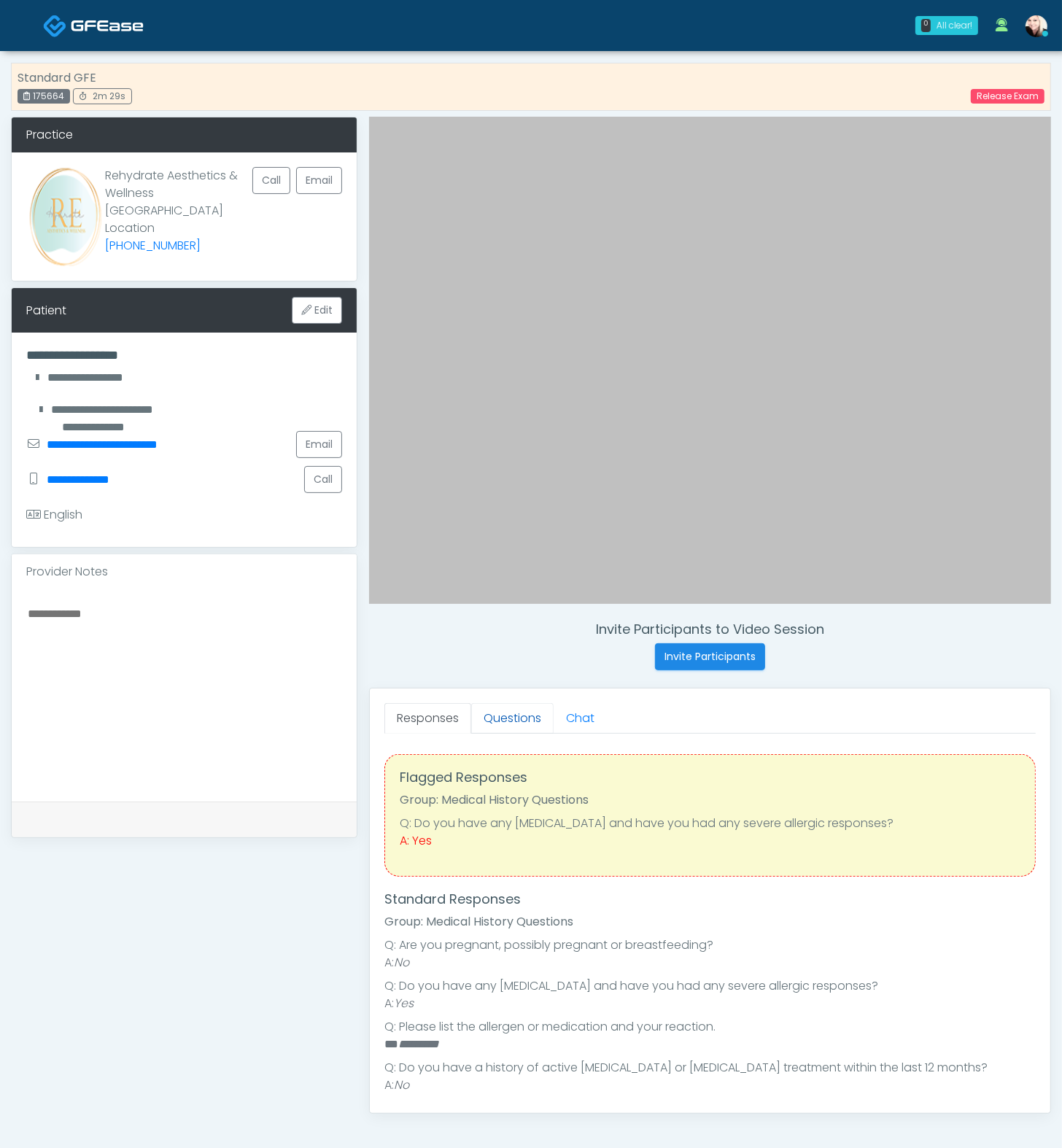
click at [494, 703] on link "Questions" at bounding box center [513, 718] width 83 height 31
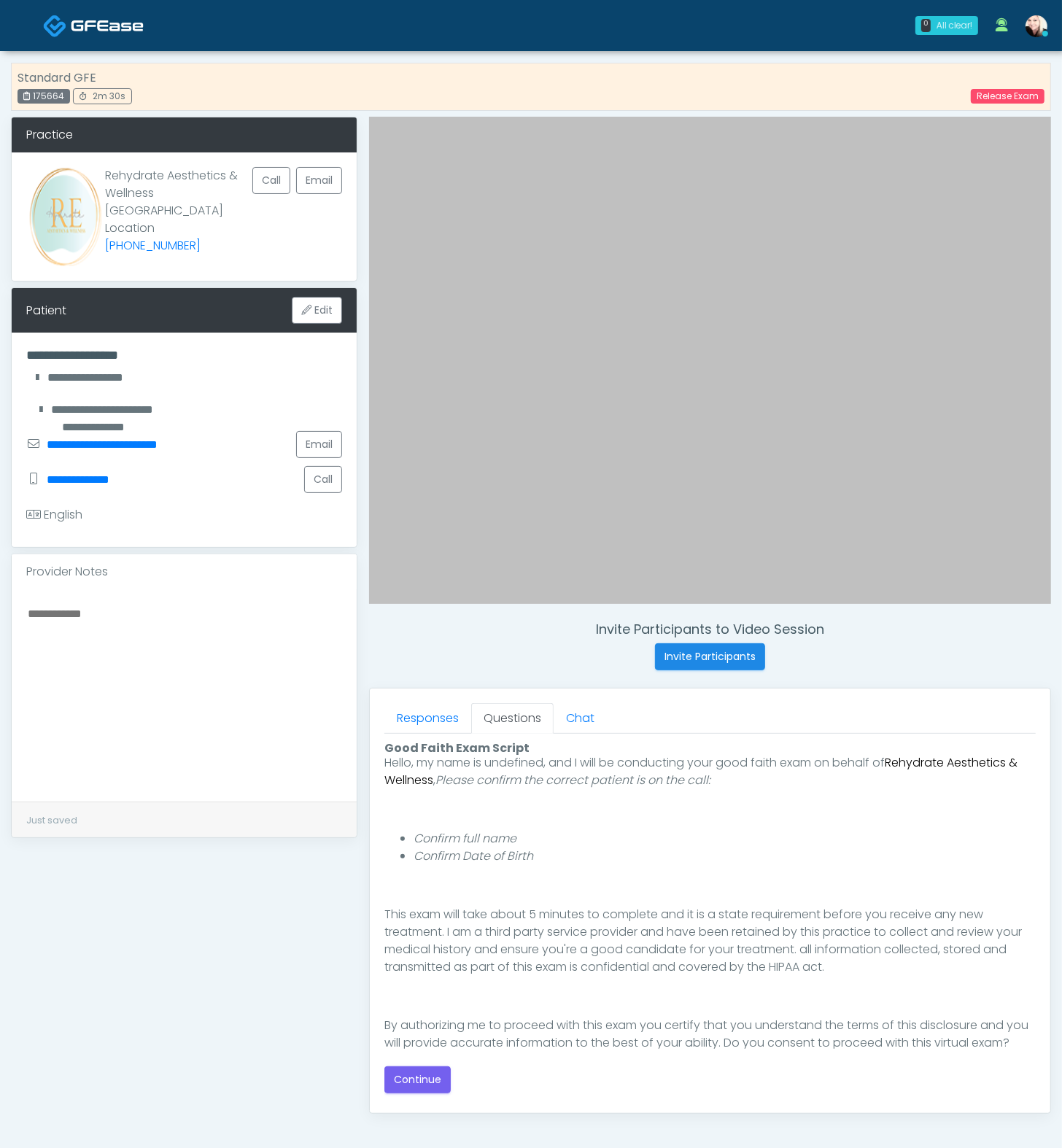
scroll to position [121, 0]
click at [450, 851] on div "Good Faith Exam Script Good Faith Exam Script INTRODUCTION Hello, my name is un…" at bounding box center [709, 917] width 652 height 353
click at [437, 851] on button "Continue" at bounding box center [417, 1079] width 66 height 27
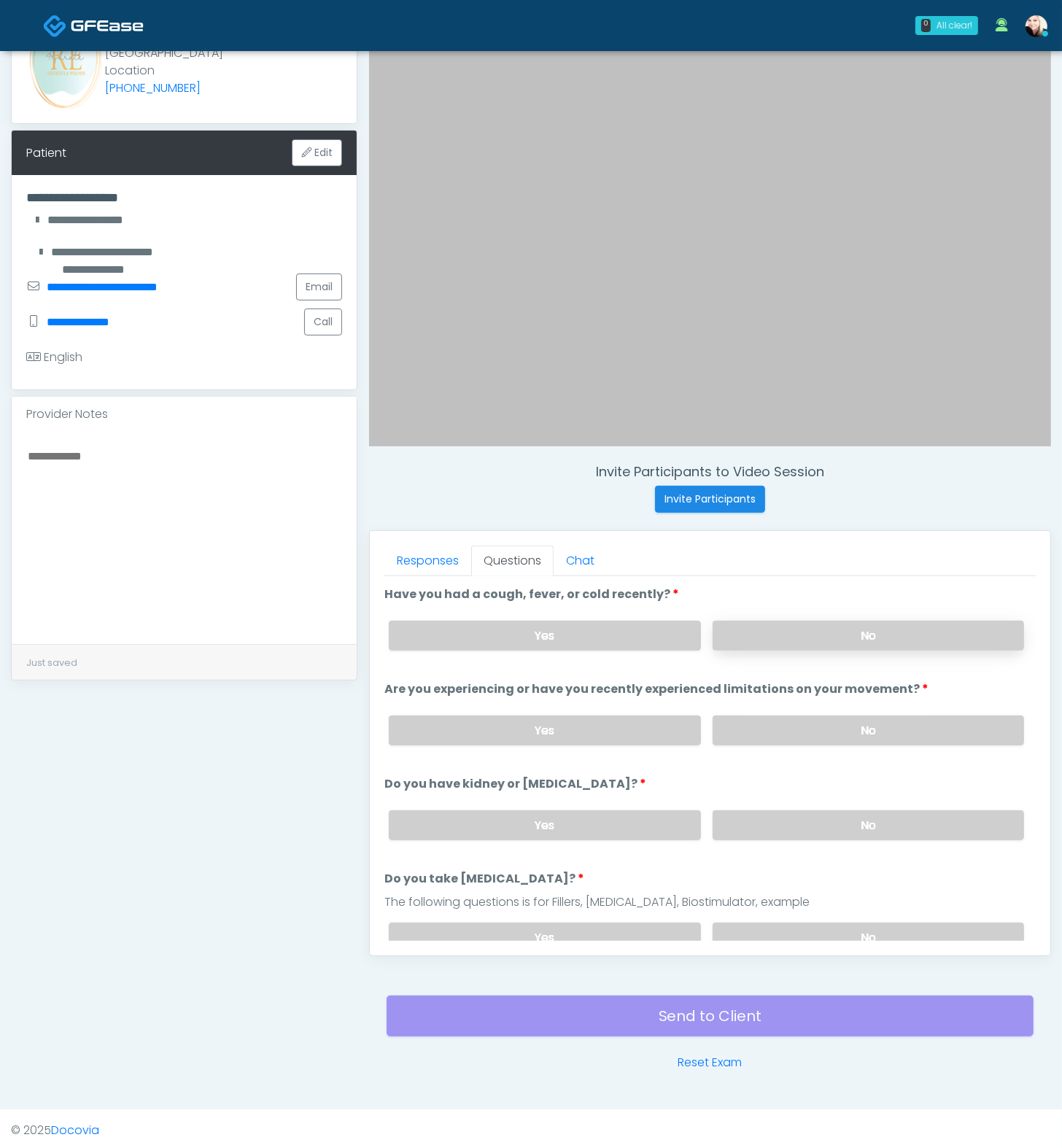
click at [795, 628] on label "No" at bounding box center [868, 636] width 311 height 30
click at [810, 728] on label "No" at bounding box center [868, 730] width 311 height 30
drag, startPoint x: 815, startPoint y: 823, endPoint x: 816, endPoint y: 833, distance: 10.0
click at [815, 823] on label "No" at bounding box center [868, 825] width 311 height 30
drag, startPoint x: 829, startPoint y: 931, endPoint x: 874, endPoint y: 921, distance: 46.1
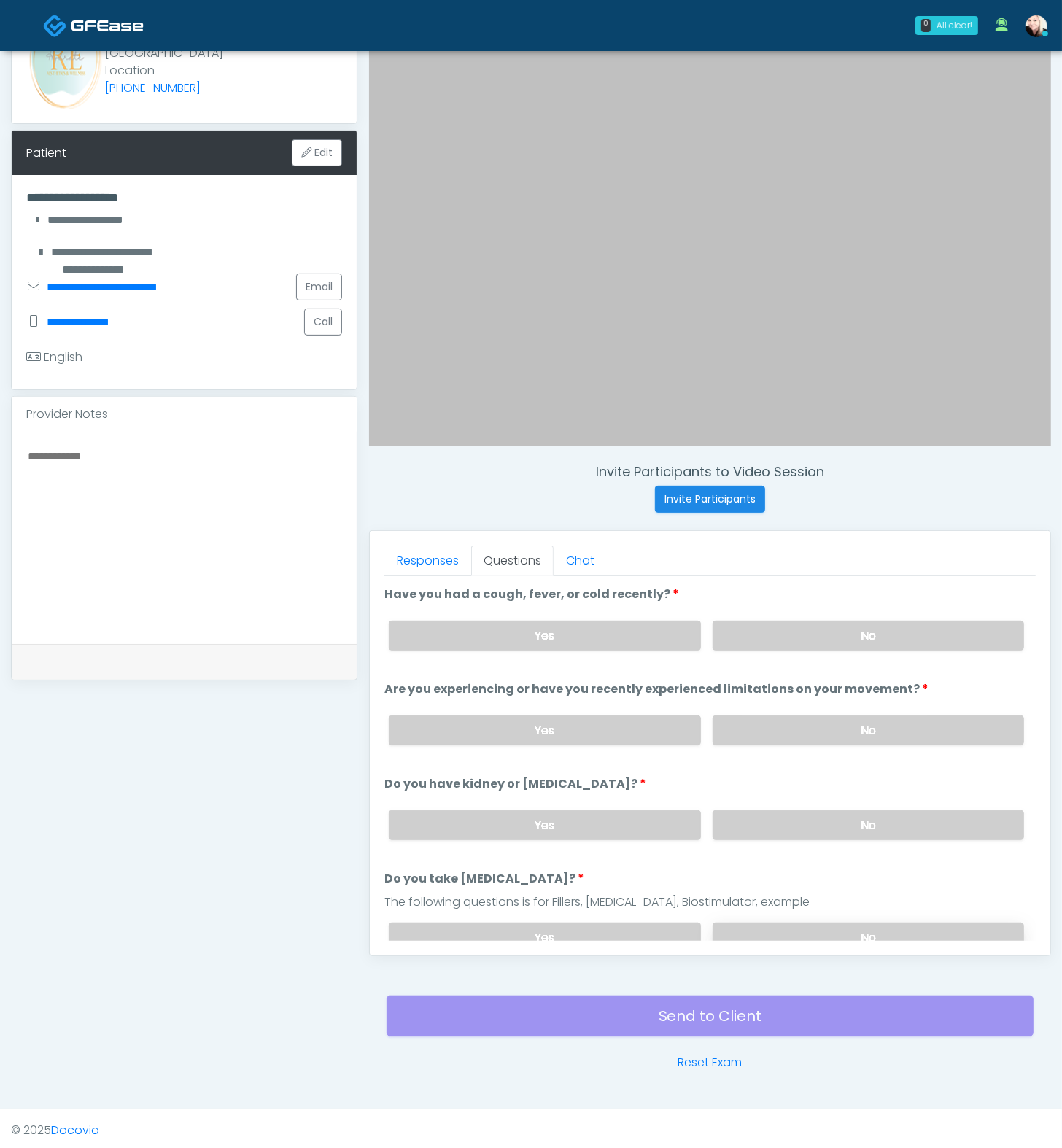
click at [830, 851] on label "No" at bounding box center [868, 937] width 311 height 30
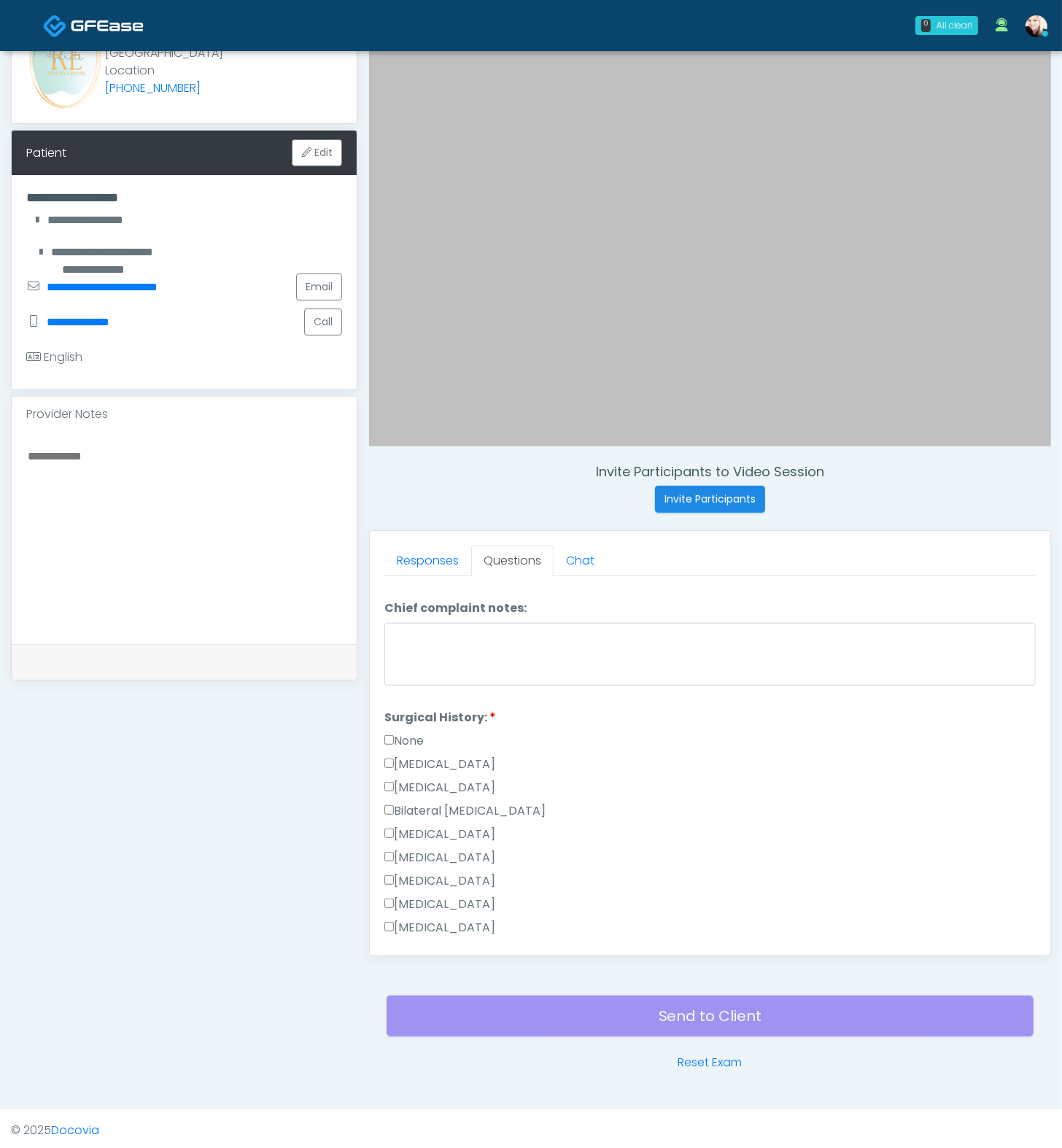
scroll to position [789, 0]
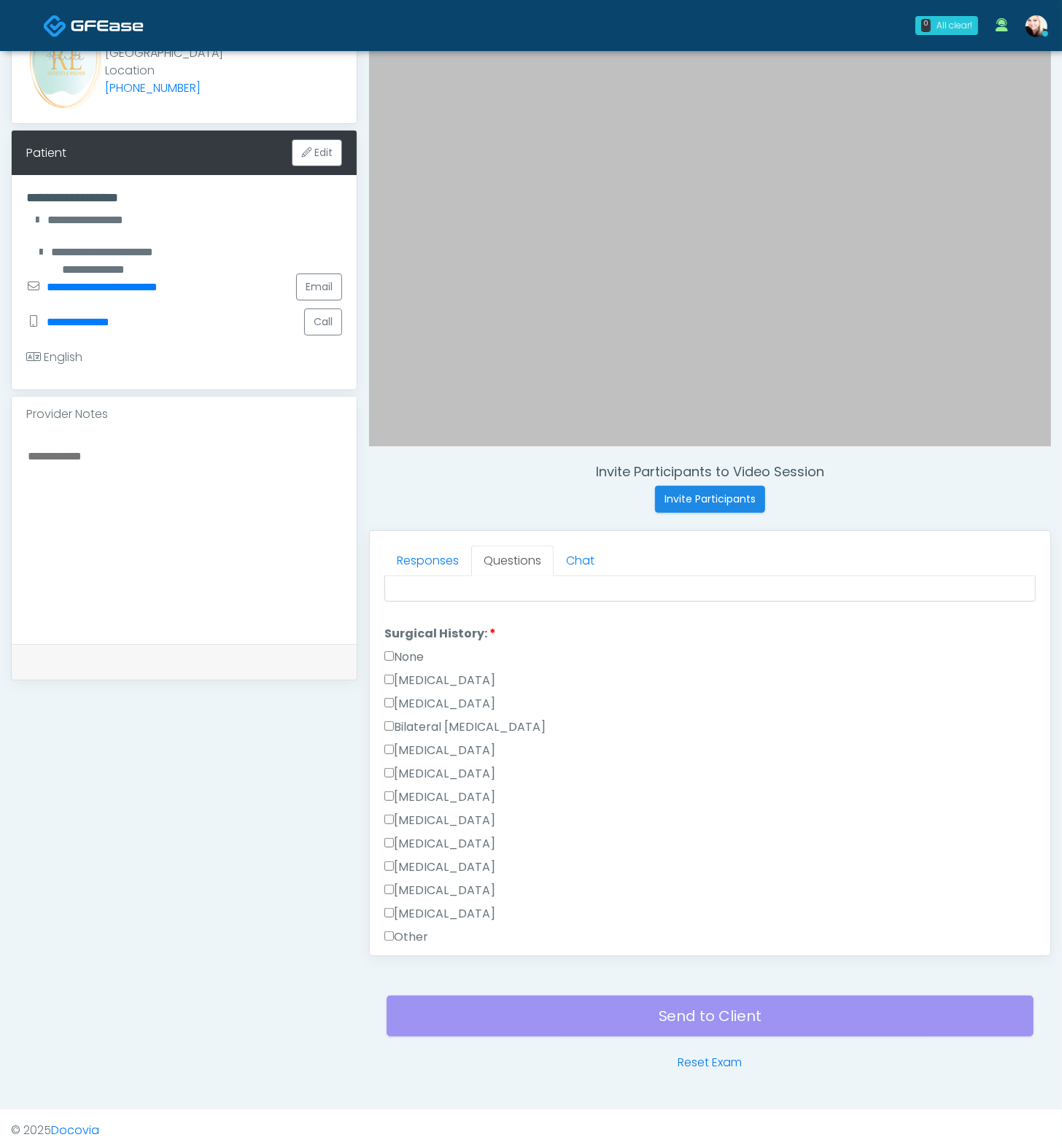
click at [407, 671] on label "[MEDICAL_DATA]" at bounding box center [439, 680] width 111 height 17
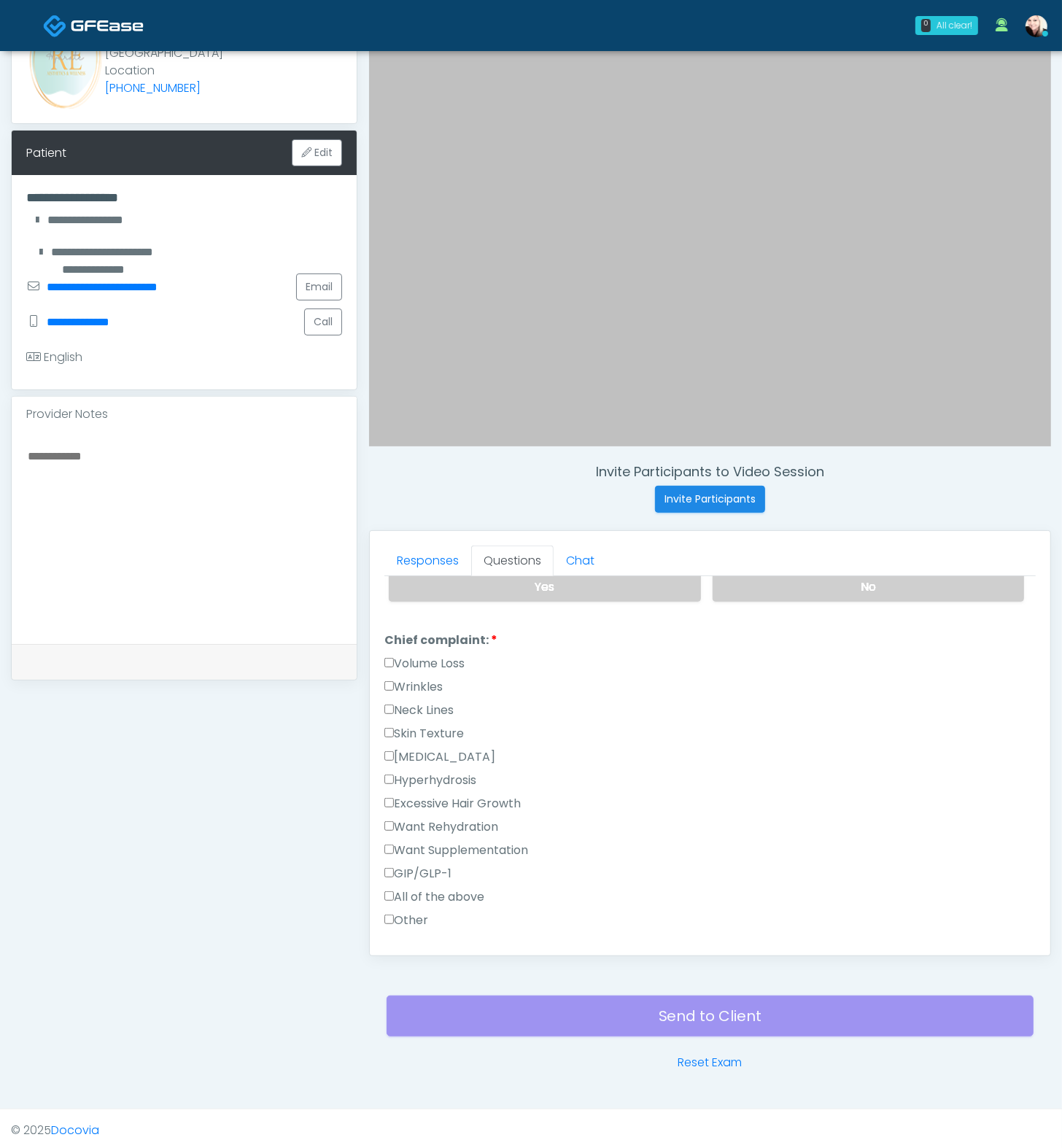
scroll to position [380, 0]
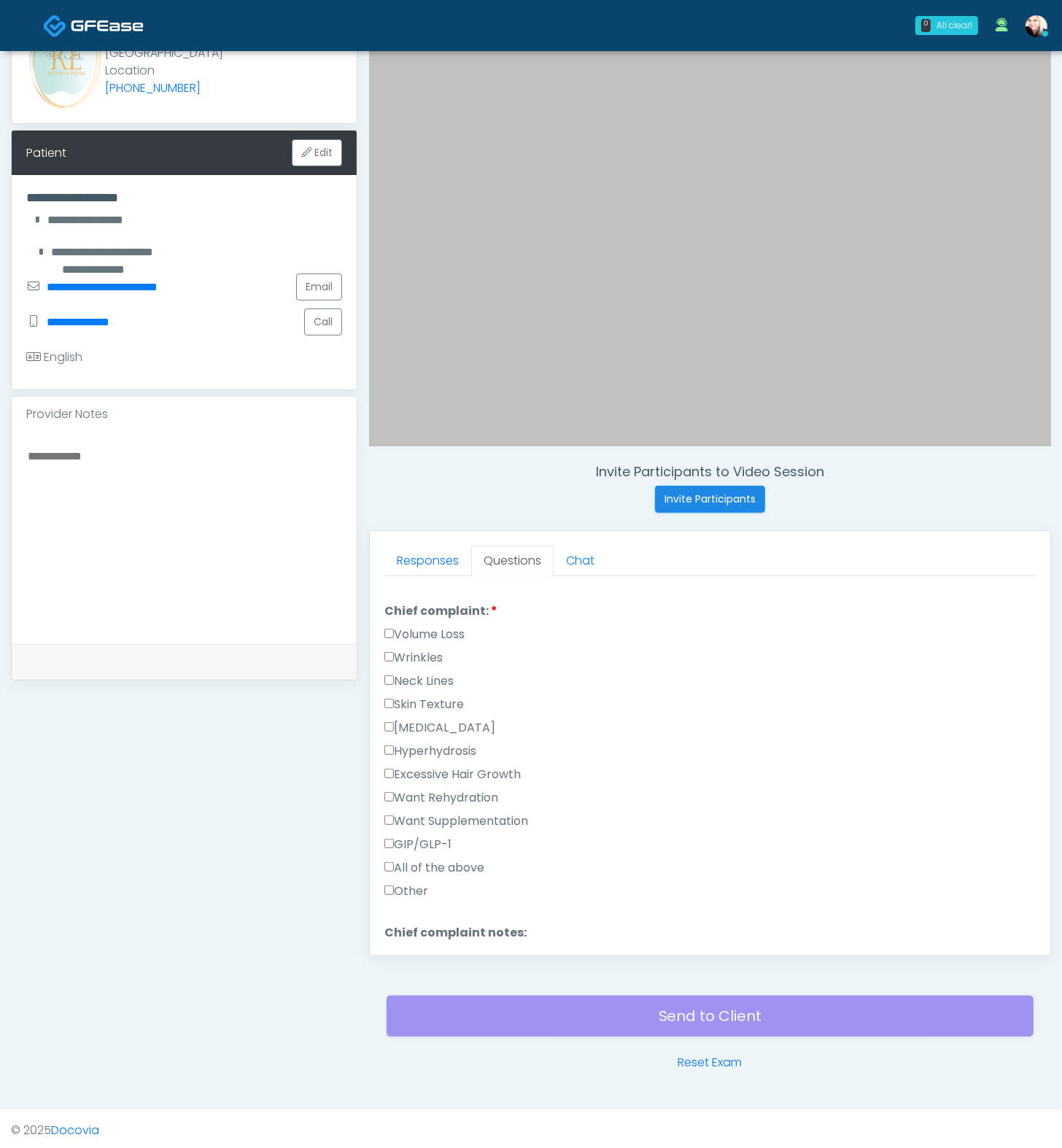
click at [421, 836] on label "GIP/GLP-1" at bounding box center [417, 844] width 67 height 17
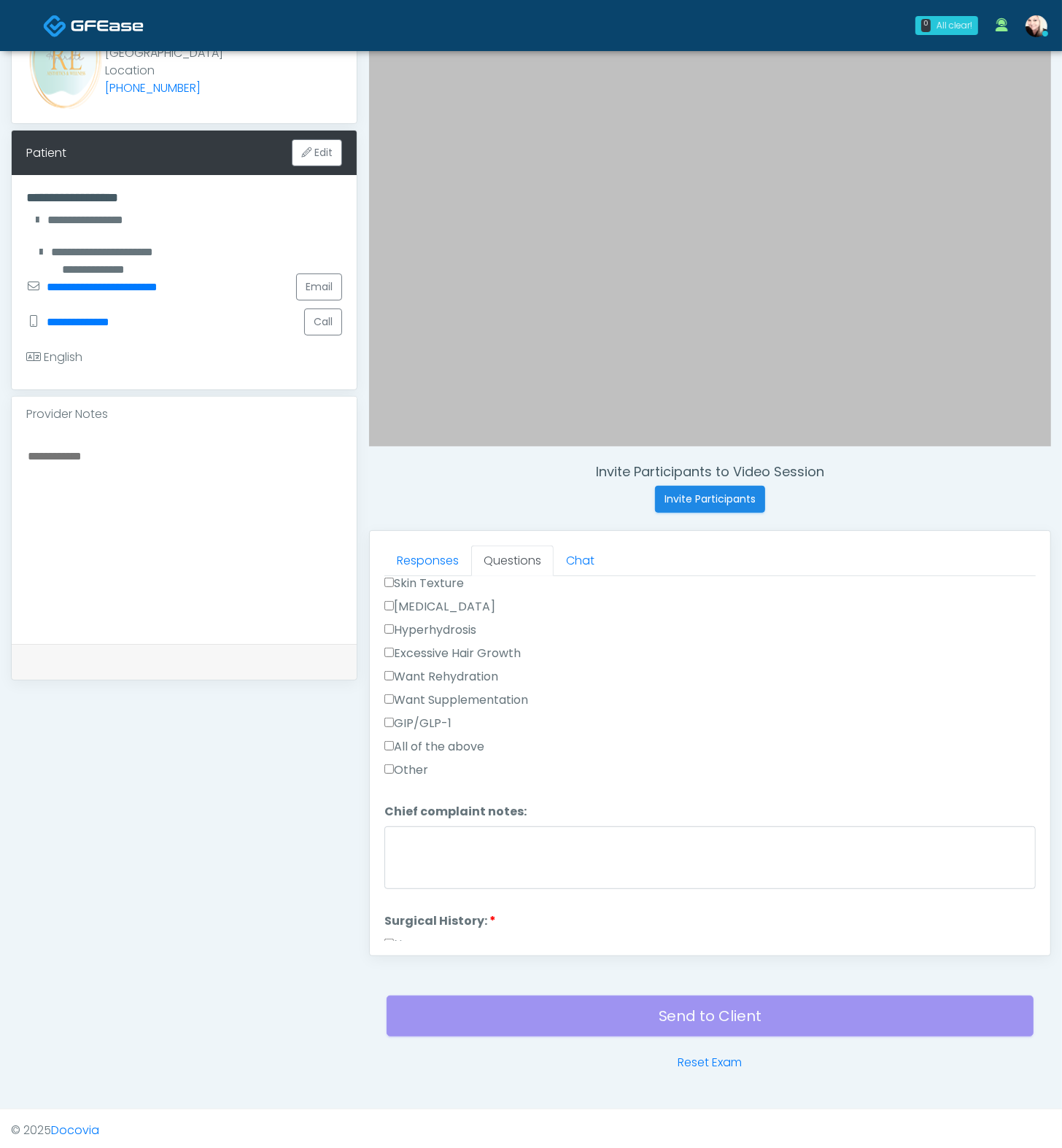
scroll to position [946, 0]
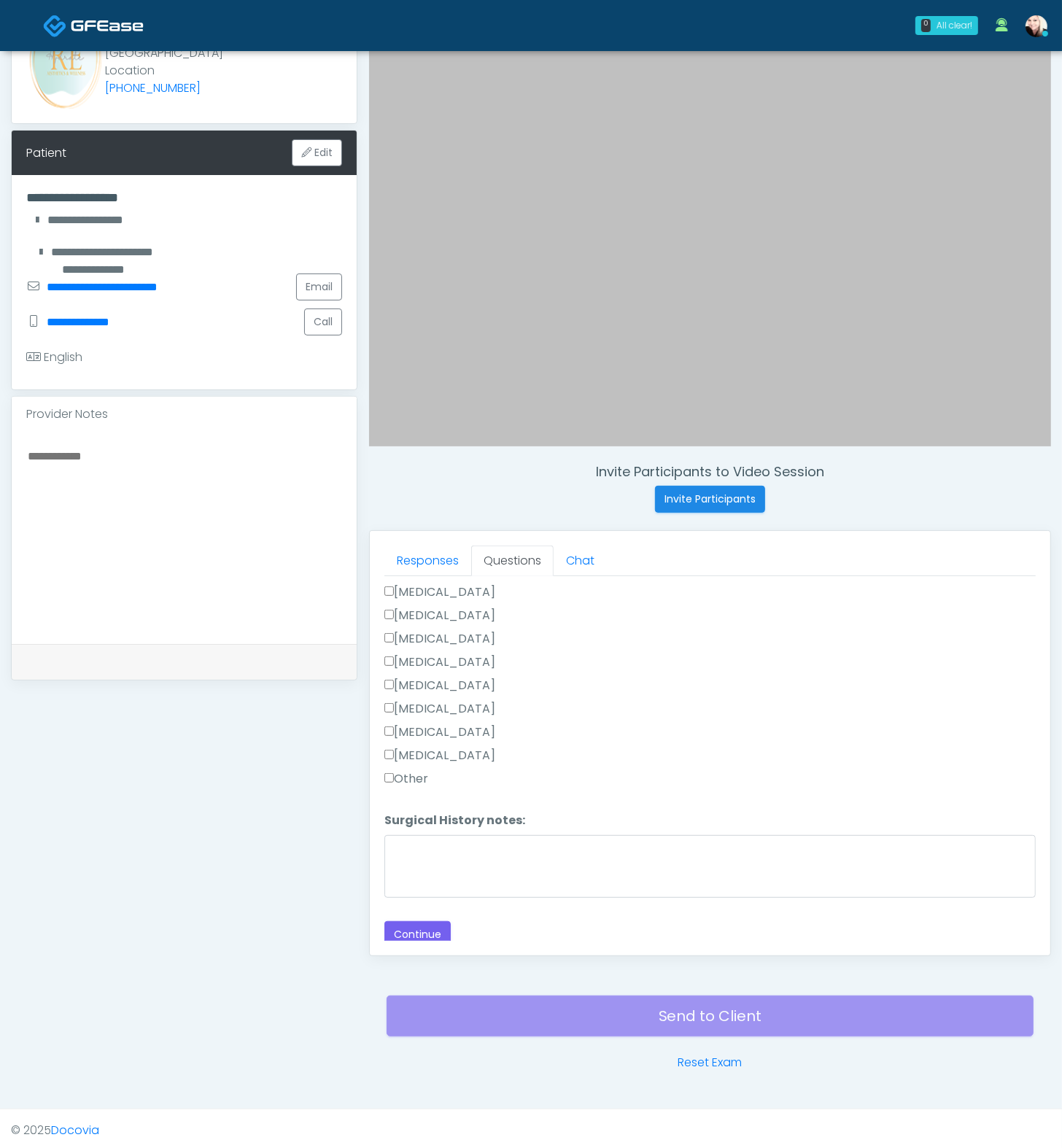
click at [411, 851] on div "Responses Questions Chat Good Faith Exam Script Good Faith Exam Script INTRODUC…" at bounding box center [710, 743] width 680 height 425
click at [411, 851] on button "Continue" at bounding box center [417, 935] width 66 height 27
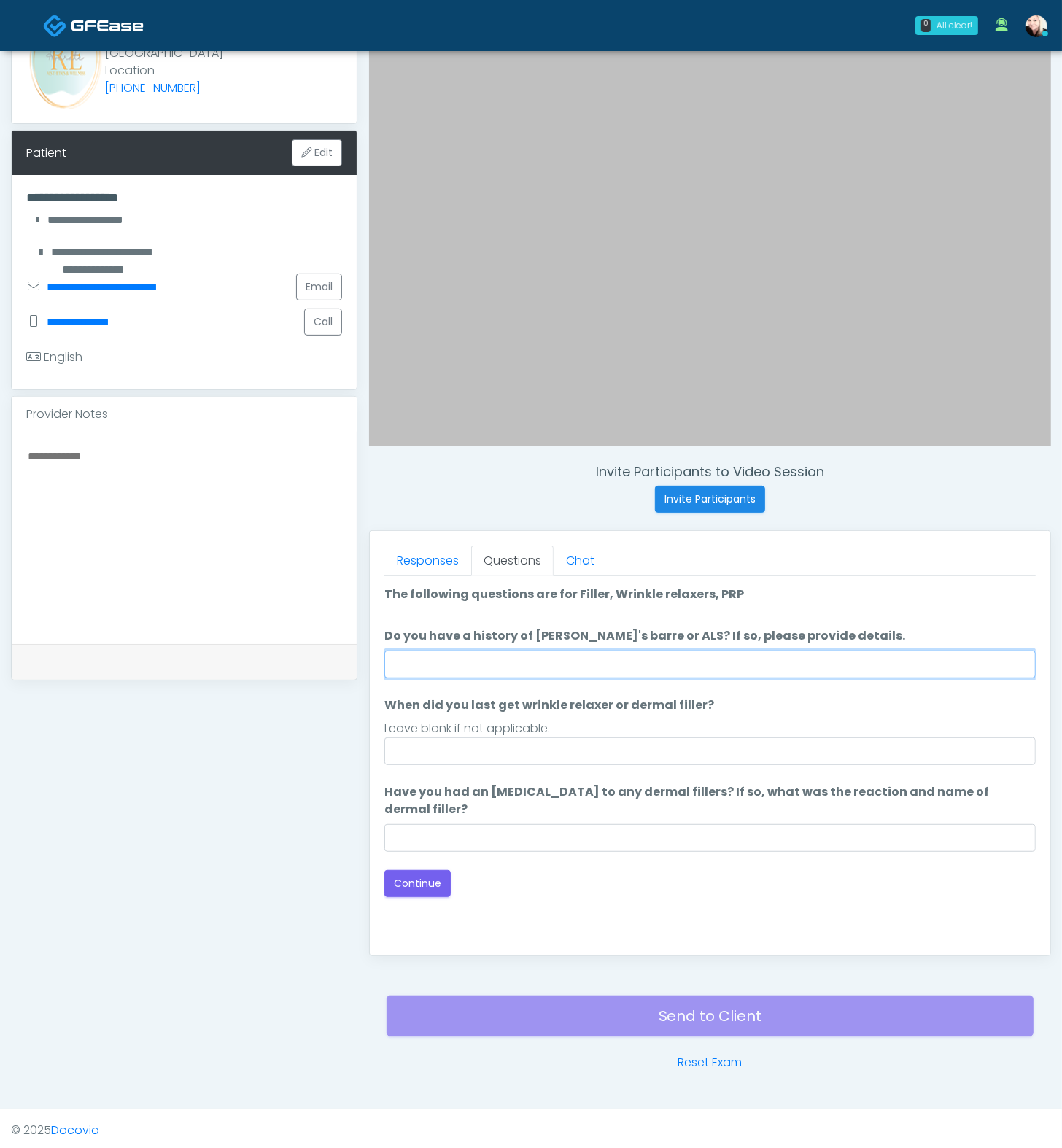
click at [548, 657] on input "Do you have a history of [PERSON_NAME]'s barre or ALS? If so, please provide de…" at bounding box center [709, 665] width 652 height 28
type input "****"
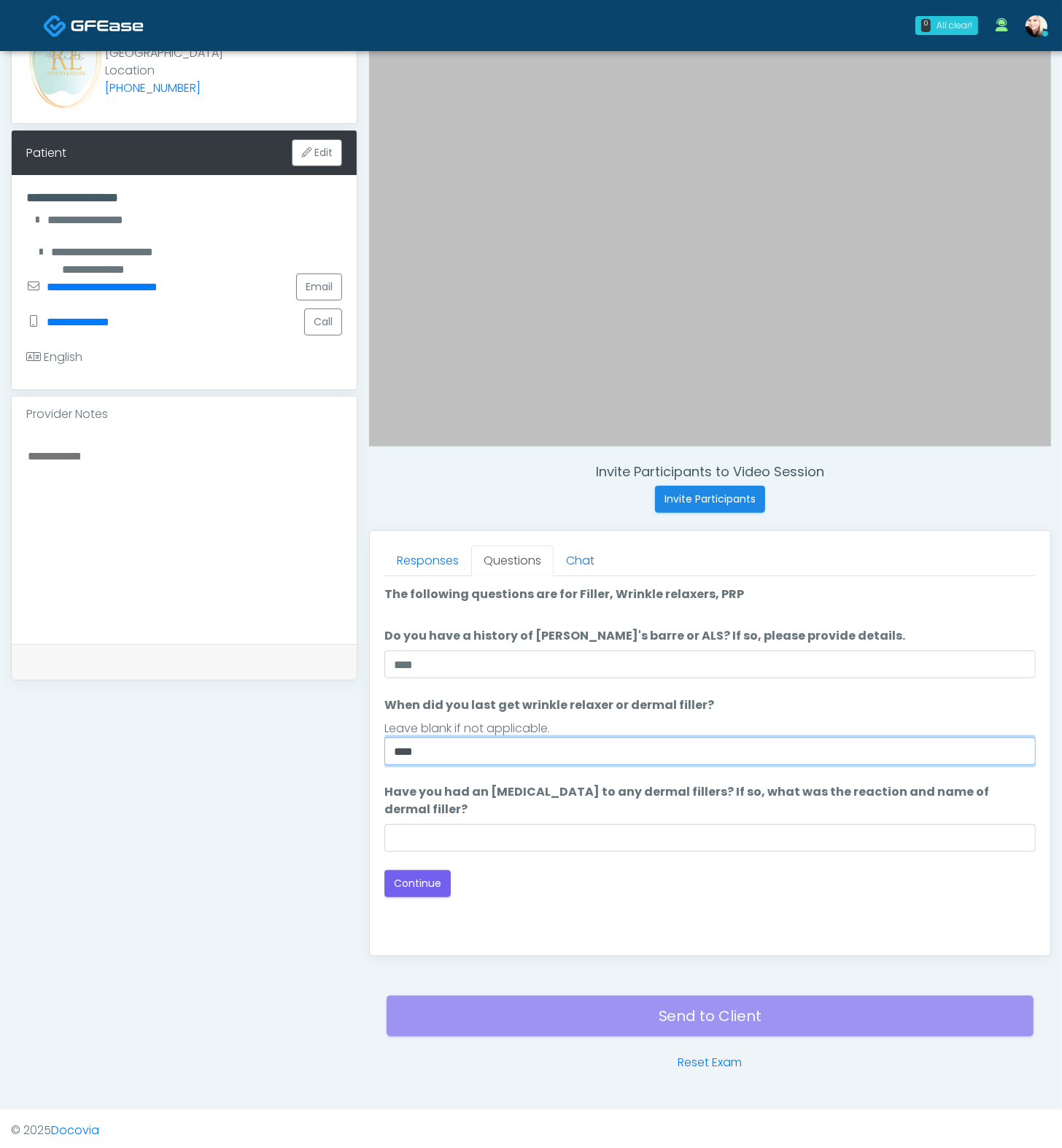
type input "****"
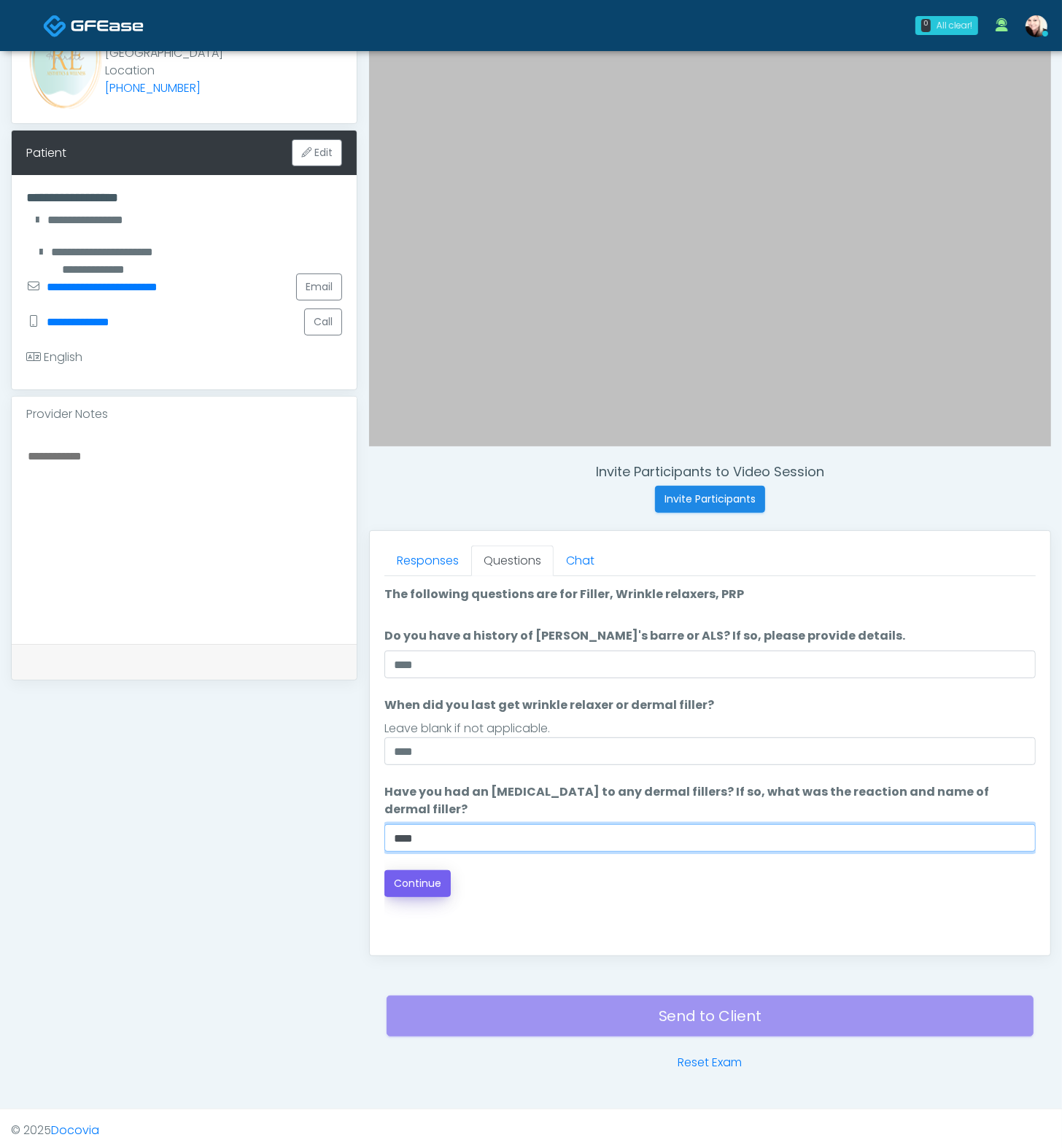
type input "****"
click at [410, 851] on button "Continue" at bounding box center [417, 884] width 66 height 27
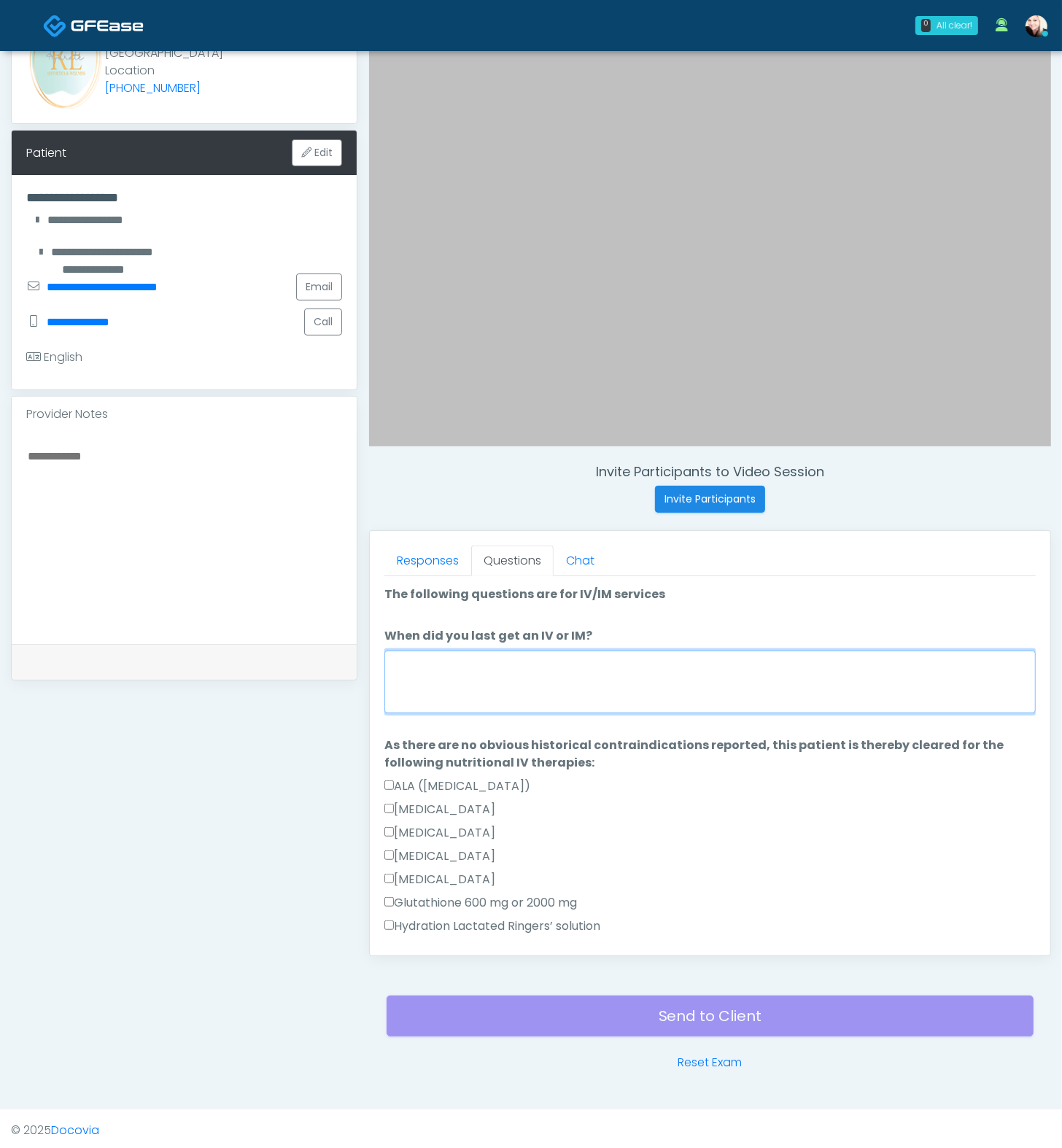
click at [453, 659] on textarea "When did you last get an IV or IM?" at bounding box center [709, 682] width 652 height 63
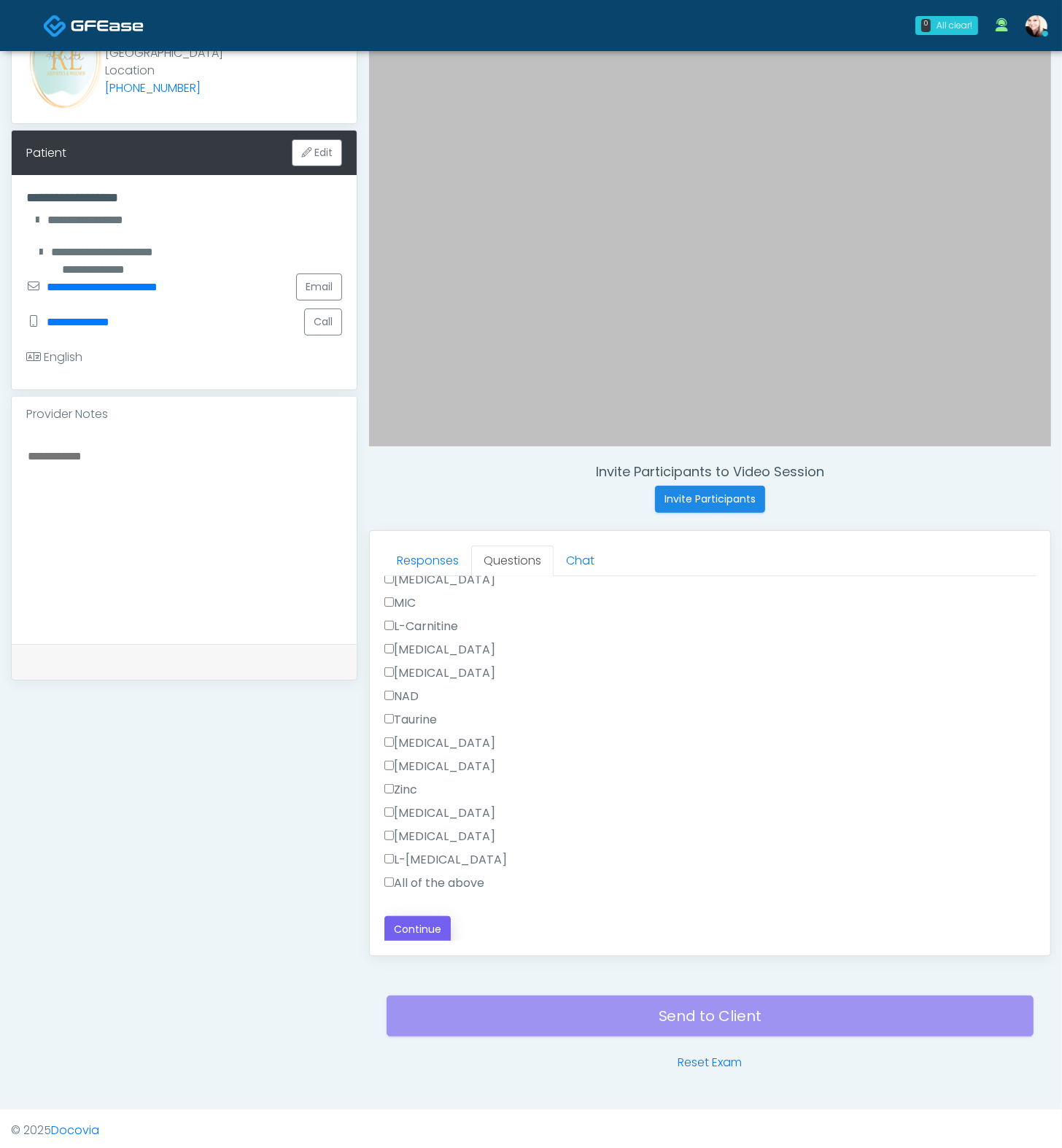
type textarea "****"
click at [401, 851] on button "Continue" at bounding box center [417, 929] width 66 height 27
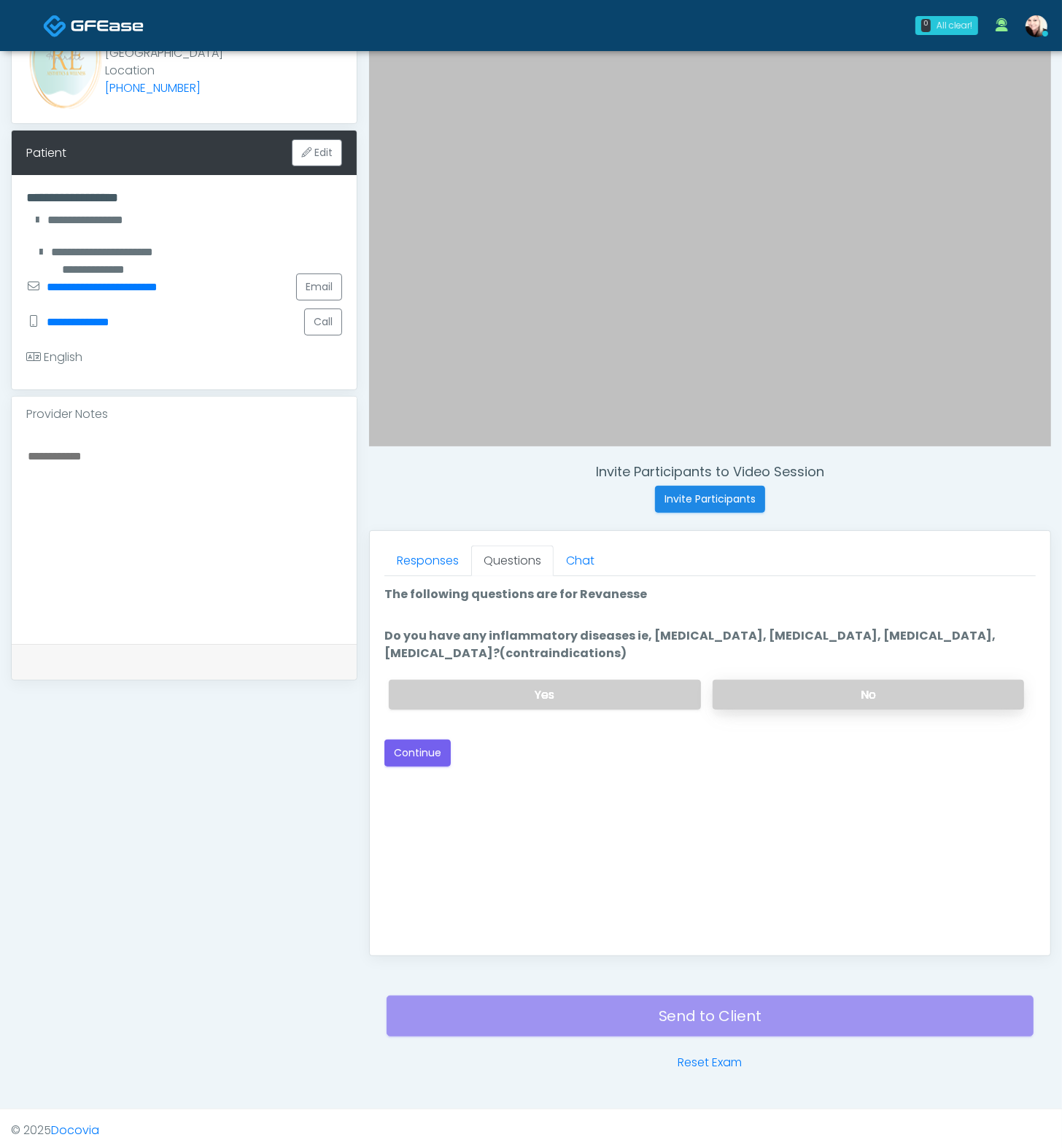
click at [749, 680] on label "No" at bounding box center [868, 695] width 311 height 30
click at [429, 753] on button "Continue" at bounding box center [417, 753] width 66 height 27
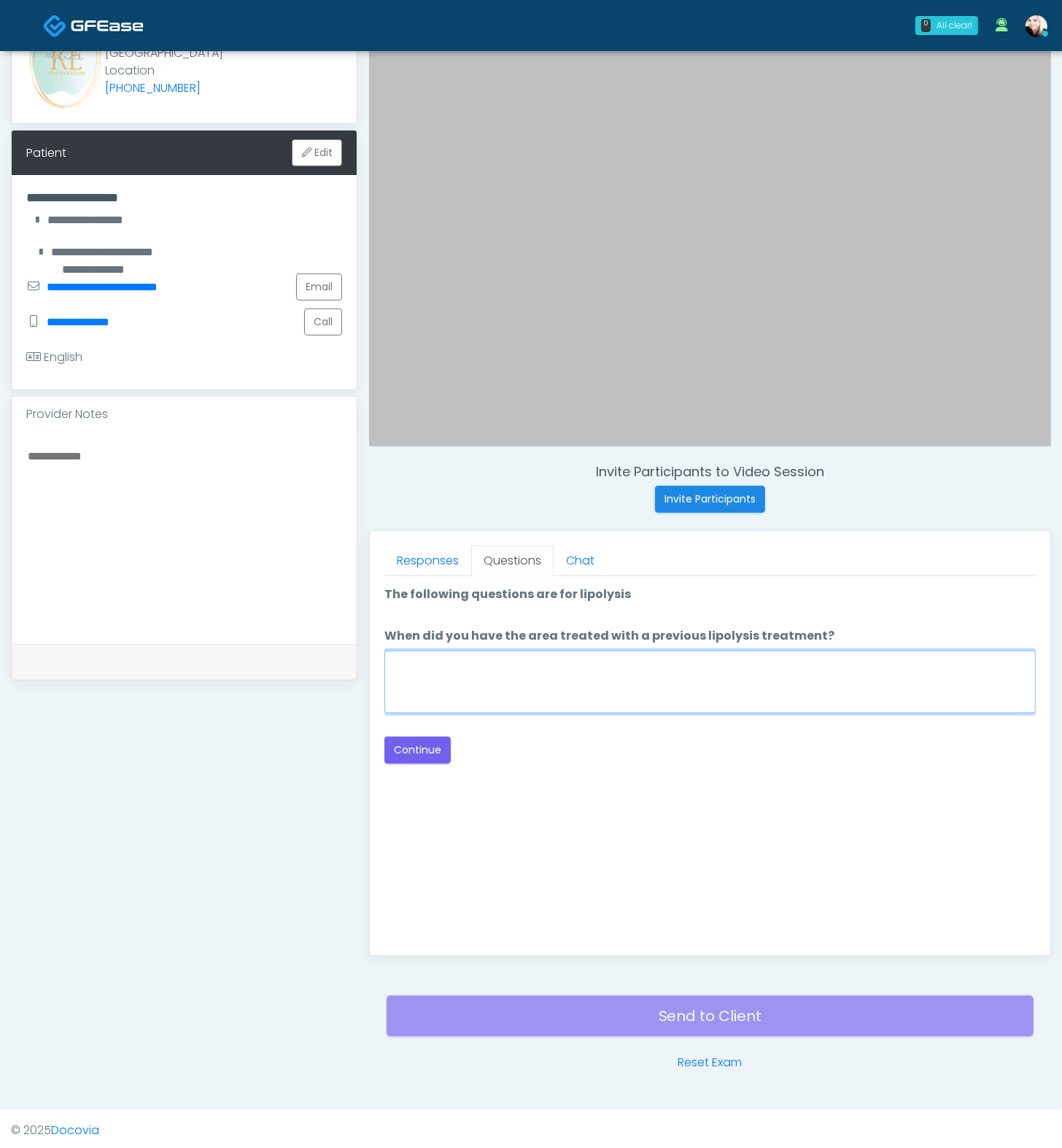
click at [611, 671] on textarea "When did you have the area treated with a previous lipolysis treatment?" at bounding box center [709, 682] width 652 height 63
type textarea "****"
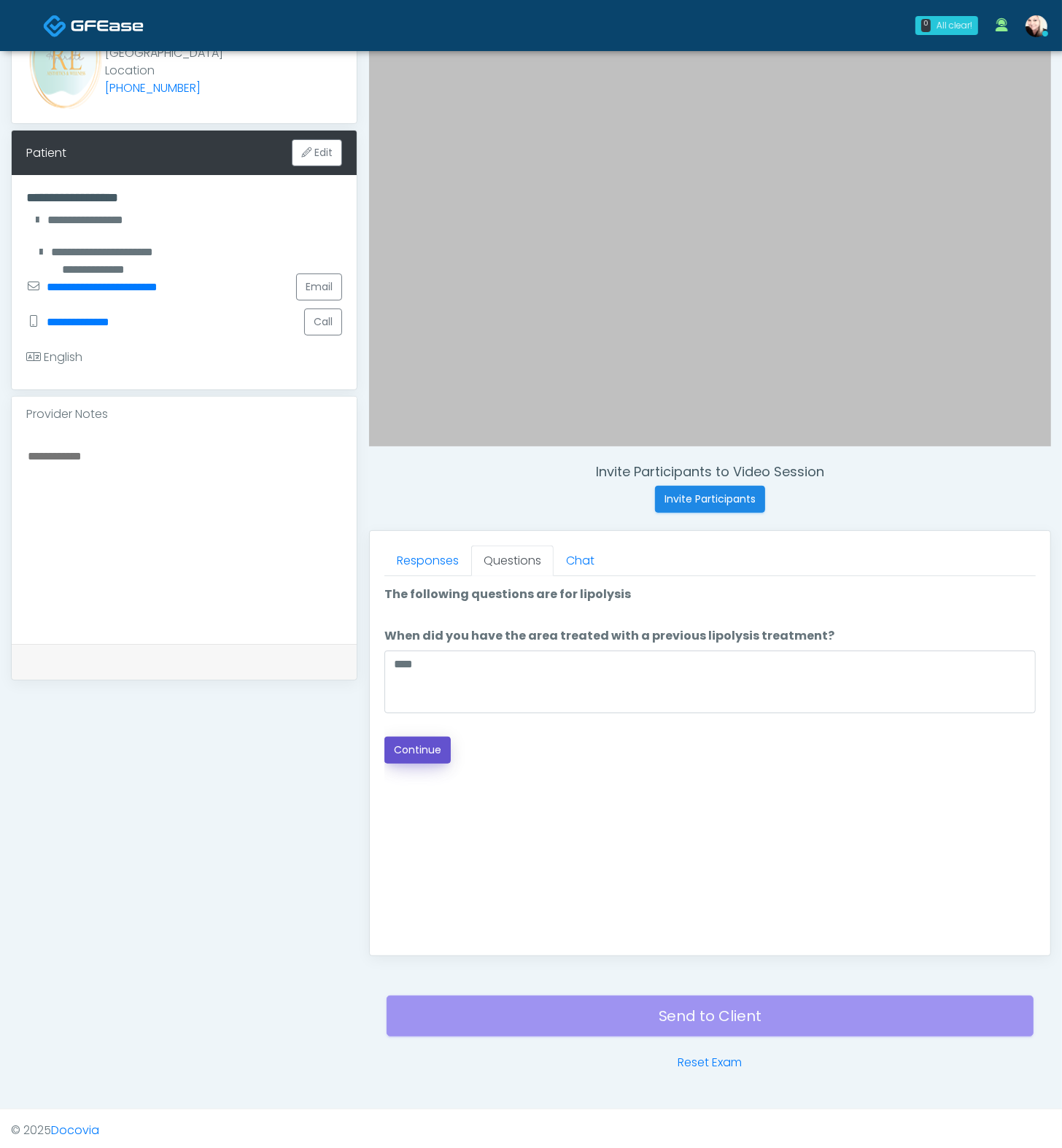
click at [418, 747] on button "Continue" at bounding box center [417, 750] width 66 height 27
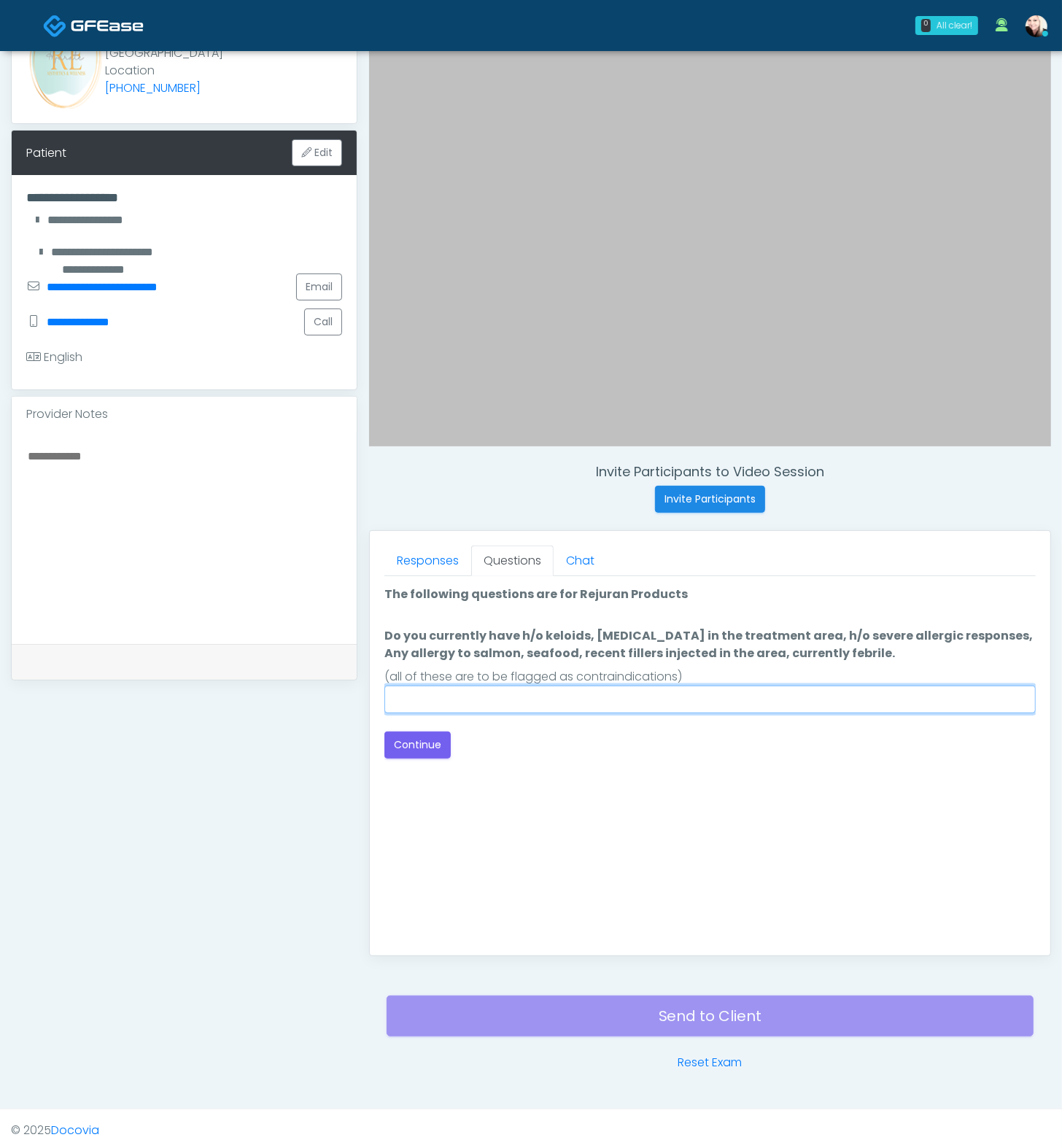
click at [713, 689] on input "Do you currently have h/o keloids, skin infection in the treatment area, h/o se…" at bounding box center [709, 700] width 652 height 28
type input "****"
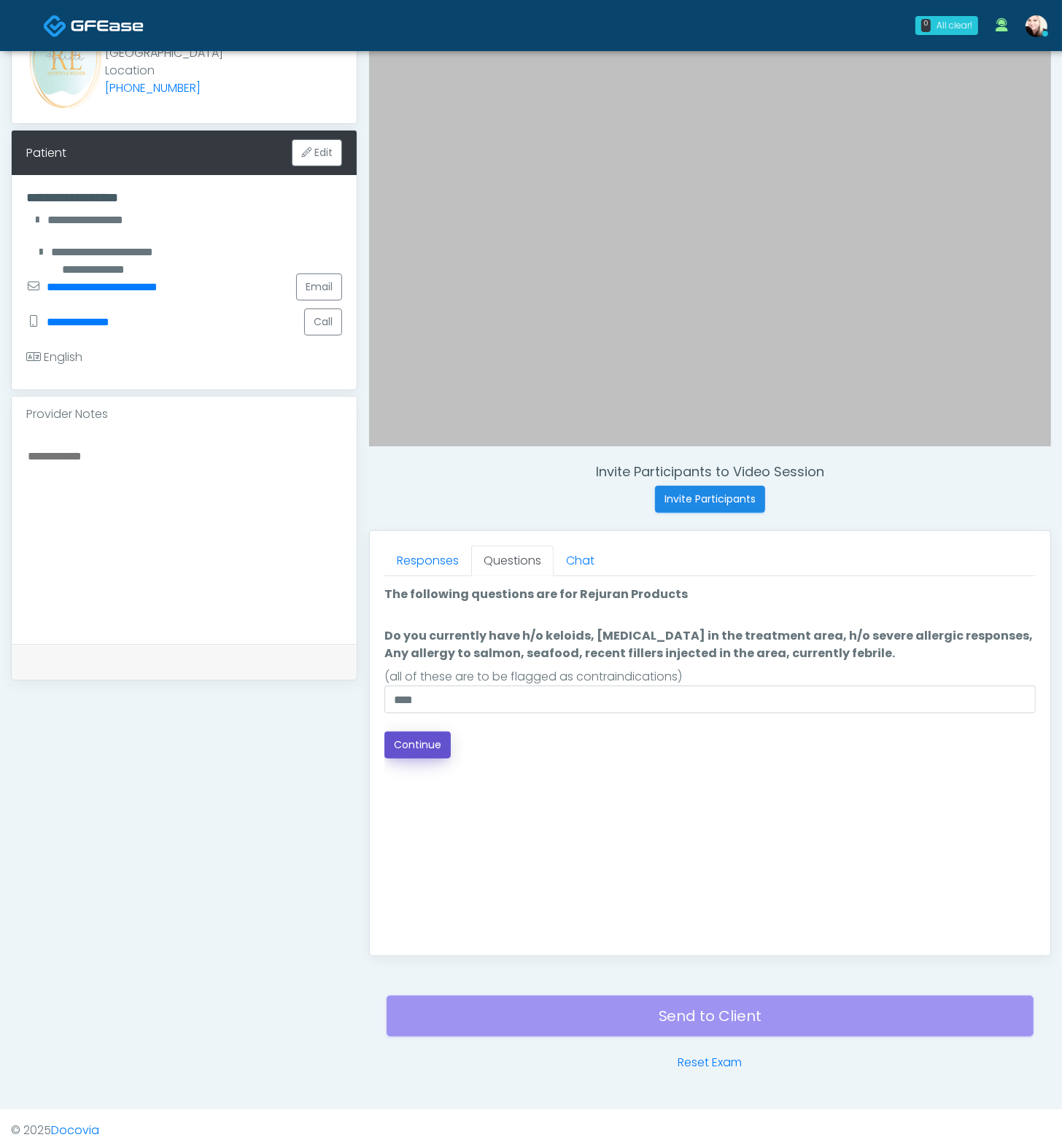
click at [399, 745] on button "Continue" at bounding box center [417, 745] width 66 height 27
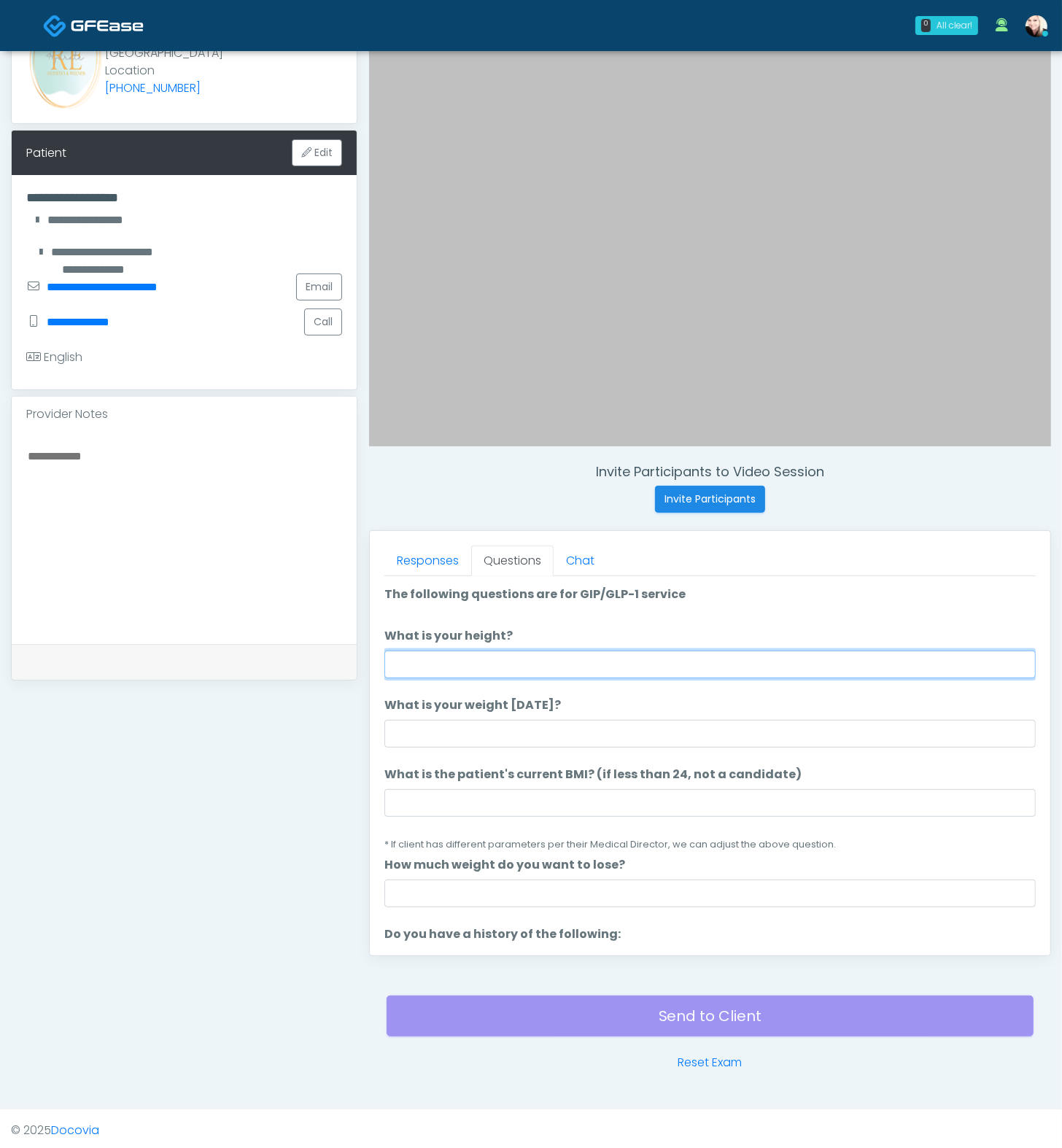
click at [535, 673] on input "What is your height?" at bounding box center [709, 665] width 652 height 28
type input "****"
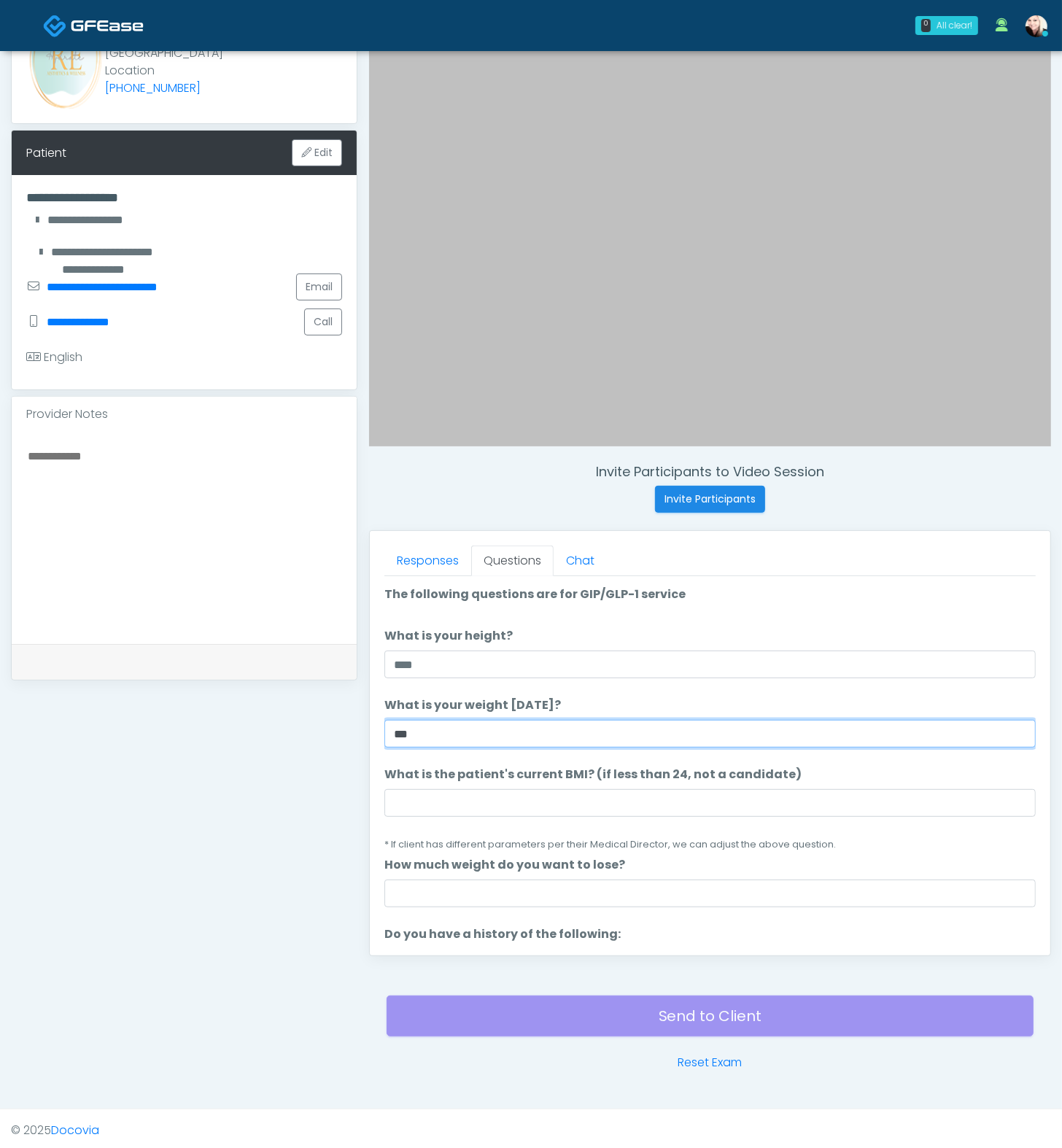
type input "***"
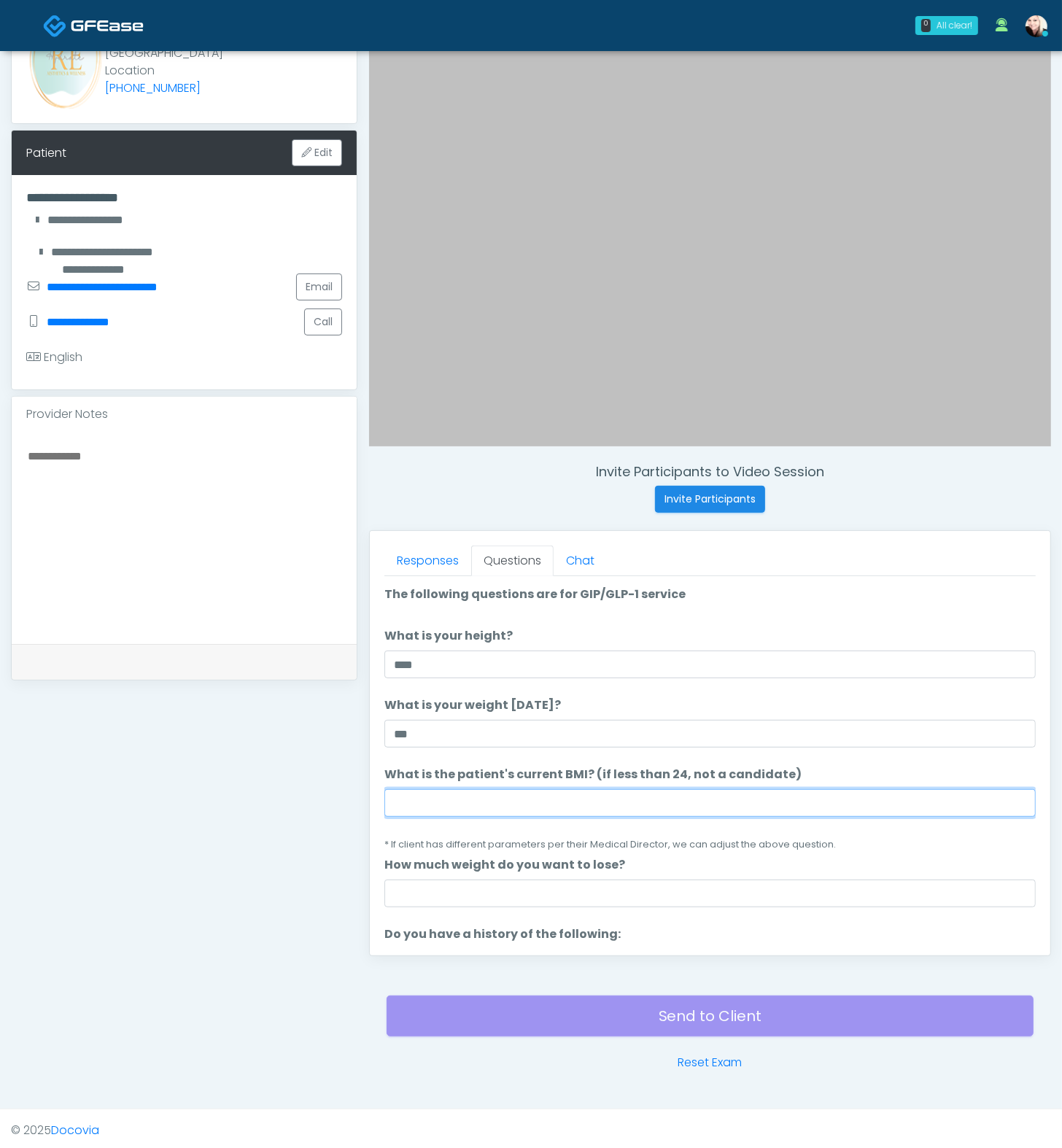
click at [590, 795] on input "What is the patient's current BMI? (if less than 24, not a candidate)" at bounding box center [709, 804] width 652 height 28
paste input "****"
type input "****"
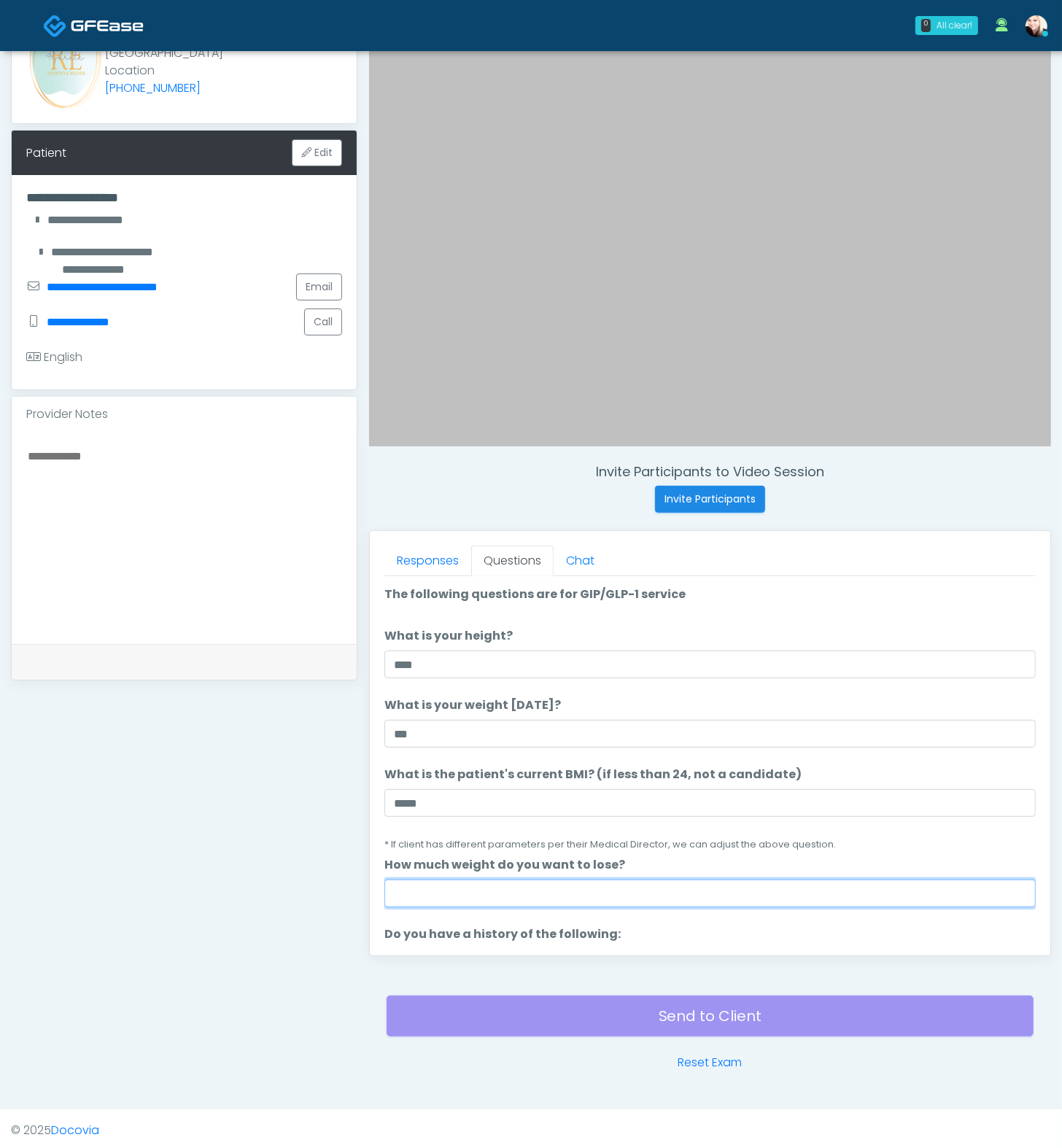
click at [459, 851] on input "How much weight do you want to lose?" at bounding box center [709, 894] width 652 height 28
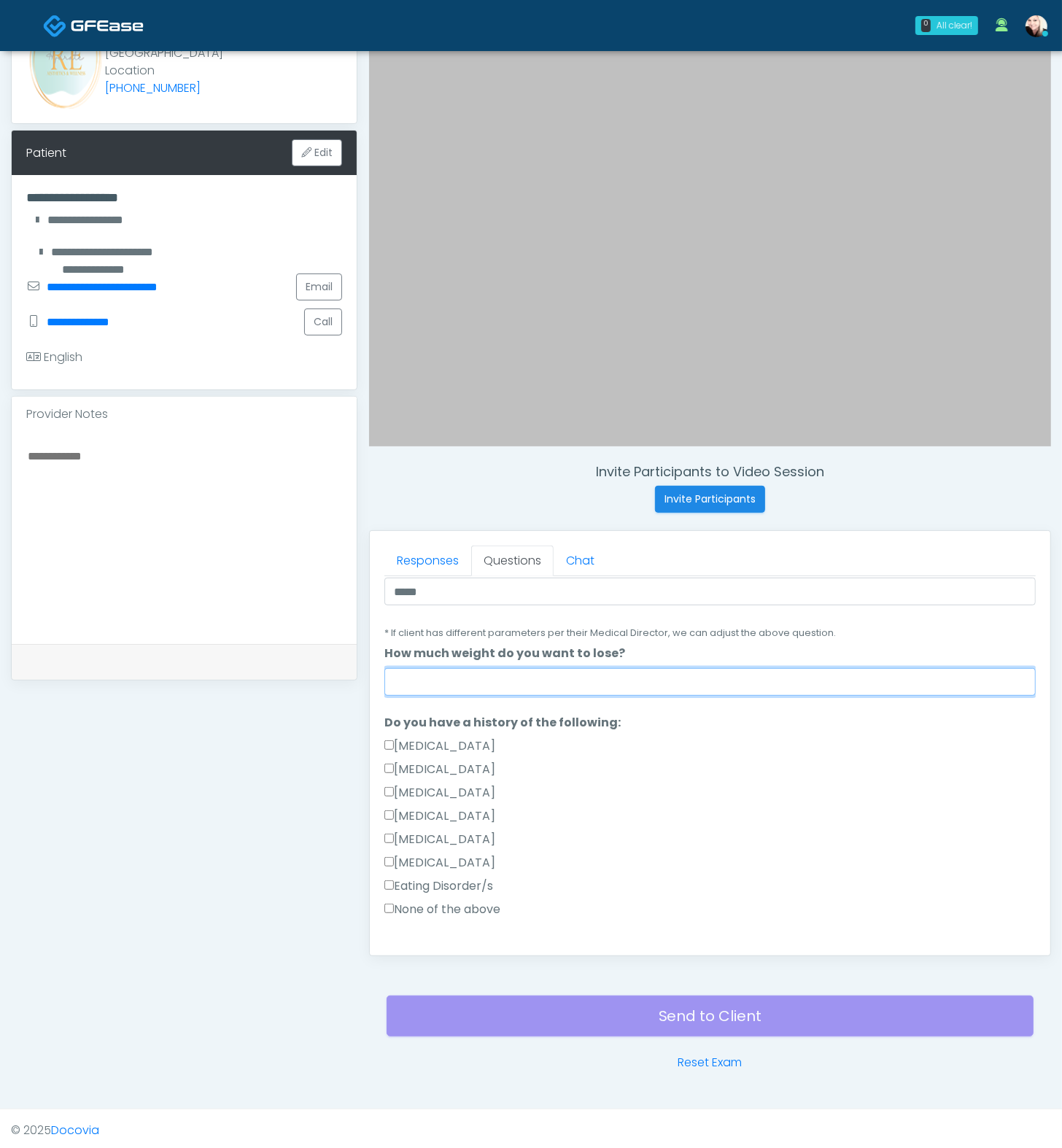
scroll to position [253, 0]
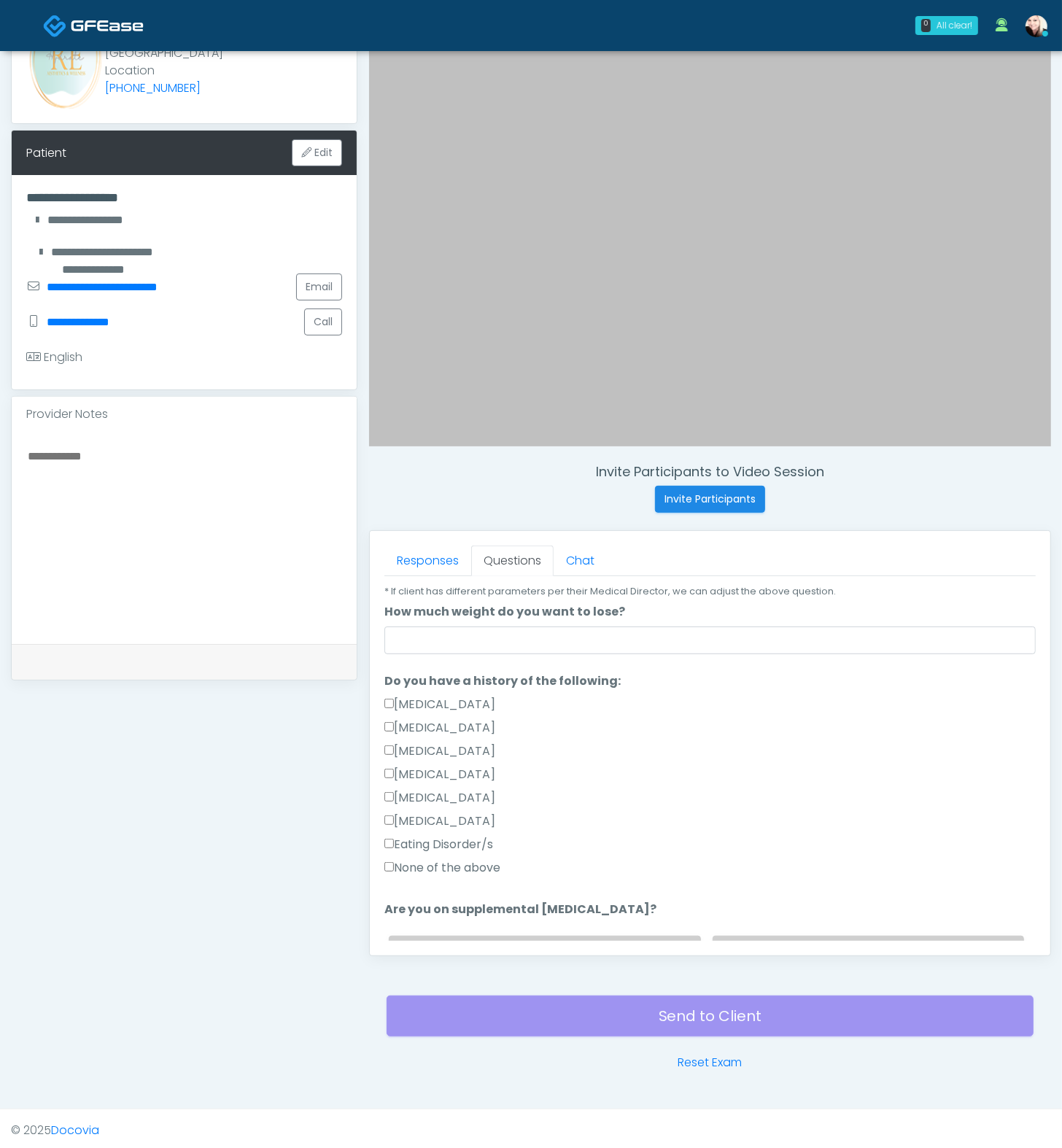
click at [421, 851] on div "None of the above" at bounding box center [709, 870] width 652 height 23
click at [500, 851] on label "None of the above" at bounding box center [442, 867] width 116 height 17
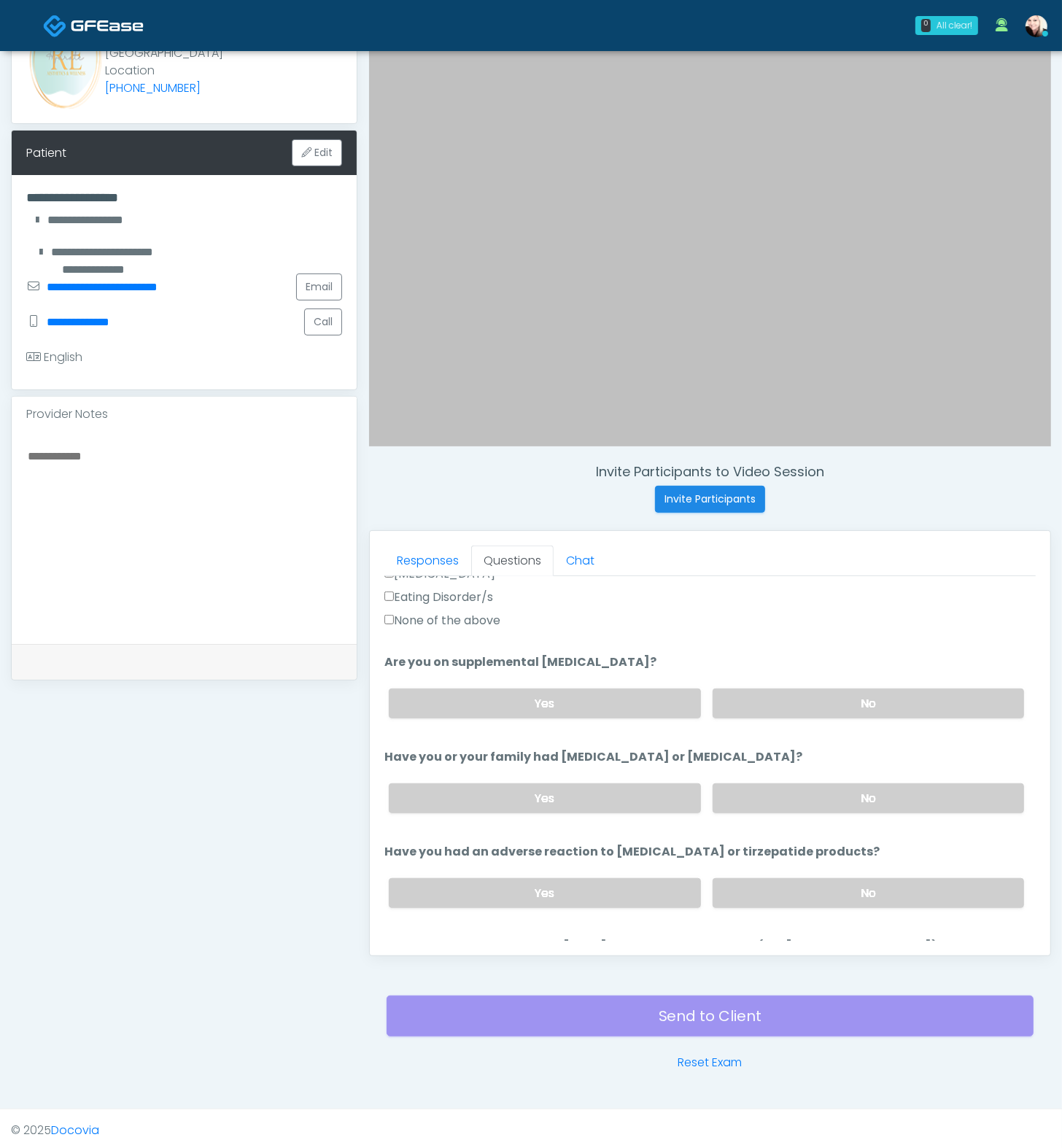
scroll to position [562, 0]
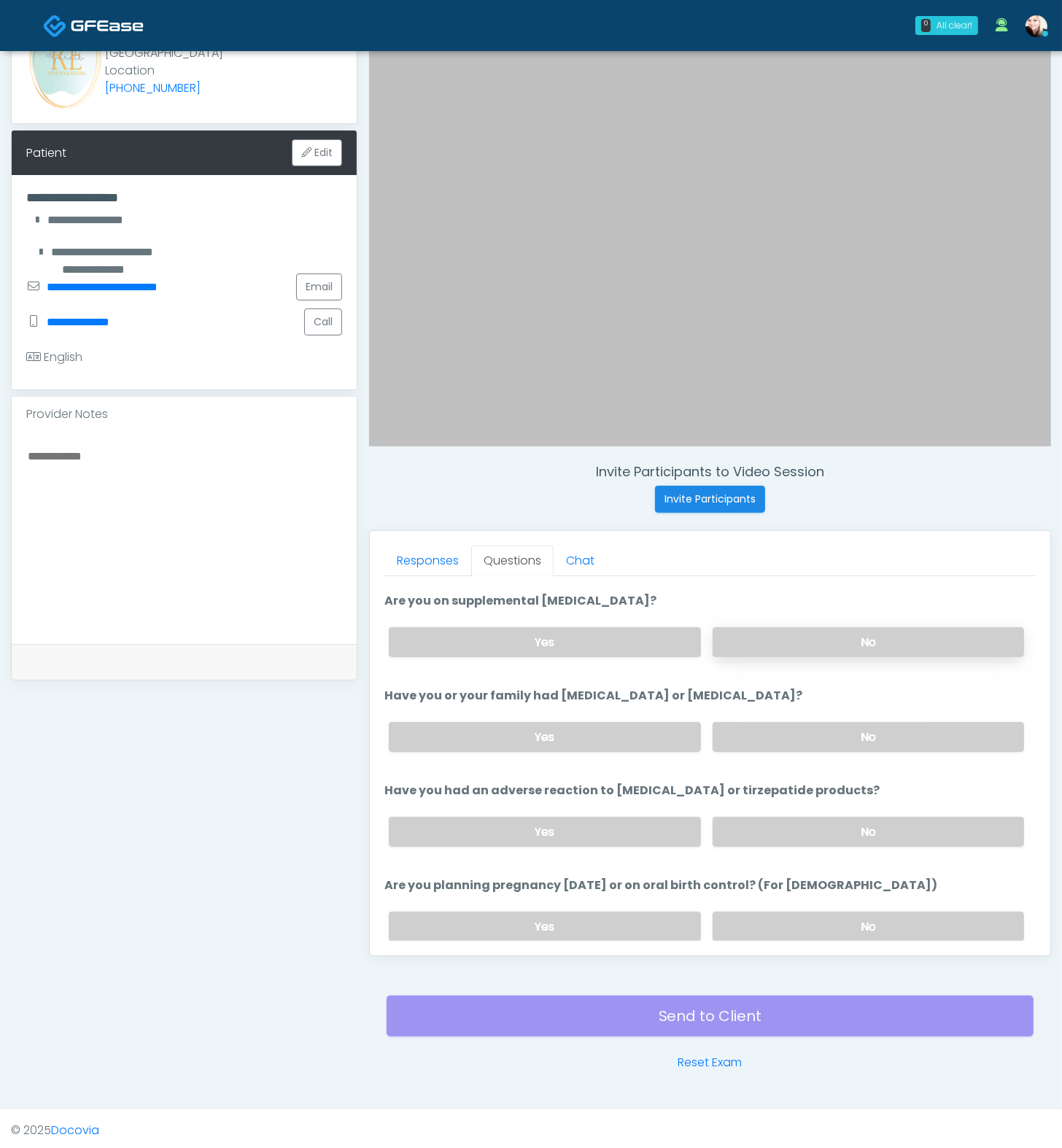
click at [815, 643] on label "No" at bounding box center [868, 643] width 311 height 30
drag, startPoint x: 814, startPoint y: 731, endPoint x: 813, endPoint y: 747, distance: 16.0
click at [814, 731] on label "No" at bounding box center [868, 737] width 311 height 30
click at [802, 824] on label "No" at bounding box center [868, 832] width 311 height 30
click at [802, 851] on label "No" at bounding box center [868, 927] width 311 height 30
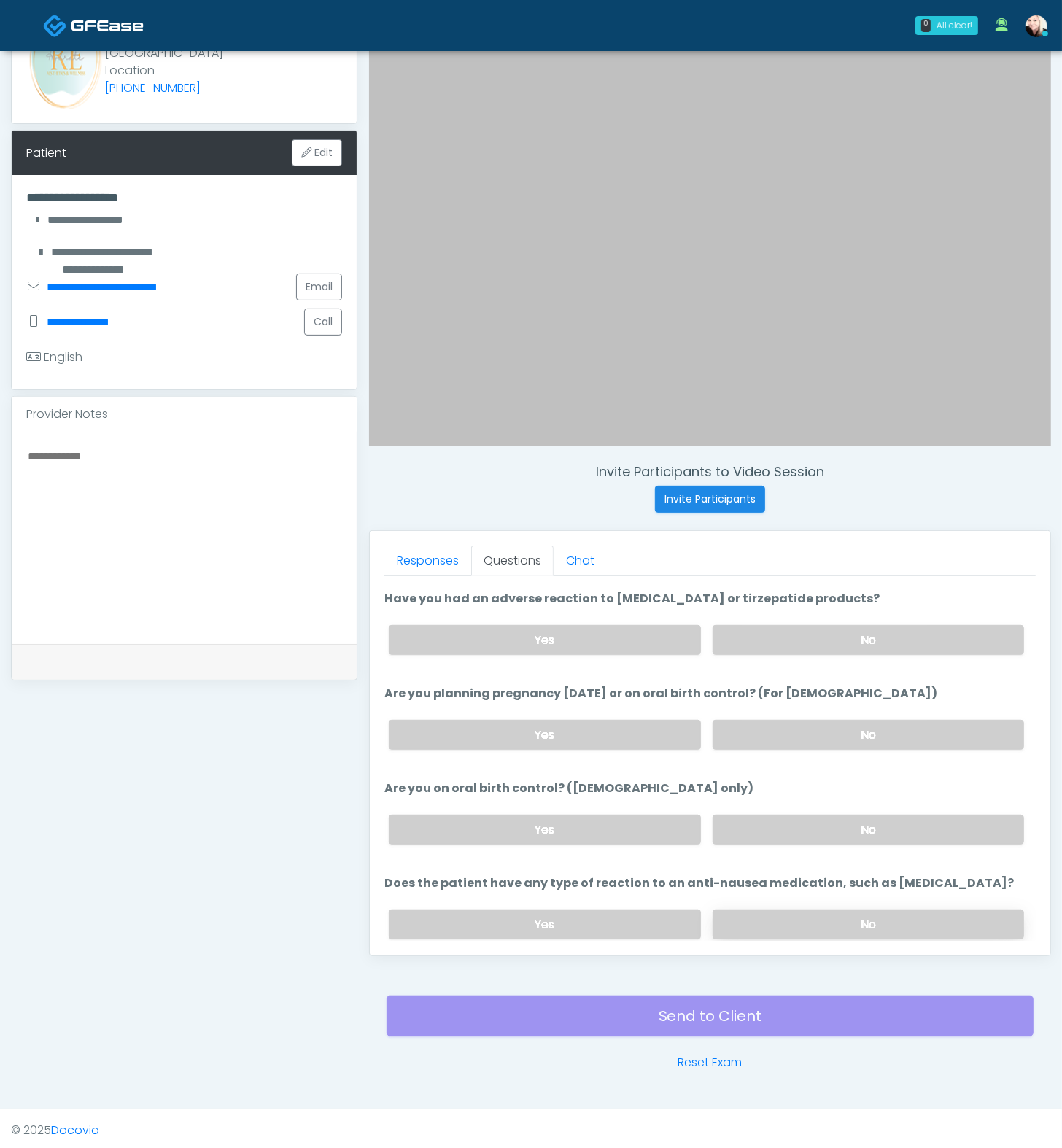
scroll to position [778, 0]
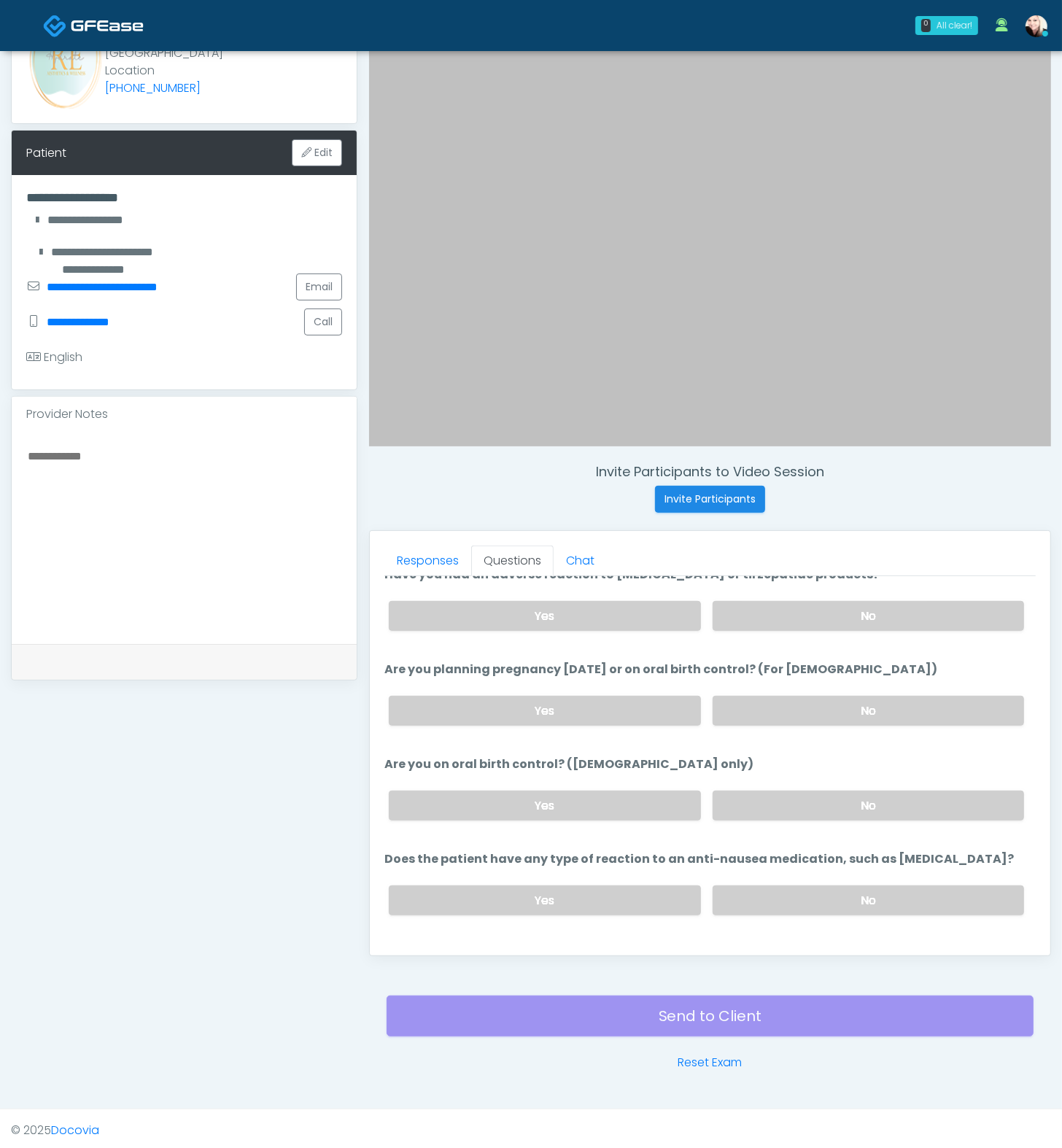
drag, startPoint x: 770, startPoint y: 783, endPoint x: 760, endPoint y: 857, distance: 74.7
click at [770, 790] on label "No" at bounding box center [868, 805] width 311 height 30
click at [766, 851] on label "No" at bounding box center [868, 900] width 311 height 30
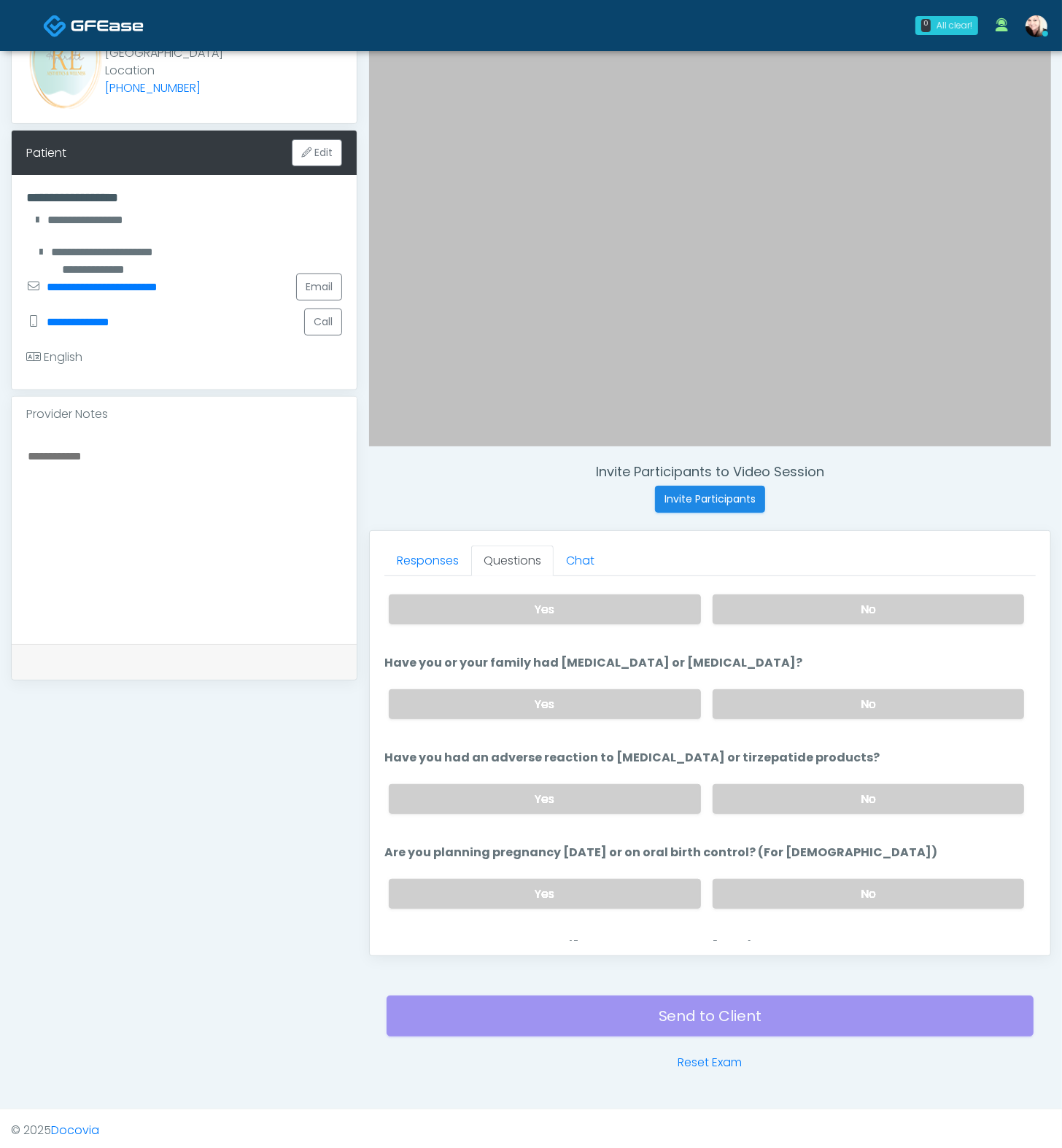
scroll to position [594, 0]
drag, startPoint x: 413, startPoint y: 662, endPoint x: 805, endPoint y: 666, distance: 392.0
click at [803, 666] on label "Have you or your family had [MEDICAL_DATA] or [MEDICAL_DATA]?" at bounding box center [593, 663] width 418 height 17
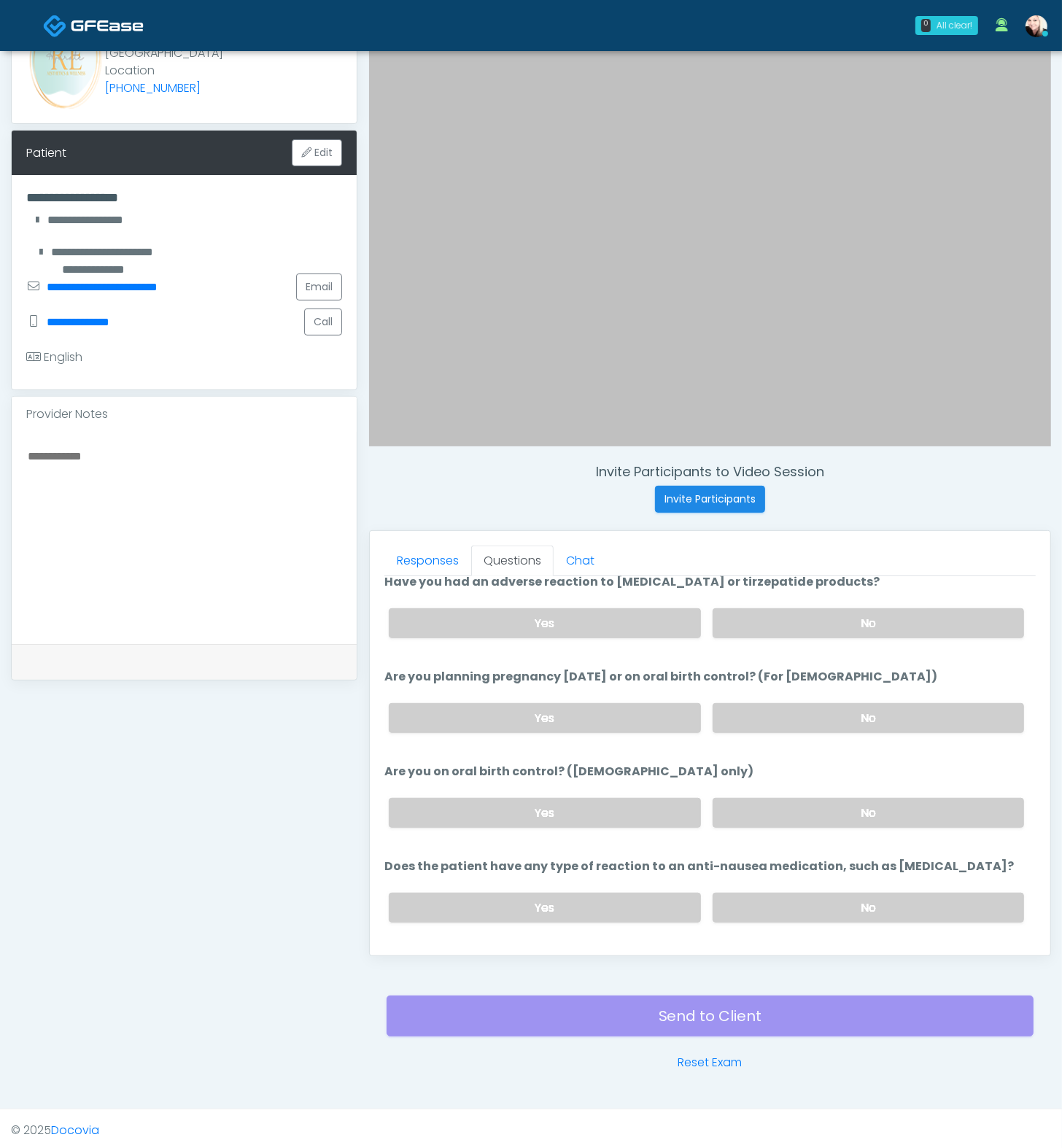
scroll to position [802, 0]
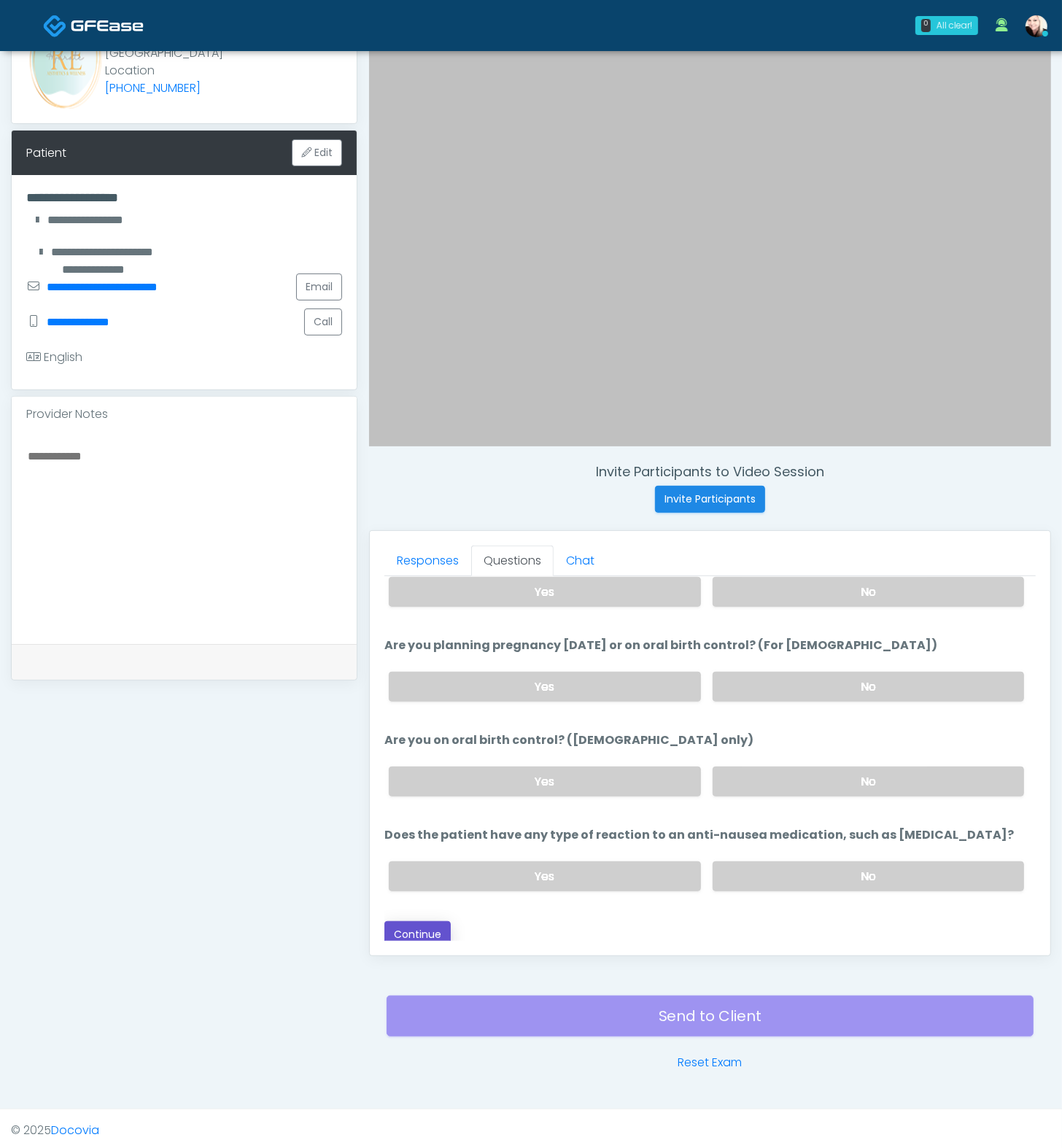
click at [413, 851] on button "Continue" at bounding box center [417, 935] width 66 height 27
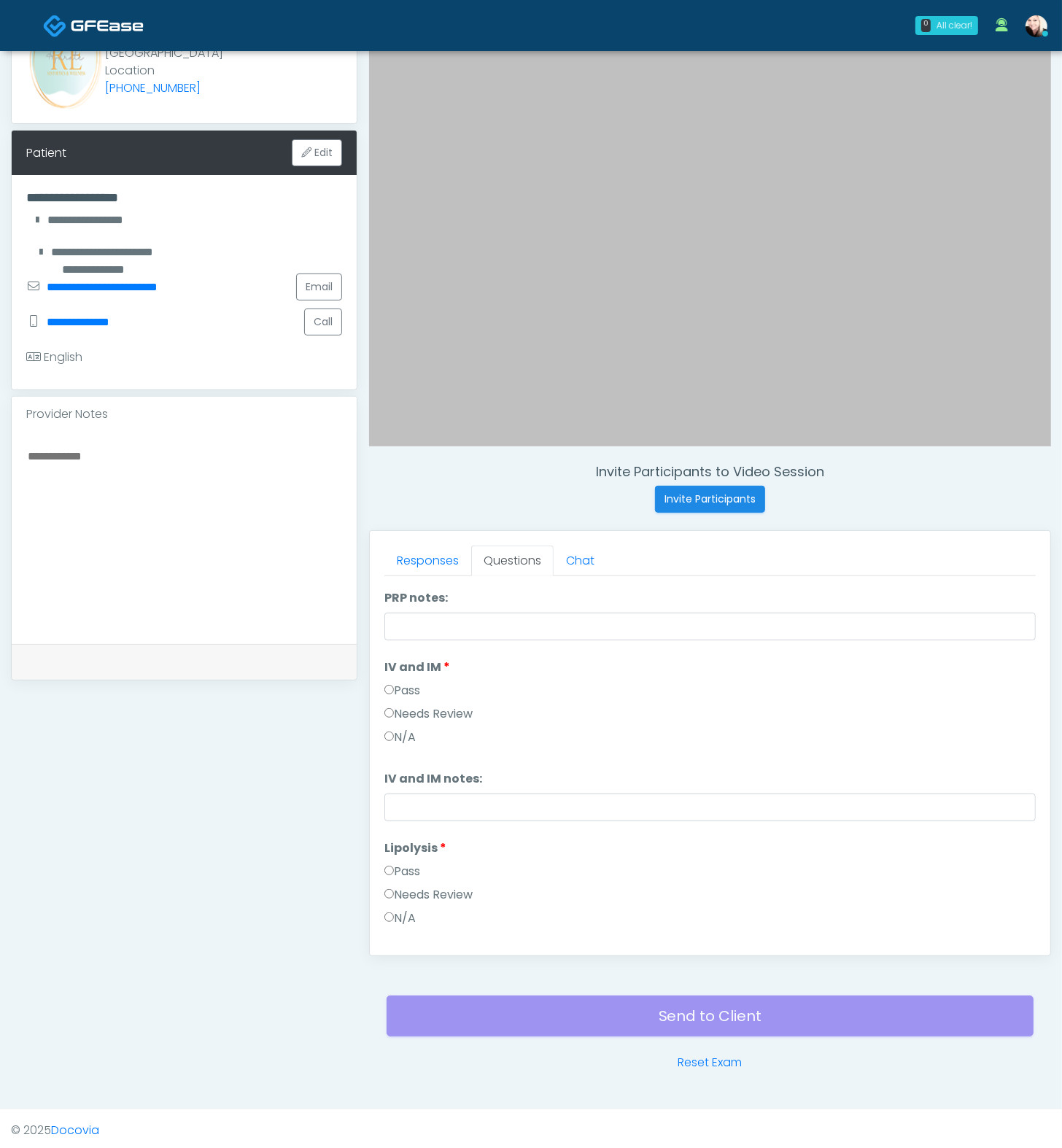
scroll to position [0, 0]
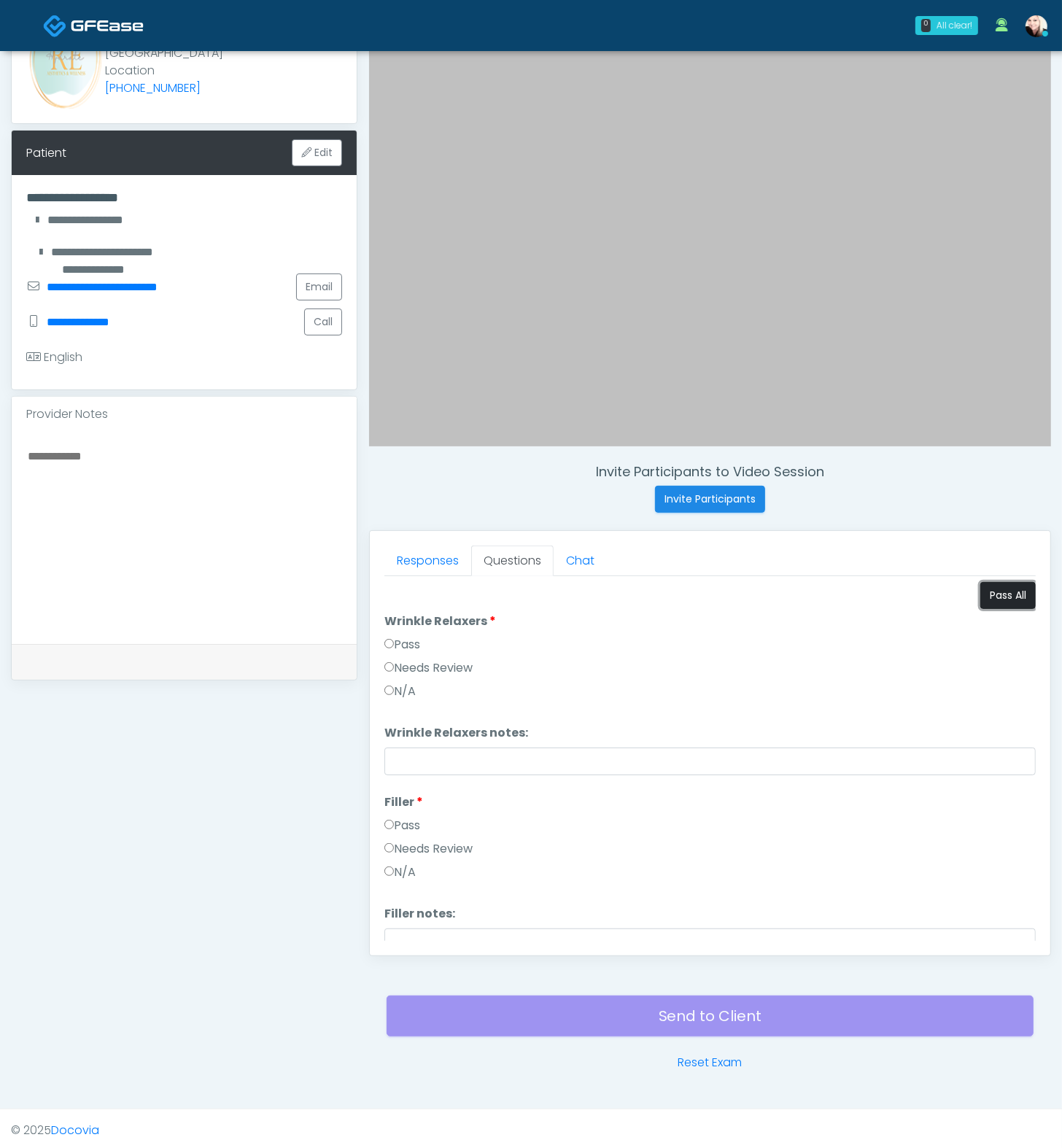
click at [985, 603] on button "Pass All" at bounding box center [1007, 595] width 55 height 27
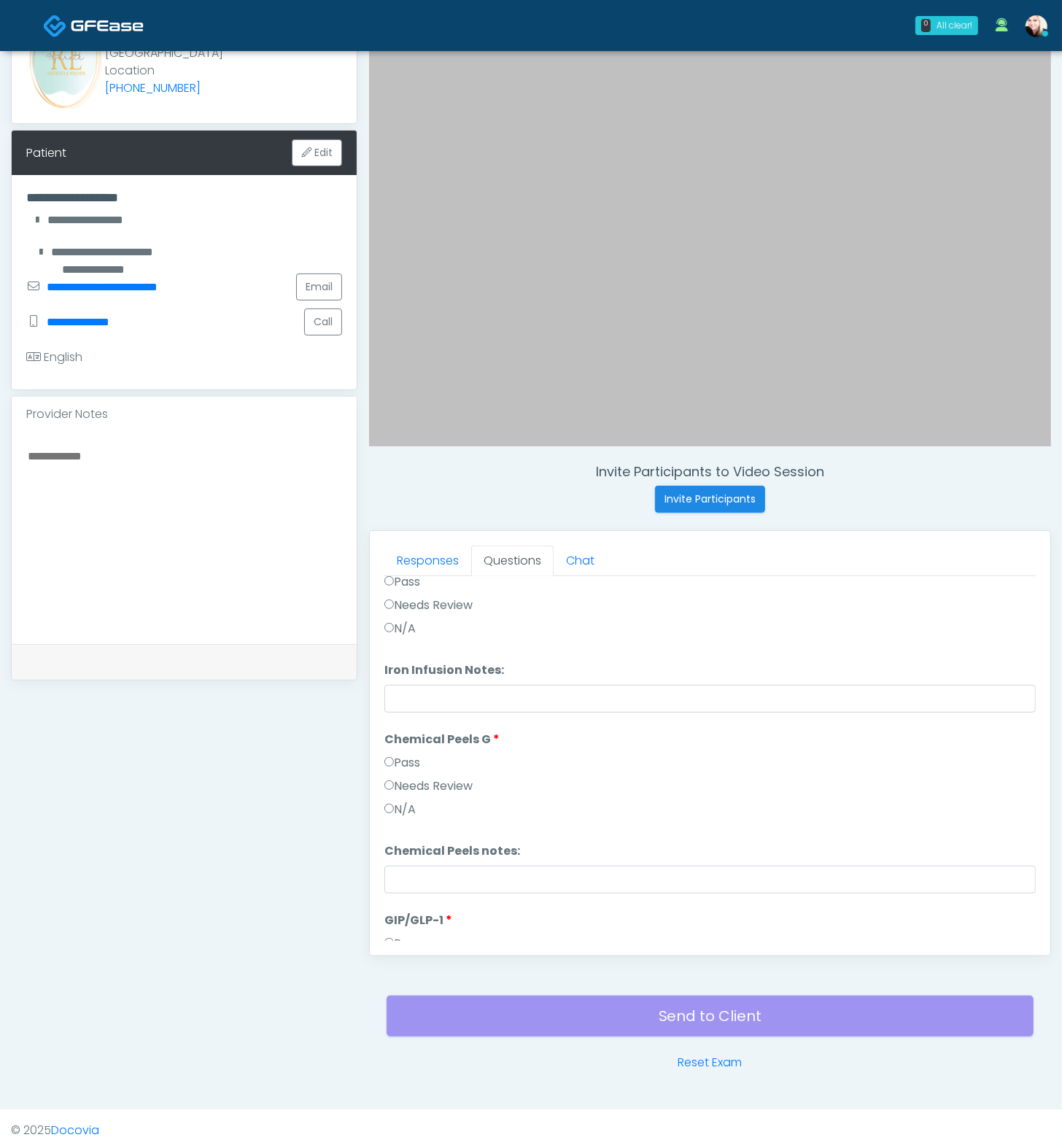
scroll to position [1687, 0]
click at [396, 851] on button "Continue" at bounding box center [417, 928] width 66 height 27
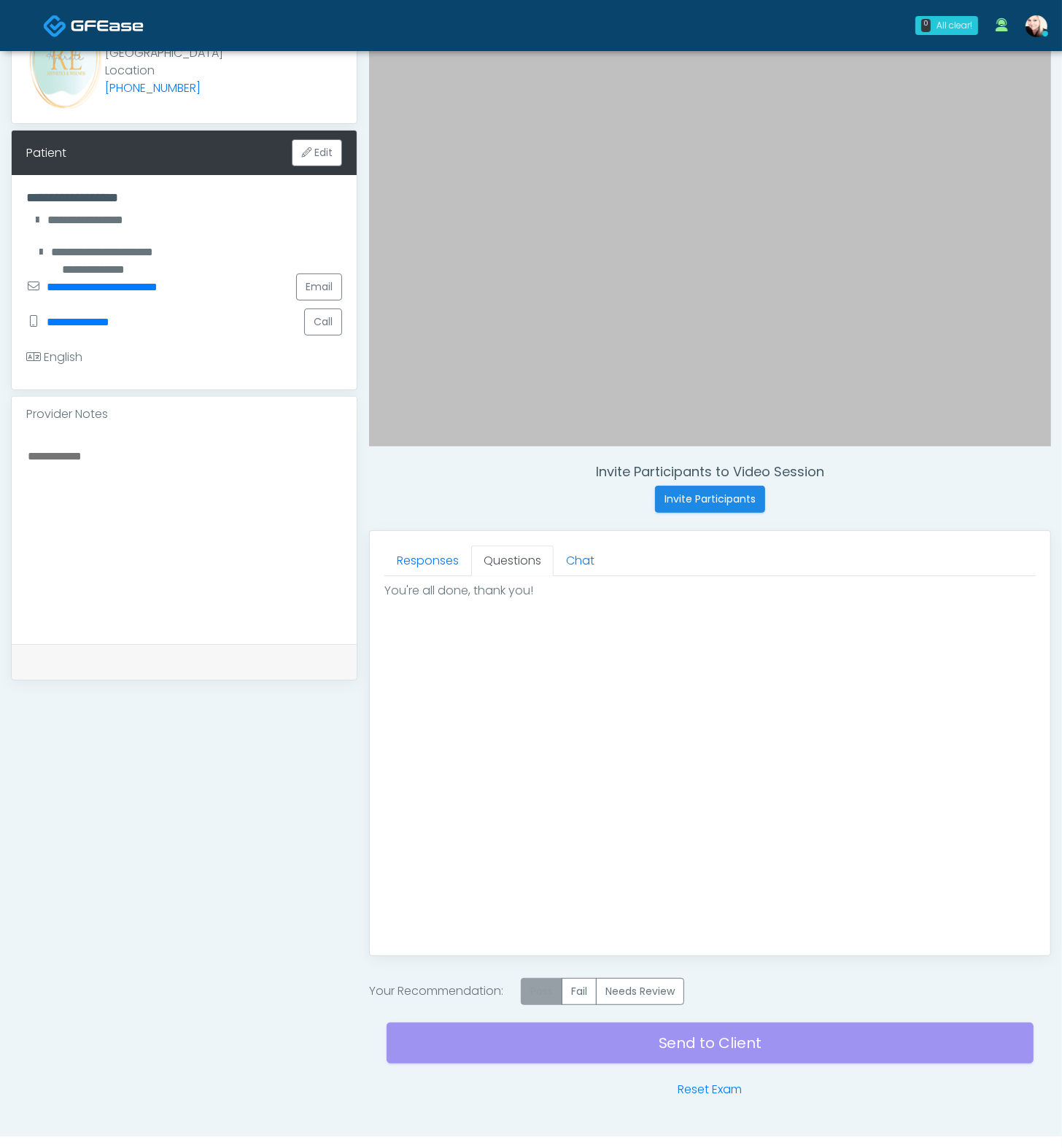
click at [536, 851] on label "Pass" at bounding box center [542, 991] width 41 height 27
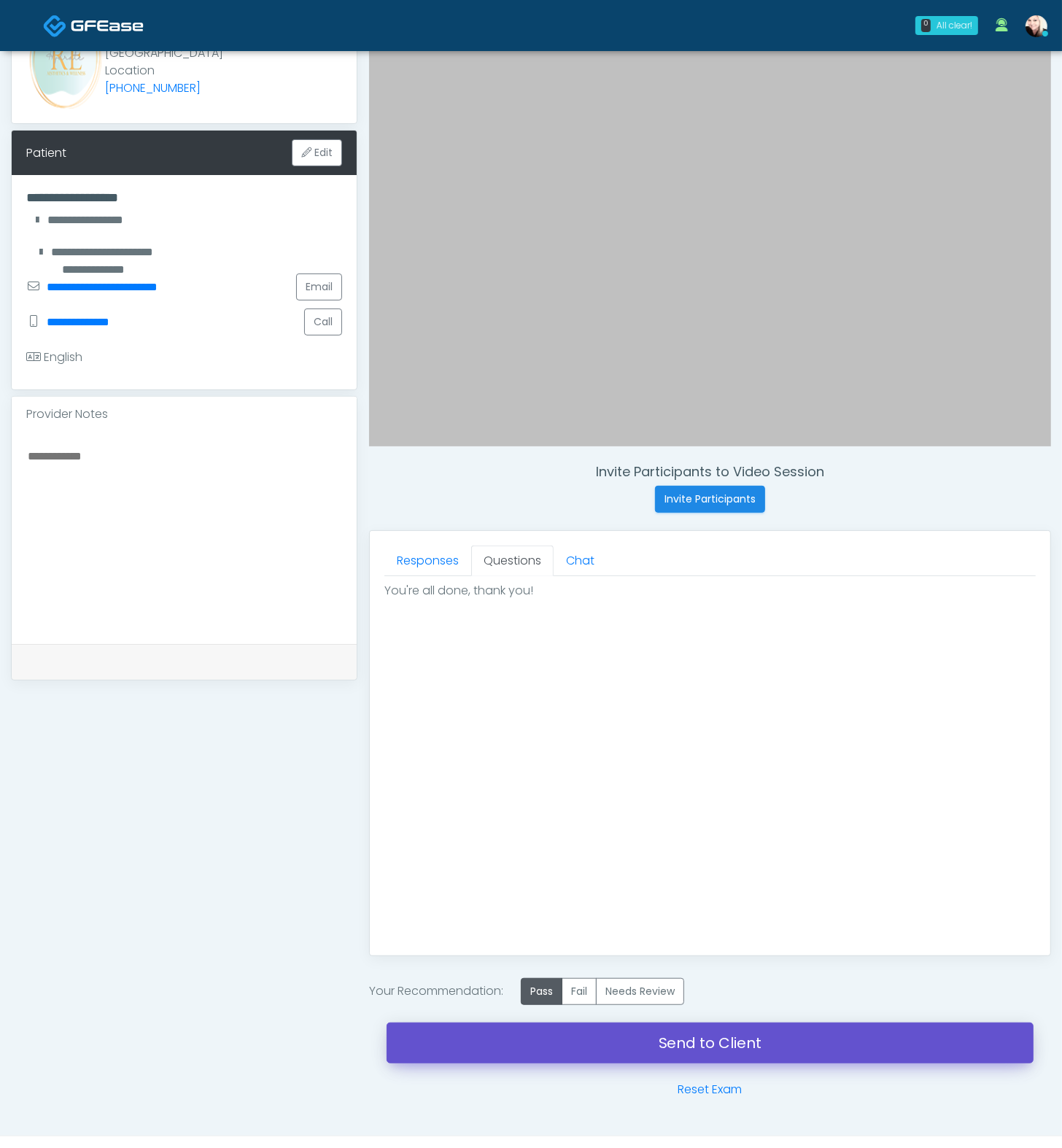
click at [732, 851] on link "Send to Client" at bounding box center [709, 1042] width 647 height 40
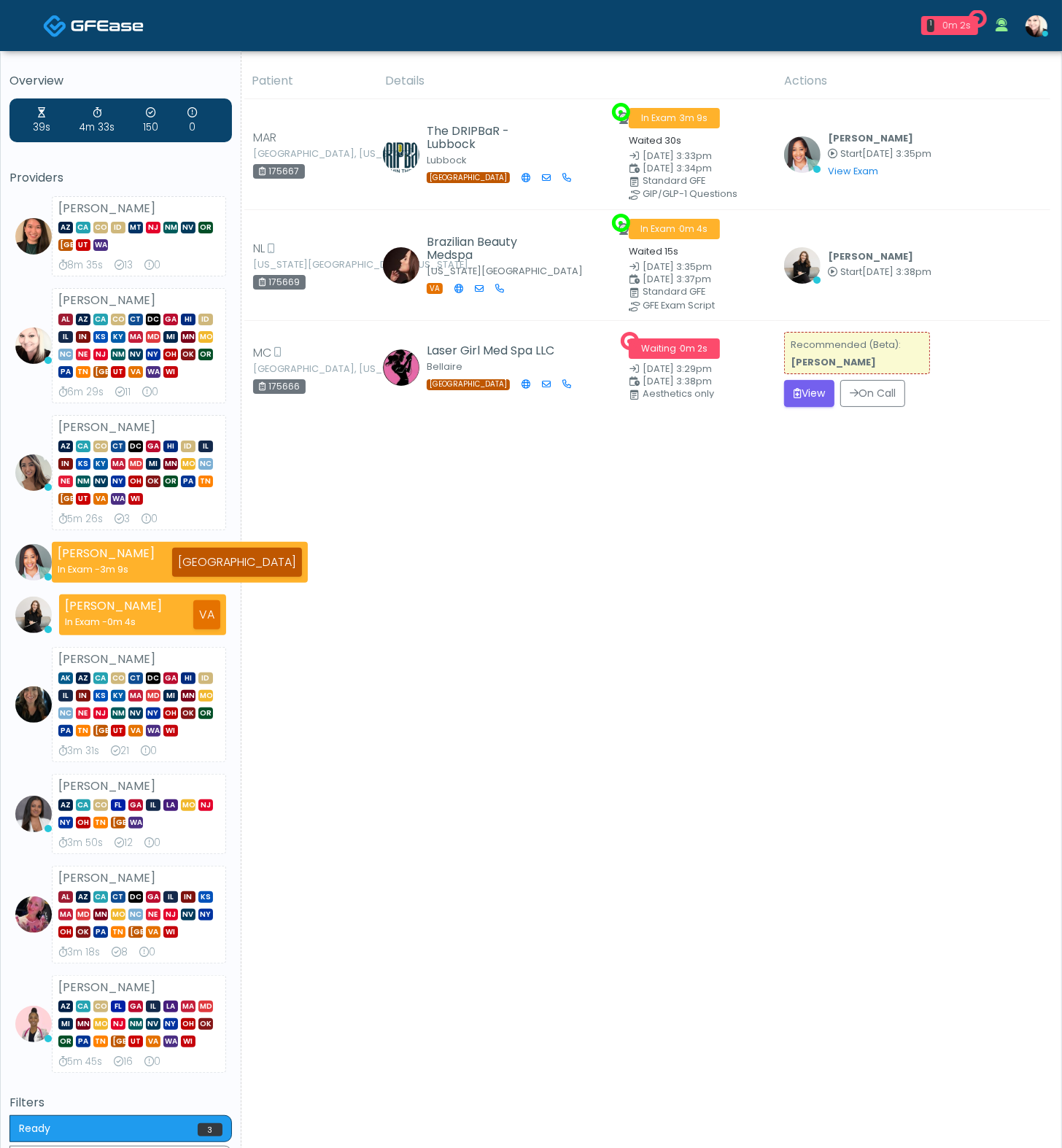
click at [728, 454] on div "Patient Details Actions" at bounding box center [646, 678] width 809 height 1229
click at [794, 400] on button "View" at bounding box center [808, 393] width 50 height 27
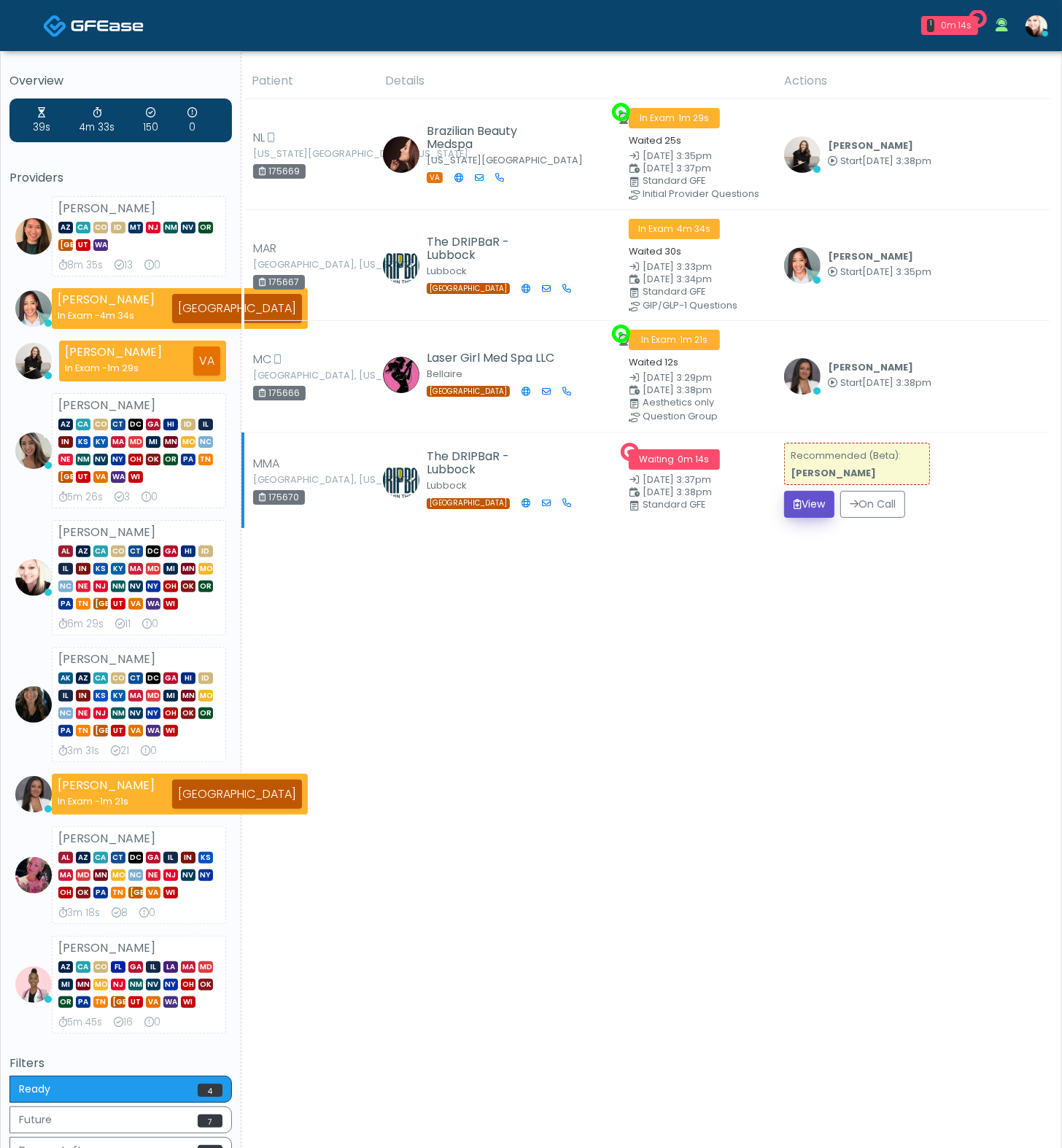
click at [809, 510] on button "View" at bounding box center [808, 504] width 50 height 27
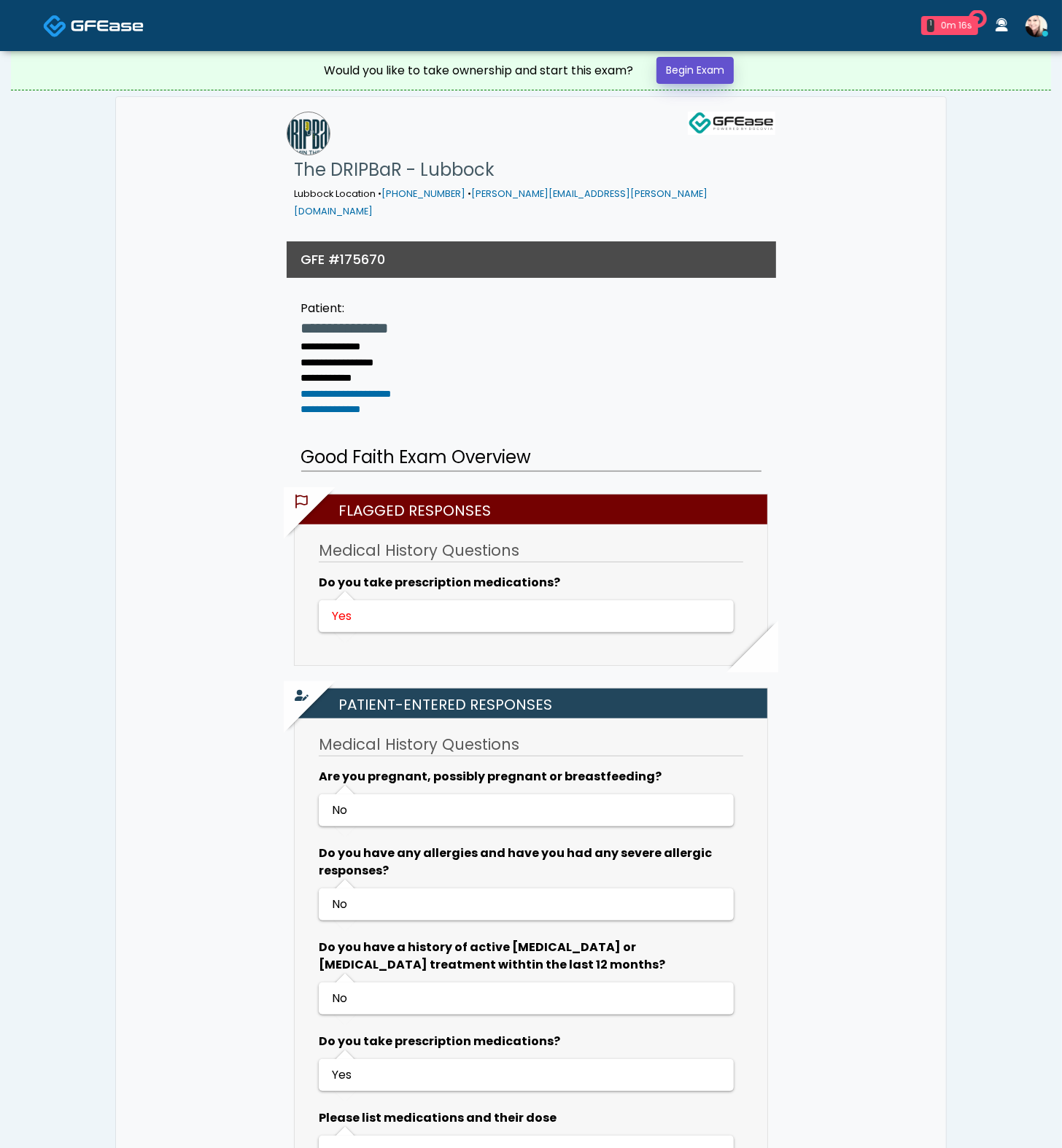
click at [709, 59] on link "Begin Exam" at bounding box center [695, 70] width 78 height 27
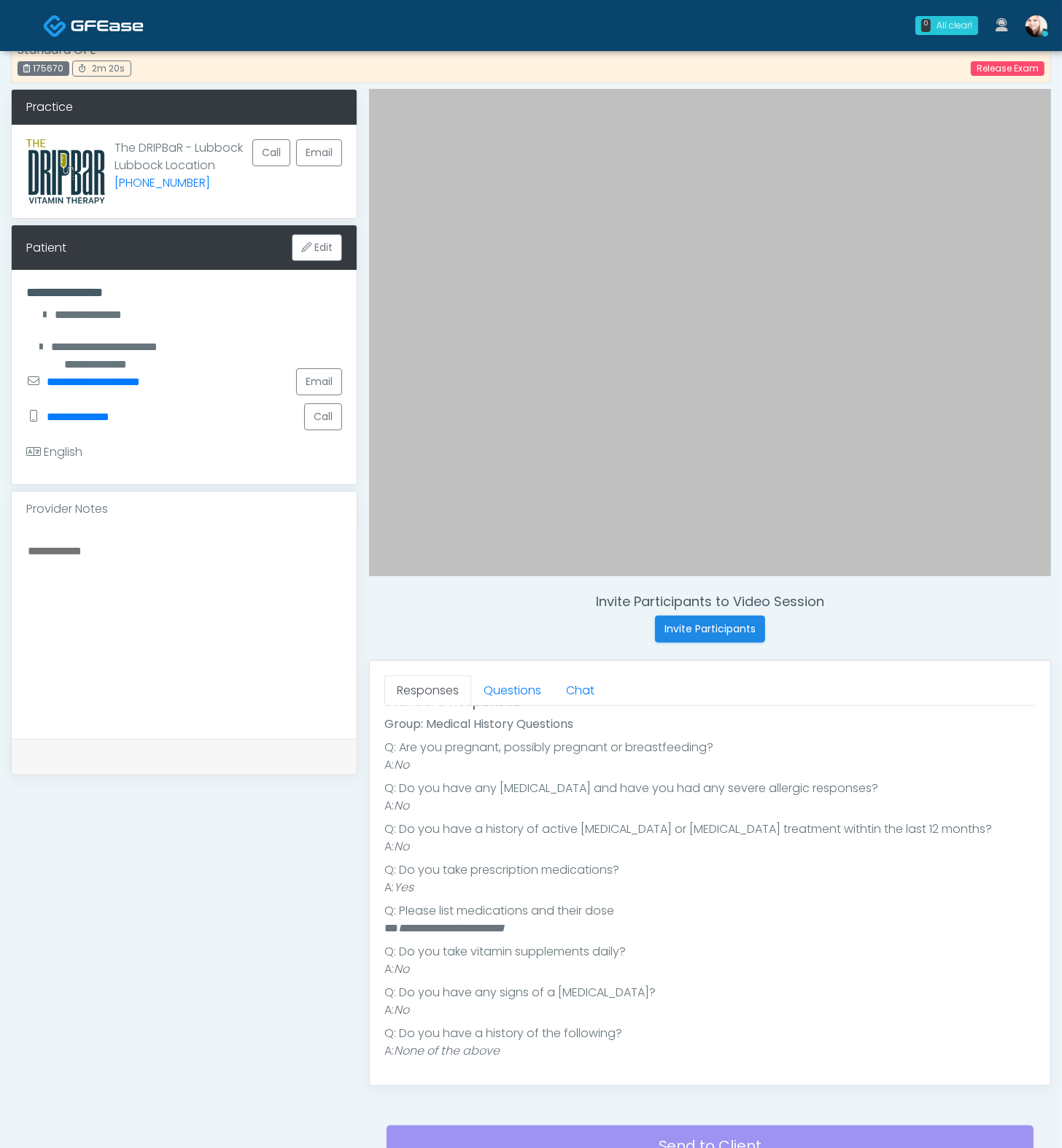
scroll to position [158, 0]
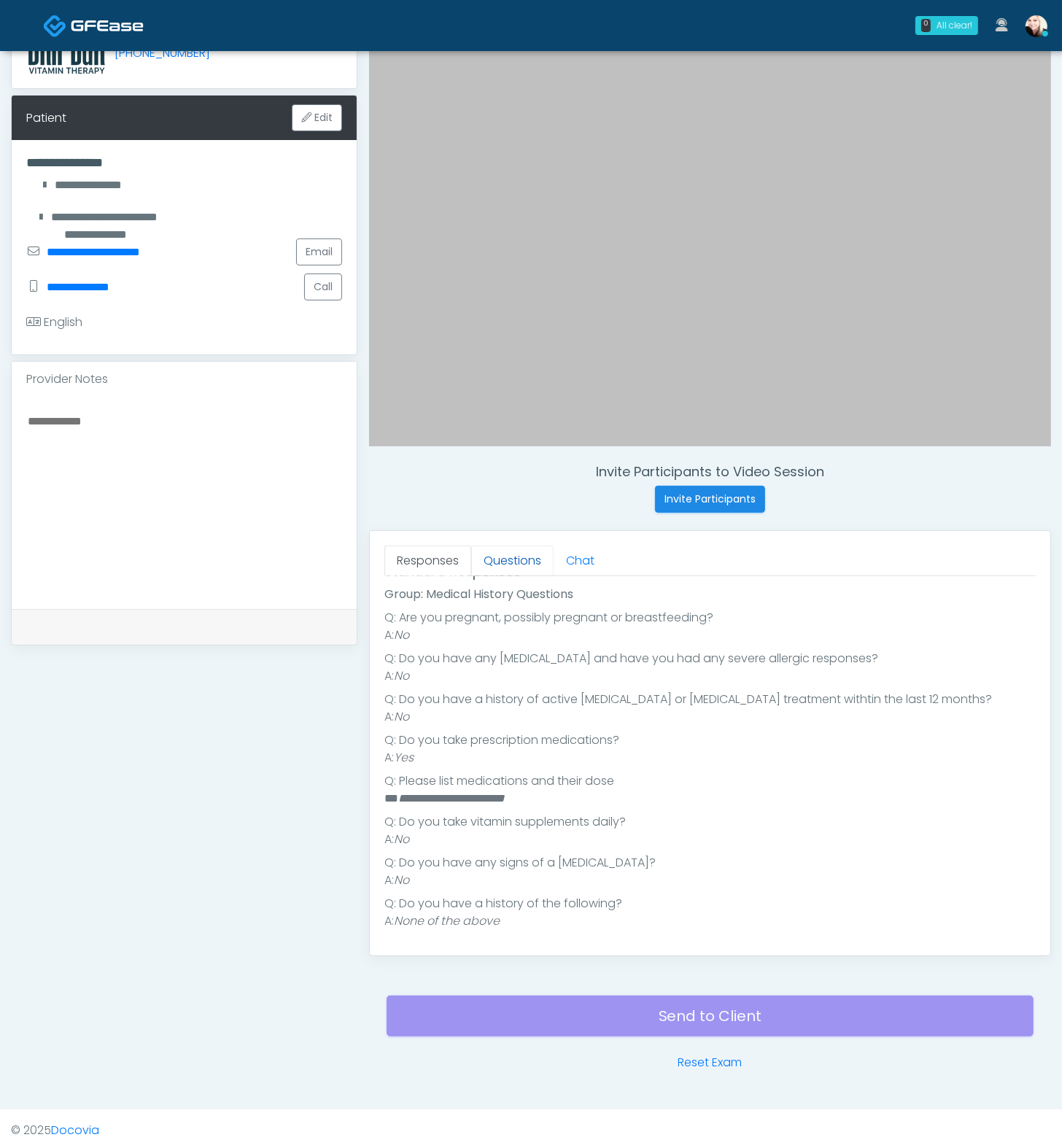
click at [524, 558] on link "Questions" at bounding box center [513, 561] width 83 height 31
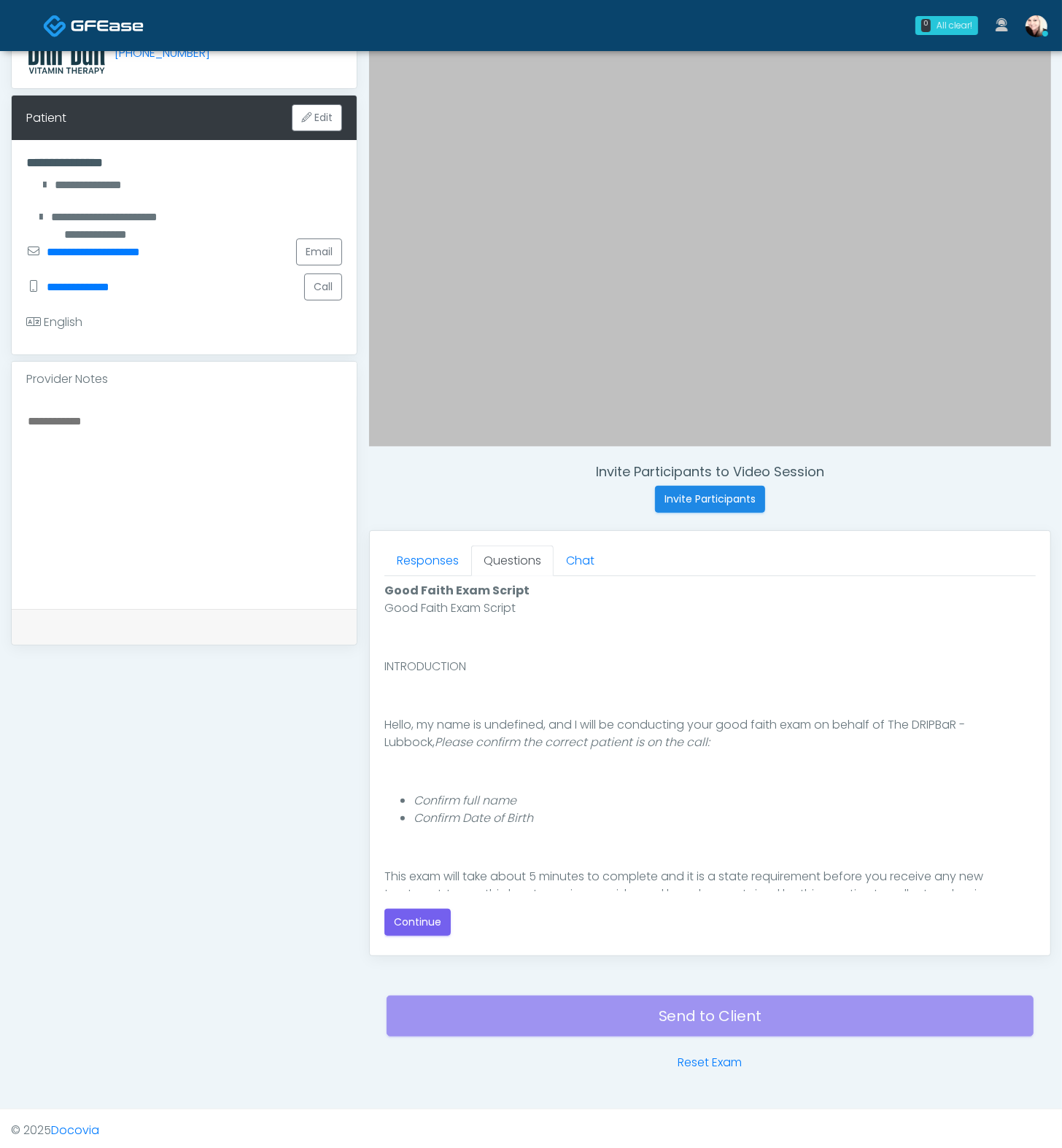
scroll to position [0, 0]
click at [407, 951] on div "Responses Questions Chat Good Faith Exam Script Good Faith Exam Script INTRODUC…" at bounding box center [710, 743] width 680 height 425
click at [411, 927] on button "Continue" at bounding box center [417, 923] width 66 height 27
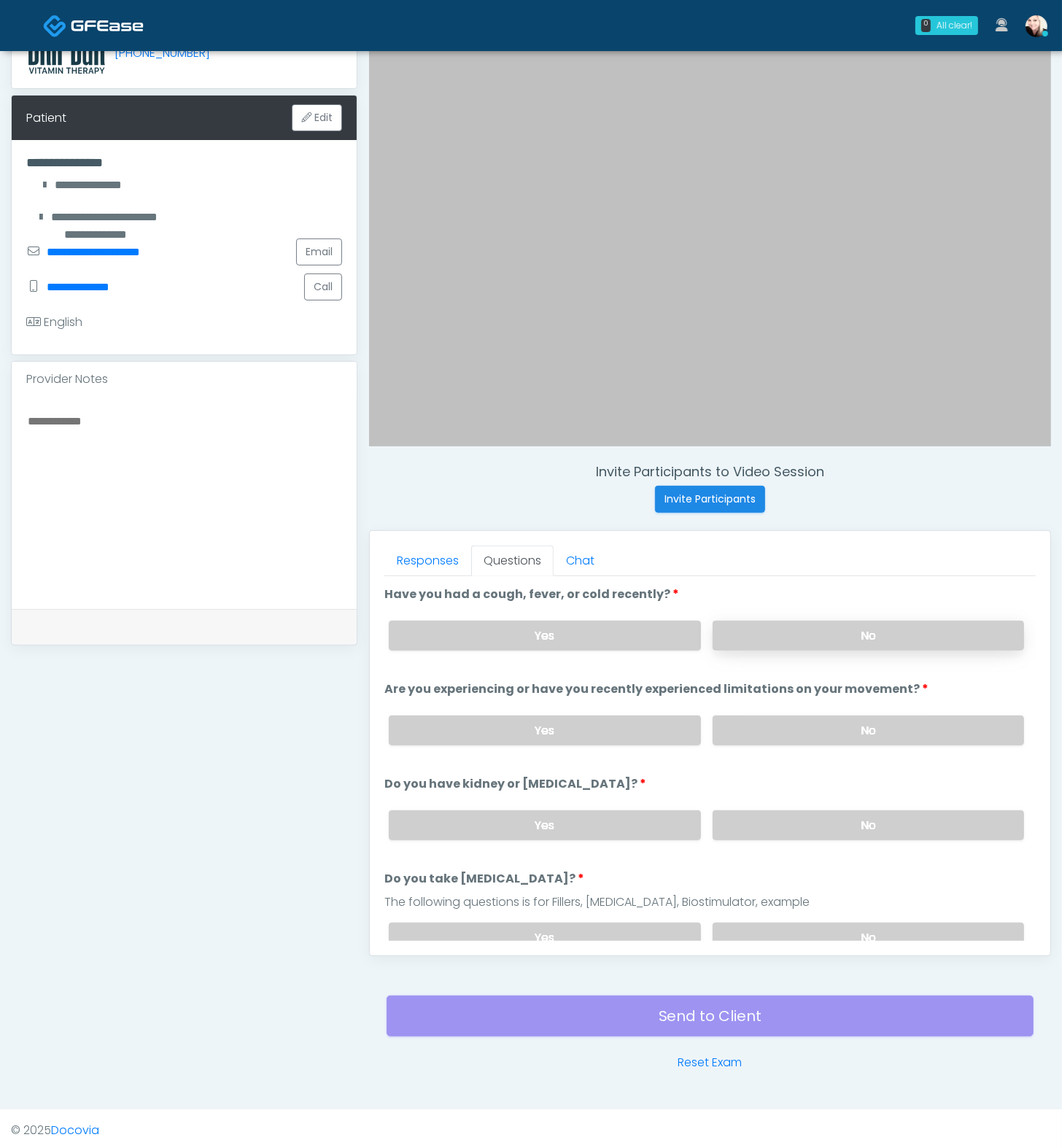
click at [778, 630] on label "No" at bounding box center [868, 636] width 311 height 30
drag, startPoint x: 785, startPoint y: 726, endPoint x: 785, endPoint y: 734, distance: 8.0
click at [785, 727] on label "No" at bounding box center [868, 730] width 311 height 30
click at [784, 810] on label "No" at bounding box center [868, 825] width 311 height 30
click at [799, 925] on label "No" at bounding box center [868, 937] width 311 height 30
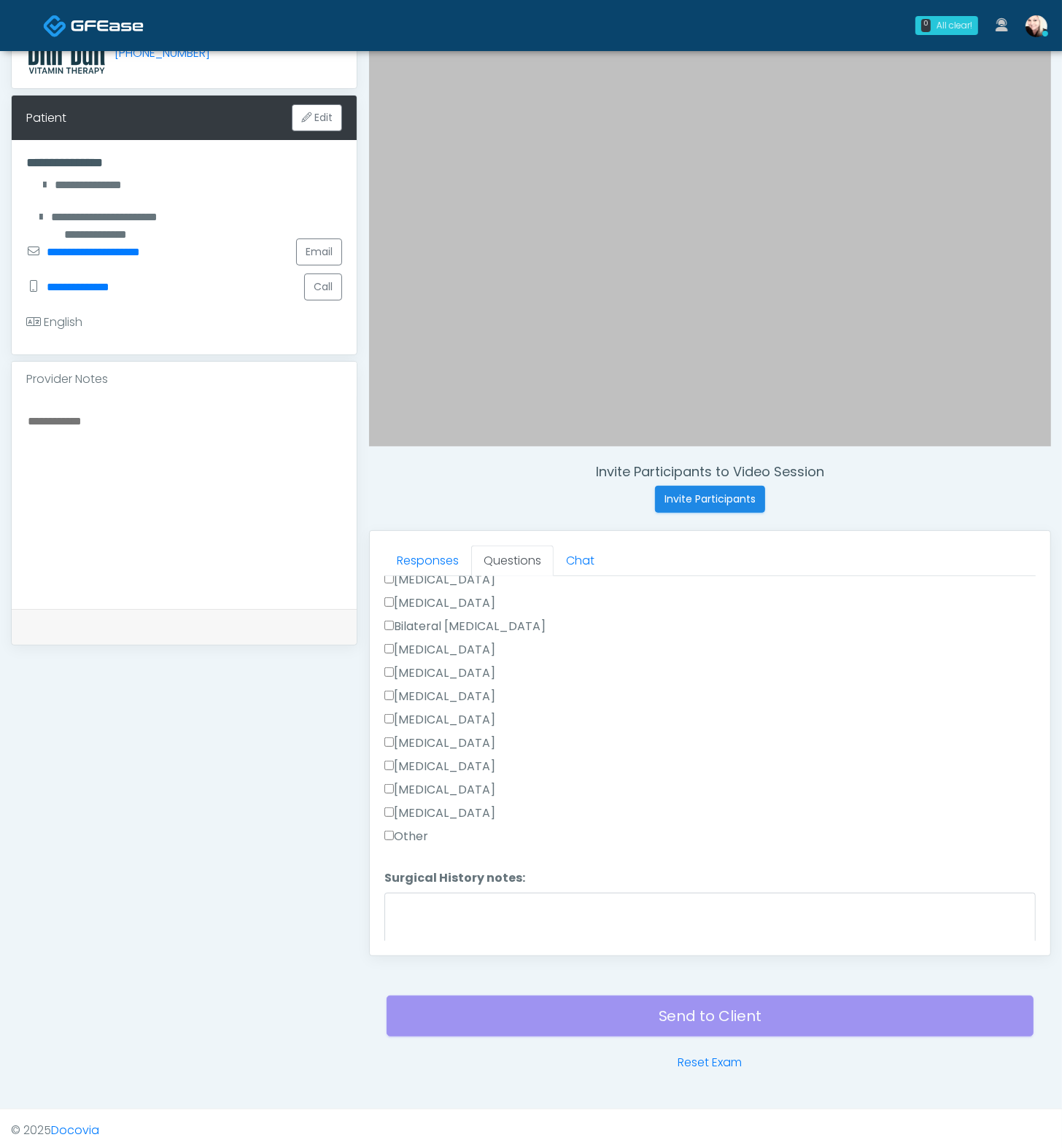
scroll to position [491, 0]
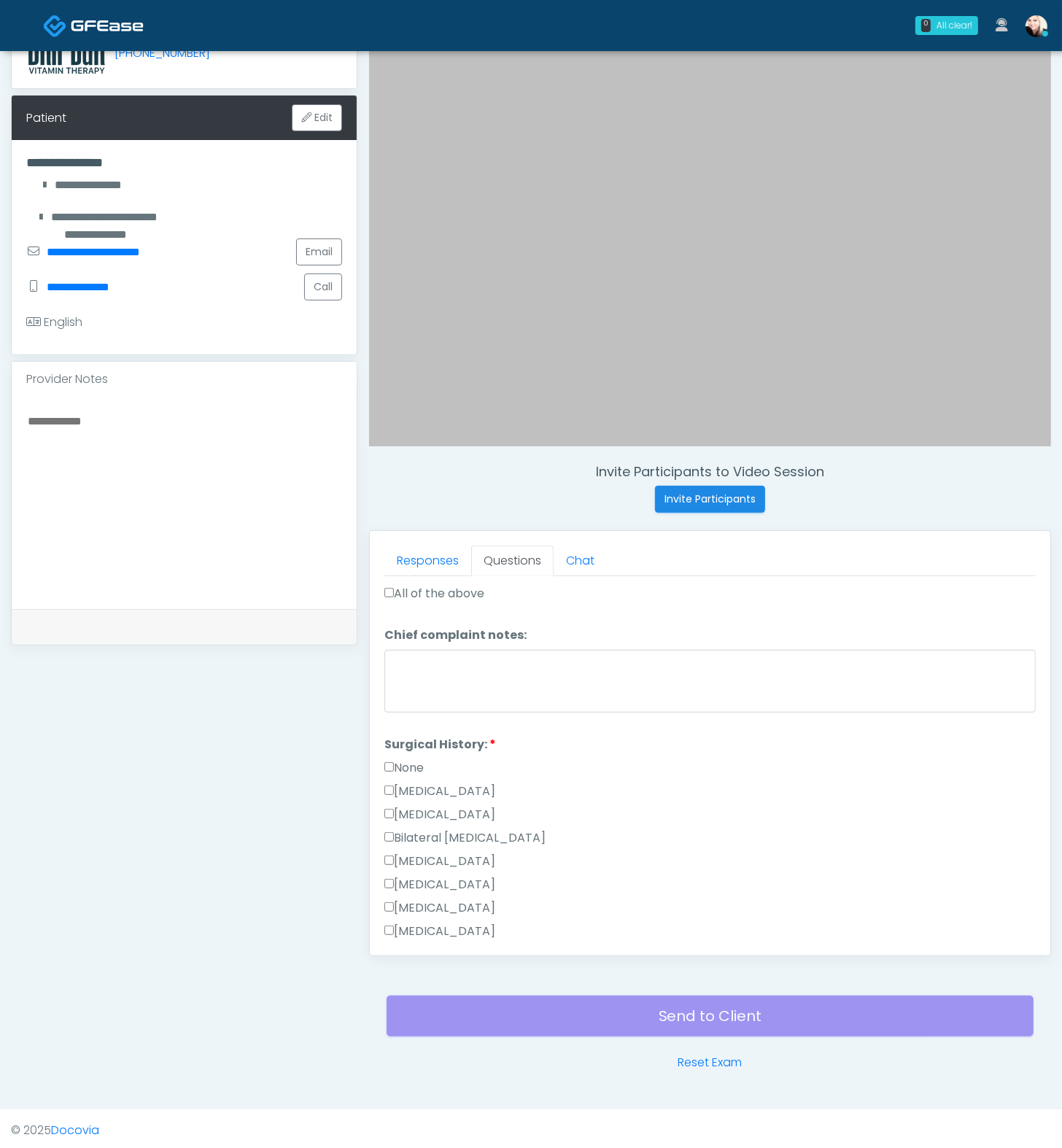
click at [396, 759] on label "None" at bounding box center [404, 767] width 40 height 17
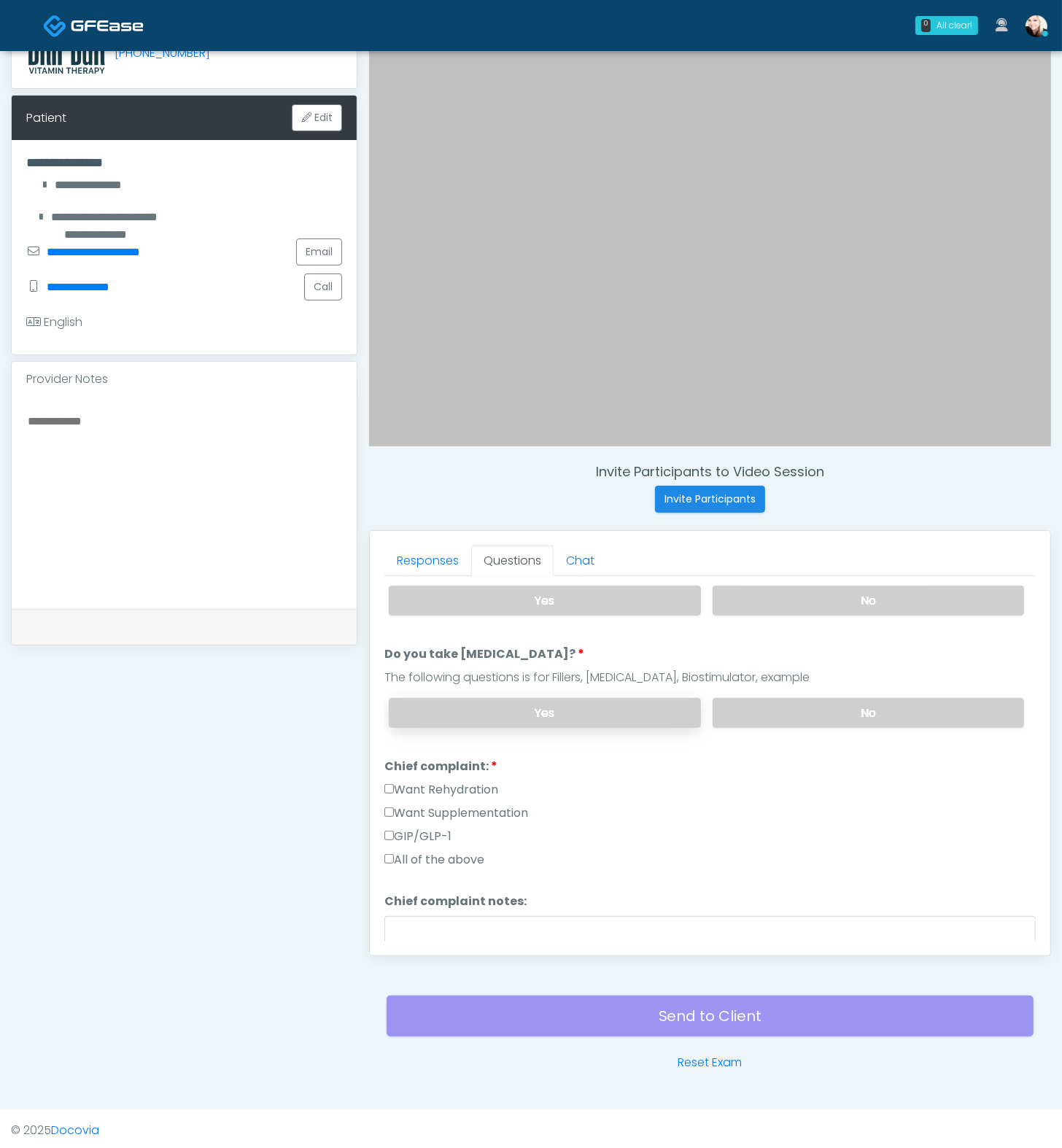
scroll to position [205, 0]
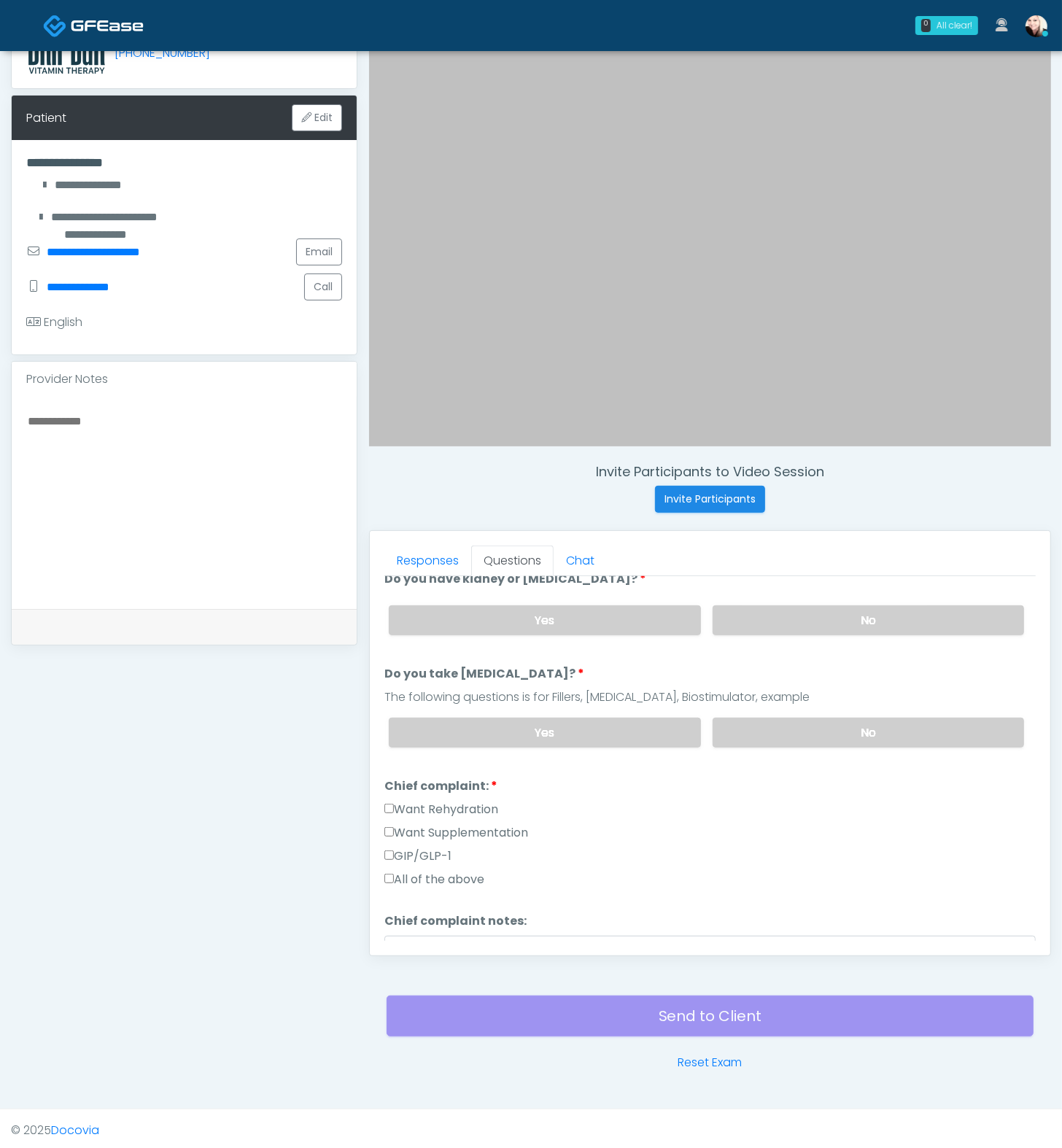
click at [389, 824] on label "Want Supplementation" at bounding box center [456, 833] width 144 height 17
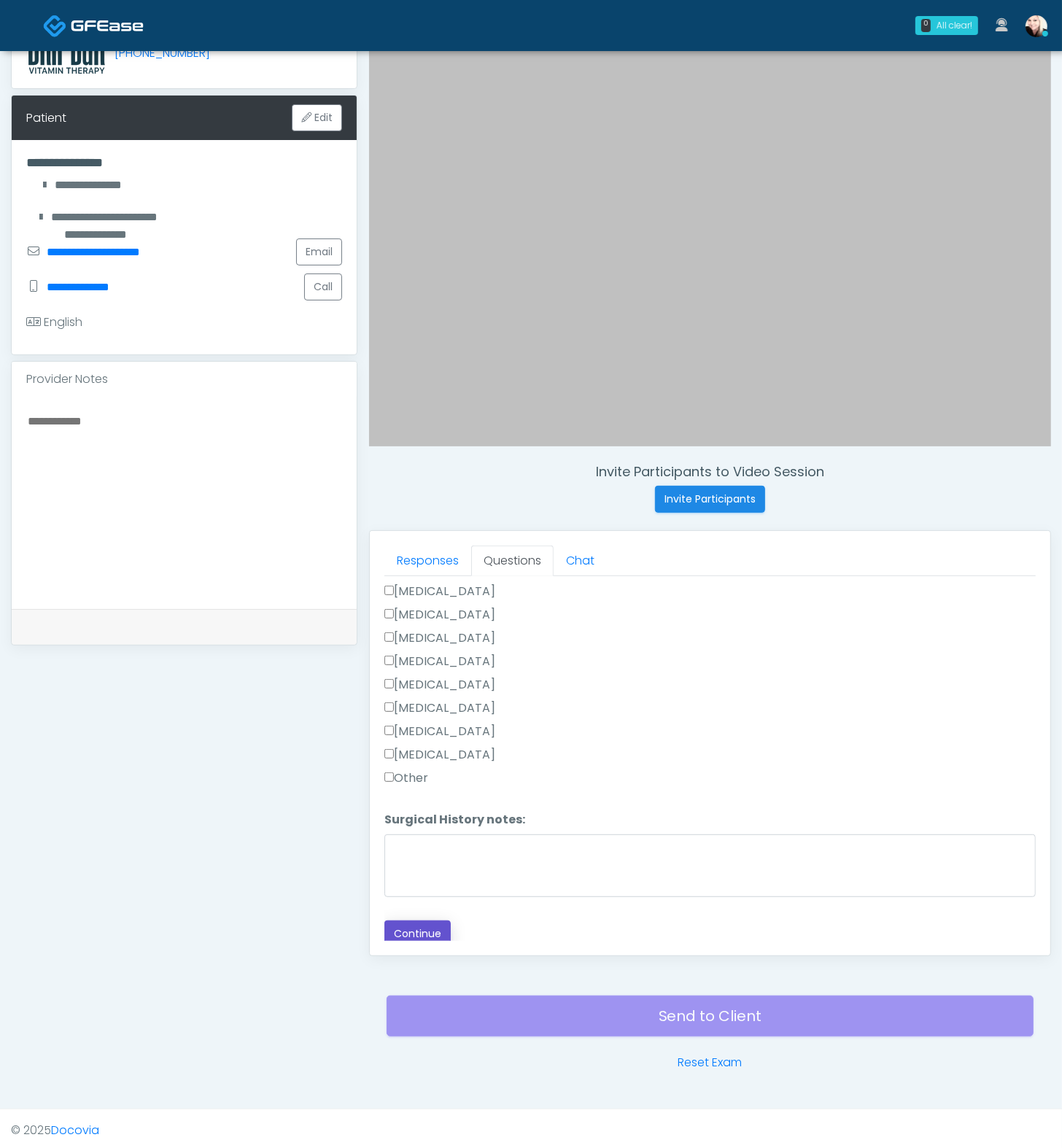
click at [426, 927] on button "Continue" at bounding box center [417, 934] width 66 height 27
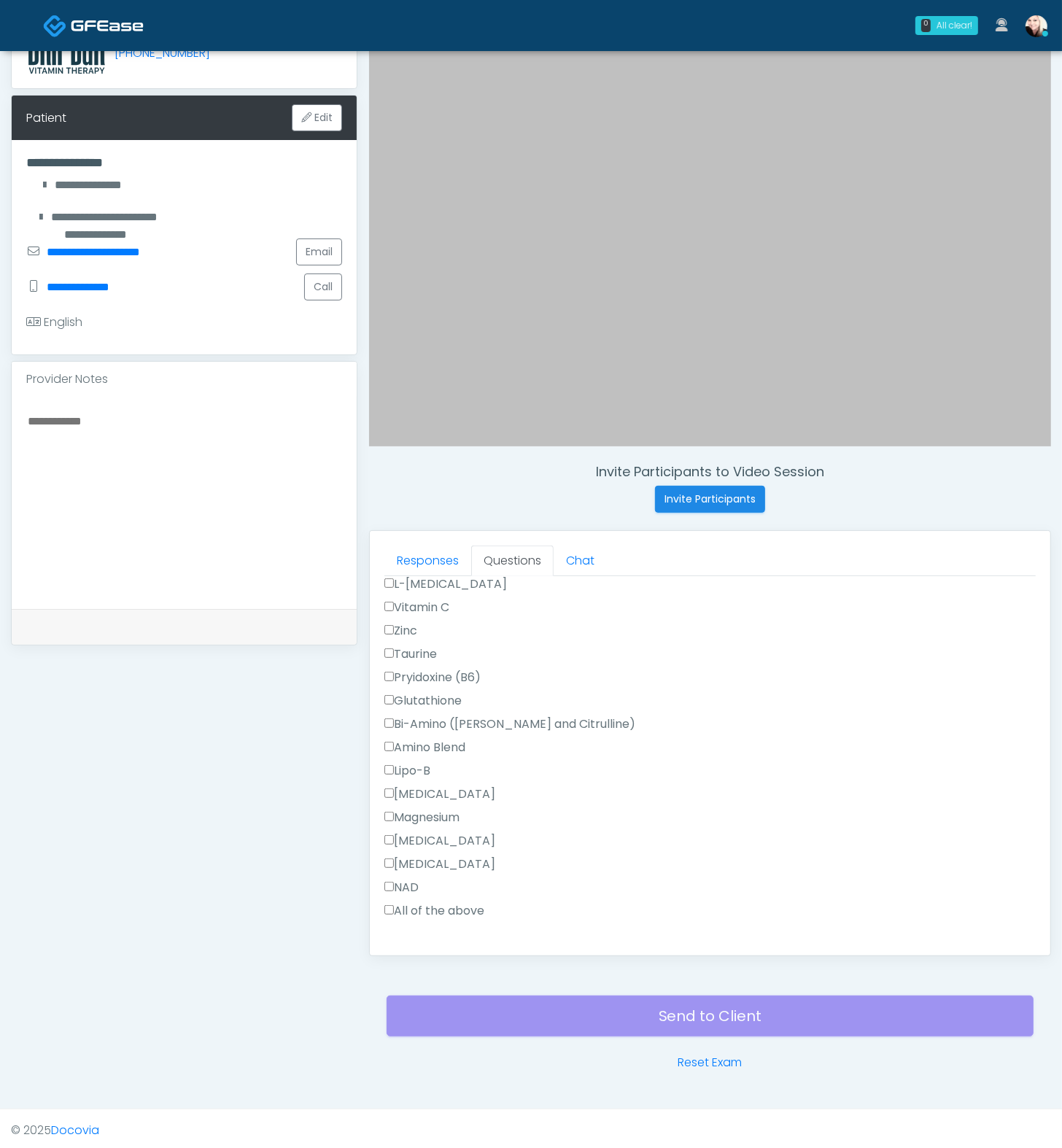
scroll to position [1275, 0]
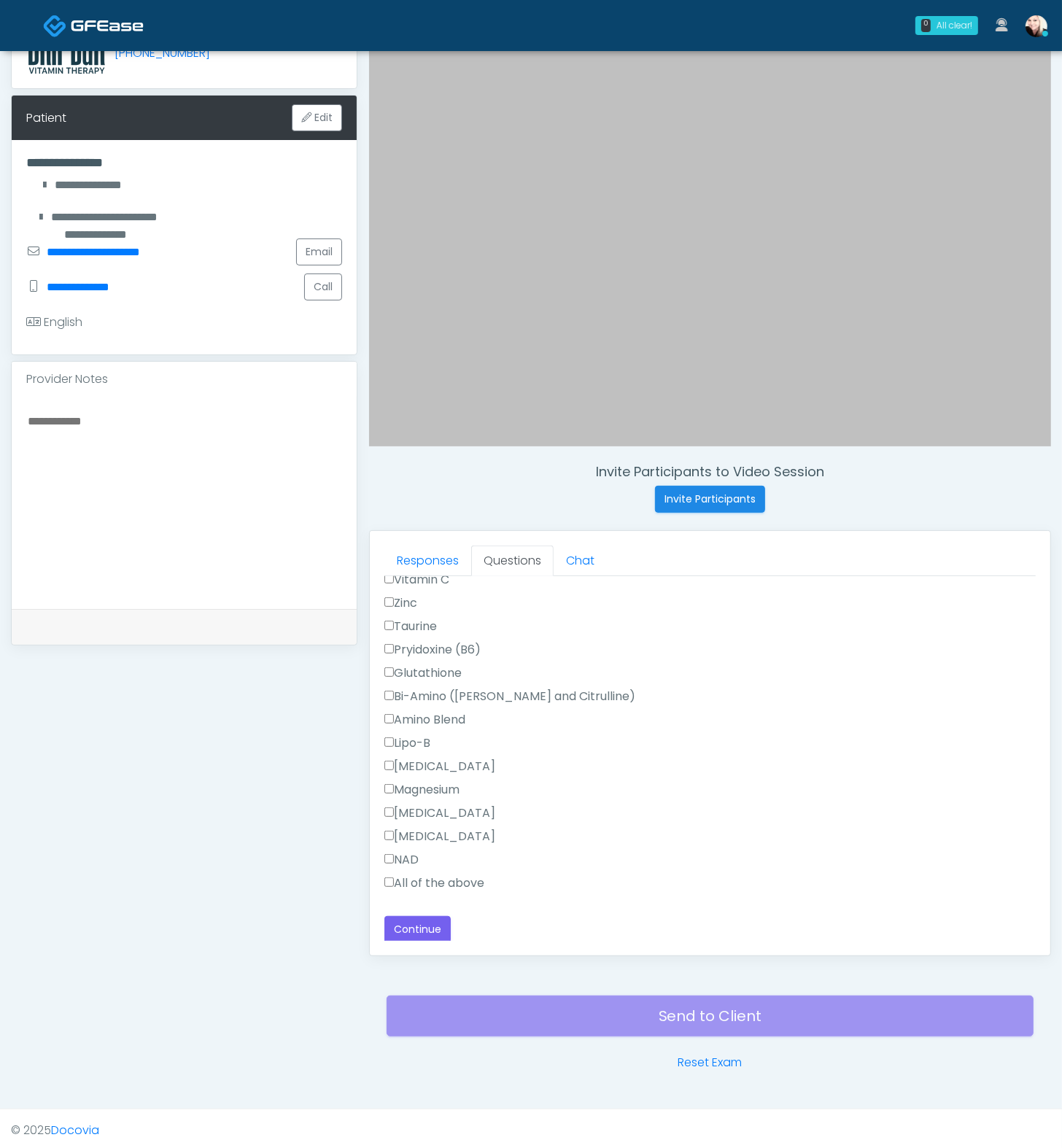
click at [396, 882] on label "All of the above" at bounding box center [434, 883] width 100 height 17
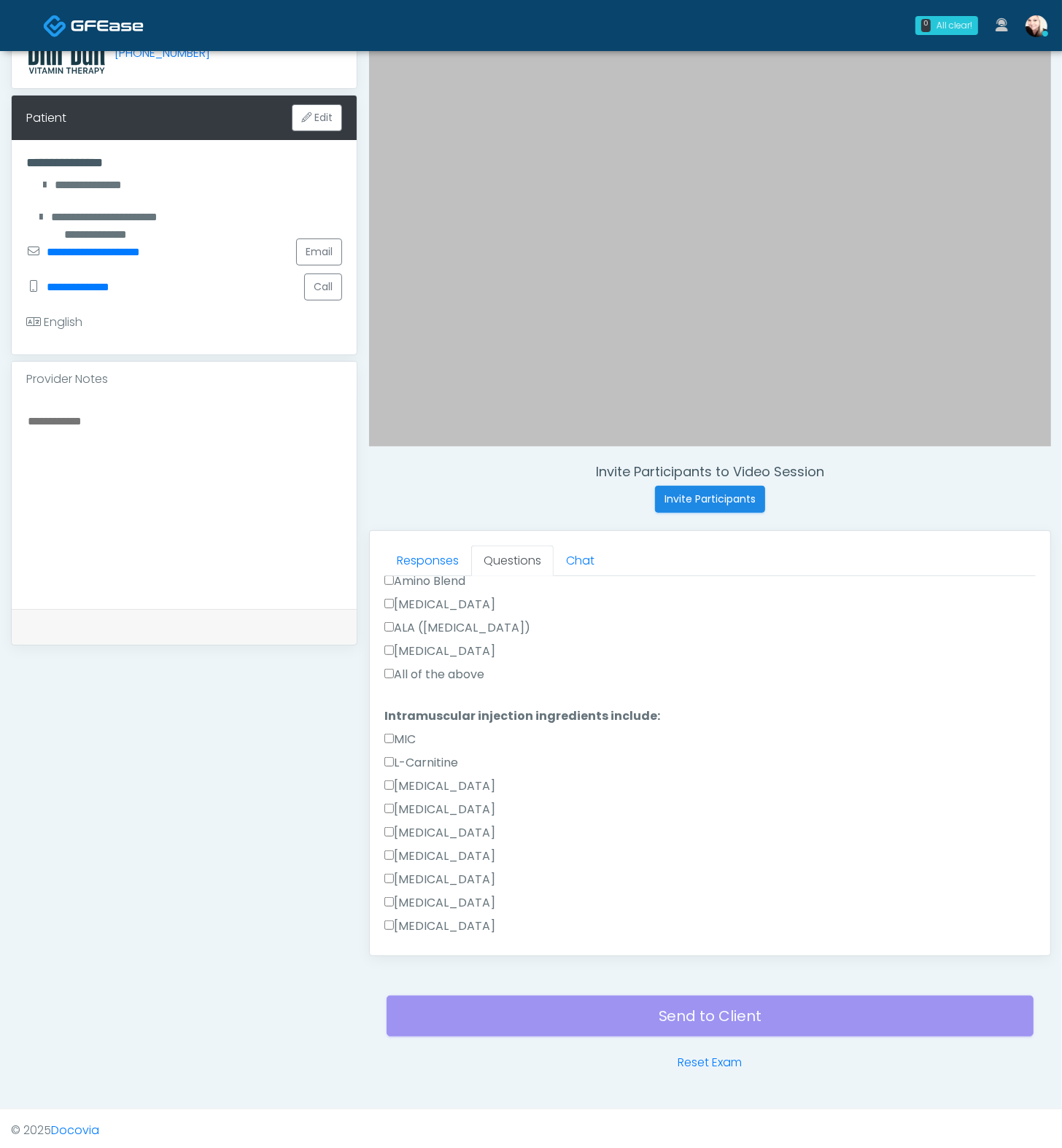
click at [400, 670] on label "All of the above" at bounding box center [434, 674] width 100 height 17
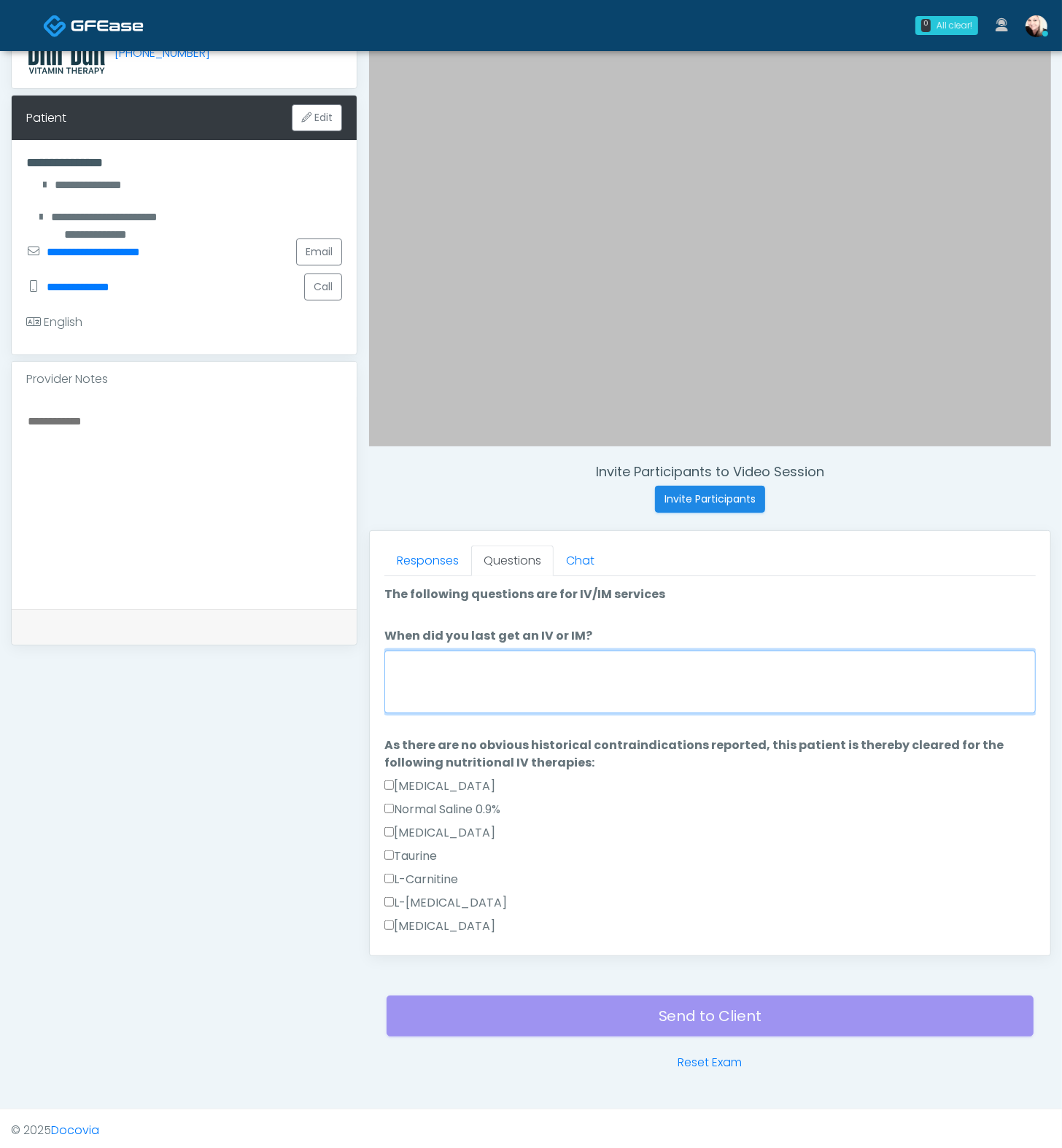
click at [465, 671] on textarea "When did you last get an IV or IM?" at bounding box center [709, 682] width 652 height 63
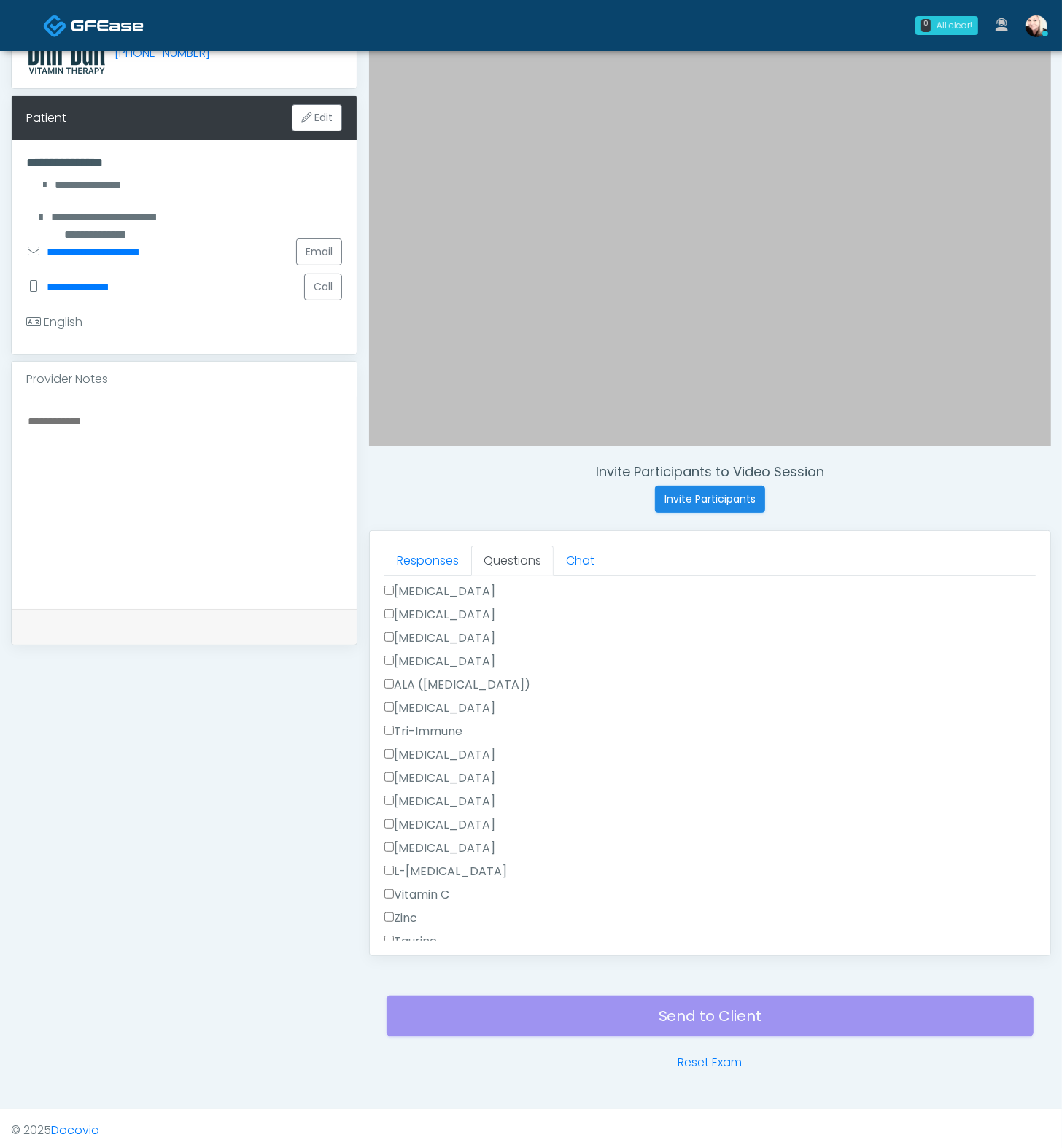
scroll to position [1275, 0]
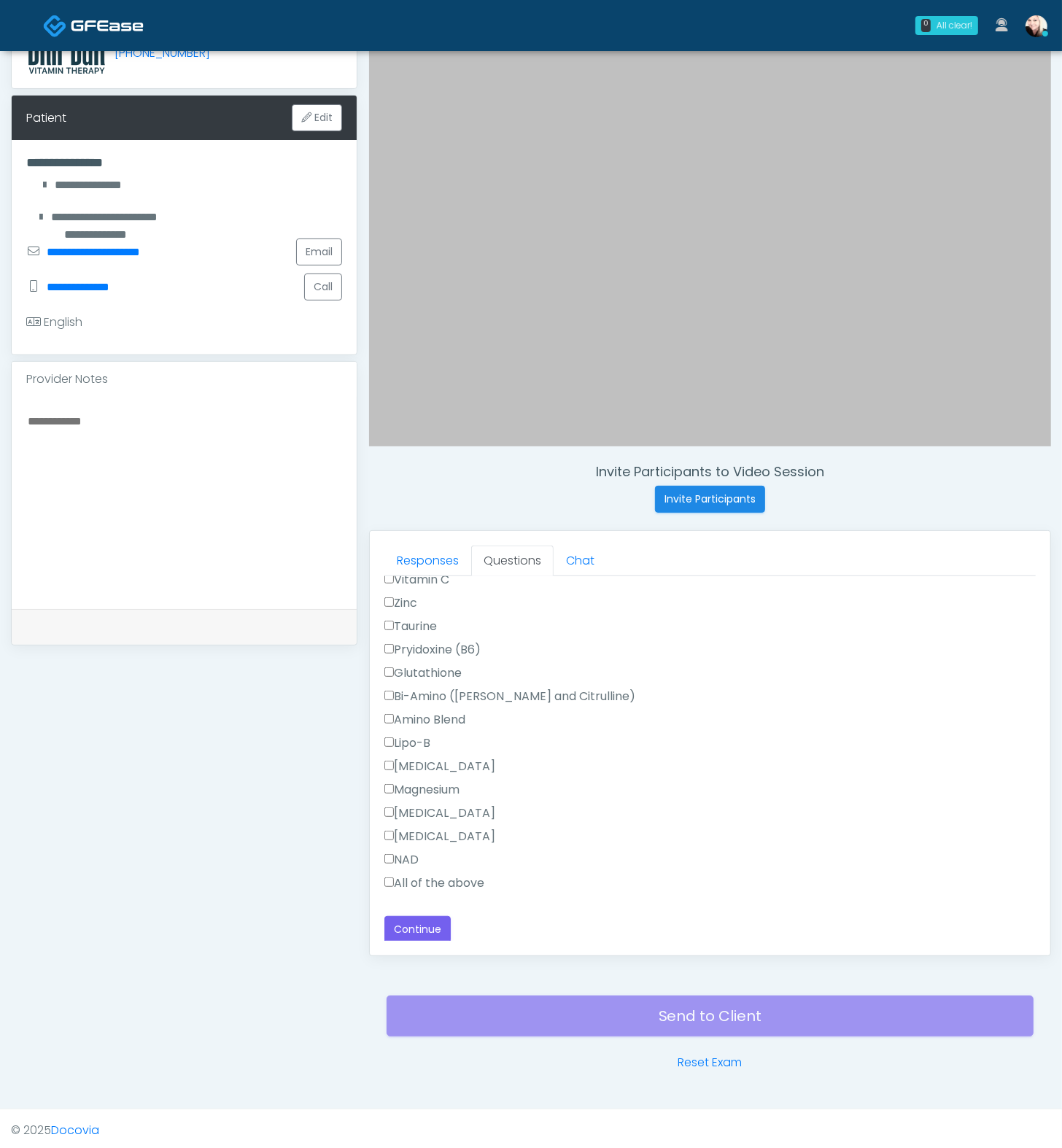
type textarea "**********"
drag, startPoint x: 455, startPoint y: 936, endPoint x: 426, endPoint y: 920, distance: 33.1
click at [455, 935] on div "Back Continue" at bounding box center [709, 929] width 652 height 27
click at [426, 920] on button "Continue" at bounding box center [417, 929] width 66 height 27
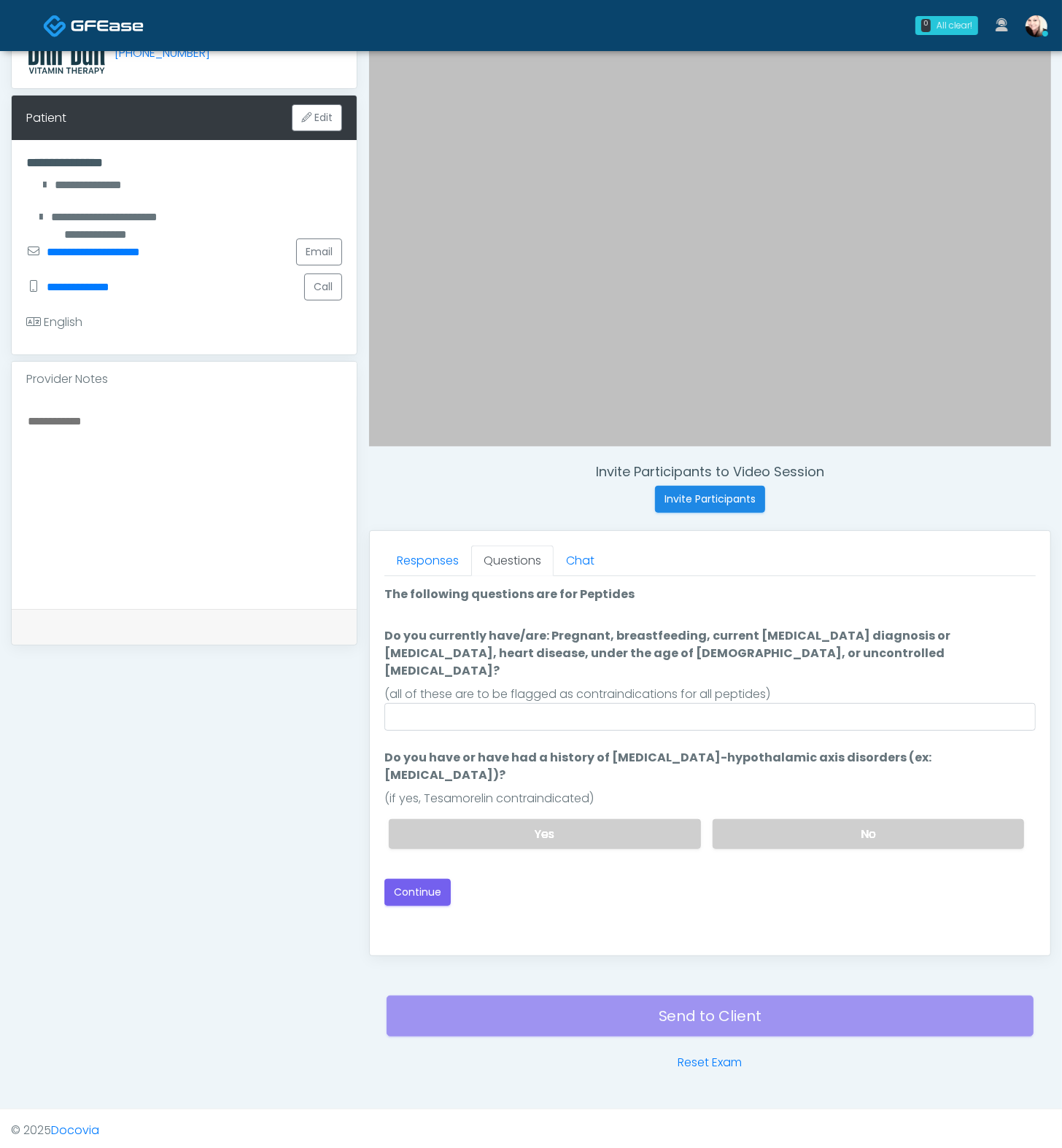
scroll to position [0, 0]
click at [817, 819] on label "No" at bounding box center [868, 834] width 311 height 30
click at [617, 703] on input "Do you currently have/are: Pregnant, breastfeeding, current cancer diagnosis or…" at bounding box center [709, 717] width 652 height 28
type input "****"
drag, startPoint x: 634, startPoint y: 737, endPoint x: 846, endPoint y: 735, distance: 212.0
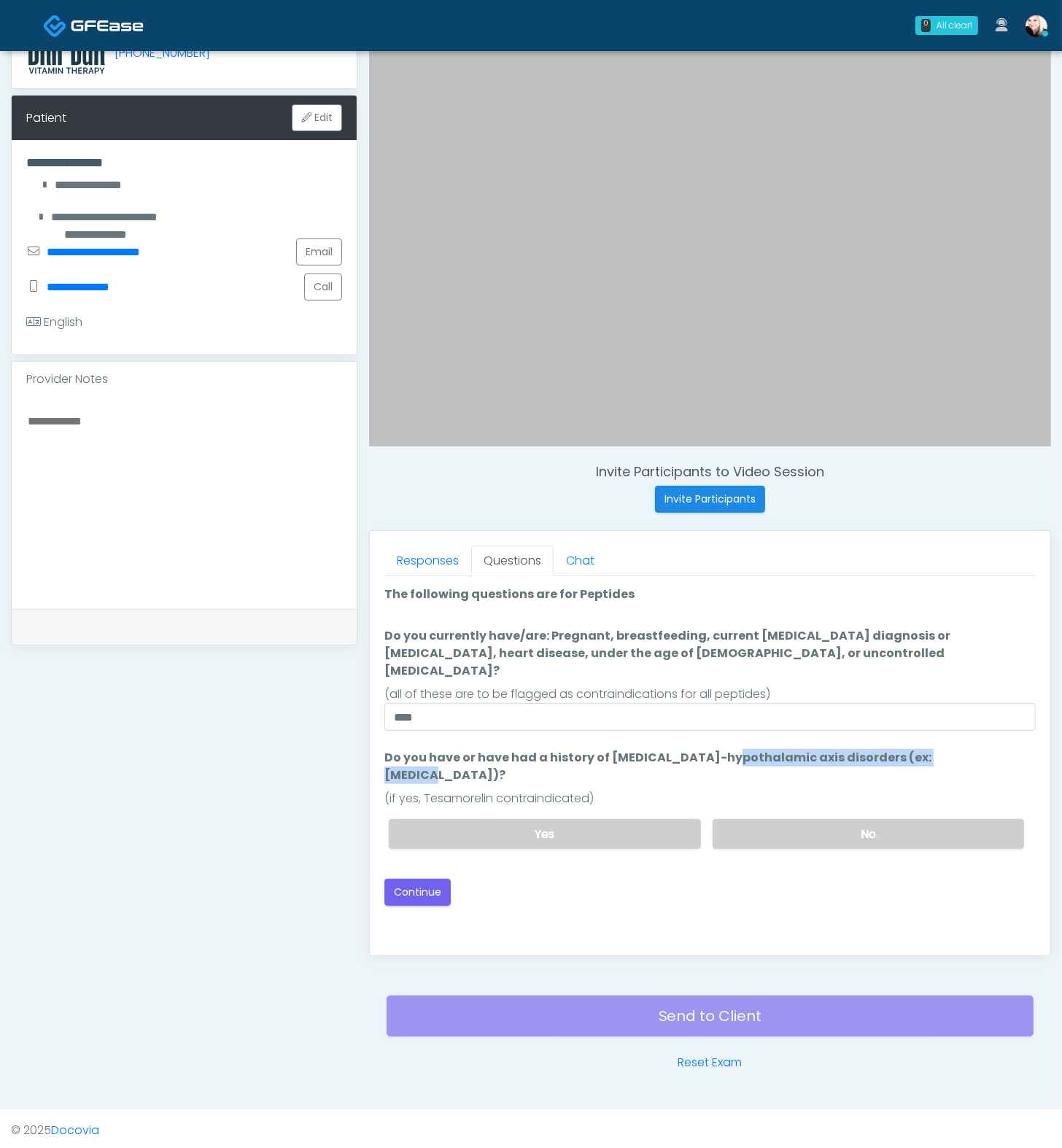
click at [846, 749] on label "Do you have or have had a history of Pituitary-hypothalamic axis disorders (ex:…" at bounding box center [709, 766] width 652 height 35
click at [436, 879] on button "Continue" at bounding box center [417, 892] width 66 height 27
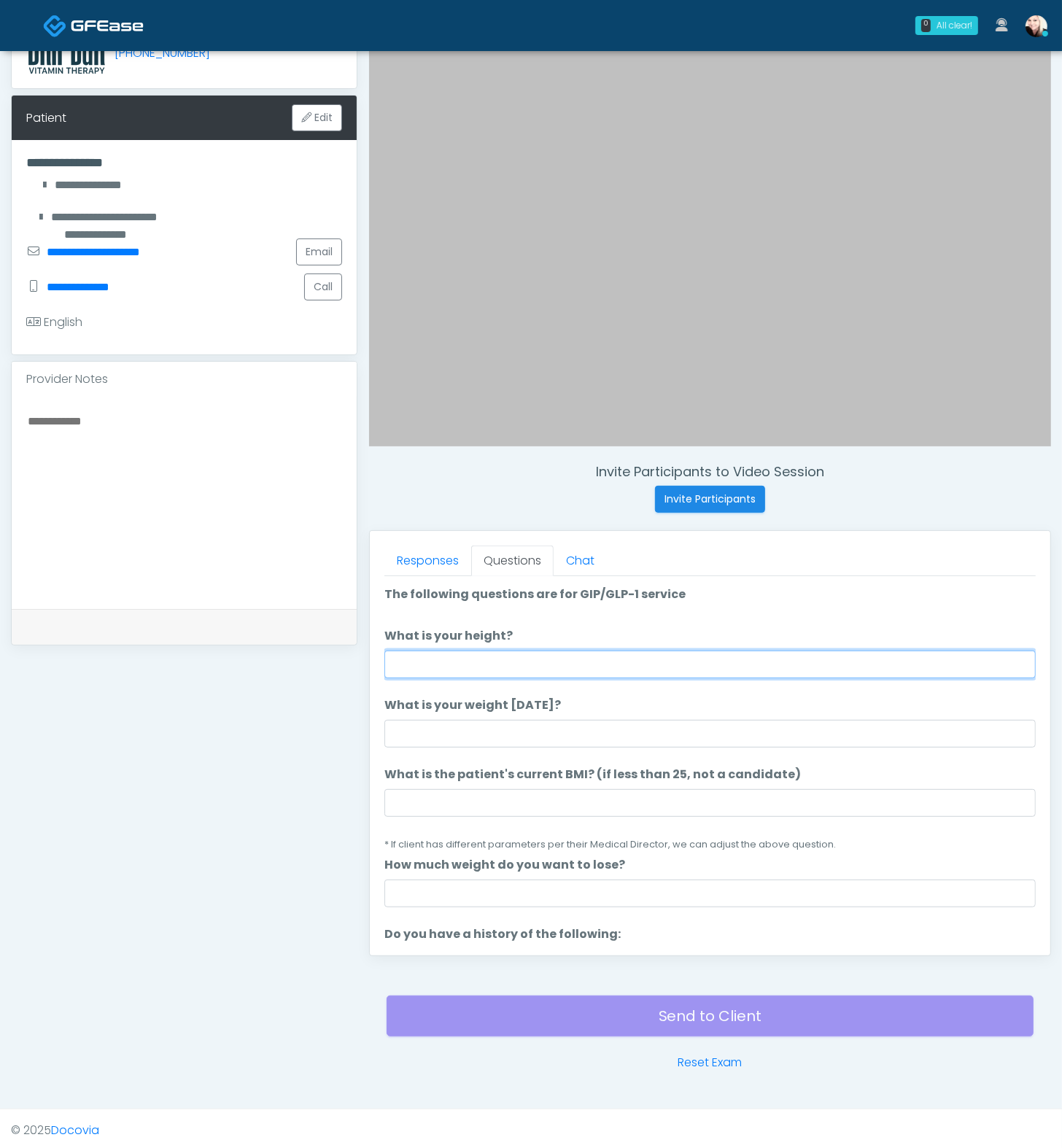
click at [479, 667] on input "What is your height?" at bounding box center [709, 665] width 652 height 28
click at [433, 662] on input "What is your height?" at bounding box center [709, 665] width 652 height 28
type input "****"
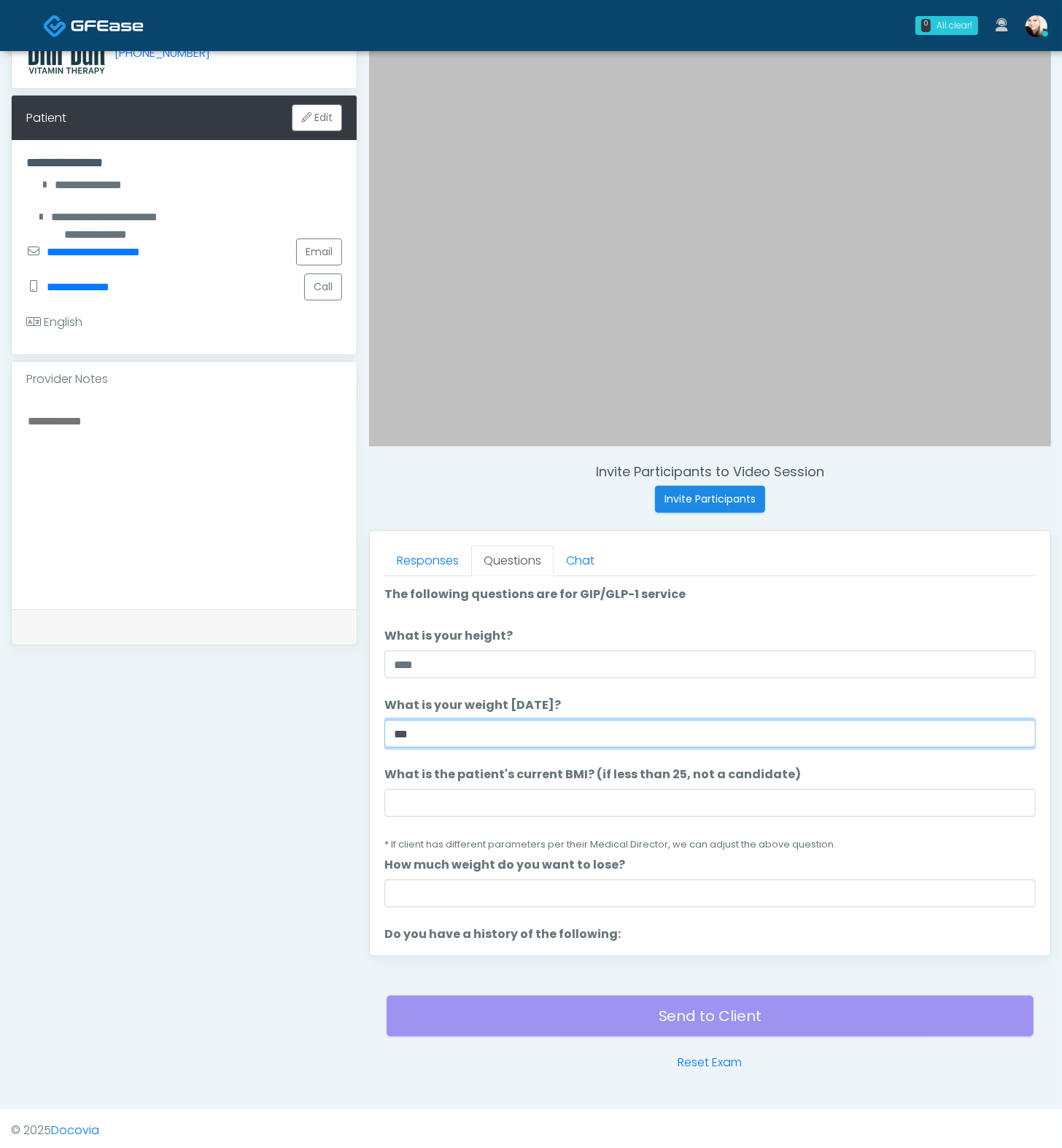
scroll to position [143, 0]
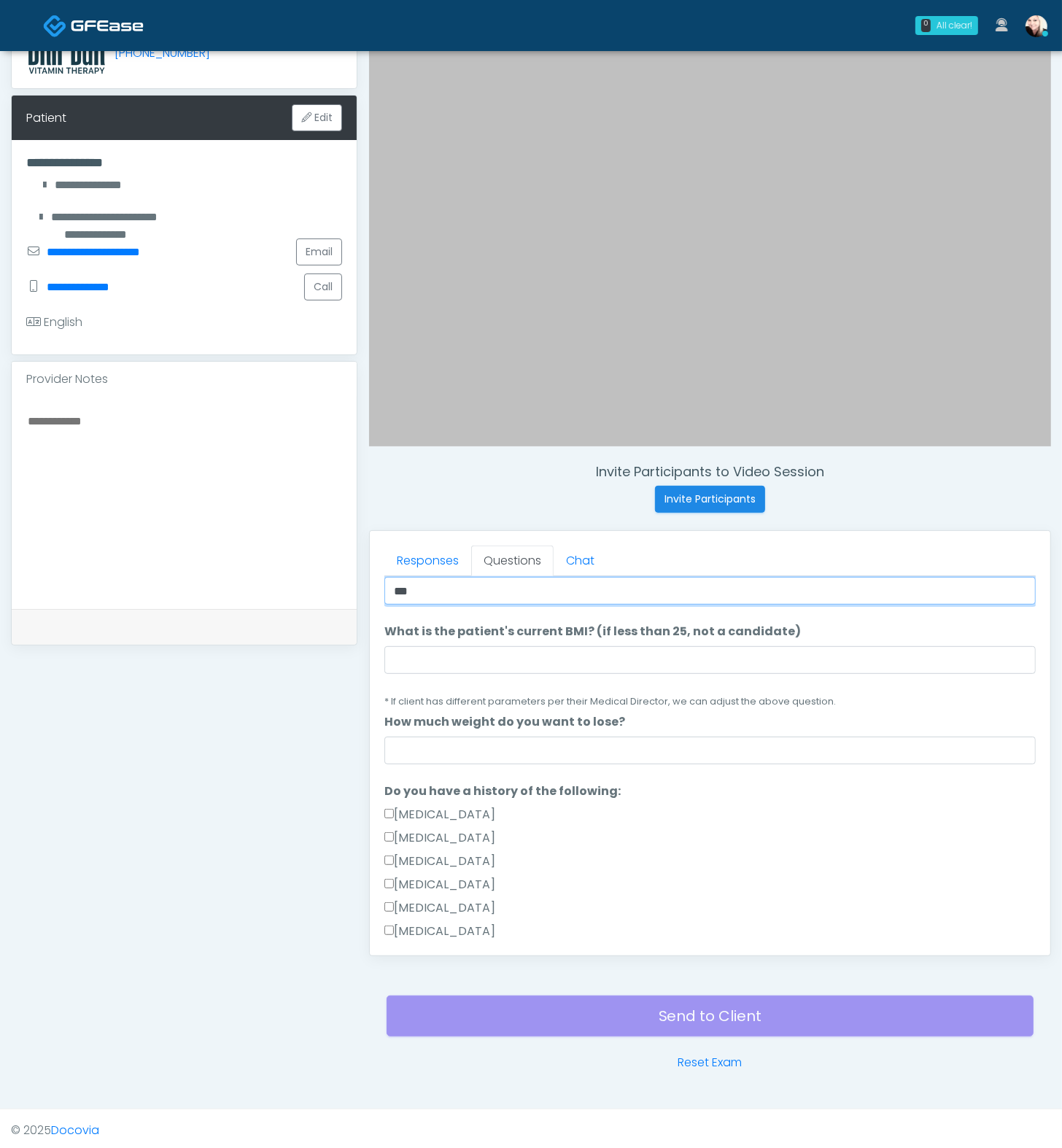
type input "***"
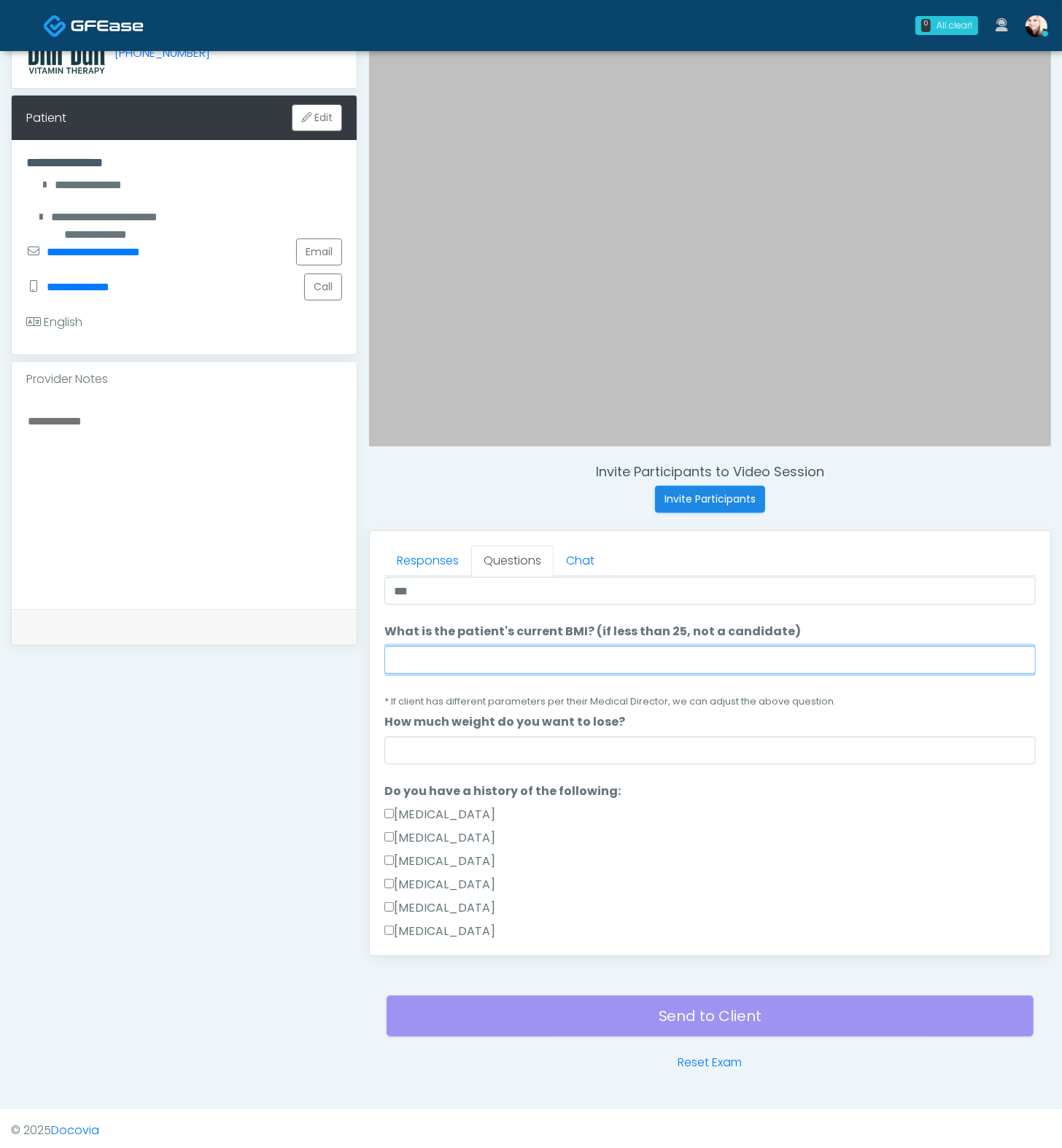
click at [434, 667] on input "What is the patient's current BMI? (if less than 25, not a candidate)" at bounding box center [709, 661] width 652 height 28
paste input "****"
type input "****"
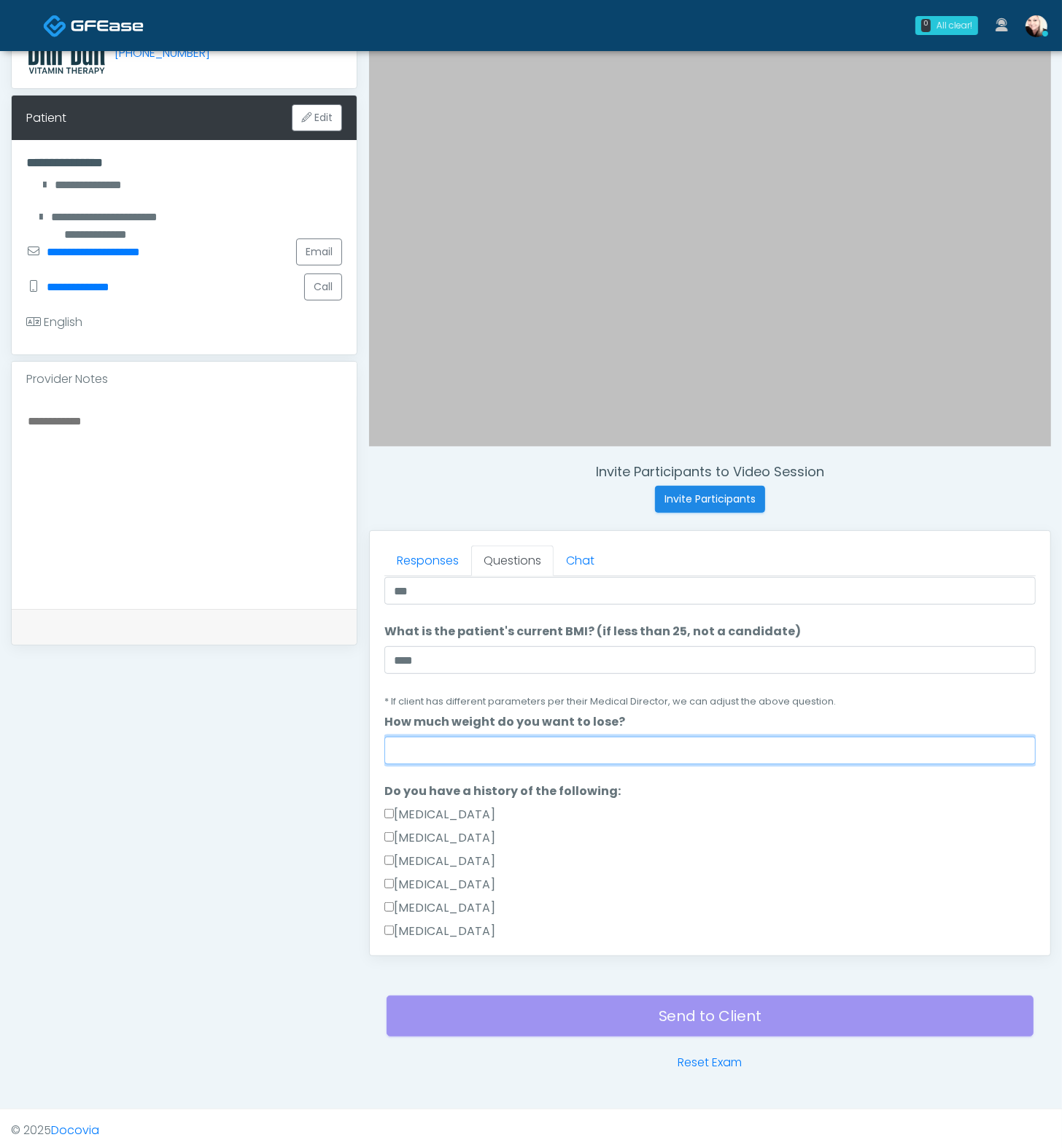
click at [429, 758] on input "How much weight do you want to lose?" at bounding box center [709, 751] width 652 height 28
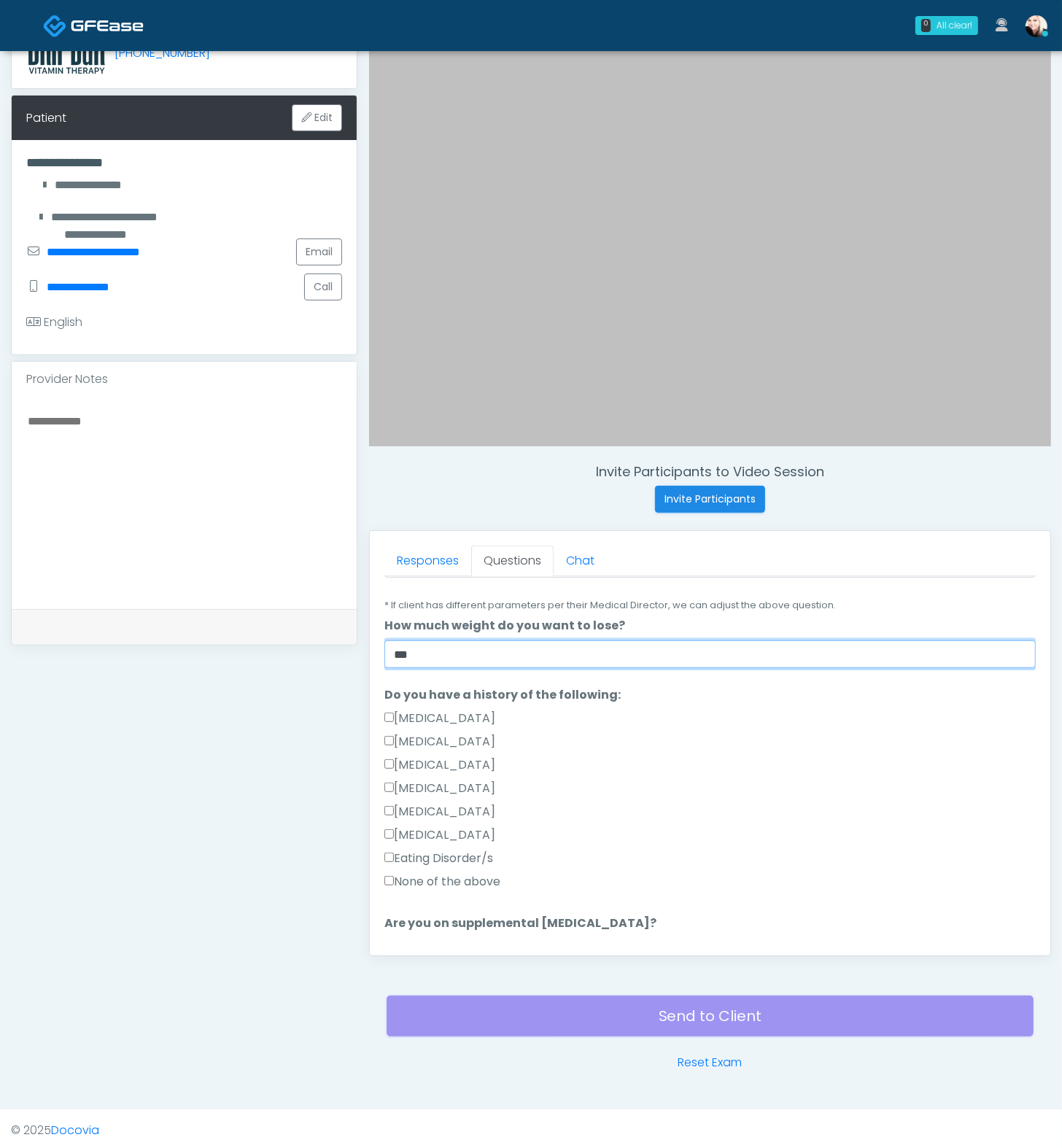
scroll to position [262, 0]
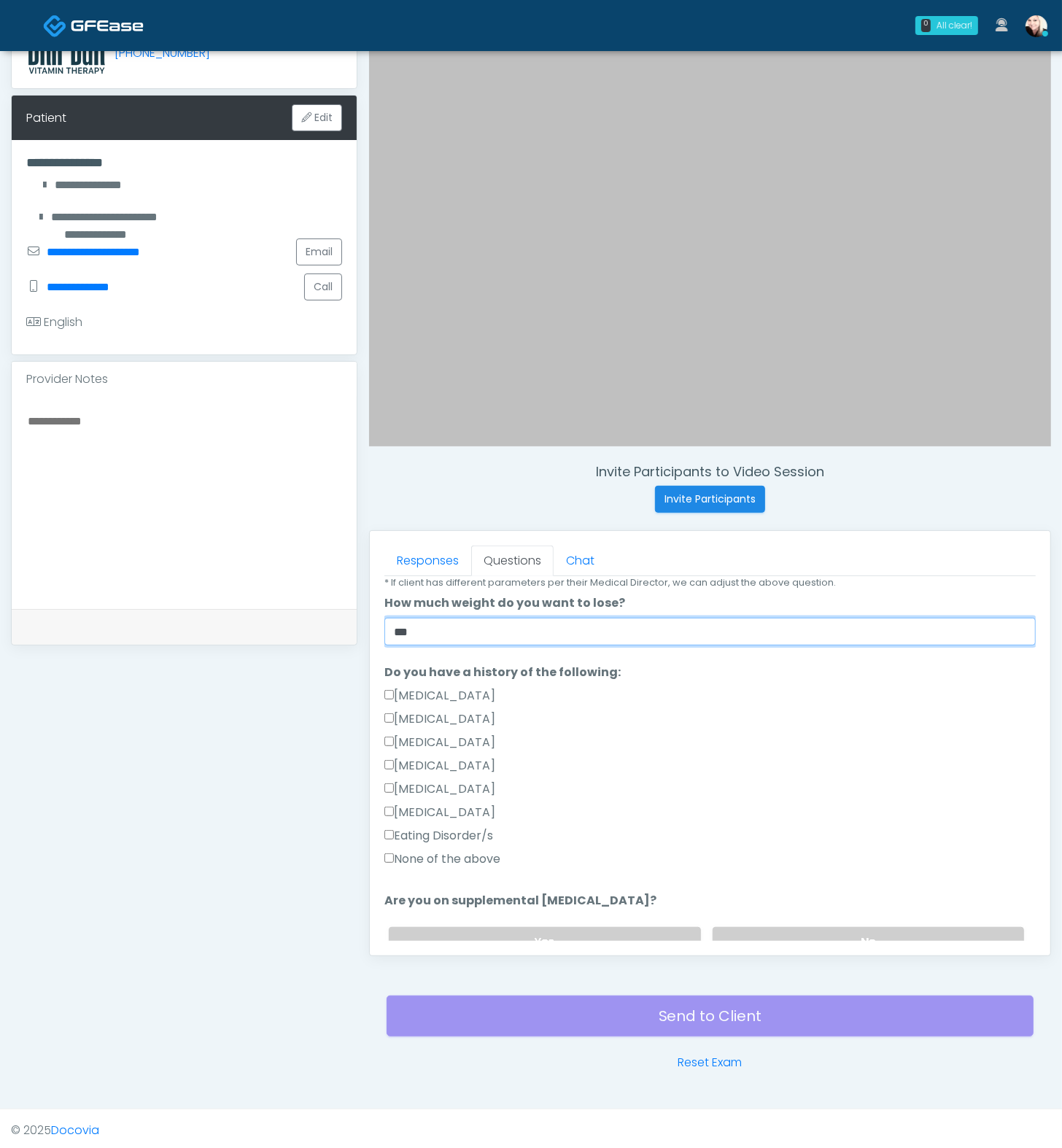
type input "***"
click at [422, 851] on label "None of the above" at bounding box center [442, 859] width 116 height 17
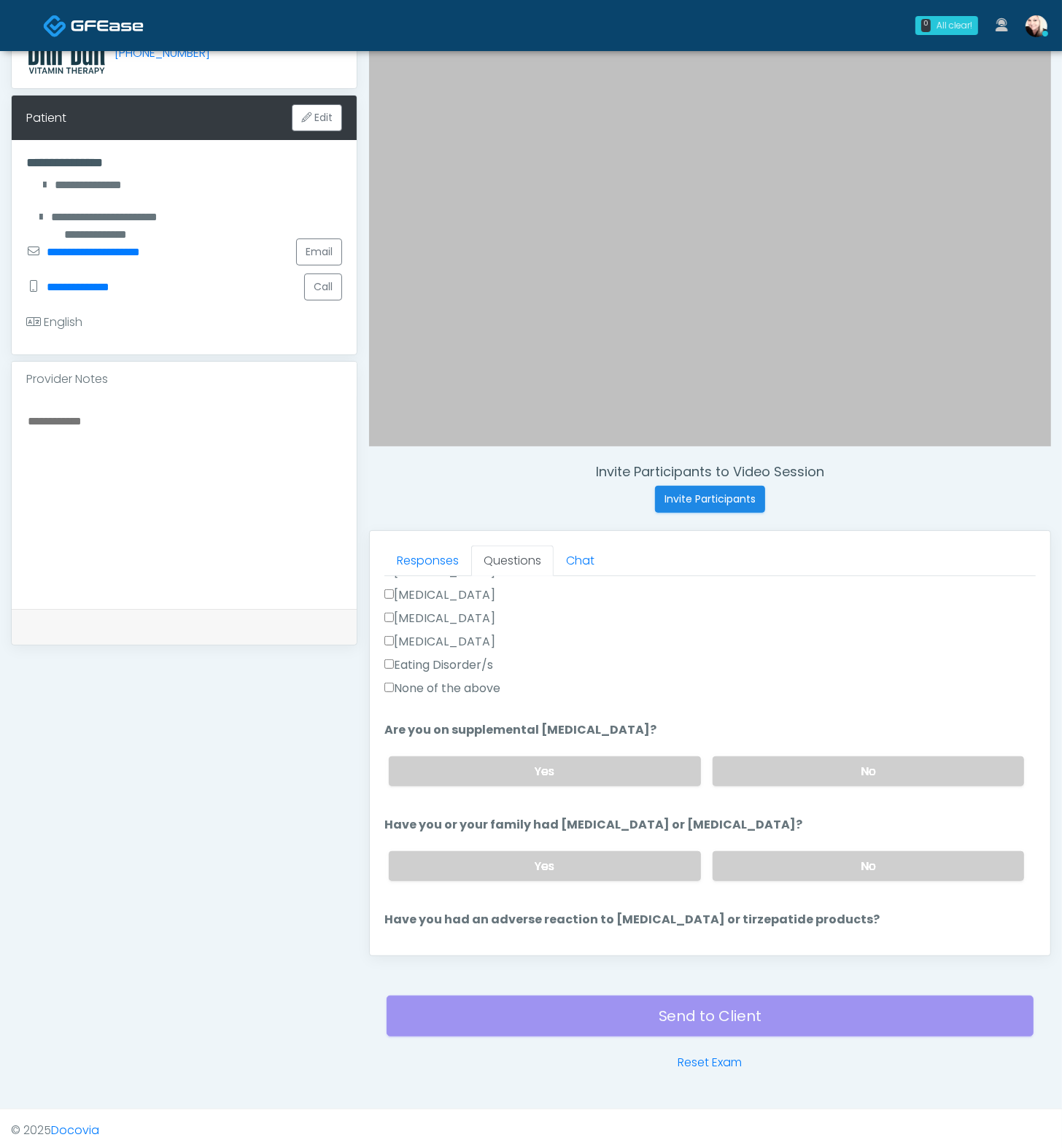
scroll to position [514, 0]
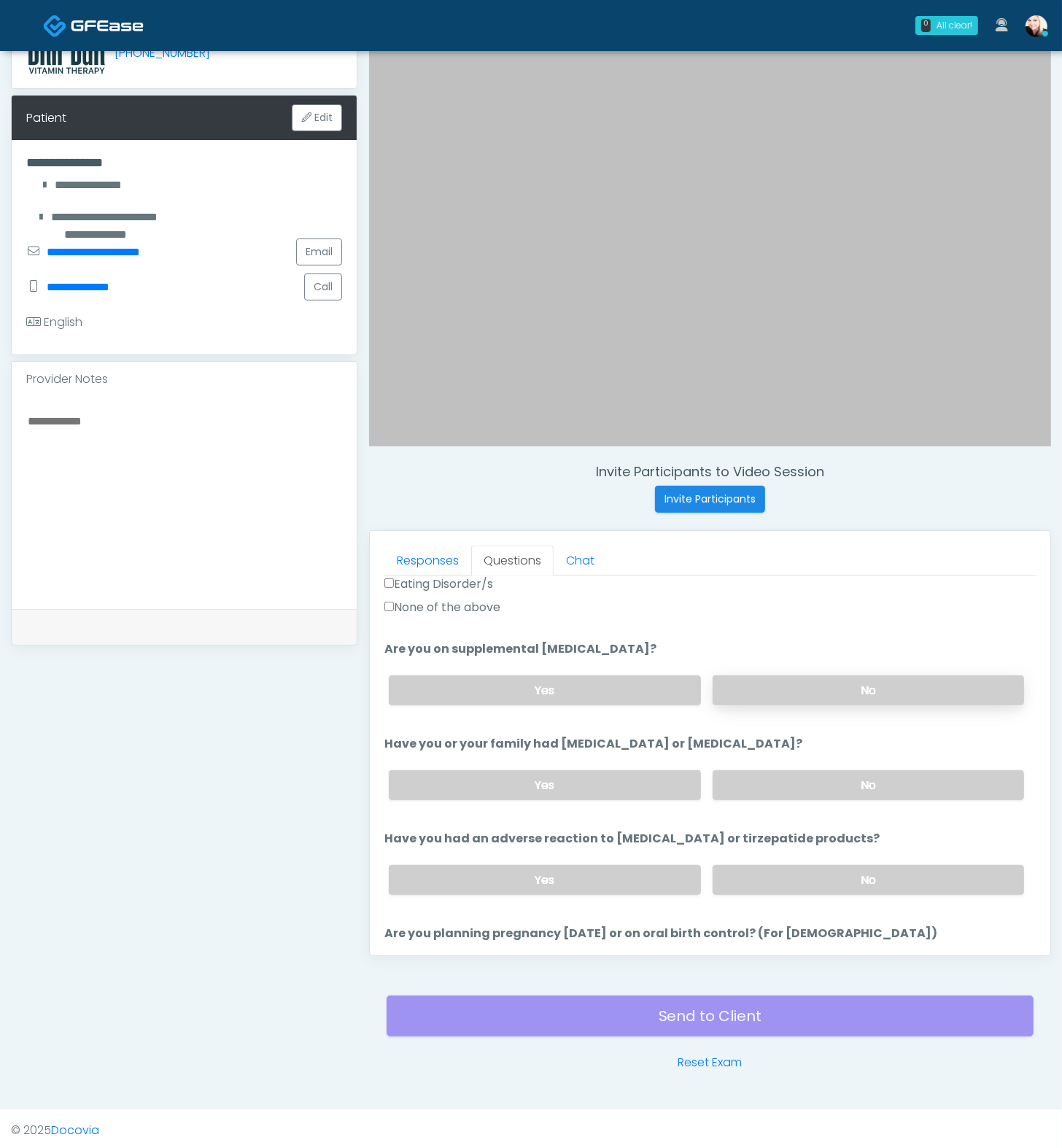
click at [803, 680] on label "No" at bounding box center [868, 690] width 311 height 30
click at [787, 771] on label "No" at bounding box center [868, 785] width 311 height 30
click at [810, 856] on div "Yes No" at bounding box center [707, 880] width 659 height 53
click at [815, 866] on label "No" at bounding box center [868, 880] width 311 height 30
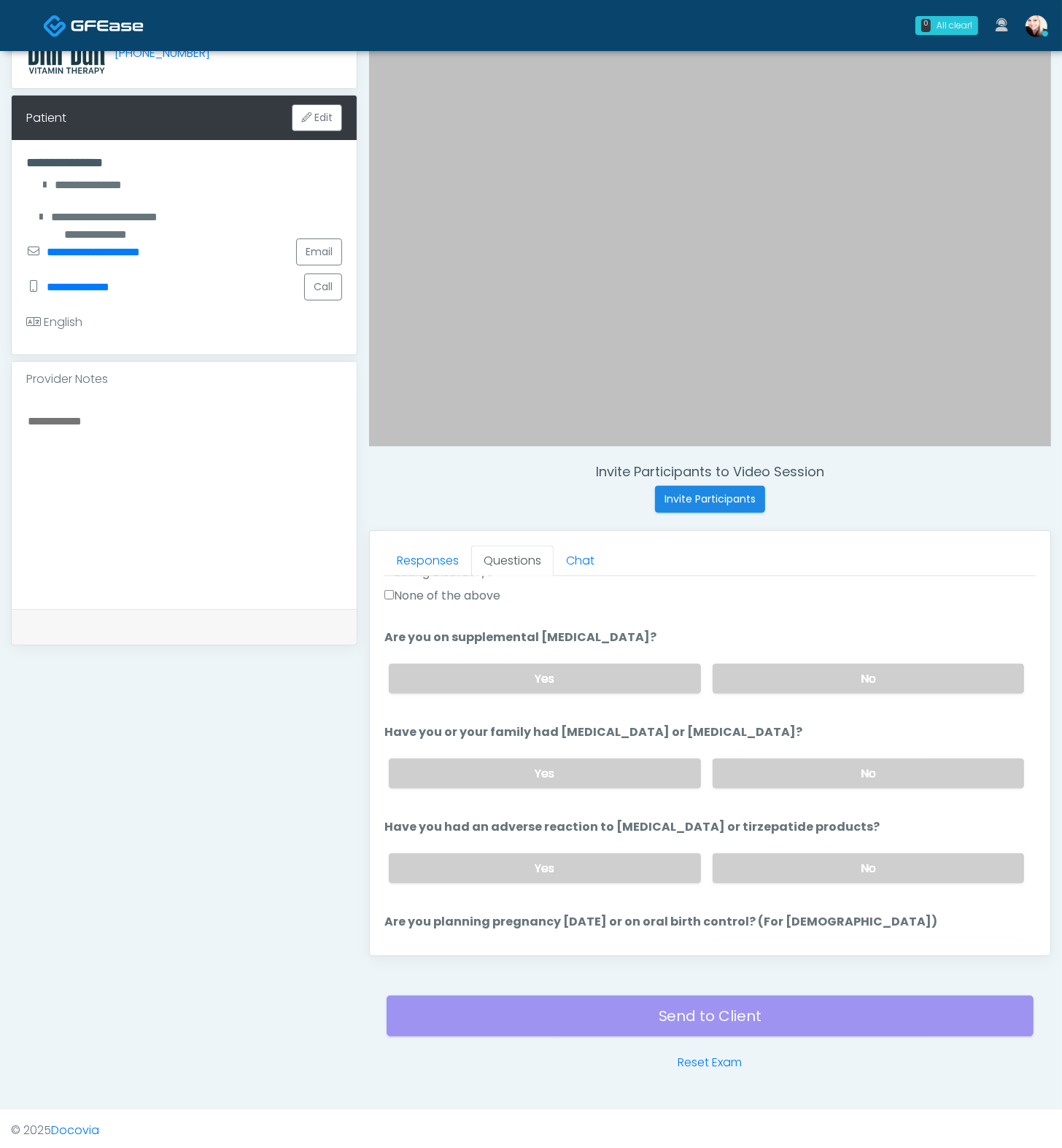
scroll to position [759, 0]
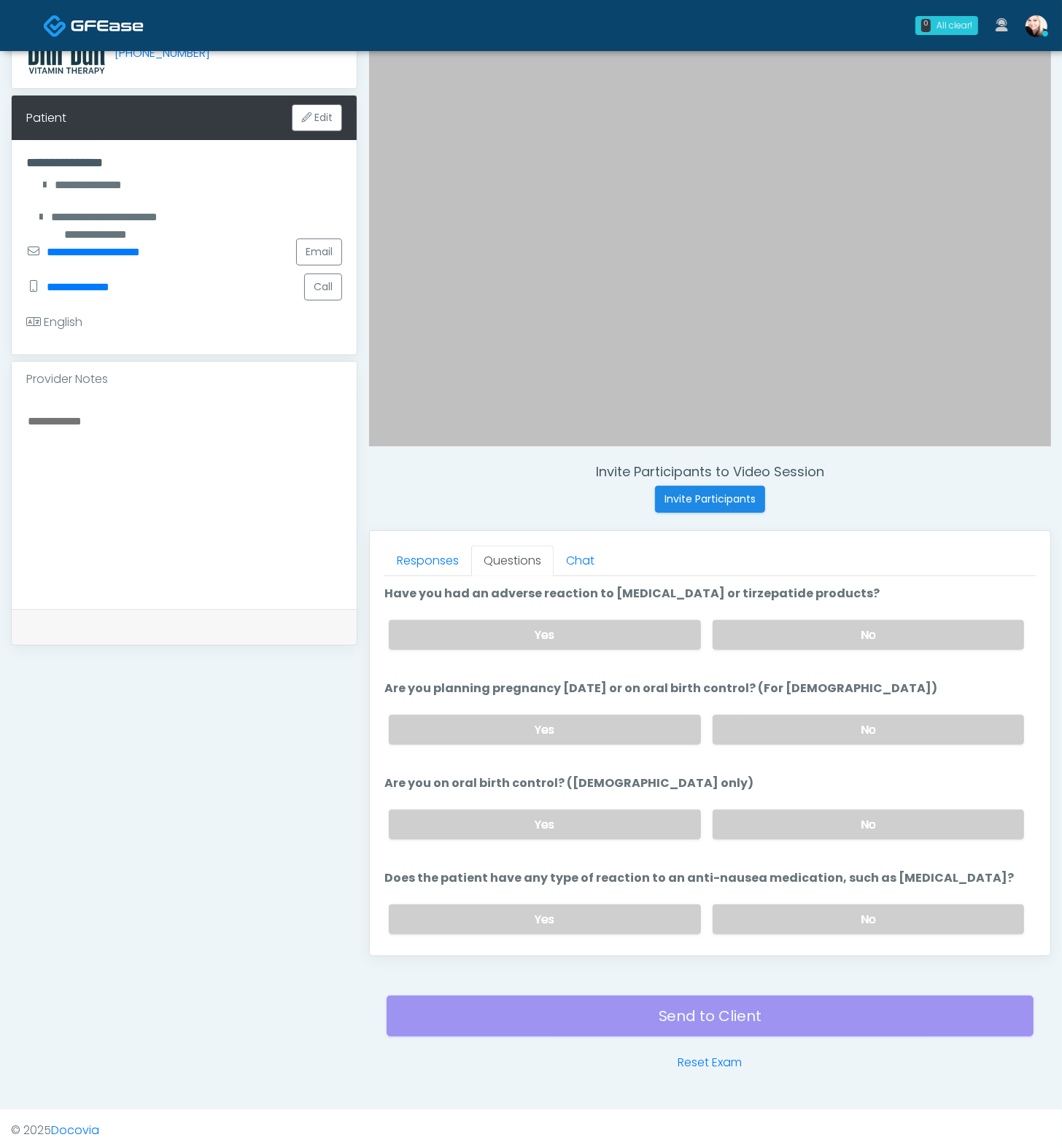
click at [772, 839] on div "Yes No" at bounding box center [707, 824] width 659 height 53
click at [769, 815] on label "No" at bounding box center [868, 824] width 311 height 30
click at [766, 719] on label "No" at bounding box center [868, 730] width 311 height 30
click at [559, 845] on ol "The following questions are for GIP/GLP-1 service The following questions are f…" at bounding box center [709, 387] width 652 height 1119
click at [571, 815] on label "Yes" at bounding box center [544, 824] width 311 height 30
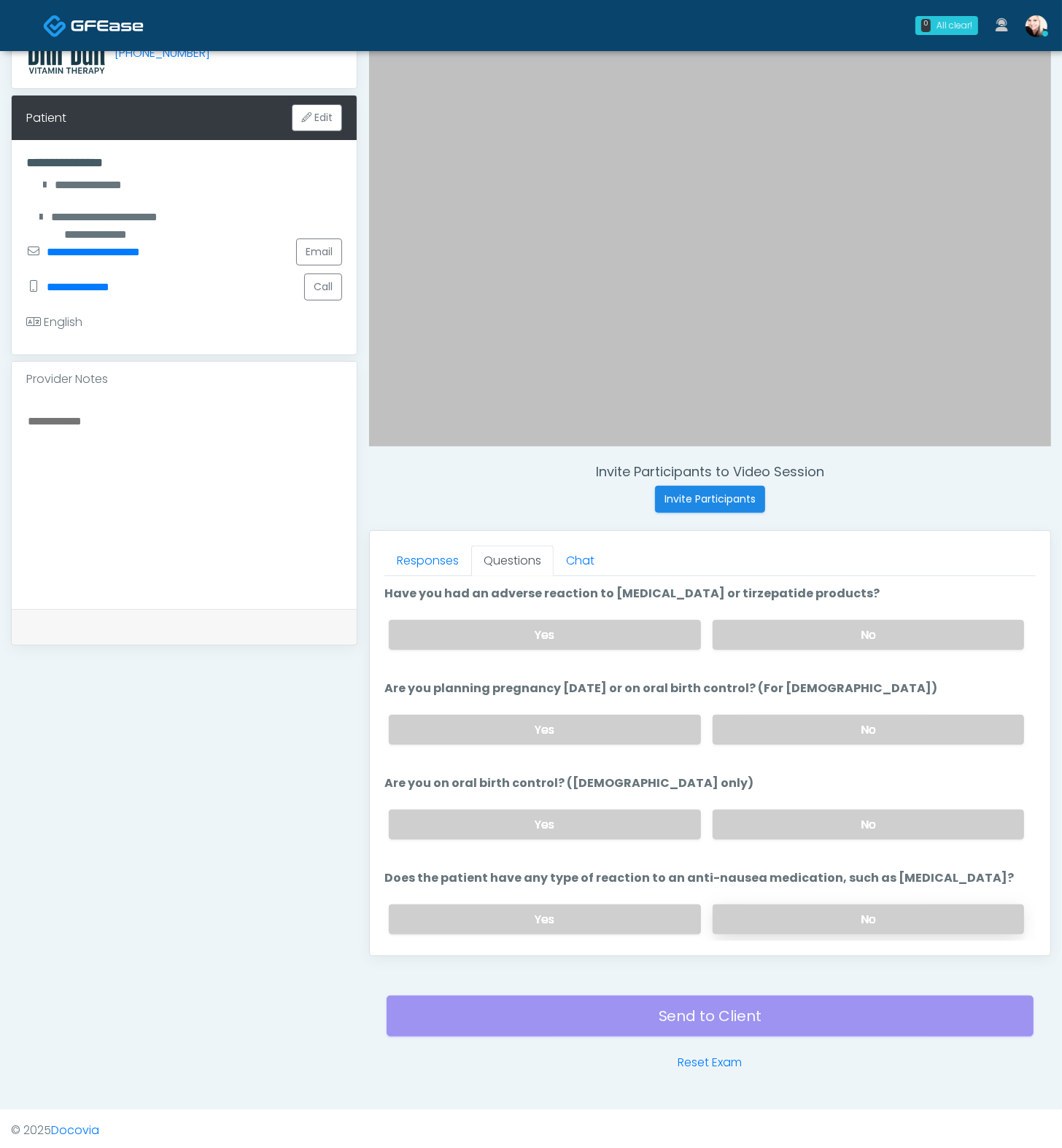
drag, startPoint x: 911, startPoint y: 938, endPoint x: 895, endPoint y: 915, distance: 28.0
click at [911, 938] on div "Responses Questions Chat Good Faith Exam Script Good Faith Exam Script INTRODUC…" at bounding box center [710, 743] width 680 height 425
drag, startPoint x: 895, startPoint y: 915, endPoint x: 773, endPoint y: 897, distance: 123.3
click at [895, 915] on label "No" at bounding box center [868, 919] width 311 height 30
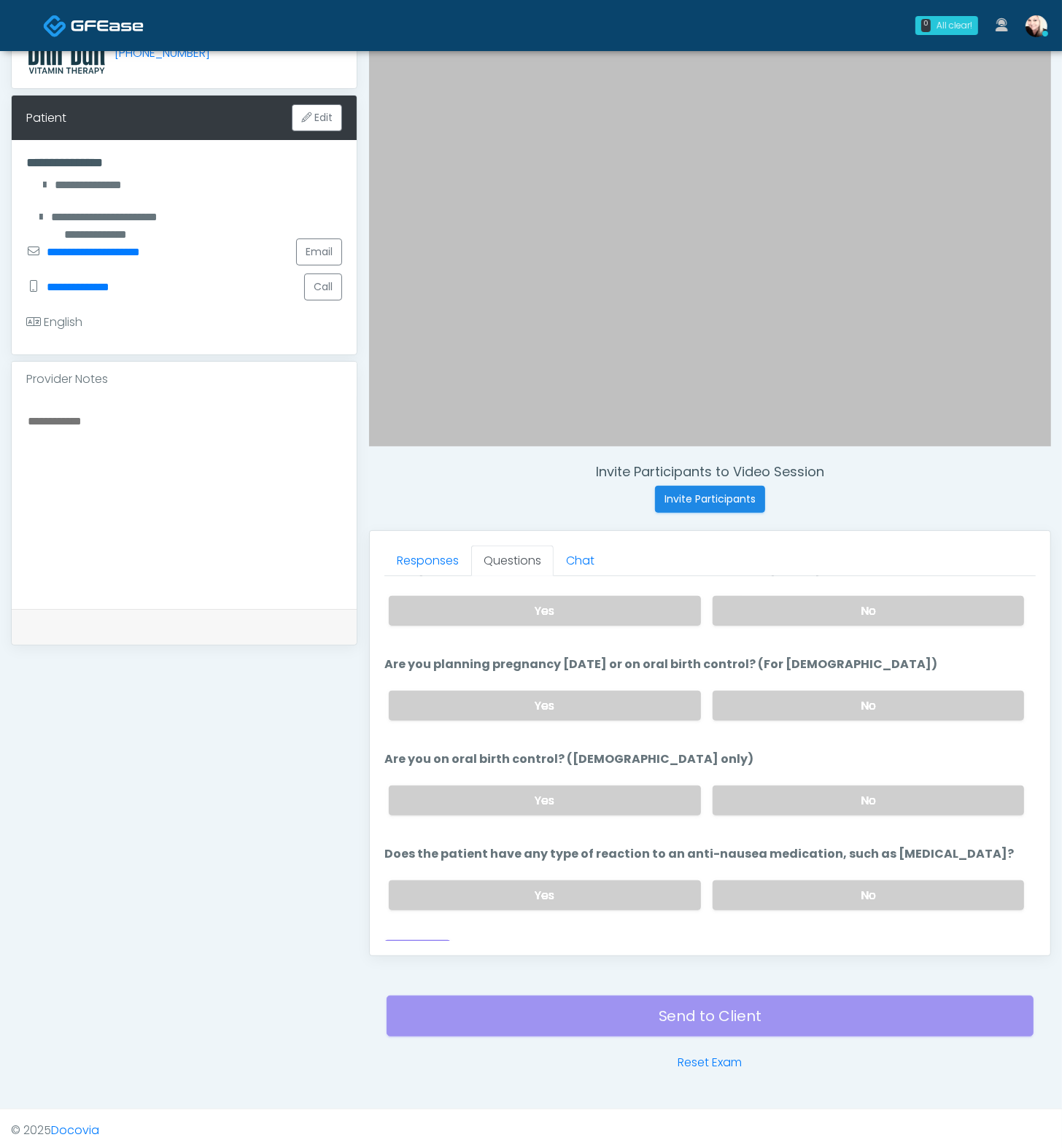
scroll to position [802, 0]
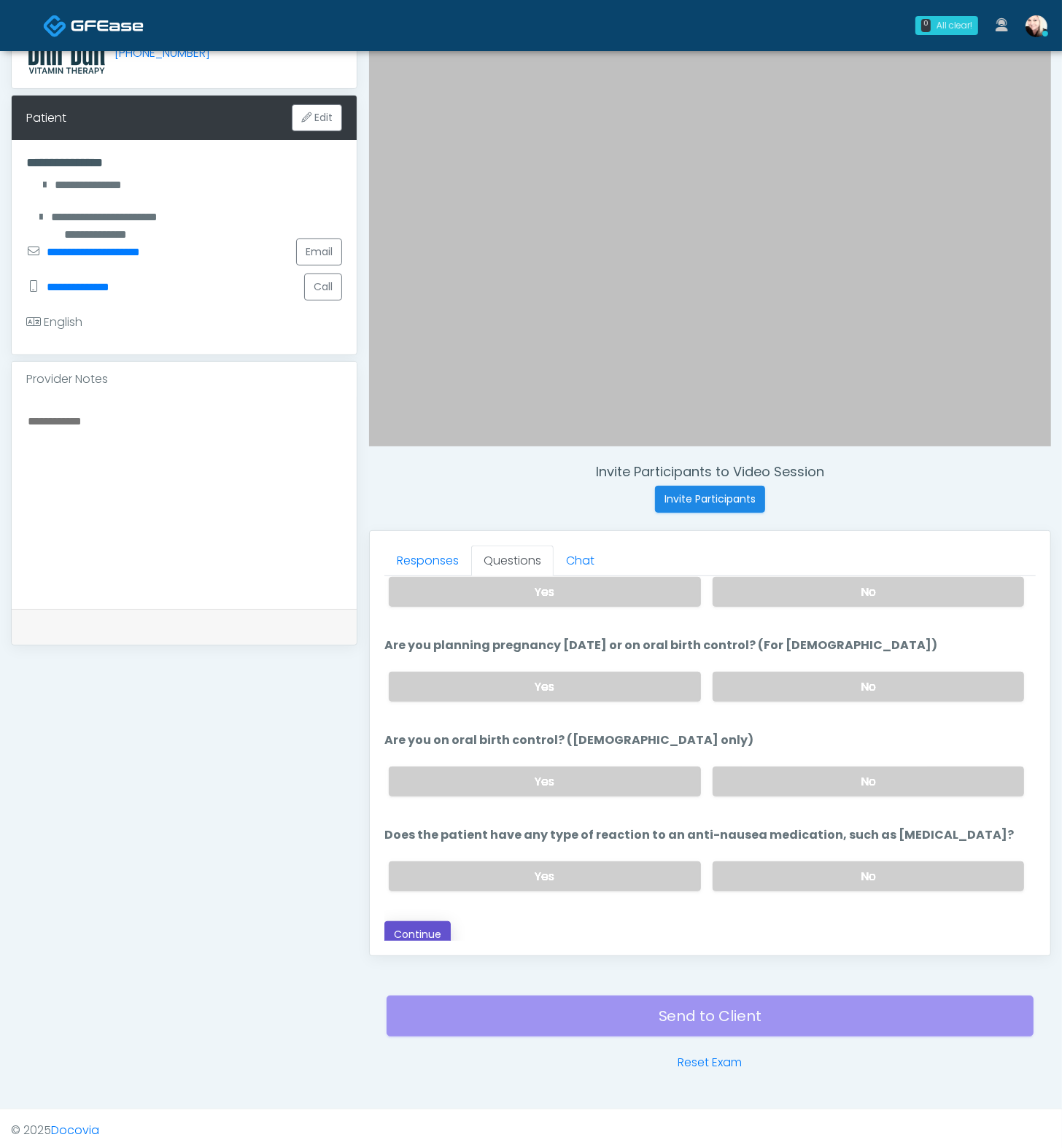
click at [419, 935] on button "Continue" at bounding box center [417, 935] width 66 height 27
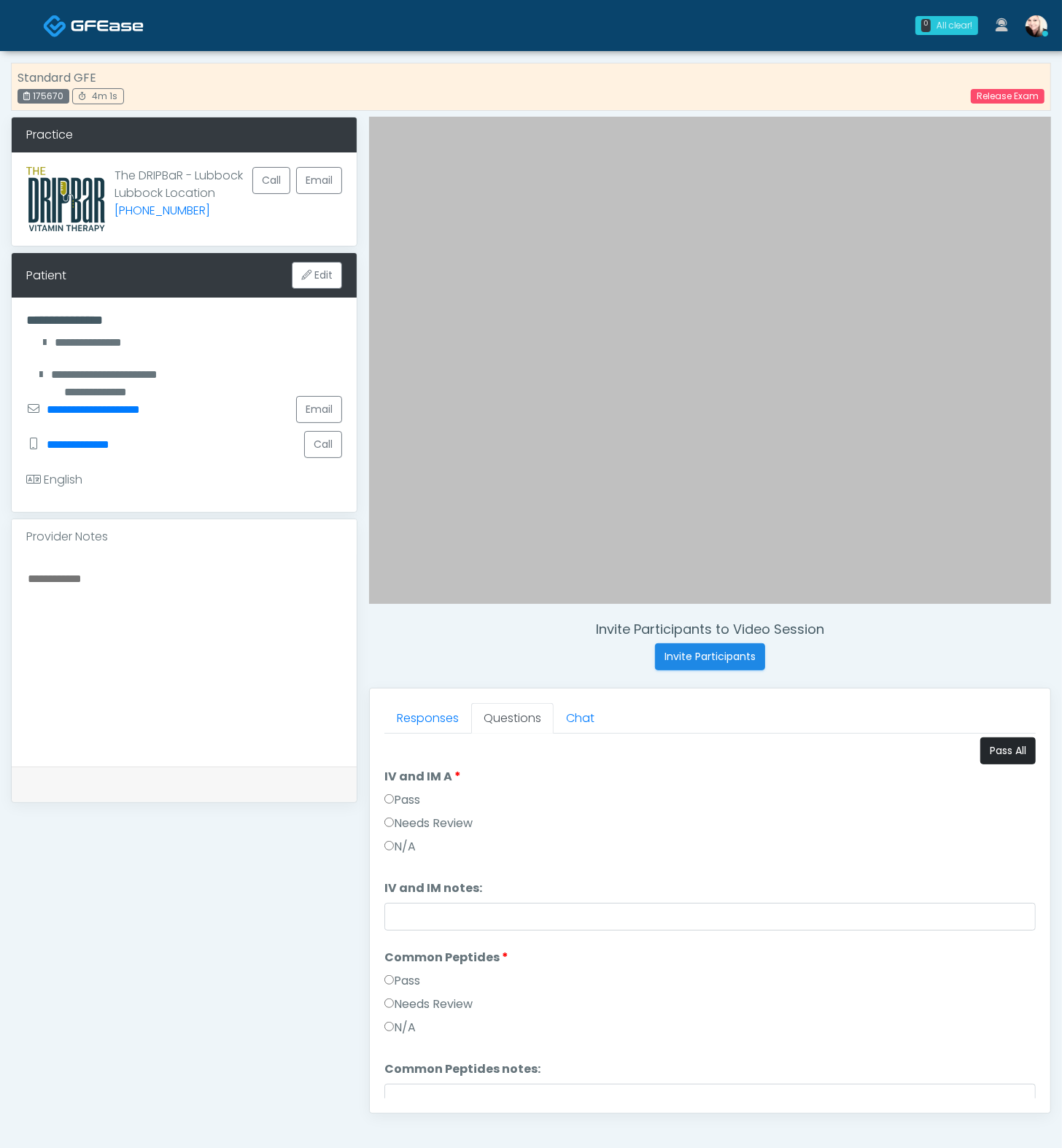
scroll to position [0, 0]
click at [980, 747] on button "Pass All" at bounding box center [1007, 753] width 55 height 27
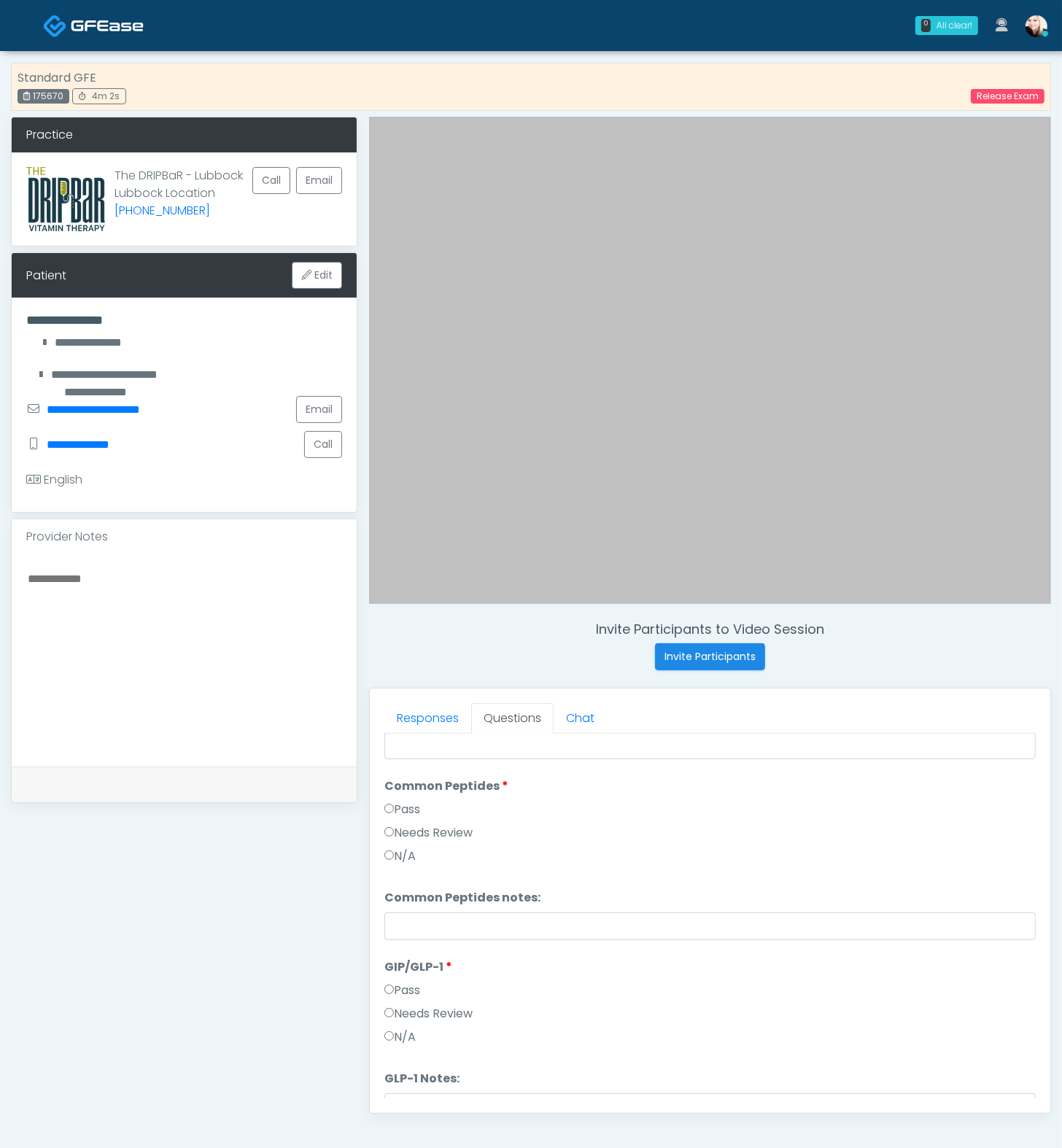
scroll to position [240, 0]
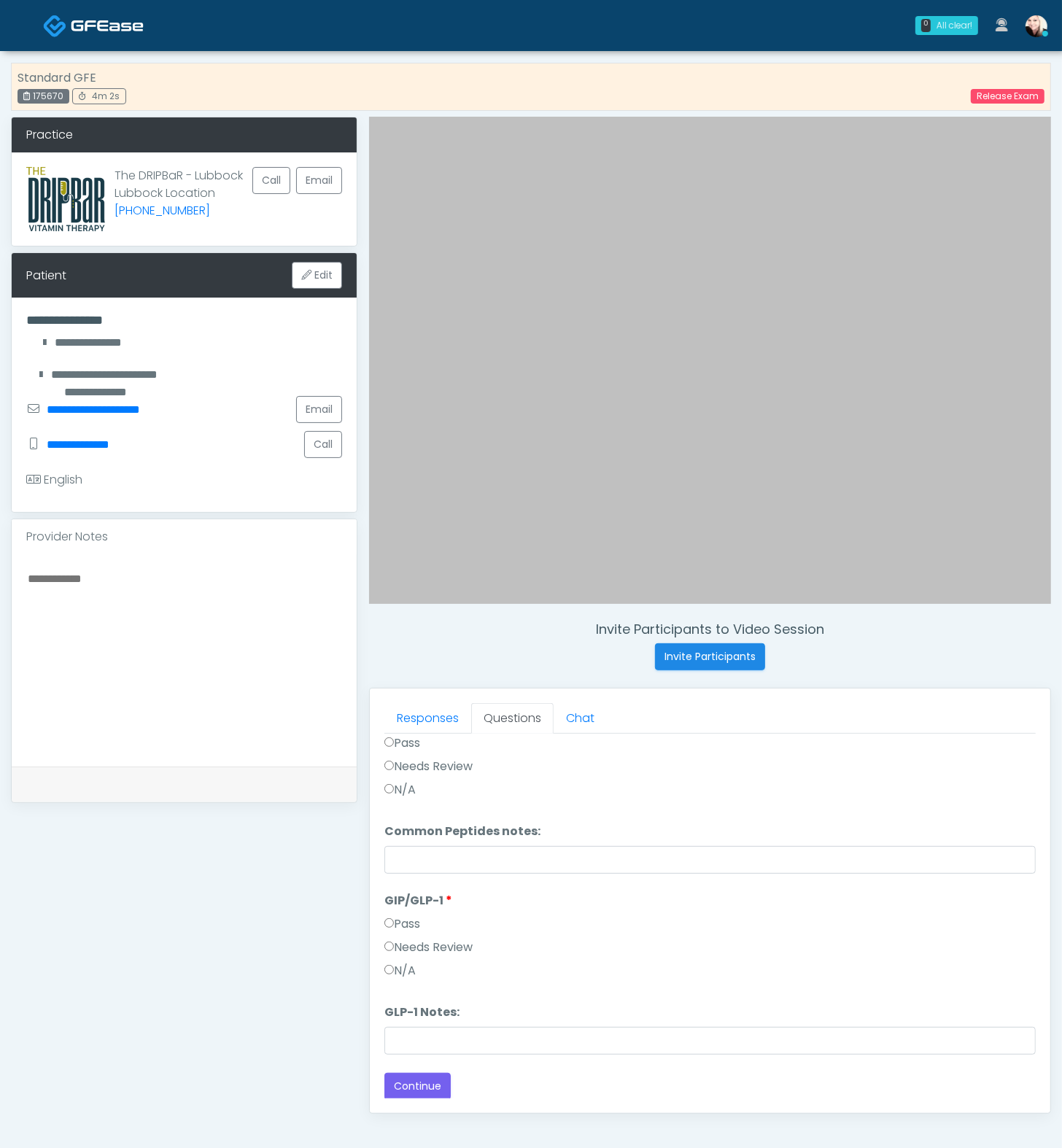
click at [416, 1097] on div "Responses Questions Chat Good Faith Exam Script Good Faith Exam Script INTRODUC…" at bounding box center [710, 901] width 680 height 425
click at [421, 1084] on button "Continue" at bounding box center [417, 1086] width 66 height 27
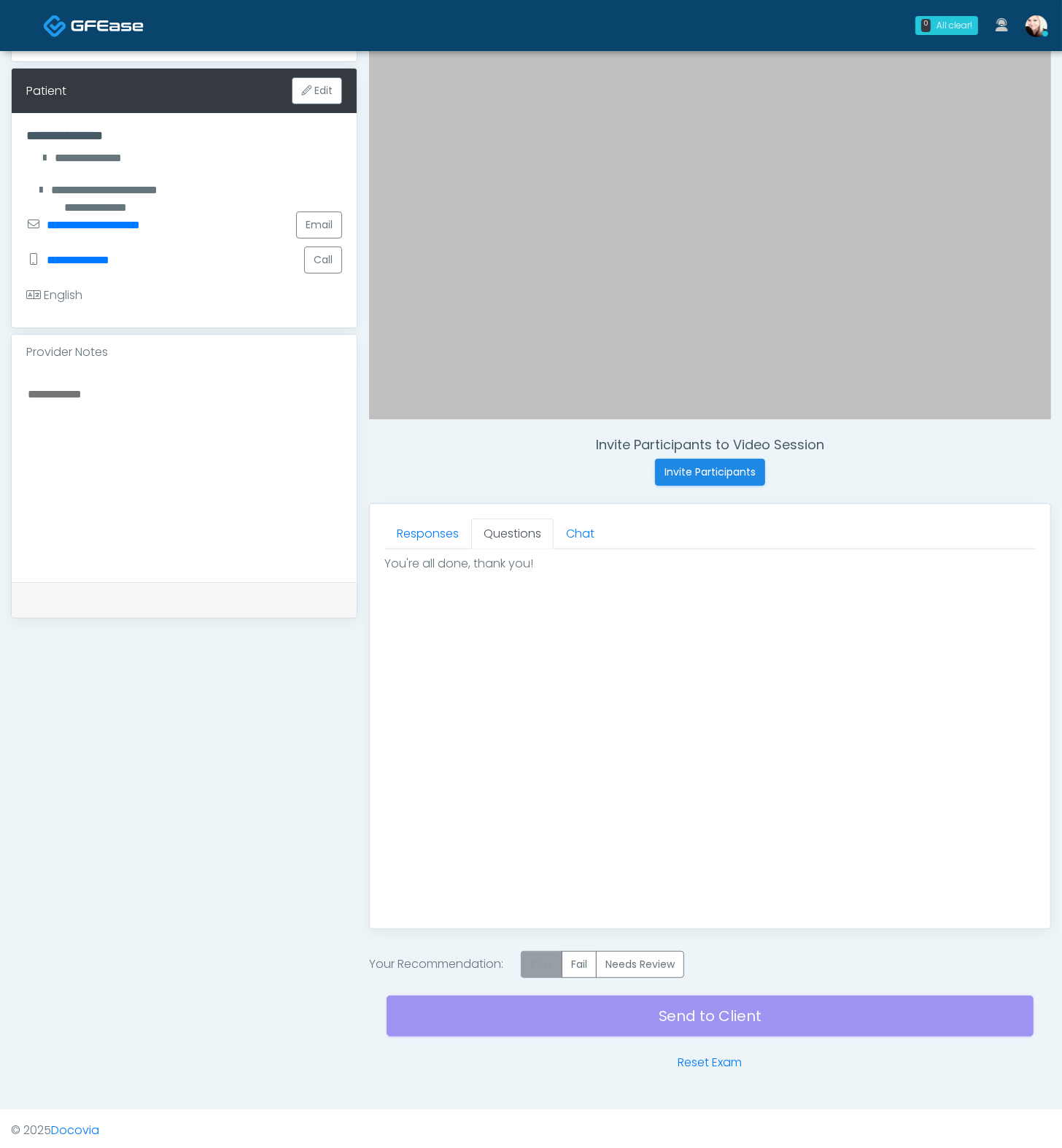
click at [547, 965] on label "Pass" at bounding box center [542, 965] width 41 height 27
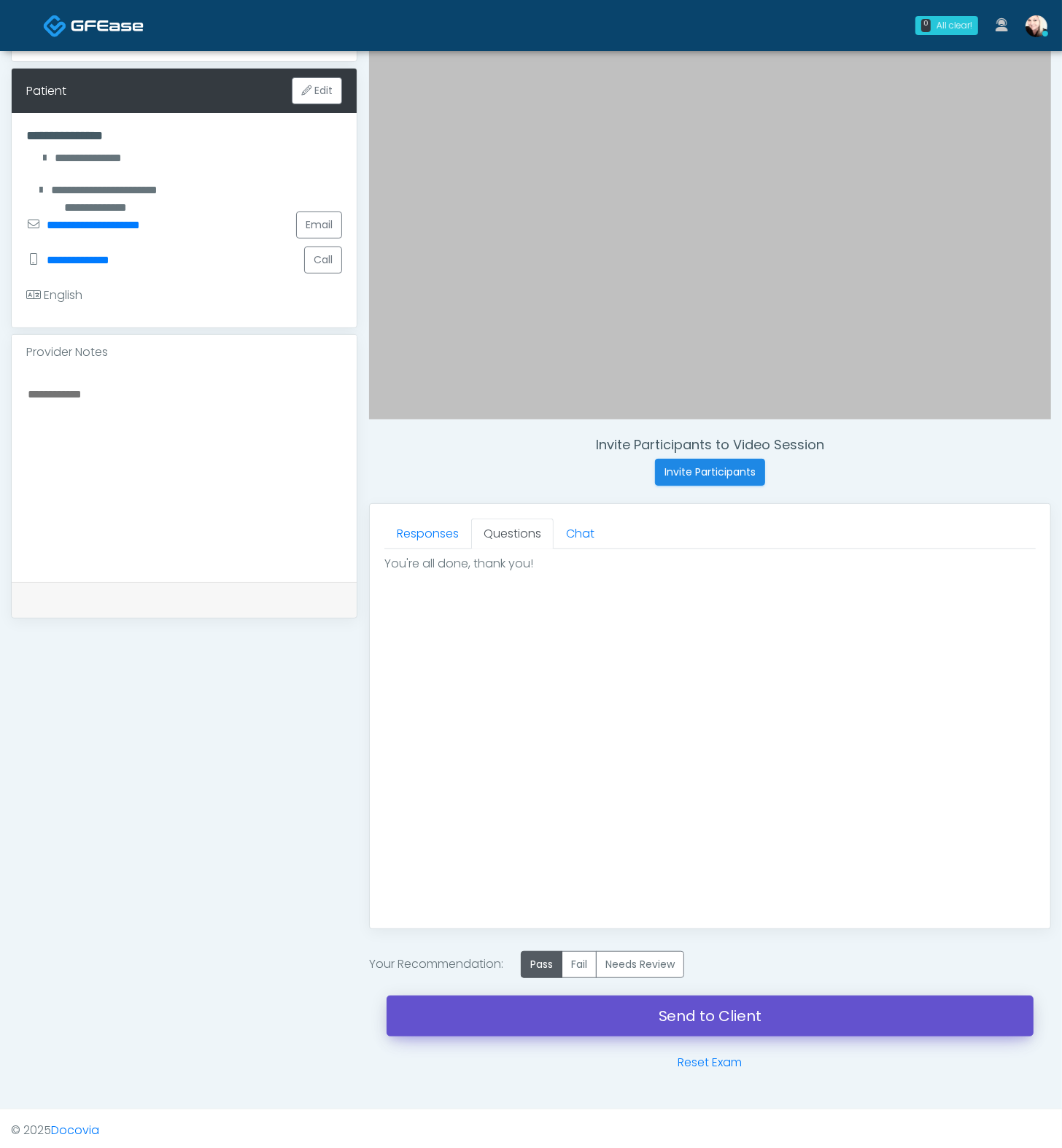
click at [727, 1011] on link "Send to Client" at bounding box center [709, 1016] width 647 height 40
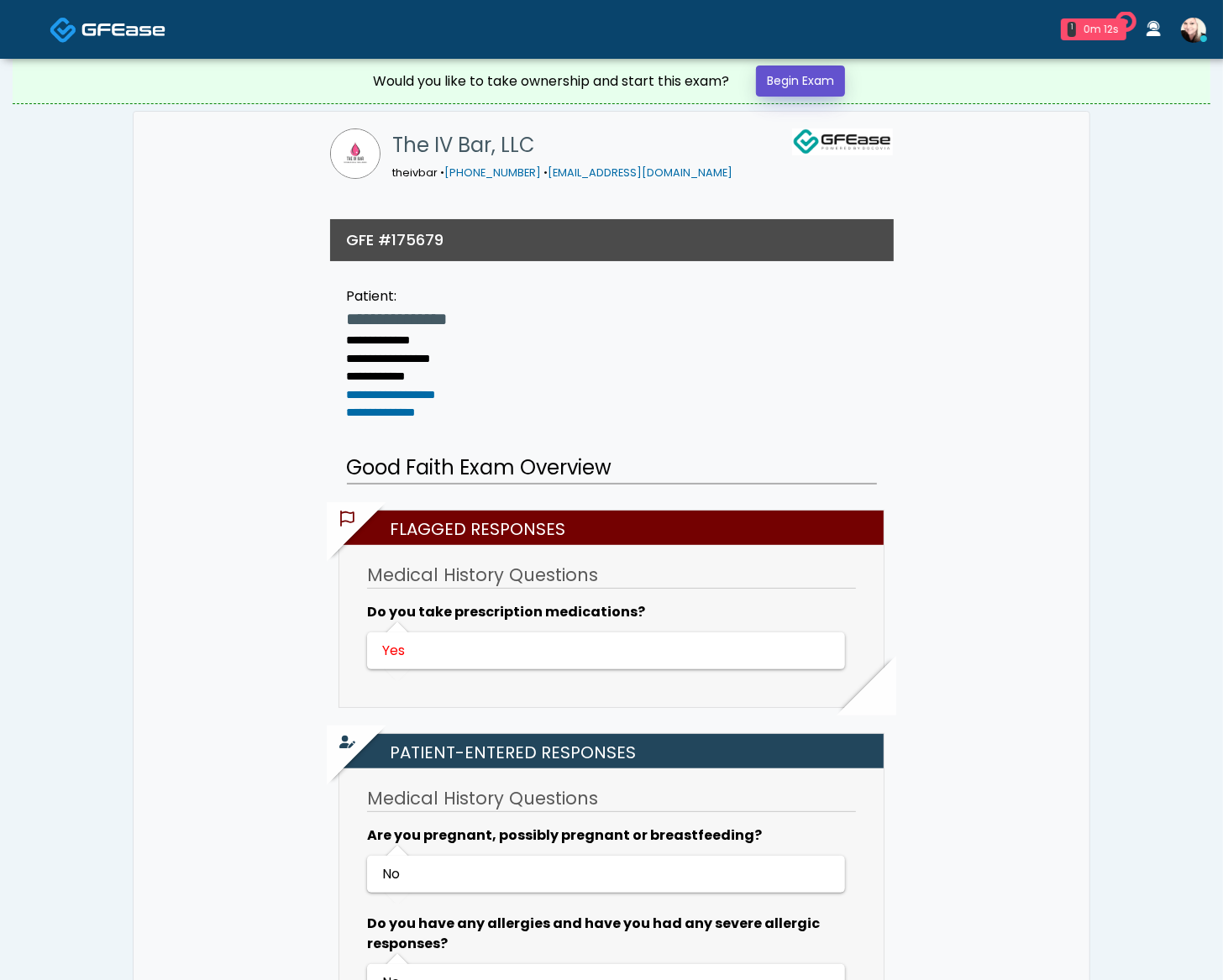
click at [816, 75] on link "Begin Exam" at bounding box center [801, 81] width 89 height 31
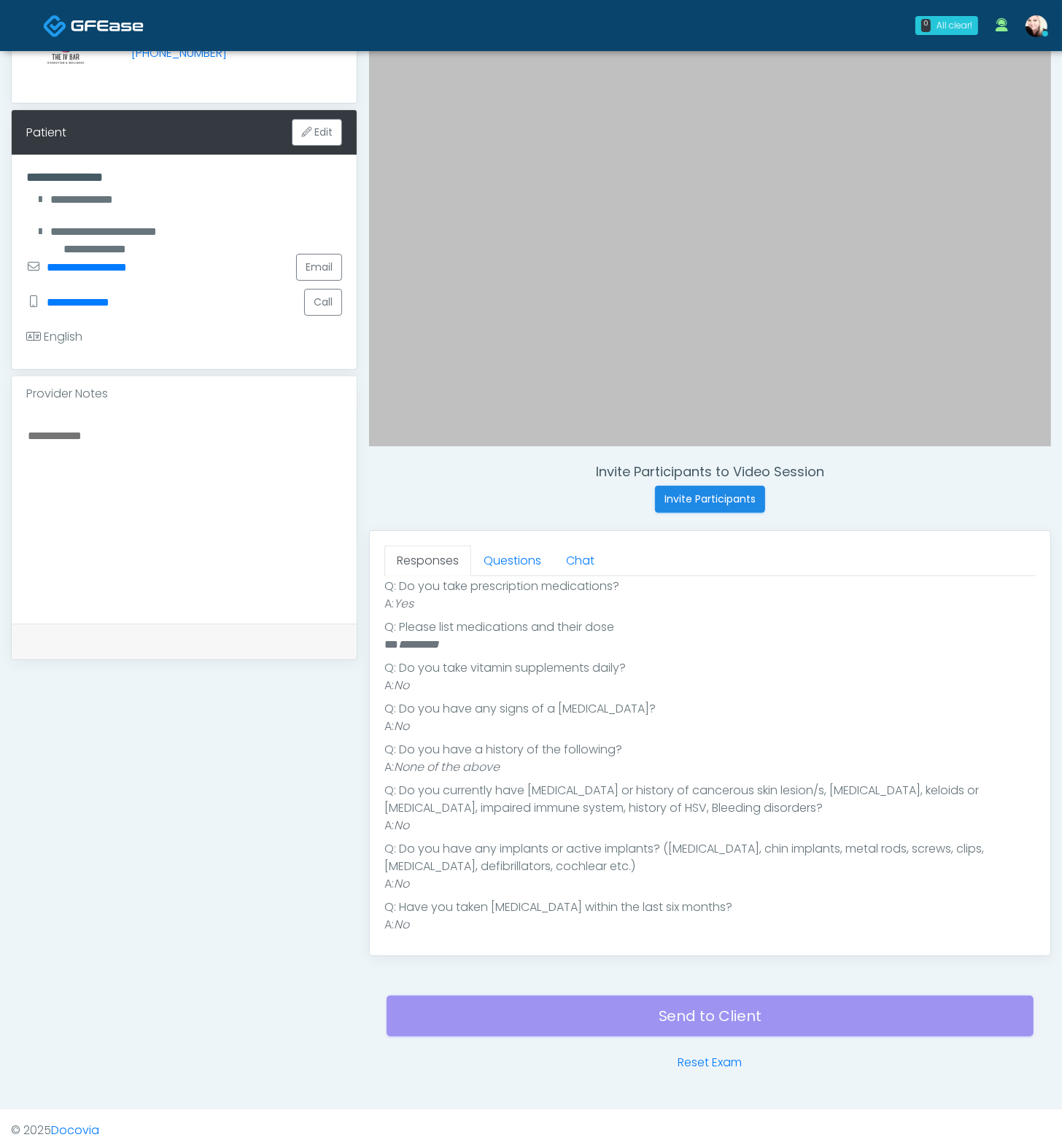
scroll to position [323, 0]
drag, startPoint x: 490, startPoint y: 641, endPoint x: 383, endPoint y: 634, distance: 107.2
click at [383, 634] on div "Responses Questions Chat Good Faith Exam Script Good Faith Exam Script INTRODUC…" at bounding box center [710, 743] width 680 height 425
click at [495, 649] on li "** *********" at bounding box center [703, 645] width 638 height 17
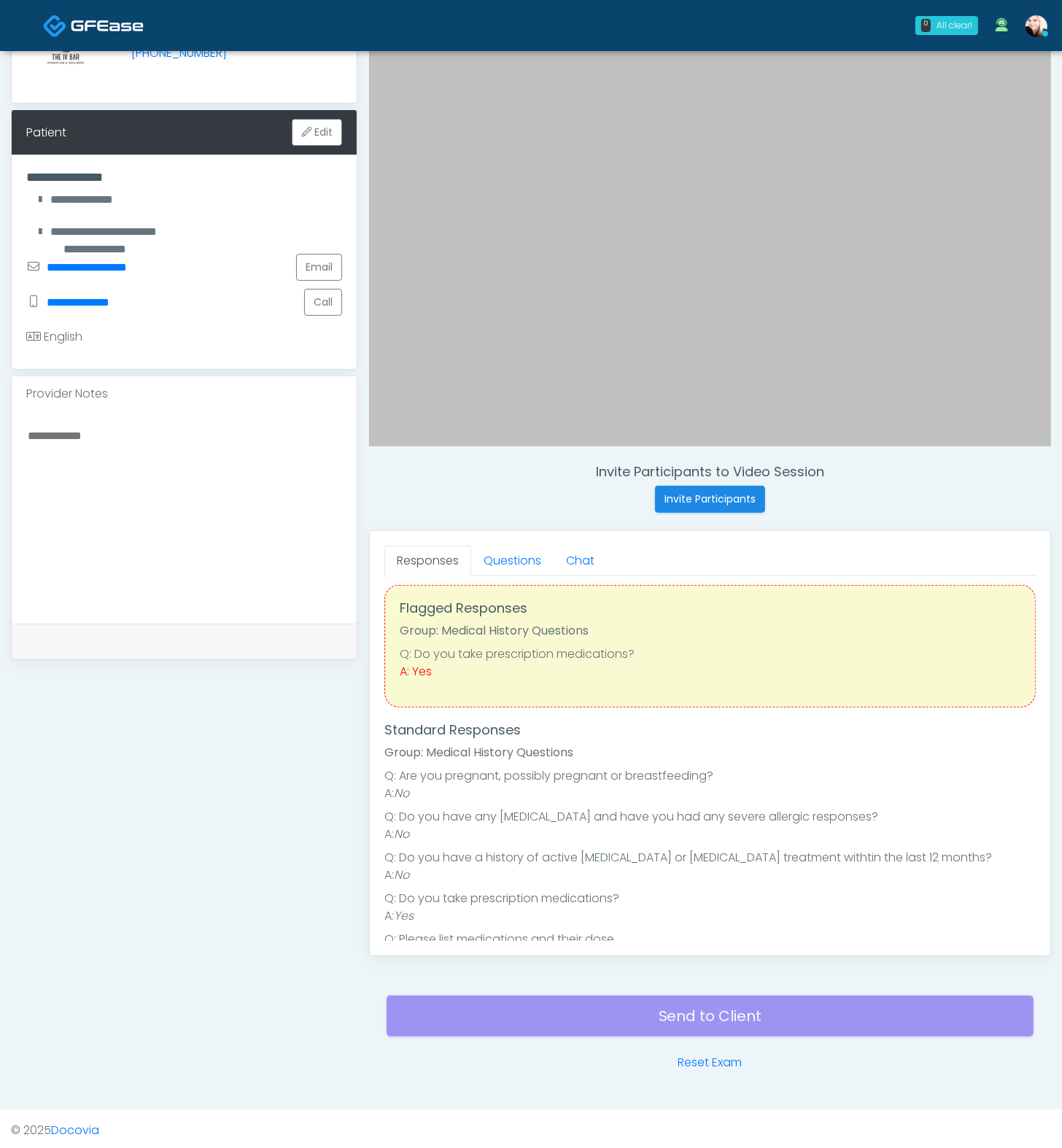
scroll to position [194, 0]
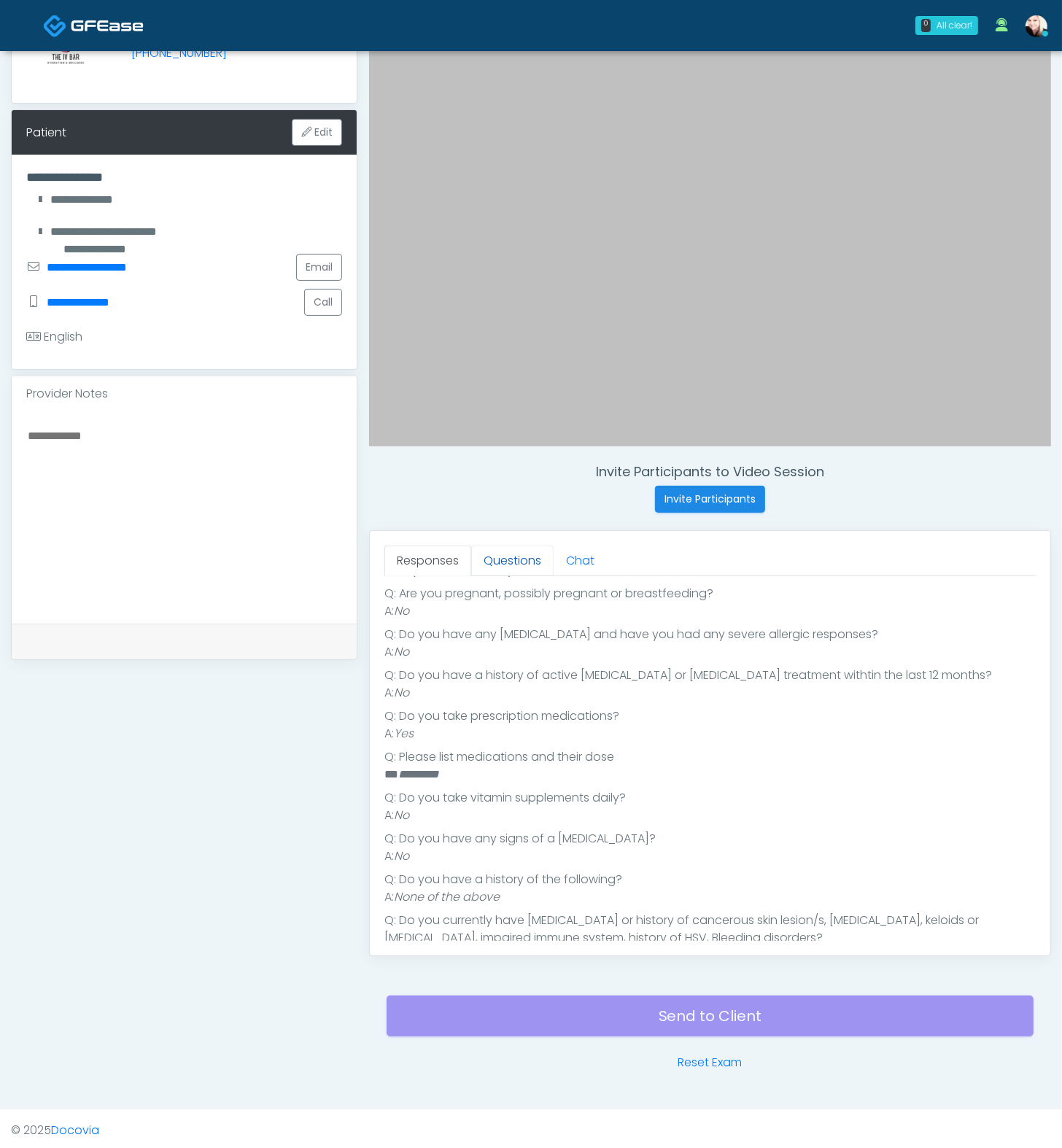
click at [519, 557] on link "Questions" at bounding box center [513, 561] width 83 height 31
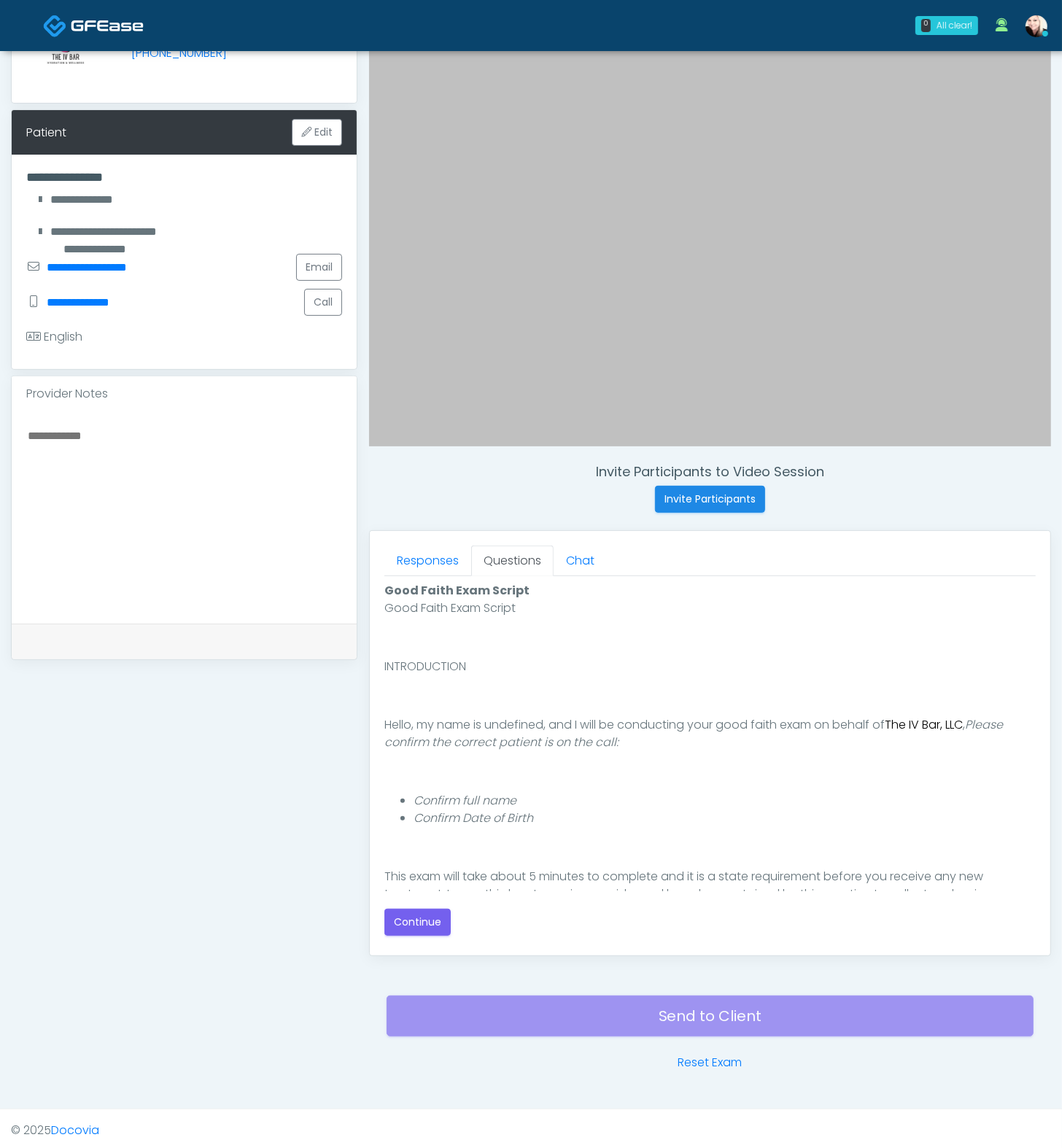
scroll to position [0, 0]
click at [406, 851] on button "Continue" at bounding box center [417, 923] width 66 height 27
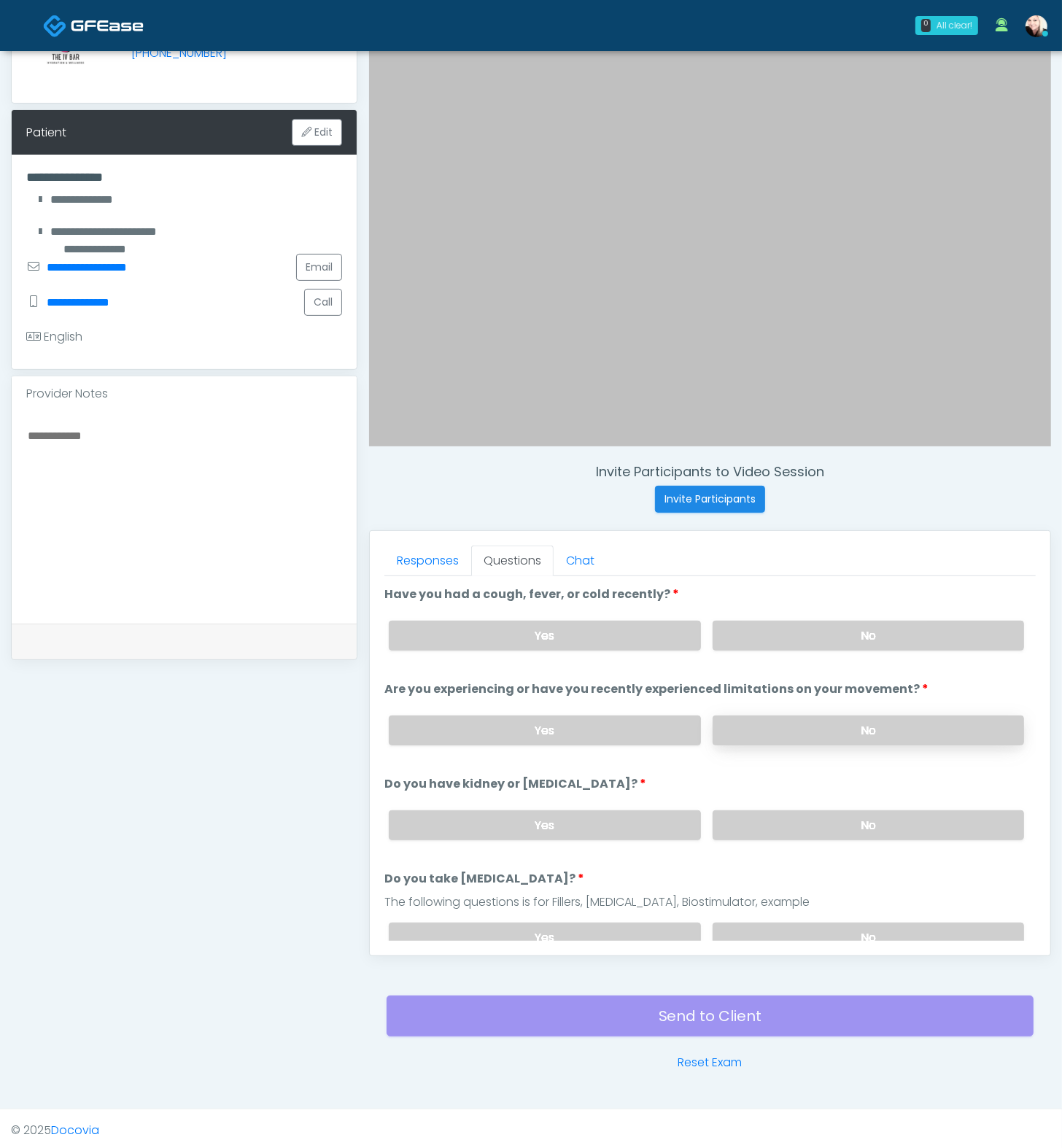
click at [805, 728] on label "No" at bounding box center [868, 730] width 311 height 30
click at [798, 610] on div "Yes No" at bounding box center [707, 636] width 659 height 53
click at [794, 628] on label "No" at bounding box center [868, 636] width 311 height 30
drag, startPoint x: 799, startPoint y: 789, endPoint x: 809, endPoint y: 857, distance: 68.7
click at [799, 790] on li "Do you have kidney or [MEDICAL_DATA]? Do you have kidney or [MEDICAL_DATA]? Yes…" at bounding box center [709, 814] width 652 height 77
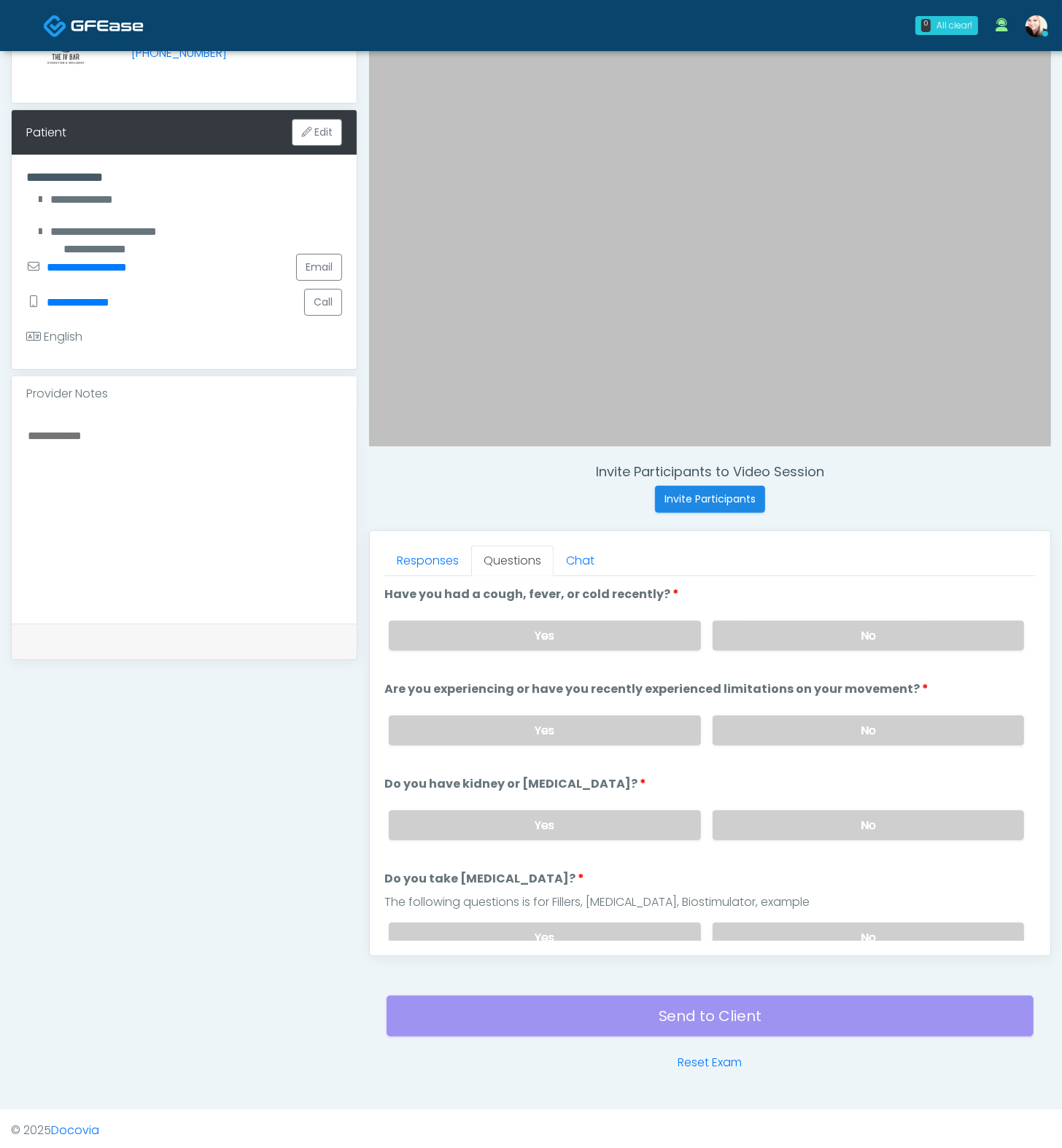
click at [810, 828] on label "No" at bounding box center [868, 825] width 311 height 30
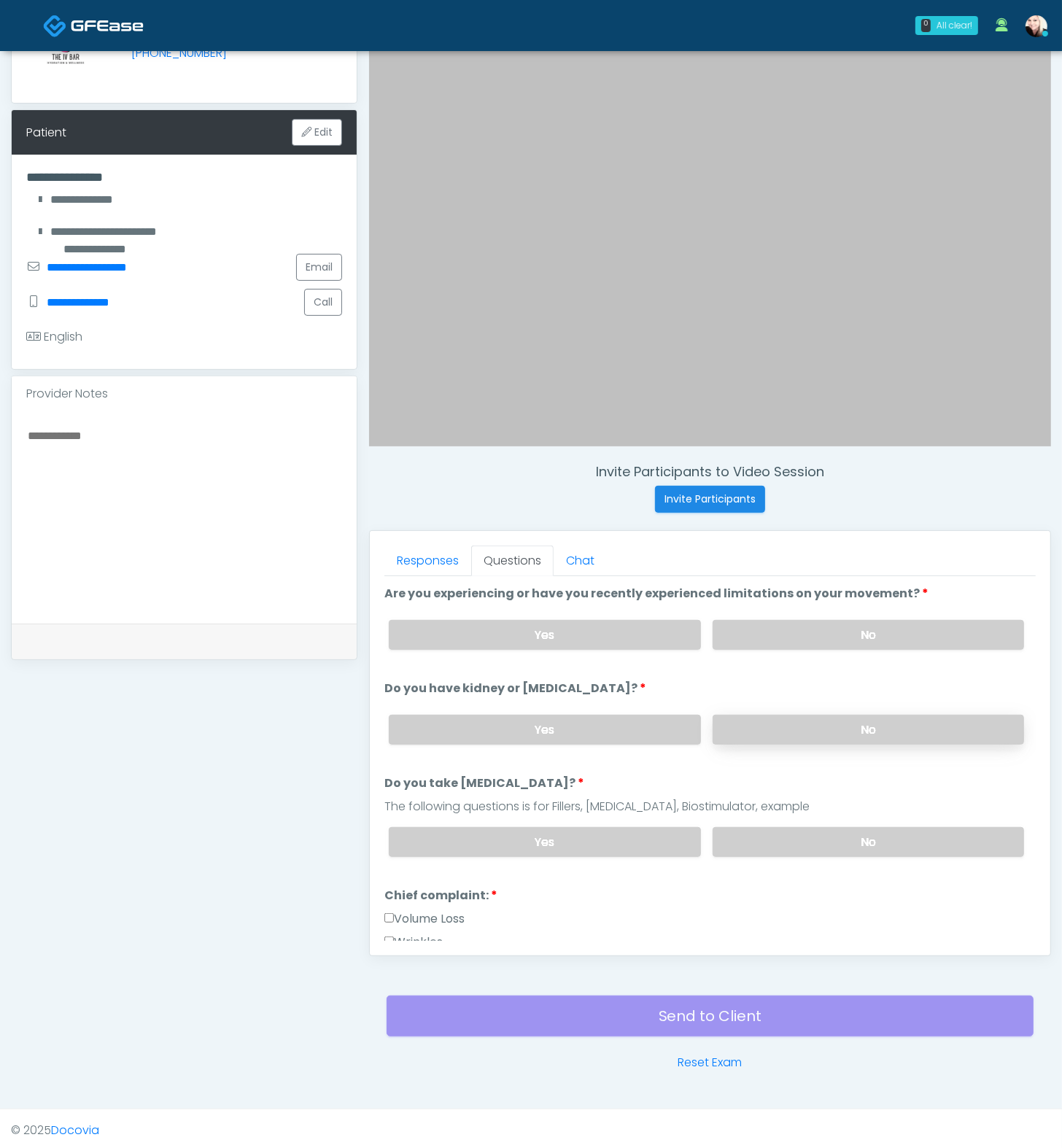
scroll to position [153, 0]
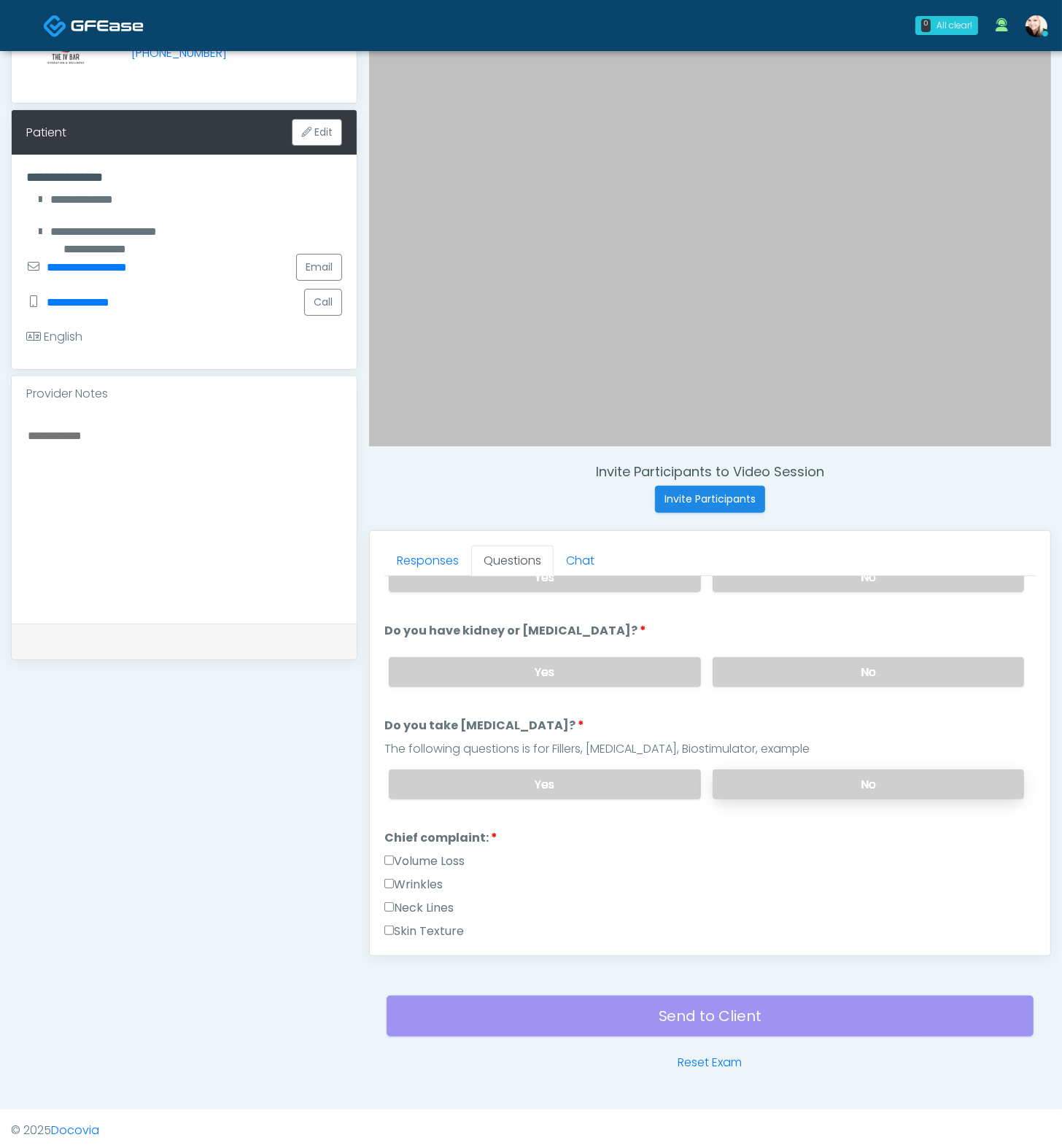
click at [800, 770] on label "No" at bounding box center [868, 785] width 311 height 30
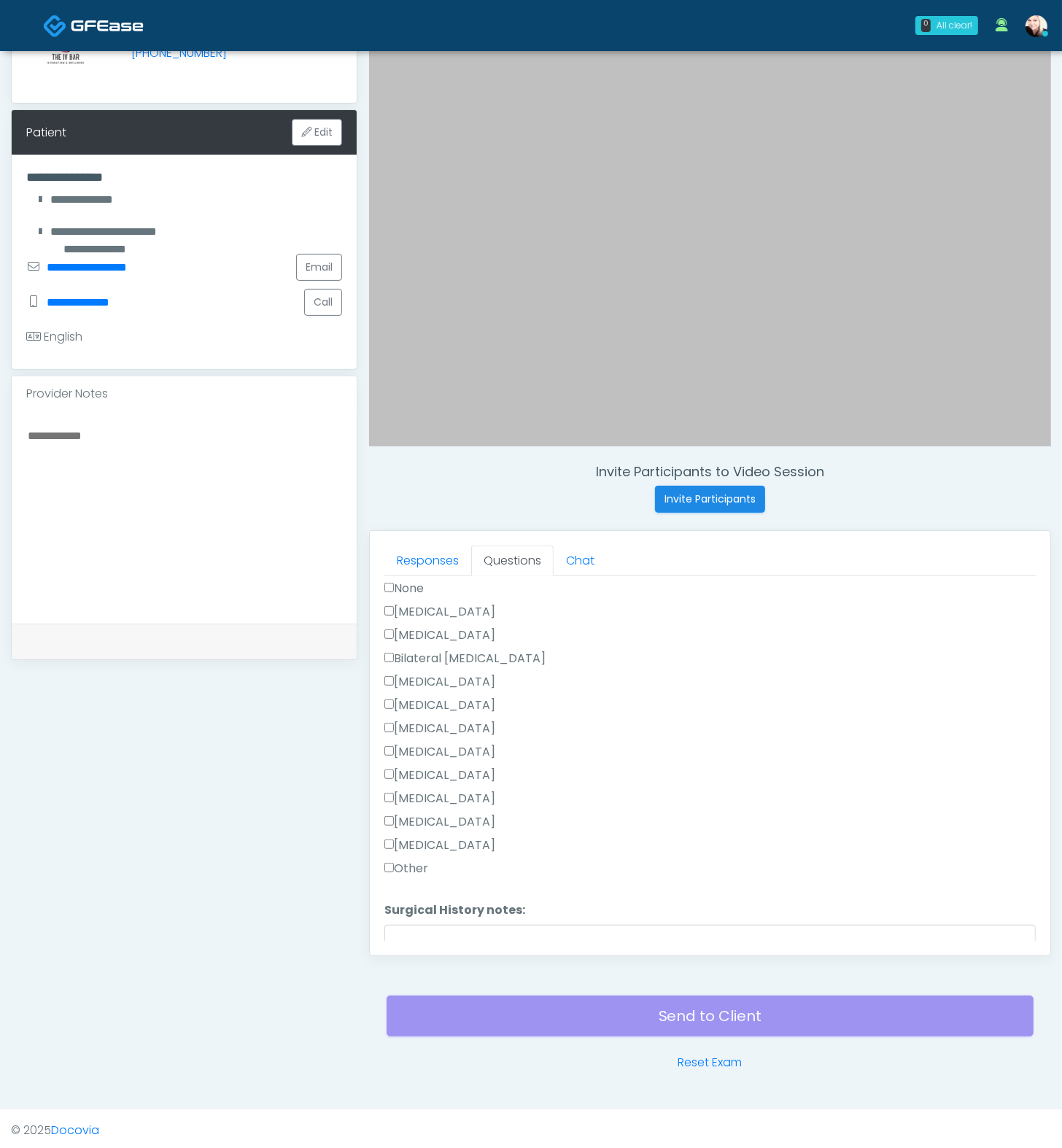
scroll to position [794, 0]
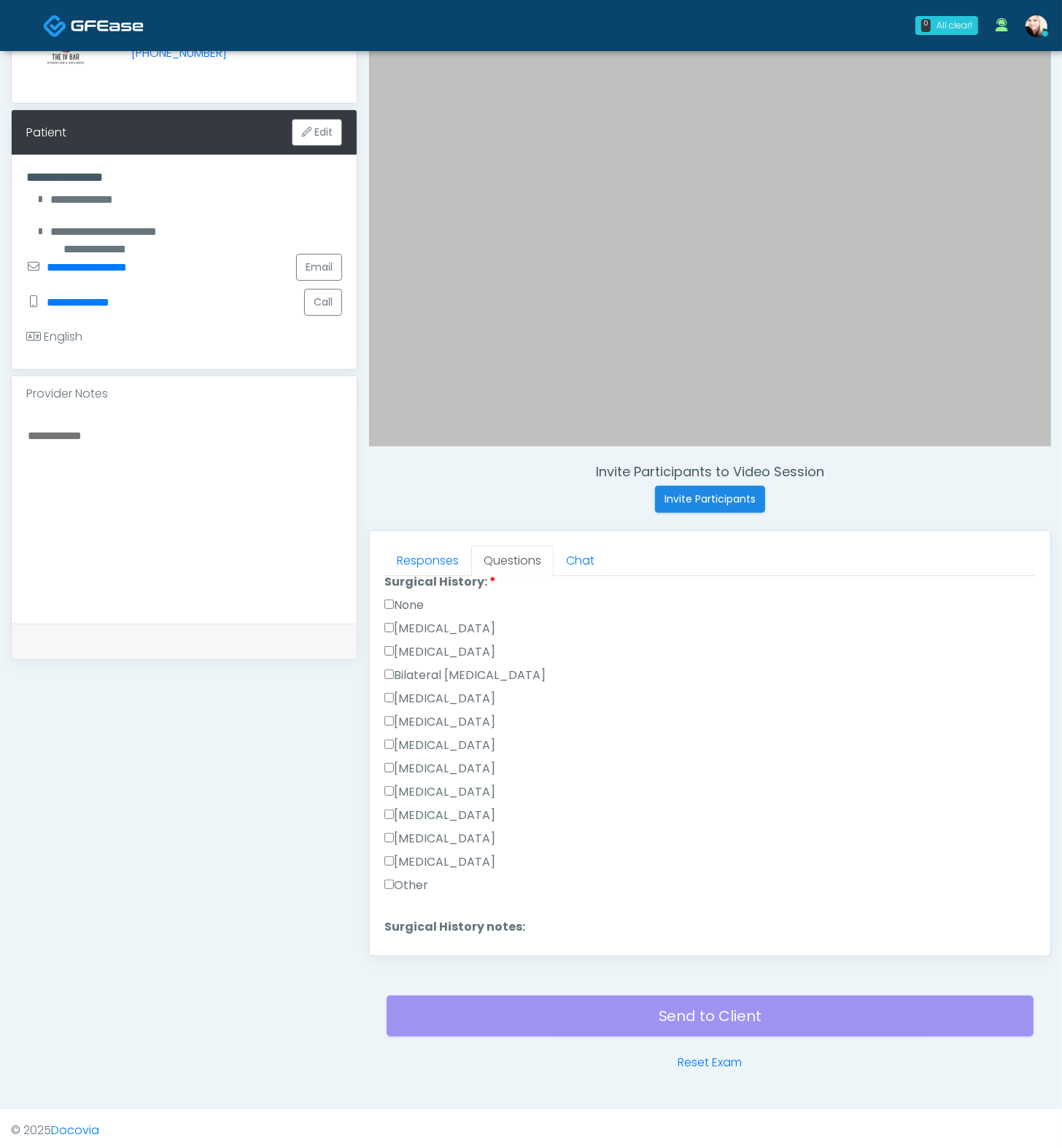
click at [383, 590] on div "Responses Questions Chat Good Faith Exam Script Good Faith Exam Script INTRODUC…" at bounding box center [710, 743] width 680 height 425
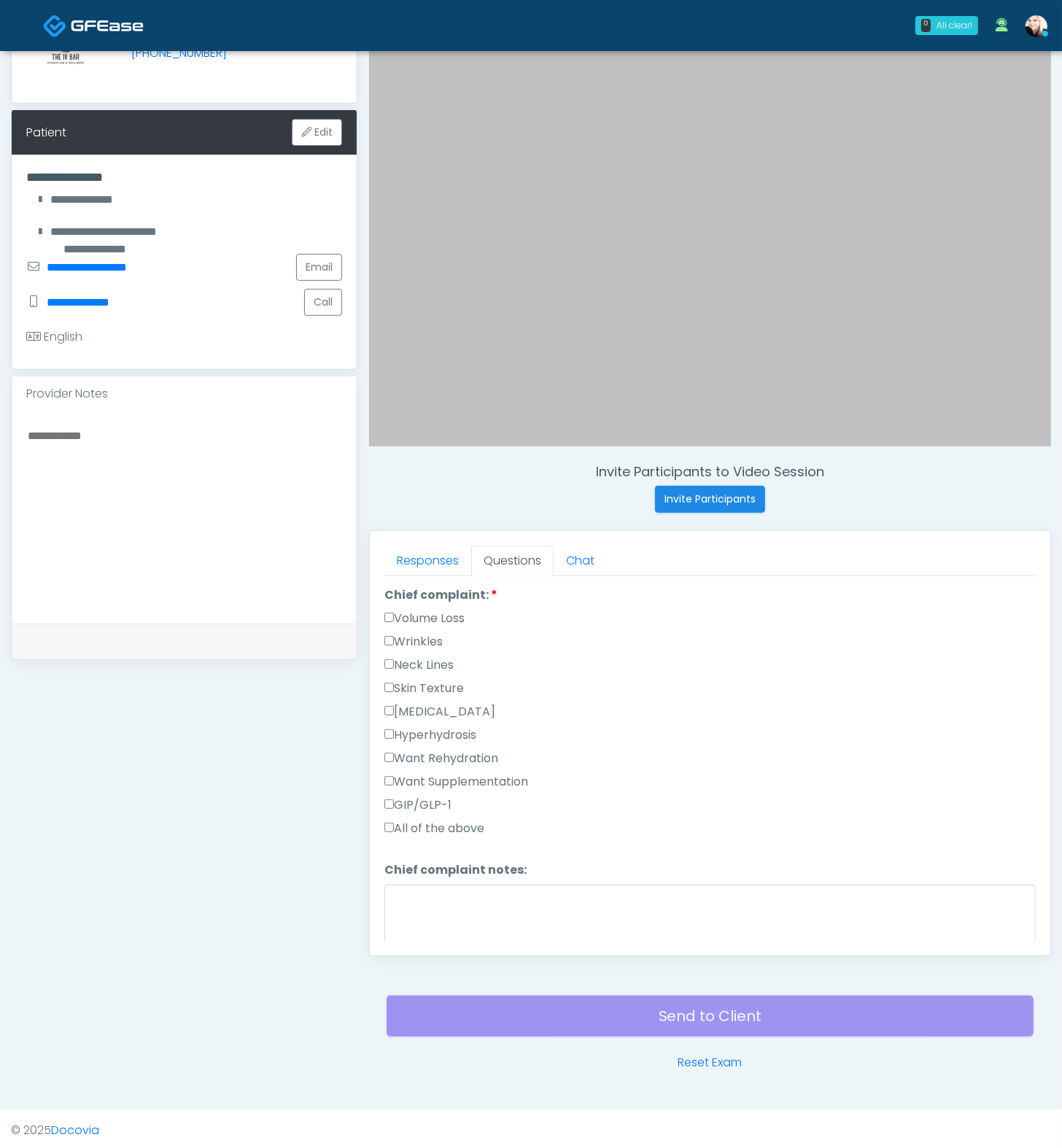
scroll to position [402, 0]
click at [448, 772] on label "Want Supplementation" at bounding box center [456, 776] width 144 height 17
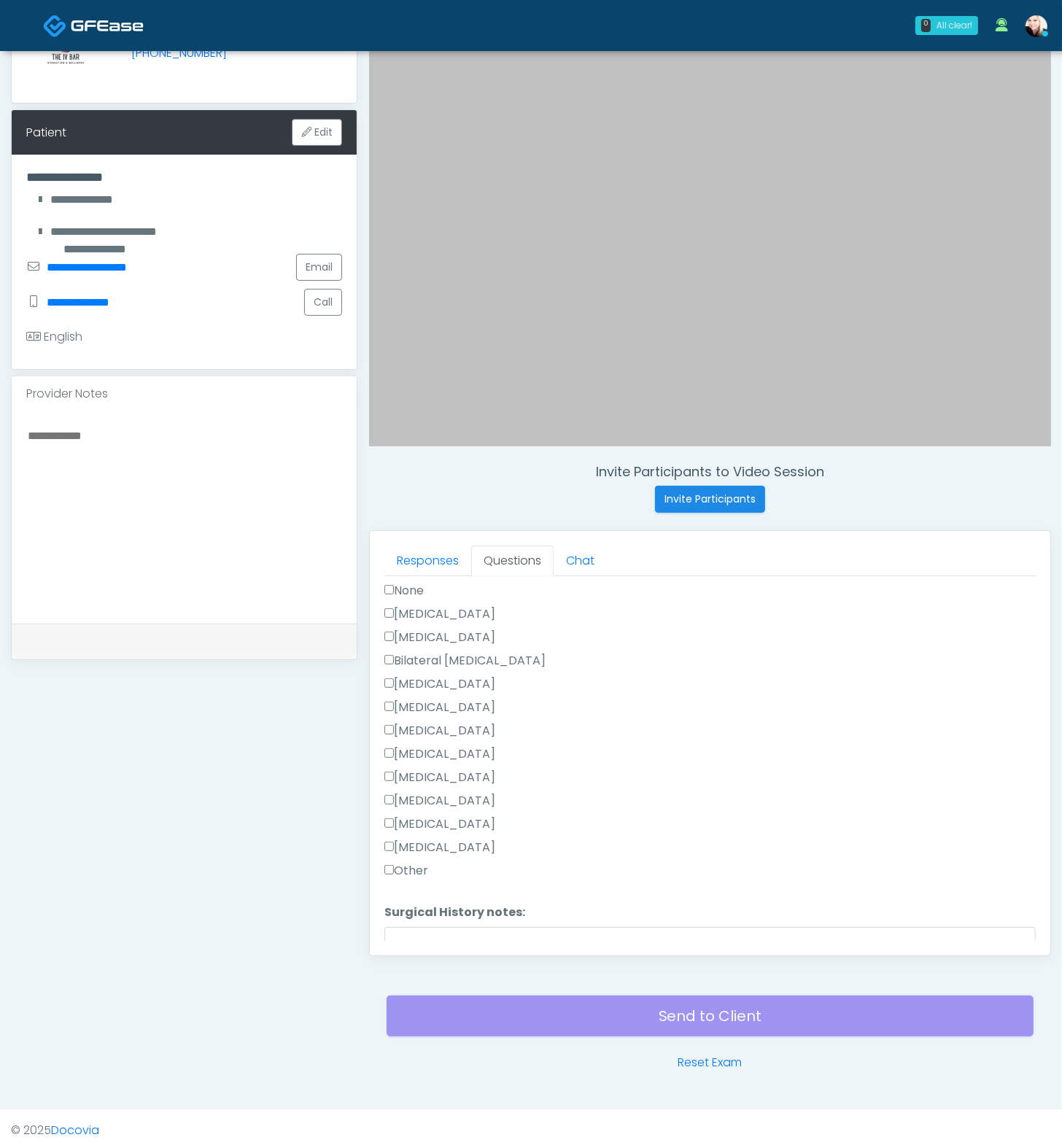
scroll to position [901, 0]
click at [431, 851] on button "Continue" at bounding box center [417, 934] width 66 height 27
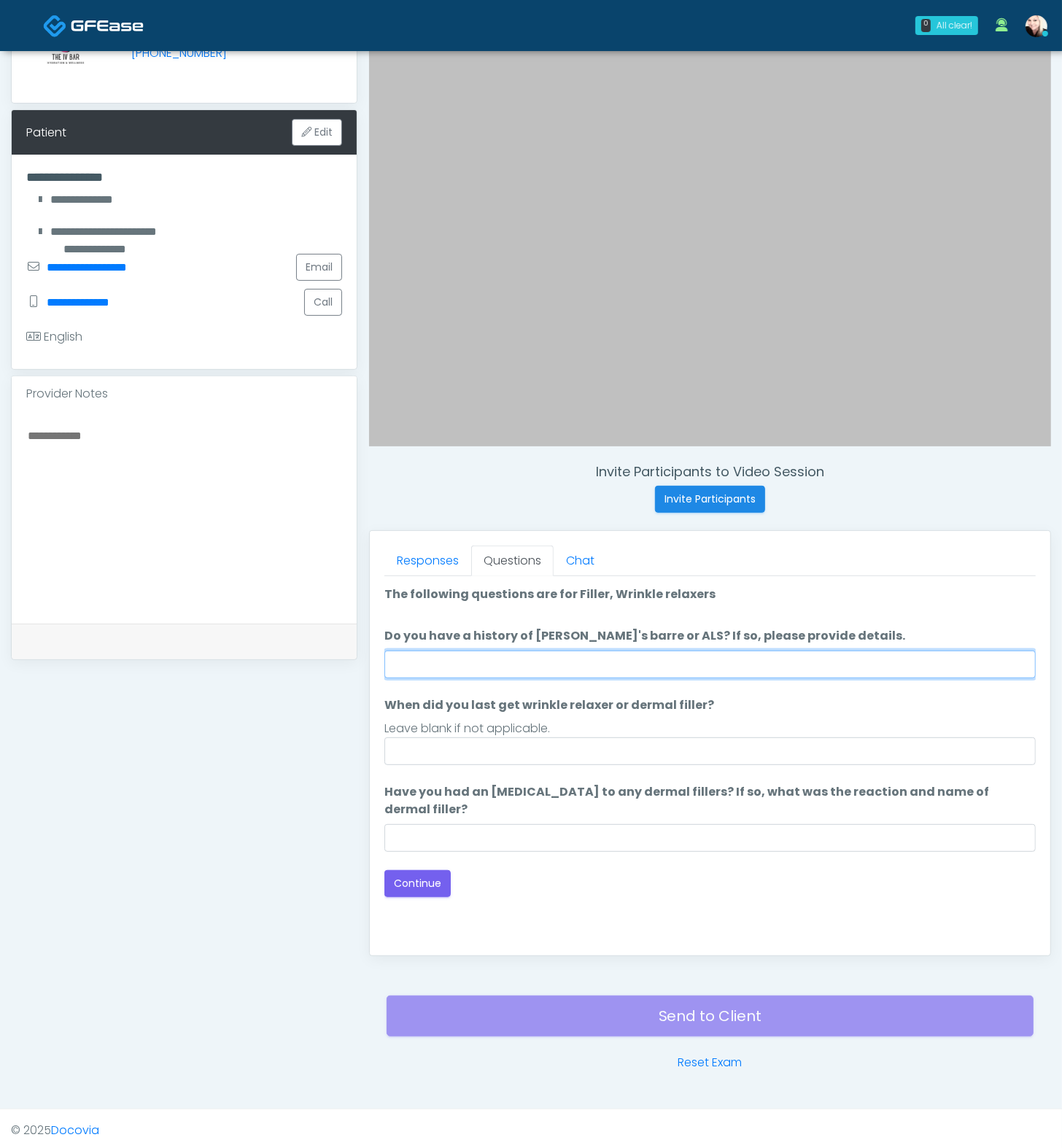
click at [515, 653] on input "Do you have a history of Guillain's barre or ALS? If so, please provide details." at bounding box center [709, 665] width 652 height 28
type input "*"
type input "****"
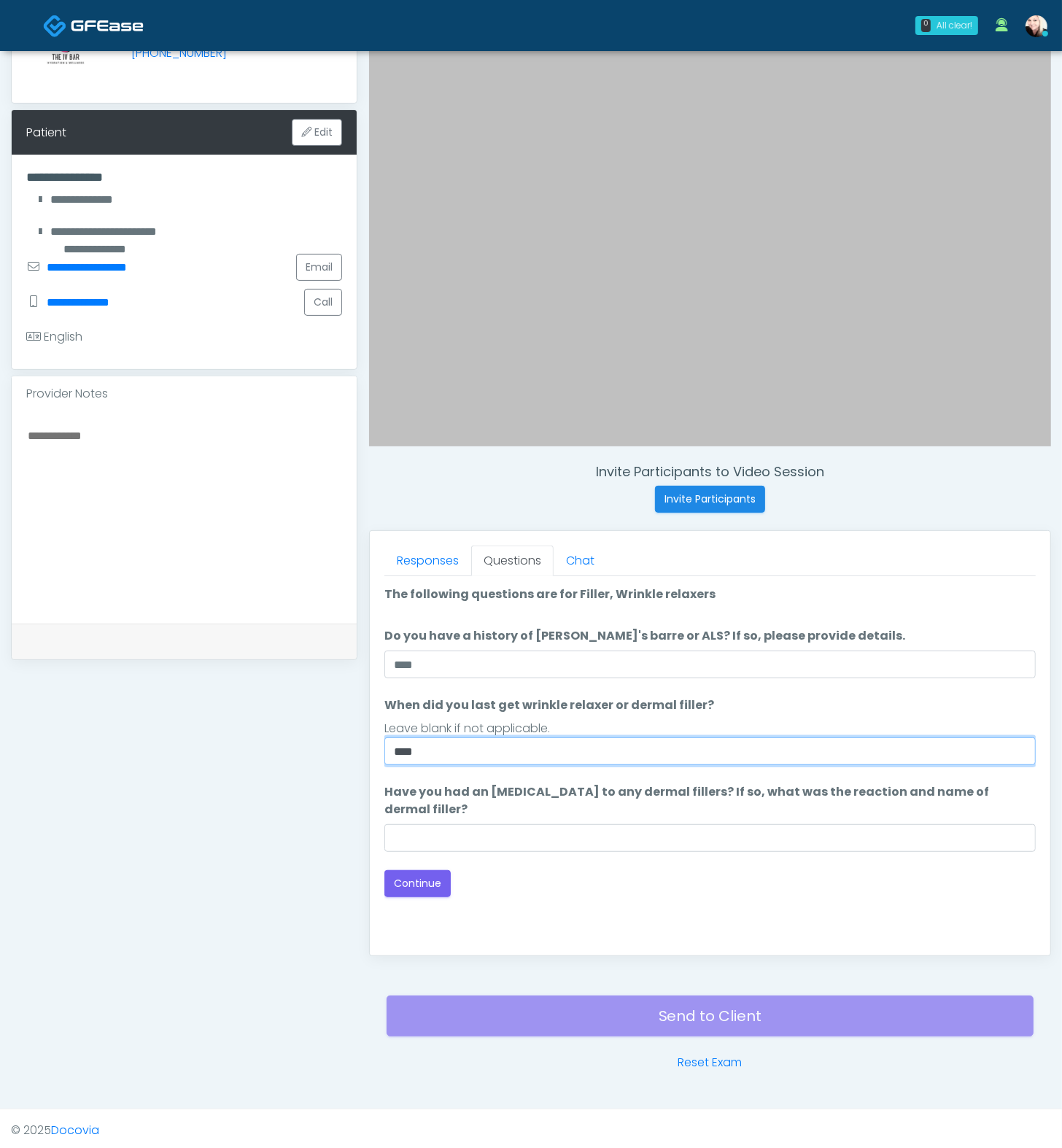
type input "****"
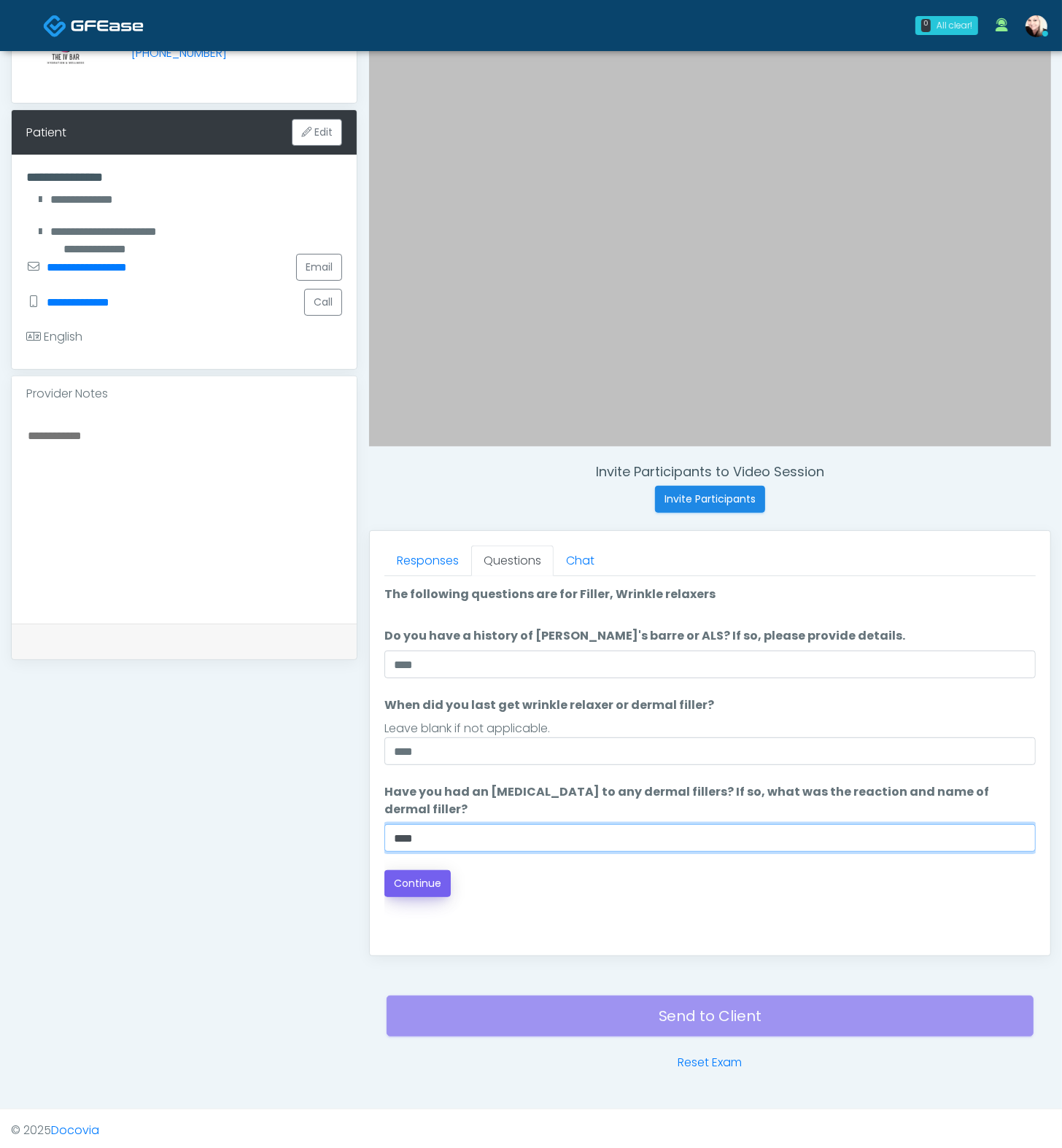
type input "****"
click at [398, 851] on button "Continue" at bounding box center [417, 884] width 66 height 27
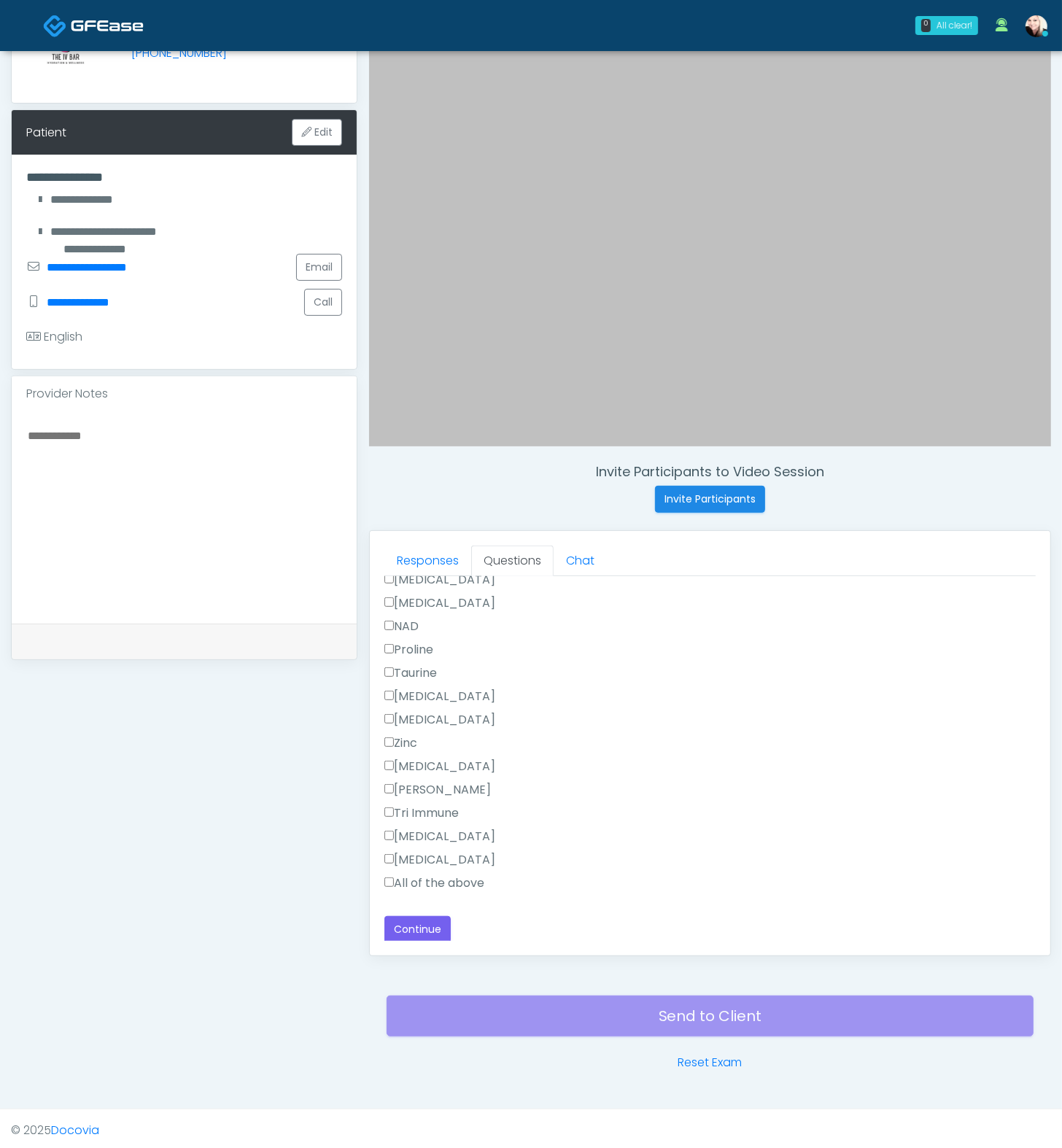
click at [410, 851] on label "All of the above" at bounding box center [434, 883] width 100 height 17
click at [402, 671] on label "All of the above" at bounding box center [434, 675] width 100 height 17
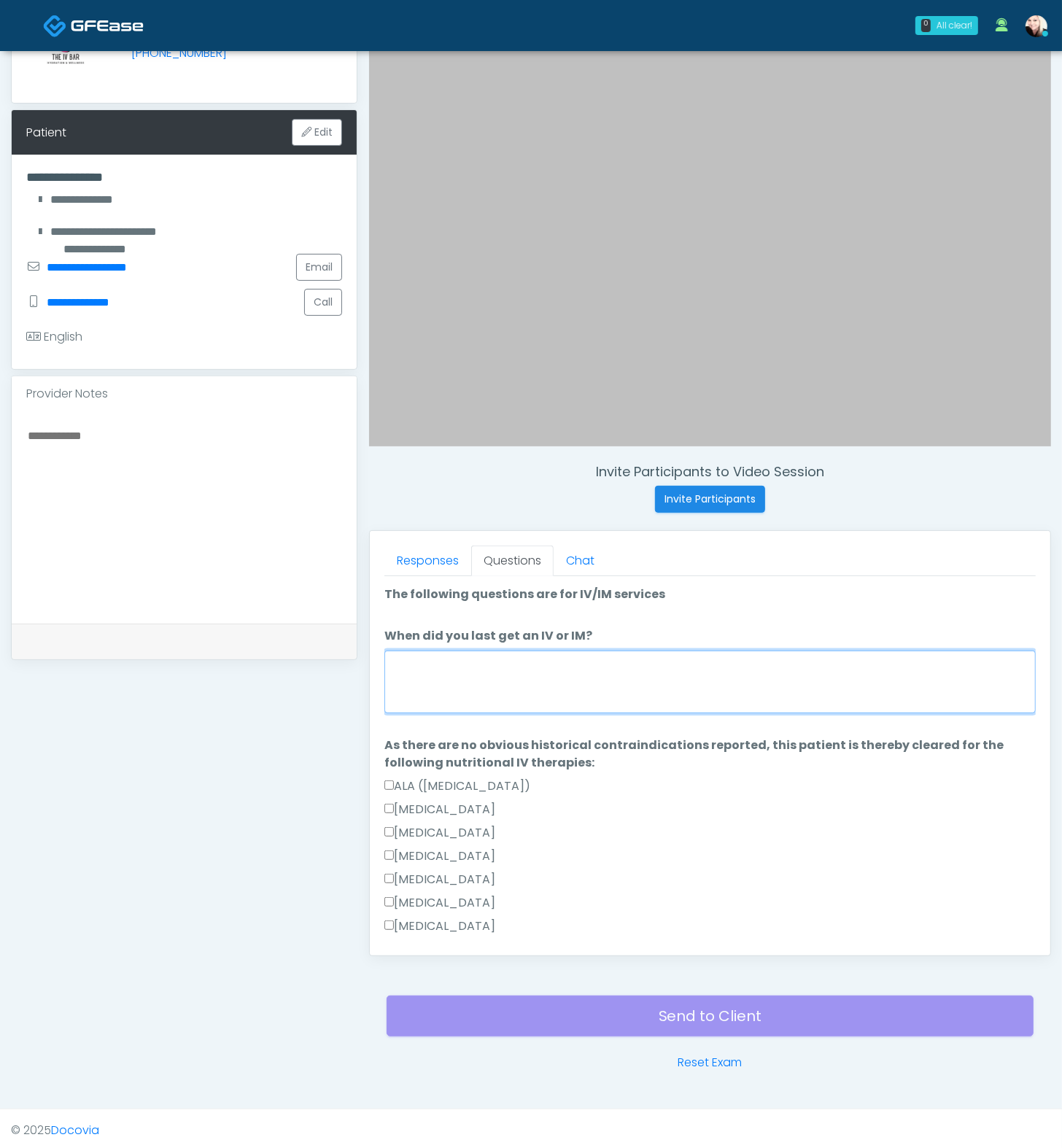
click at [451, 671] on textarea "When did you last get an IV or IM?" at bounding box center [709, 682] width 652 height 63
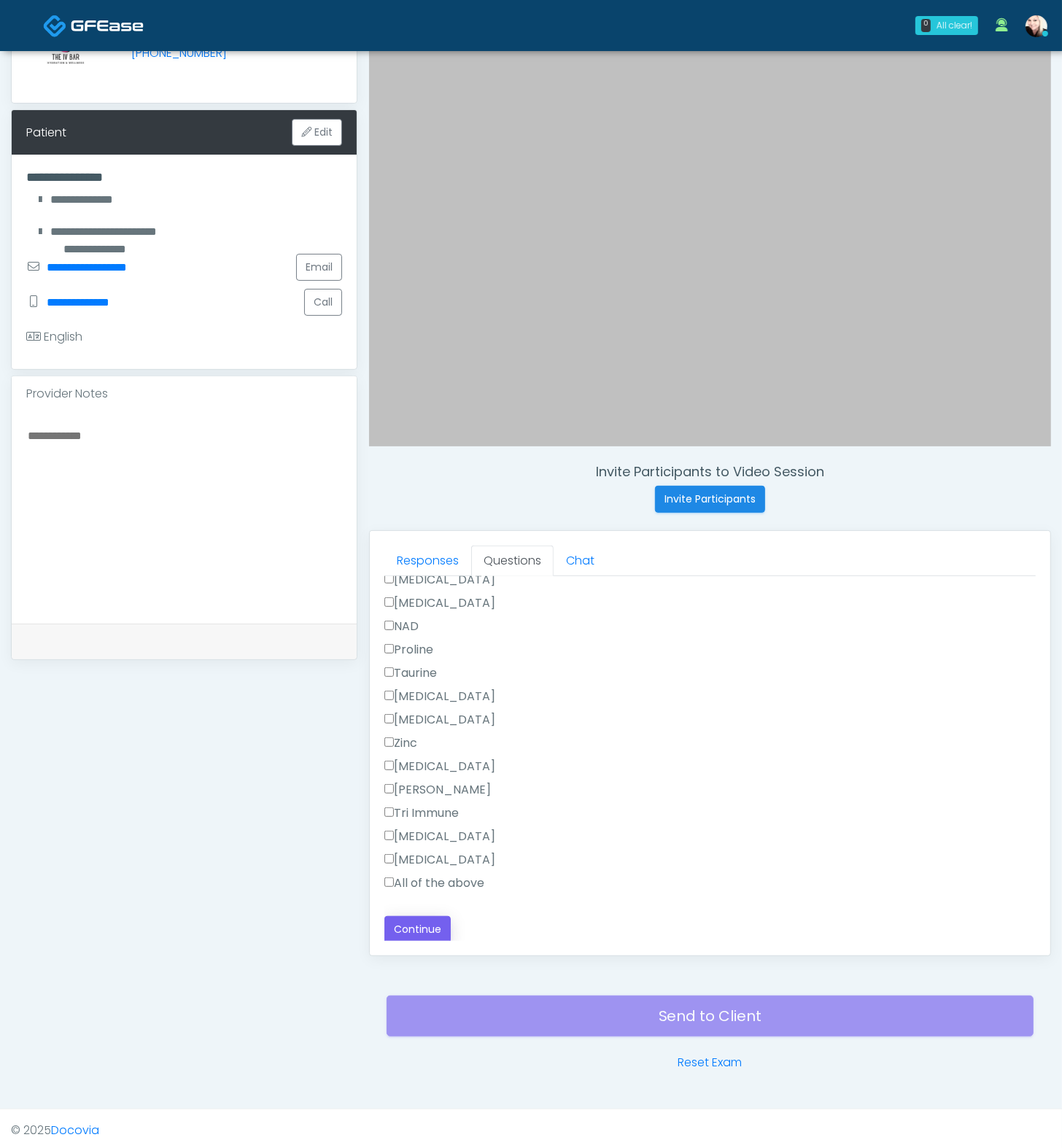
type textarea "****"
click at [418, 851] on button "Continue" at bounding box center [417, 929] width 66 height 27
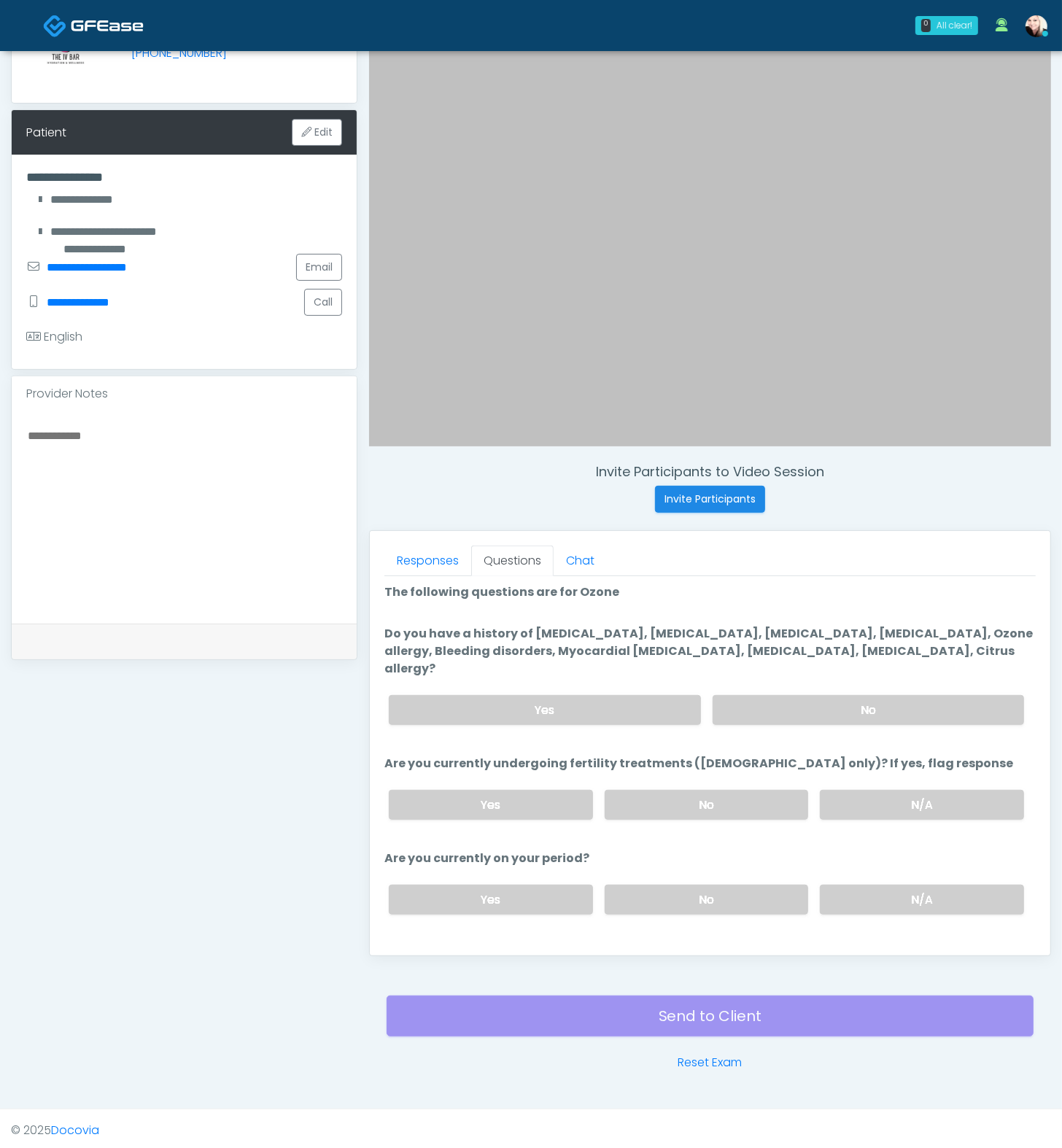
scroll to position [0, 0]
drag, startPoint x: 500, startPoint y: 629, endPoint x: 772, endPoint y: 630, distance: 272.0
click at [770, 630] on label "Do you have a history of Hyperthyroidism, Hypotension, Hypocalcemia, Hypoglycem…" at bounding box center [709, 654] width 652 height 53
click at [828, 634] on label "Do you have a history of Hyperthyroidism, Hypotension, Hypocalcemia, Hypoglycem…" at bounding box center [709, 654] width 652 height 53
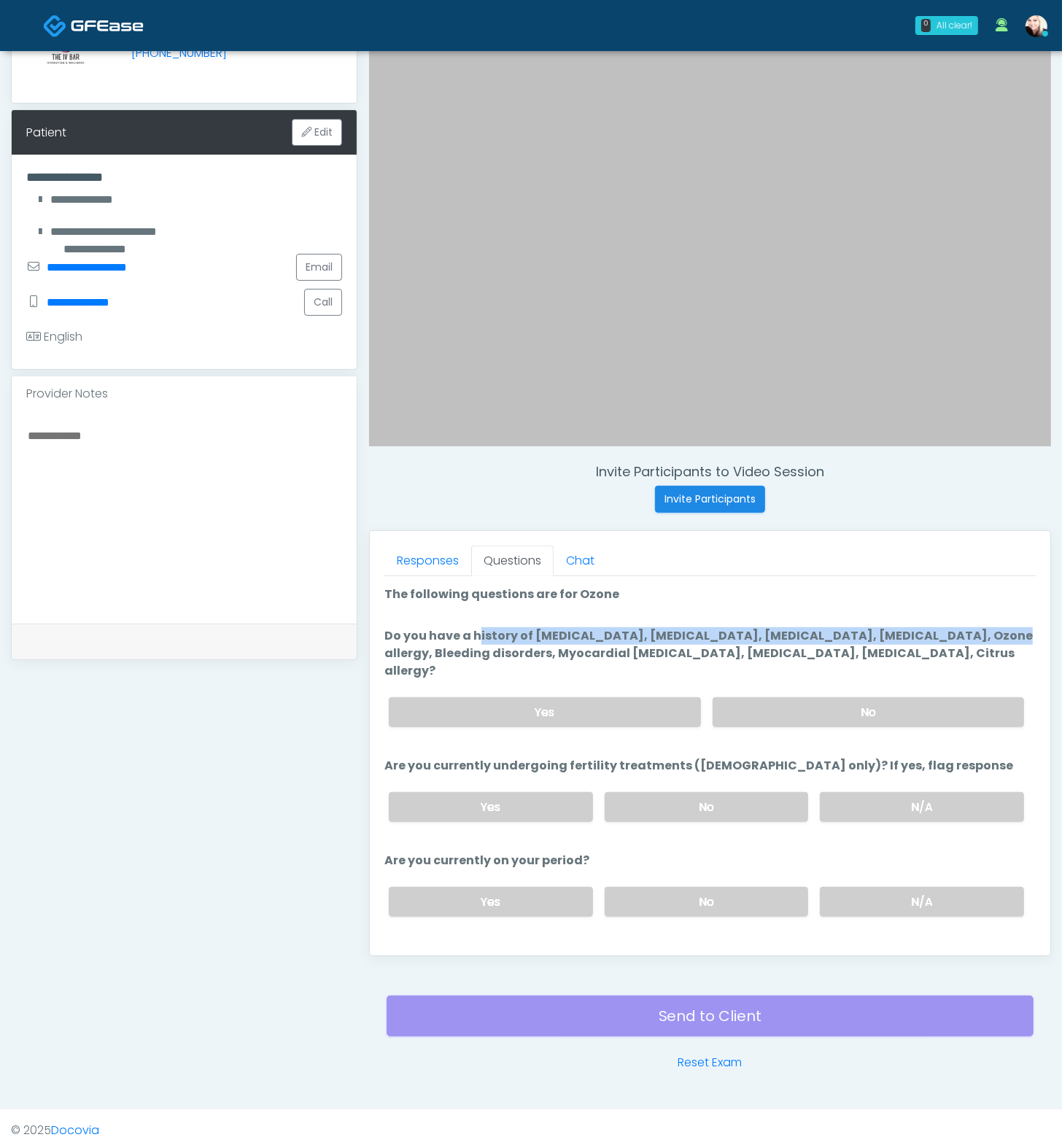
drag, startPoint x: 692, startPoint y: 628, endPoint x: 528, endPoint y: 624, distance: 164.0
click at [529, 624] on ol "The following questions are for Ozone The following questions are for Ozone Do …" at bounding box center [709, 804] width 652 height 438
click at [527, 628] on label "Do you have a history of Hyperthyroidism, Hypotension, Hypocalcemia, Hypoglycem…" at bounding box center [709, 654] width 652 height 53
drag, startPoint x: 502, startPoint y: 629, endPoint x: 867, endPoint y: 638, distance: 365.1
click at [867, 638] on label "Do you have a history of Hyperthyroidism, Hypotension, Hypocalcemia, Hypoglycem…" at bounding box center [709, 654] width 652 height 53
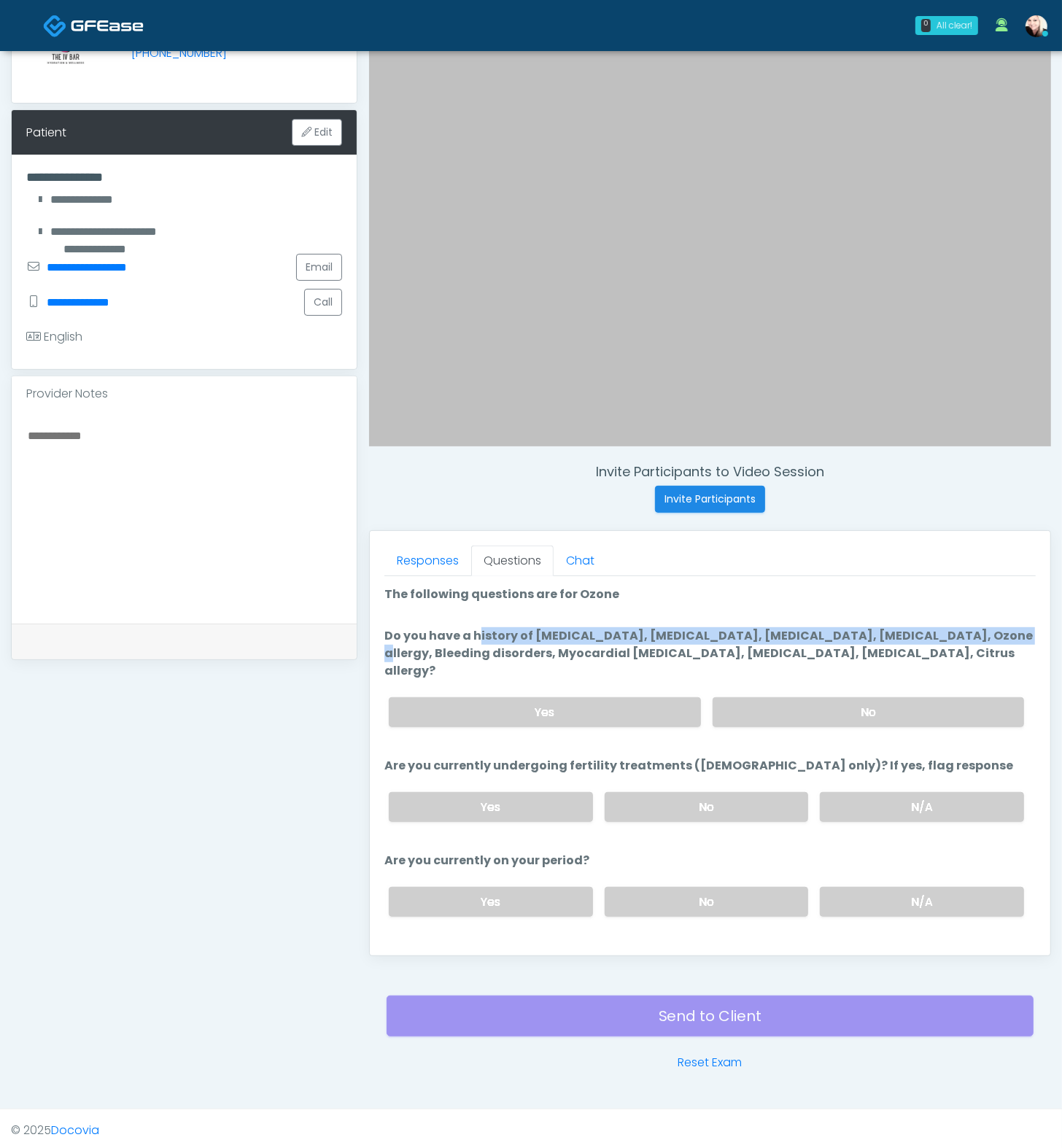
drag, startPoint x: 898, startPoint y: 636, endPoint x: 547, endPoint y: 622, distance: 351.3
click at [553, 622] on ol "The following questions are for Ozone The following questions are for Ozone Do …" at bounding box center [709, 804] width 652 height 438
click at [690, 633] on label "Do you have a history of Hyperthyroidism, Hypotension, Hypocalcemia, Hypoglycem…" at bounding box center [709, 654] width 652 height 53
click at [904, 697] on label "No" at bounding box center [868, 712] width 311 height 30
drag, startPoint x: 702, startPoint y: 885, endPoint x: 700, endPoint y: 828, distance: 57.0
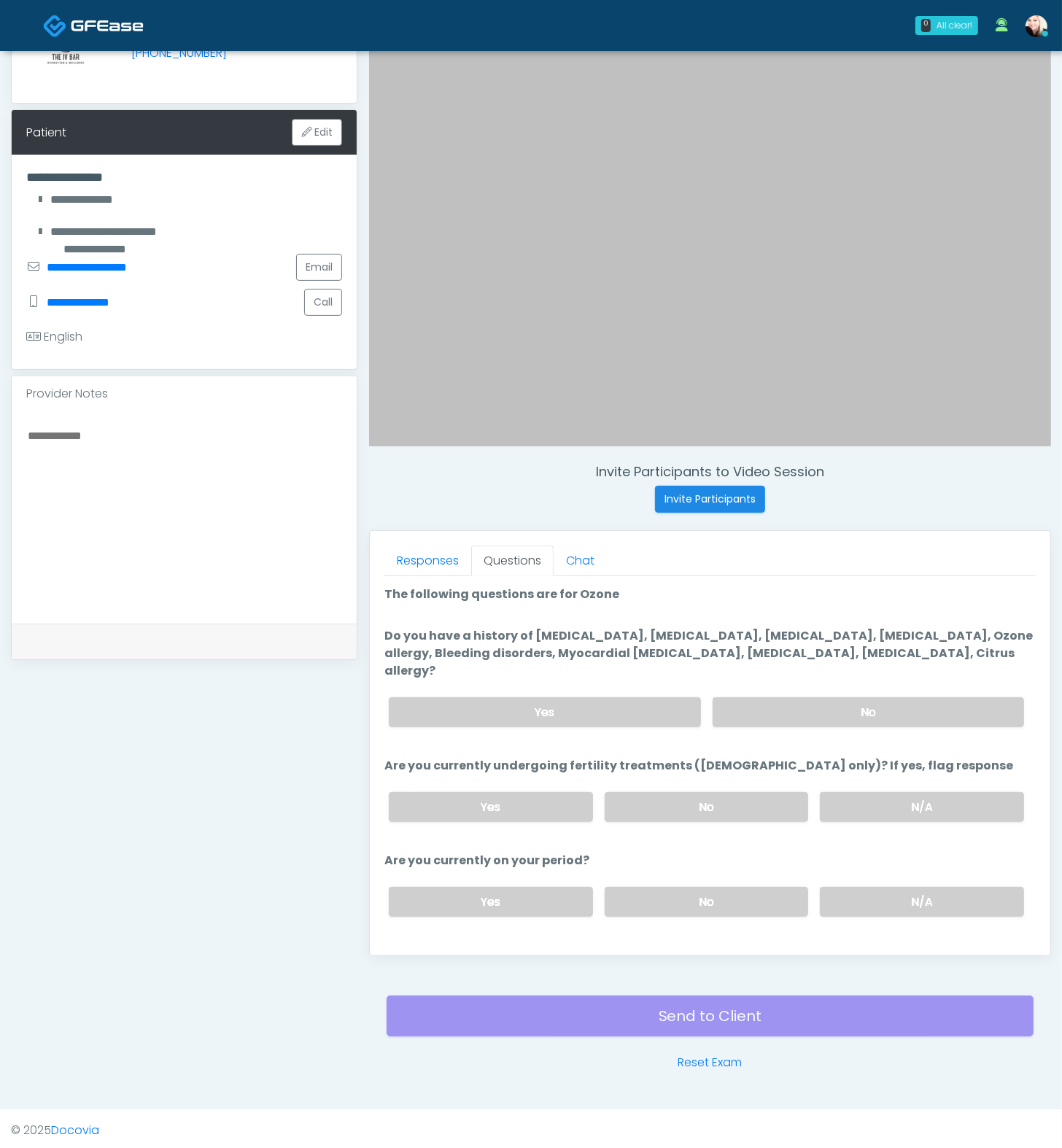
click at [701, 851] on label "No" at bounding box center [706, 902] width 204 height 30
click at [699, 792] on label "No" at bounding box center [706, 807] width 204 height 30
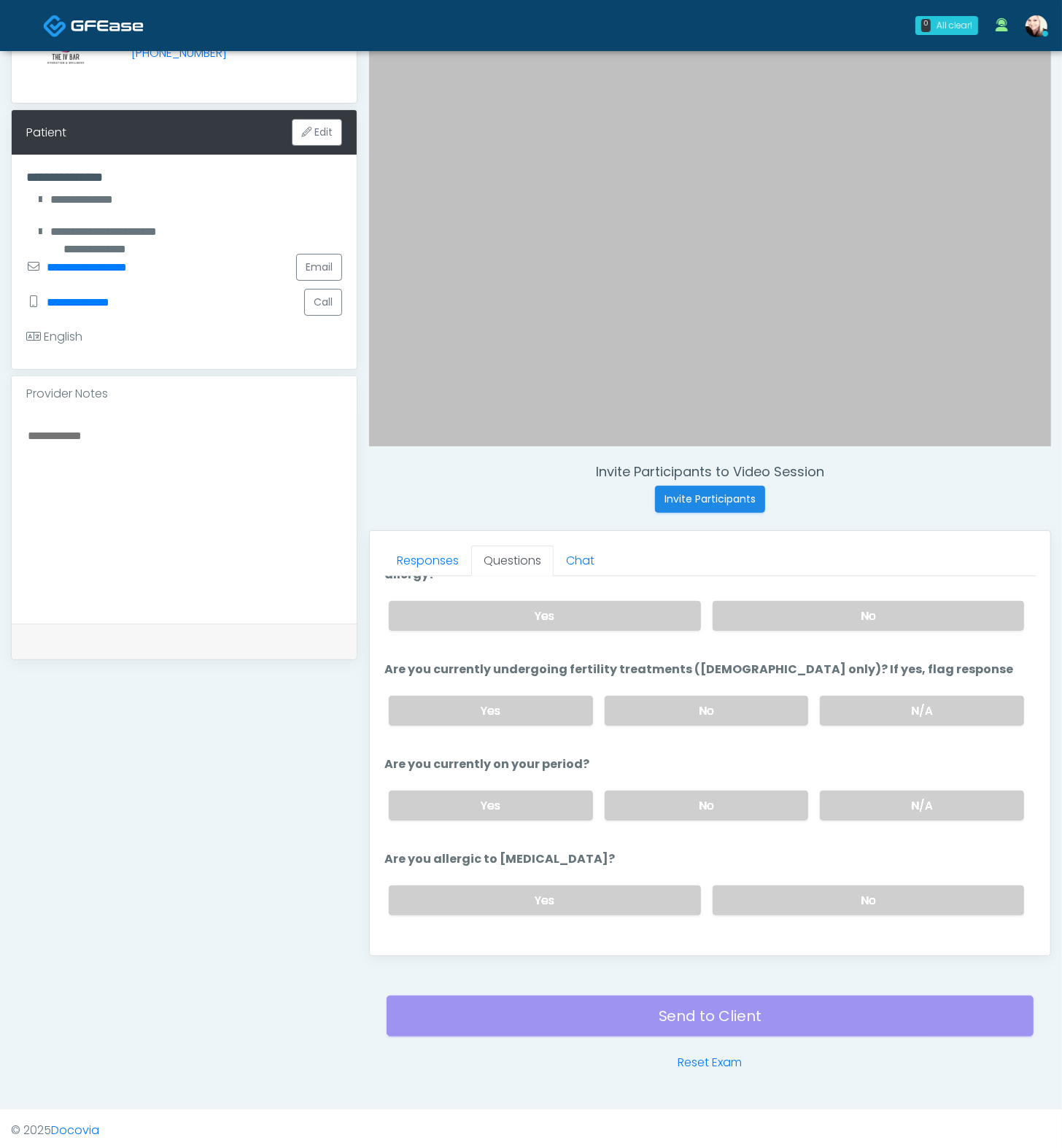
scroll to position [105, 0]
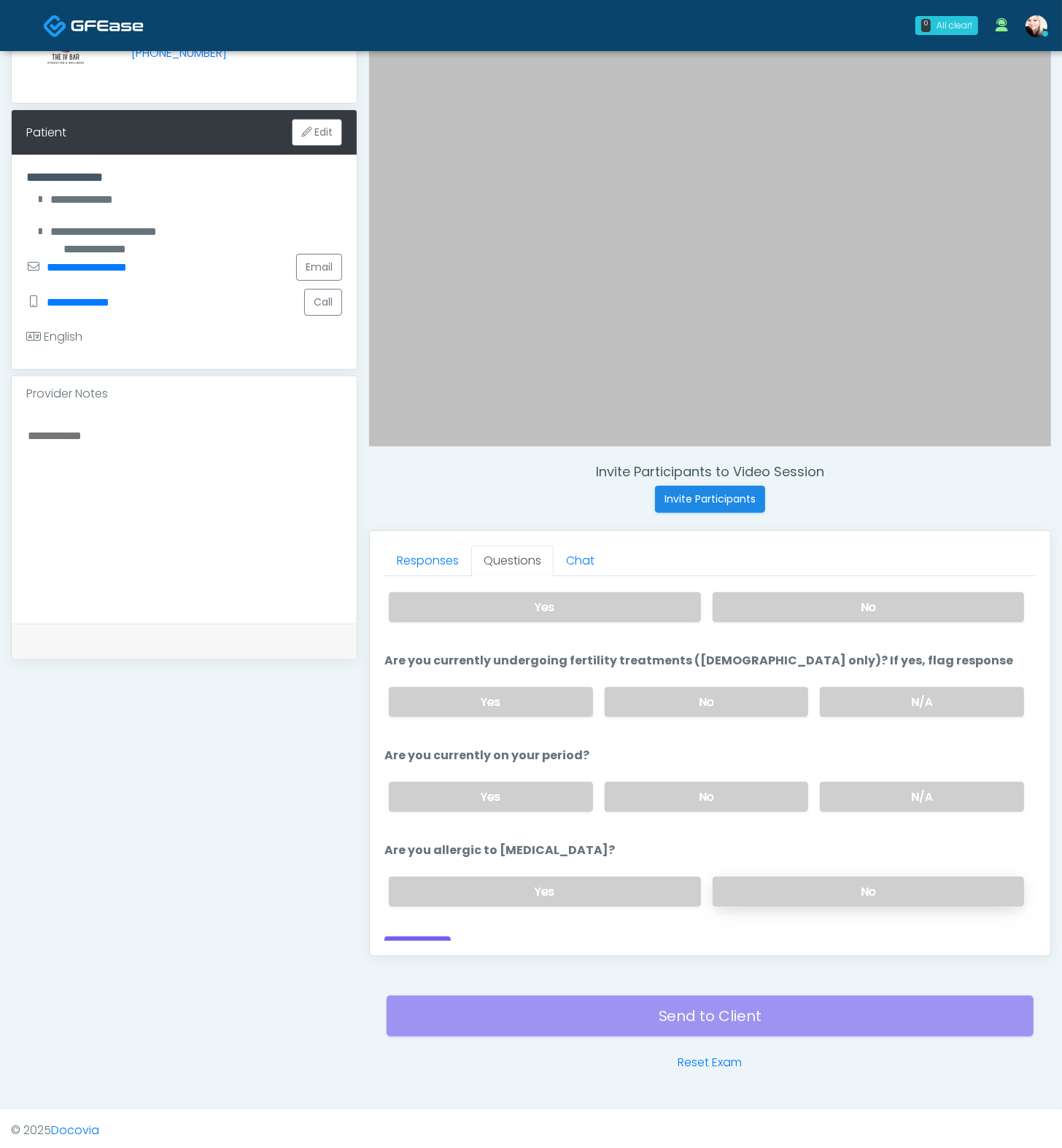
click at [803, 851] on label "No" at bounding box center [868, 892] width 311 height 30
click at [855, 787] on label "N/A" at bounding box center [922, 797] width 204 height 30
click at [402, 851] on button "Continue" at bounding box center [417, 950] width 66 height 27
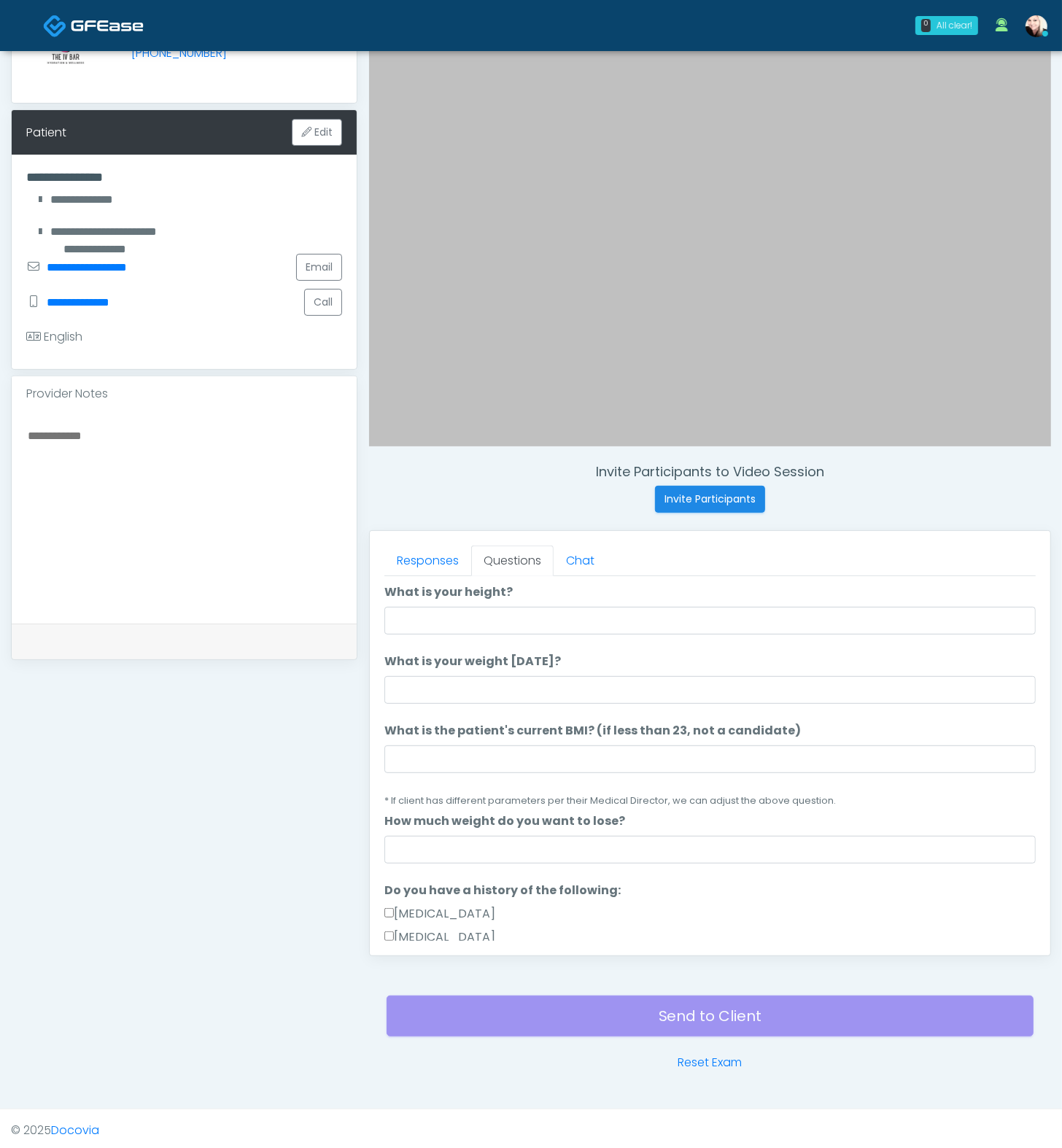
scroll to position [0, 0]
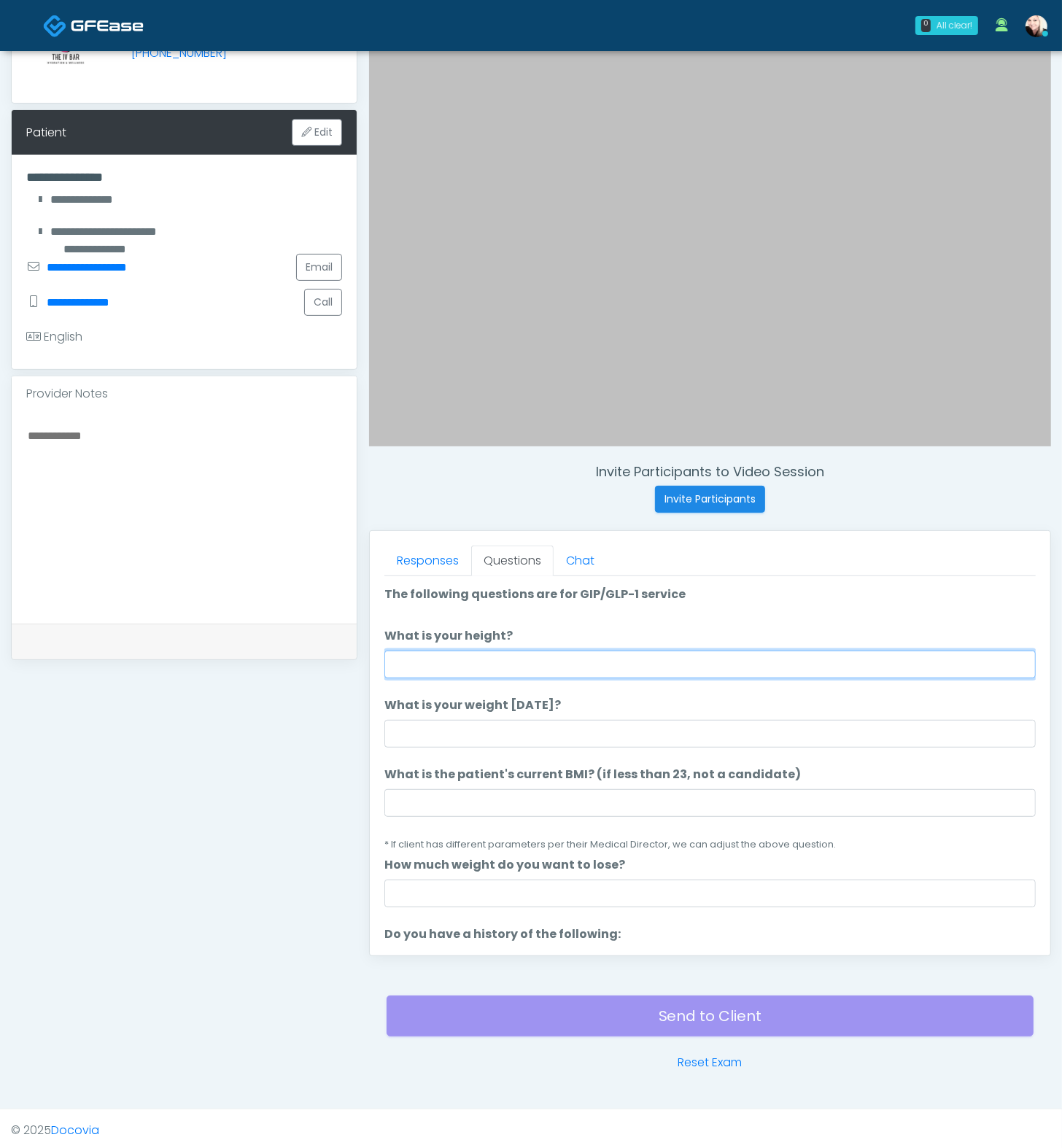
click at [553, 664] on input "What is your height?" at bounding box center [709, 665] width 652 height 28
type input "****"
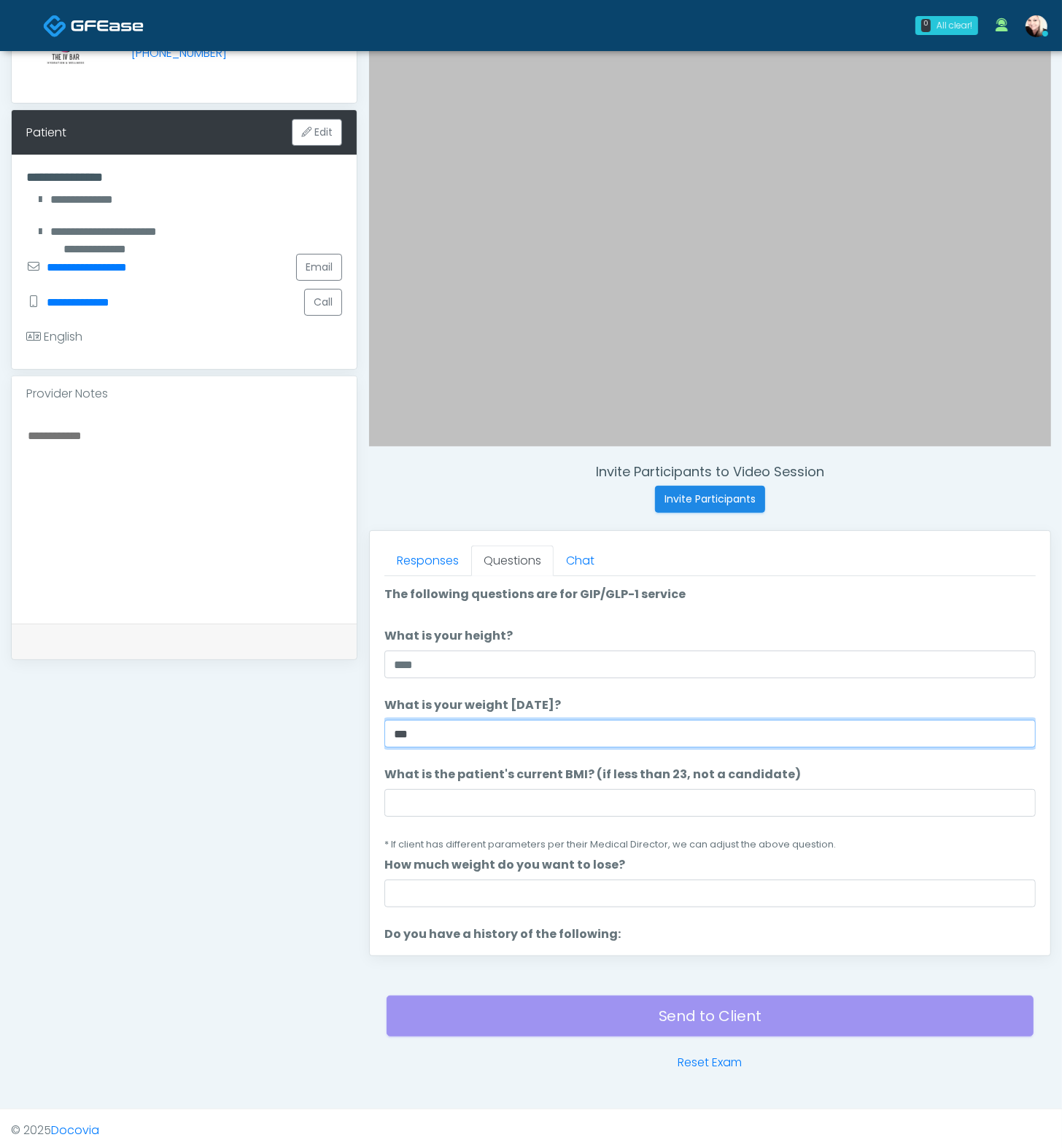
type input "***"
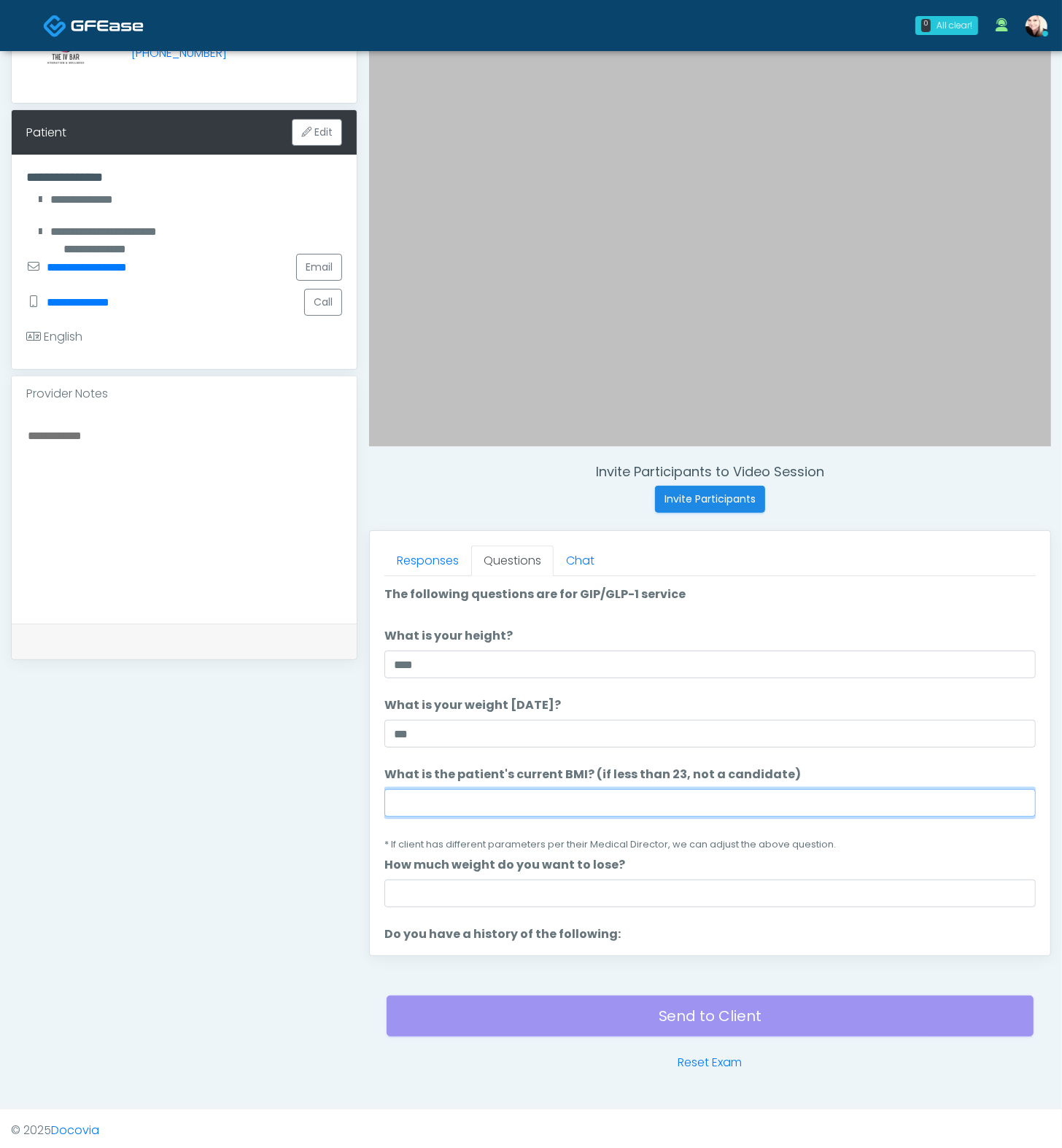
click at [537, 810] on input "What is the patient's current BMI? (if less than 23, not a candidate)" at bounding box center [709, 804] width 652 height 28
paste input "****"
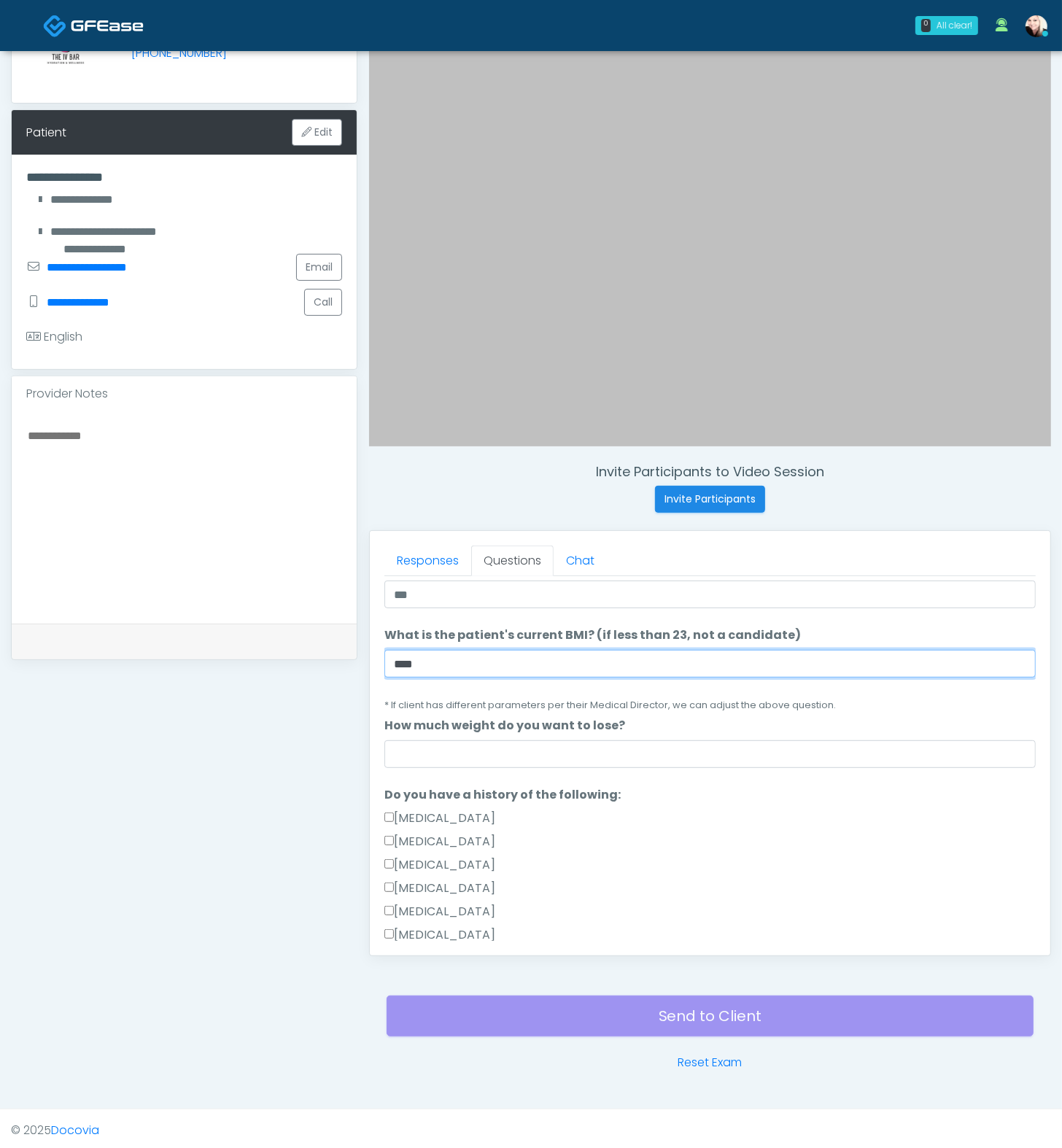
type input "****"
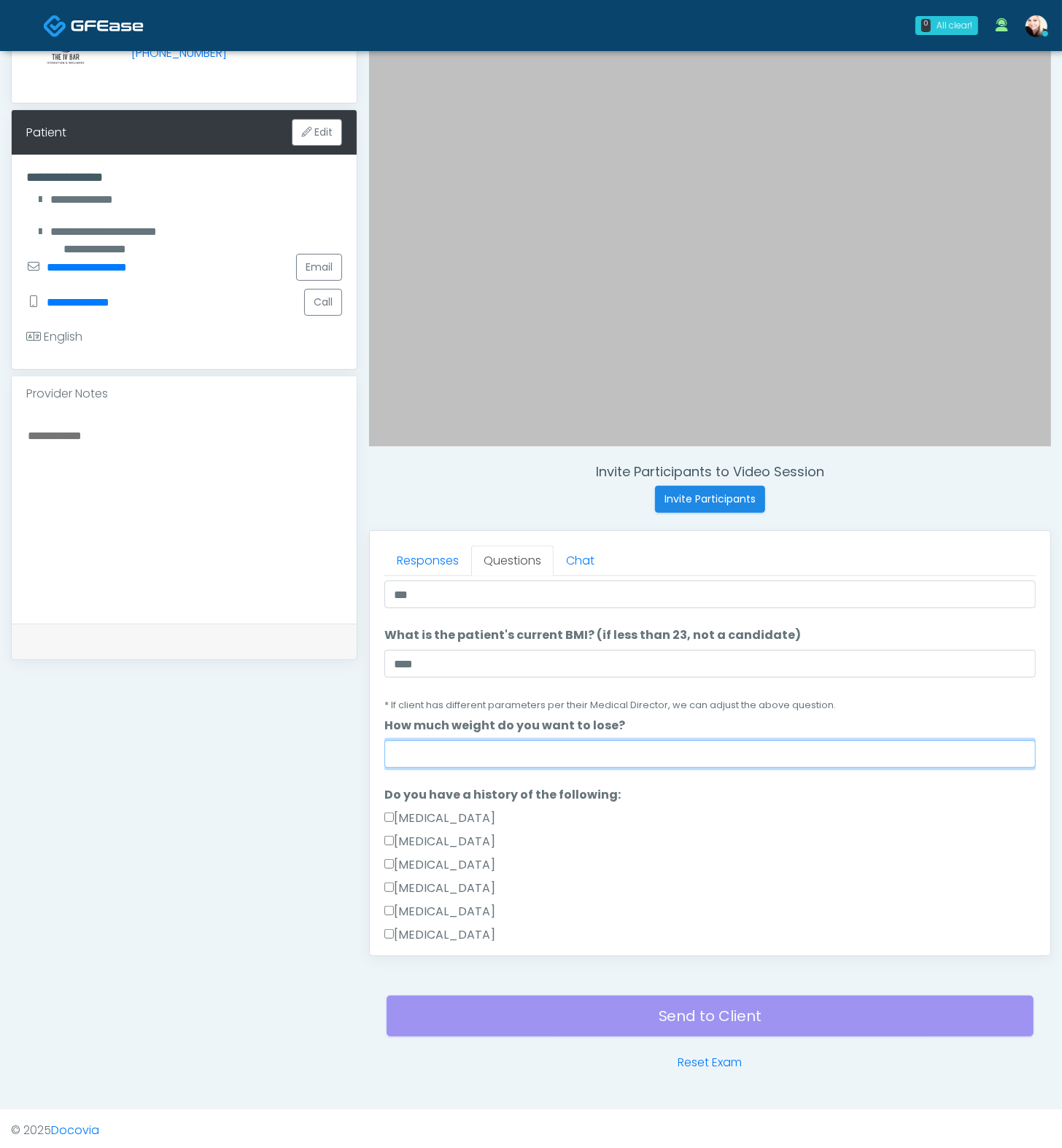
click at [543, 742] on input "How much weight do you want to lose?" at bounding box center [709, 755] width 652 height 28
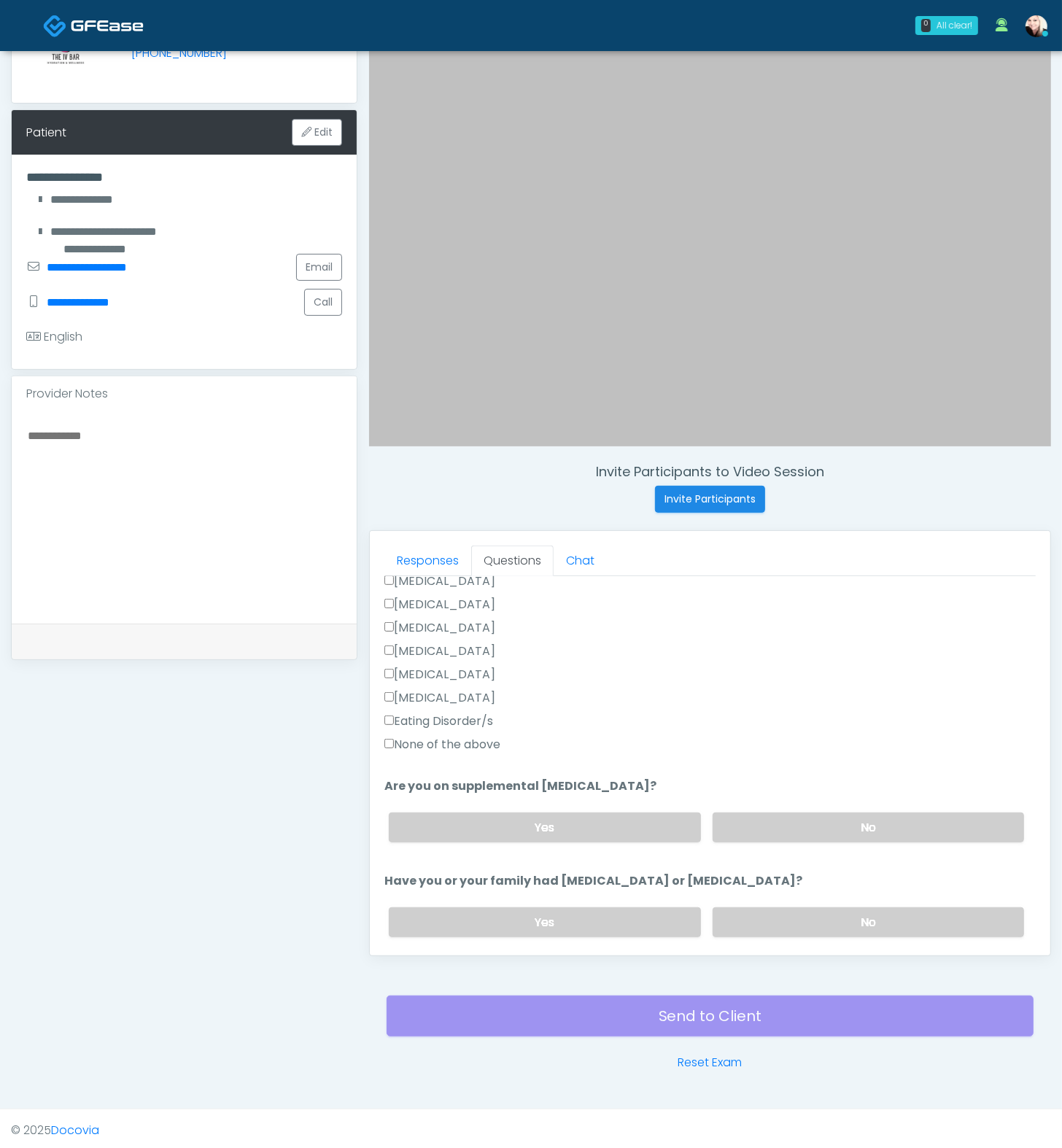
scroll to position [383, 0]
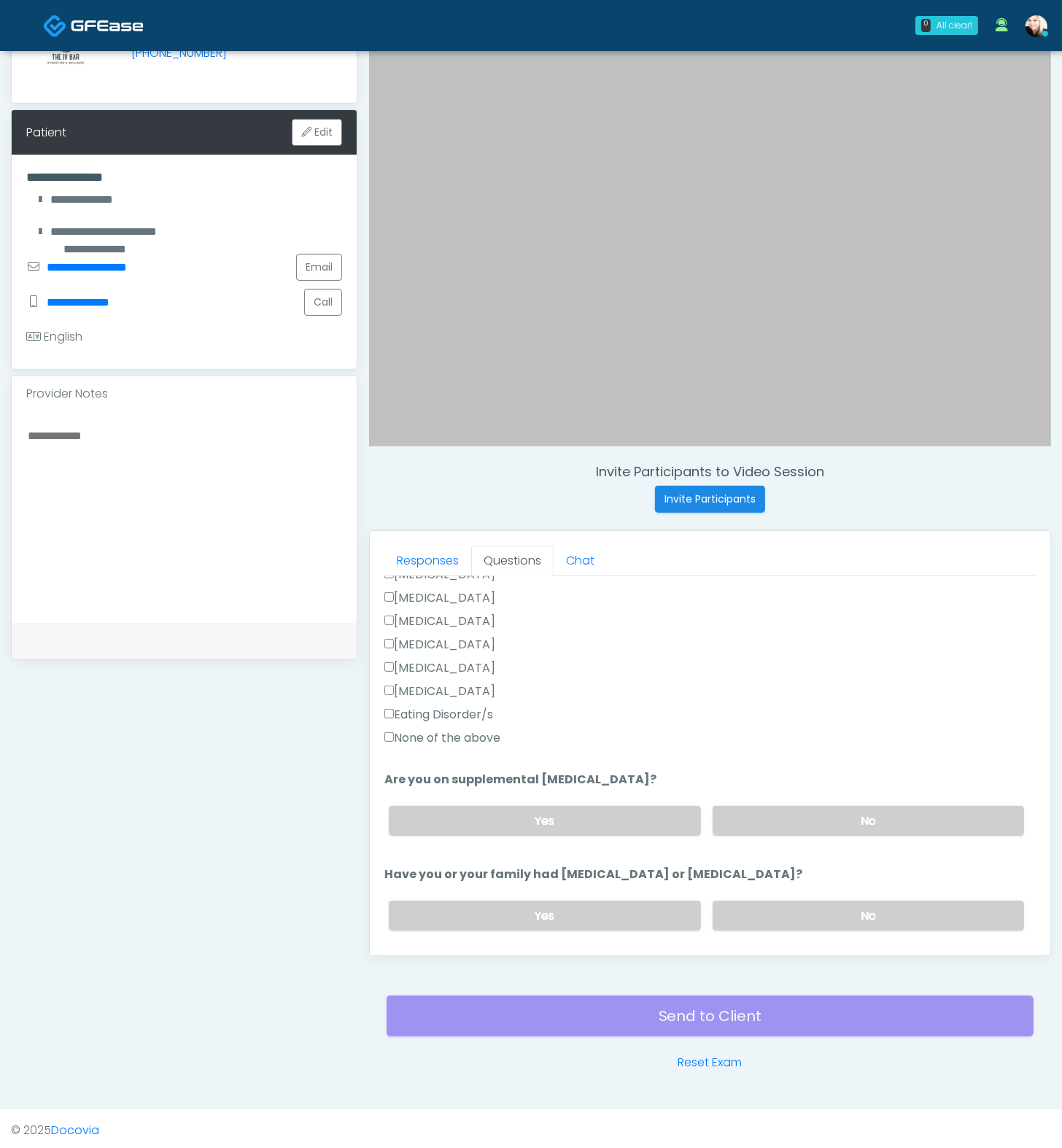
type input "***"
click at [449, 729] on label "None of the above" at bounding box center [442, 738] width 116 height 17
click at [851, 812] on label "No" at bounding box center [868, 821] width 311 height 30
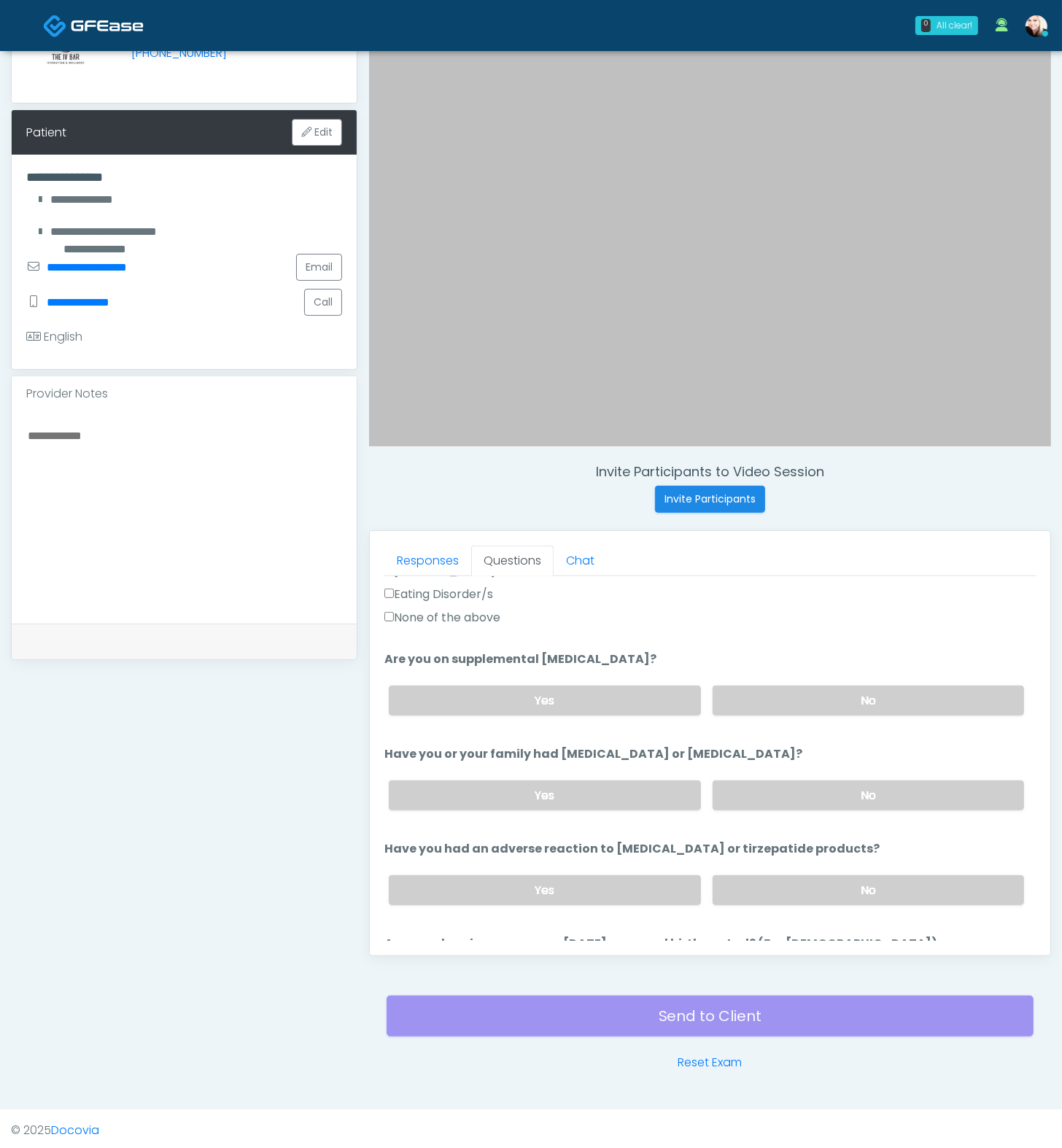
scroll to position [510, 0]
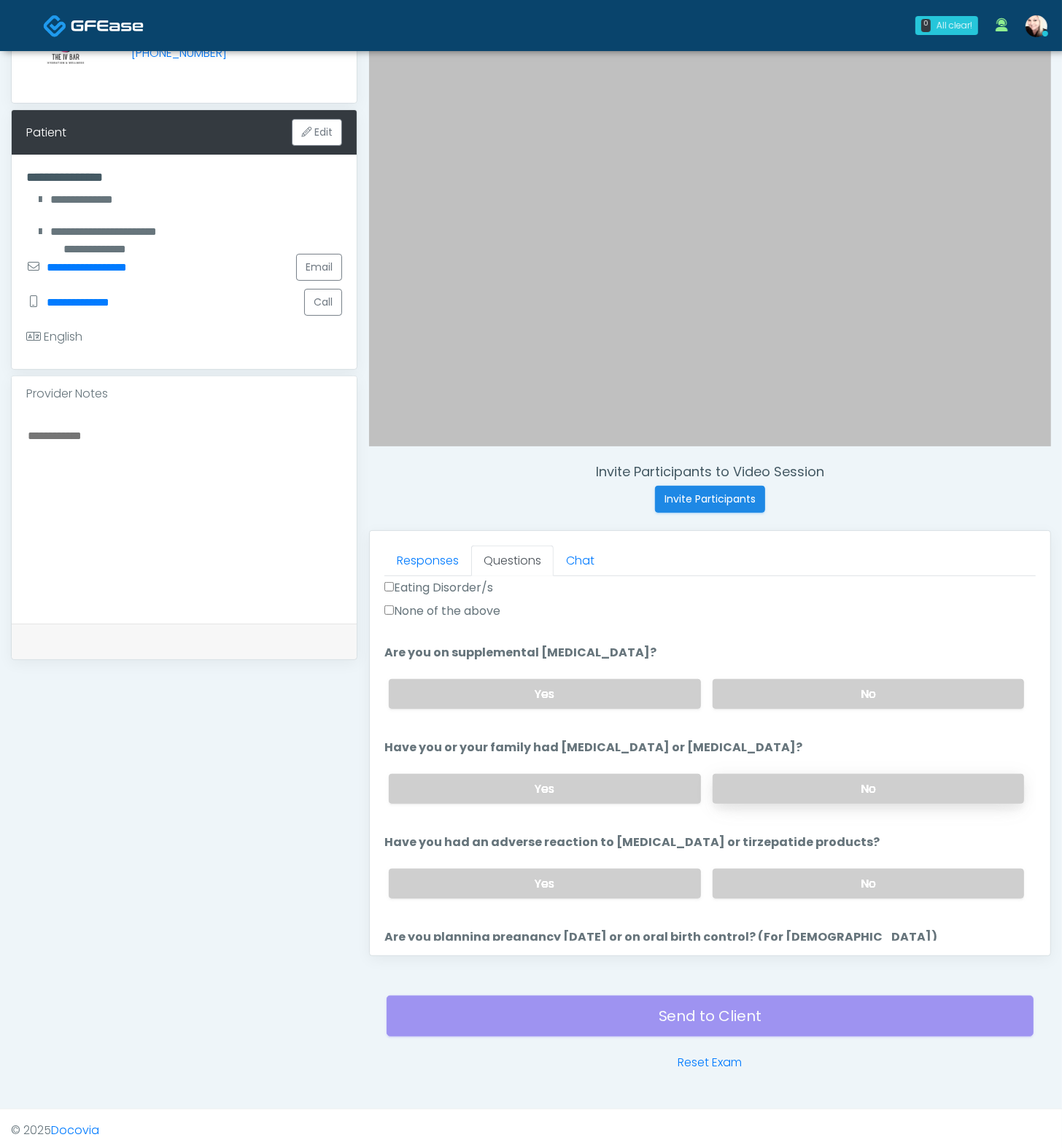
click at [824, 778] on label "No" at bounding box center [868, 789] width 311 height 30
drag, startPoint x: 818, startPoint y: 859, endPoint x: 812, endPoint y: 872, distance: 14.3
click at [818, 851] on div "Yes No" at bounding box center [707, 884] width 659 height 53
click at [812, 851] on label "No" at bounding box center [868, 884] width 311 height 30
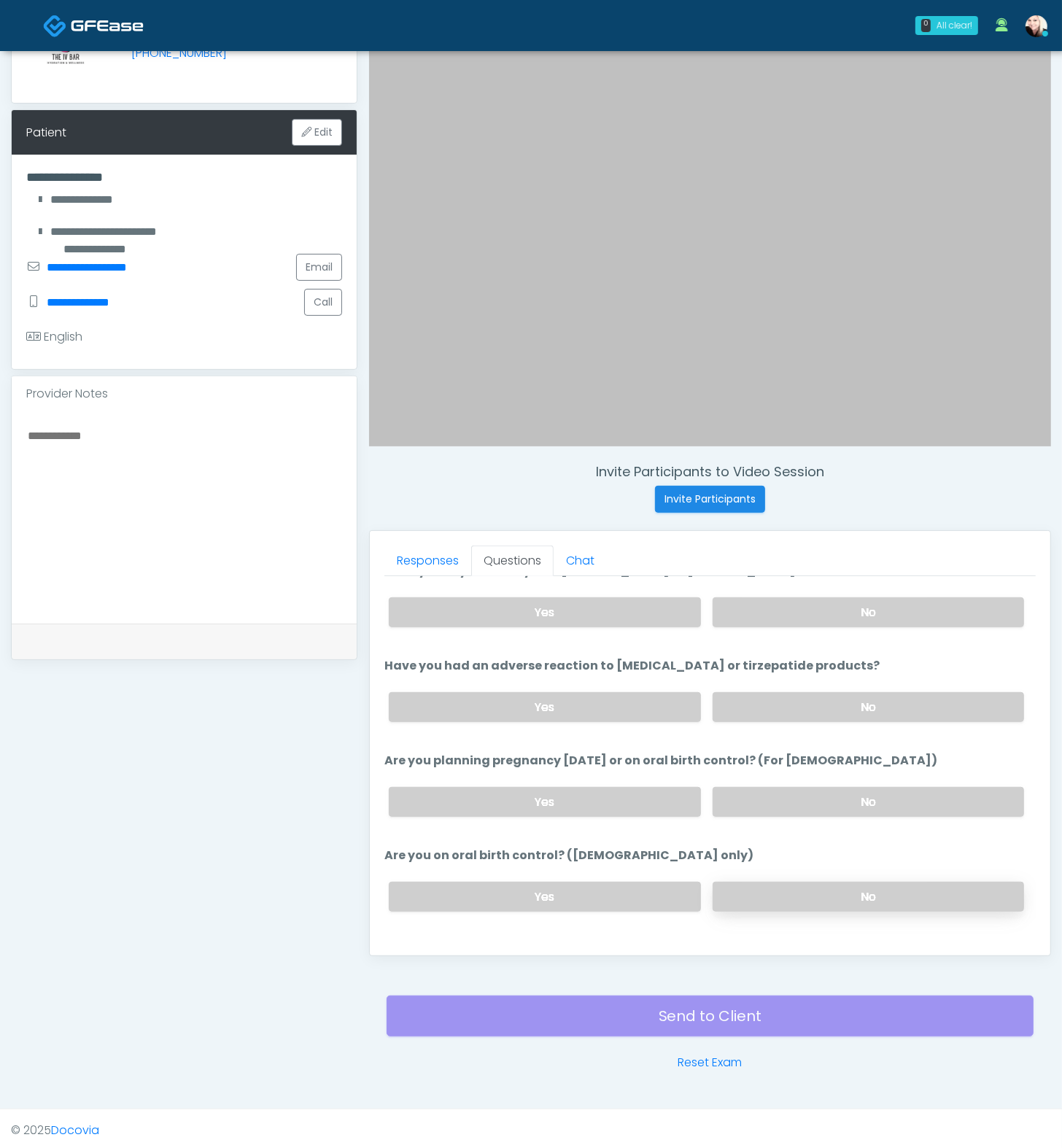
scroll to position [750, 0]
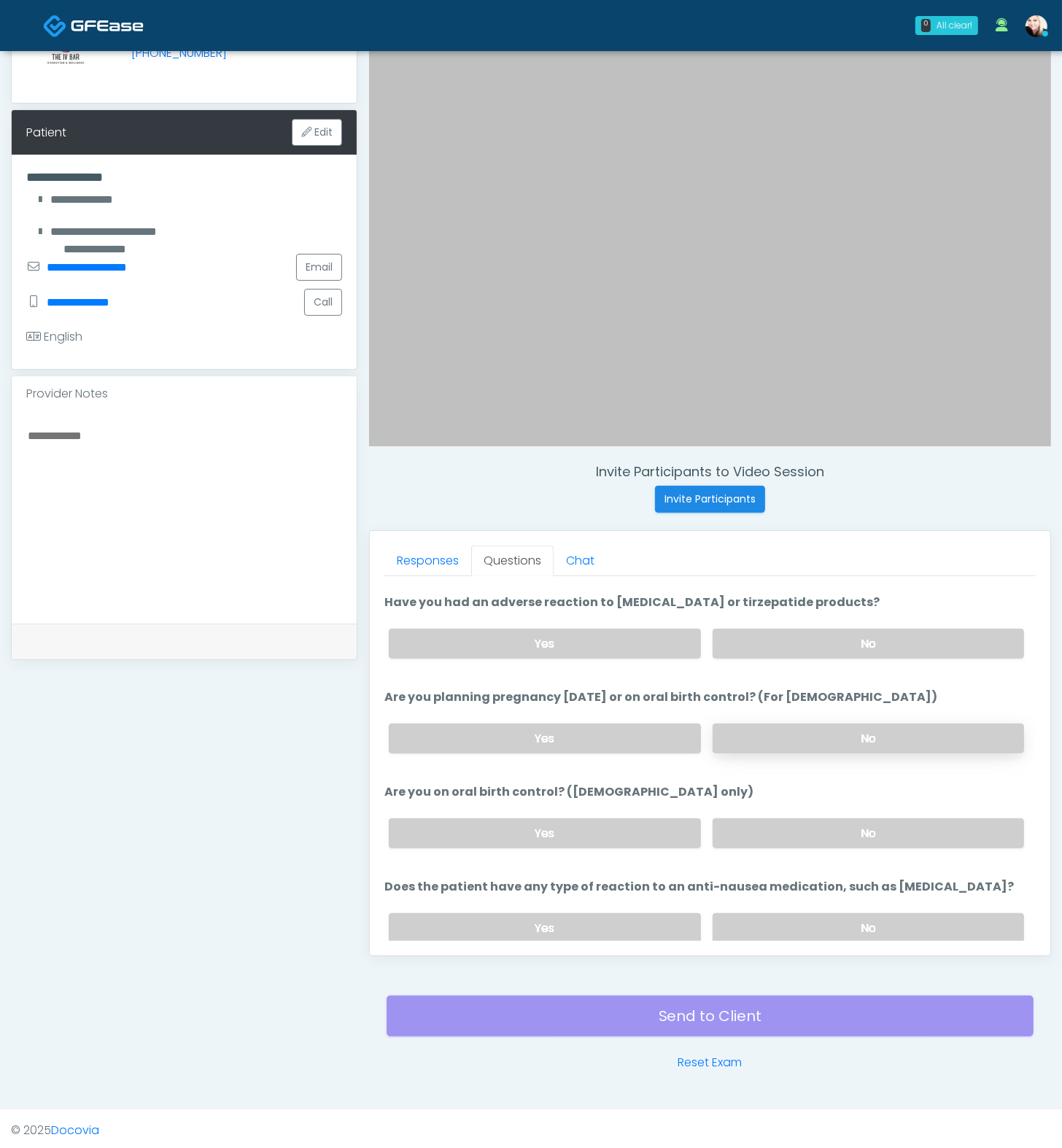
click at [790, 733] on label "No" at bounding box center [868, 738] width 311 height 30
click at [605, 842] on div "Yes No" at bounding box center [707, 833] width 659 height 53
click at [638, 818] on label "Yes" at bounding box center [544, 833] width 311 height 30
click at [829, 851] on label "No" at bounding box center [868, 928] width 311 height 30
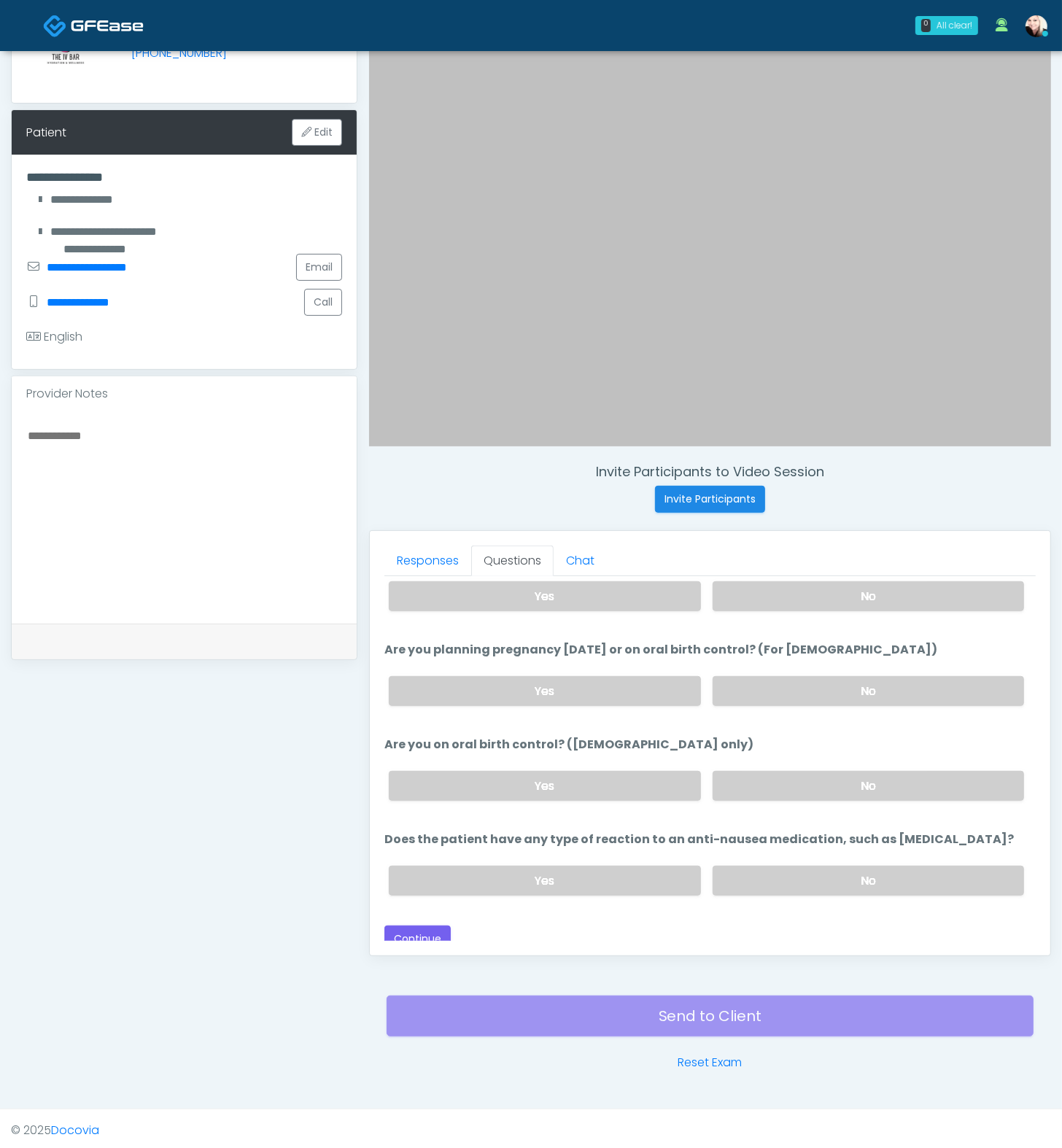
scroll to position [802, 0]
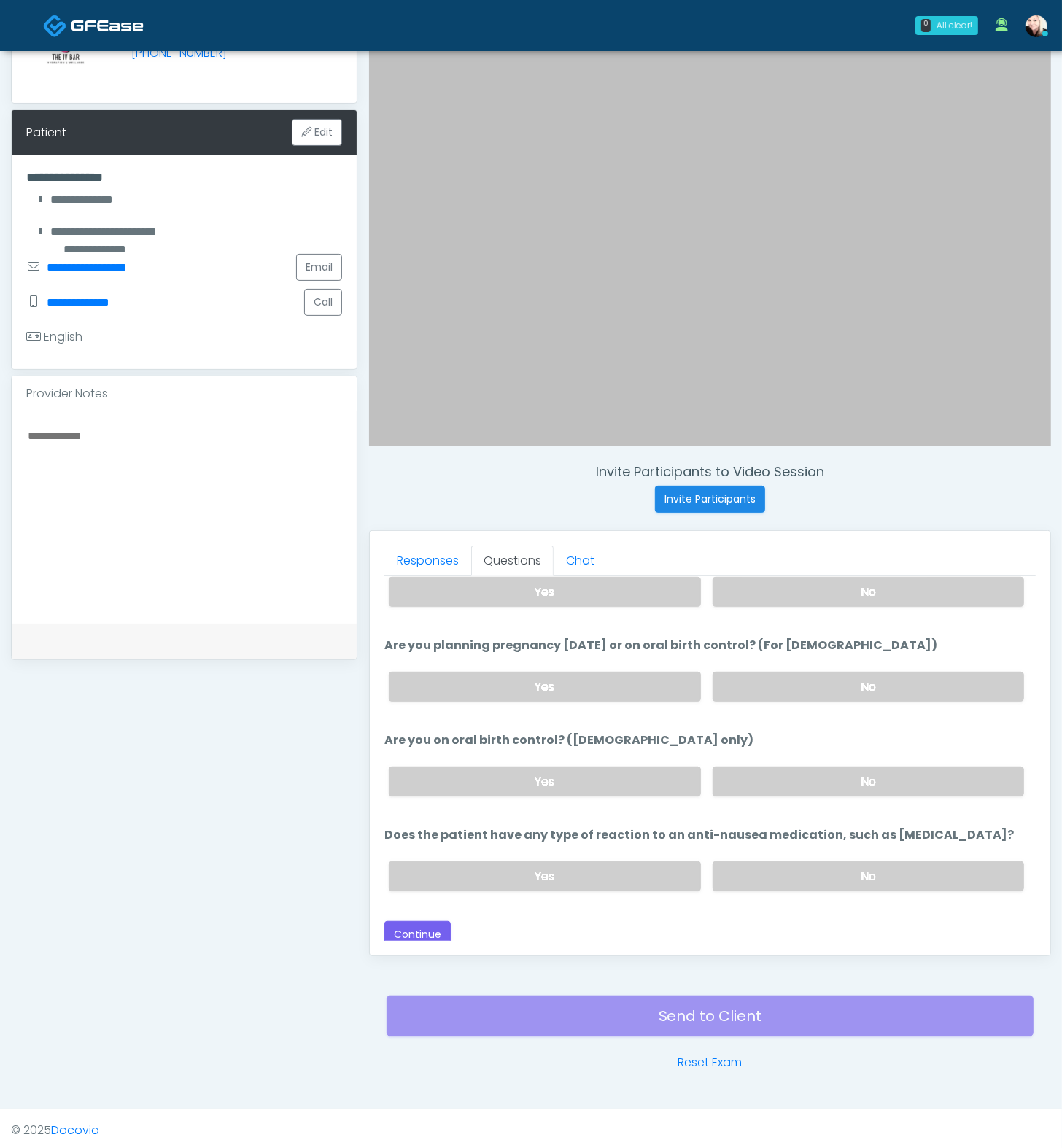
click at [453, 851] on div "Back Continue" at bounding box center [709, 935] width 652 height 27
click at [444, 851] on button "Continue" at bounding box center [417, 935] width 66 height 27
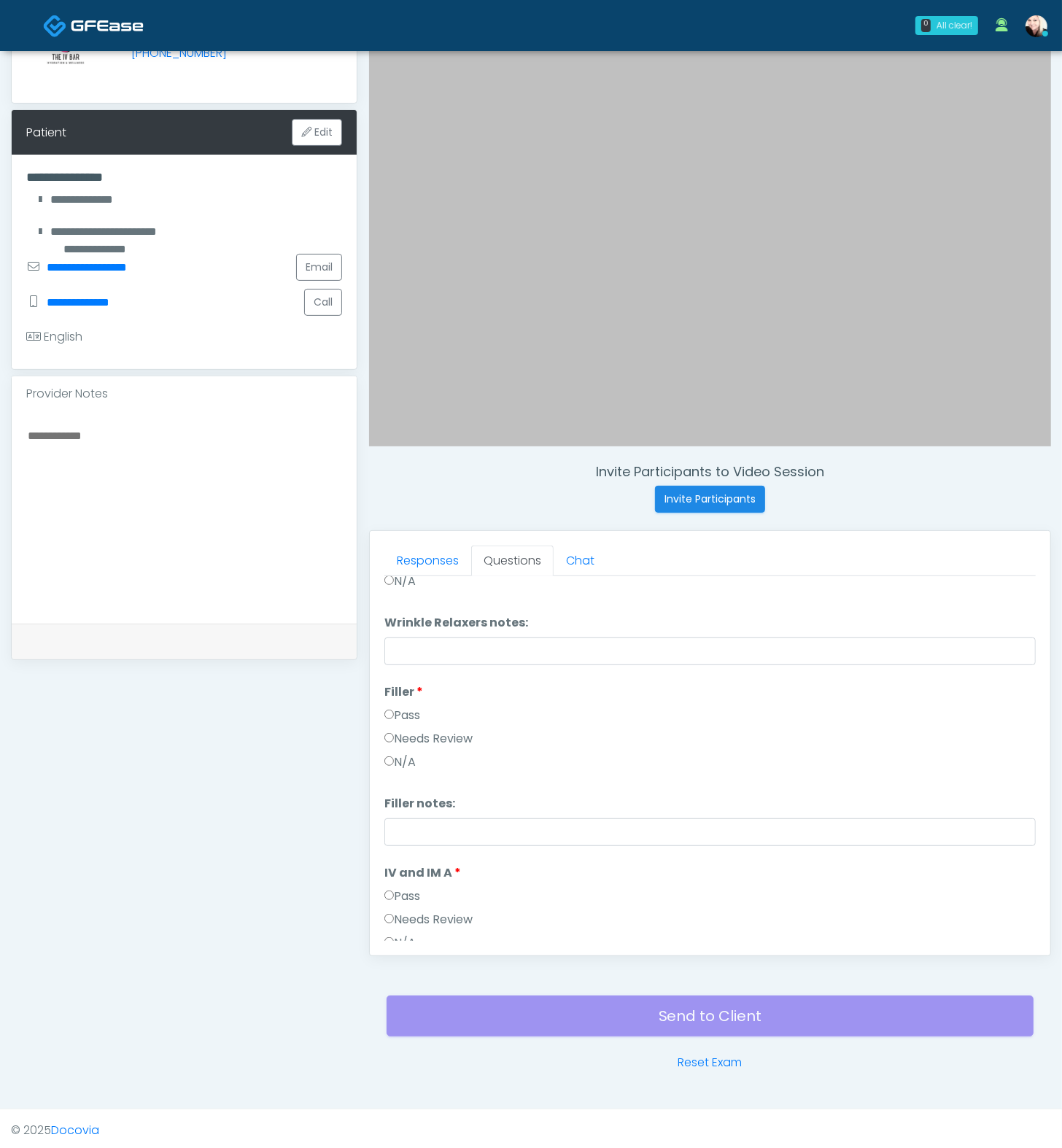
scroll to position [0, 0]
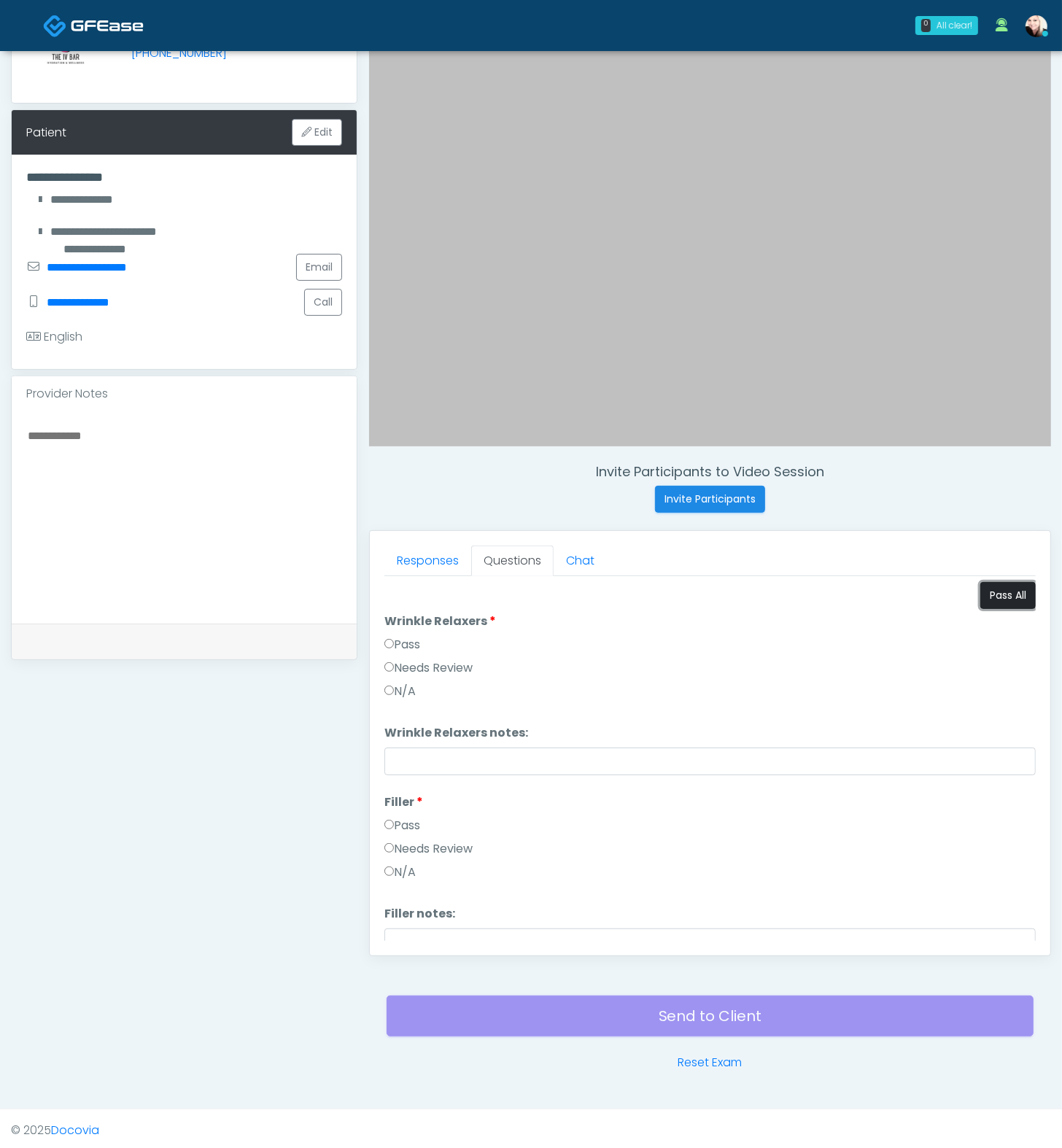
click at [1001, 601] on button "Pass All" at bounding box center [1007, 595] width 55 height 27
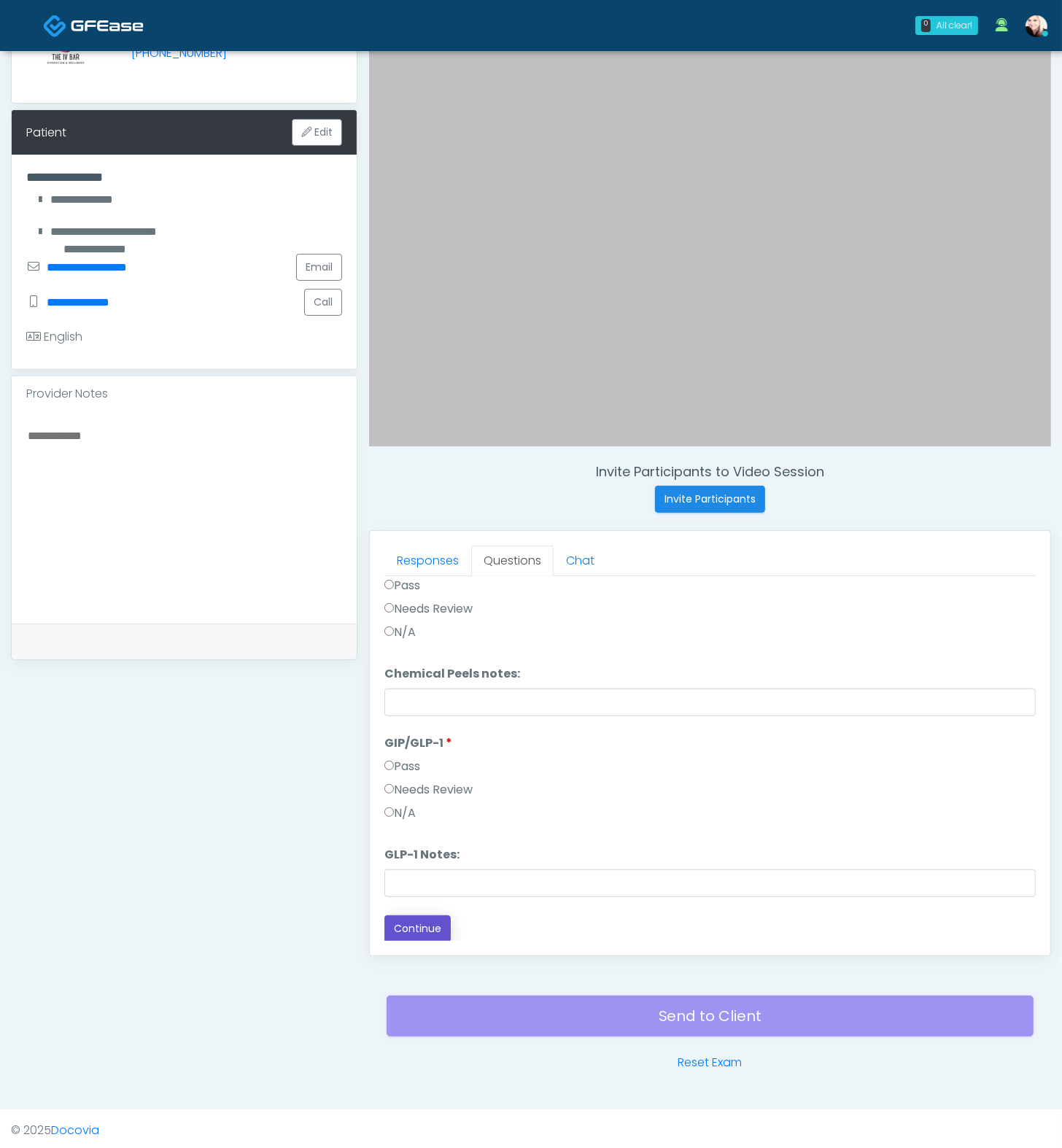
click at [407, 851] on button "Continue" at bounding box center [417, 928] width 66 height 27
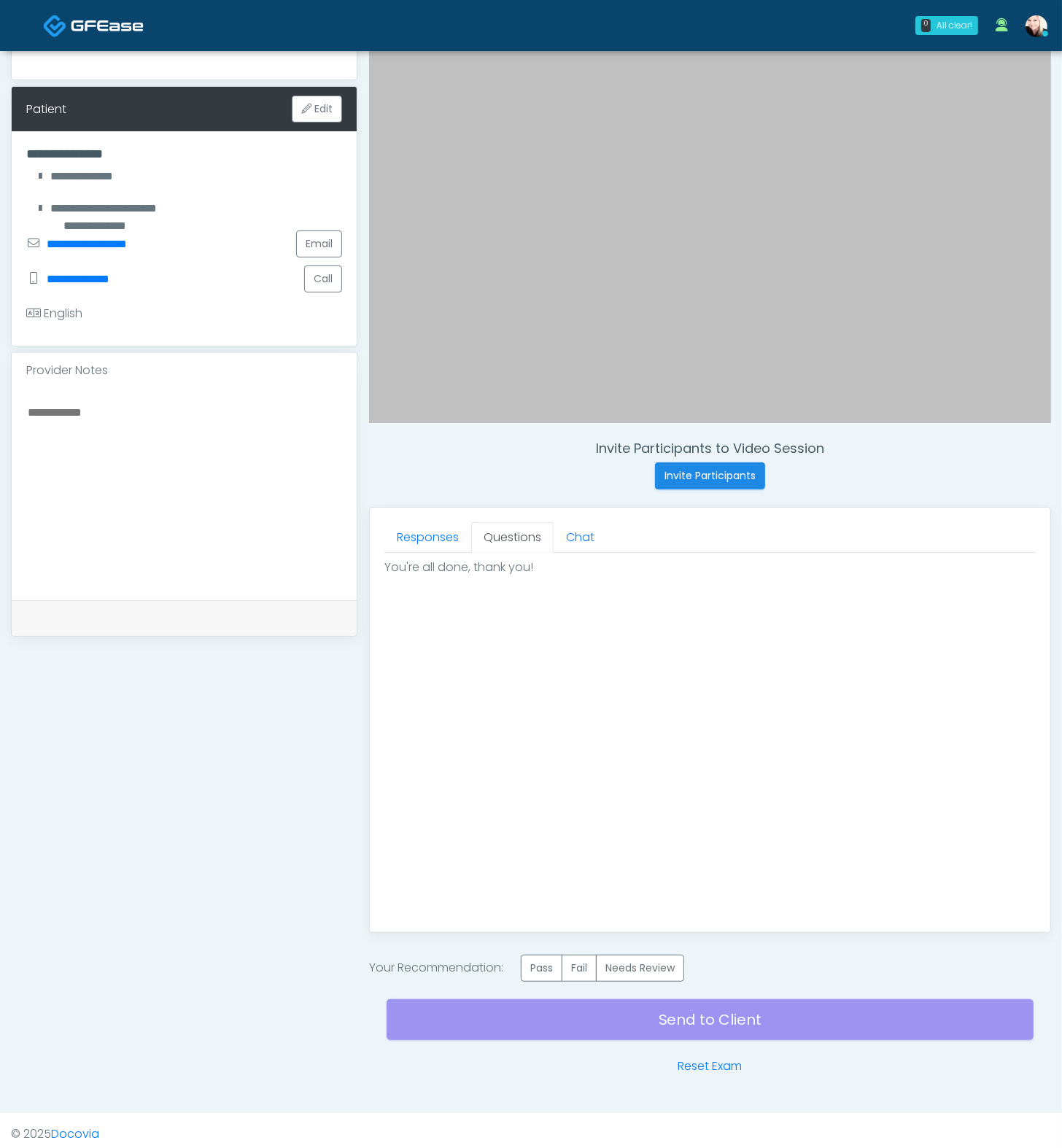
scroll to position [184, 0]
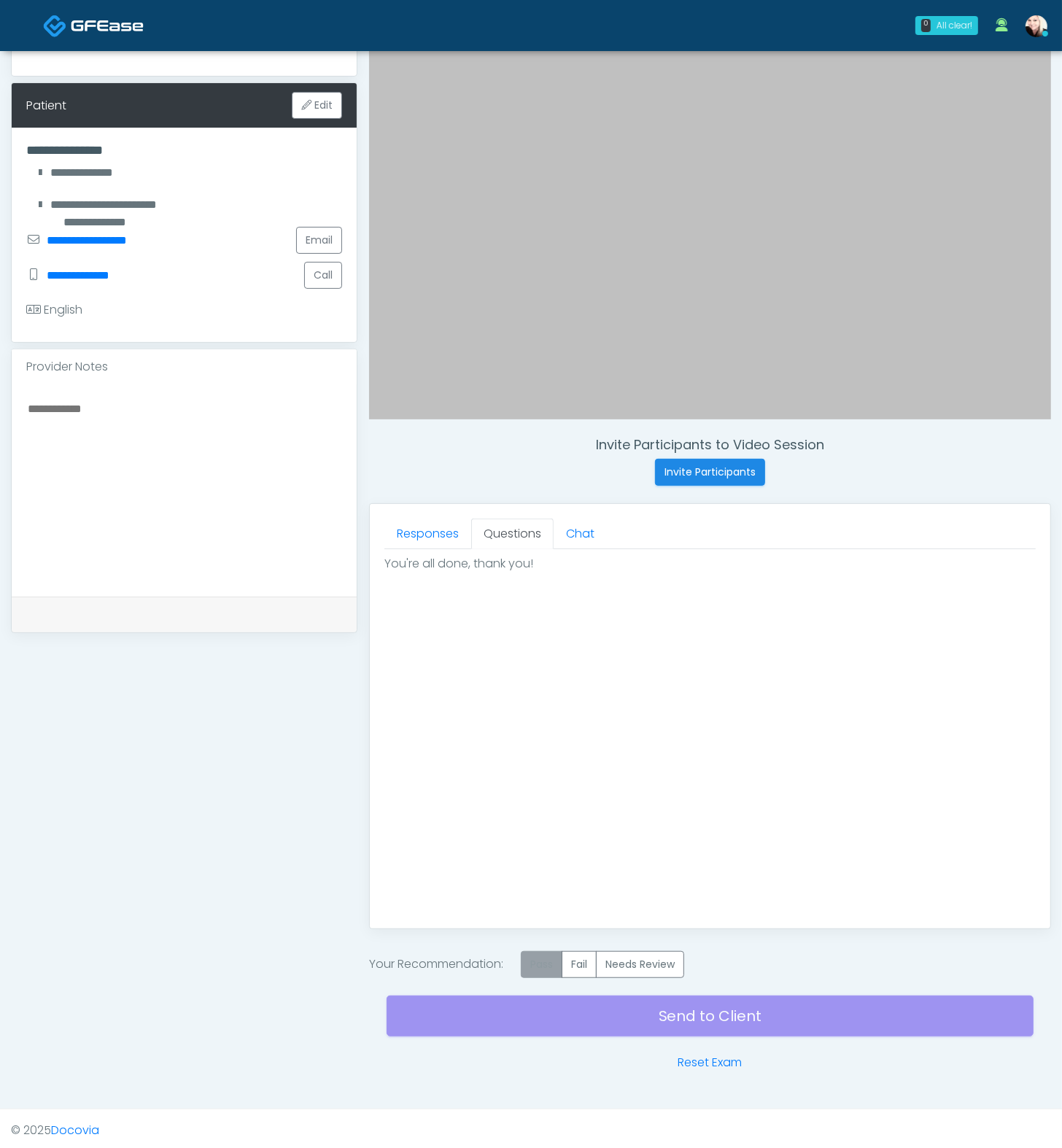
click at [543, 851] on label "Pass" at bounding box center [542, 965] width 41 height 27
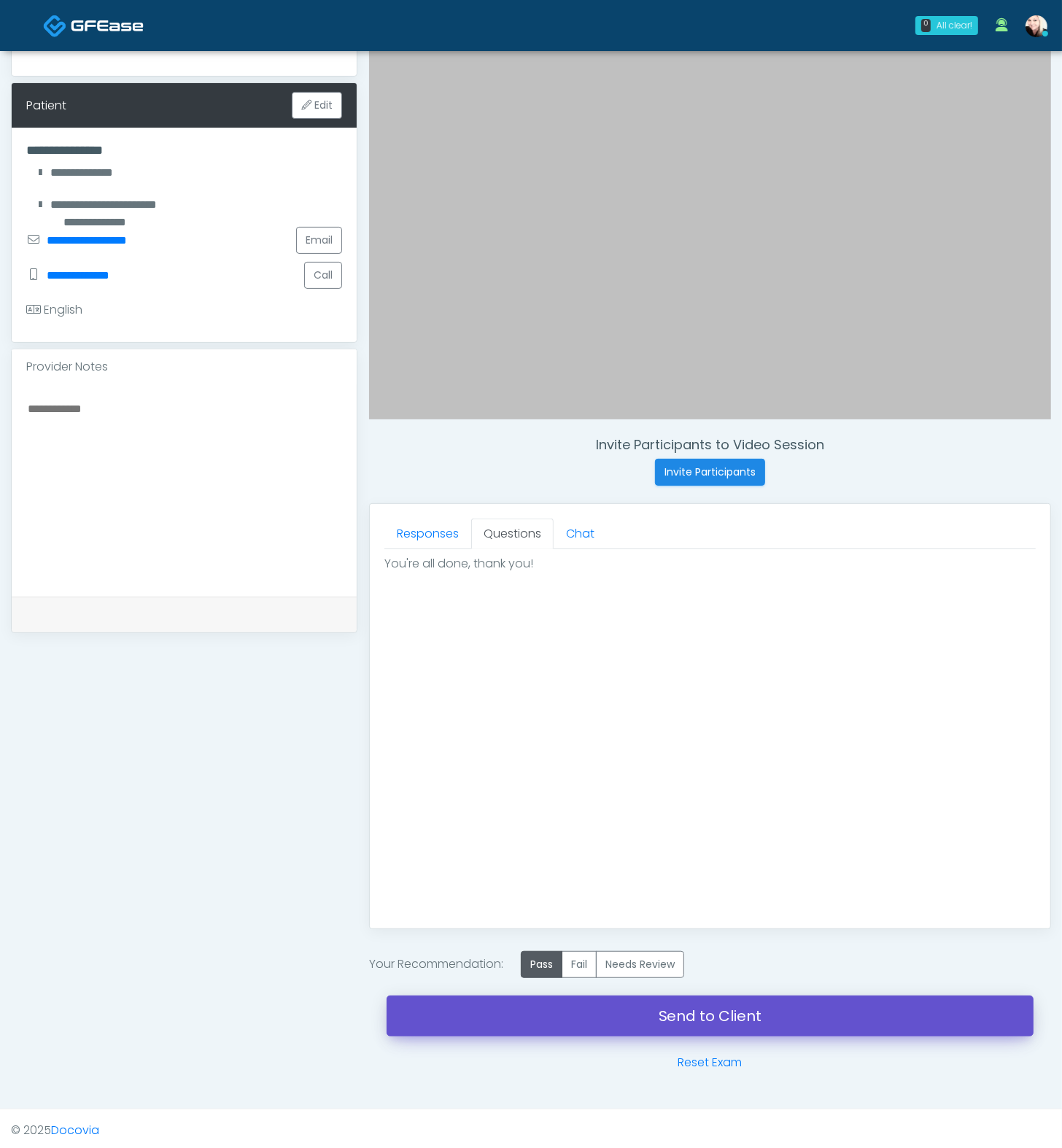
click at [713, 851] on link "Send to Client" at bounding box center [709, 1016] width 647 height 40
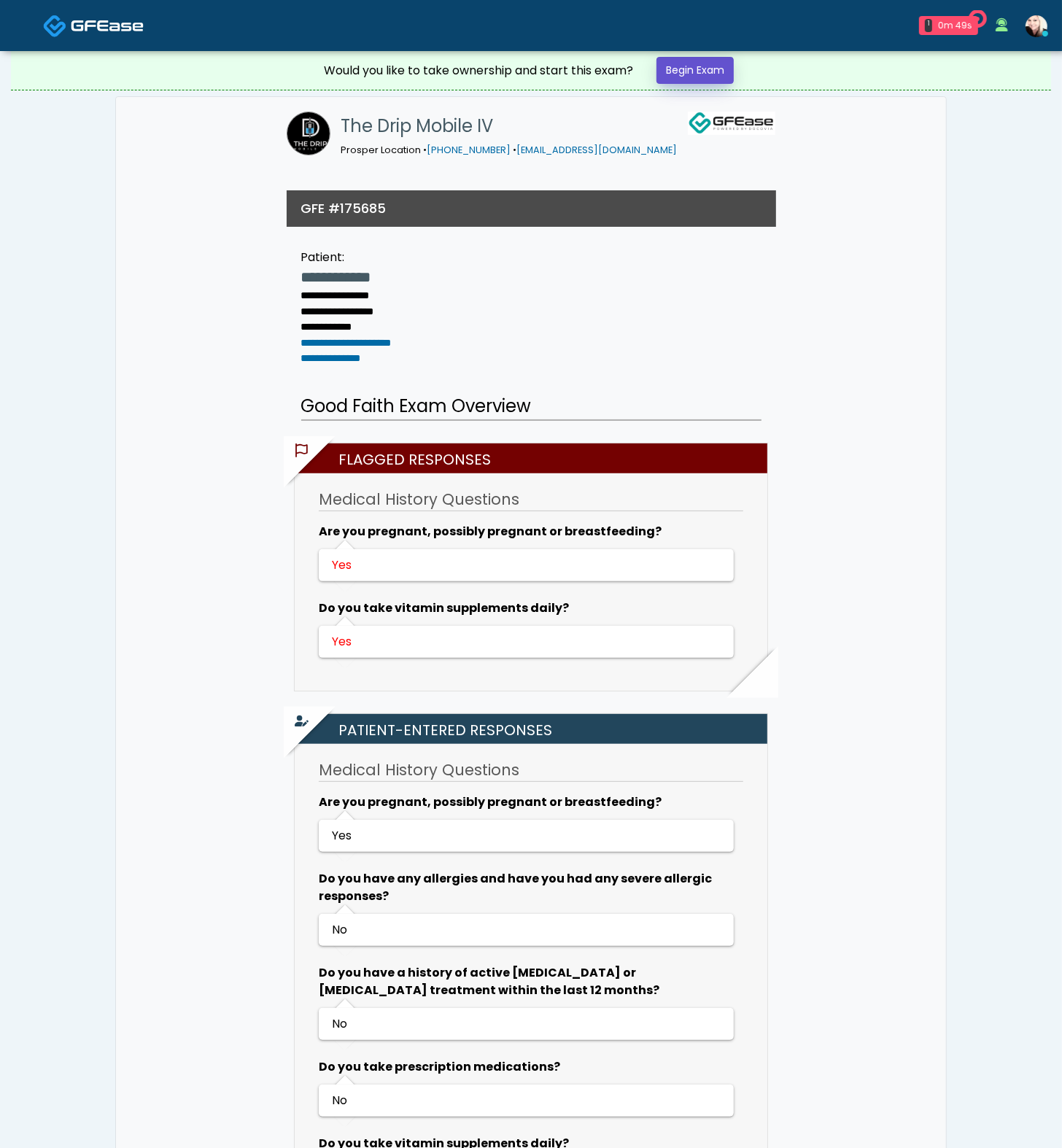
click at [698, 62] on link "Begin Exam" at bounding box center [695, 70] width 78 height 27
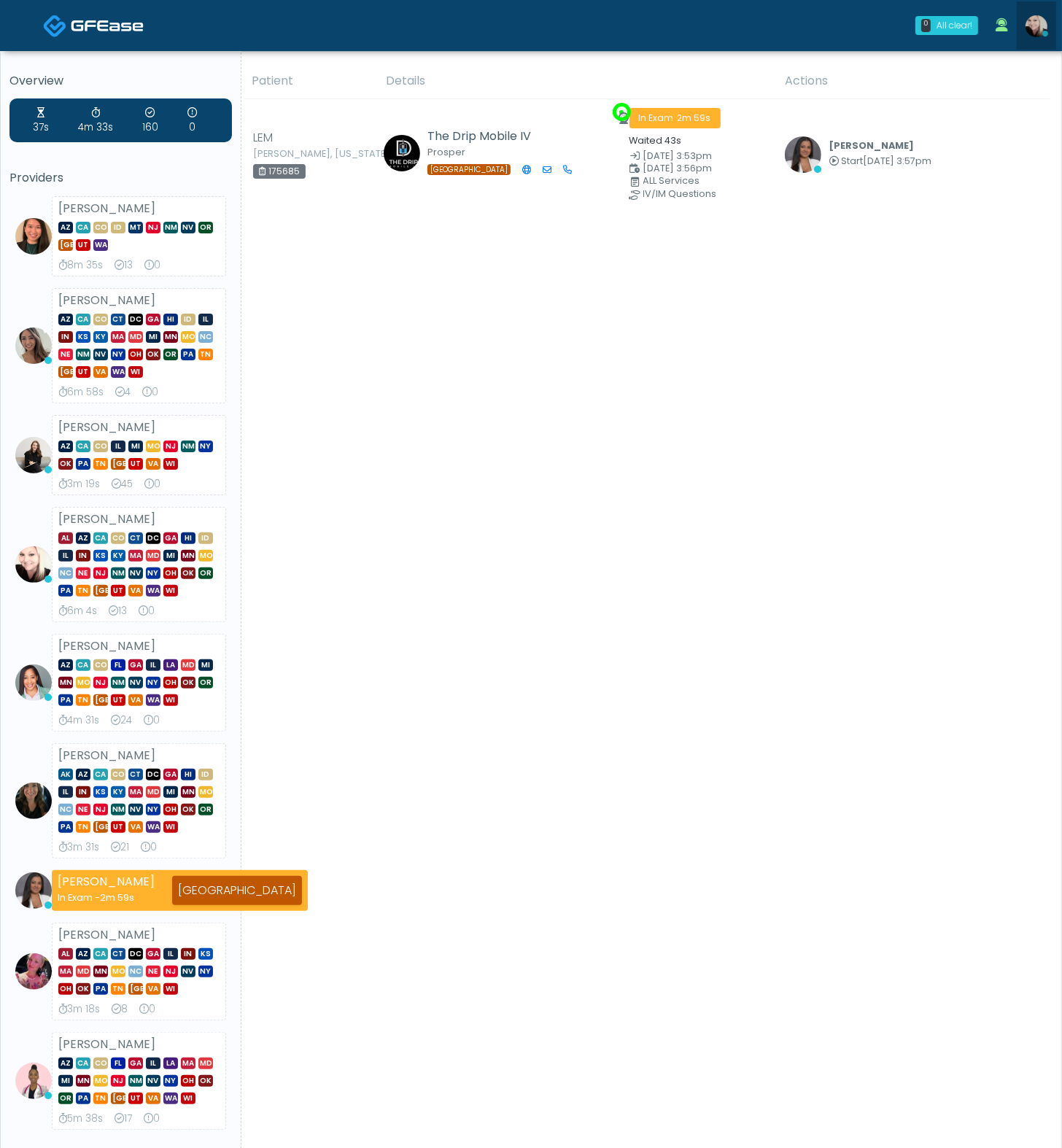
click at [1036, 30] on img at bounding box center [1036, 26] width 21 height 21
click at [1056, 51] on link "Clock Out" at bounding box center [1056, 51] width 0 height 0
